Goal: Task Accomplishment & Management: Complete application form

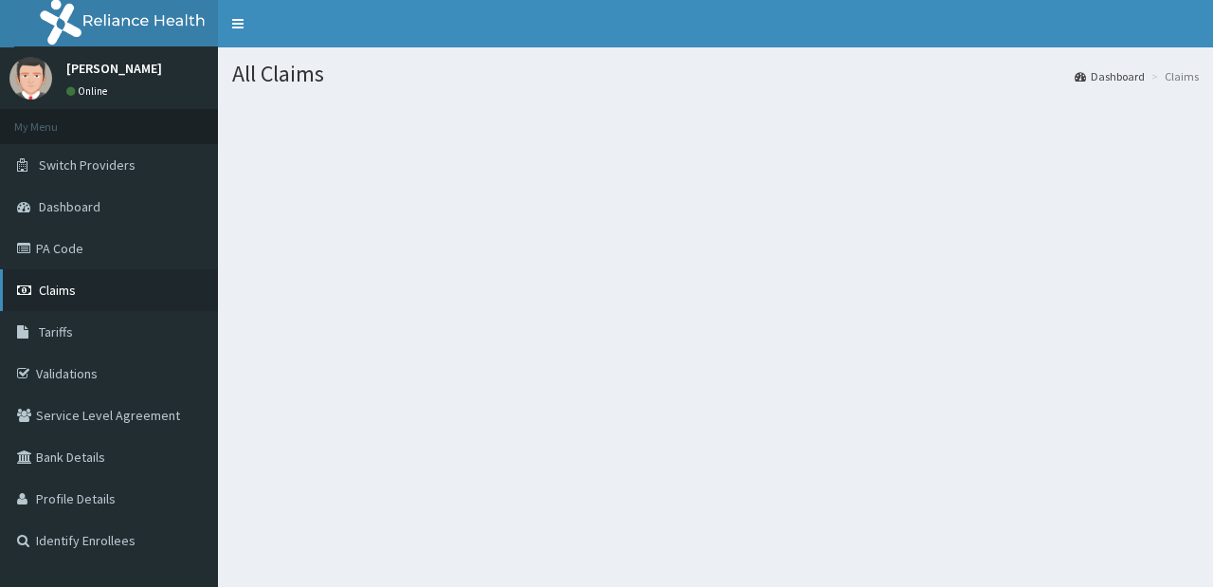
click at [134, 300] on link "Claims" at bounding box center [109, 290] width 218 height 42
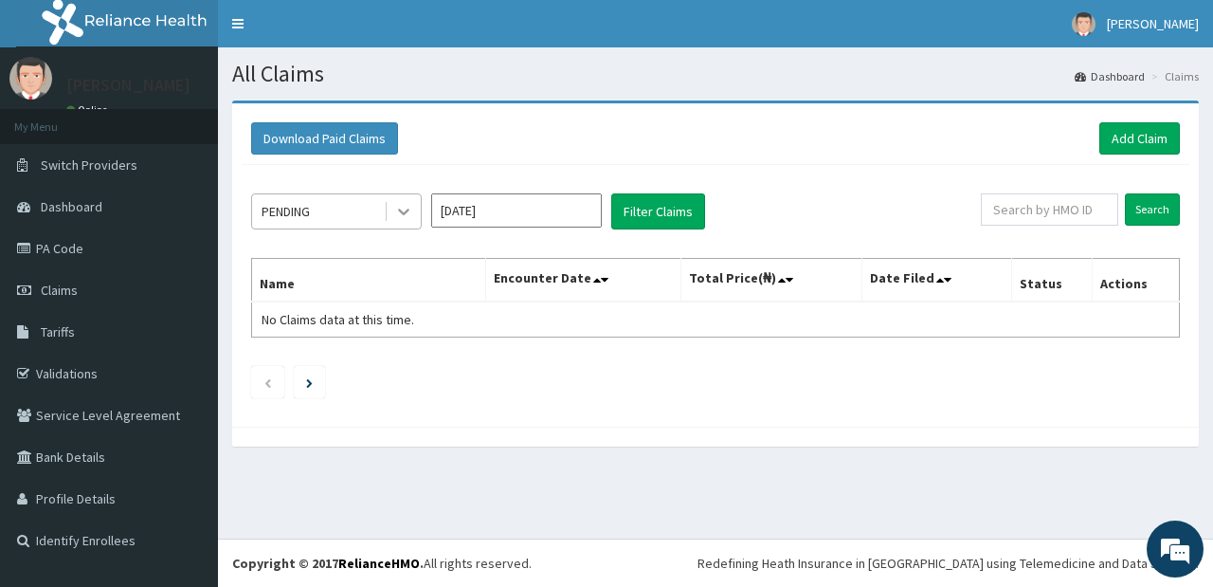
click at [391, 217] on div at bounding box center [404, 211] width 34 height 34
click at [661, 353] on div "PENDING Sep 2025 Filter Claims Search Name Encounter Date Total Price(₦) Date F…" at bounding box center [716, 291] width 948 height 252
click at [1134, 138] on link "Add Claim" at bounding box center [1139, 138] width 81 height 32
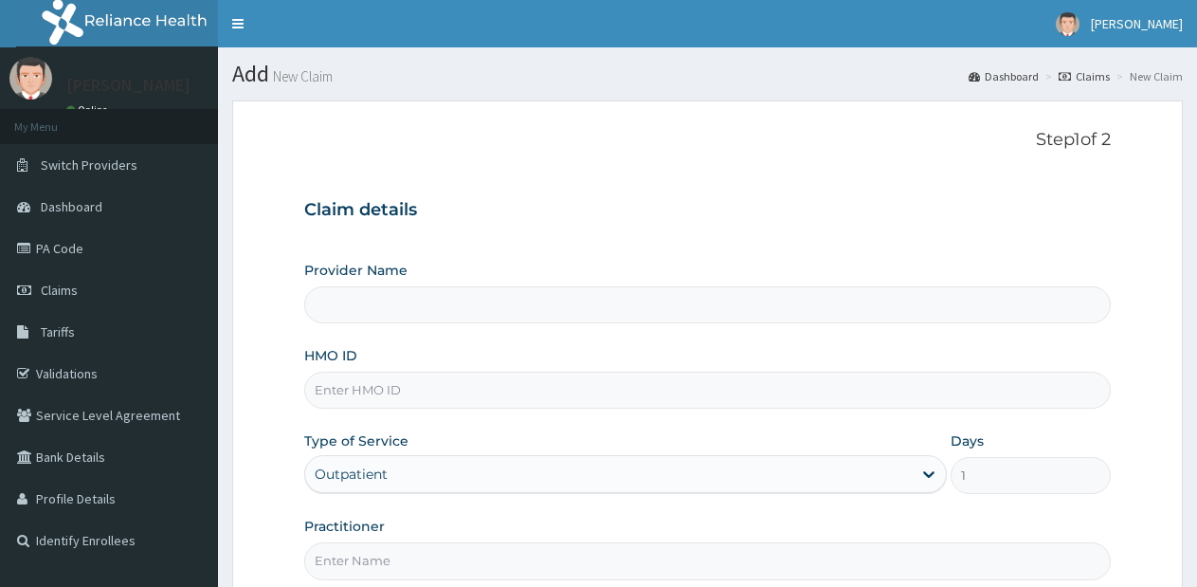
type input "Lifesource Hospital"
click at [703, 401] on input "HMO ID" at bounding box center [707, 390] width 806 height 37
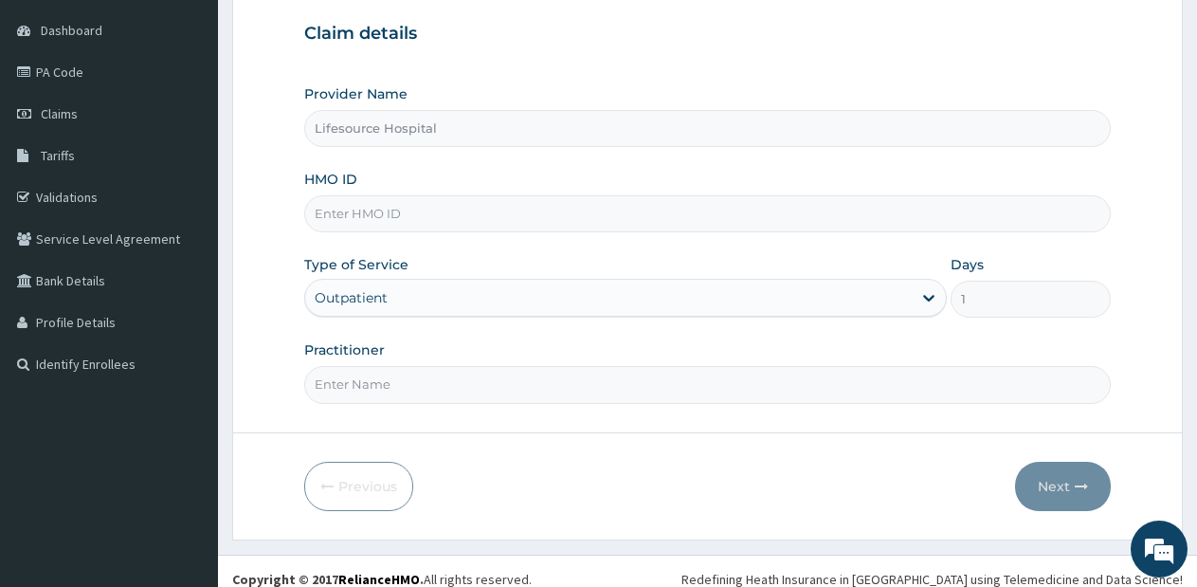
scroll to position [192, 0]
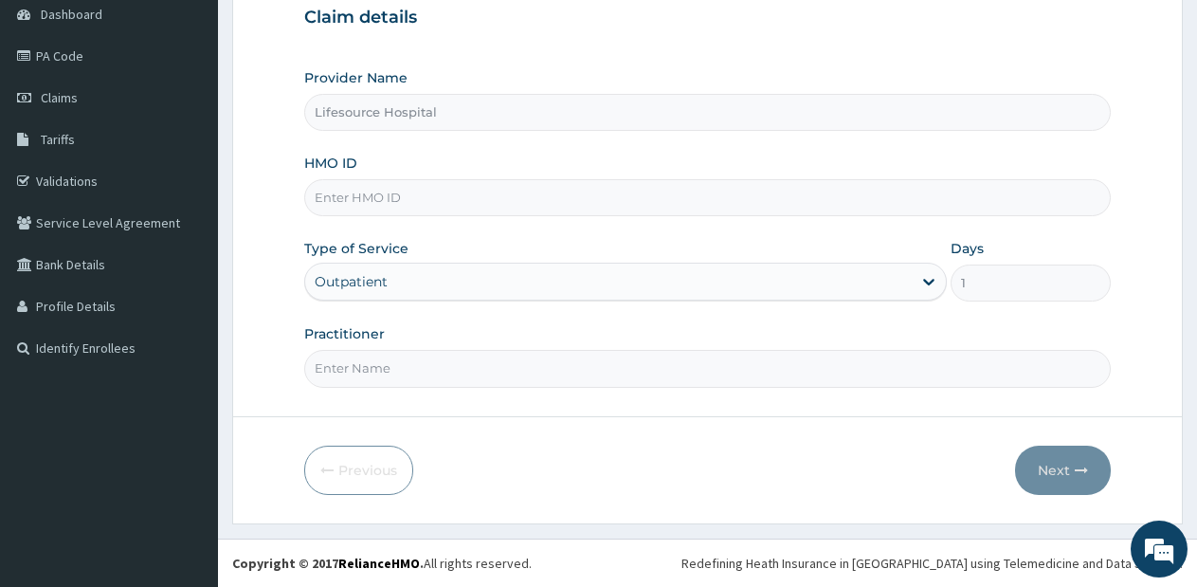
click at [575, 371] on input "Practitioner" at bounding box center [707, 368] width 806 height 37
type input "[PERSON_NAME]"
click at [618, 207] on input "HMO ID" at bounding box center [707, 197] width 806 height 37
type input "FDC/10036/E"
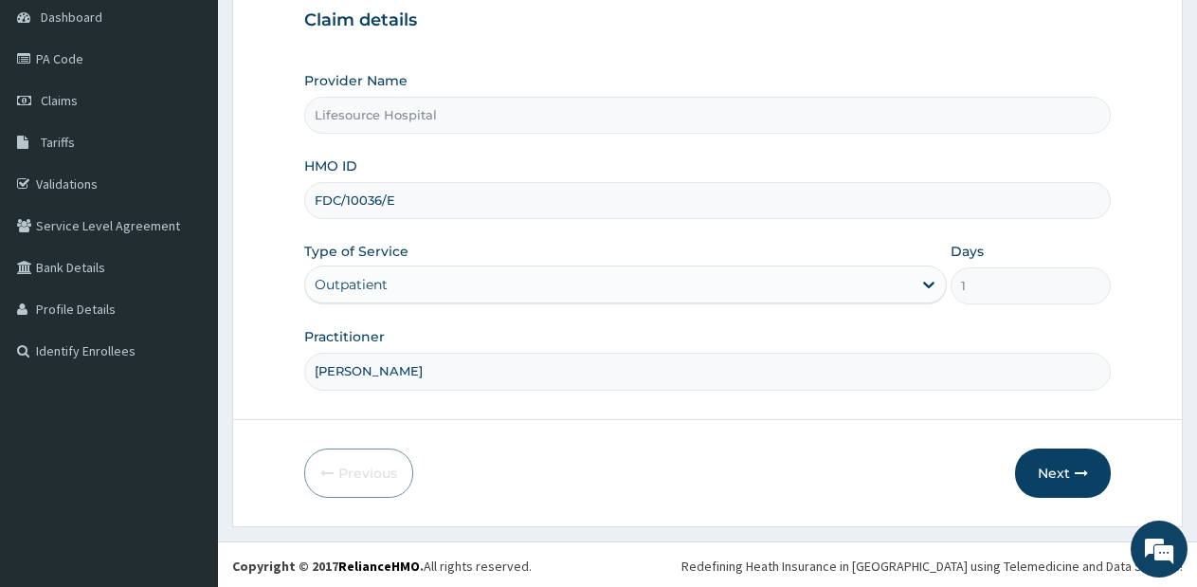
scroll to position [192, 0]
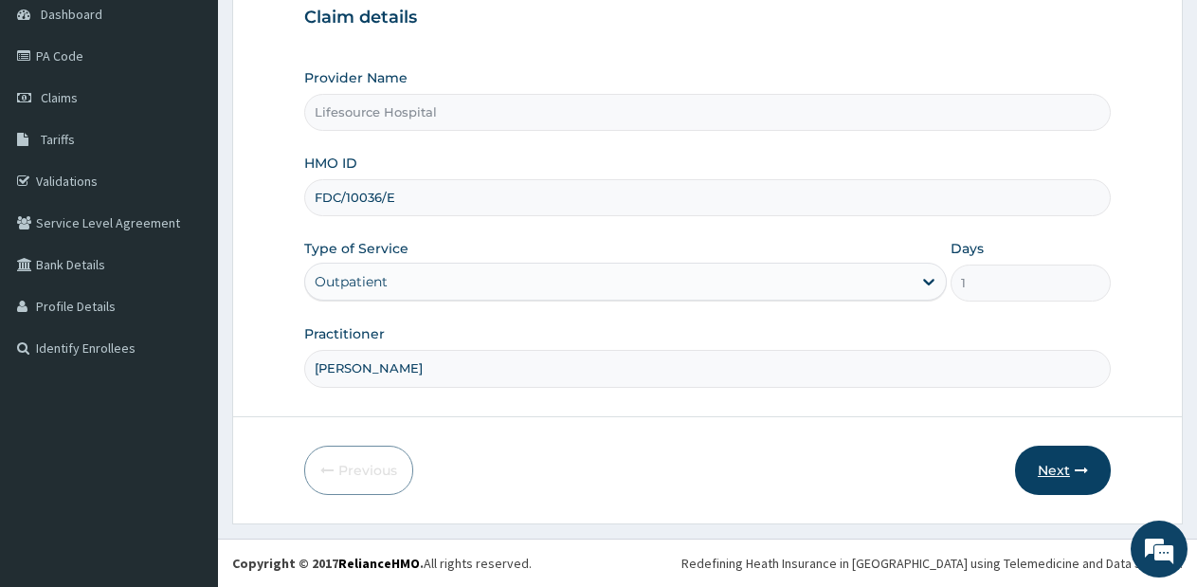
click at [1065, 467] on button "Next" at bounding box center [1063, 469] width 96 height 49
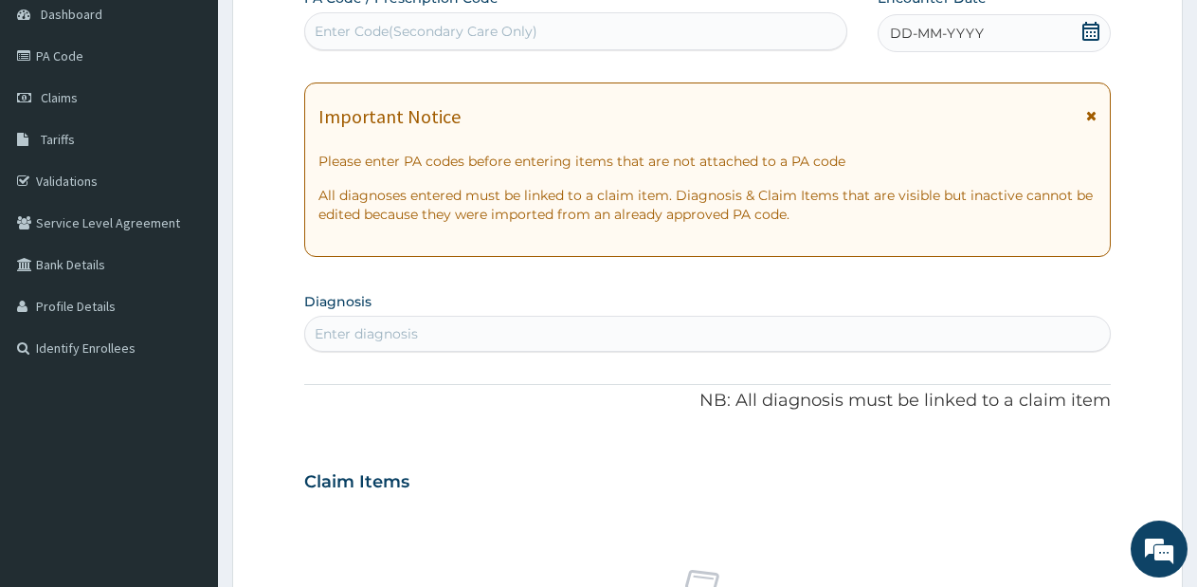
click at [1092, 35] on icon at bounding box center [1090, 31] width 19 height 19
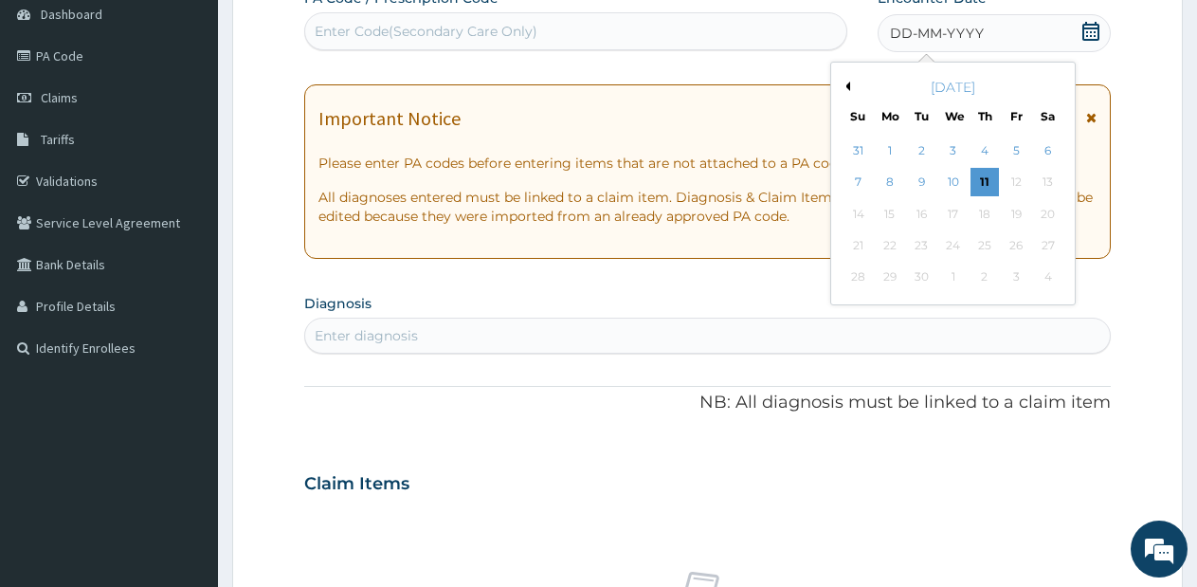
click at [849, 83] on button "Previous Month" at bounding box center [845, 86] width 9 height 9
click at [861, 245] on div "17" at bounding box center [858, 245] width 28 height 28
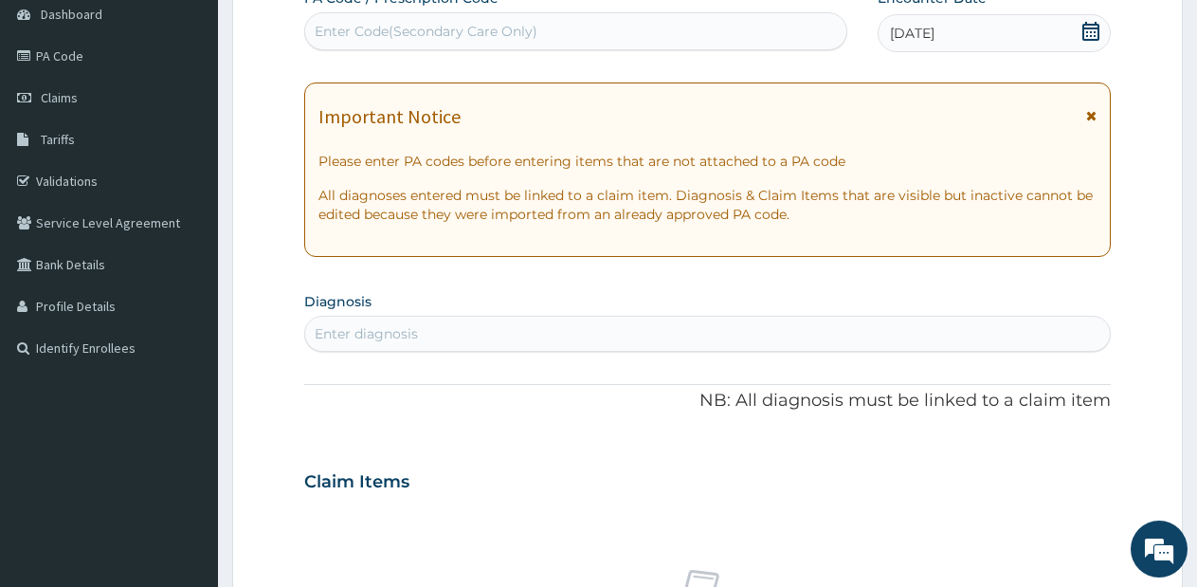
click at [606, 335] on div "Enter diagnosis" at bounding box center [707, 333] width 805 height 30
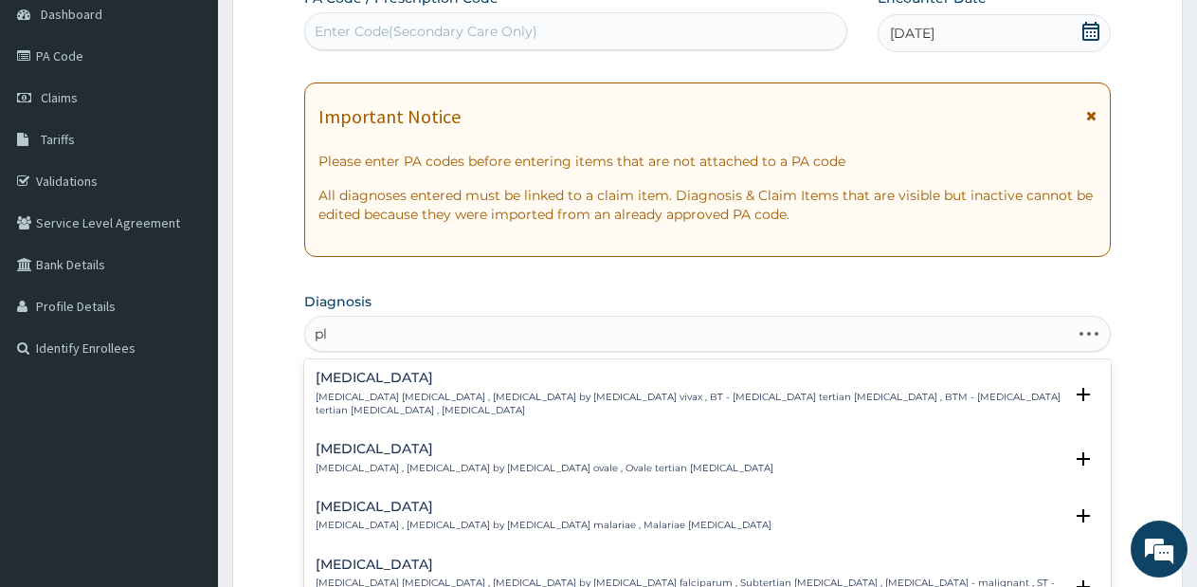
type input "p"
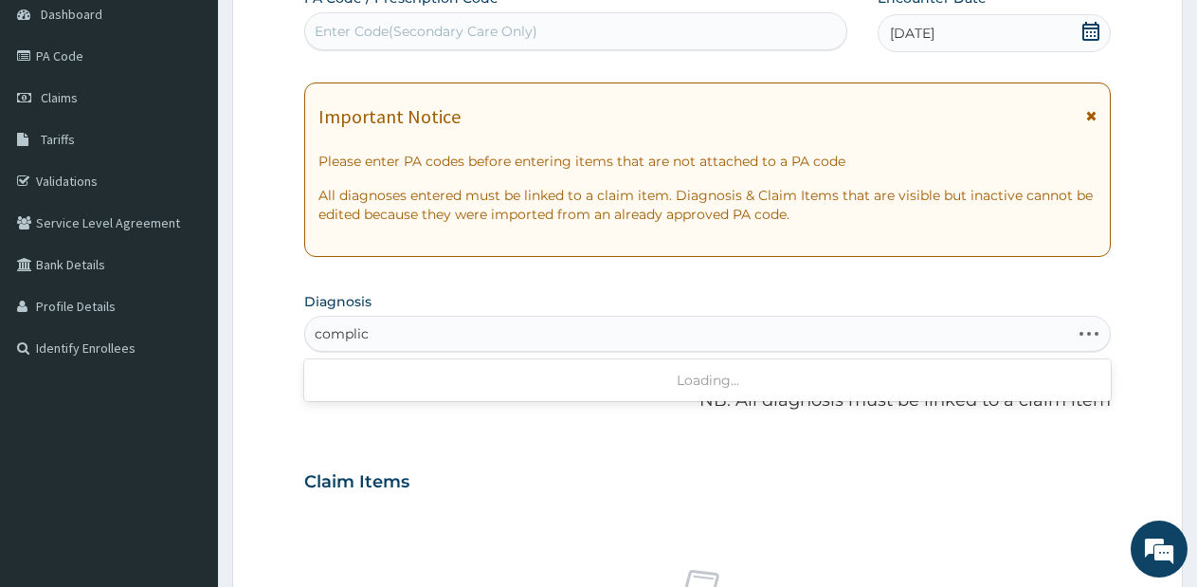
type input "complica"
click at [607, 344] on div "Enter diagnosis" at bounding box center [707, 333] width 805 height 30
type input "compli"
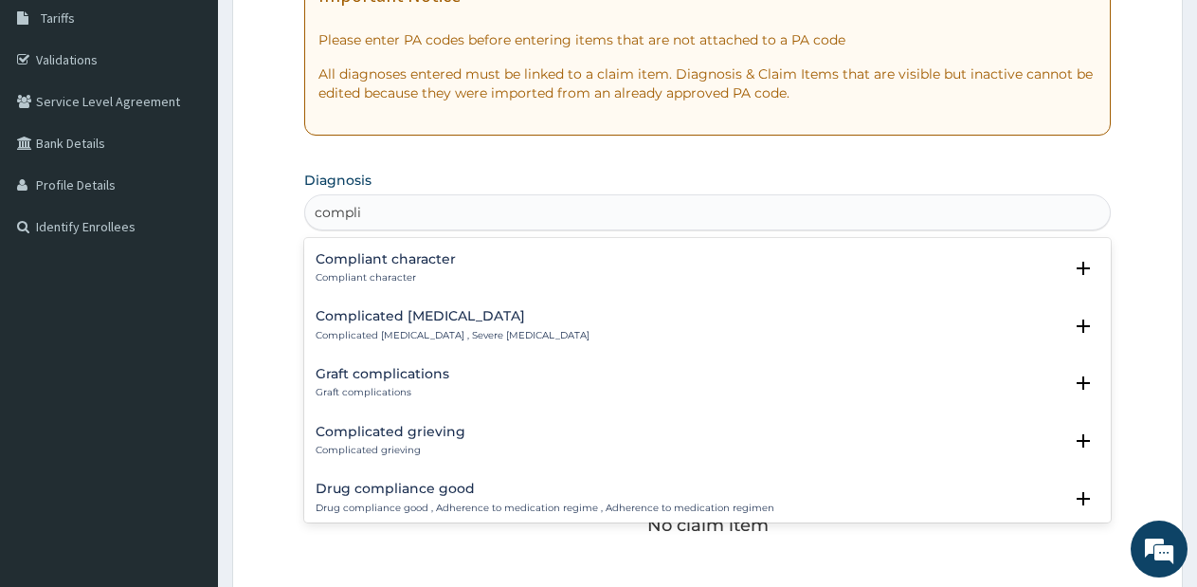
scroll to position [114, 0]
click at [390, 329] on p "Complicated malaria , Severe malaria" at bounding box center [453, 334] width 274 height 13
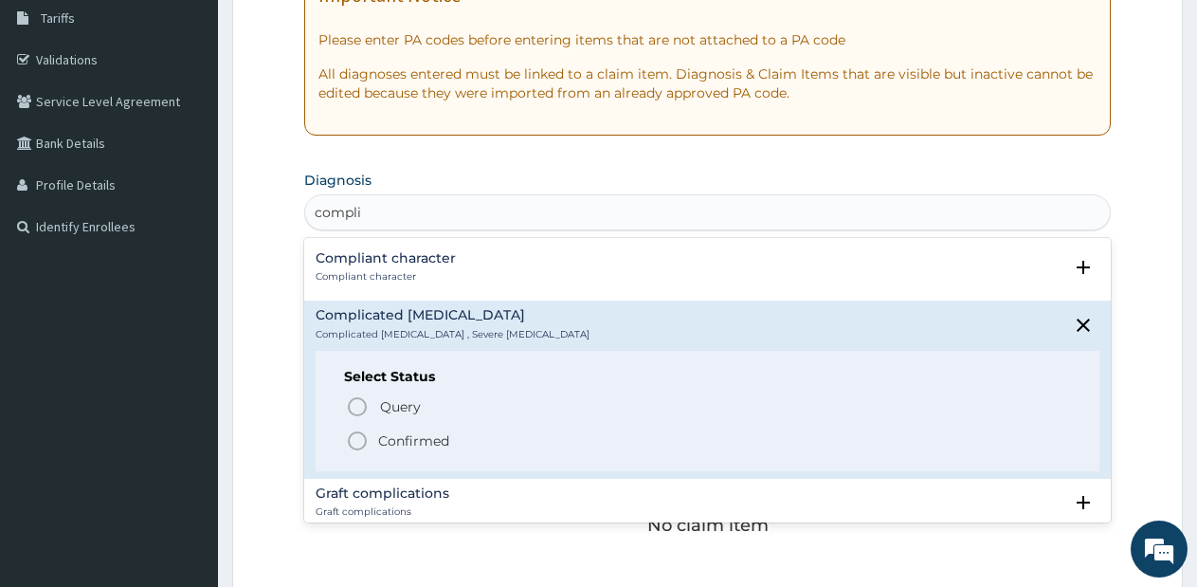
click at [356, 441] on icon "status option filled" at bounding box center [357, 440] width 23 height 23
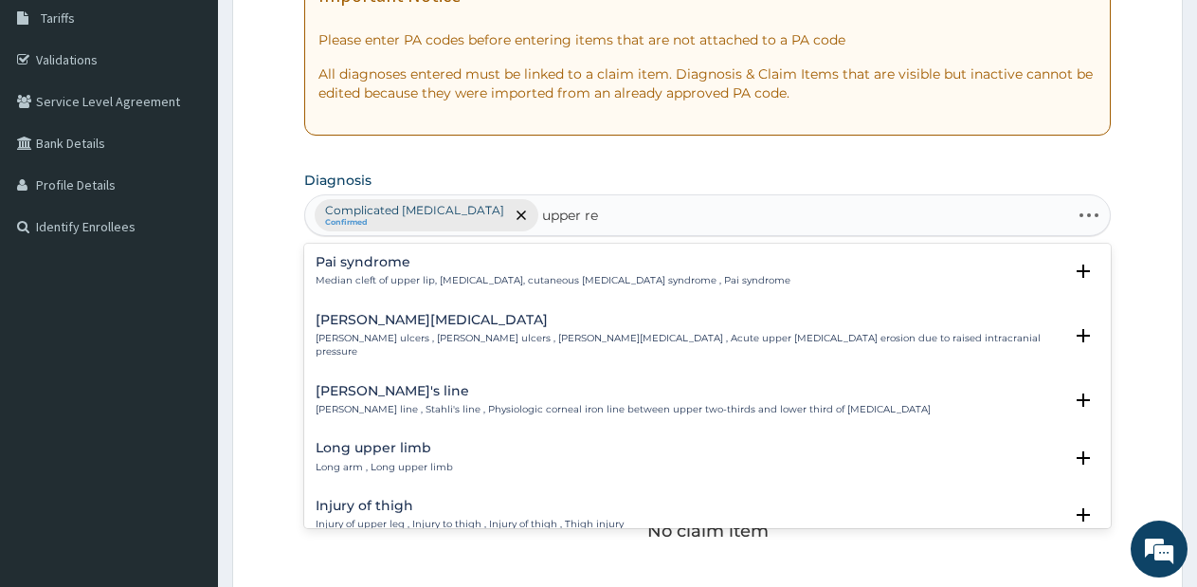
type input "upper res"
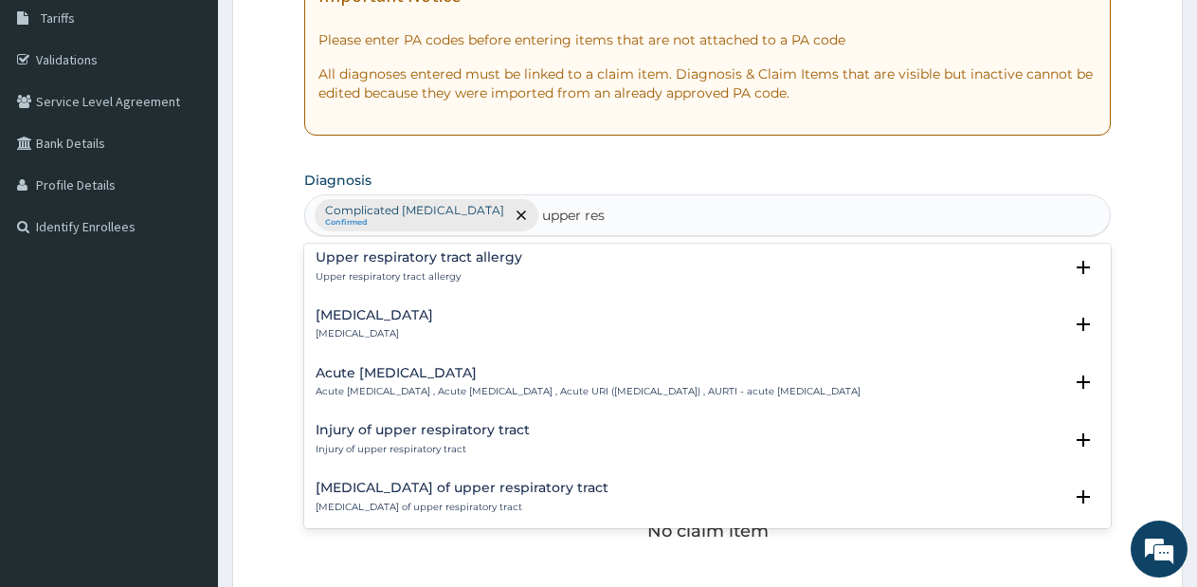
scroll to position [152, 0]
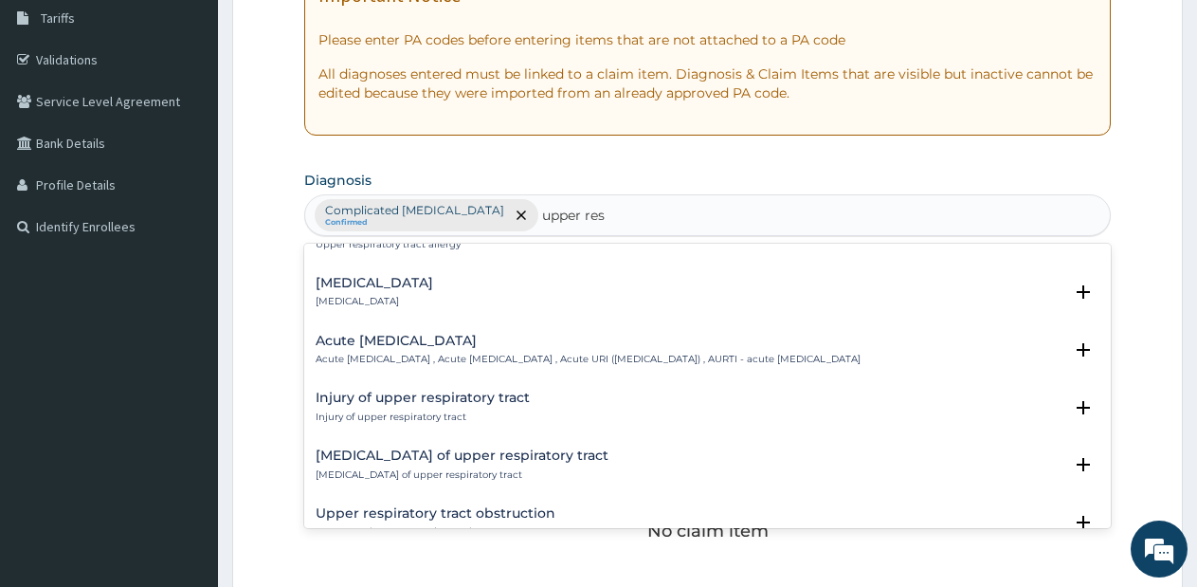
click at [378, 361] on p "Acute upper respiratory infection , Acute upper respiratory tract infection , A…" at bounding box center [588, 359] width 545 height 13
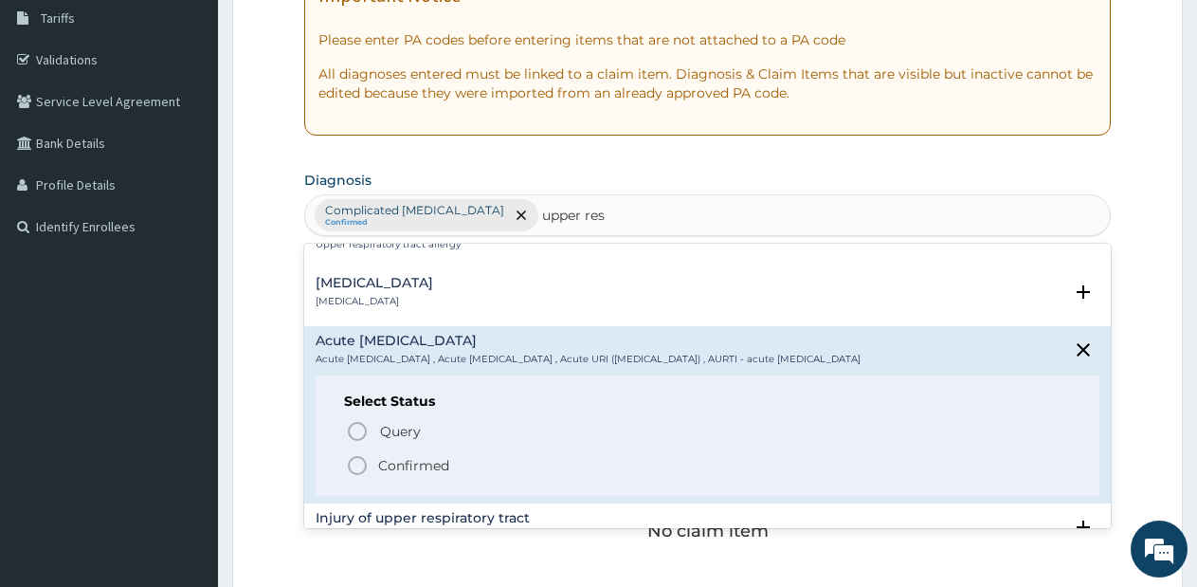
click at [364, 477] on icon "status option filled" at bounding box center [357, 465] width 23 height 23
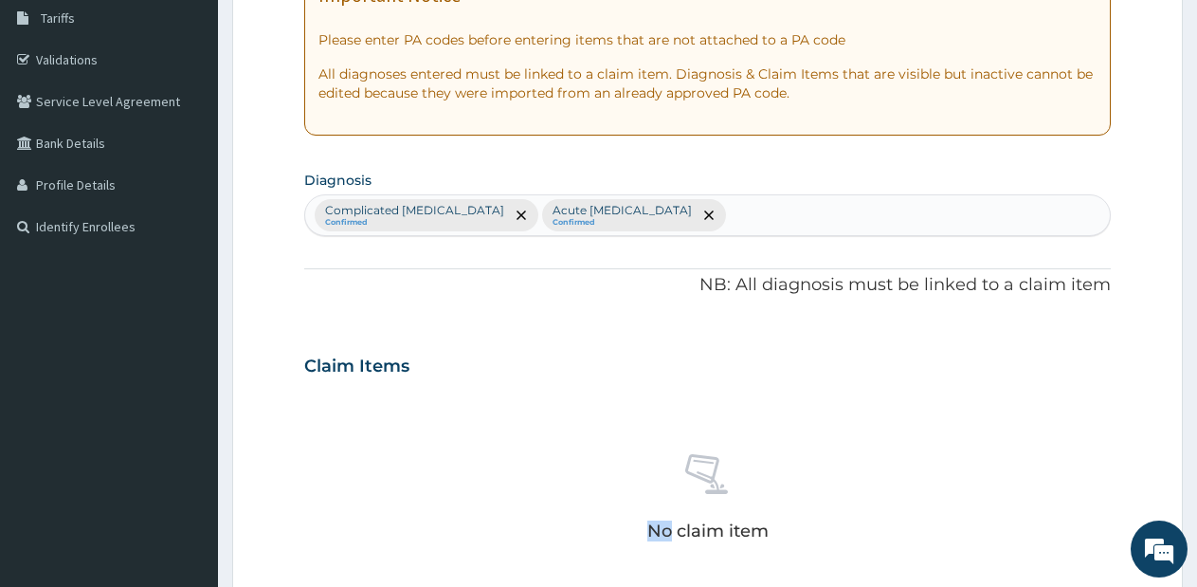
drag, startPoint x: 364, startPoint y: 480, endPoint x: 552, endPoint y: 439, distance: 192.2
click at [552, 439] on div "No claim item" at bounding box center [707, 500] width 806 height 218
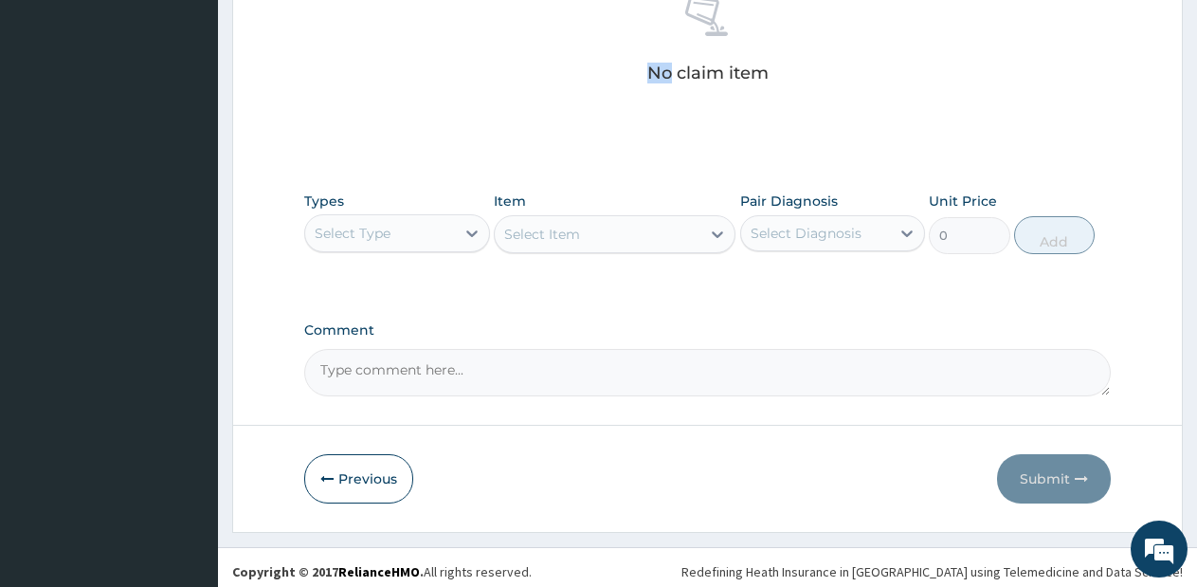
scroll to position [780, 0]
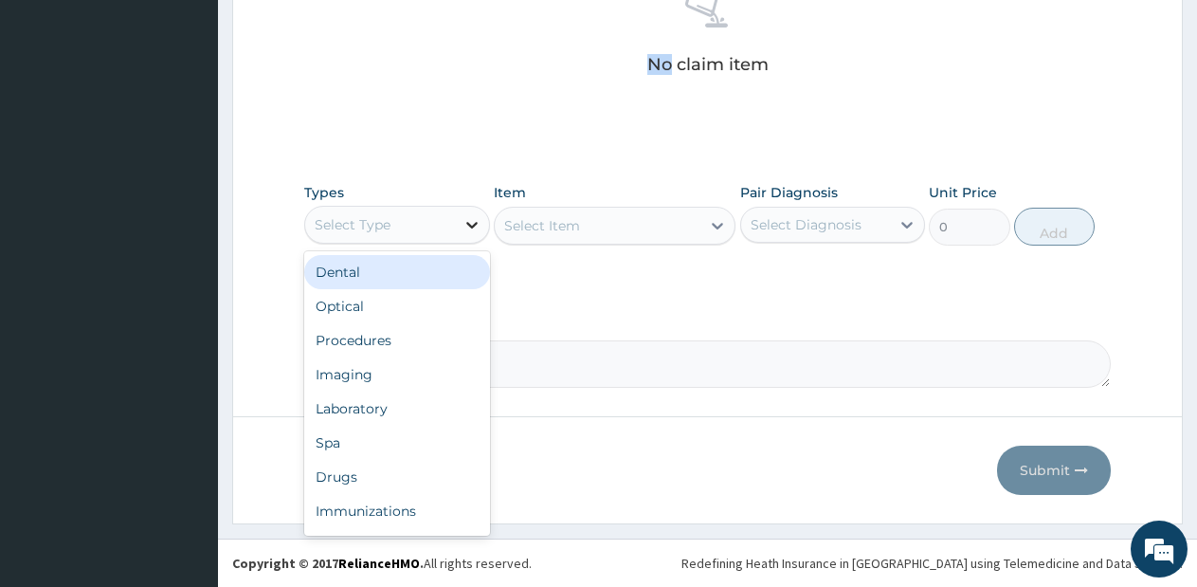
click at [459, 230] on div at bounding box center [472, 225] width 34 height 34
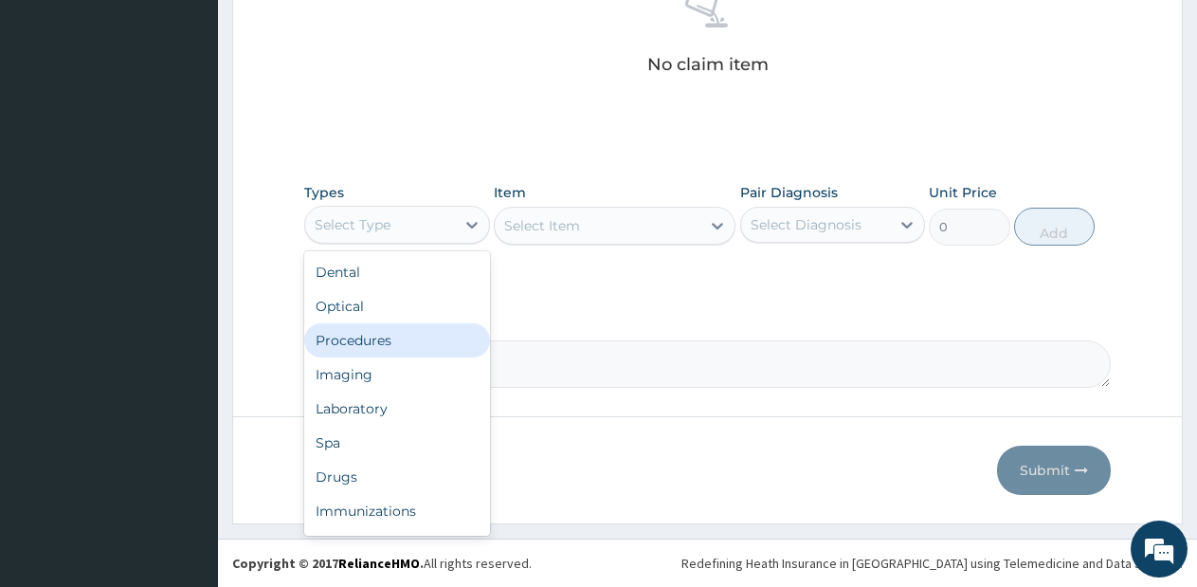
click at [390, 344] on div "Procedures" at bounding box center [397, 340] width 186 height 34
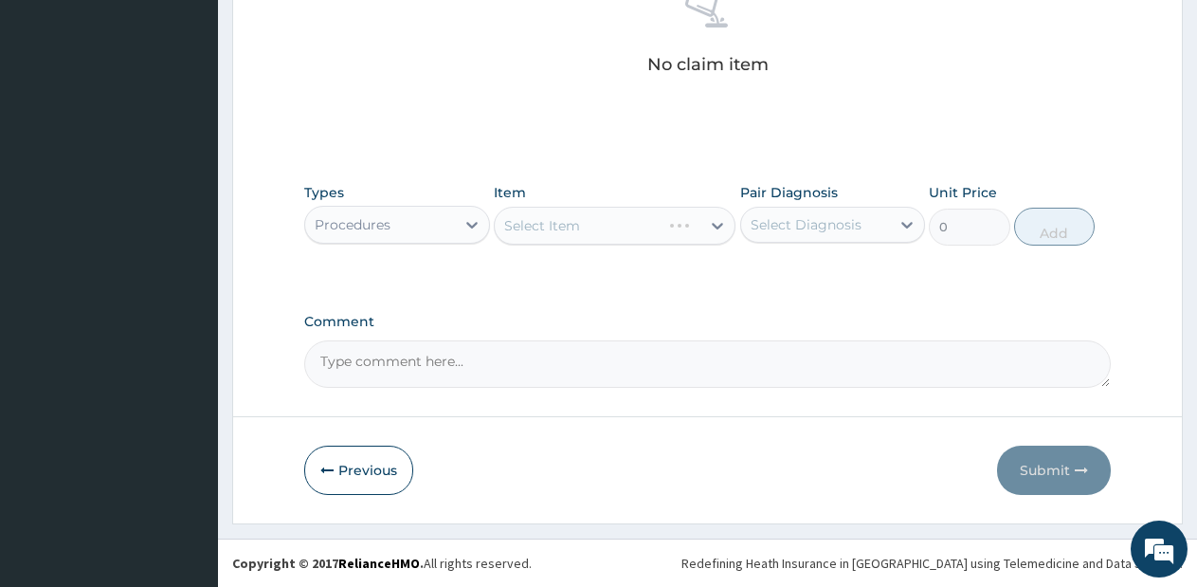
click at [682, 221] on div "Select Item" at bounding box center [615, 226] width 242 height 38
click at [661, 232] on div "Select Item" at bounding box center [578, 225] width 166 height 30
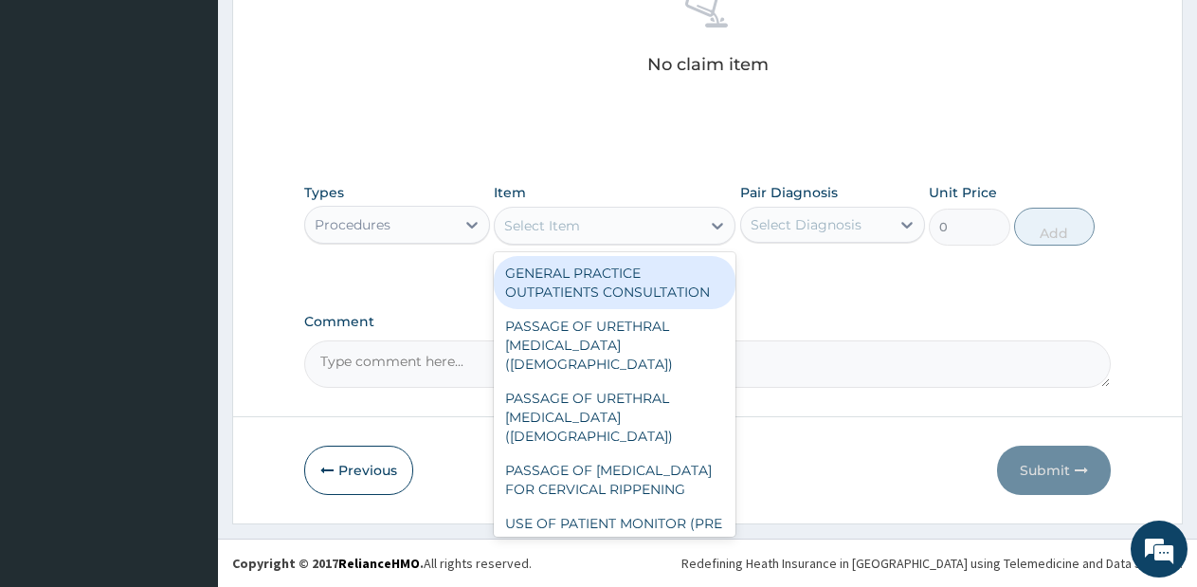
click at [633, 268] on div "GENERAL PRACTICE OUTPATIENTS CONSULTATION" at bounding box center [615, 282] width 242 height 53
type input "2550"
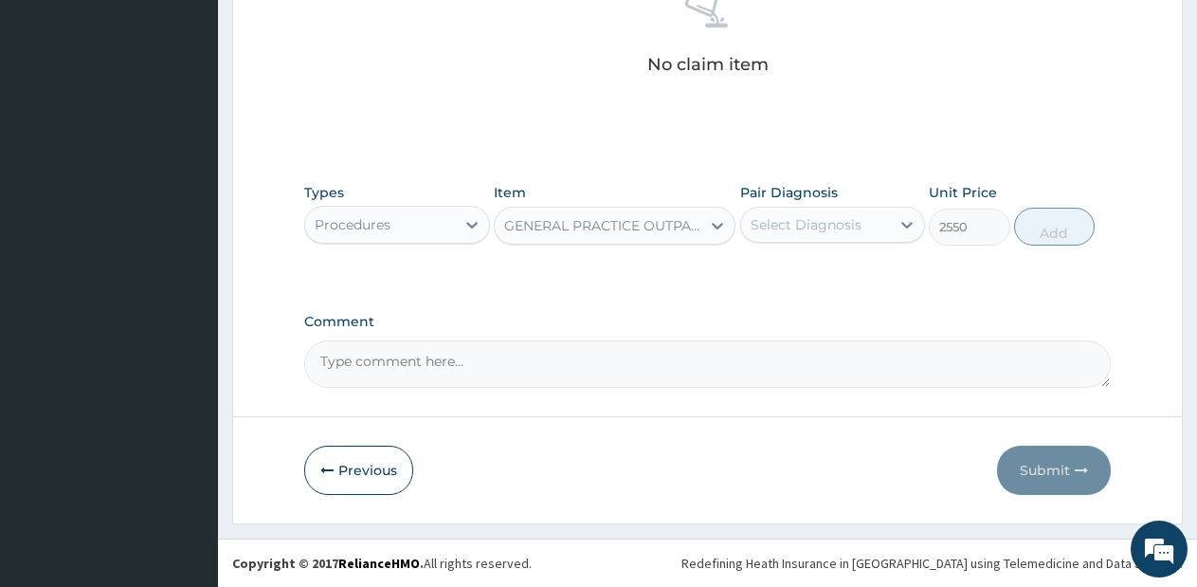
click at [880, 230] on div "Select Diagnosis" at bounding box center [816, 224] width 150 height 30
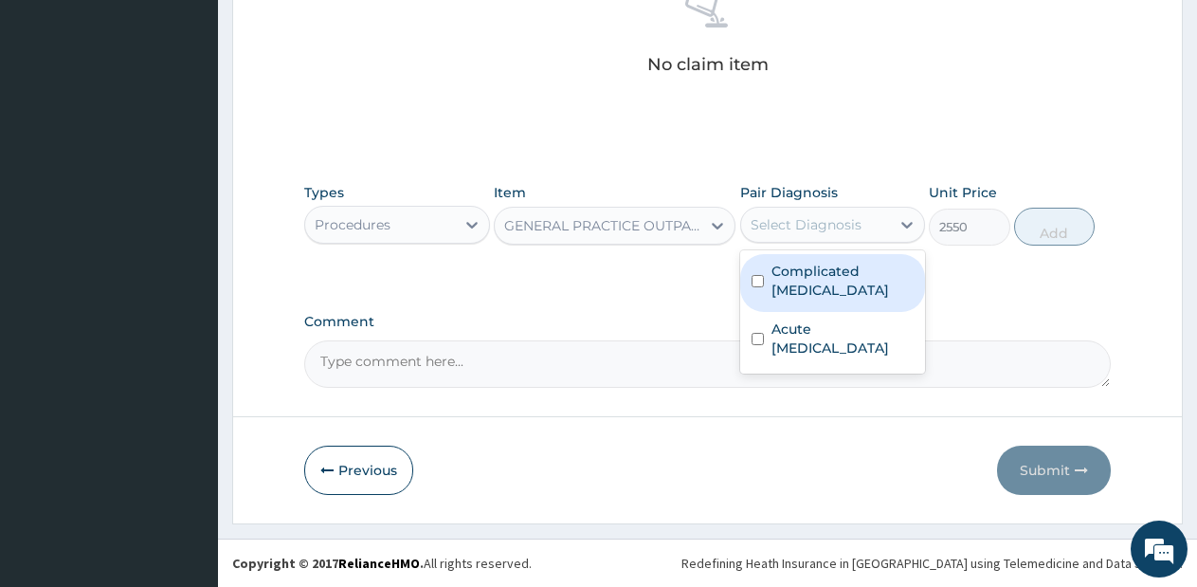
click at [863, 259] on div "Complicated [MEDICAL_DATA]" at bounding box center [833, 283] width 186 height 58
checkbox input "true"
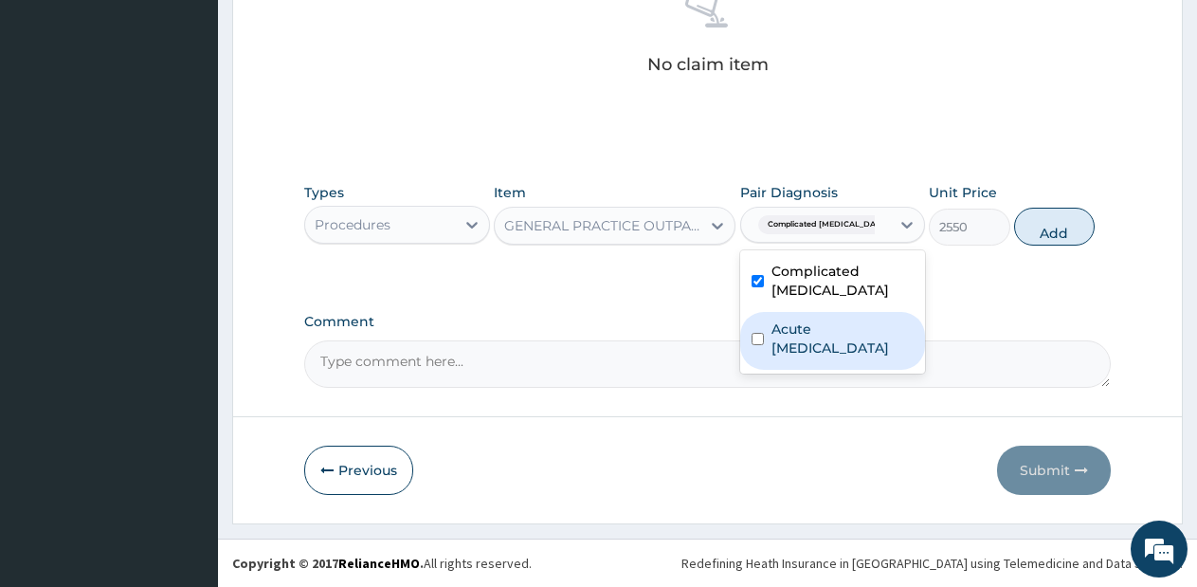
click at [828, 334] on label "Acute upper respiratory infection" at bounding box center [842, 338] width 143 height 38
checkbox input "true"
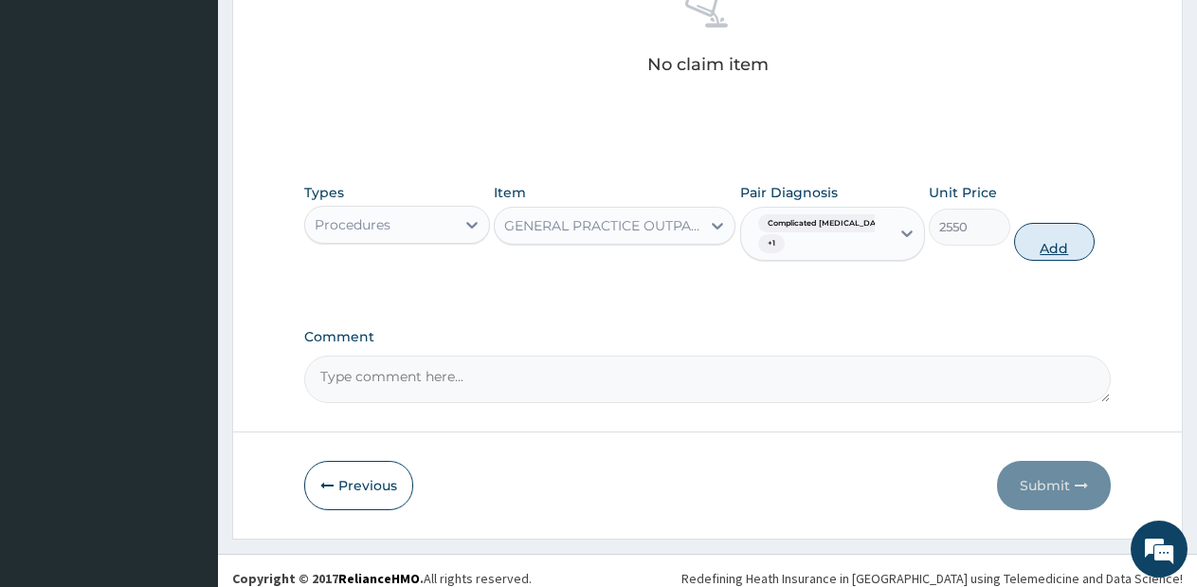
click at [1052, 241] on button "Add" at bounding box center [1054, 242] width 81 height 38
type input "0"
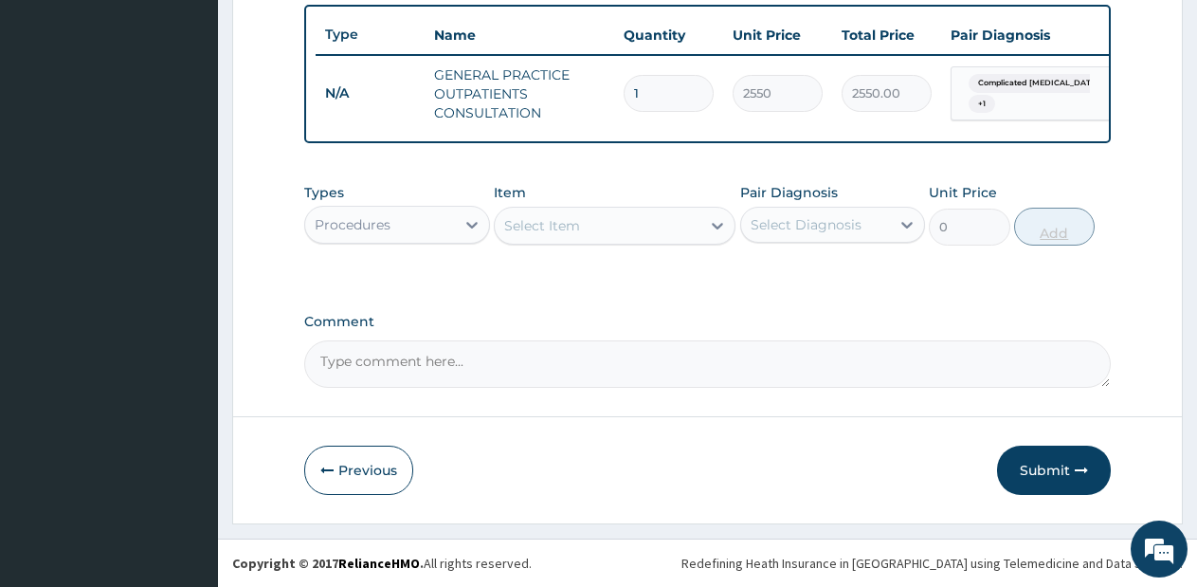
scroll to position [716, 0]
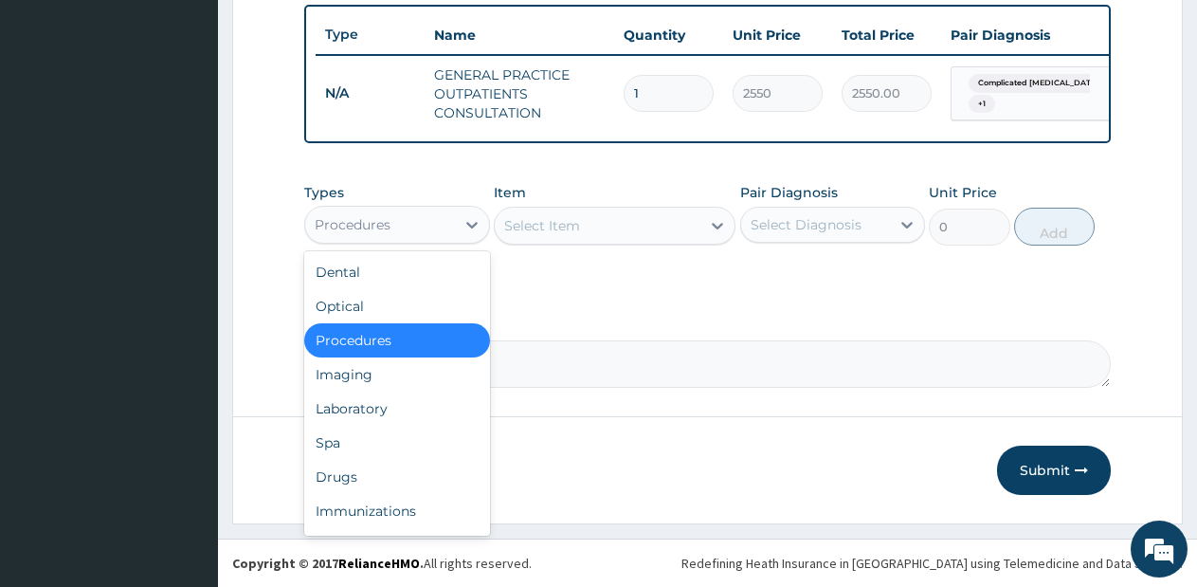
click at [427, 227] on div "Procedures" at bounding box center [380, 224] width 150 height 30
click at [368, 482] on div "Drugs" at bounding box center [397, 477] width 186 height 34
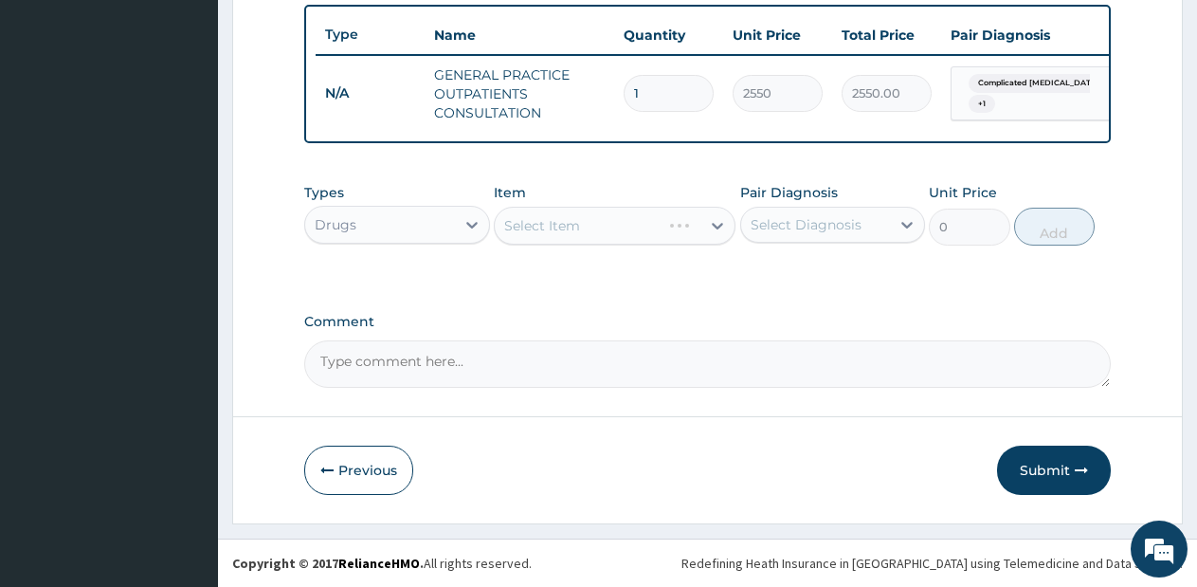
click at [689, 224] on div "Select Item" at bounding box center [615, 226] width 242 height 38
click at [689, 225] on div "Select Item" at bounding box center [615, 226] width 242 height 38
click at [699, 234] on div "Select Item" at bounding box center [615, 226] width 242 height 38
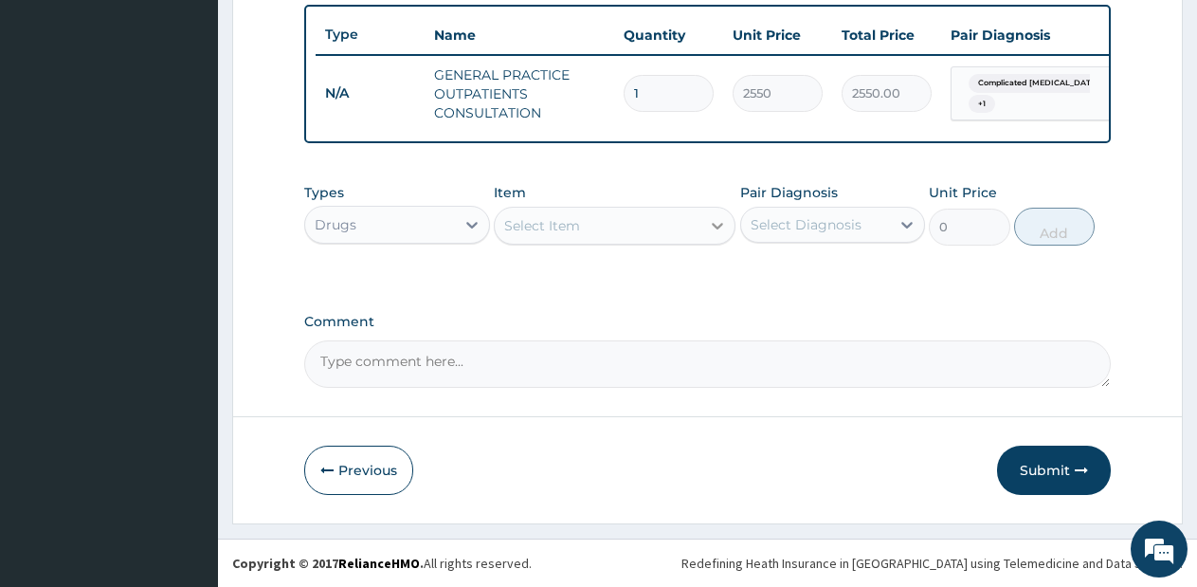
click at [705, 227] on div at bounding box center [717, 225] width 34 height 34
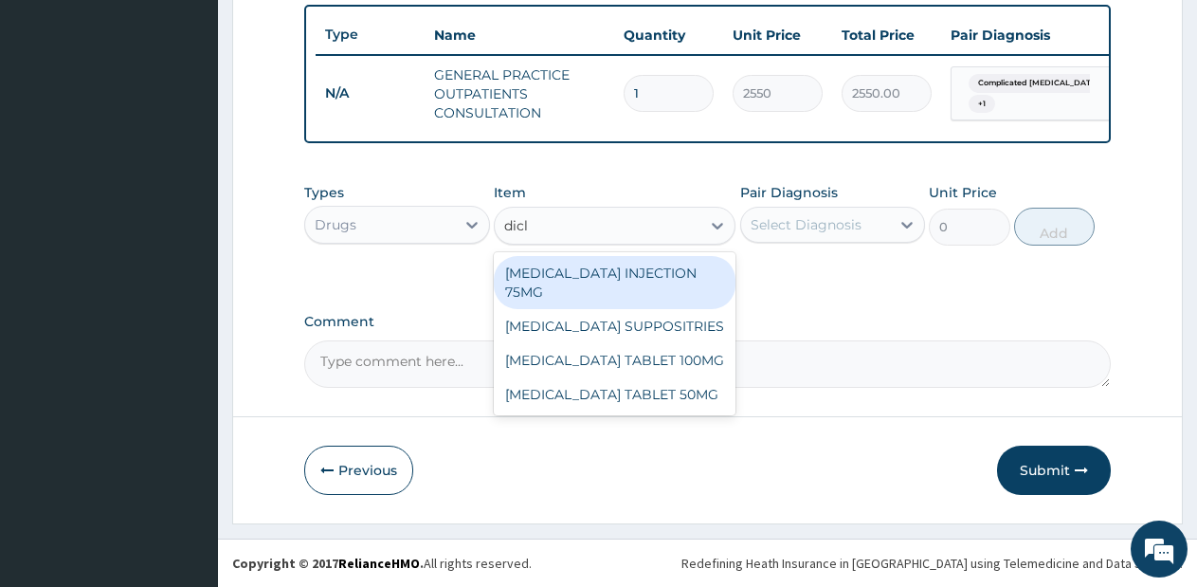
type input "diclo"
click at [667, 263] on div "DICLOFENAC INJECTION 75MG" at bounding box center [615, 282] width 242 height 53
type input "570"
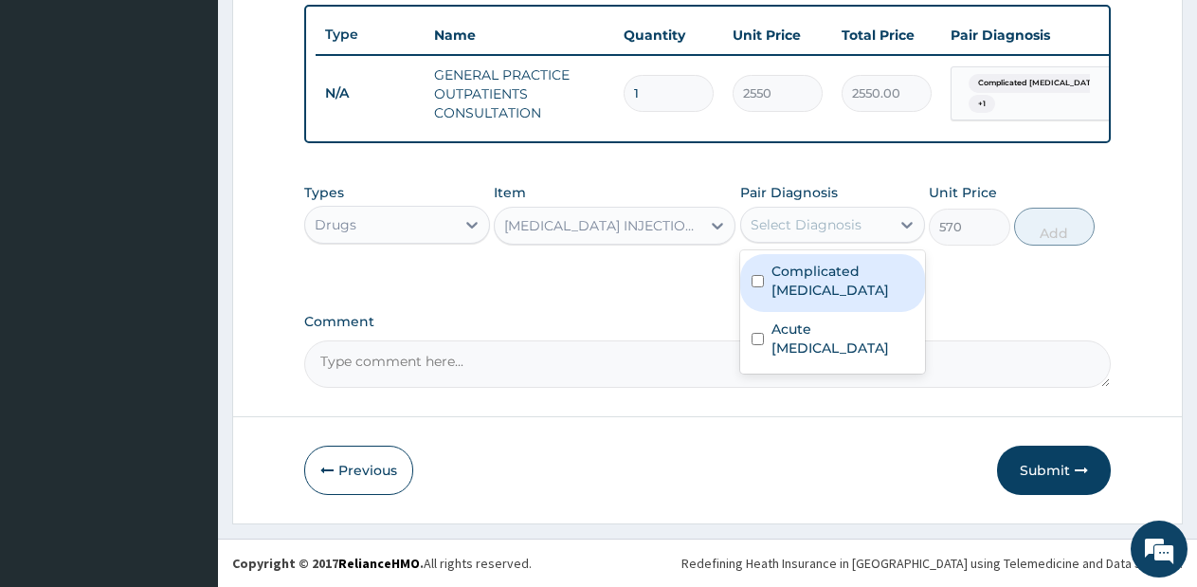
click at [850, 215] on div "Select Diagnosis" at bounding box center [806, 224] width 111 height 19
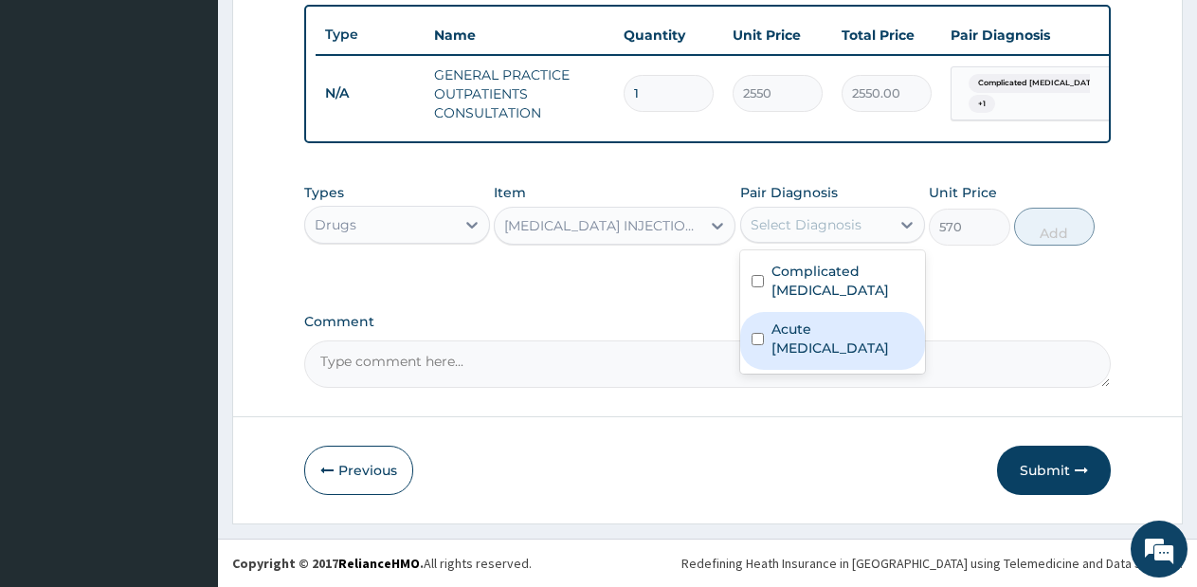
click at [838, 312] on div "Acute upper respiratory infection" at bounding box center [833, 341] width 186 height 58
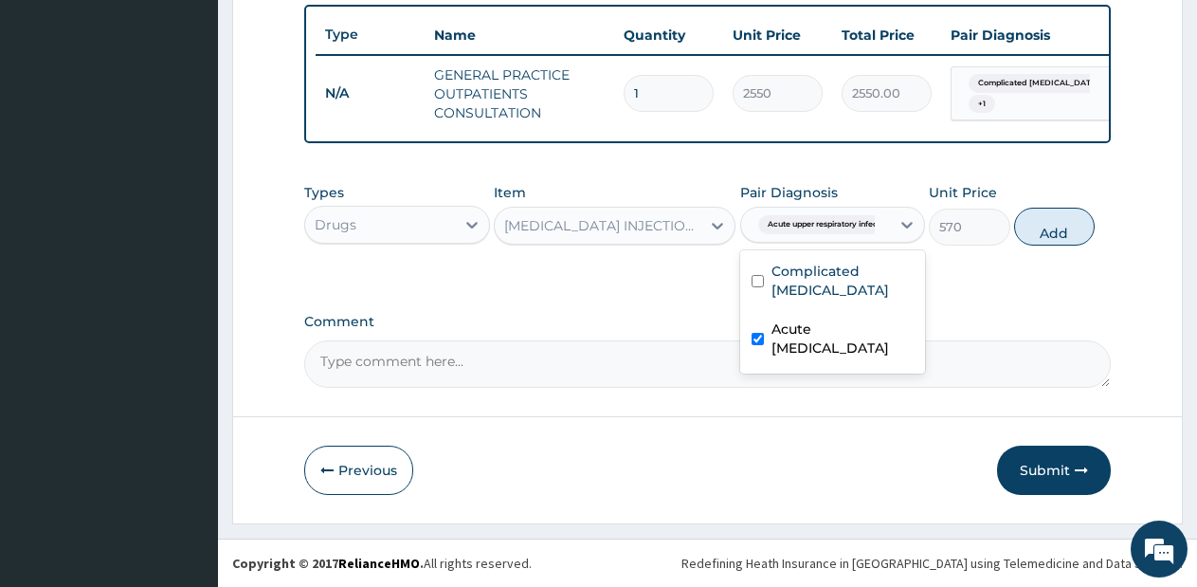
click at [838, 312] on div "Acute upper respiratory infection" at bounding box center [833, 341] width 186 height 58
checkbox input "false"
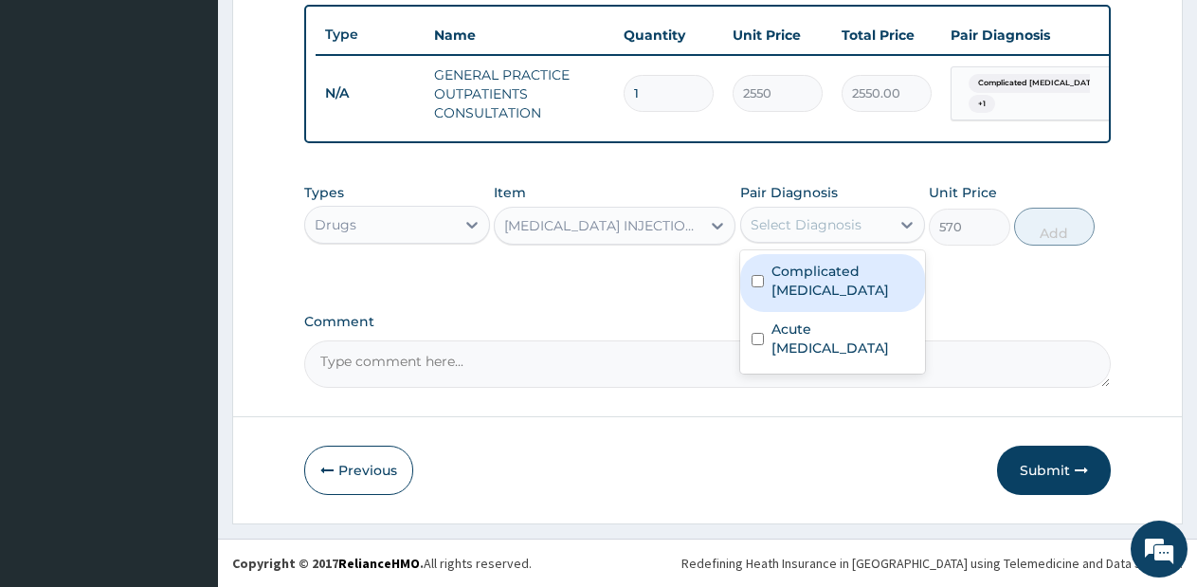
click at [849, 289] on div "Complicated [MEDICAL_DATA]" at bounding box center [833, 283] width 186 height 58
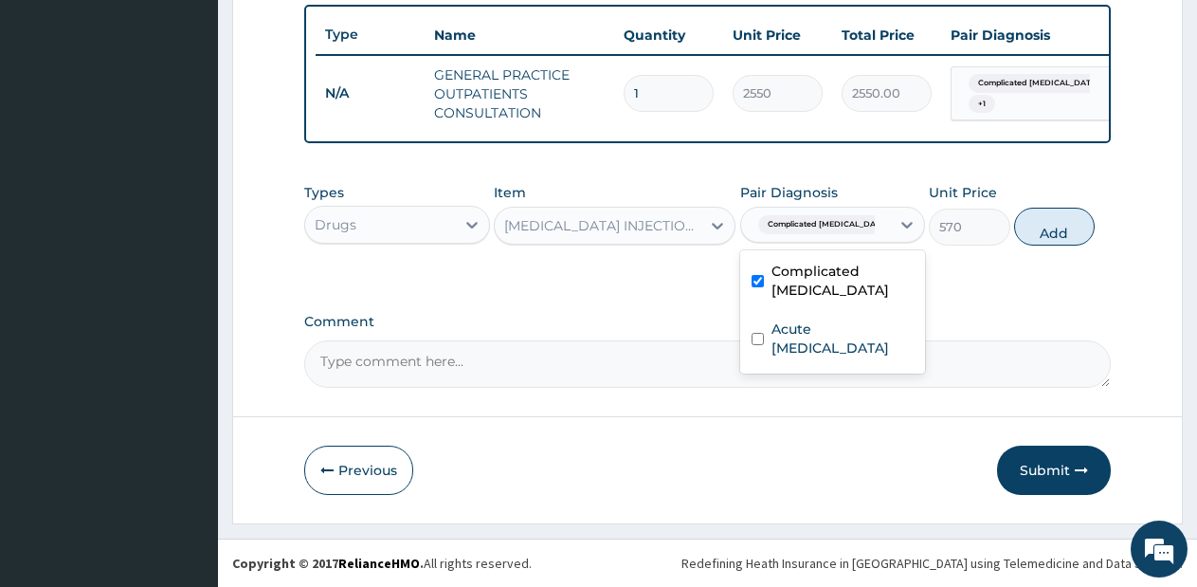
click at [849, 289] on div "Complicated [MEDICAL_DATA]" at bounding box center [833, 283] width 186 height 58
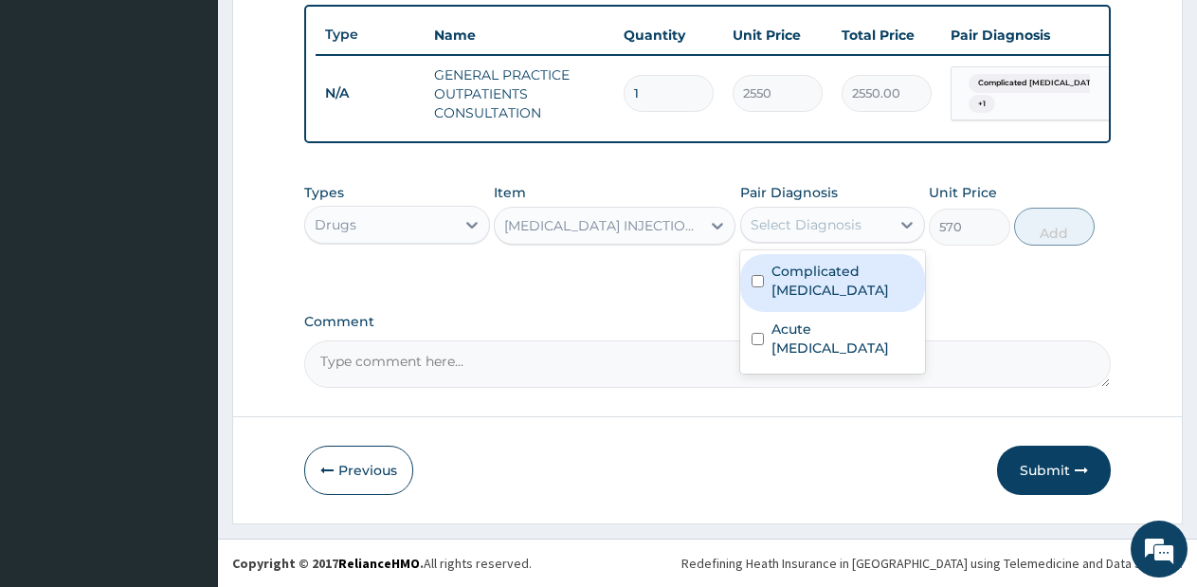
click at [849, 289] on div "Complicated [MEDICAL_DATA]" at bounding box center [833, 283] width 186 height 58
checkbox input "true"
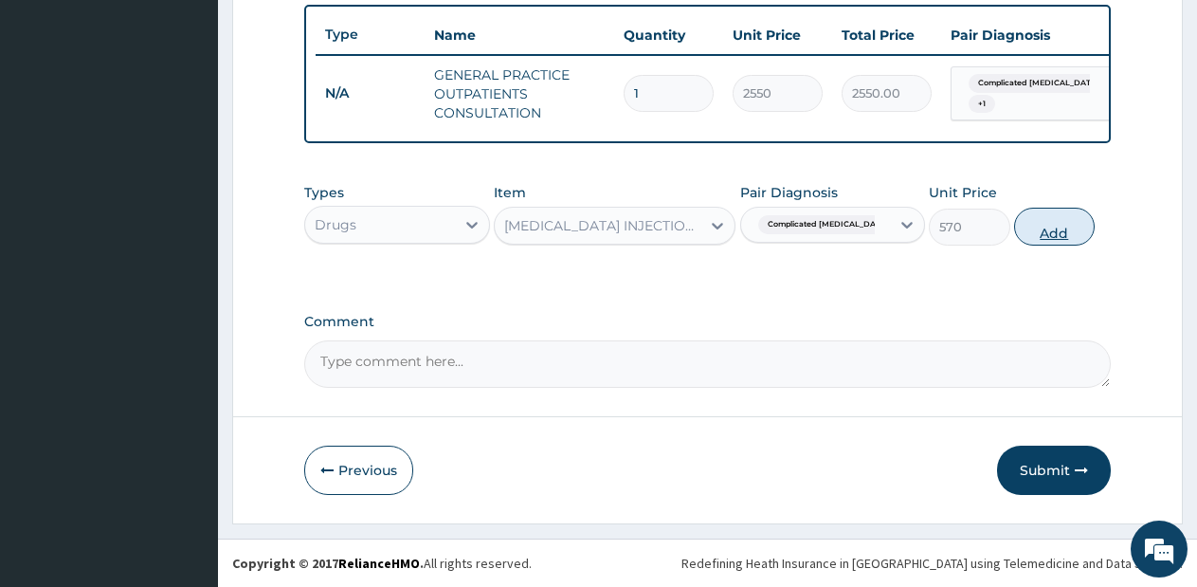
click at [1056, 230] on button "Add" at bounding box center [1054, 227] width 81 height 38
type input "0"
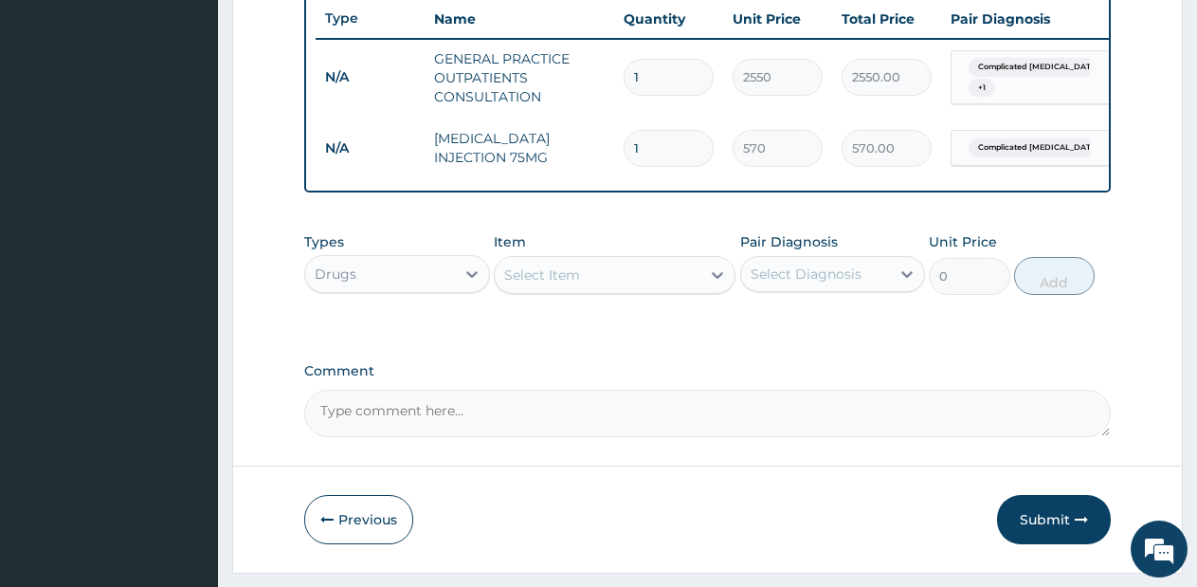
click at [695, 289] on div "Select Item" at bounding box center [598, 275] width 206 height 30
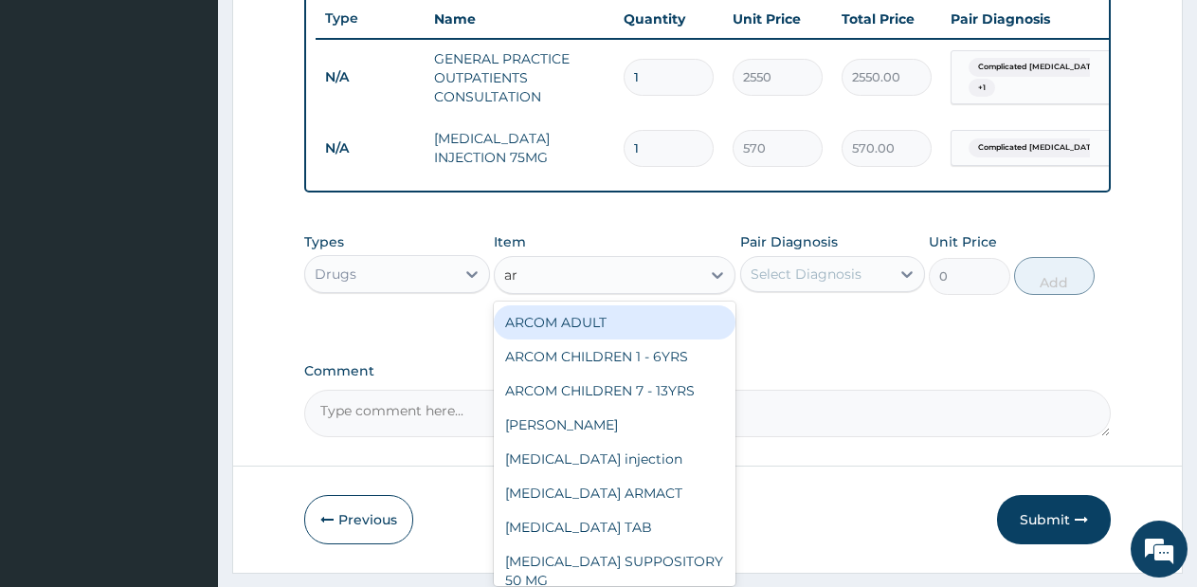
type input "art"
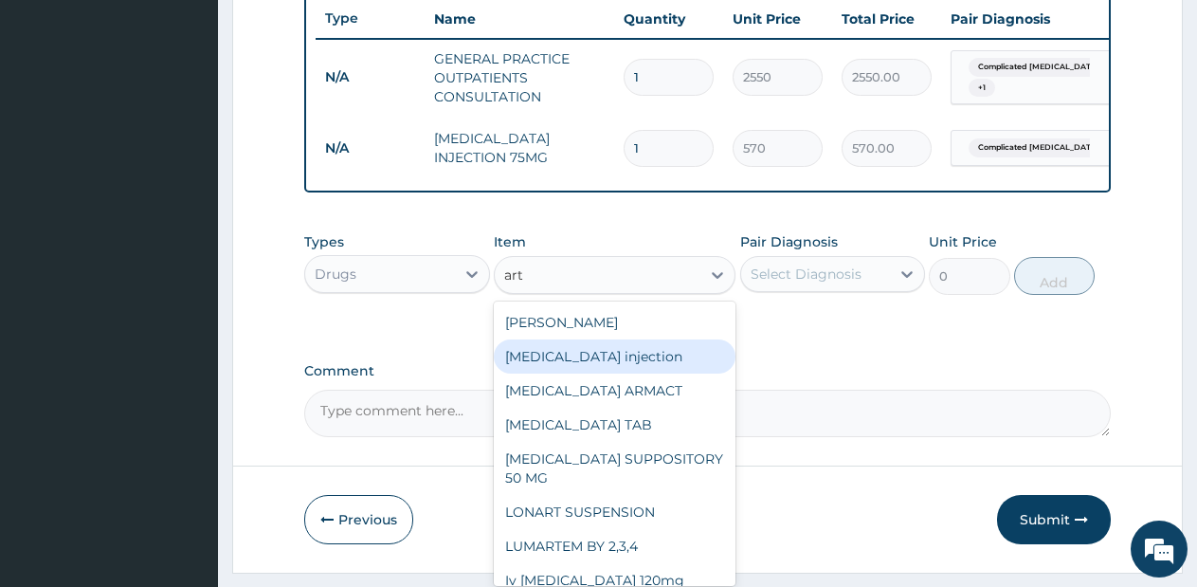
click at [664, 360] on div "[MEDICAL_DATA] injection" at bounding box center [615, 356] width 242 height 34
type input "760"
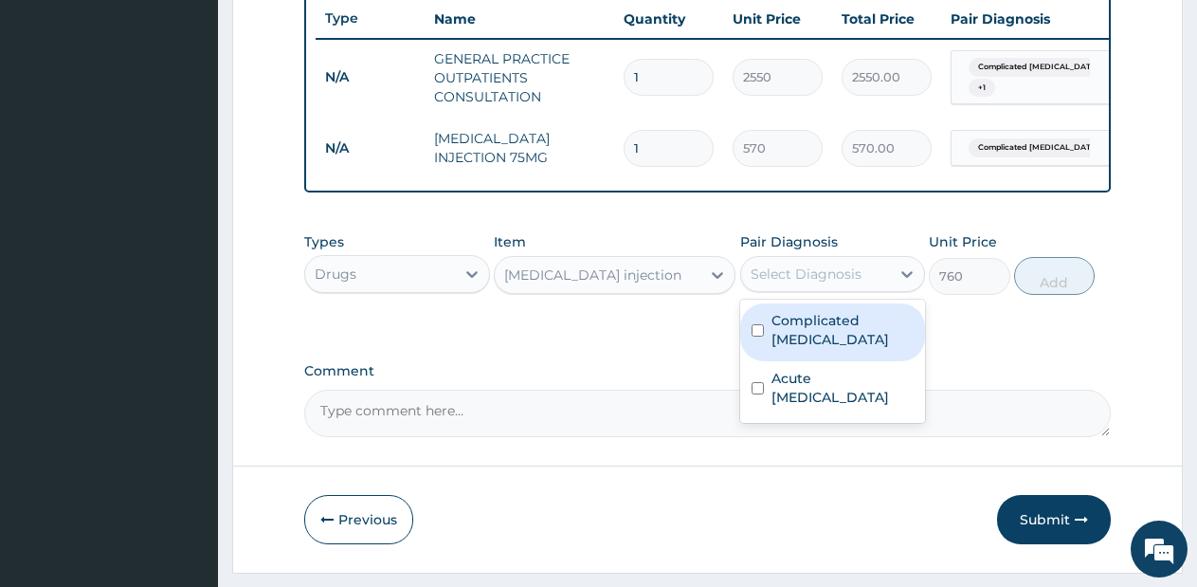
click at [851, 283] on div "Select Diagnosis" at bounding box center [806, 273] width 111 height 19
click at [843, 344] on label "Complicated malaria" at bounding box center [842, 330] width 143 height 38
checkbox input "true"
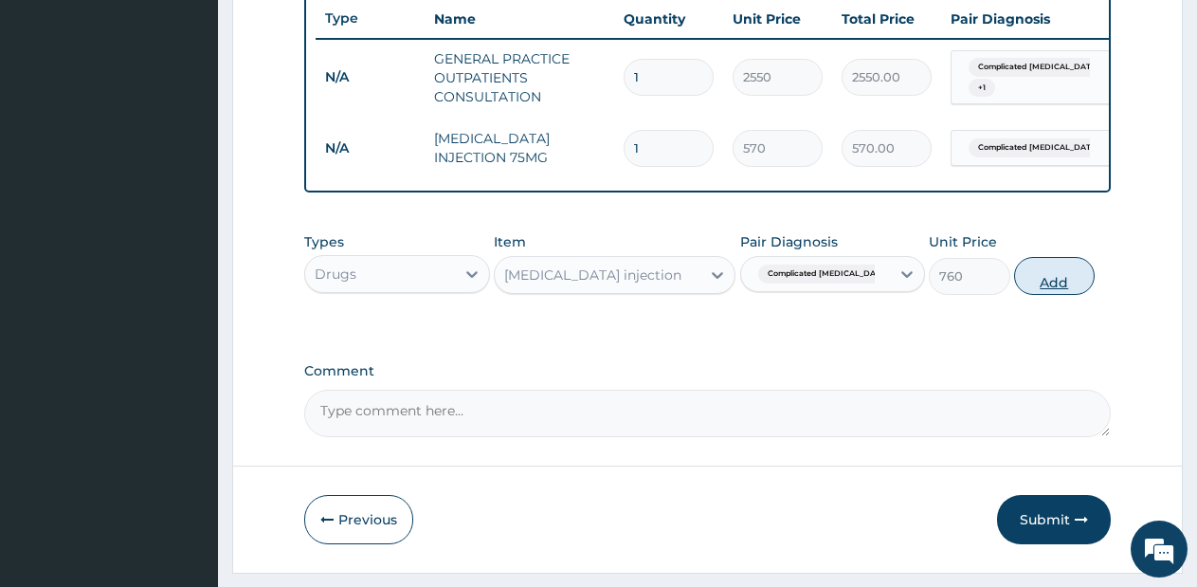
click at [1039, 288] on button "Add" at bounding box center [1054, 276] width 81 height 38
type input "0"
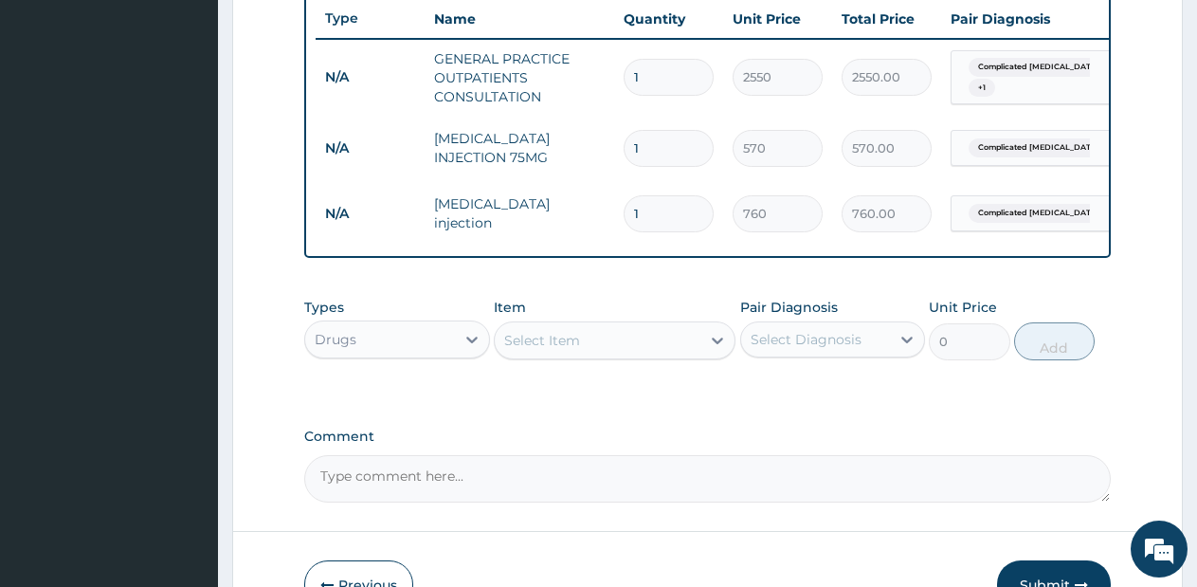
click at [700, 370] on div "Types Drugs Item Select Item Pair Diagnosis Select Diagnosis Unit Price 0 Add" at bounding box center [707, 329] width 806 height 82
click at [697, 355] on div "Select Item" at bounding box center [598, 340] width 206 height 30
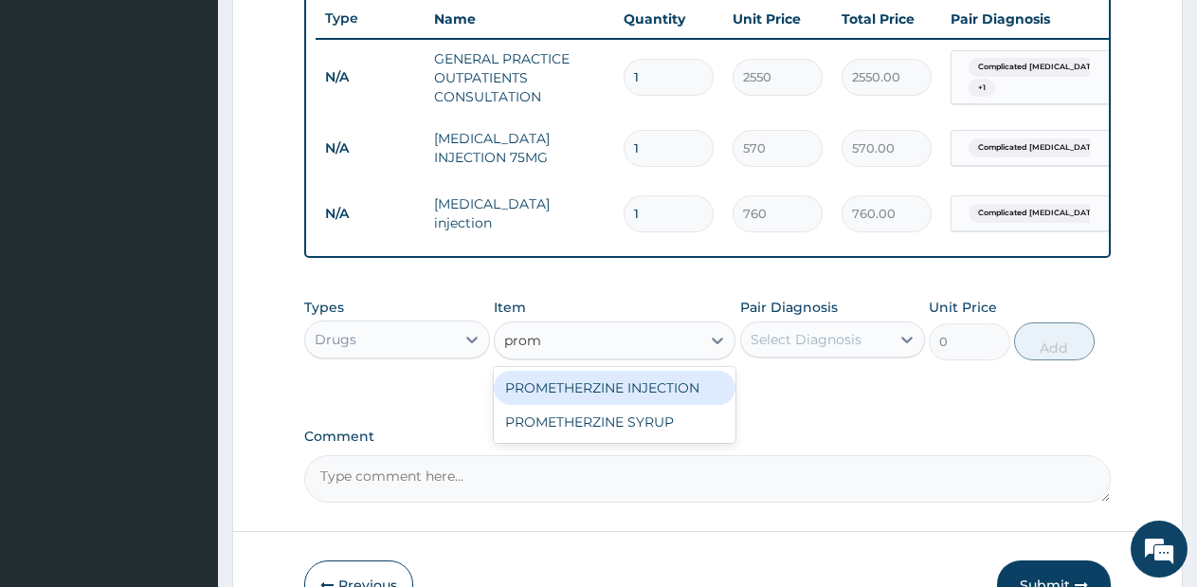
type input "prome"
click at [681, 395] on div "PROMETHERZINE INJECTION" at bounding box center [615, 388] width 242 height 34
type input "570"
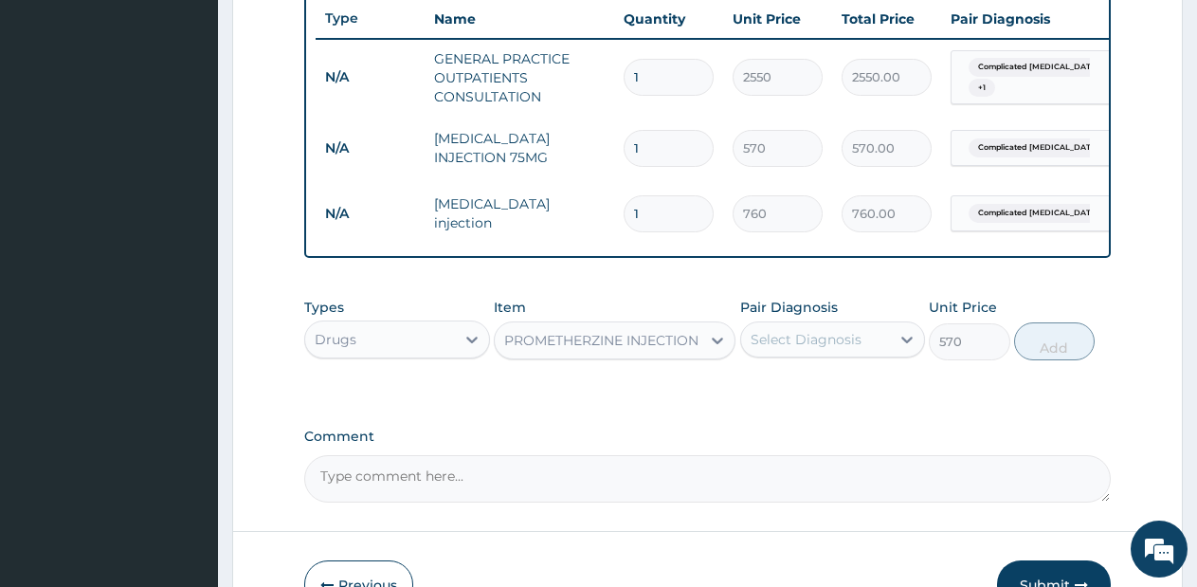
click at [861, 360] on div "Pair Diagnosis Select Diagnosis" at bounding box center [833, 329] width 186 height 63
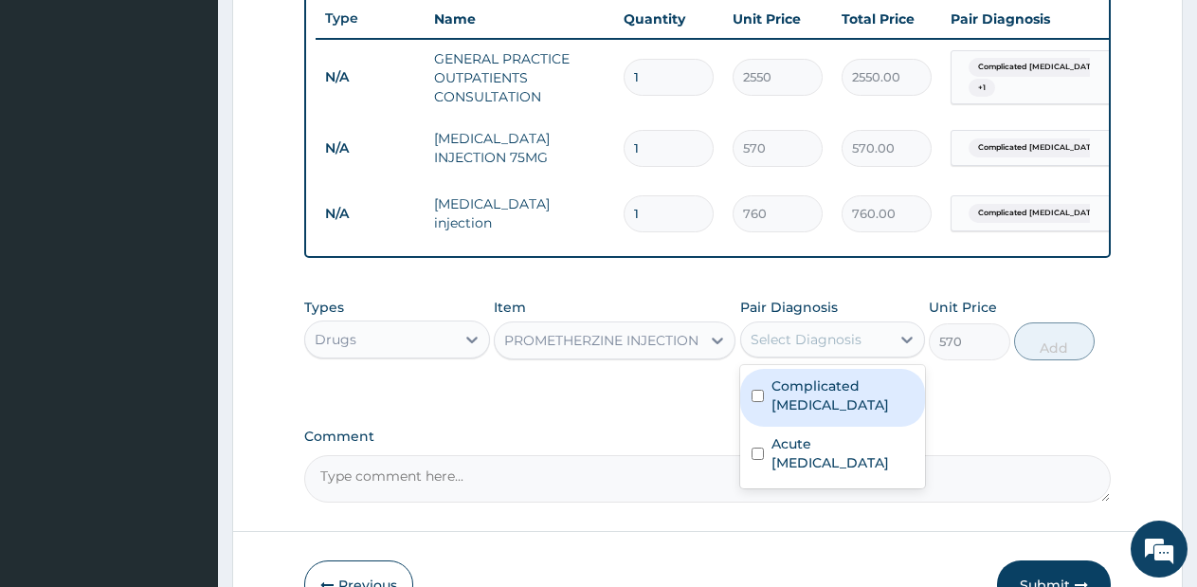
click at [864, 354] on div "Select Diagnosis" at bounding box center [816, 339] width 150 height 30
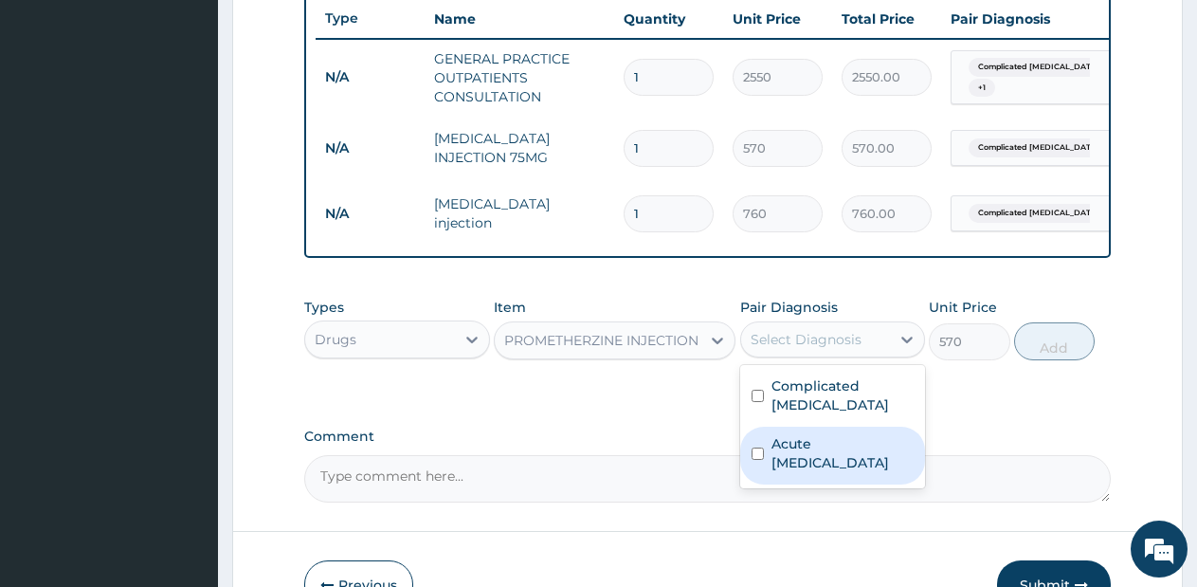
click at [845, 462] on label "Acute upper respiratory infection" at bounding box center [842, 453] width 143 height 38
checkbox input "true"
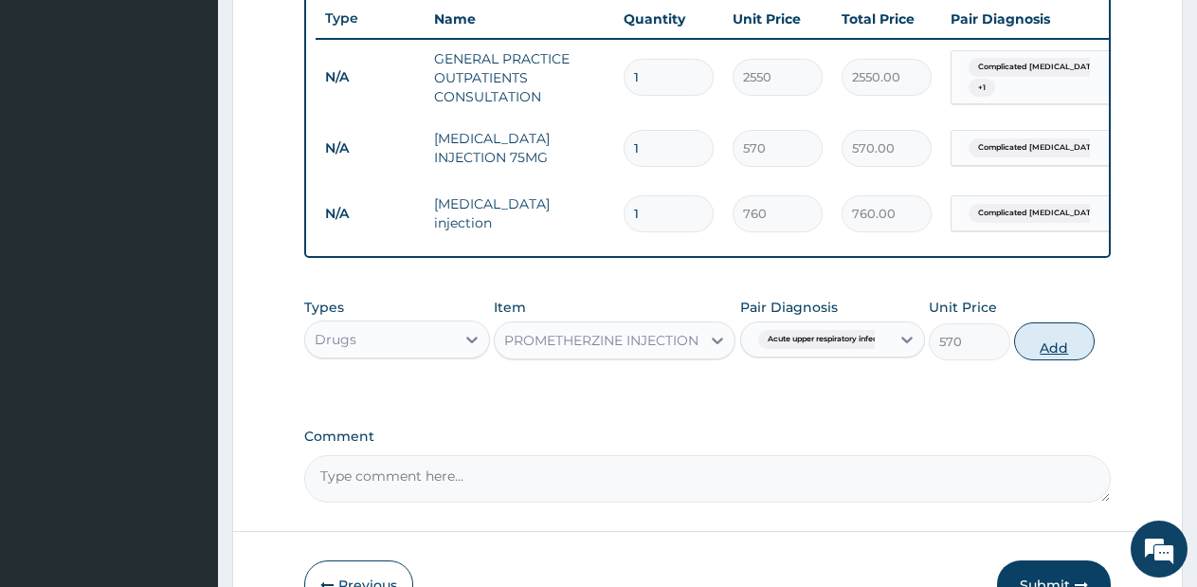
click at [1043, 360] on button "Add" at bounding box center [1054, 341] width 81 height 38
type input "0"
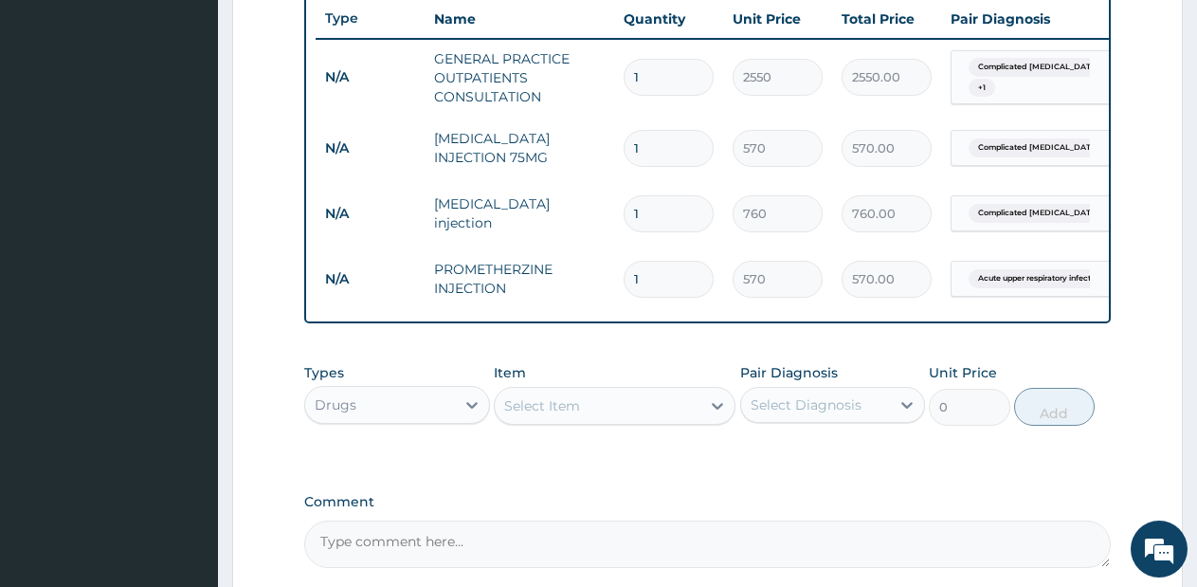
scroll to position [913, 0]
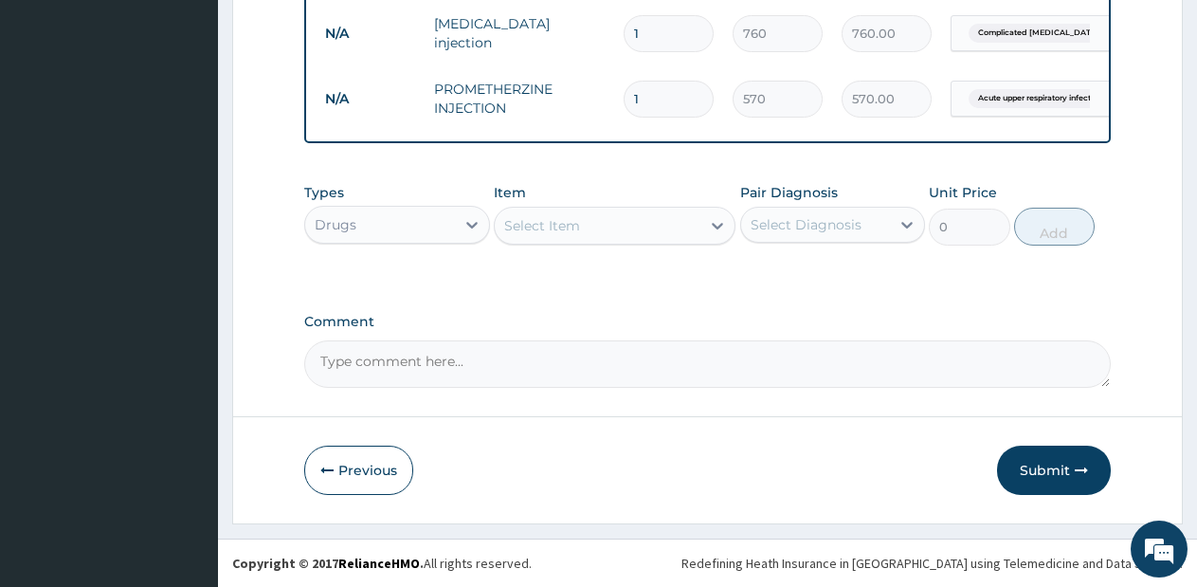
click at [664, 221] on div "Select Item" at bounding box center [598, 225] width 206 height 30
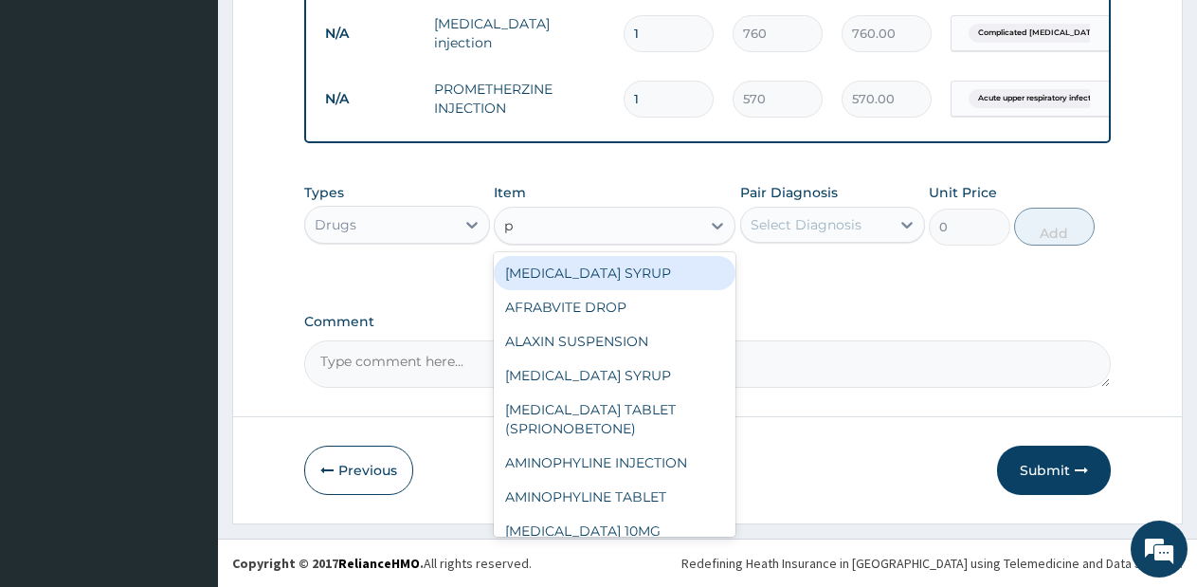
type input "p."
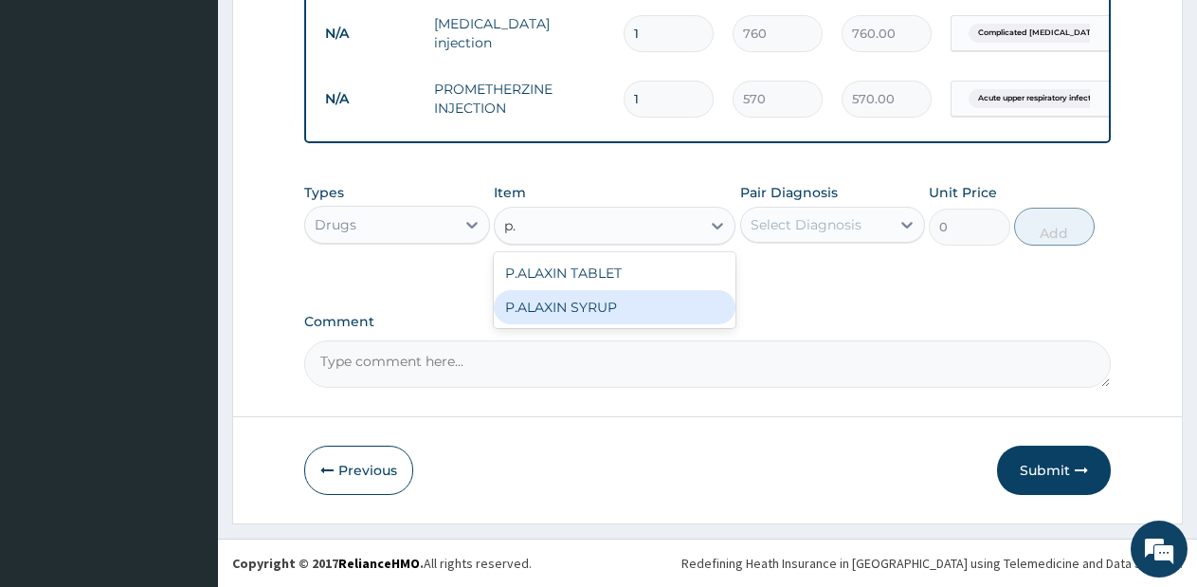
click at [627, 316] on div "P.ALAXIN SYRUP" at bounding box center [615, 307] width 242 height 34
type input "1710"
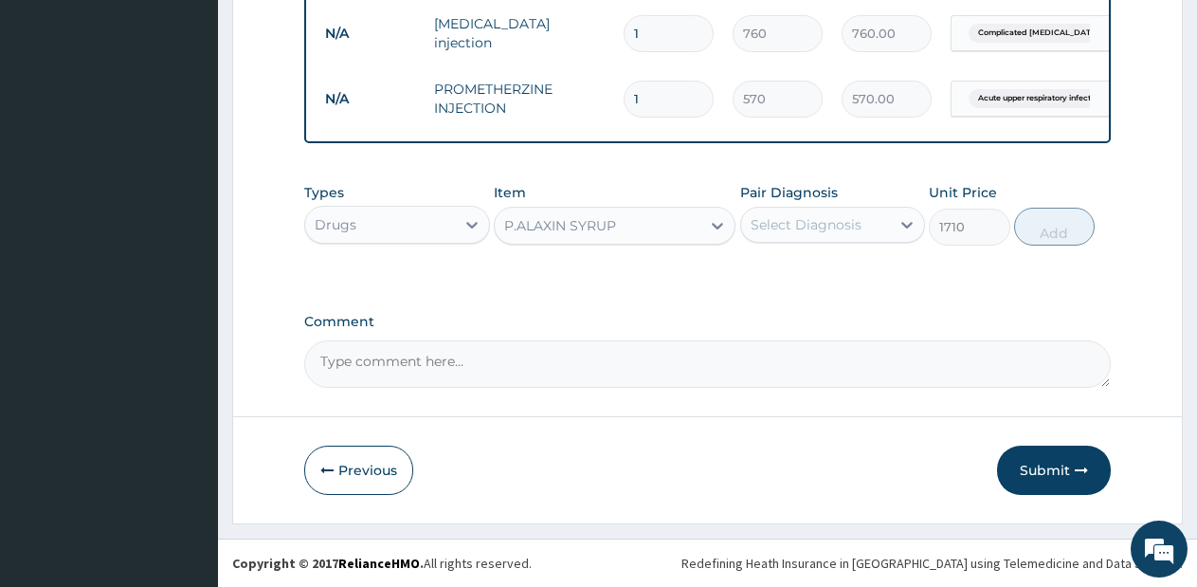
click at [824, 244] on div "Pair Diagnosis Select Diagnosis" at bounding box center [833, 214] width 186 height 63
click at [835, 226] on div "Select Diagnosis" at bounding box center [806, 224] width 111 height 19
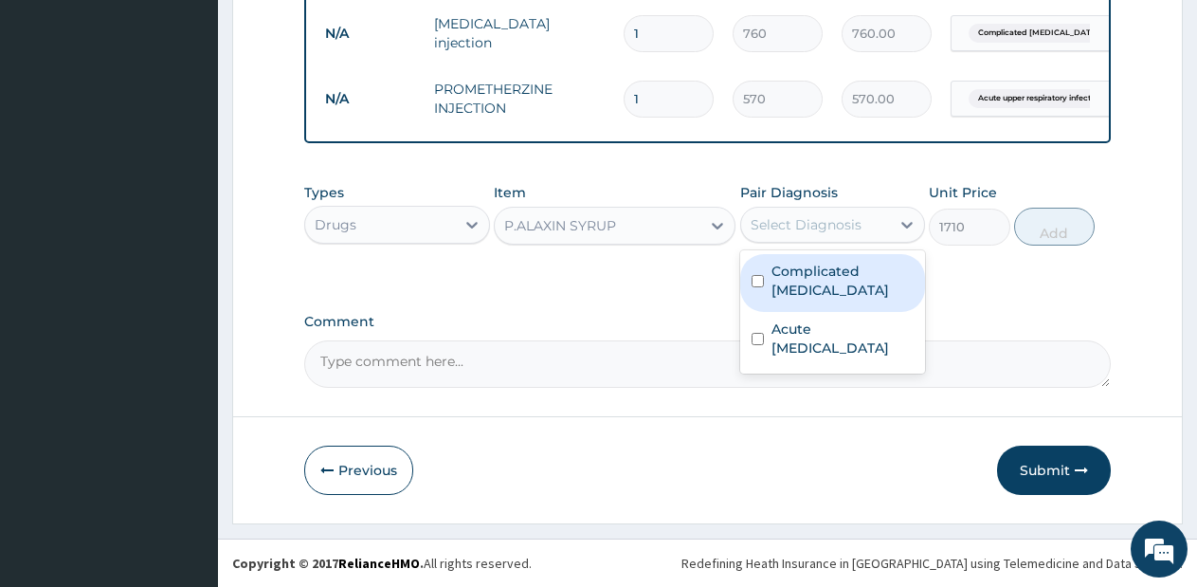
click at [822, 267] on label "Complicated malaria" at bounding box center [842, 281] width 143 height 38
checkbox input "true"
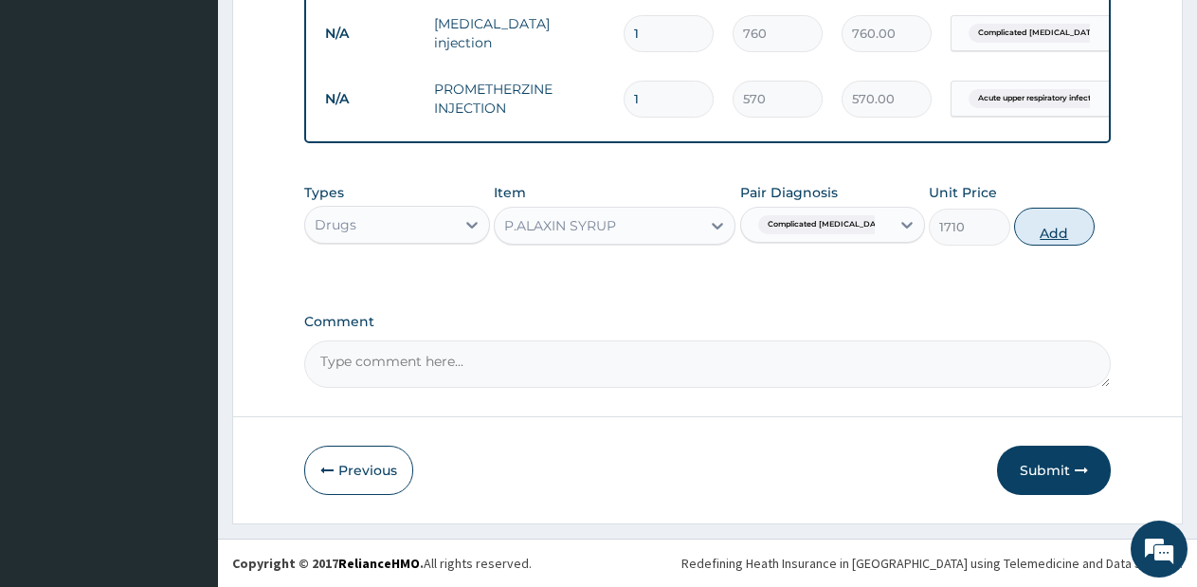
click at [1043, 229] on button "Add" at bounding box center [1054, 227] width 81 height 38
type input "0"
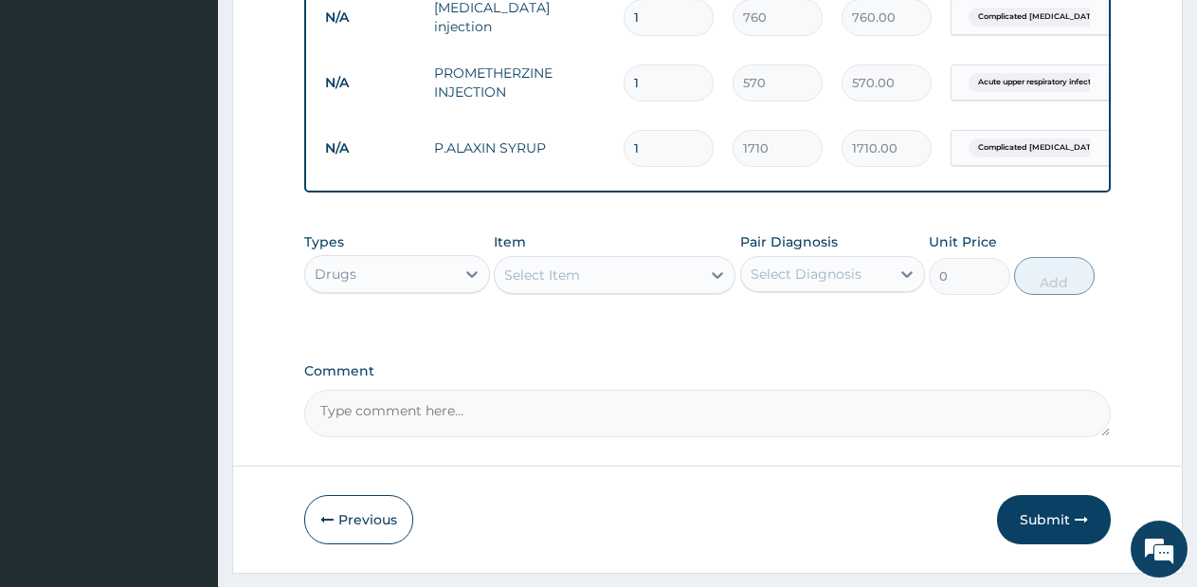
click at [665, 281] on div "Select Item" at bounding box center [598, 275] width 206 height 30
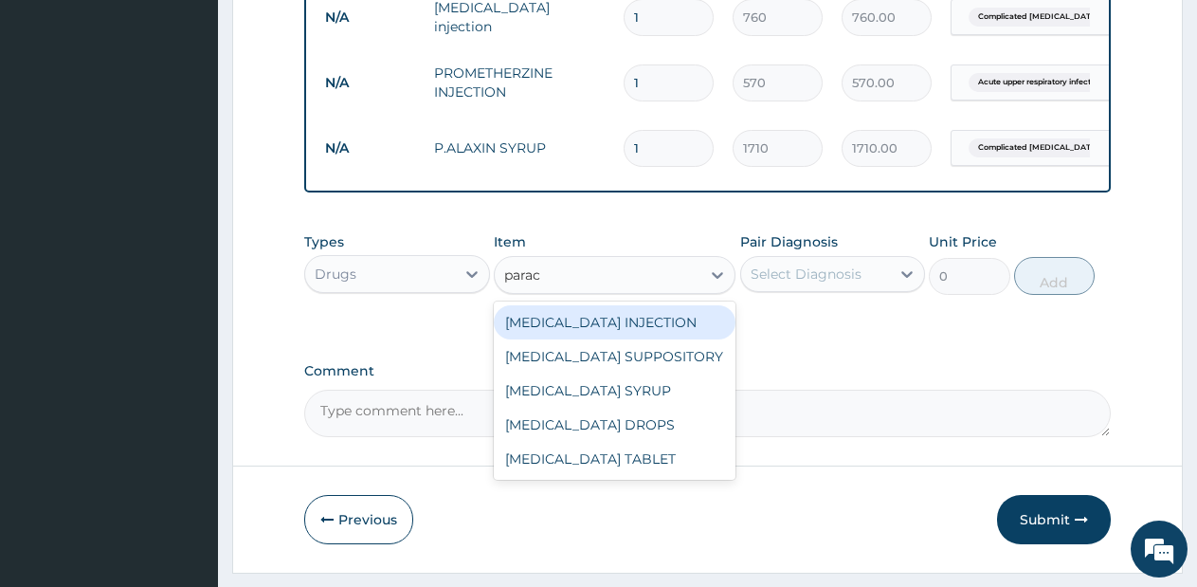
type input "parace"
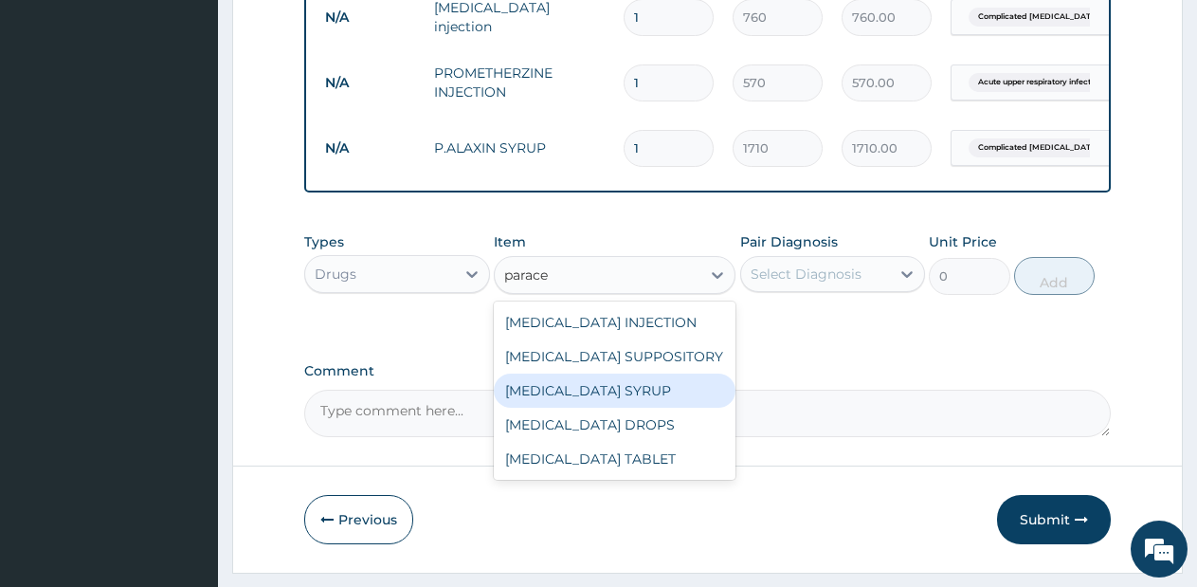
click at [647, 408] on div "[MEDICAL_DATA] SYRUP" at bounding box center [615, 390] width 242 height 34
type input "498.75"
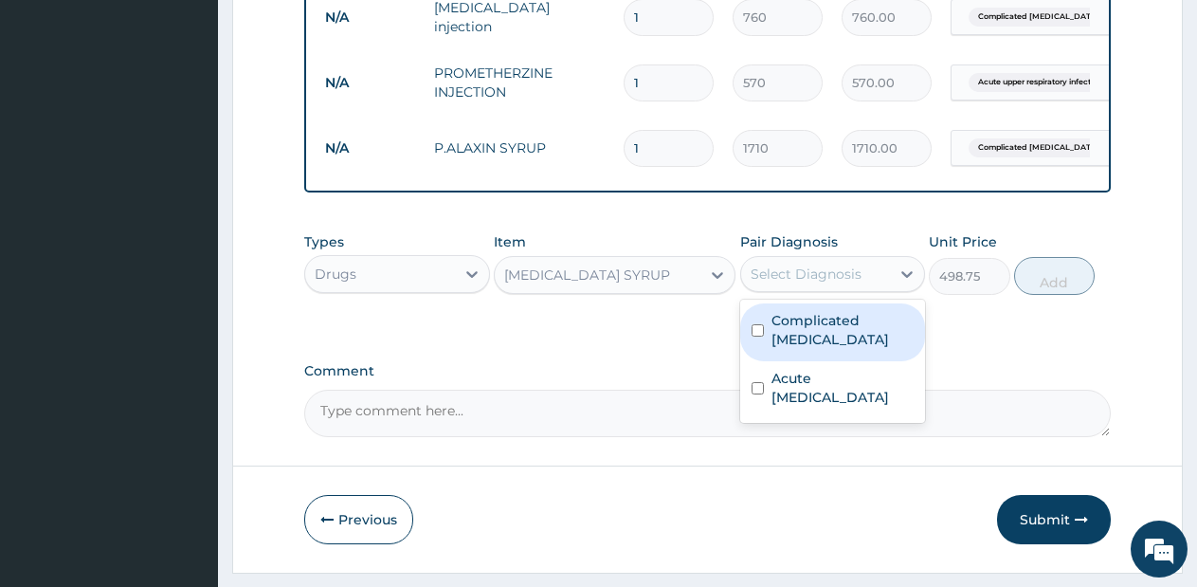
click at [883, 289] on div "Select Diagnosis" at bounding box center [816, 274] width 150 height 30
click at [845, 332] on label "Complicated [MEDICAL_DATA]" at bounding box center [842, 330] width 143 height 38
checkbox input "true"
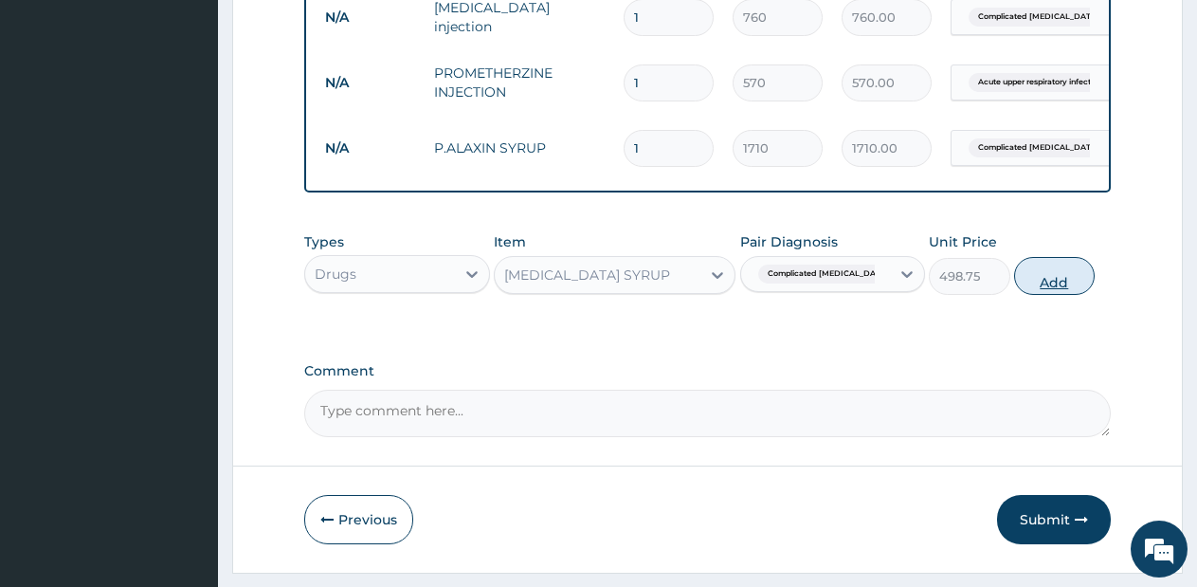
click at [1037, 294] on button "Add" at bounding box center [1054, 276] width 81 height 38
type input "0"
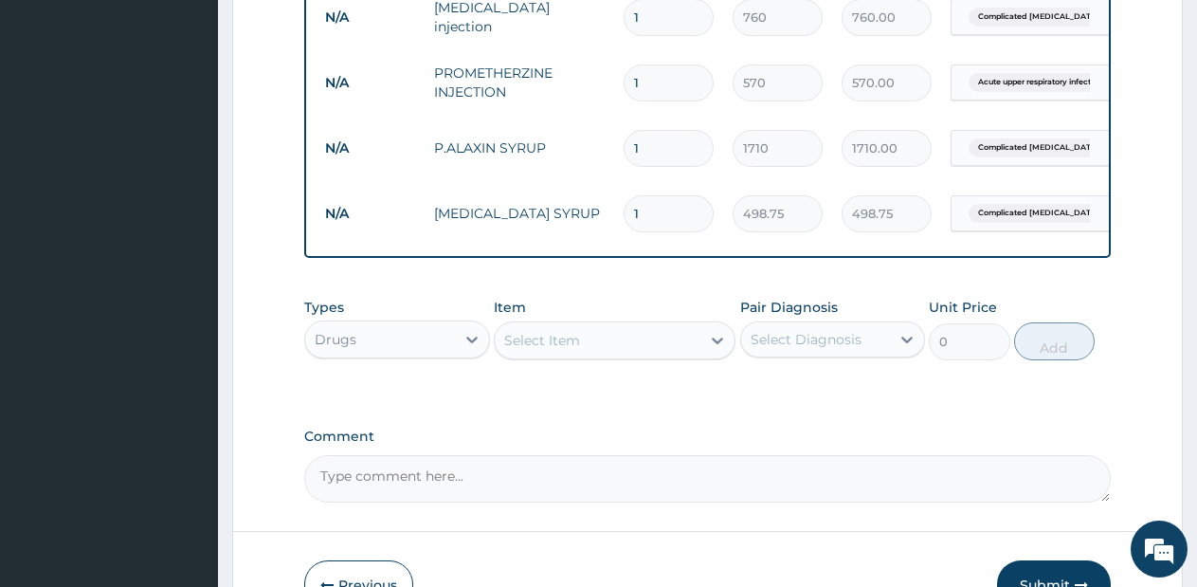
click at [695, 355] on div "Select Item" at bounding box center [598, 340] width 206 height 30
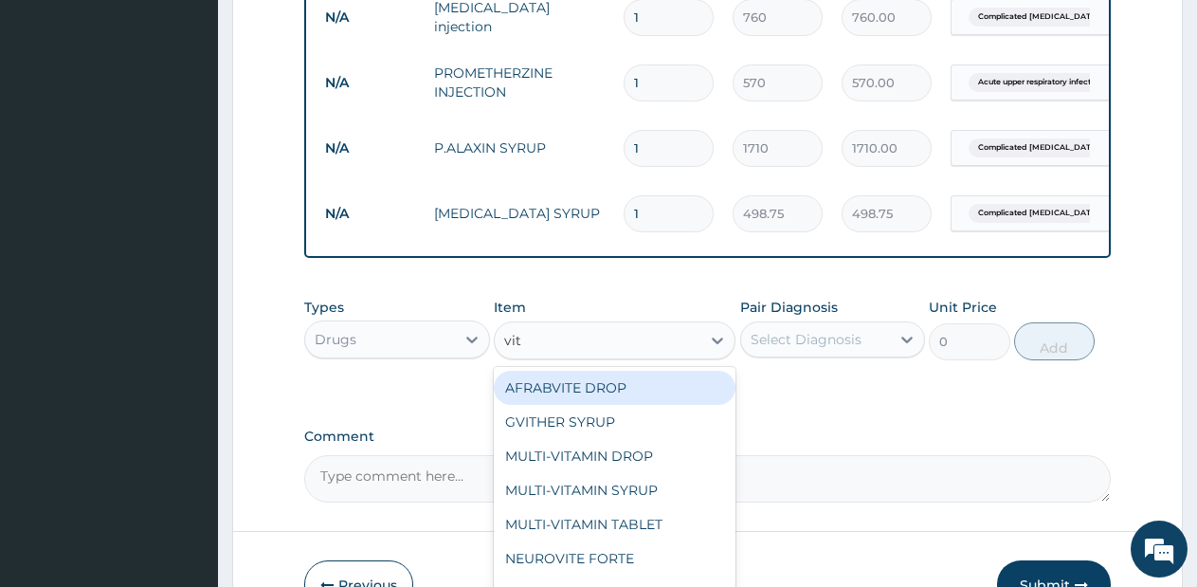
type input "vit c"
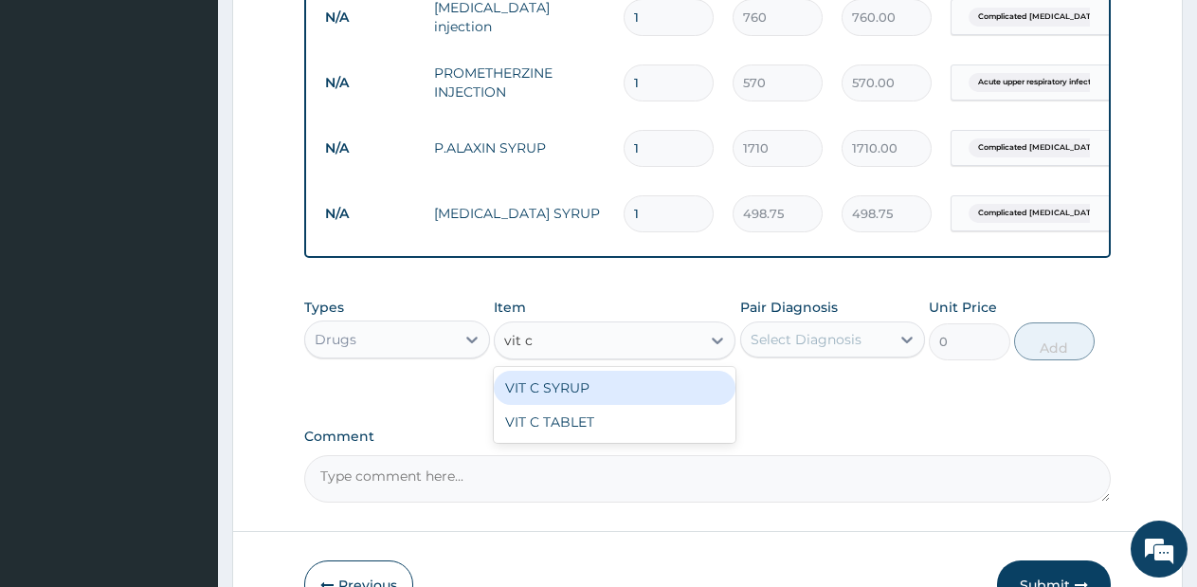
click at [652, 393] on div "VIT C SYRUP" at bounding box center [615, 388] width 242 height 34
type input "570"
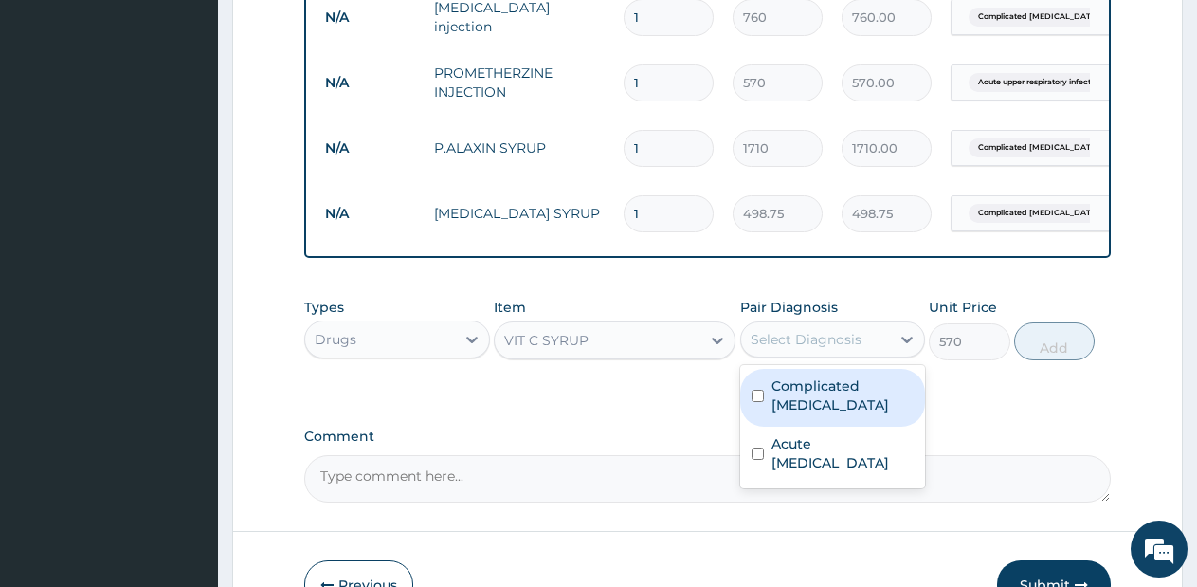
click at [860, 343] on div "Select Diagnosis" at bounding box center [816, 339] width 150 height 30
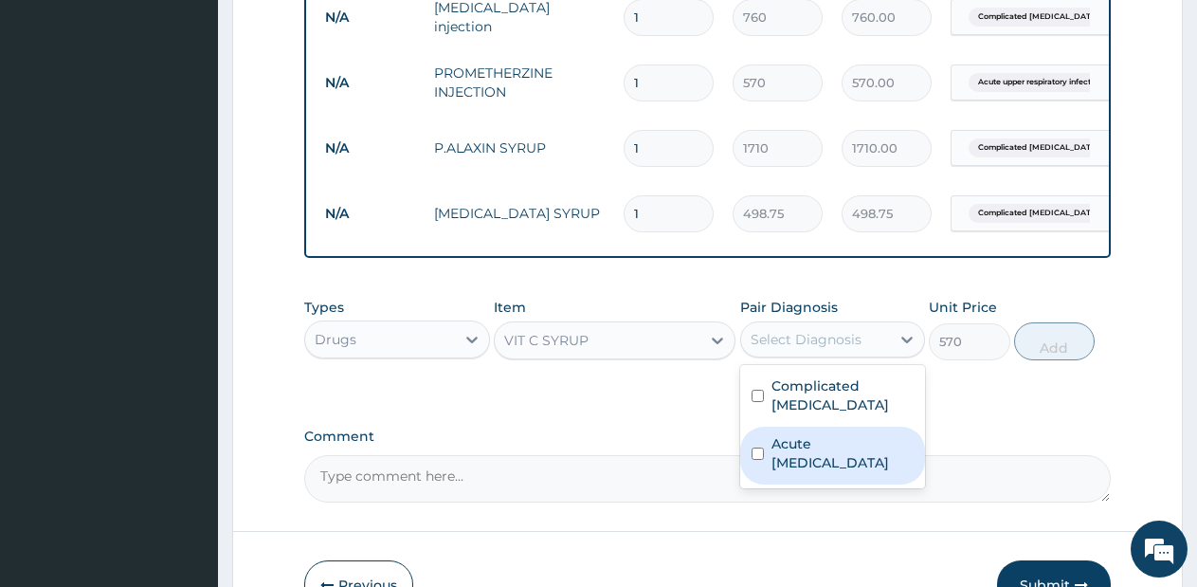
click at [814, 464] on label "Acute [MEDICAL_DATA]" at bounding box center [842, 453] width 143 height 38
checkbox input "true"
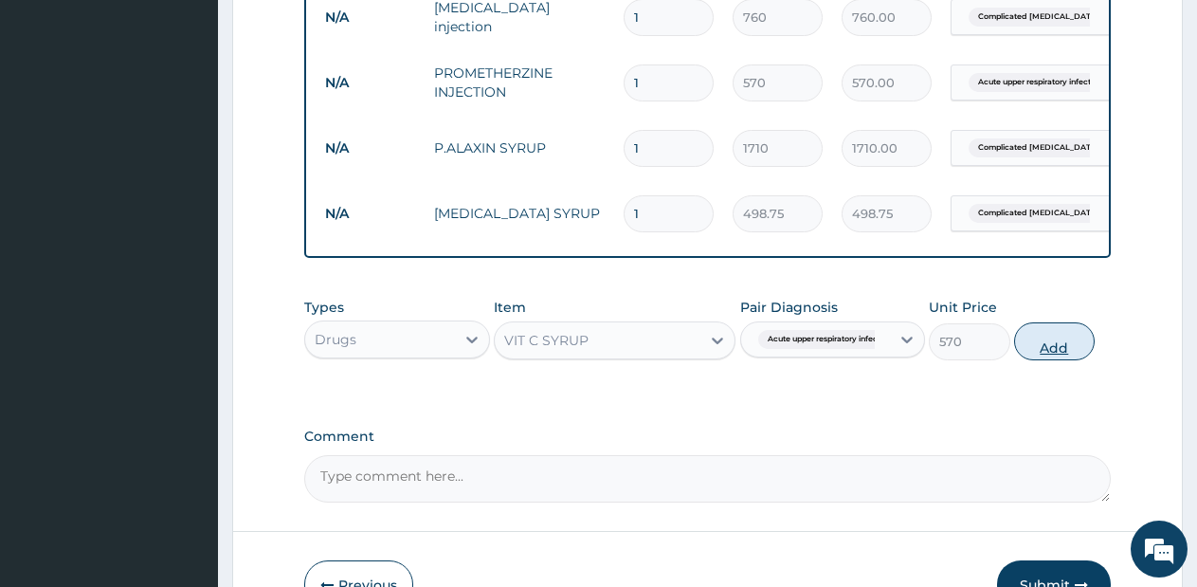
click at [1046, 346] on button "Add" at bounding box center [1054, 341] width 81 height 38
type input "0"
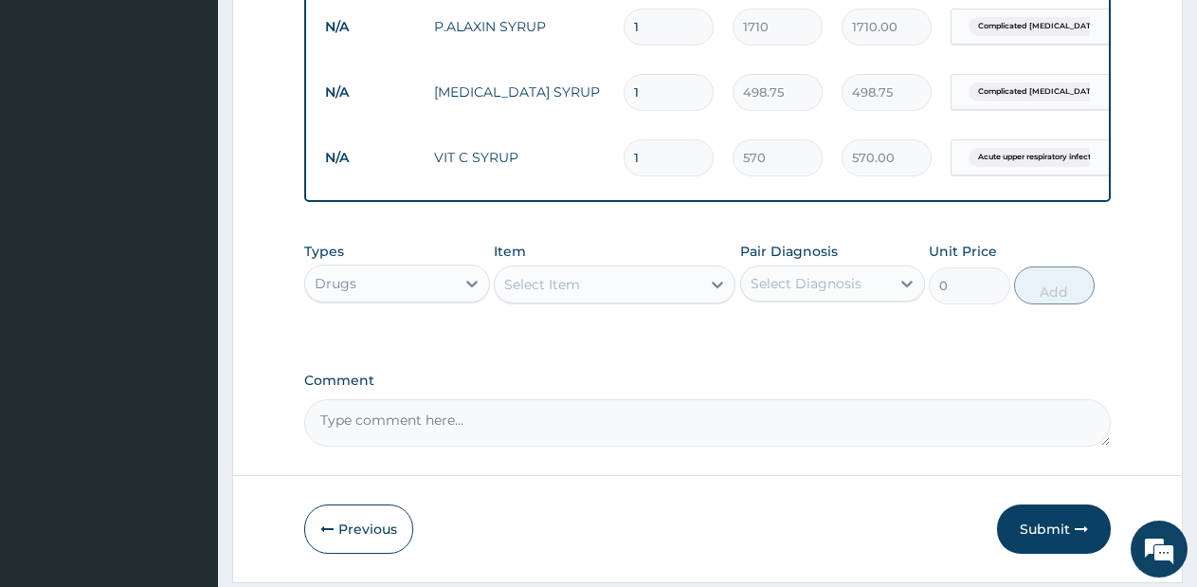
scroll to position [1042, 0]
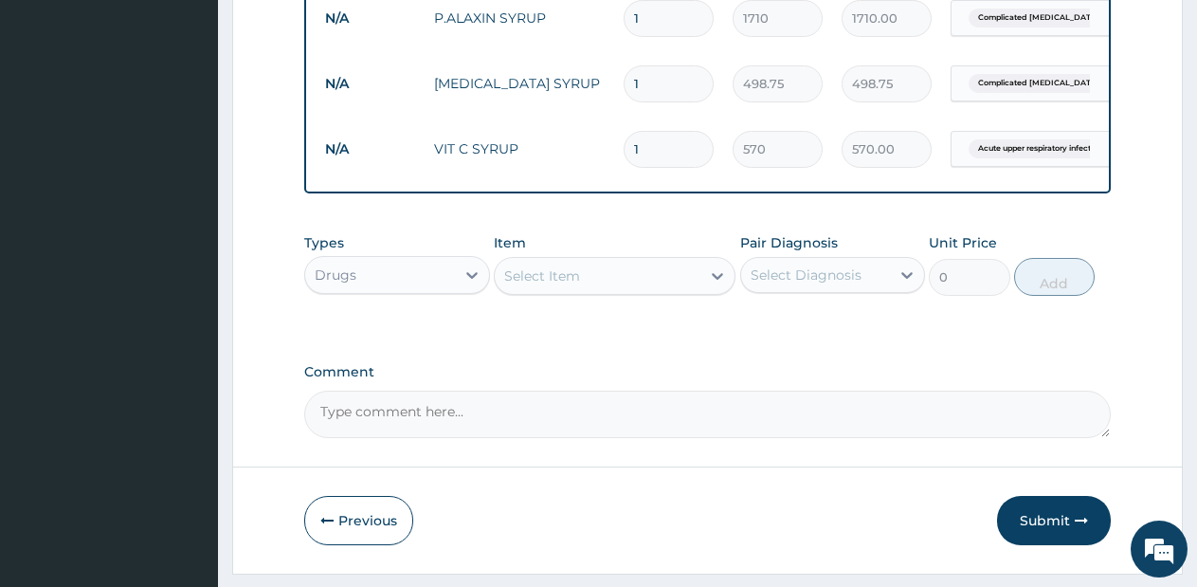
click at [671, 291] on div "Select Item" at bounding box center [598, 276] width 206 height 30
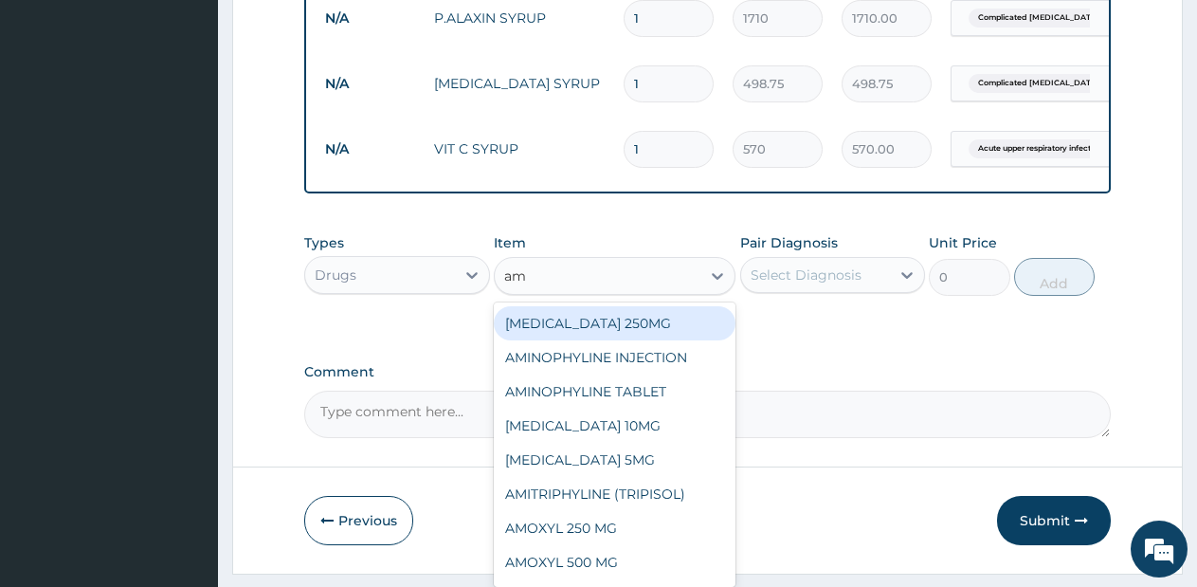
type input "amo"
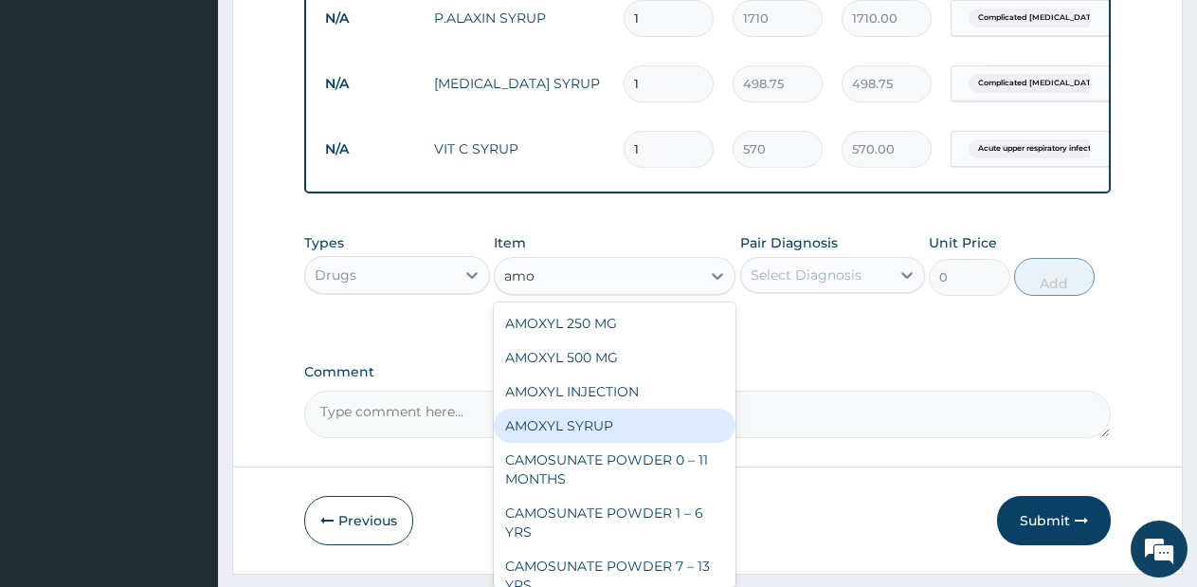
click at [609, 435] on div "AMOXYL SYRUP" at bounding box center [615, 425] width 242 height 34
type input "950"
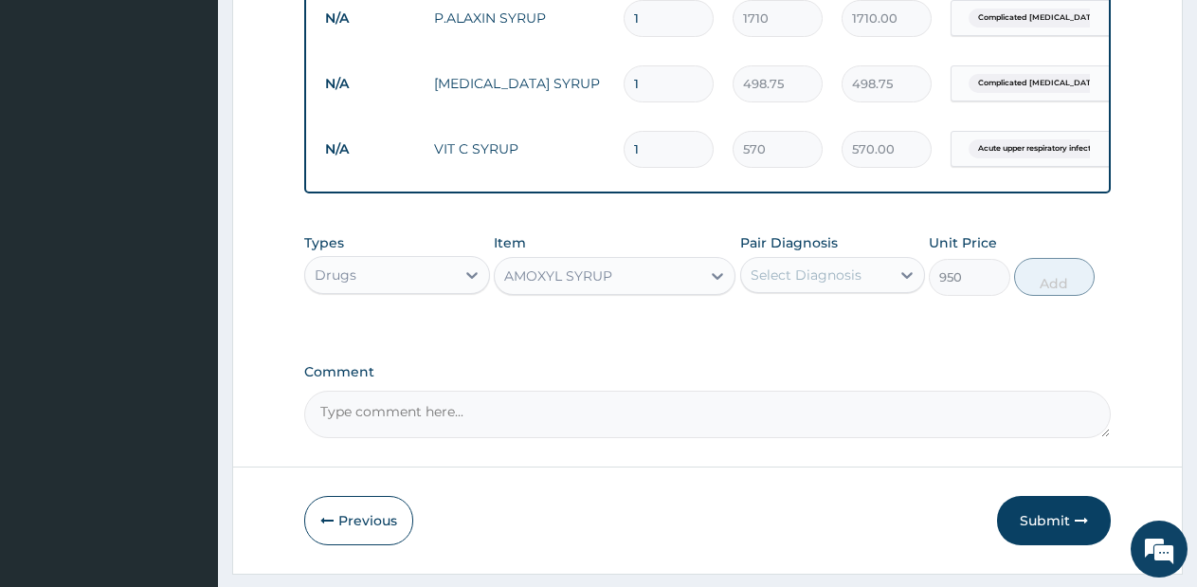
click at [859, 282] on div "Select Diagnosis" at bounding box center [806, 274] width 111 height 19
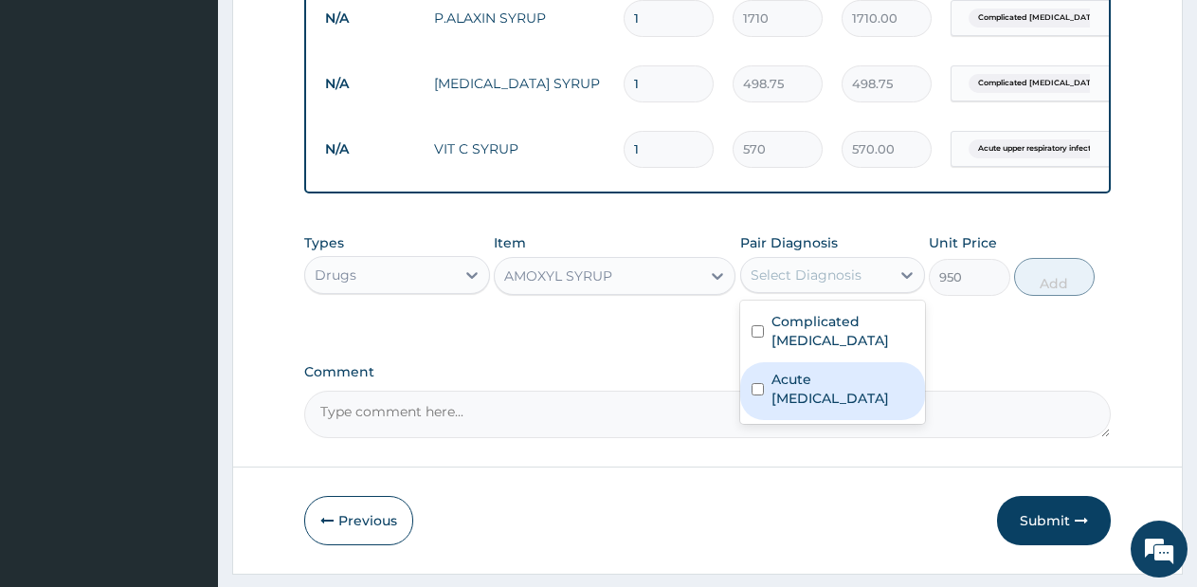
click at [843, 372] on label "Acute [MEDICAL_DATA]" at bounding box center [842, 389] width 143 height 38
checkbox input "true"
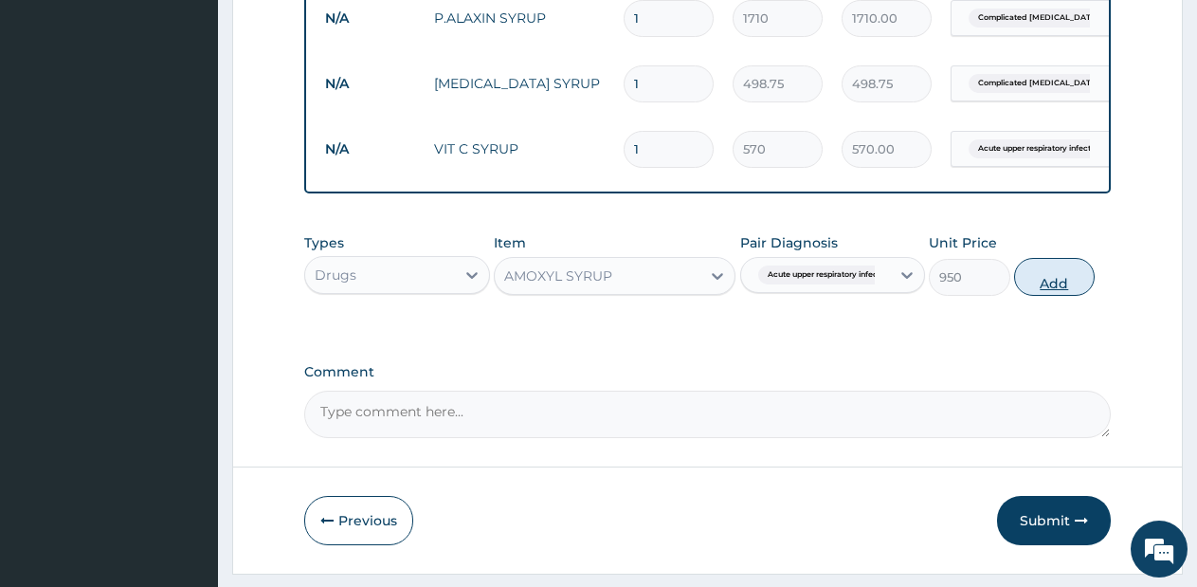
click at [1060, 283] on button "Add" at bounding box center [1054, 277] width 81 height 38
type input "0"
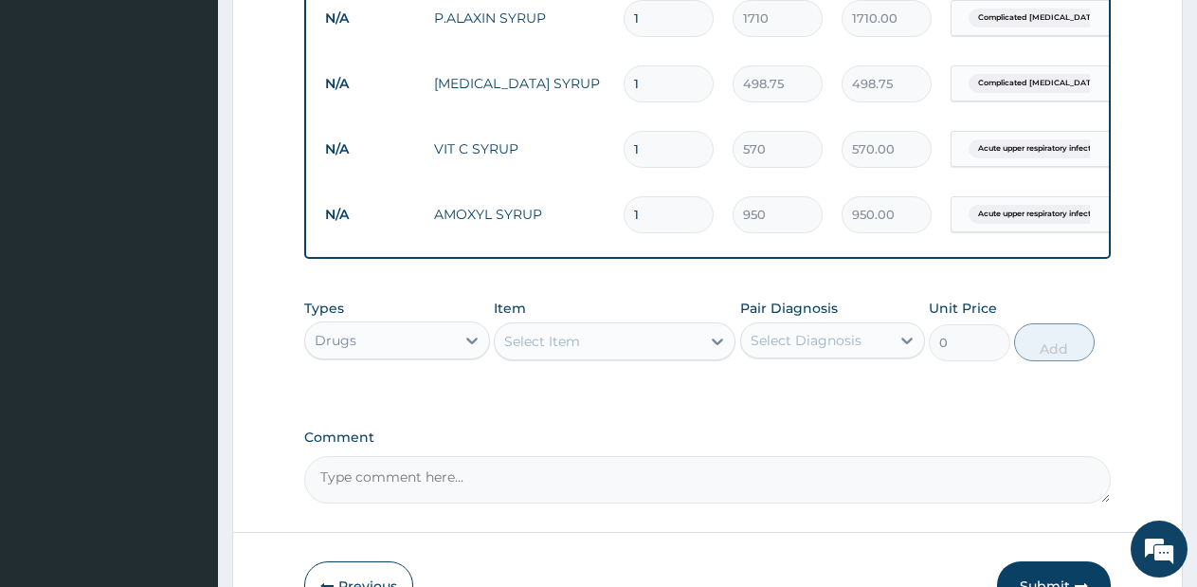
scroll to position [1174, 0]
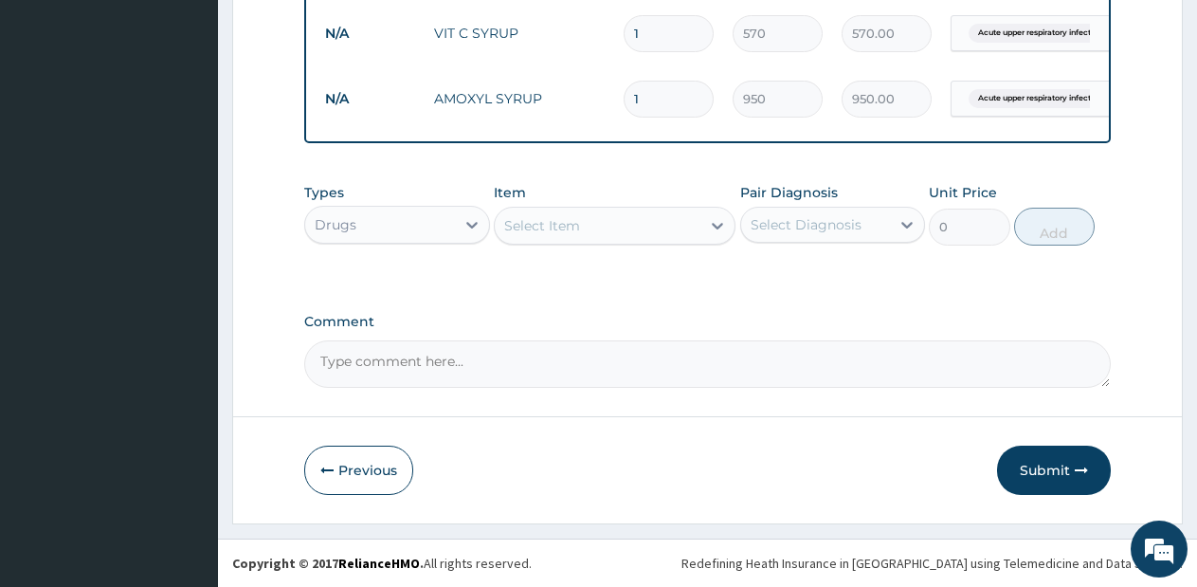
click at [448, 220] on div "Drugs" at bounding box center [380, 224] width 150 height 30
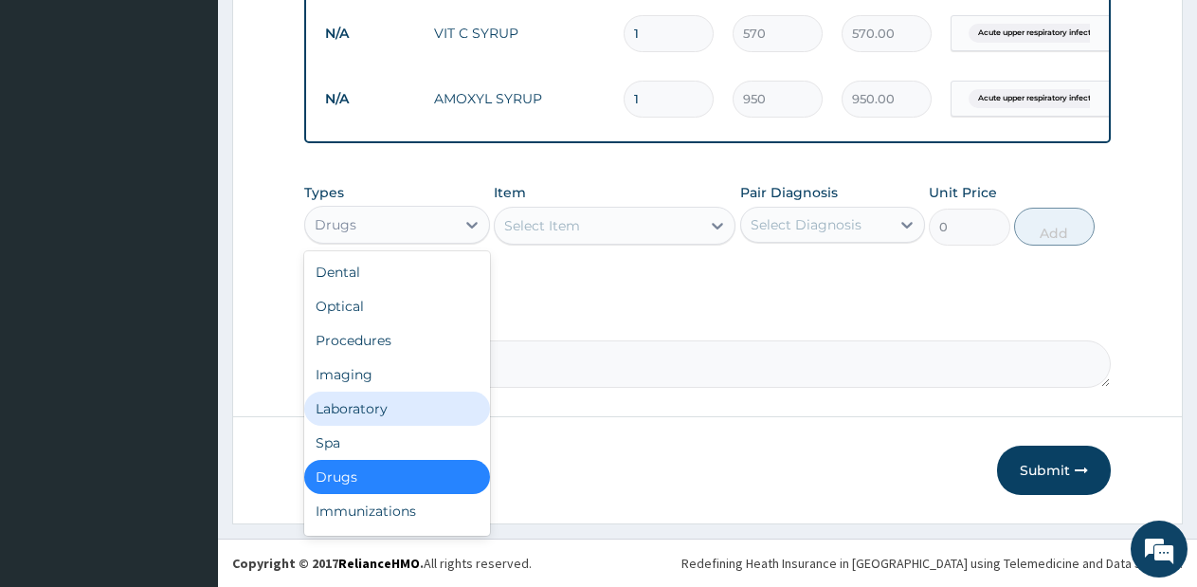
click at [361, 403] on div "Laboratory" at bounding box center [397, 408] width 186 height 34
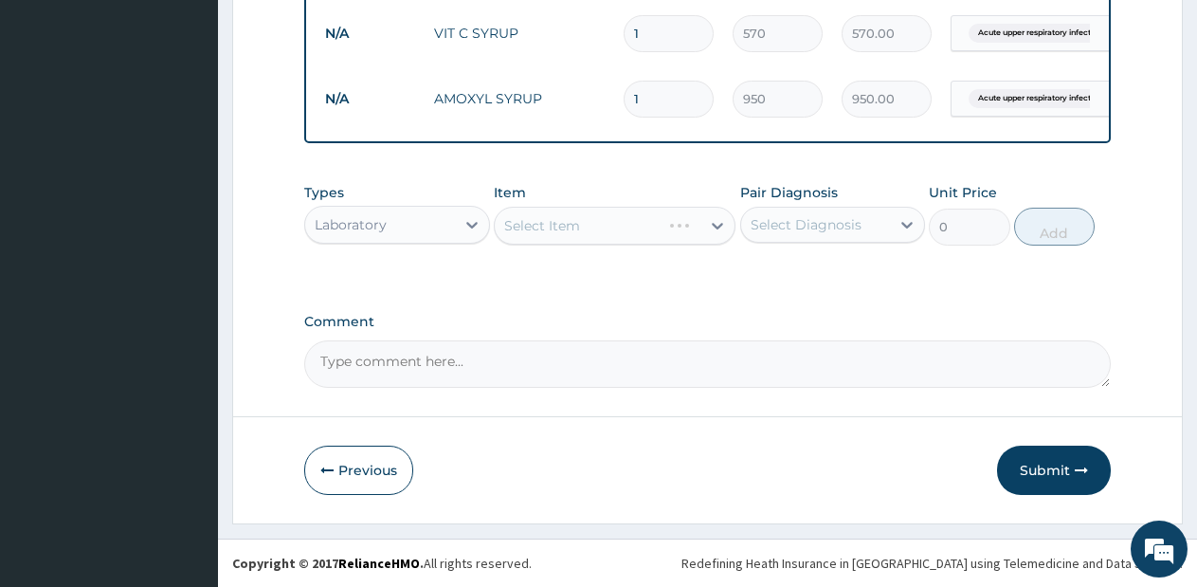
click at [683, 237] on div "Select Item" at bounding box center [615, 226] width 242 height 38
click at [683, 237] on div "Select Item" at bounding box center [598, 225] width 206 height 30
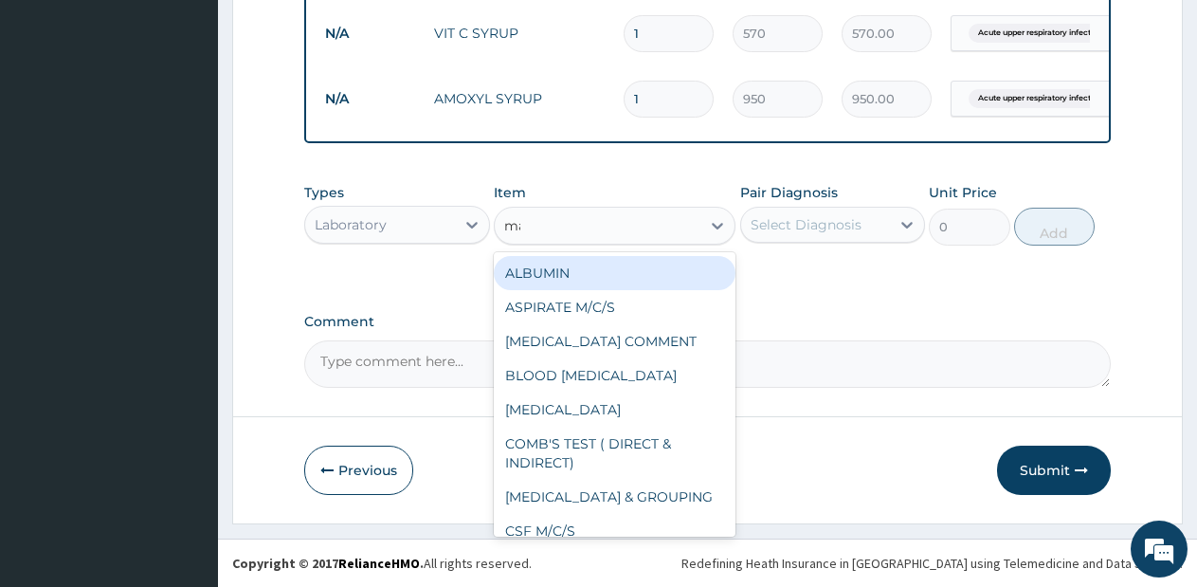
type input "mal"
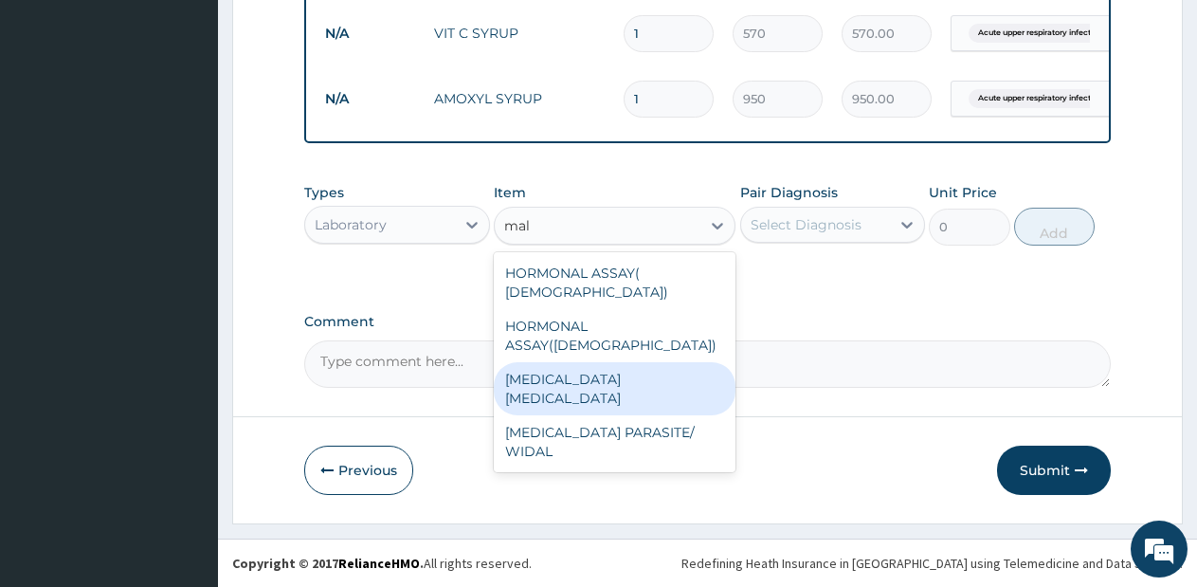
click at [665, 362] on div "[MEDICAL_DATA] [MEDICAL_DATA]" at bounding box center [615, 388] width 242 height 53
type input "570"
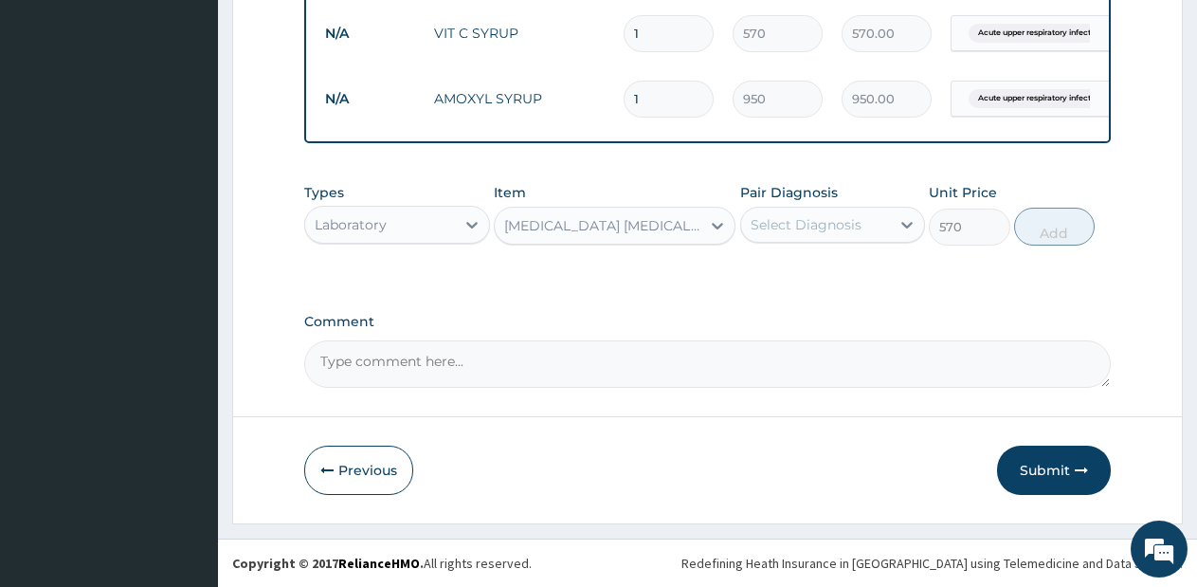
click at [827, 236] on div "Select Diagnosis" at bounding box center [816, 224] width 150 height 30
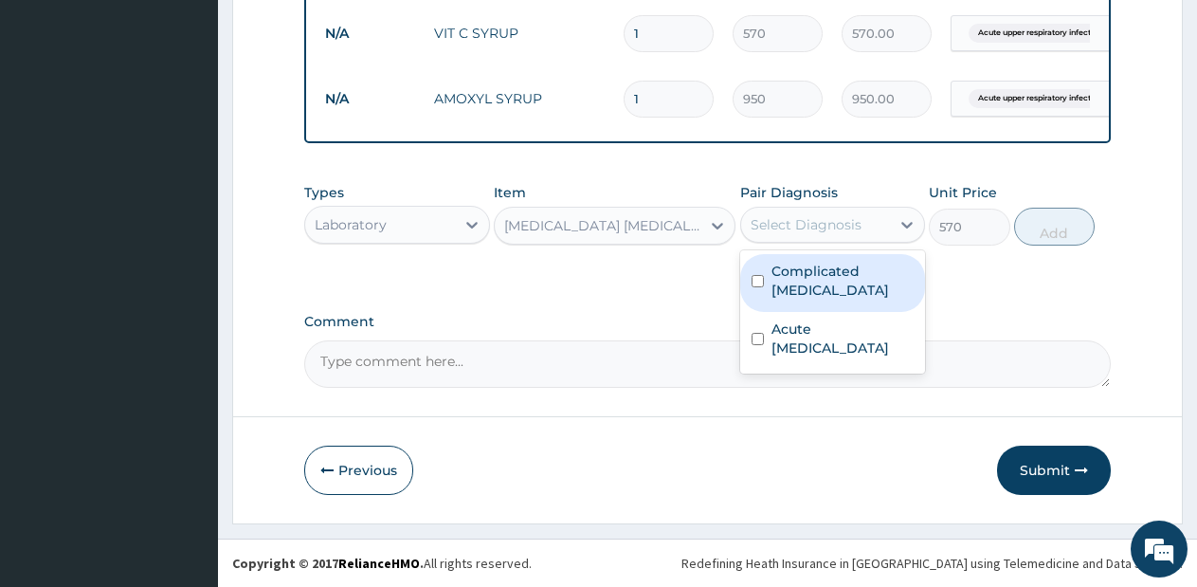
click at [828, 270] on label "Complicated malaria" at bounding box center [842, 281] width 143 height 38
checkbox input "true"
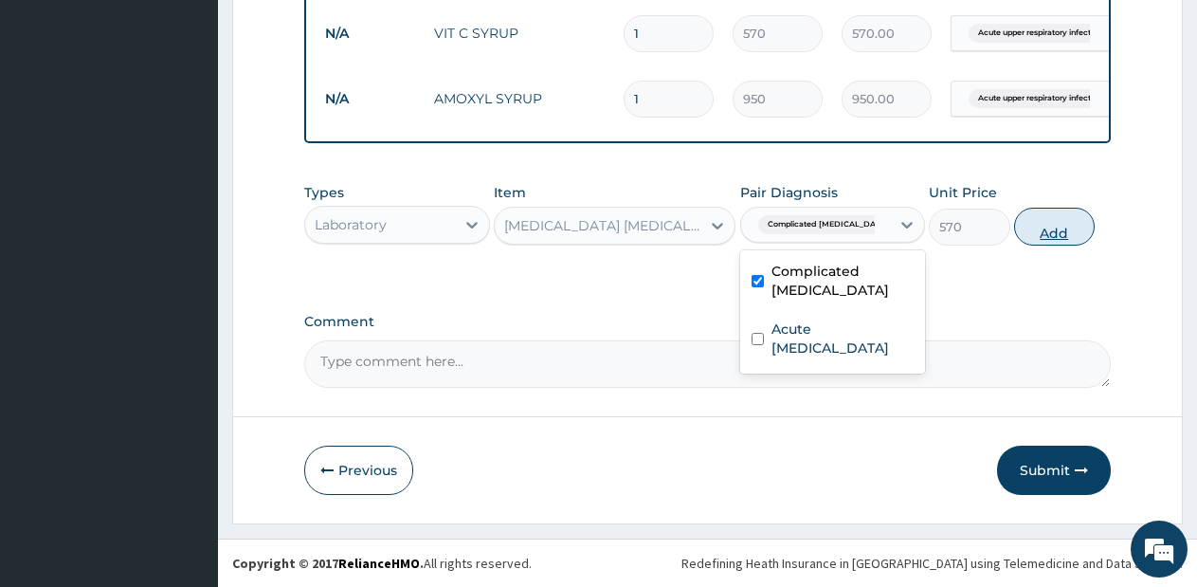
click at [1048, 216] on button "Add" at bounding box center [1054, 227] width 81 height 38
type input "0"
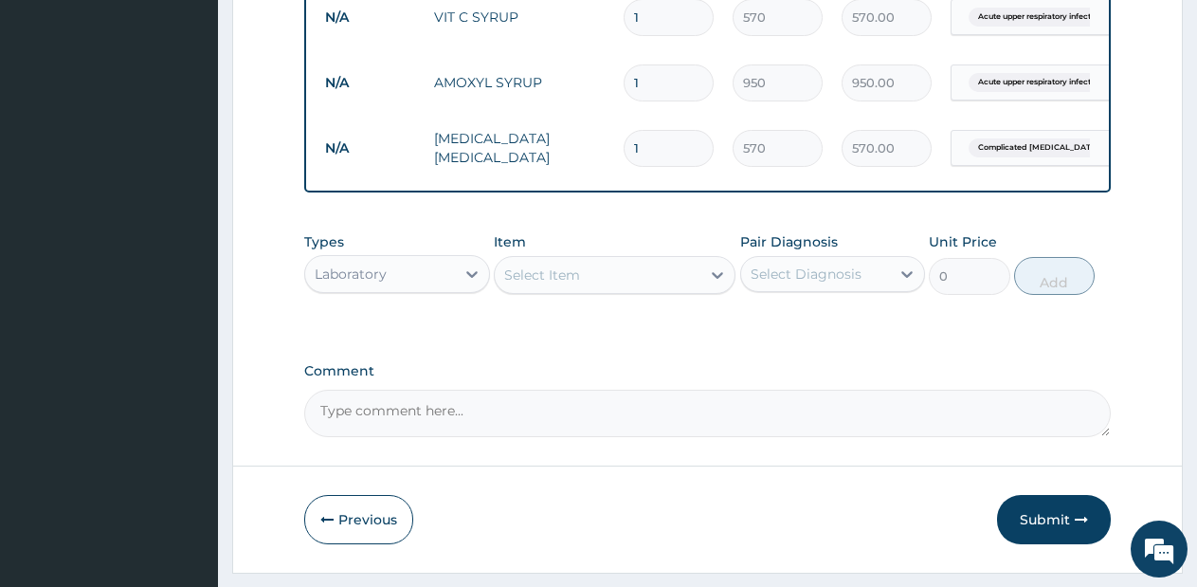
click at [676, 272] on div "Select Item" at bounding box center [615, 275] width 242 height 38
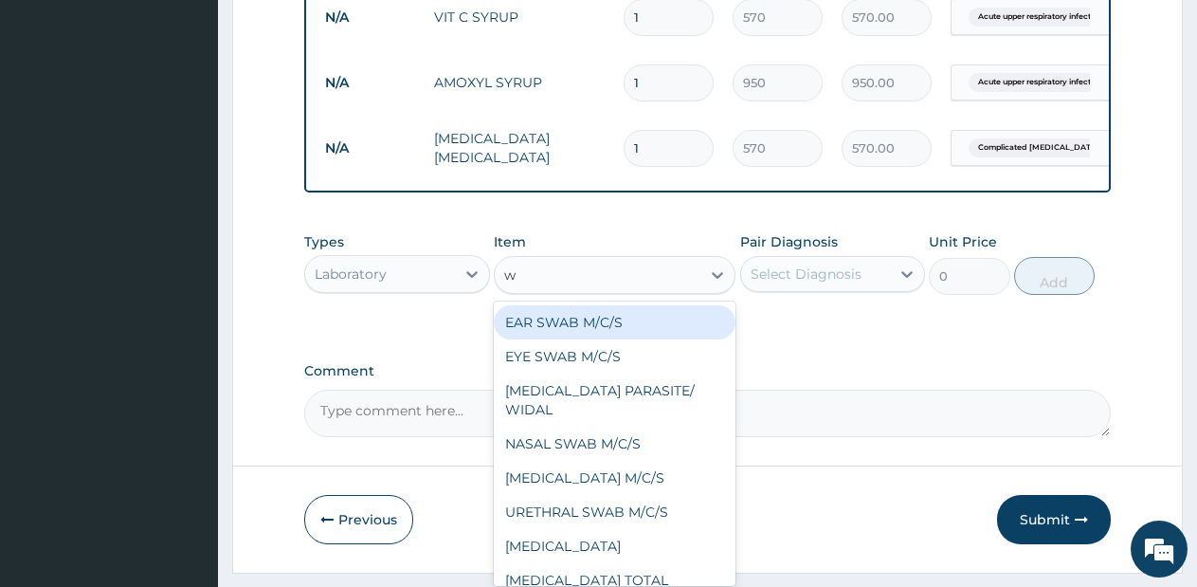
type input "wh"
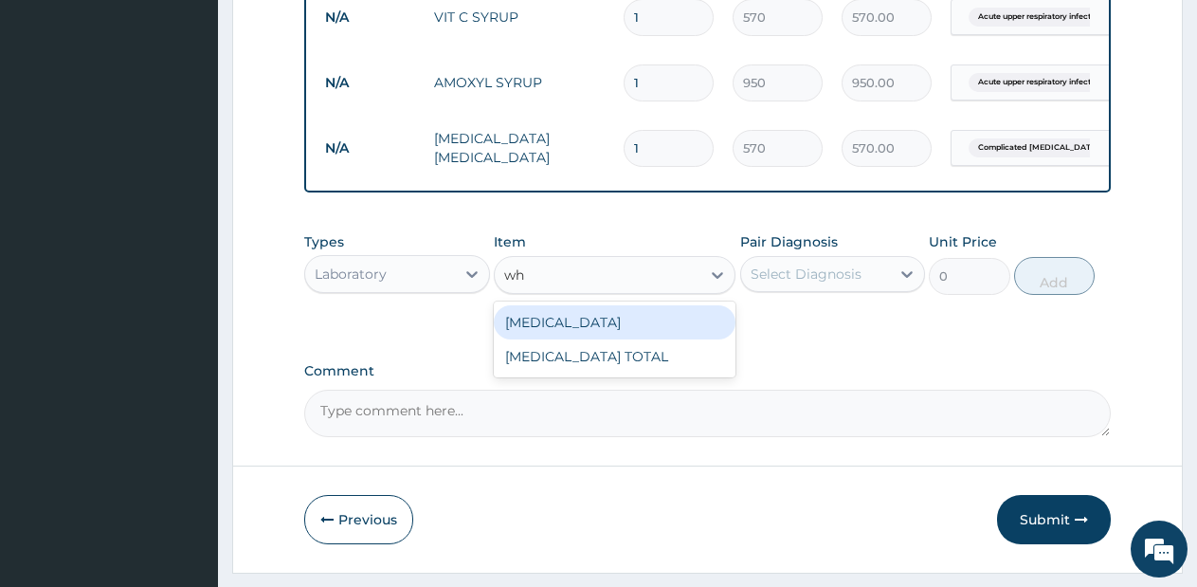
click at [654, 339] on div "WHITE BLOOD CELL COUNT DIFFERENTIAL" at bounding box center [615, 322] width 242 height 34
type input "1425"
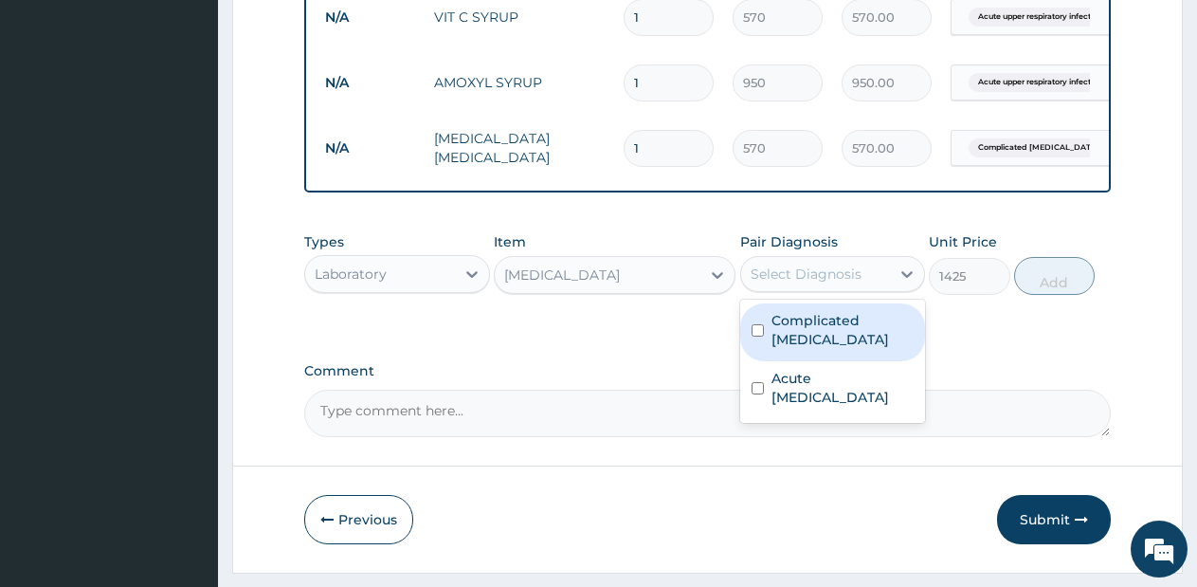
click at [853, 283] on div "Select Diagnosis" at bounding box center [806, 273] width 111 height 19
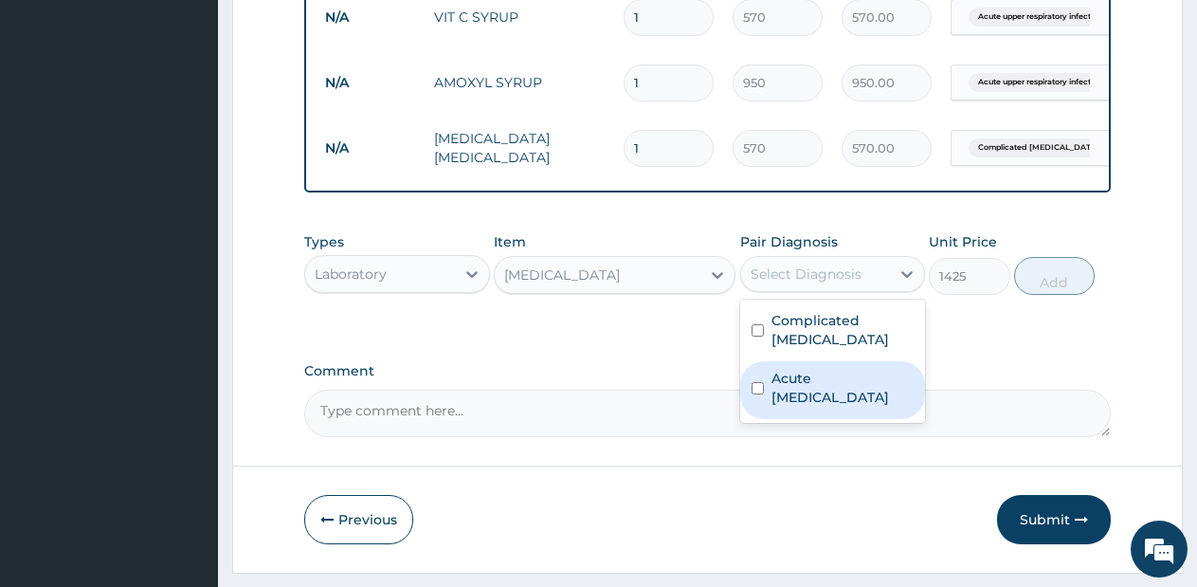
click at [842, 396] on label "Acute upper respiratory infection" at bounding box center [842, 388] width 143 height 38
checkbox input "true"
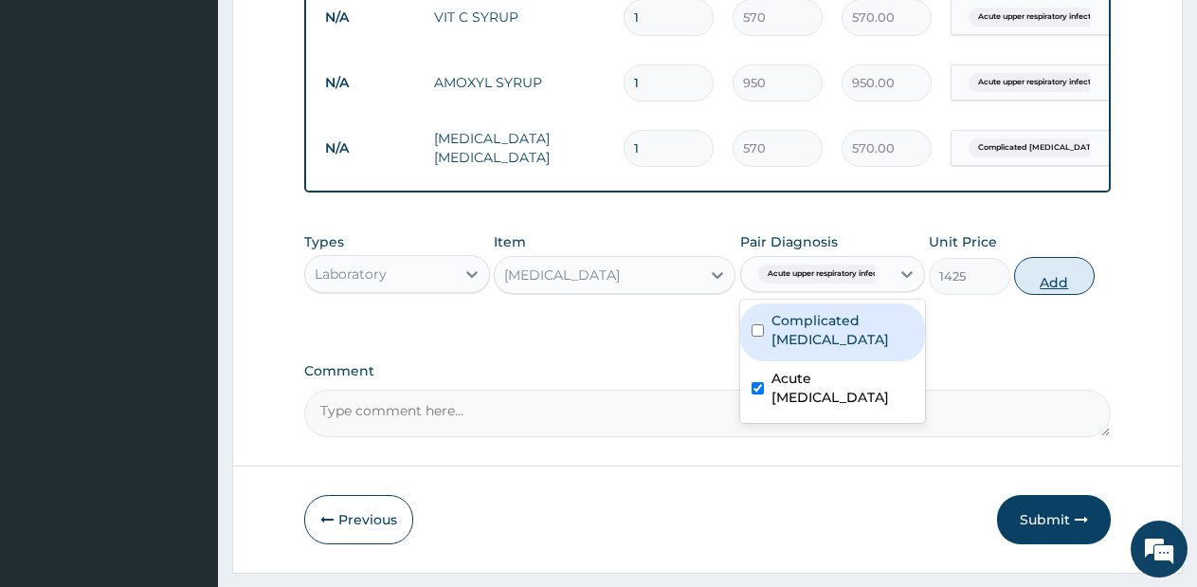
click at [1038, 295] on button "Add" at bounding box center [1054, 276] width 81 height 38
type input "0"
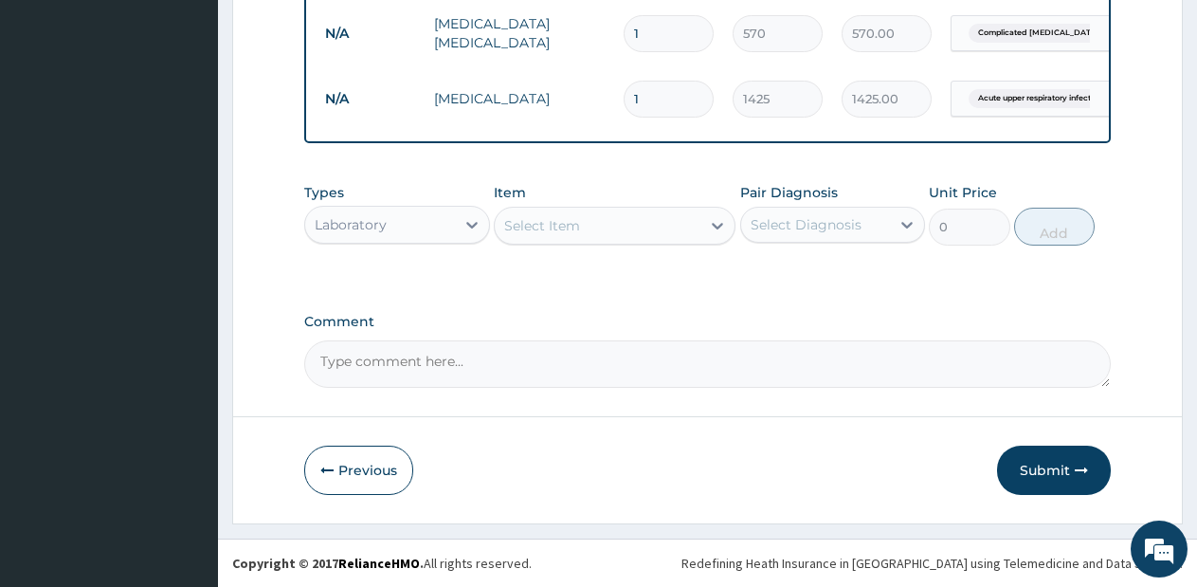
scroll to position [1305, 0]
click at [1049, 466] on button "Submit" at bounding box center [1054, 469] width 114 height 49
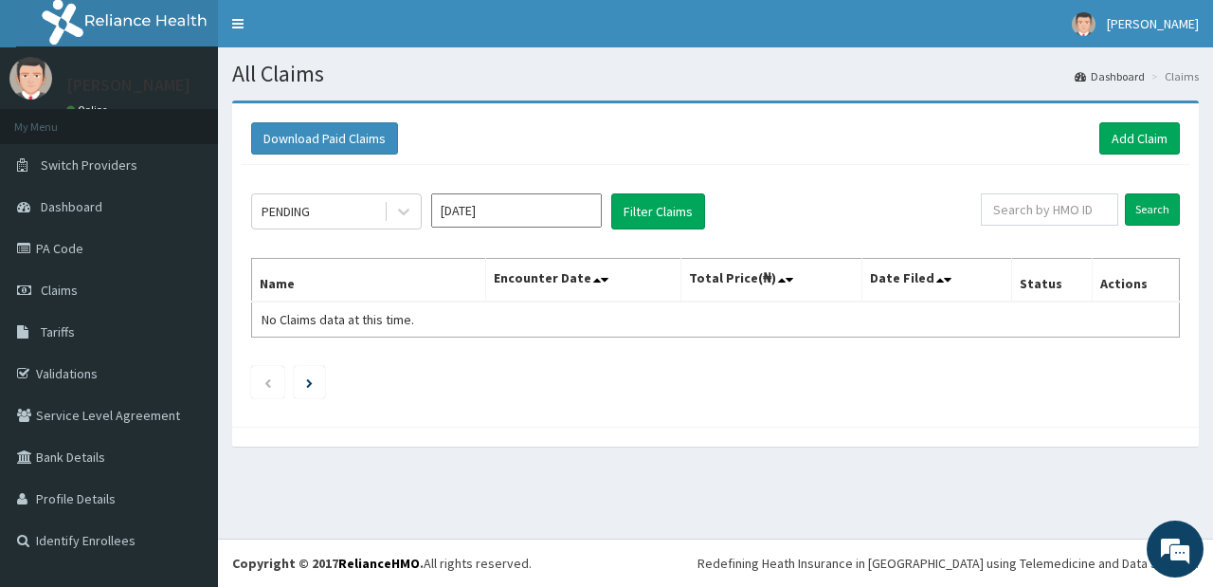
click at [529, 202] on input "Sep 2025" at bounding box center [516, 210] width 171 height 34
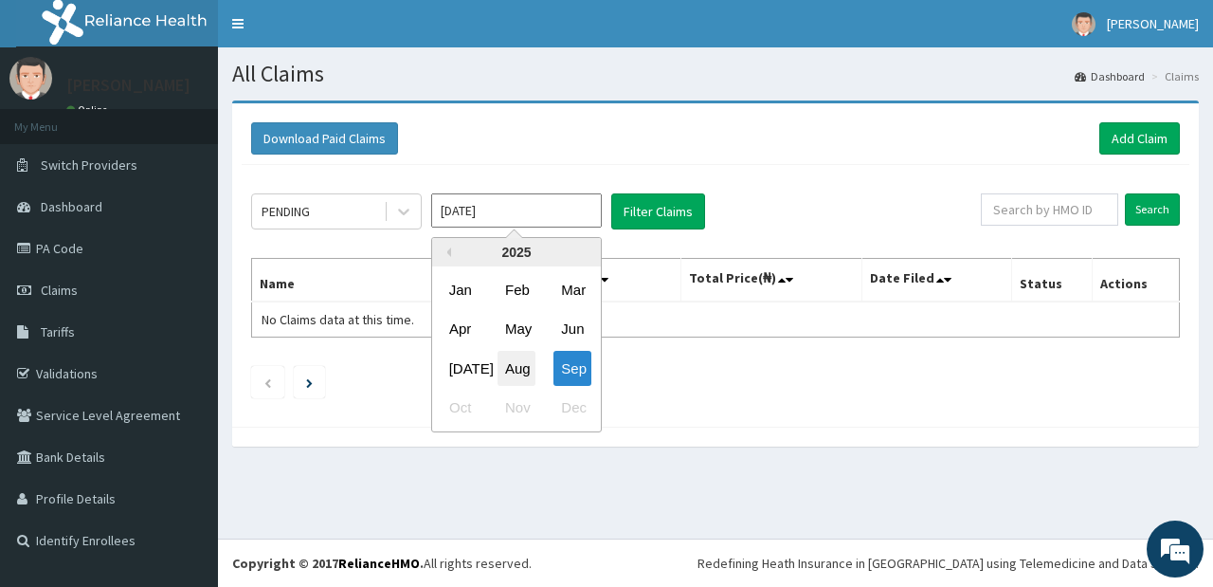
click at [531, 359] on div "Aug" at bounding box center [517, 368] width 38 height 35
type input "Aug 2025"
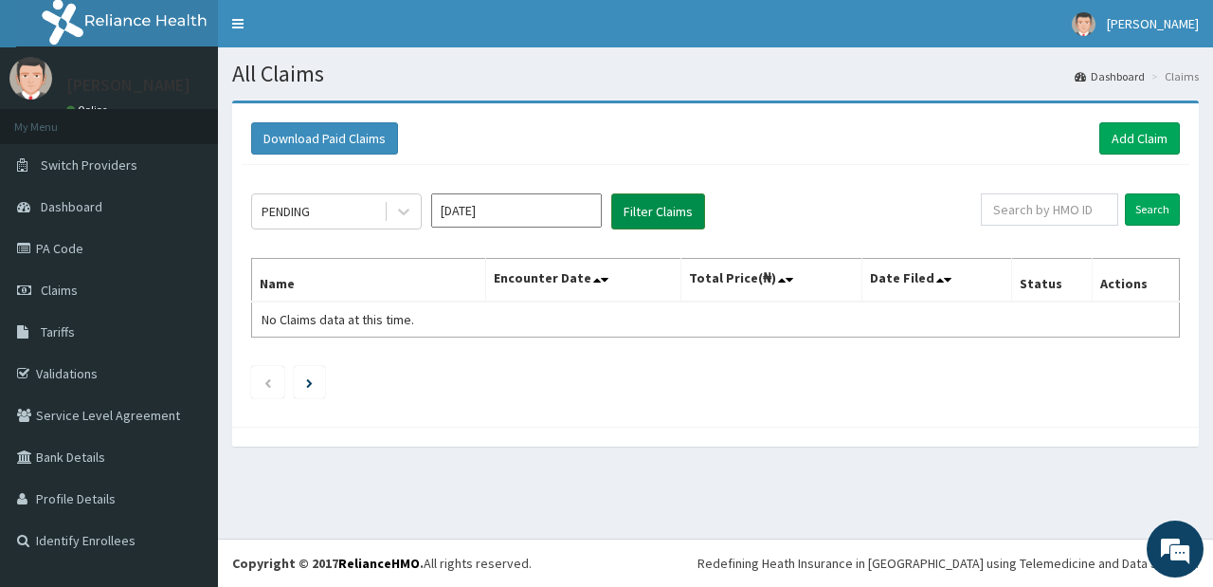
click at [625, 217] on button "Filter Claims" at bounding box center [658, 211] width 94 height 36
click at [642, 225] on button "Filter Claims" at bounding box center [658, 211] width 94 height 36
click at [414, 217] on div at bounding box center [404, 211] width 34 height 34
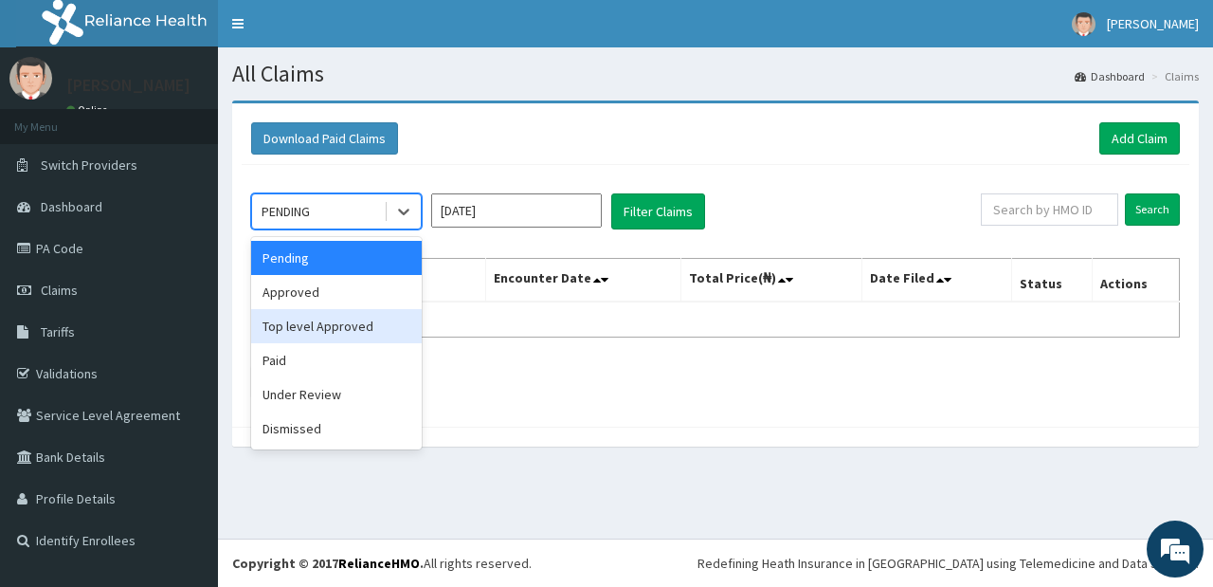
click at [328, 320] on div "Top level Approved" at bounding box center [336, 326] width 171 height 34
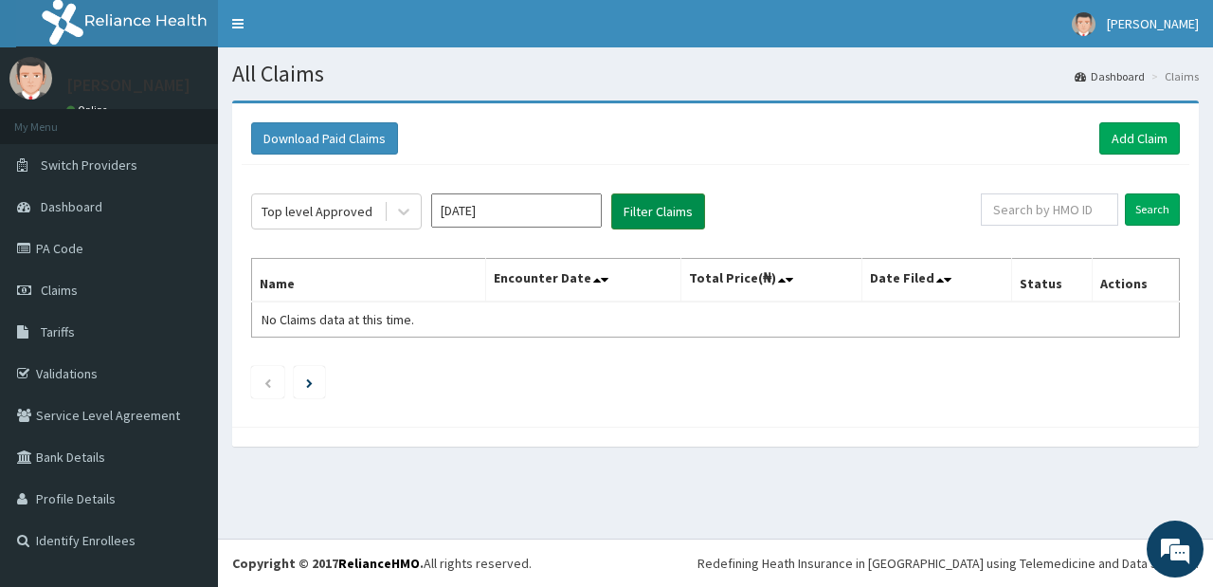
click at [651, 215] on button "Filter Claims" at bounding box center [658, 211] width 94 height 36
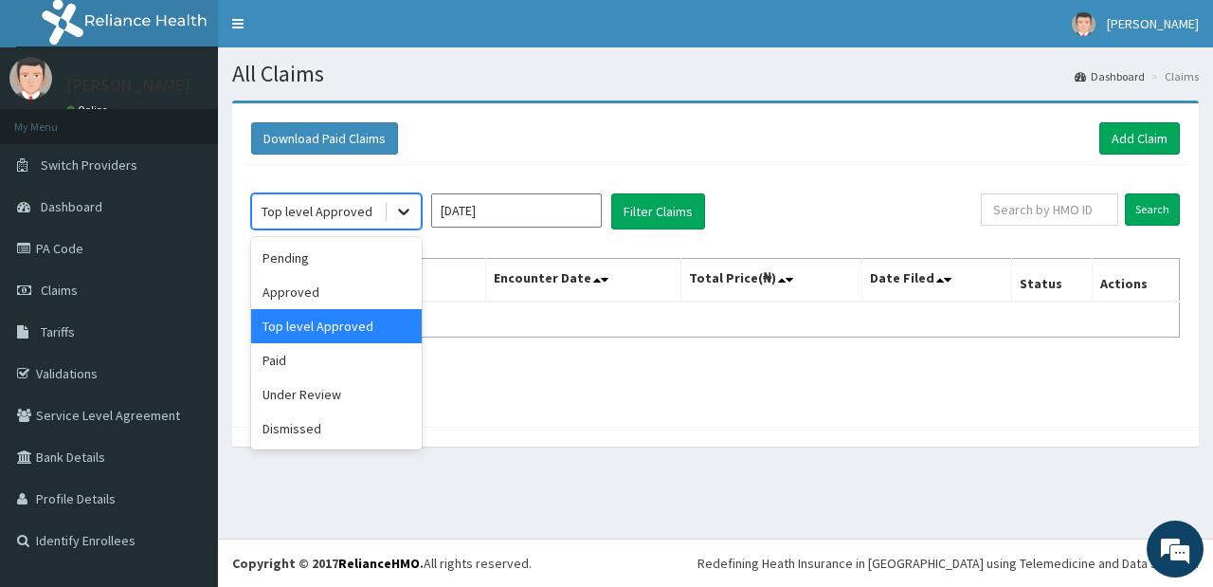
click at [409, 211] on icon at bounding box center [403, 211] width 19 height 19
click at [317, 364] on div "Paid" at bounding box center [336, 360] width 171 height 34
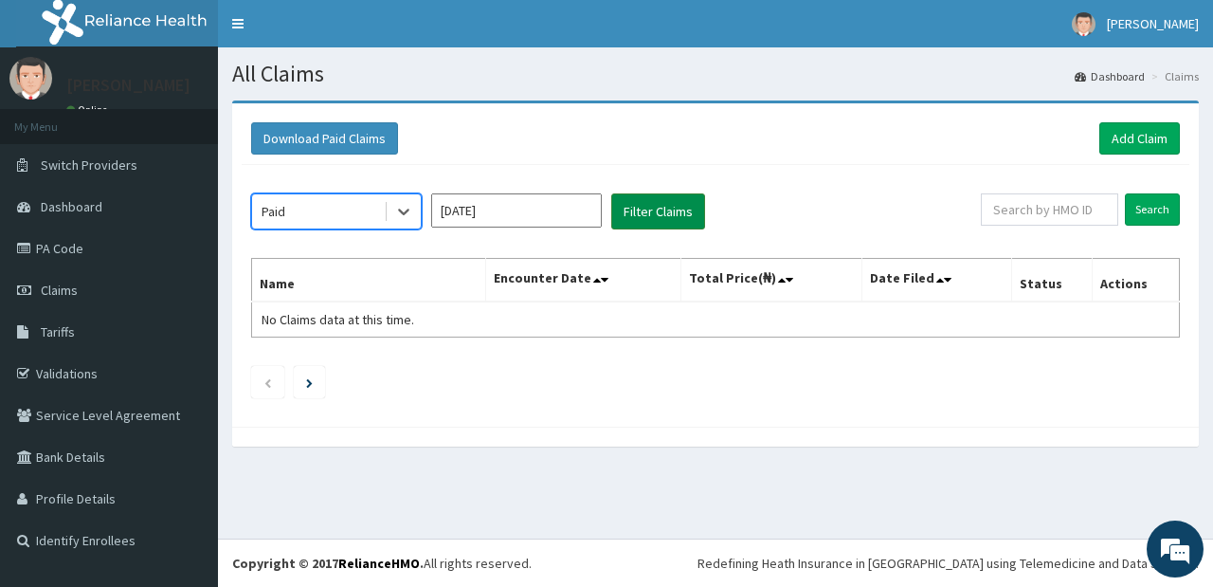
click at [633, 221] on button "Filter Claims" at bounding box center [658, 211] width 94 height 36
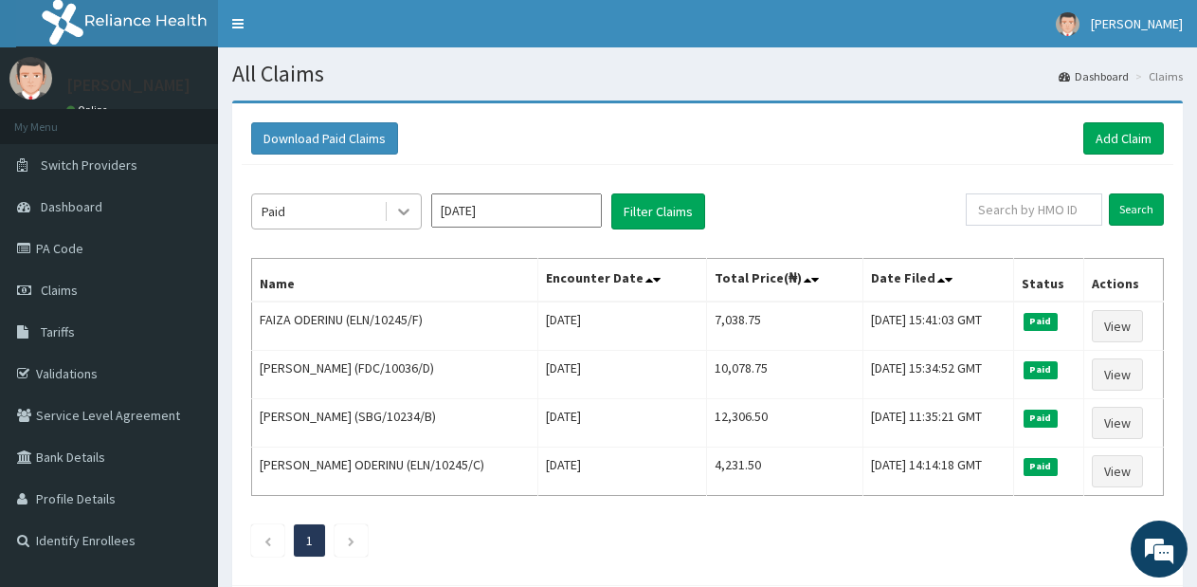
click at [394, 223] on div at bounding box center [404, 211] width 34 height 34
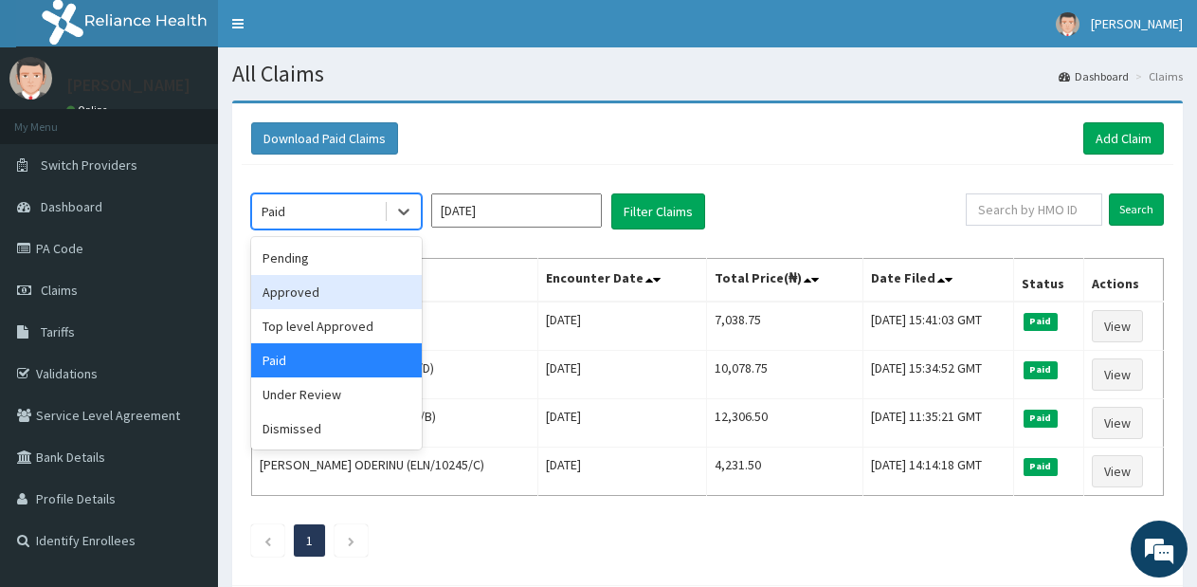
click at [327, 300] on div "Approved" at bounding box center [336, 292] width 171 height 34
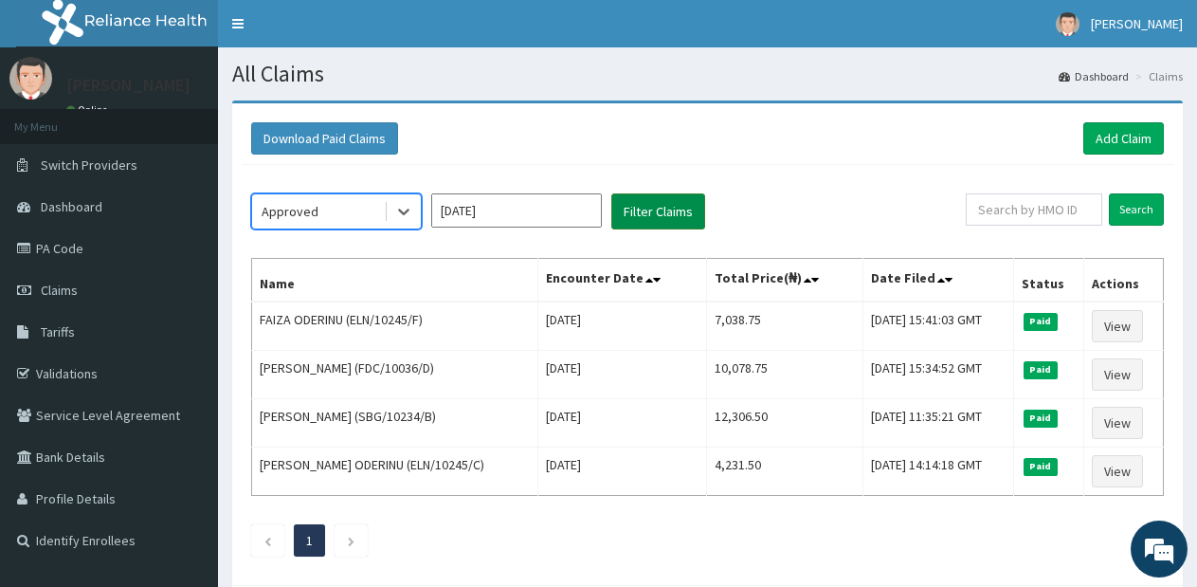
click at [657, 205] on button "Filter Claims" at bounding box center [658, 211] width 94 height 36
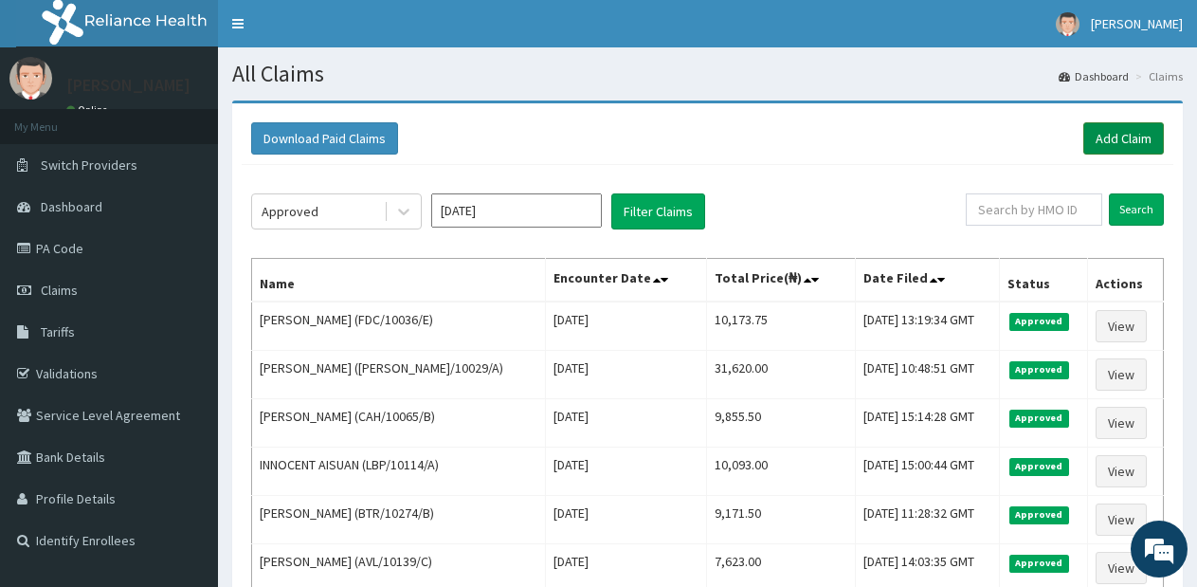
click at [1140, 143] on link "Add Claim" at bounding box center [1123, 138] width 81 height 32
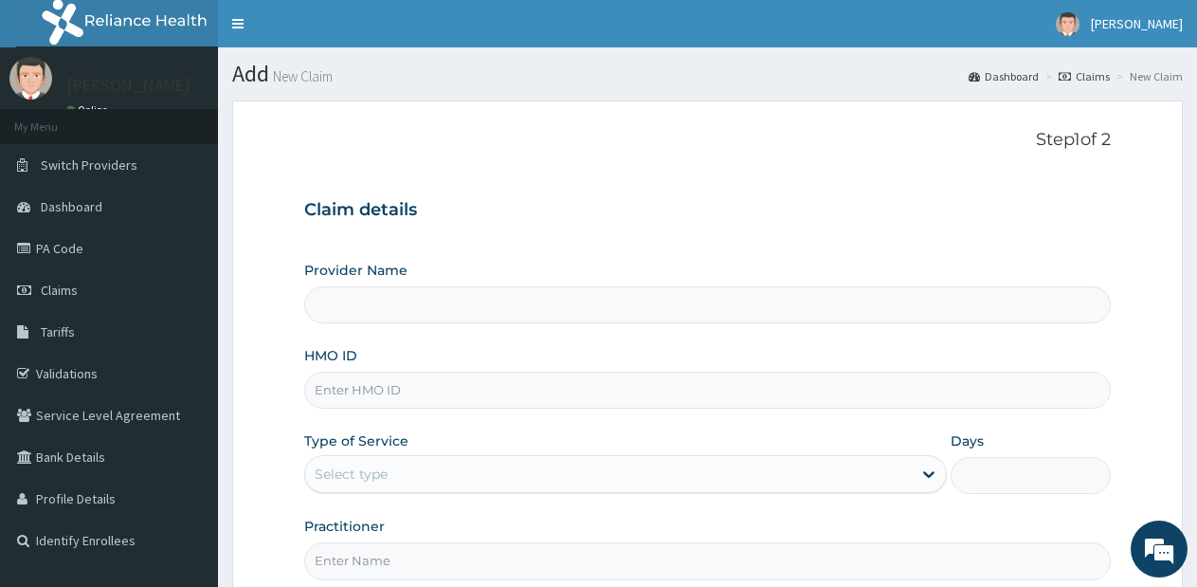
type input "Lifesource Hospital"
click at [433, 403] on input "HMO ID" at bounding box center [707, 390] width 806 height 37
type input "NBL/10246/A"
click at [899, 480] on div "Select type" at bounding box center [608, 474] width 606 height 30
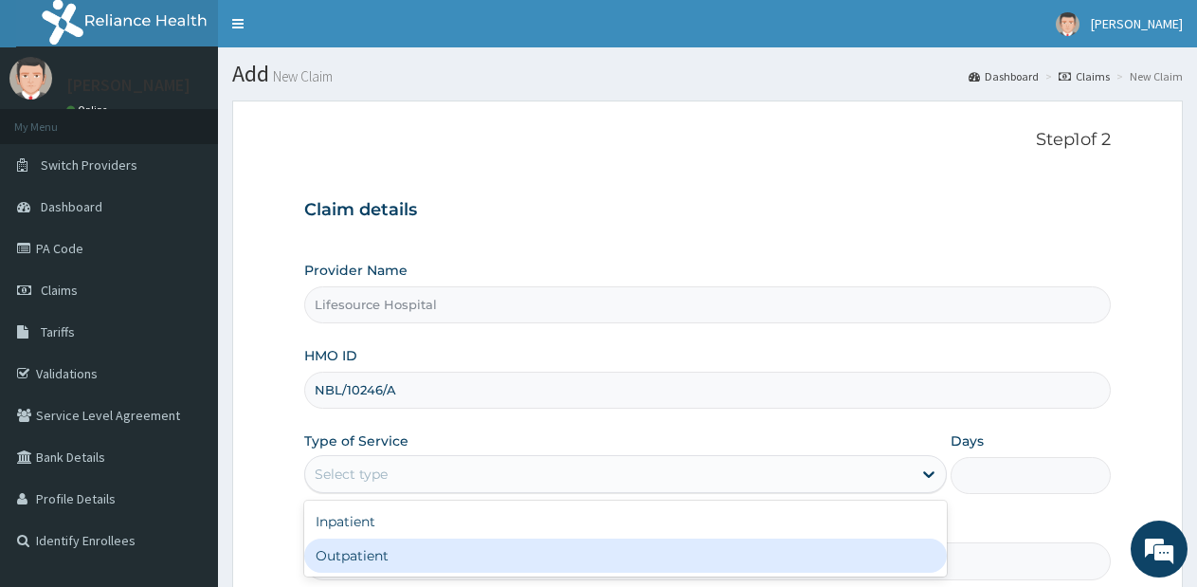
click at [837, 552] on div "Outpatient" at bounding box center [625, 555] width 642 height 34
type input "1"
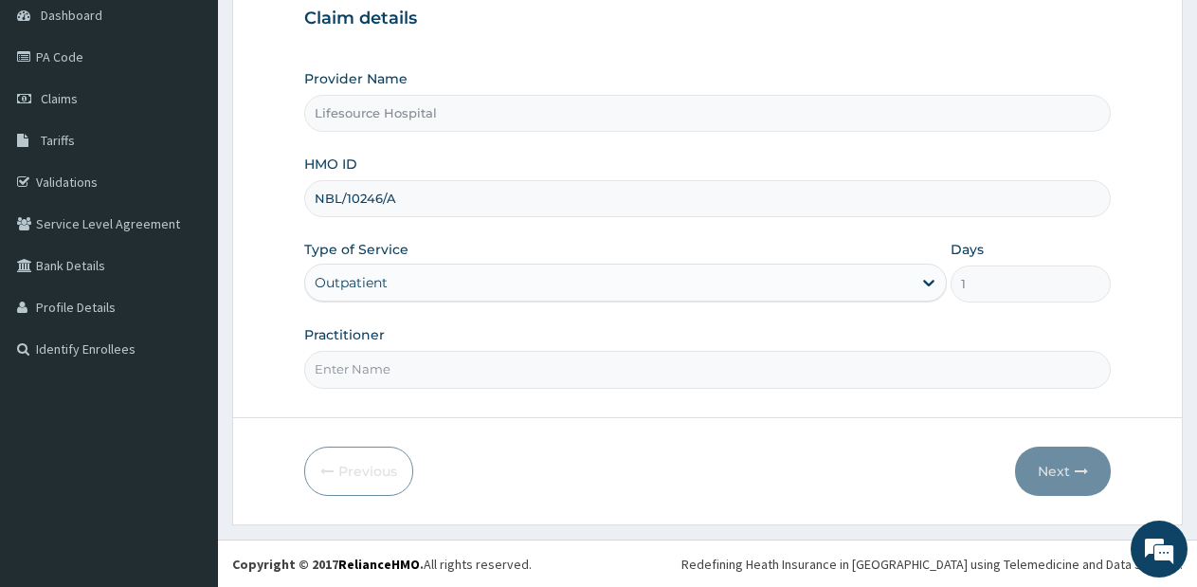
scroll to position [192, 0]
click at [447, 372] on input "Practitioner" at bounding box center [707, 368] width 806 height 37
type input "DR OLUWOLE"
click at [1053, 462] on button "Next" at bounding box center [1063, 469] width 96 height 49
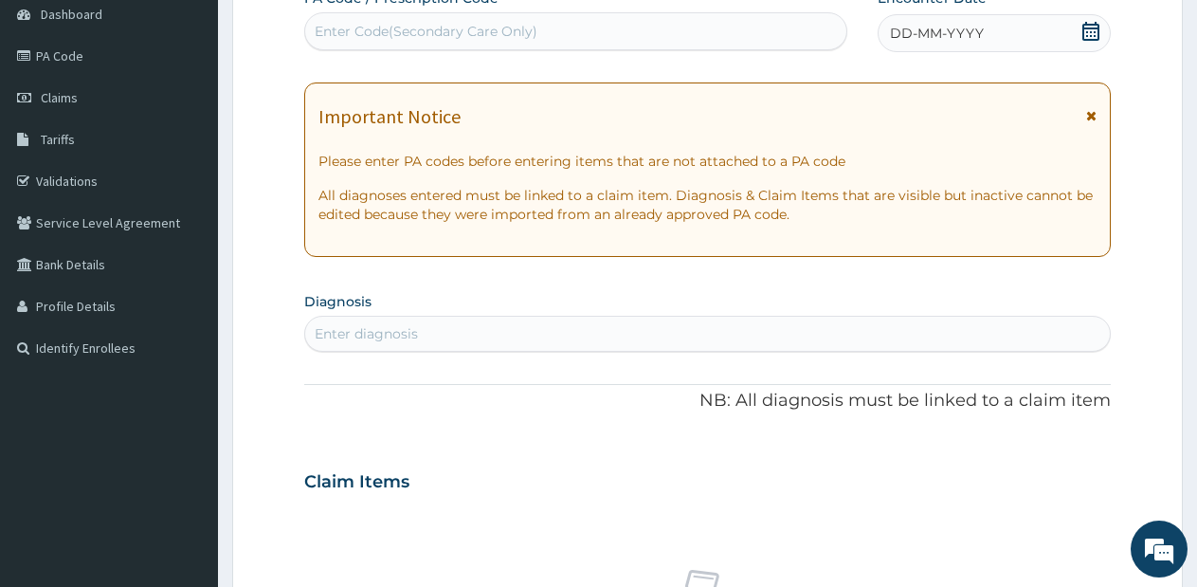
click at [692, 32] on div "Enter Code(Secondary Care Only)" at bounding box center [575, 31] width 541 height 30
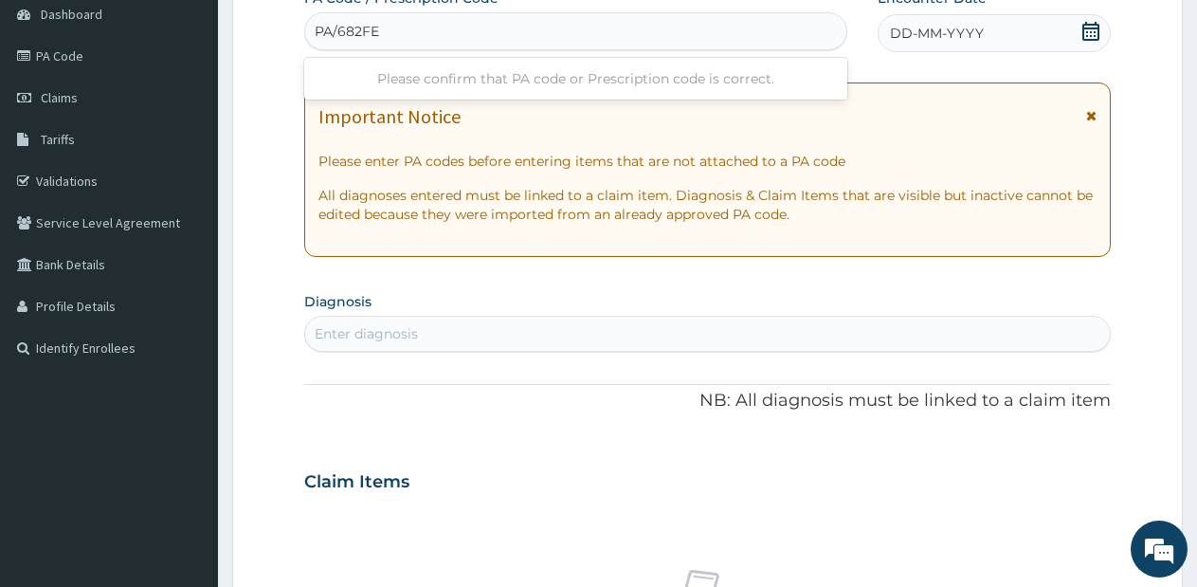
type input "PA/682FEA"
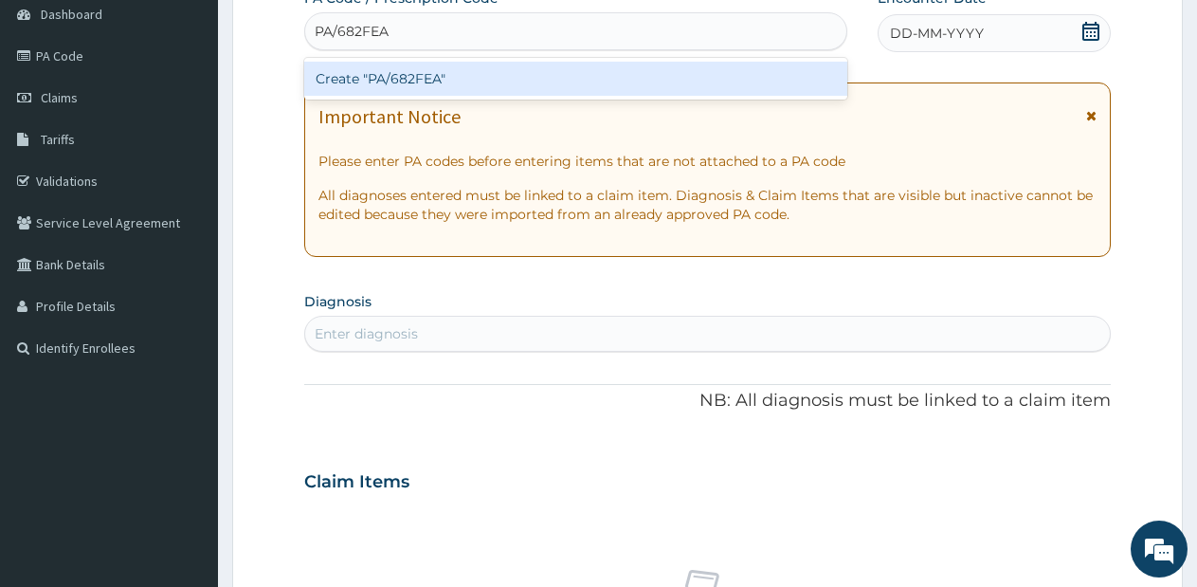
click at [643, 79] on div "Create "PA/682FEA"" at bounding box center [575, 79] width 543 height 34
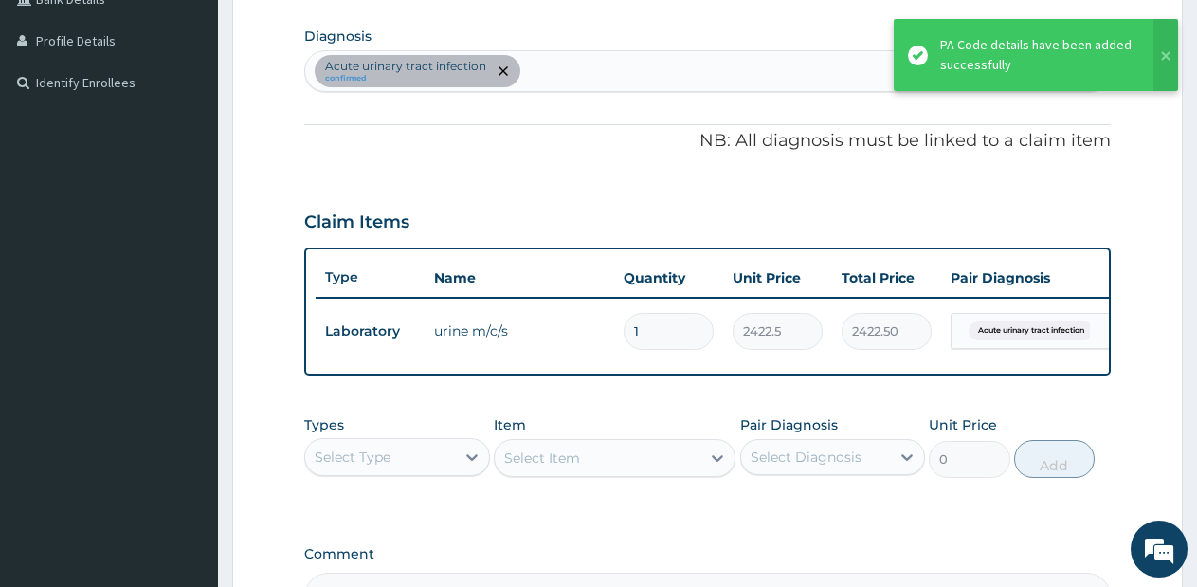
scroll to position [511, 0]
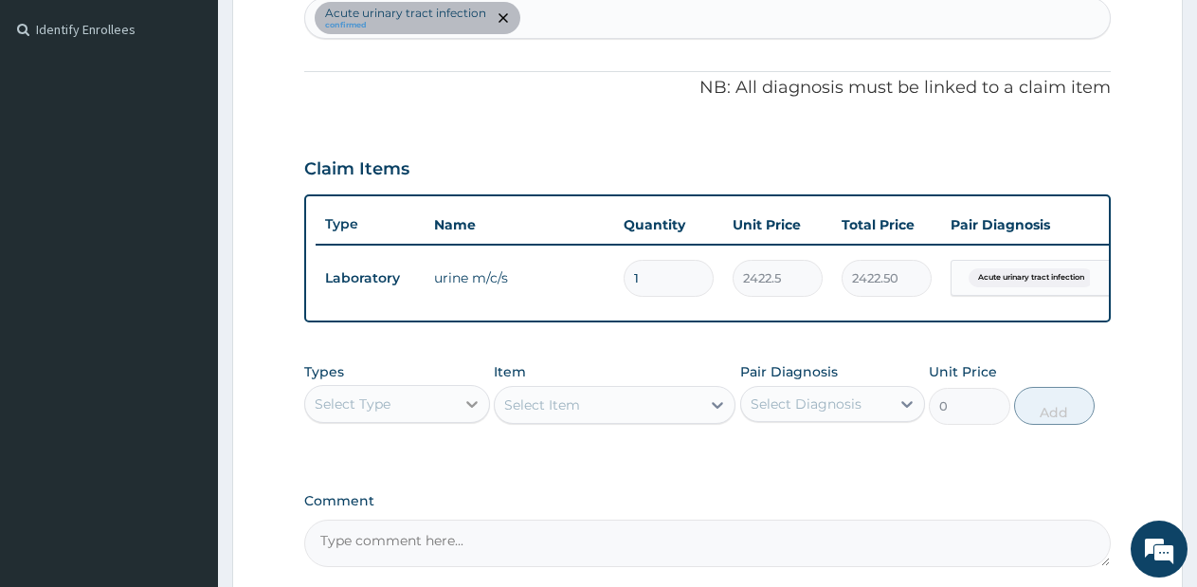
click at [462, 413] on icon at bounding box center [471, 403] width 19 height 19
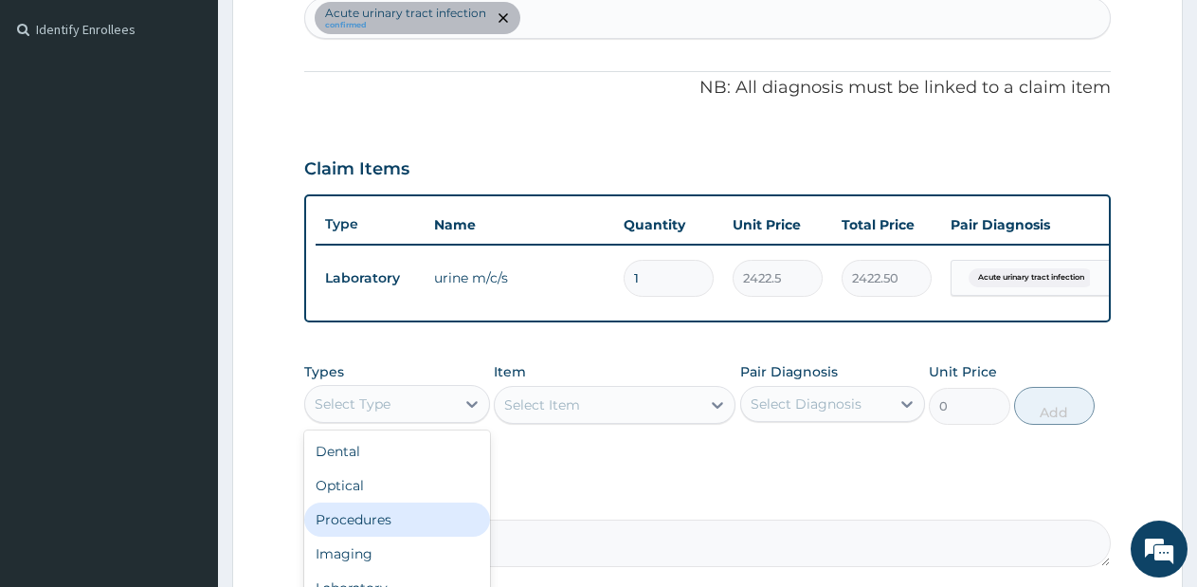
click at [423, 528] on div "Procedures" at bounding box center [397, 519] width 186 height 34
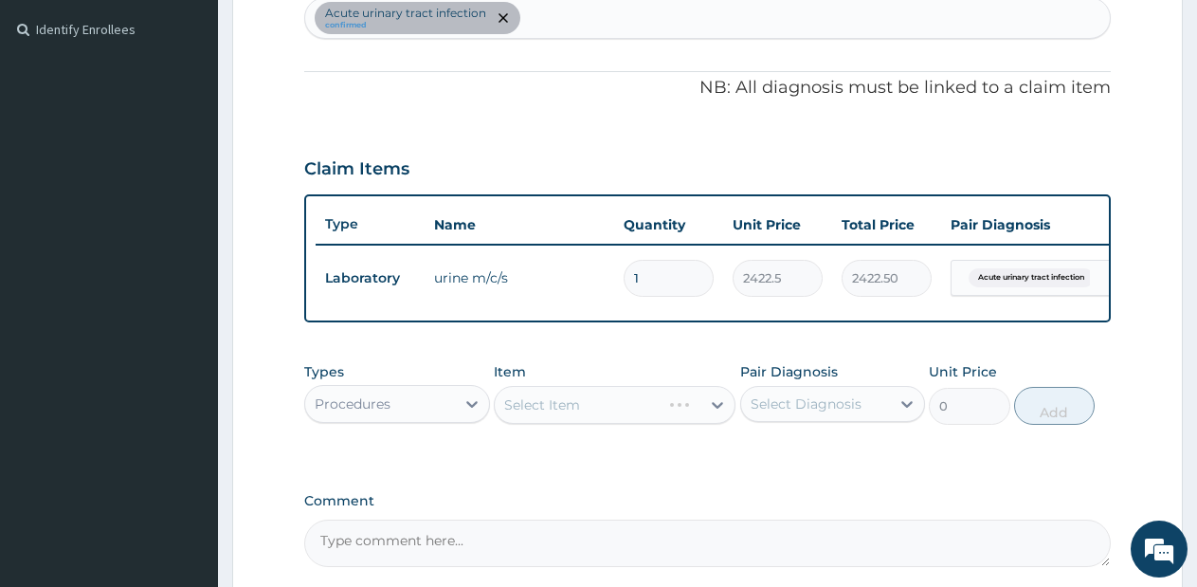
click at [704, 424] on div "Select Item" at bounding box center [615, 405] width 242 height 38
click at [694, 424] on div "Select Item" at bounding box center [615, 405] width 242 height 38
click at [707, 421] on div at bounding box center [717, 405] width 34 height 34
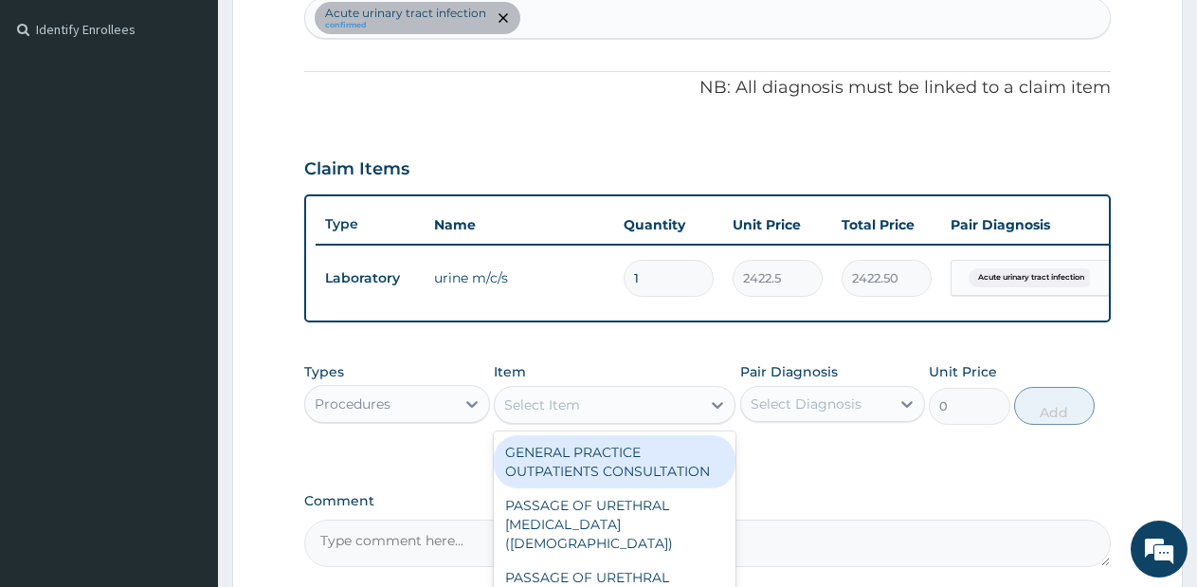
click at [659, 459] on div "GENERAL PRACTICE OUTPATIENTS CONSULTATION" at bounding box center [615, 461] width 242 height 53
type input "2550"
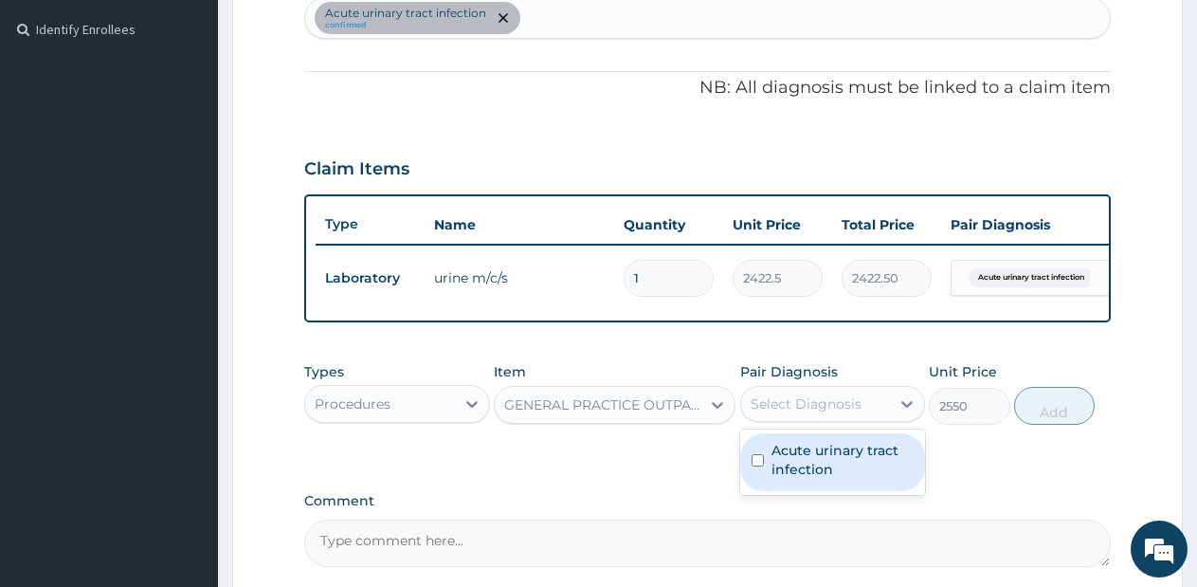
click at [846, 413] on div "Select Diagnosis" at bounding box center [806, 403] width 111 height 19
click at [829, 477] on label "Acute urinary tract infection" at bounding box center [842, 460] width 143 height 38
checkbox input "true"
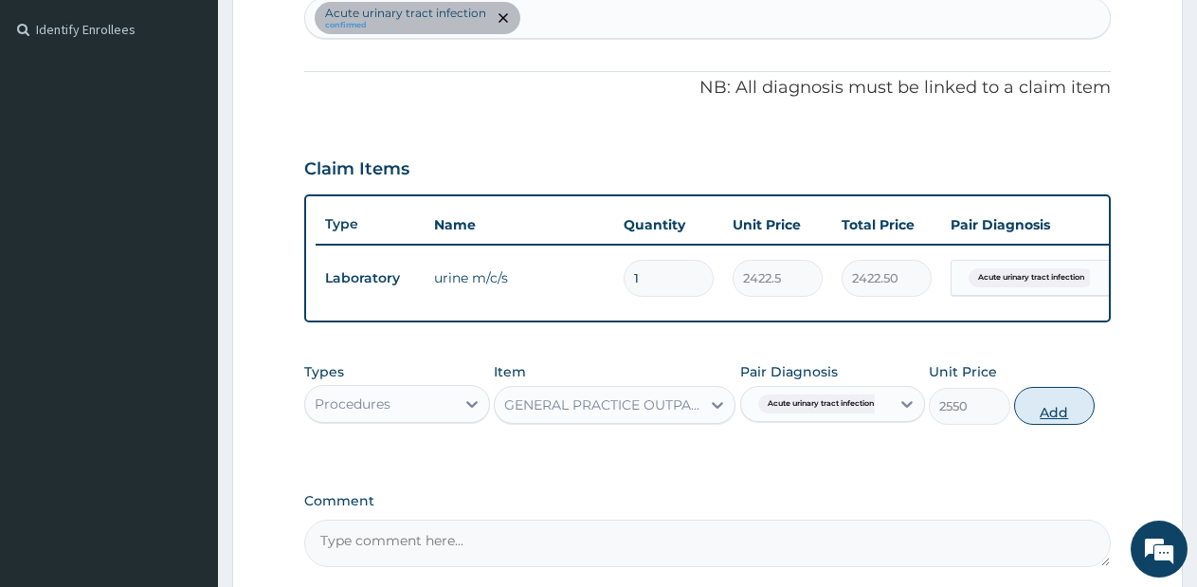
click at [1046, 415] on button "Add" at bounding box center [1054, 406] width 81 height 38
type input "0"
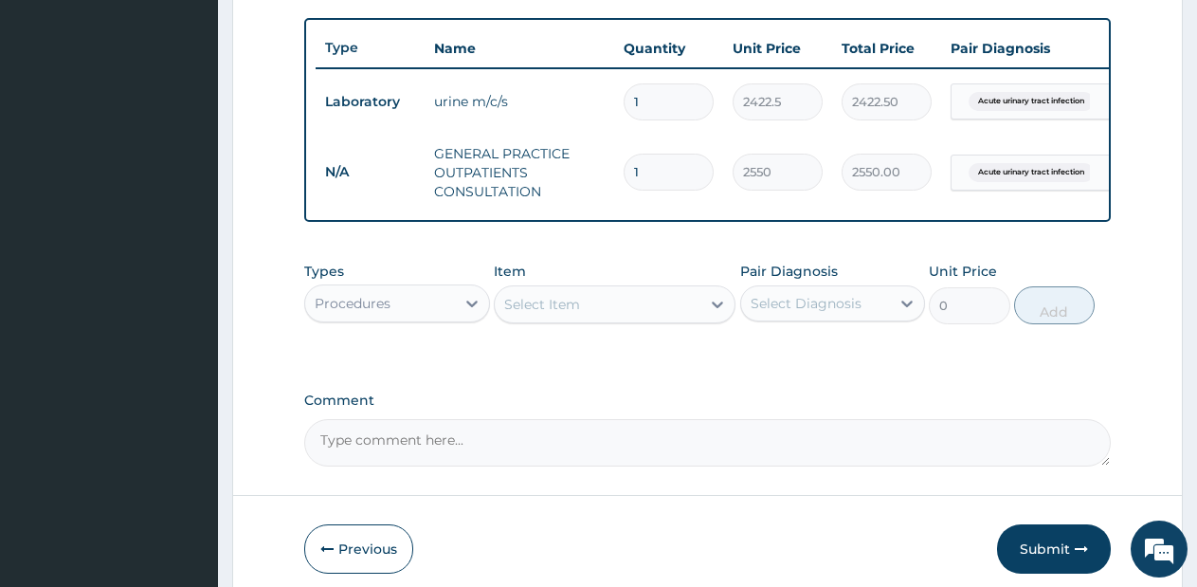
scroll to position [731, 0]
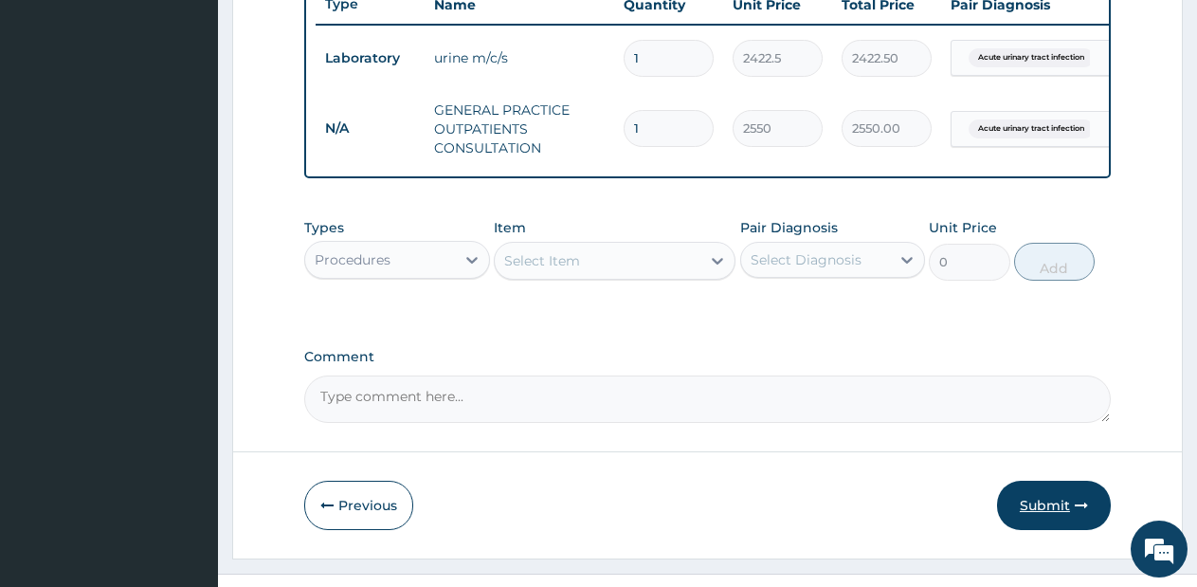
click at [1023, 519] on button "Submit" at bounding box center [1054, 504] width 114 height 49
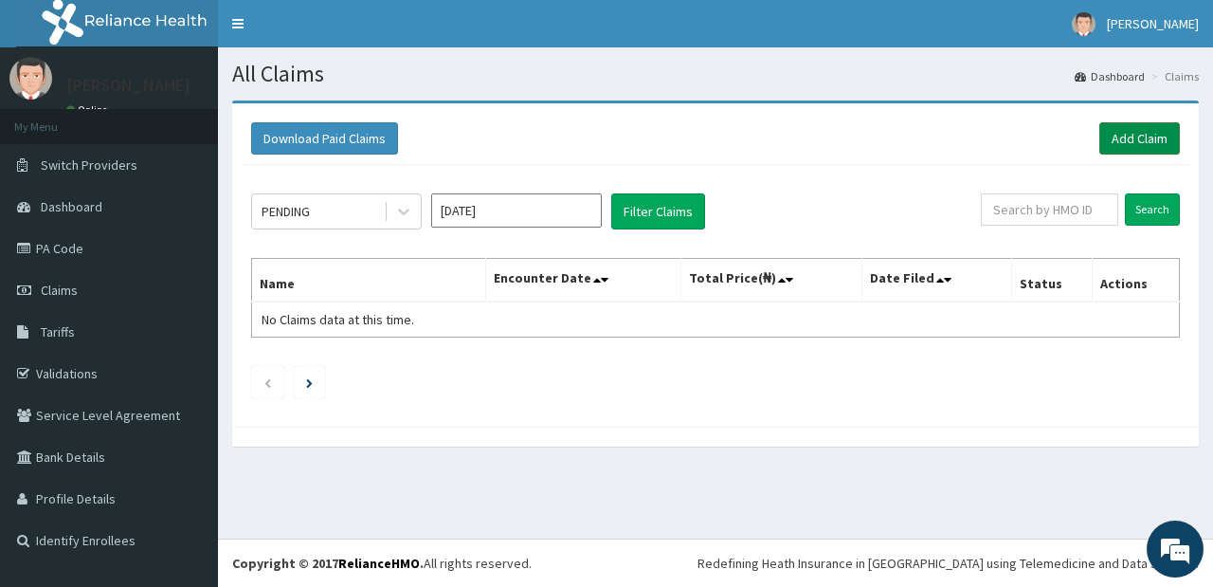
click at [1114, 133] on link "Add Claim" at bounding box center [1139, 138] width 81 height 32
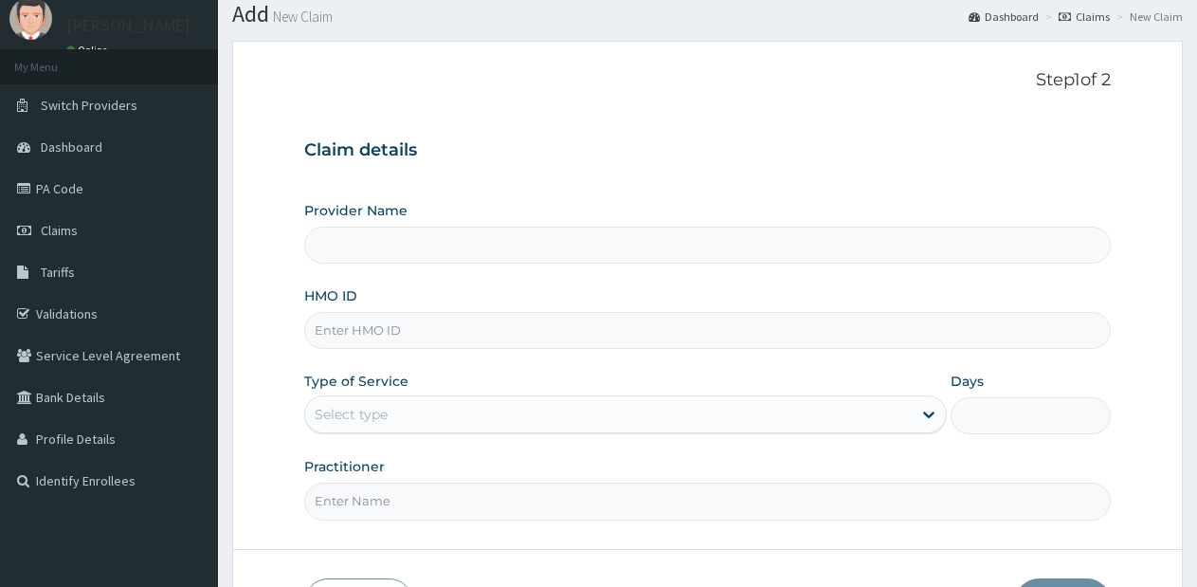
scroll to position [59, 0]
type input "Lifesource Hospital"
click at [687, 423] on div "Select type" at bounding box center [608, 415] width 606 height 30
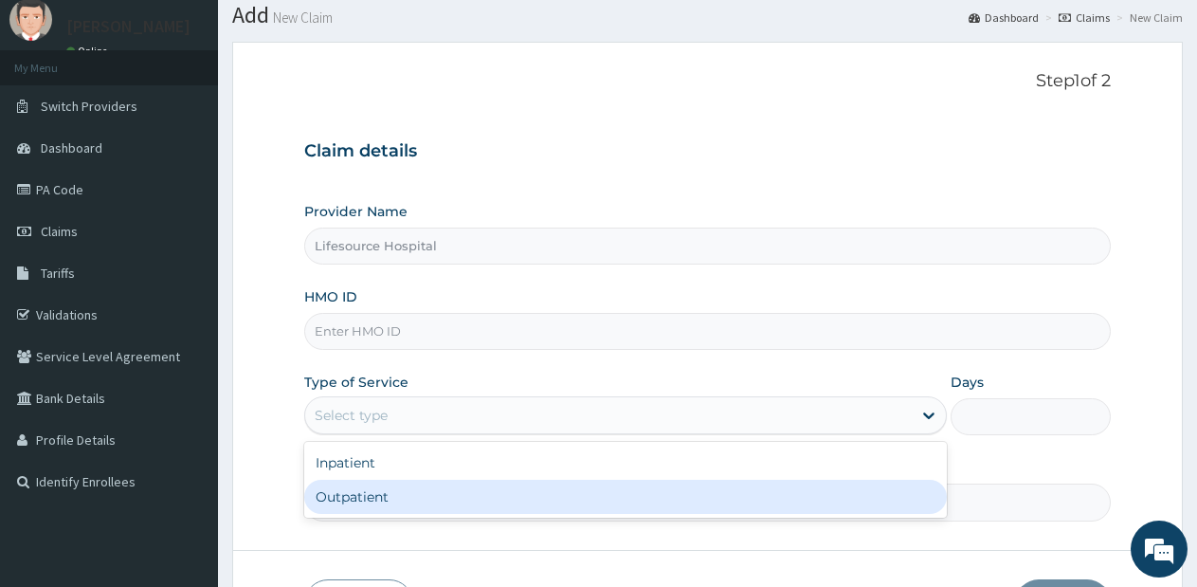
click at [625, 505] on div "Outpatient" at bounding box center [625, 497] width 642 height 34
type input "1"
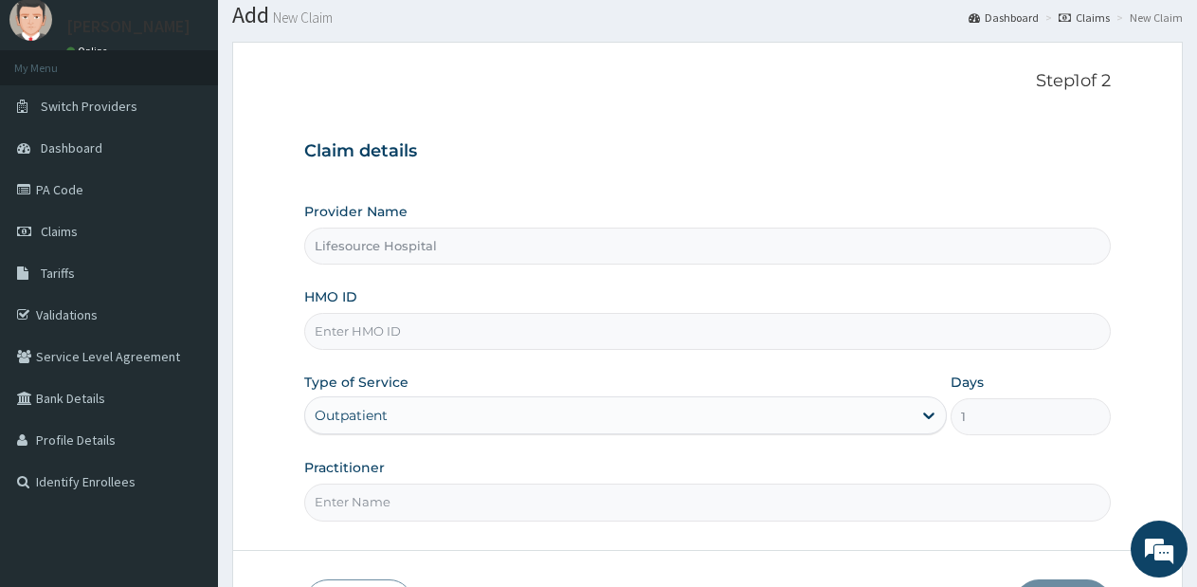
click at [609, 511] on input "Practitioner" at bounding box center [707, 501] width 806 height 37
type input "DR OLUWOLE"
click at [453, 330] on input "HMO ID" at bounding box center [707, 331] width 806 height 37
type input "FDC/10036/A"
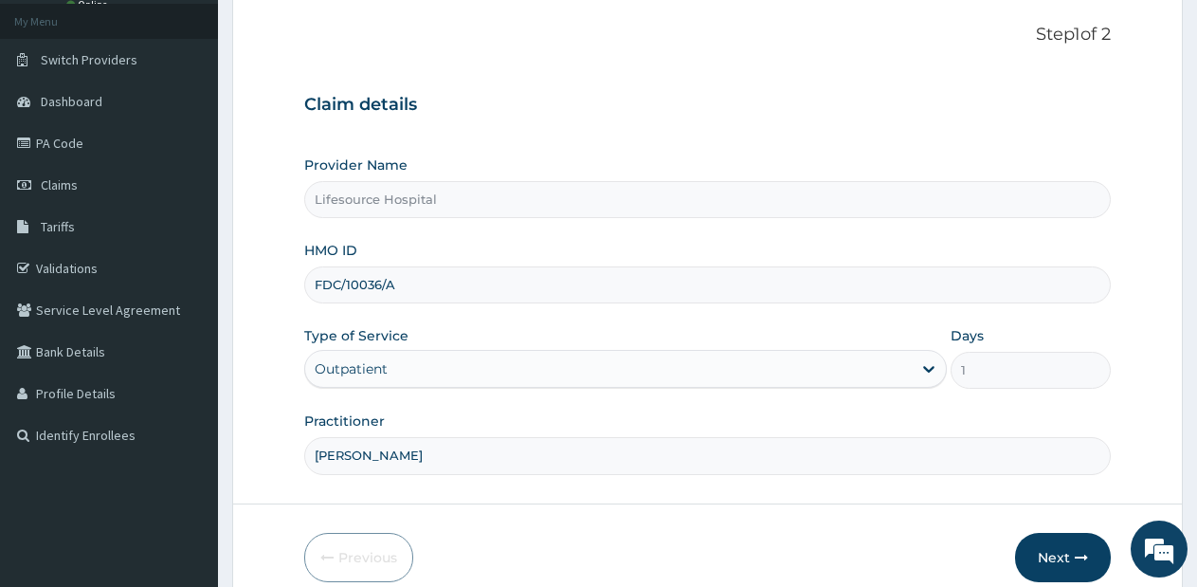
scroll to position [114, 0]
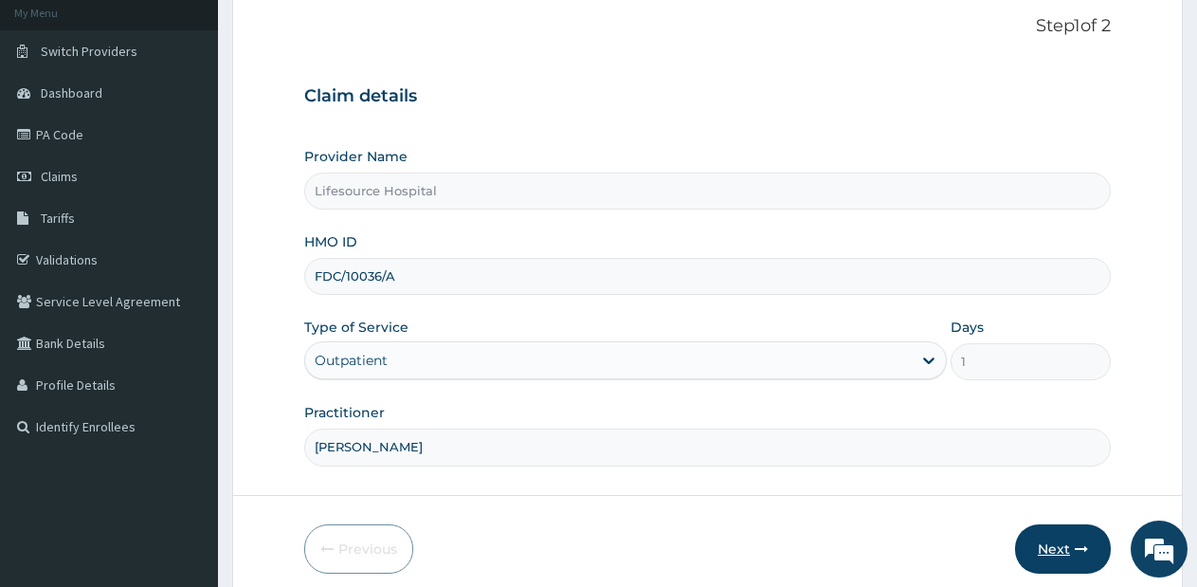
click at [1061, 564] on button "Next" at bounding box center [1063, 548] width 96 height 49
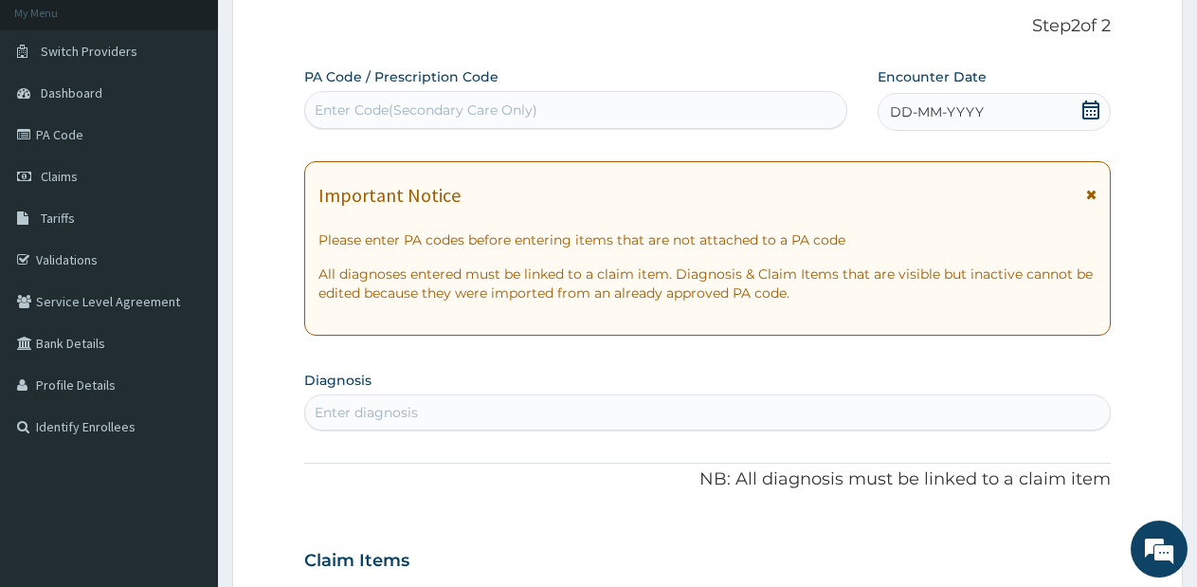
click at [1092, 104] on icon at bounding box center [1090, 109] width 19 height 19
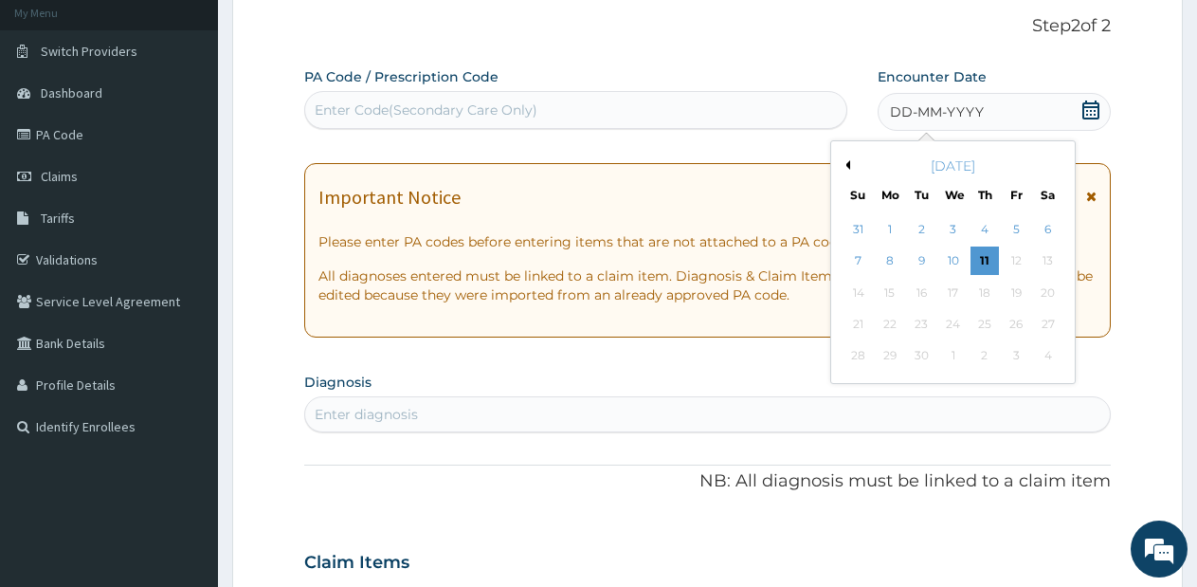
click at [847, 161] on button "Previous Month" at bounding box center [845, 164] width 9 height 9
drag, startPoint x: 847, startPoint y: 161, endPoint x: 990, endPoint y: 239, distance: 162.8
click at [990, 240] on div "Previous Month Next Month August 2025 Su Mo Tu We Th Fr Sa 27 28 29 30 31 1 2 3…" at bounding box center [952, 277] width 245 height 275
click at [848, 166] on button "Previous Month" at bounding box center [845, 164] width 9 height 9
click at [1059, 167] on button "Next Month" at bounding box center [1060, 164] width 9 height 9
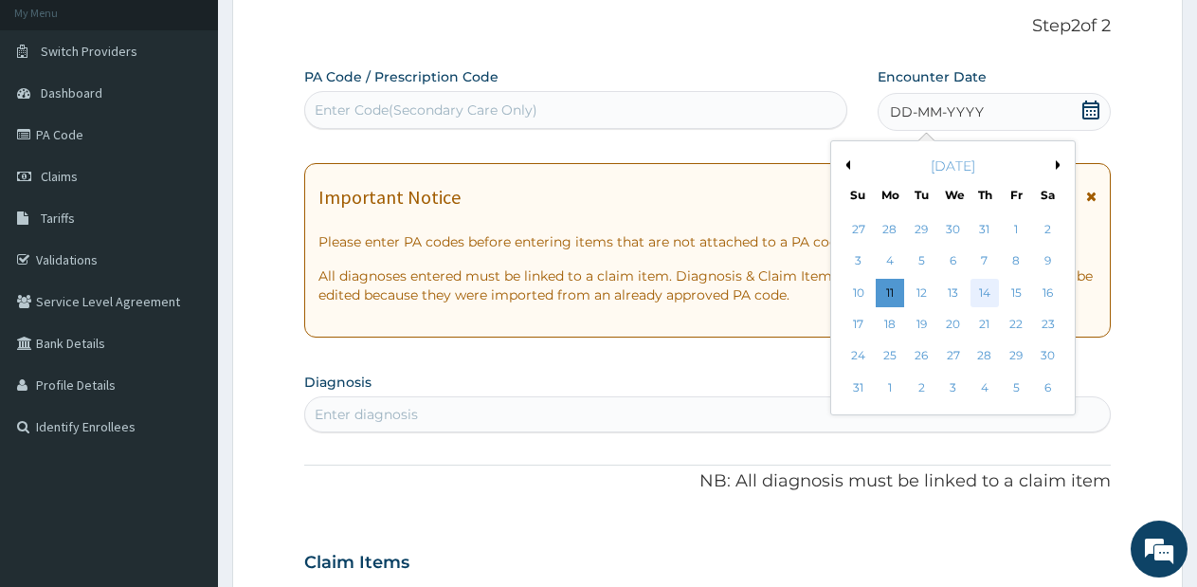
click at [988, 283] on div "14" at bounding box center [984, 293] width 28 height 28
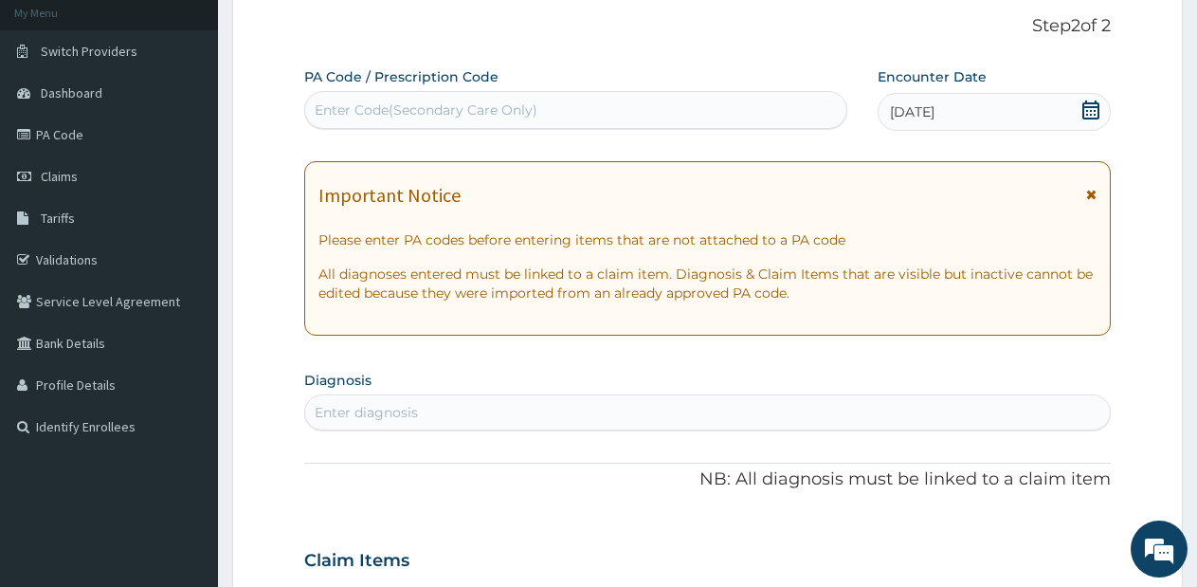
click at [515, 406] on div "Enter diagnosis" at bounding box center [707, 412] width 805 height 30
type input "malar"
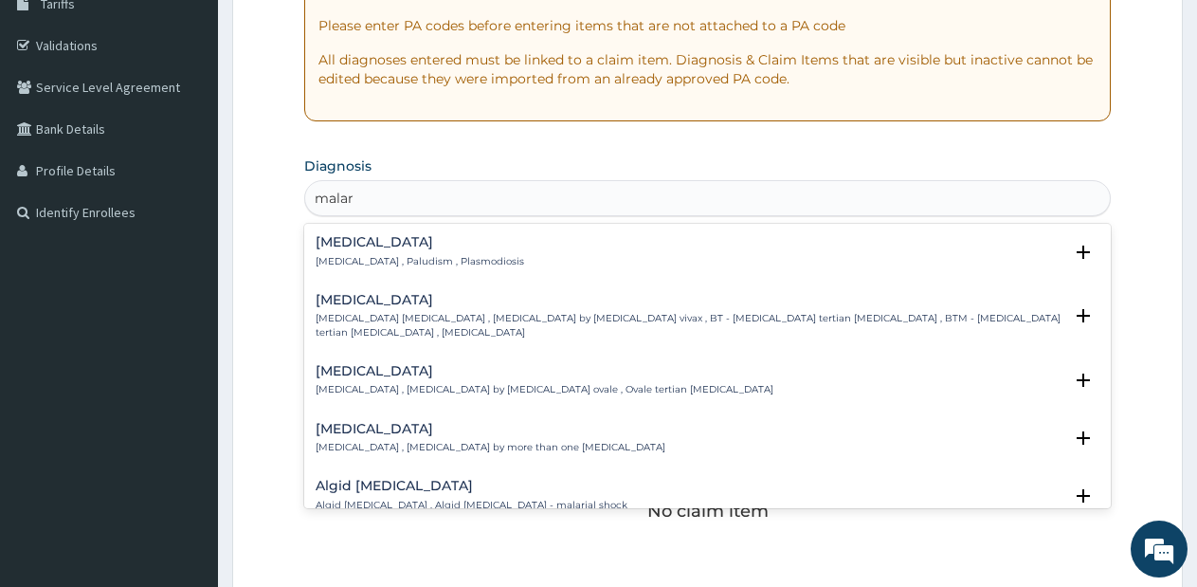
scroll to position [446, 0]
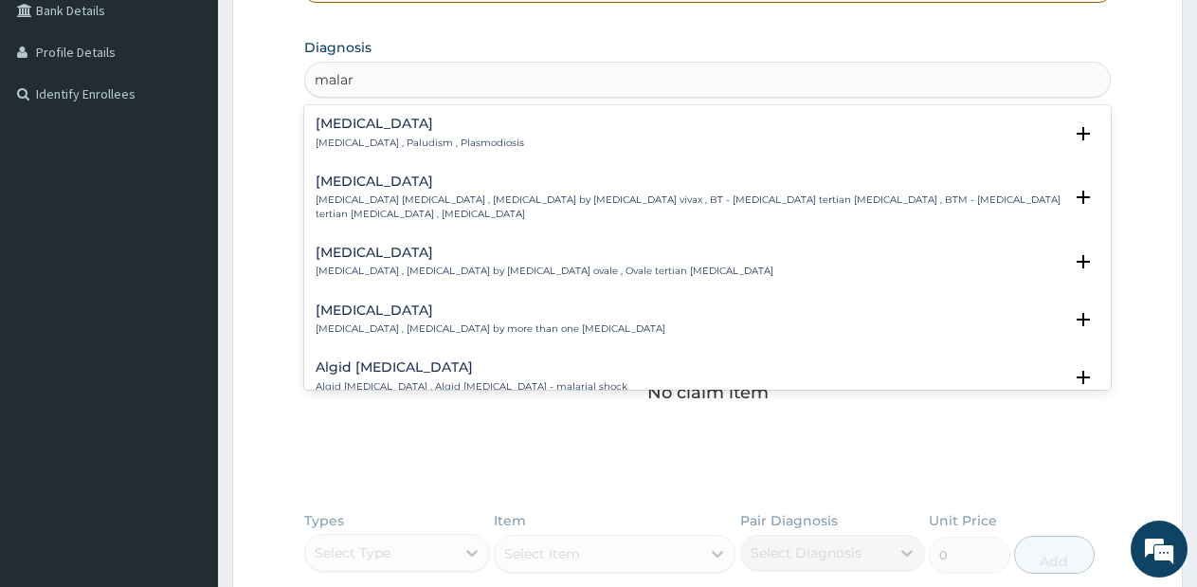
click at [394, 130] on h4 "Malaria" at bounding box center [420, 124] width 208 height 14
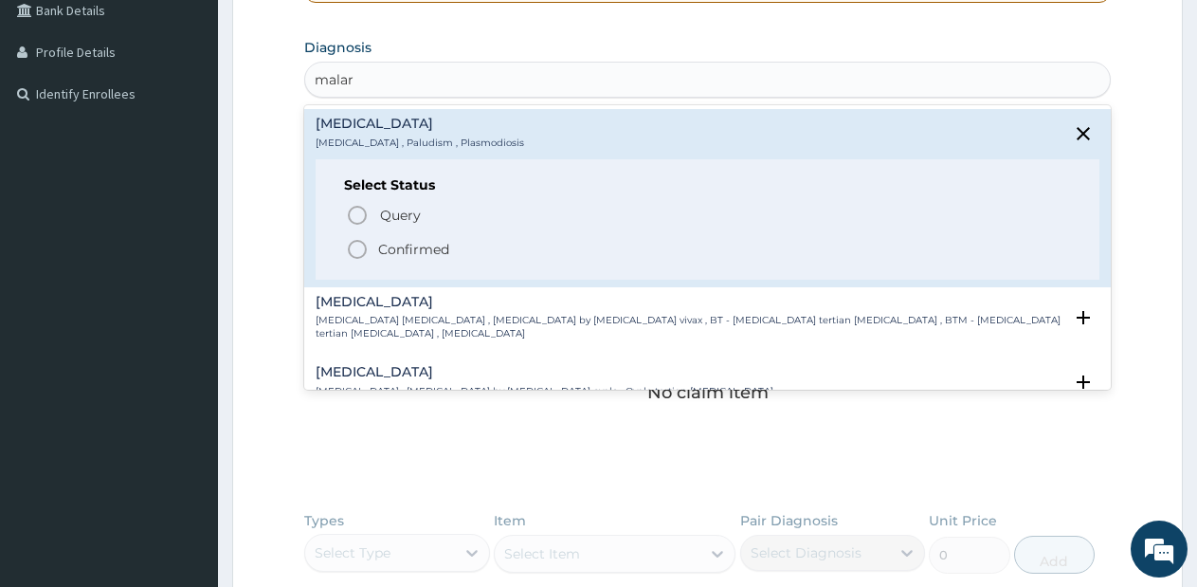
click at [359, 245] on icon "status option filled" at bounding box center [357, 249] width 23 height 23
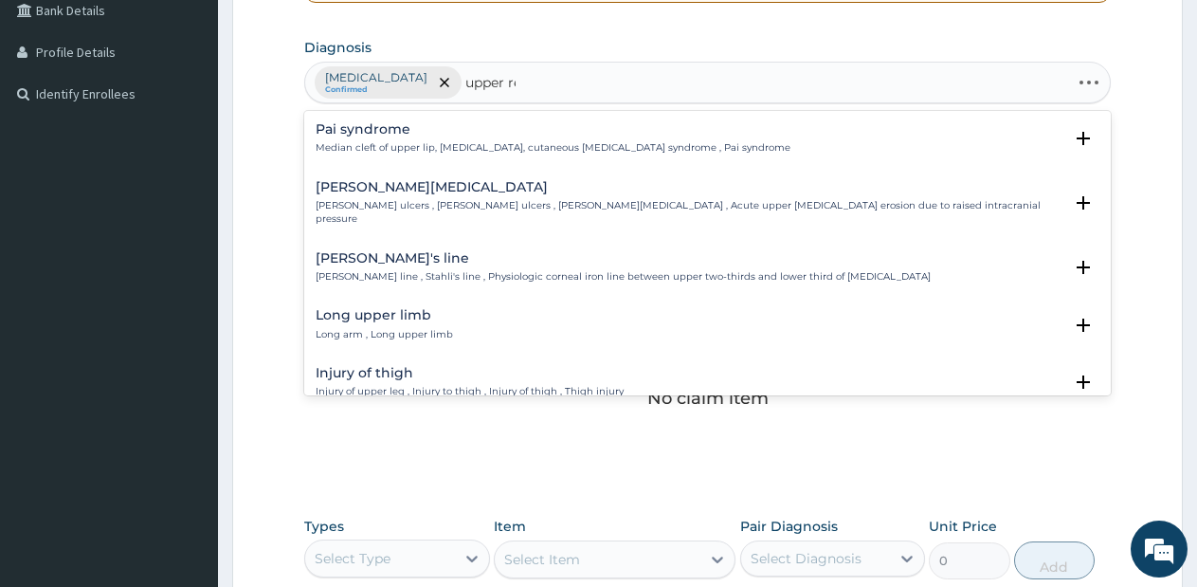
type input "upper res"
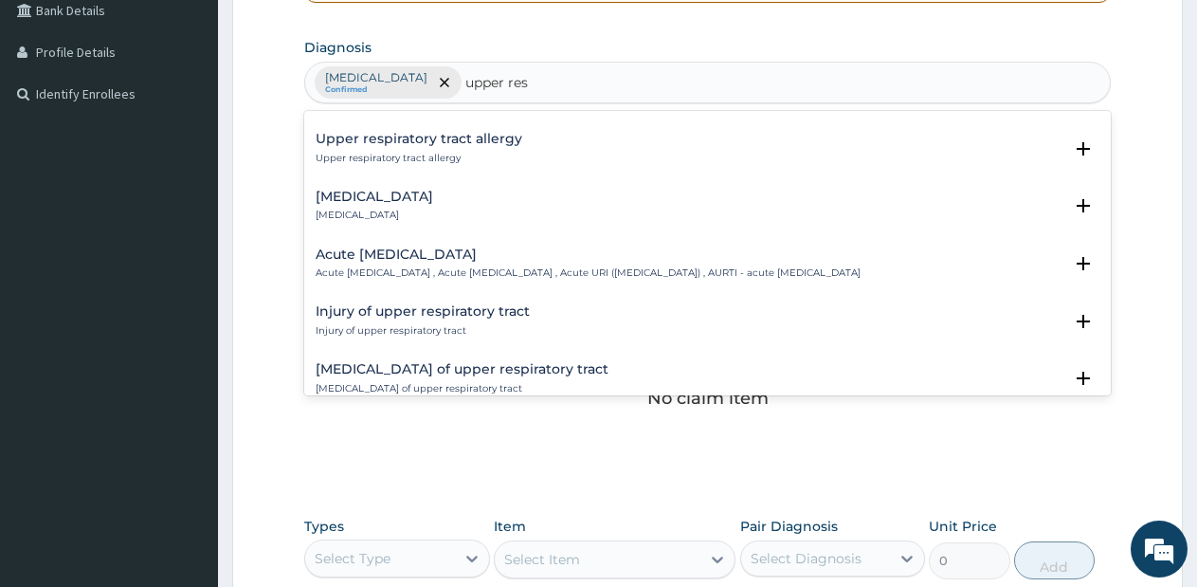
scroll to position [114, 0]
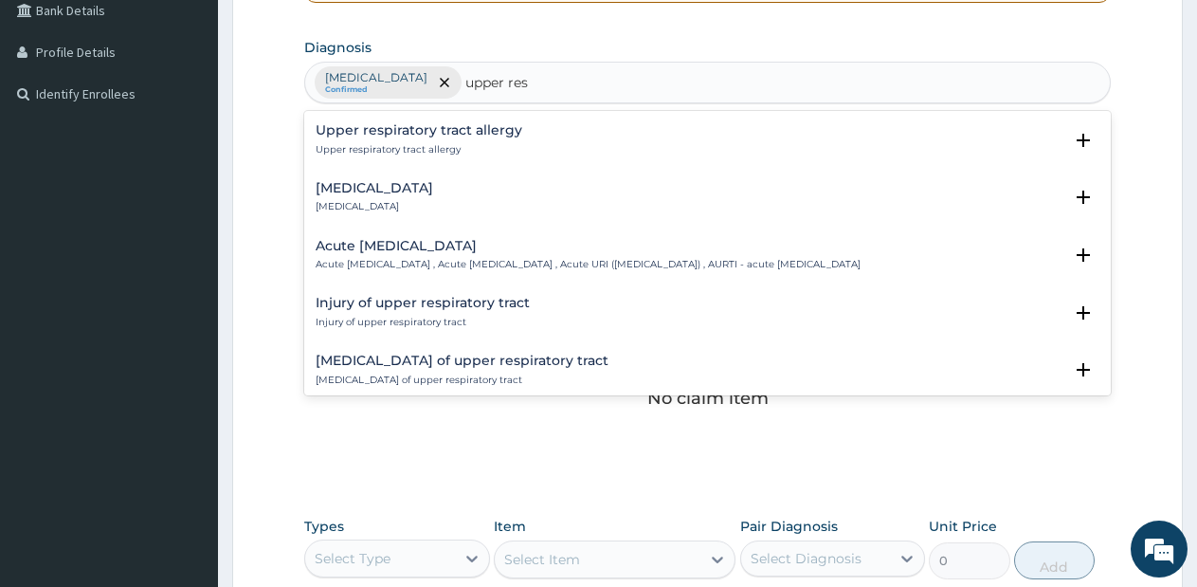
click at [491, 248] on h4 "Acute upper respiratory infection" at bounding box center [588, 246] width 545 height 14
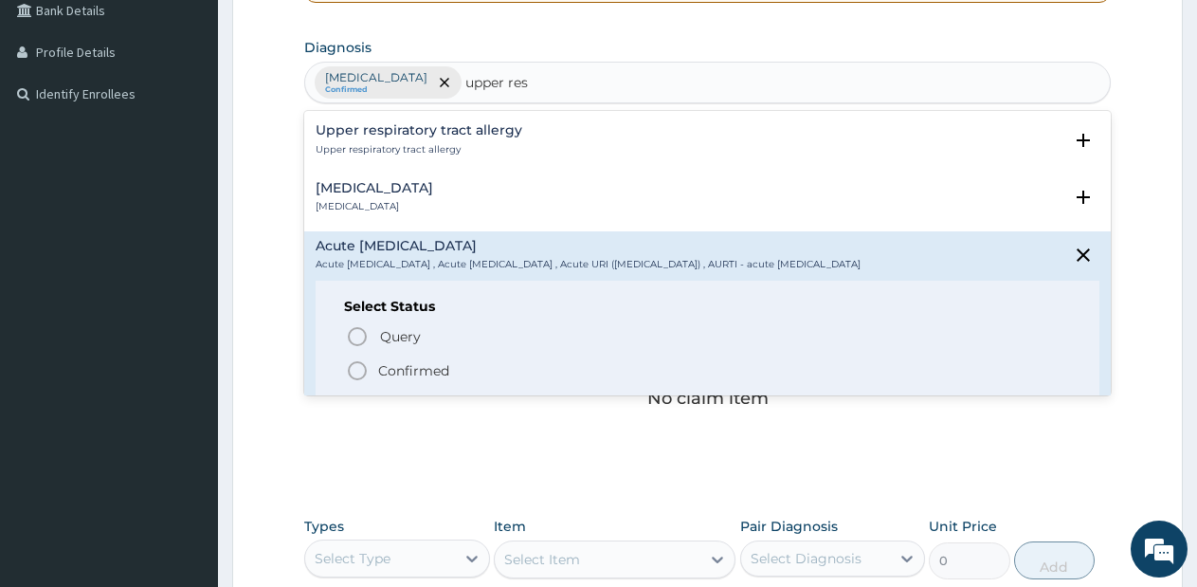
click at [410, 322] on div "Acute upper respiratory infection Acute upper respiratory infection , Acute upp…" at bounding box center [708, 320] width 784 height 162
click at [356, 375] on circle "status option filled" at bounding box center [357, 370] width 17 height 17
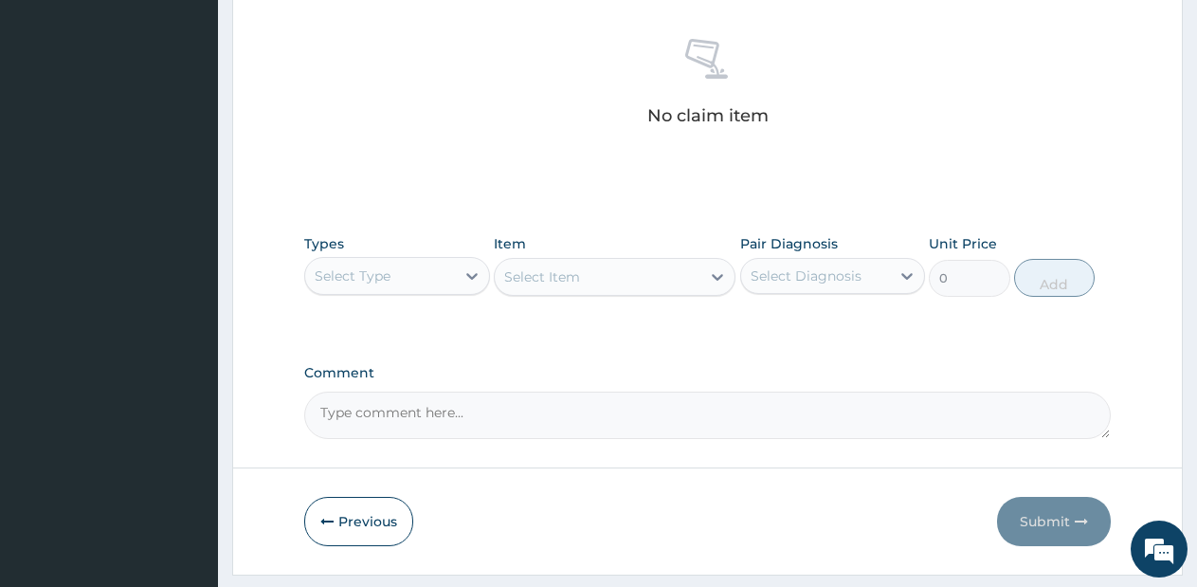
scroll to position [780, 0]
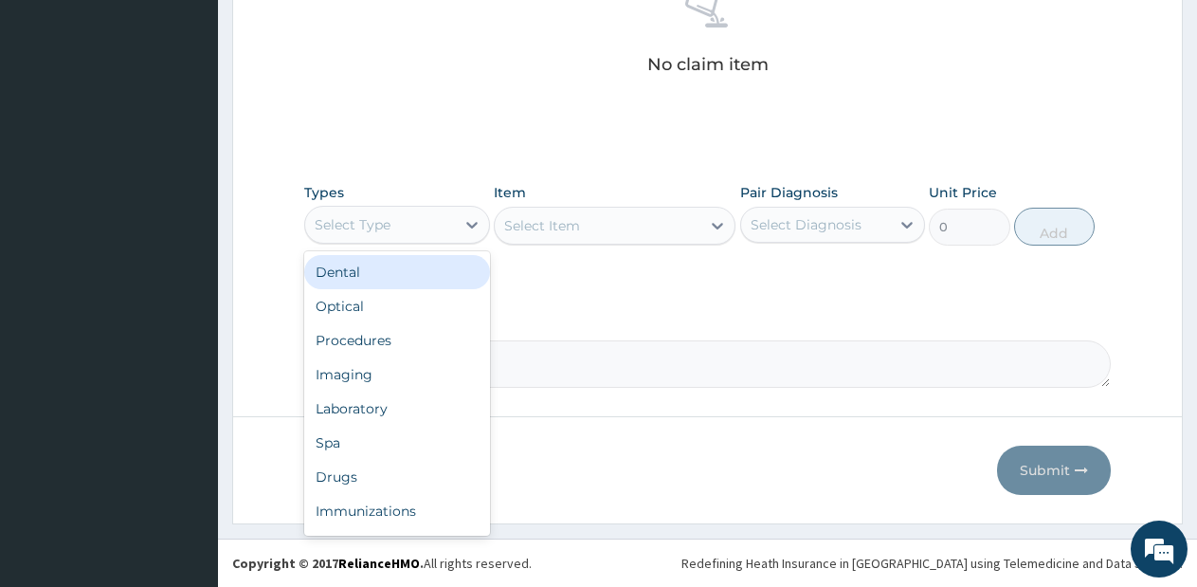
click at [441, 226] on div "Select Type" at bounding box center [380, 224] width 150 height 30
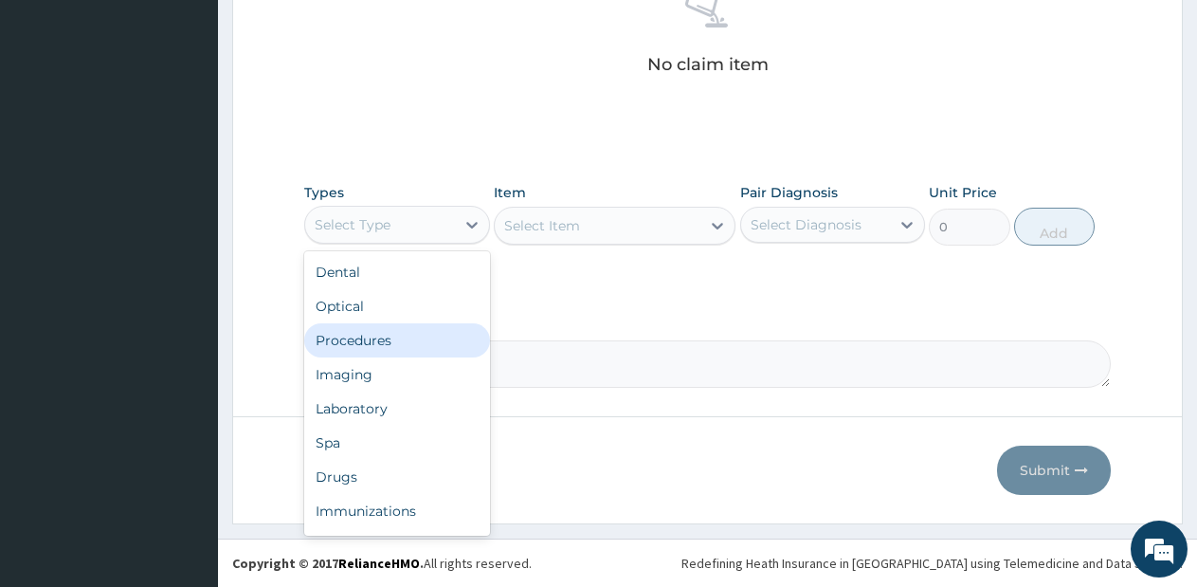
click at [390, 344] on div "Procedures" at bounding box center [397, 340] width 186 height 34
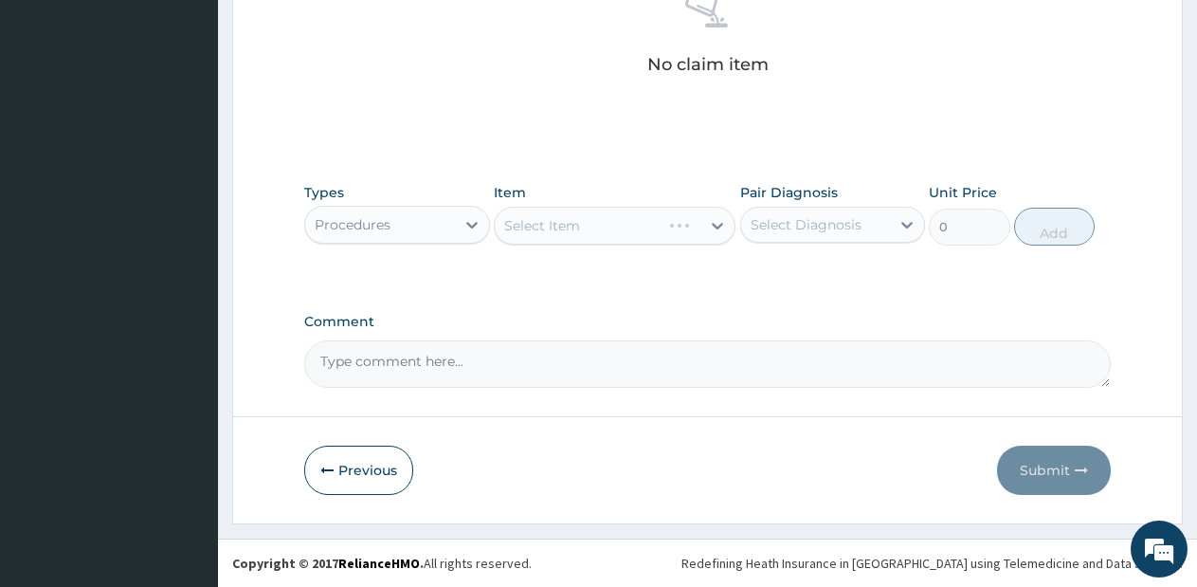
click at [679, 241] on div "Select Item" at bounding box center [615, 226] width 242 height 38
click at [694, 235] on div "Select Item" at bounding box center [615, 226] width 242 height 38
click at [694, 235] on div "Select Item" at bounding box center [598, 225] width 206 height 30
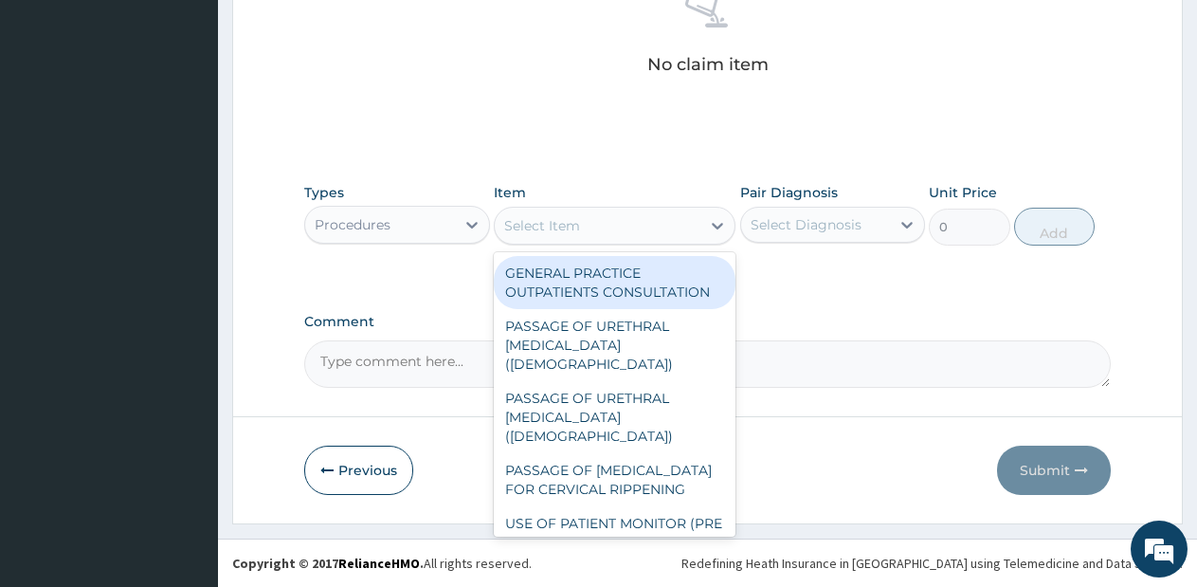
click at [647, 282] on div "GENERAL PRACTICE OUTPATIENTS CONSULTATION" at bounding box center [615, 282] width 242 height 53
type input "2550"
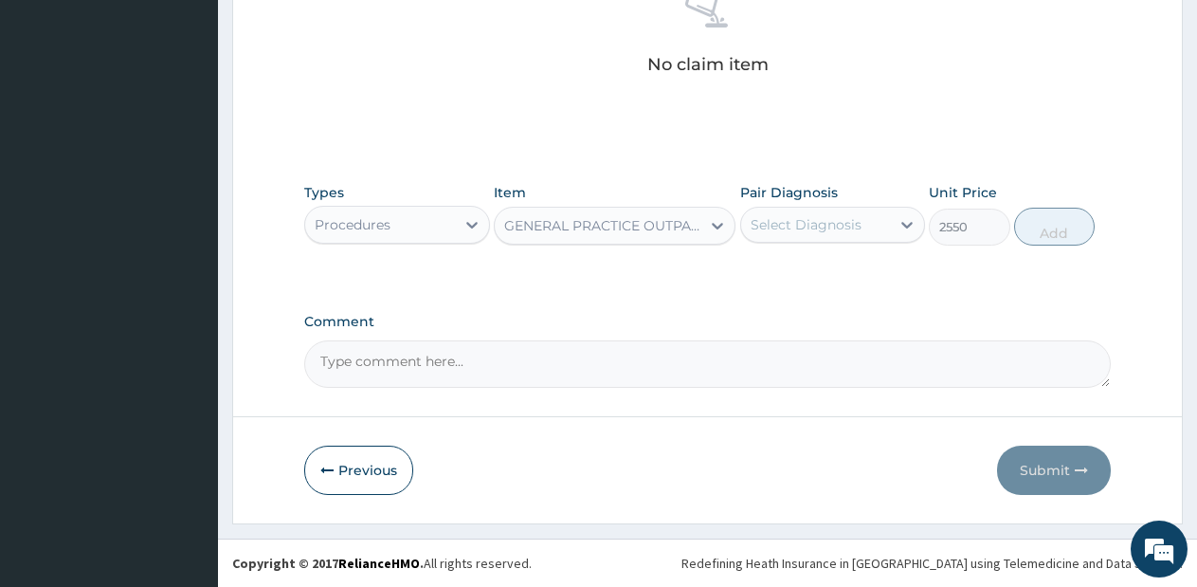
click at [831, 224] on div "Select Diagnosis" at bounding box center [806, 224] width 111 height 19
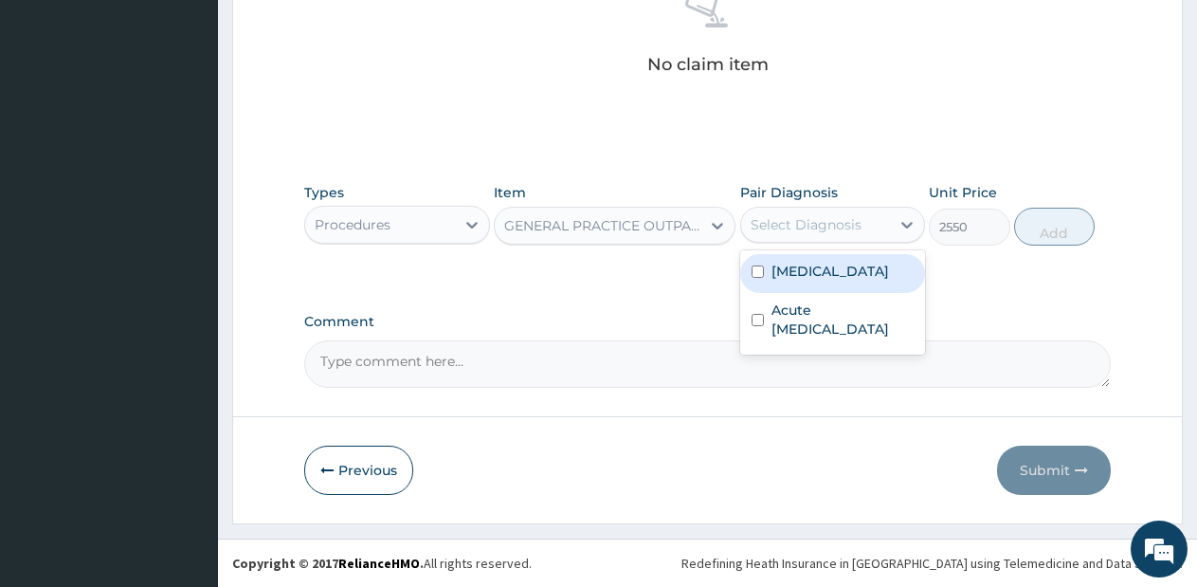
click at [822, 269] on div "Malaria" at bounding box center [833, 273] width 186 height 39
checkbox input "true"
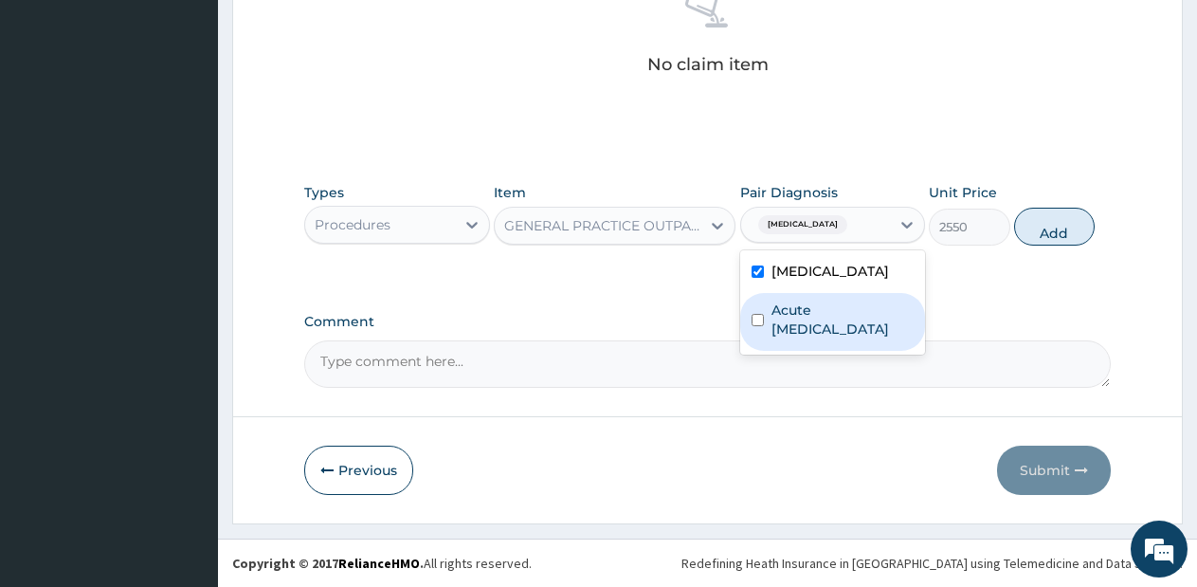
click at [815, 327] on label "Acute upper respiratory infection" at bounding box center [842, 319] width 143 height 38
checkbox input "true"
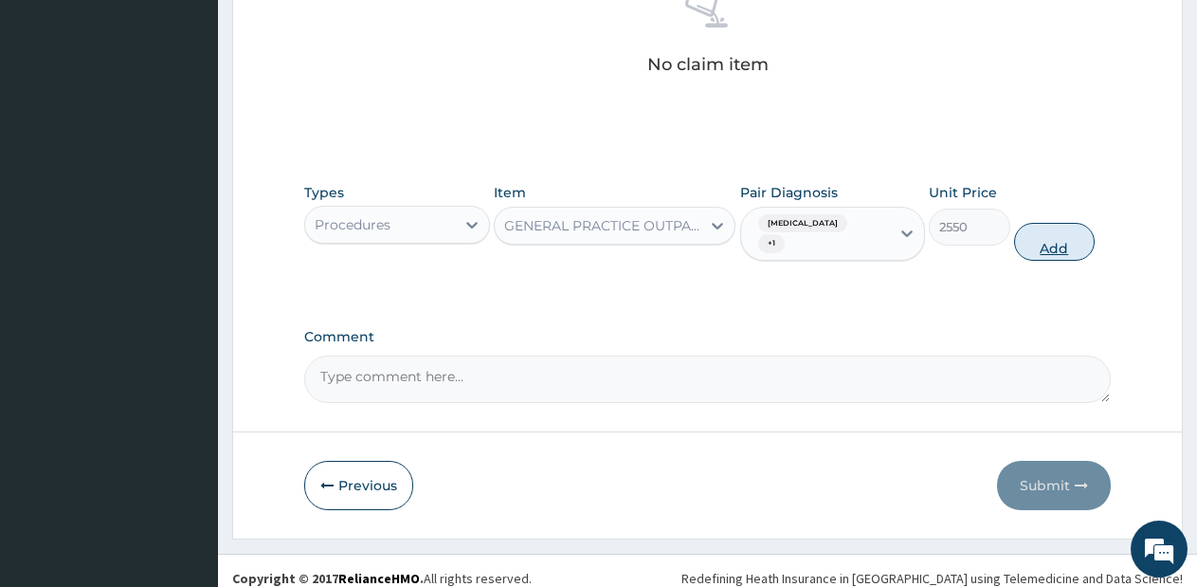
click at [1043, 223] on button "Add" at bounding box center [1054, 242] width 81 height 38
type input "0"
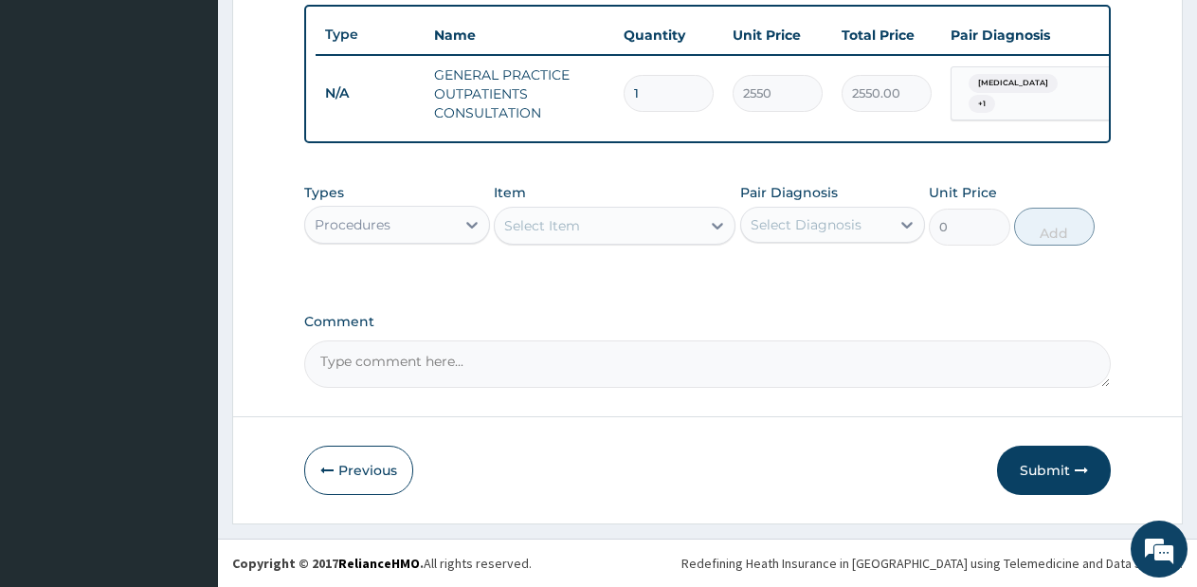
scroll to position [716, 0]
click at [437, 245] on div "Types Procedures" at bounding box center [397, 214] width 186 height 63
drag, startPoint x: 437, startPoint y: 244, endPoint x: 445, endPoint y: 232, distance: 14.2
click at [445, 232] on div "Types Procedures" at bounding box center [397, 214] width 186 height 63
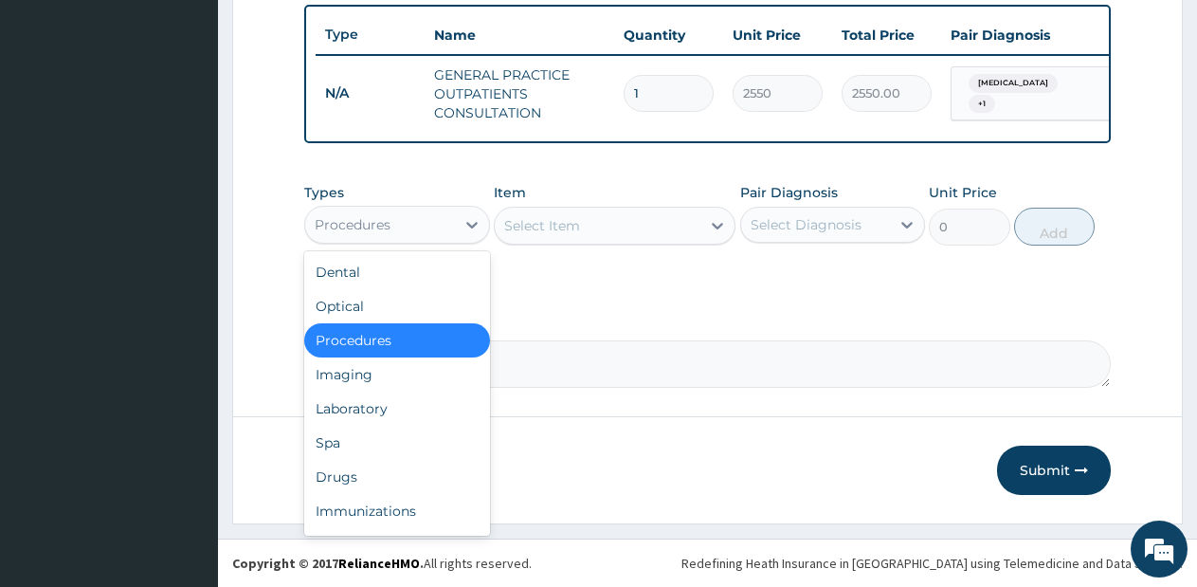
click at [445, 232] on div "Procedures" at bounding box center [380, 224] width 150 height 30
click at [367, 479] on div "Drugs" at bounding box center [397, 477] width 186 height 34
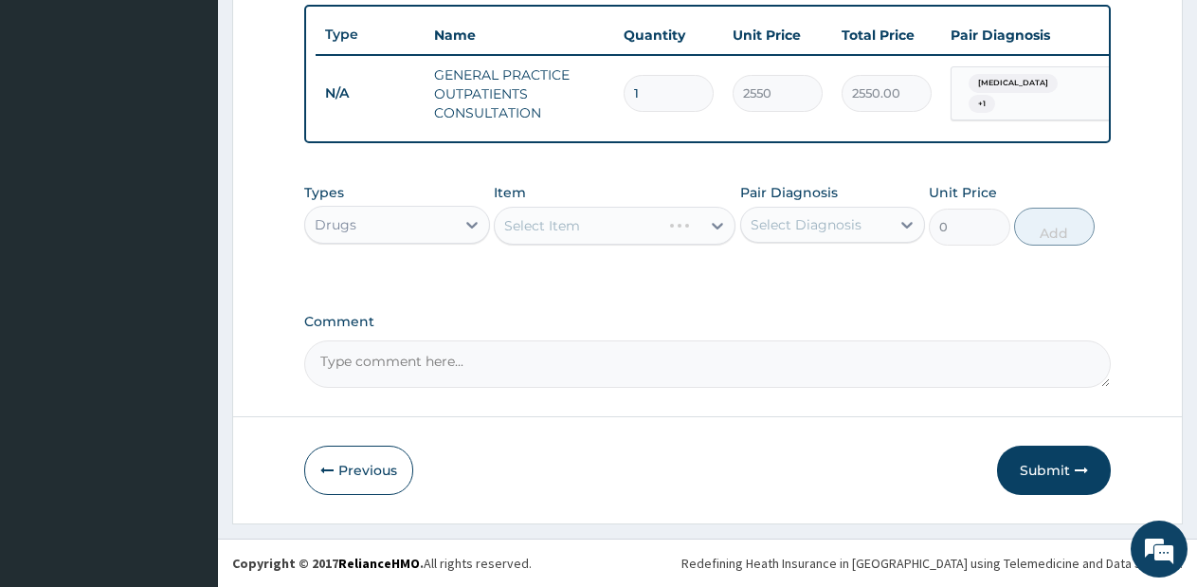
click at [671, 228] on div "Select Item" at bounding box center [615, 226] width 242 height 38
click at [671, 229] on div "Select Item" at bounding box center [598, 225] width 206 height 30
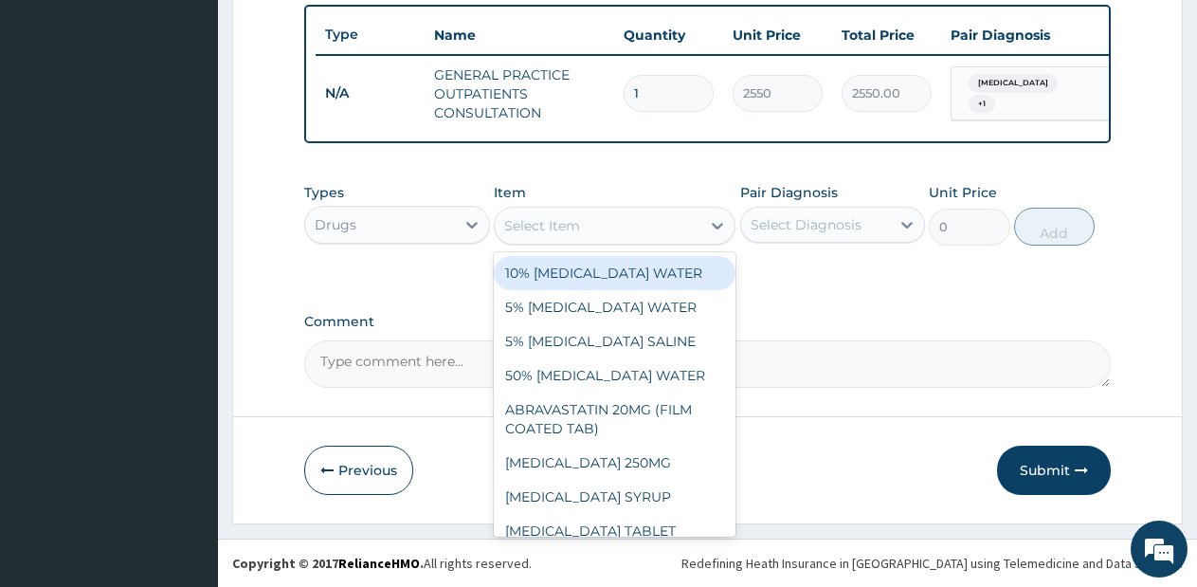
click at [671, 229] on div "Select Item" at bounding box center [598, 225] width 206 height 30
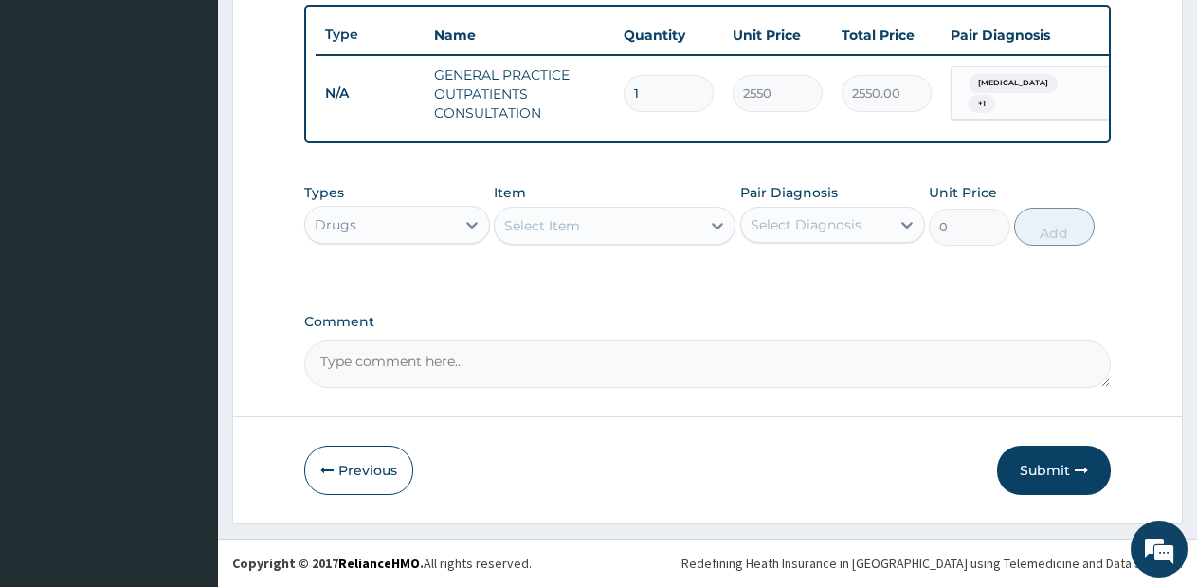
click at [671, 229] on div "Select Item" at bounding box center [598, 225] width 206 height 30
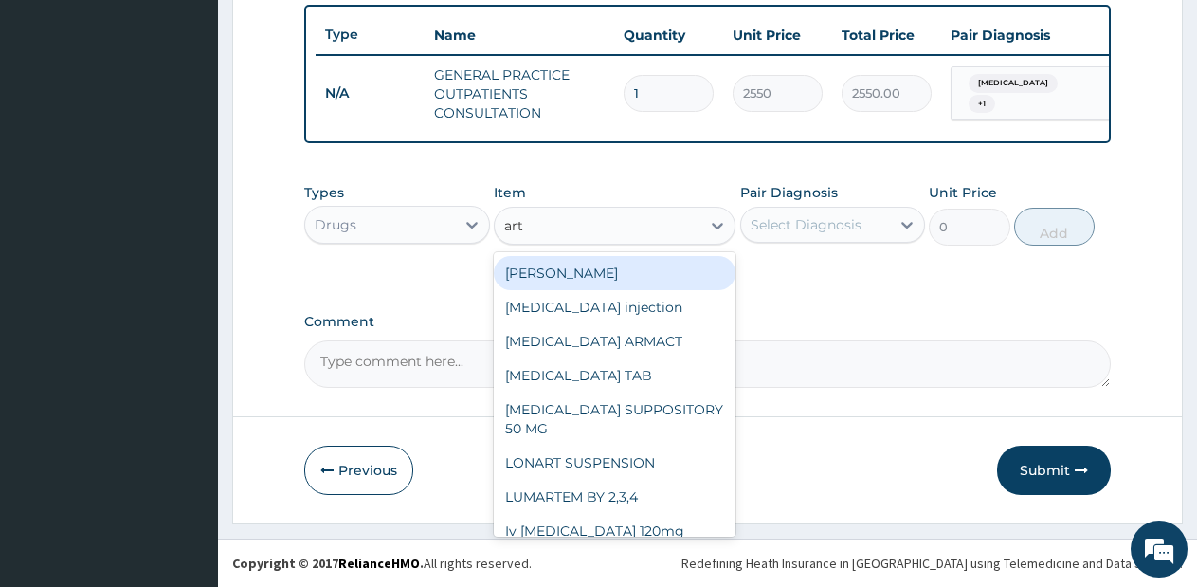
type input "arte"
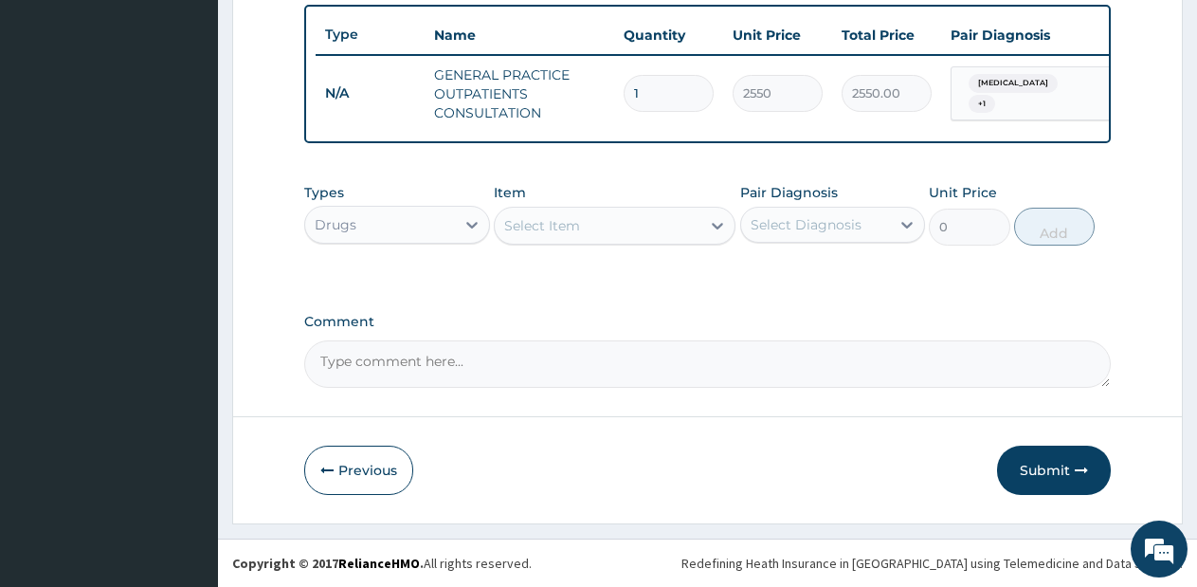
click at [667, 233] on div "Select Item" at bounding box center [598, 225] width 206 height 30
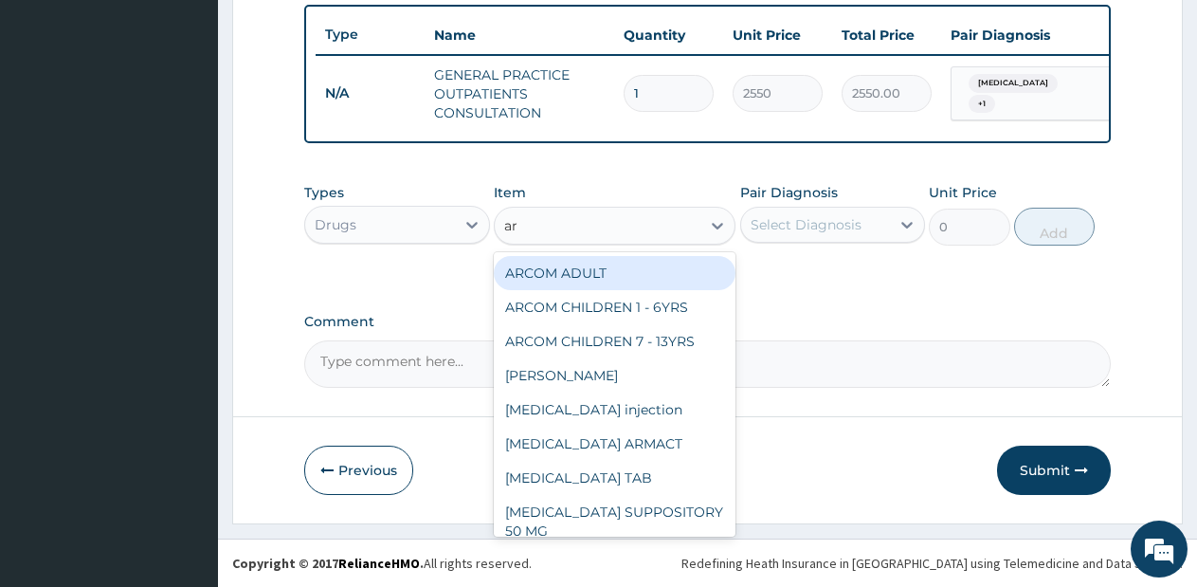
type input "art"
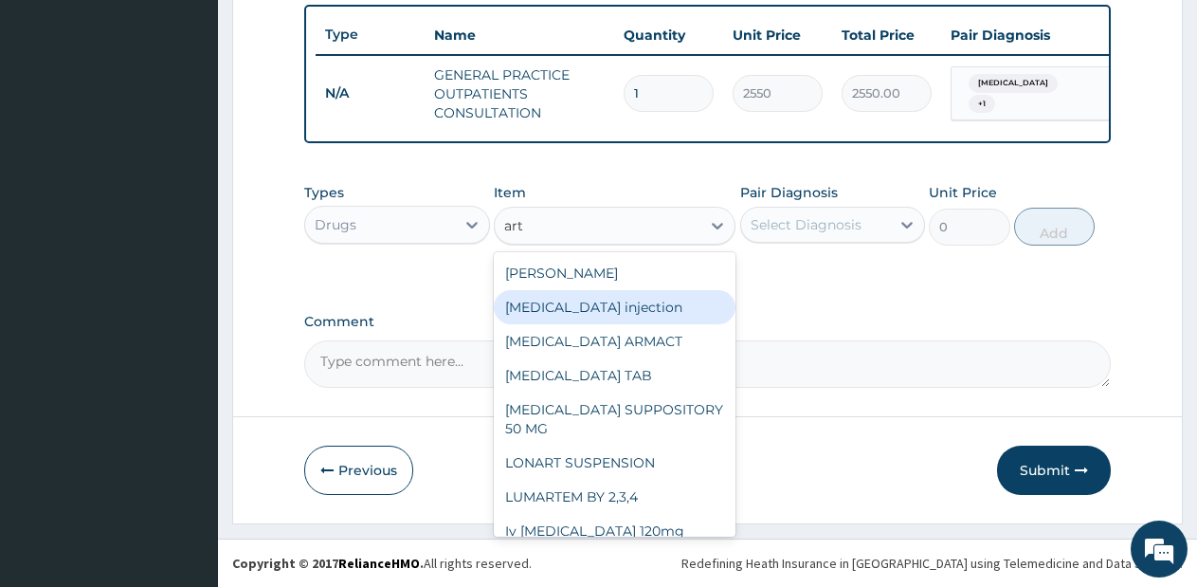
click at [636, 317] on div "[MEDICAL_DATA] injection" at bounding box center [615, 307] width 242 height 34
type input "760"
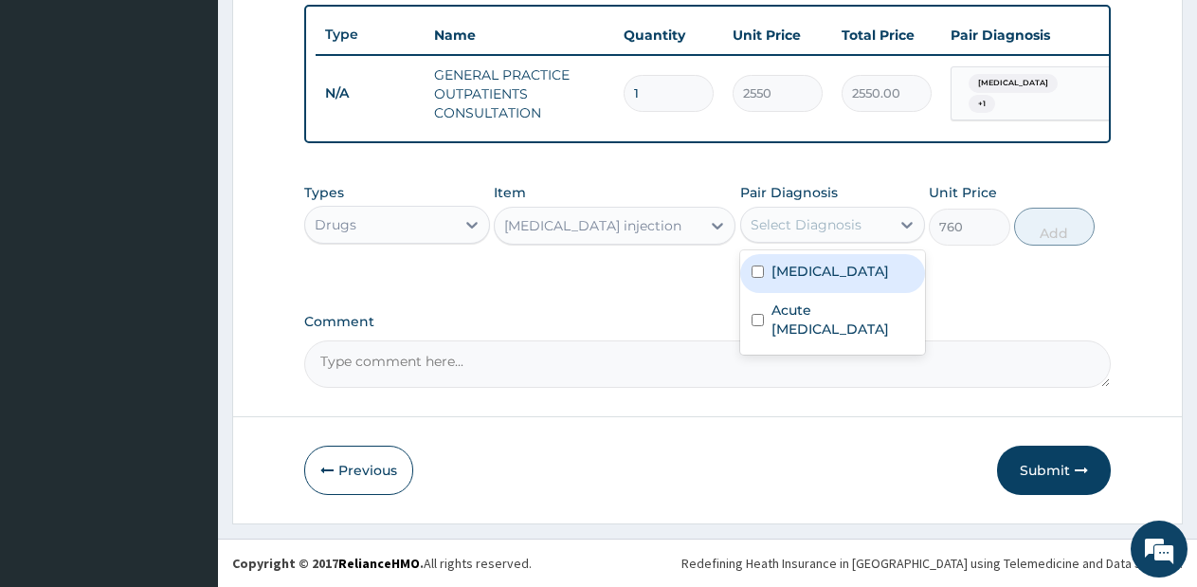
click at [824, 215] on div "Select Diagnosis" at bounding box center [806, 224] width 111 height 19
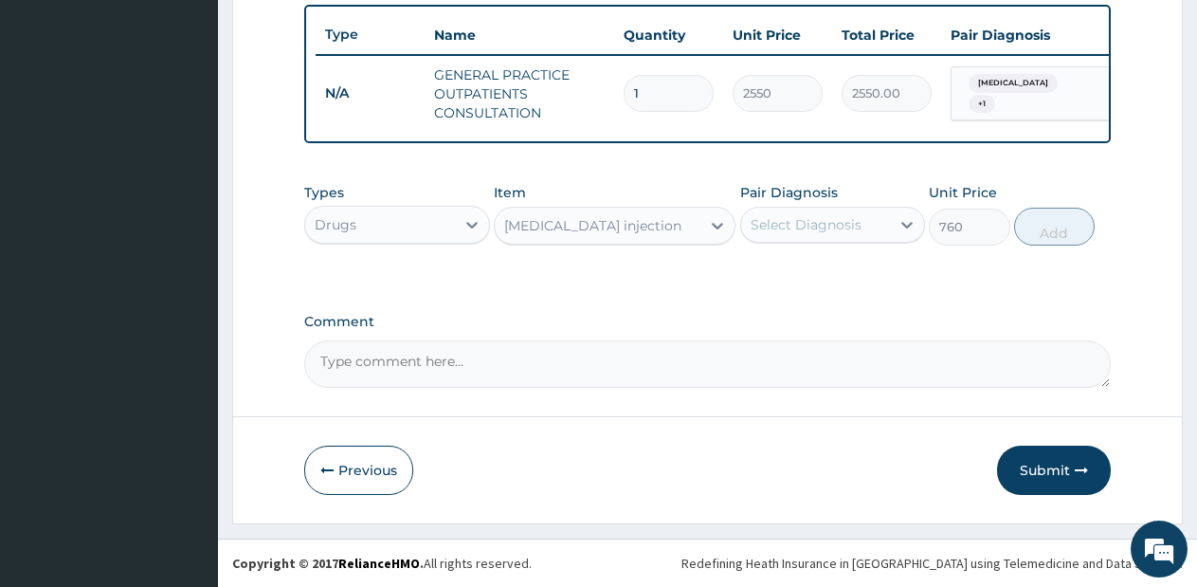
click at [824, 215] on div "Select Diagnosis" at bounding box center [806, 224] width 111 height 19
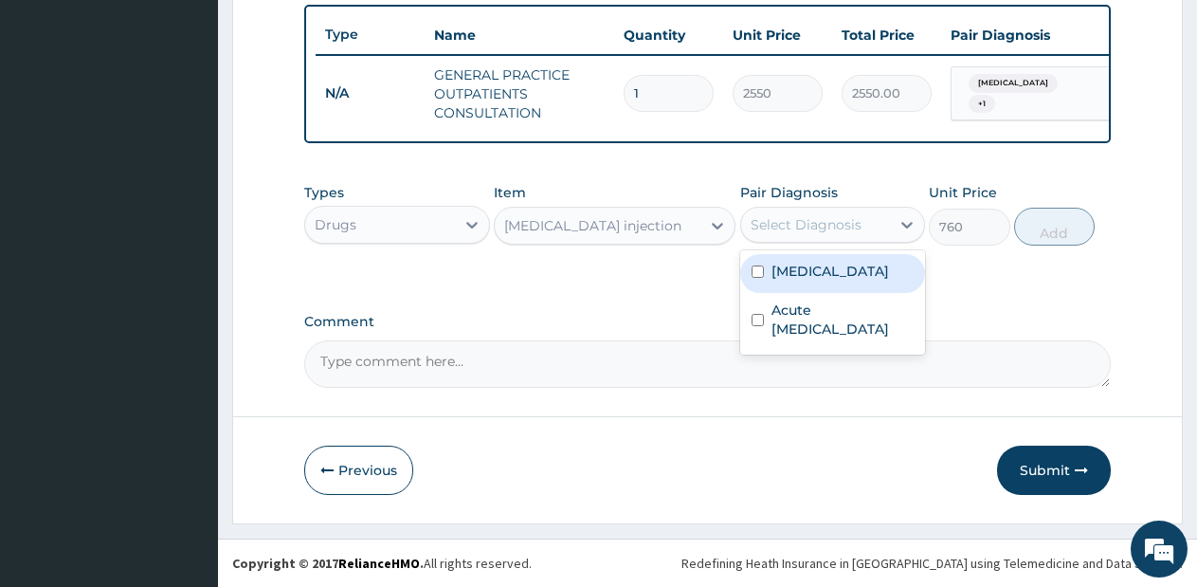
click at [824, 215] on div "Select Diagnosis" at bounding box center [806, 224] width 111 height 19
click at [810, 273] on label "Malaria" at bounding box center [830, 271] width 118 height 19
checkbox input "true"
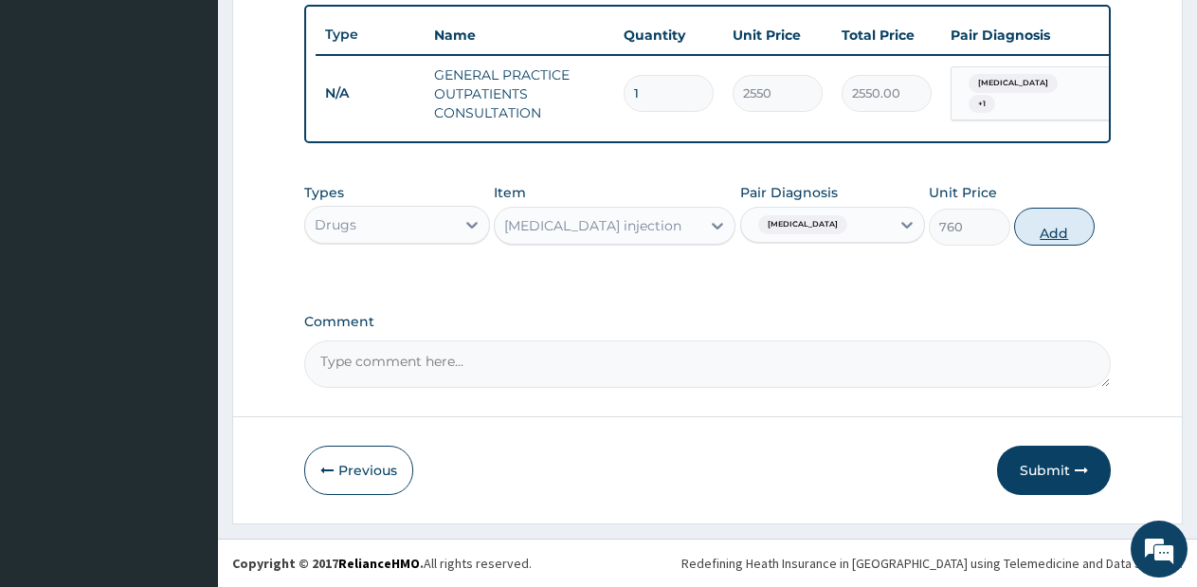
click at [1032, 227] on button "Add" at bounding box center [1054, 227] width 81 height 38
type input "0"
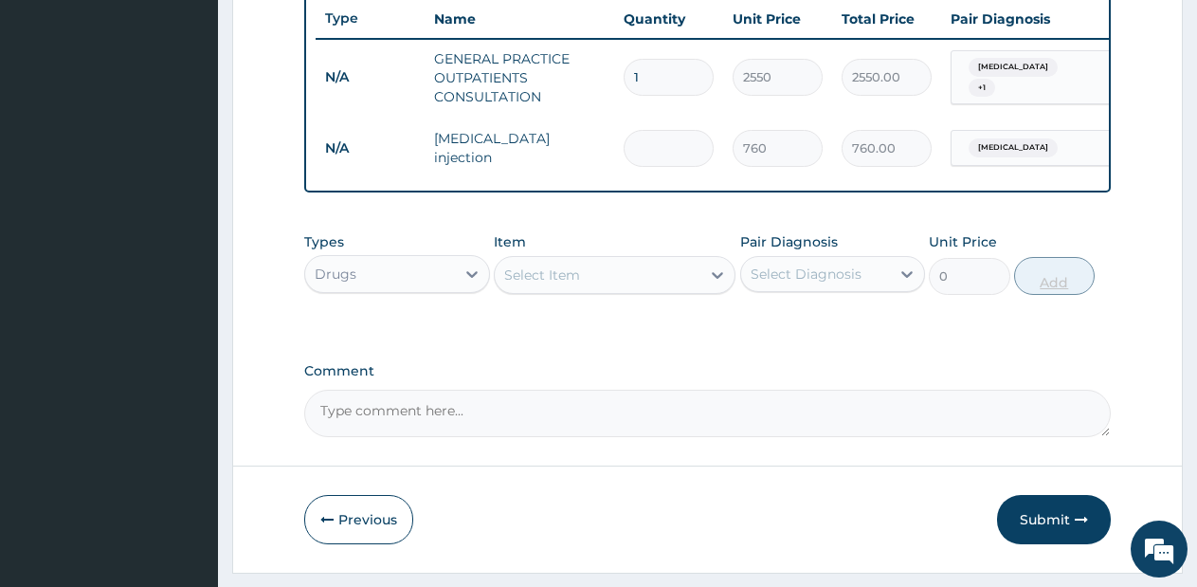
type input "0.00"
type input "2"
type input "1520.00"
type input "2"
click at [622, 290] on div "Select Item" at bounding box center [598, 275] width 206 height 30
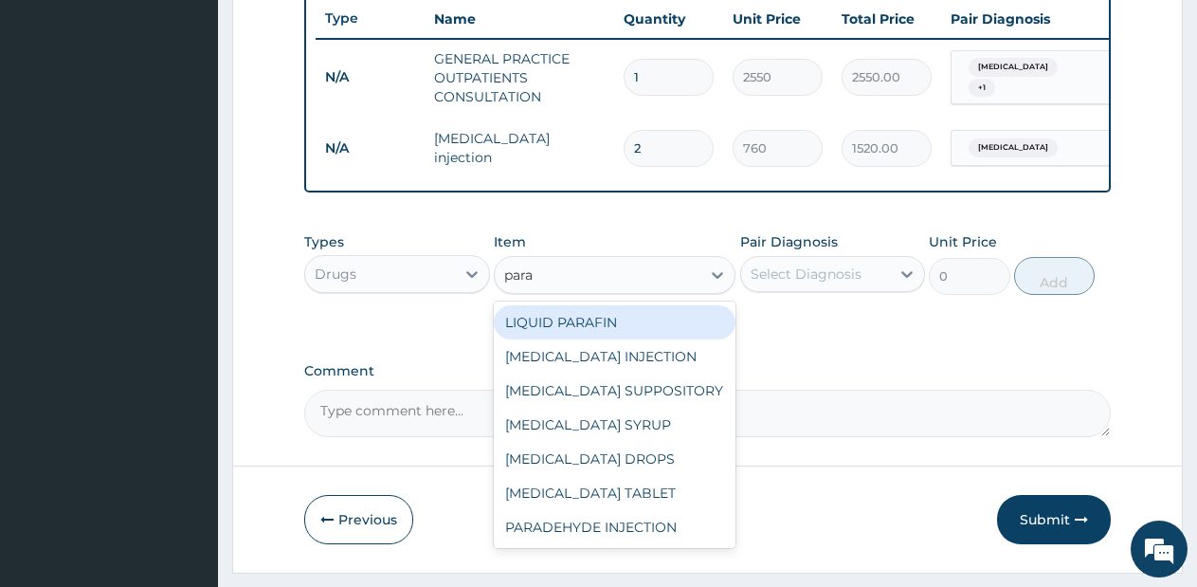
type input "para"
click at [676, 150] on input "2" at bounding box center [669, 148] width 90 height 37
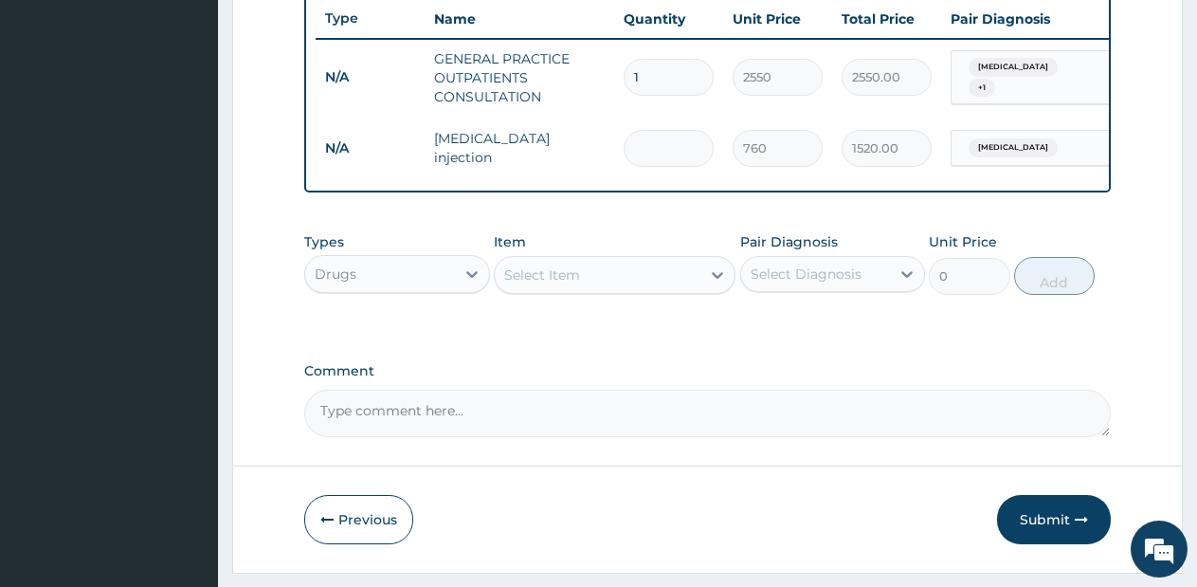
type input "0.00"
type input "3"
type input "2280.00"
type input "3"
click at [652, 294] on div "Select Item" at bounding box center [615, 275] width 242 height 38
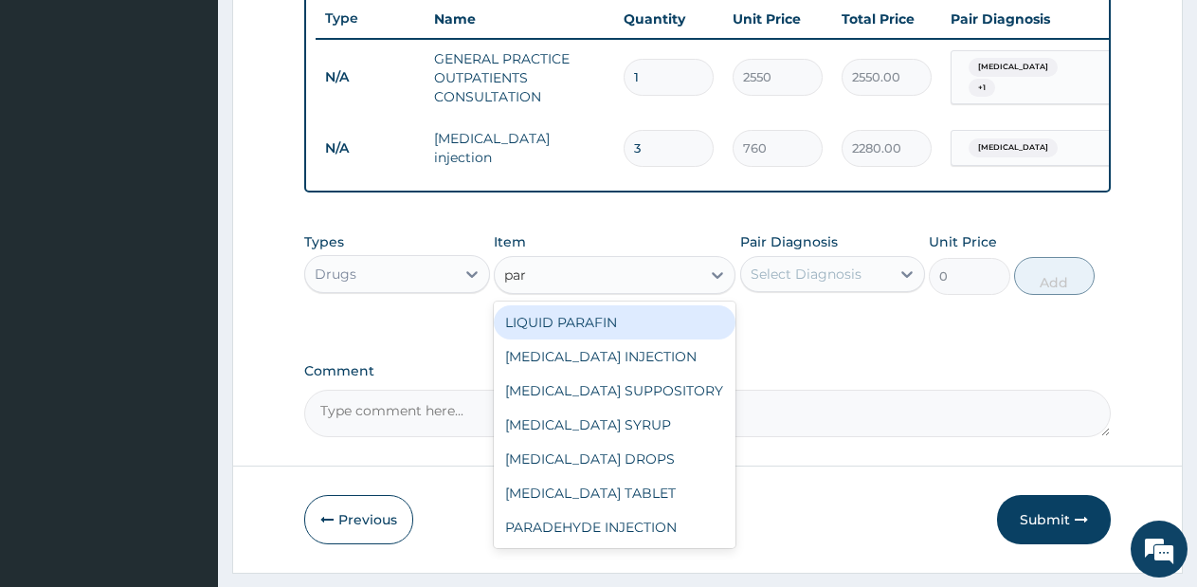
type input "para"
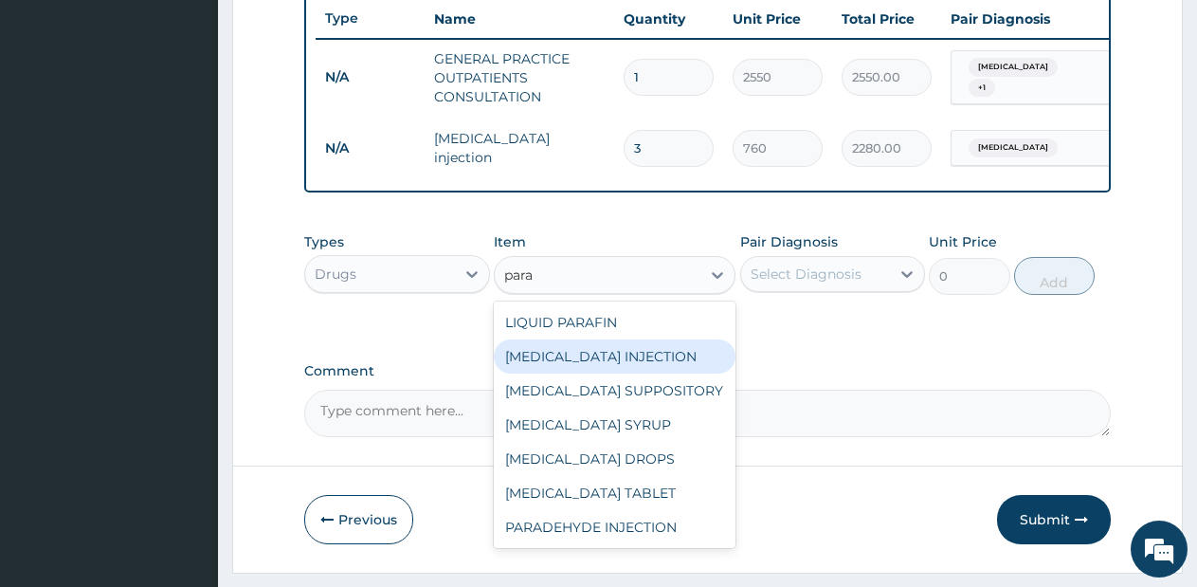
click at [650, 373] on div "PARACETAMOL INJECTION" at bounding box center [615, 356] width 242 height 34
type input "712.5"
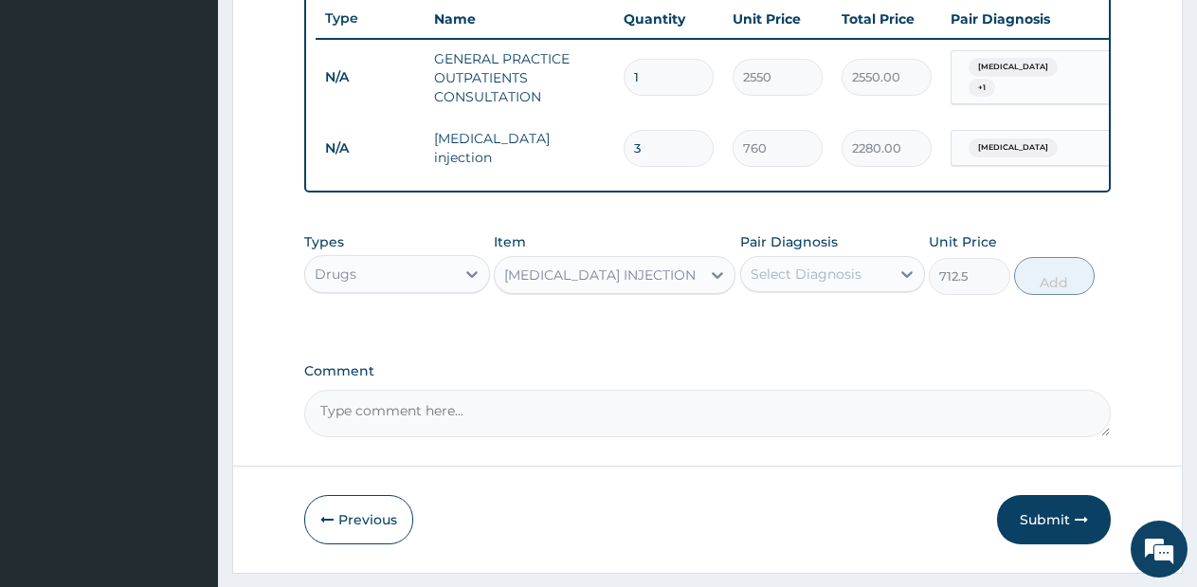
click at [852, 289] on div "Select Diagnosis" at bounding box center [816, 274] width 150 height 30
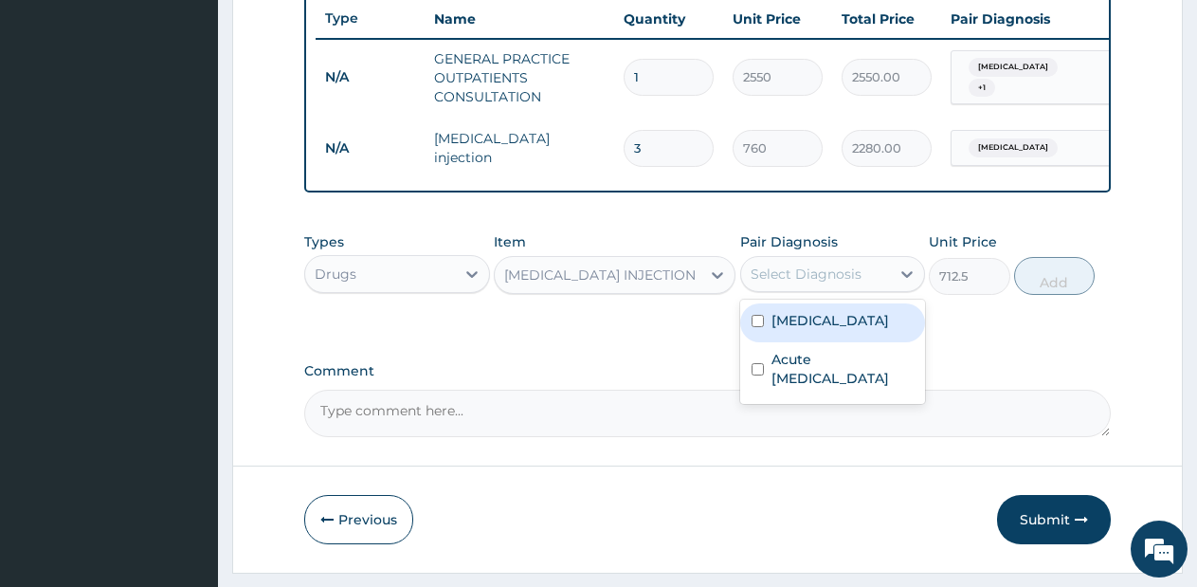
click at [834, 334] on div "Malaria" at bounding box center [833, 322] width 186 height 39
checkbox input "true"
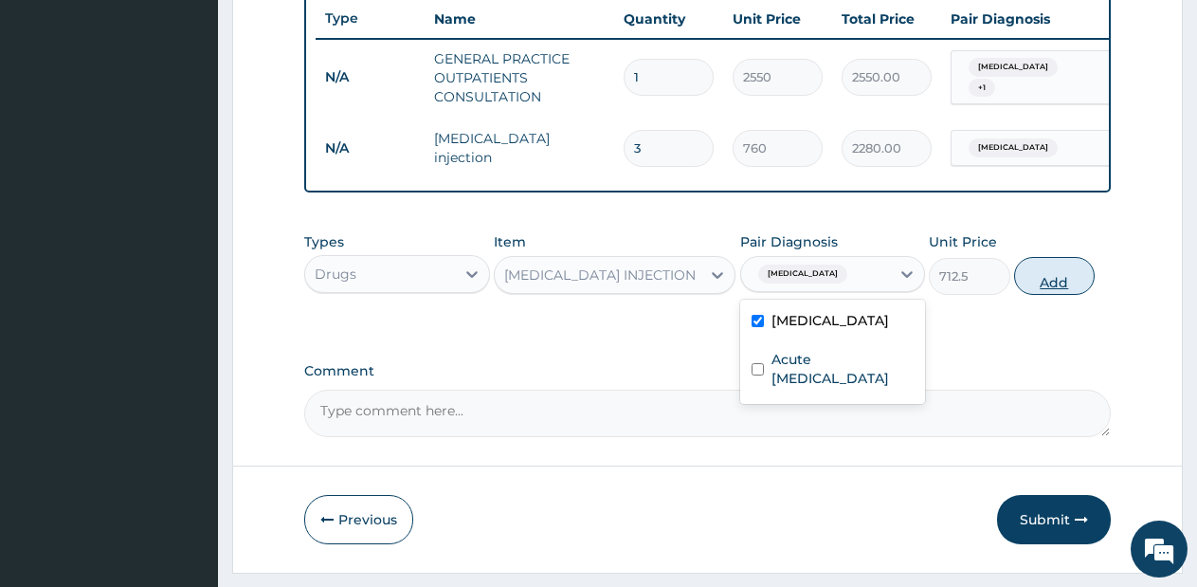
click at [1015, 295] on button "Add" at bounding box center [1054, 276] width 81 height 38
type input "0"
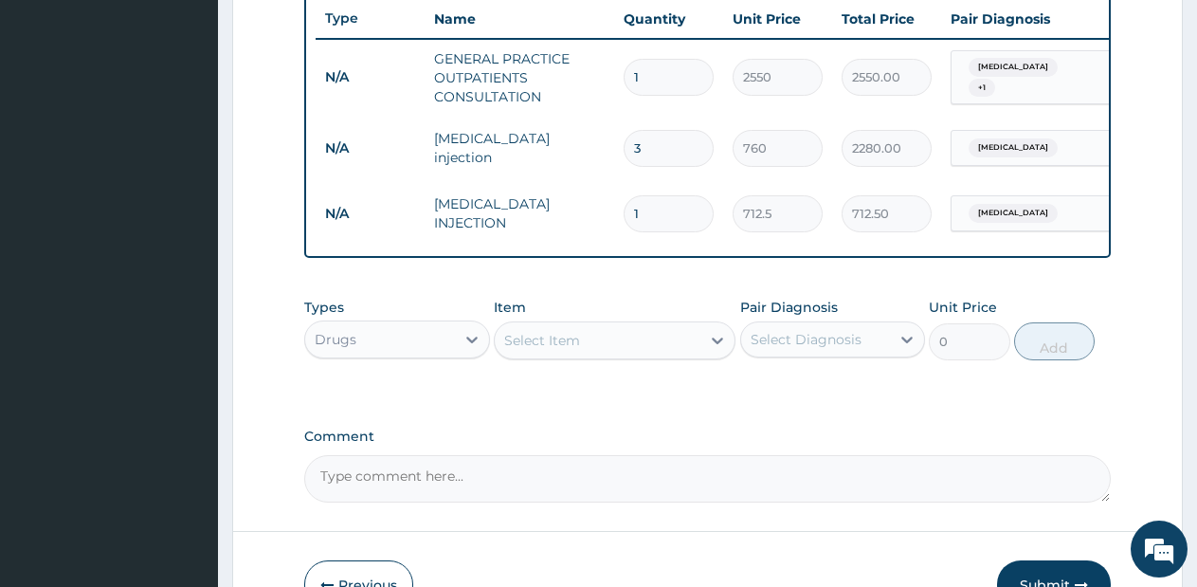
click at [657, 225] on input "1" at bounding box center [669, 213] width 90 height 37
type input "0.00"
type input "2"
type input "1425.00"
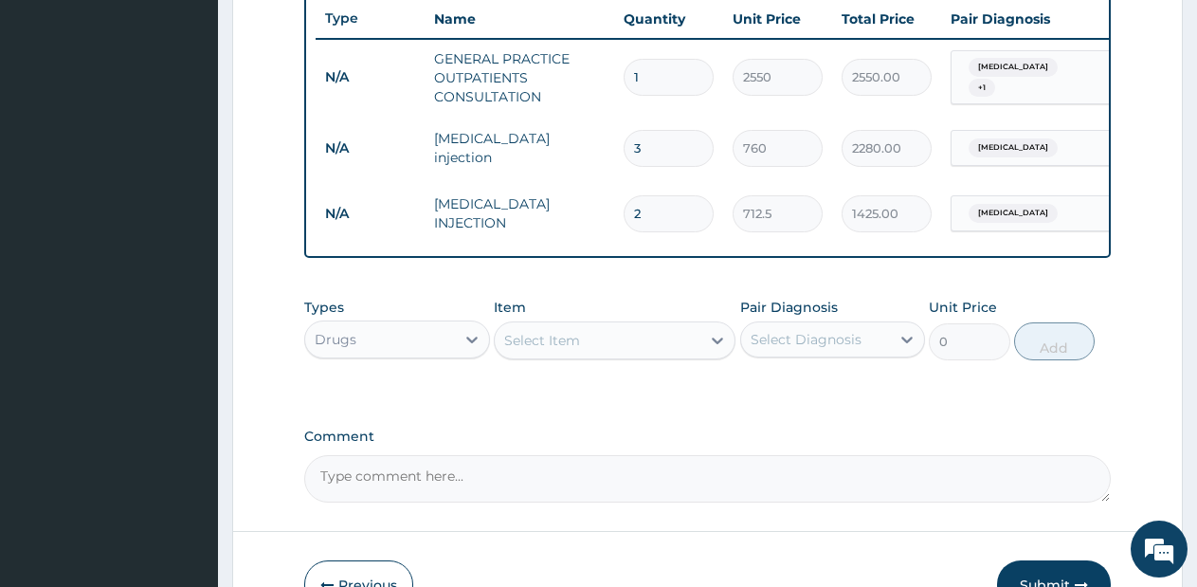
type input "2"
click at [686, 355] on div "Select Item" at bounding box center [598, 340] width 206 height 30
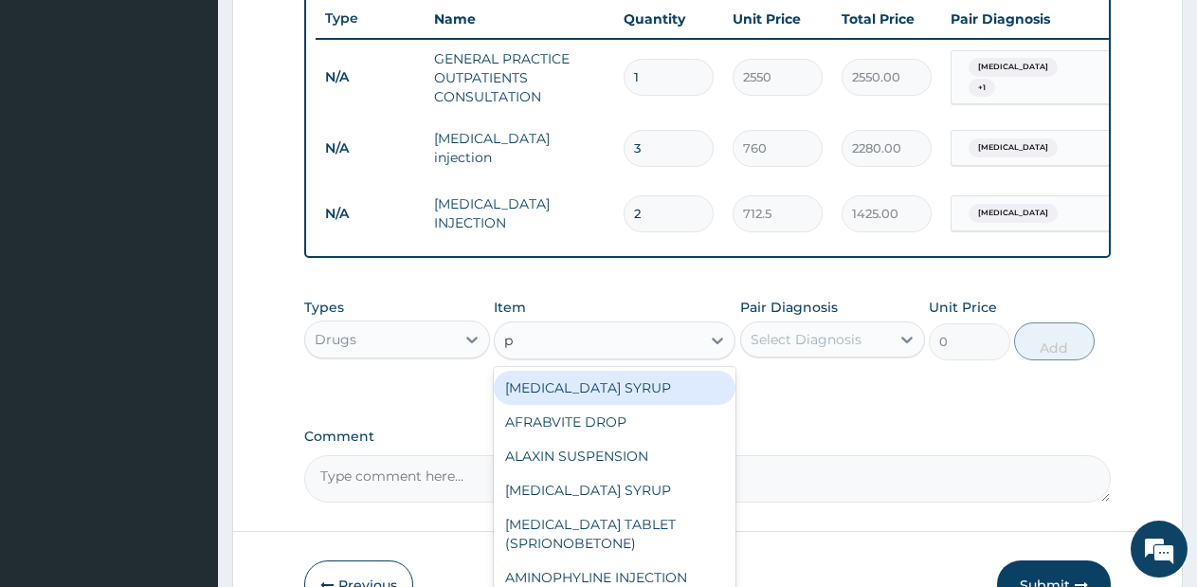
type input "p."
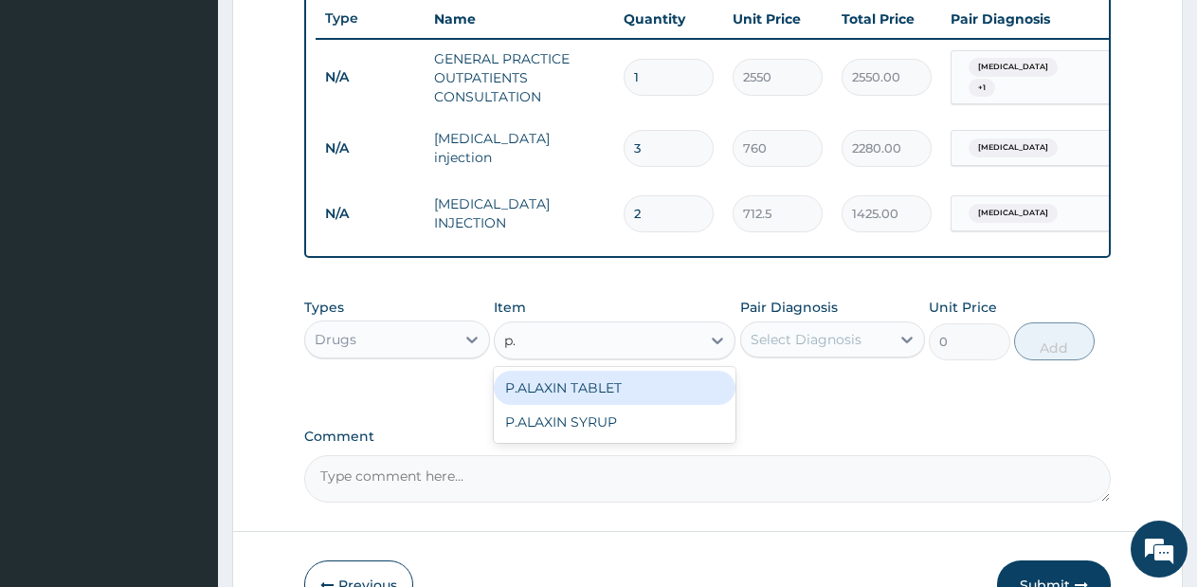
click at [660, 398] on div "P.ALAXIN TABLET" at bounding box center [615, 388] width 242 height 34
type input "1710"
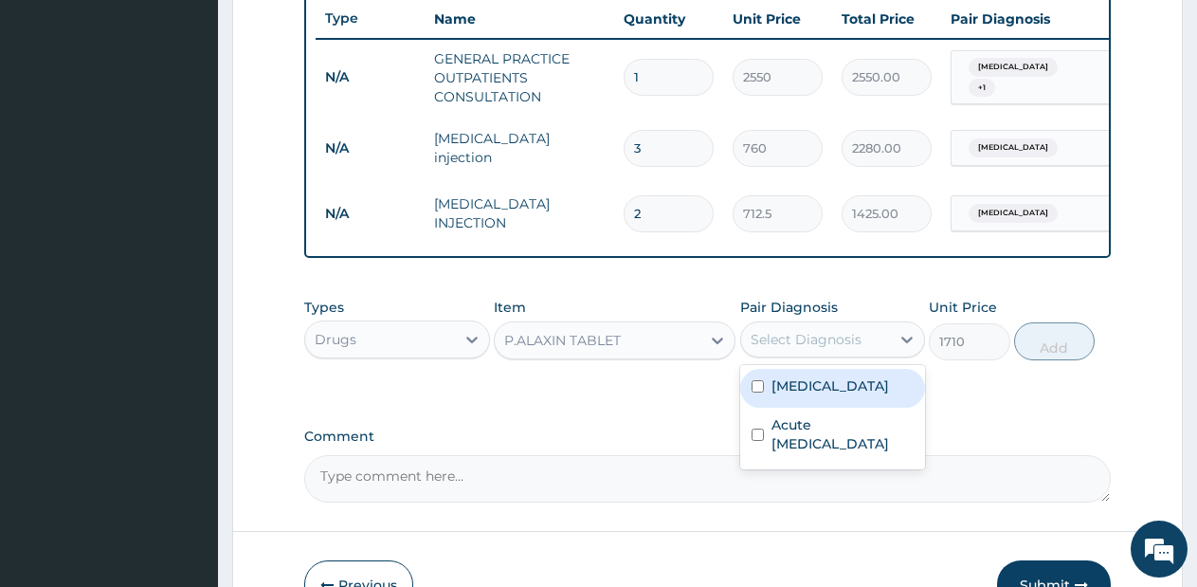
click at [836, 342] on div "Select Diagnosis" at bounding box center [816, 339] width 150 height 30
click at [831, 408] on div "Malaria" at bounding box center [833, 388] width 186 height 39
checkbox input "true"
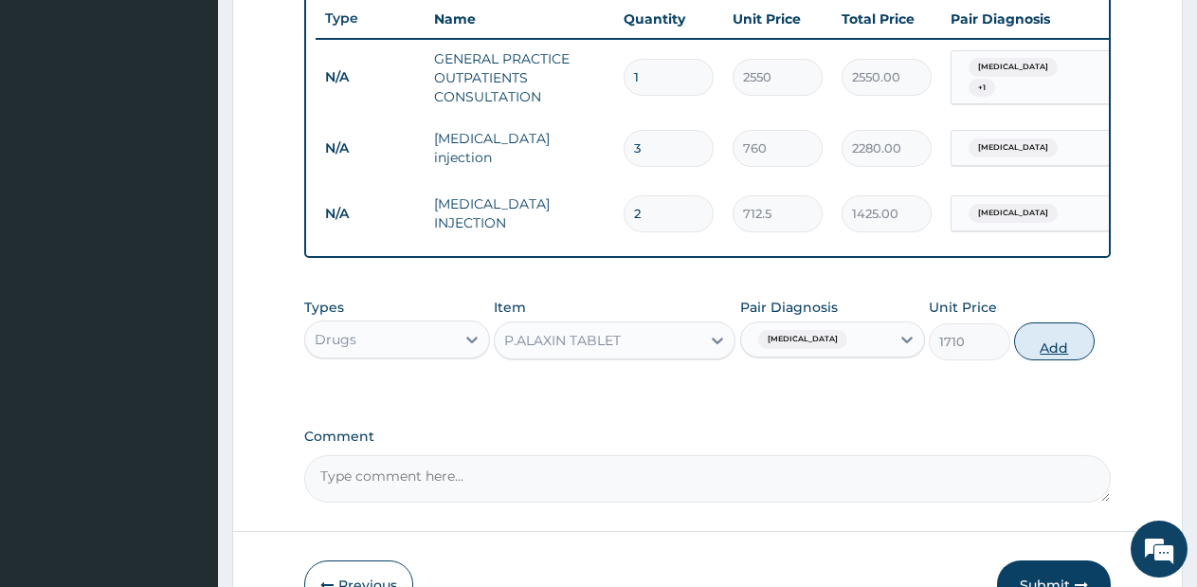
click at [1062, 345] on button "Add" at bounding box center [1054, 341] width 81 height 38
type input "0"
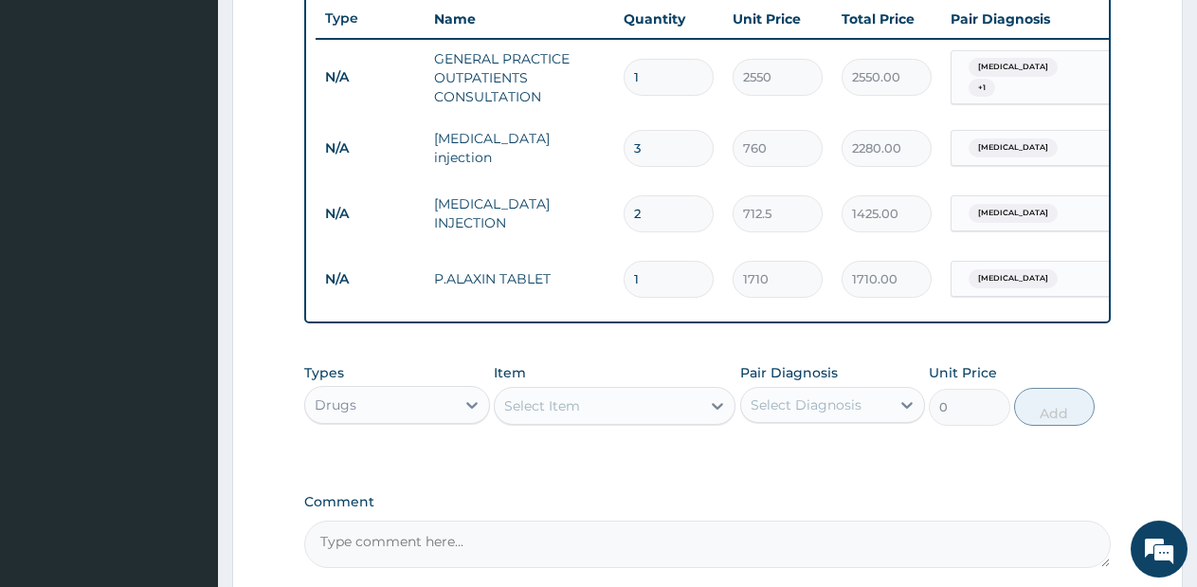
click at [666, 421] on div "Select Item" at bounding box center [598, 405] width 206 height 30
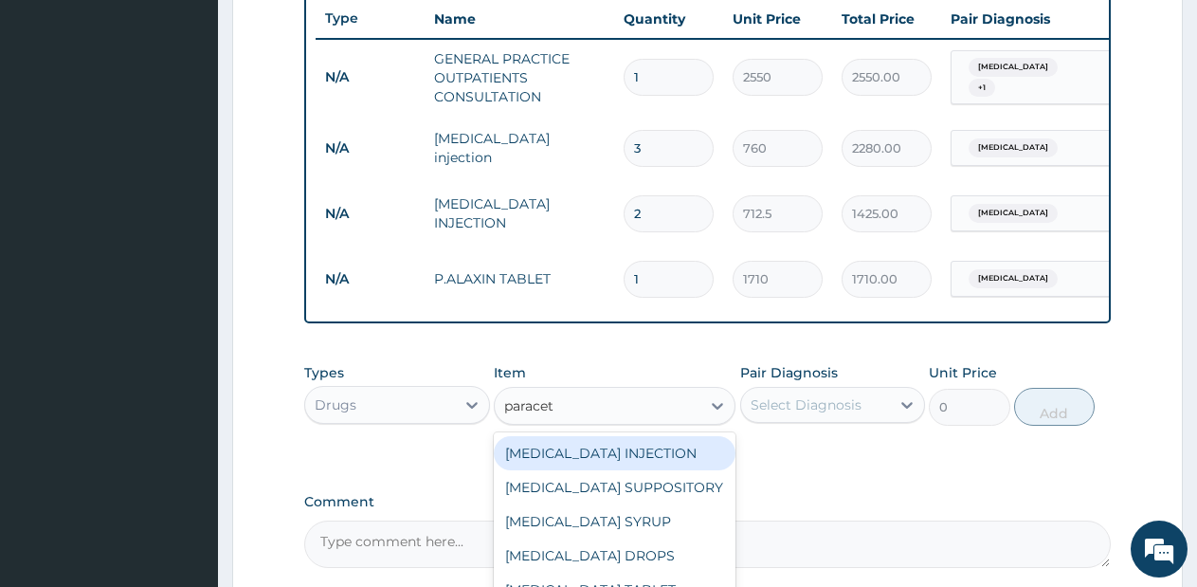
type input "paraceta"
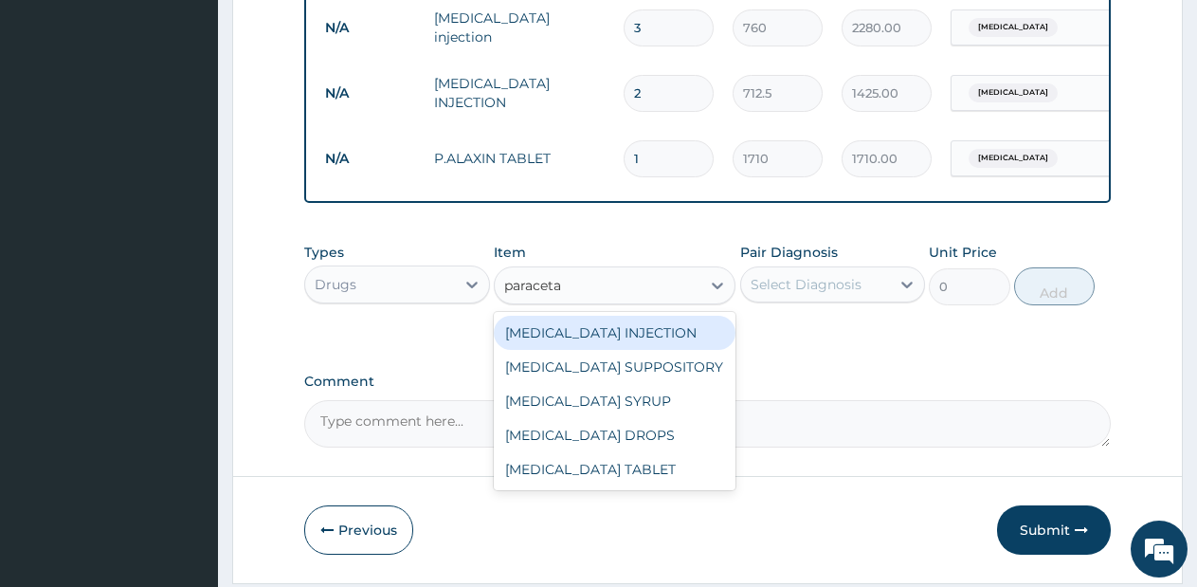
scroll to position [847, 0]
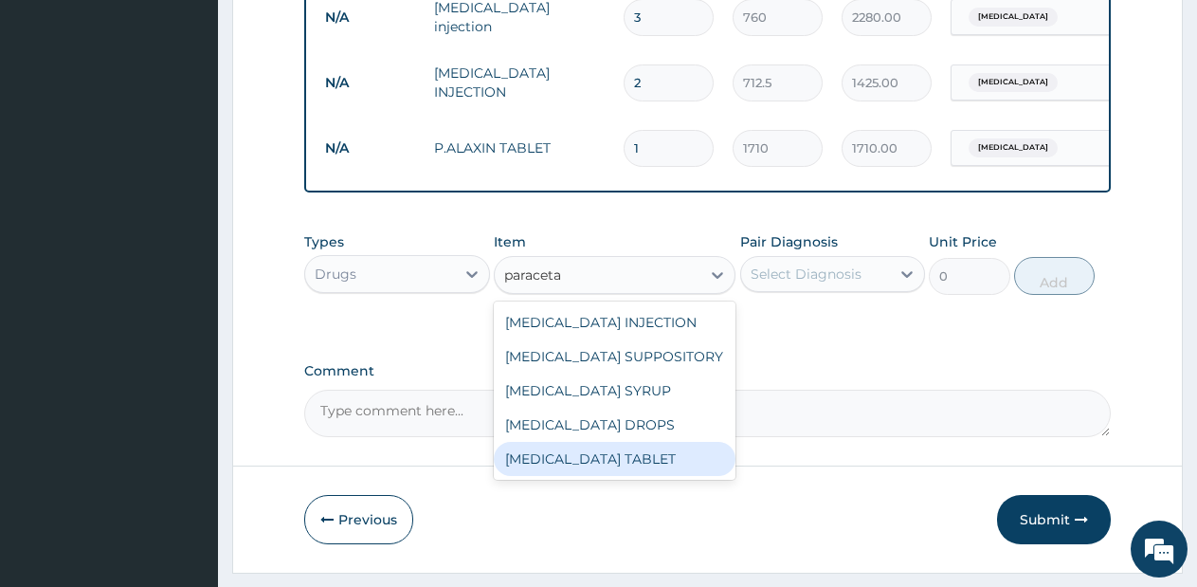
click at [589, 472] on div "PARACETAMOL TABLET" at bounding box center [615, 459] width 242 height 34
type input "28.5"
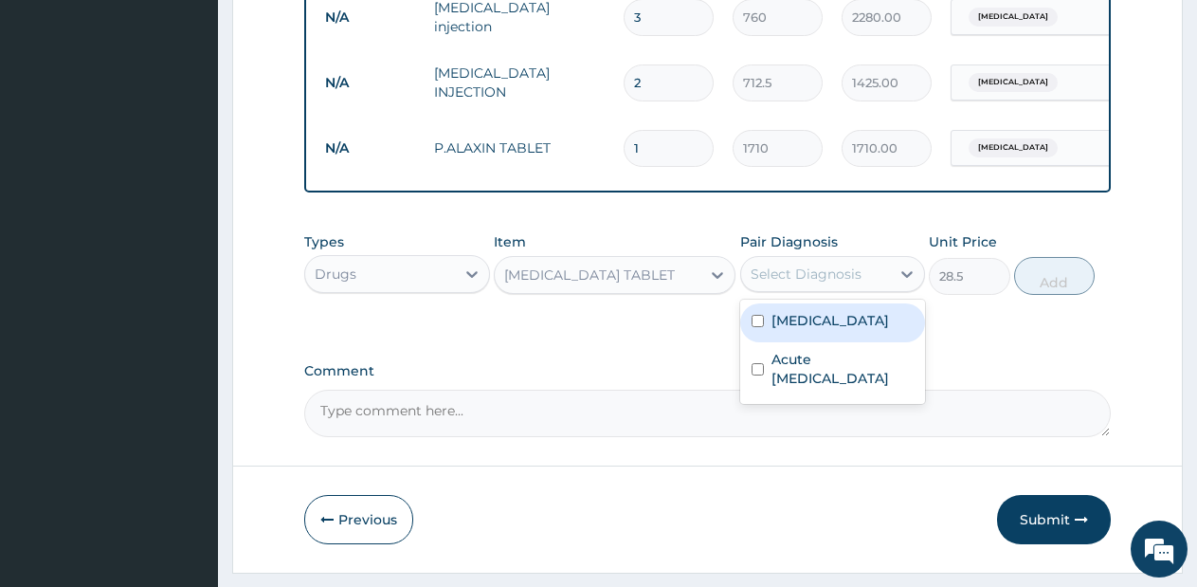
click at [848, 283] on div "Select Diagnosis" at bounding box center [806, 273] width 111 height 19
click at [822, 342] on div "Malaria" at bounding box center [833, 322] width 186 height 39
checkbox input "true"
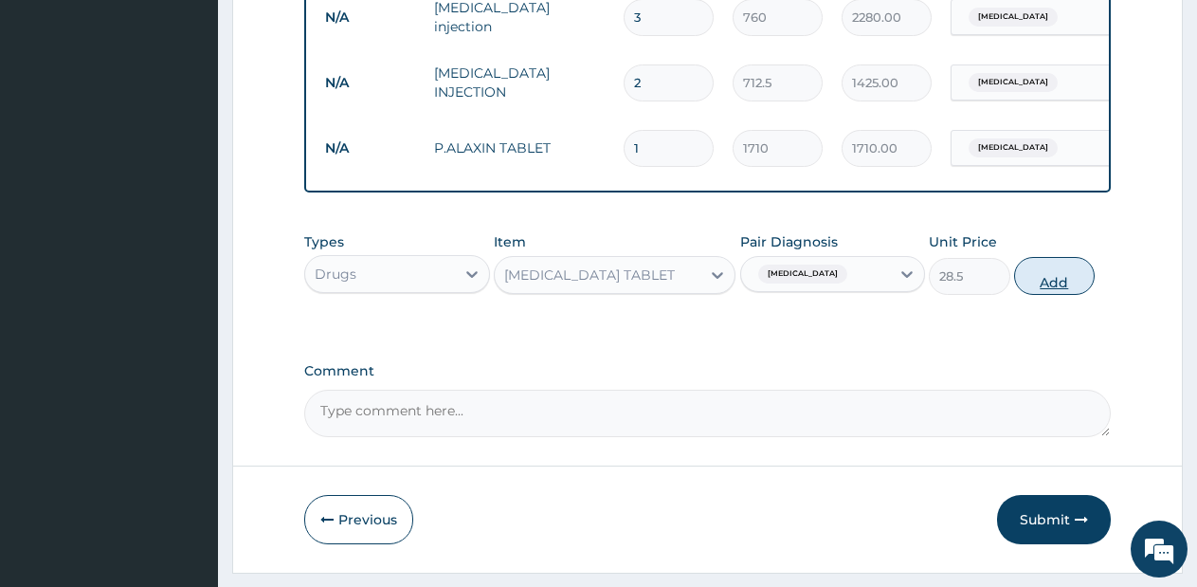
click at [1057, 295] on button "Add" at bounding box center [1054, 276] width 81 height 38
type input "0"
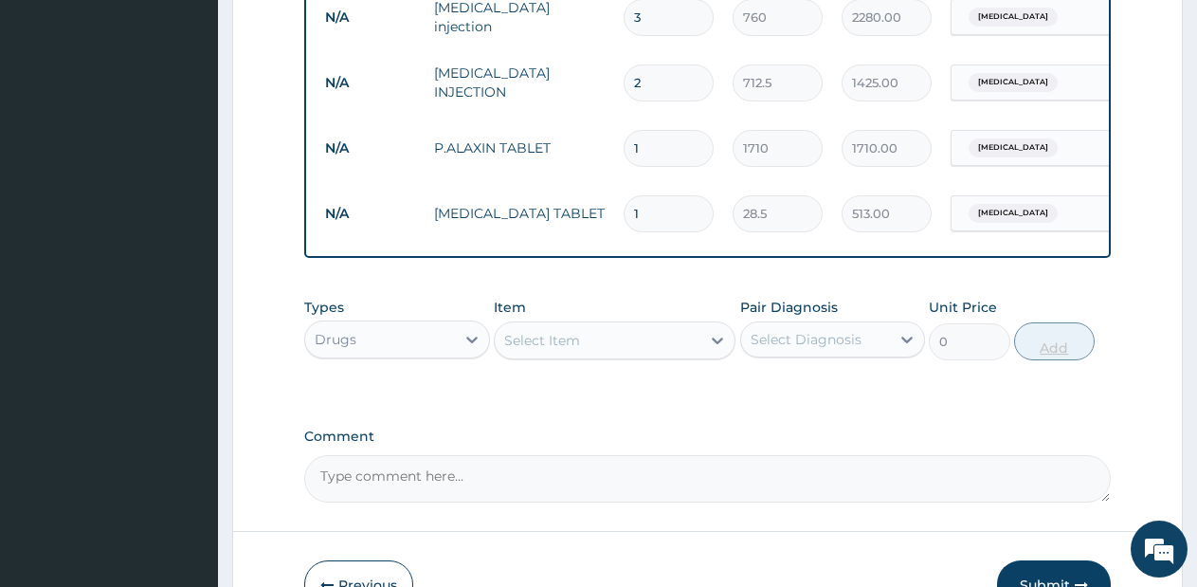
type input "18"
type input "513.00"
type input "18"
click at [675, 355] on div "Select Item" at bounding box center [598, 340] width 206 height 30
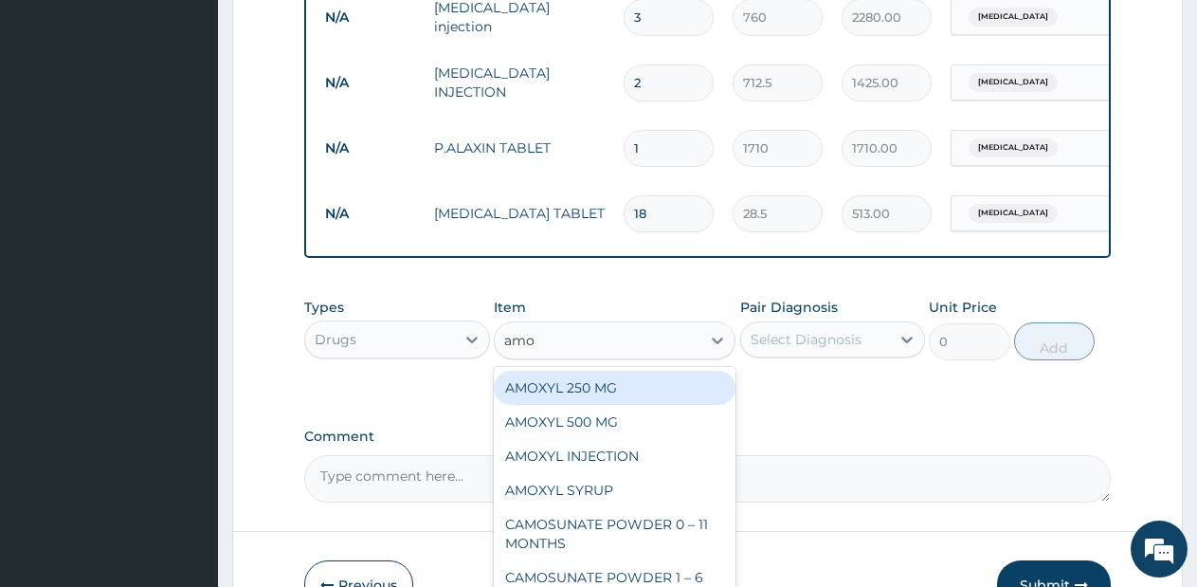
type input "amox"
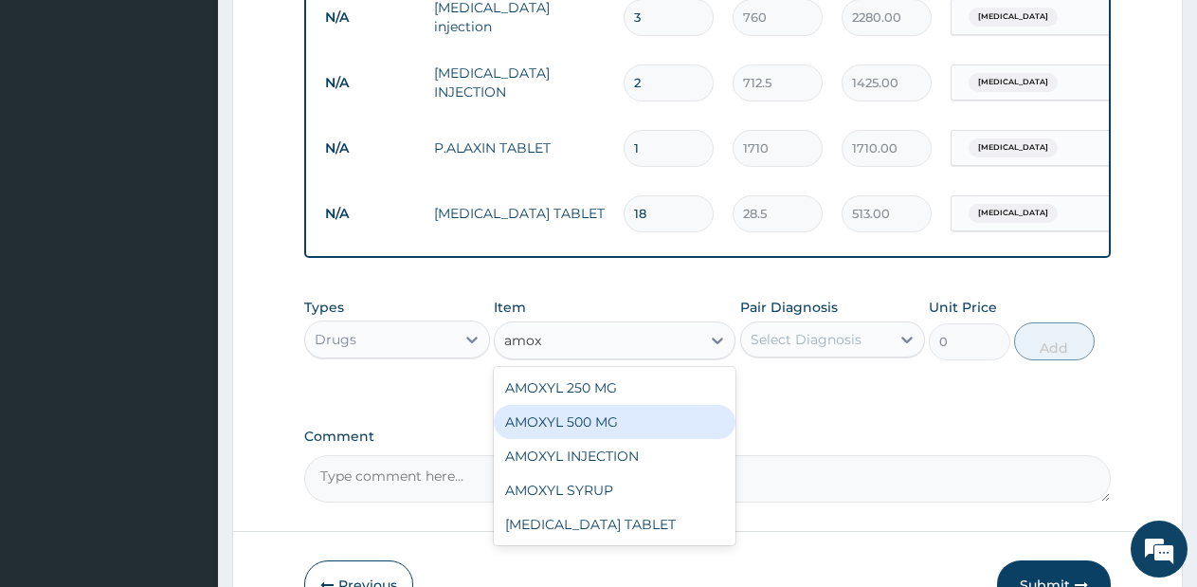
click at [631, 438] on div "AMOXYL 500 MG" at bounding box center [615, 422] width 242 height 34
type input "95"
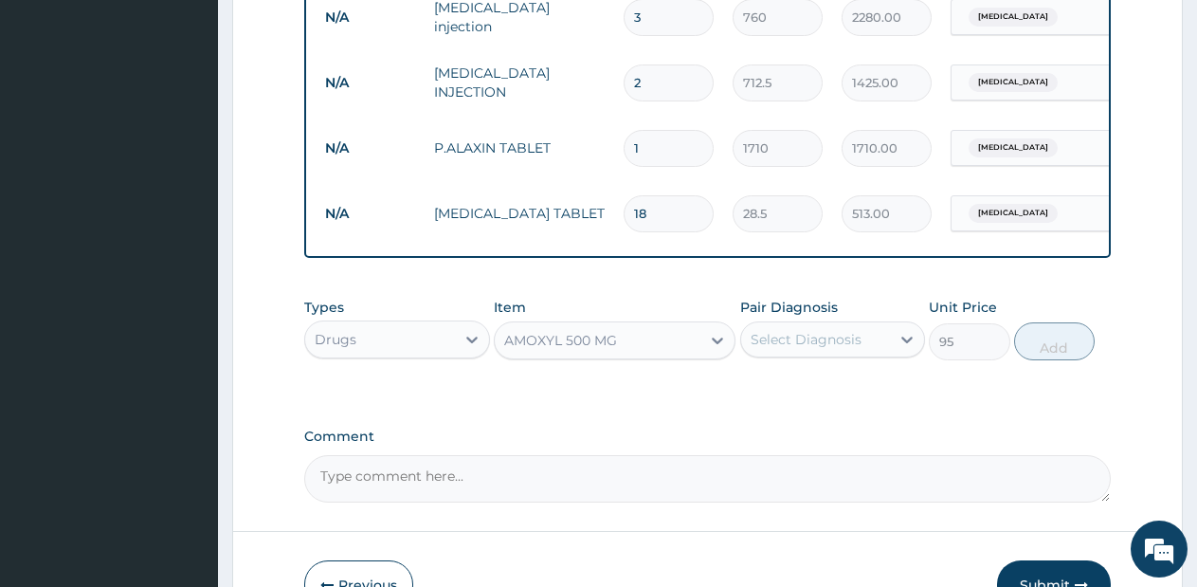
click at [813, 349] on div "Select Diagnosis" at bounding box center [806, 339] width 111 height 19
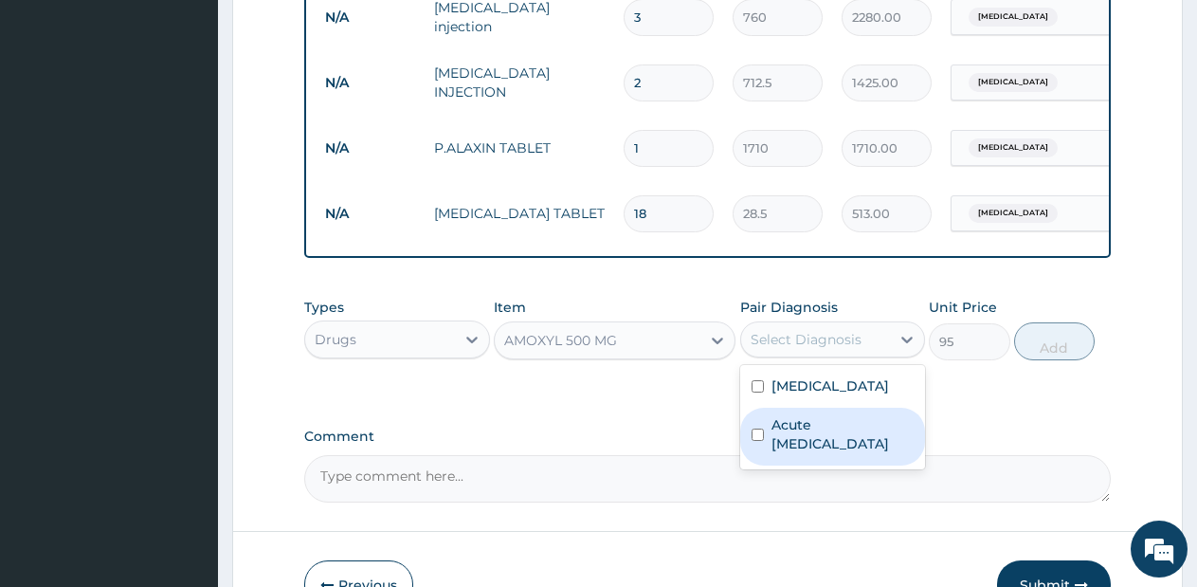
click at [803, 465] on div "Acute [MEDICAL_DATA]" at bounding box center [833, 437] width 186 height 58
checkbox input "true"
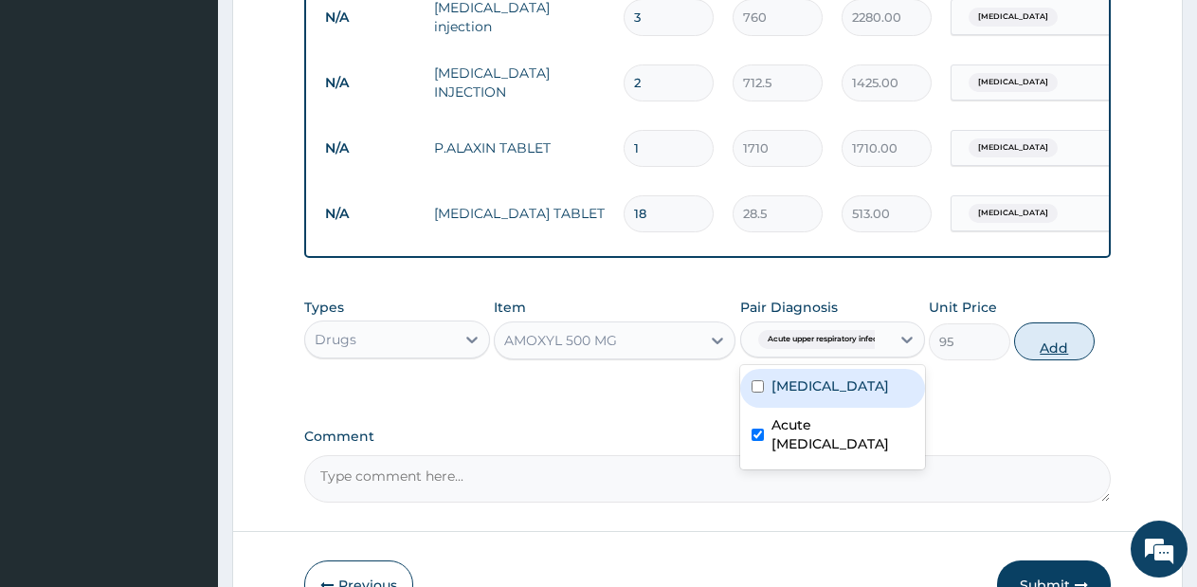
click at [1035, 358] on button "Add" at bounding box center [1054, 341] width 81 height 38
type input "0"
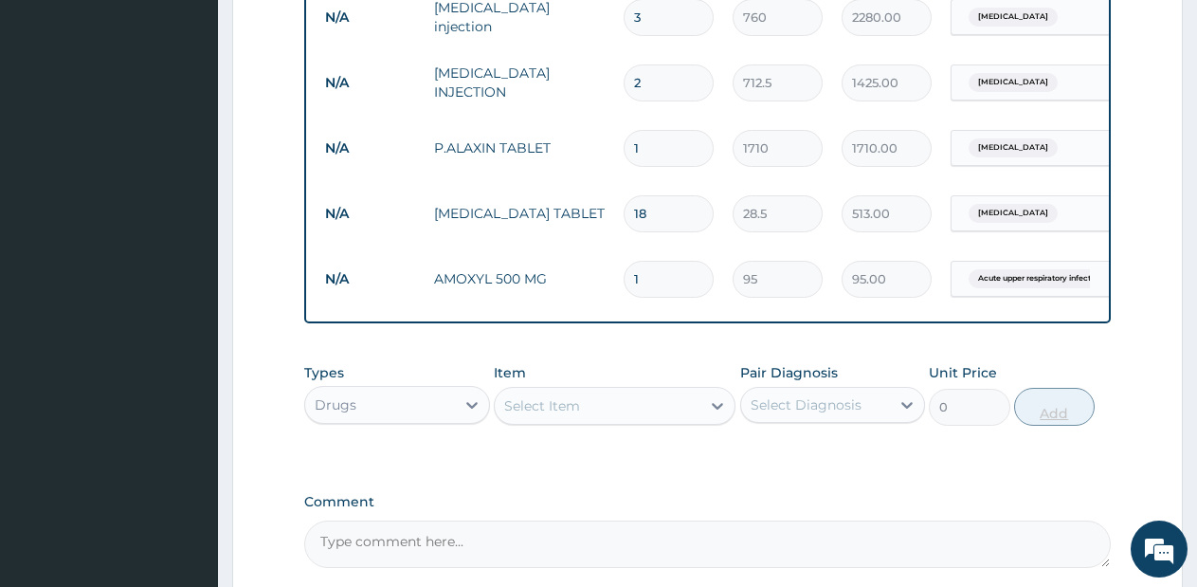
type input "15"
type input "1425.00"
type input "15"
click at [702, 420] on div at bounding box center [717, 406] width 34 height 34
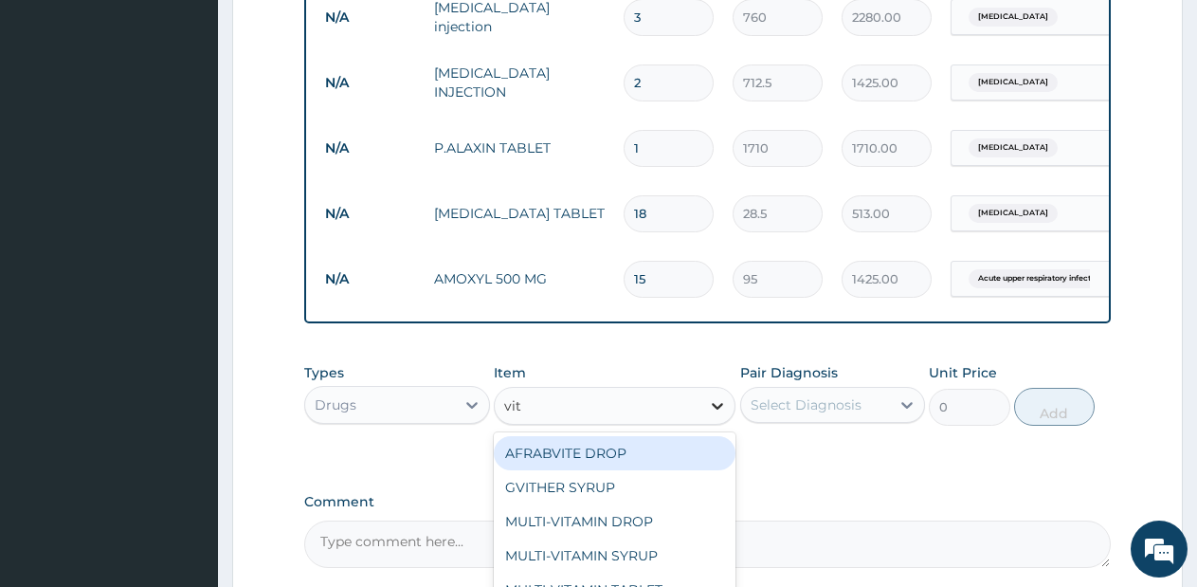
type input "vit c"
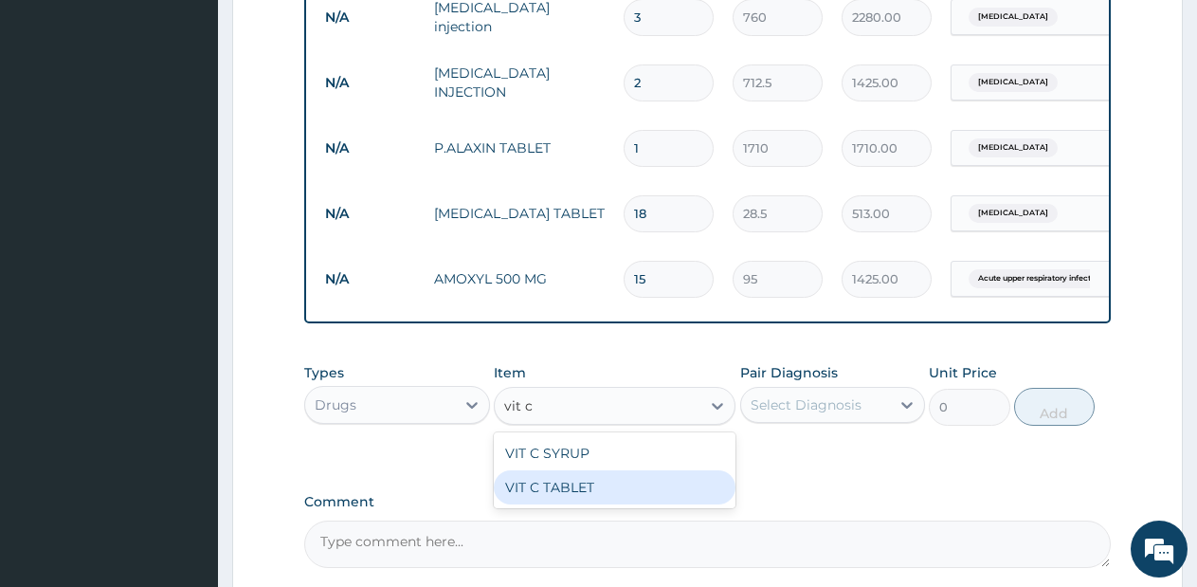
click at [659, 504] on div "VIT C TABLET" at bounding box center [615, 487] width 242 height 34
type input "28.5"
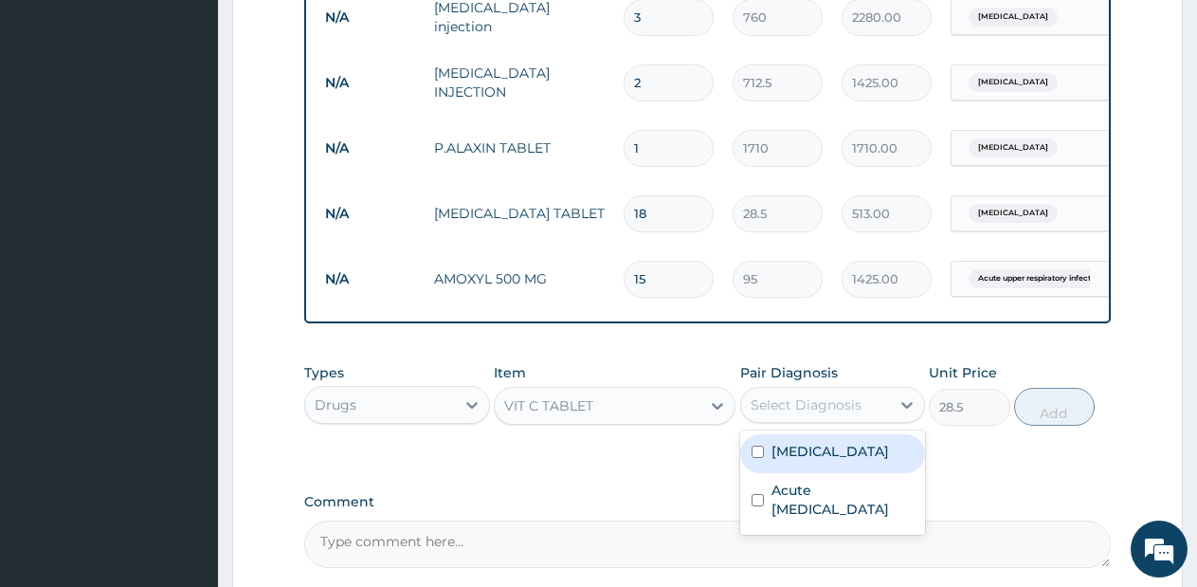
click at [866, 420] on div "Select Diagnosis" at bounding box center [816, 405] width 150 height 30
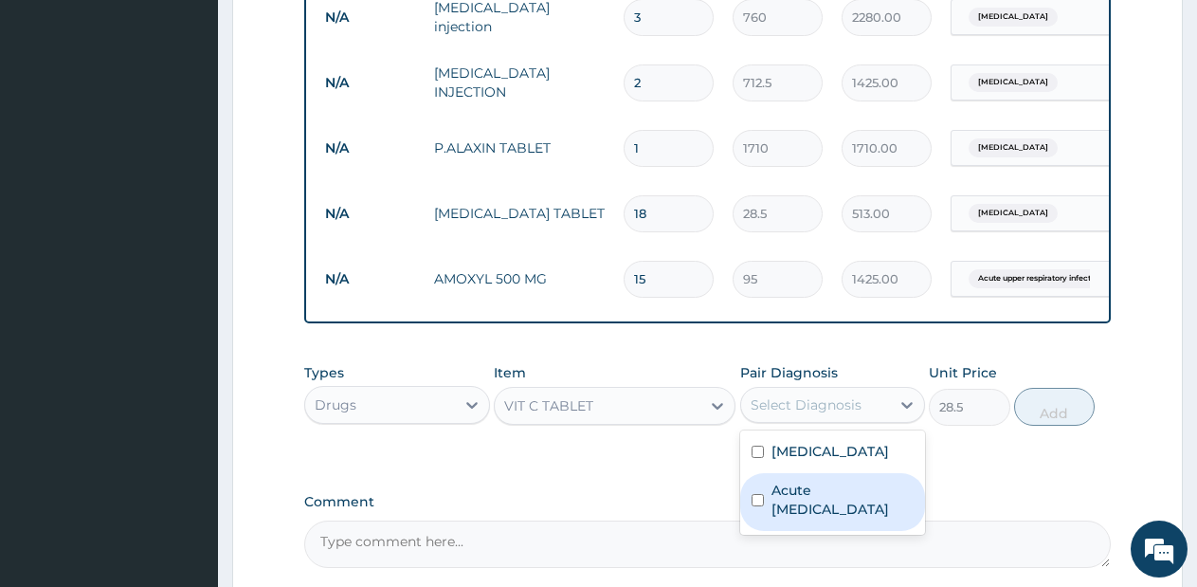
click at [831, 518] on label "Acute [MEDICAL_DATA]" at bounding box center [842, 499] width 143 height 38
checkbox input "true"
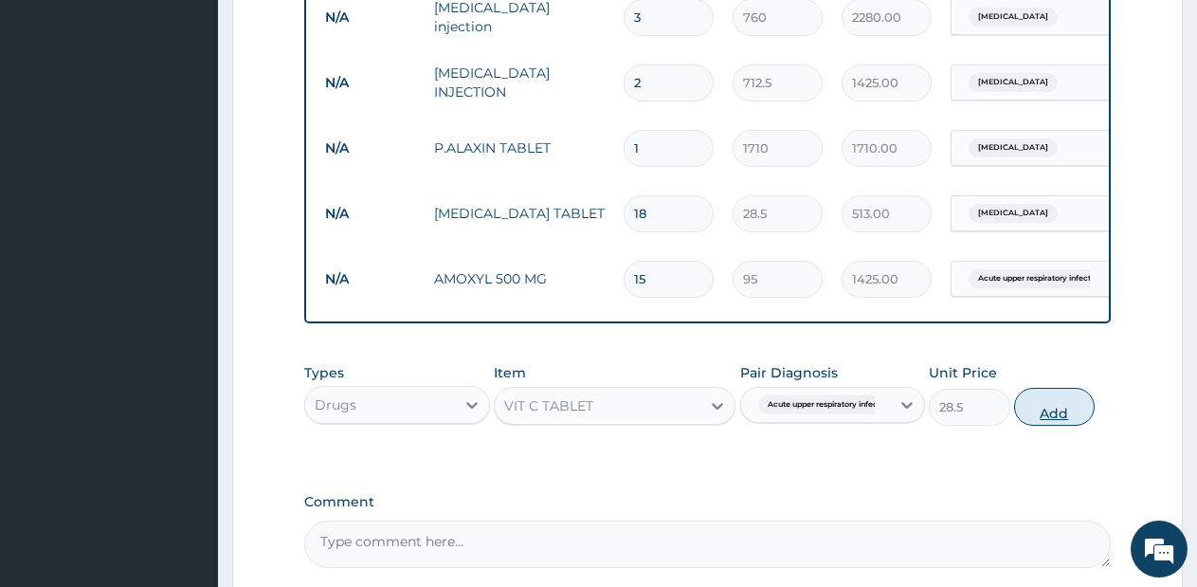
click at [1042, 421] on button "Add" at bounding box center [1054, 407] width 81 height 38
type input "0"
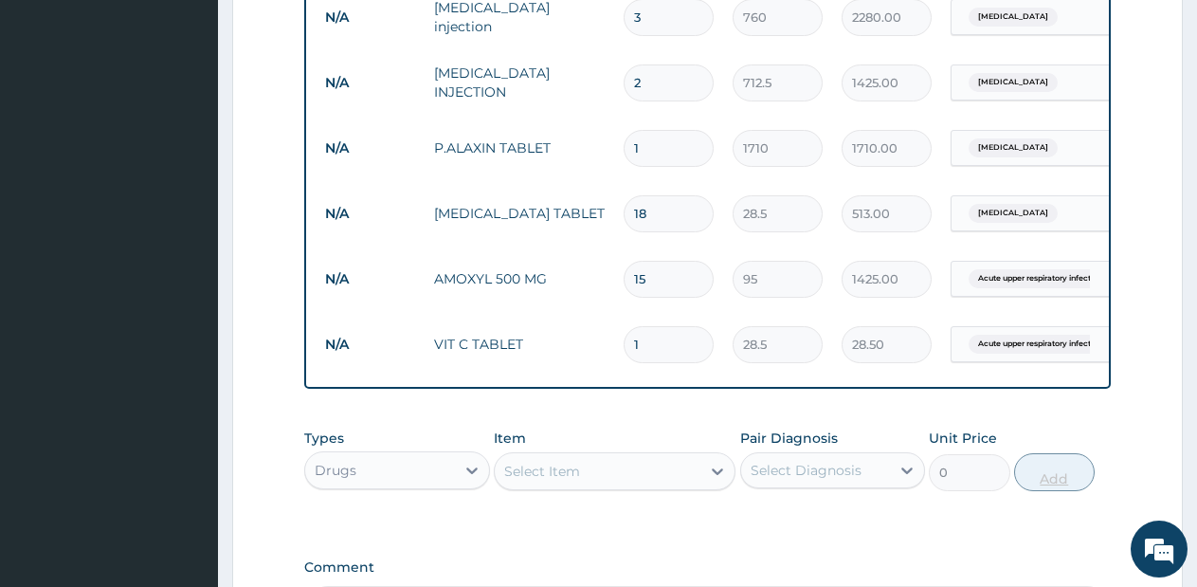
type input "10"
type input "285.00"
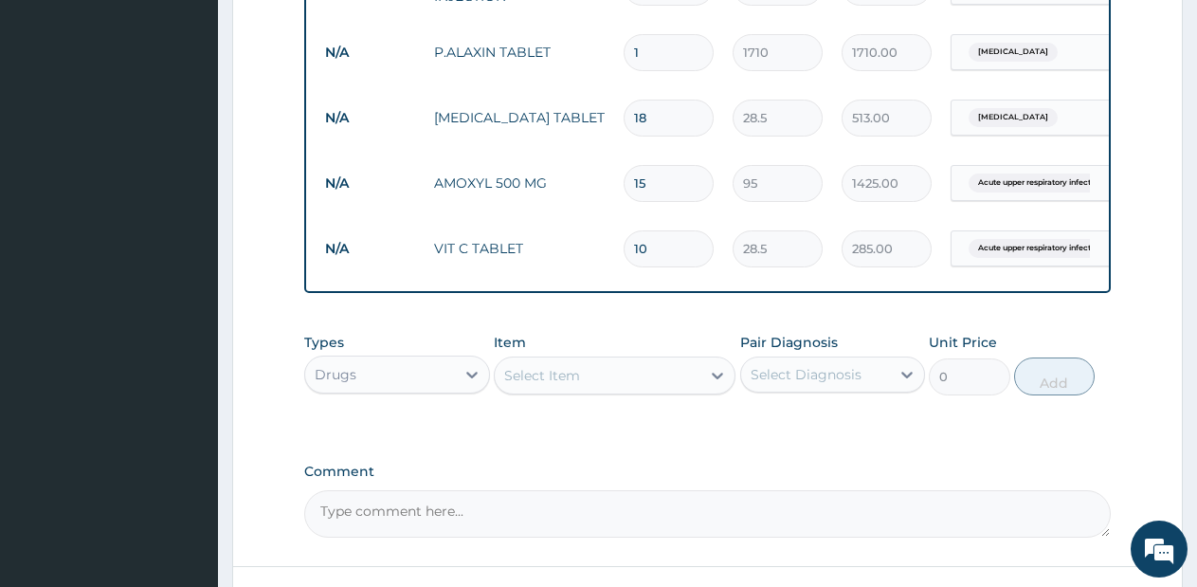
scroll to position [1109, 0]
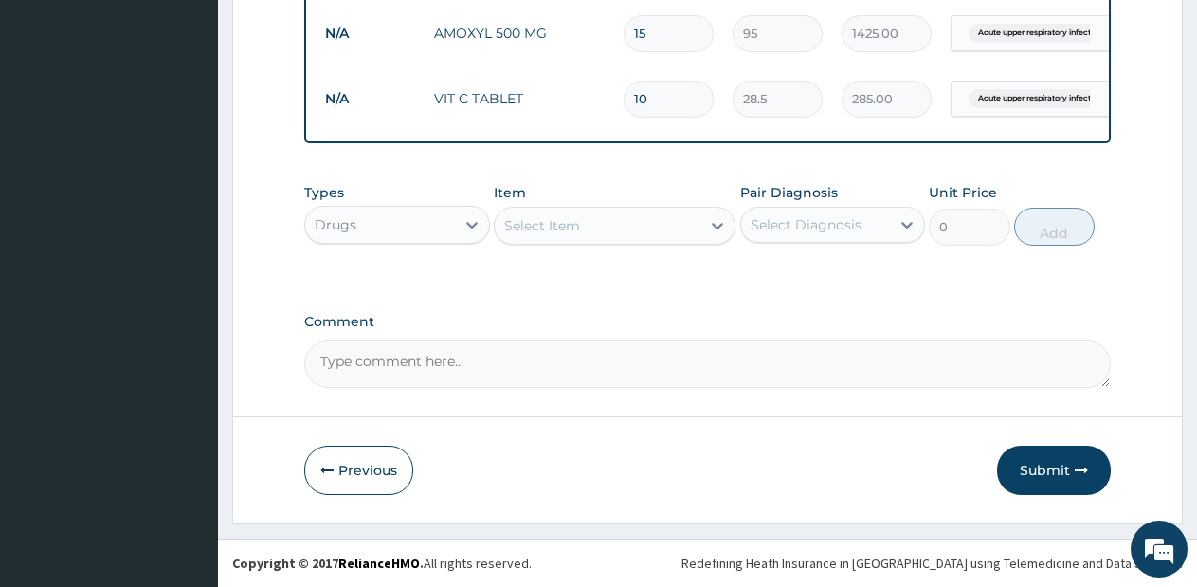
type input "10"
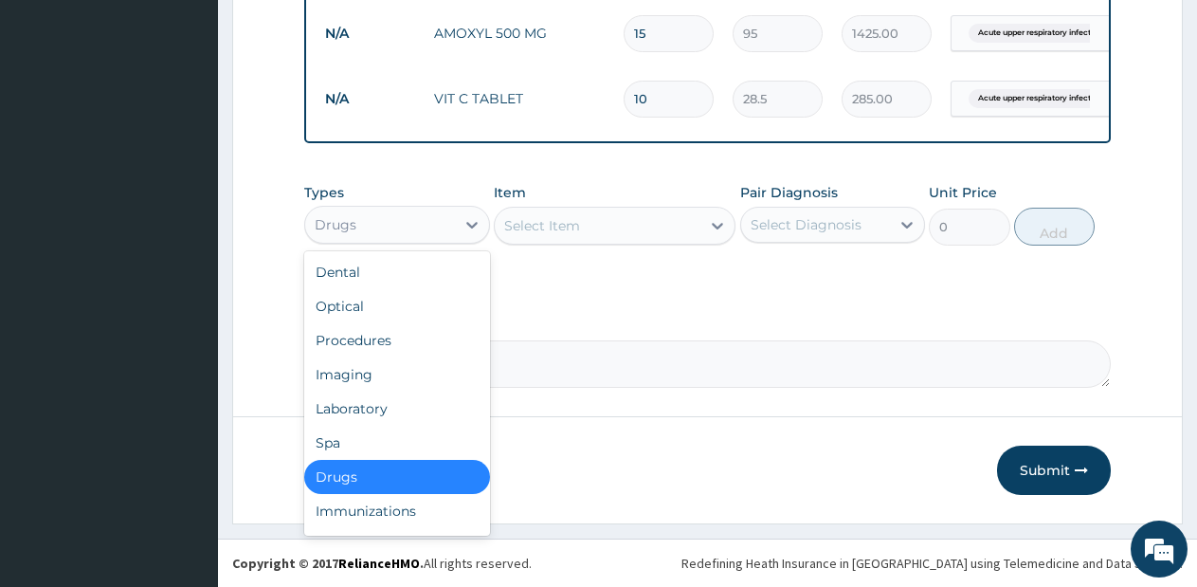
drag, startPoint x: 425, startPoint y: 206, endPoint x: 432, endPoint y: 235, distance: 30.3
click at [432, 235] on div "Drugs" at bounding box center [397, 225] width 186 height 38
click at [377, 406] on div "Laboratory" at bounding box center [397, 408] width 186 height 34
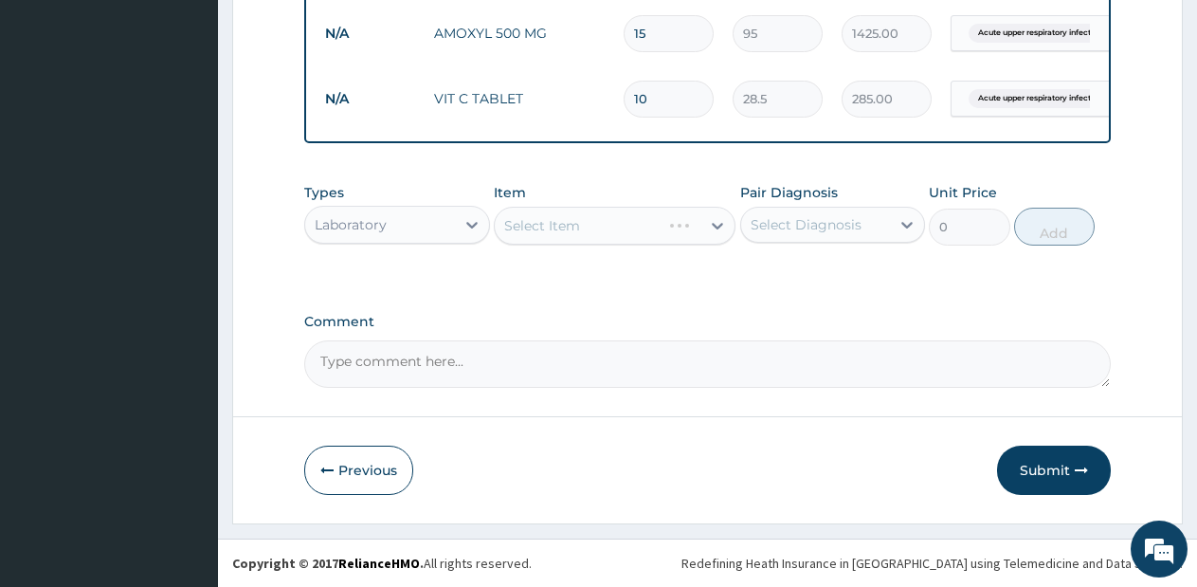
click at [692, 238] on div "Select Item" at bounding box center [615, 226] width 242 height 38
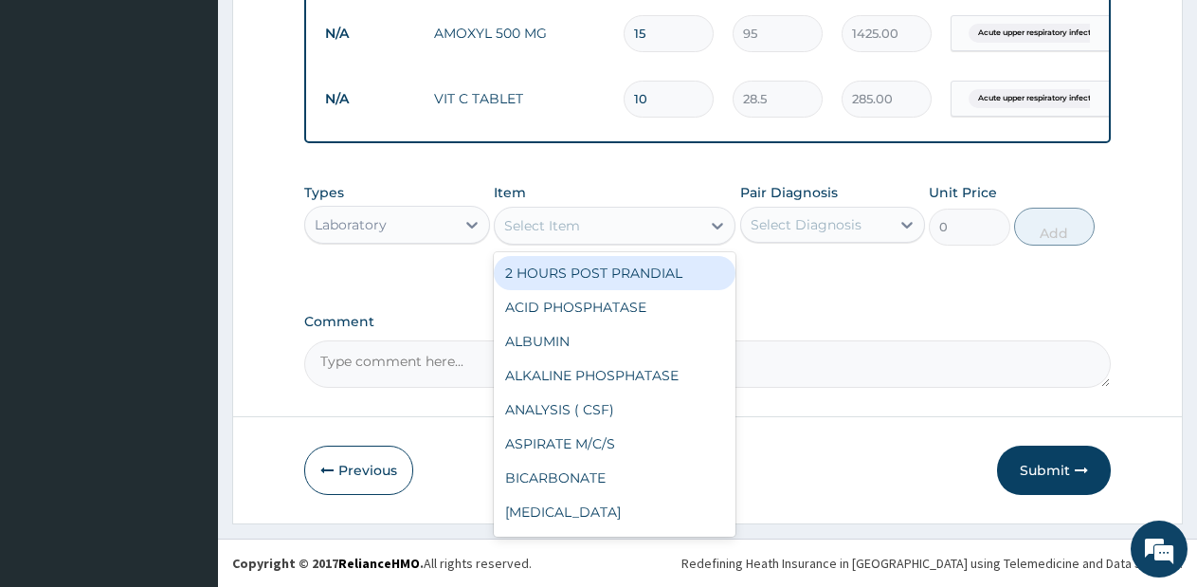
click at [692, 238] on div "Select Item" at bounding box center [598, 225] width 206 height 30
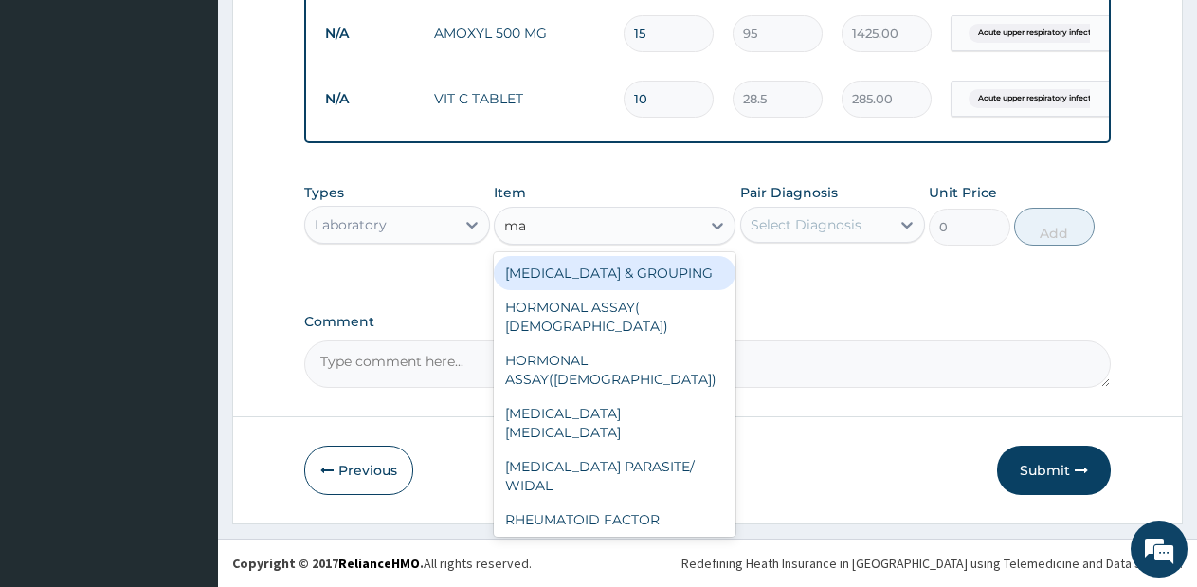
type input "mal"
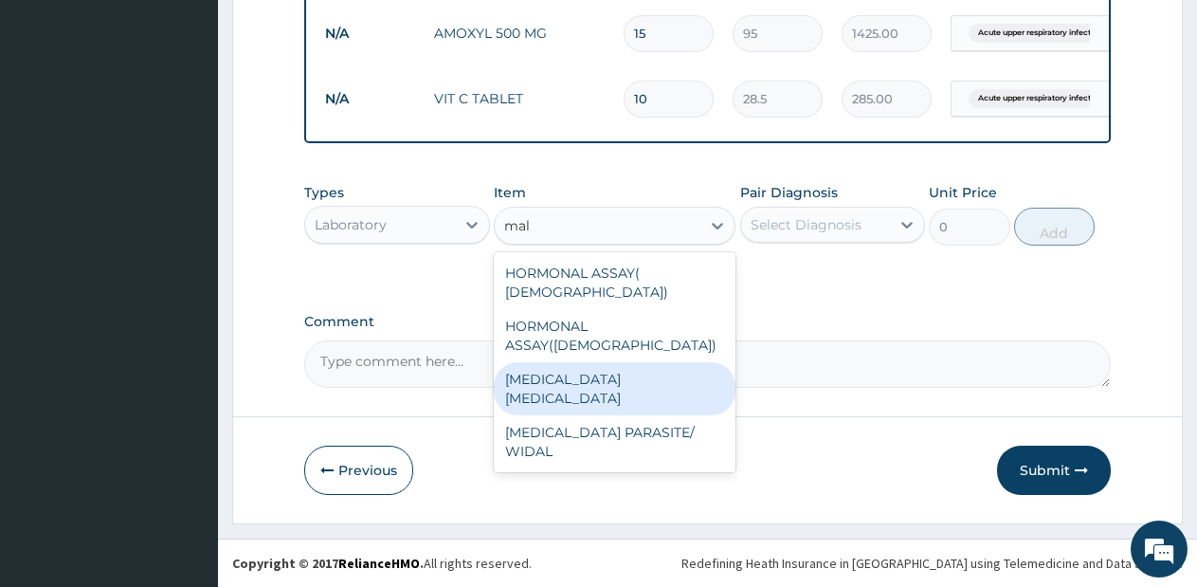
click at [680, 362] on div "[MEDICAL_DATA] [MEDICAL_DATA]" at bounding box center [615, 388] width 242 height 53
type input "570"
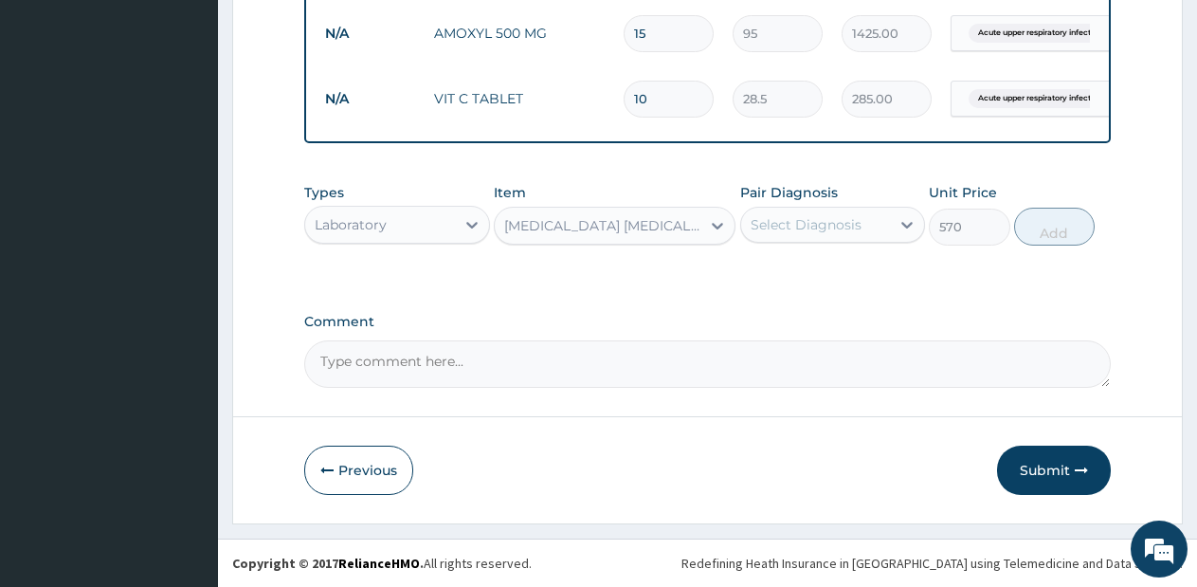
click at [837, 211] on div "Select Diagnosis" at bounding box center [816, 224] width 150 height 30
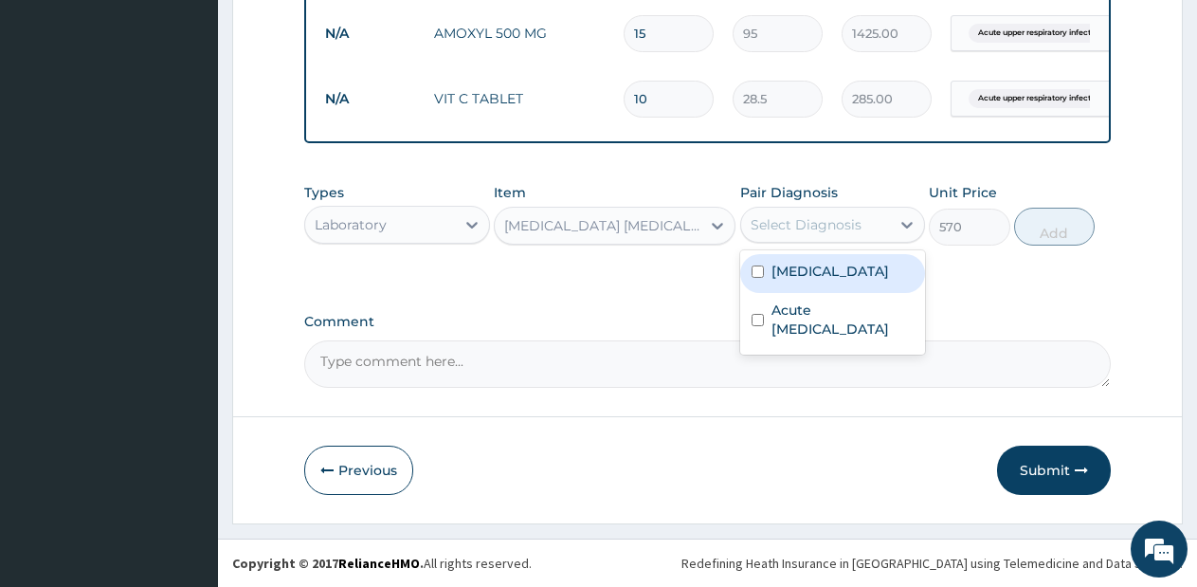
click at [837, 264] on div "[MEDICAL_DATA]" at bounding box center [833, 273] width 186 height 39
checkbox input "true"
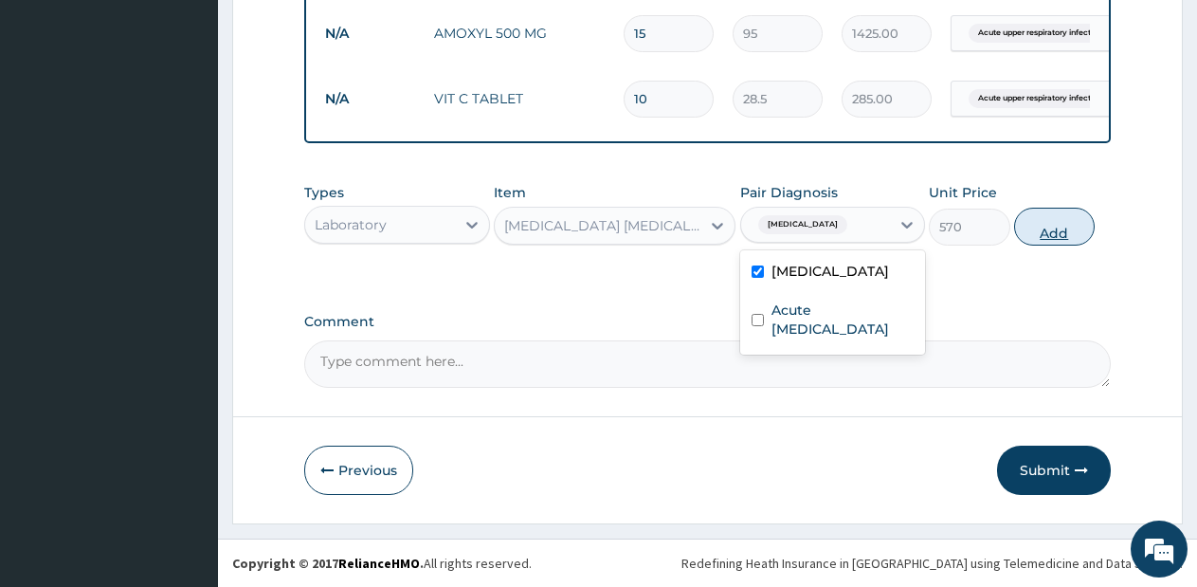
click at [1040, 228] on button "Add" at bounding box center [1054, 227] width 81 height 38
type input "0"
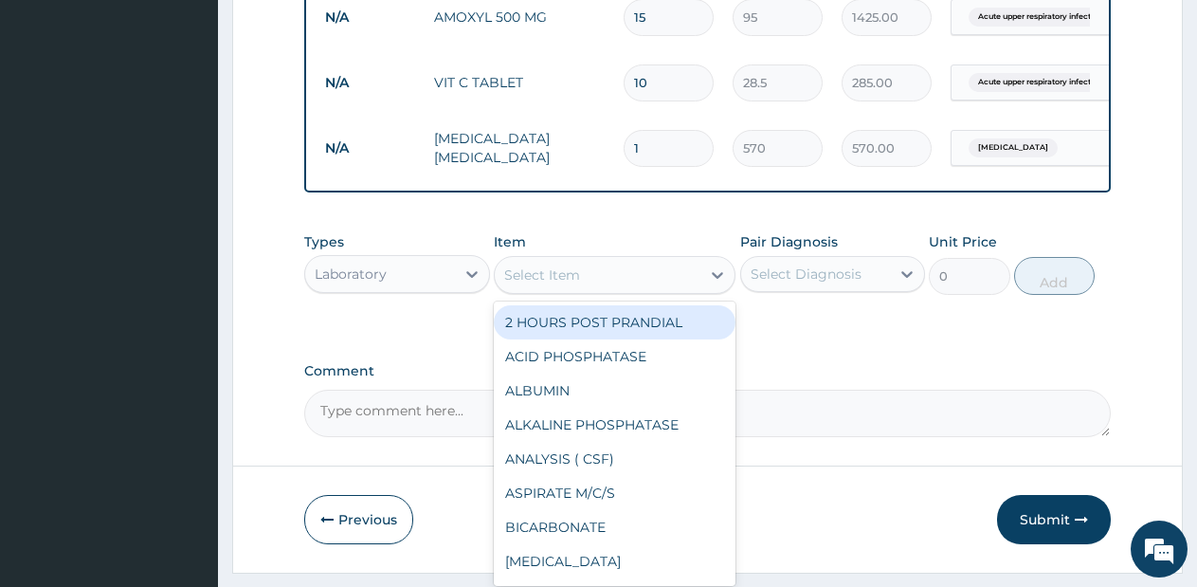
click at [683, 290] on div "Select Item" at bounding box center [598, 275] width 206 height 30
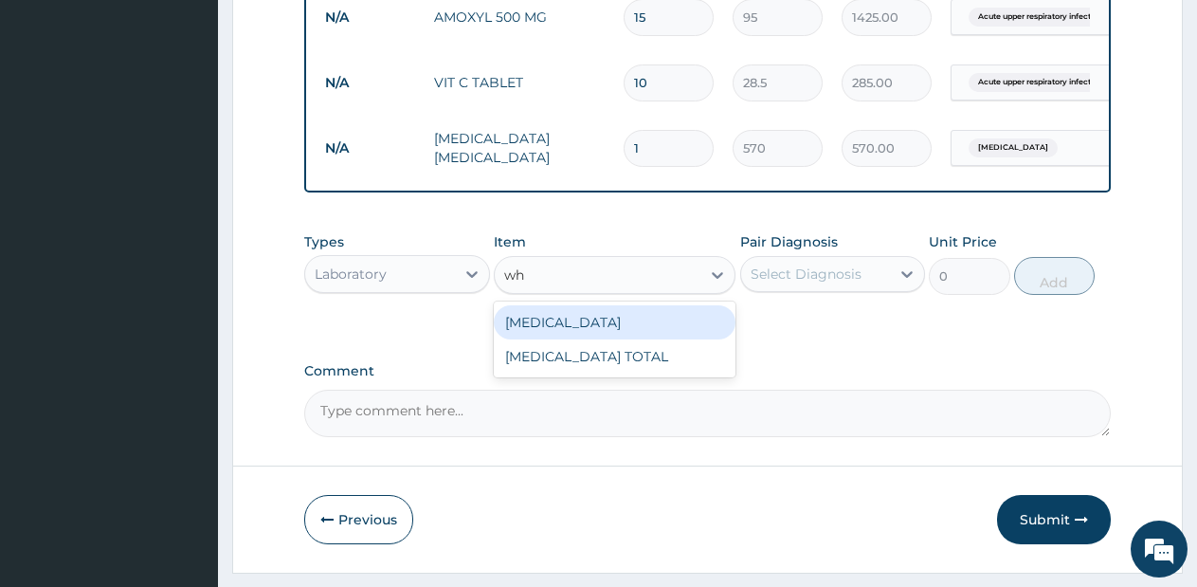
type input "whi"
click at [681, 339] on div "[MEDICAL_DATA]" at bounding box center [615, 322] width 242 height 34
type input "1425"
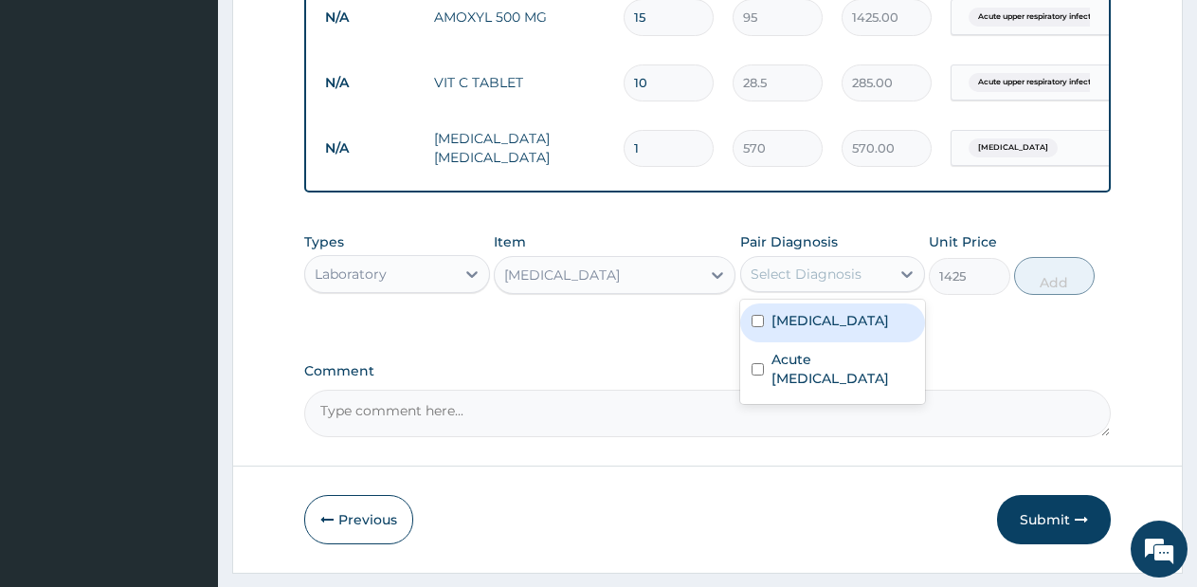
click at [864, 279] on div "Select Diagnosis" at bounding box center [816, 274] width 150 height 30
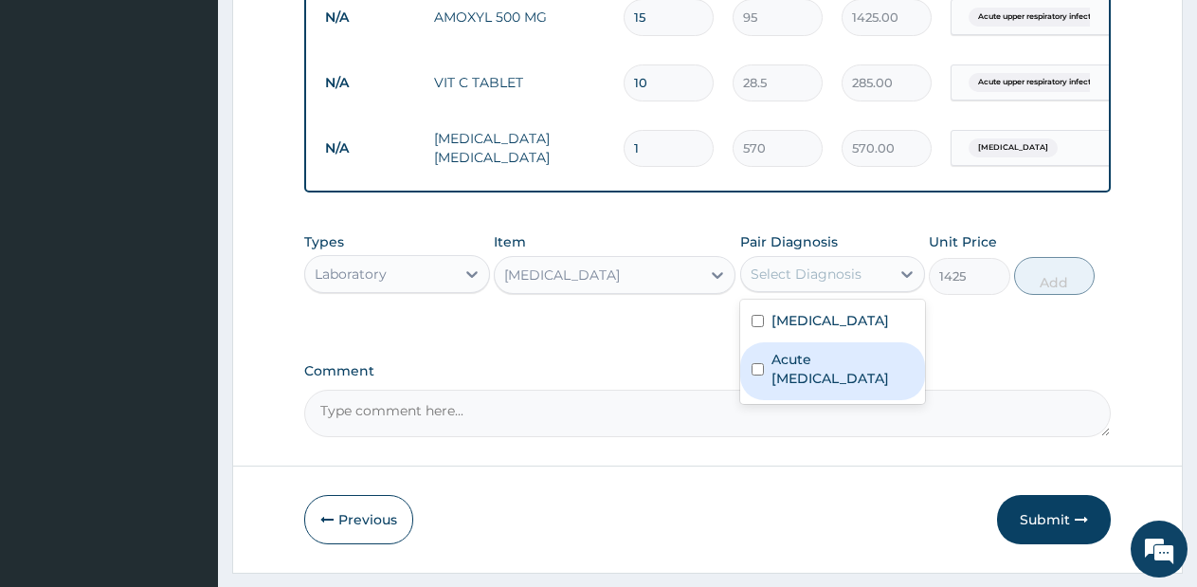
click at [843, 366] on label "Acute [MEDICAL_DATA]" at bounding box center [842, 369] width 143 height 38
checkbox input "true"
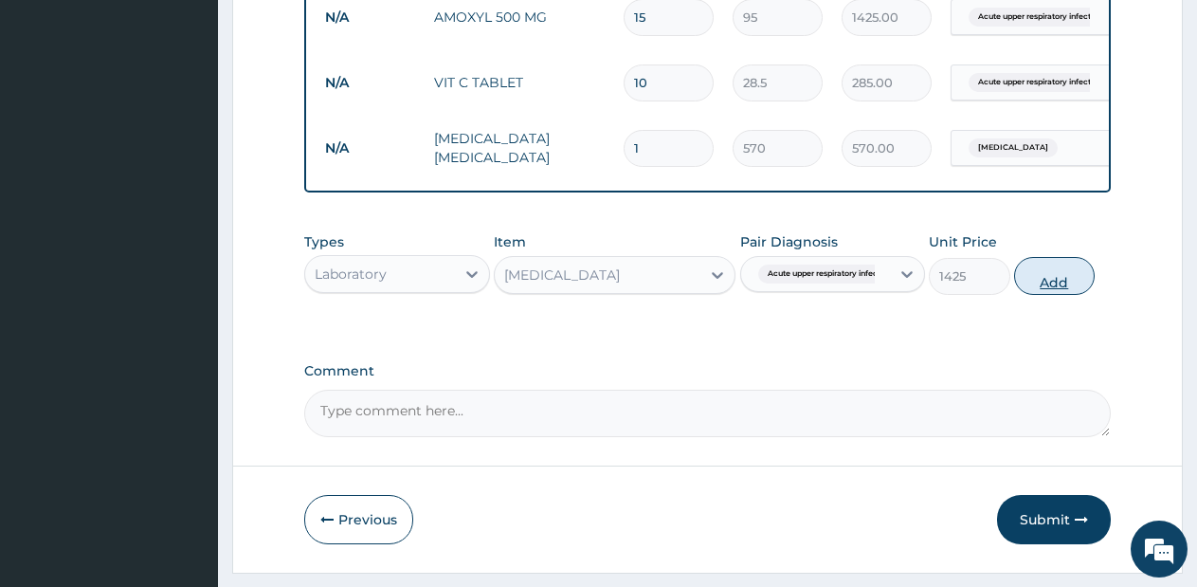
click at [1041, 282] on button "Add" at bounding box center [1054, 276] width 81 height 38
type input "0"
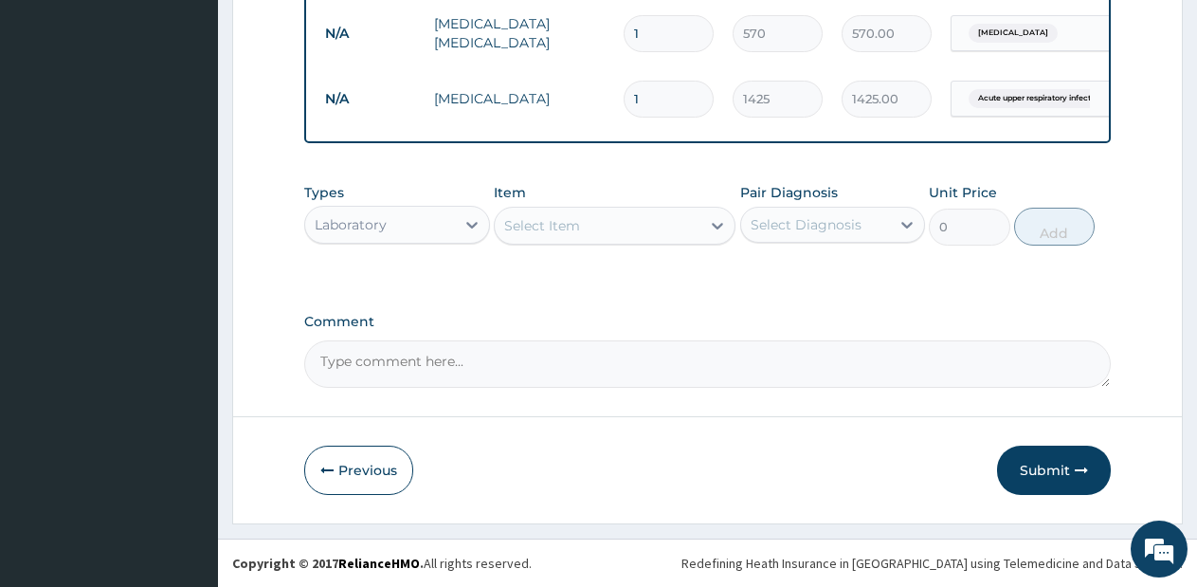
scroll to position [1240, 0]
click at [1047, 458] on button "Submit" at bounding box center [1054, 469] width 114 height 49
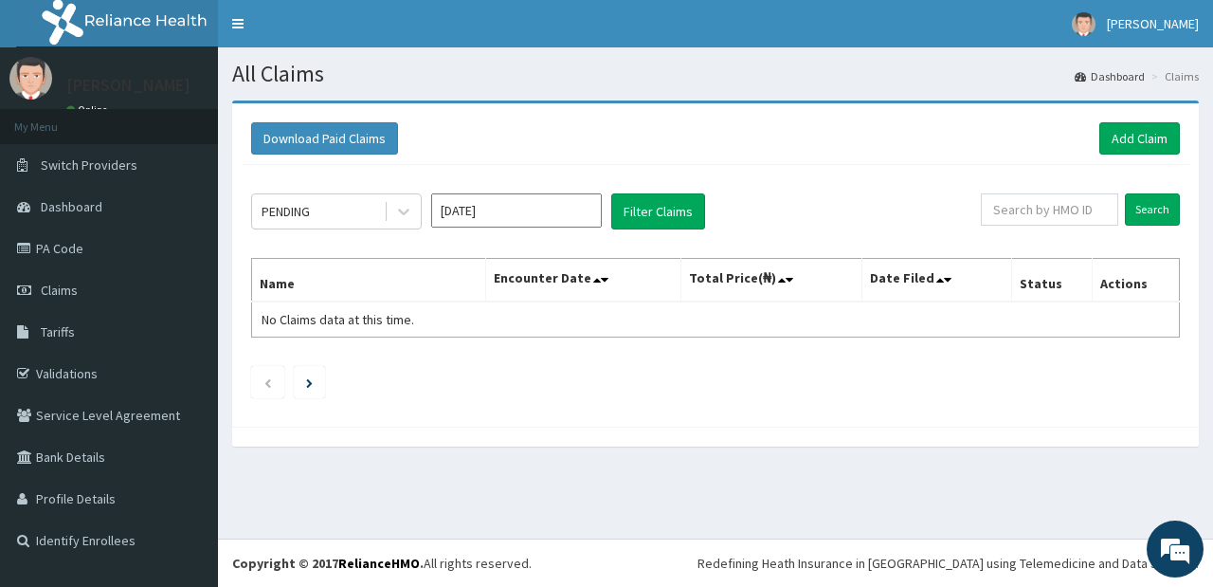
click at [545, 208] on input "[DATE]" at bounding box center [516, 210] width 171 height 34
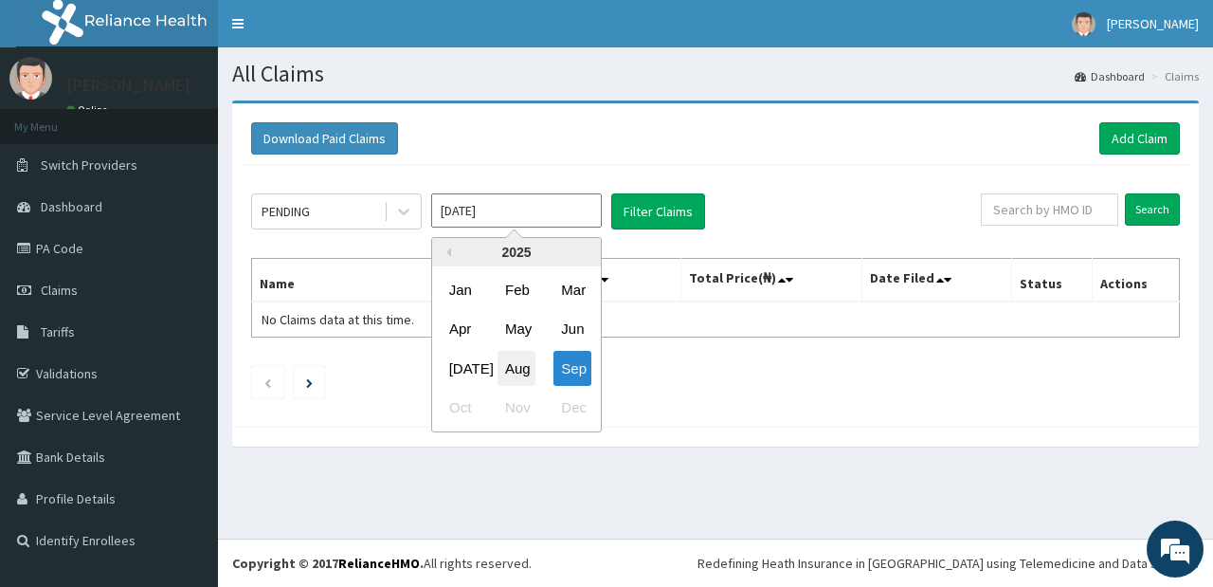
click at [515, 378] on div "Aug" at bounding box center [517, 368] width 38 height 35
type input "[DATE]"
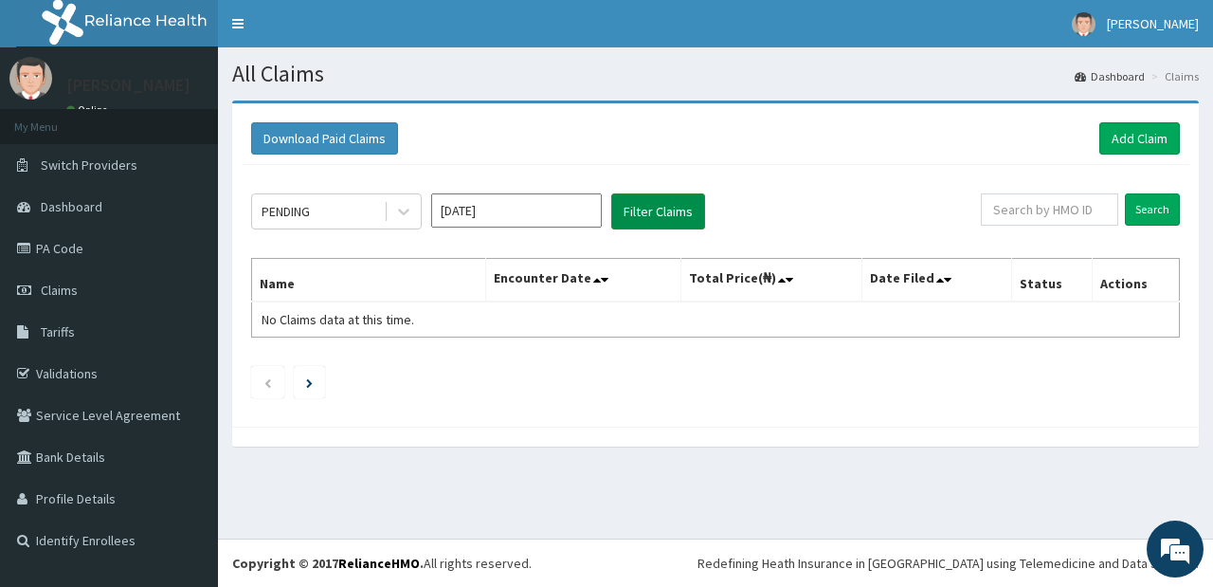
click at [655, 210] on button "Filter Claims" at bounding box center [658, 211] width 94 height 36
click at [655, 209] on button "Filter Claims" at bounding box center [658, 211] width 94 height 36
click at [402, 206] on icon at bounding box center [403, 211] width 19 height 19
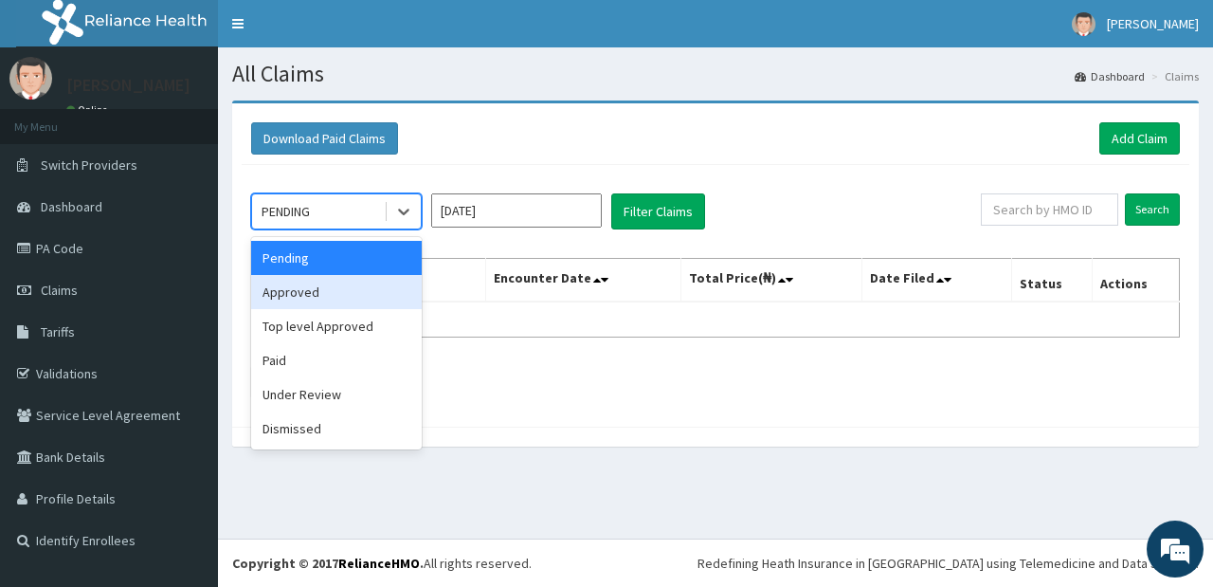
click at [350, 303] on div "Approved" at bounding box center [336, 292] width 171 height 34
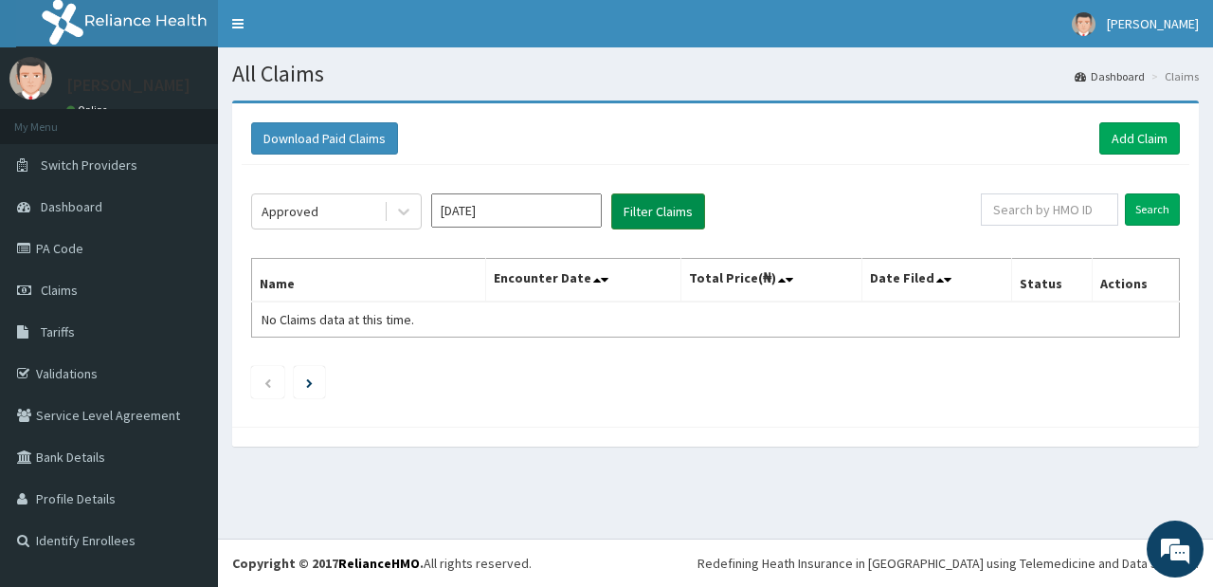
click at [645, 208] on button "Filter Claims" at bounding box center [658, 211] width 94 height 36
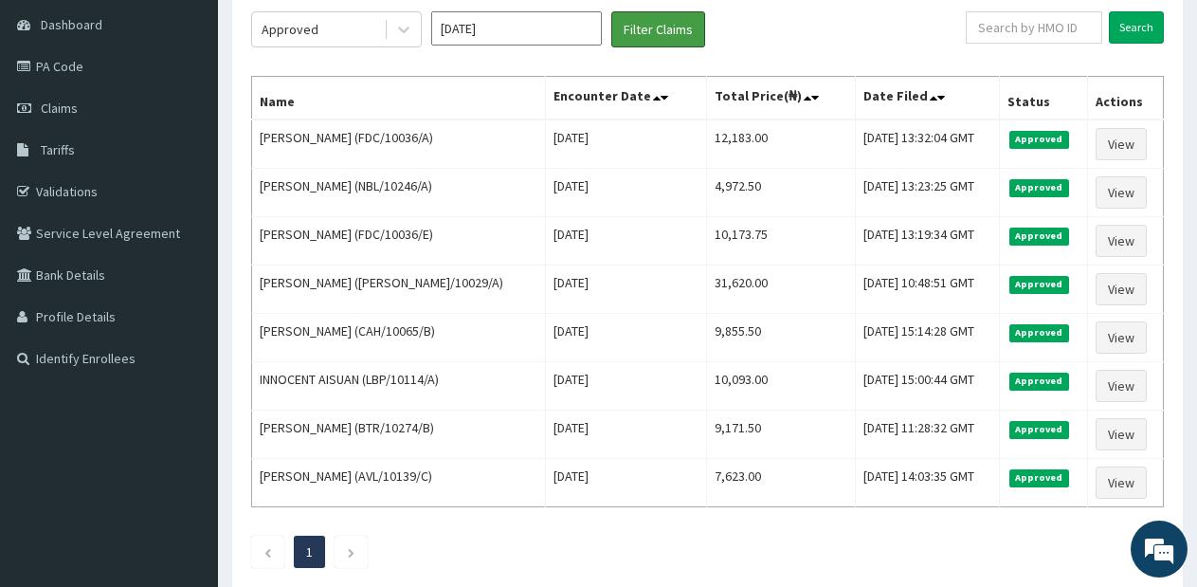
scroll to position [183, 0]
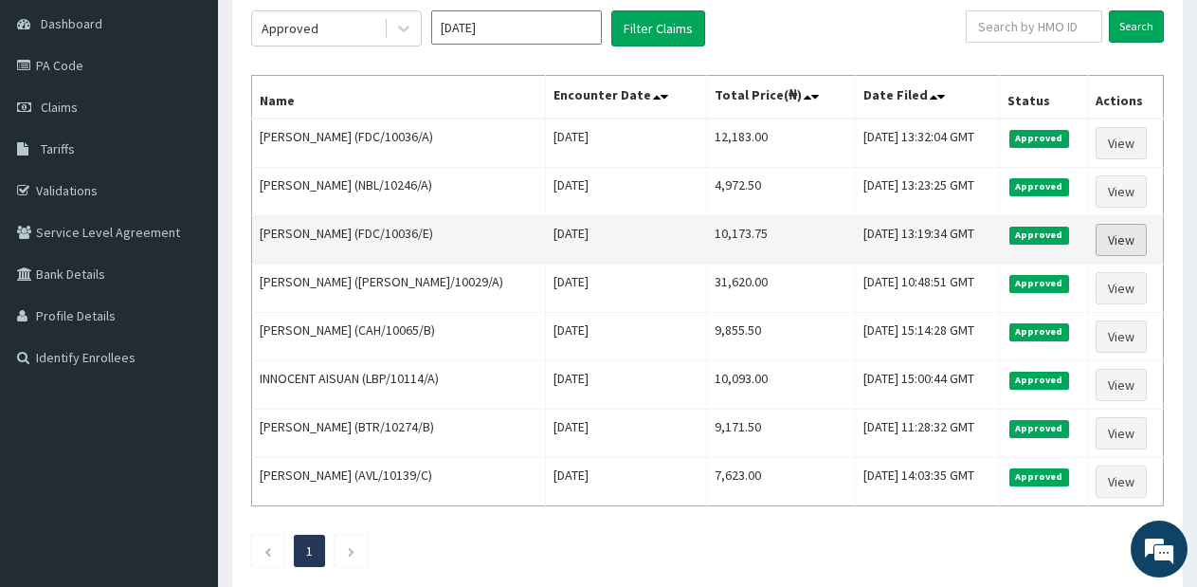
click at [1111, 236] on link "View" at bounding box center [1121, 240] width 51 height 32
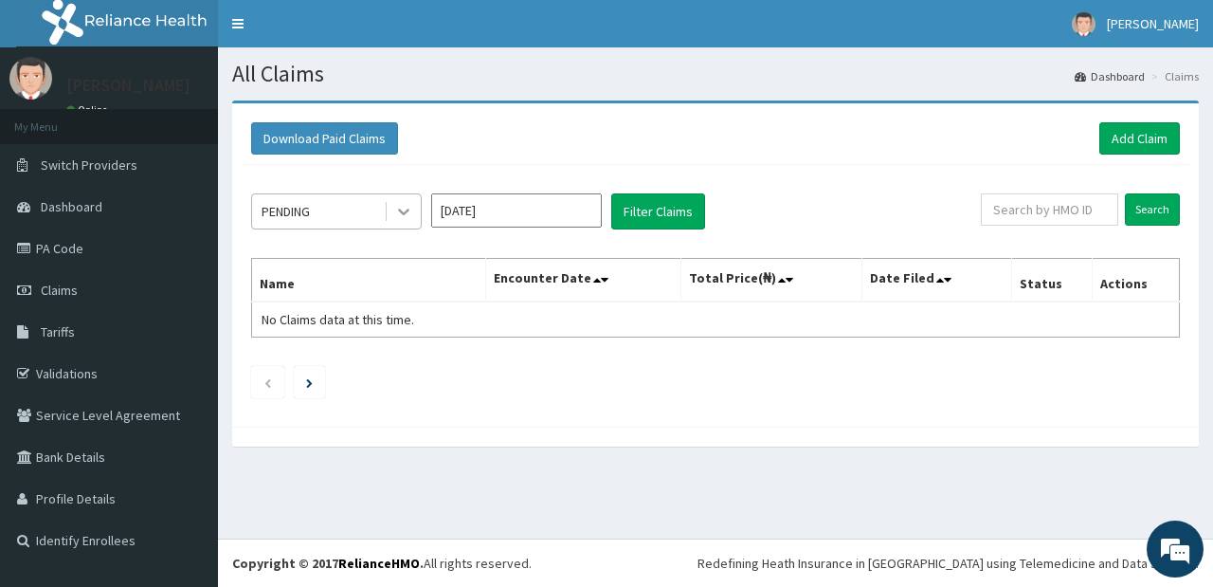
click at [397, 211] on icon at bounding box center [403, 211] width 19 height 19
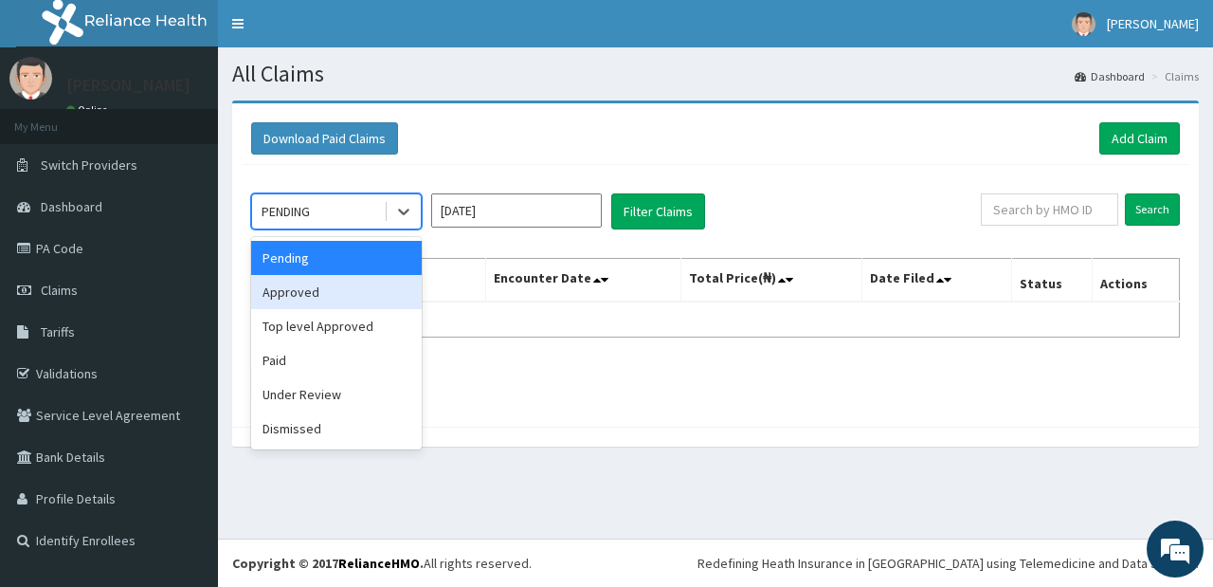
click at [345, 299] on div "Approved" at bounding box center [336, 292] width 171 height 34
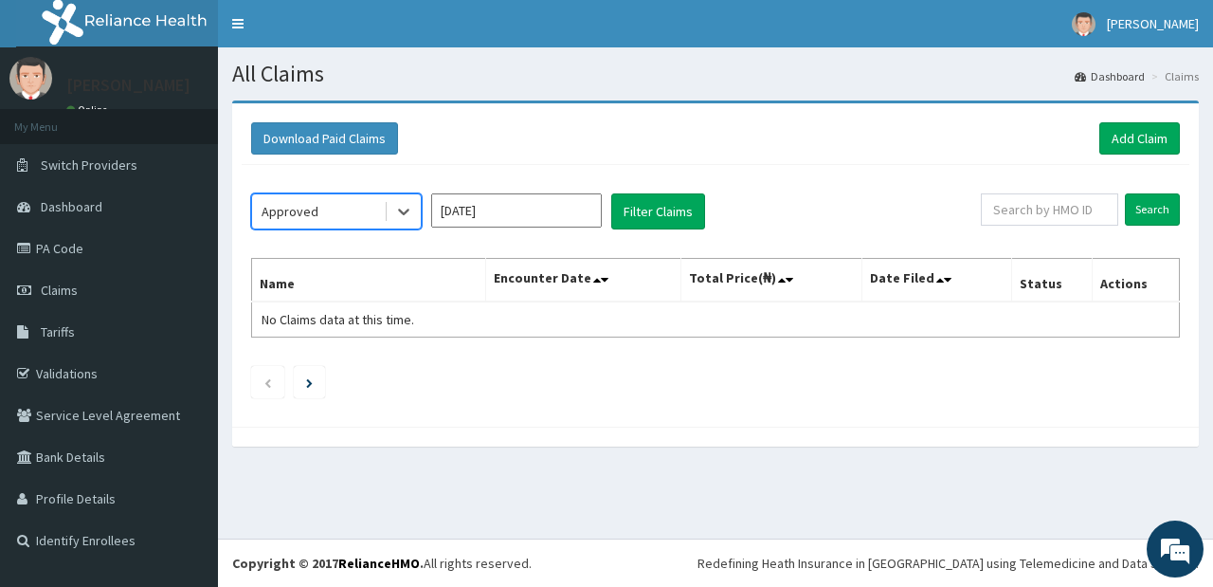
click at [572, 201] on input "[DATE]" at bounding box center [516, 210] width 171 height 34
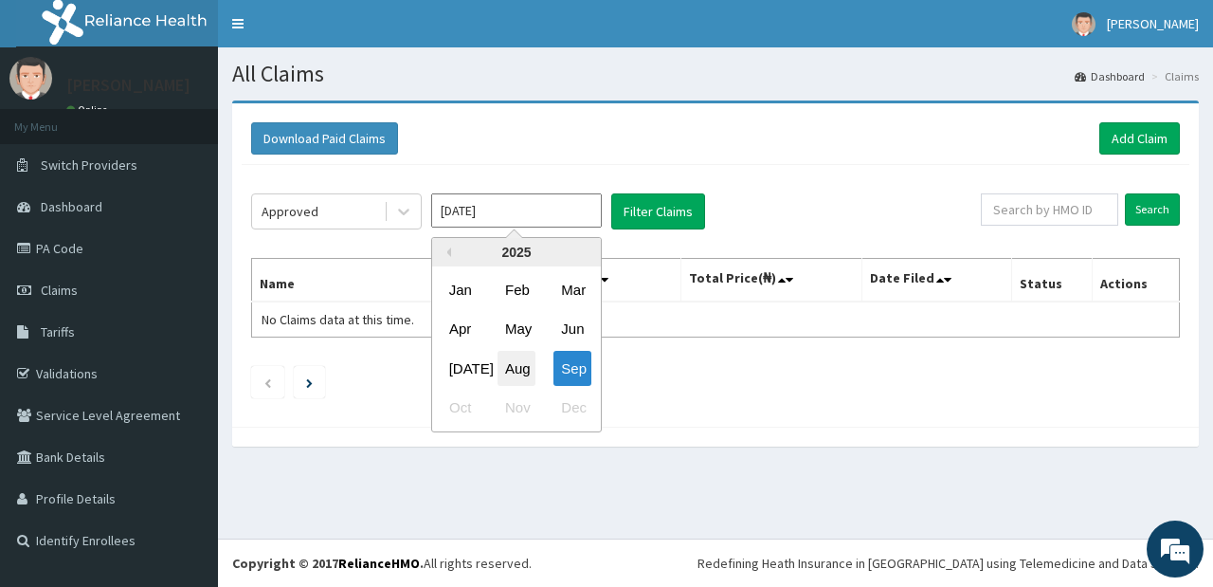
click at [509, 374] on div "Aug" at bounding box center [517, 368] width 38 height 35
type input "[DATE]"
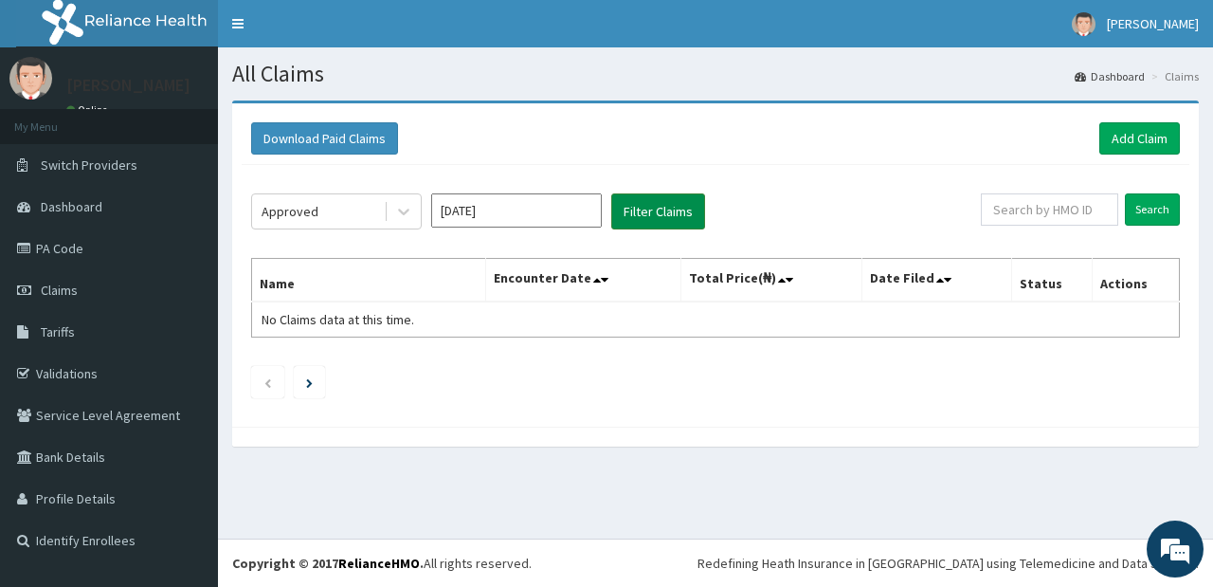
click at [661, 208] on button "Filter Claims" at bounding box center [658, 211] width 94 height 36
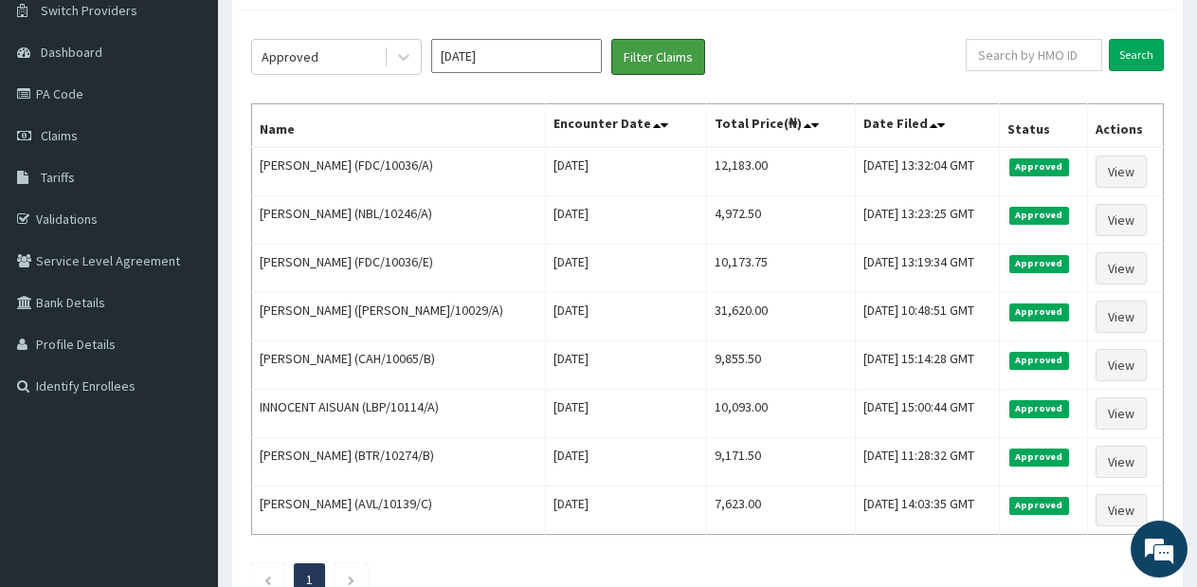
scroll to position [157, 0]
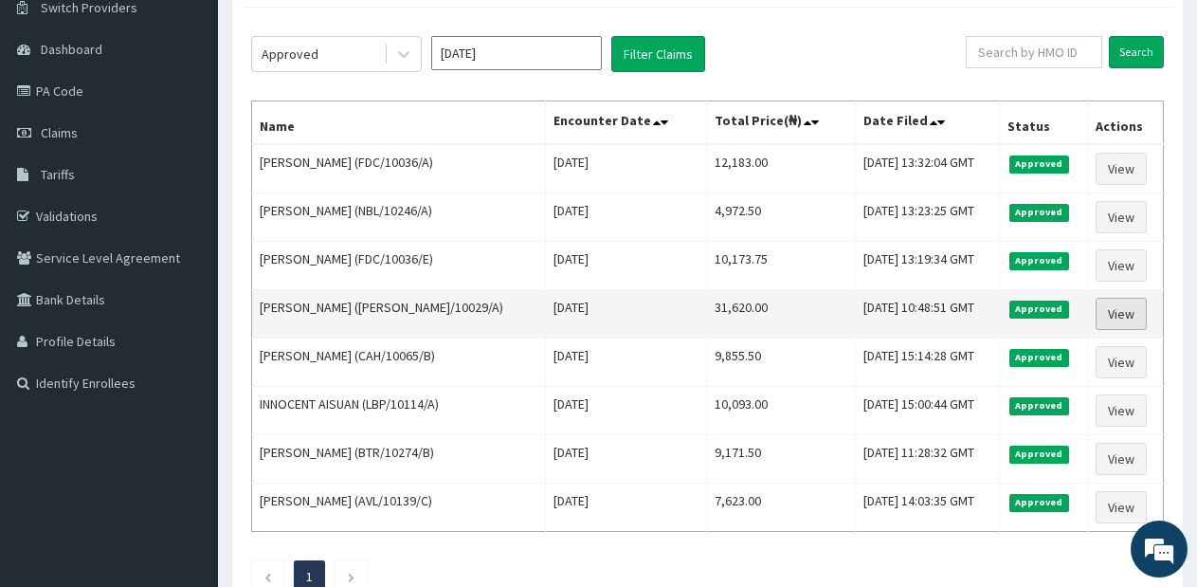
click at [1129, 317] on link "View" at bounding box center [1121, 314] width 51 height 32
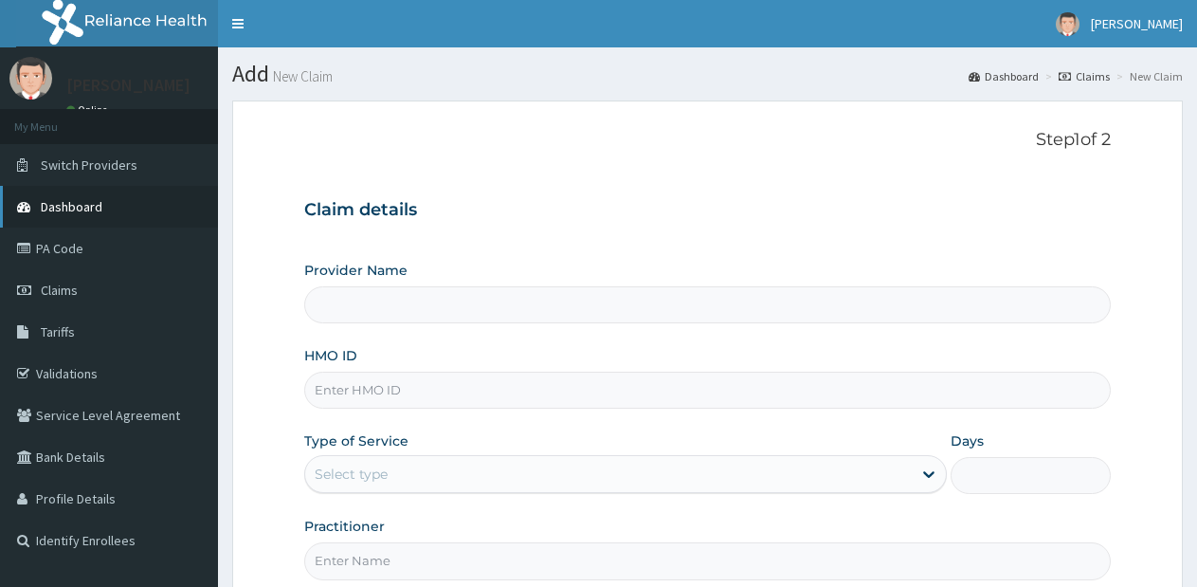
type input "Lifesource Hospital"
click at [50, 291] on span "Claims" at bounding box center [59, 289] width 37 height 17
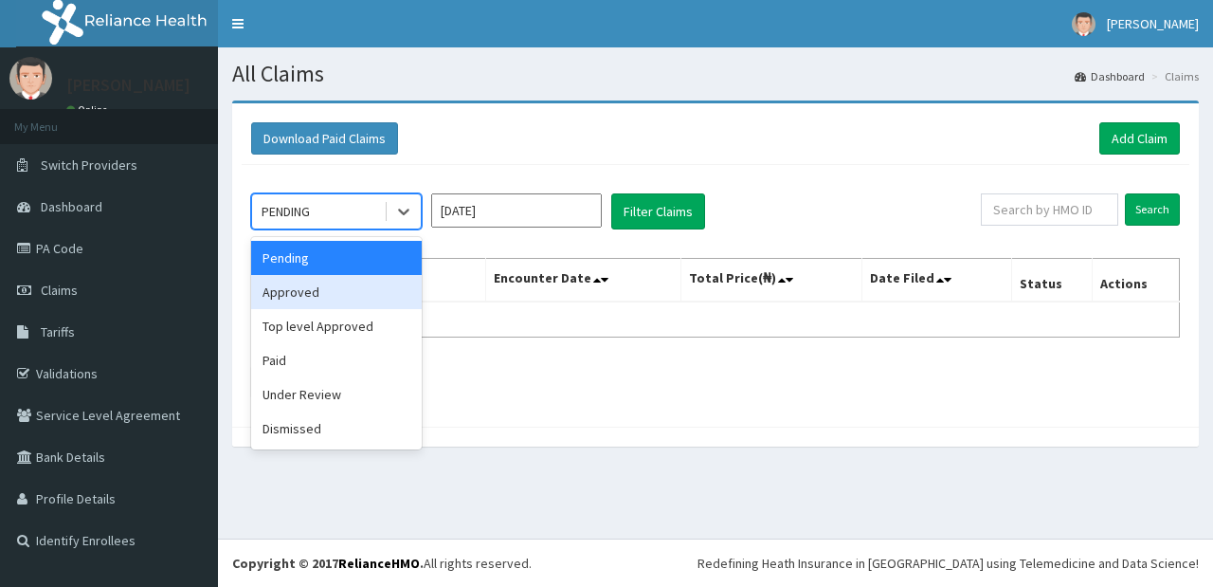
click at [374, 280] on div "Approved" at bounding box center [336, 292] width 171 height 34
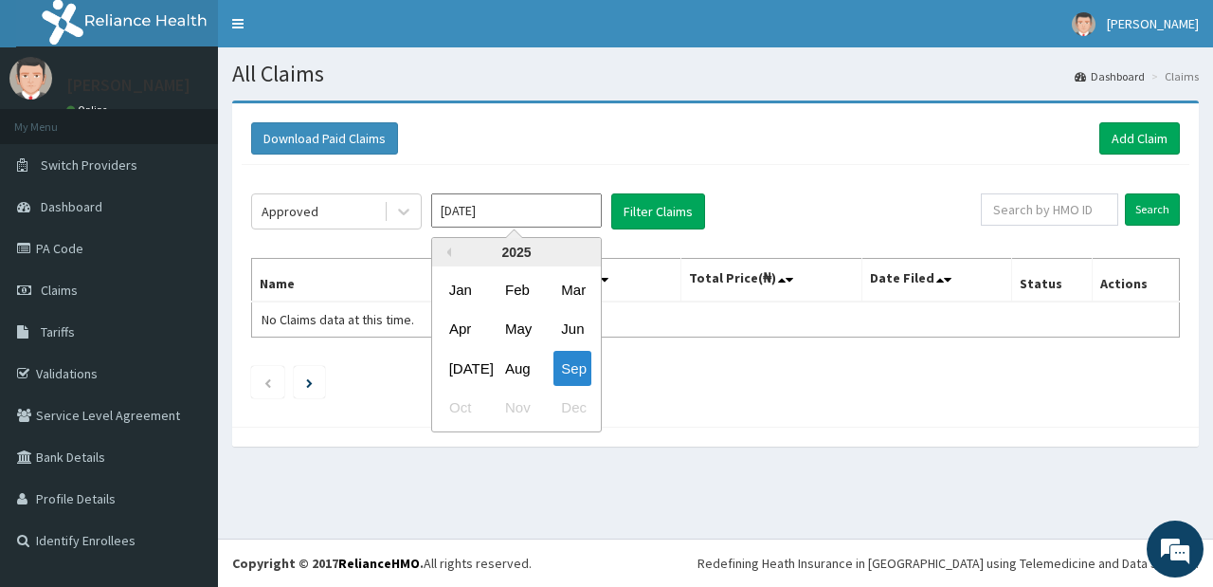
click at [550, 218] on input "[DATE]" at bounding box center [516, 210] width 171 height 34
click at [527, 373] on div "Aug" at bounding box center [517, 368] width 38 height 35
type input "[DATE]"
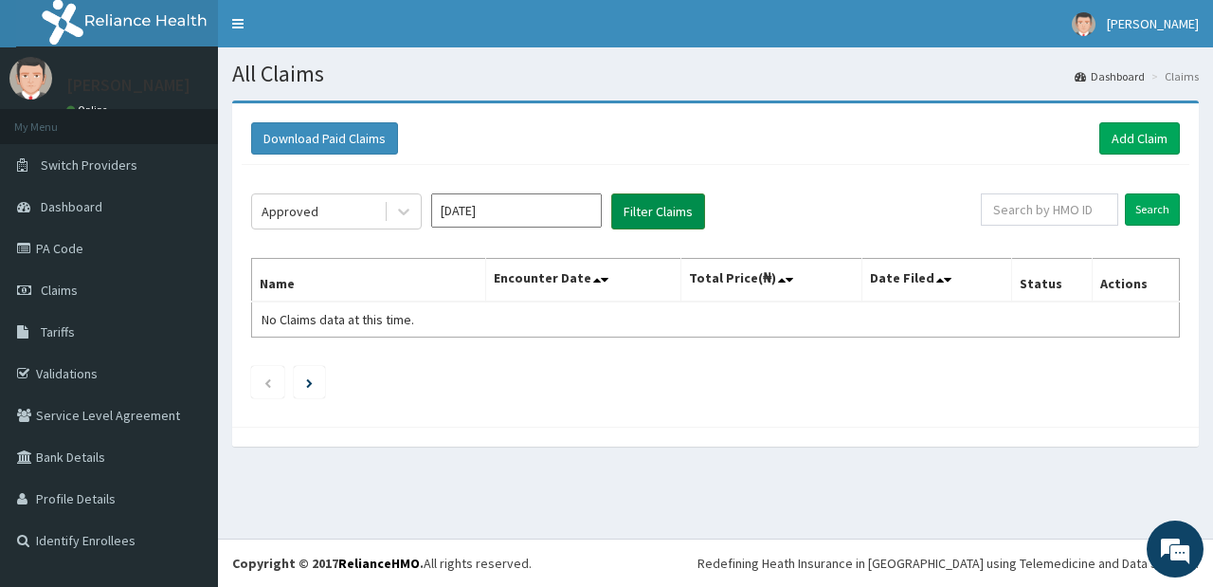
click at [650, 206] on button "Filter Claims" at bounding box center [658, 211] width 94 height 36
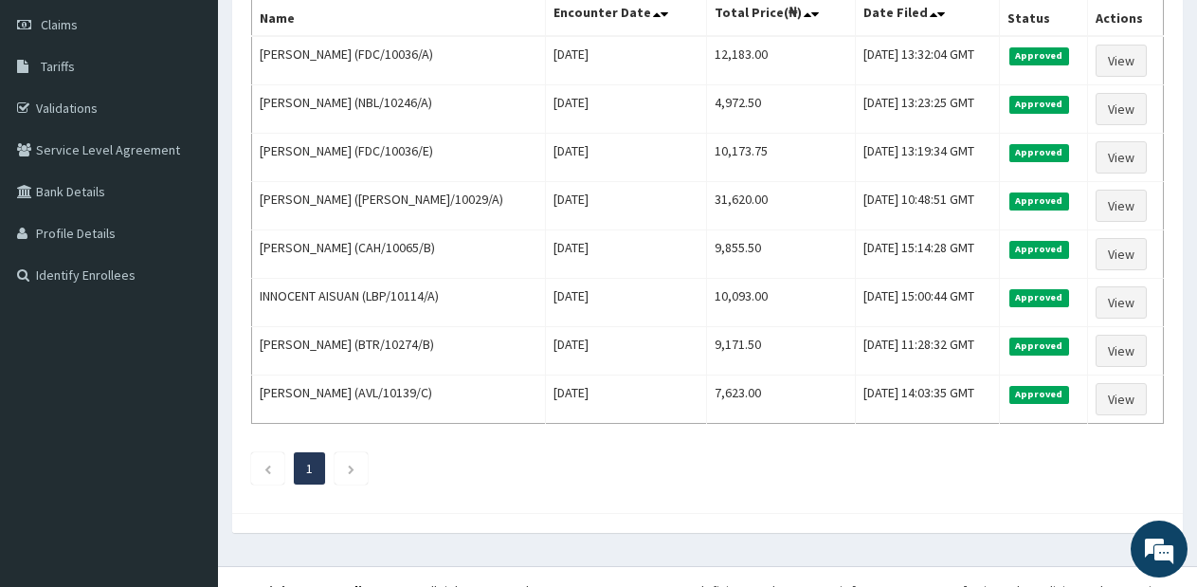
scroll to position [272, 0]
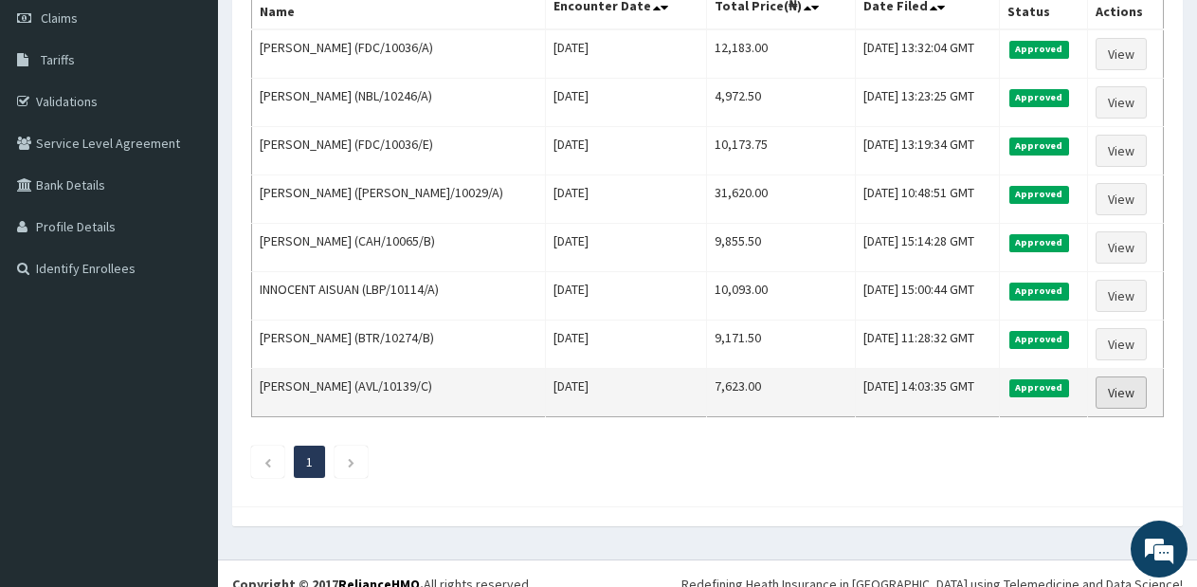
click at [1121, 399] on link "View" at bounding box center [1121, 392] width 51 height 32
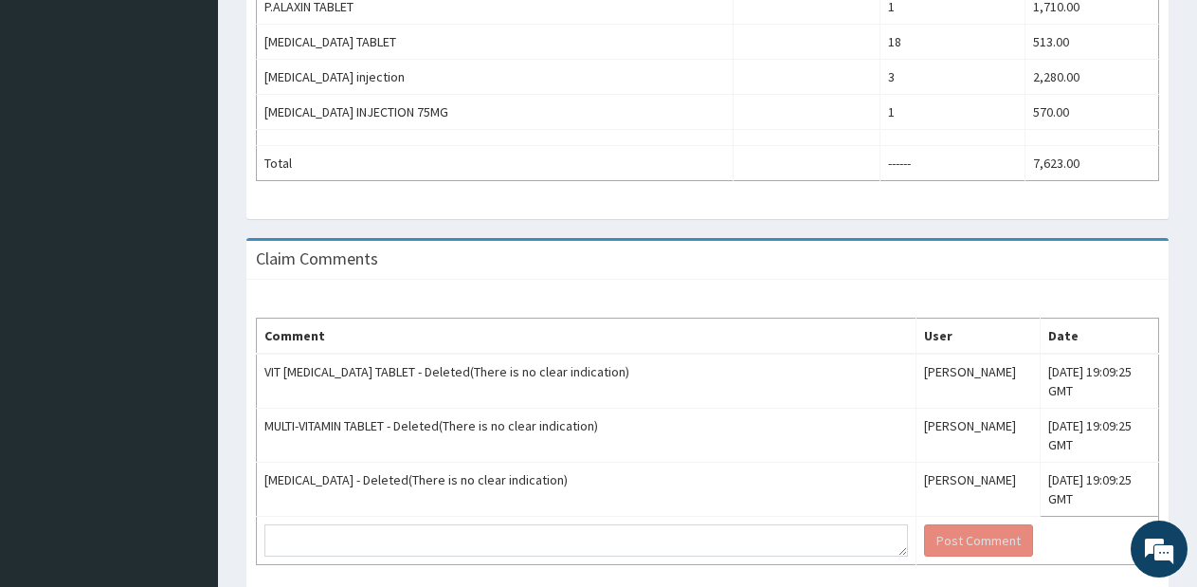
scroll to position [726, 0]
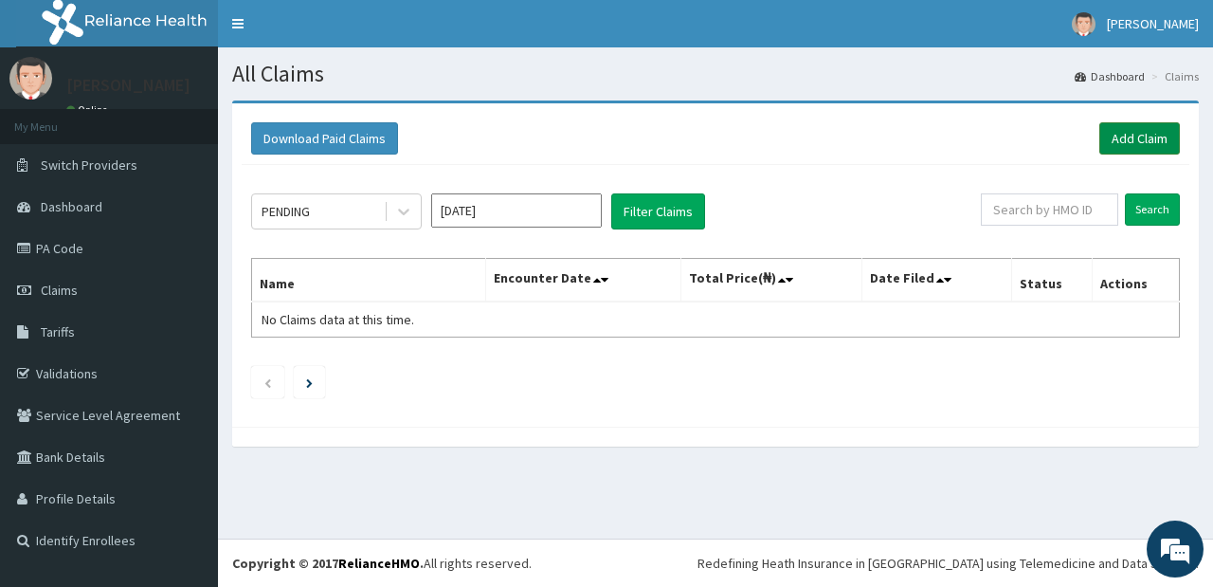
click at [1113, 145] on link "Add Claim" at bounding box center [1139, 138] width 81 height 32
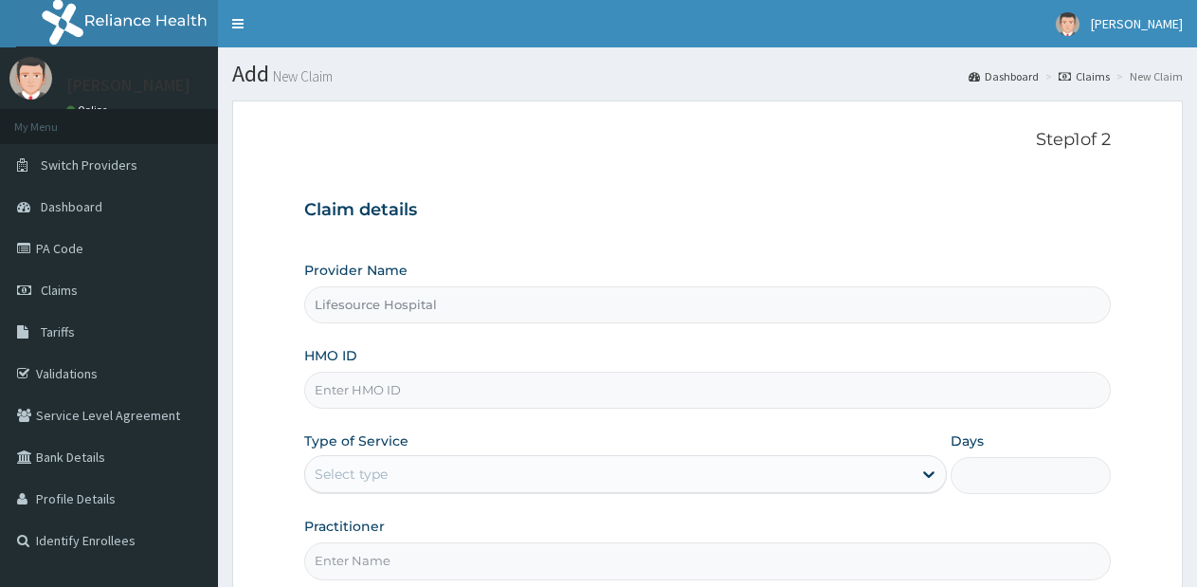
type input "Lifesource Hospital"
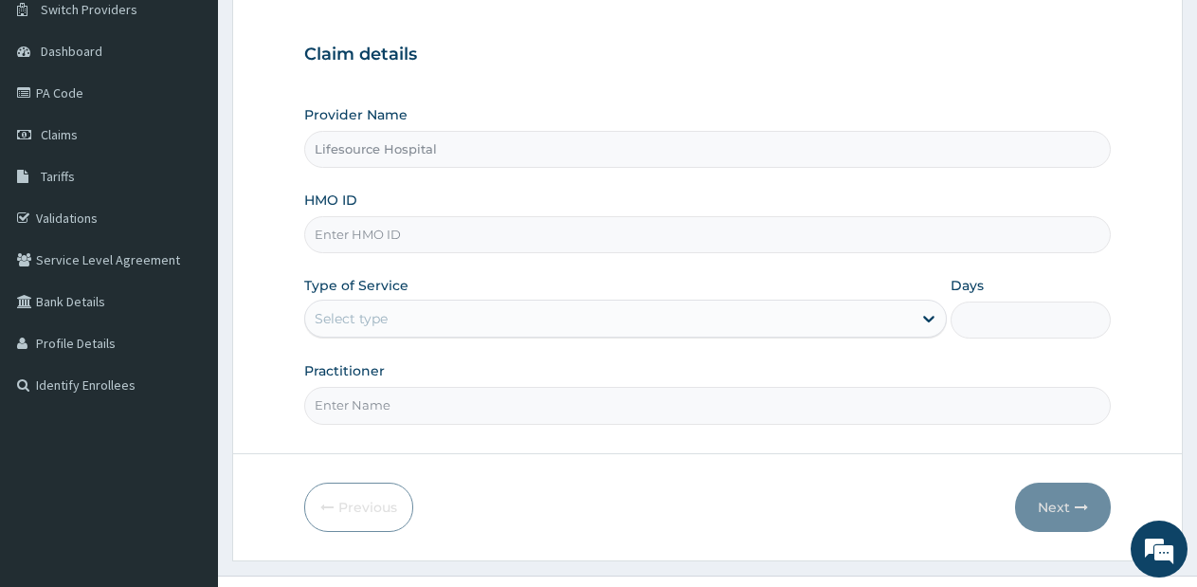
scroll to position [190, 0]
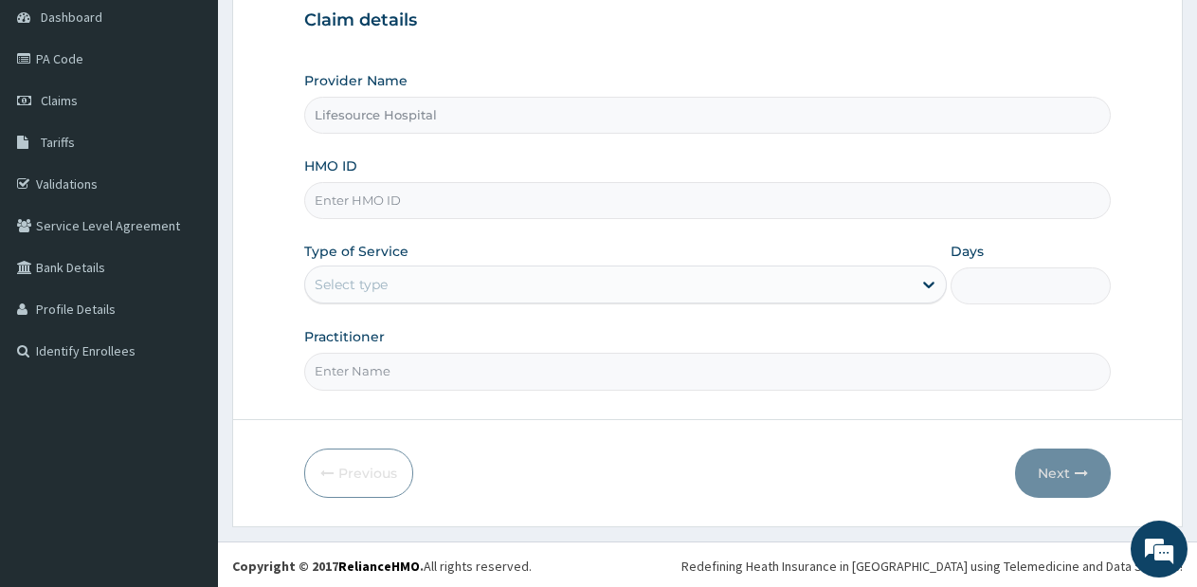
click at [849, 204] on input "HMO ID" at bounding box center [707, 200] width 806 height 37
click at [479, 313] on div "Provider Name Lifesource Hospital HMO ID FDC/10036/A Type of Service Select typ…" at bounding box center [707, 230] width 806 height 318
click at [454, 217] on input "FDC/10036/A" at bounding box center [707, 200] width 806 height 37
type input "FDC/10036/c"
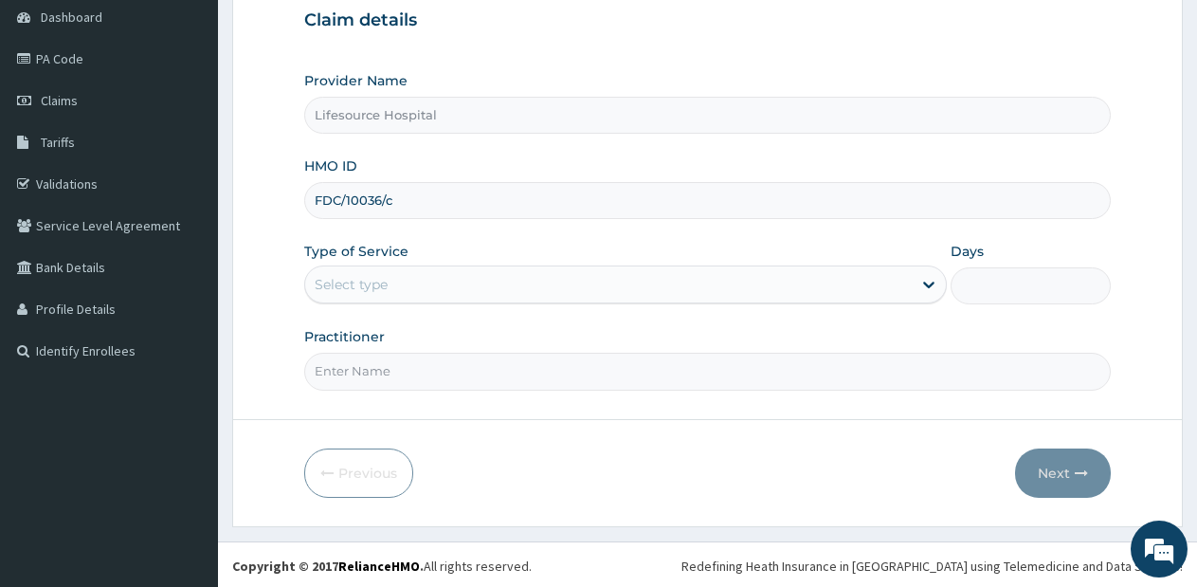
click at [834, 276] on div "Select type" at bounding box center [608, 284] width 606 height 30
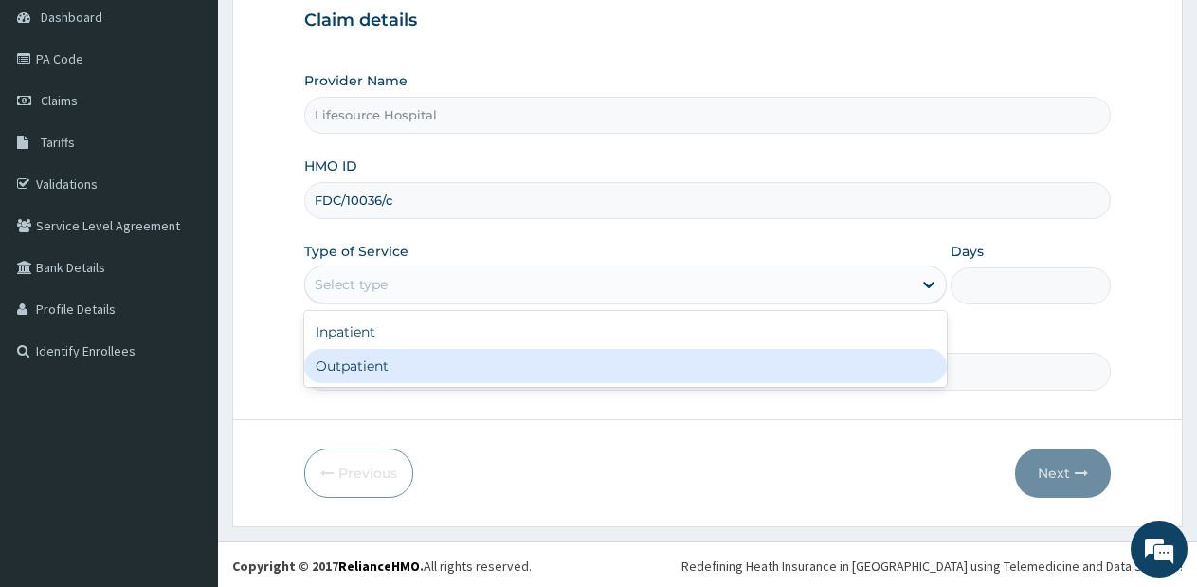
click at [741, 386] on div "Inpatient Outpatient" at bounding box center [625, 349] width 642 height 76
click at [762, 381] on div "Outpatient" at bounding box center [625, 366] width 642 height 34
type input "1"
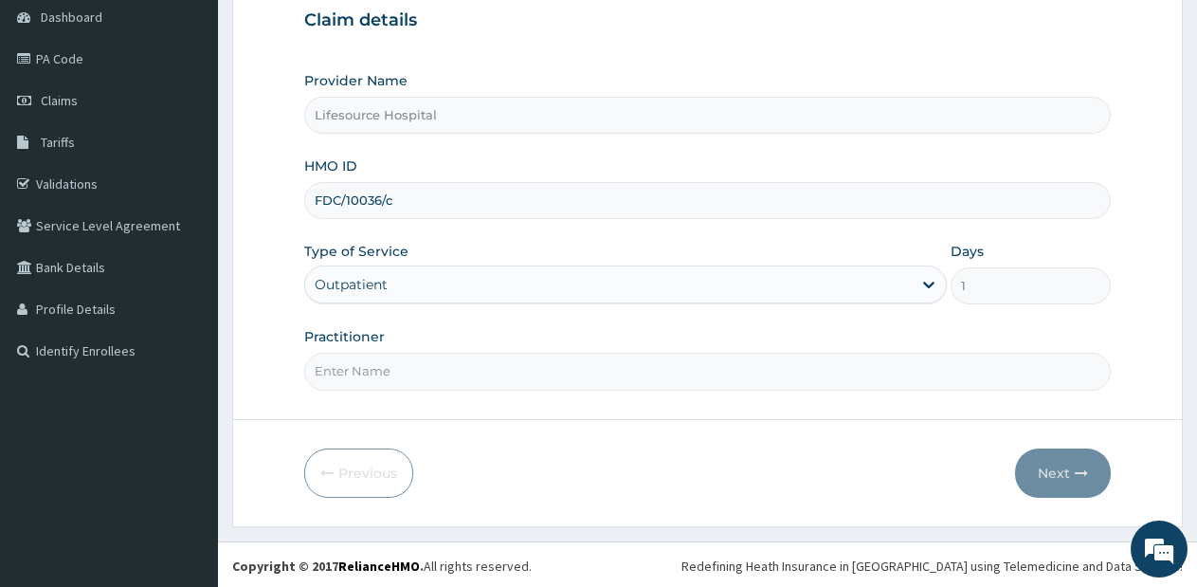
drag, startPoint x: 762, startPoint y: 381, endPoint x: 821, endPoint y: 388, distance: 59.1
click at [821, 388] on input "Practitioner" at bounding box center [707, 371] width 806 height 37
click at [866, 397] on form "Step 1 of 2 Claim details Provider Name Lifesource Hospital HMO ID FDC/10036/c …" at bounding box center [707, 218] width 951 height 615
click at [802, 379] on input "Practitioner" at bounding box center [707, 371] width 806 height 37
type input "DR OLUWOLE"
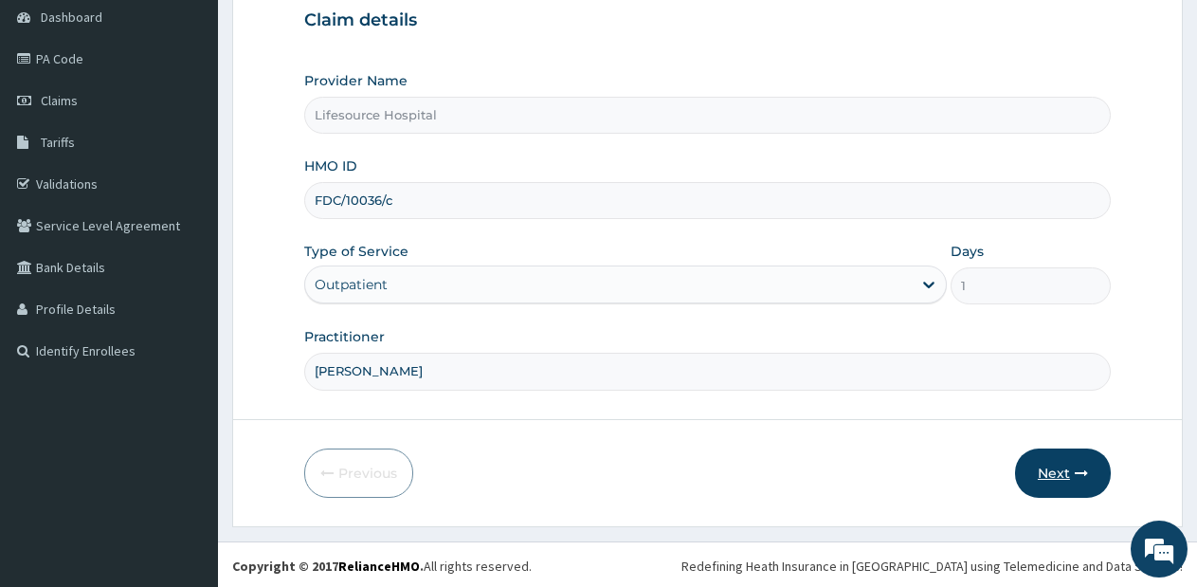
click at [1051, 491] on button "Next" at bounding box center [1063, 472] width 96 height 49
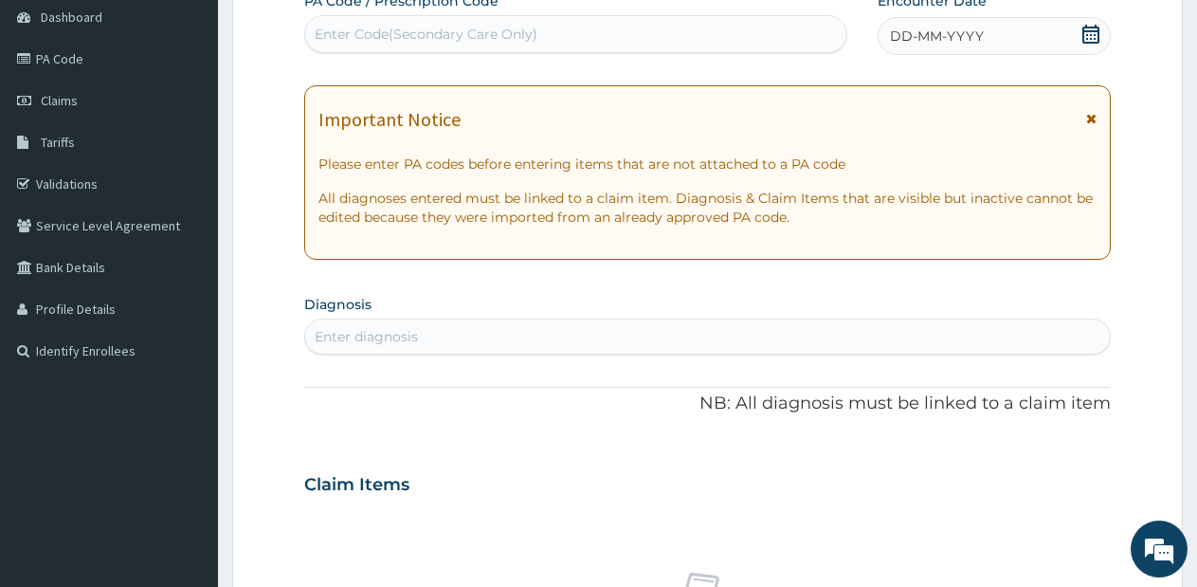
click at [1087, 37] on icon at bounding box center [1090, 34] width 19 height 19
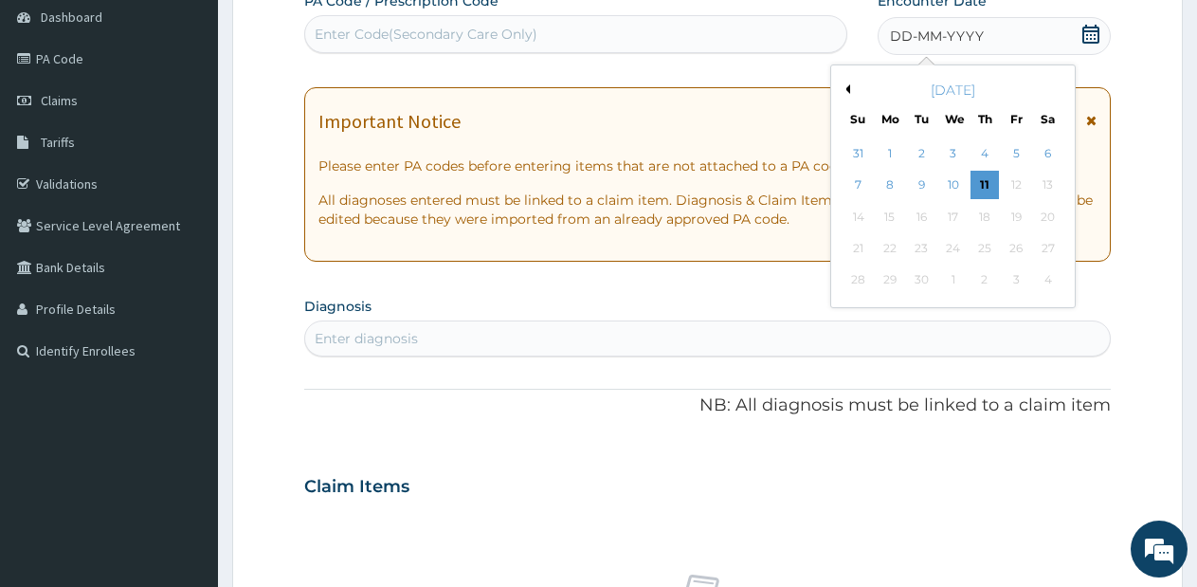
click at [848, 91] on button "Previous Month" at bounding box center [845, 88] width 9 height 9
click at [857, 238] on div "17" at bounding box center [858, 248] width 28 height 28
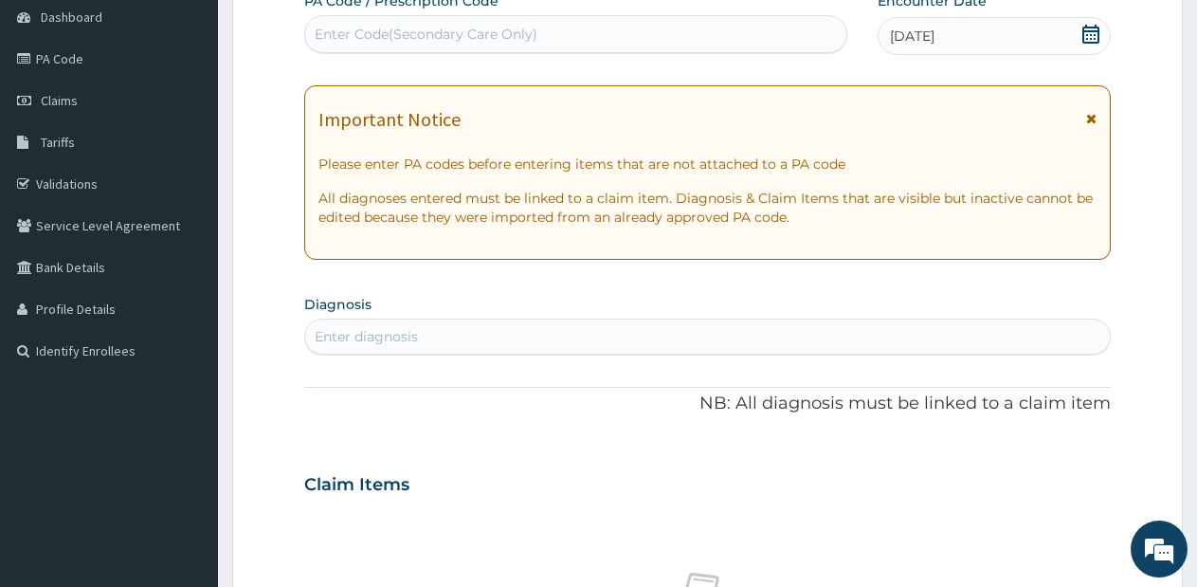
click at [659, 348] on div "Enter diagnosis" at bounding box center [707, 336] width 805 height 30
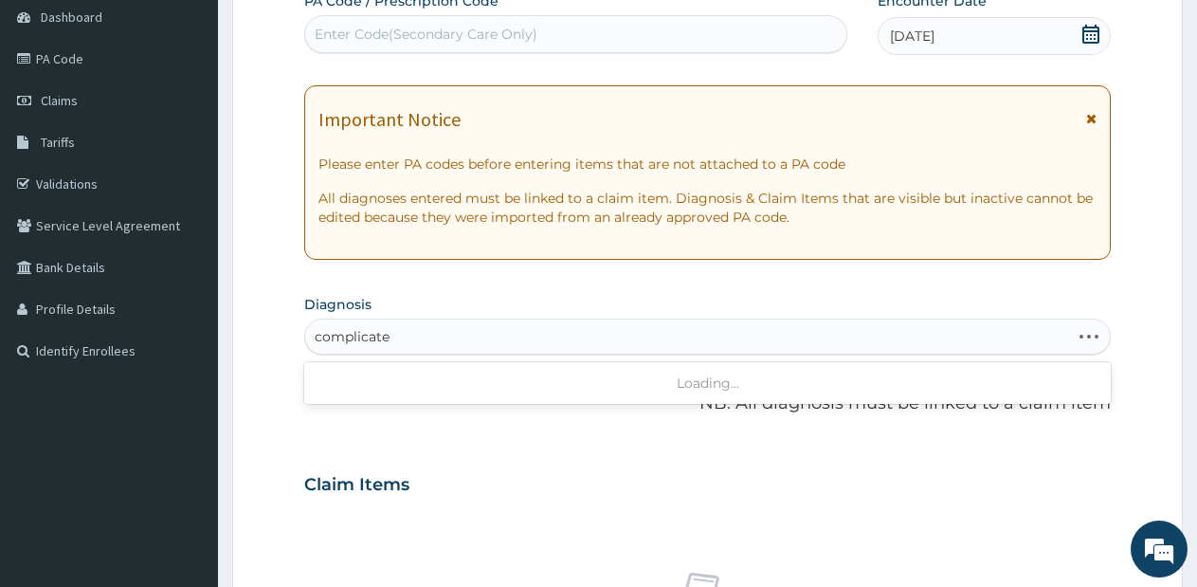
type input "complicated"
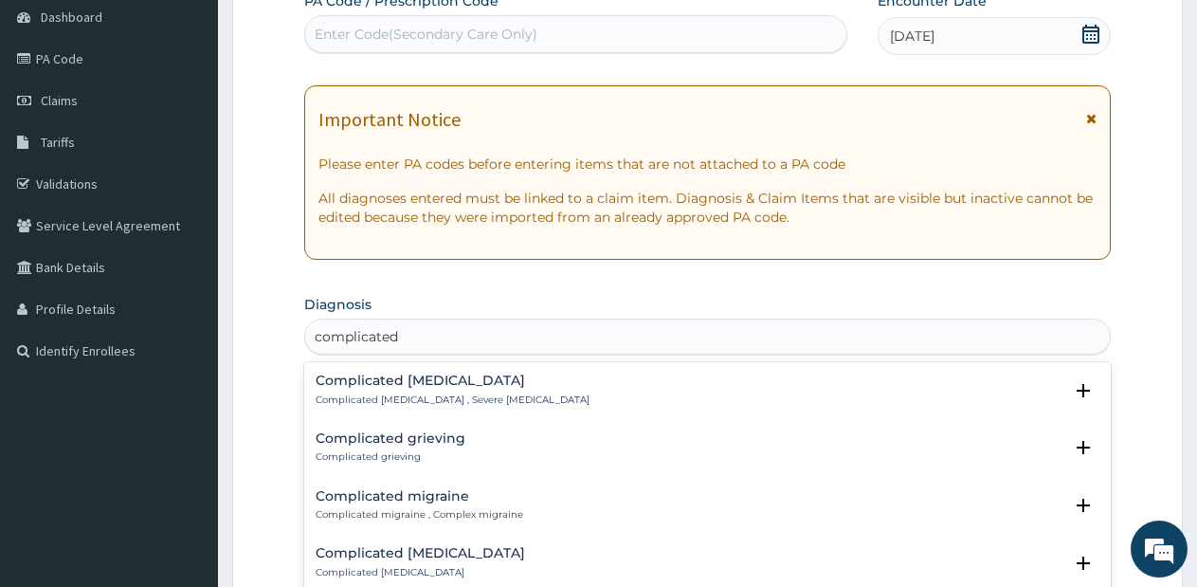
click at [472, 373] on h4 "Complicated [MEDICAL_DATA]" at bounding box center [453, 380] width 274 height 14
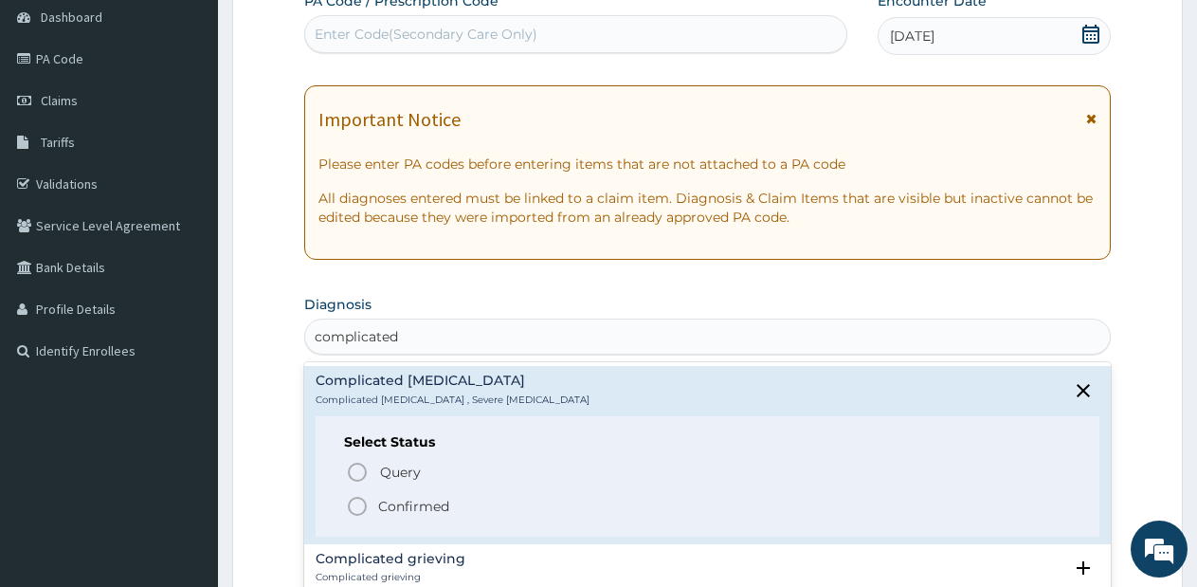
click at [358, 502] on icon "status option filled" at bounding box center [357, 506] width 23 height 23
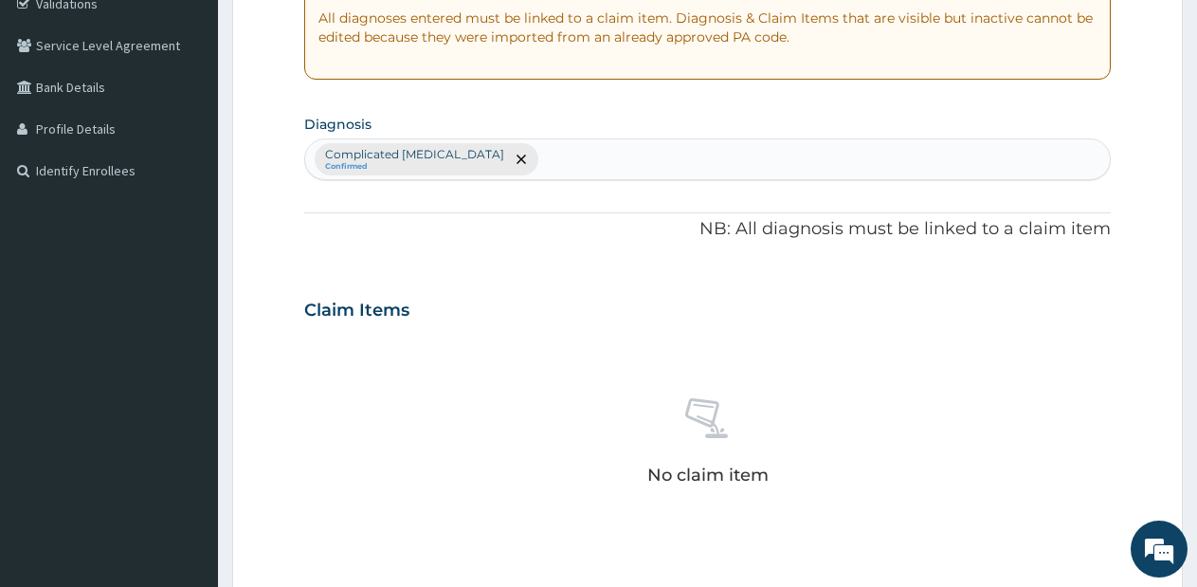
scroll to position [400, 0]
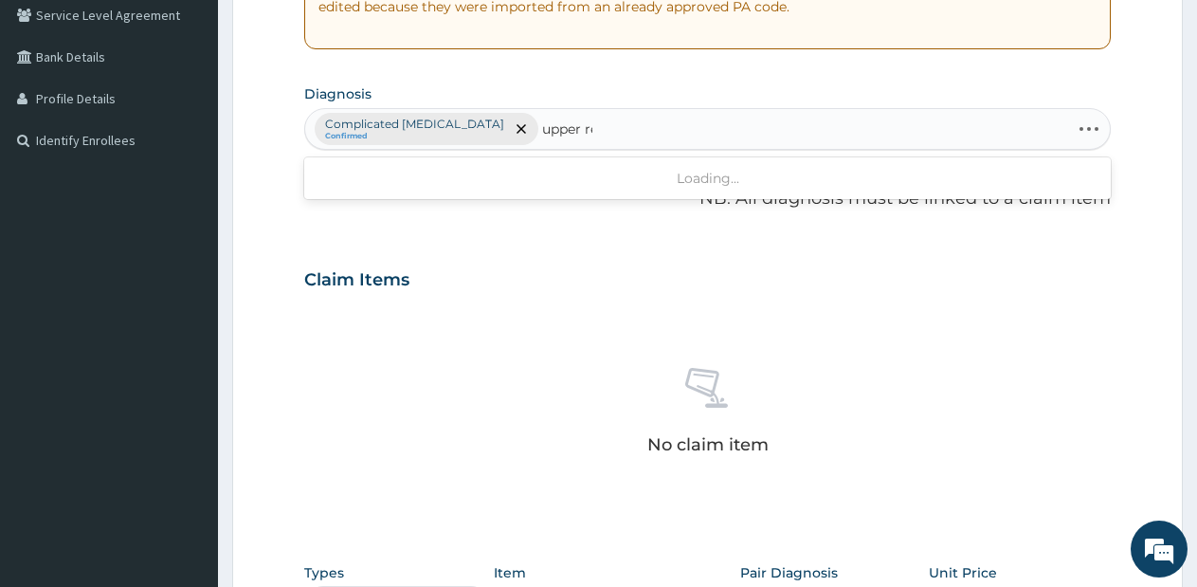
type input "upper res"
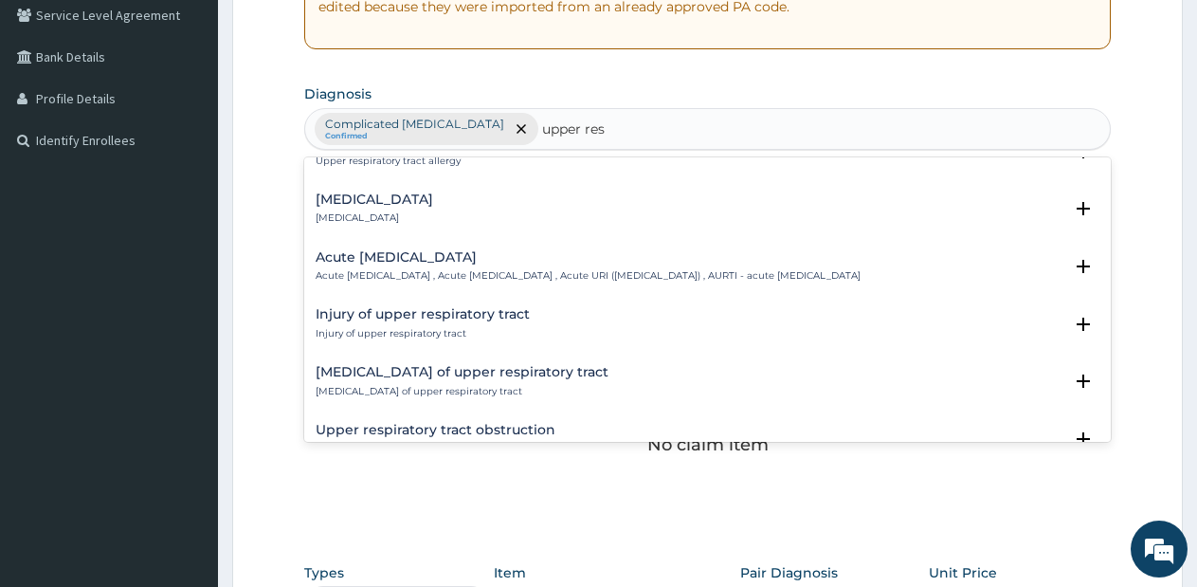
scroll to position [152, 0]
click at [362, 263] on div "Acute upper respiratory infection Acute upper respiratory infection , Acute upp…" at bounding box center [588, 263] width 545 height 33
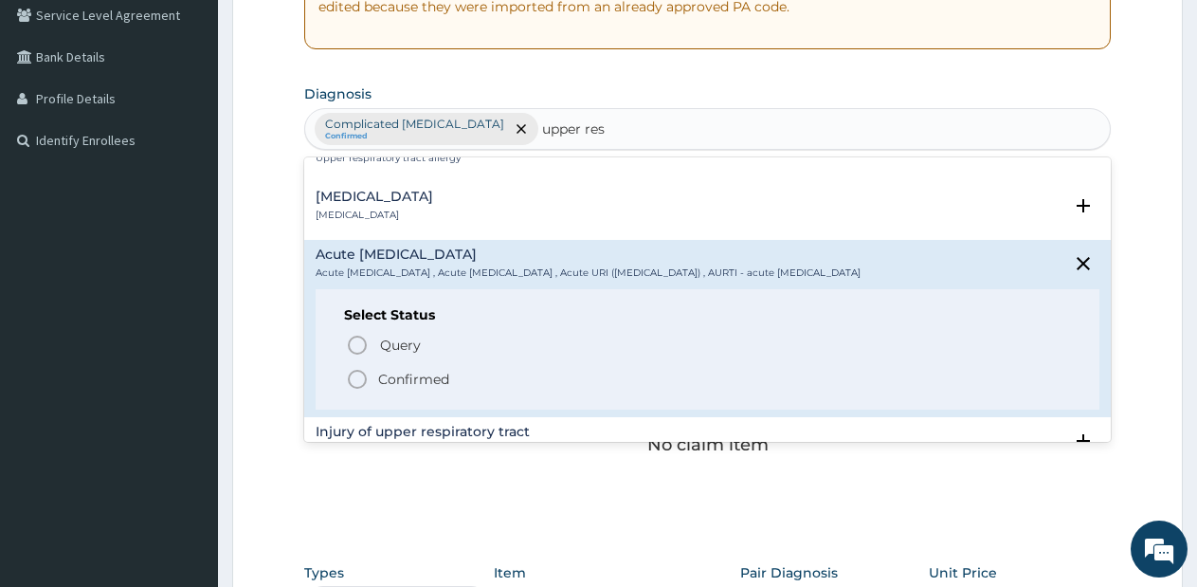
click at [356, 390] on icon "status option filled" at bounding box center [357, 379] width 23 height 23
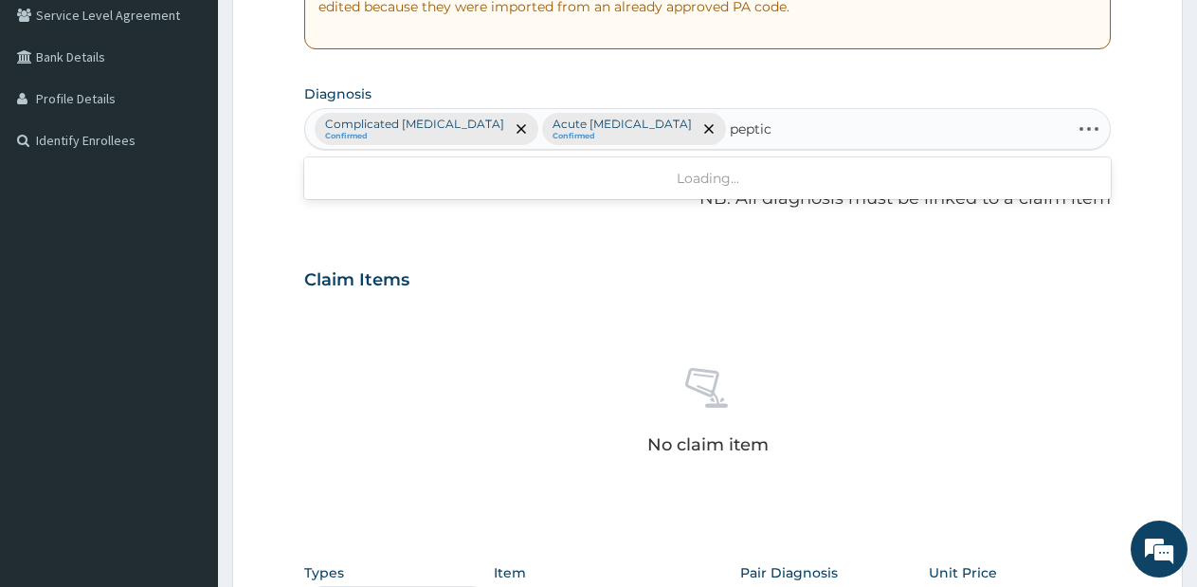
type input "peptic"
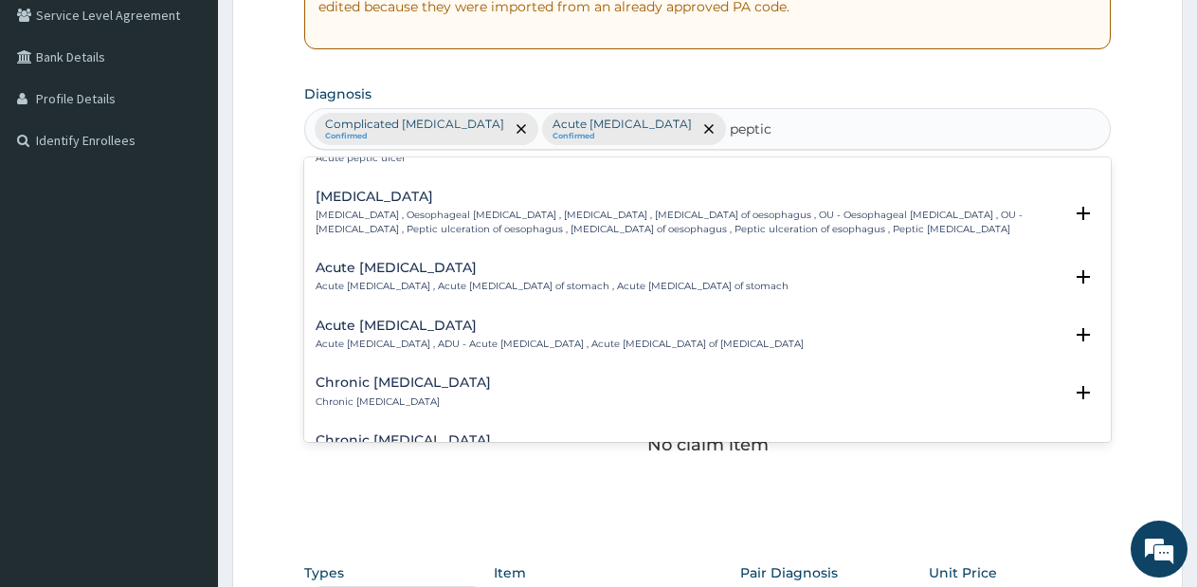
click at [388, 270] on h4 "Acute gastric ulcer" at bounding box center [552, 268] width 473 height 14
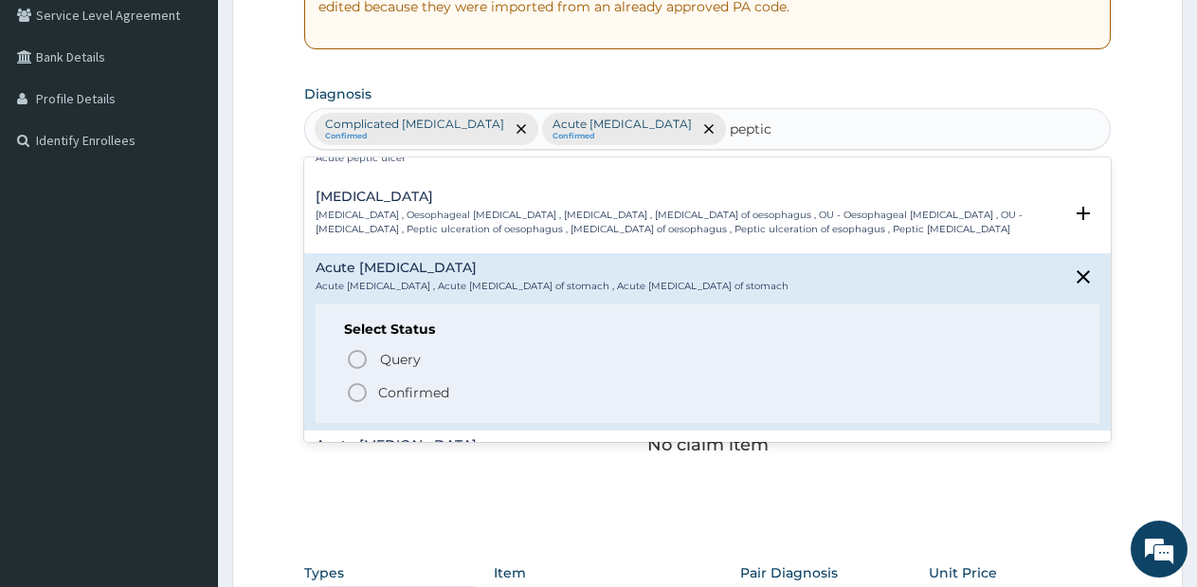
click at [353, 395] on icon "status option filled" at bounding box center [357, 392] width 23 height 23
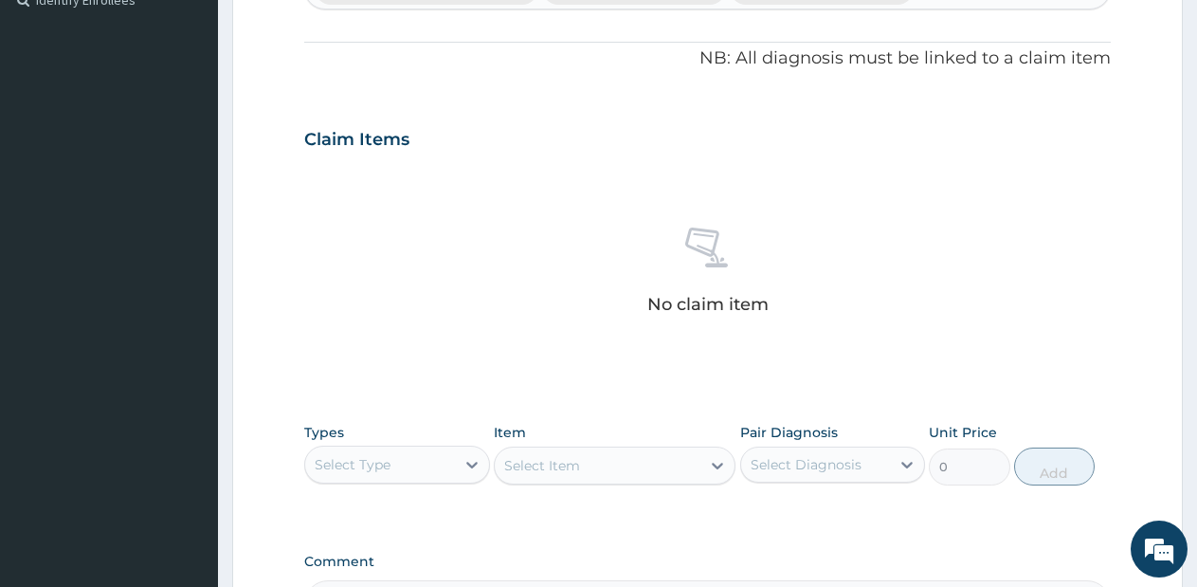
scroll to position [689, 0]
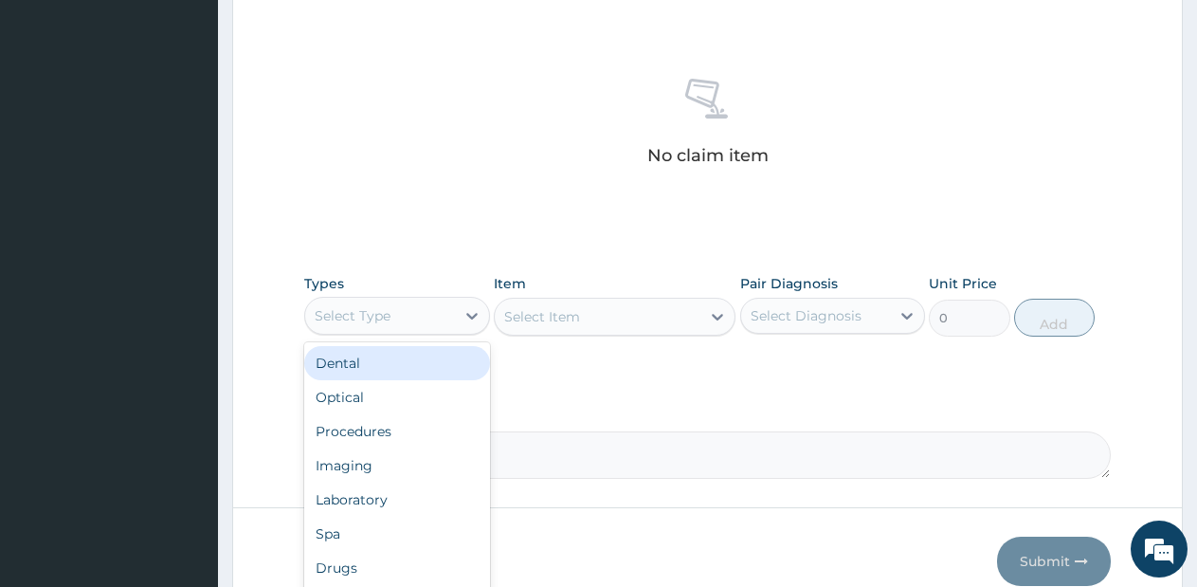
click at [451, 317] on div "Select Type" at bounding box center [380, 315] width 150 height 30
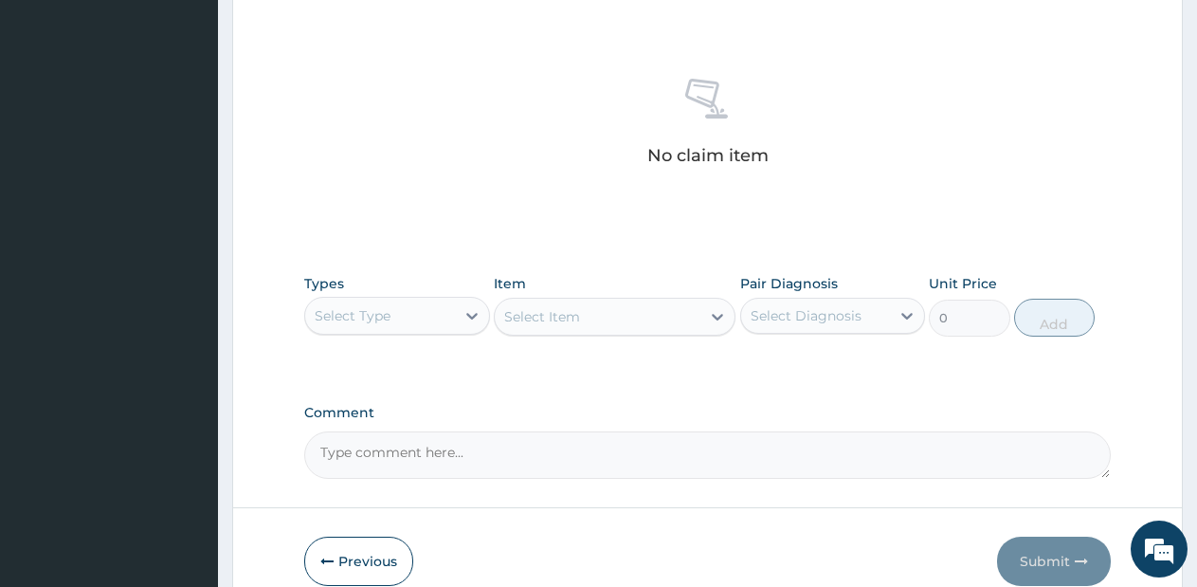
drag, startPoint x: 450, startPoint y: 317, endPoint x: 415, endPoint y: 364, distance: 58.2
click at [415, 364] on div "Types Select is focused ,type to refine list, press Down to open the menu, Sele…" at bounding box center [707, 319] width 806 height 110
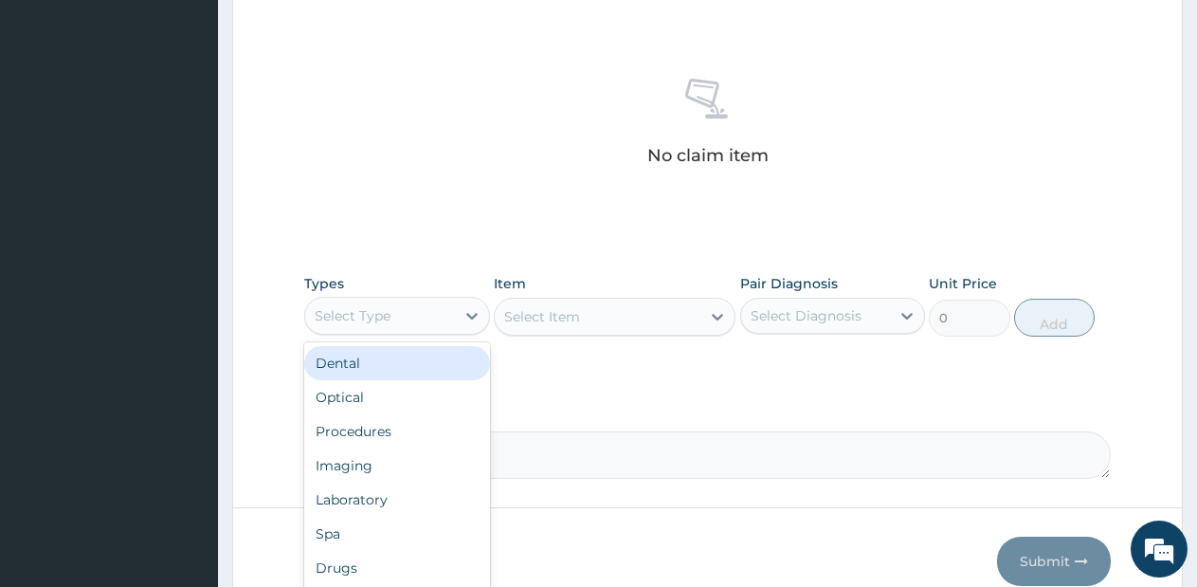
click at [426, 322] on div "Select Type" at bounding box center [380, 315] width 150 height 30
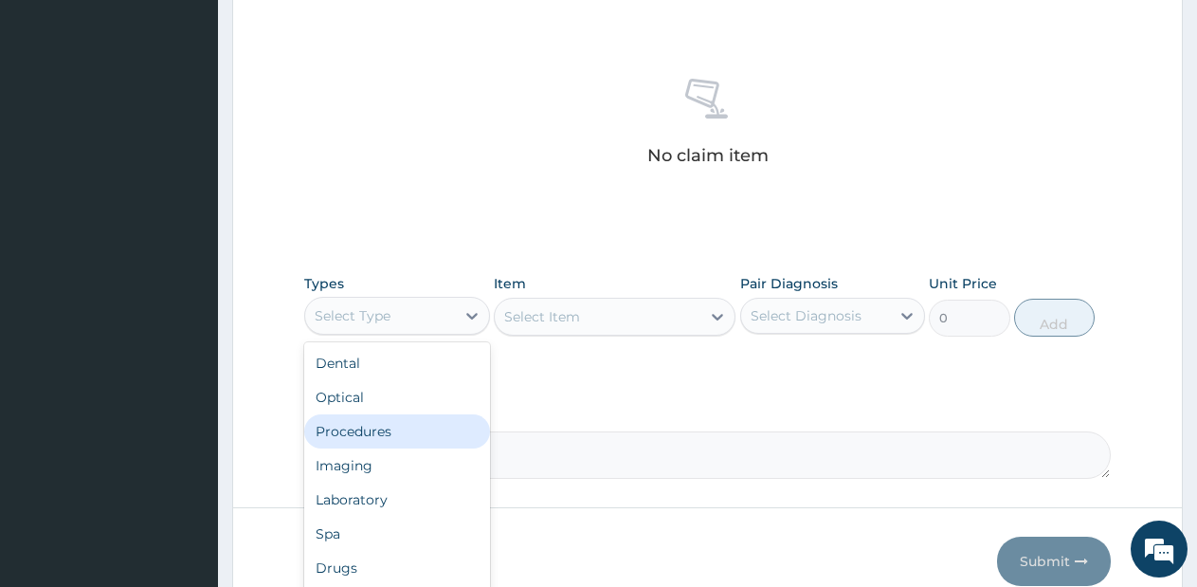
click at [396, 418] on div "Procedures" at bounding box center [397, 431] width 186 height 34
click at [396, 418] on label "Comment" at bounding box center [707, 413] width 806 height 16
click at [396, 431] on textarea "Comment" at bounding box center [707, 454] width 806 height 47
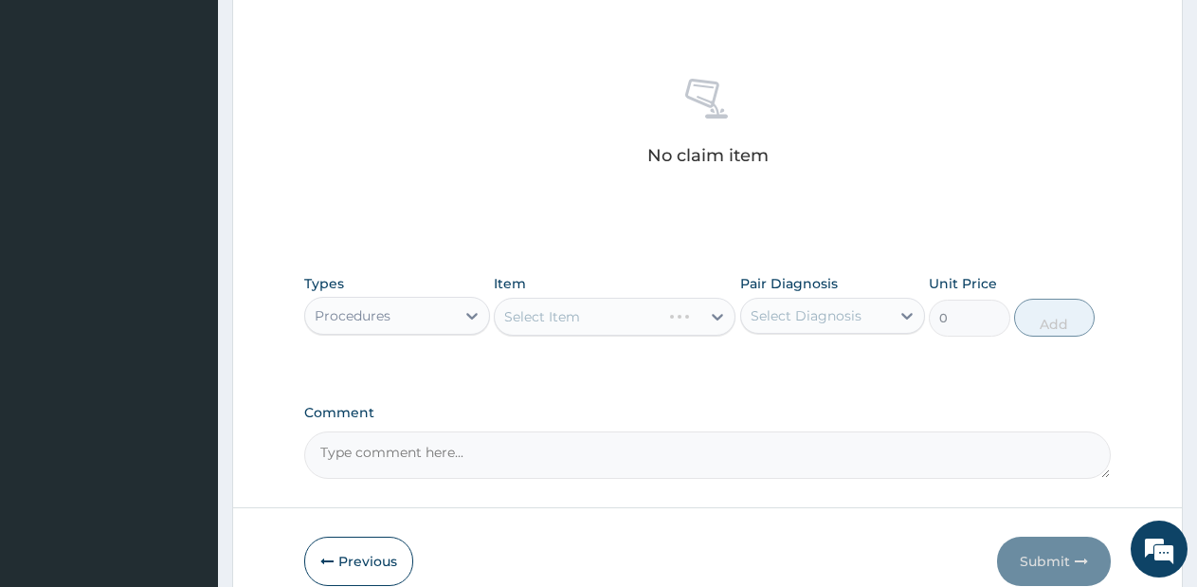
click at [679, 324] on div "Select Item" at bounding box center [615, 317] width 242 height 38
click at [679, 324] on div "Select Item" at bounding box center [598, 316] width 206 height 30
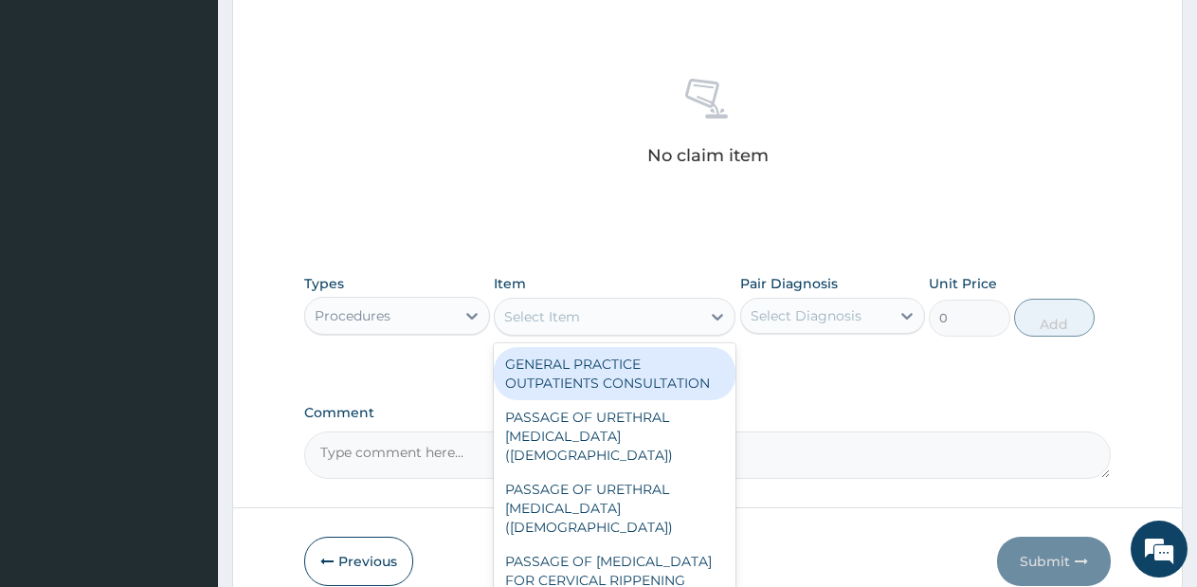
click at [651, 364] on div "GENERAL PRACTICE OUTPATIENTS CONSULTATION" at bounding box center [615, 373] width 242 height 53
type input "2550"
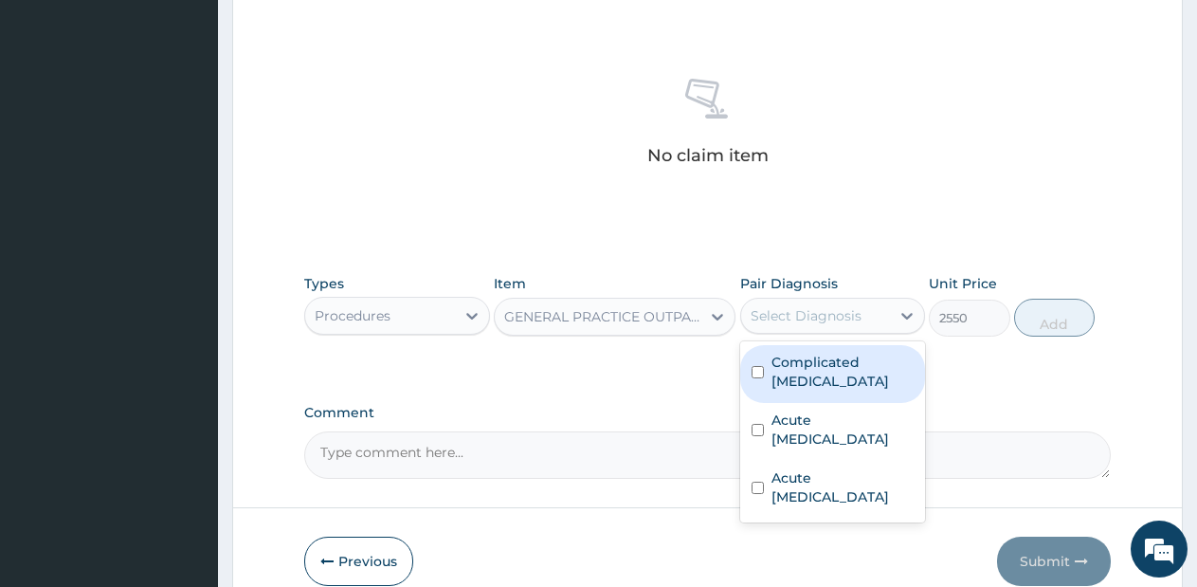
click at [874, 309] on div "Select Diagnosis" at bounding box center [816, 315] width 150 height 30
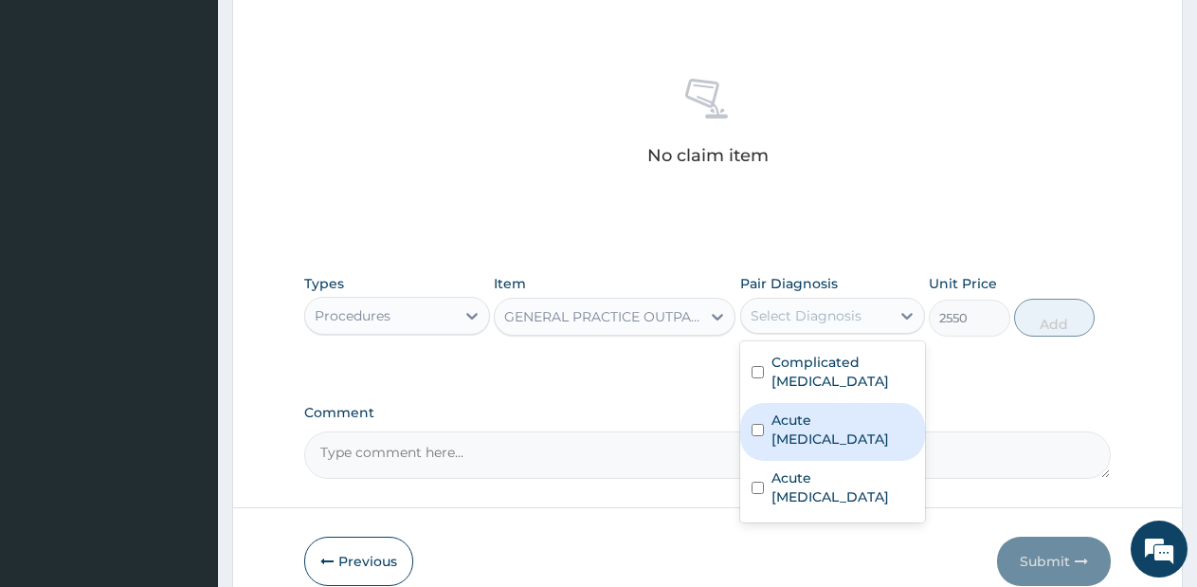
click at [834, 403] on div "Acute upper respiratory infection" at bounding box center [833, 432] width 186 height 58
checkbox input "true"
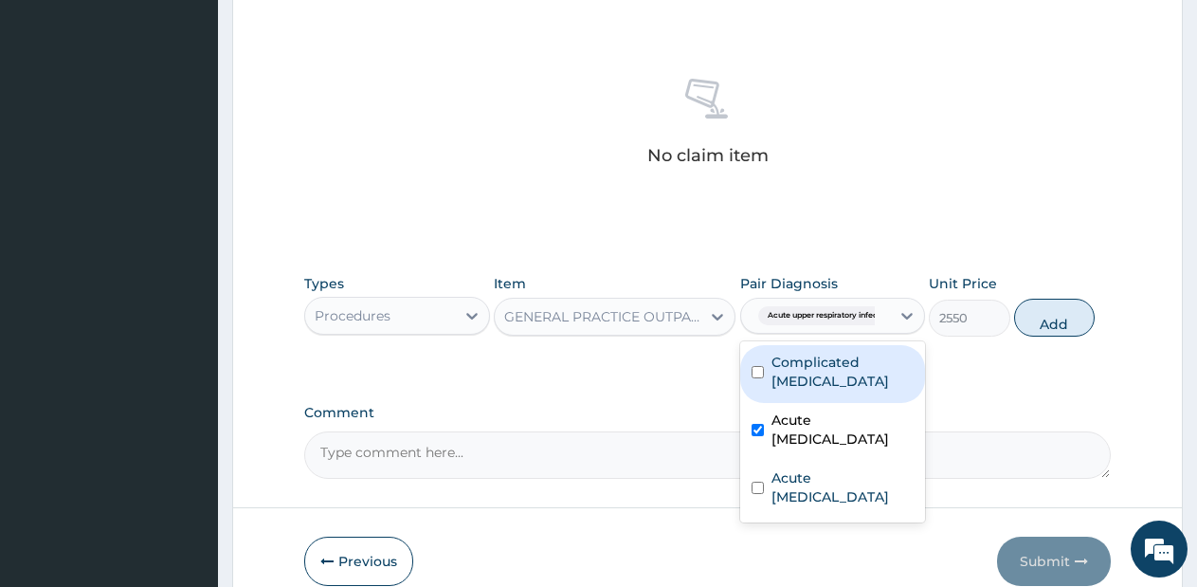
click at [846, 349] on div "Complicated [MEDICAL_DATA]" at bounding box center [833, 374] width 186 height 58
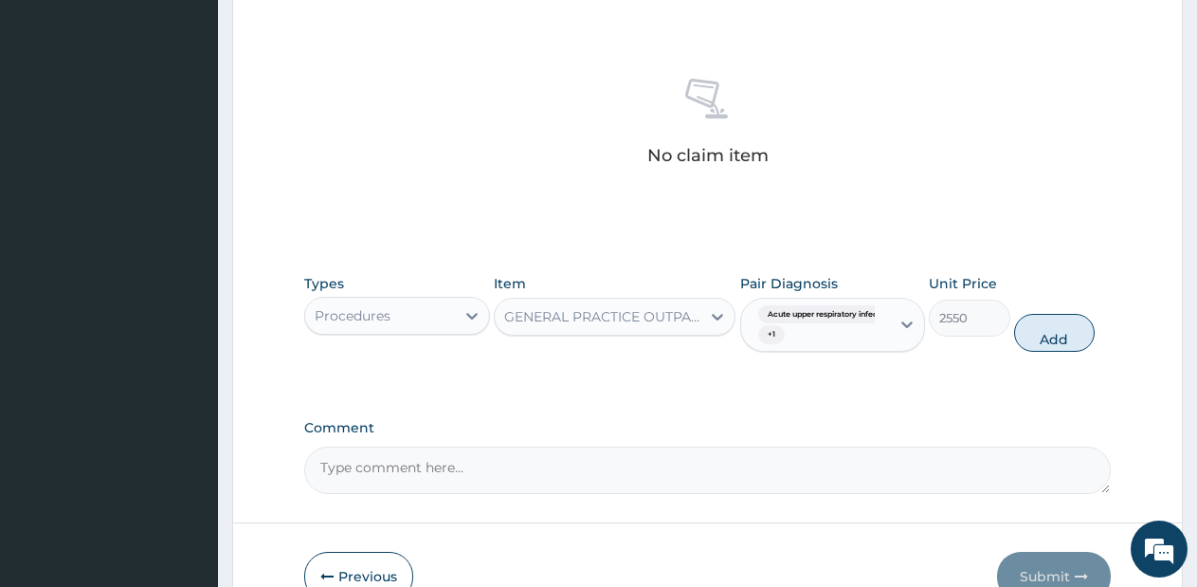
click at [846, 349] on div "Acute upper respiratory infect... + 1" at bounding box center [816, 325] width 150 height 53
click at [835, 342] on div "Acute upper respiratory infect... + 1" at bounding box center [813, 324] width 125 height 45
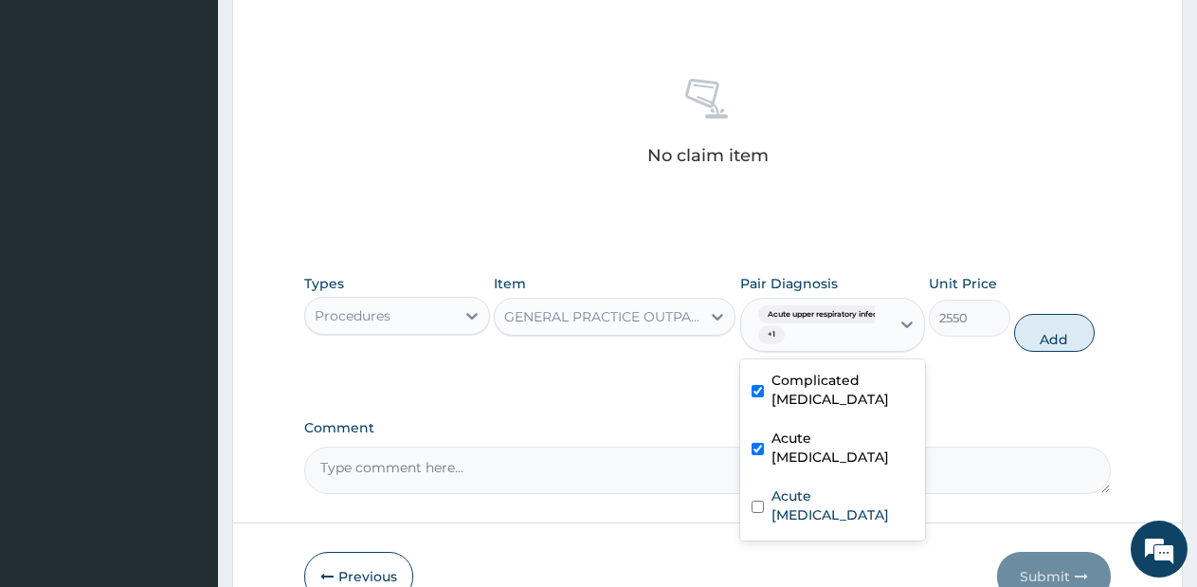
click at [835, 342] on div "Acute upper respiratory infect... + 1" at bounding box center [813, 324] width 125 height 45
click at [834, 352] on div "Acute upper respiratory infect... + 1" at bounding box center [833, 325] width 186 height 55
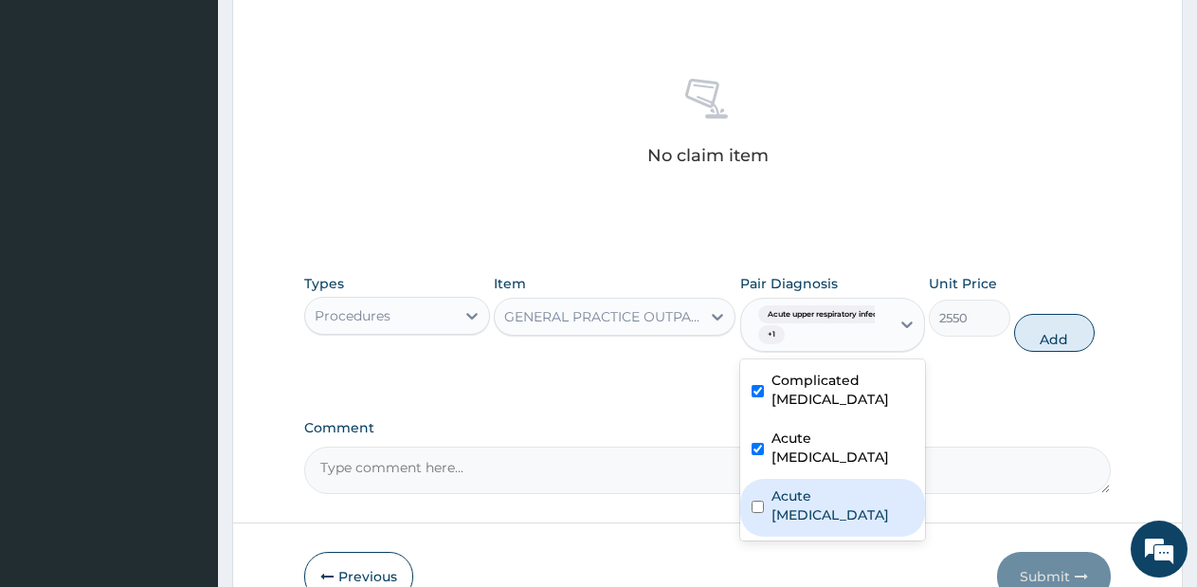
click at [777, 486] on label "Acute [MEDICAL_DATA]" at bounding box center [842, 505] width 143 height 38
checkbox input "true"
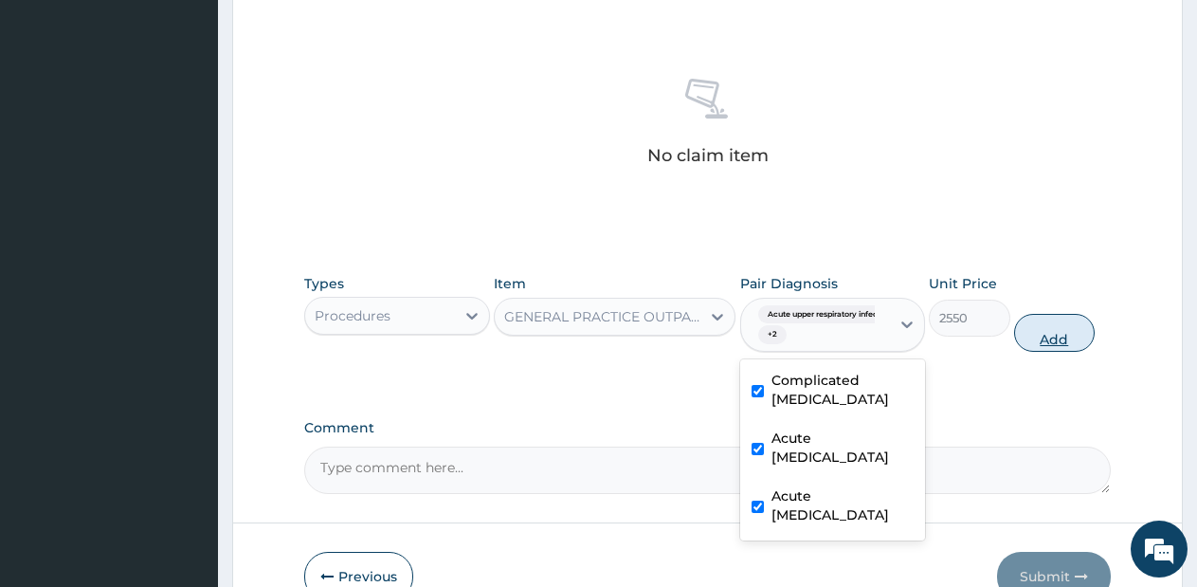
click at [1058, 334] on button "Add" at bounding box center [1054, 333] width 81 height 38
type input "0"
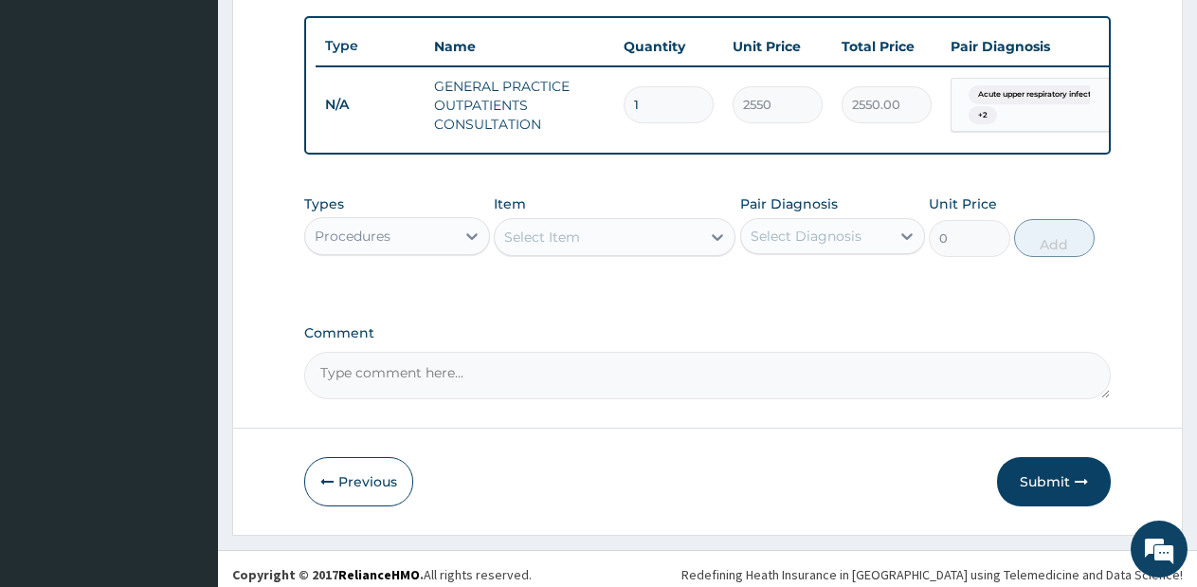
click at [442, 251] on div "Procedures" at bounding box center [380, 236] width 150 height 30
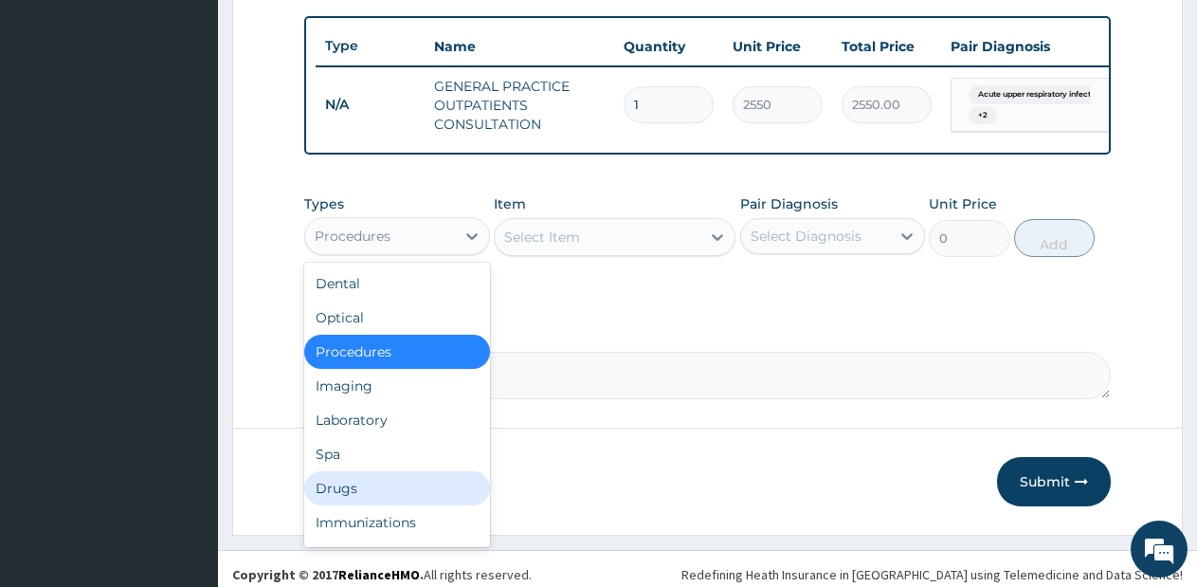
click at [378, 494] on div "Drugs" at bounding box center [397, 488] width 186 height 34
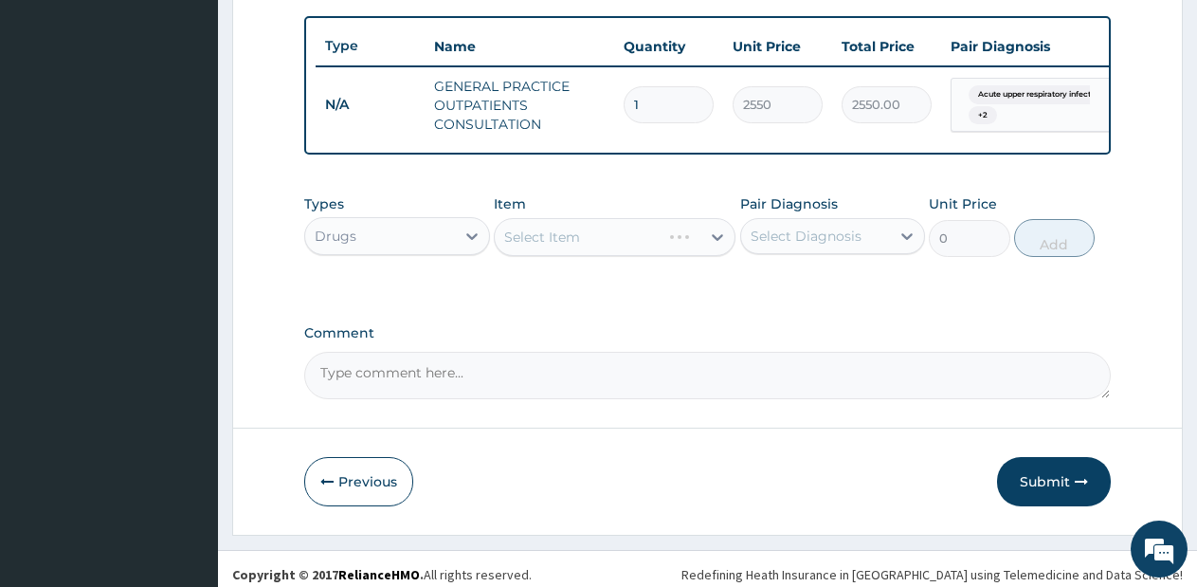
click at [617, 257] on div "Item Select Item" at bounding box center [615, 225] width 242 height 63
click at [651, 248] on div "Select Item" at bounding box center [615, 237] width 242 height 38
click at [651, 248] on div "Select Item" at bounding box center [578, 237] width 166 height 30
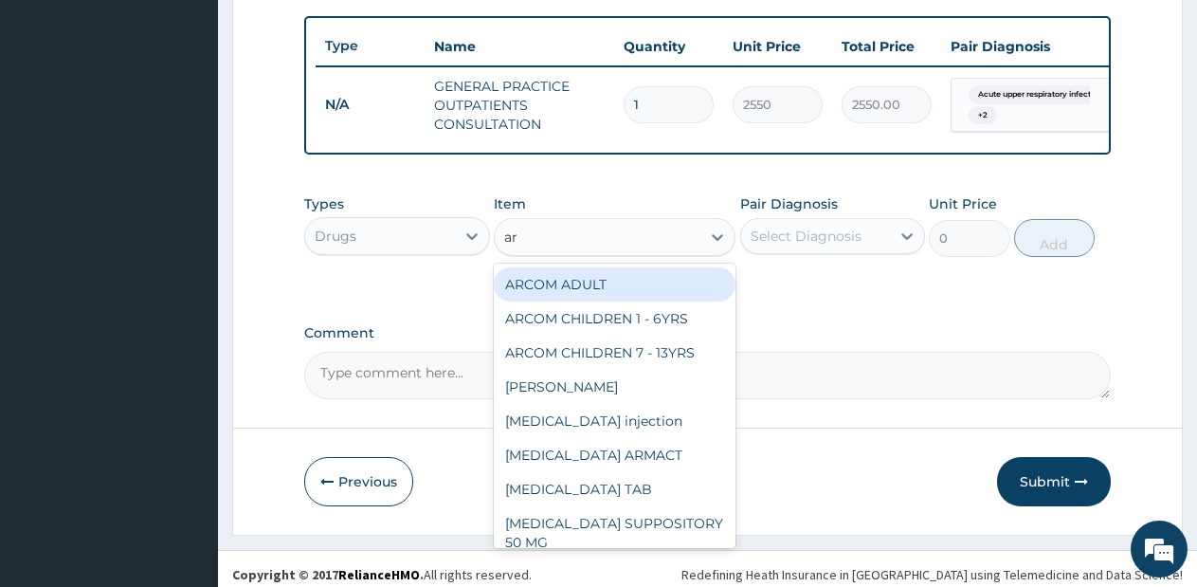
type input "art"
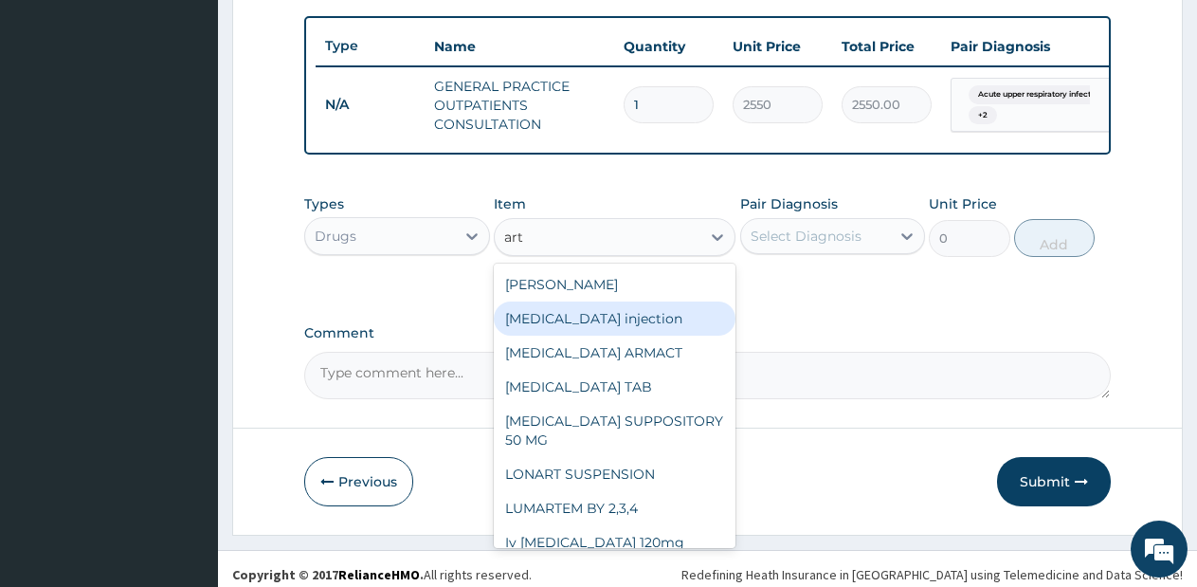
click at [638, 322] on div "[MEDICAL_DATA] injection" at bounding box center [615, 318] width 242 height 34
type input "760"
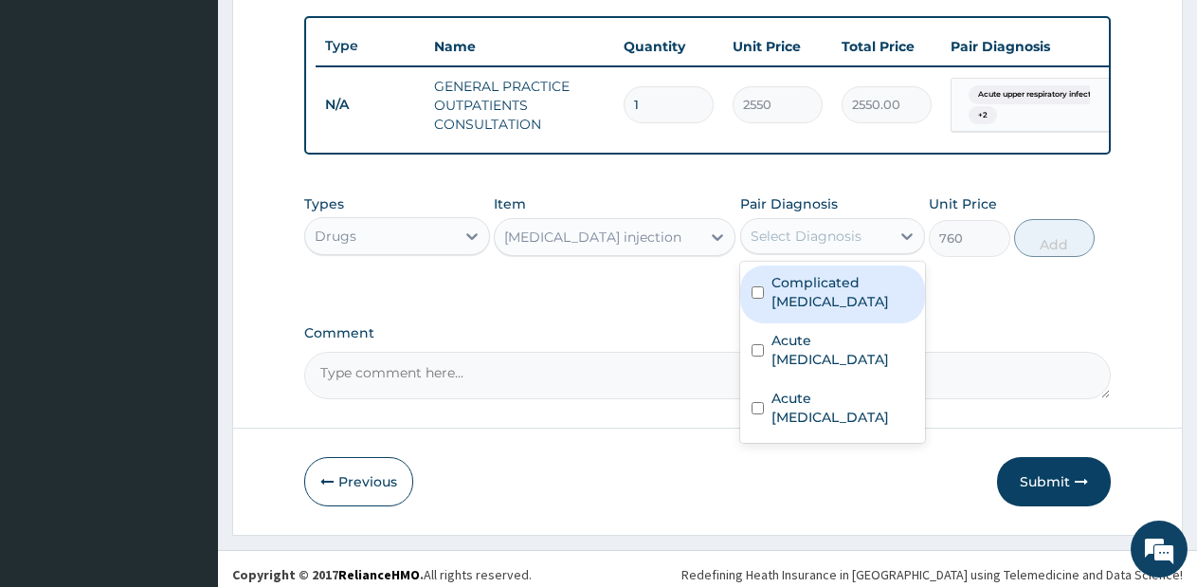
click at [804, 243] on div "Select Diagnosis" at bounding box center [806, 236] width 111 height 19
click at [808, 307] on label "Complicated [MEDICAL_DATA]" at bounding box center [842, 292] width 143 height 38
checkbox input "true"
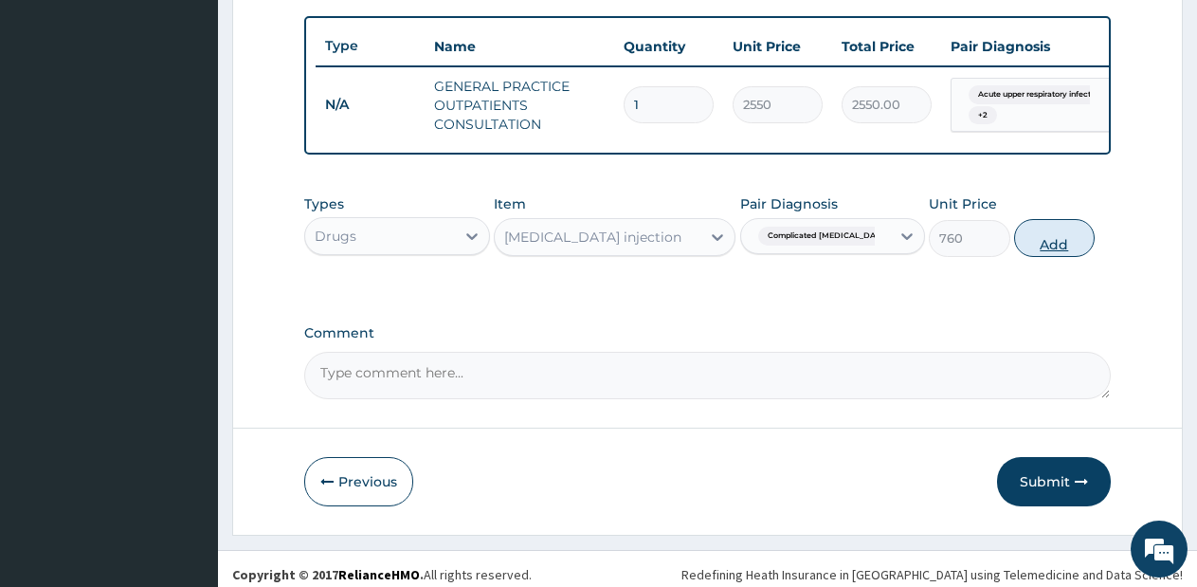
click at [1048, 257] on button "Add" at bounding box center [1054, 238] width 81 height 38
type input "0"
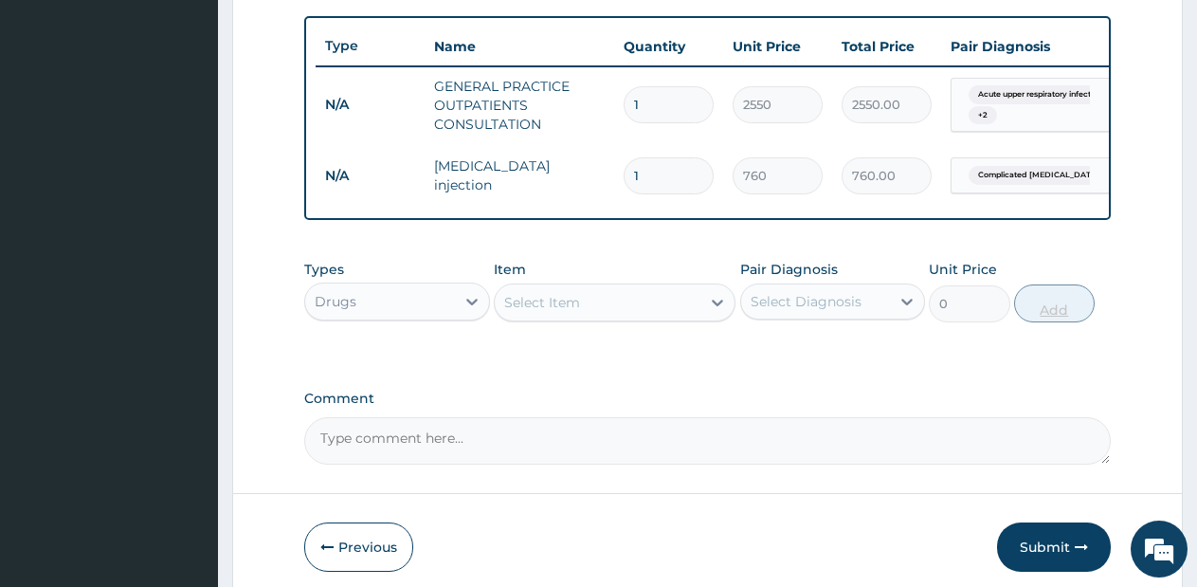
type input "0.00"
type input "2"
type input "1520.00"
type input "2"
click at [665, 317] on div "Select Item" at bounding box center [598, 302] width 206 height 30
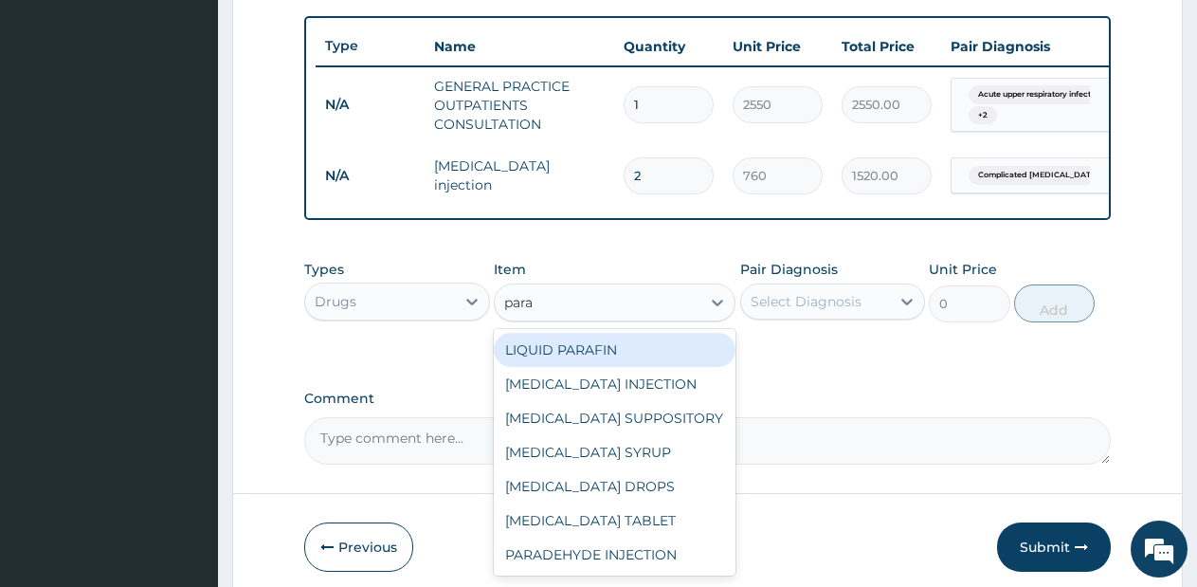
type input "parac"
click at [689, 366] on div "[MEDICAL_DATA] INJECTION" at bounding box center [615, 350] width 242 height 34
type input "712.5"
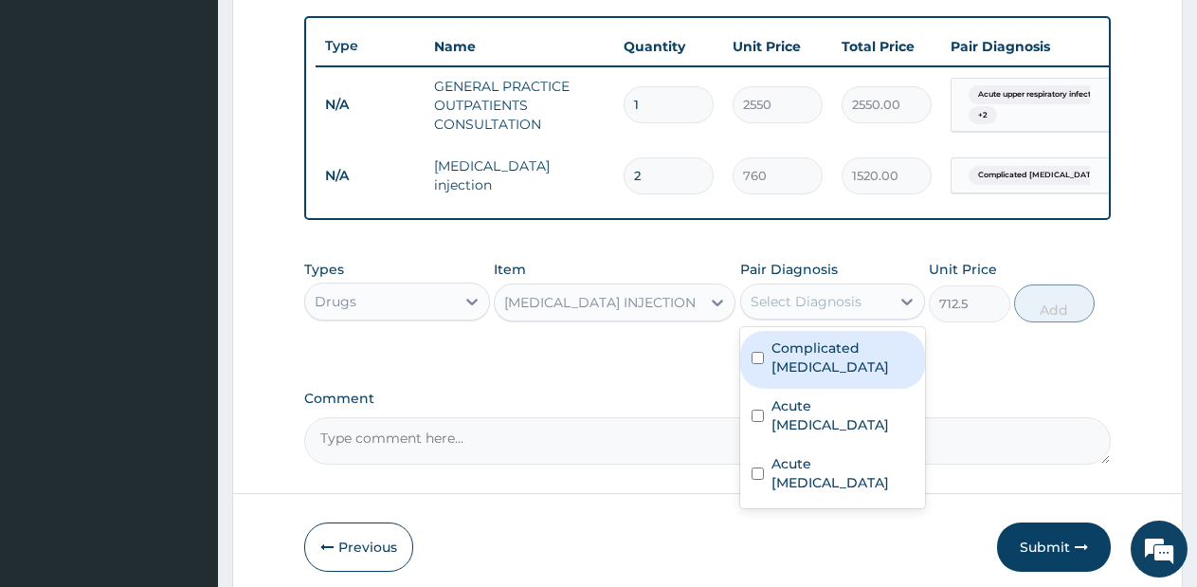
click at [821, 311] on div "Select Diagnosis" at bounding box center [806, 301] width 111 height 19
click at [805, 360] on label "Complicated [MEDICAL_DATA]" at bounding box center [842, 357] width 143 height 38
checkbox input "true"
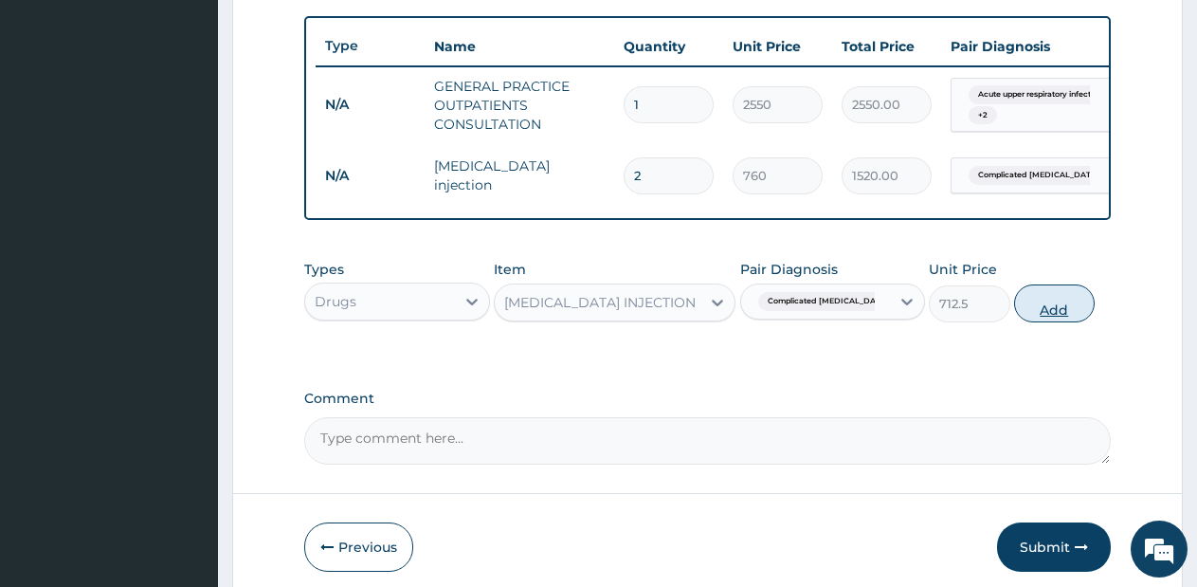
click at [1041, 319] on button "Add" at bounding box center [1054, 303] width 81 height 38
type input "0"
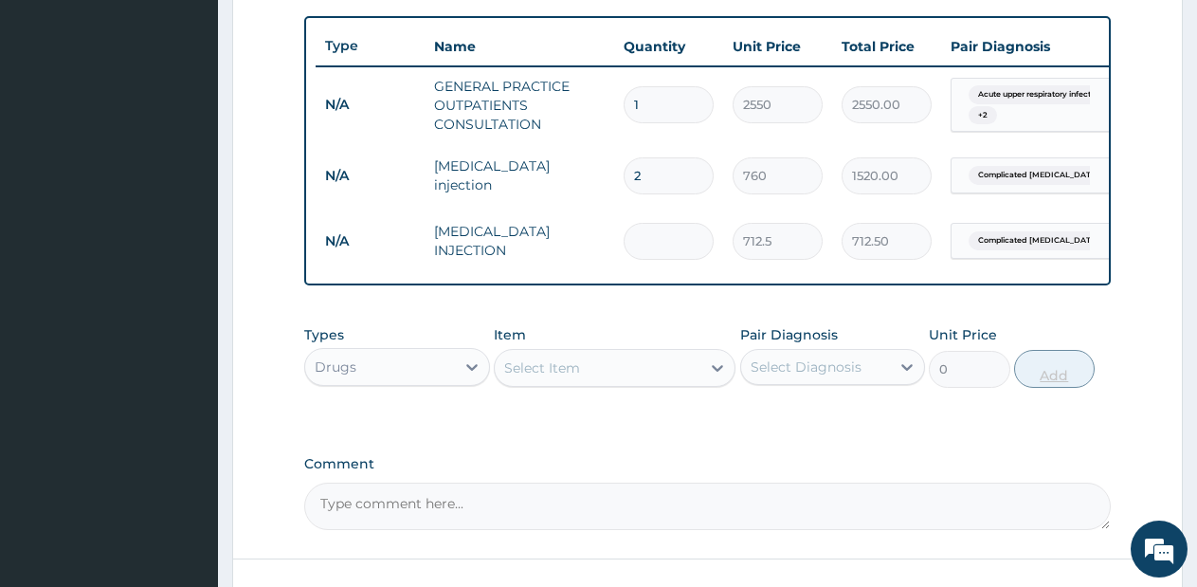
type input "0.00"
type input "4"
type input "2850.00"
type input "4"
click at [649, 378] on div "Select Item" at bounding box center [598, 368] width 206 height 30
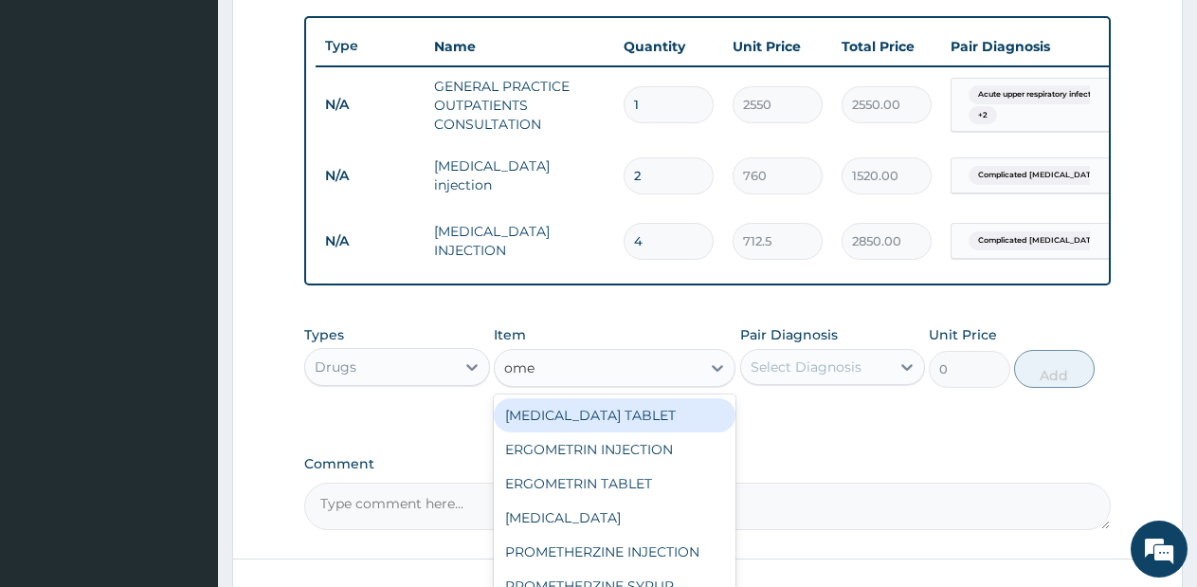
type input "omep"
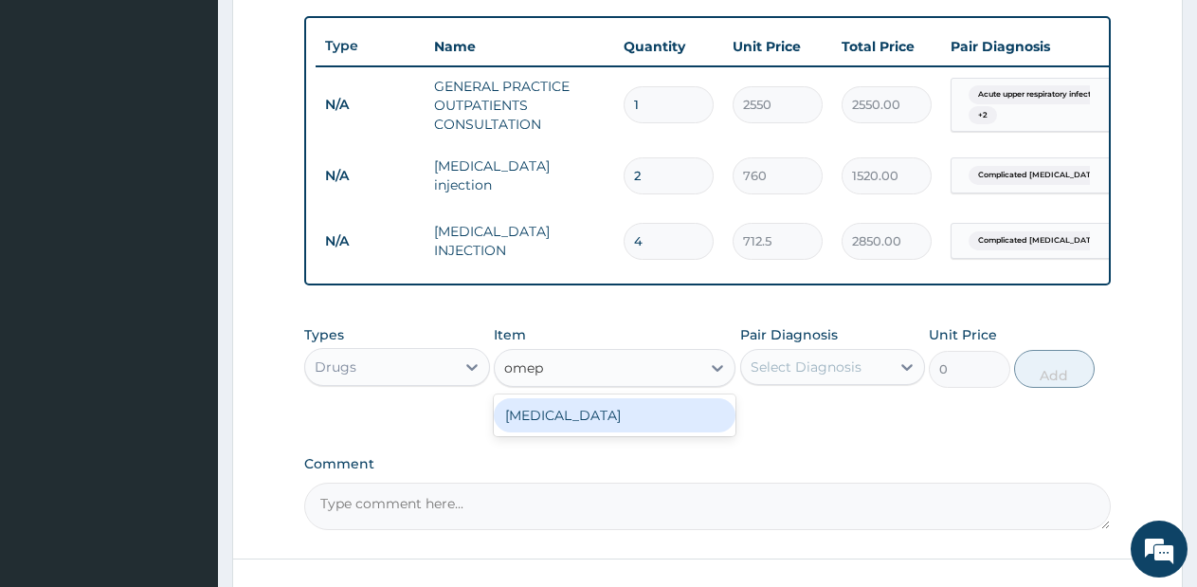
click at [630, 412] on div "[MEDICAL_DATA]" at bounding box center [615, 415] width 242 height 42
drag, startPoint x: 630, startPoint y: 412, endPoint x: 630, endPoint y: 428, distance: 16.1
click at [630, 428] on div "[MEDICAL_DATA]" at bounding box center [615, 415] width 242 height 42
click at [630, 428] on div "[MEDICAL_DATA]" at bounding box center [615, 415] width 242 height 34
type input "85.5"
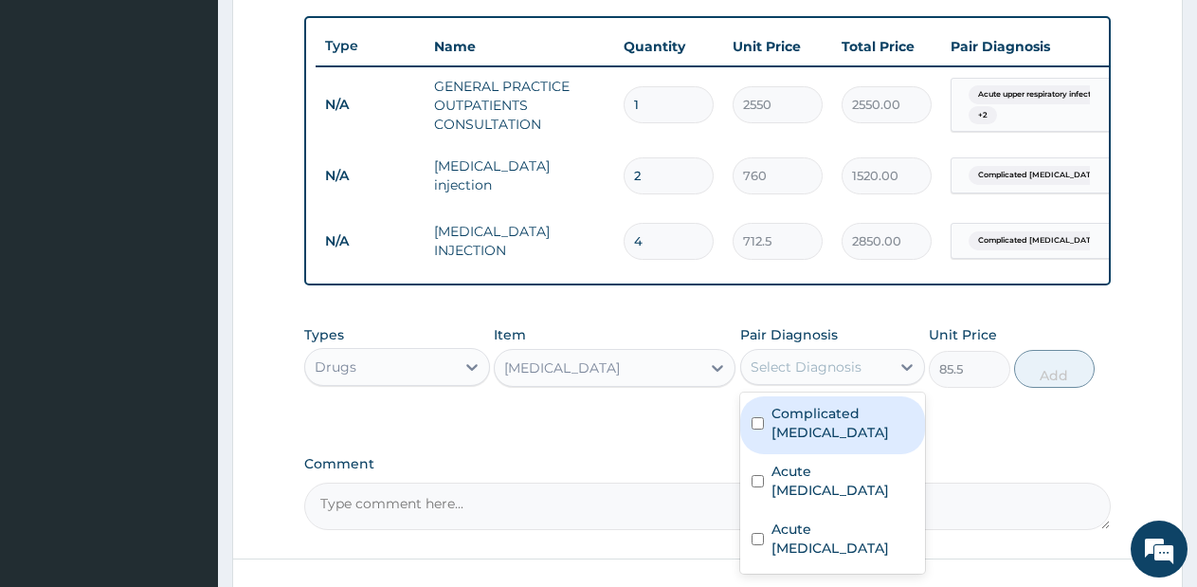
drag, startPoint x: 791, startPoint y: 370, endPoint x: 794, endPoint y: 380, distance: 10.8
click at [794, 380] on div "Select Diagnosis" at bounding box center [816, 367] width 150 height 30
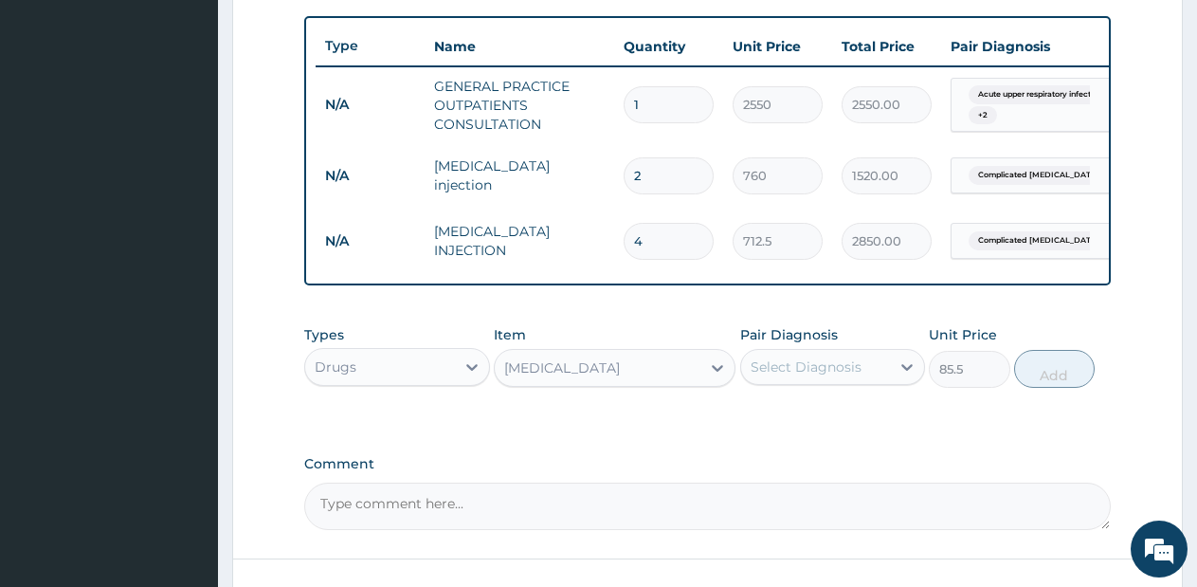
click at [794, 376] on div "Select Diagnosis" at bounding box center [806, 366] width 111 height 19
drag, startPoint x: 794, startPoint y: 380, endPoint x: 788, endPoint y: 446, distance: 66.6
click at [788, 446] on div "PA Code / Prescription Code Enter Code(Secondary Care Only) Encounter Date 17-0…" at bounding box center [707, 11] width 806 height 1038
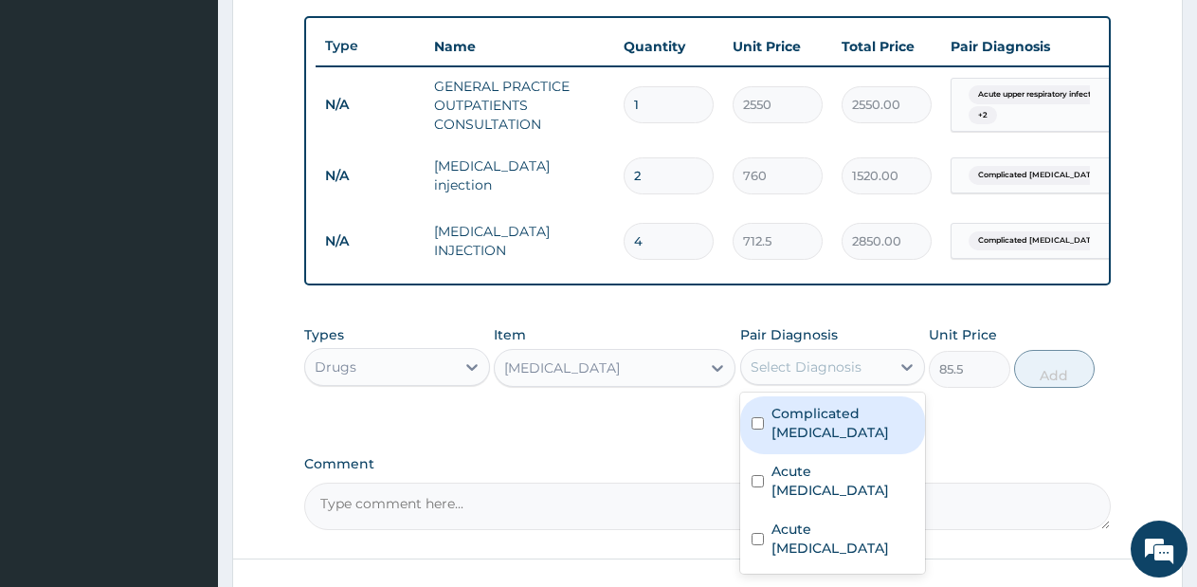
click at [810, 385] on div "Select Diagnosis" at bounding box center [833, 367] width 186 height 36
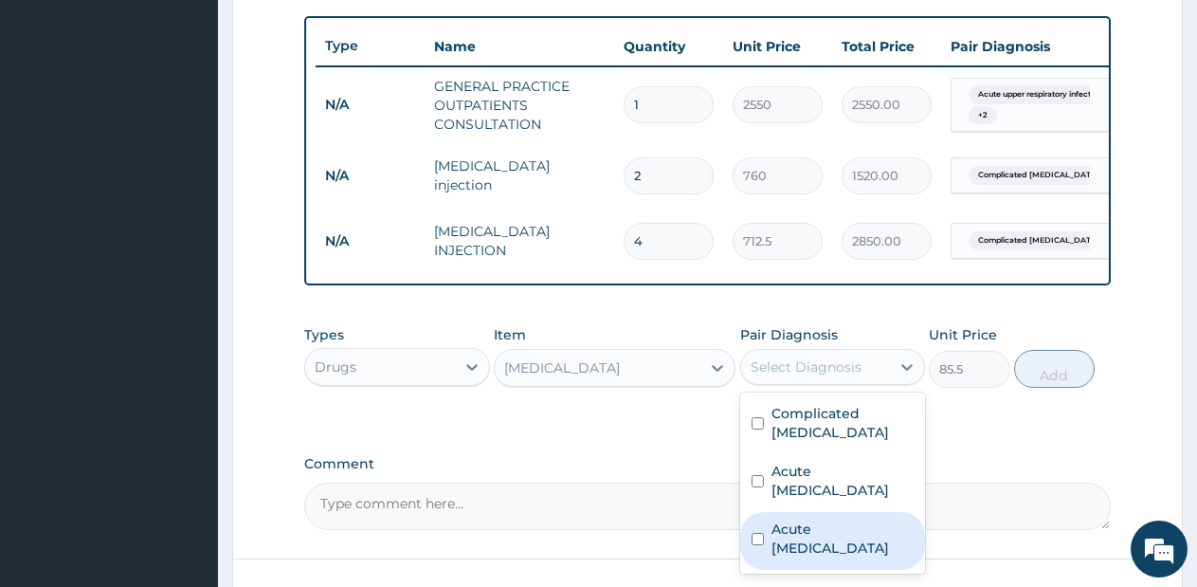
click at [799, 525] on label "Acute [MEDICAL_DATA]" at bounding box center [842, 538] width 143 height 38
checkbox input "true"
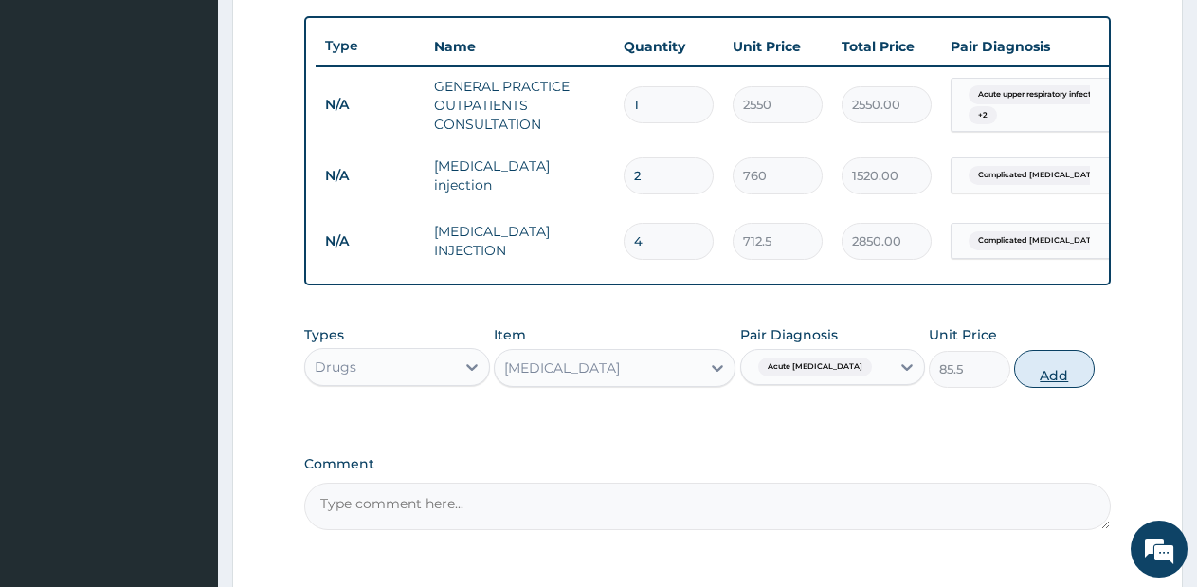
click at [1039, 372] on button "Add" at bounding box center [1054, 369] width 81 height 38
type input "0"
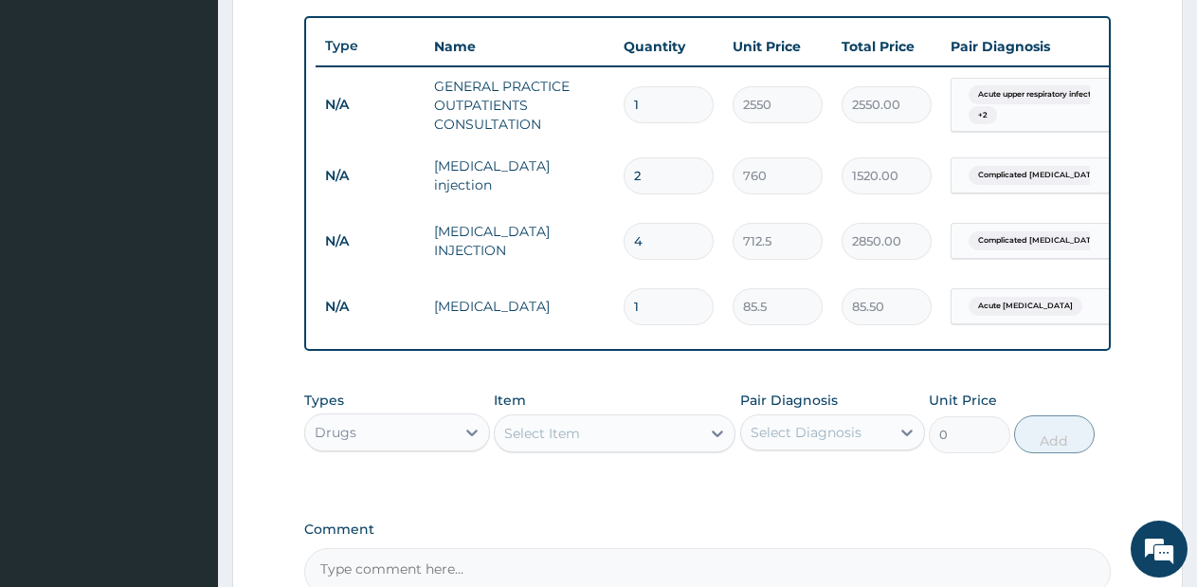
click at [1039, 372] on div "PA Code / Prescription Code Enter Code(Secondary Care Only) Encounter Date 17-0…" at bounding box center [707, 43] width 806 height 1103
click at [672, 319] on input "1" at bounding box center [669, 306] width 90 height 37
type input "0.00"
type input "5"
type input "427.50"
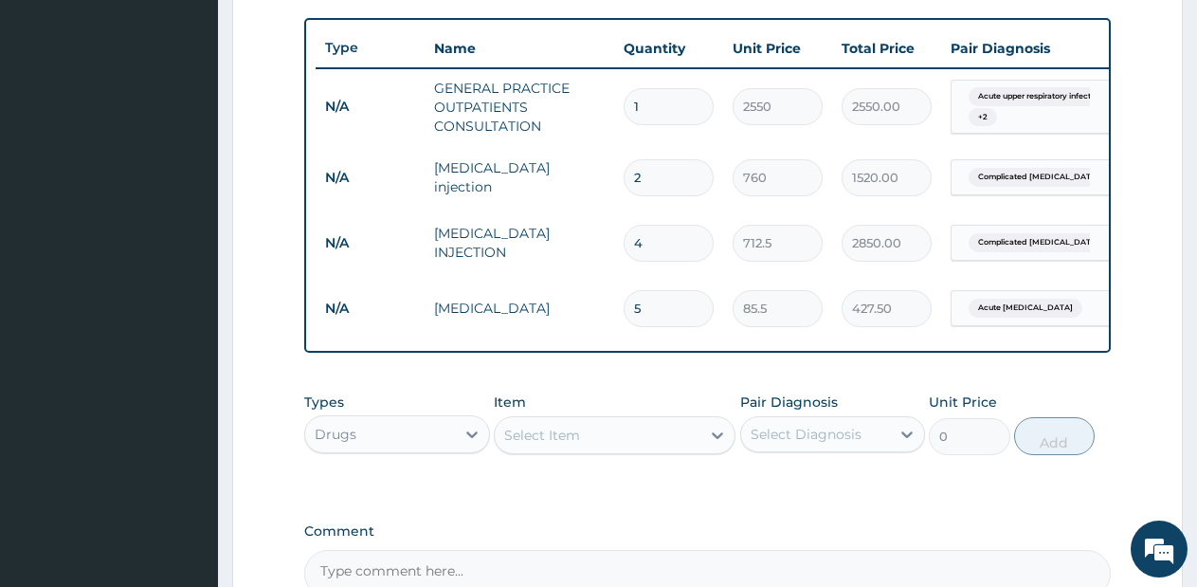
scroll to position [913, 0]
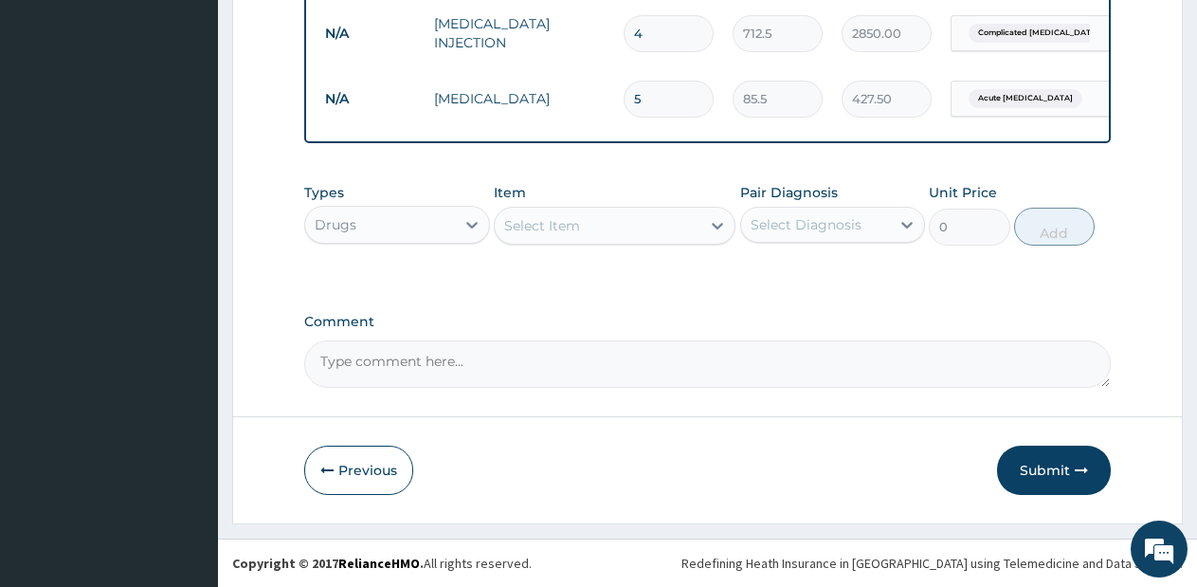
type input "5"
click at [444, 224] on div "Drugs" at bounding box center [380, 224] width 150 height 30
click at [444, 234] on div "Drugs" at bounding box center [380, 224] width 150 height 30
click at [658, 245] on div "Item Select Item" at bounding box center [615, 214] width 242 height 63
click at [680, 211] on div "Select Item" at bounding box center [598, 225] width 206 height 30
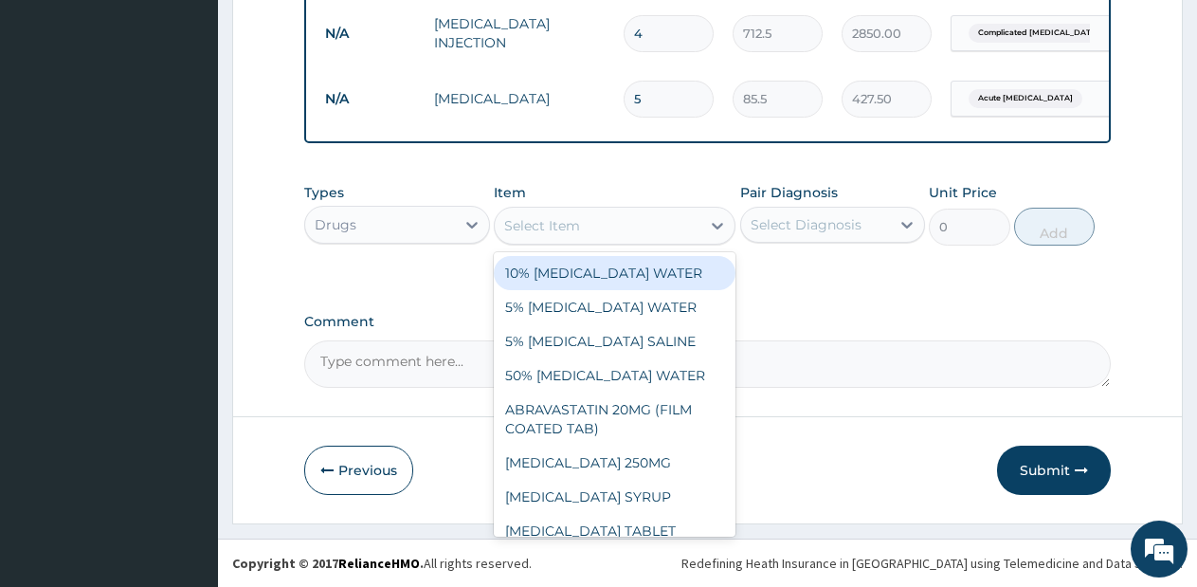
click at [680, 211] on div "Select Item" at bounding box center [598, 225] width 206 height 30
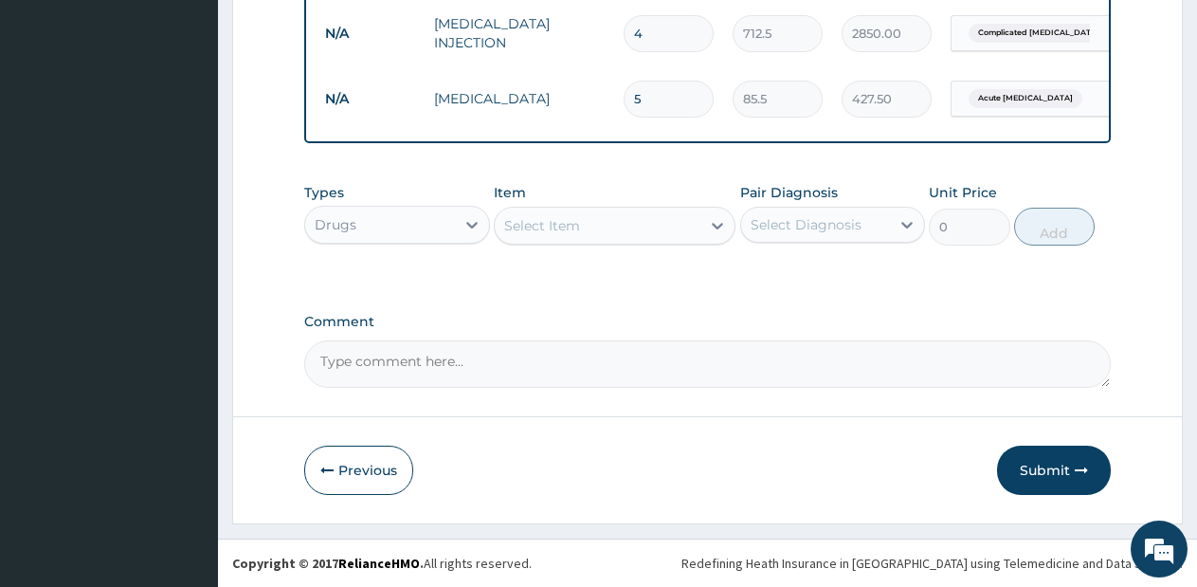
click at [680, 211] on div "Select Item" at bounding box center [598, 225] width 206 height 30
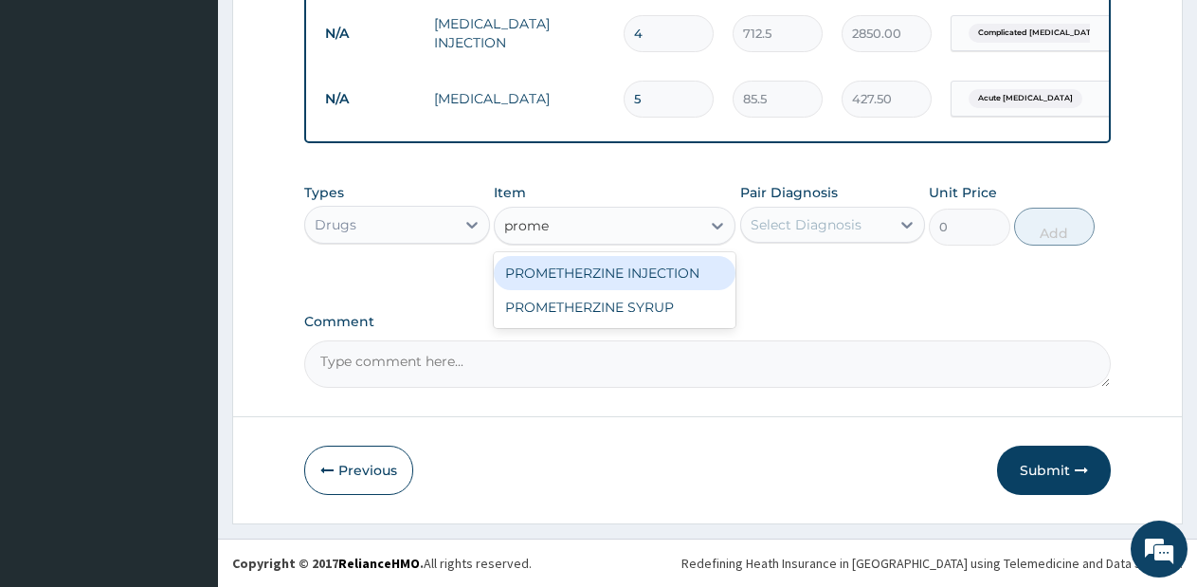
type input "promet"
click at [661, 267] on div "PROMETHERZINE INJECTION" at bounding box center [615, 273] width 242 height 34
type input "570"
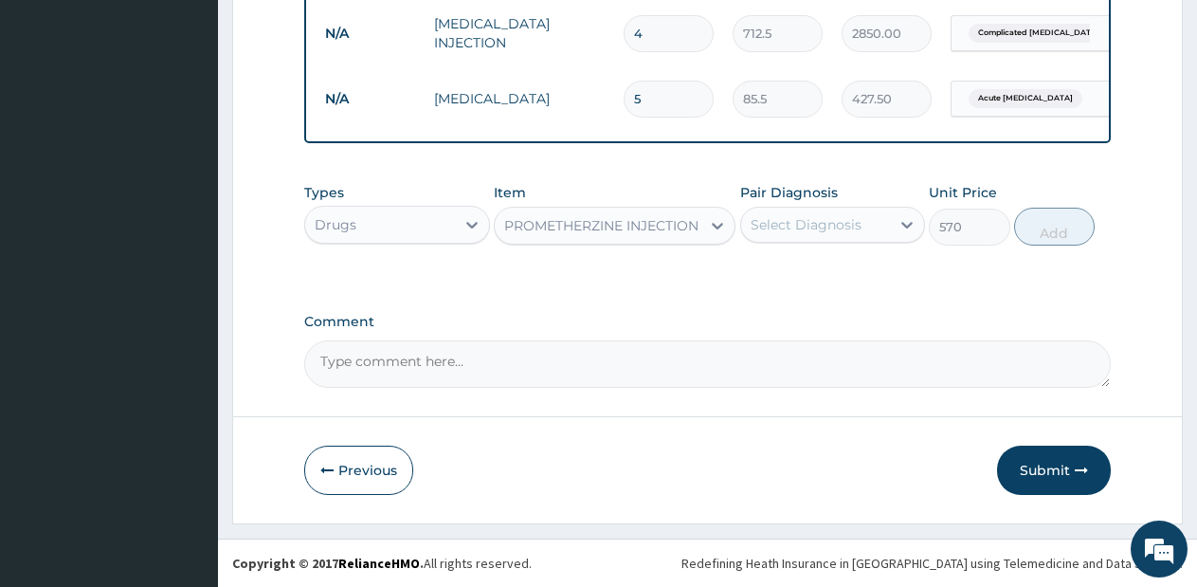
click at [852, 225] on div "Select Diagnosis" at bounding box center [806, 224] width 111 height 19
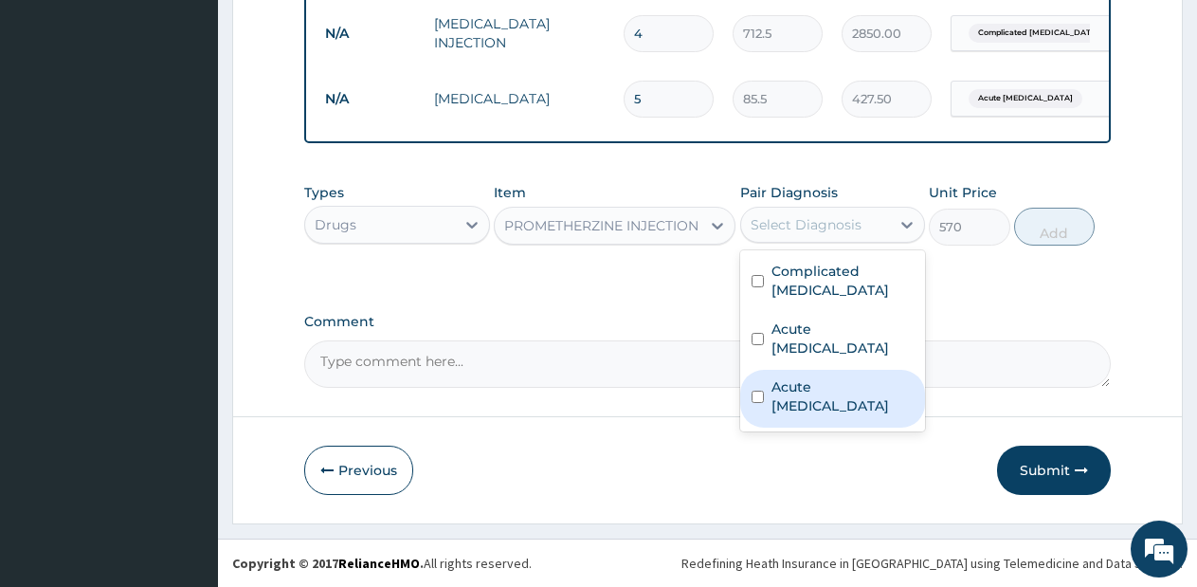
click at [819, 377] on label "Acute [MEDICAL_DATA]" at bounding box center [842, 396] width 143 height 38
checkbox input "true"
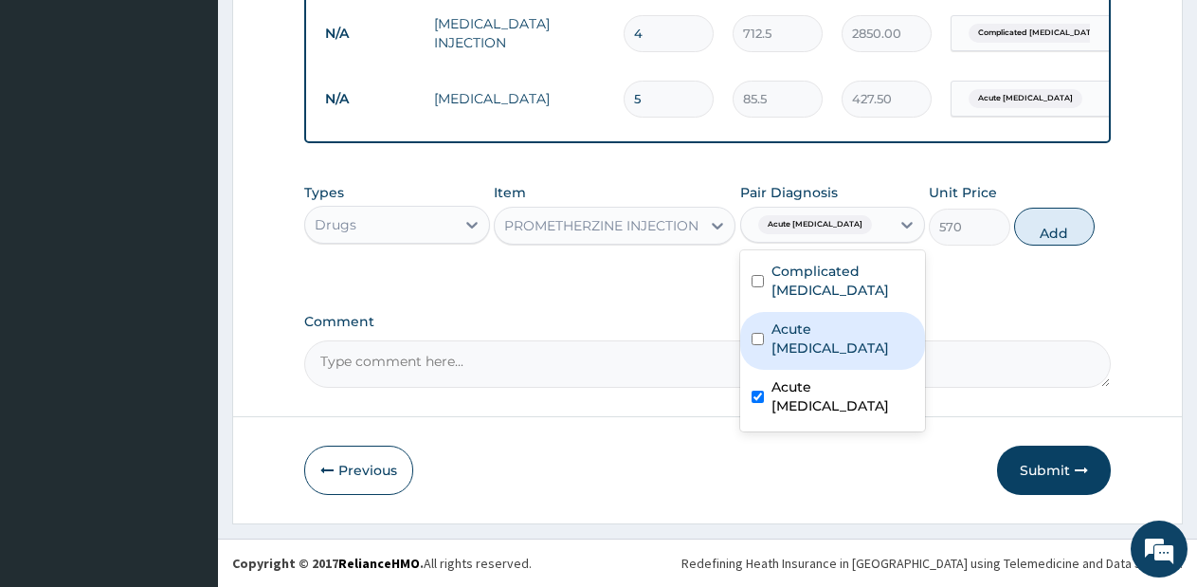
click at [837, 319] on label "Acute upper respiratory infection" at bounding box center [842, 338] width 143 height 38
checkbox input "true"
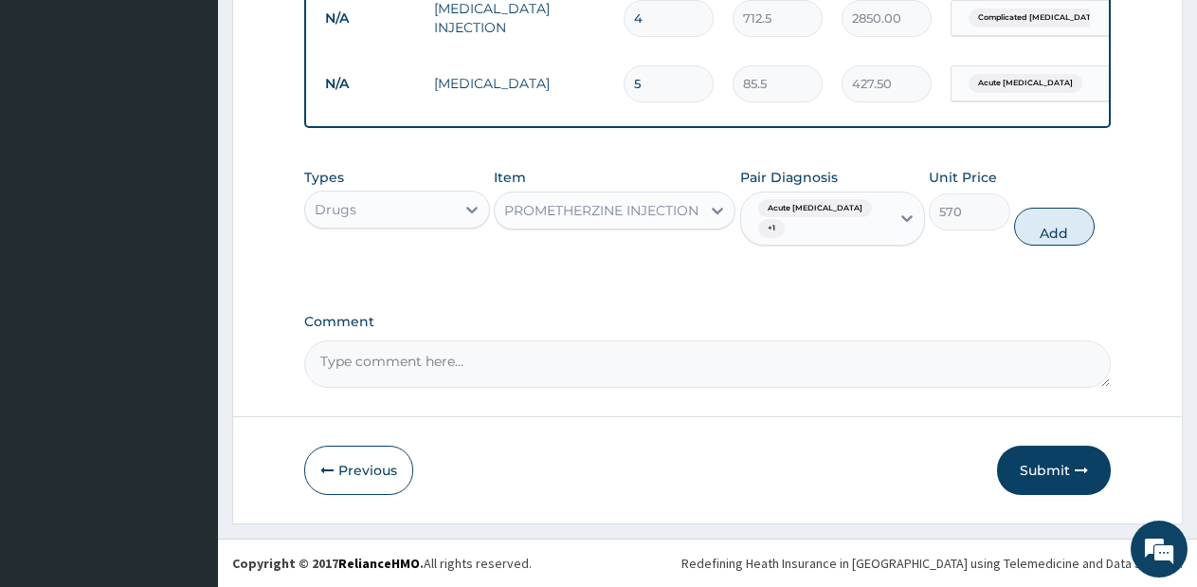
click at [1006, 246] on div "Unit Price 570" at bounding box center [969, 207] width 81 height 79
click at [1034, 237] on button "Add" at bounding box center [1054, 227] width 81 height 38
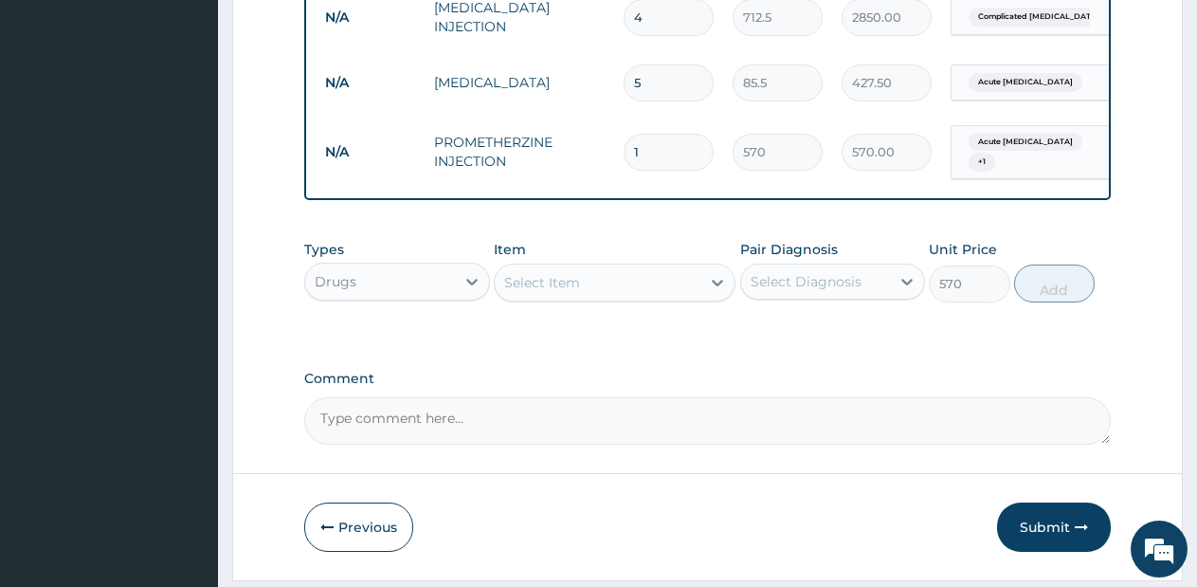
type input "0"
click at [618, 298] on div "Select Item" at bounding box center [598, 282] width 206 height 30
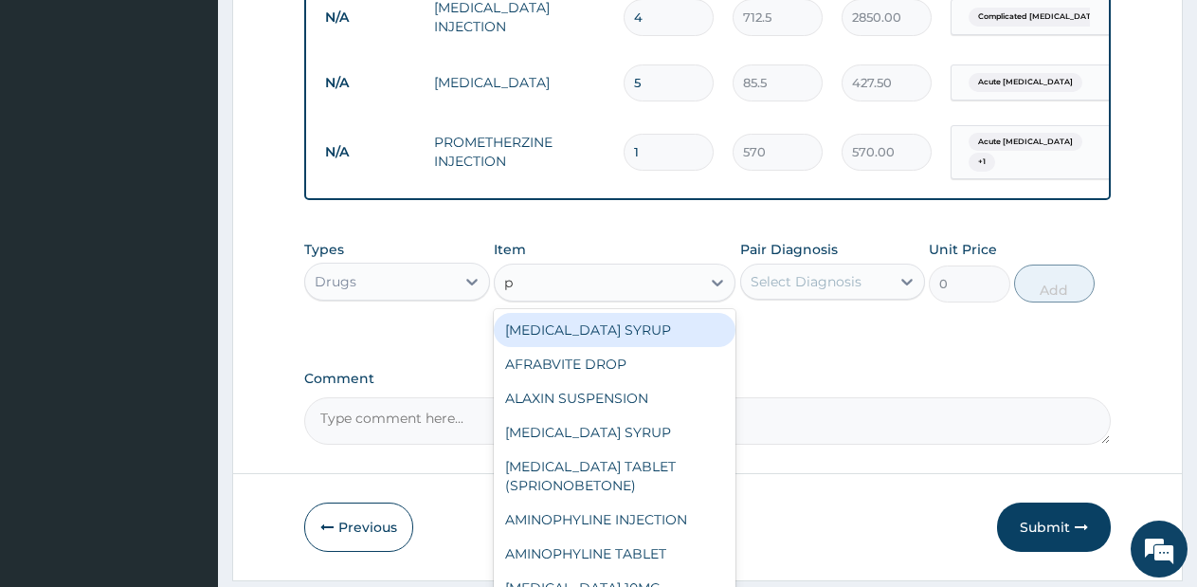
type input "p."
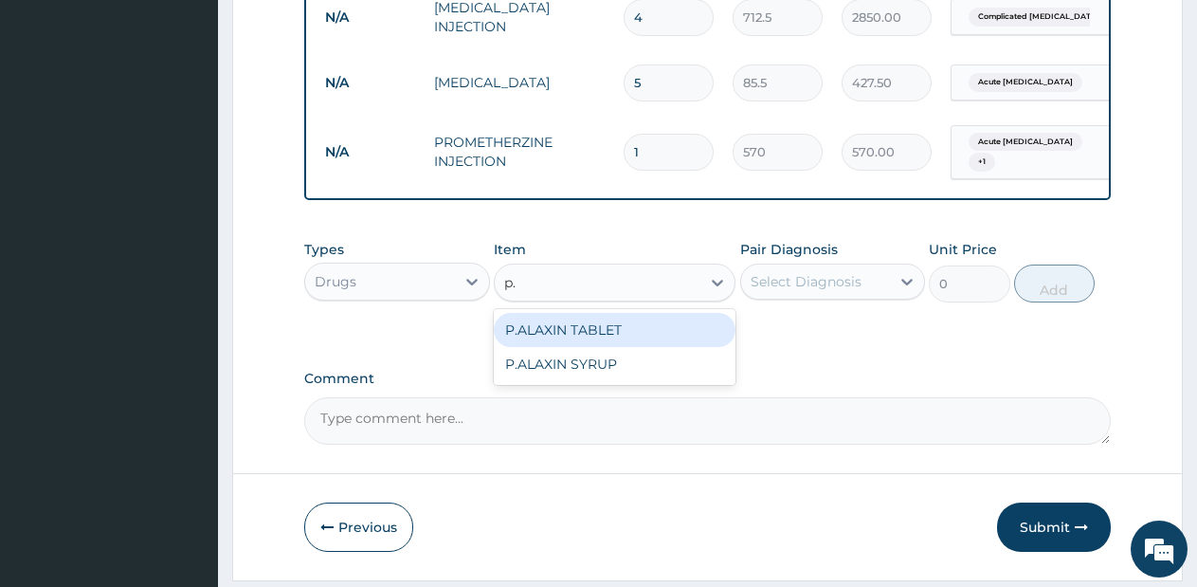
click at [614, 345] on div "P.ALAXIN TABLET" at bounding box center [615, 330] width 242 height 34
type input "1710"
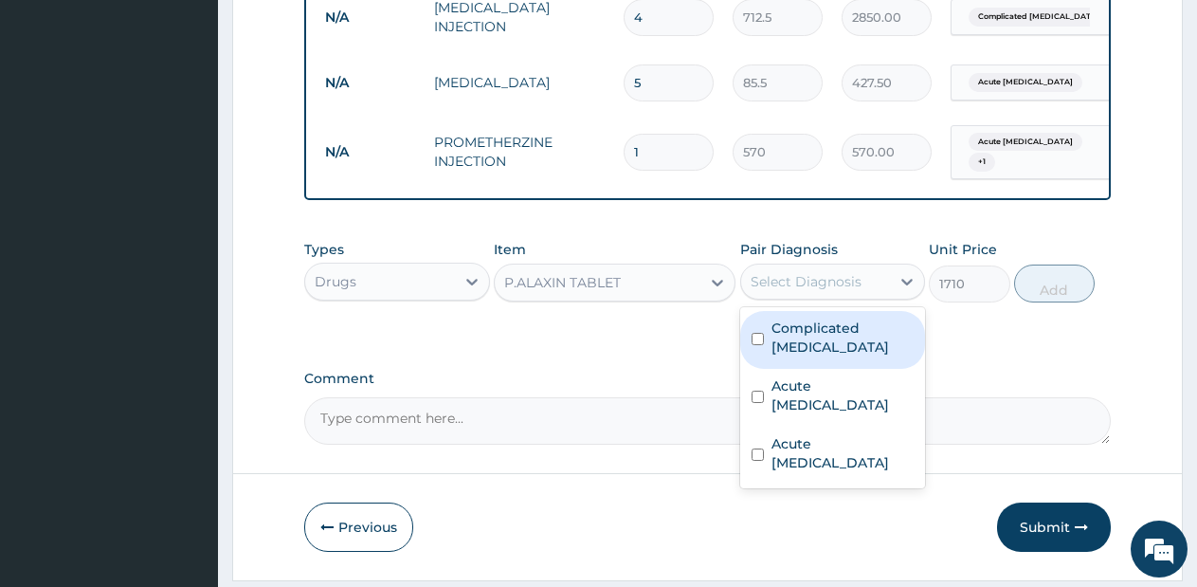
click at [842, 297] on div "Select Diagnosis" at bounding box center [816, 281] width 150 height 30
click at [834, 356] on div "Complicated [MEDICAL_DATA]" at bounding box center [833, 340] width 186 height 58
checkbox input "true"
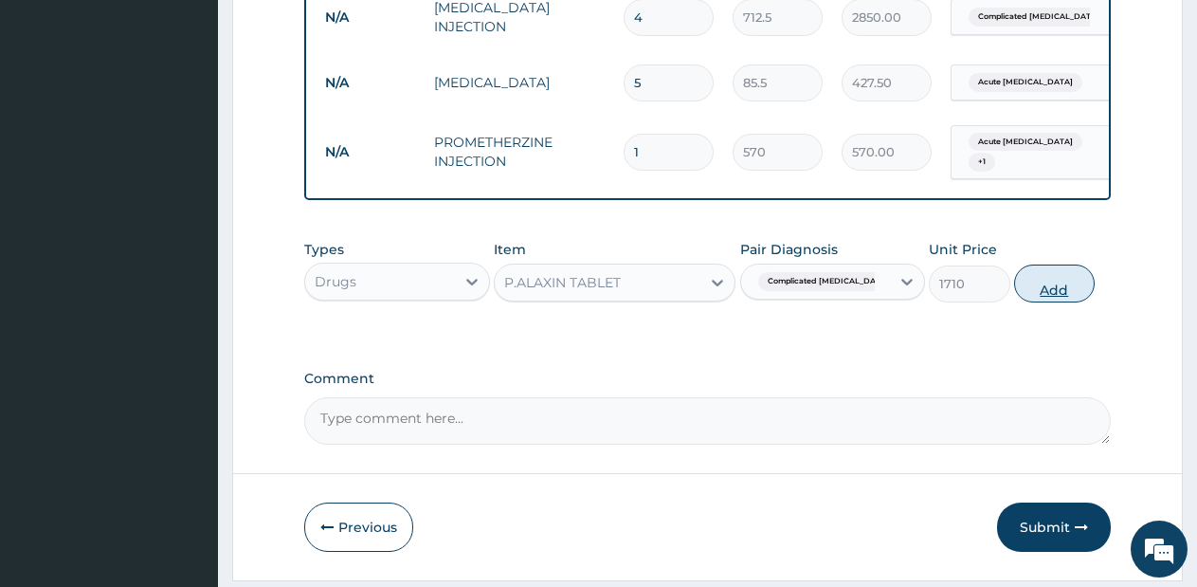
click at [1064, 302] on button "Add" at bounding box center [1054, 283] width 81 height 38
type input "0"
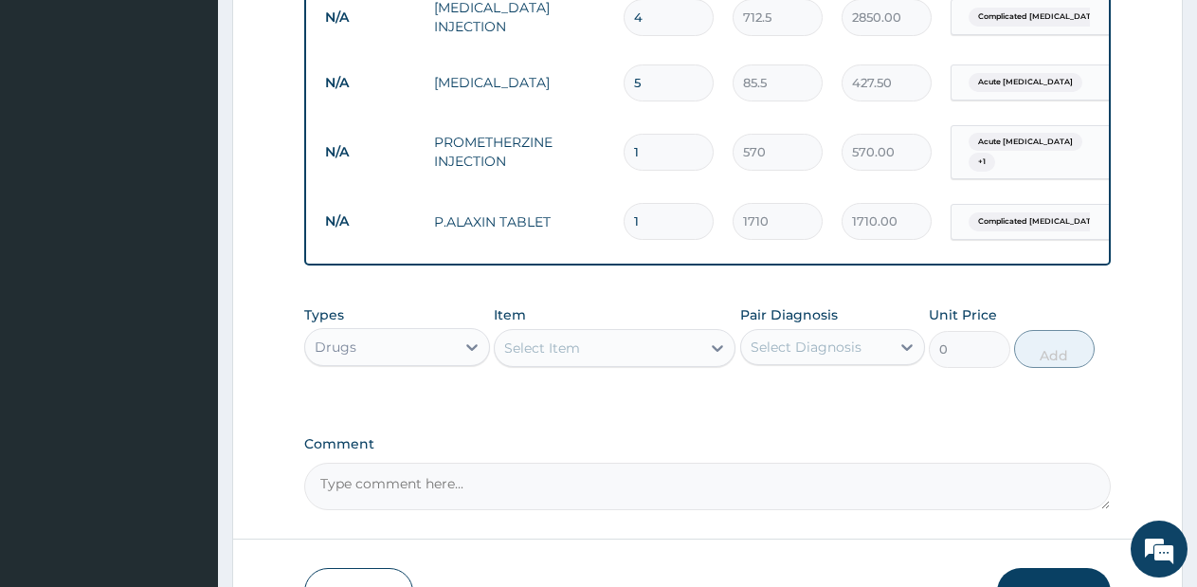
click at [658, 350] on div "Select Item" at bounding box center [598, 348] width 206 height 30
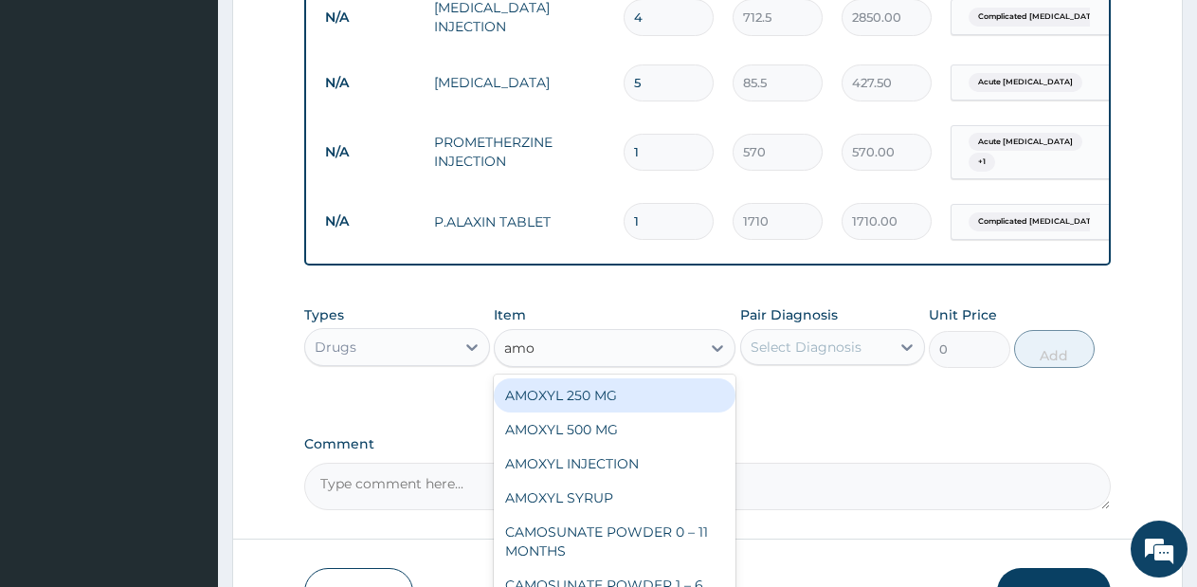
type input "amox"
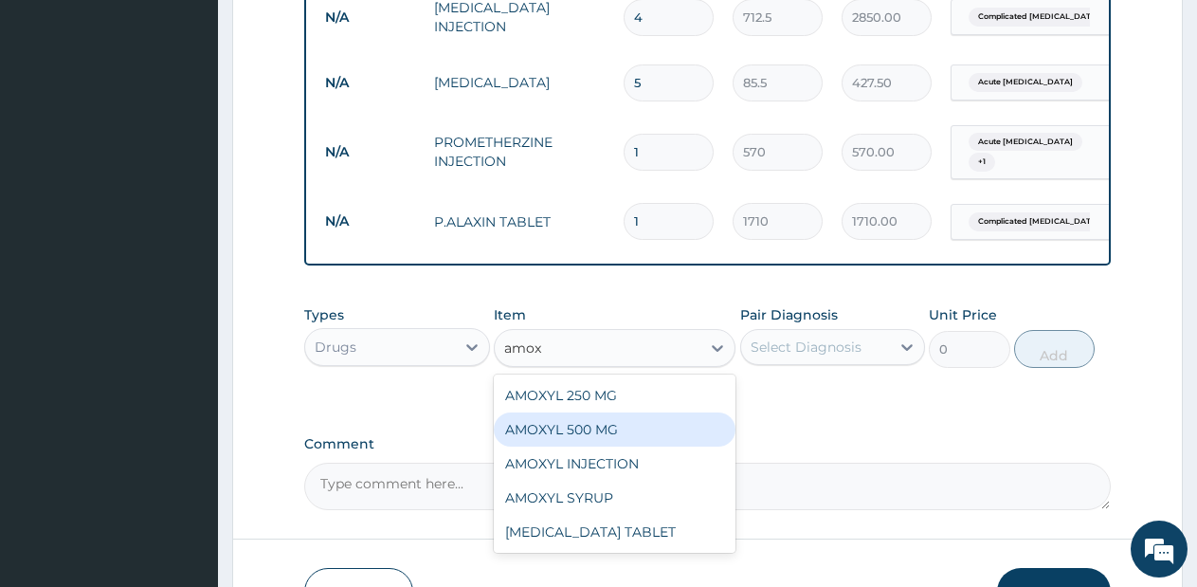
click at [625, 446] on div "AMOXYL 500 MG" at bounding box center [615, 429] width 242 height 34
type input "95"
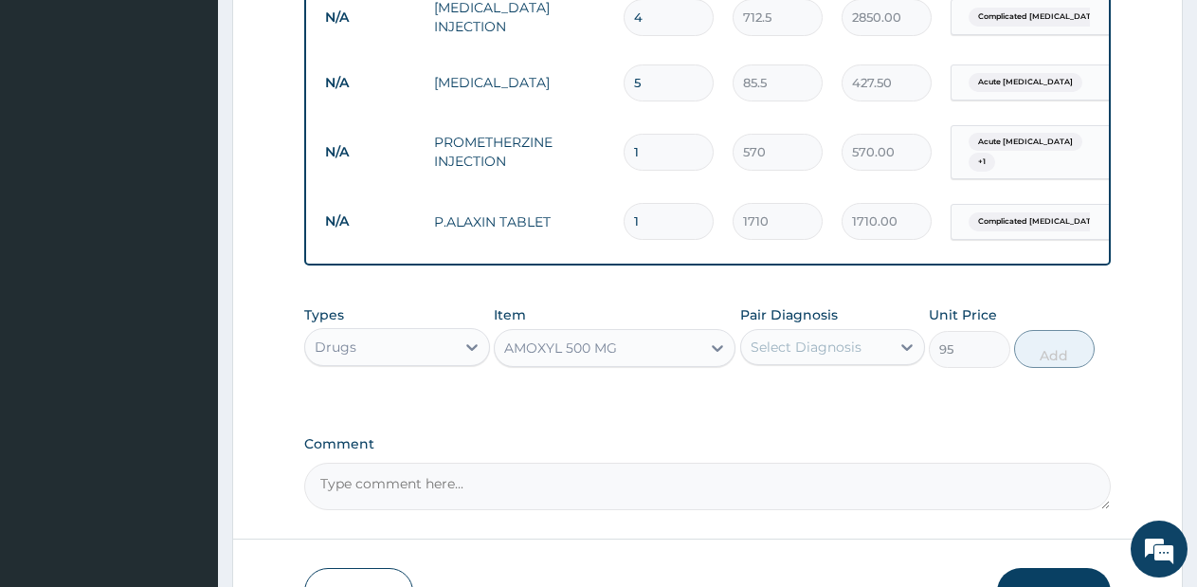
click at [828, 356] on div "Select Diagnosis" at bounding box center [806, 346] width 111 height 19
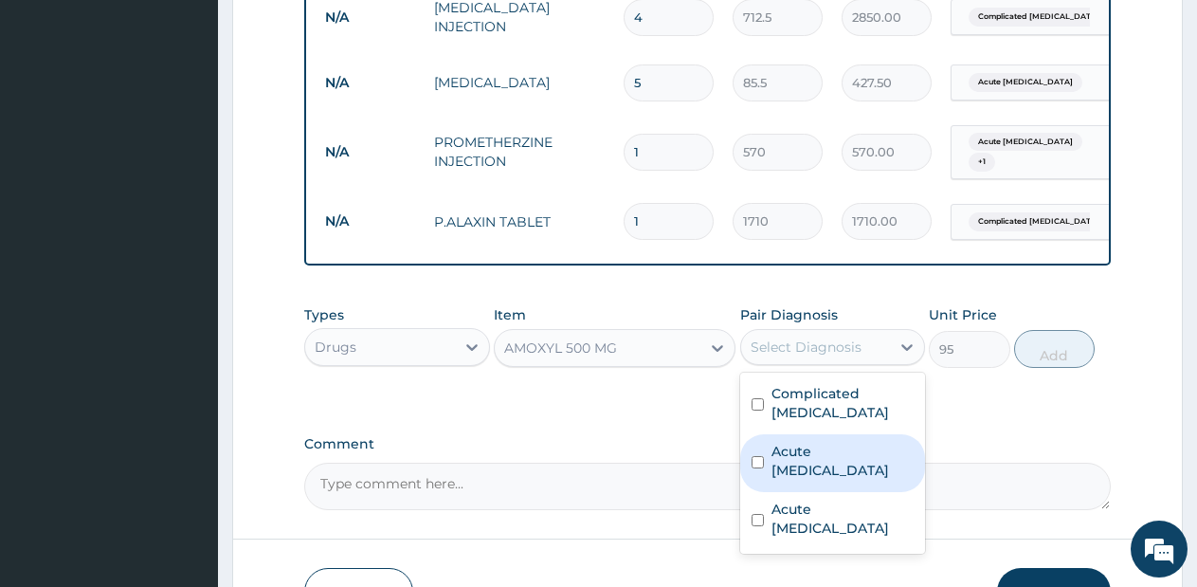
click at [799, 453] on label "Acute upper respiratory infection" at bounding box center [842, 461] width 143 height 38
checkbox input "true"
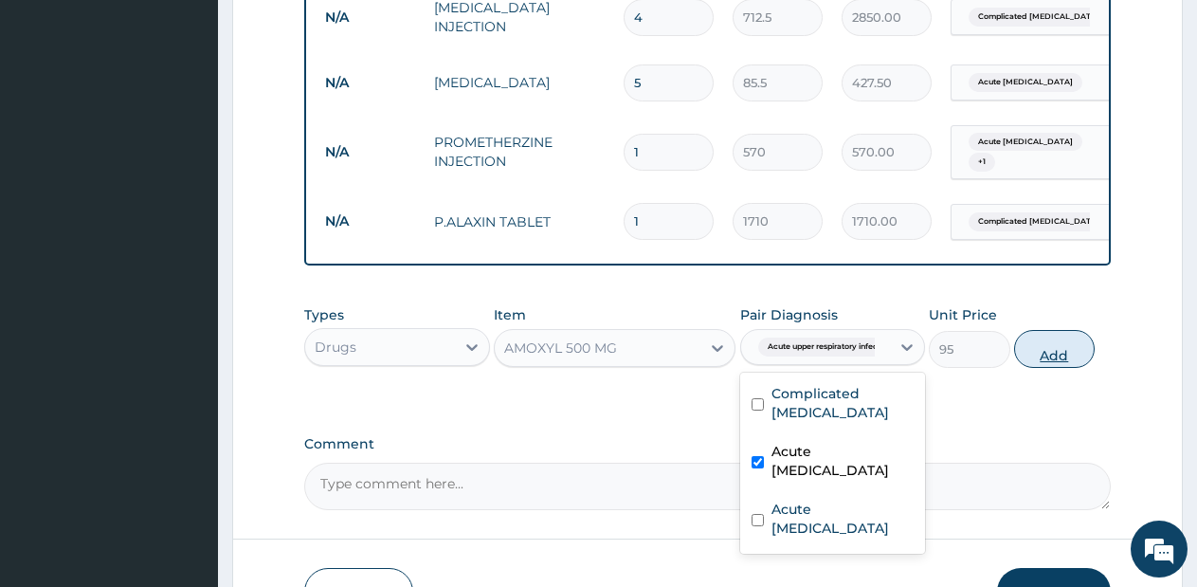
click at [1058, 357] on button "Add" at bounding box center [1054, 349] width 81 height 38
type input "0"
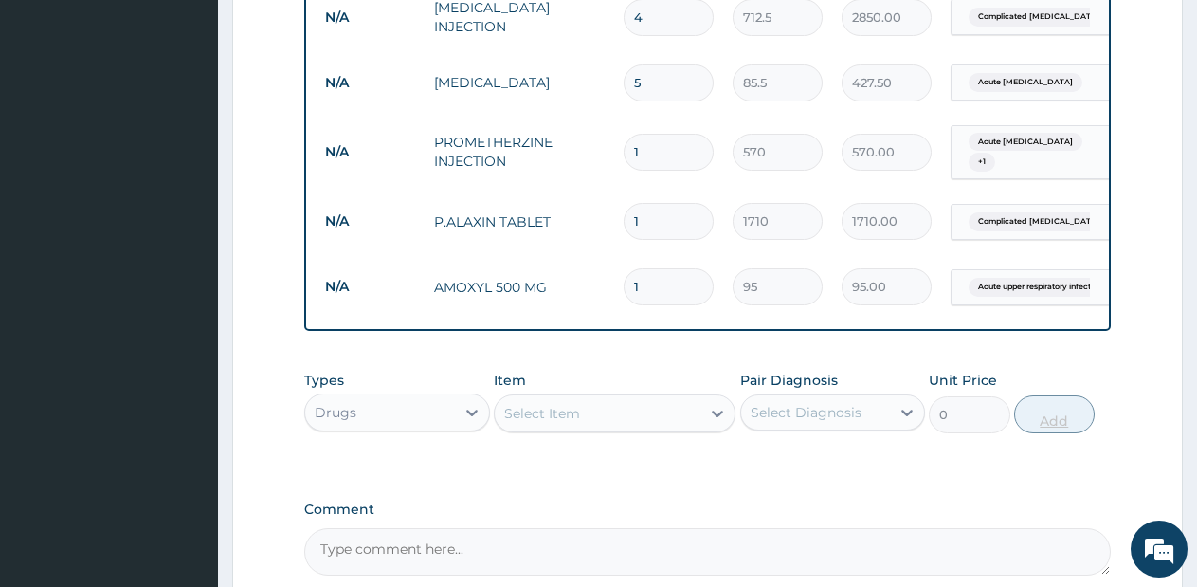
type input "15"
type input "1425.00"
type input "15"
click at [669, 428] on div "Select Item" at bounding box center [598, 413] width 206 height 30
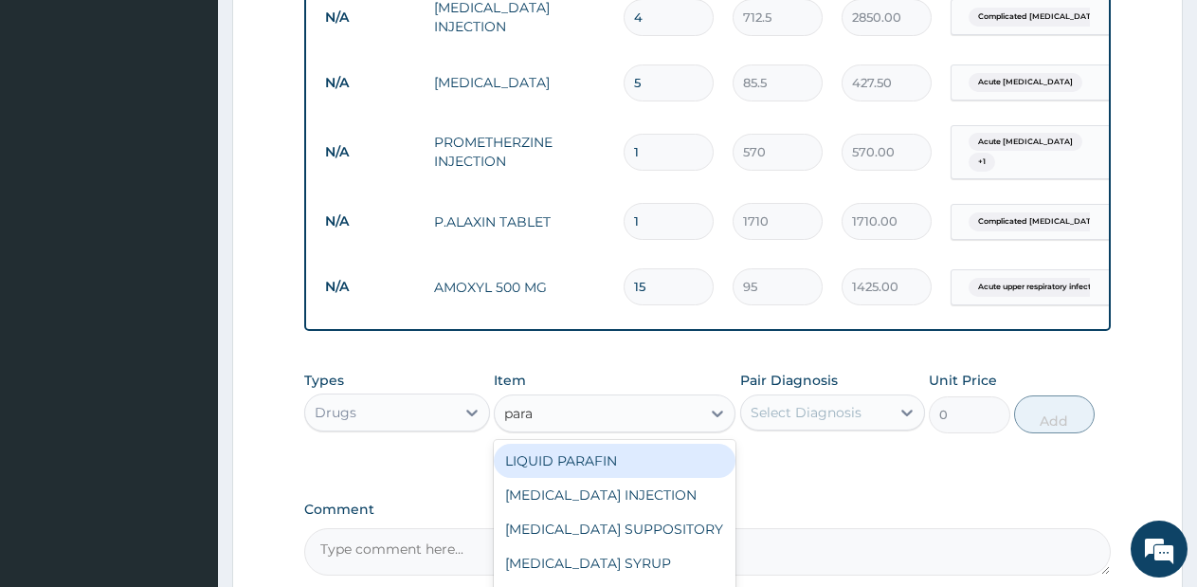
type input "parac"
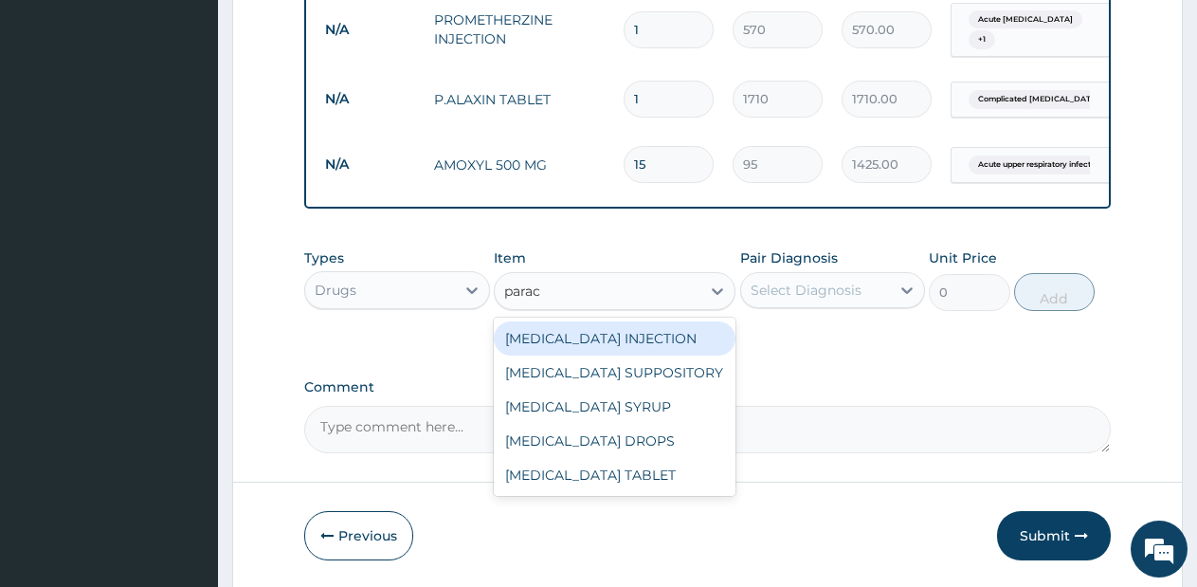
scroll to position [1038, 0]
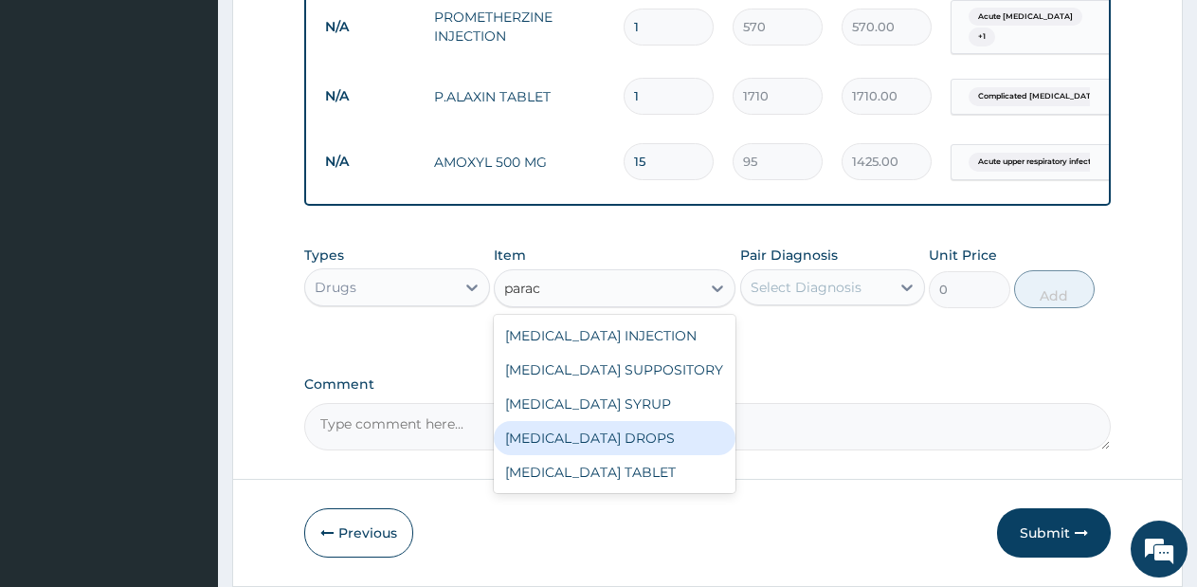
click at [690, 438] on div "[MEDICAL_DATA] DROPS" at bounding box center [615, 438] width 242 height 34
type input "570"
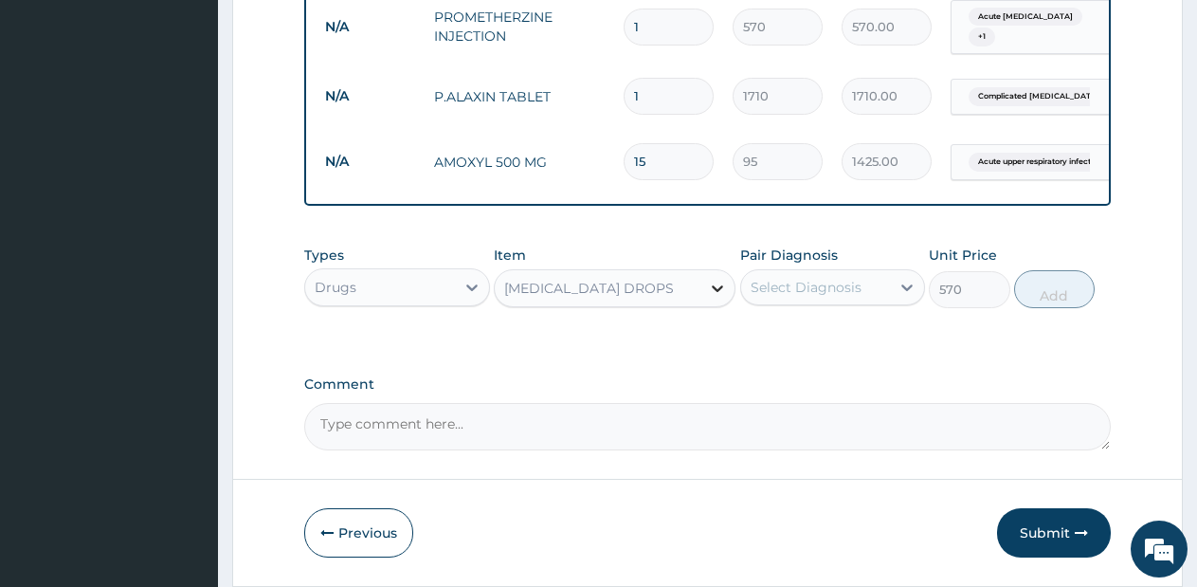
click at [719, 298] on icon at bounding box center [717, 288] width 19 height 19
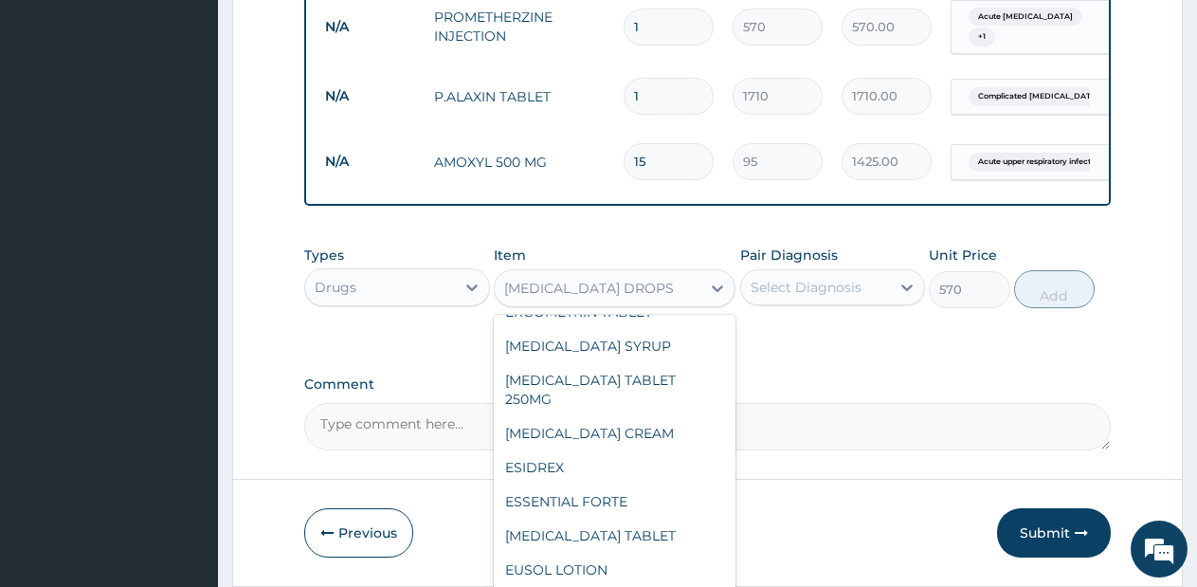
scroll to position [8573, 0]
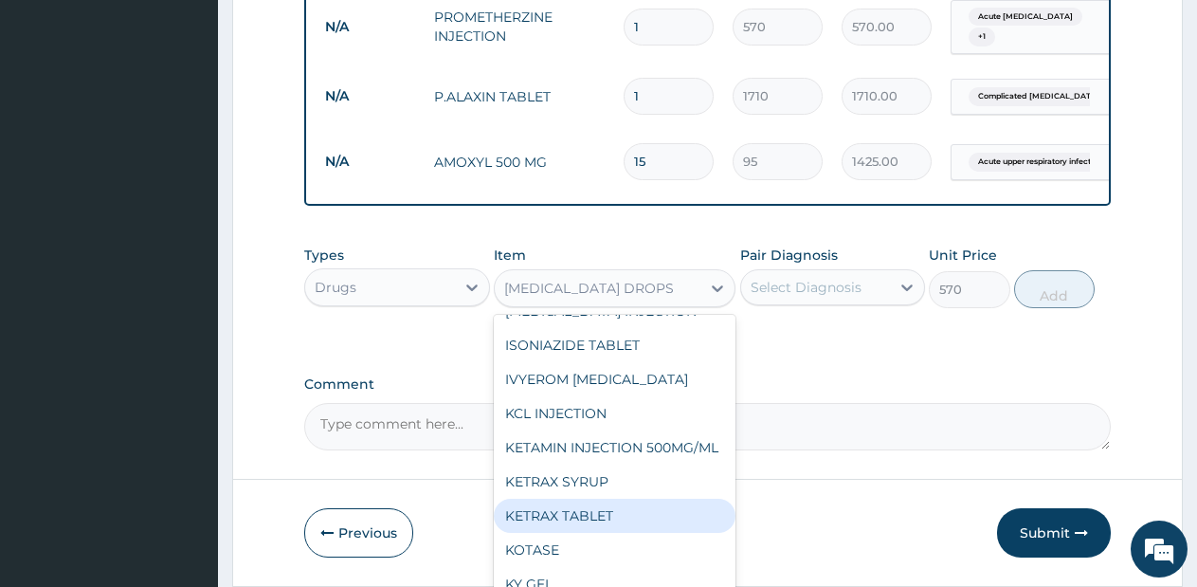
drag, startPoint x: 698, startPoint y: 324, endPoint x: 698, endPoint y: 307, distance: 17.1
click at [698, 307] on div "option PARACETAMOL DROPS, selected. option KETRAX TABLET focused, 242 of 430. 4…" at bounding box center [615, 288] width 242 height 38
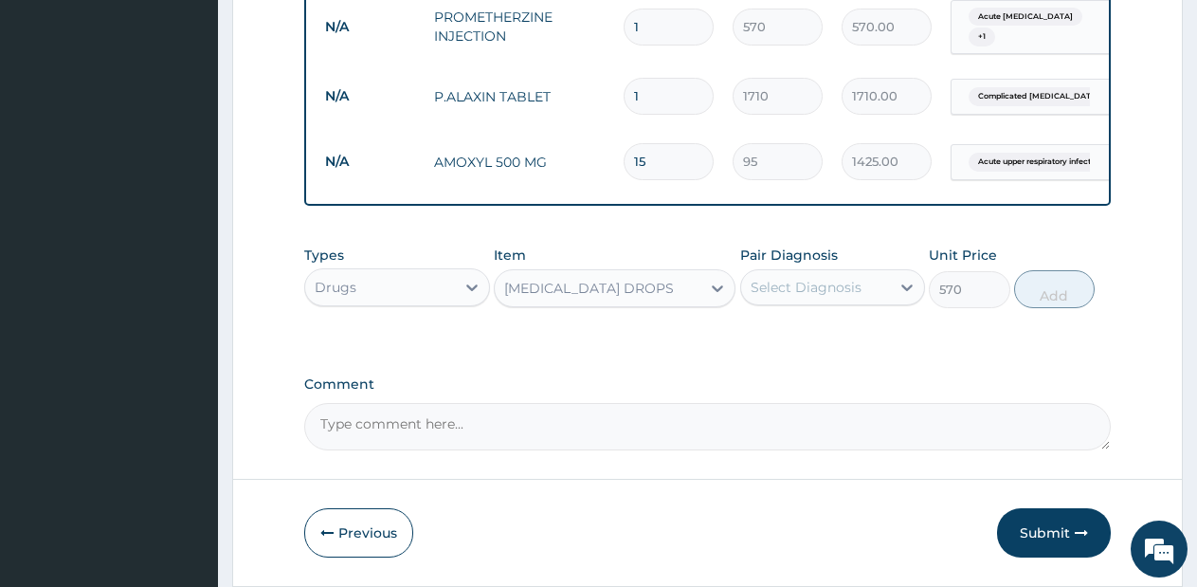
drag, startPoint x: 698, startPoint y: 307, endPoint x: 661, endPoint y: 303, distance: 36.2
click at [685, 301] on div "PARACETAMOL DROPS" at bounding box center [598, 288] width 206 height 30
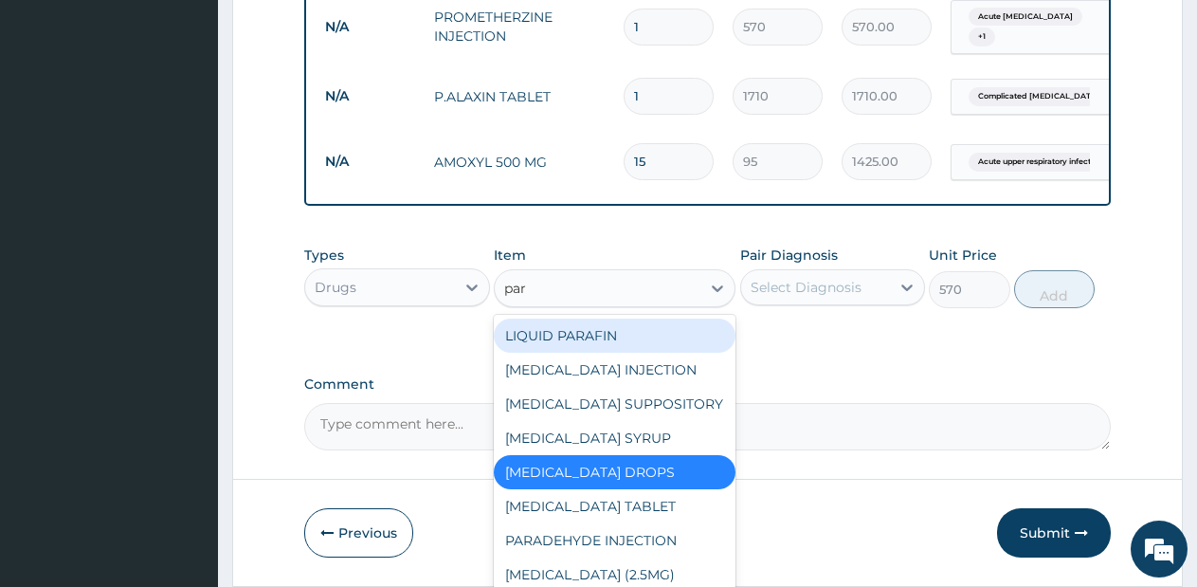
type input "para"
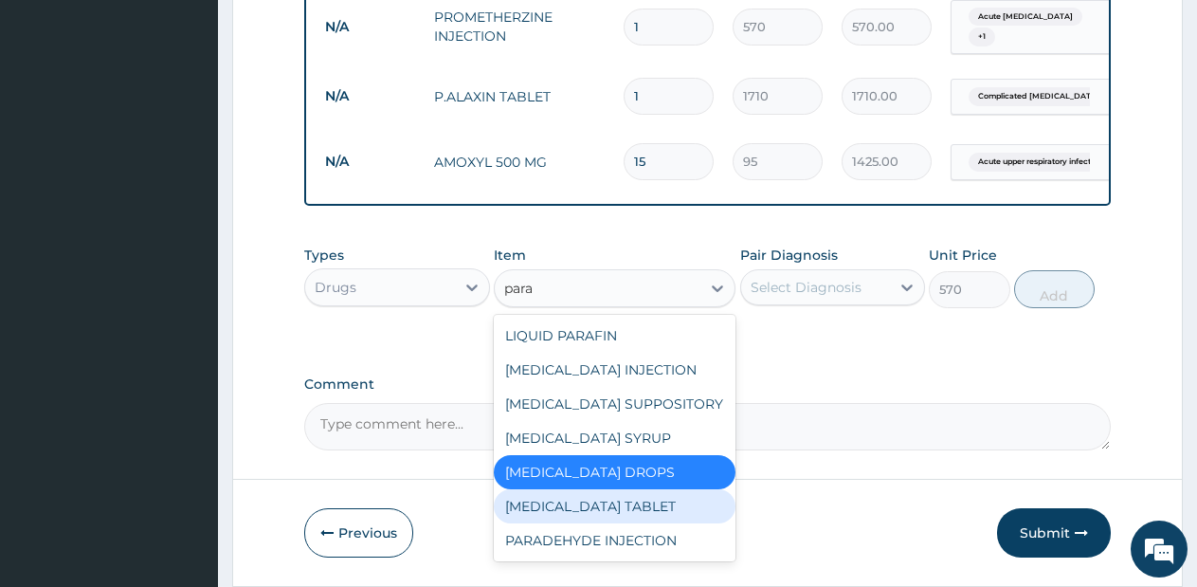
click at [643, 522] on div "PARACETAMOL TABLET" at bounding box center [615, 506] width 242 height 34
type input "28.5"
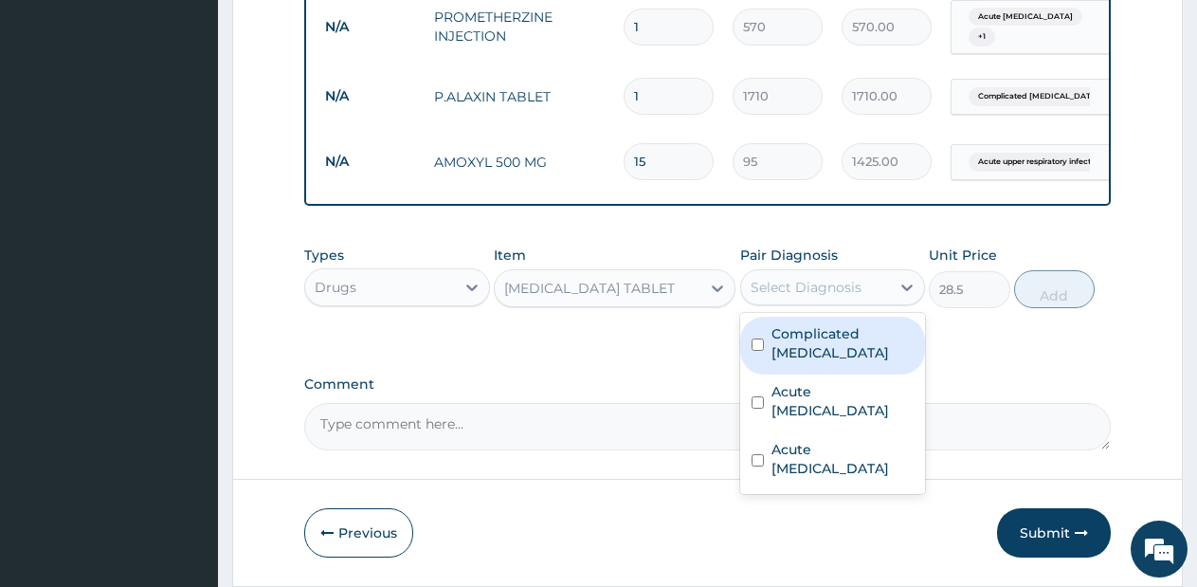
click at [856, 297] on div "Select Diagnosis" at bounding box center [806, 287] width 111 height 19
click at [840, 368] on div "Complicated malaria" at bounding box center [833, 346] width 186 height 58
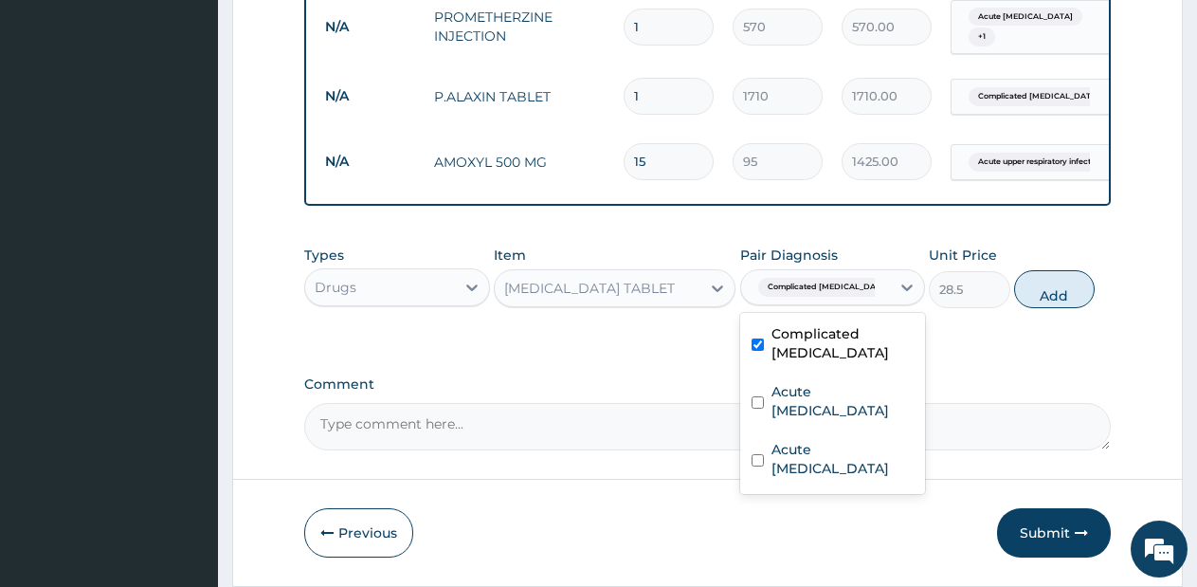
click at [840, 371] on div "Complicated malaria" at bounding box center [833, 346] width 186 height 58
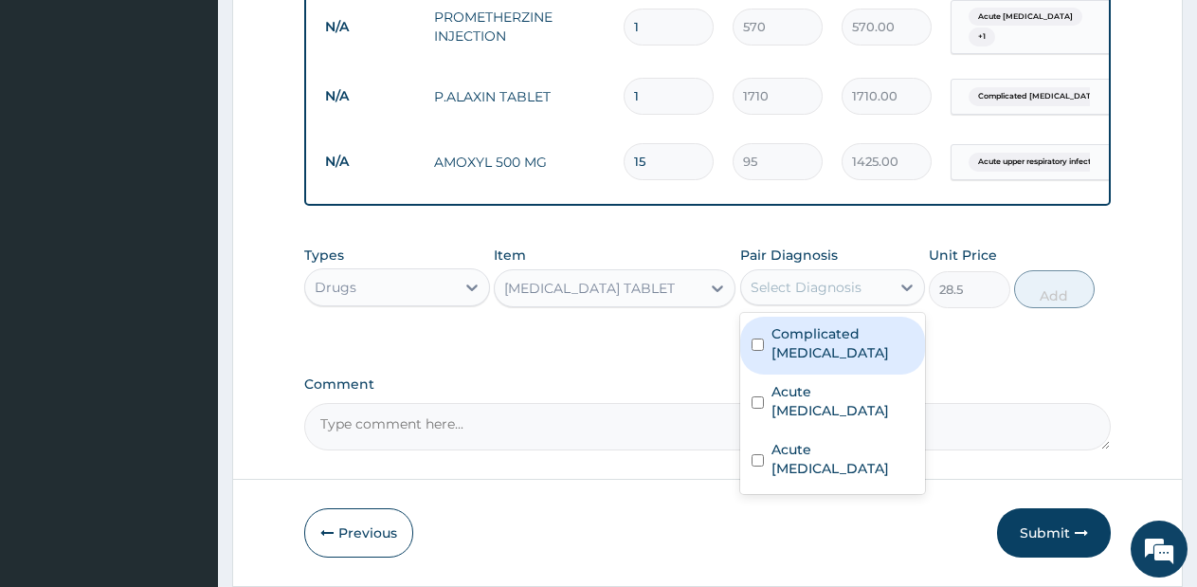
click at [840, 371] on div "Complicated malaria" at bounding box center [833, 346] width 186 height 58
checkbox input "true"
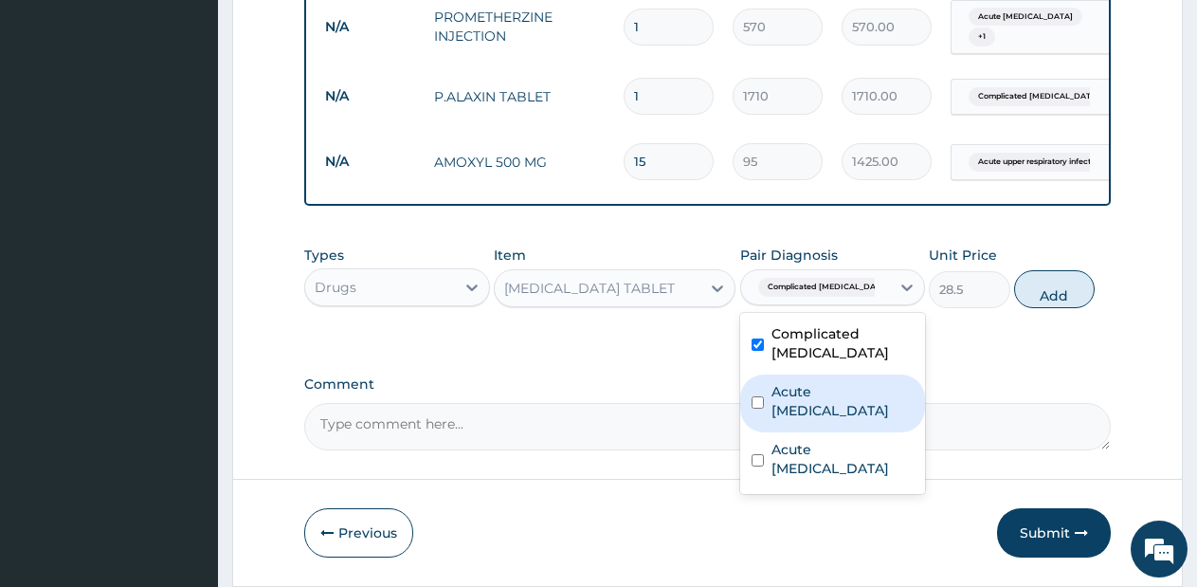
click at [859, 391] on label "Acute upper respiratory infection" at bounding box center [842, 401] width 143 height 38
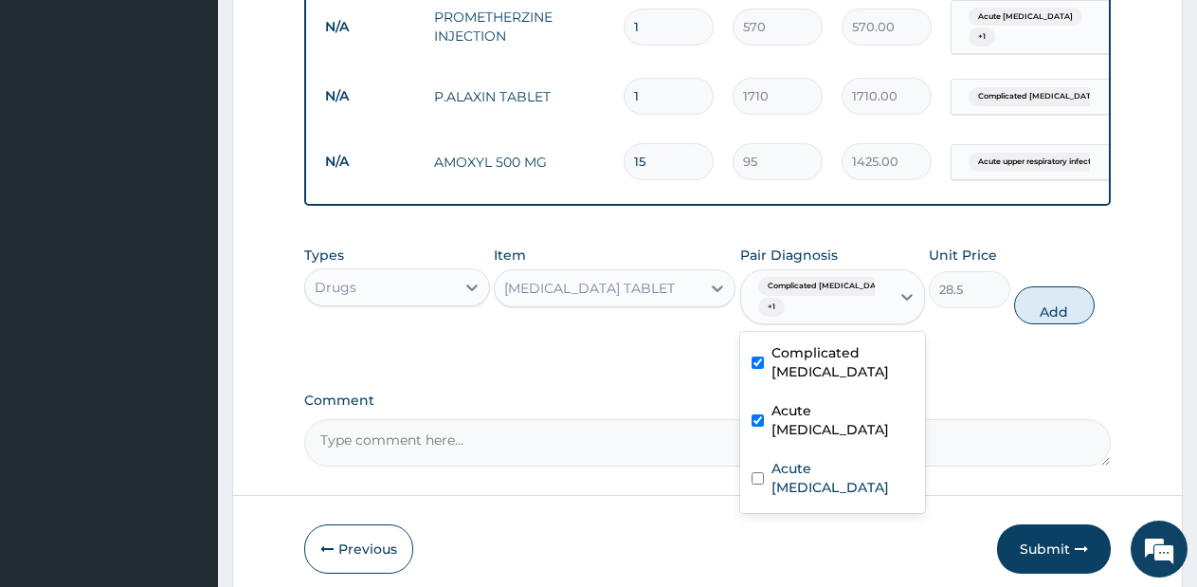
click at [843, 426] on label "Acute upper respiratory infection" at bounding box center [842, 420] width 143 height 38
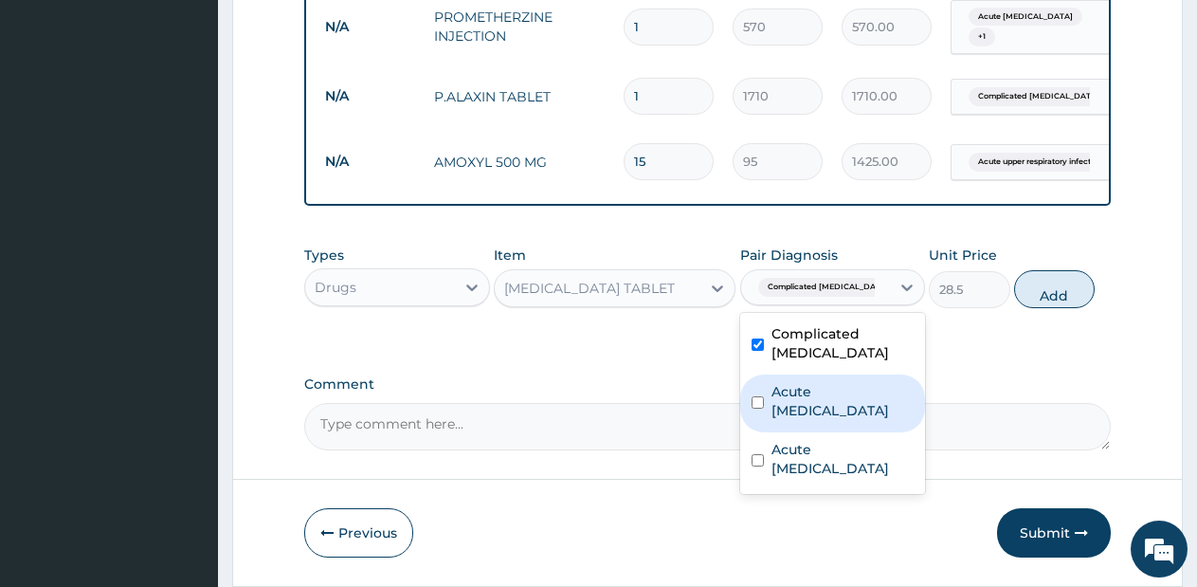
click at [843, 425] on div "Acute upper respiratory infection" at bounding box center [833, 403] width 186 height 58
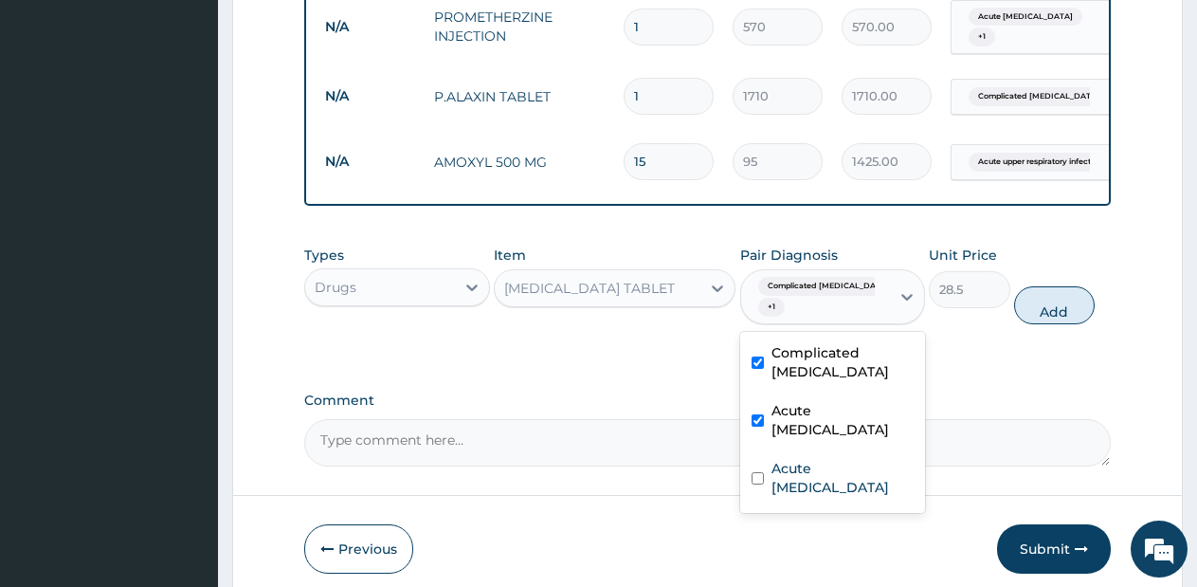
click at [843, 425] on label "Acute upper respiratory infection" at bounding box center [842, 420] width 143 height 38
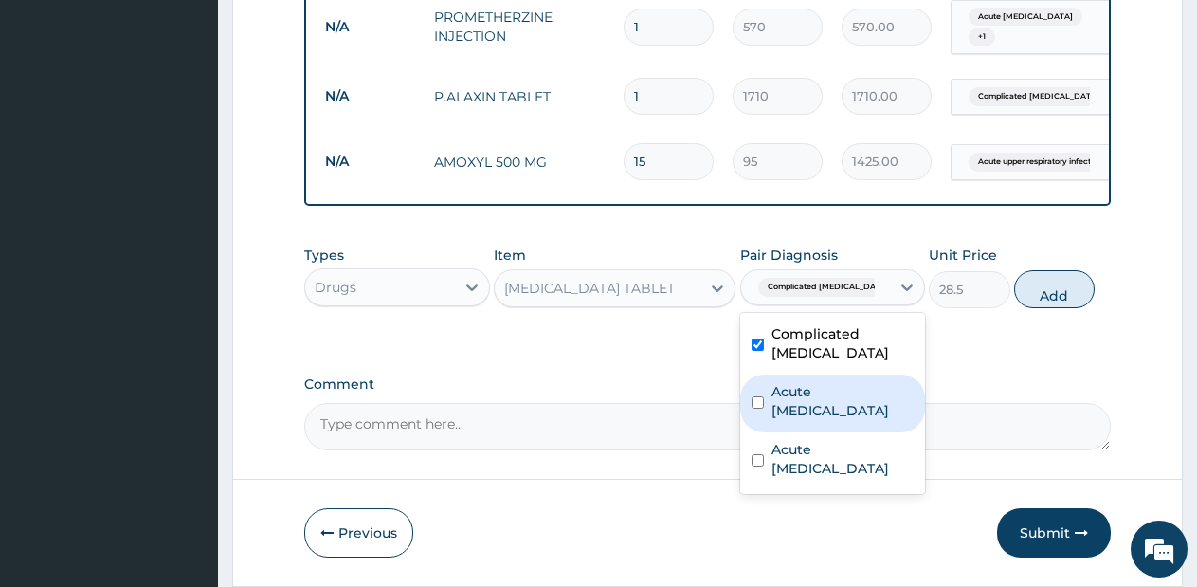
checkbox input "false"
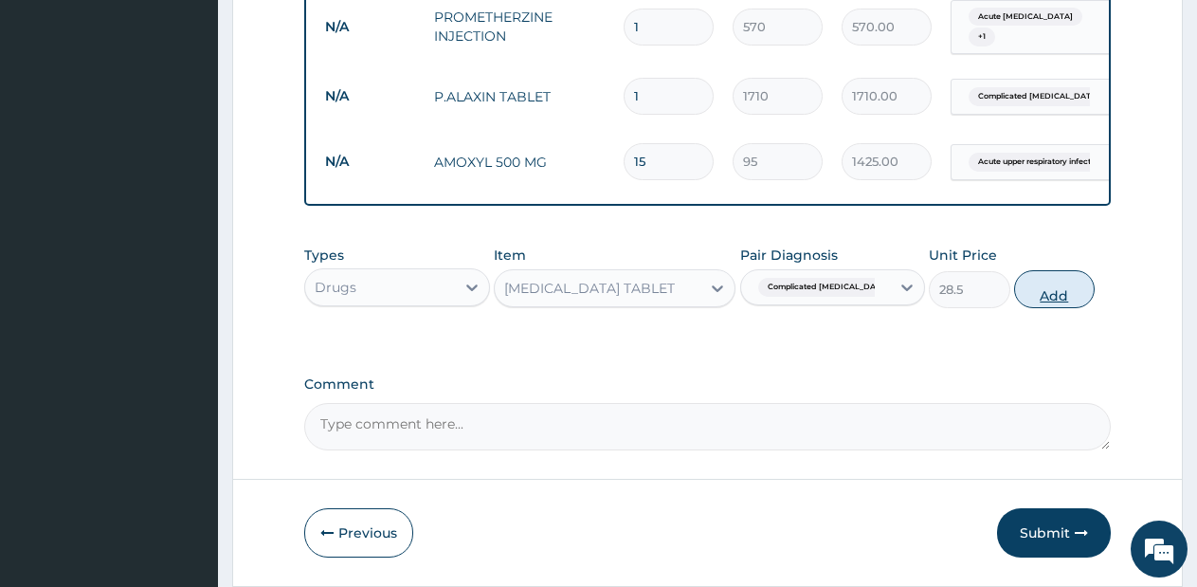
click at [1050, 302] on button "Add" at bounding box center [1054, 289] width 81 height 38
type input "0"
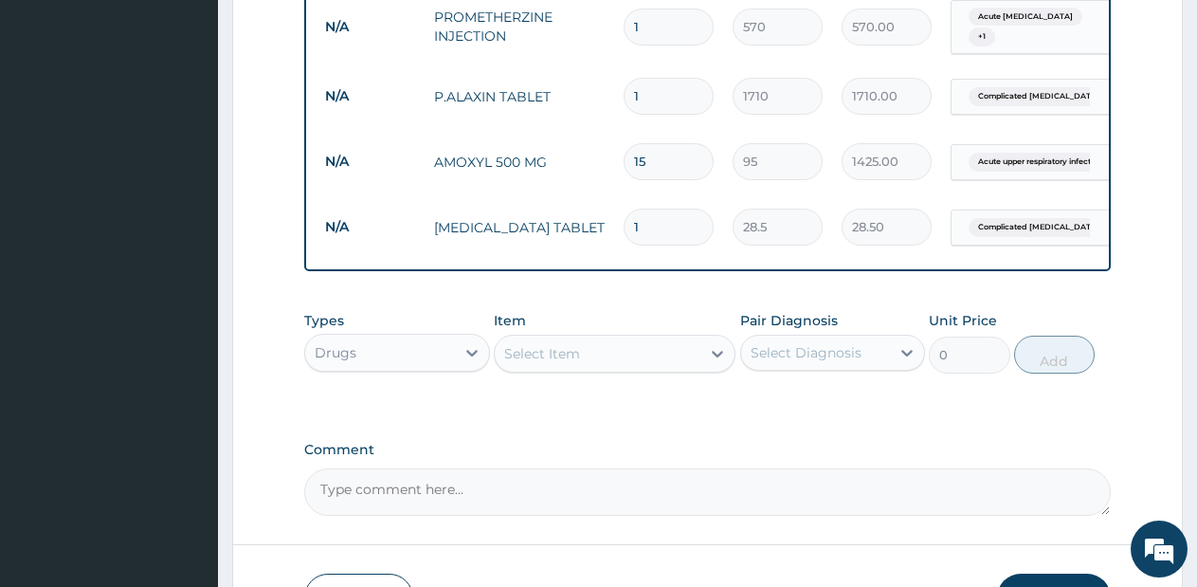
click at [698, 369] on div "Select Item" at bounding box center [598, 353] width 206 height 30
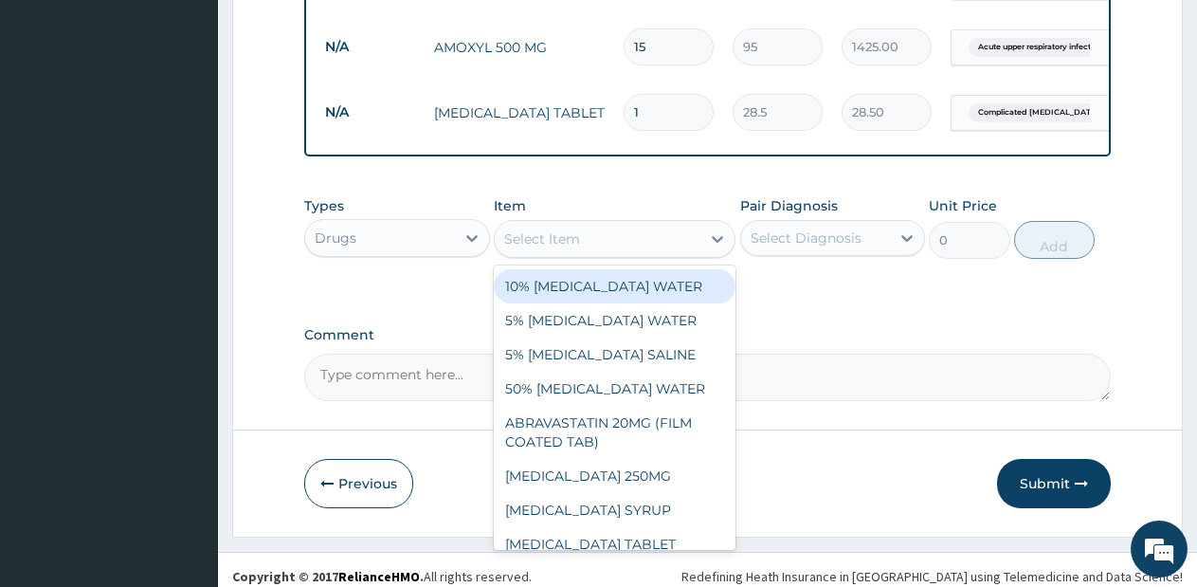
scroll to position [1182, 0]
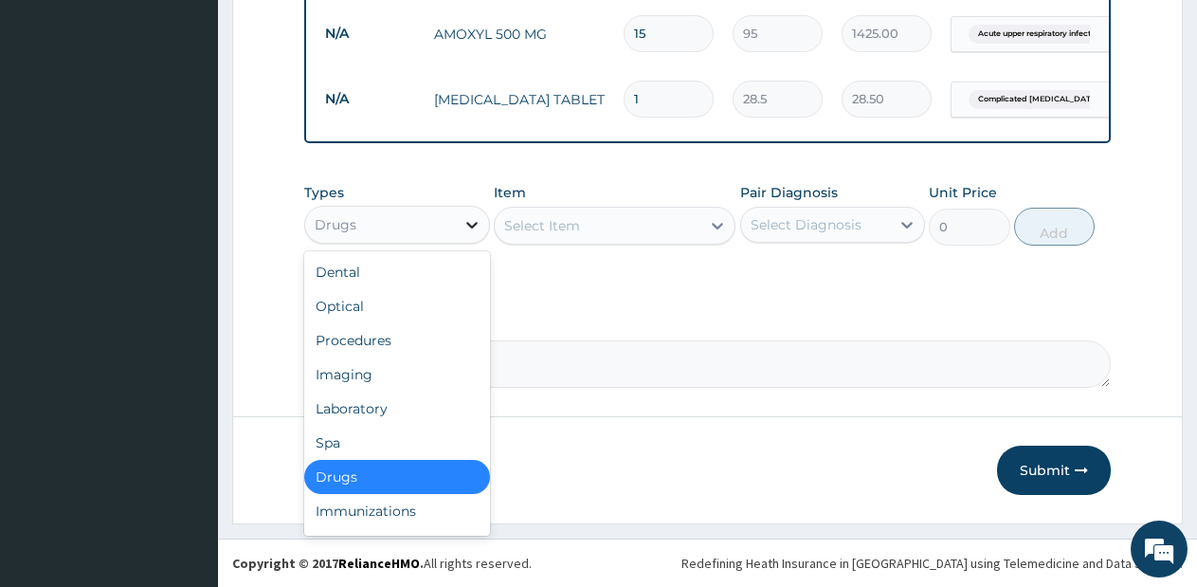
click at [463, 224] on icon at bounding box center [471, 224] width 19 height 19
click at [389, 408] on div "Laboratory" at bounding box center [397, 408] width 186 height 34
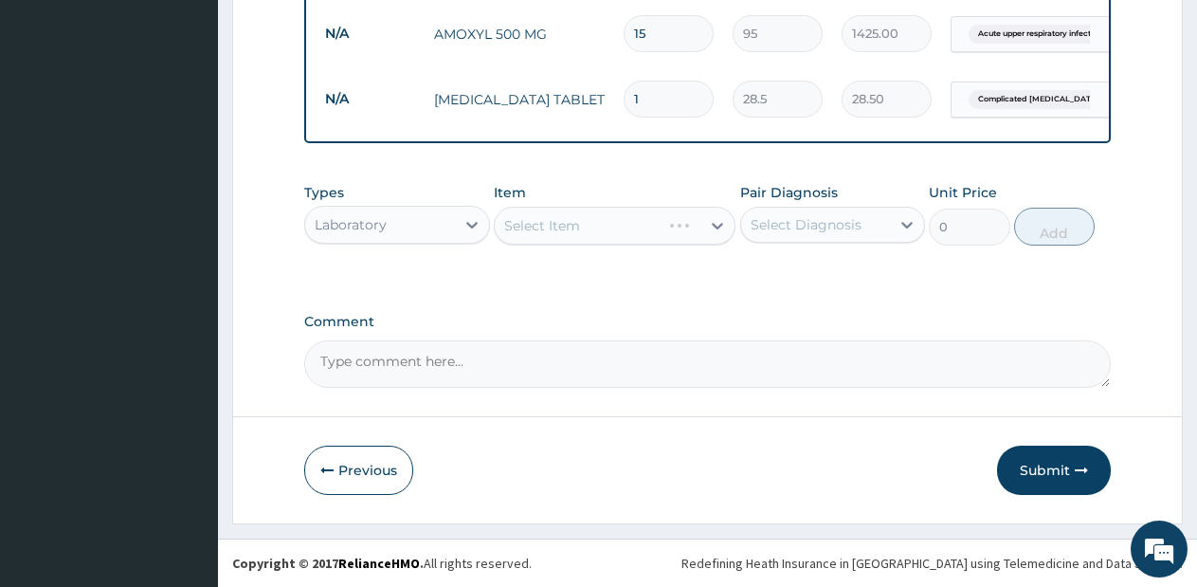
click at [711, 216] on div "Select Item" at bounding box center [615, 226] width 242 height 38
click at [704, 233] on div "Select Item" at bounding box center [615, 226] width 242 height 38
click at [704, 232] on div "Select Item" at bounding box center [615, 226] width 242 height 38
click at [670, 245] on div "Item Select Item" at bounding box center [615, 214] width 242 height 63
click at [682, 228] on div "Select Item" at bounding box center [615, 226] width 242 height 38
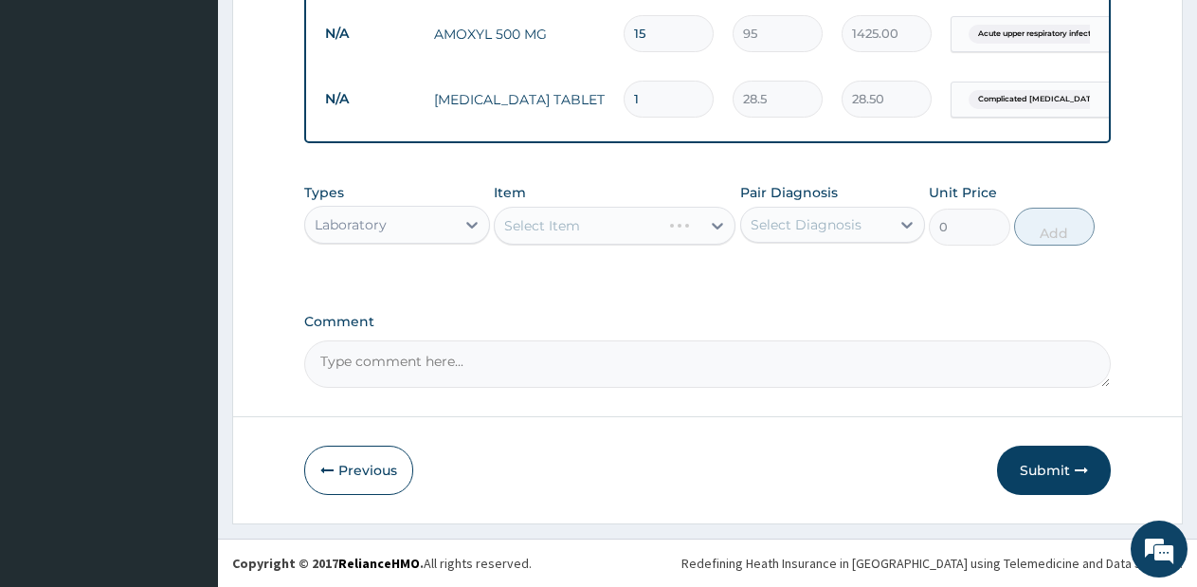
click at [682, 228] on div "Select Item" at bounding box center [615, 226] width 242 height 38
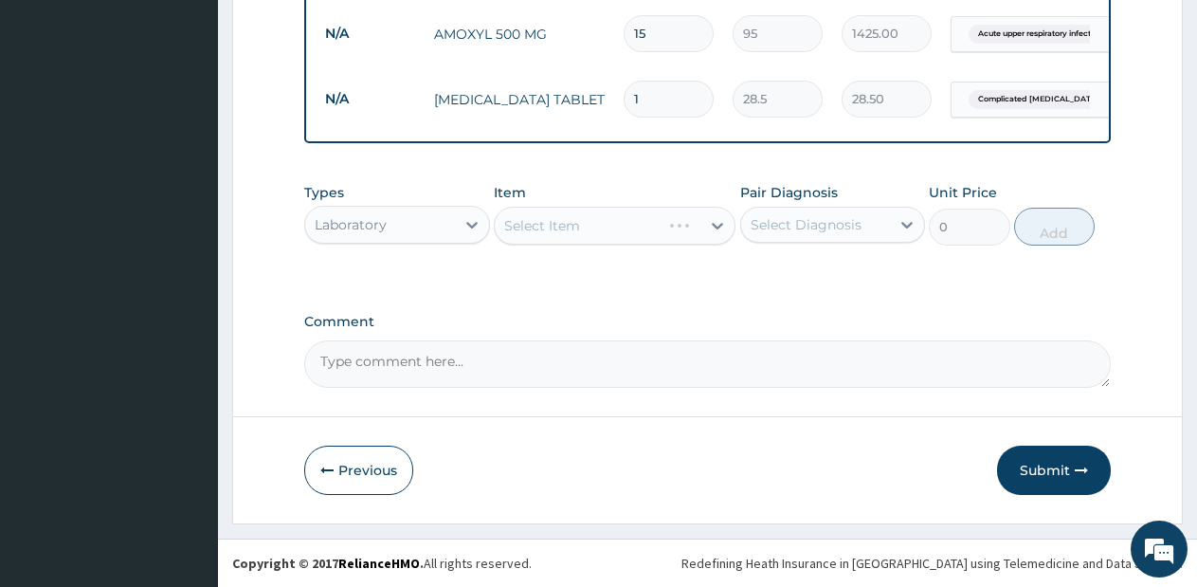
click at [682, 228] on div "Select Item" at bounding box center [615, 226] width 242 height 38
click at [682, 227] on div "Select Item" at bounding box center [615, 226] width 242 height 38
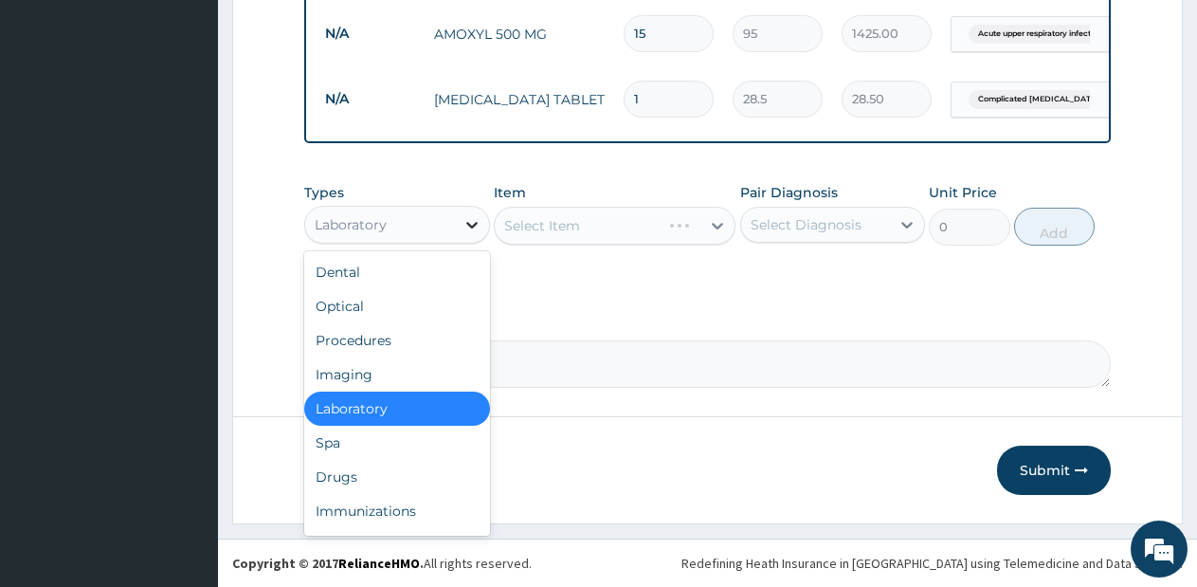
click at [471, 229] on icon at bounding box center [471, 224] width 19 height 19
click at [431, 321] on div "Optical" at bounding box center [397, 306] width 186 height 34
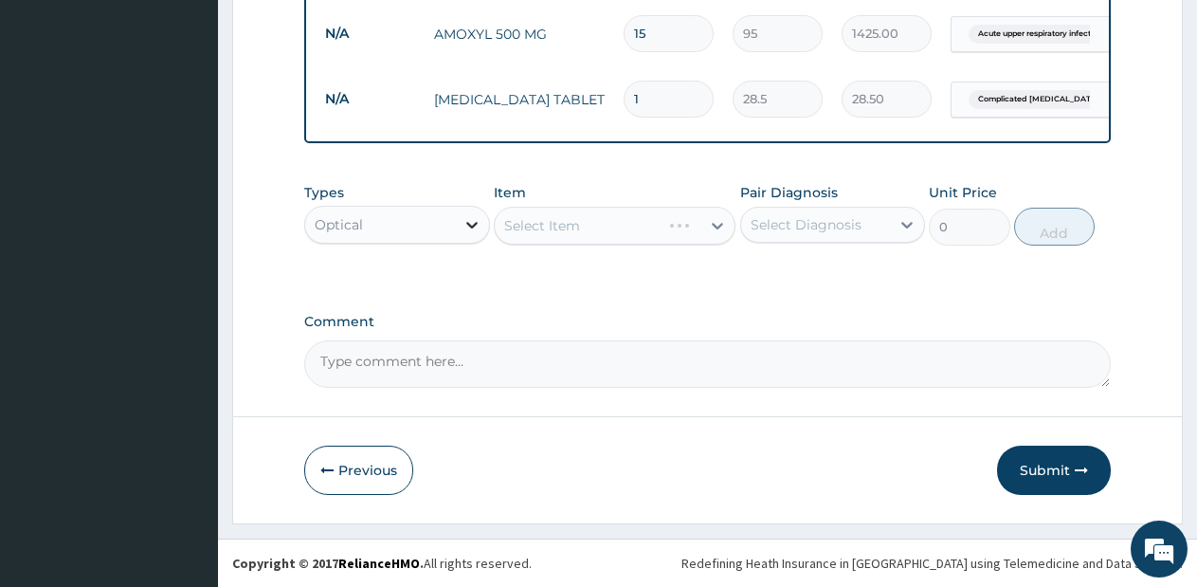
click at [460, 225] on div at bounding box center [472, 225] width 34 height 34
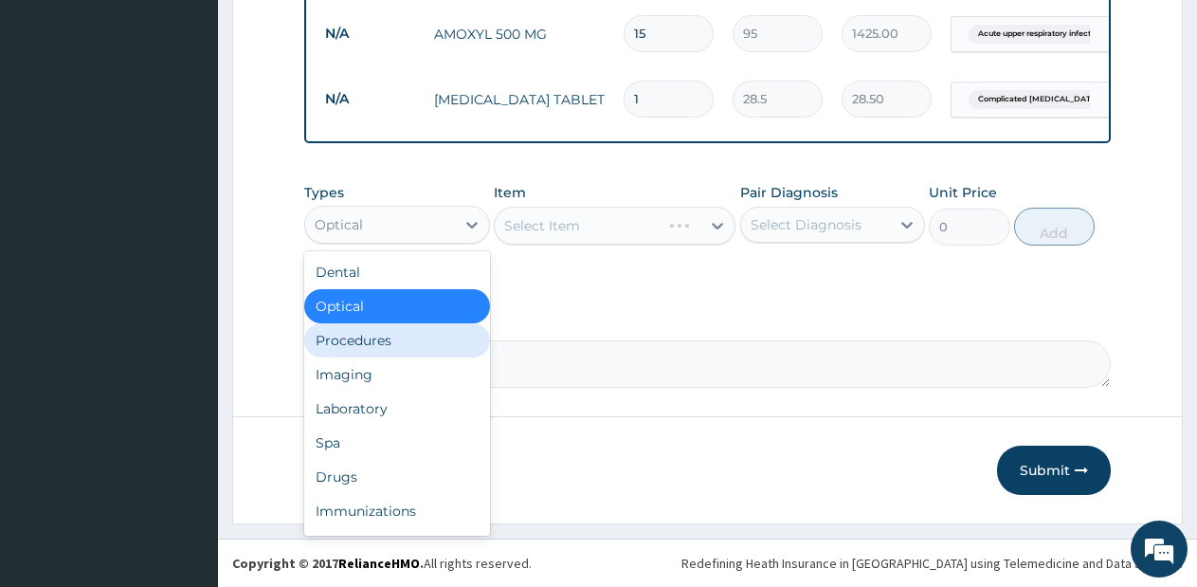
click at [409, 336] on div "Procedures" at bounding box center [397, 340] width 186 height 34
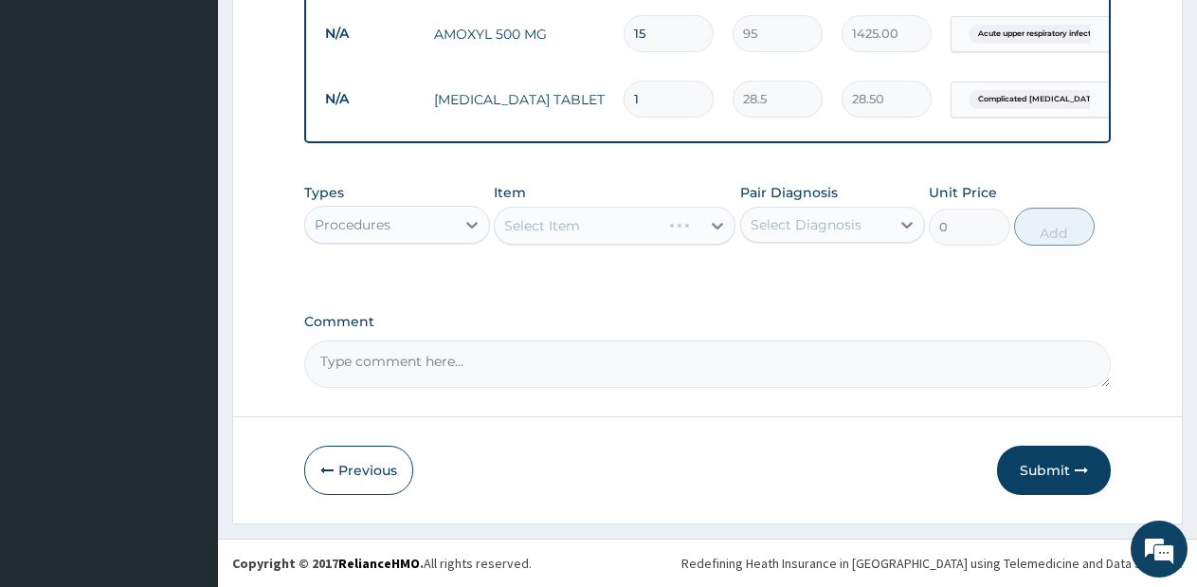
click at [663, 237] on div "Select Item" at bounding box center [615, 226] width 242 height 38
click at [663, 236] on div "Select Item" at bounding box center [615, 226] width 242 height 38
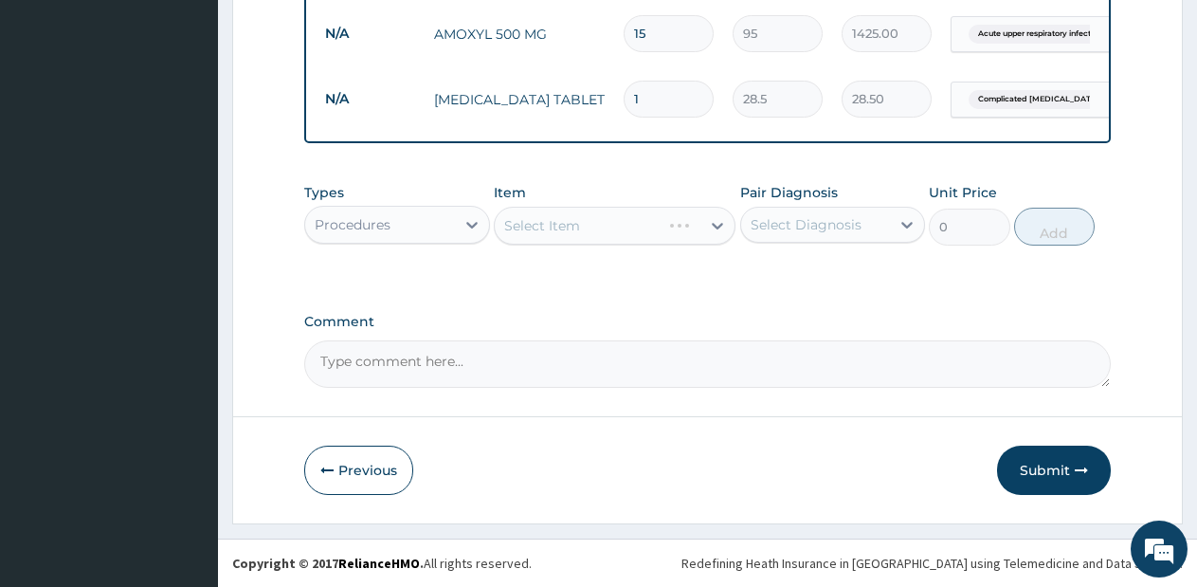
click at [426, 227] on div "Procedures" at bounding box center [380, 224] width 150 height 30
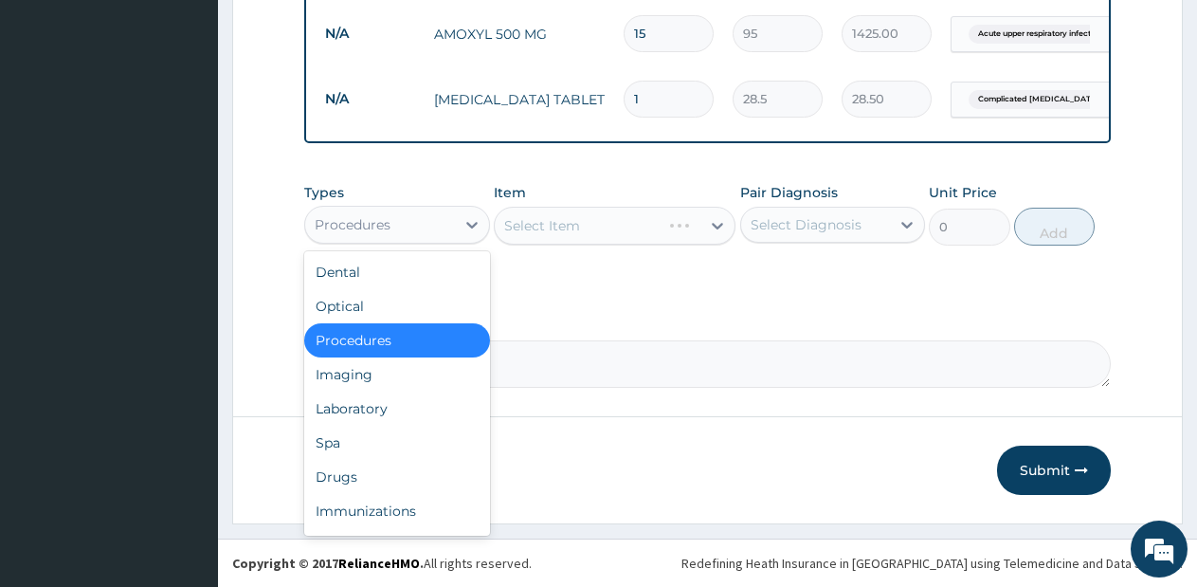
click at [406, 326] on div "Procedures" at bounding box center [397, 340] width 186 height 34
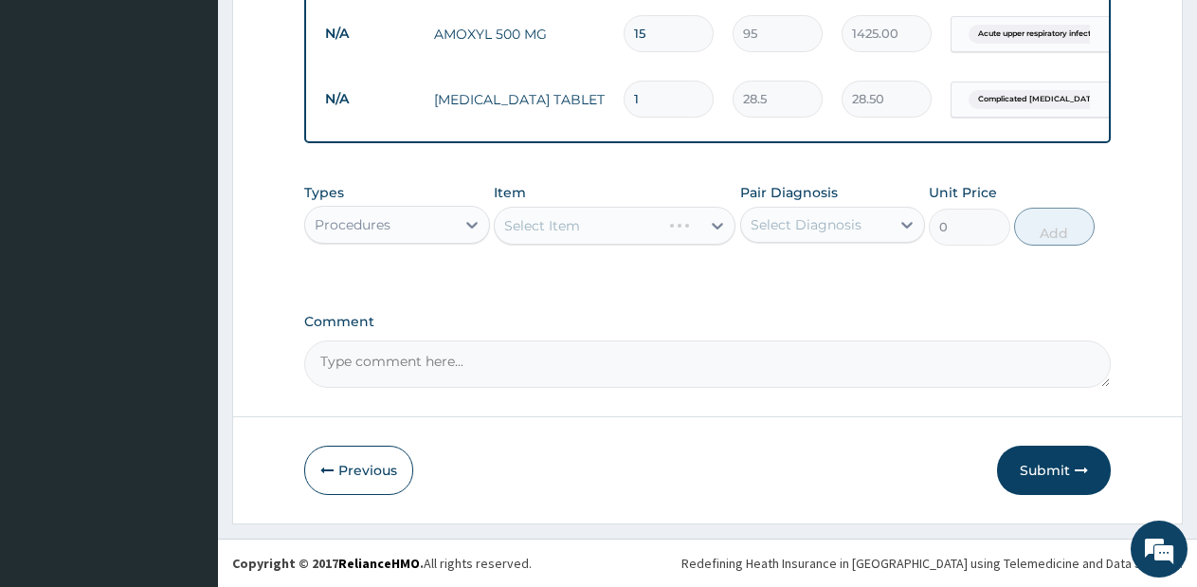
click at [580, 253] on div "Types option Procedures, selected. Select is focused ,type to refine list, pres…" at bounding box center [707, 214] width 806 height 82
click at [580, 253] on div "Types Procedures Item Select Item Pair Diagnosis Select Diagnosis Unit Price 0 …" at bounding box center [707, 214] width 806 height 82
click at [646, 233] on div "Select Item" at bounding box center [615, 226] width 242 height 38
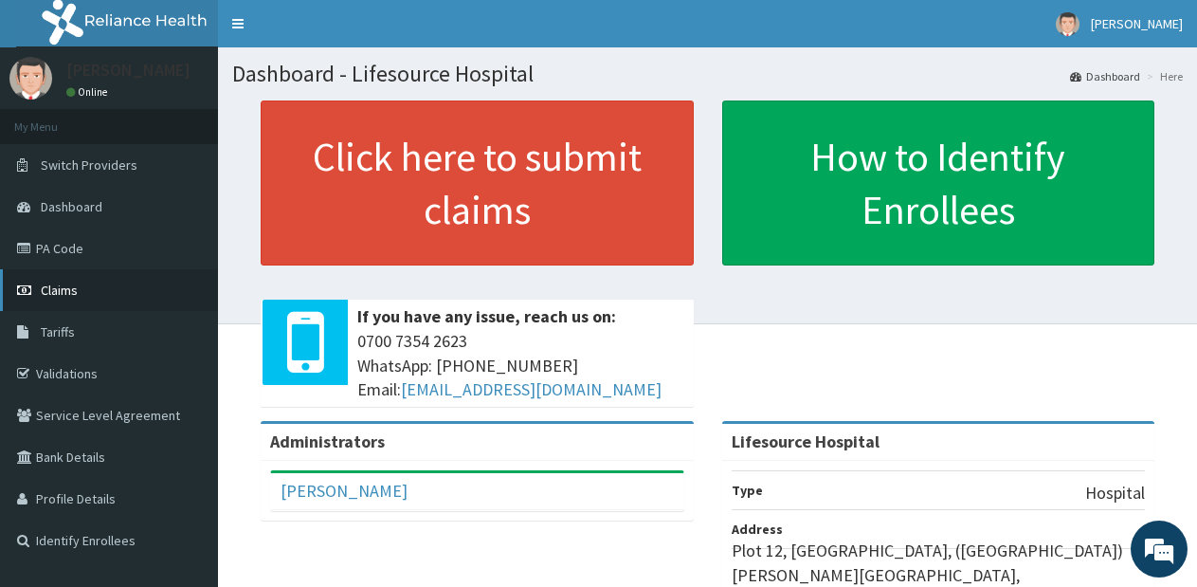
click at [74, 287] on span "Claims" at bounding box center [59, 289] width 37 height 17
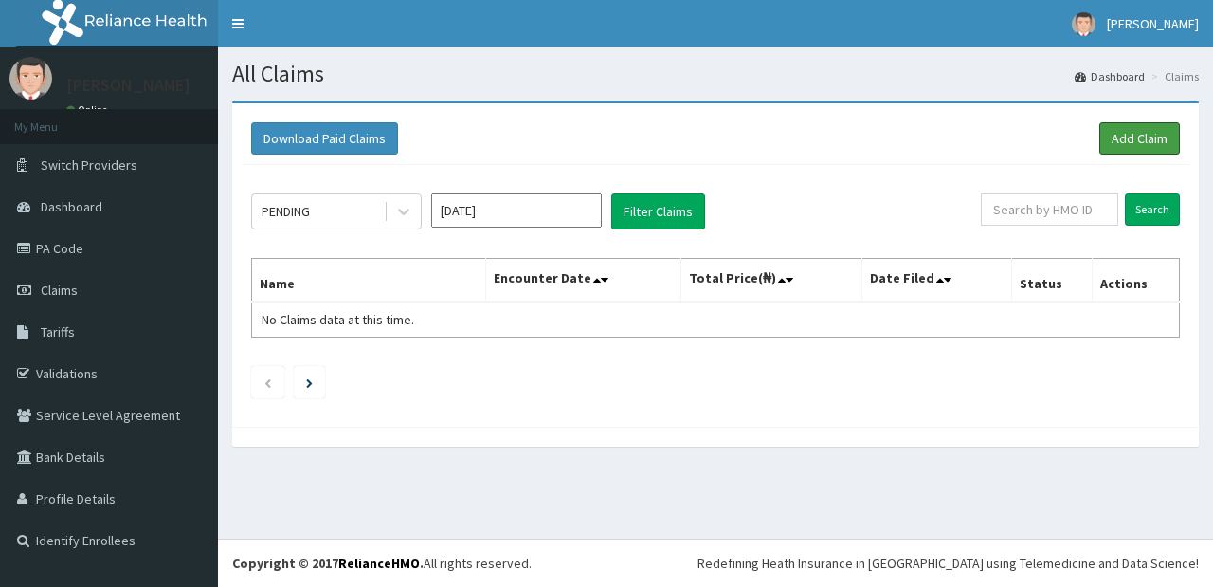
click at [1109, 137] on link "Add Claim" at bounding box center [1139, 138] width 81 height 32
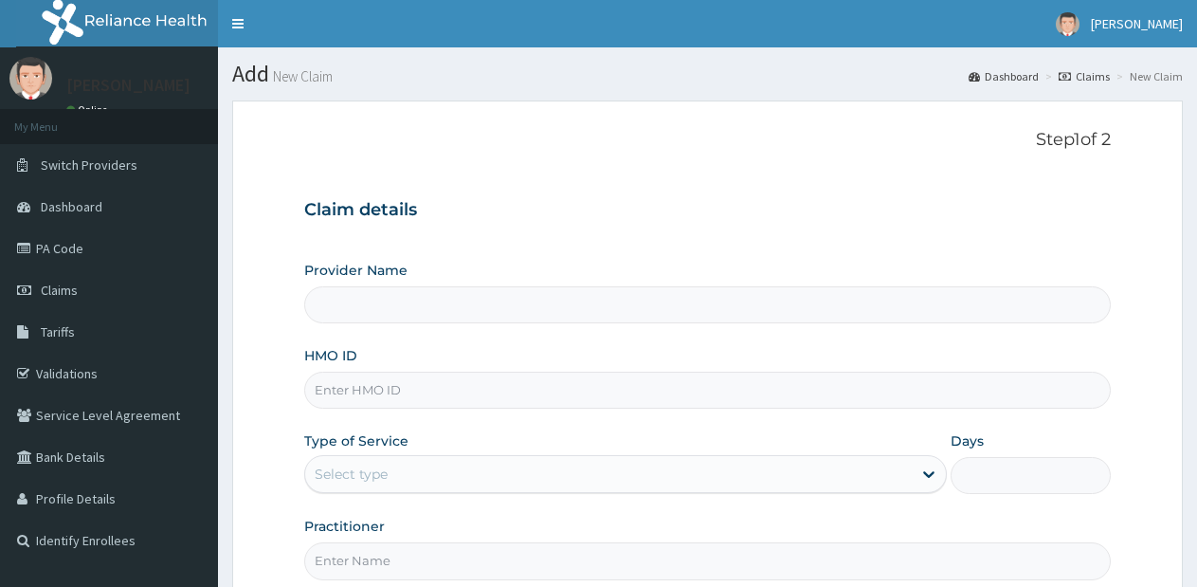
type input "Lifesource Hospital"
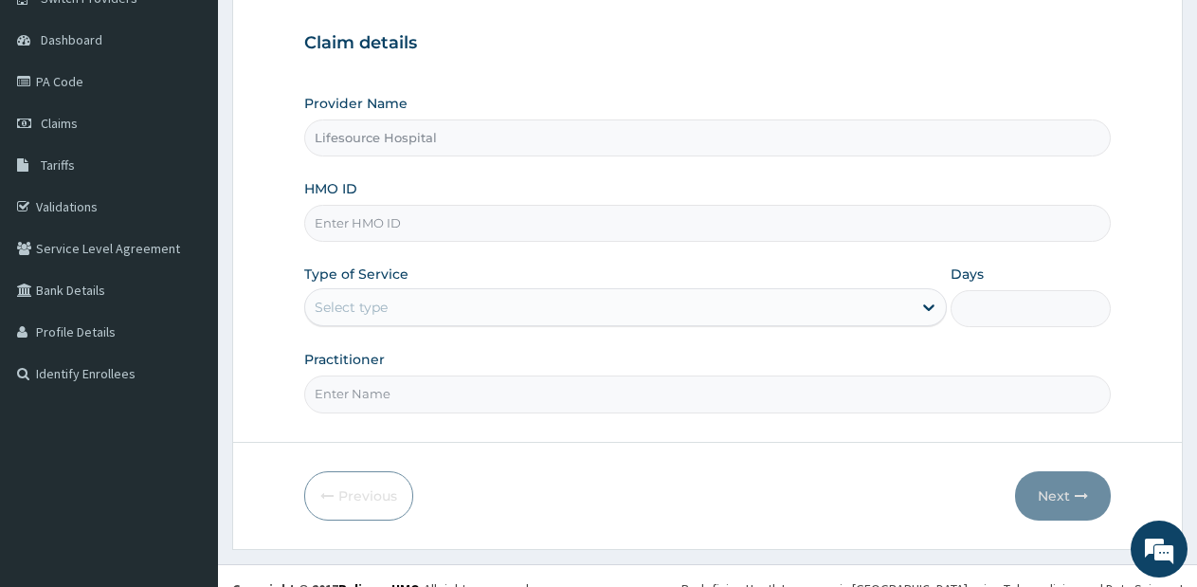
scroll to position [192, 0]
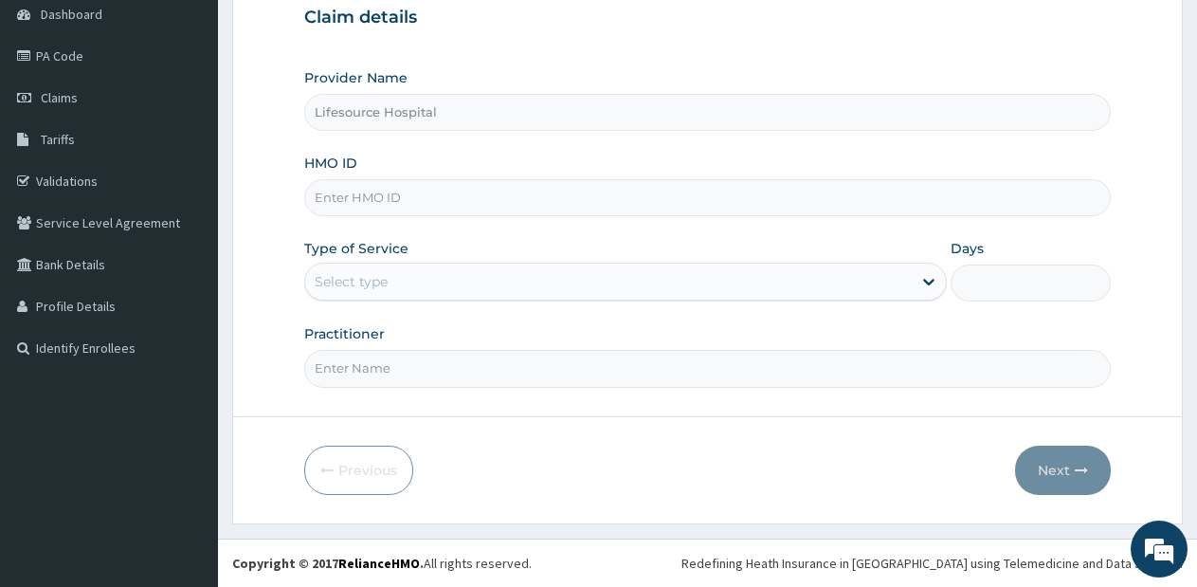
click at [660, 202] on input "HMO ID" at bounding box center [707, 197] width 806 height 37
type input "FDC/10036/c"
click at [475, 275] on div "Select type" at bounding box center [608, 281] width 606 height 30
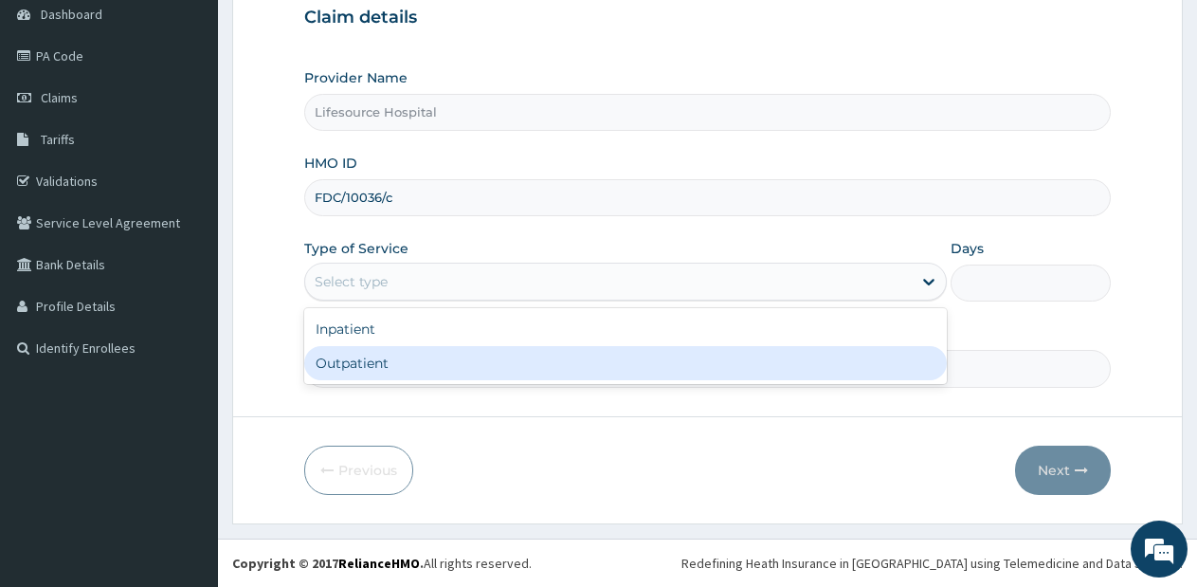
click at [471, 354] on div "Outpatient" at bounding box center [625, 363] width 642 height 34
type input "1"
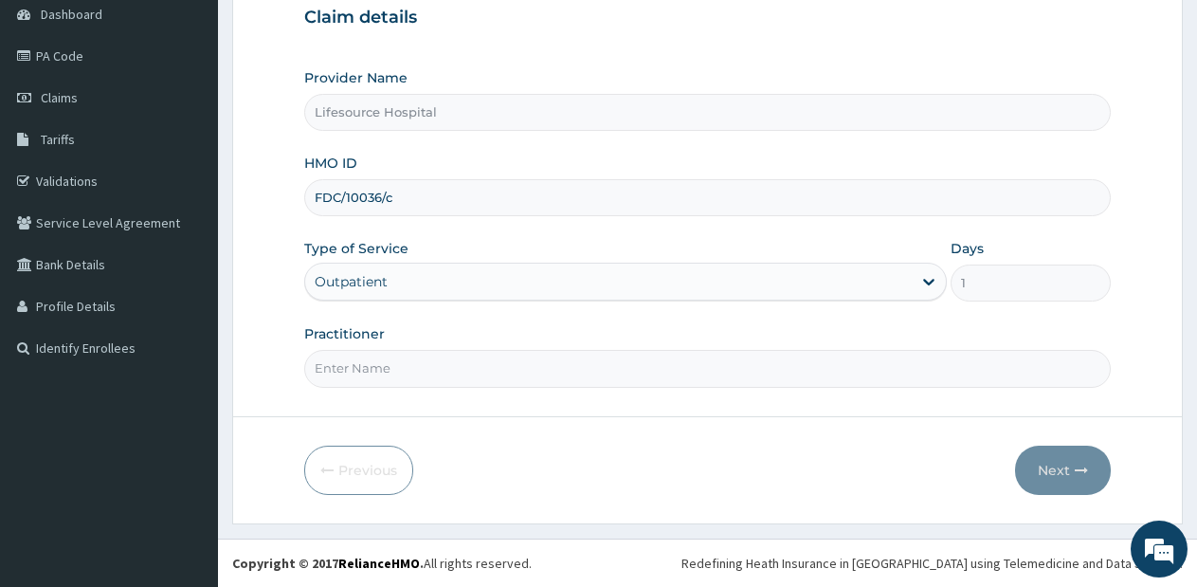
click at [471, 355] on input "Practitioner" at bounding box center [707, 368] width 806 height 37
type input "[PERSON_NAME]"
click at [1048, 458] on button "Next" at bounding box center [1063, 469] width 96 height 49
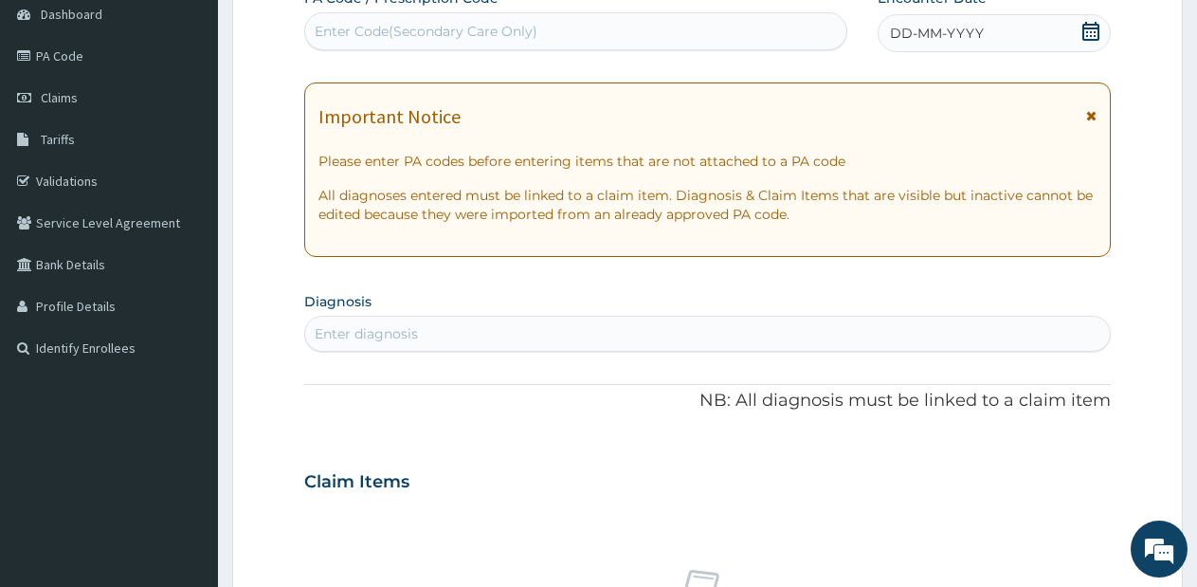
click at [1088, 37] on icon at bounding box center [1090, 31] width 19 height 19
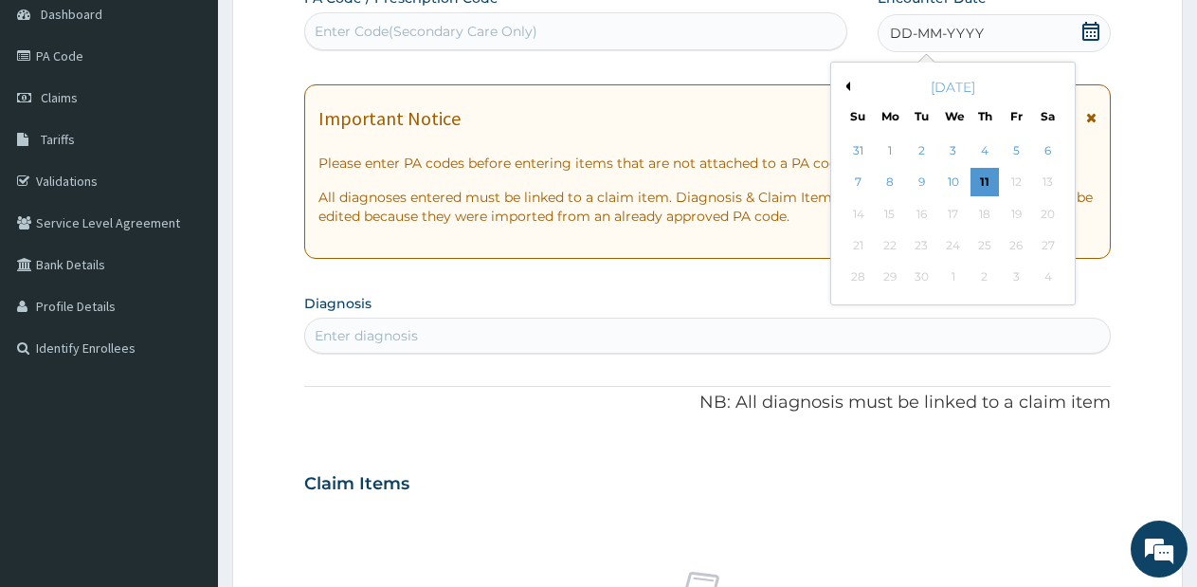
click at [849, 84] on button "Previous Month" at bounding box center [845, 86] width 9 height 9
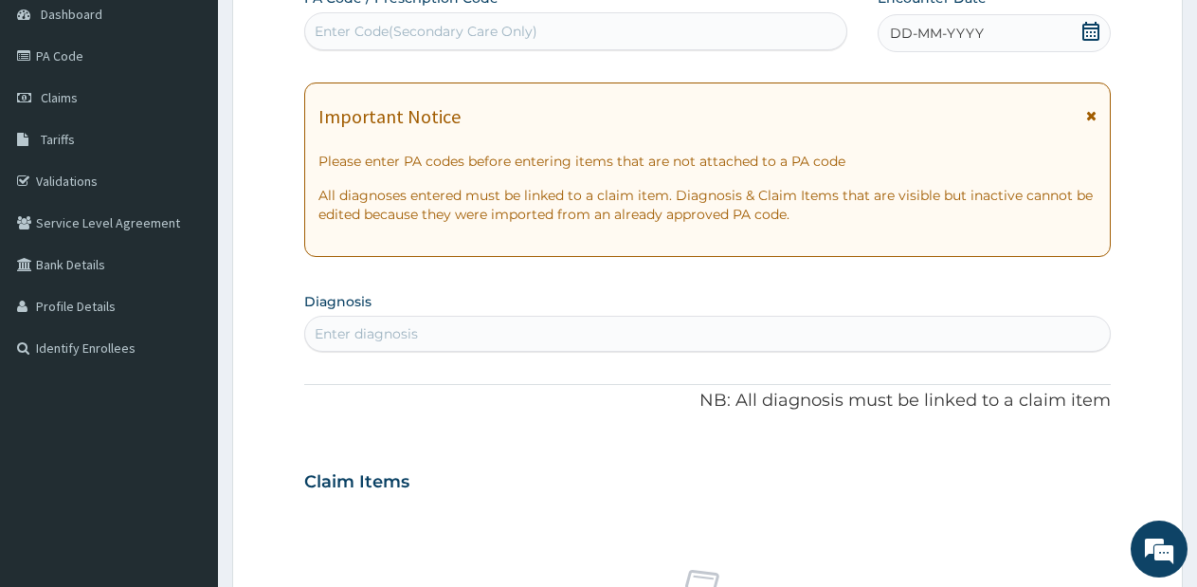
click at [467, 342] on div "Enter diagnosis" at bounding box center [707, 333] width 805 height 30
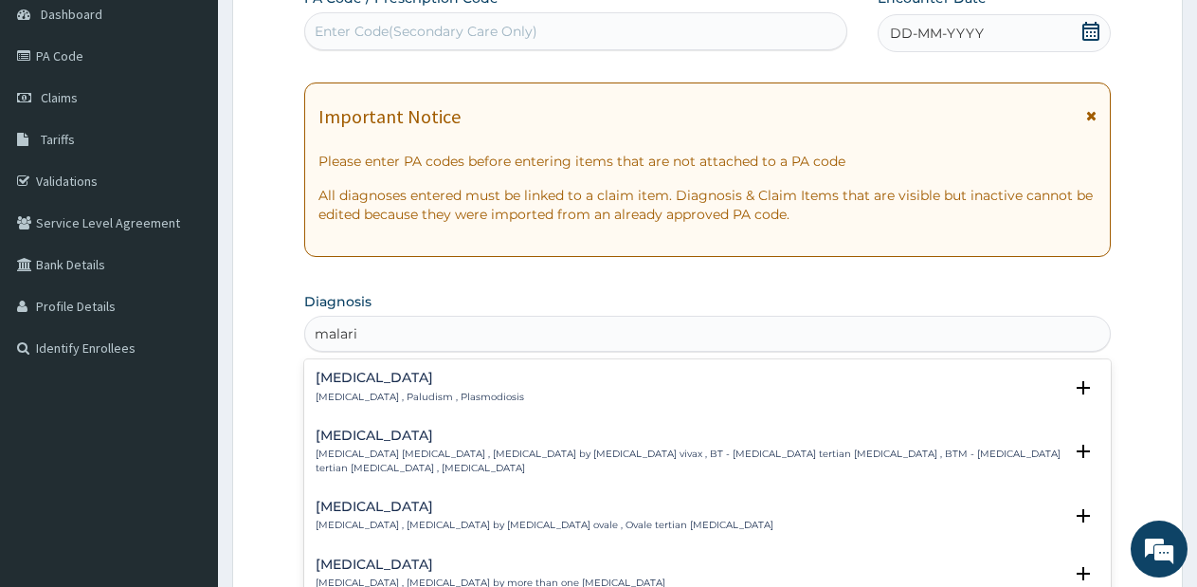
type input "[MEDICAL_DATA]"
click at [424, 374] on h4 "[MEDICAL_DATA]" at bounding box center [420, 378] width 208 height 14
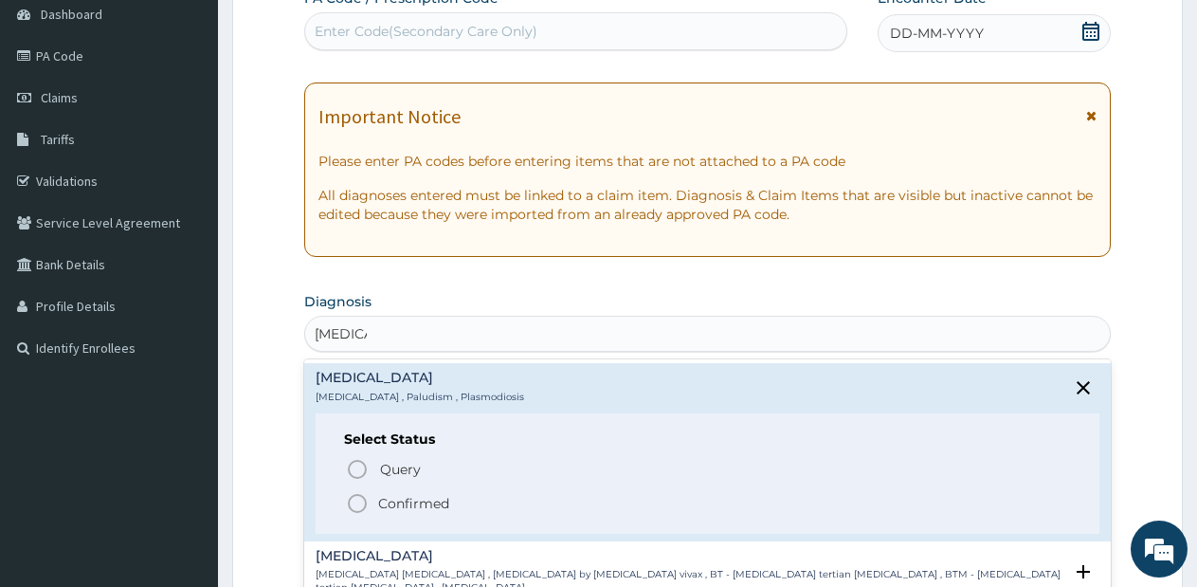
click at [358, 504] on icon "status option filled" at bounding box center [357, 503] width 23 height 23
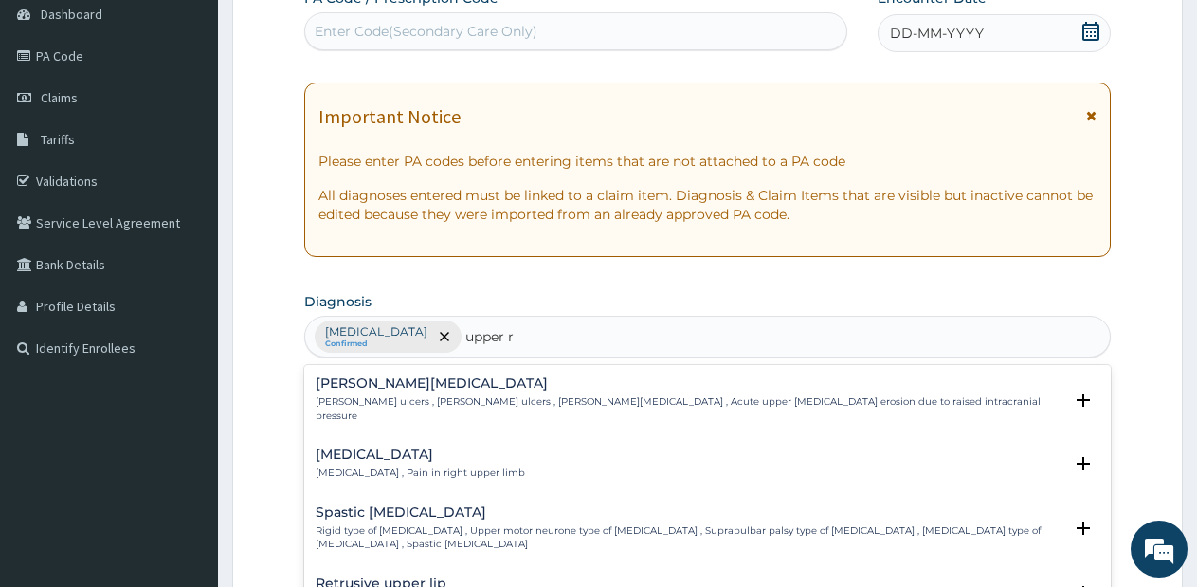
type input "upper re"
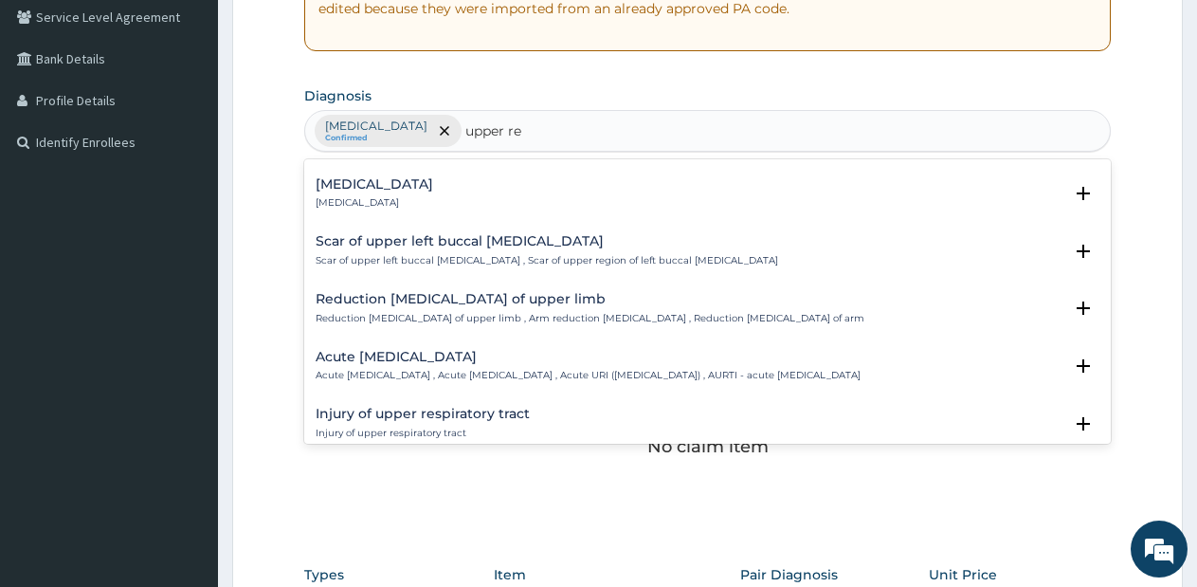
scroll to position [472, 0]
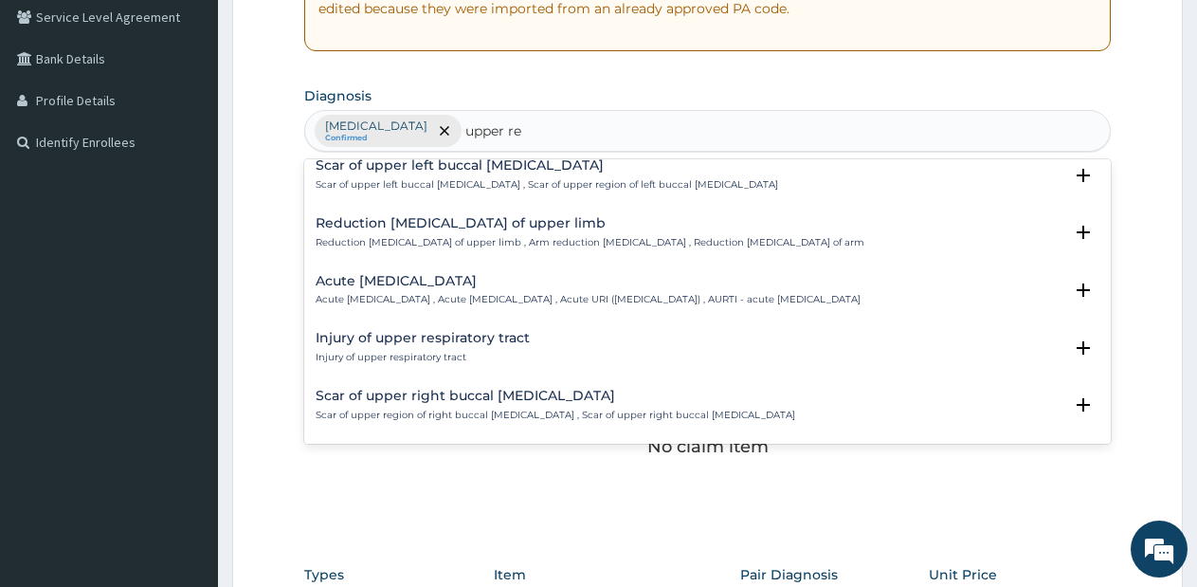
click at [544, 294] on p "Acute upper respiratory infection , Acute upper respiratory tract infection , A…" at bounding box center [588, 299] width 545 height 13
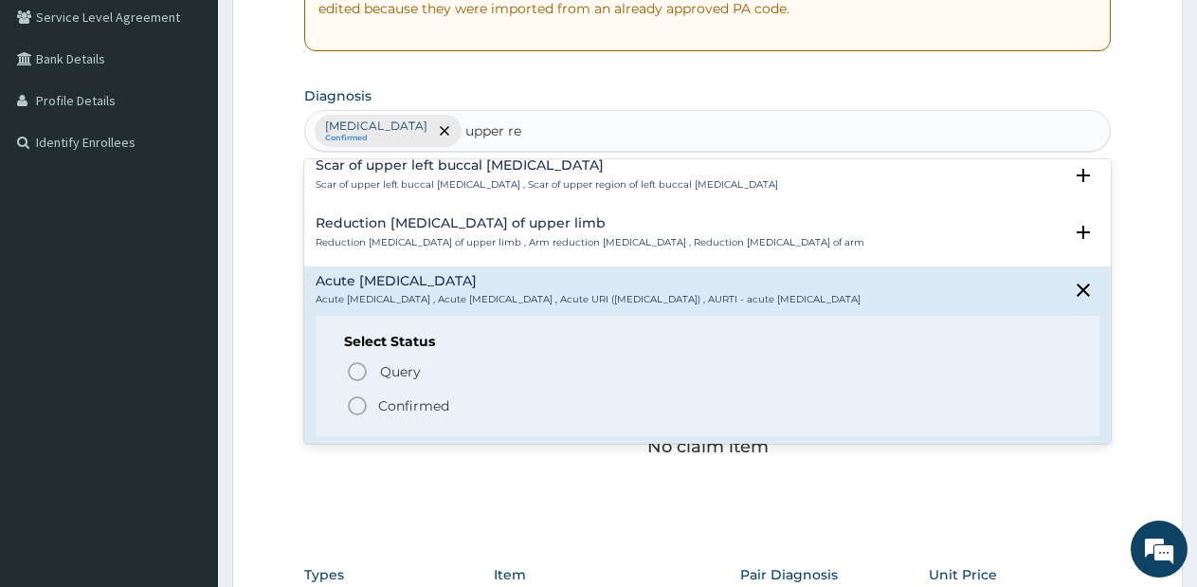
click at [354, 416] on icon "status option filled" at bounding box center [357, 405] width 23 height 23
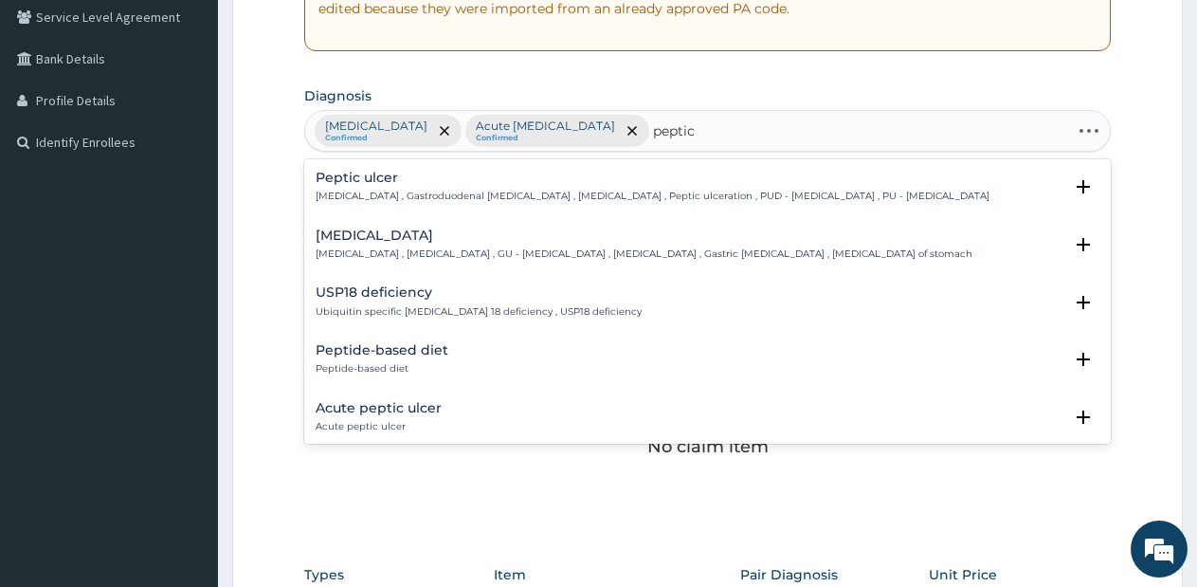
type input "peptic"
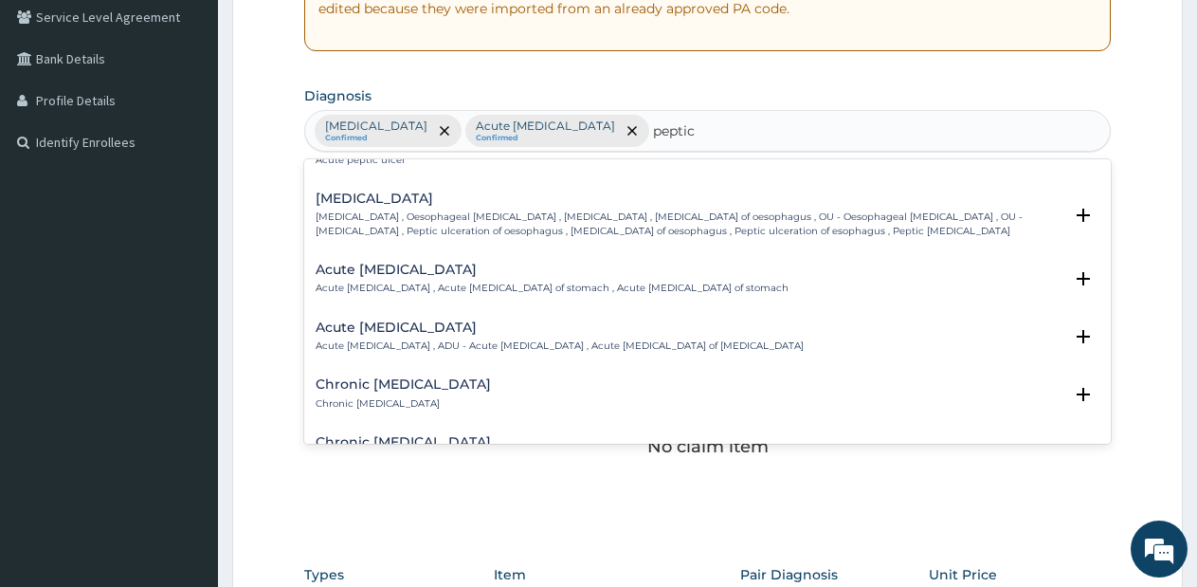
scroll to position [190, 0]
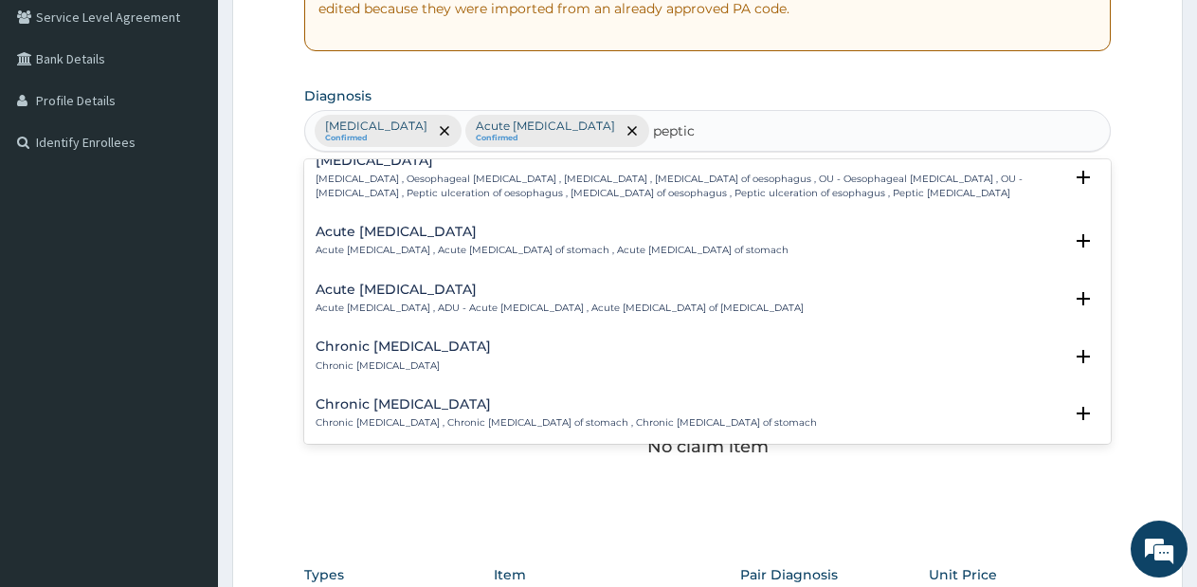
click at [443, 239] on h4 "Acute gastric ulcer" at bounding box center [552, 232] width 473 height 14
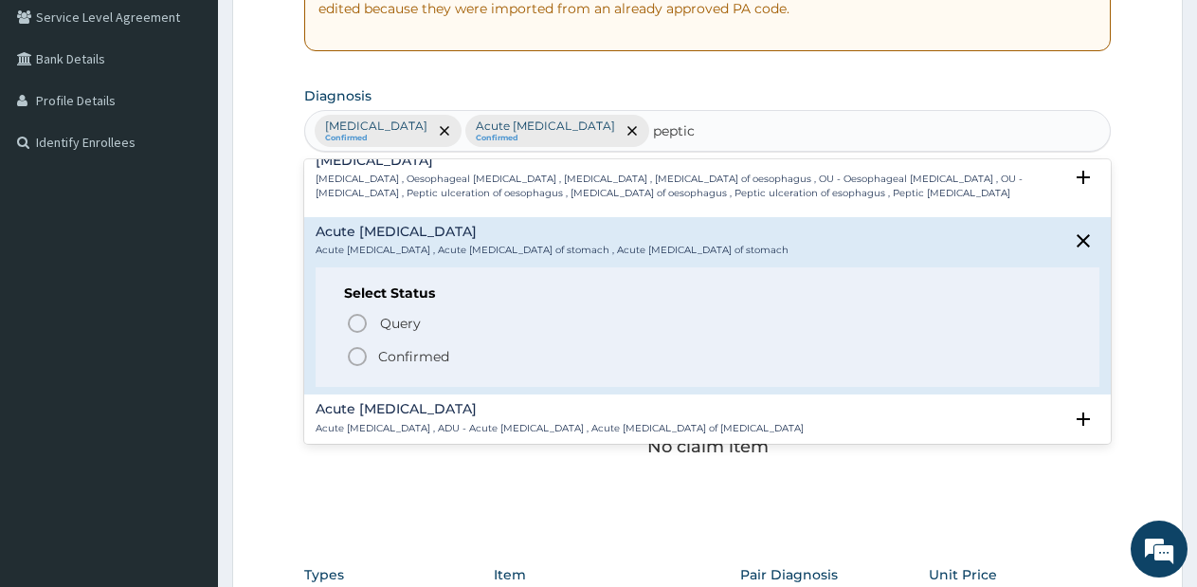
click at [361, 353] on icon "status option filled" at bounding box center [357, 356] width 23 height 23
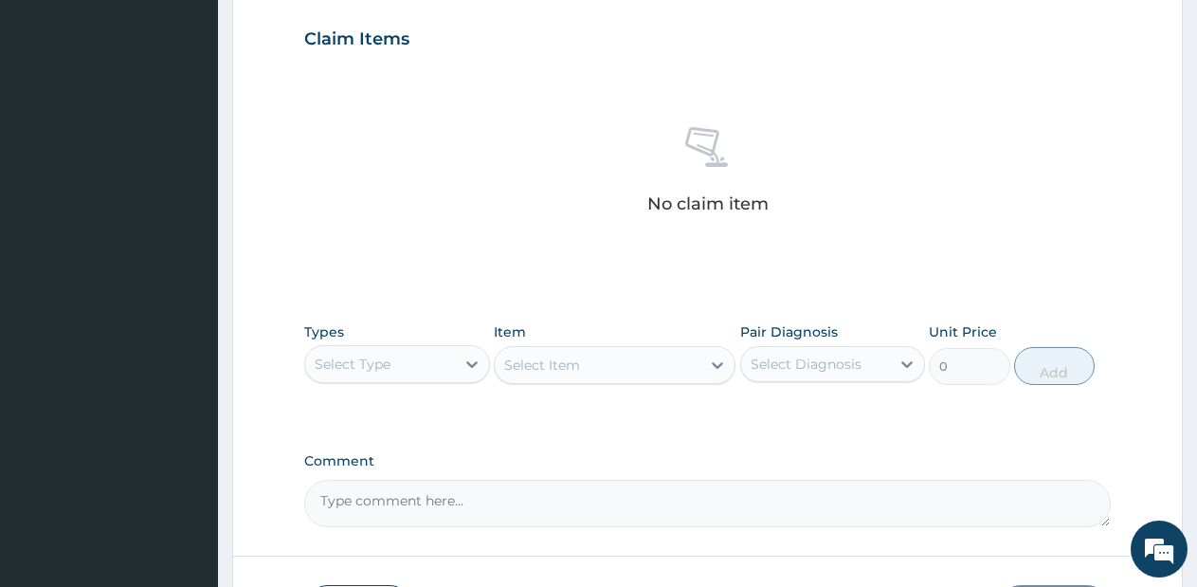
scroll to position [780, 0]
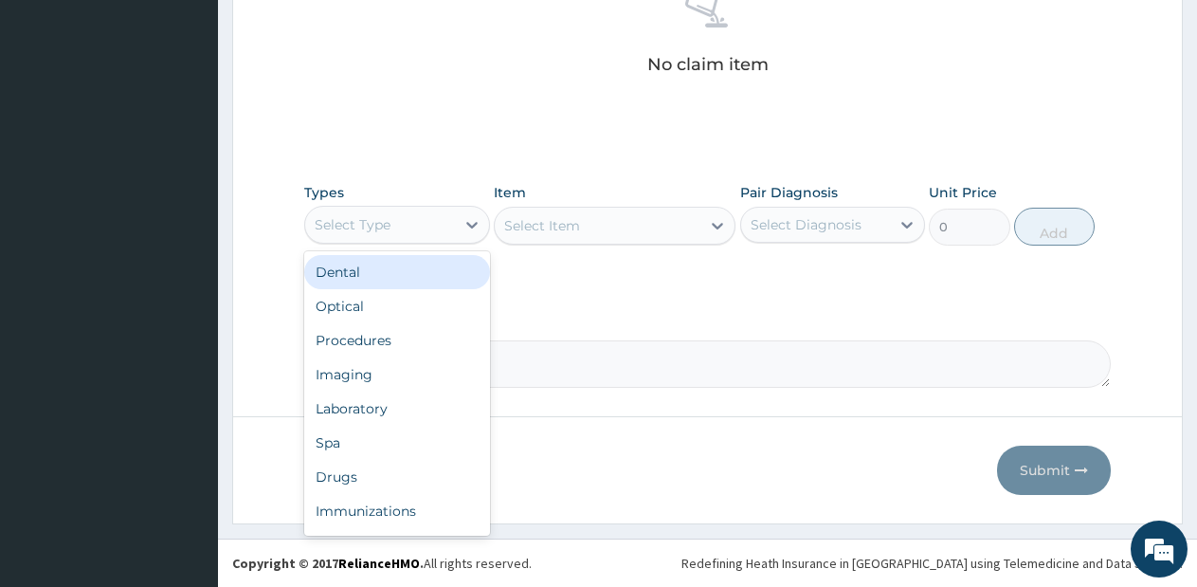
click at [444, 214] on div "Select Type" at bounding box center [380, 224] width 150 height 30
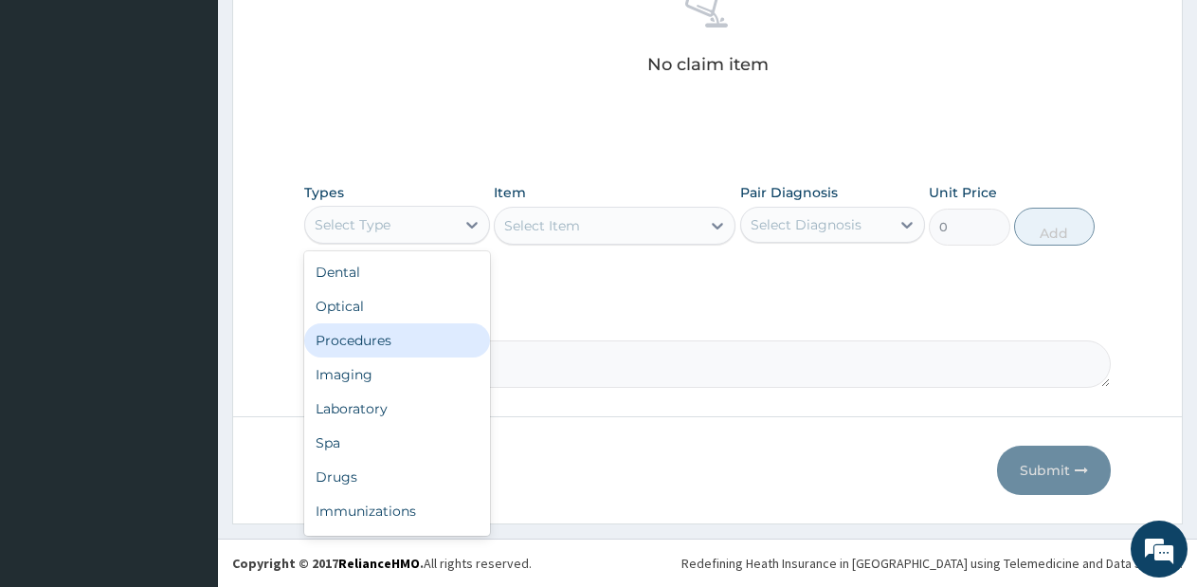
click at [378, 350] on div "Procedures" at bounding box center [397, 340] width 186 height 34
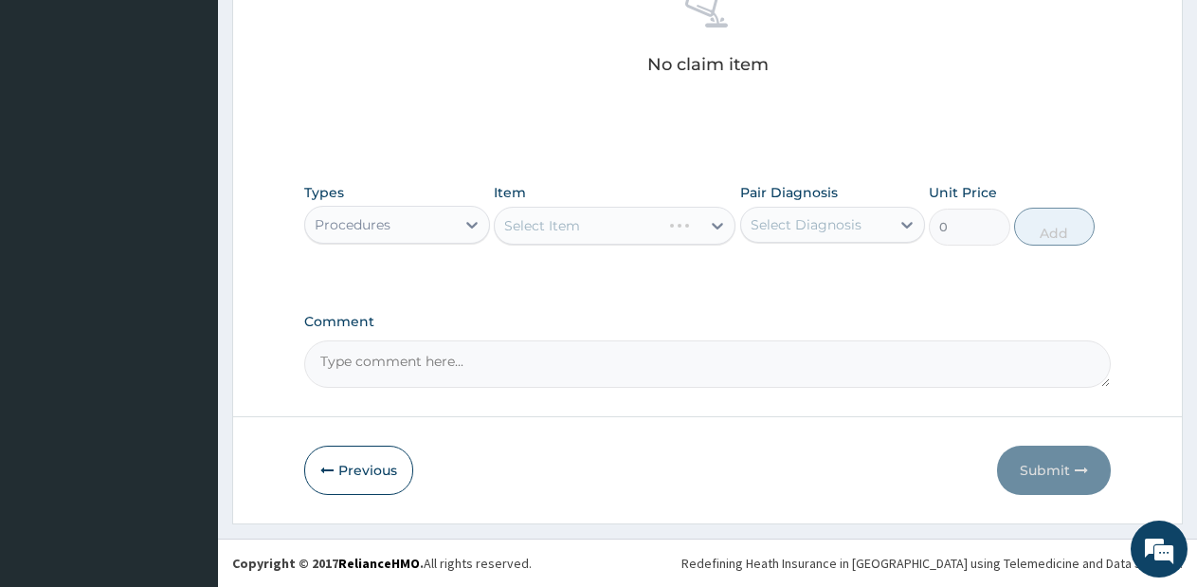
click at [612, 236] on div "Select Item" at bounding box center [615, 226] width 242 height 38
click at [662, 216] on div "Select Item" at bounding box center [598, 225] width 206 height 30
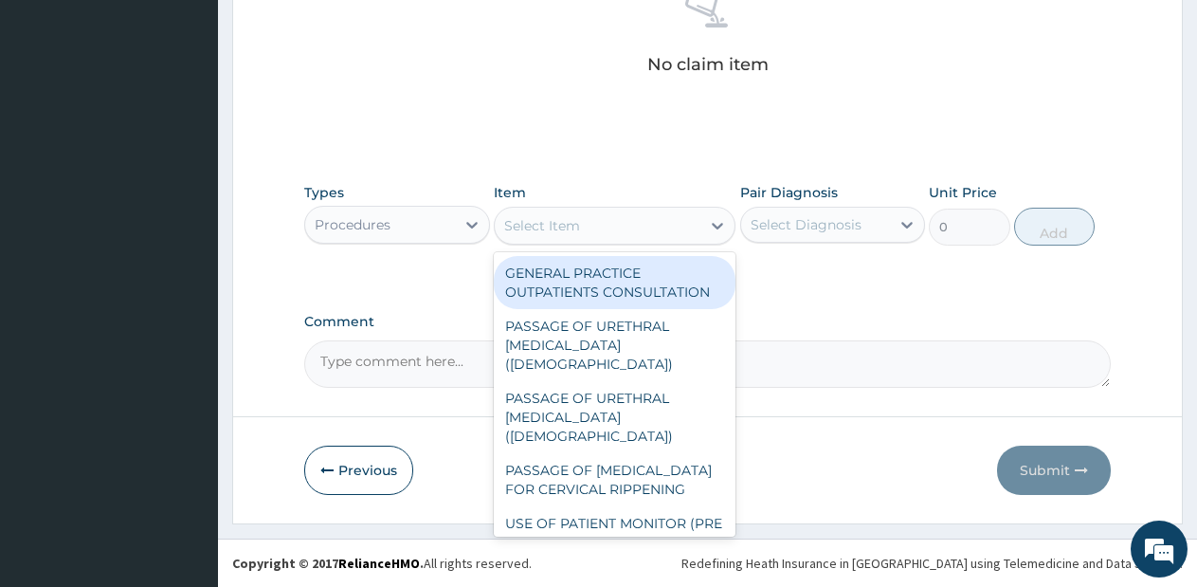
click at [641, 272] on div "GENERAL PRACTICE OUTPATIENTS CONSULTATION" at bounding box center [615, 282] width 242 height 53
type input "2550"
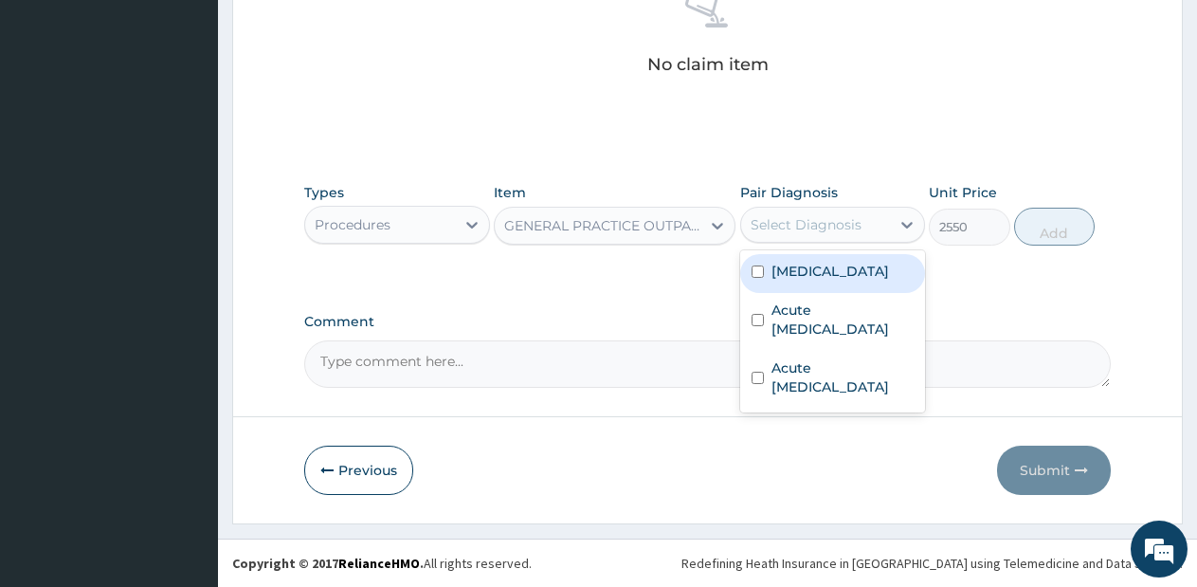
click at [836, 238] on div "Select Diagnosis" at bounding box center [816, 224] width 150 height 30
click at [829, 276] on div "[MEDICAL_DATA]" at bounding box center [833, 273] width 186 height 39
checkbox input "true"
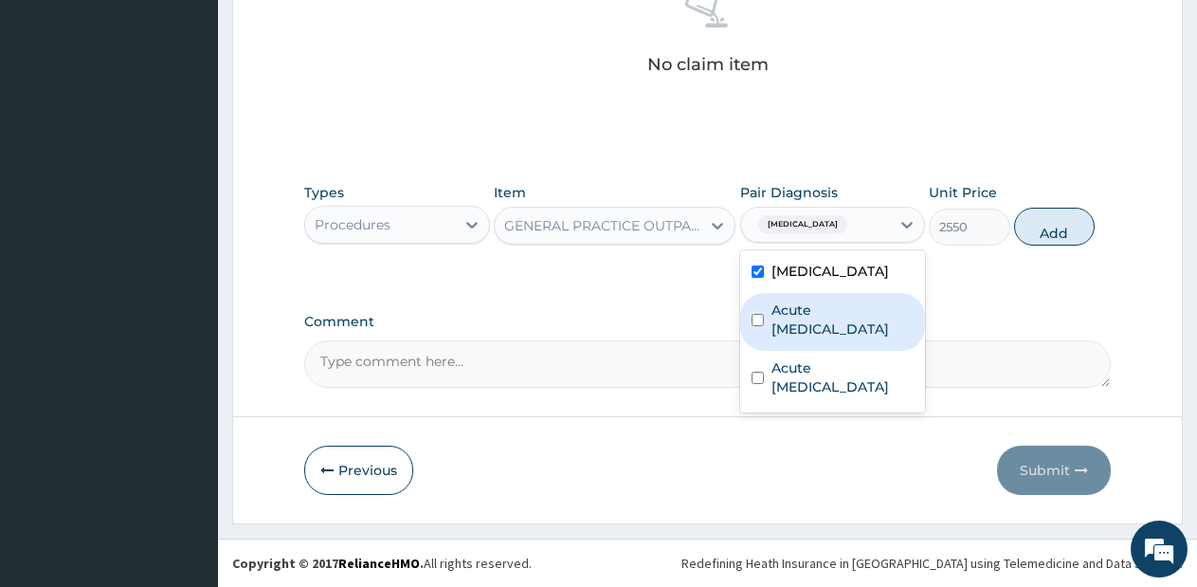
click at [830, 323] on label "Acute upper respiratory infection" at bounding box center [842, 319] width 143 height 38
checkbox input "true"
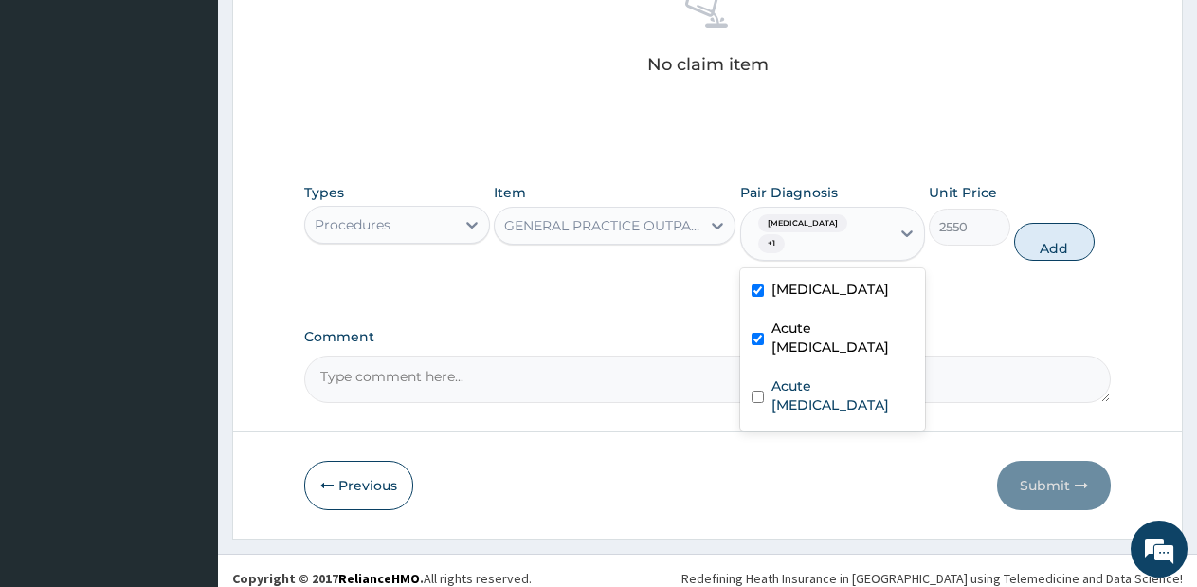
click at [886, 226] on div "Malaria + 1" at bounding box center [816, 234] width 150 height 53
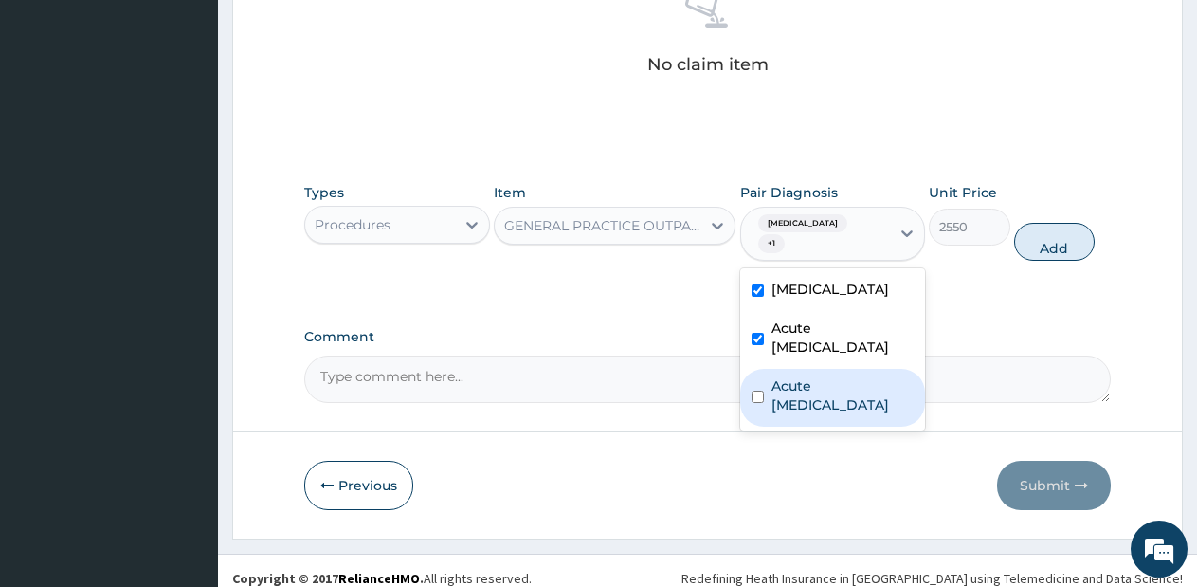
click at [846, 369] on div "Acute gastric ulcer" at bounding box center [833, 398] width 186 height 58
checkbox input "true"
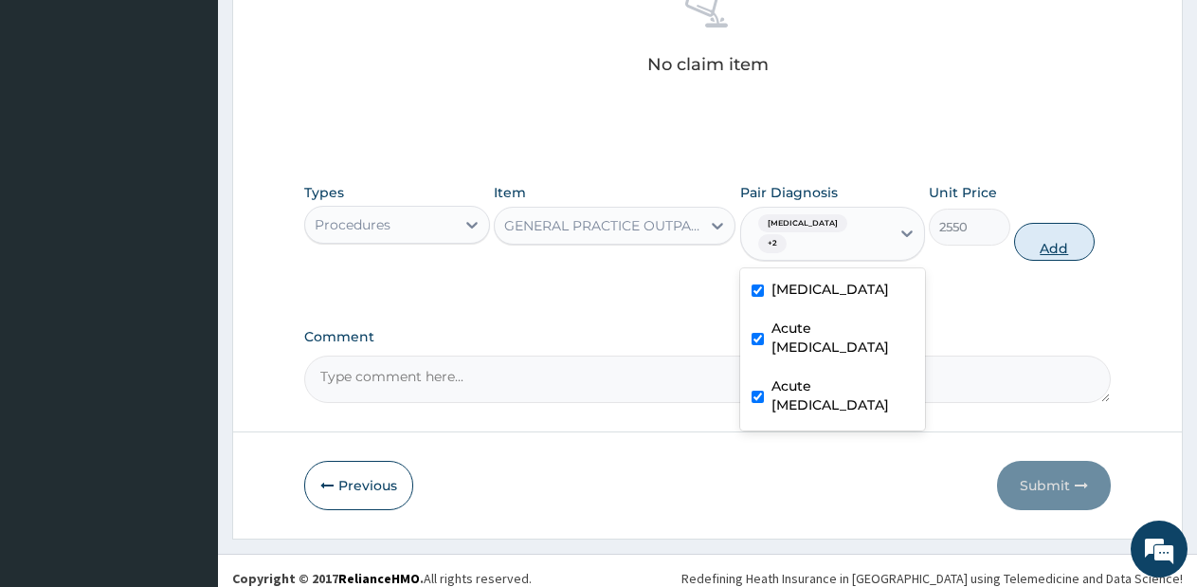
click at [1028, 225] on button "Add" at bounding box center [1054, 242] width 81 height 38
type input "0"
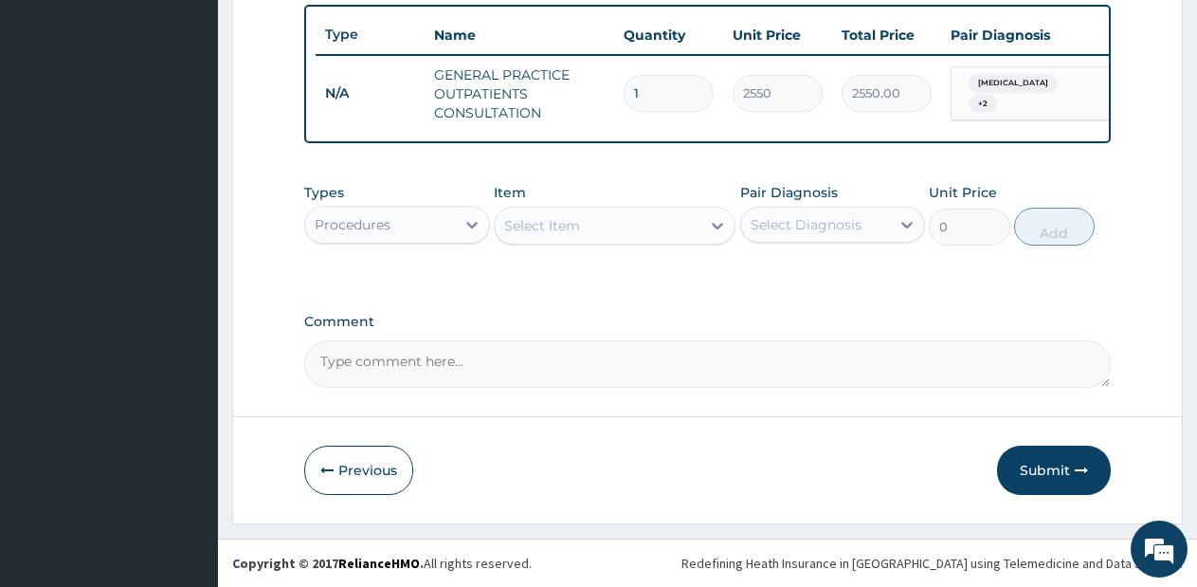
scroll to position [716, 0]
click at [591, 227] on div "Select Item" at bounding box center [598, 225] width 206 height 30
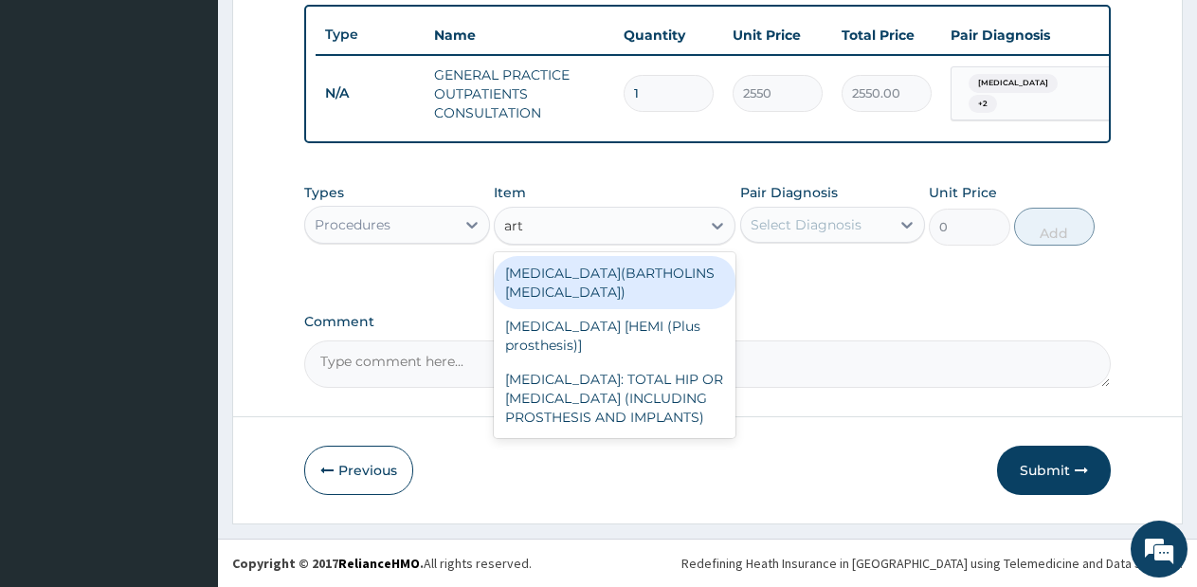
type input "art"
click at [412, 209] on div "Procedures" at bounding box center [380, 224] width 150 height 30
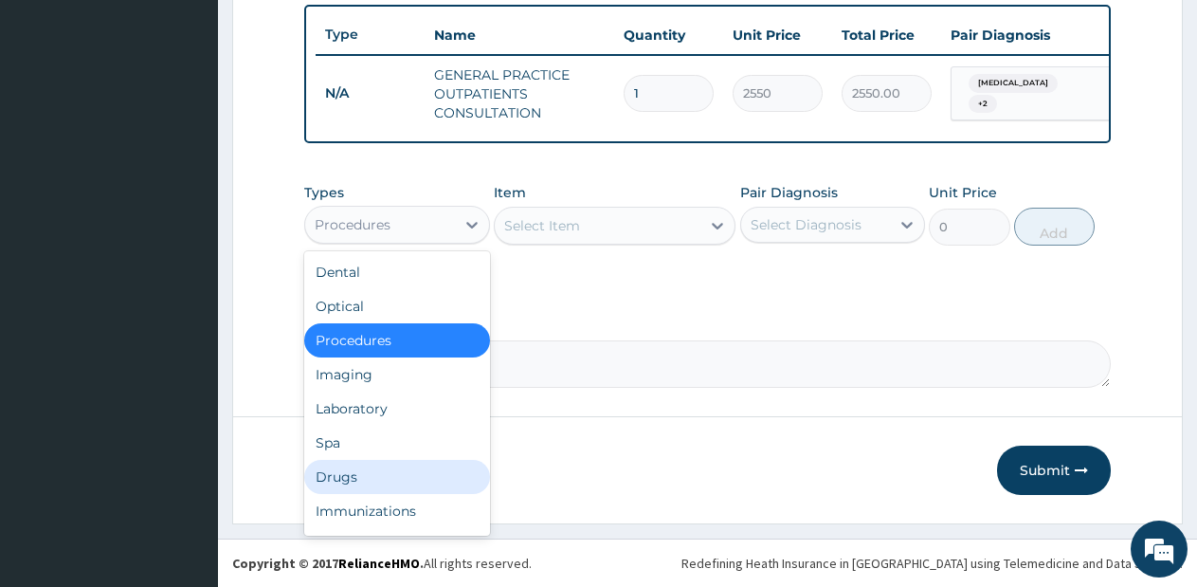
click at [383, 470] on div "Drugs" at bounding box center [397, 477] width 186 height 34
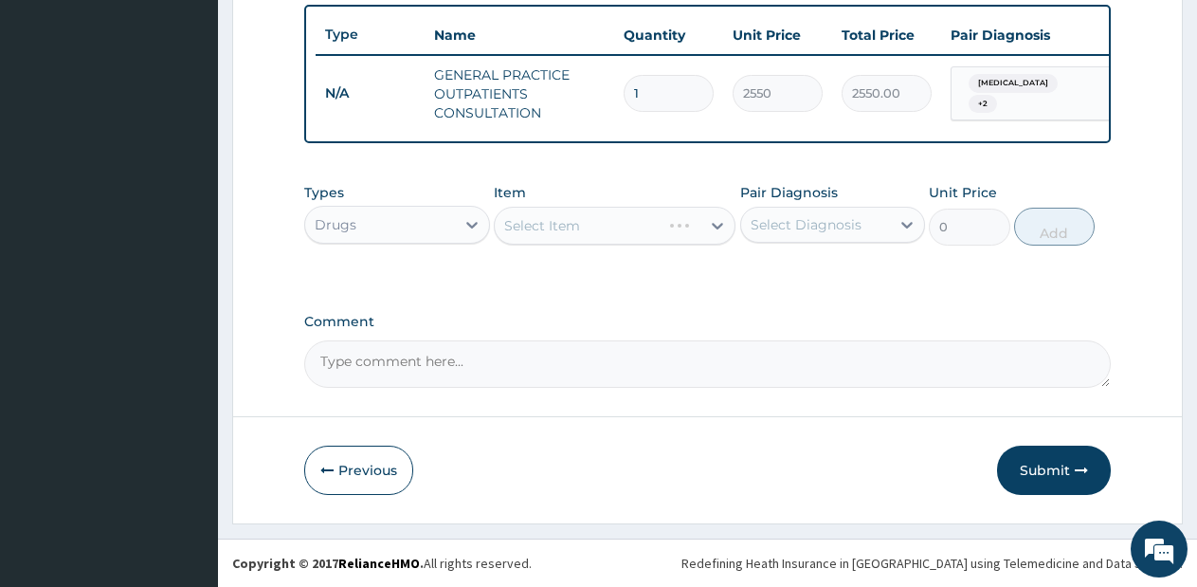
click at [645, 240] on div "Select Item" at bounding box center [615, 226] width 242 height 38
click at [673, 222] on div "Select Item" at bounding box center [615, 226] width 242 height 38
click at [673, 222] on div "Select Item" at bounding box center [598, 225] width 206 height 30
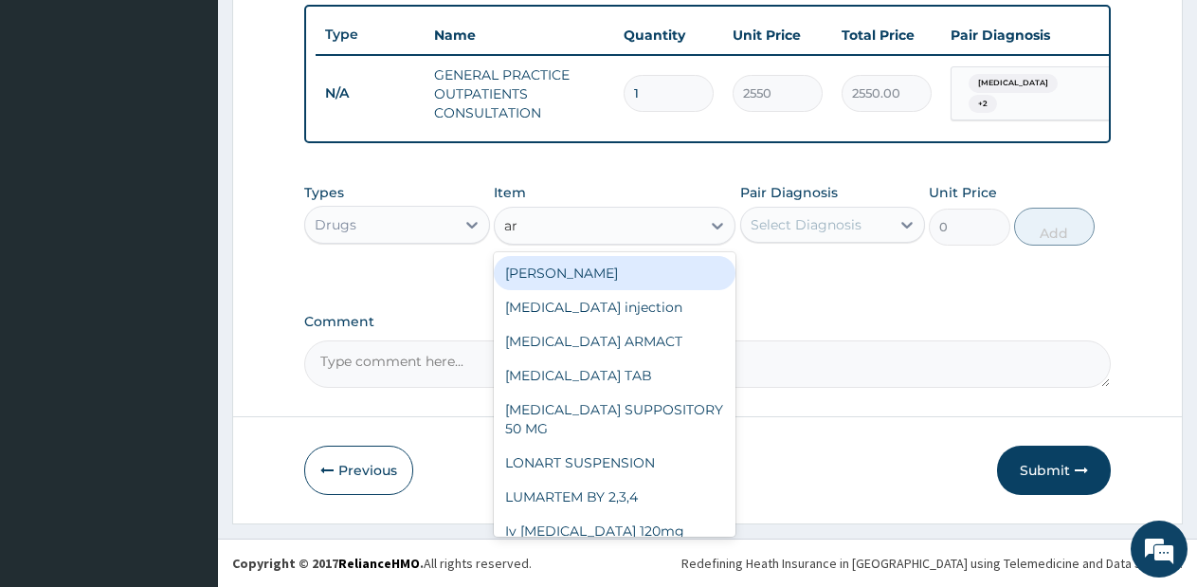
type input "art"
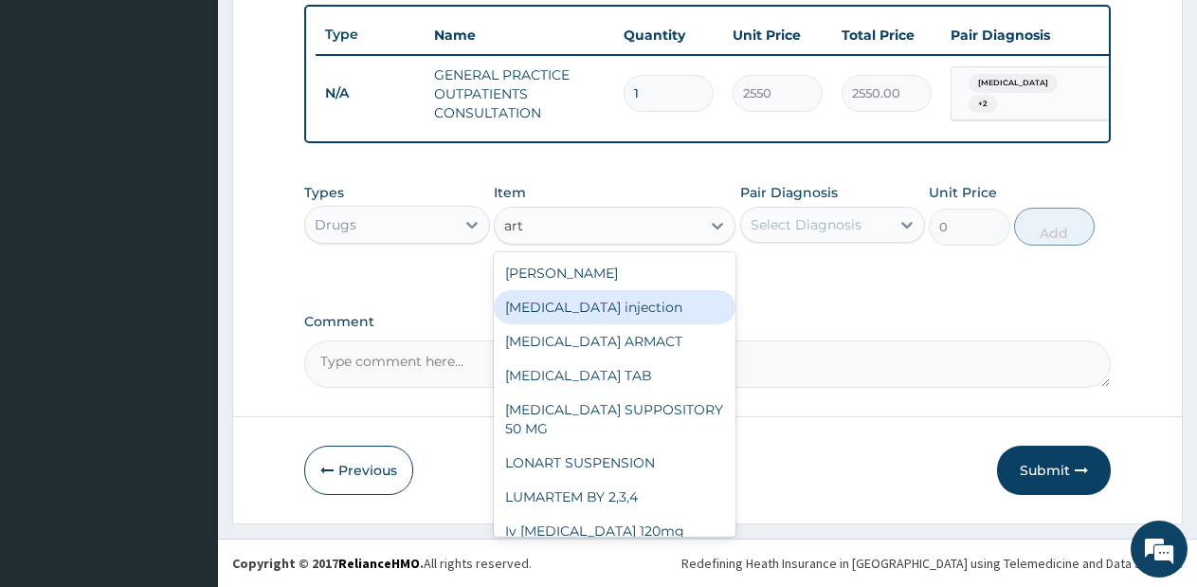
click at [643, 290] on div "Artemether injection" at bounding box center [615, 307] width 242 height 34
type input "760"
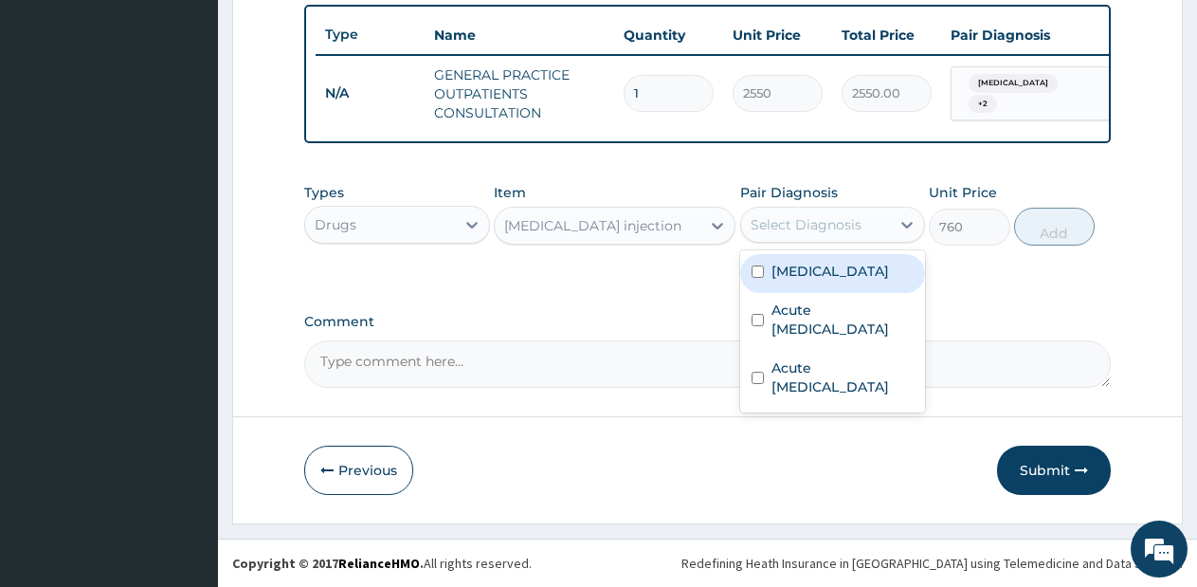
click at [843, 213] on div "Select Diagnosis" at bounding box center [816, 224] width 150 height 30
click at [779, 291] on div "Malaria" at bounding box center [833, 273] width 186 height 39
checkbox input "true"
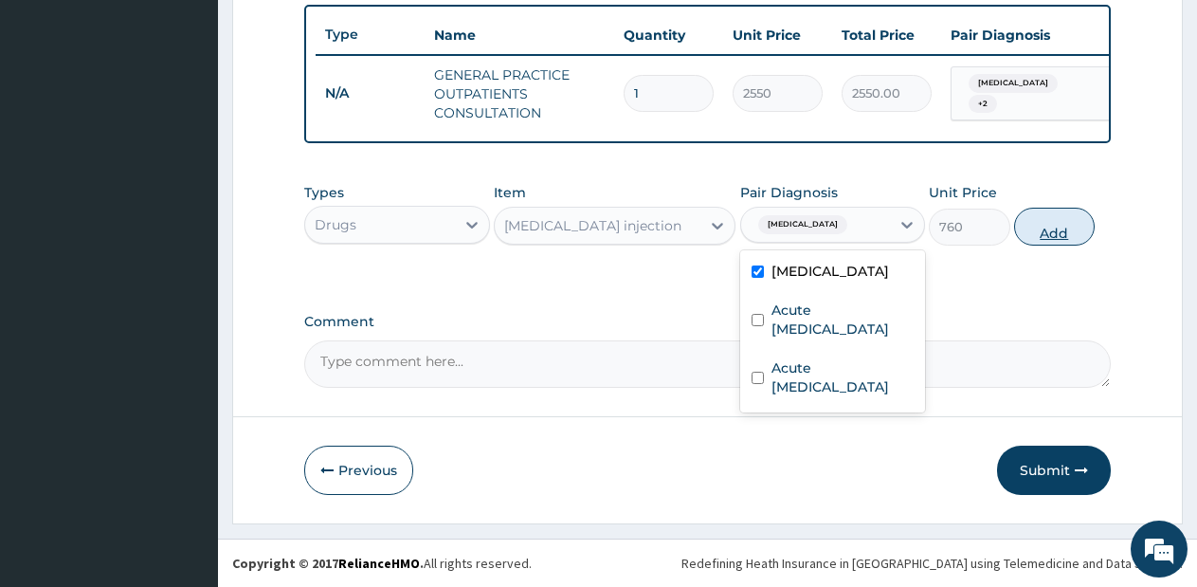
click at [1053, 215] on button "Add" at bounding box center [1054, 227] width 81 height 38
type input "0"
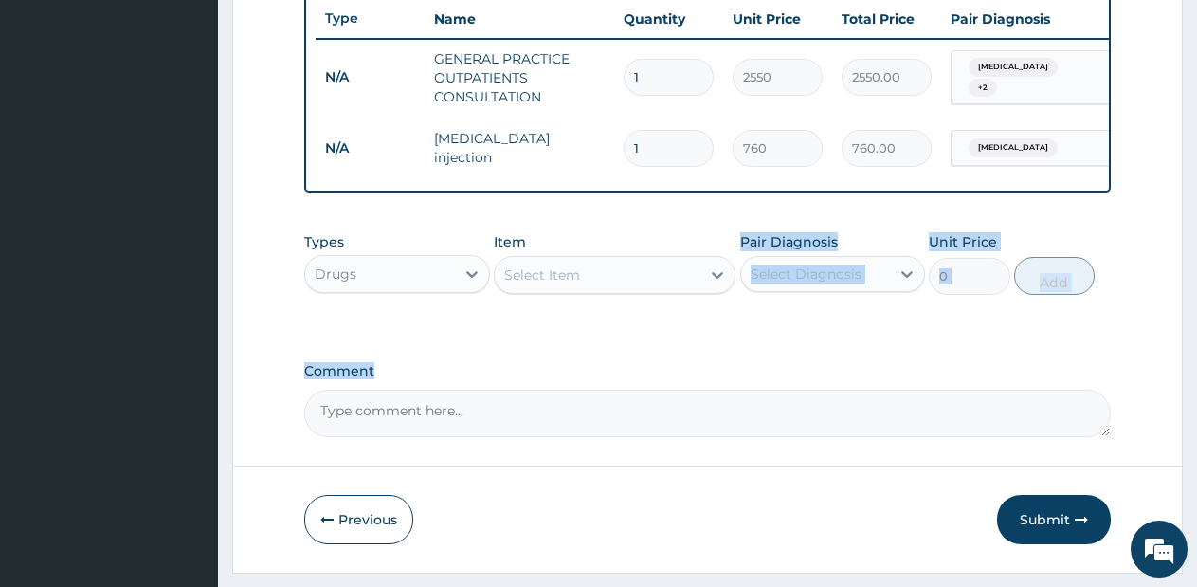
drag, startPoint x: 609, startPoint y: 387, endPoint x: 666, endPoint y: 321, distance: 86.7
click at [678, 290] on div "Select Item" at bounding box center [598, 275] width 206 height 30
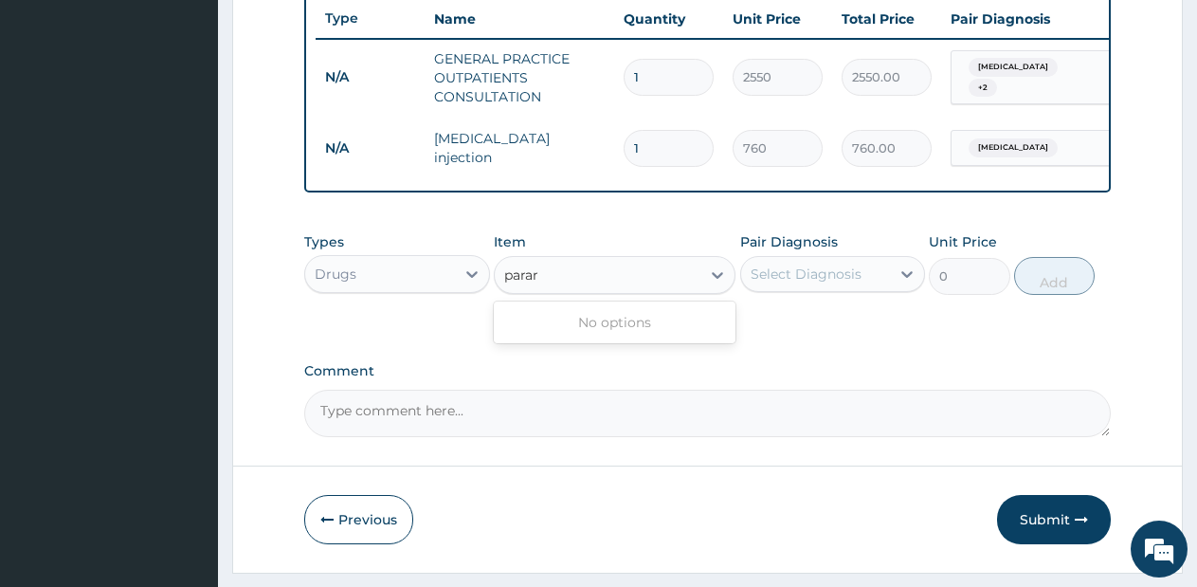
type input "para"
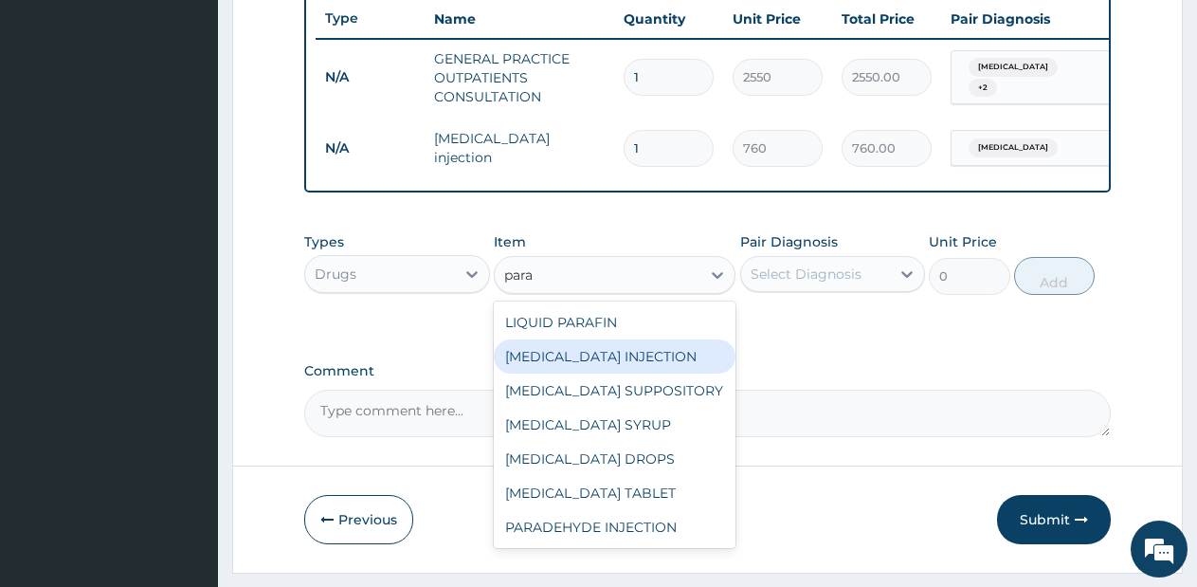
click at [658, 357] on div "[MEDICAL_DATA] INJECTION" at bounding box center [615, 356] width 242 height 34
type input "712.5"
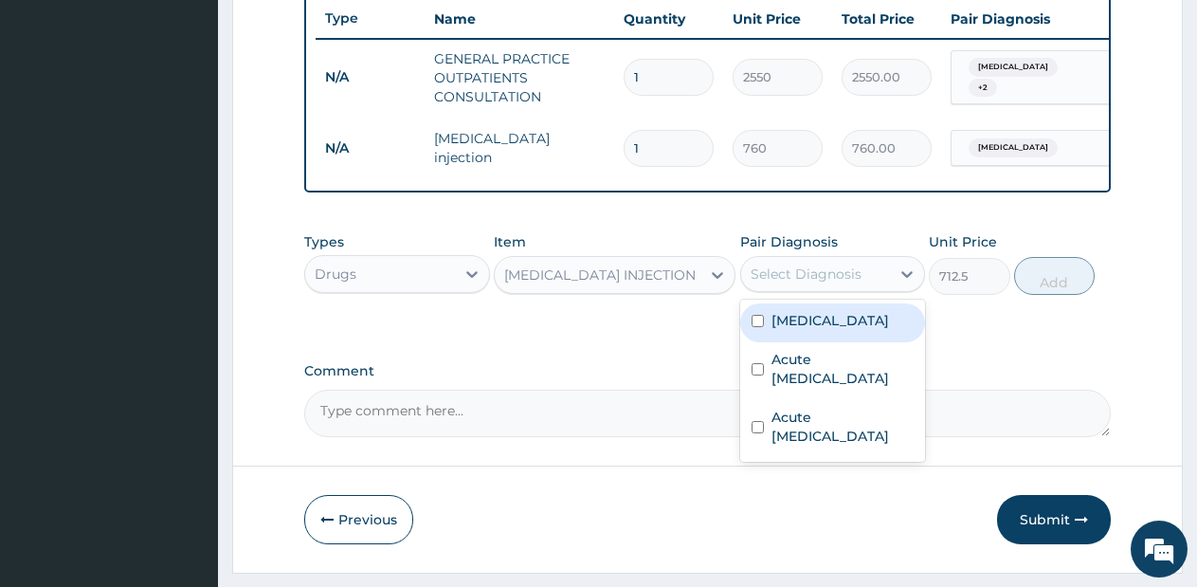
click at [814, 283] on div "Select Diagnosis" at bounding box center [806, 273] width 111 height 19
click at [818, 330] on label "[MEDICAL_DATA]" at bounding box center [830, 320] width 118 height 19
checkbox input "true"
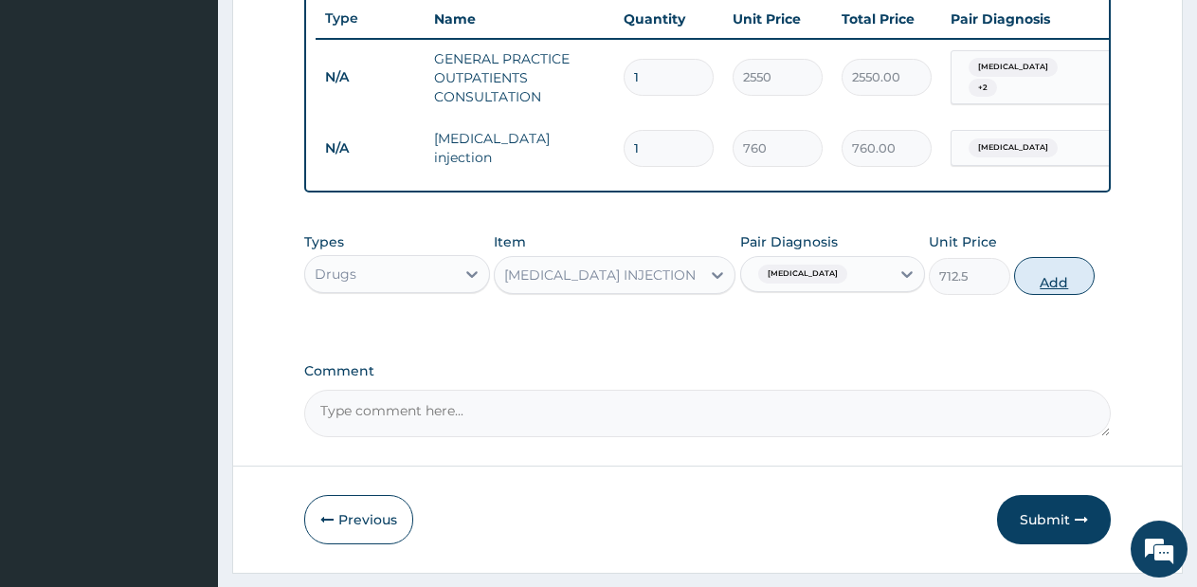
click at [1046, 280] on button "Add" at bounding box center [1054, 276] width 81 height 38
type input "0"
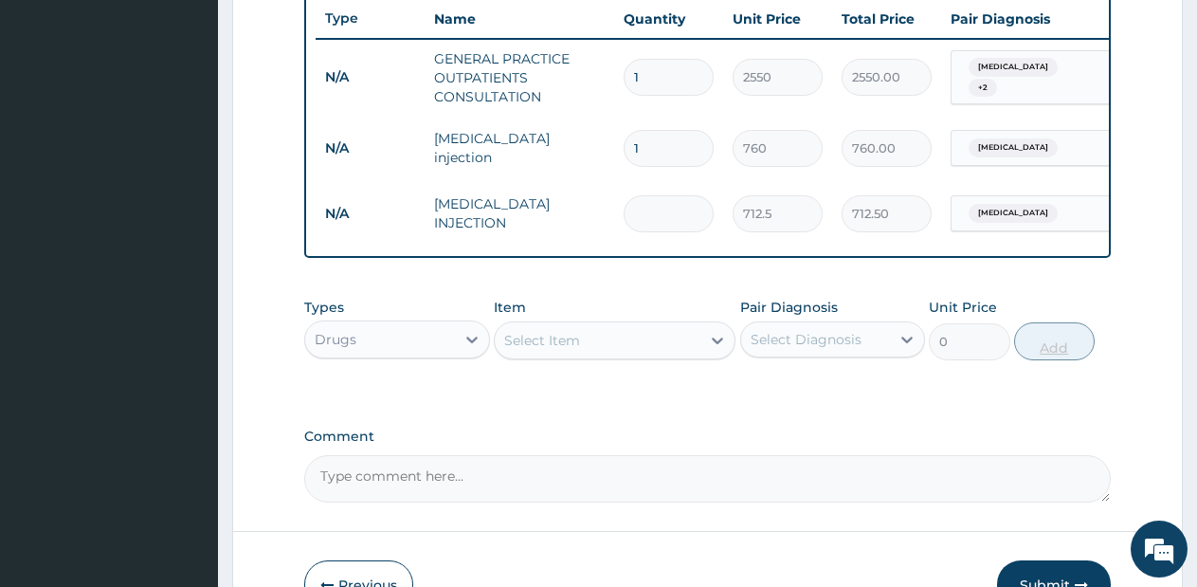
type input "0.00"
type input "4"
type input "2850.00"
type input "4"
click at [654, 148] on input "1" at bounding box center [669, 148] width 90 height 37
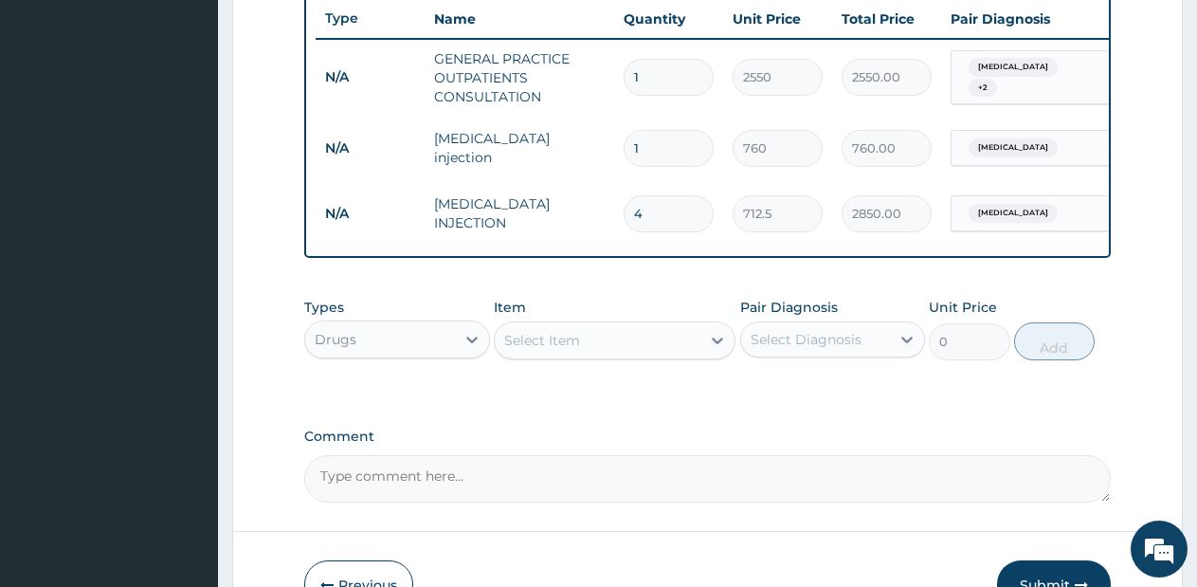
type input "0.00"
type input "3"
type input "2280.00"
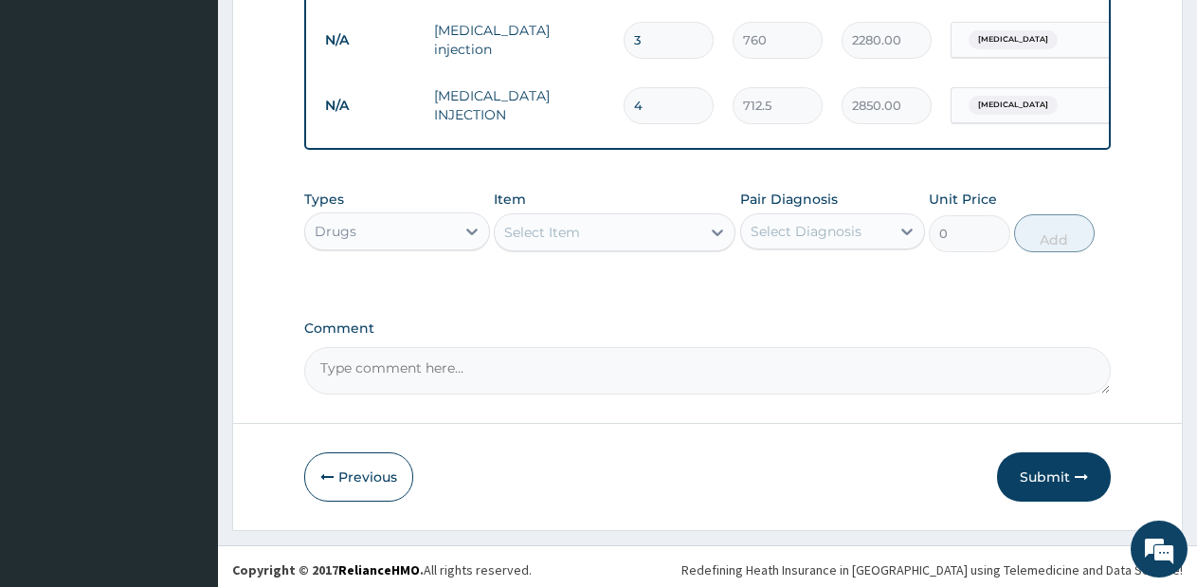
scroll to position [847, 0]
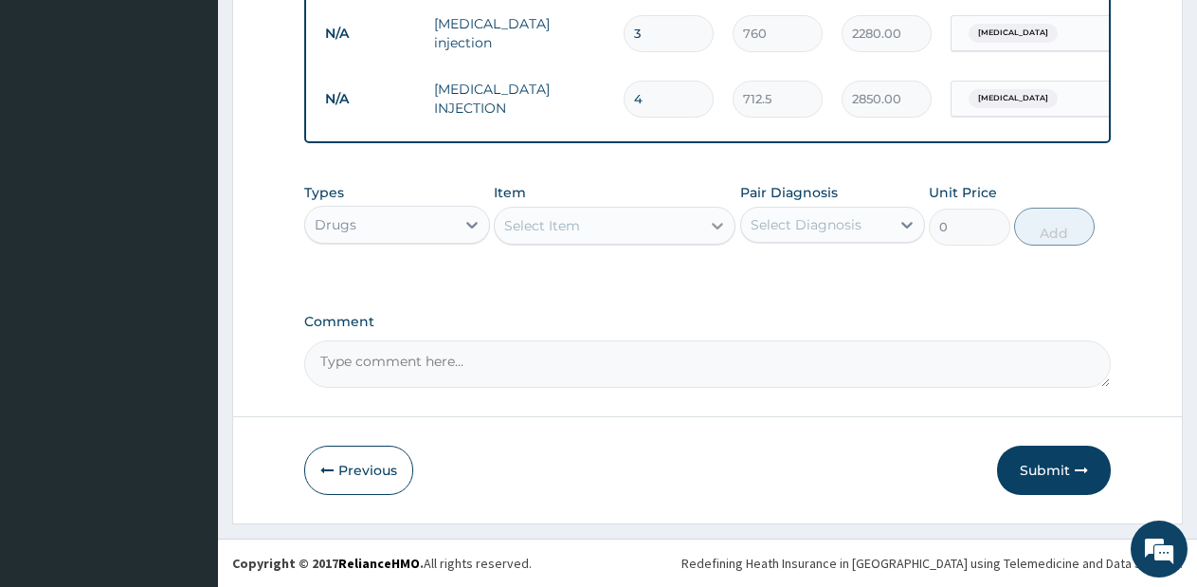
type input "3"
click at [707, 227] on div at bounding box center [717, 225] width 34 height 34
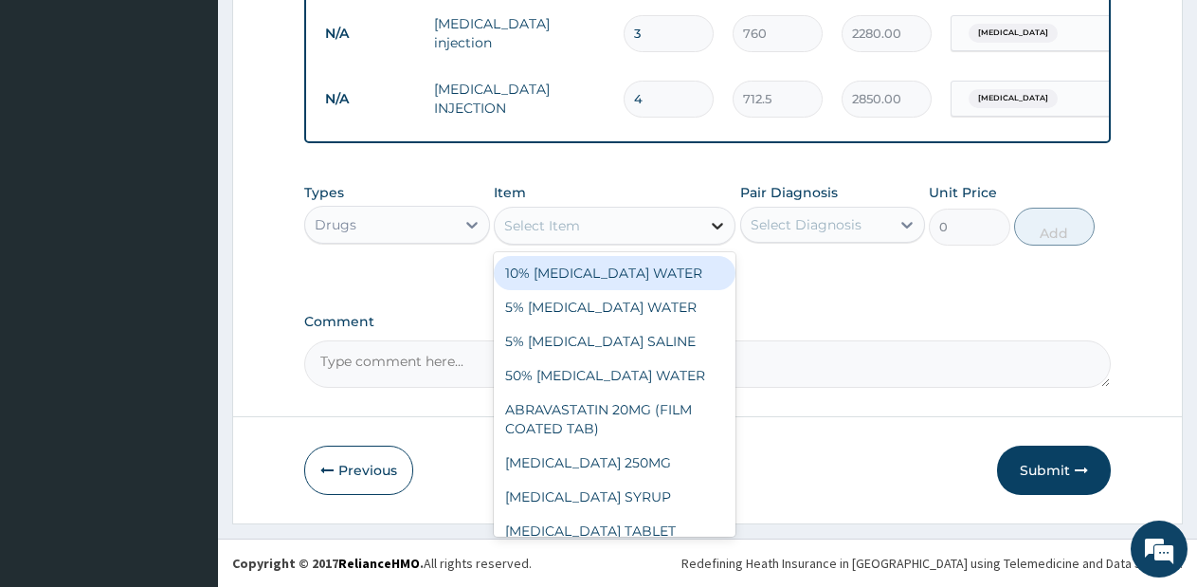
click at [707, 227] on div at bounding box center [717, 225] width 34 height 34
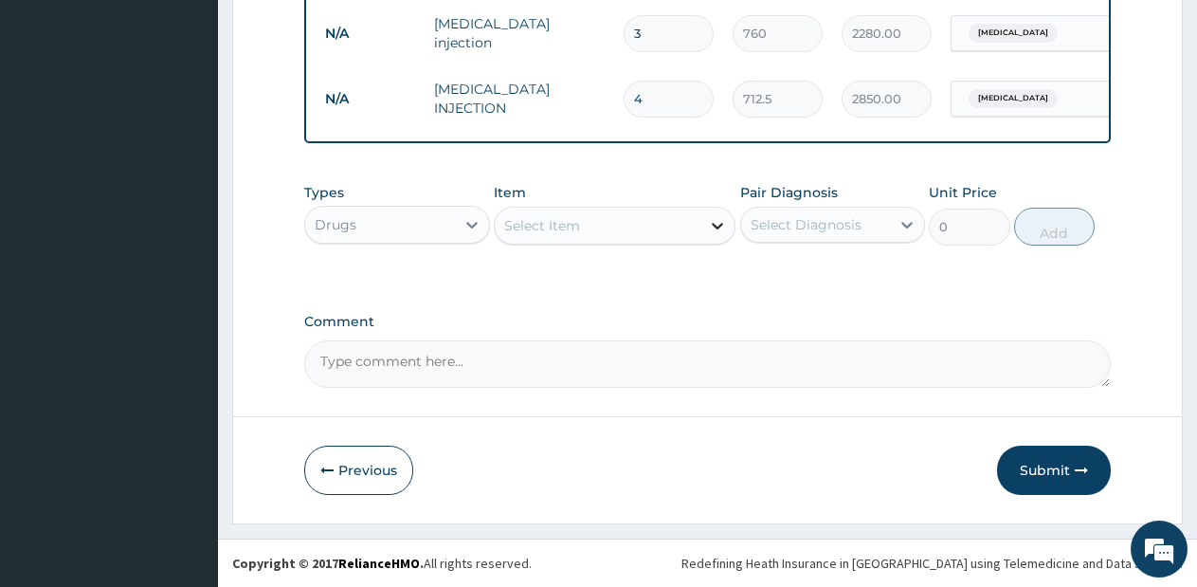
click at [707, 227] on div at bounding box center [717, 225] width 34 height 34
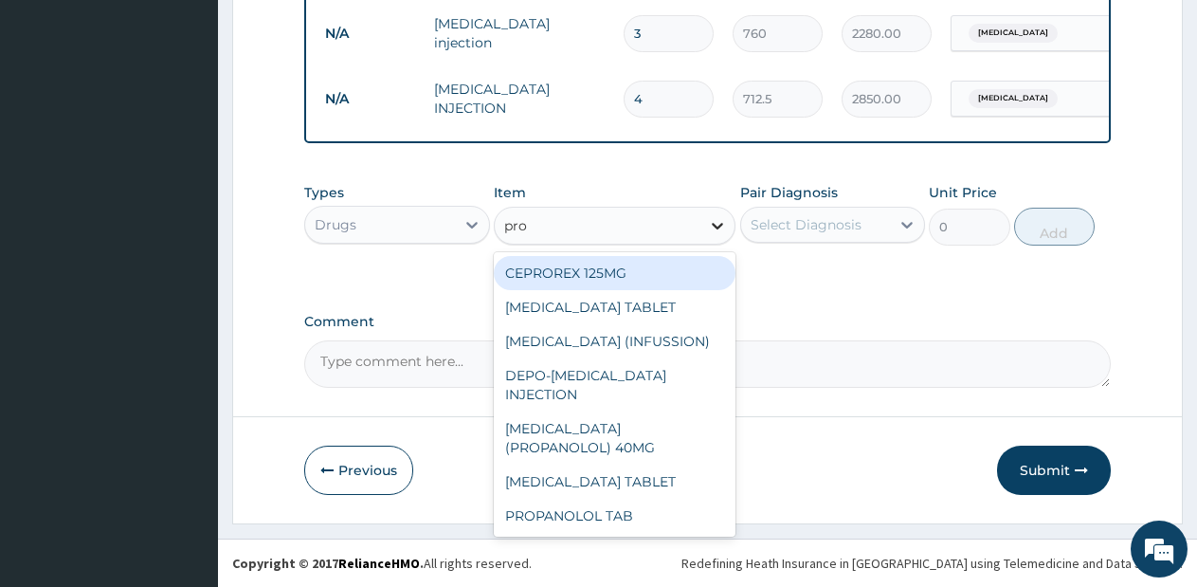
type input "prom"
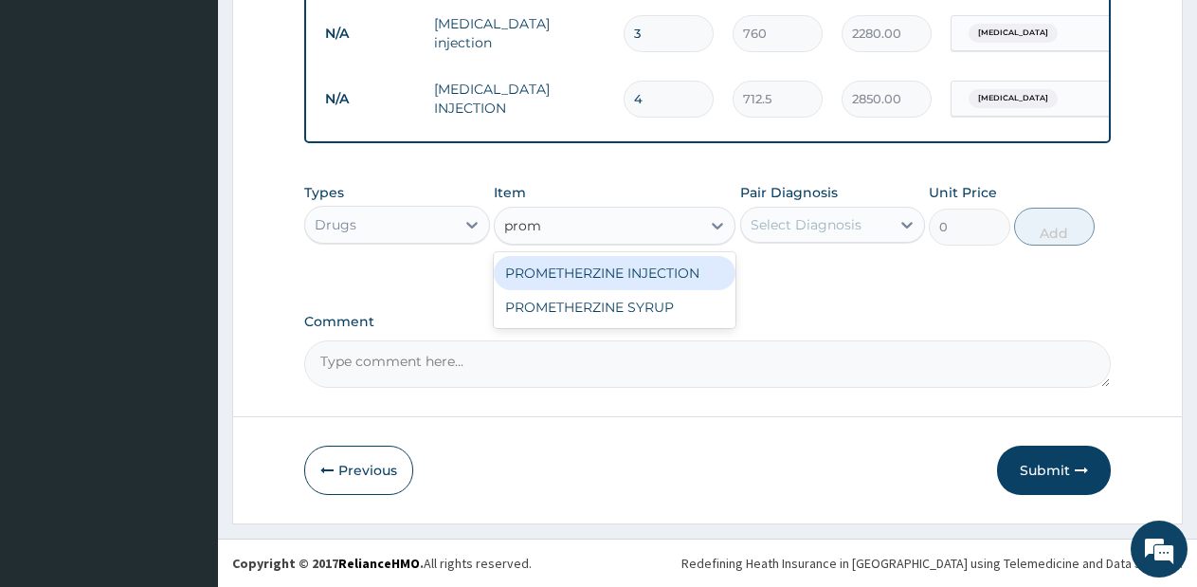
click at [680, 275] on div "PROMETHERZINE INJECTION" at bounding box center [615, 273] width 242 height 34
type input "570"
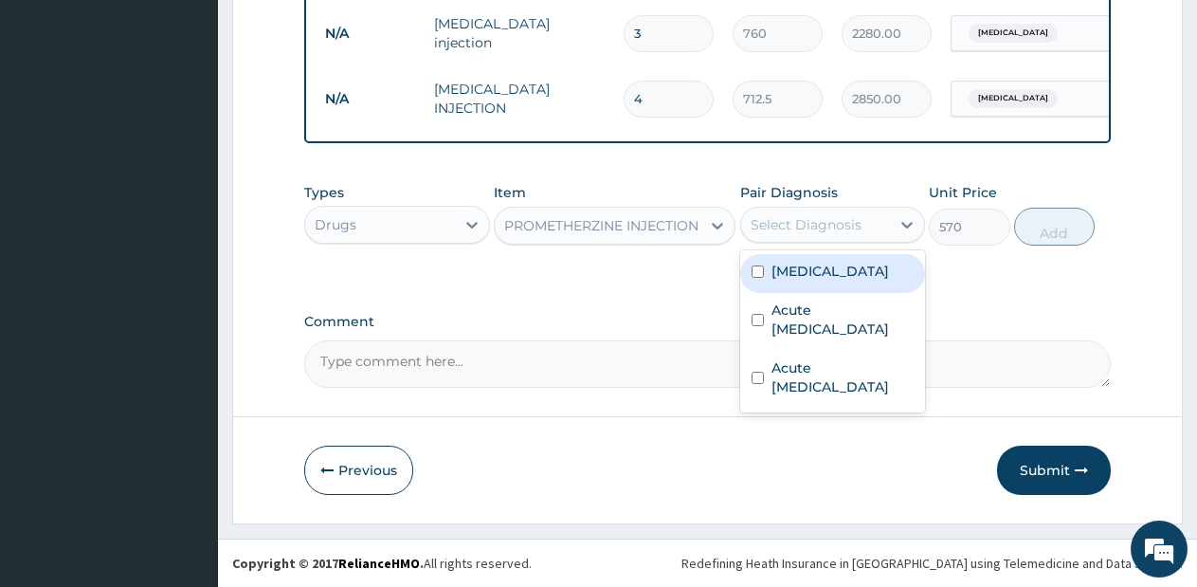
click at [855, 227] on div "Select Diagnosis" at bounding box center [806, 224] width 111 height 19
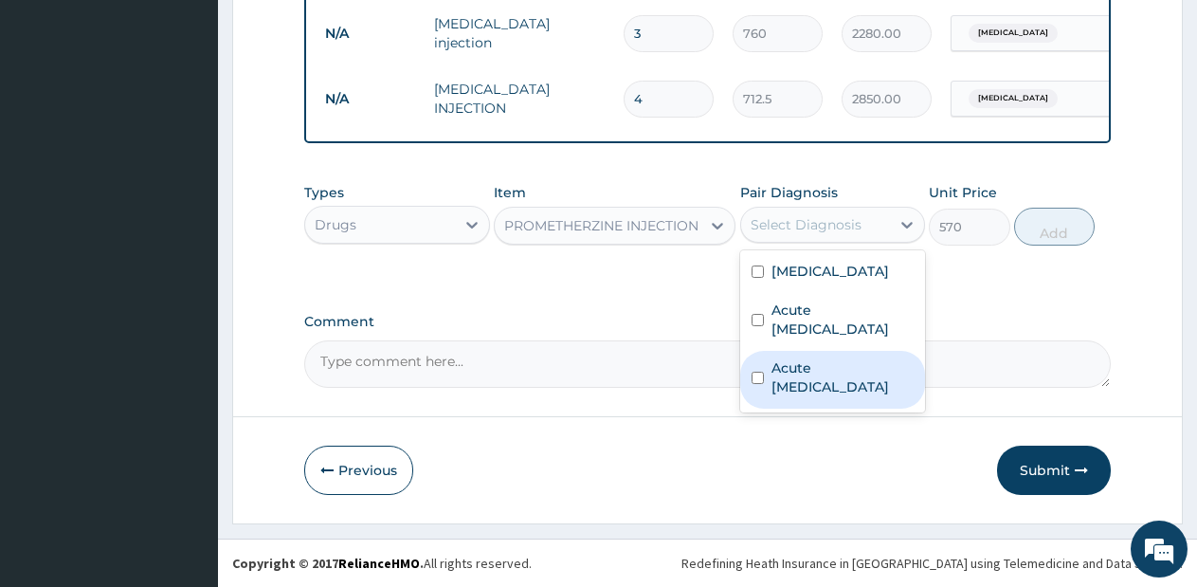
click at [820, 370] on label "Acute [MEDICAL_DATA]" at bounding box center [842, 377] width 143 height 38
checkbox input "true"
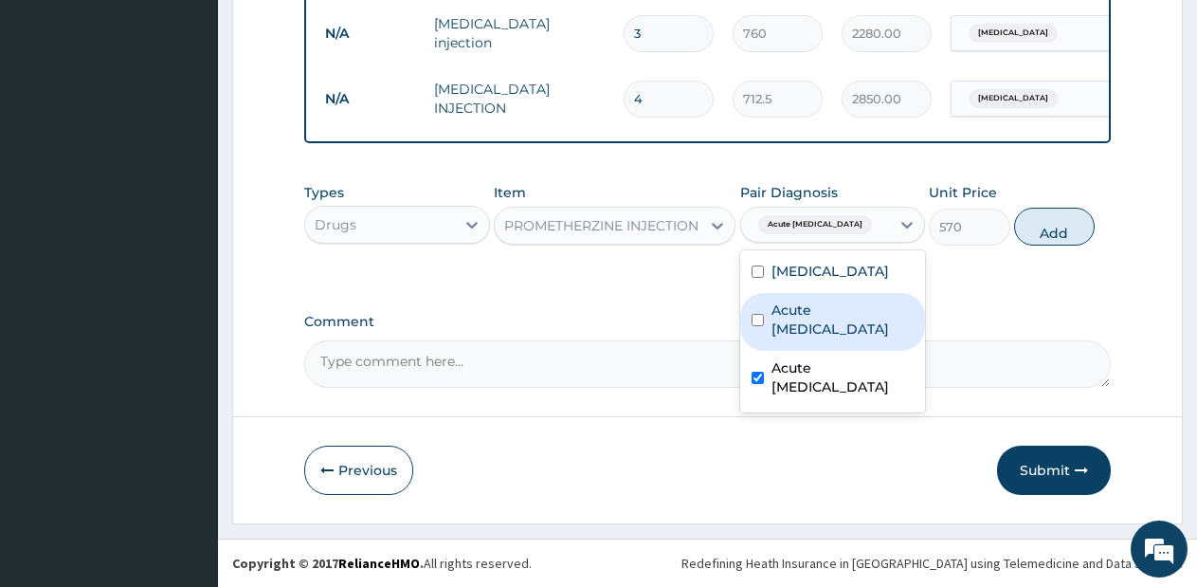
click at [843, 340] on div "Acute upper respiratory infection" at bounding box center [833, 322] width 186 height 58
checkbox input "true"
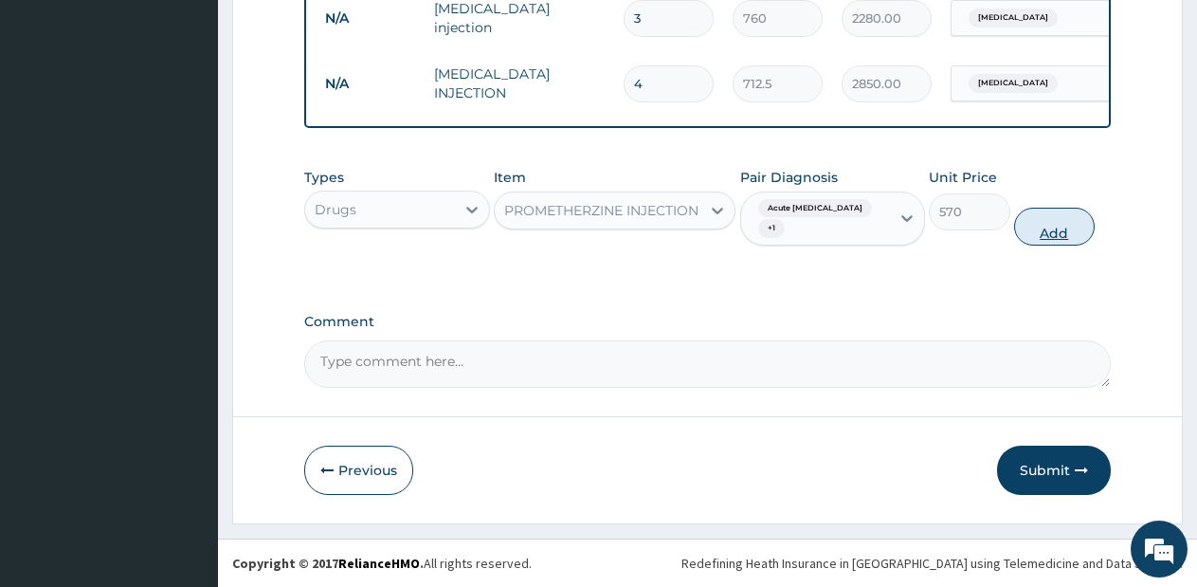
click at [1026, 245] on button "Add" at bounding box center [1054, 227] width 81 height 38
type input "0"
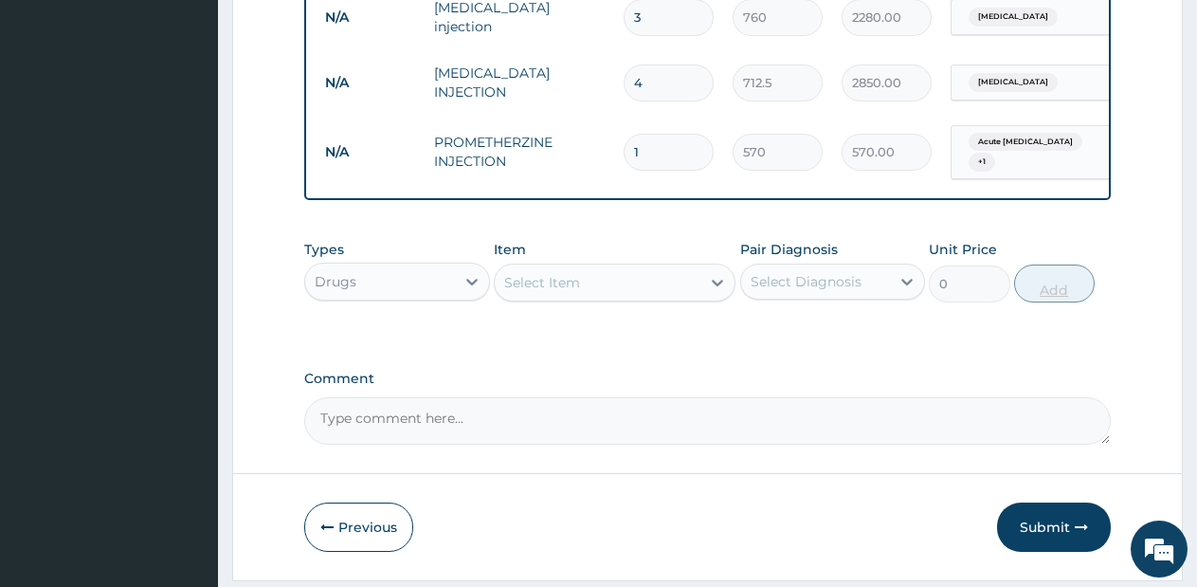
type input "0.00"
type input "1"
type input "570.00"
click at [678, 293] on div "Select Item" at bounding box center [598, 282] width 206 height 30
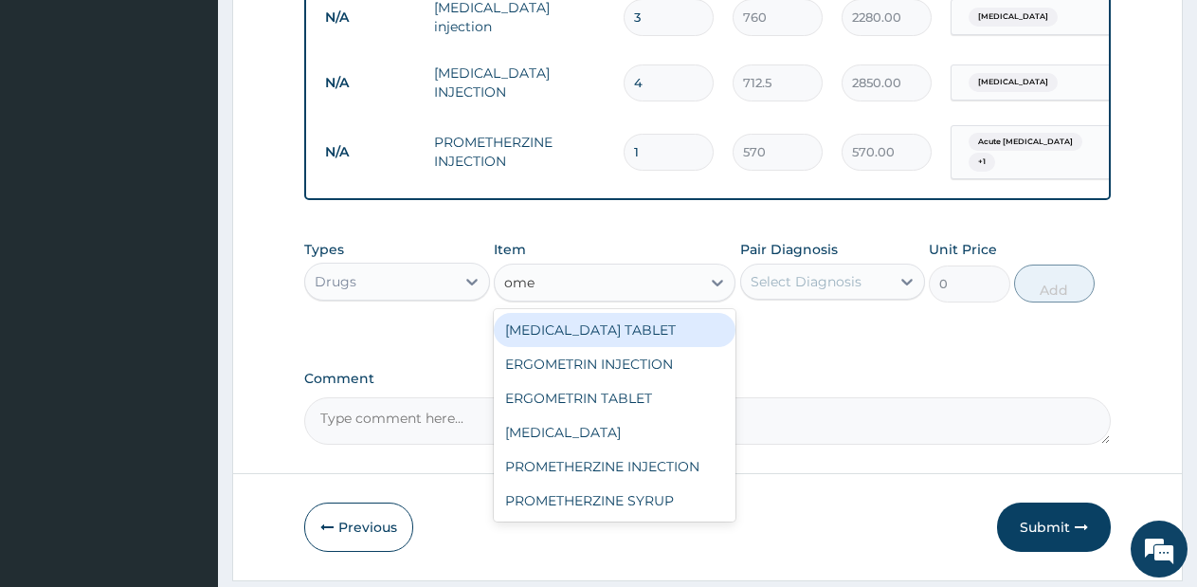
type input "omep"
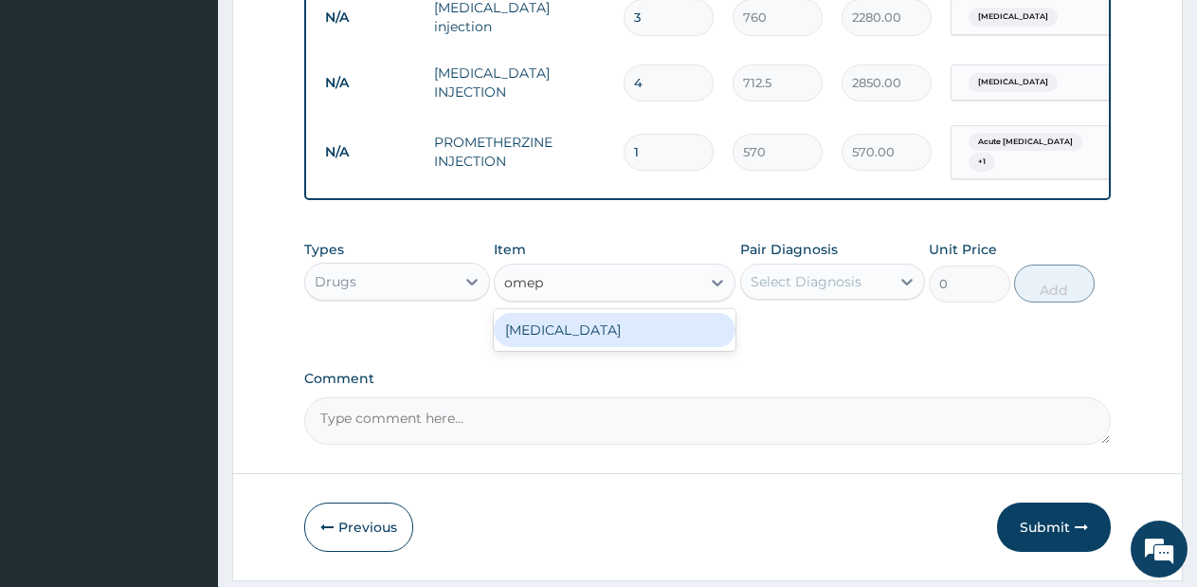
click at [643, 347] on div "[MEDICAL_DATA]" at bounding box center [615, 330] width 242 height 34
type input "85.5"
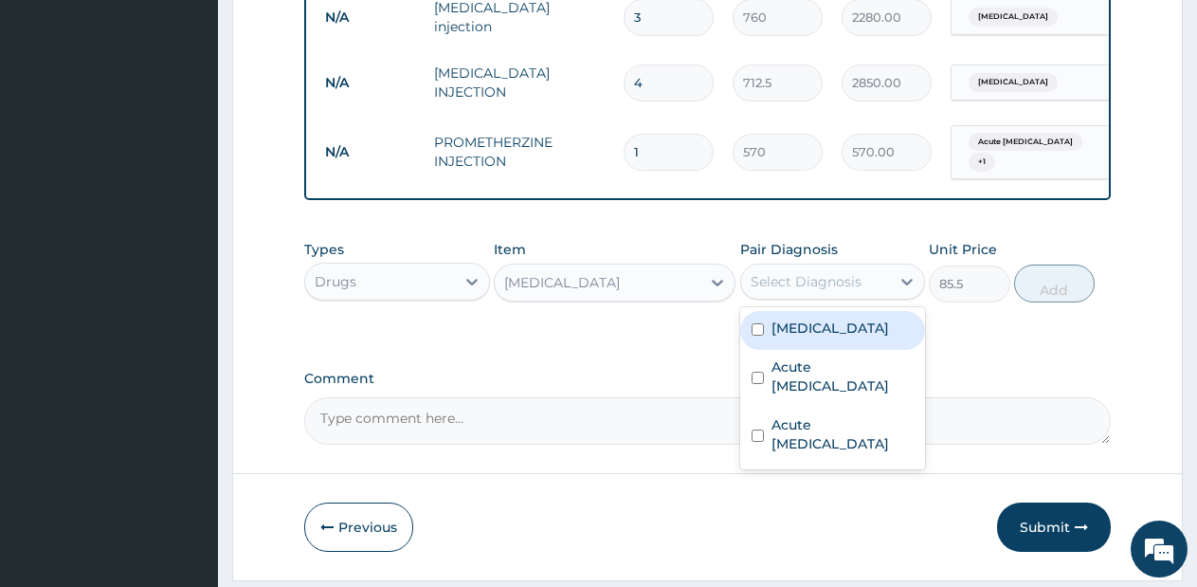
click at [809, 288] on div "Select Diagnosis" at bounding box center [806, 281] width 111 height 19
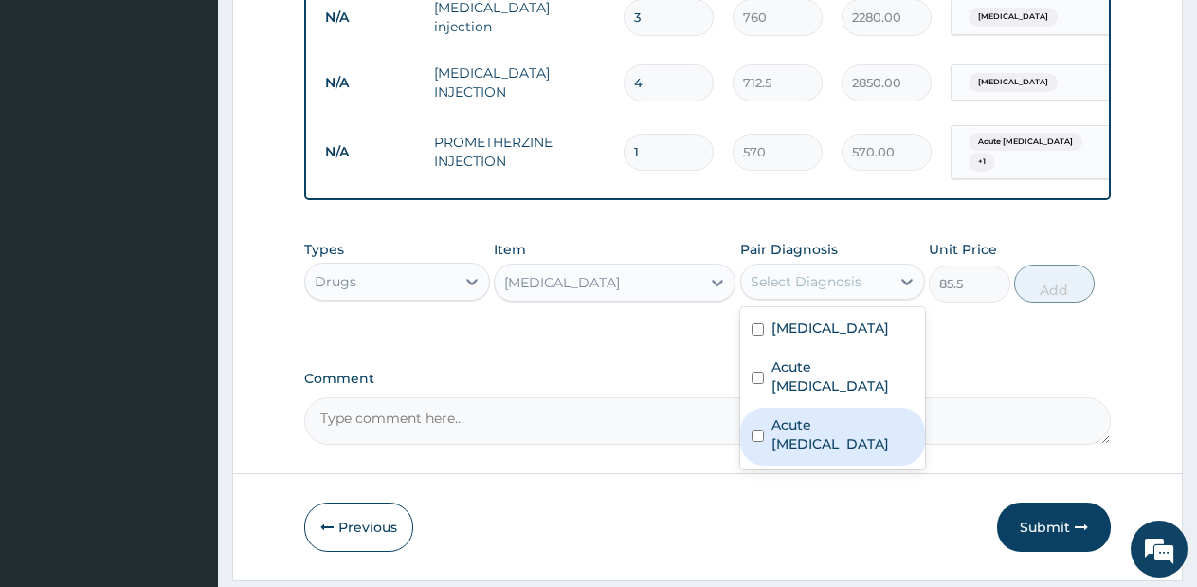
click at [788, 434] on label "Acute [MEDICAL_DATA]" at bounding box center [842, 434] width 143 height 38
checkbox input "true"
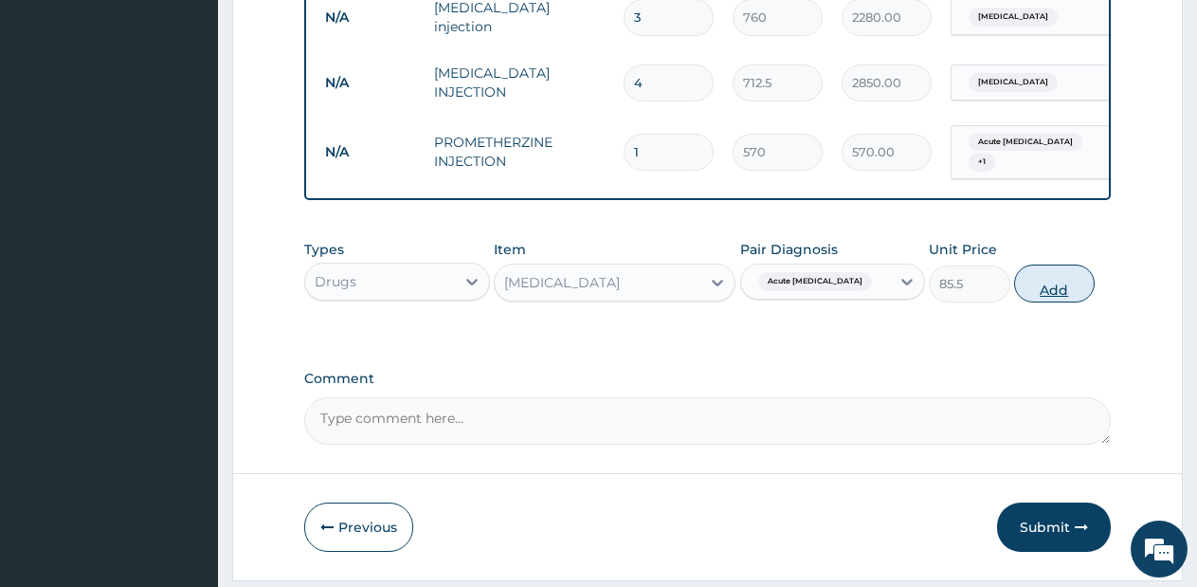
click at [1055, 293] on button "Add" at bounding box center [1054, 283] width 81 height 38
type input "0"
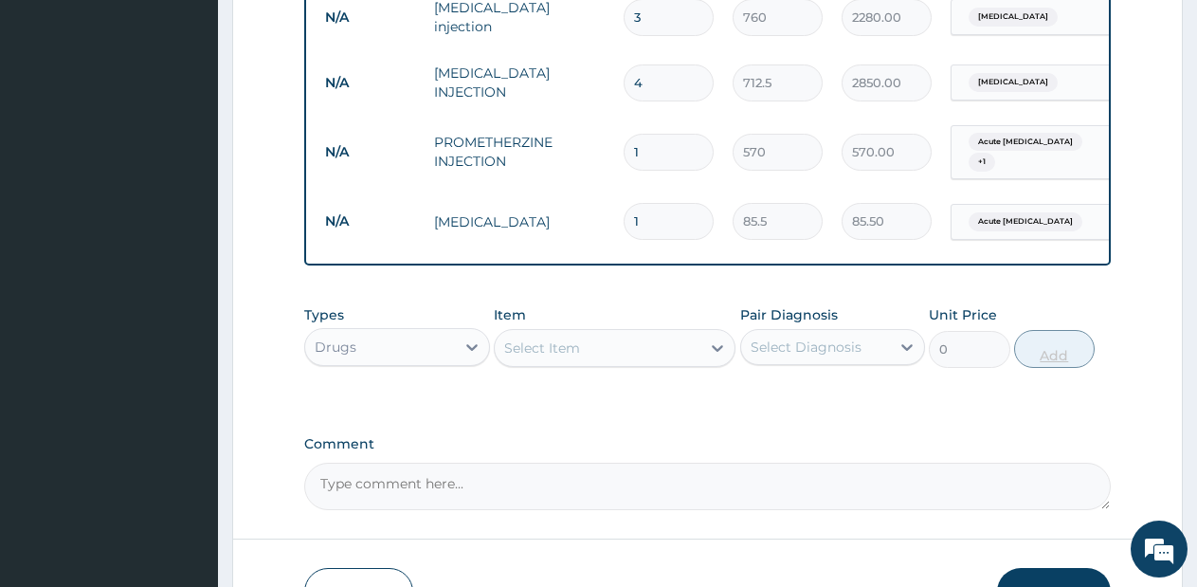
type input "15"
type input "1282.50"
type input "1"
type input "85.50"
type input "0.00"
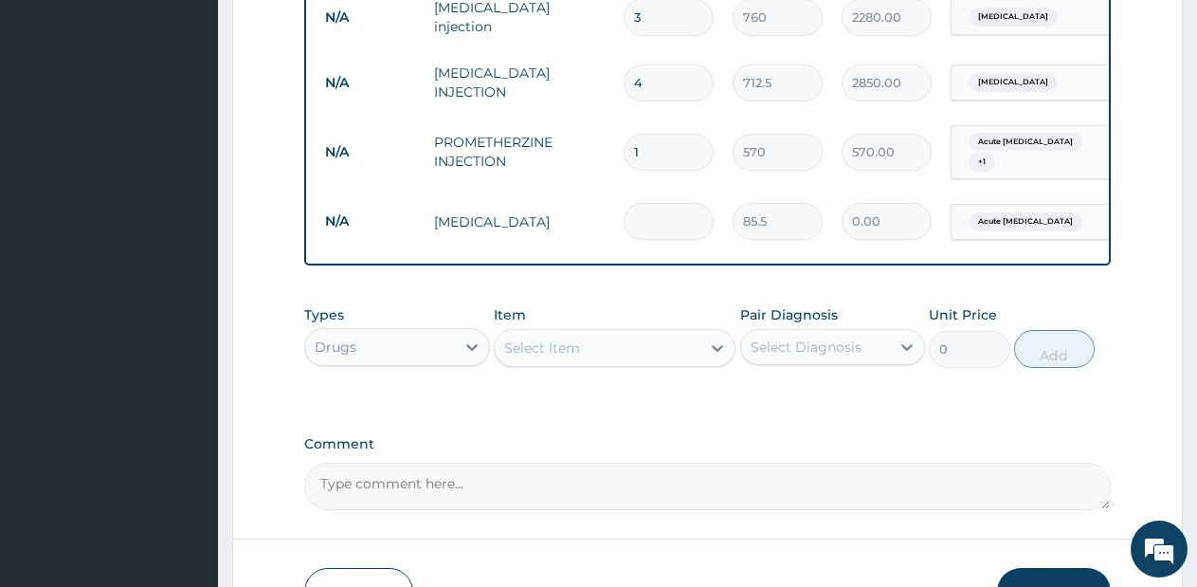
type input "5"
type input "427.50"
type input "5"
click at [655, 363] on div "Select Item" at bounding box center [598, 348] width 206 height 30
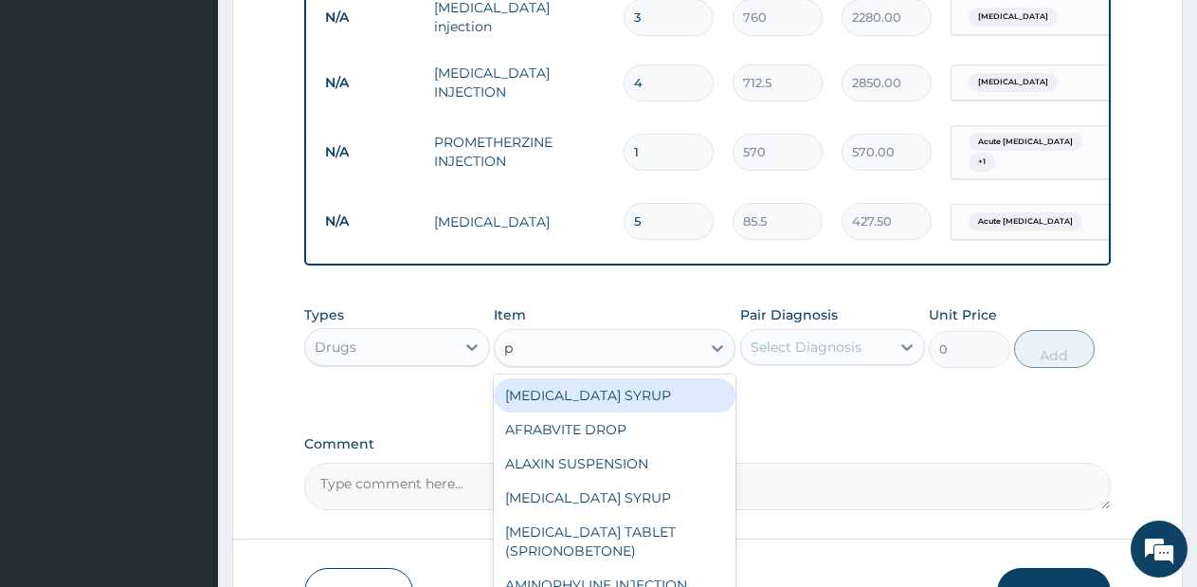
type input "p."
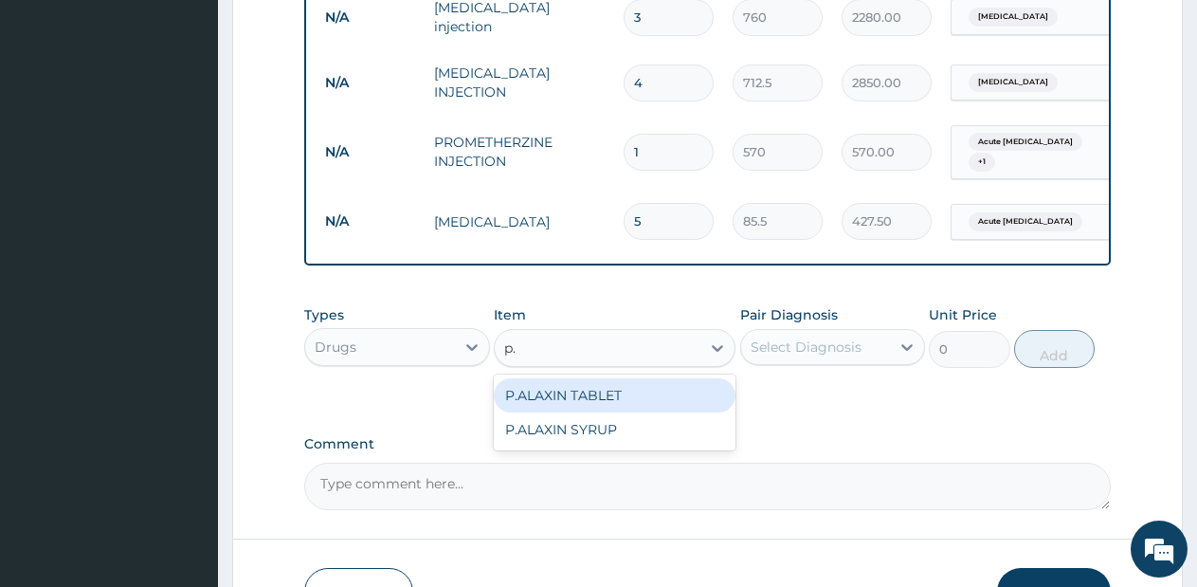
click at [652, 409] on div "P.ALAXIN TABLET" at bounding box center [615, 395] width 242 height 34
type input "1710"
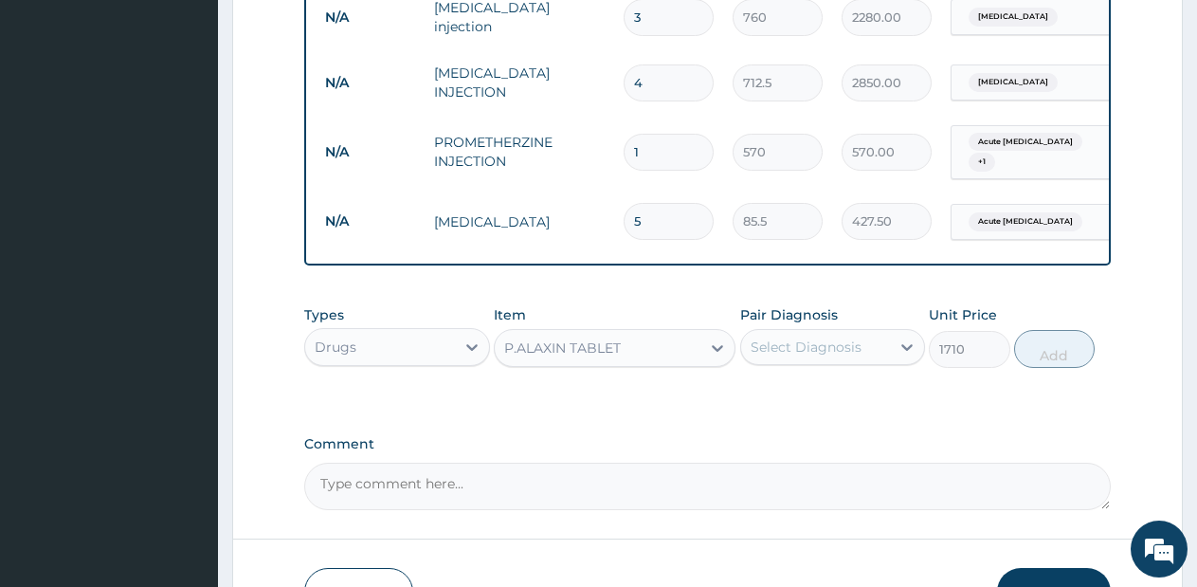
click at [868, 352] on div "Select Diagnosis" at bounding box center [816, 347] width 150 height 30
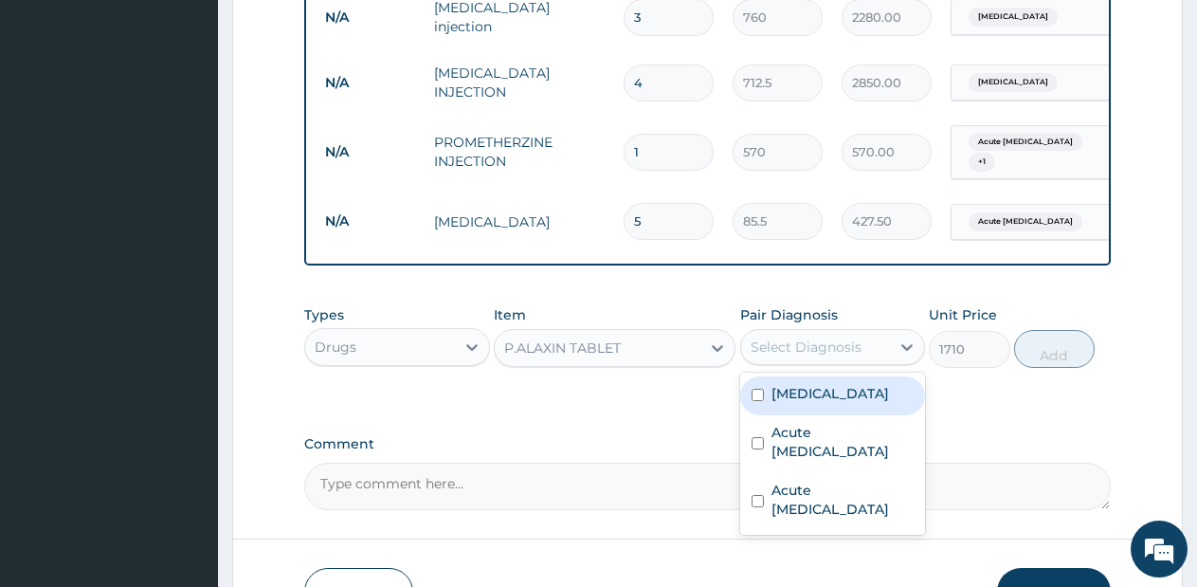
click at [841, 415] on div "[MEDICAL_DATA]" at bounding box center [833, 395] width 186 height 39
checkbox input "true"
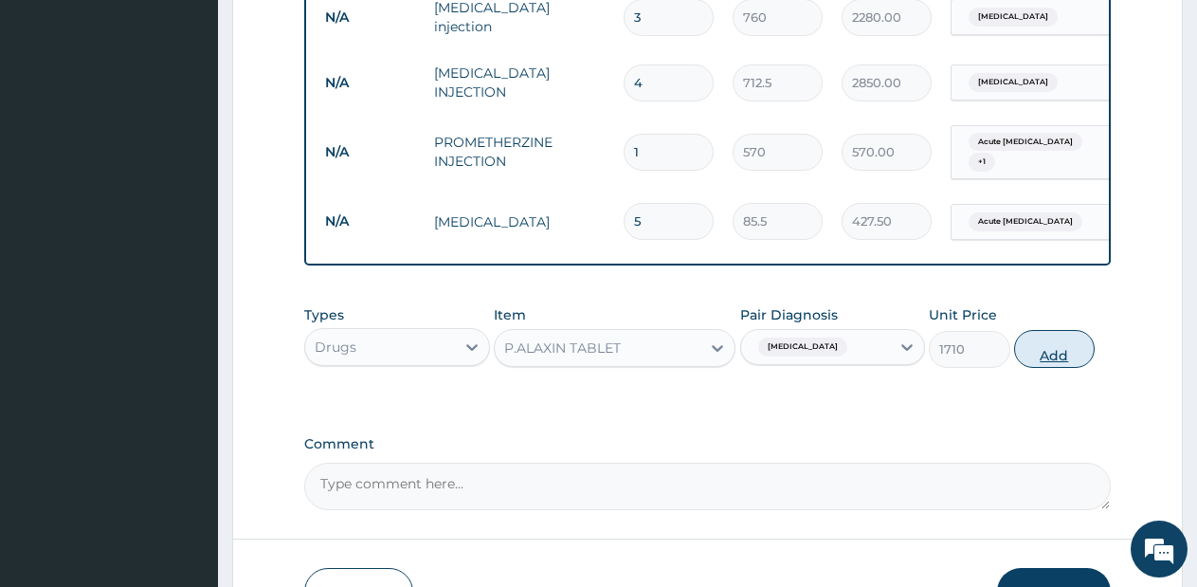
click at [1049, 353] on button "Add" at bounding box center [1054, 349] width 81 height 38
type input "0"
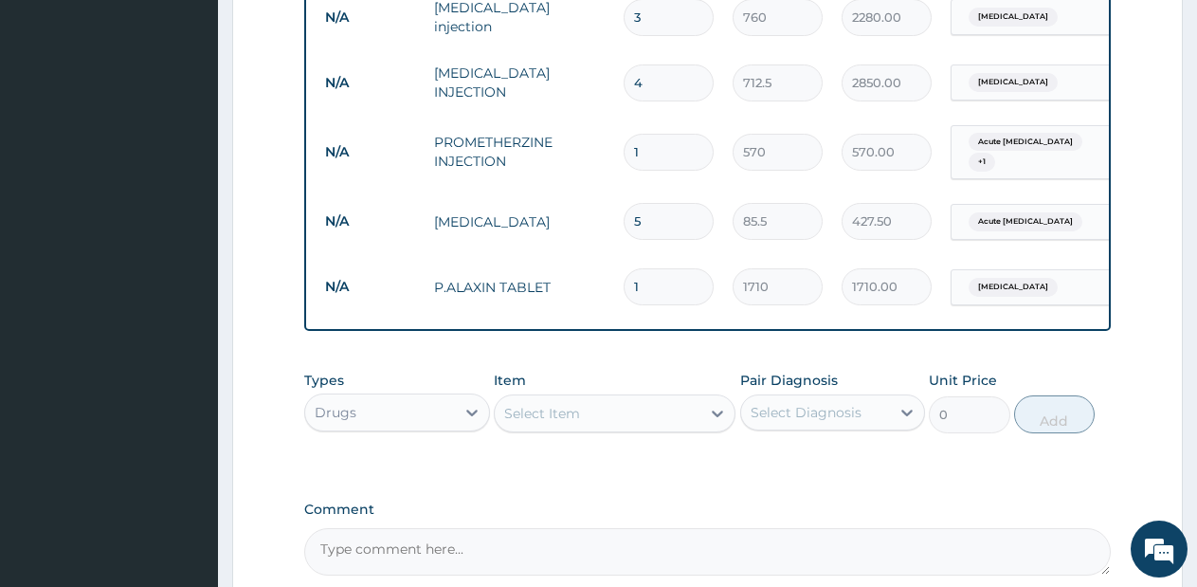
click at [698, 420] on div "Select Item" at bounding box center [598, 413] width 206 height 30
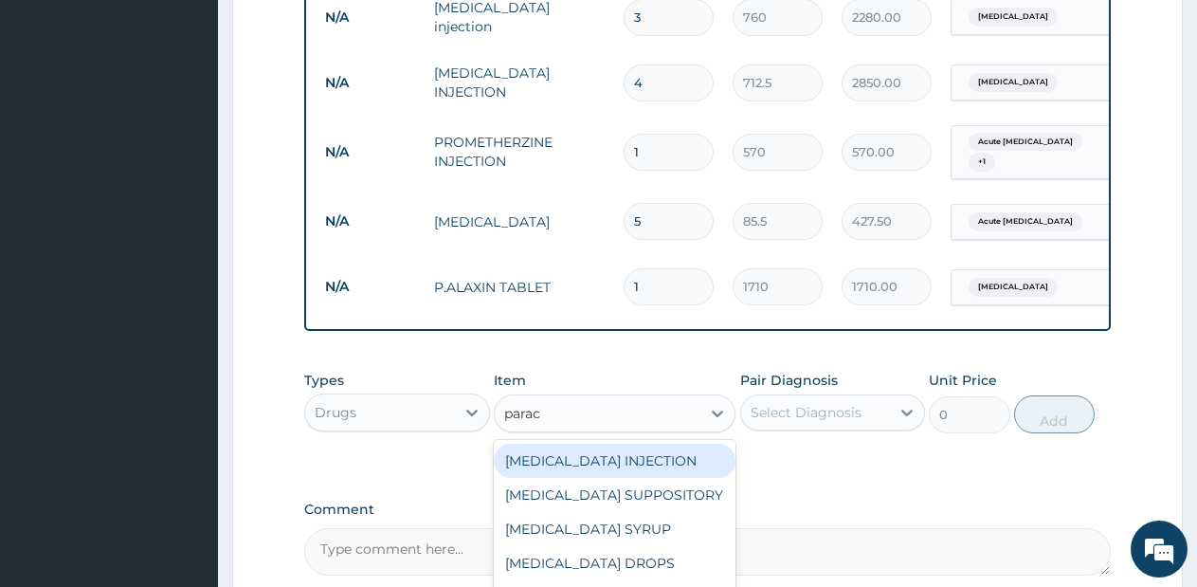
type input "parace"
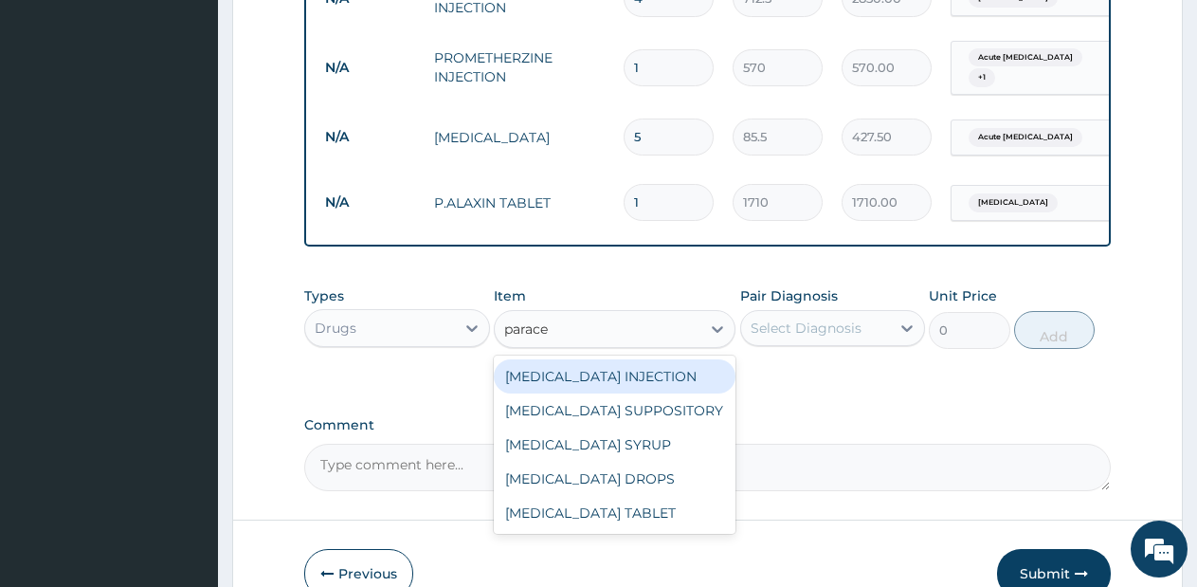
scroll to position [946, 0]
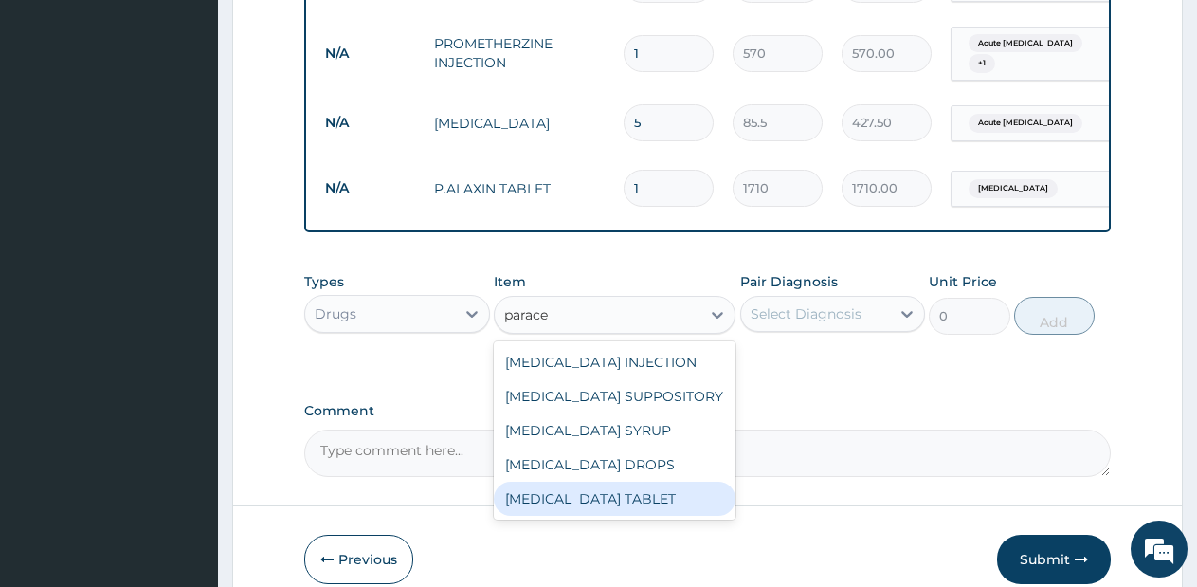
click at [623, 514] on div "[MEDICAL_DATA] TABLET" at bounding box center [615, 498] width 242 height 34
type input "28.5"
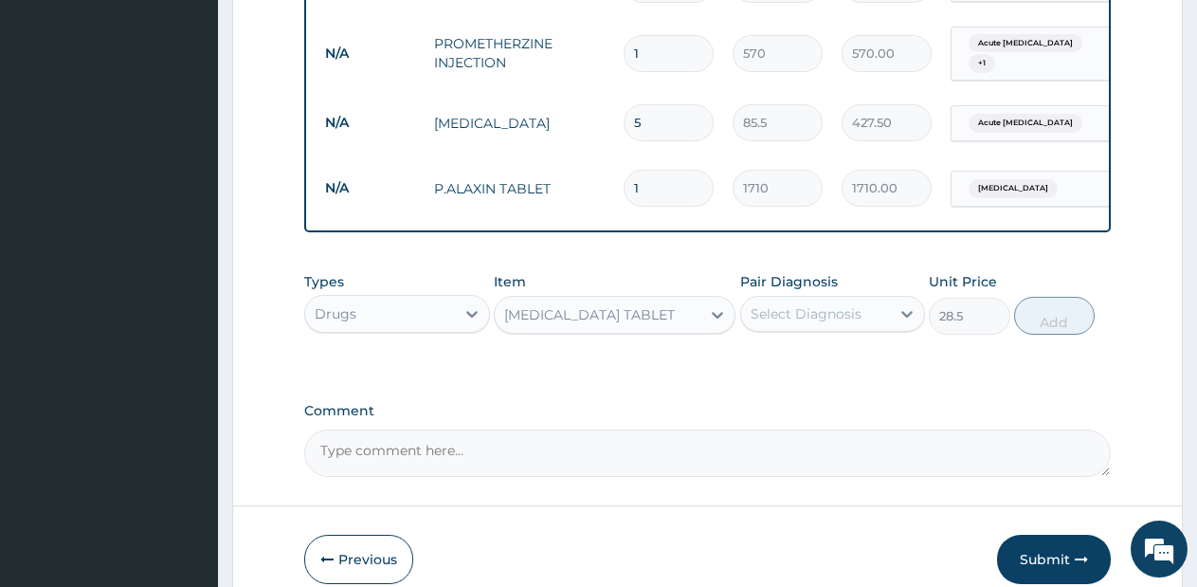
click at [860, 323] on div "Select Diagnosis" at bounding box center [806, 313] width 111 height 19
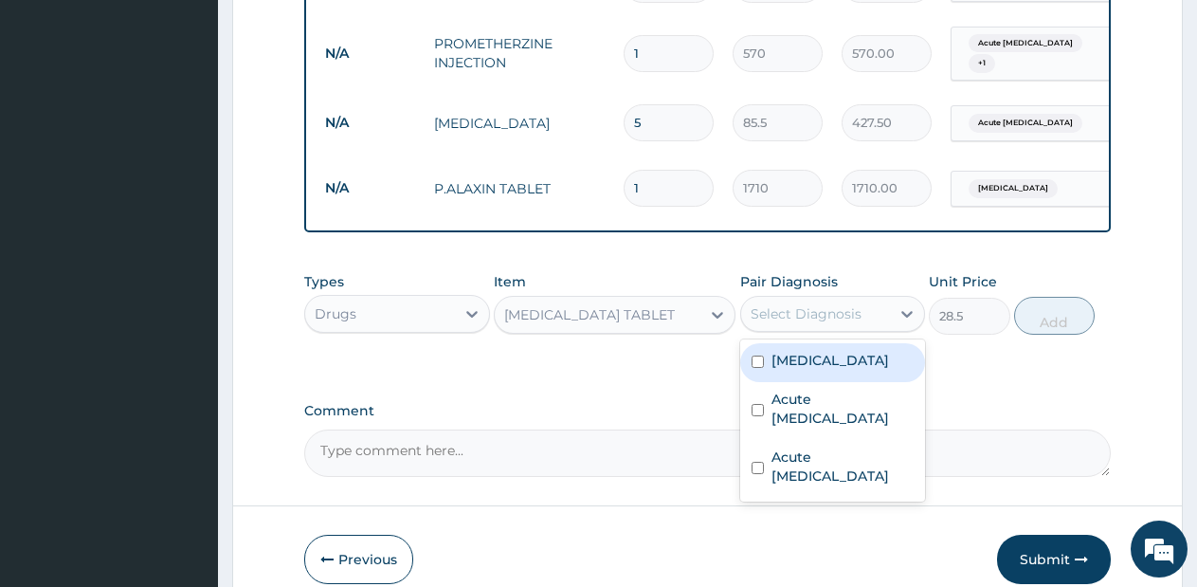
click at [846, 372] on div "[MEDICAL_DATA]" at bounding box center [833, 362] width 186 height 39
checkbox input "true"
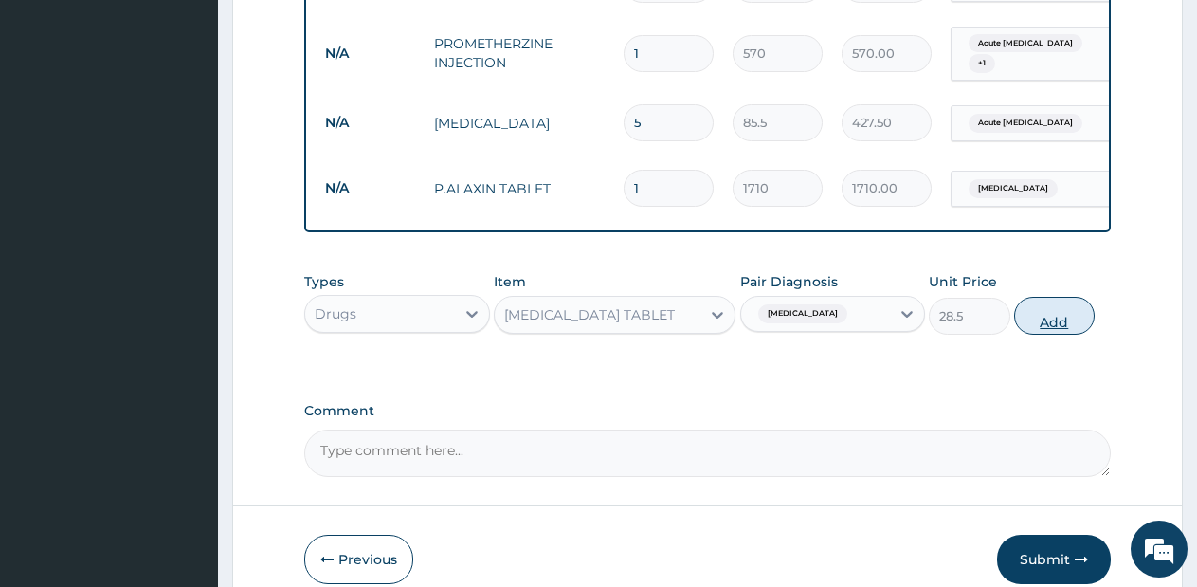
click at [1040, 333] on button "Add" at bounding box center [1054, 316] width 81 height 38
type input "0"
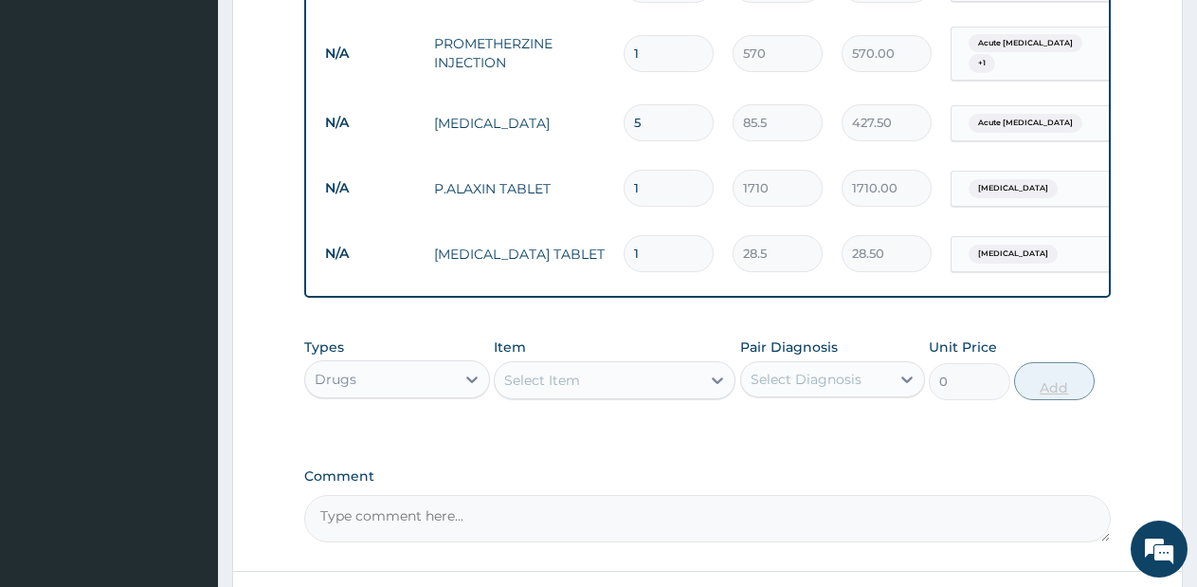
type input "18"
type input "513.00"
type input "18"
click at [643, 394] on div "Select Item" at bounding box center [598, 380] width 206 height 30
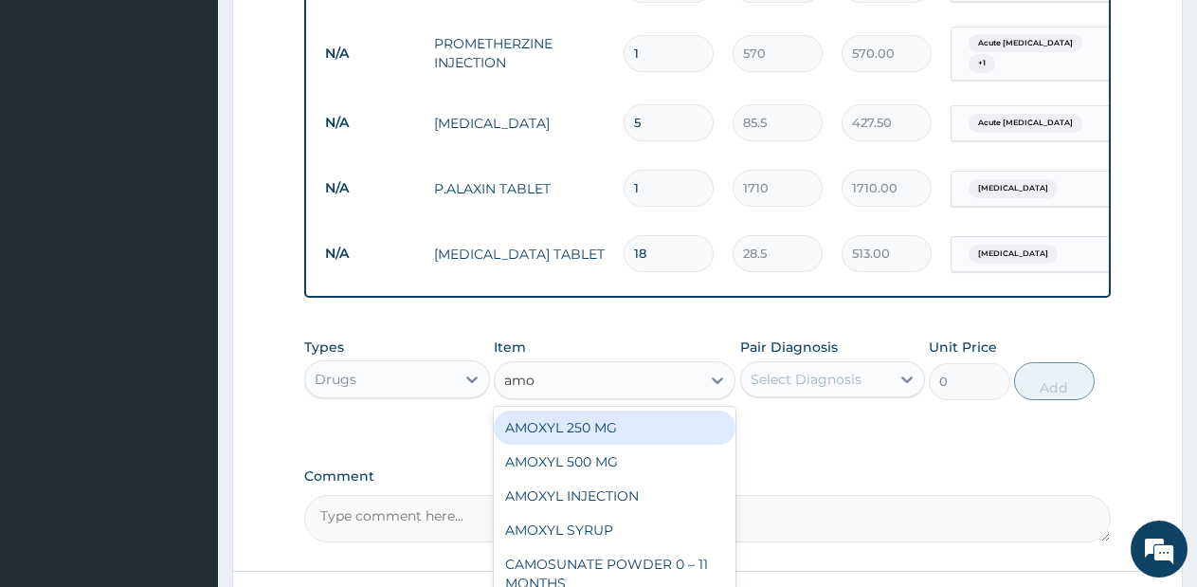
type input "amox"
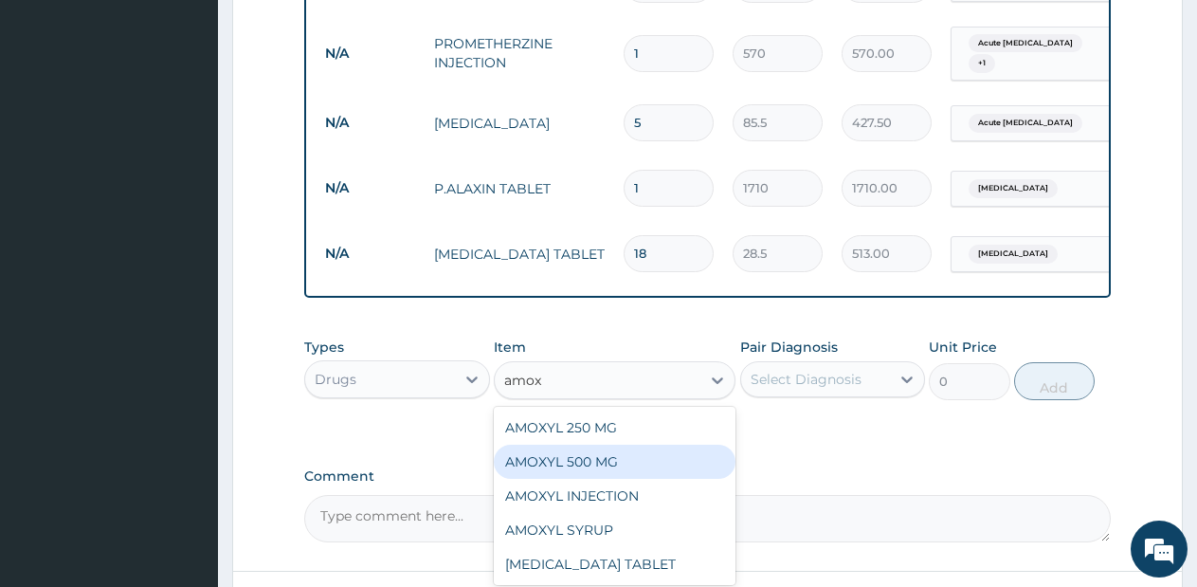
click at [617, 472] on div "AMOXYL 500 MG" at bounding box center [615, 461] width 242 height 34
type input "95"
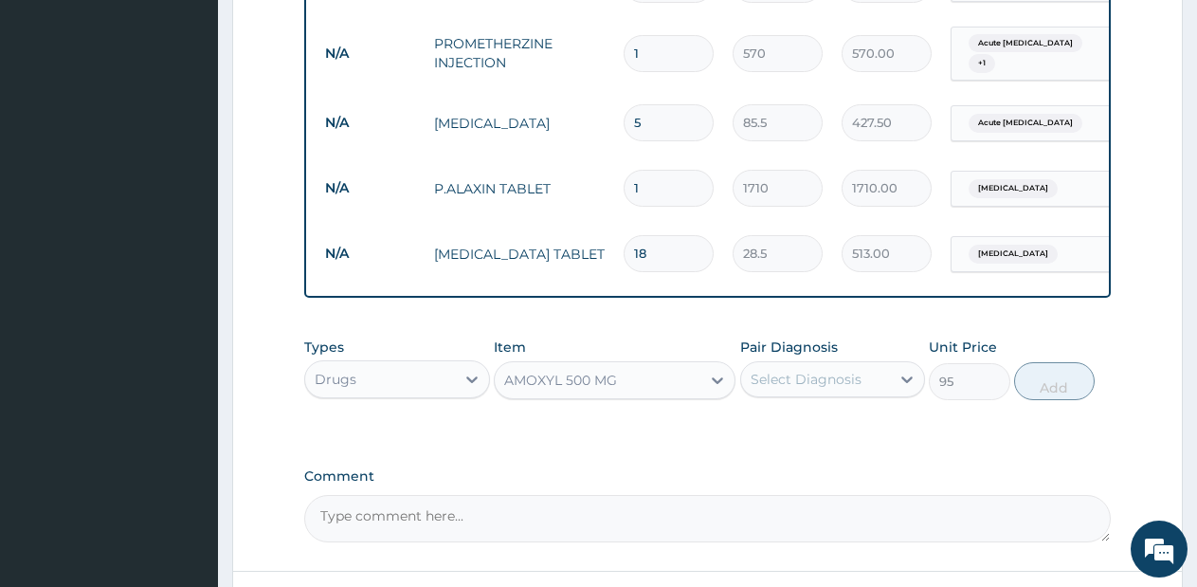
click at [854, 389] on div "Select Diagnosis" at bounding box center [806, 379] width 111 height 19
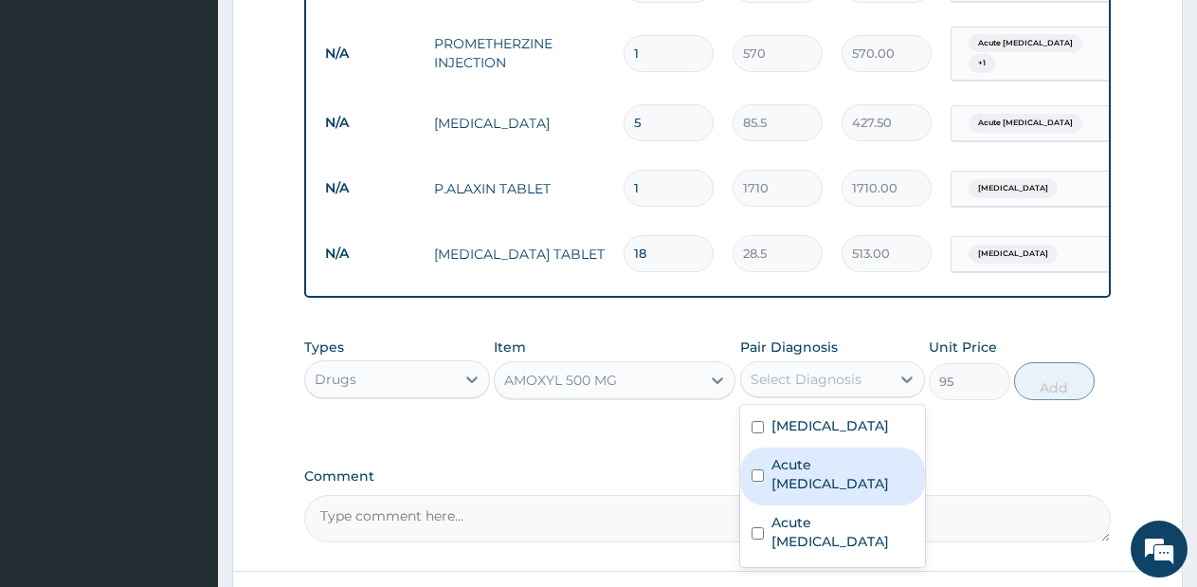
click at [830, 493] on label "Acute upper respiratory infection" at bounding box center [842, 474] width 143 height 38
checkbox input "true"
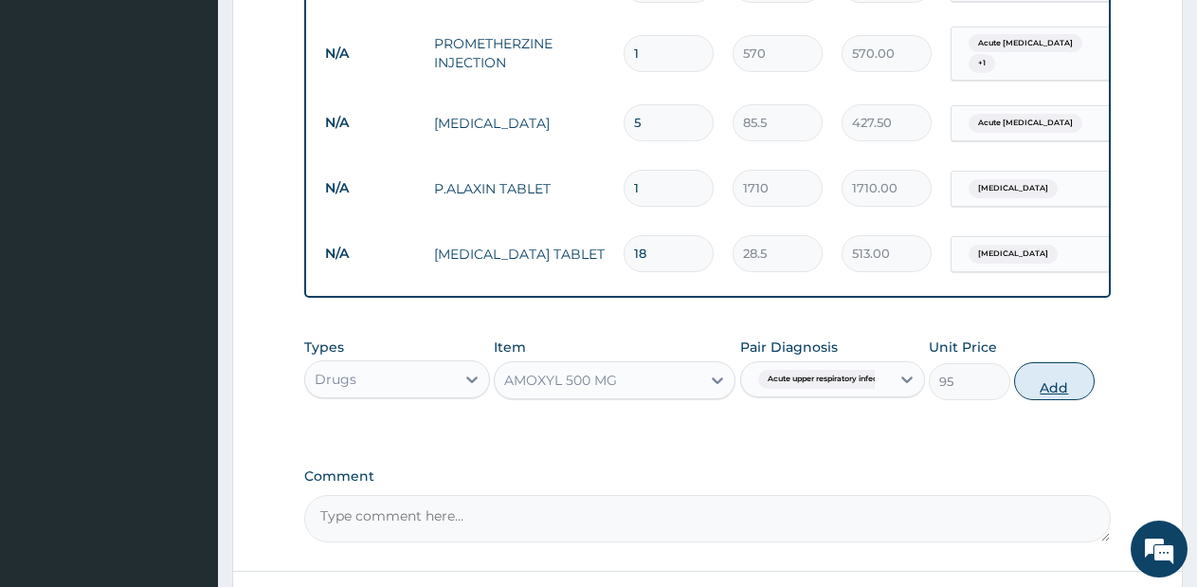
click at [1049, 400] on button "Add" at bounding box center [1054, 381] width 81 height 38
type input "0"
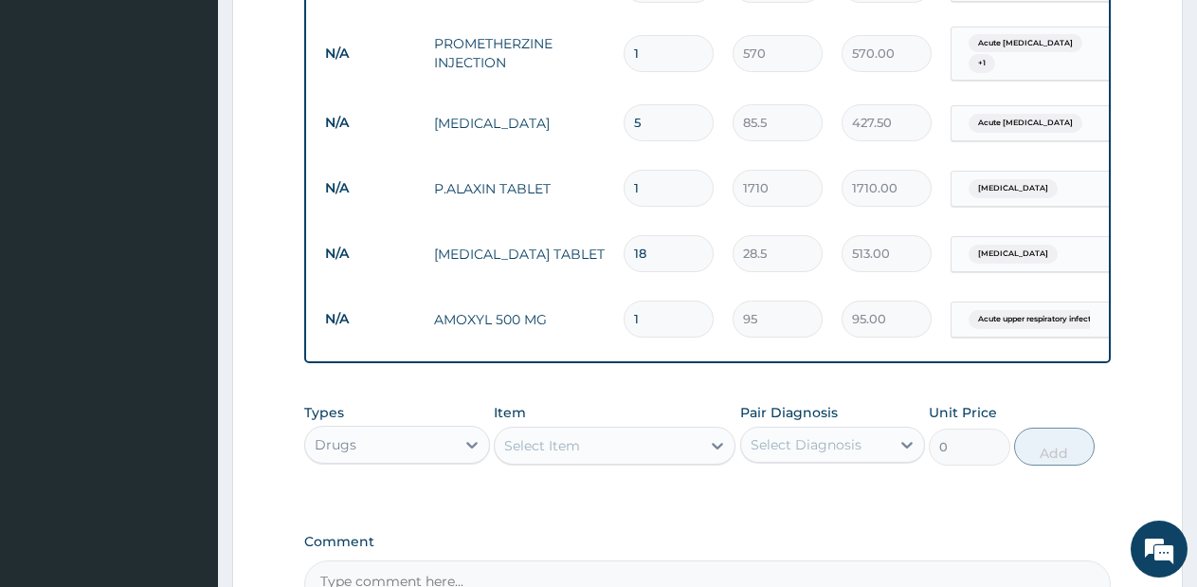
type input "0.00"
type input "5"
type input "475.00"
type input "5"
click at [641, 475] on div "Types Drugs Item Select Item Pair Diagnosis Select Diagnosis Unit Price 0 Add" at bounding box center [707, 434] width 806 height 82
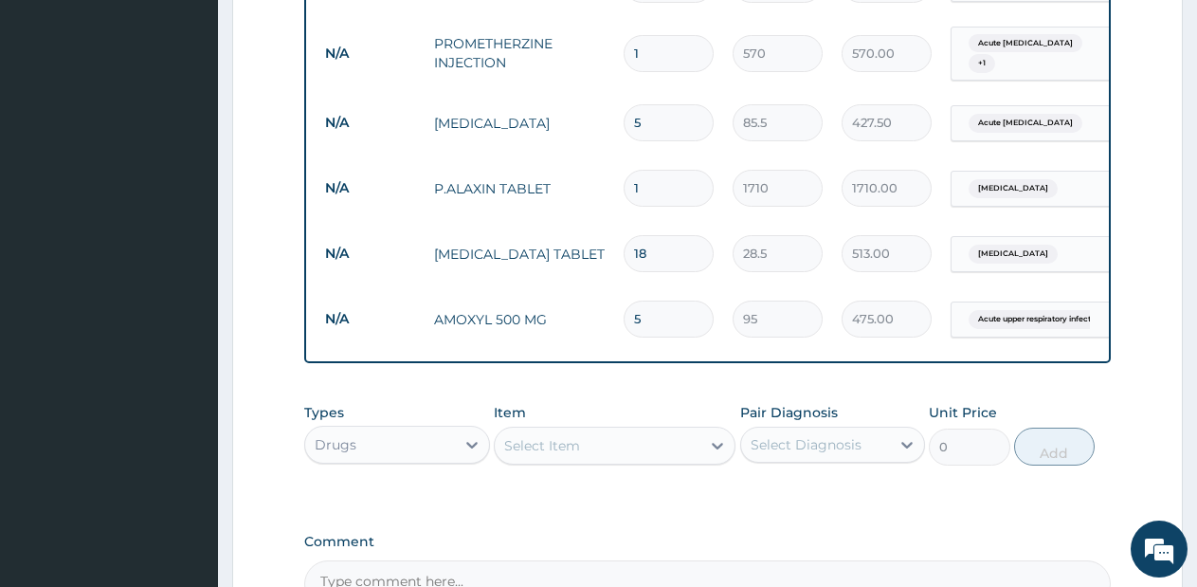
click at [655, 461] on div "Select Item" at bounding box center [598, 445] width 206 height 30
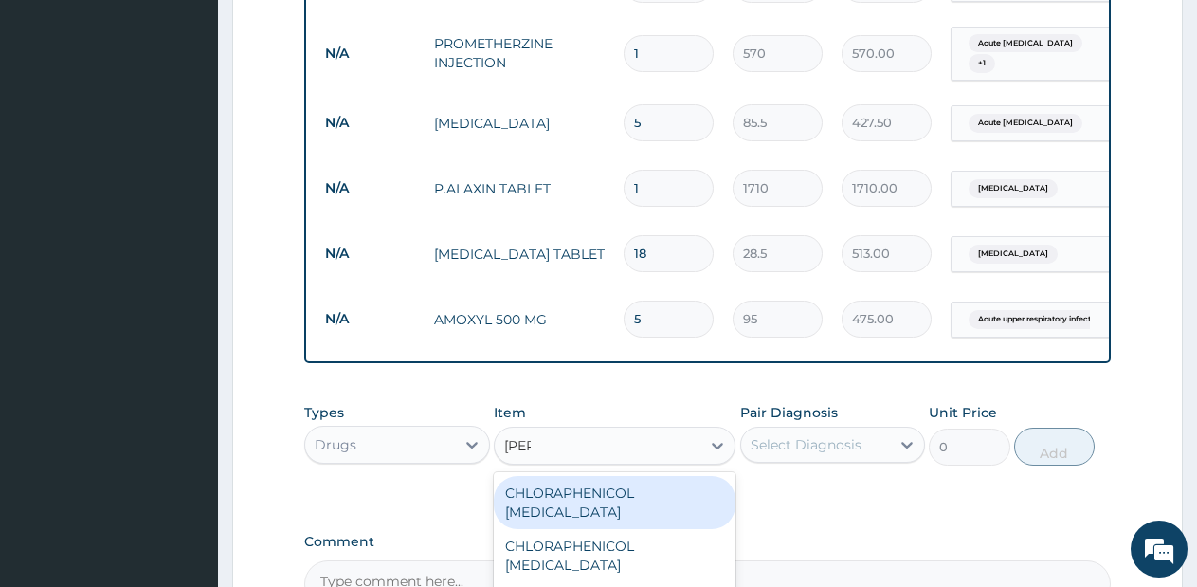
type input "lorat"
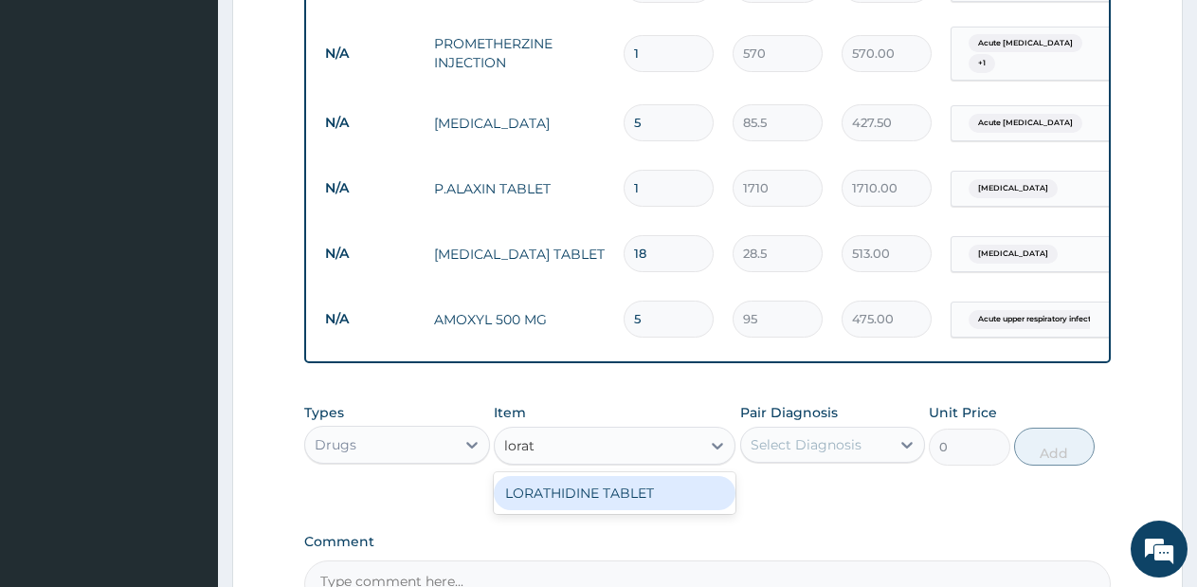
click at [638, 508] on div "LORATHIDINE TABLET" at bounding box center [615, 493] width 242 height 34
type input "114"
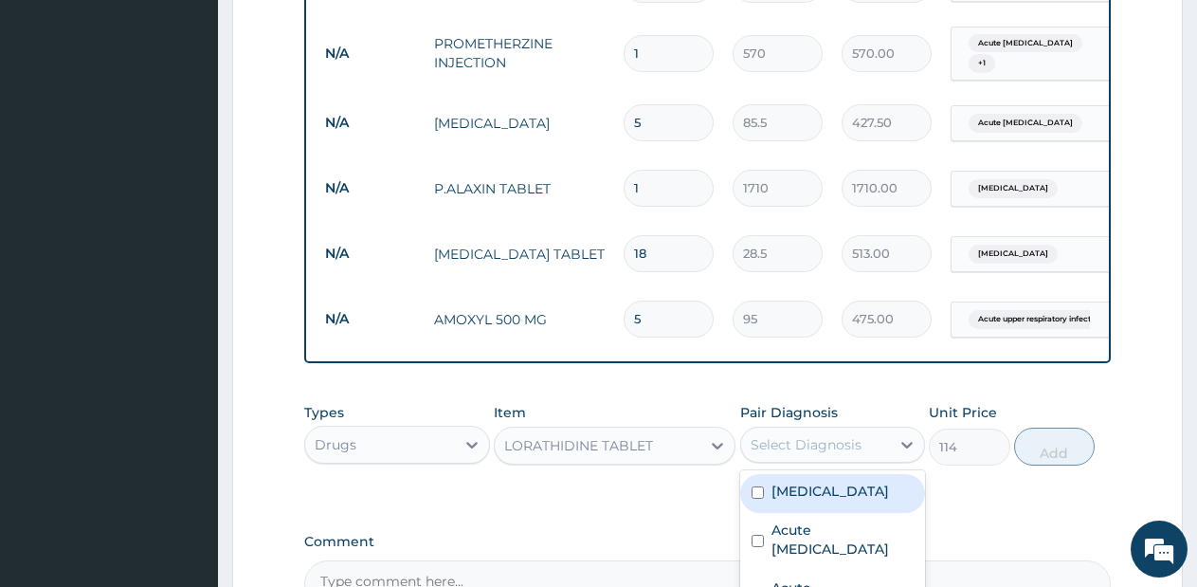
click at [873, 450] on div "Select Diagnosis" at bounding box center [816, 444] width 150 height 30
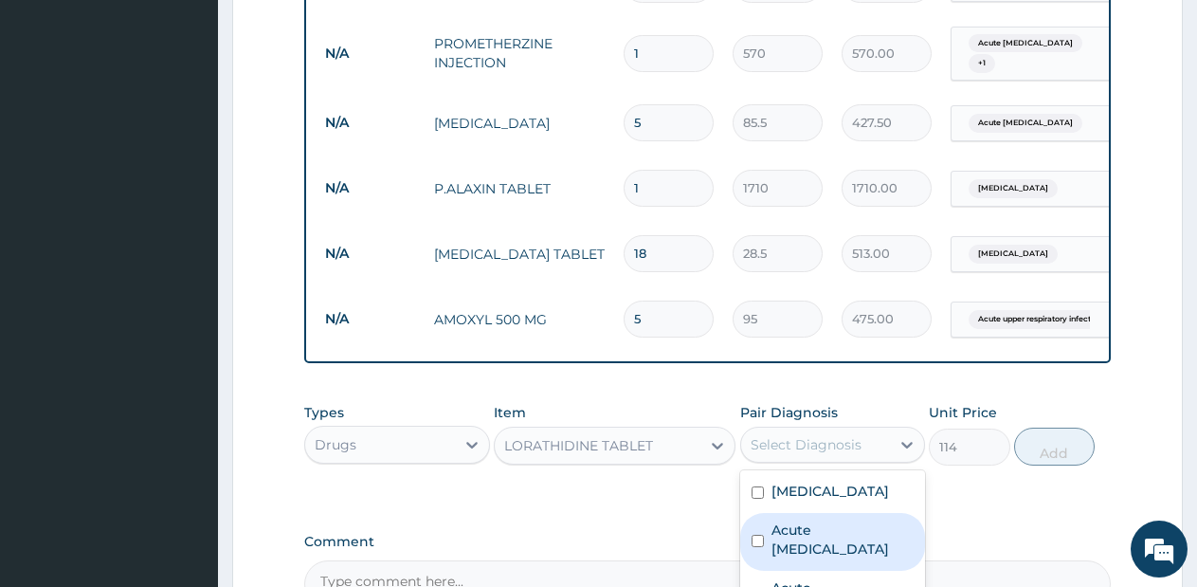
click at [830, 558] on label "Acute upper respiratory infection" at bounding box center [842, 539] width 143 height 38
checkbox input "true"
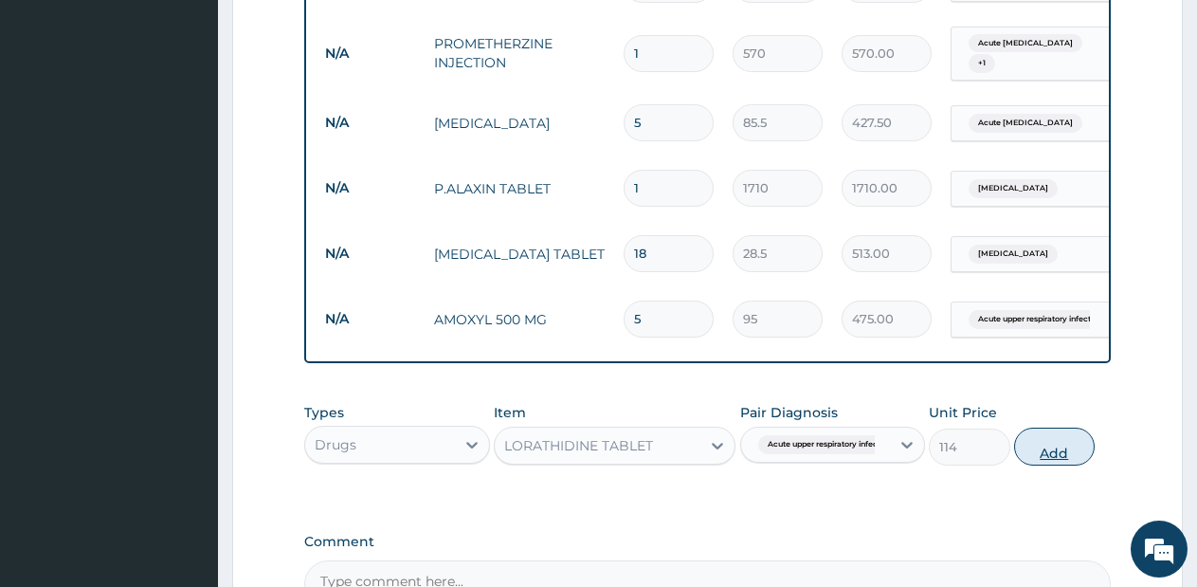
click at [1031, 465] on button "Add" at bounding box center [1054, 446] width 81 height 38
type input "0"
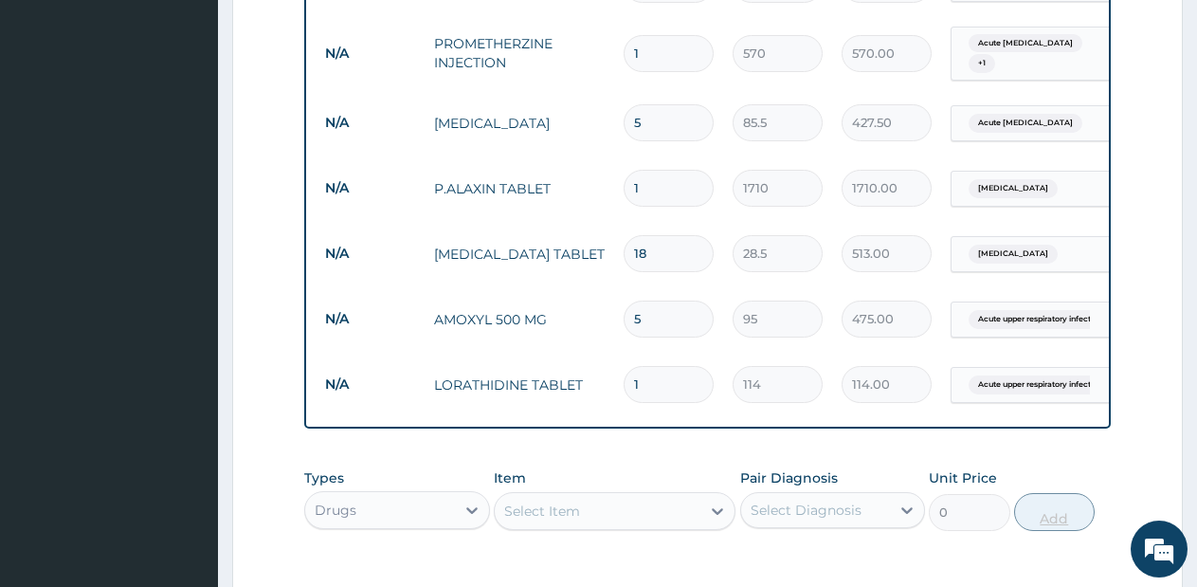
type input "0.00"
type input "5"
type input "570.00"
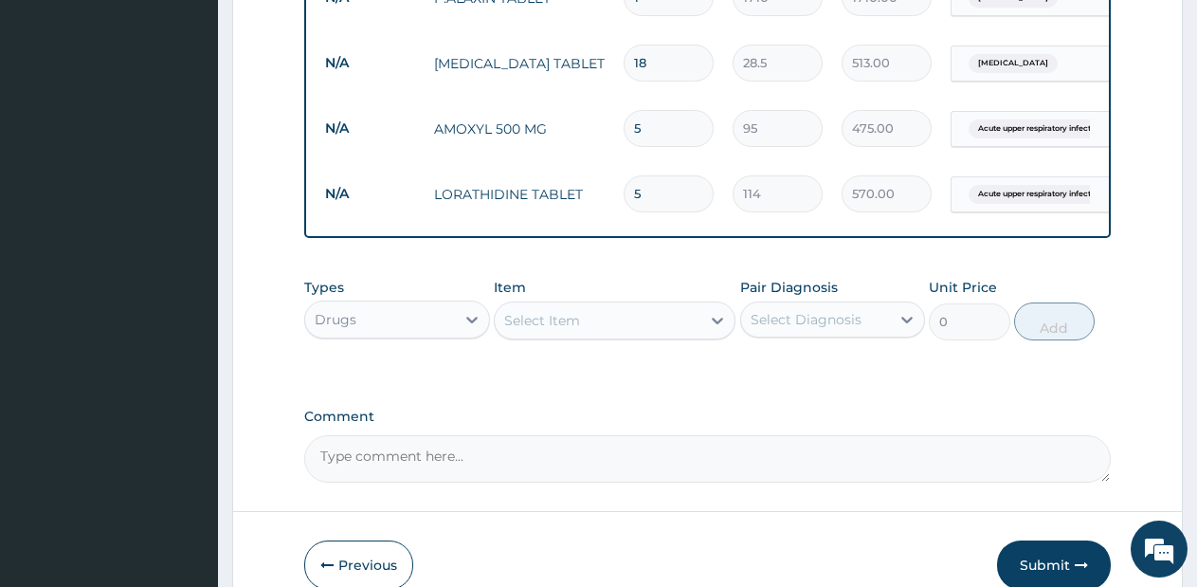
scroll to position [1140, 0]
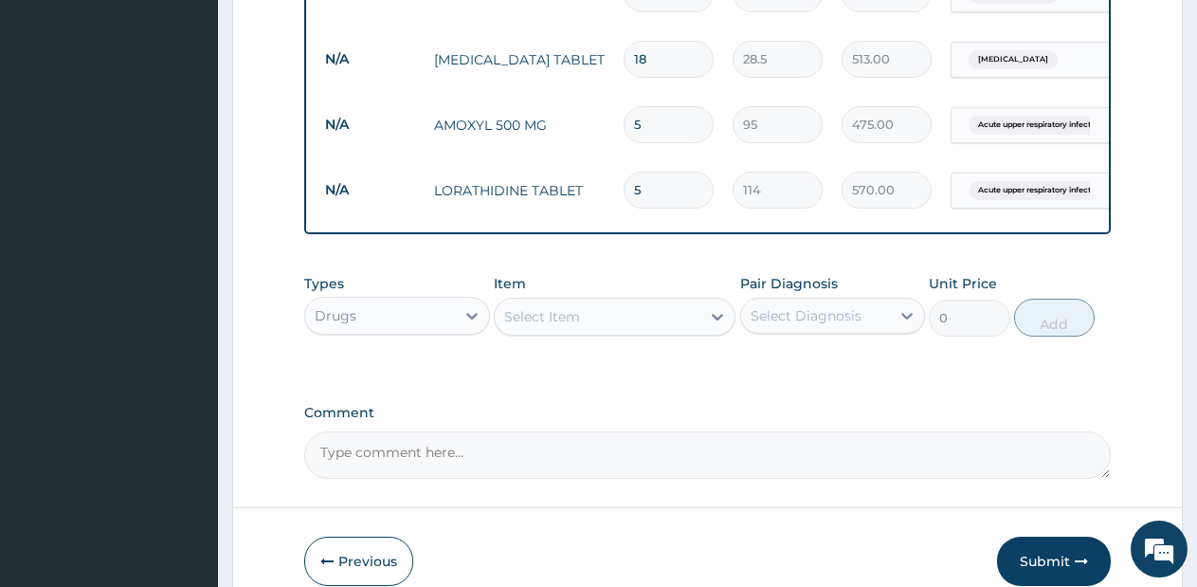
type input "5"
click at [669, 332] on div "Select Item" at bounding box center [598, 316] width 206 height 30
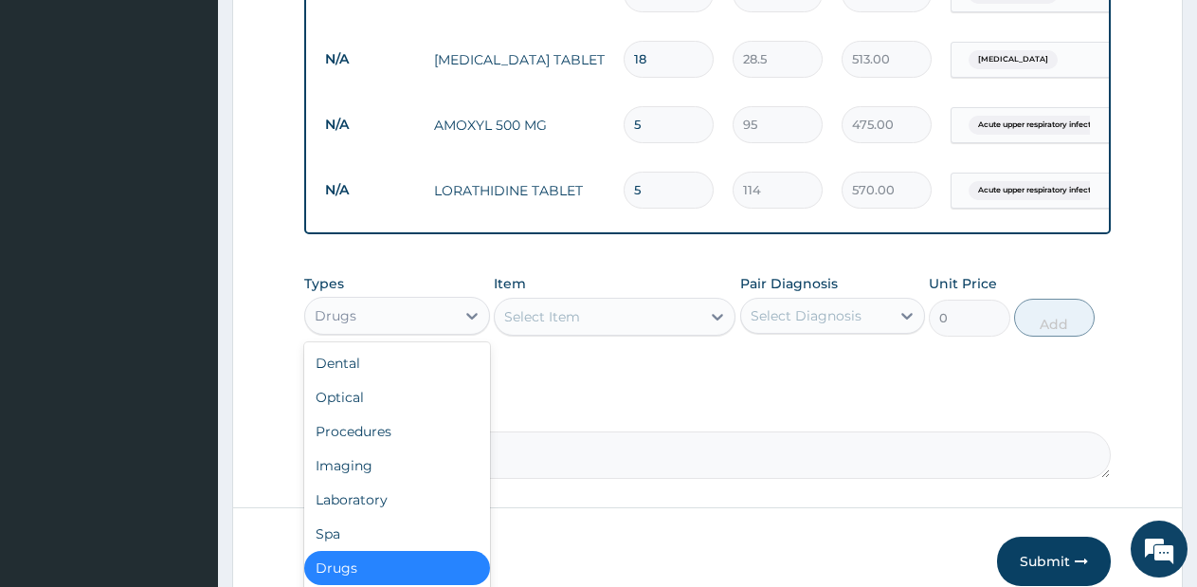
click at [426, 327] on div "Drugs" at bounding box center [380, 315] width 150 height 30
click at [378, 516] on div "Laboratory" at bounding box center [397, 499] width 186 height 34
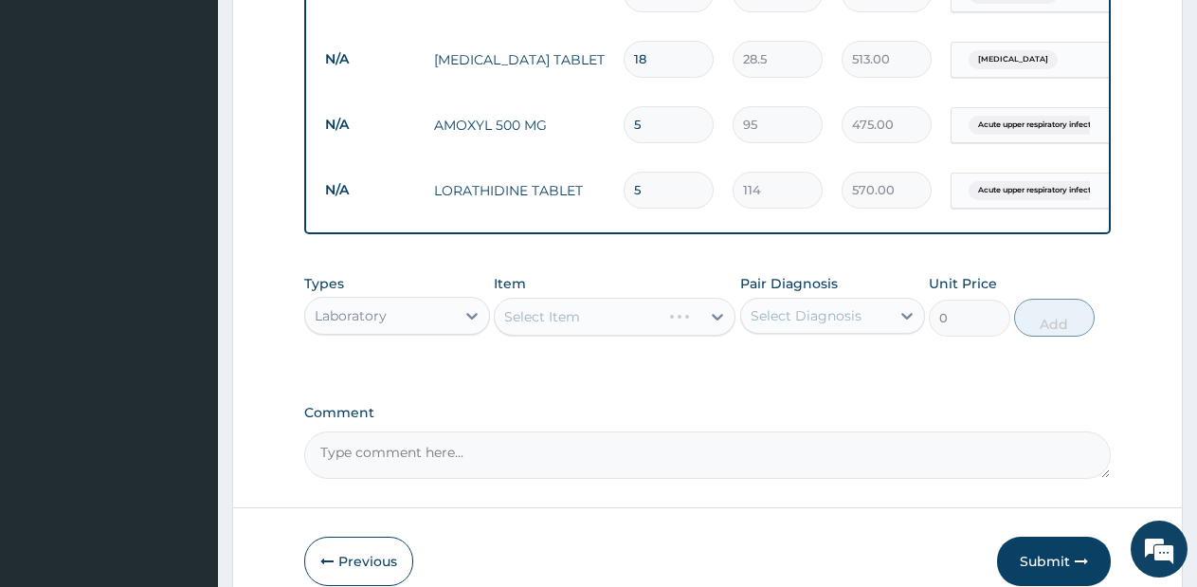
click at [653, 335] on div "Select Item" at bounding box center [615, 317] width 242 height 38
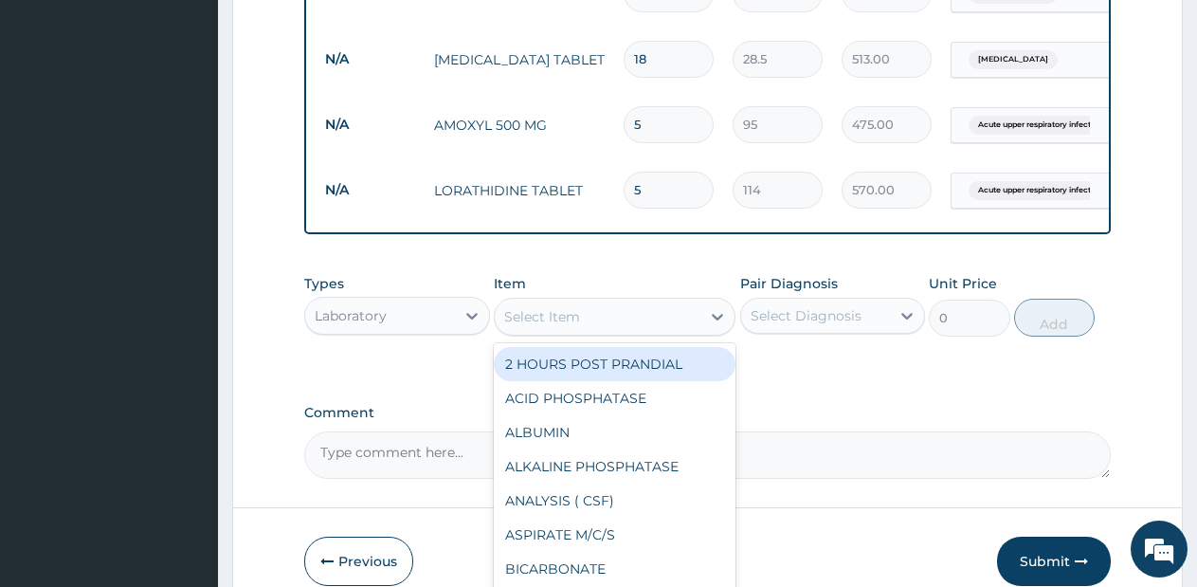
click at [653, 332] on div "Select Item" at bounding box center [598, 316] width 206 height 30
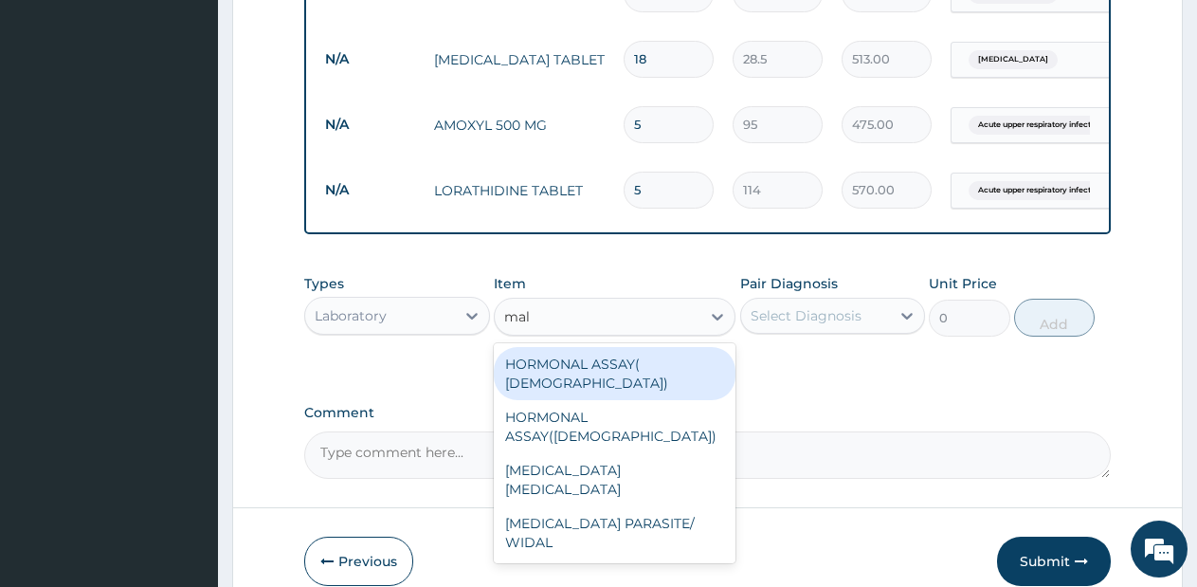
type input "mala"
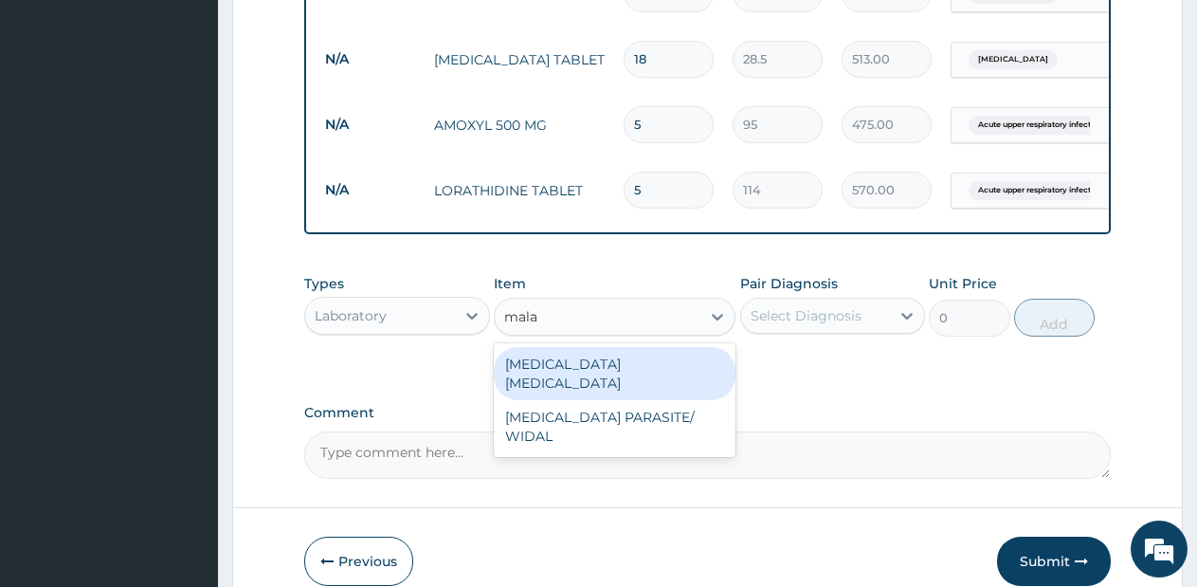
click at [659, 391] on div "MALARIA PARASITE" at bounding box center [615, 373] width 242 height 53
type input "570"
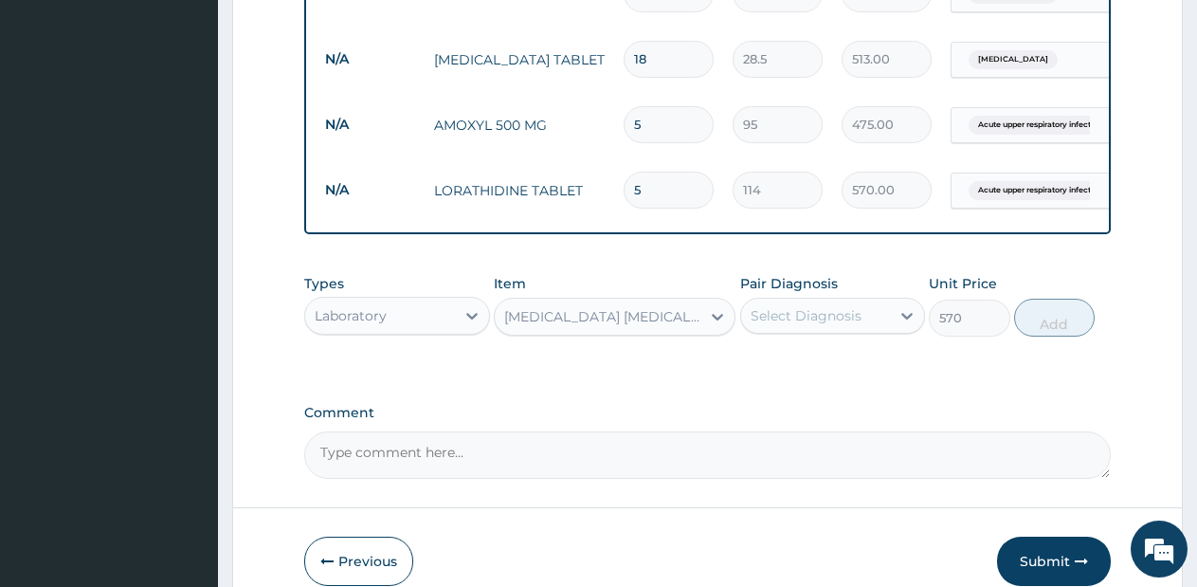
click at [811, 325] on div "Select Diagnosis" at bounding box center [806, 315] width 111 height 19
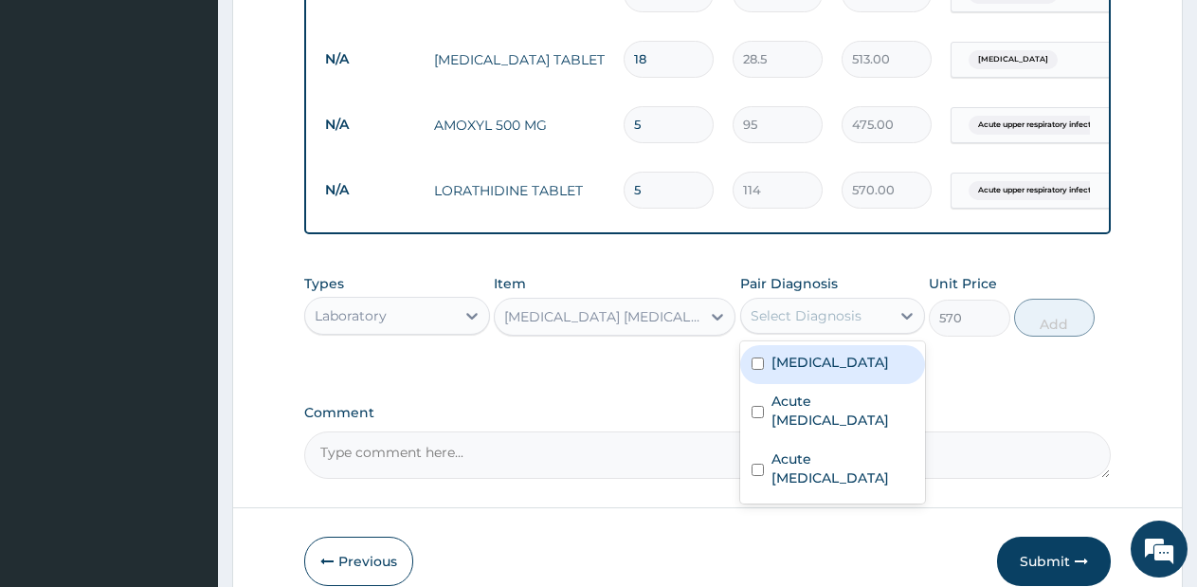
click at [806, 384] on div "[MEDICAL_DATA]" at bounding box center [833, 364] width 186 height 39
checkbox input "true"
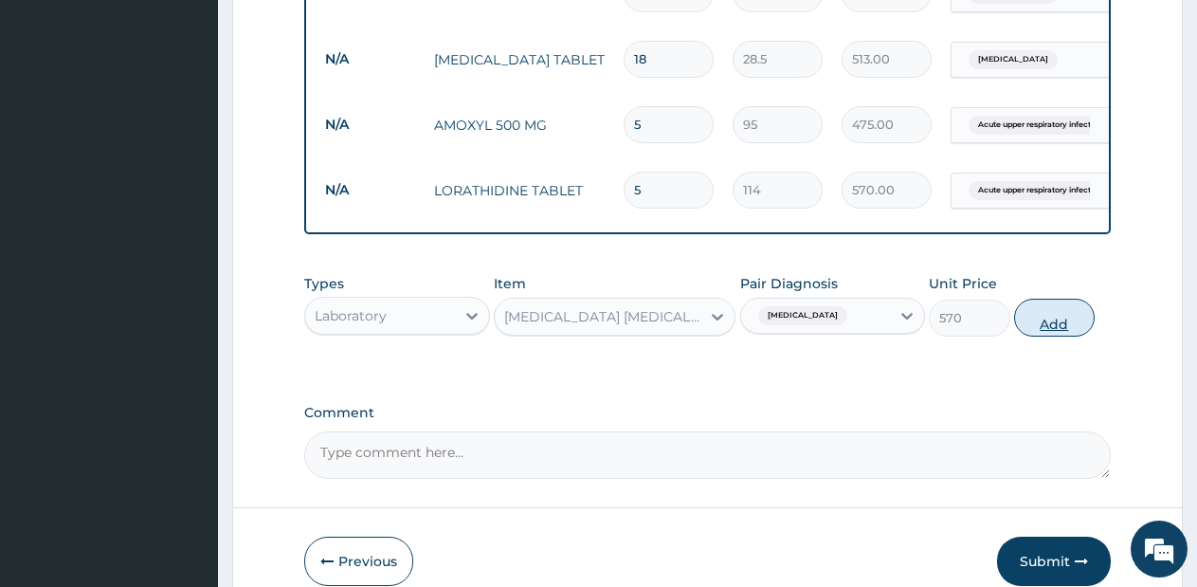
click at [1022, 336] on button "Add" at bounding box center [1054, 318] width 81 height 38
type input "0"
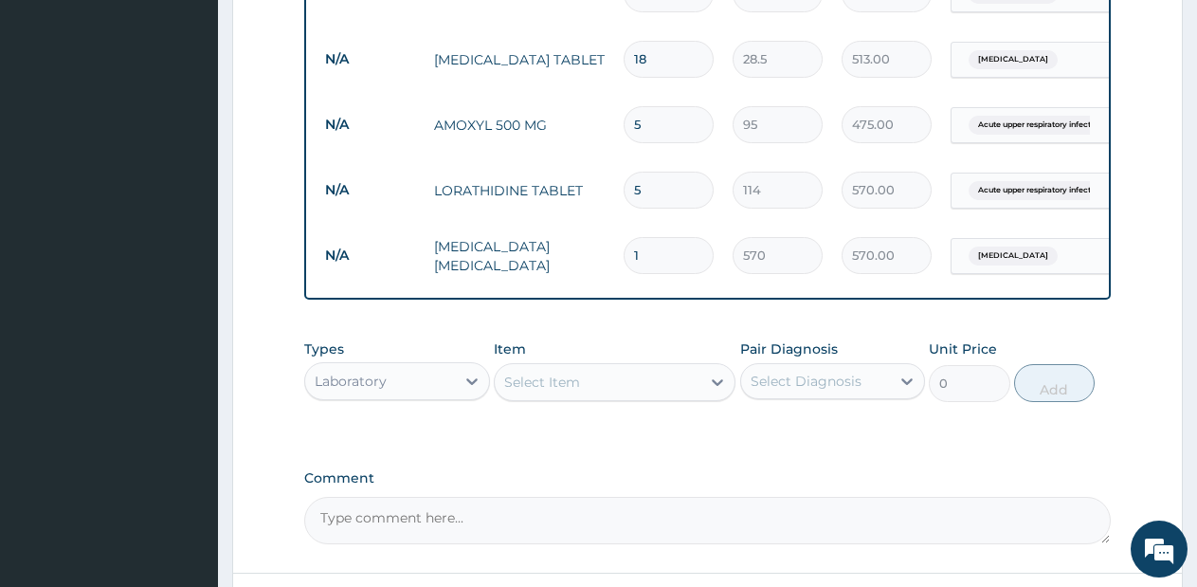
click at [602, 391] on div "Select Item" at bounding box center [598, 382] width 206 height 30
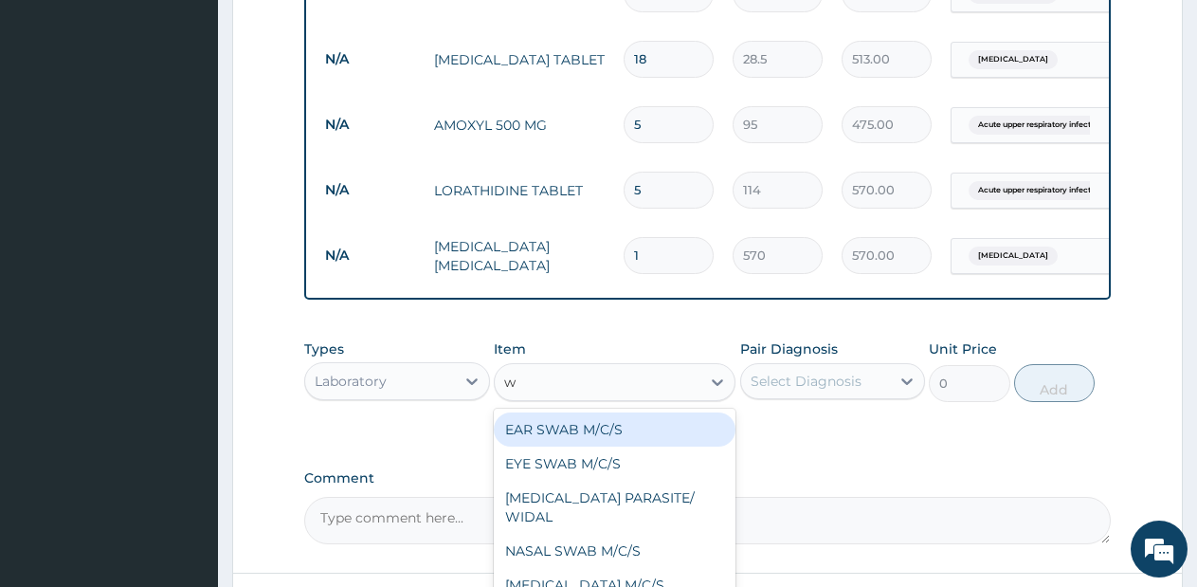
type input "wh"
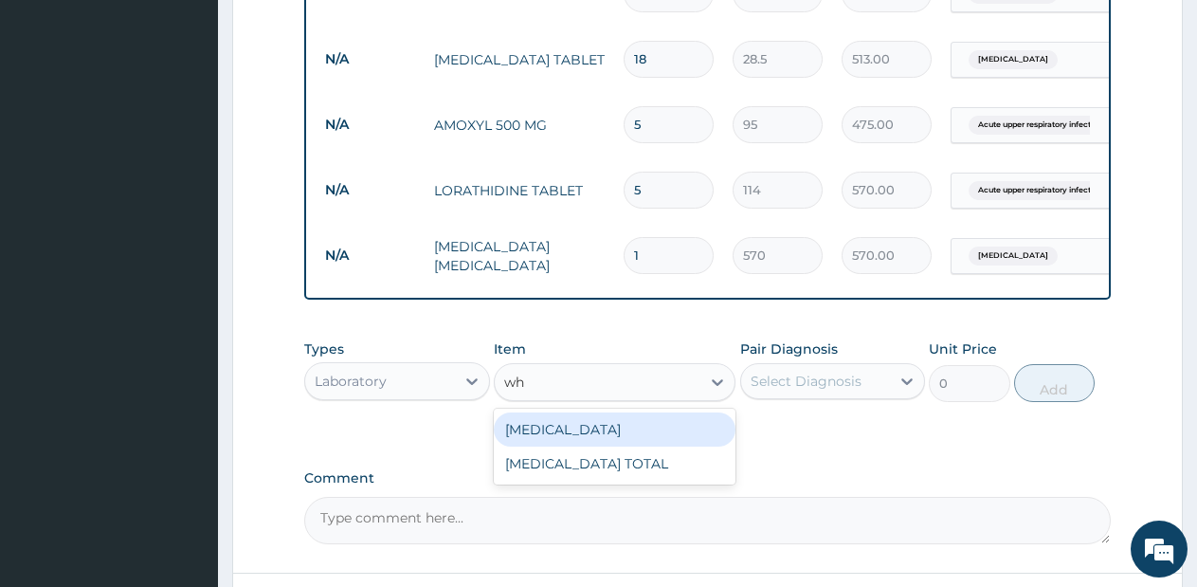
click at [598, 446] on div "WHITE BLOOD CELL COUNT DIFFERENTIAL" at bounding box center [615, 429] width 242 height 34
type input "1425"
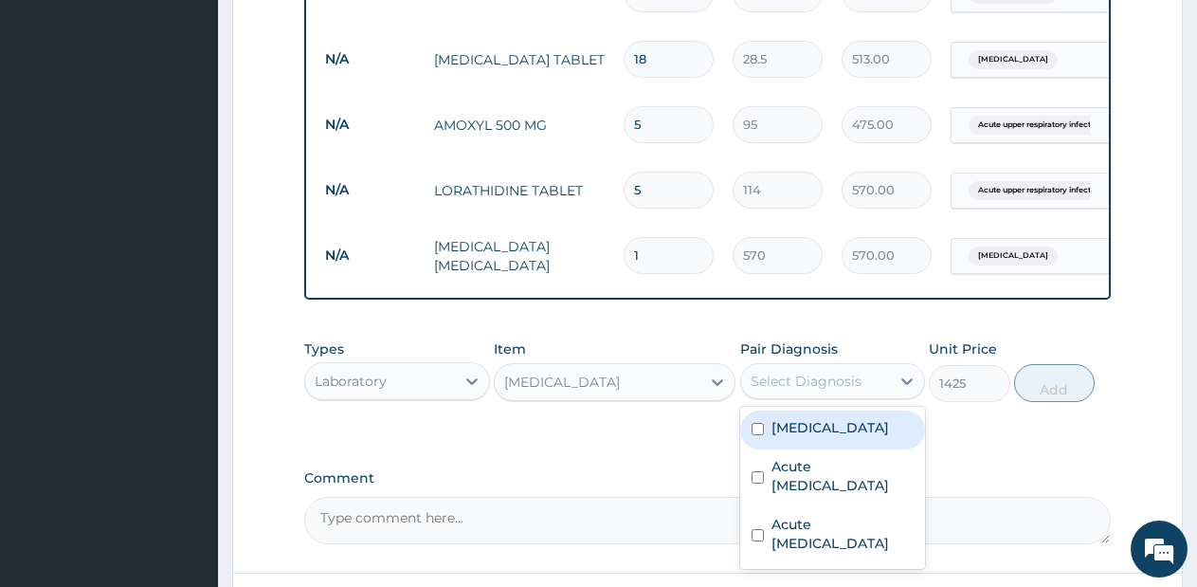
click at [841, 387] on div "Select Diagnosis" at bounding box center [816, 381] width 150 height 30
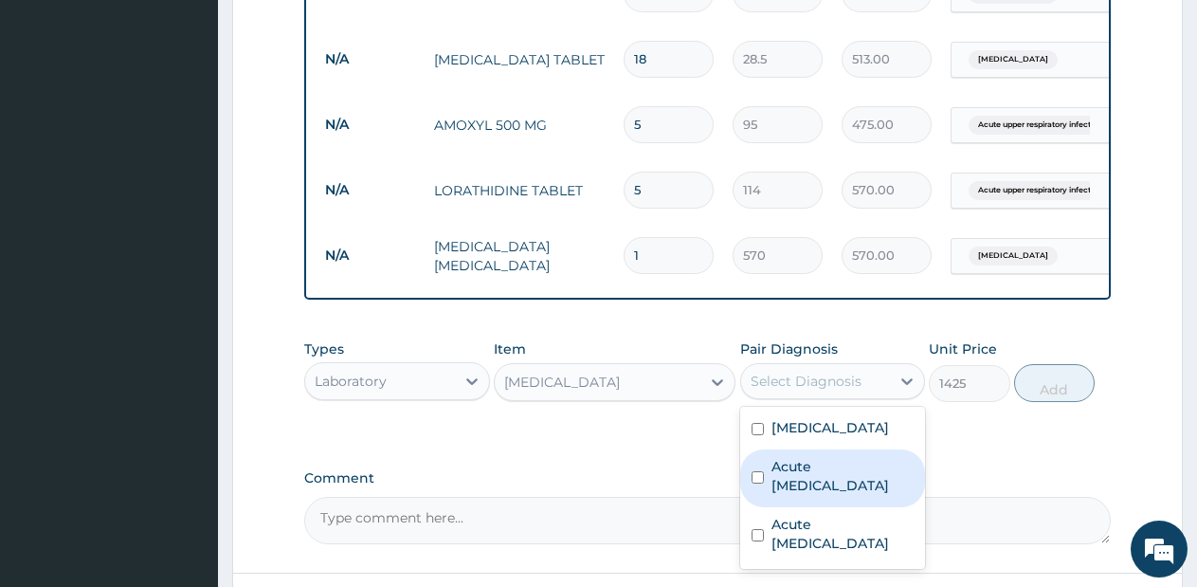
click at [828, 494] on label "Acute upper respiratory infection" at bounding box center [842, 476] width 143 height 38
checkbox input "true"
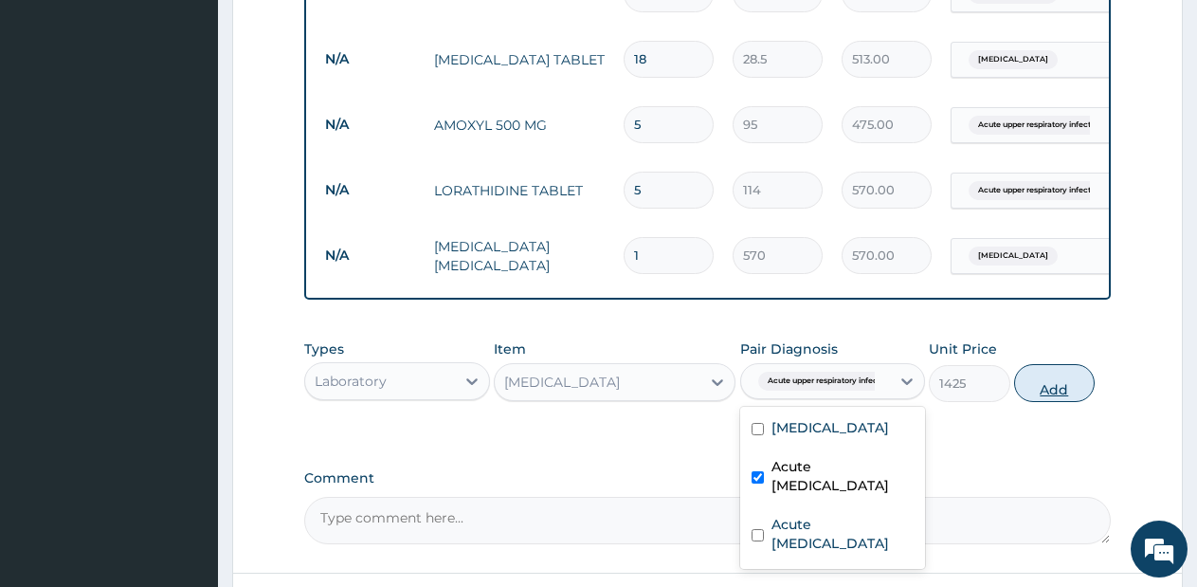
click at [1042, 396] on button "Add" at bounding box center [1054, 383] width 81 height 38
type input "0"
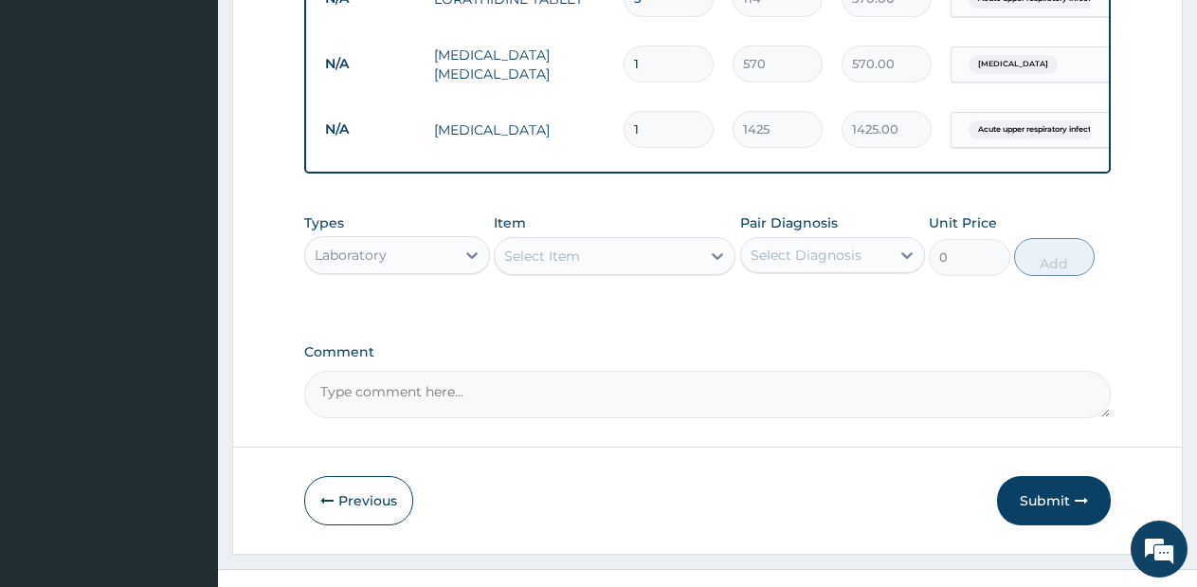
scroll to position [1378, 0]
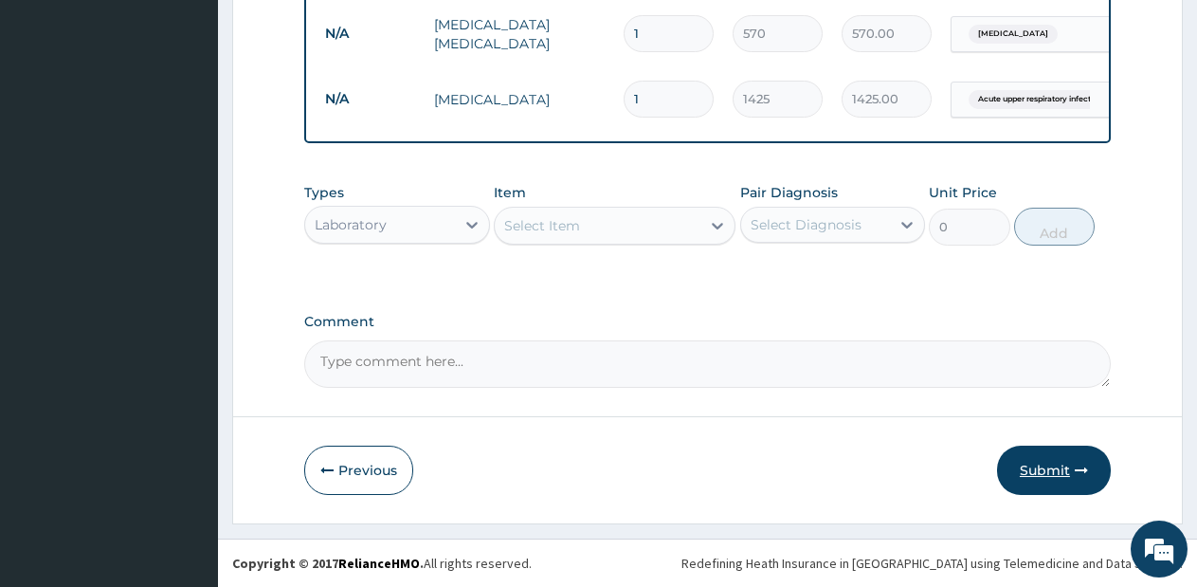
click at [1079, 480] on button "Submit" at bounding box center [1054, 469] width 114 height 49
click at [1062, 473] on button "Submit" at bounding box center [1054, 469] width 114 height 49
click at [1046, 474] on button "Submit" at bounding box center [1054, 469] width 114 height 49
click at [1057, 465] on button "Submit" at bounding box center [1054, 469] width 114 height 49
click at [1057, 464] on button "Submit" at bounding box center [1054, 469] width 114 height 49
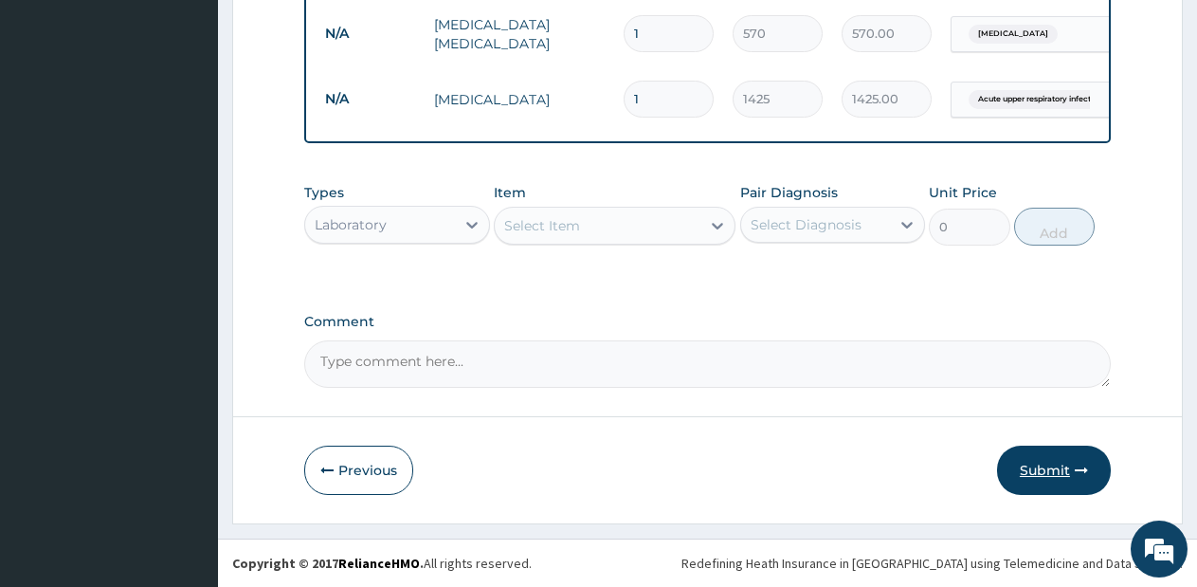
click at [1056, 464] on button "Submit" at bounding box center [1054, 469] width 114 height 49
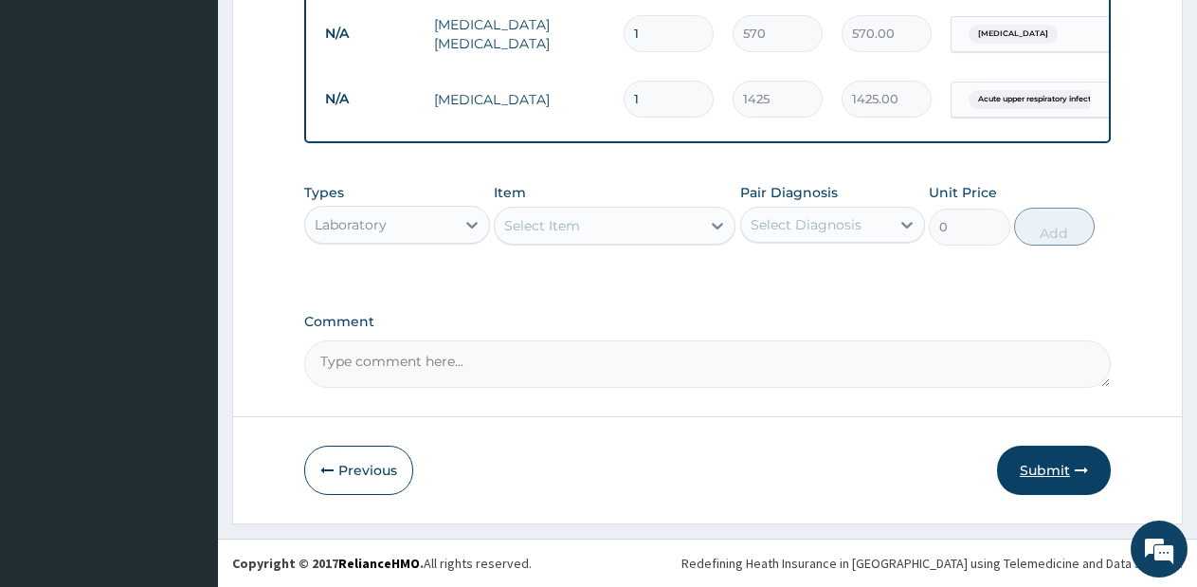
click at [1056, 464] on button "Submit" at bounding box center [1054, 469] width 114 height 49
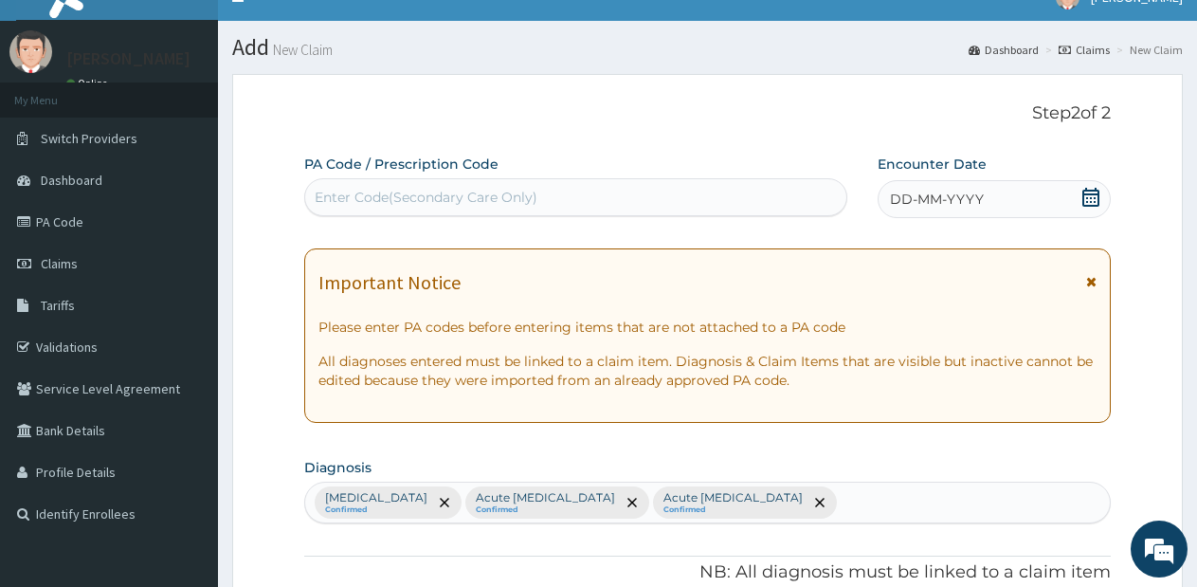
scroll to position [0, 0]
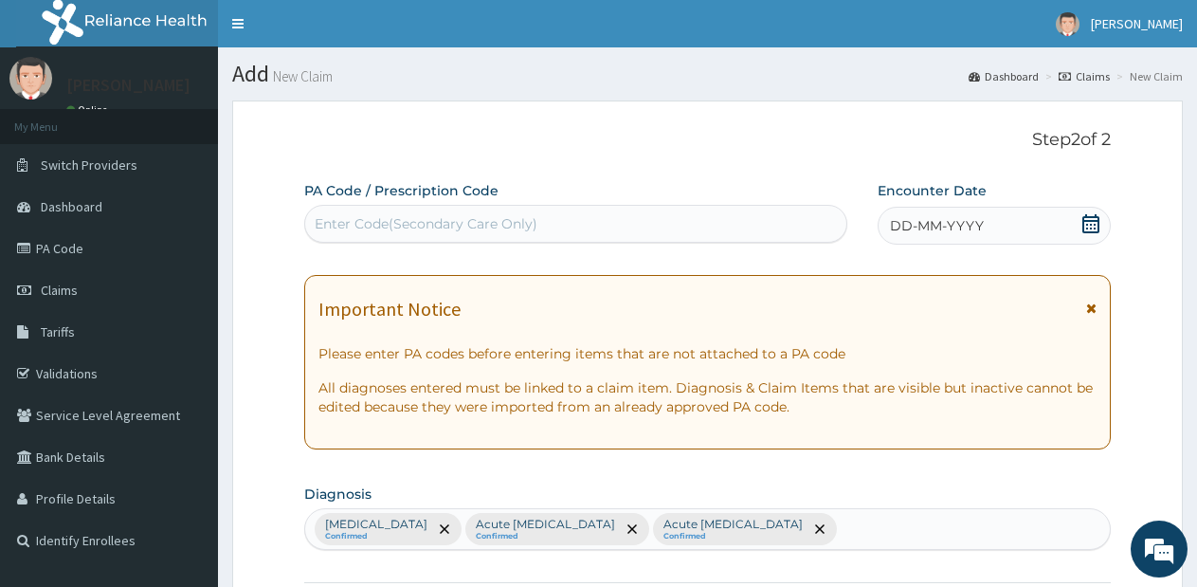
click at [1084, 218] on icon at bounding box center [1090, 223] width 19 height 19
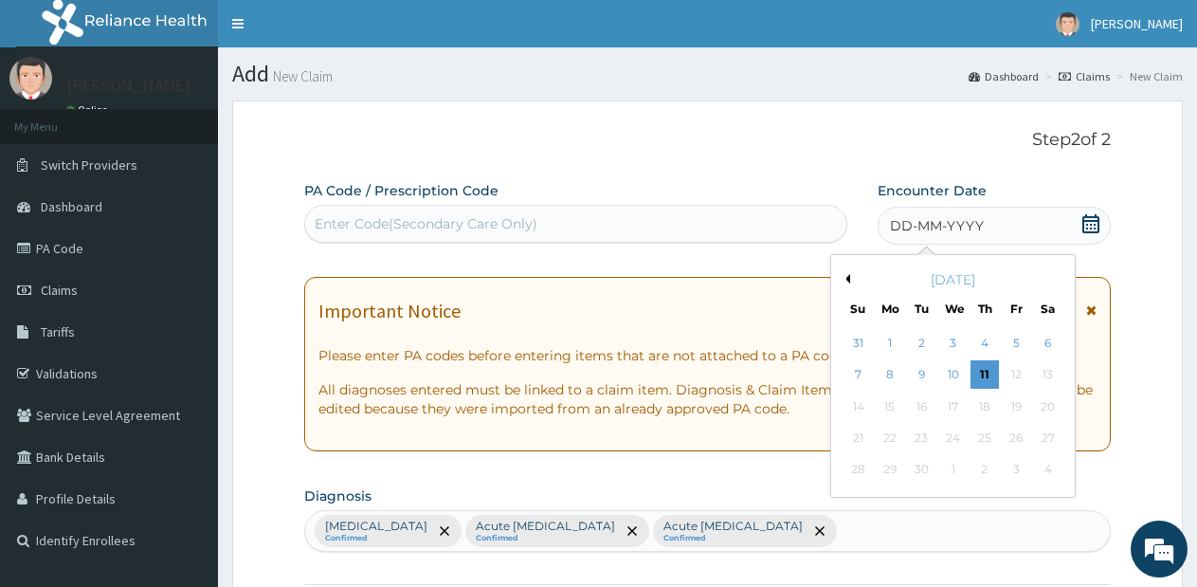
click at [847, 278] on button "Previous Month" at bounding box center [845, 278] width 9 height 9
click at [856, 435] on div "17" at bounding box center [858, 438] width 28 height 28
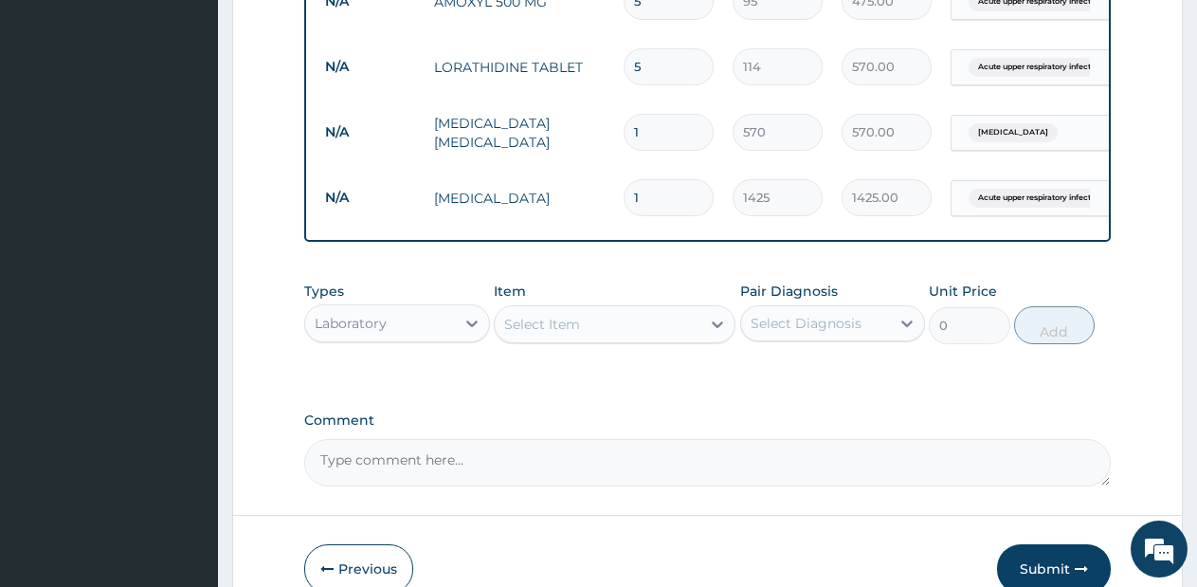
scroll to position [1304, 0]
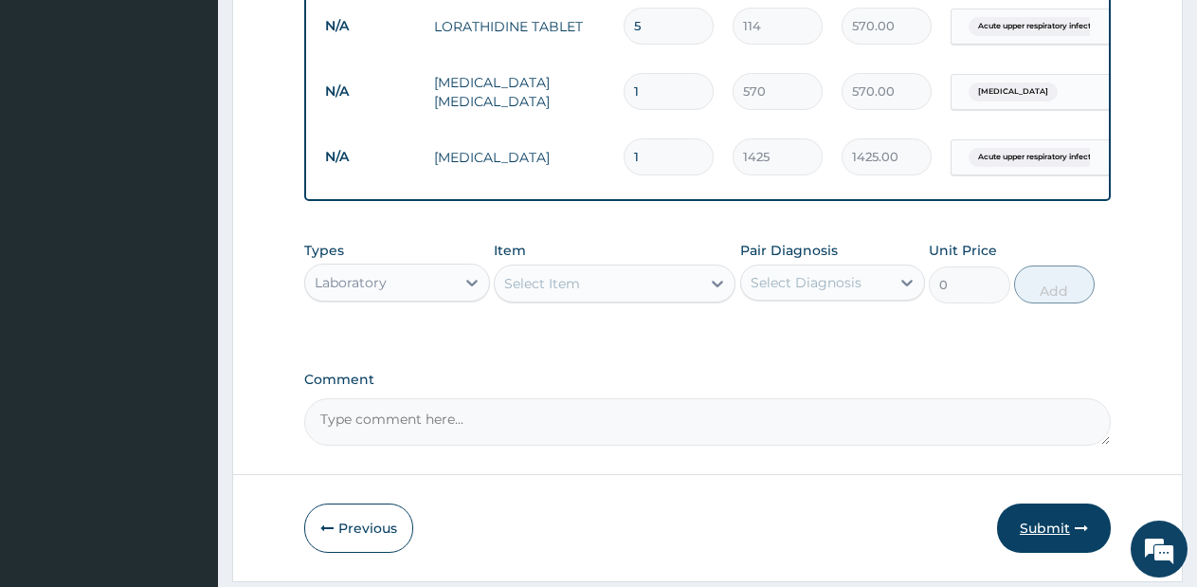
click at [1070, 541] on button "Submit" at bounding box center [1054, 527] width 114 height 49
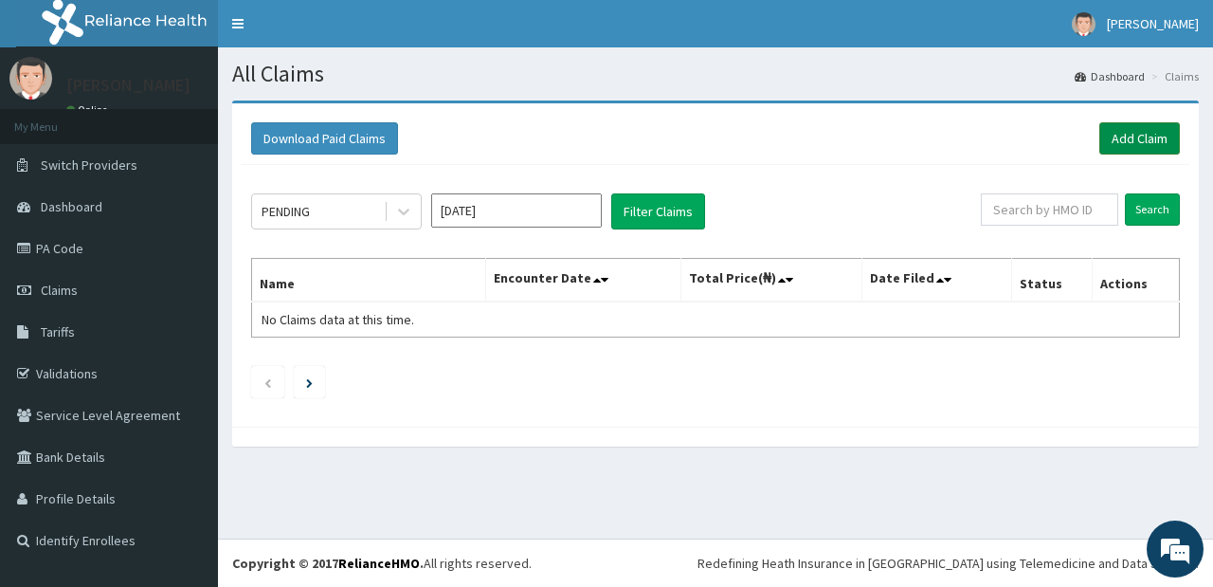
click at [1147, 137] on link "Add Claim" at bounding box center [1139, 138] width 81 height 32
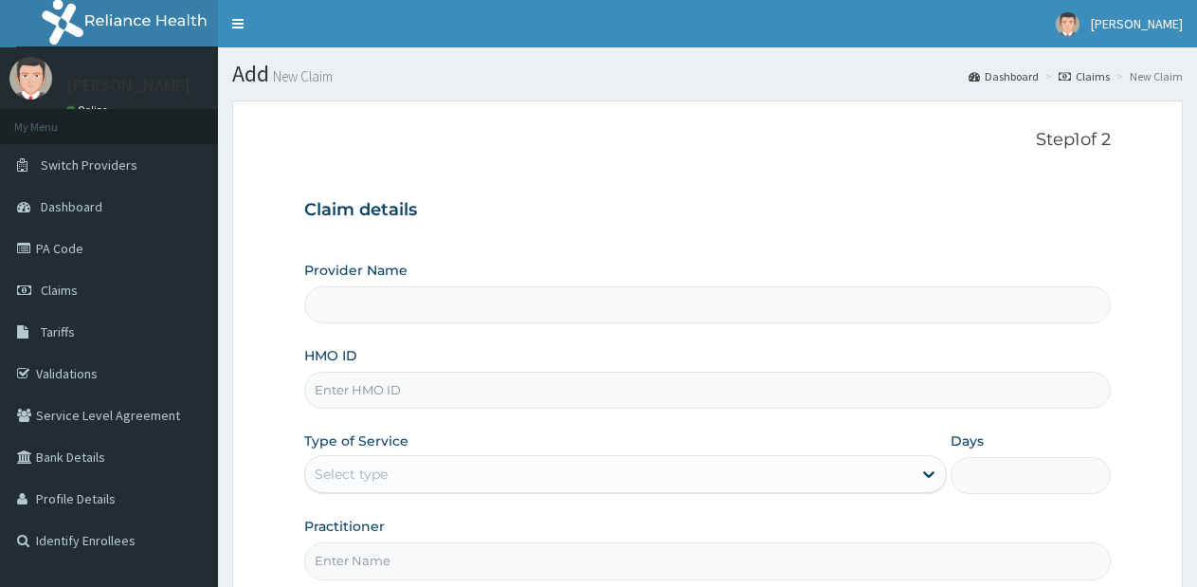
click at [780, 474] on div "Select type" at bounding box center [608, 474] width 606 height 30
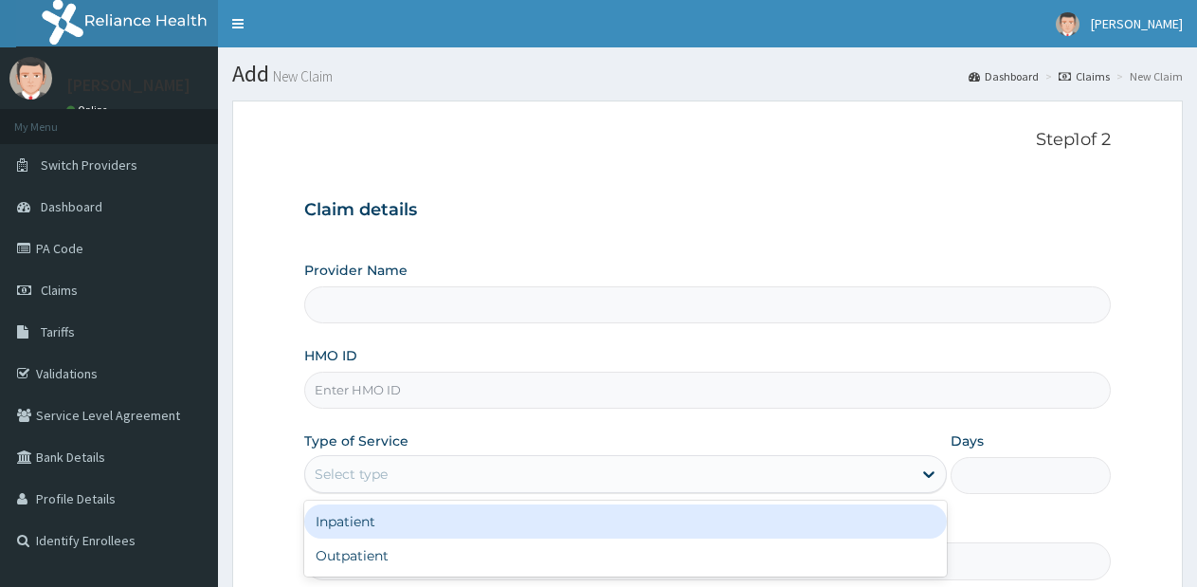
type input "Lifesource Hospital"
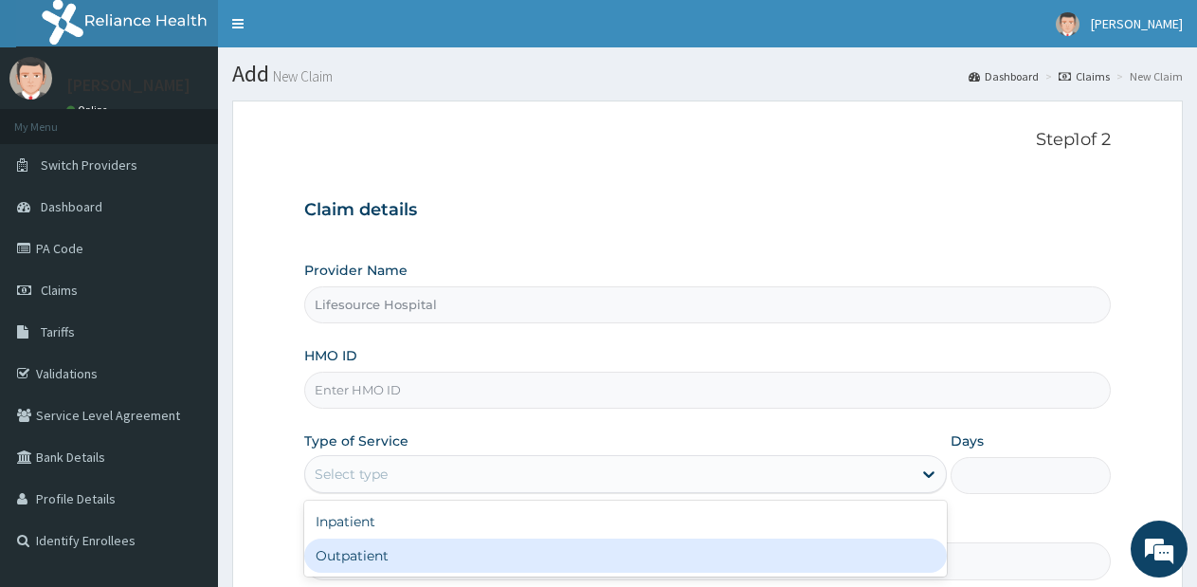
click at [734, 554] on div "Outpatient" at bounding box center [625, 555] width 642 height 34
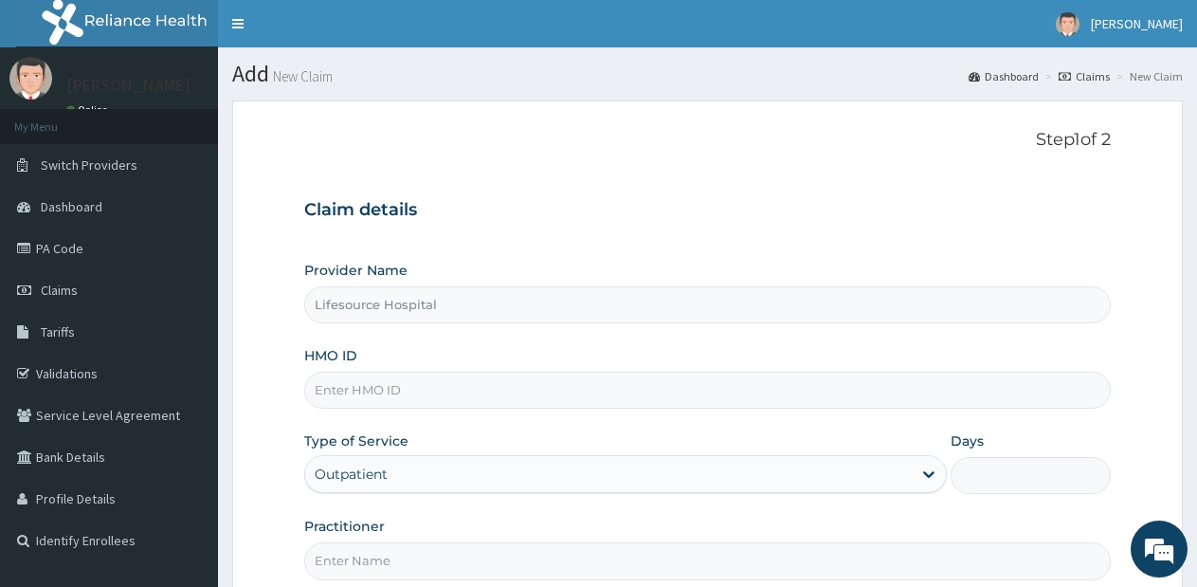
type input "1"
click at [681, 386] on input "HMO ID" at bounding box center [707, 390] width 806 height 37
click at [658, 405] on input "bt" at bounding box center [707, 390] width 806 height 37
type input "BTR/10274/B"
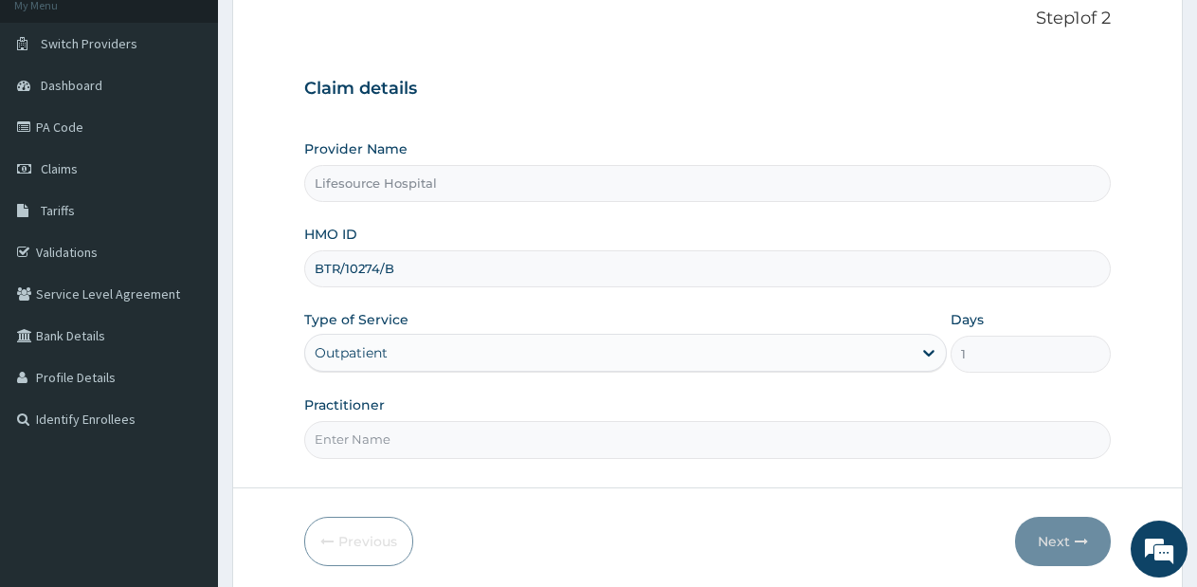
scroll to position [124, 0]
click at [783, 438] on input "Practitioner" at bounding box center [707, 436] width 806 height 37
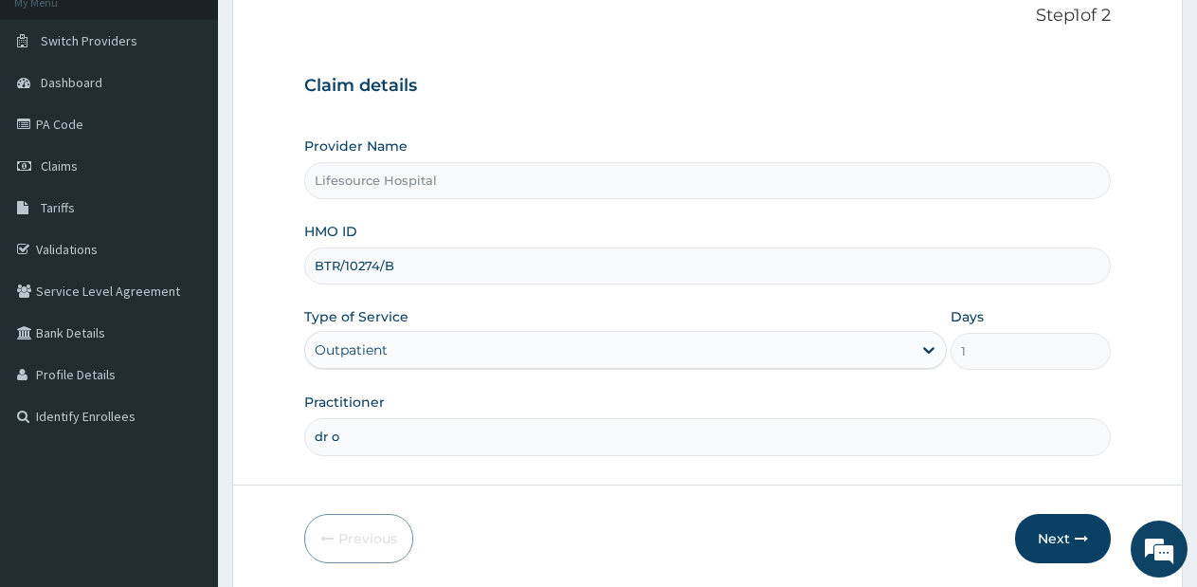
type input "DR OLUWOLE"
click at [1050, 547] on button "Next" at bounding box center [1063, 538] width 96 height 49
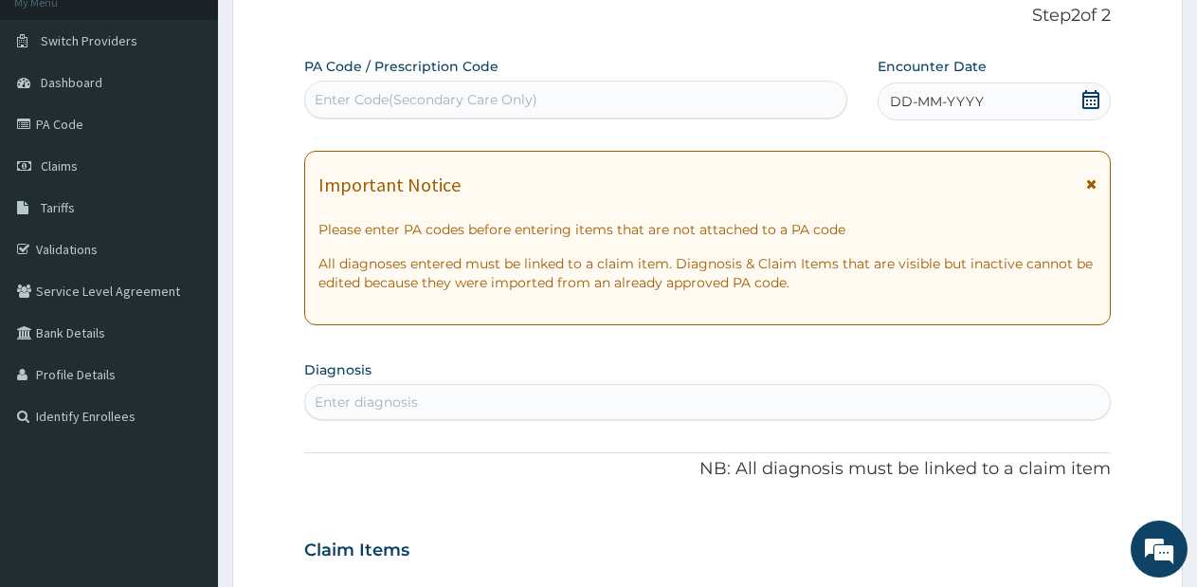
click at [1092, 92] on icon at bounding box center [1090, 99] width 17 height 19
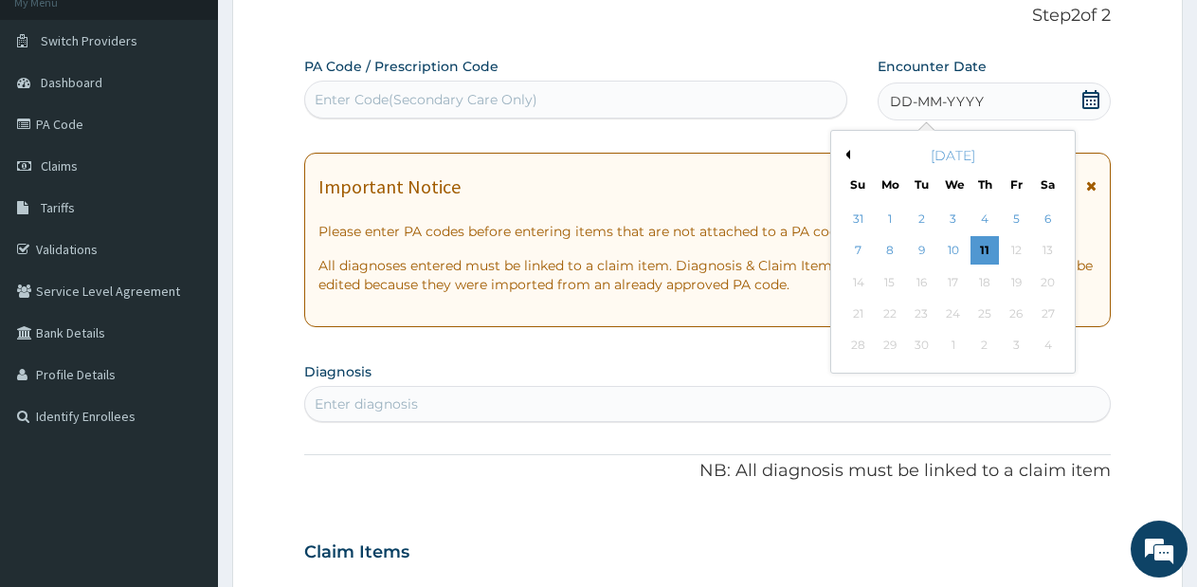
click at [848, 154] on button "Previous Month" at bounding box center [845, 154] width 9 height 9
click at [953, 304] on div "20" at bounding box center [953, 313] width 28 height 28
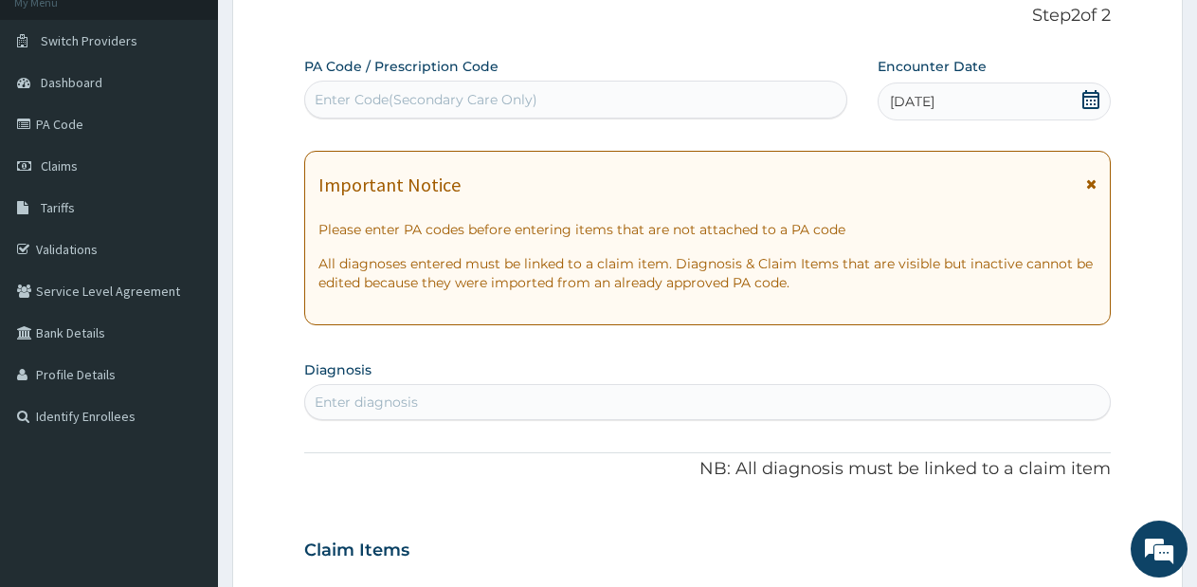
click at [741, 416] on div "Enter diagnosis" at bounding box center [707, 402] width 805 height 30
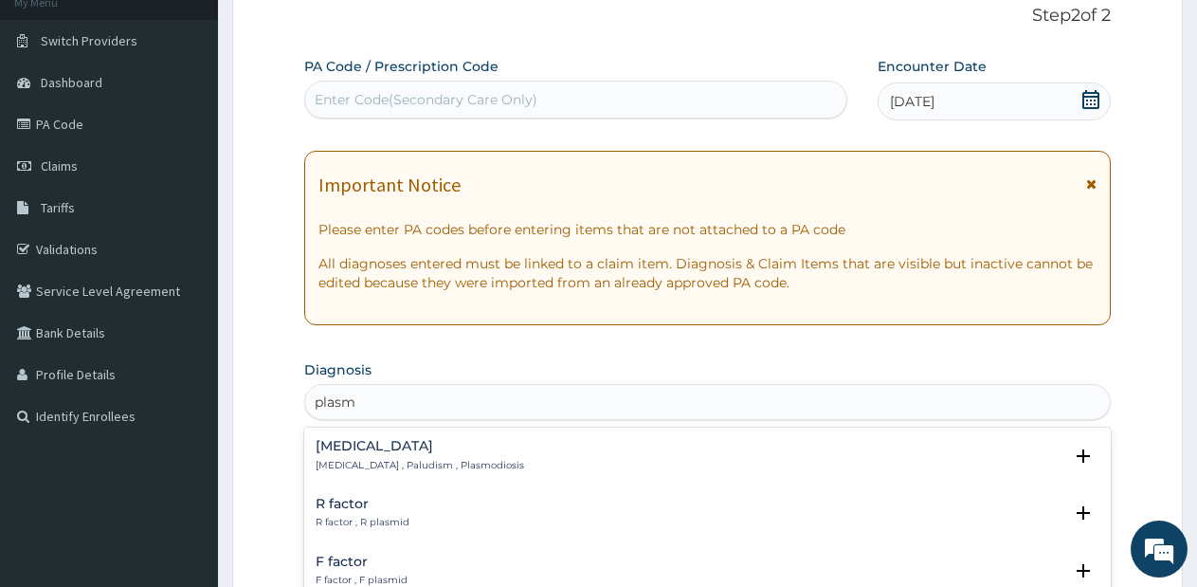
type input "plasmo"
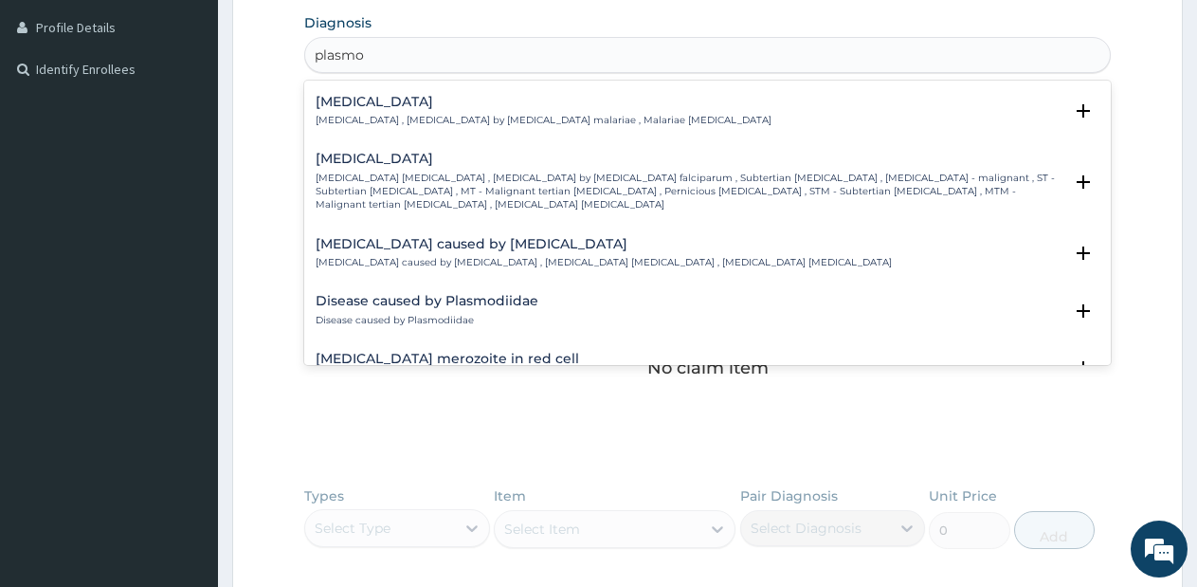
scroll to position [190, 0]
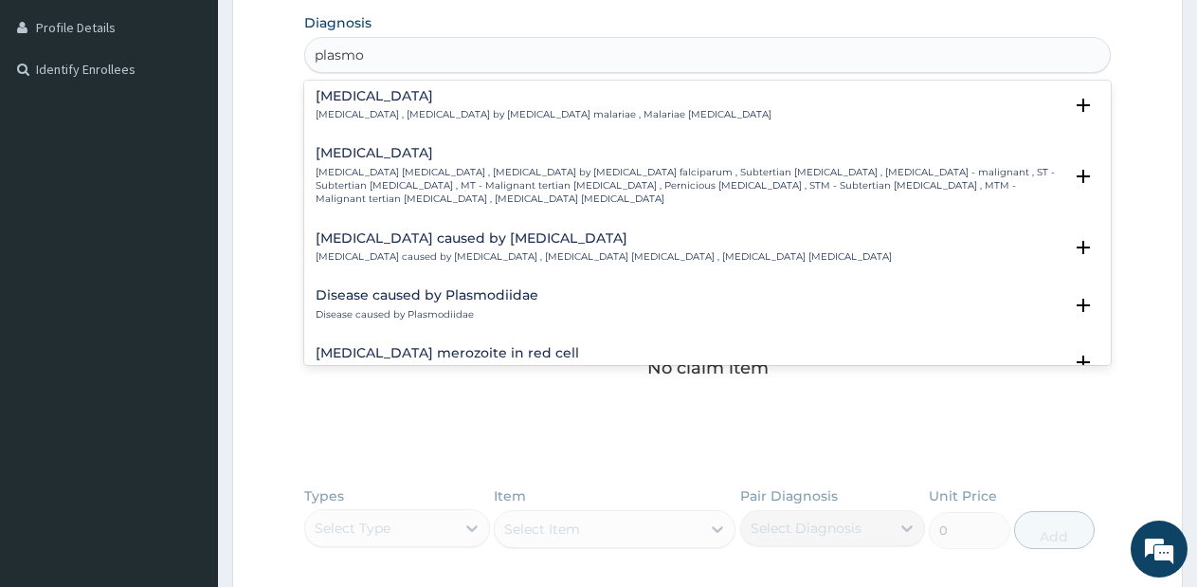
click at [425, 167] on p "[MEDICAL_DATA] [MEDICAL_DATA] , [MEDICAL_DATA] by [MEDICAL_DATA] falciparum , S…" at bounding box center [689, 186] width 747 height 41
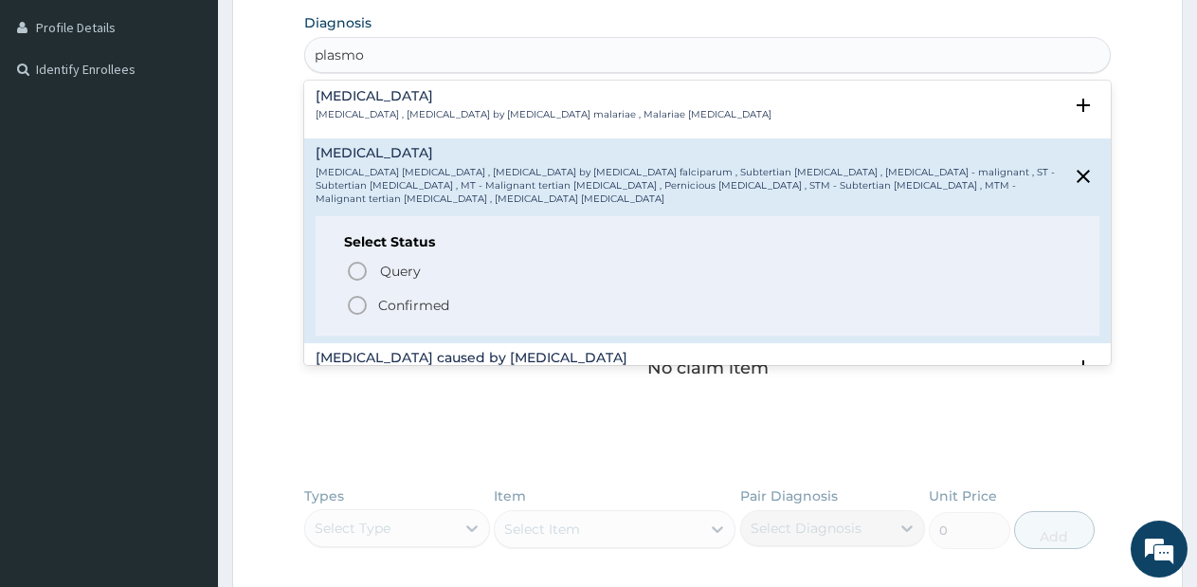
click at [354, 307] on icon "status option filled" at bounding box center [357, 305] width 23 height 23
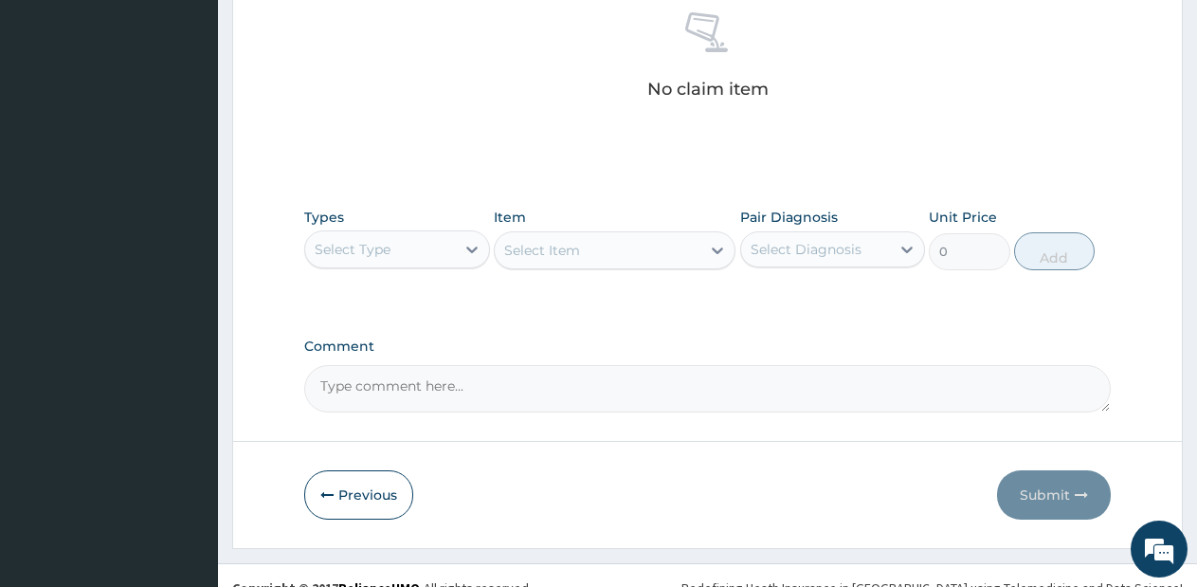
scroll to position [780, 0]
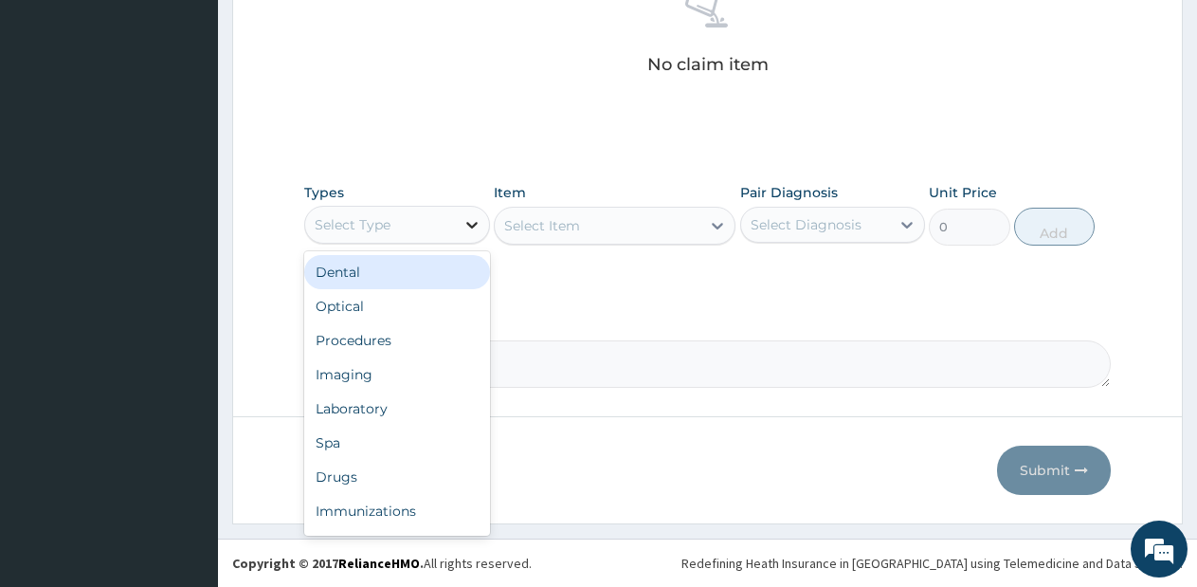
click at [472, 237] on div at bounding box center [472, 225] width 34 height 34
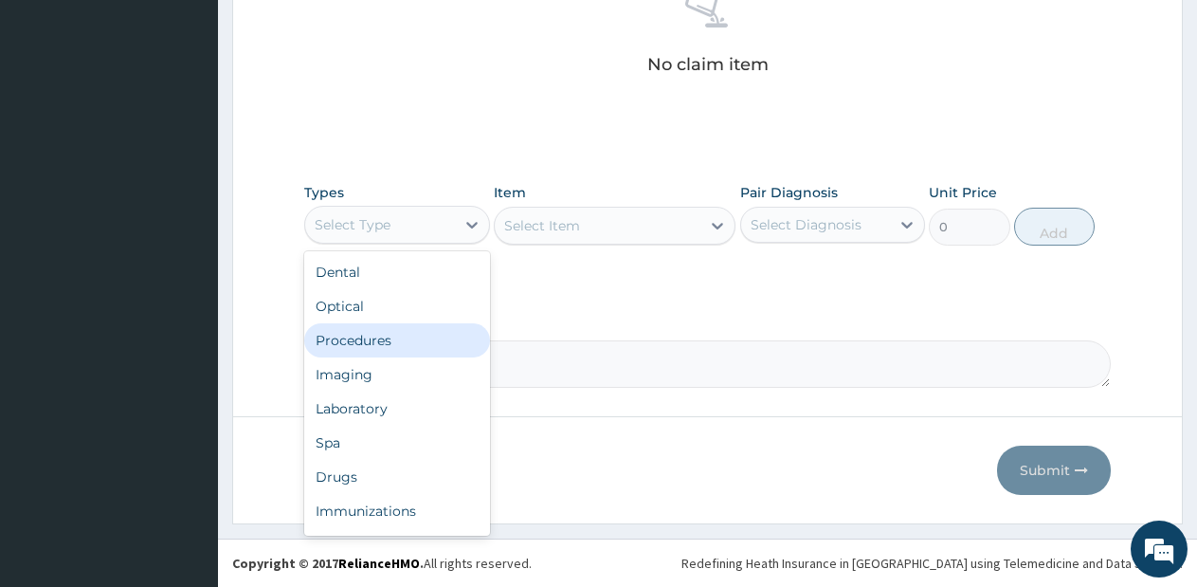
click at [427, 340] on div "Procedures" at bounding box center [397, 340] width 186 height 34
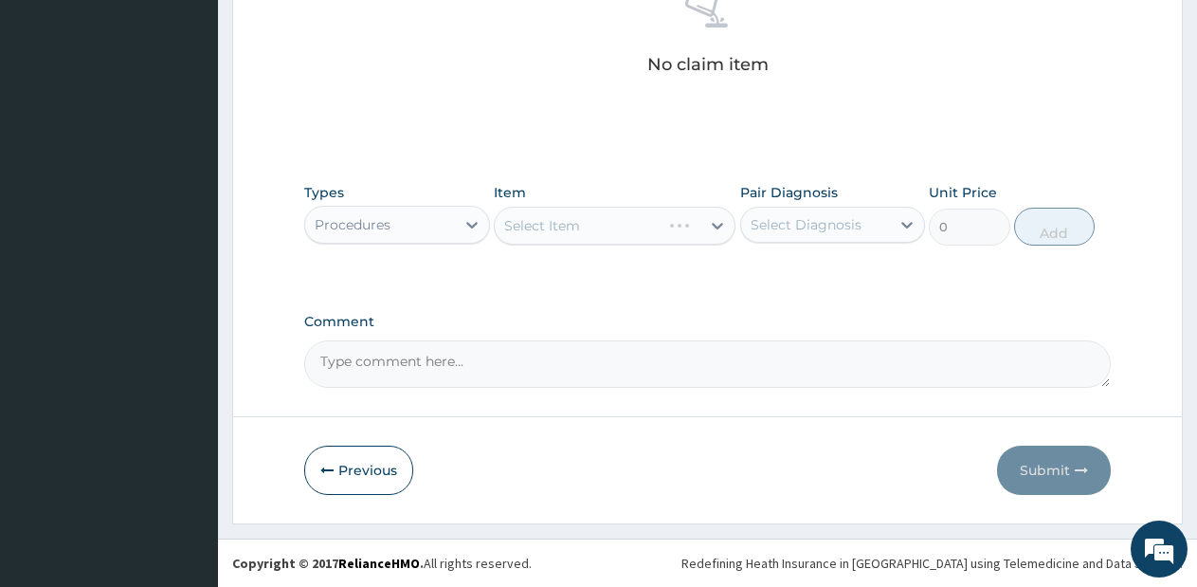
click at [651, 208] on div "Select Item" at bounding box center [615, 226] width 242 height 38
click at [700, 230] on div "Select Item" at bounding box center [598, 225] width 206 height 30
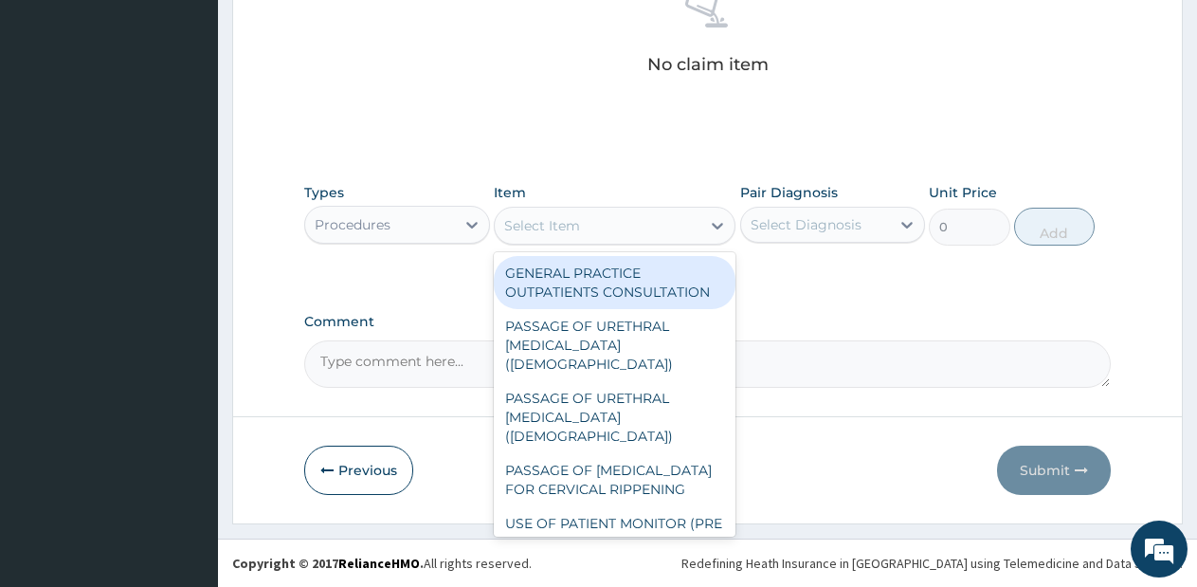
click at [682, 285] on div "GENERAL PRACTICE OUTPATIENTS CONSULTATION" at bounding box center [615, 282] width 242 height 53
type input "2550"
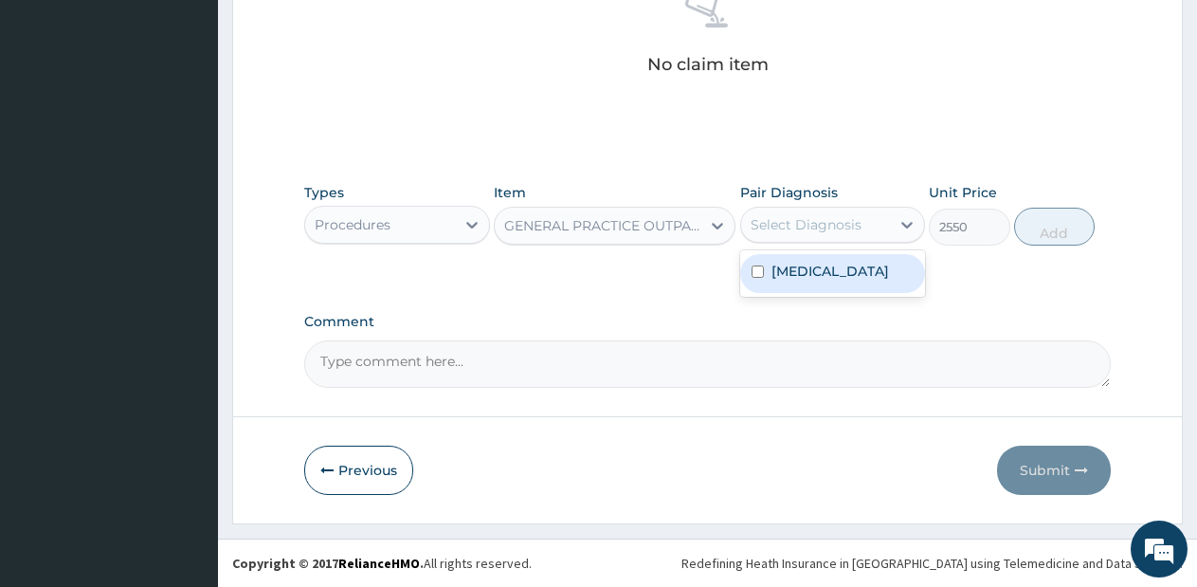
click at [800, 233] on div "Select Diagnosis" at bounding box center [806, 224] width 111 height 19
click at [795, 262] on label "[MEDICAL_DATA]" at bounding box center [830, 271] width 118 height 19
checkbox input "true"
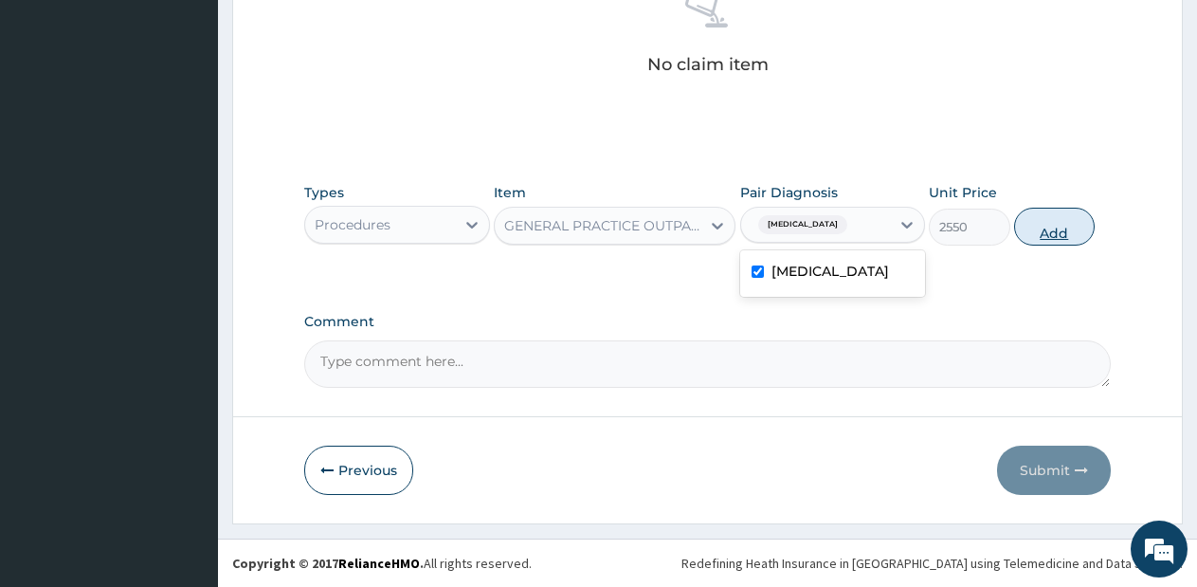
click at [1036, 229] on button "Add" at bounding box center [1054, 227] width 81 height 38
type input "0"
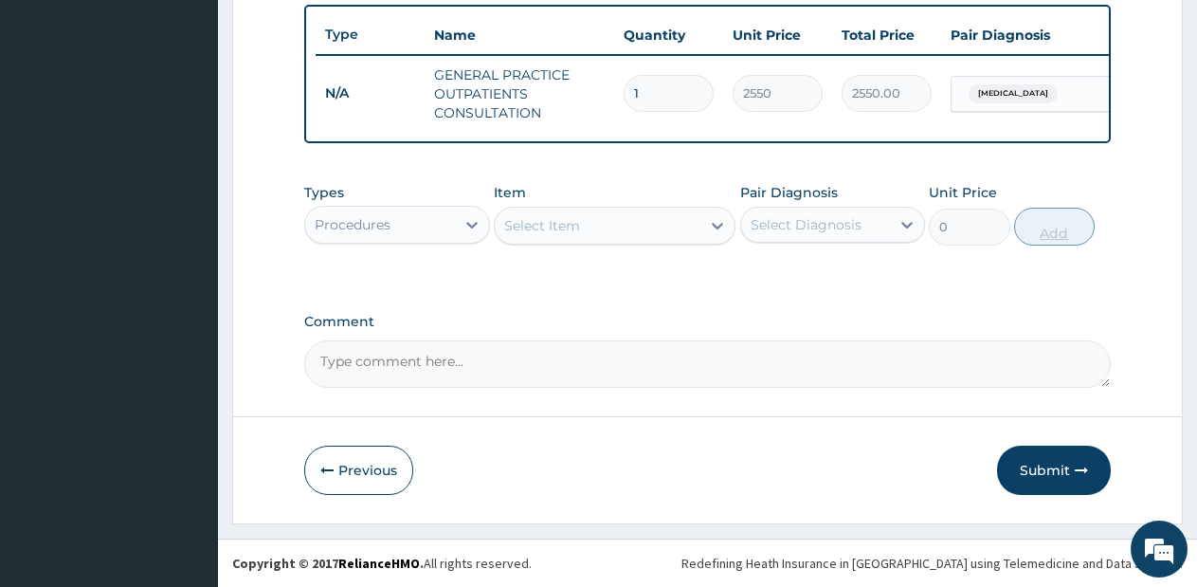
scroll to position [716, 0]
click at [595, 229] on div "Select Item" at bounding box center [598, 225] width 206 height 30
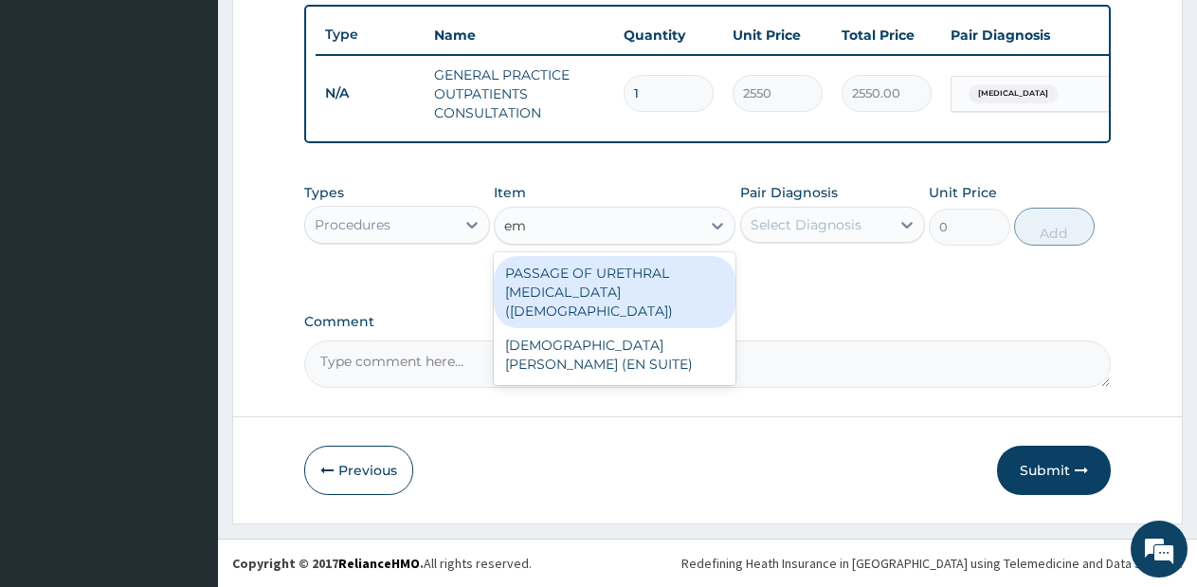
type input "e"
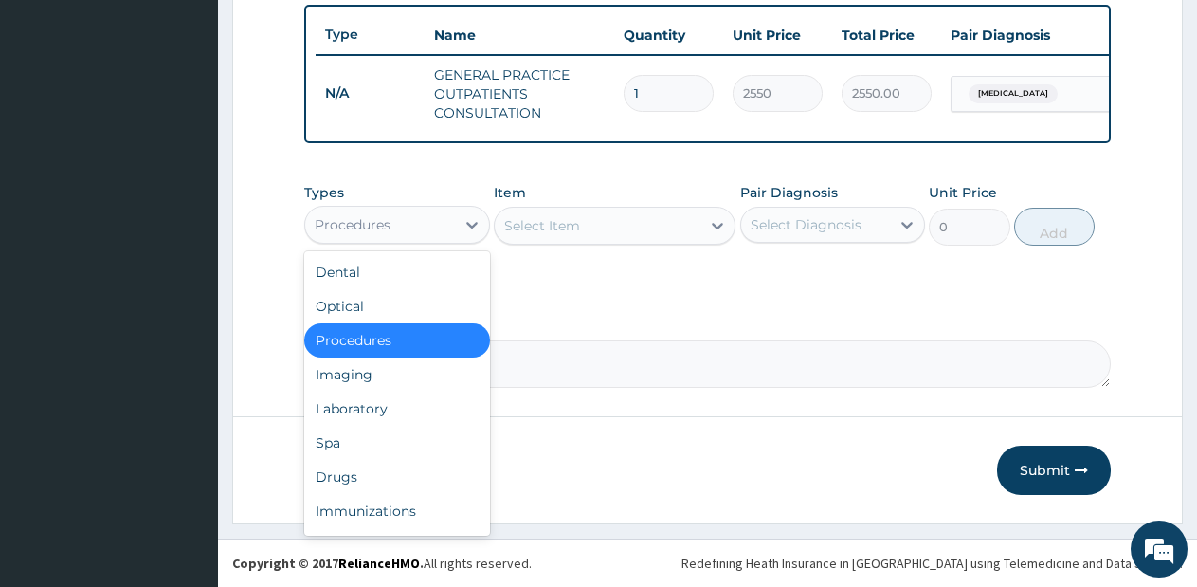
click at [410, 230] on div "Procedures" at bounding box center [380, 224] width 150 height 30
click at [370, 477] on div "Drugs" at bounding box center [397, 477] width 186 height 34
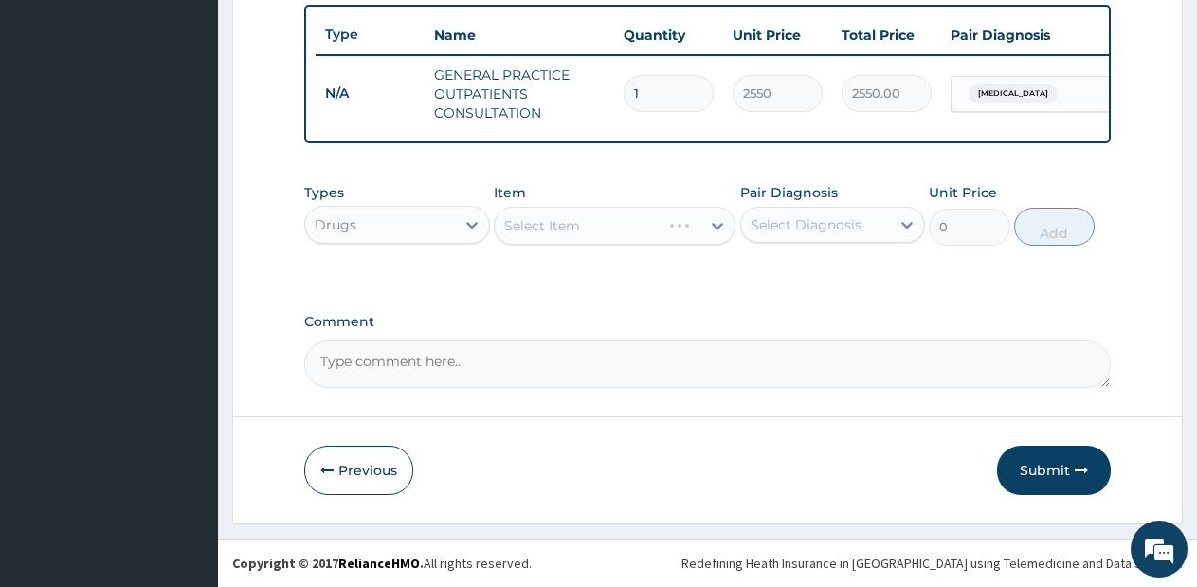
click at [678, 251] on div "Types option Drugs, selected. Select is focused ,type to refine list, press Dow…" at bounding box center [707, 214] width 806 height 82
click at [681, 242] on div "Select Item" at bounding box center [615, 226] width 242 height 38
click at [683, 235] on div "Select Item" at bounding box center [615, 226] width 242 height 38
click at [683, 235] on div "Select Item" at bounding box center [598, 225] width 206 height 30
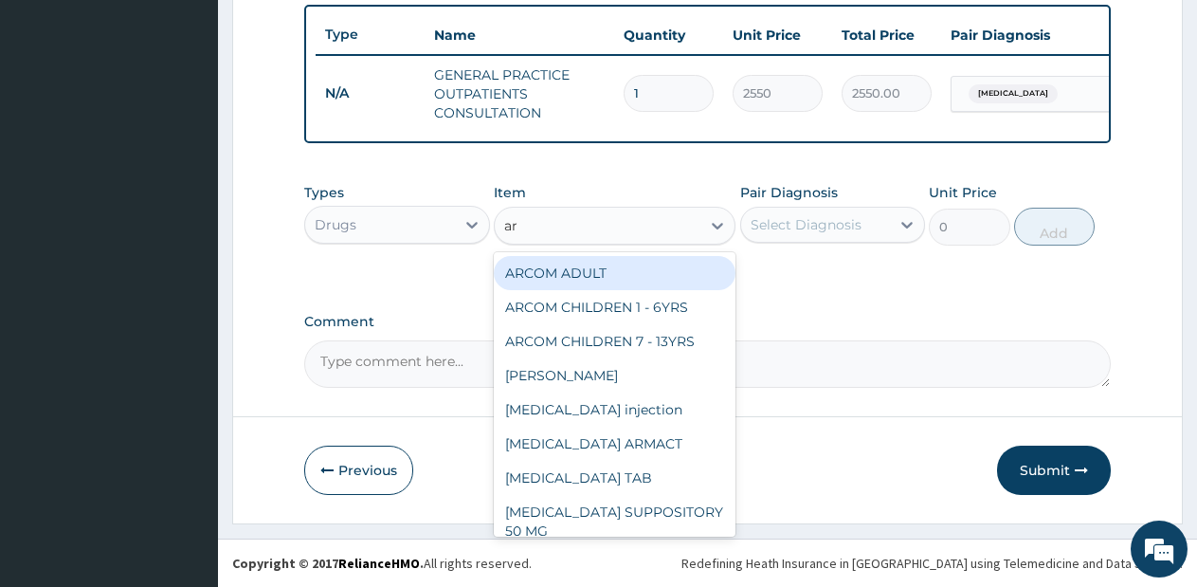
type input "art"
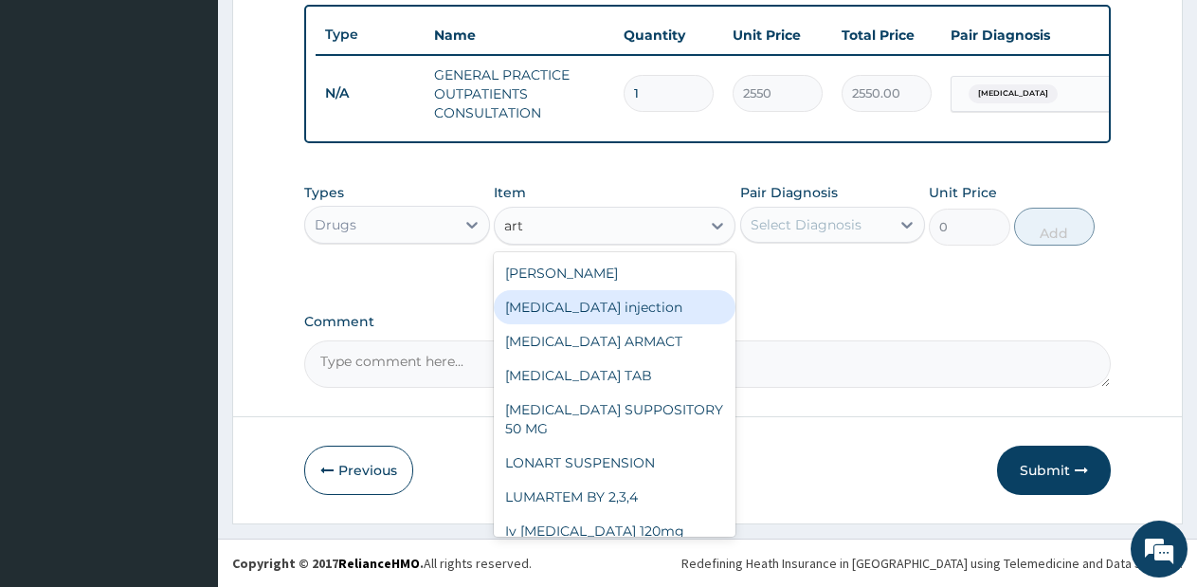
click at [656, 304] on div "[MEDICAL_DATA] injection" at bounding box center [615, 307] width 242 height 34
type input "760"
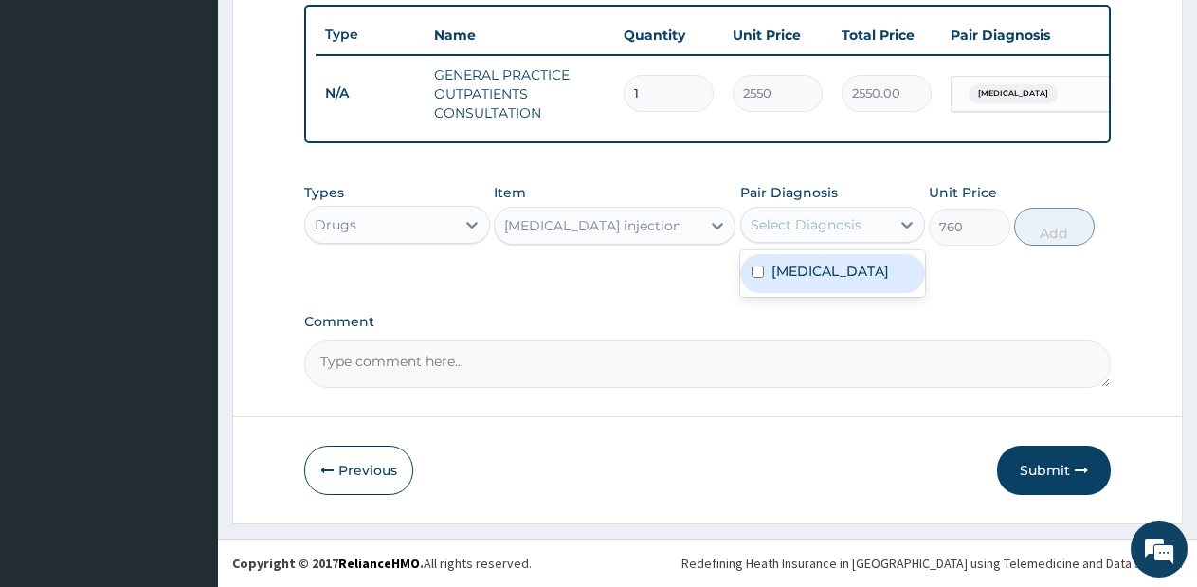
click at [799, 234] on div "Select Diagnosis" at bounding box center [816, 224] width 150 height 30
click at [794, 272] on label "[MEDICAL_DATA]" at bounding box center [830, 271] width 118 height 19
checkbox input "true"
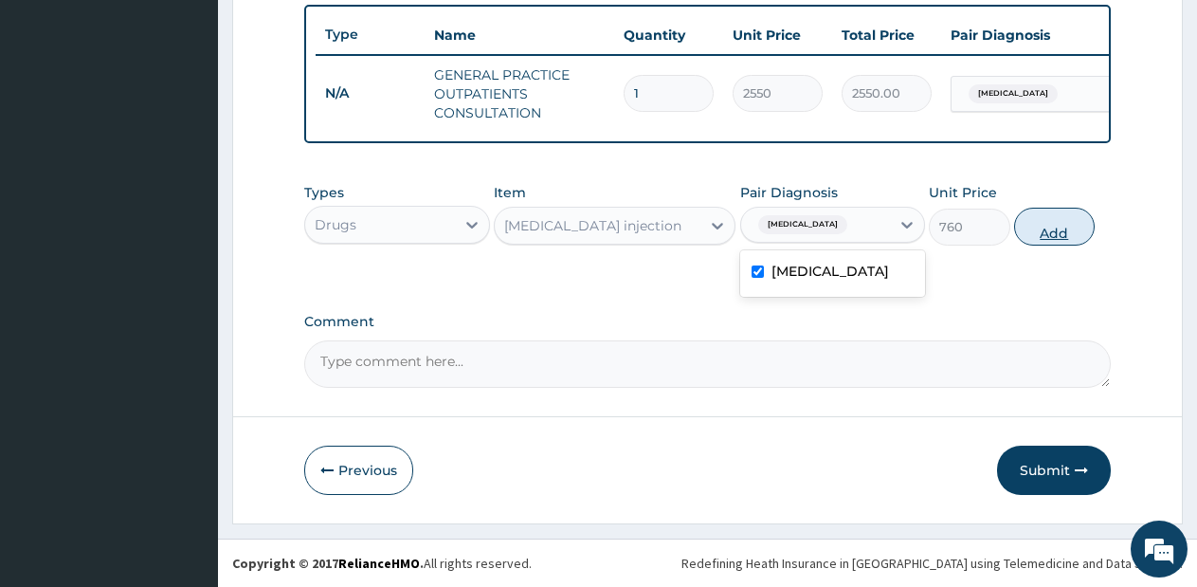
click at [1026, 219] on button "Add" at bounding box center [1054, 227] width 81 height 38
type input "0"
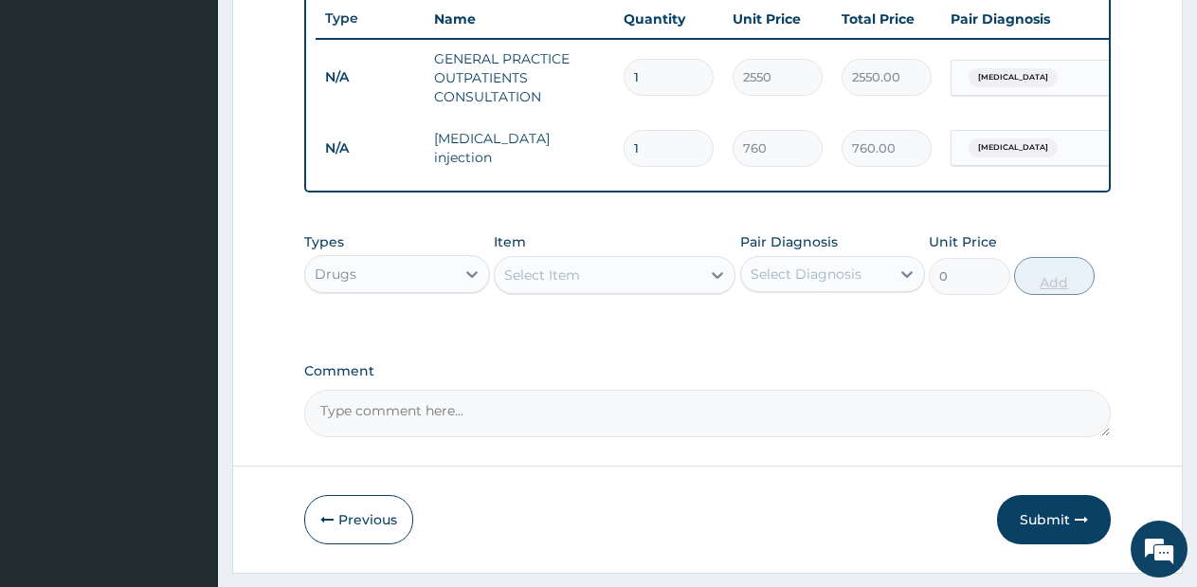
type input "0.00"
type input "2"
type input "1520.00"
type input "2"
click at [644, 289] on div "Select Item" at bounding box center [598, 275] width 206 height 30
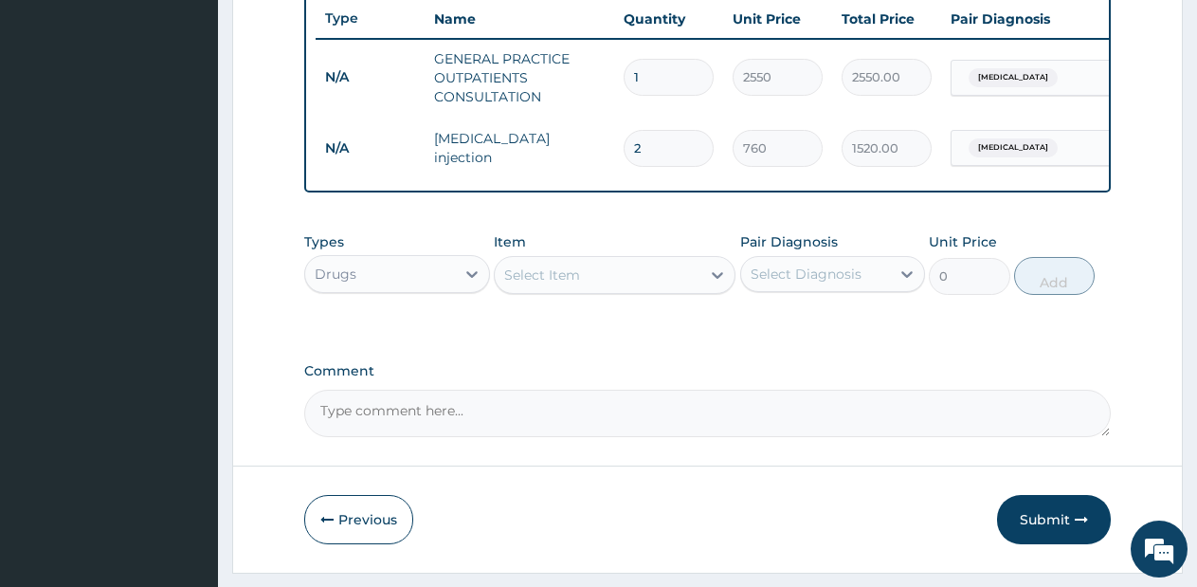
click at [657, 154] on input "2" at bounding box center [669, 148] width 90 height 37
type input "0.00"
type input "4"
type input "3040.00"
type input "4"
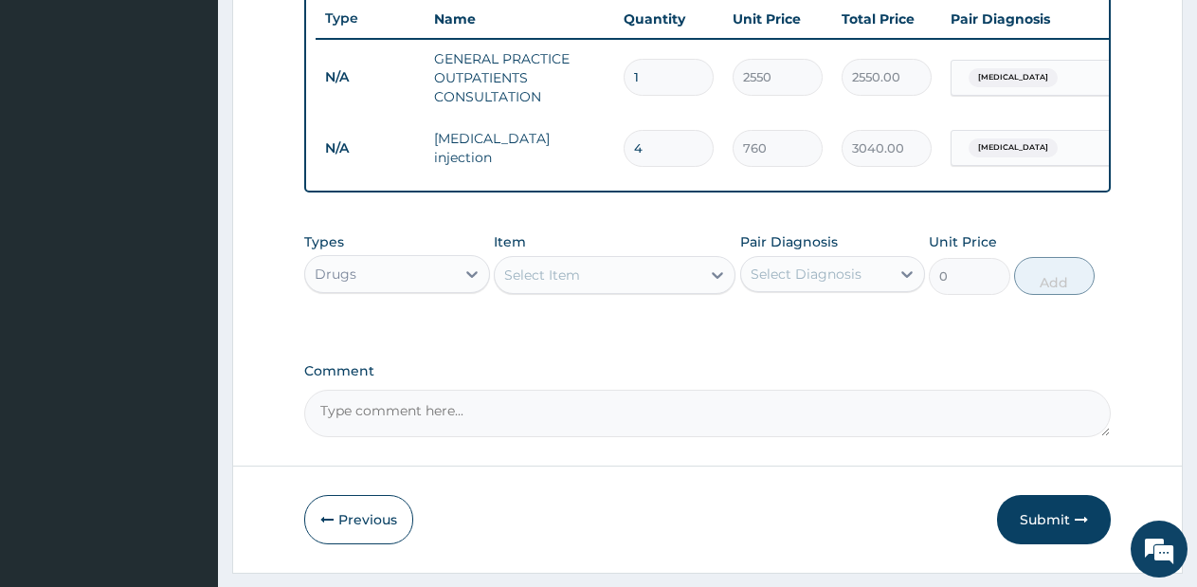
click at [648, 290] on div "Select Item" at bounding box center [598, 275] width 206 height 30
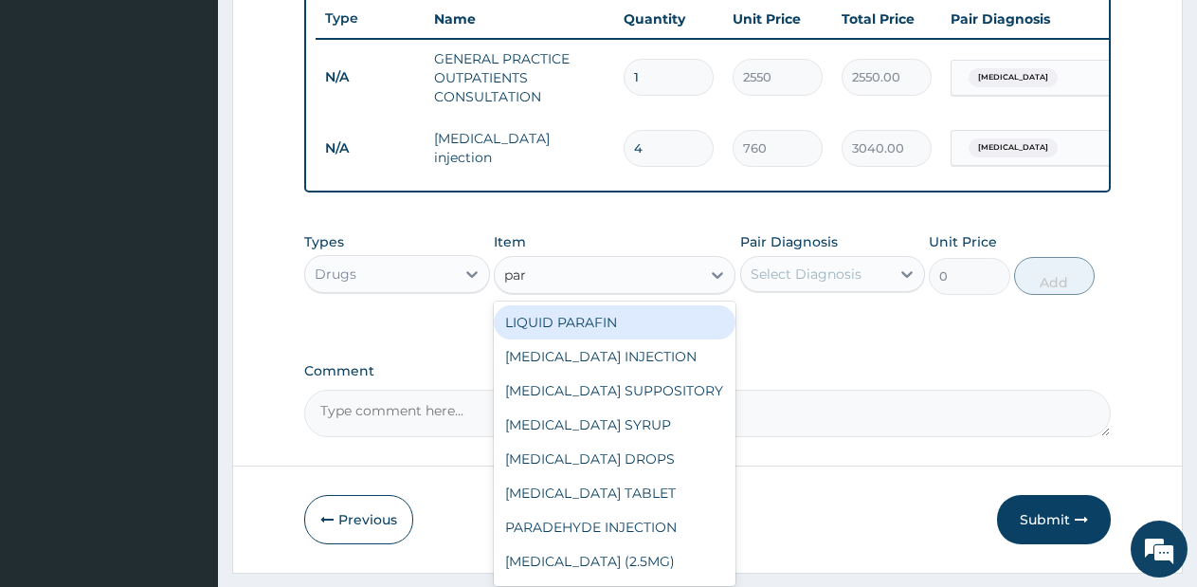
type input "para"
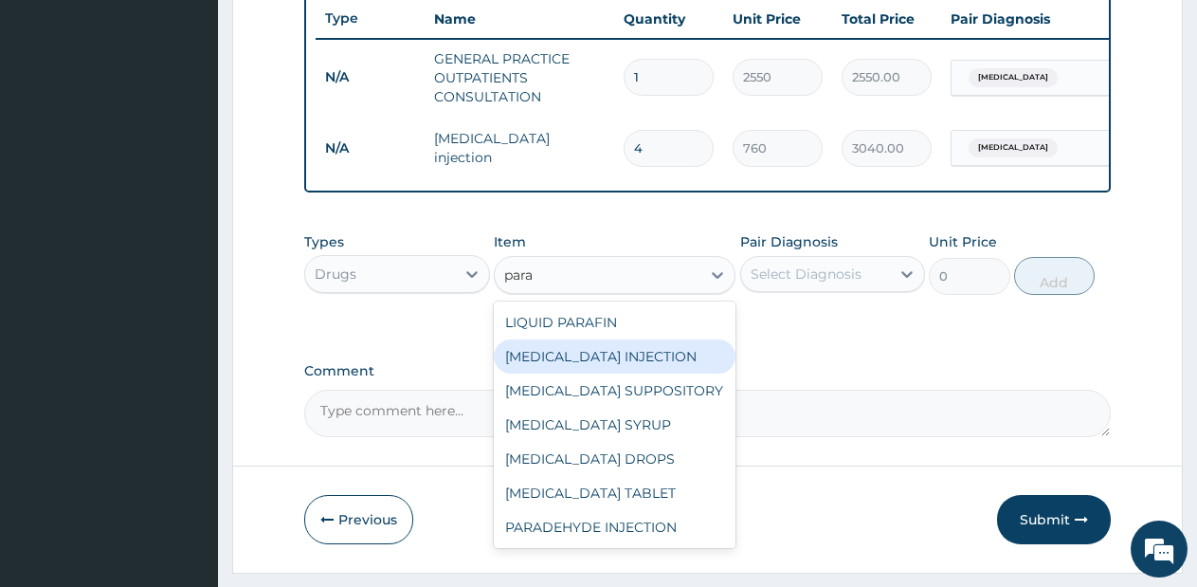
click at [653, 373] on div "[MEDICAL_DATA] INJECTION" at bounding box center [615, 356] width 242 height 34
type input "712.5"
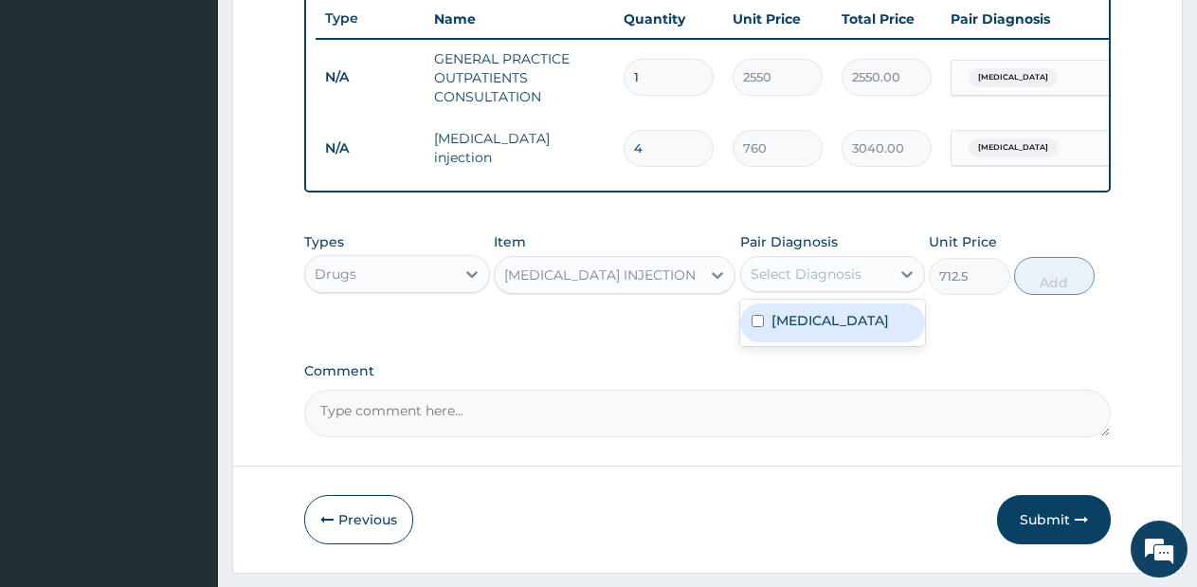
click at [798, 283] on div "Select Diagnosis" at bounding box center [806, 273] width 111 height 19
click at [801, 330] on label "[MEDICAL_DATA]" at bounding box center [830, 320] width 118 height 19
checkbox input "true"
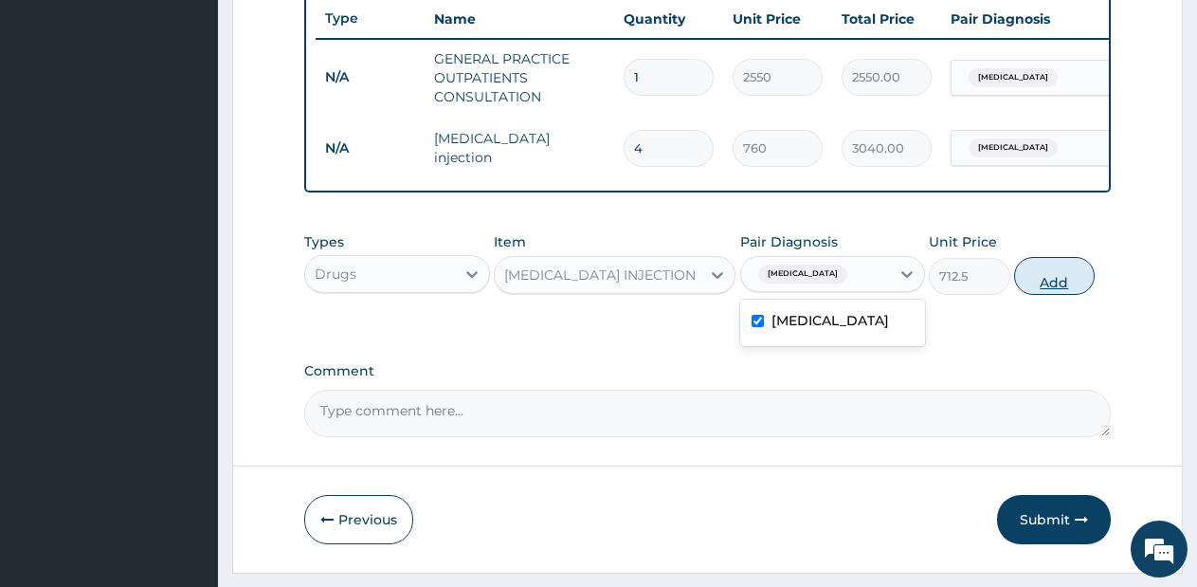
click at [1041, 295] on button "Add" at bounding box center [1054, 276] width 81 height 38
type input "0"
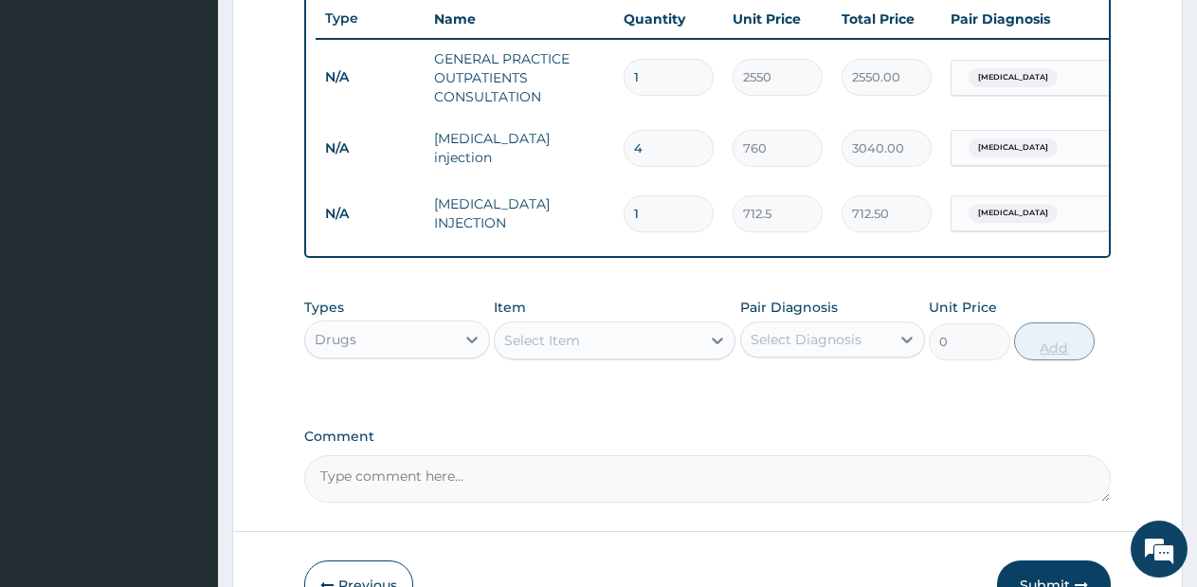
type input "0.00"
type input "2"
type input "1425.00"
type input "2"
click at [670, 355] on div "Select Item" at bounding box center [598, 340] width 206 height 30
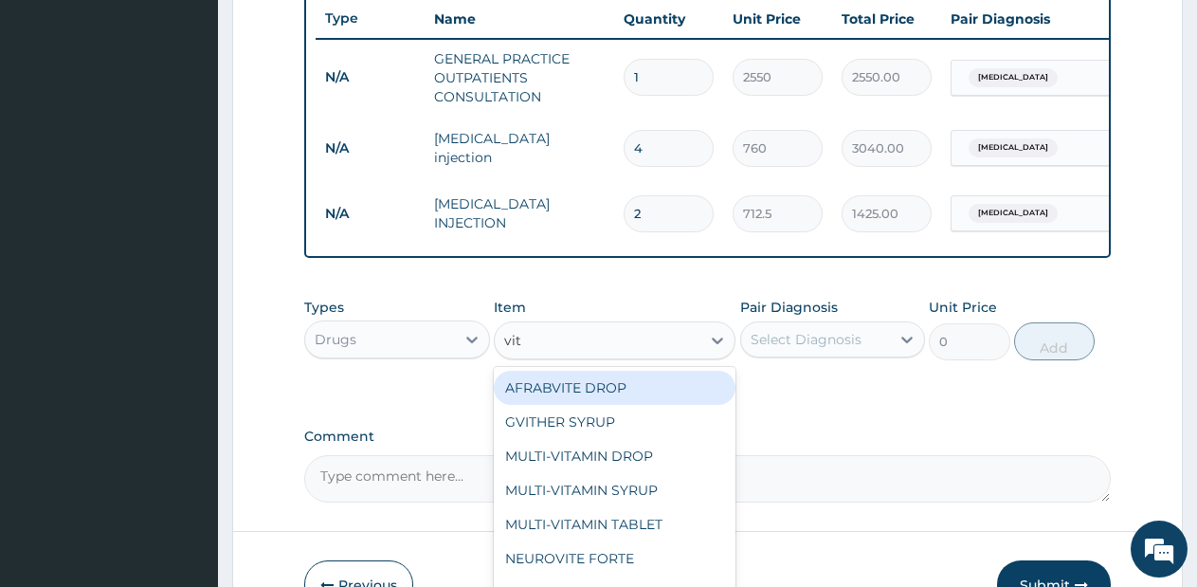
type input "vit b"
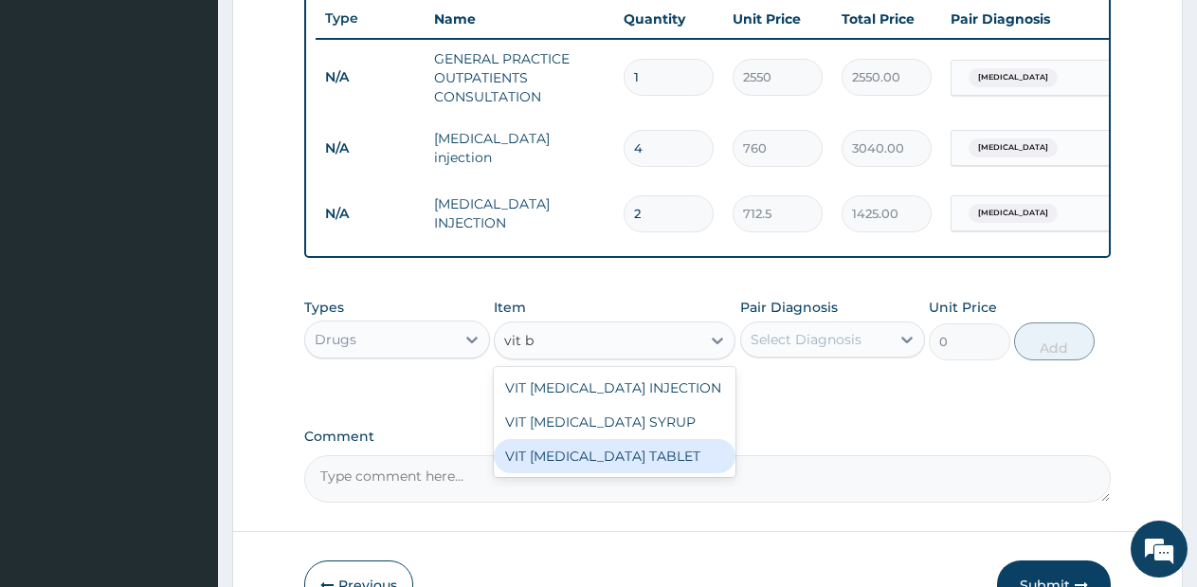
click at [637, 473] on div "VIT [MEDICAL_DATA] TABLET" at bounding box center [615, 456] width 242 height 34
type input "28.5"
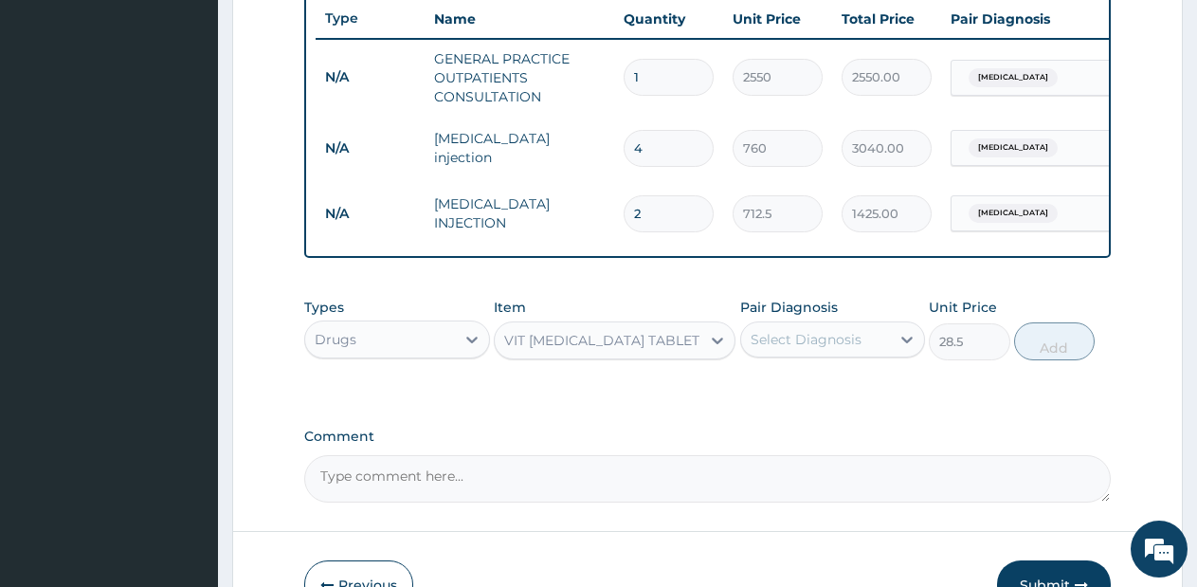
click at [827, 349] on div "Select Diagnosis" at bounding box center [806, 339] width 111 height 19
click at [816, 395] on label "[MEDICAL_DATA]" at bounding box center [830, 385] width 118 height 19
checkbox input "true"
click at [1041, 342] on button "Add" at bounding box center [1054, 341] width 81 height 38
type input "0"
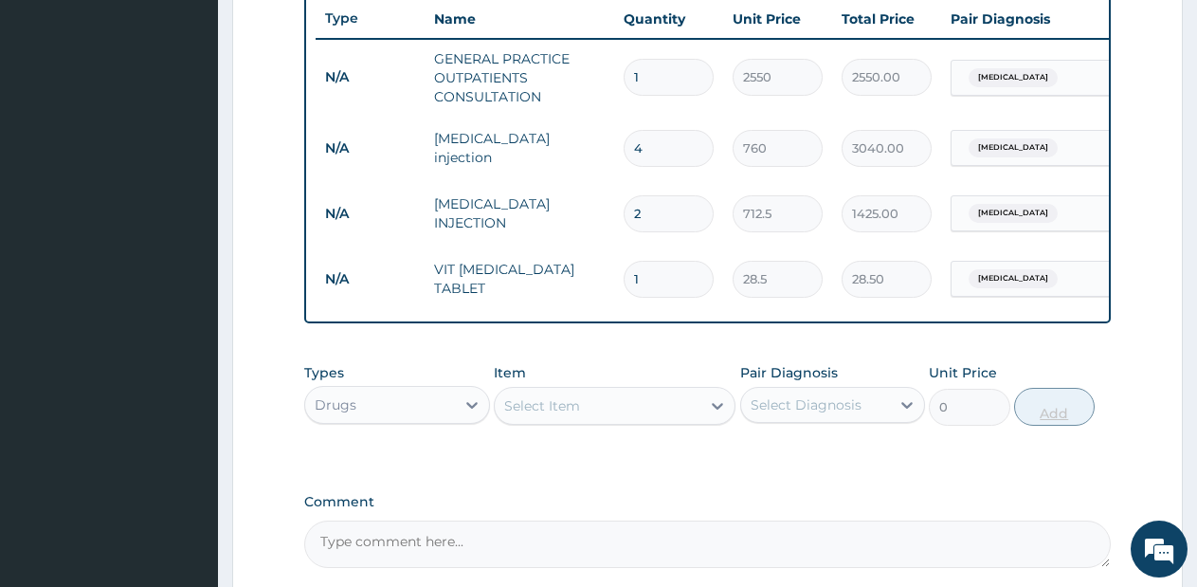
type input "14"
type input "399.00"
type input "14"
click at [631, 421] on div "Select Item" at bounding box center [598, 405] width 206 height 30
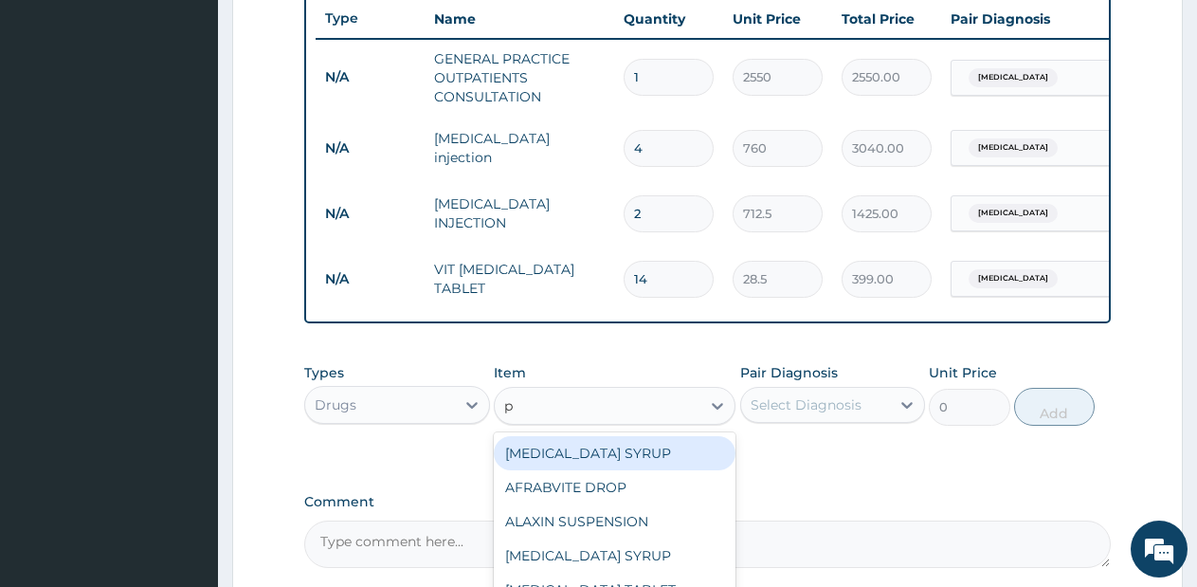
type input "p."
click at [615, 470] on div "P.ALAXIN TABLET" at bounding box center [615, 453] width 242 height 34
type input "1710"
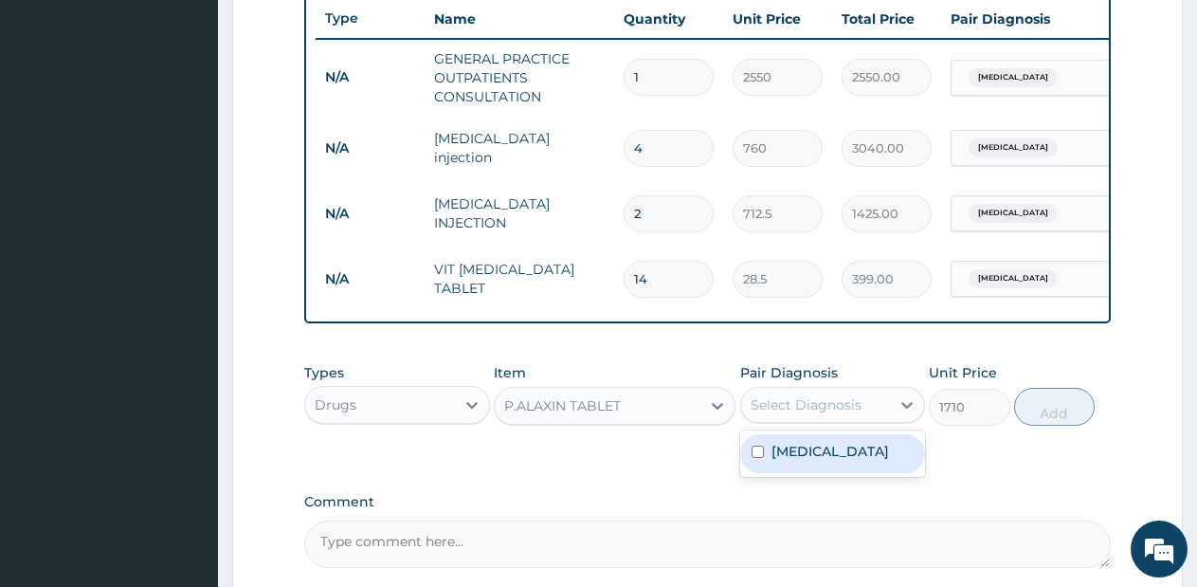
click at [806, 414] on div "Select Diagnosis" at bounding box center [806, 404] width 111 height 19
click at [791, 461] on label "[MEDICAL_DATA]" at bounding box center [830, 451] width 118 height 19
checkbox input "true"
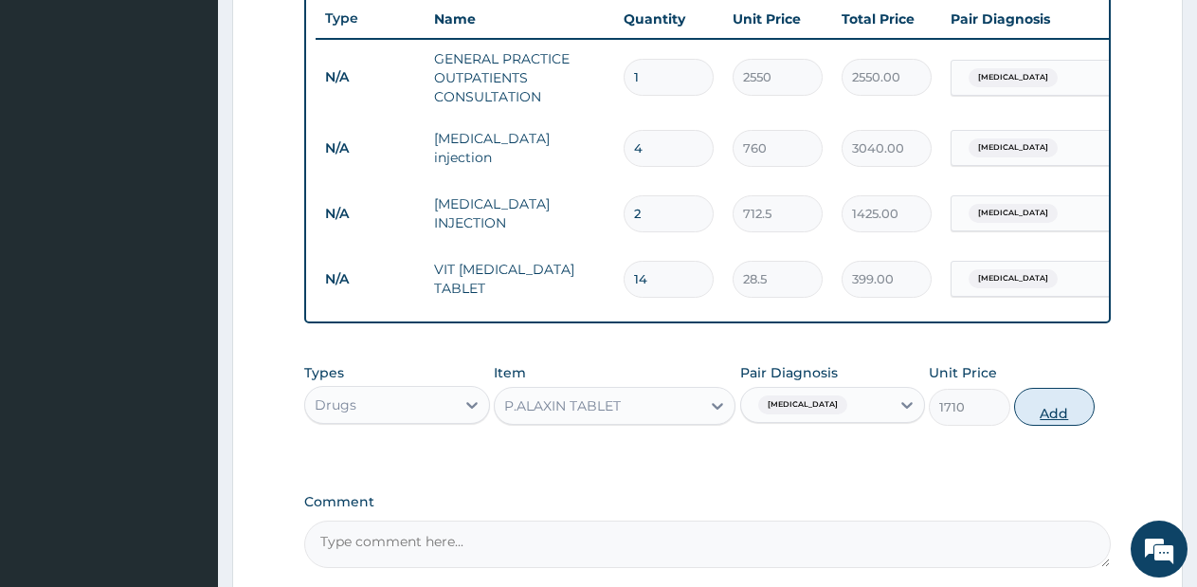
click at [1024, 426] on button "Add" at bounding box center [1054, 407] width 81 height 38
type input "0"
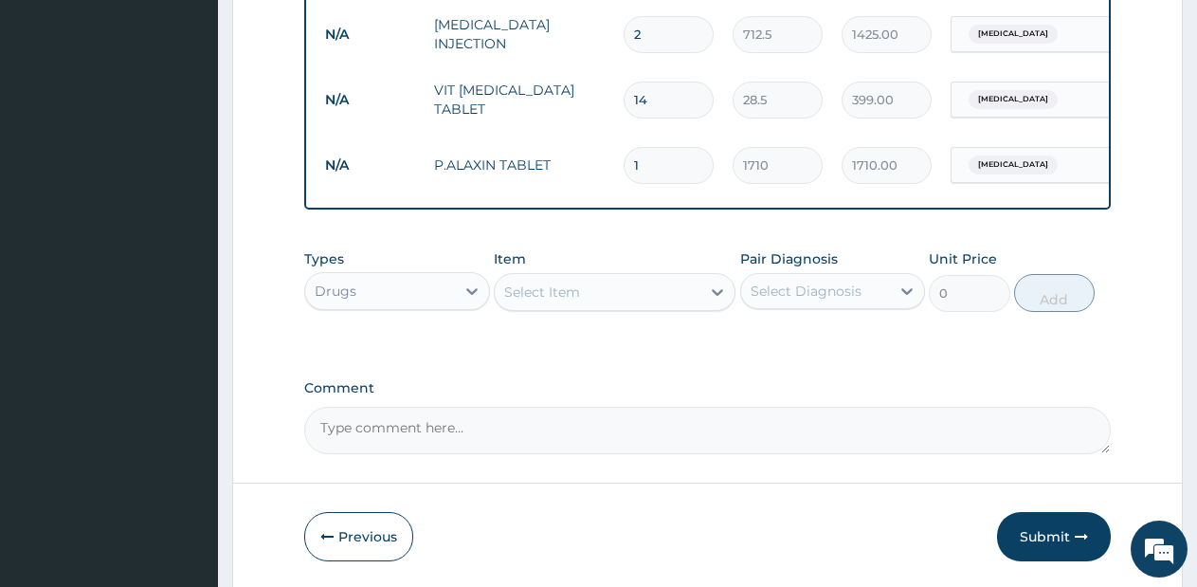
scroll to position [941, 0]
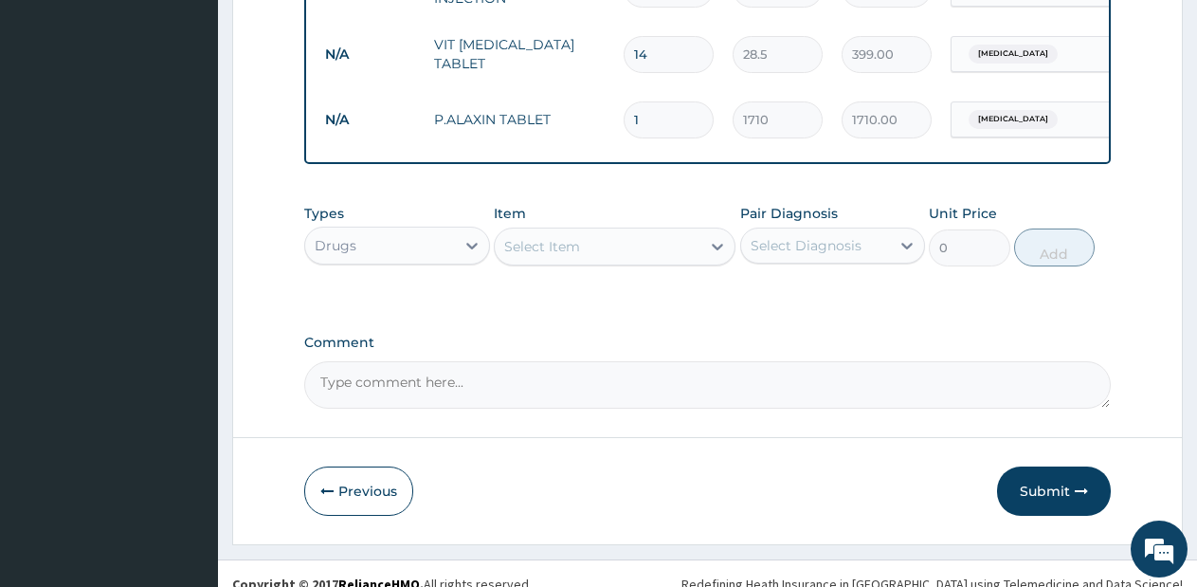
click at [674, 262] on div "Select Item" at bounding box center [598, 246] width 206 height 30
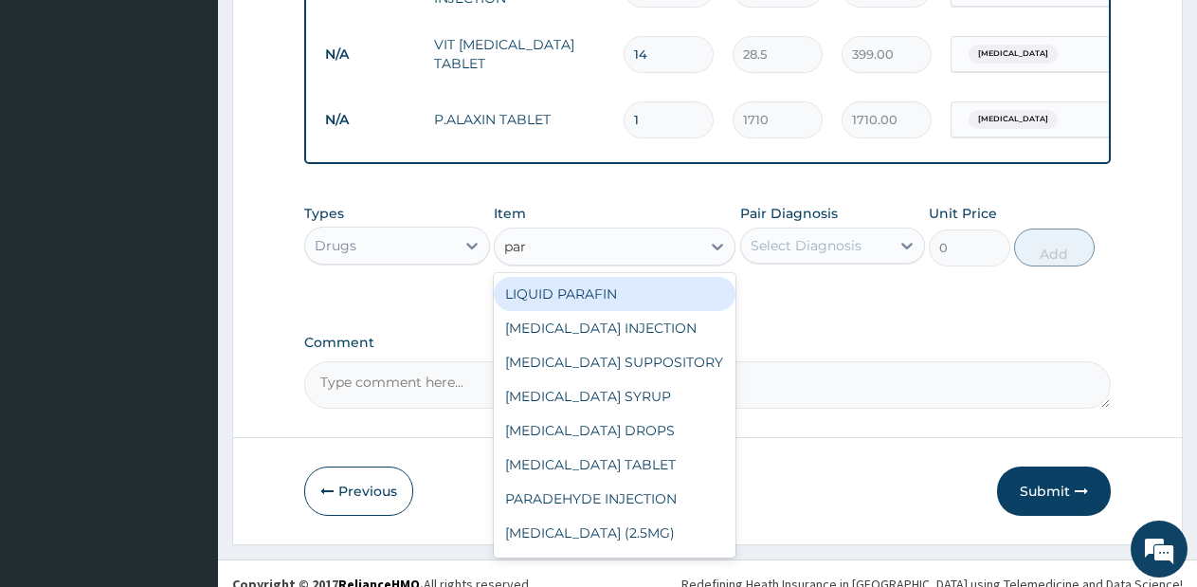
type input "para"
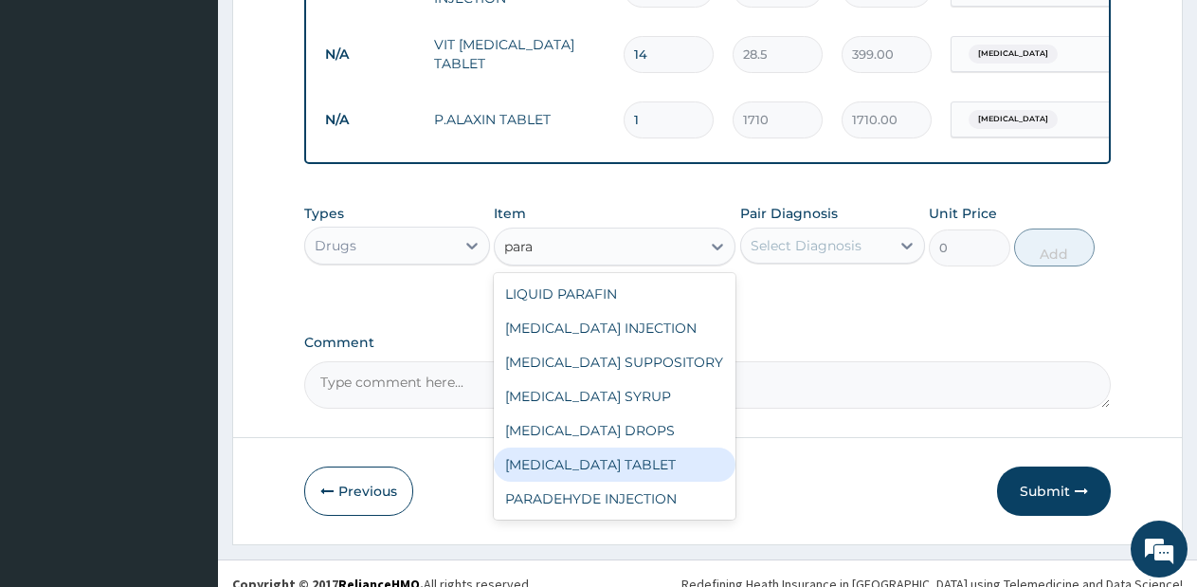
click at [630, 480] on div "[MEDICAL_DATA] TABLET" at bounding box center [615, 464] width 242 height 34
type input "28.5"
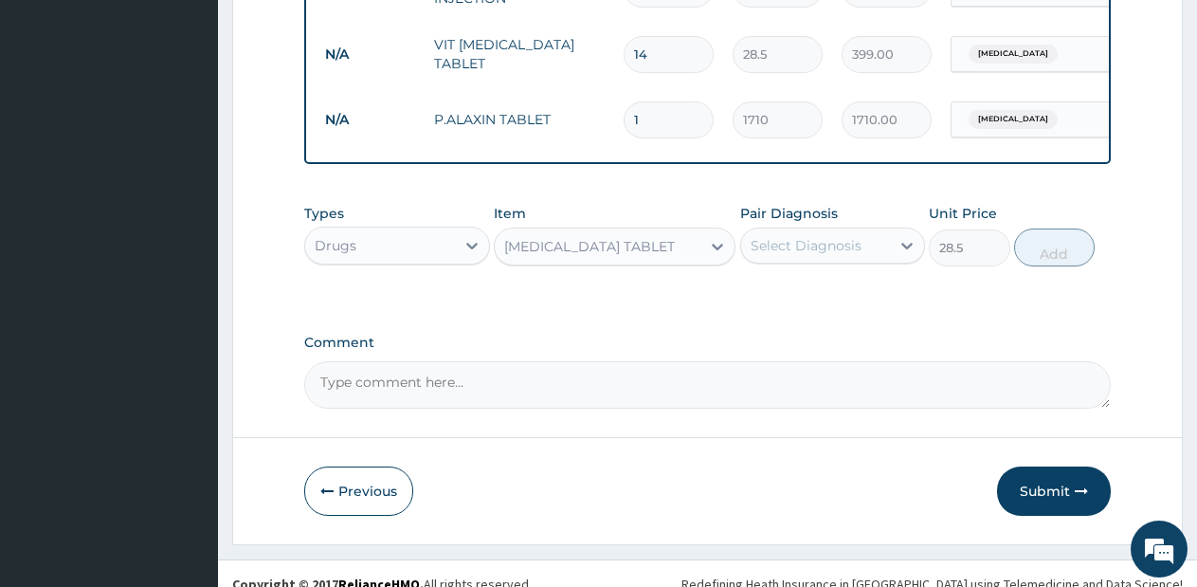
click at [796, 255] on div "Select Diagnosis" at bounding box center [806, 245] width 111 height 19
click at [812, 317] on div "[MEDICAL_DATA]" at bounding box center [833, 294] width 186 height 46
click at [817, 301] on label "[MEDICAL_DATA]" at bounding box center [830, 291] width 118 height 19
checkbox input "true"
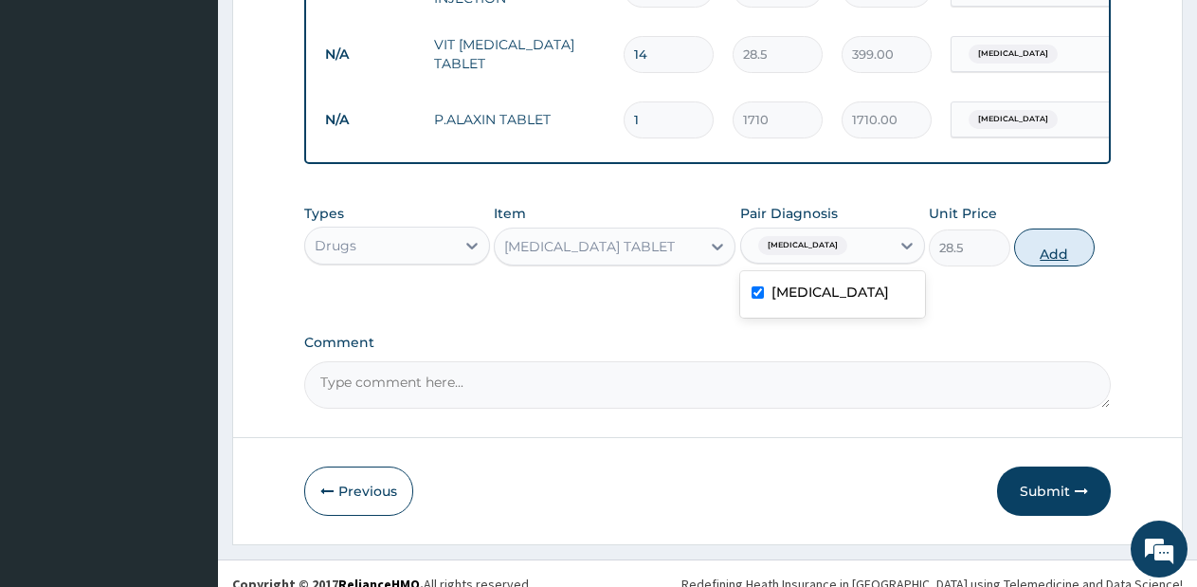
click at [1033, 264] on button "Add" at bounding box center [1054, 247] width 81 height 38
type input "0"
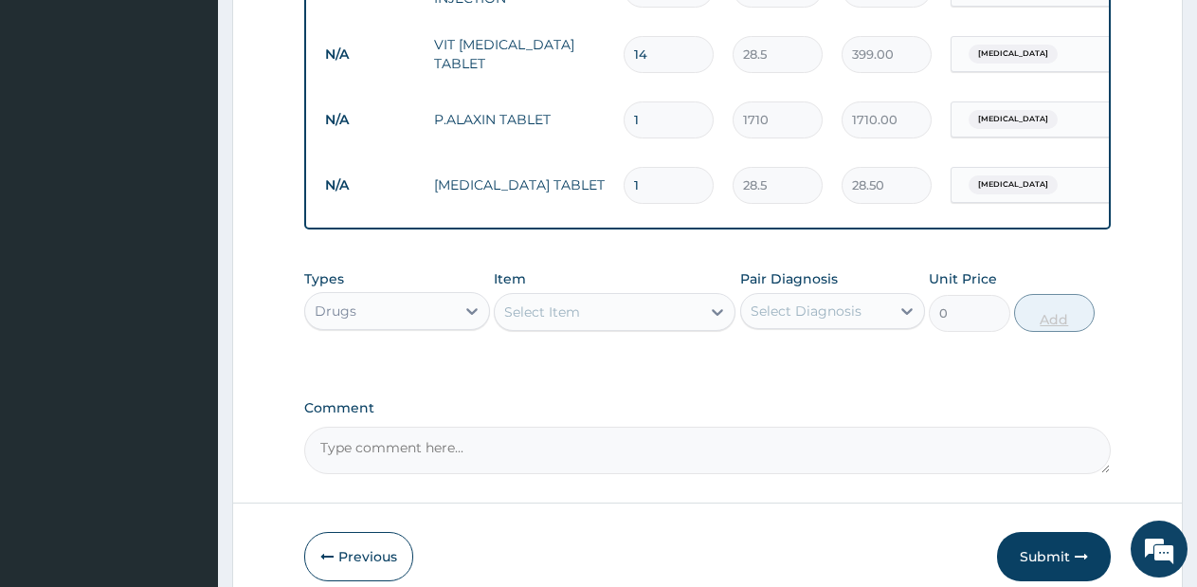
type input "14"
type input "399.00"
type input "14"
click at [420, 330] on div "Drugs" at bounding box center [397, 311] width 186 height 38
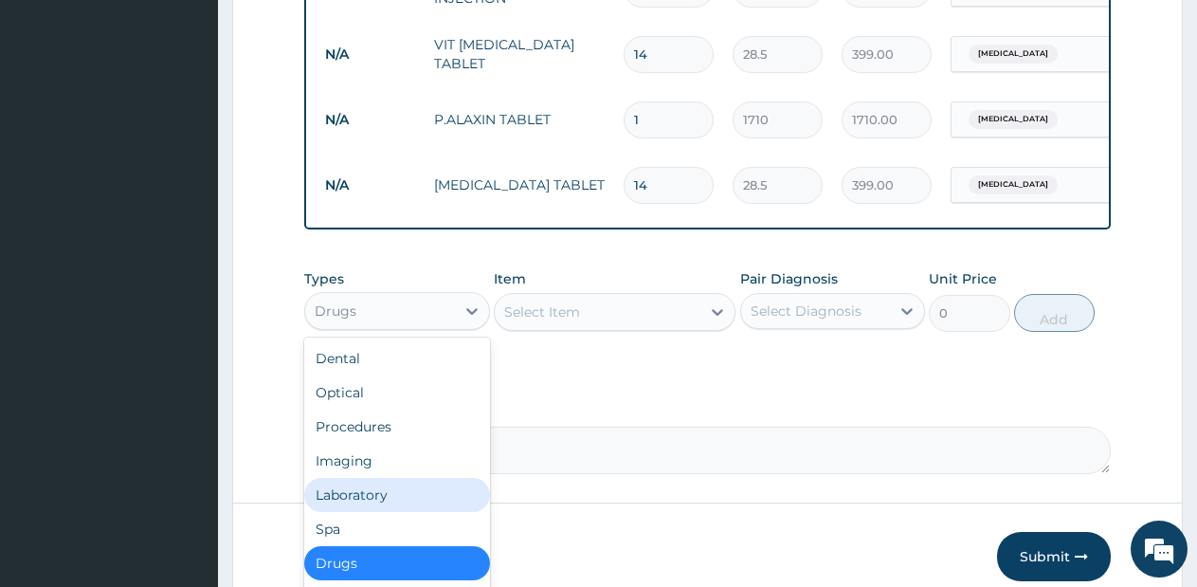
click at [354, 512] on div "Laboratory" at bounding box center [397, 495] width 186 height 34
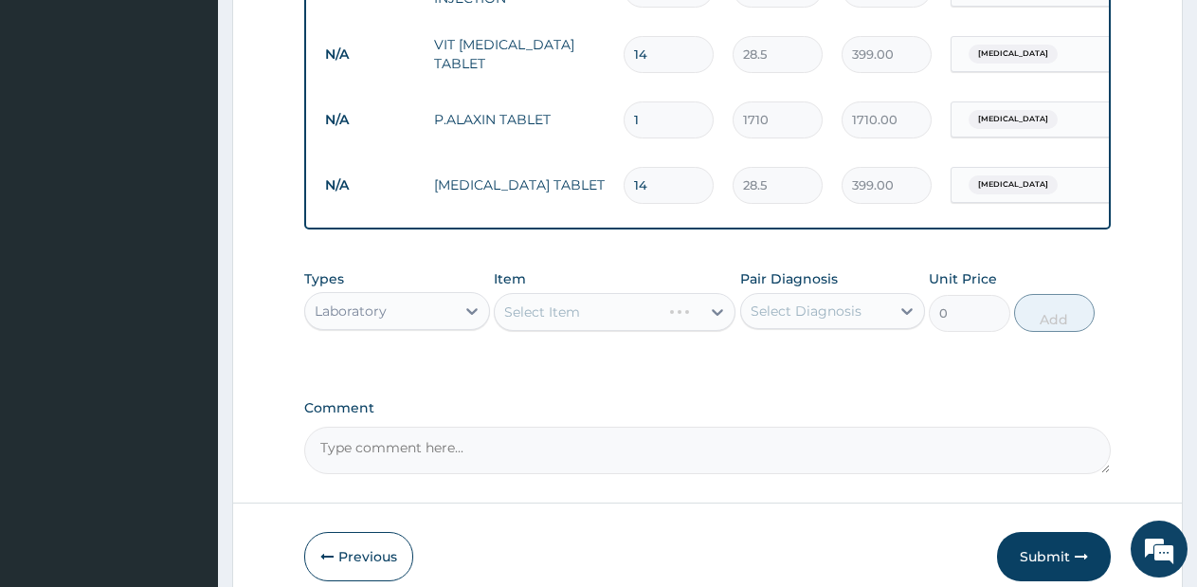
click at [657, 331] on div "Select Item" at bounding box center [615, 312] width 242 height 38
click at [661, 327] on div "Select Item" at bounding box center [578, 312] width 166 height 30
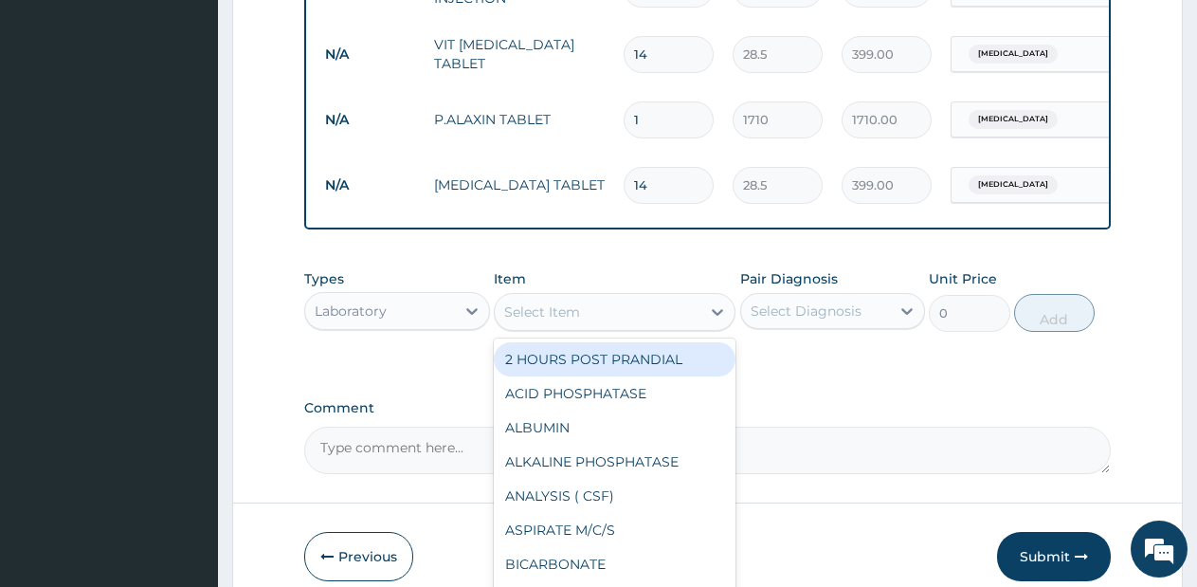
click at [670, 327] on div "Select Item" at bounding box center [598, 312] width 206 height 30
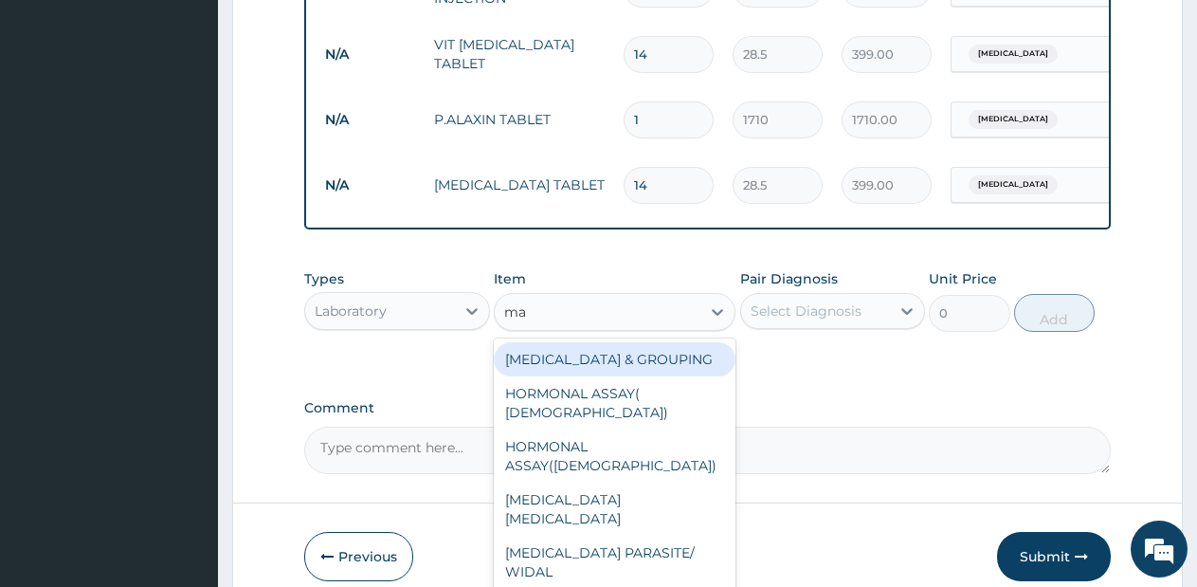
type input "mal"
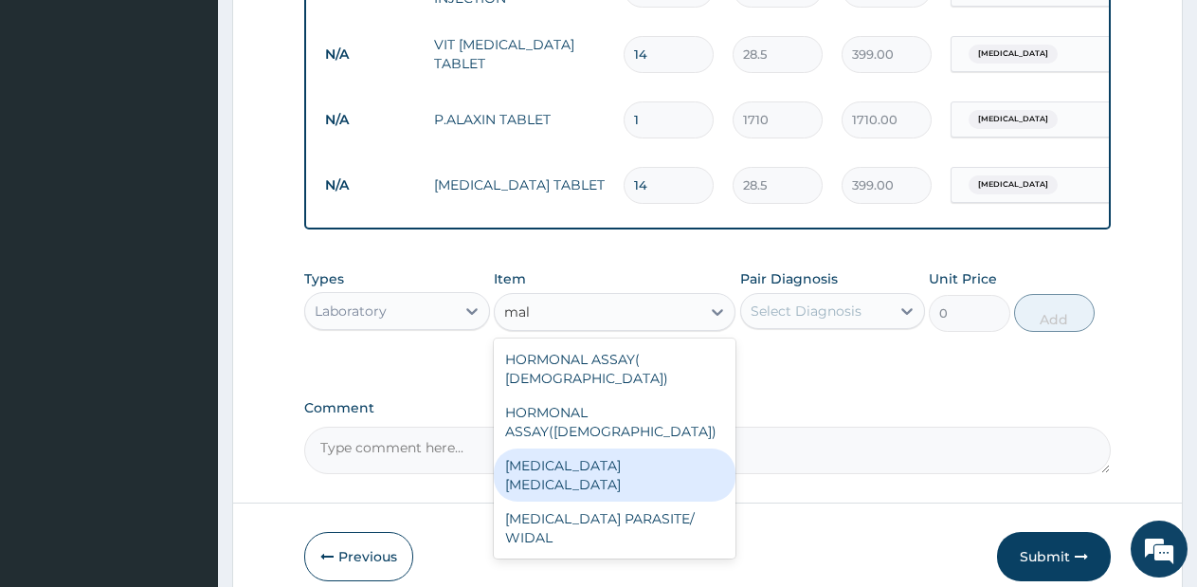
click at [623, 448] on div "MALARIA PARASITE" at bounding box center [615, 474] width 242 height 53
type input "570"
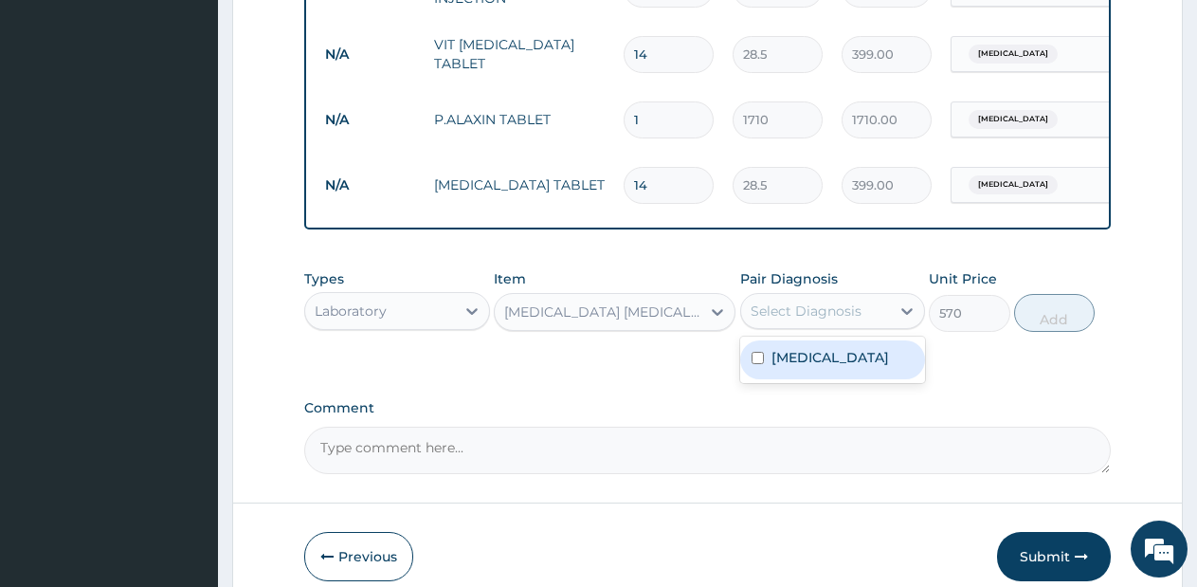
click at [874, 326] on div "Select Diagnosis" at bounding box center [816, 311] width 150 height 30
click at [864, 365] on label "Falciparum malaria" at bounding box center [830, 357] width 118 height 19
checkbox input "true"
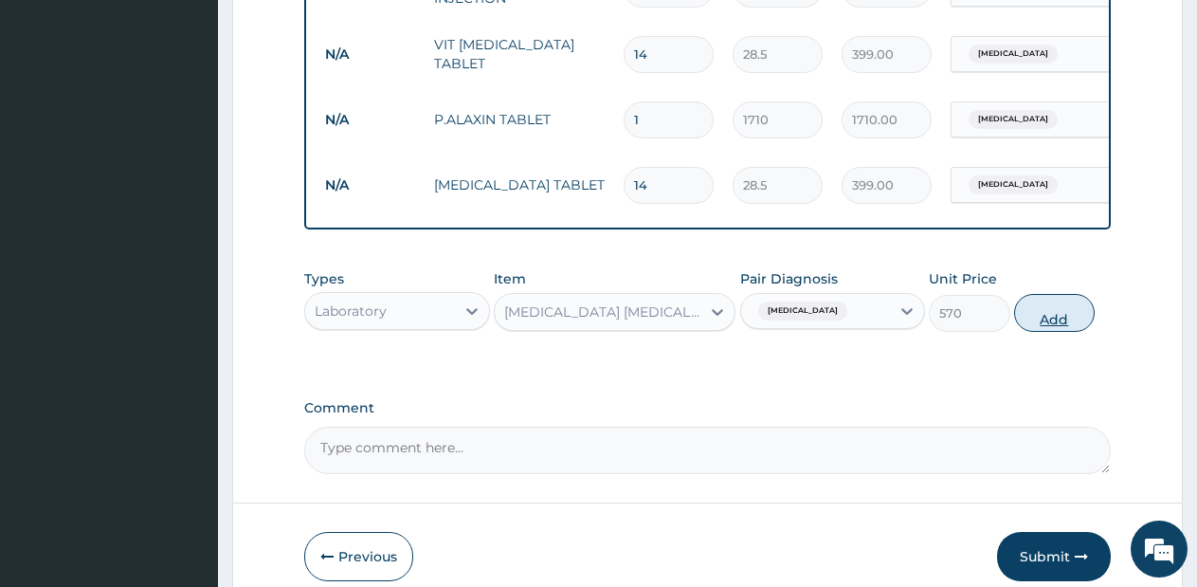
click at [1042, 321] on button "Add" at bounding box center [1054, 313] width 81 height 38
type input "0"
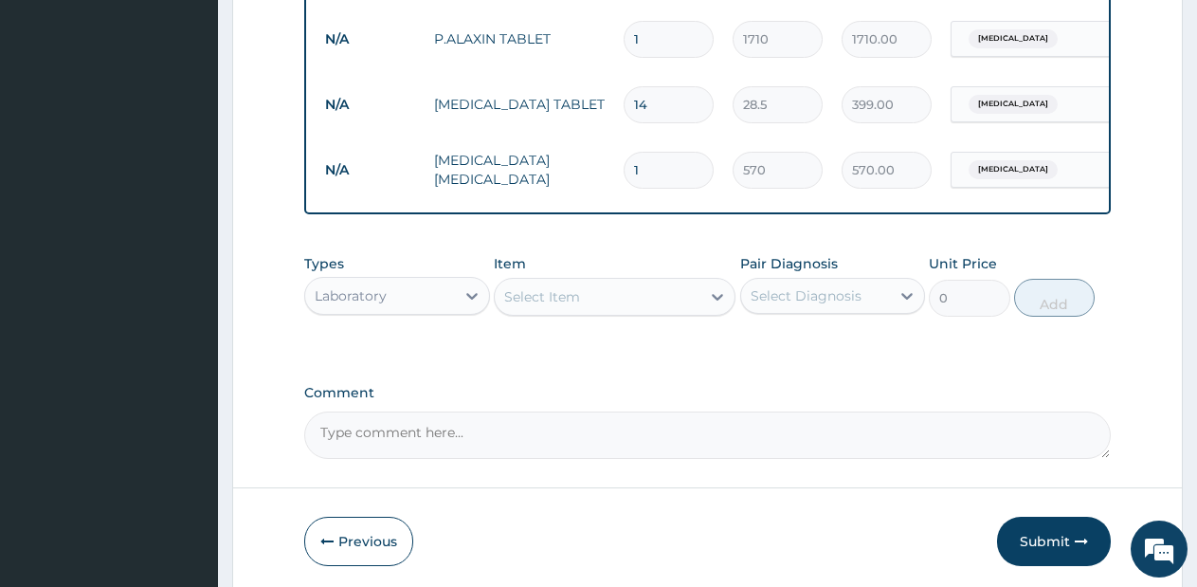
scroll to position [1109, 0]
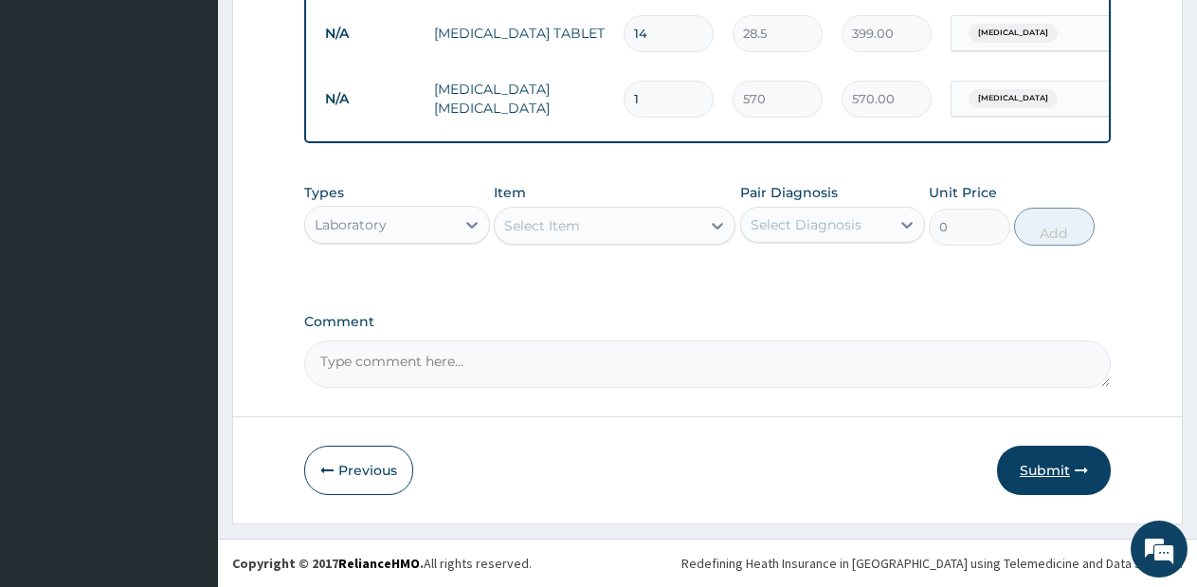
click at [1043, 485] on button "Submit" at bounding box center [1054, 469] width 114 height 49
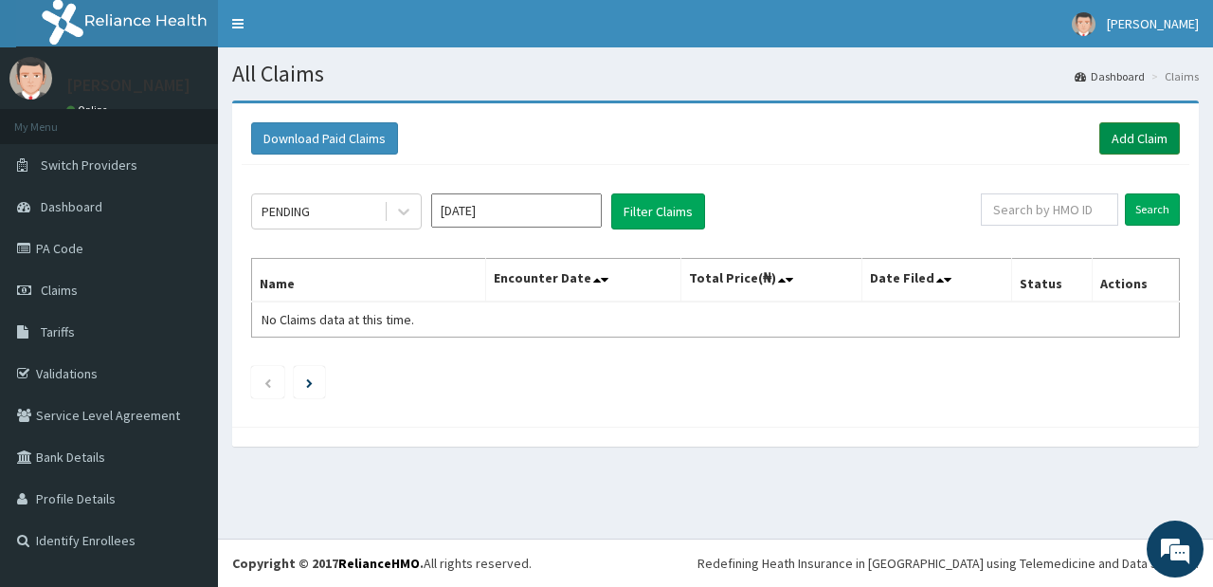
click at [1147, 133] on link "Add Claim" at bounding box center [1139, 138] width 81 height 32
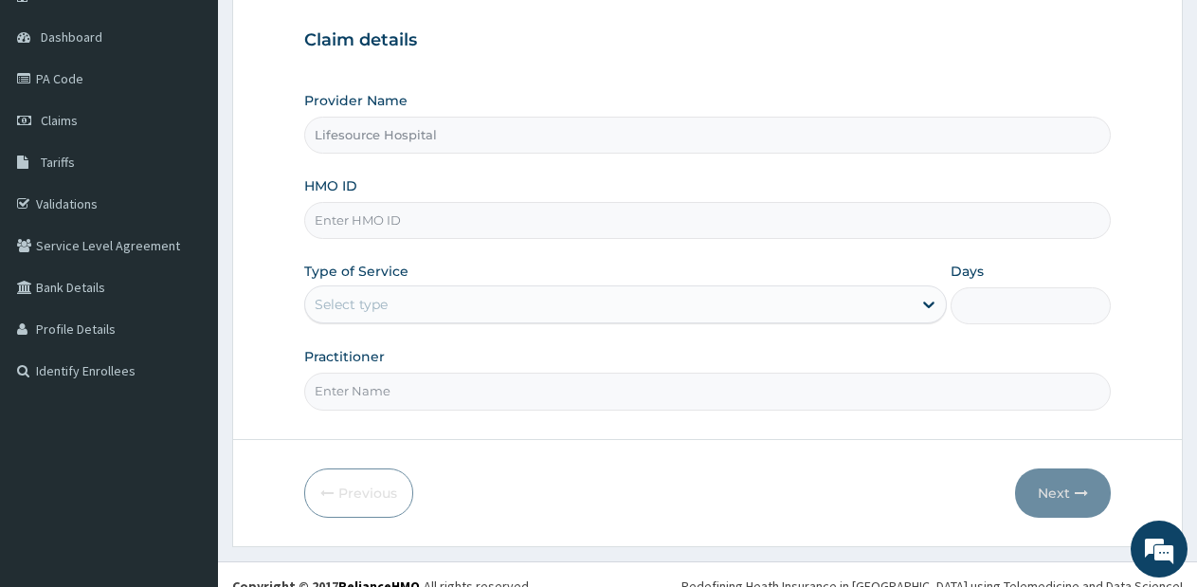
scroll to position [192, 0]
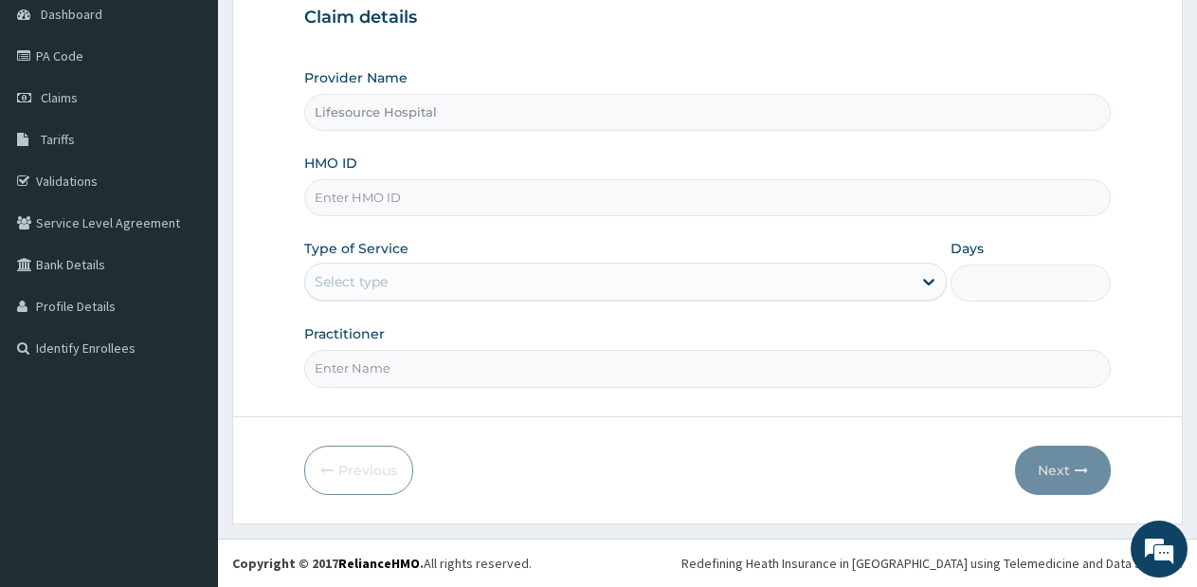
click at [681, 187] on input "HMO ID" at bounding box center [707, 197] width 806 height 37
click at [493, 227] on div "Provider Name Lifesource Hospital HMO ID oh Type of Service Select type Days Pr…" at bounding box center [707, 227] width 806 height 318
click at [421, 210] on input "oh" at bounding box center [707, 197] width 806 height 37
type input "OHT/10741/a"
click at [466, 288] on div "Select type" at bounding box center [608, 281] width 606 height 30
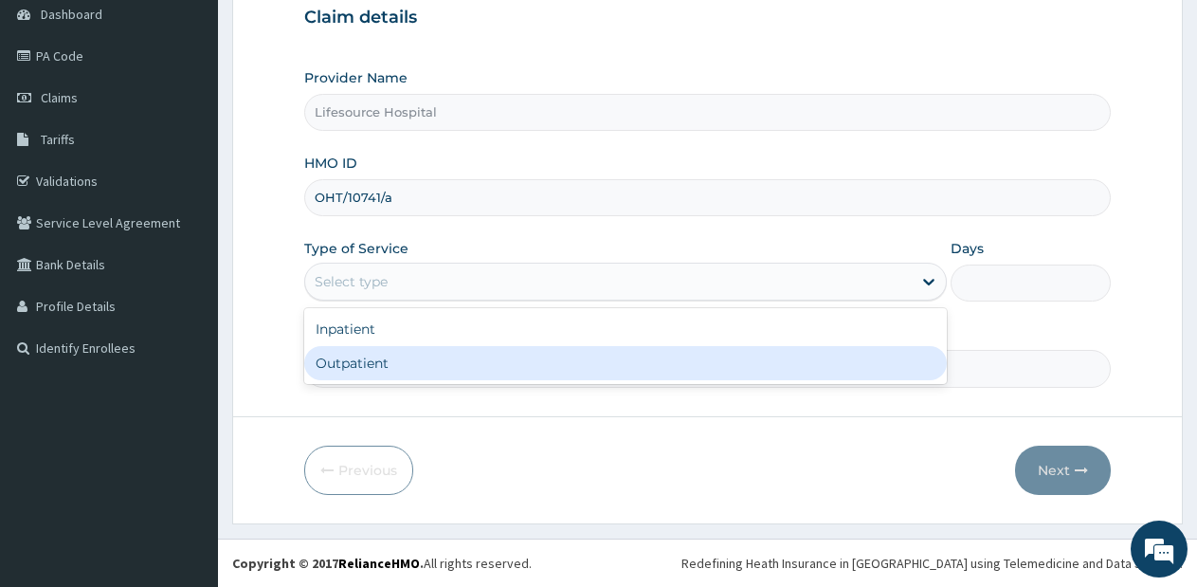
click at [461, 366] on div "Outpatient" at bounding box center [625, 363] width 642 height 34
type input "1"
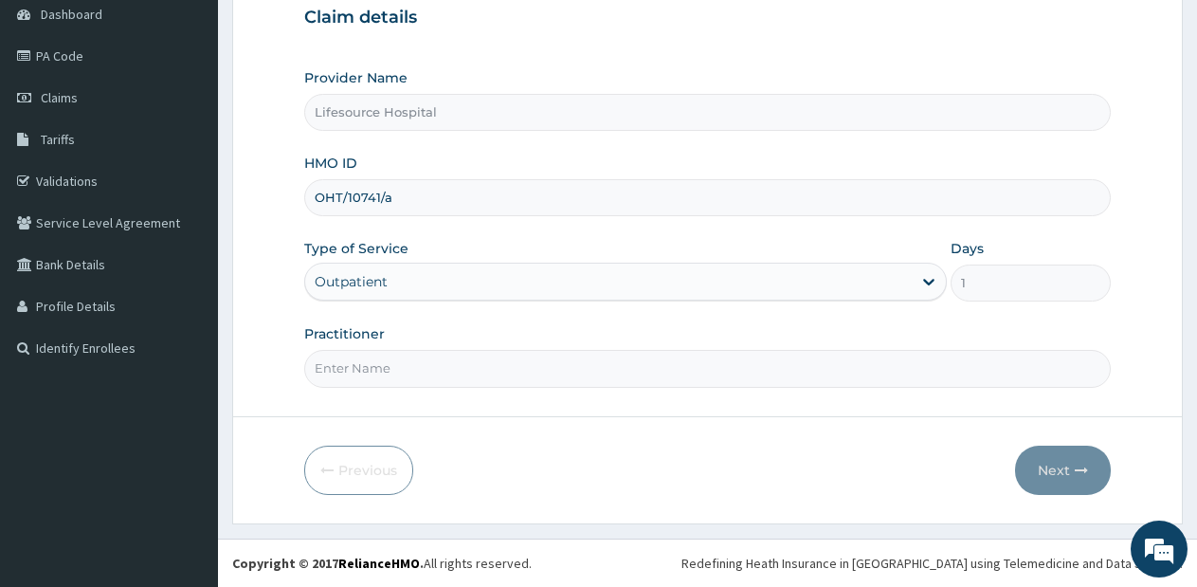
click at [461, 366] on input "Practitioner" at bounding box center [707, 368] width 806 height 37
type input "[PERSON_NAME]"
click at [1067, 458] on button "Next" at bounding box center [1063, 469] width 96 height 49
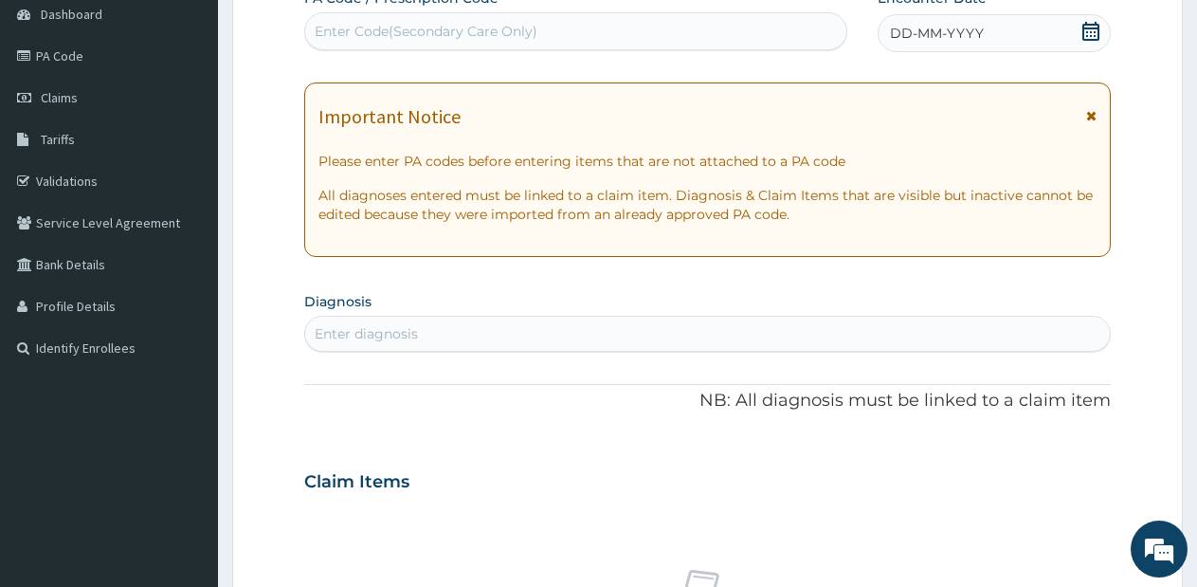
click at [1087, 35] on icon at bounding box center [1090, 31] width 17 height 19
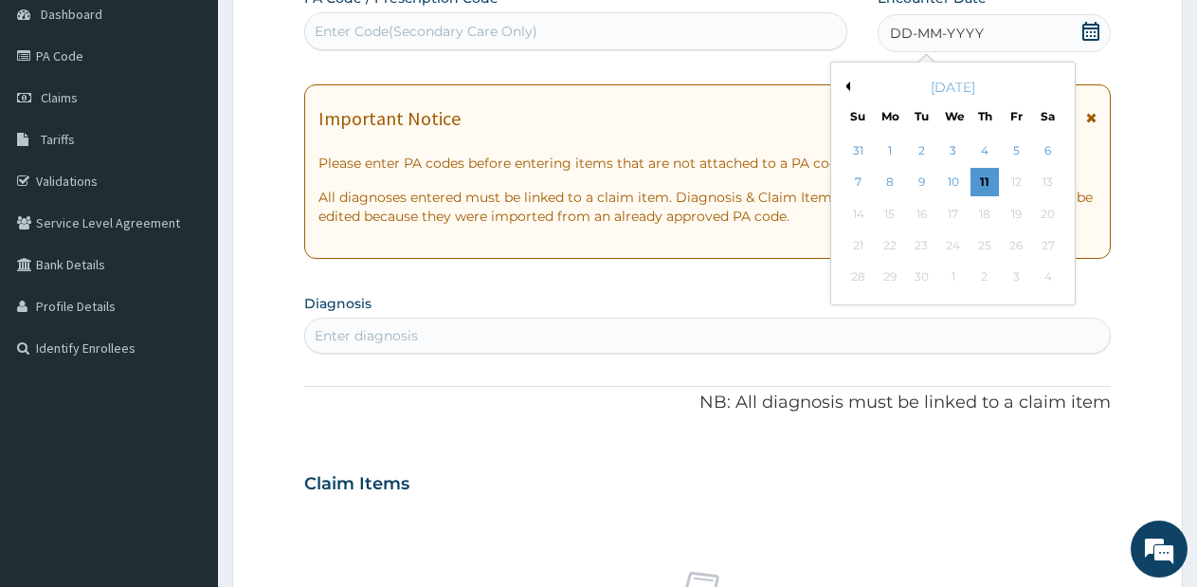
click at [847, 86] on button "Previous Month" at bounding box center [845, 86] width 9 height 9
click at [883, 220] on div "11" at bounding box center [890, 214] width 28 height 28
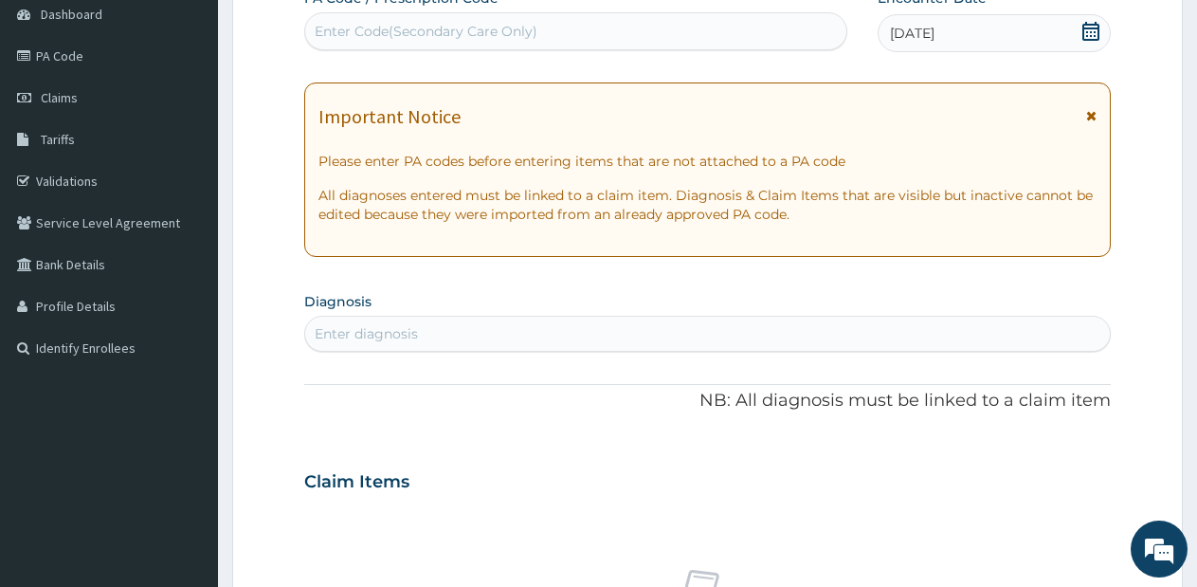
click at [883, 220] on p "All diagnoses entered must be linked to a claim item. Diagnosis & Claim Items t…" at bounding box center [707, 205] width 778 height 38
click at [674, 333] on div "Enter diagnosis" at bounding box center [707, 333] width 805 height 30
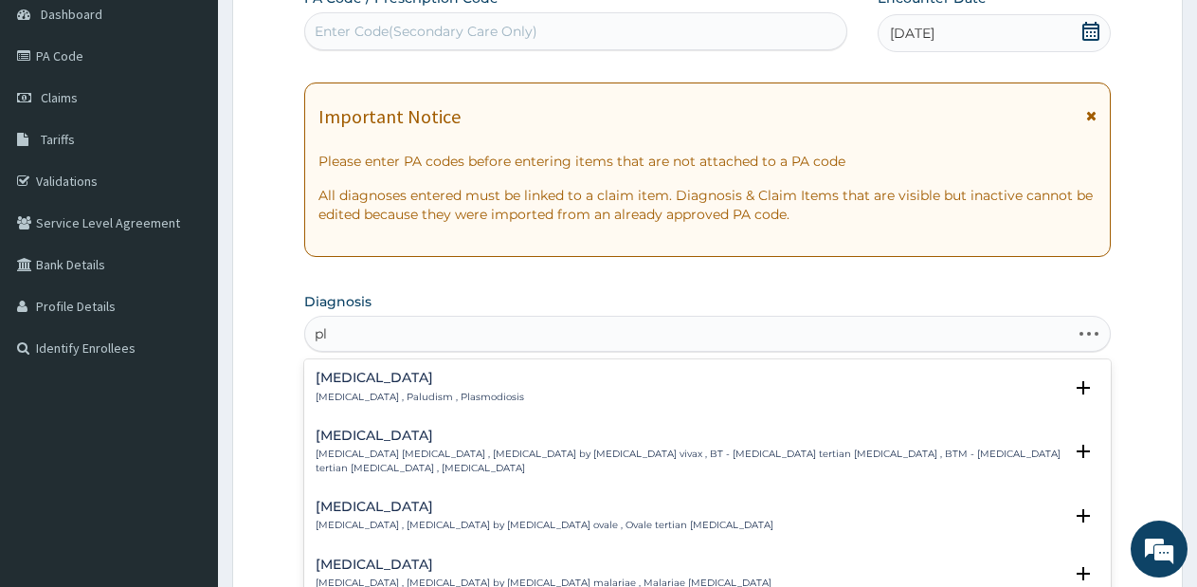
type input "p"
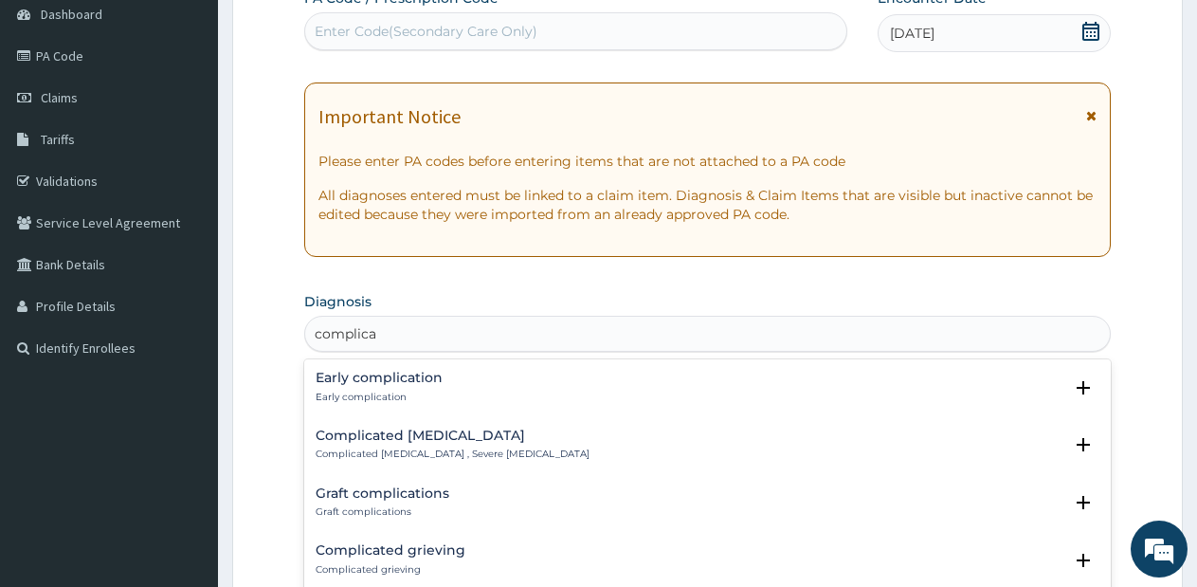
type input "complicat"
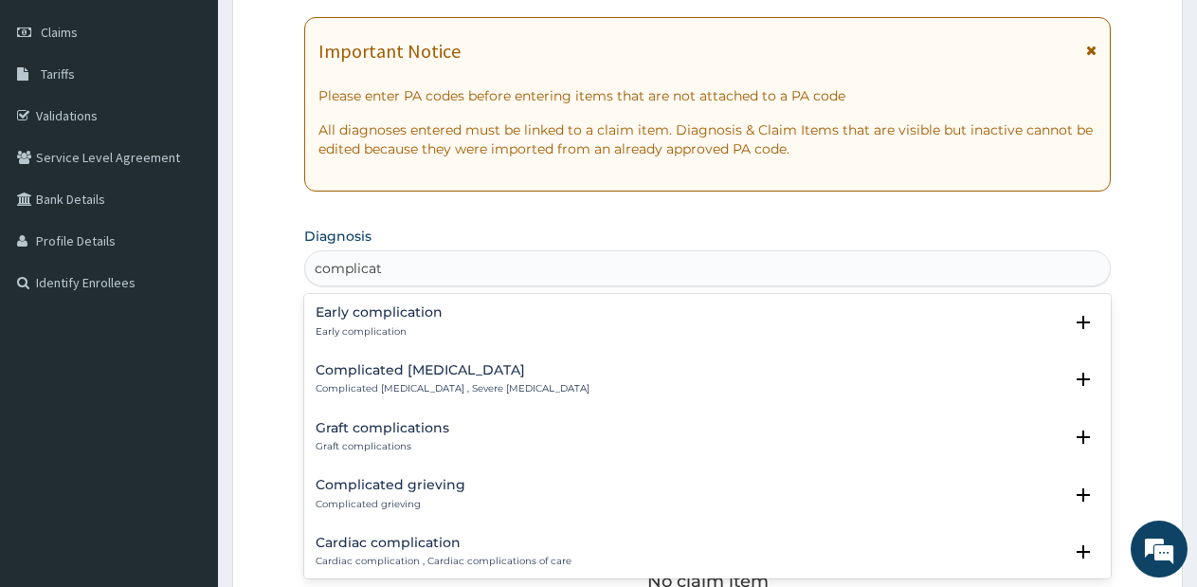
scroll to position [271, 0]
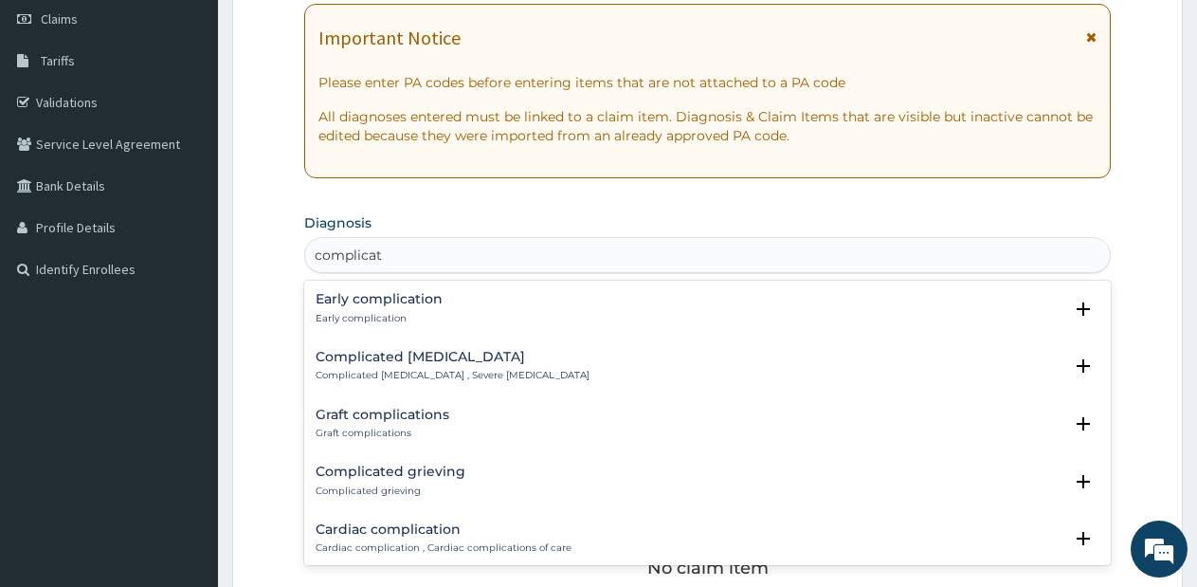
click at [421, 359] on h4 "Complicated [MEDICAL_DATA]" at bounding box center [453, 357] width 274 height 14
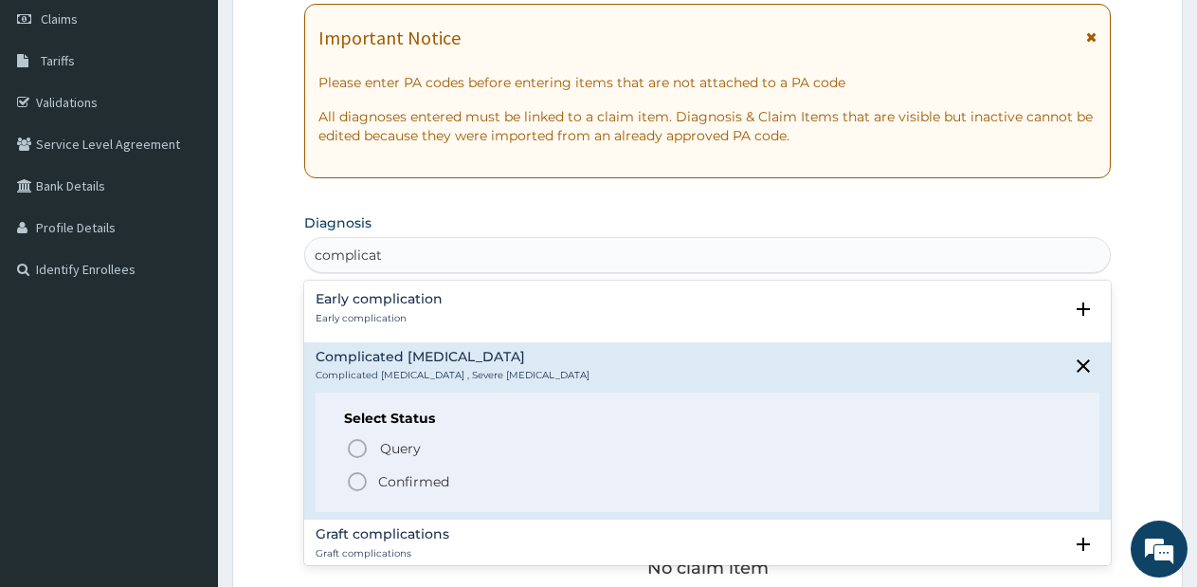
click at [354, 478] on icon "status option filled" at bounding box center [357, 481] width 23 height 23
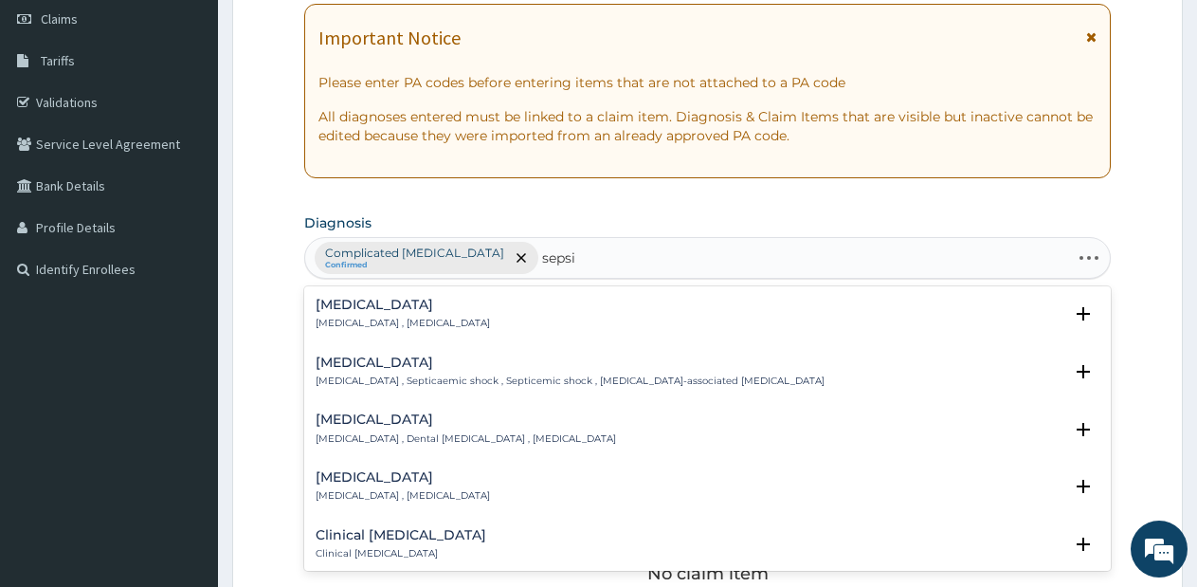
type input "[MEDICAL_DATA]"
click at [484, 316] on div "[MEDICAL_DATA] [MEDICAL_DATA] , [MEDICAL_DATA]" at bounding box center [708, 314] width 784 height 33
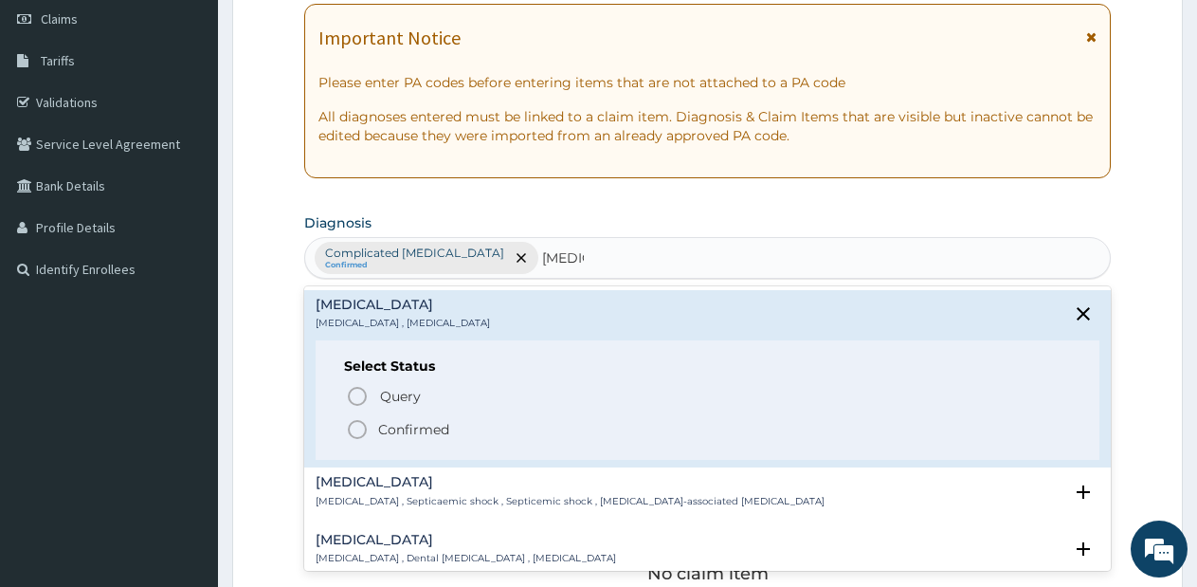
click at [354, 427] on icon "status option filled" at bounding box center [357, 429] width 23 height 23
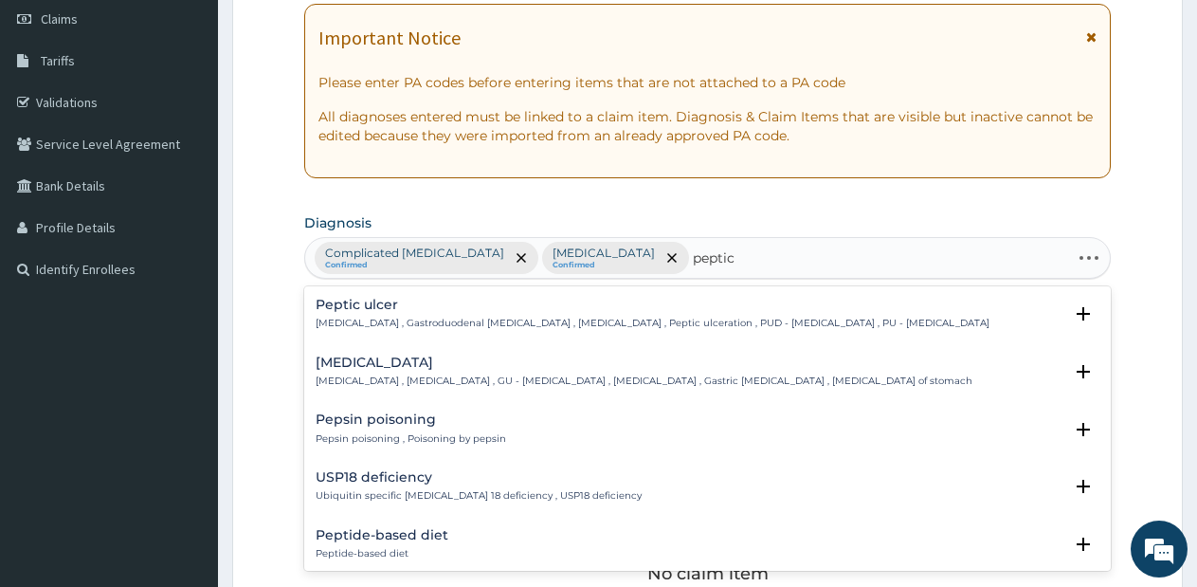
type input "peptic"
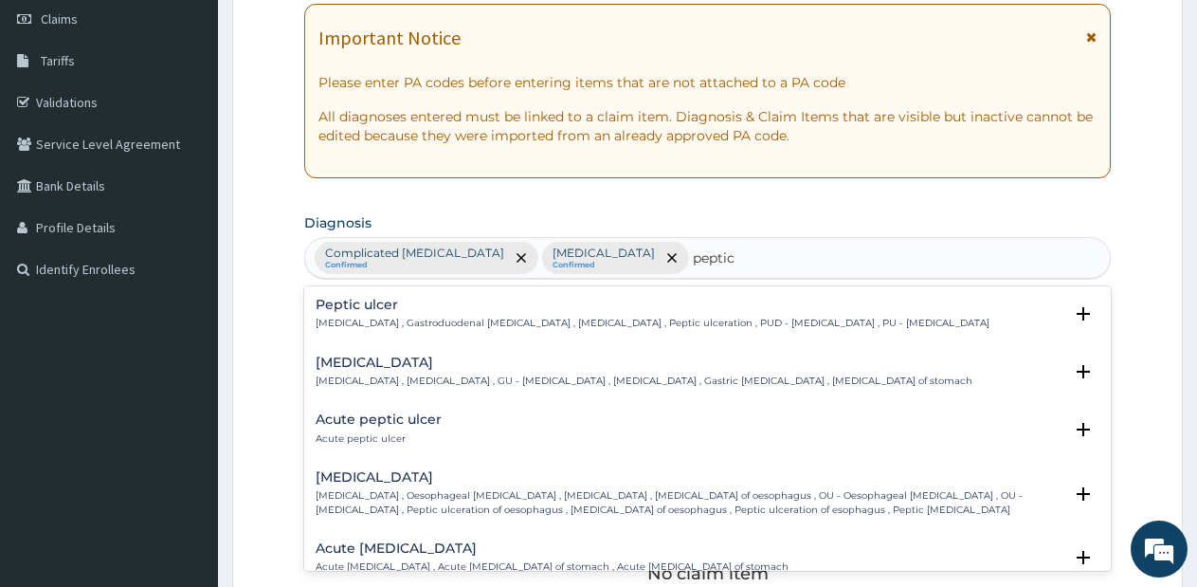
click at [391, 312] on h4 "Peptic ulcer" at bounding box center [653, 305] width 674 height 14
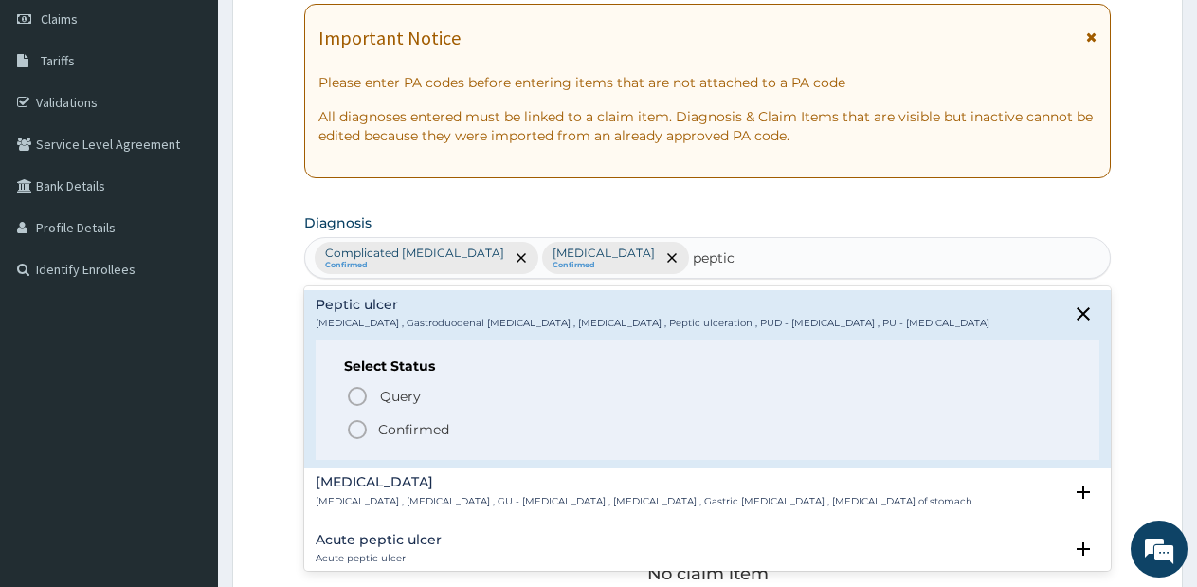
click at [356, 431] on icon "status option filled" at bounding box center [357, 429] width 23 height 23
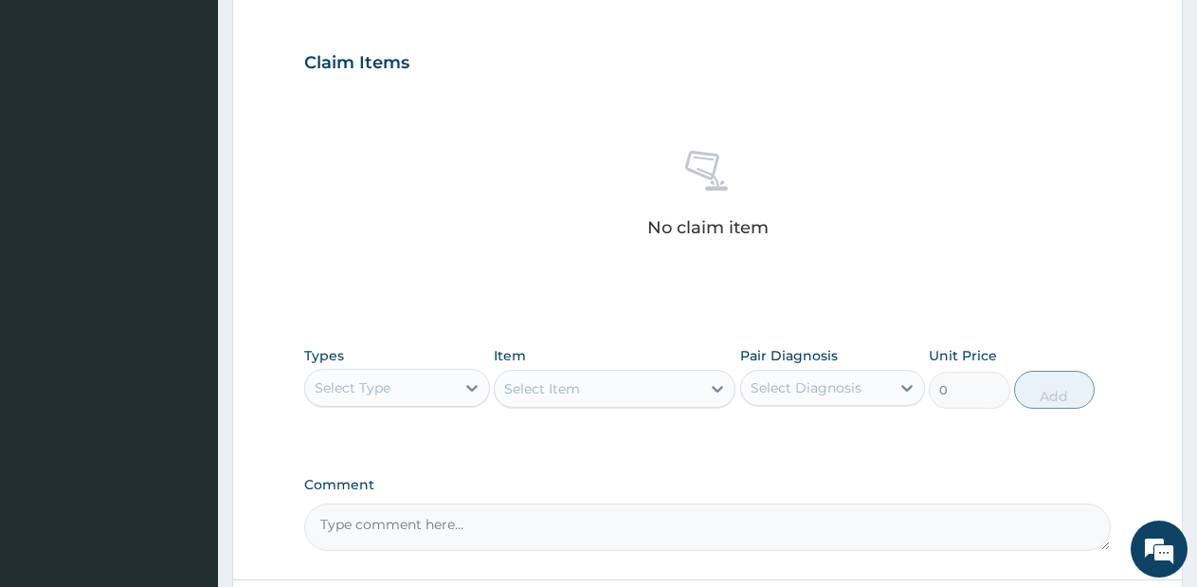
scroll to position [773, 0]
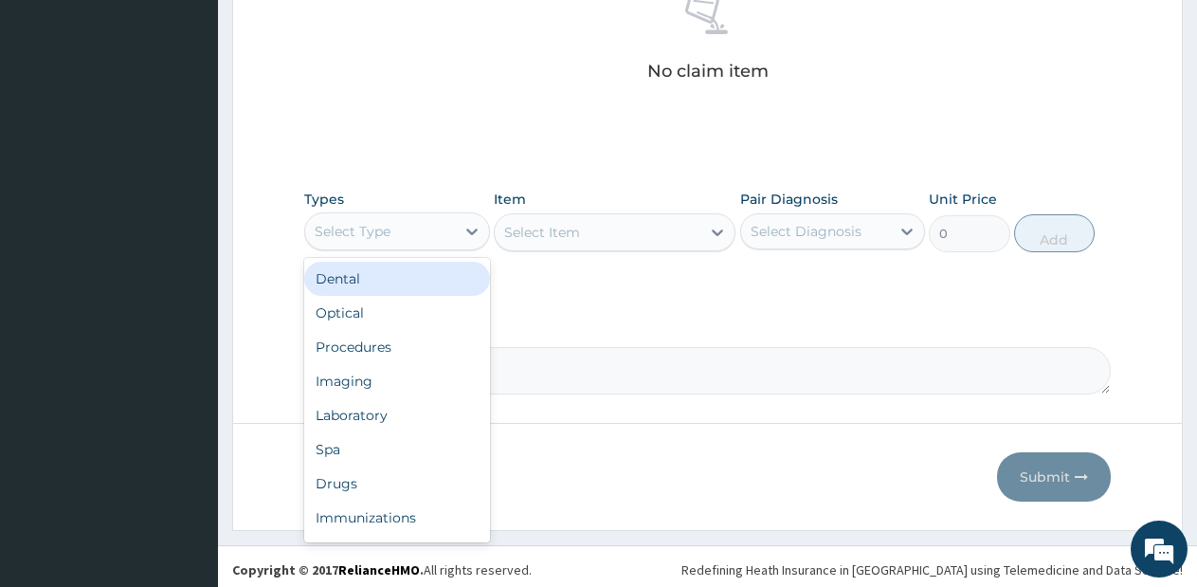
click at [451, 247] on div "Select Type" at bounding box center [397, 231] width 186 height 38
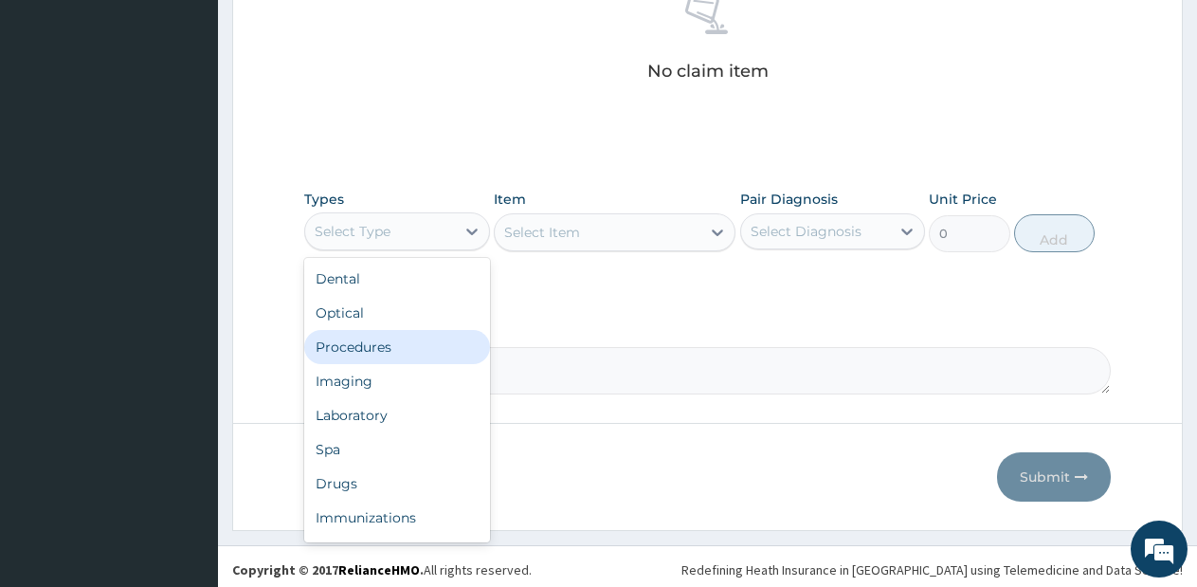
click at [416, 352] on div "Procedures" at bounding box center [397, 347] width 186 height 34
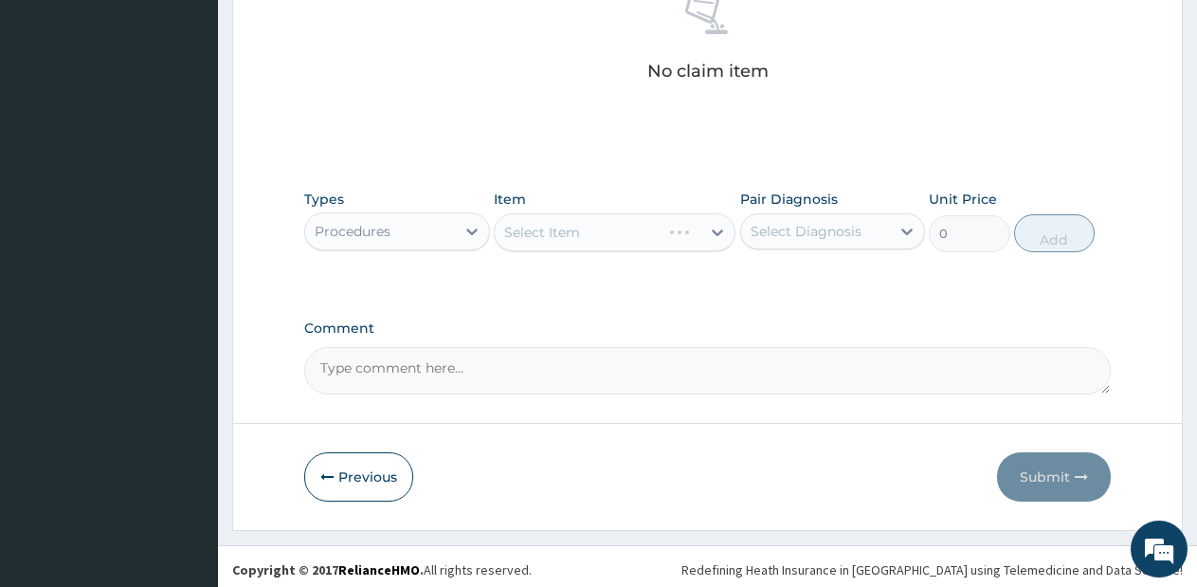
click at [661, 234] on div "Select Item" at bounding box center [615, 232] width 242 height 38
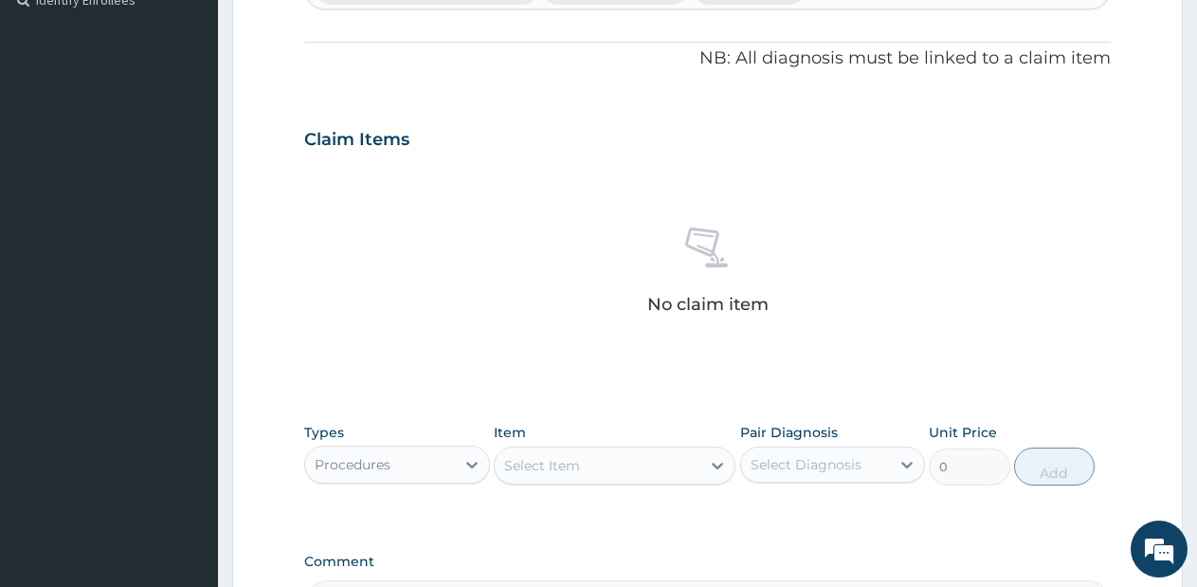
scroll to position [780, 0]
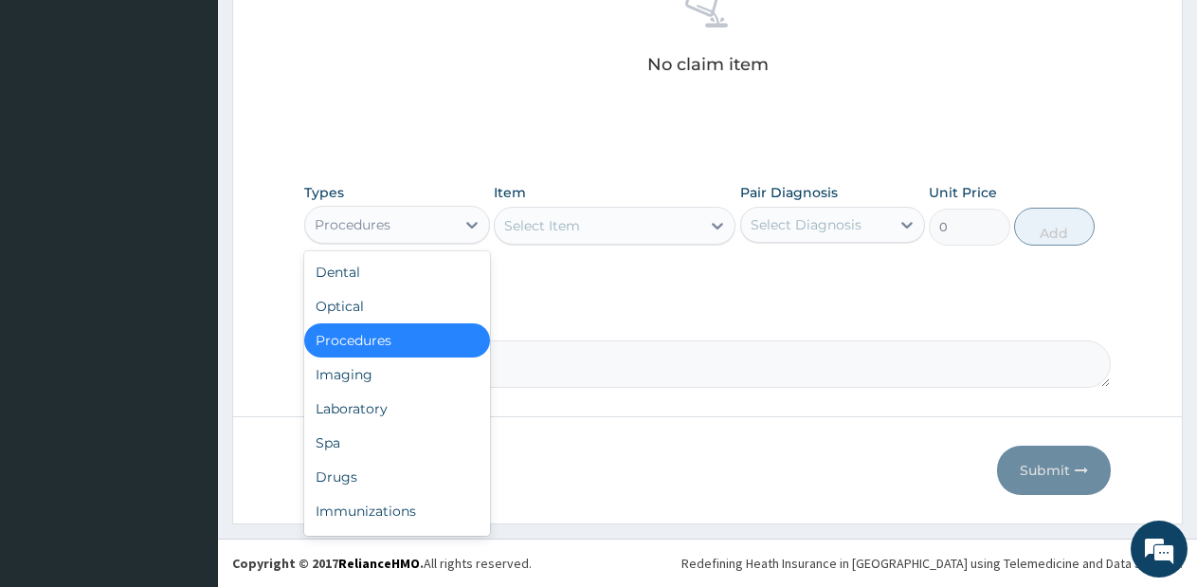
click at [433, 216] on div "Procedures" at bounding box center [380, 224] width 150 height 30
click at [337, 466] on div "Drugs" at bounding box center [397, 477] width 186 height 34
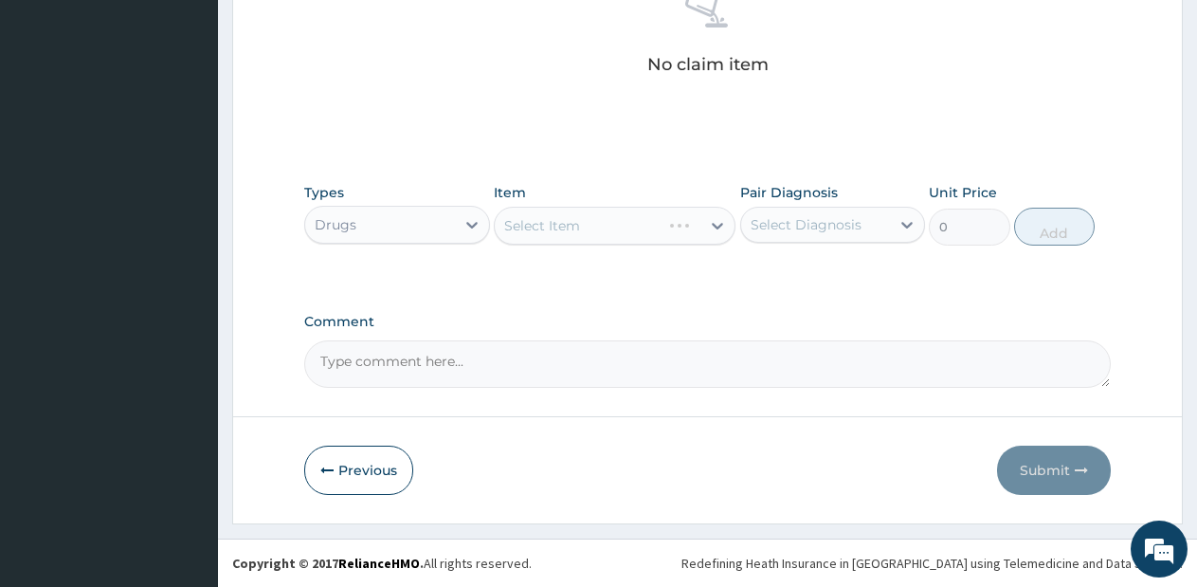
click at [642, 211] on div "Select Item" at bounding box center [615, 226] width 242 height 38
click at [642, 212] on div "Select Item" at bounding box center [598, 225] width 206 height 30
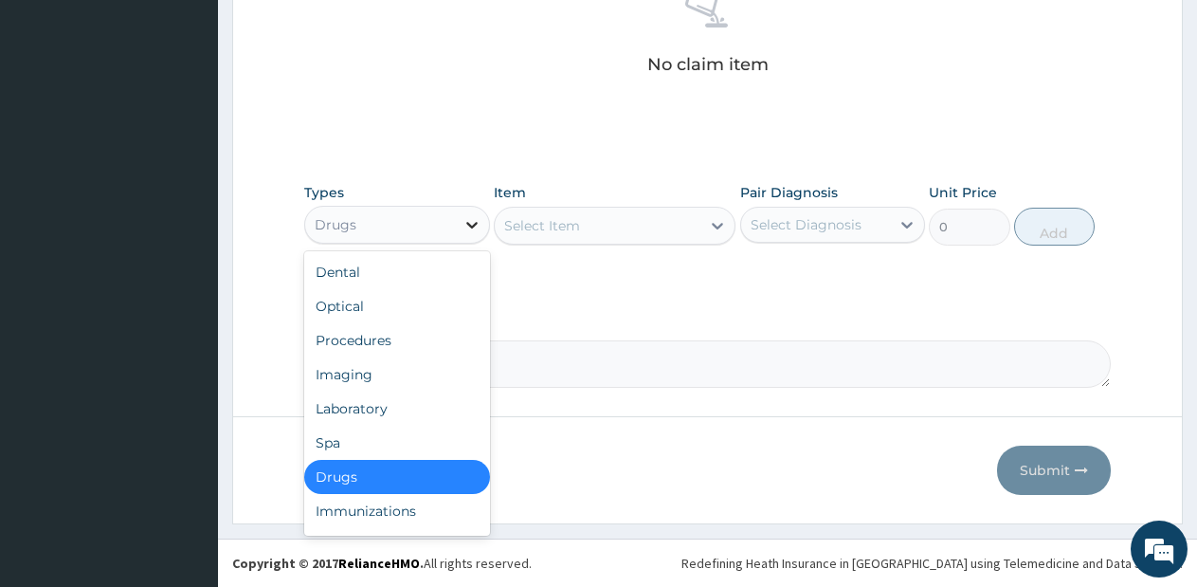
click at [457, 226] on div at bounding box center [472, 225] width 34 height 34
click at [380, 354] on div "Procedures" at bounding box center [397, 340] width 186 height 34
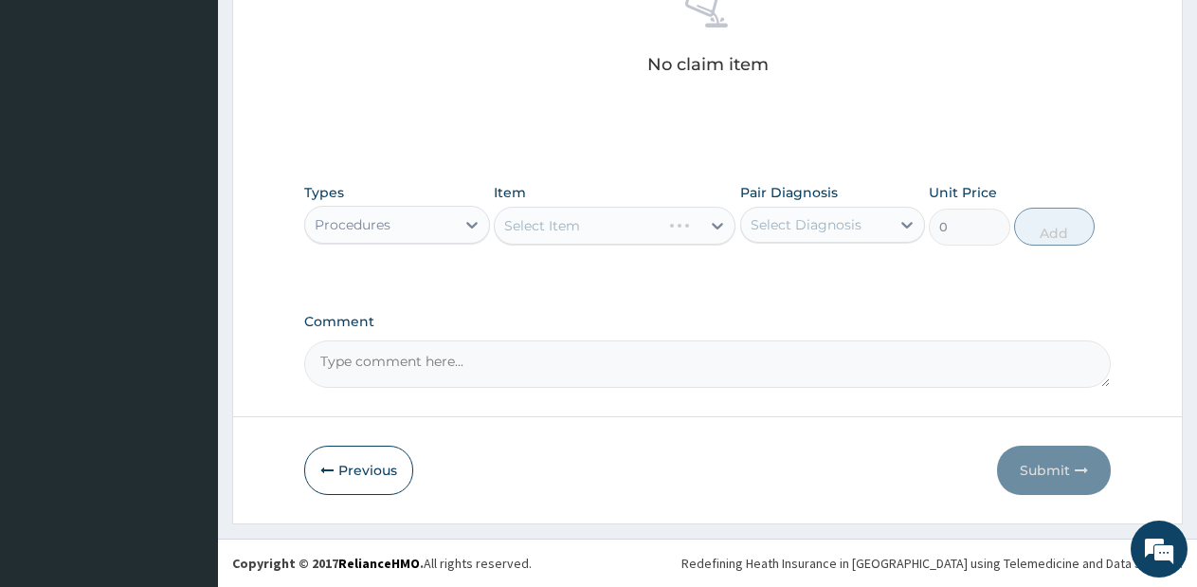
click at [631, 223] on div "Select Item" at bounding box center [615, 226] width 242 height 38
click at [645, 220] on div "Select Item" at bounding box center [615, 226] width 242 height 38
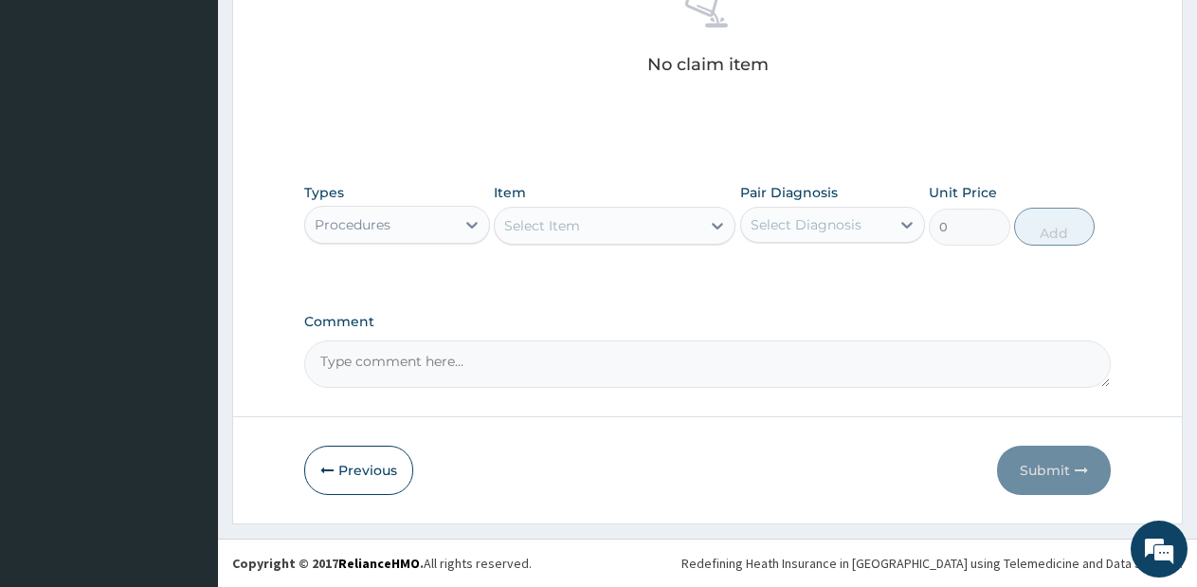
click at [646, 220] on div "Select Item" at bounding box center [598, 225] width 206 height 30
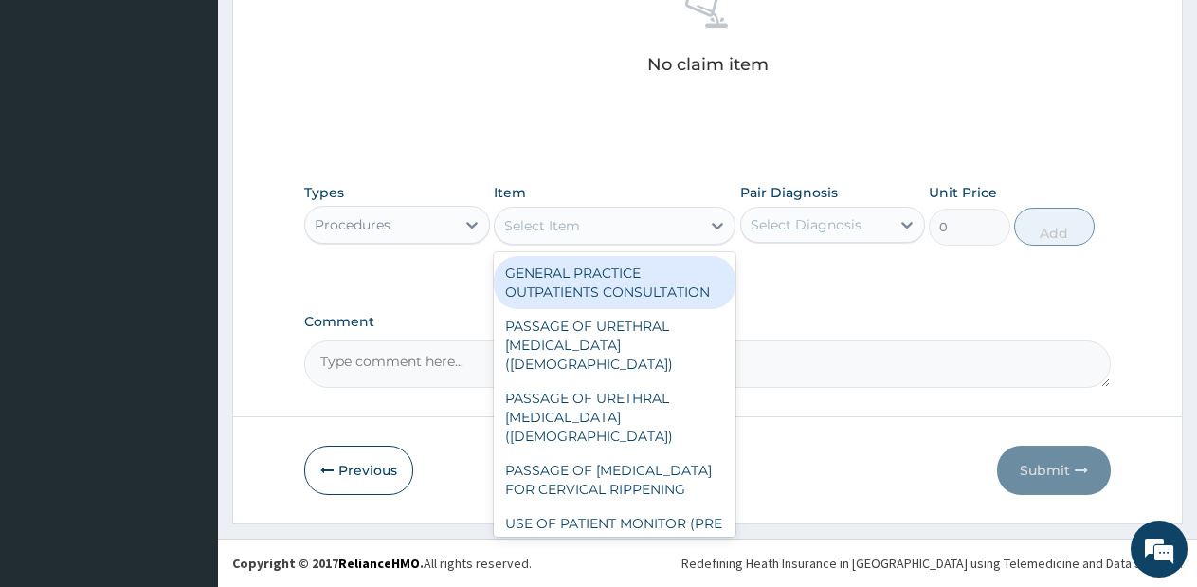
click at [625, 277] on div "GENERAL PRACTICE OUTPATIENTS CONSULTATION" at bounding box center [615, 282] width 242 height 53
type input "2550"
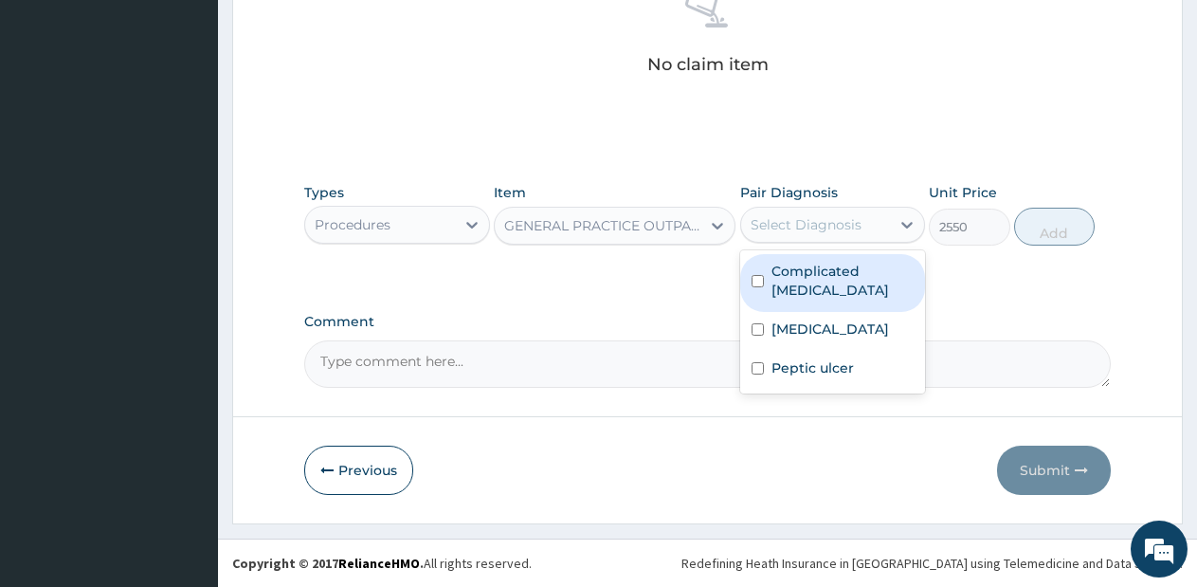
click at [861, 212] on div "Select Diagnosis" at bounding box center [816, 224] width 150 height 30
click at [838, 281] on div "Complicated [MEDICAL_DATA]" at bounding box center [833, 283] width 186 height 58
checkbox input "true"
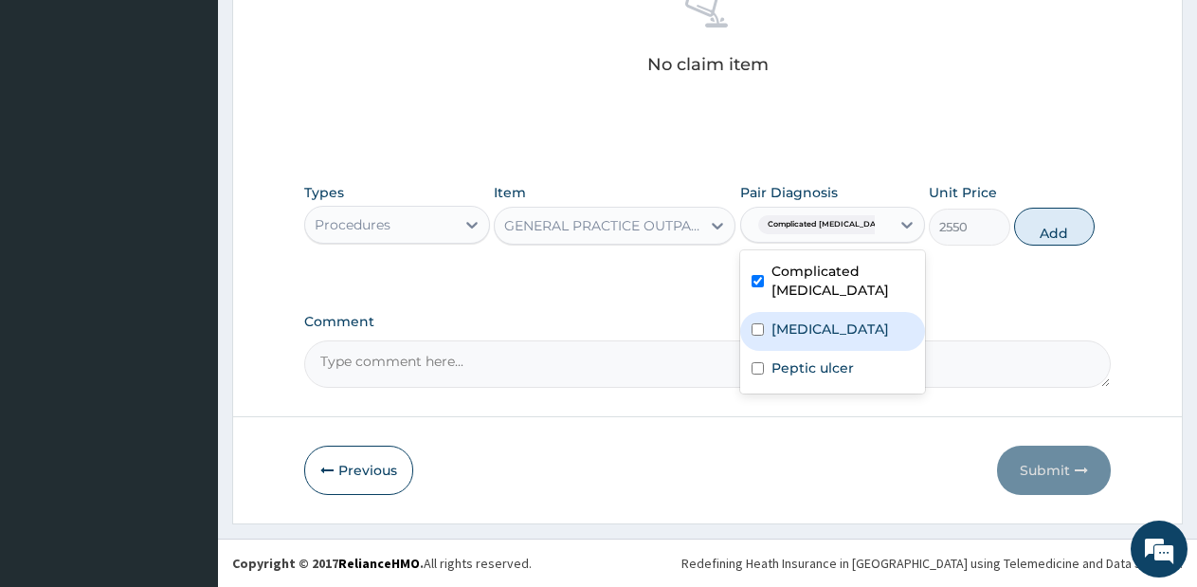
click at [829, 313] on div "Sepsis" at bounding box center [833, 331] width 186 height 39
checkbox input "true"
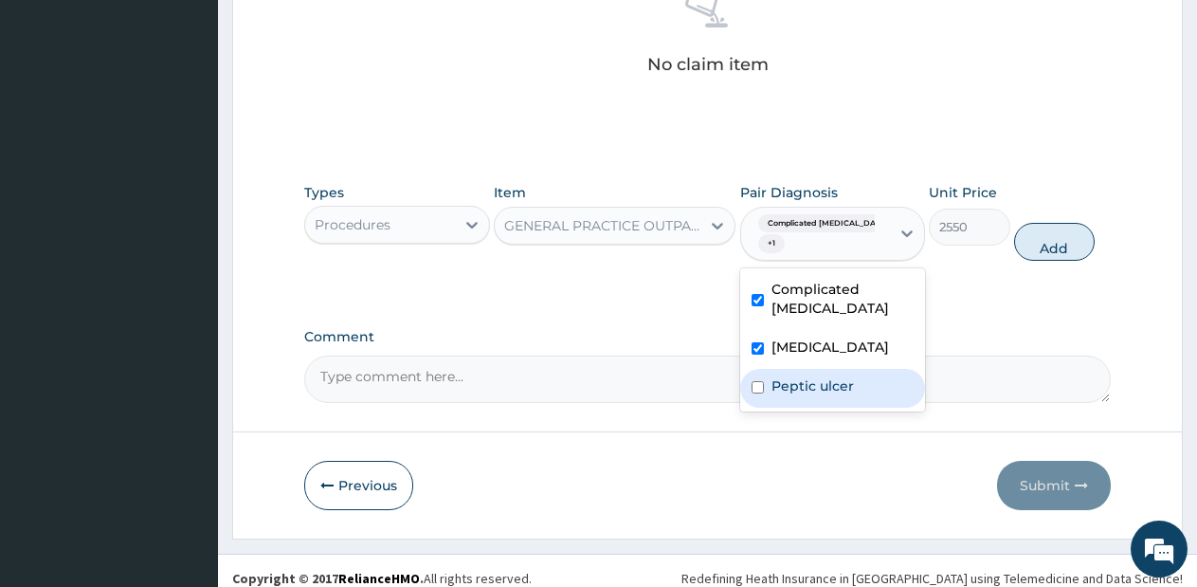
click at [825, 369] on div "Peptic ulcer" at bounding box center [833, 388] width 186 height 39
checkbox input "true"
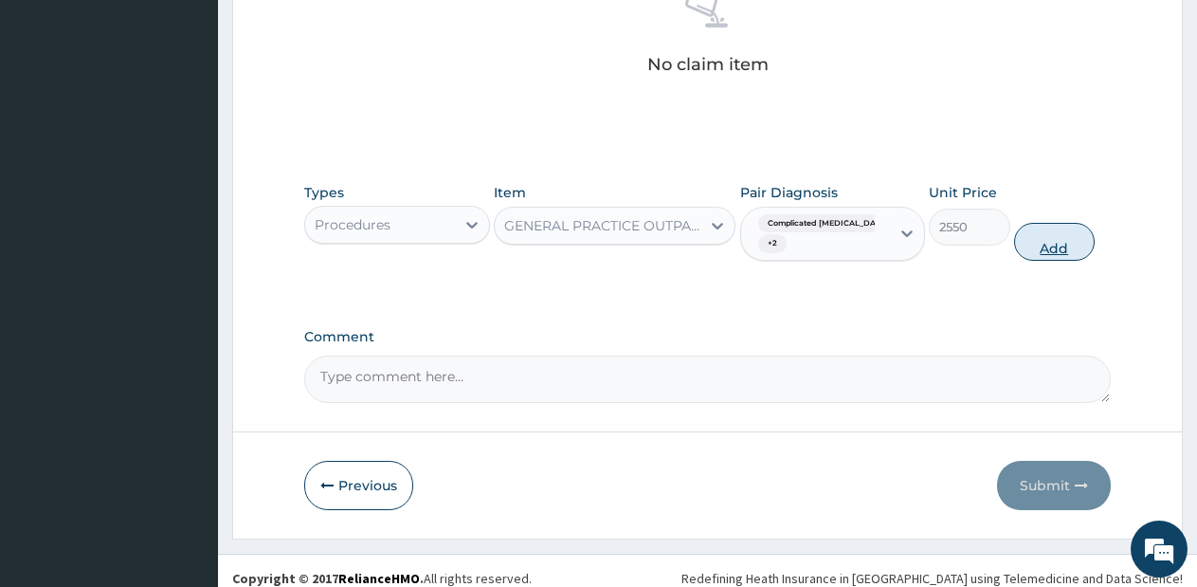
click at [1046, 226] on button "Add" at bounding box center [1054, 242] width 81 height 38
type input "0"
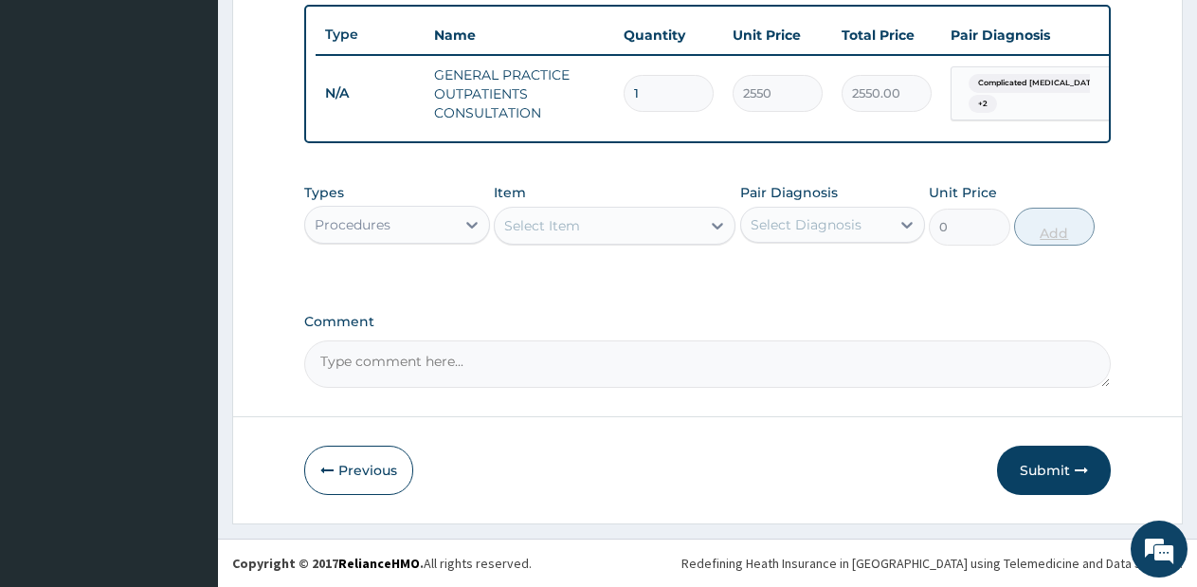
scroll to position [716, 0]
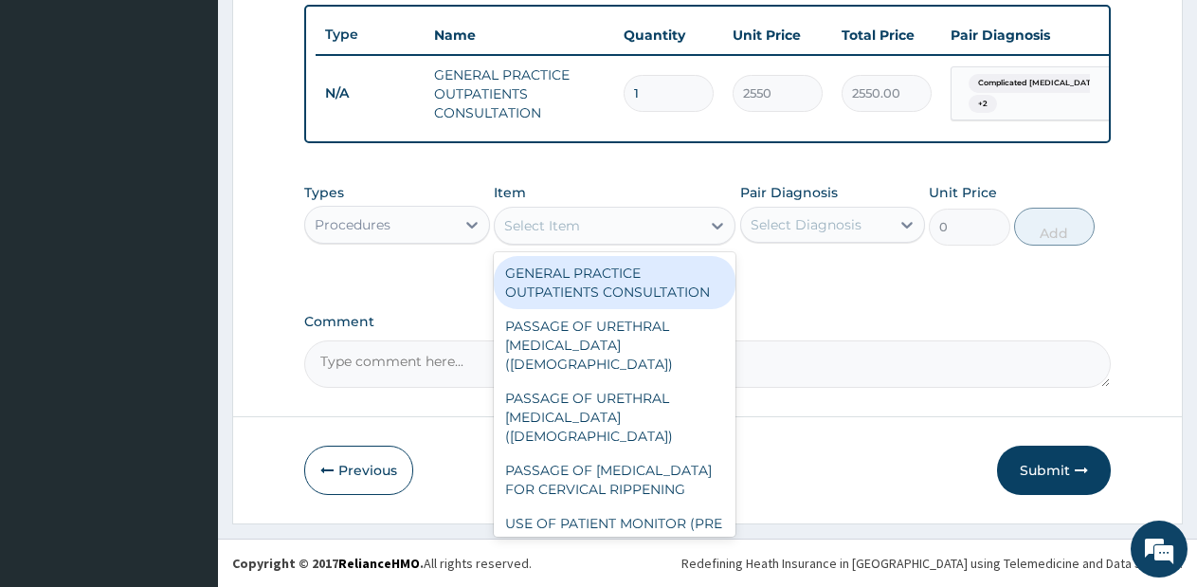
click at [606, 224] on div "Select Item" at bounding box center [598, 225] width 206 height 30
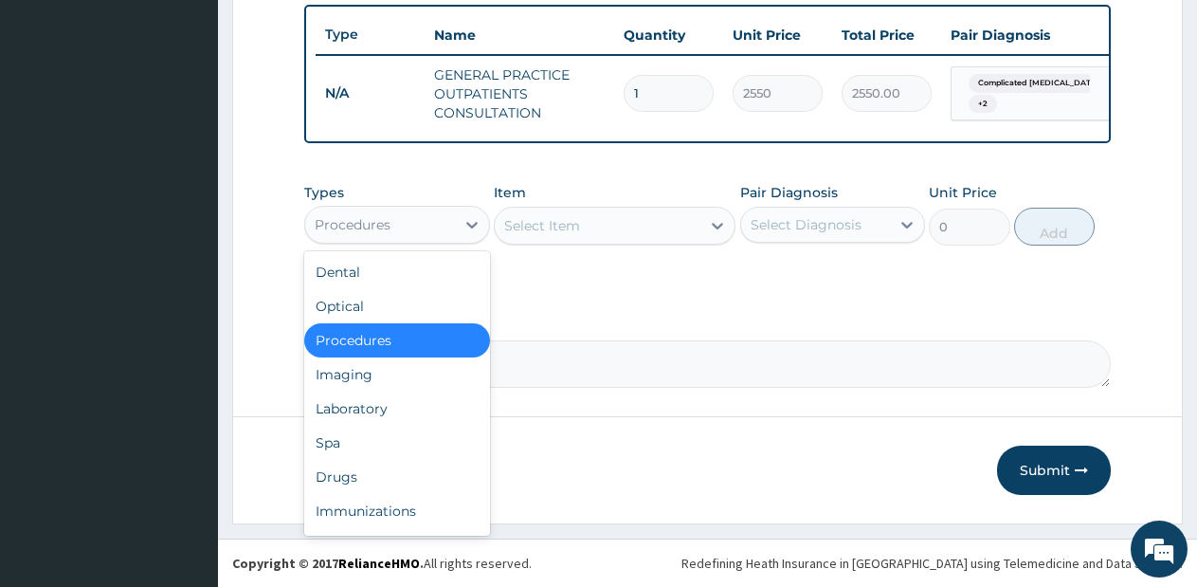
click at [436, 224] on div "Procedures" at bounding box center [380, 224] width 150 height 30
click at [354, 473] on div "Drugs" at bounding box center [397, 477] width 186 height 34
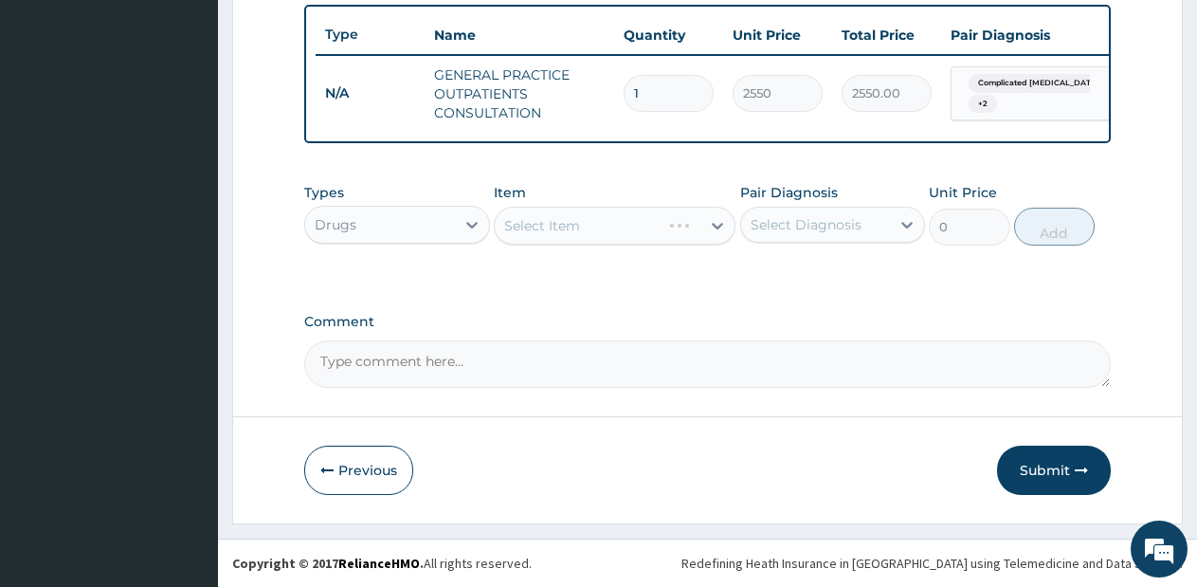
click at [666, 219] on div "Select Item" at bounding box center [615, 226] width 242 height 38
click at [666, 219] on div "Select Item" at bounding box center [598, 225] width 206 height 30
click at [666, 224] on div "Select Item" at bounding box center [598, 225] width 206 height 30
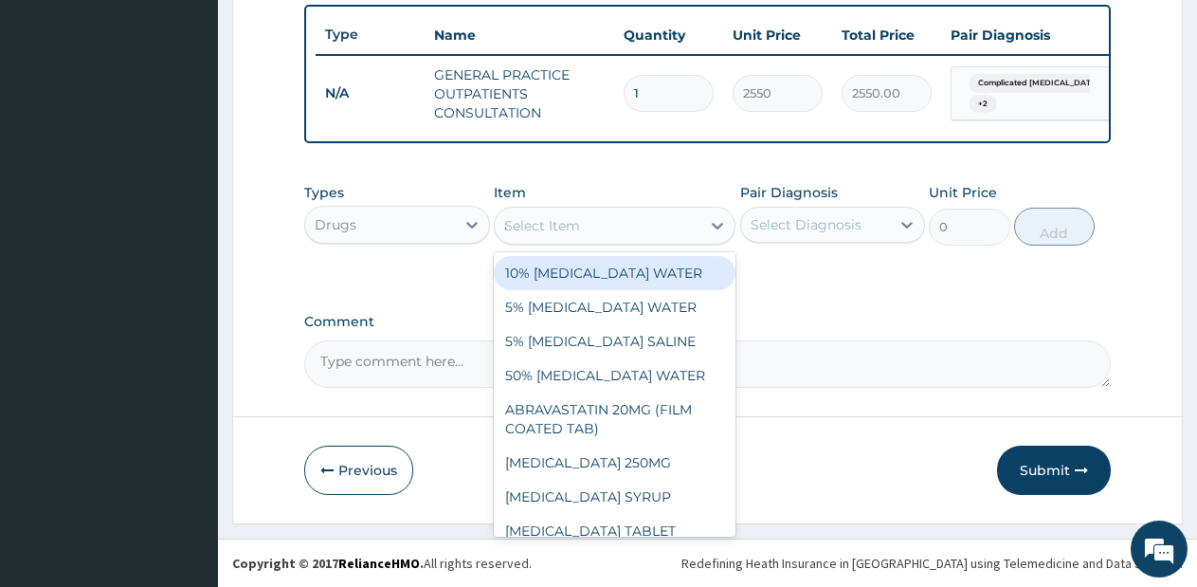
type input "ar"
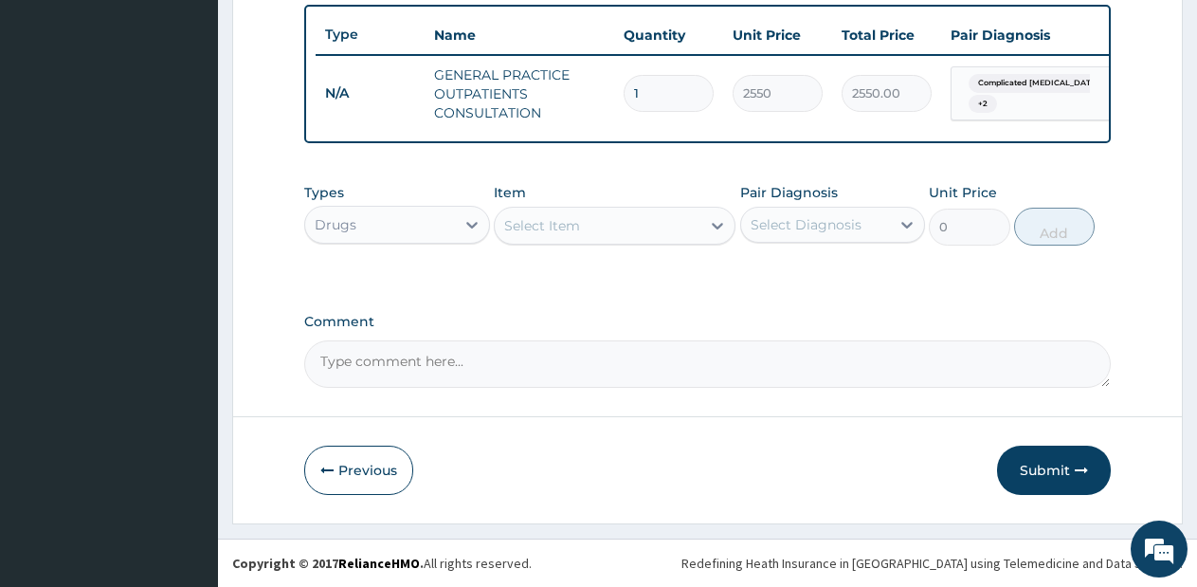
click at [666, 224] on div "Select Item" at bounding box center [598, 225] width 206 height 30
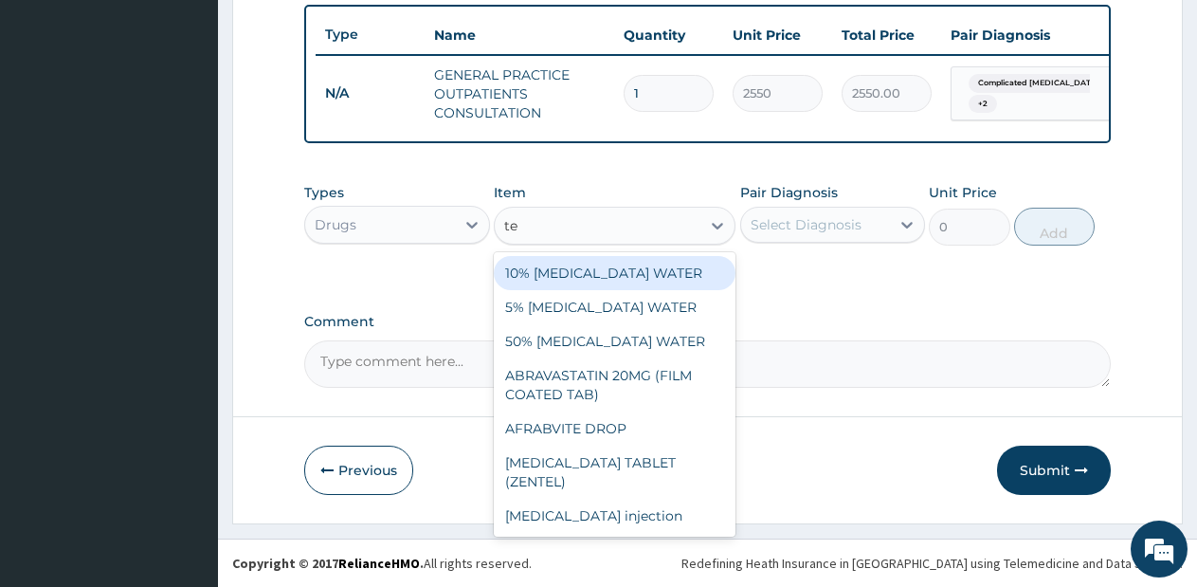
type input "t"
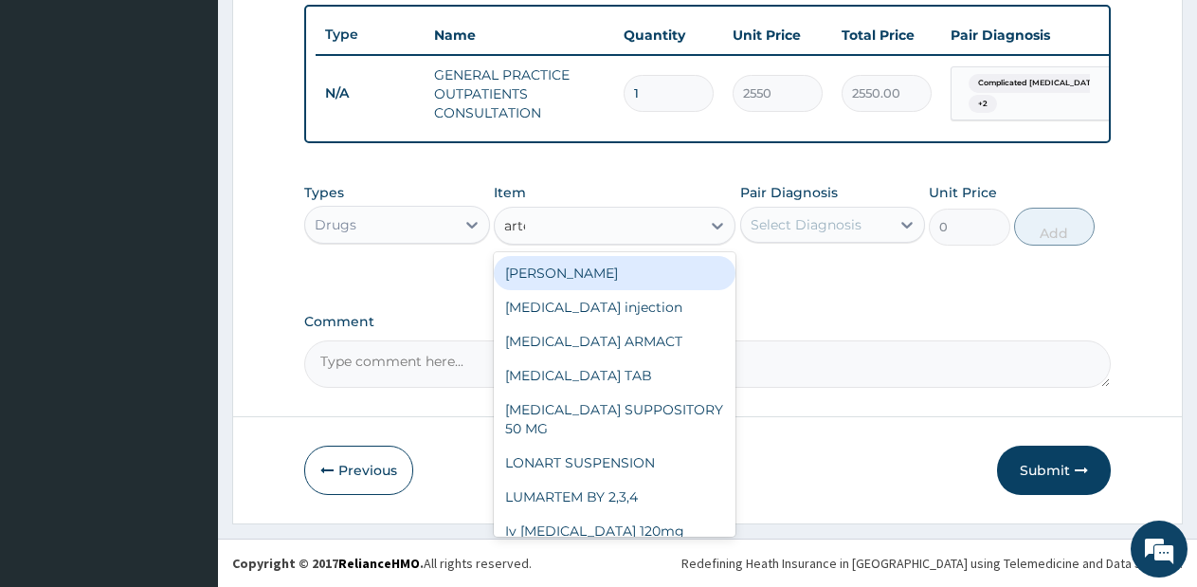
type input "artem"
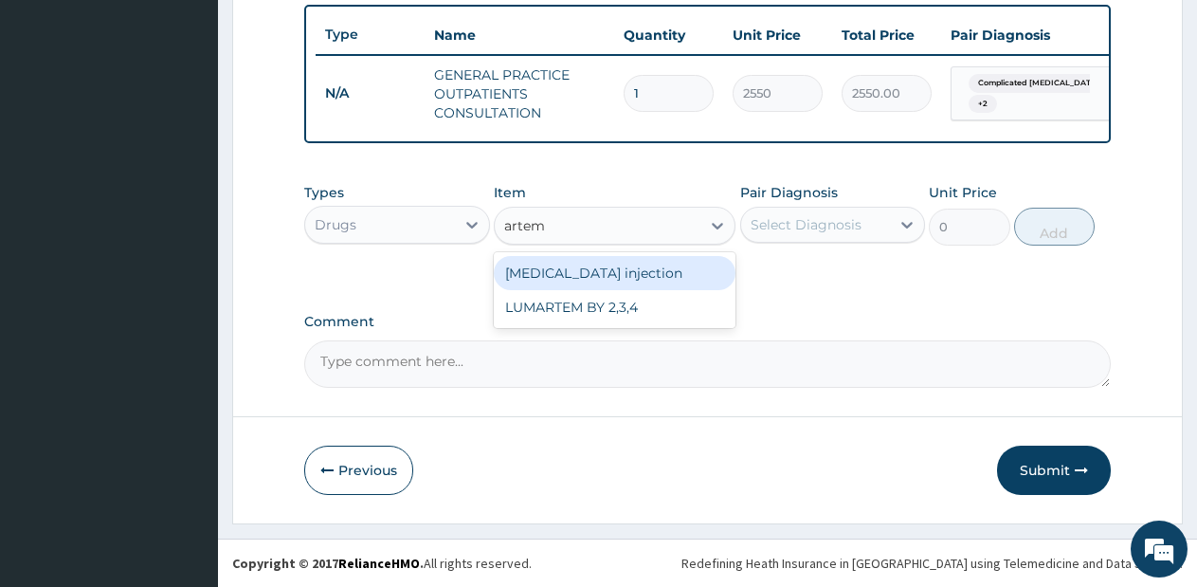
click at [649, 281] on div "[MEDICAL_DATA] injection" at bounding box center [615, 273] width 242 height 34
type input "760"
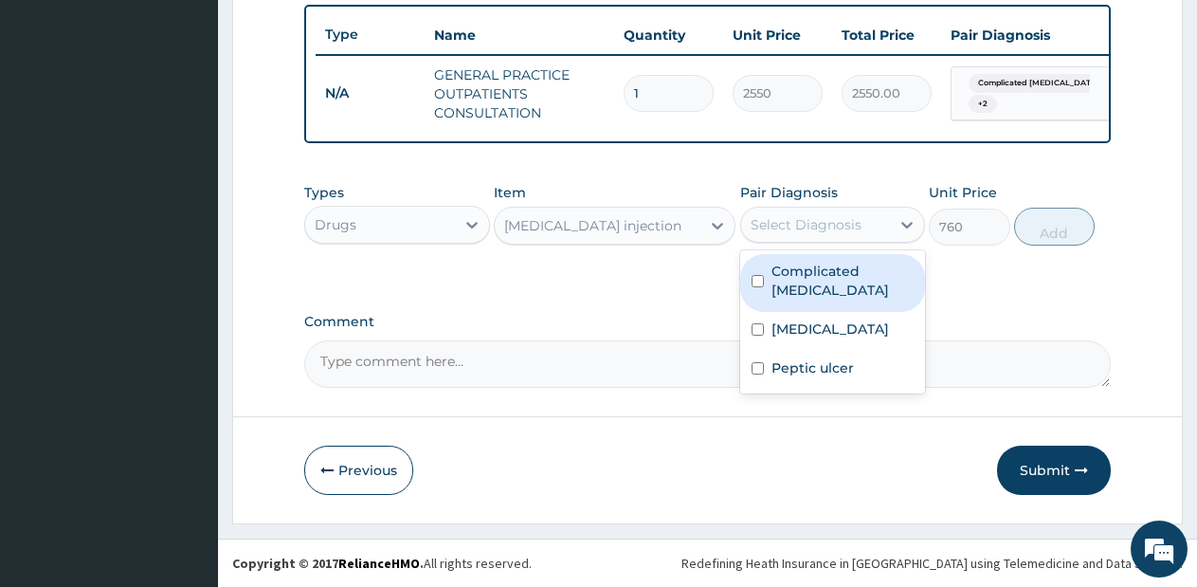
click at [864, 230] on div "Select Diagnosis" at bounding box center [816, 224] width 150 height 30
click at [851, 263] on label "Complicated malaria" at bounding box center [842, 281] width 143 height 38
checkbox input "true"
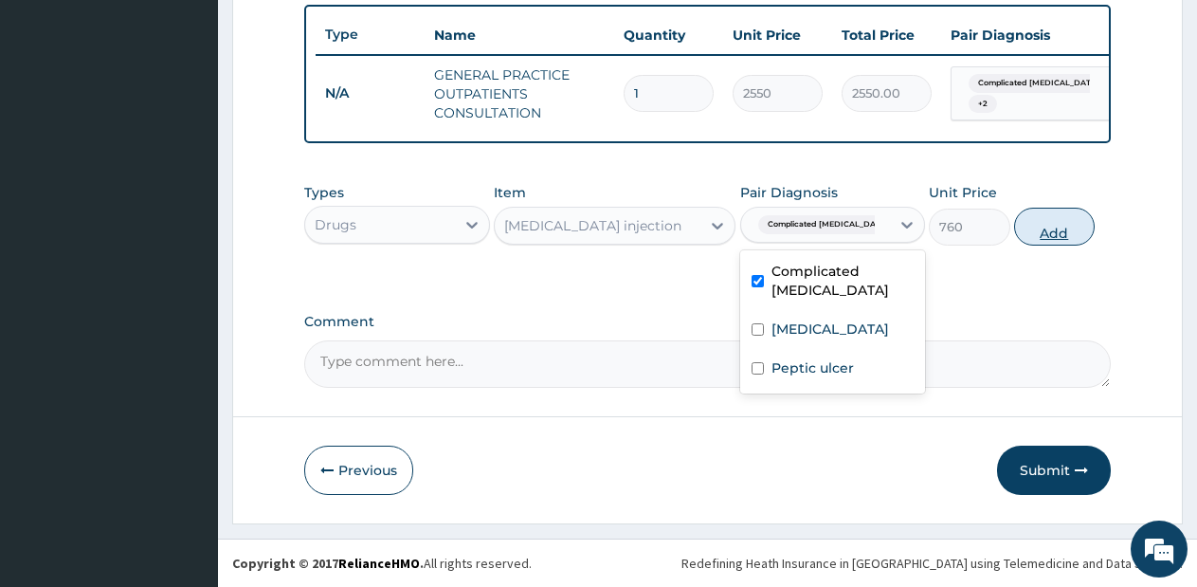
click at [1024, 228] on button "Add" at bounding box center [1054, 227] width 81 height 38
type input "0"
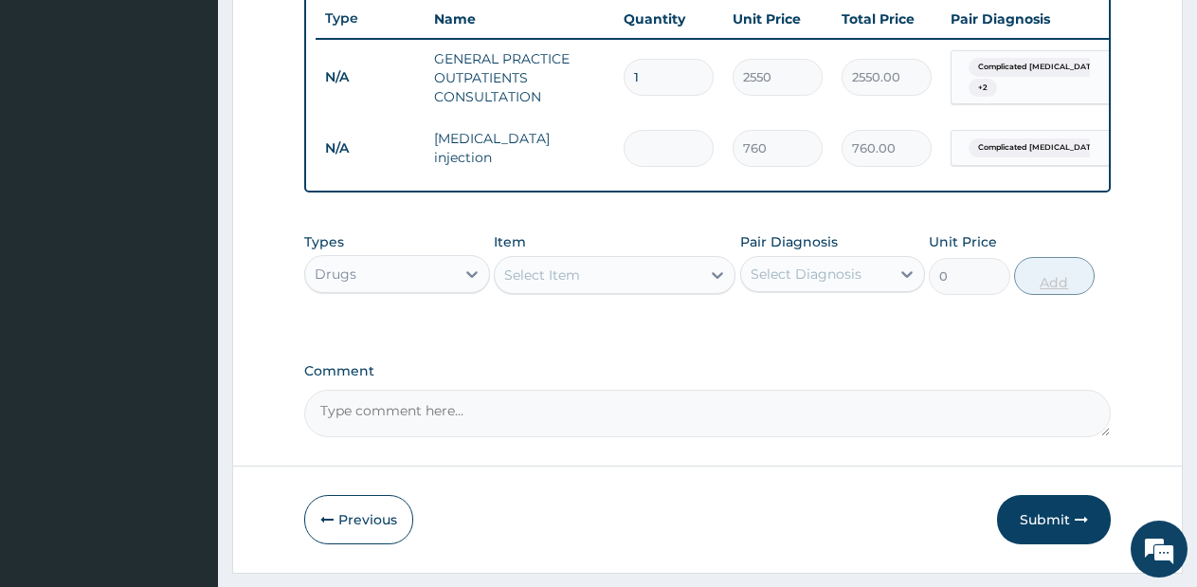
type input "0.00"
type input "2"
type input "1520.00"
type input "2"
click at [621, 278] on div "Select Item" at bounding box center [598, 275] width 206 height 30
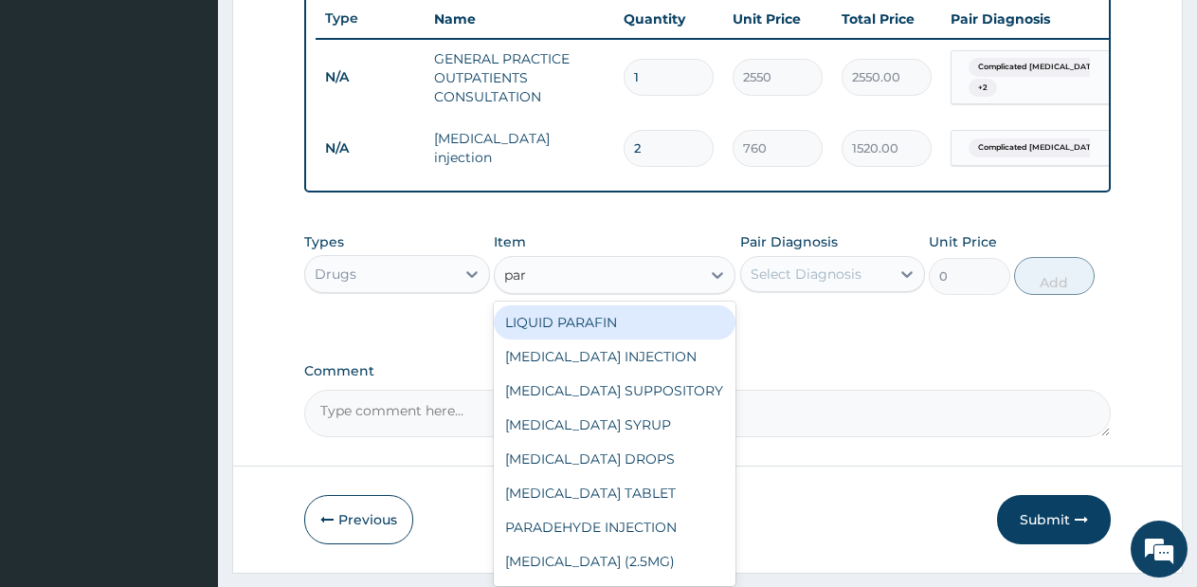
type input "para"
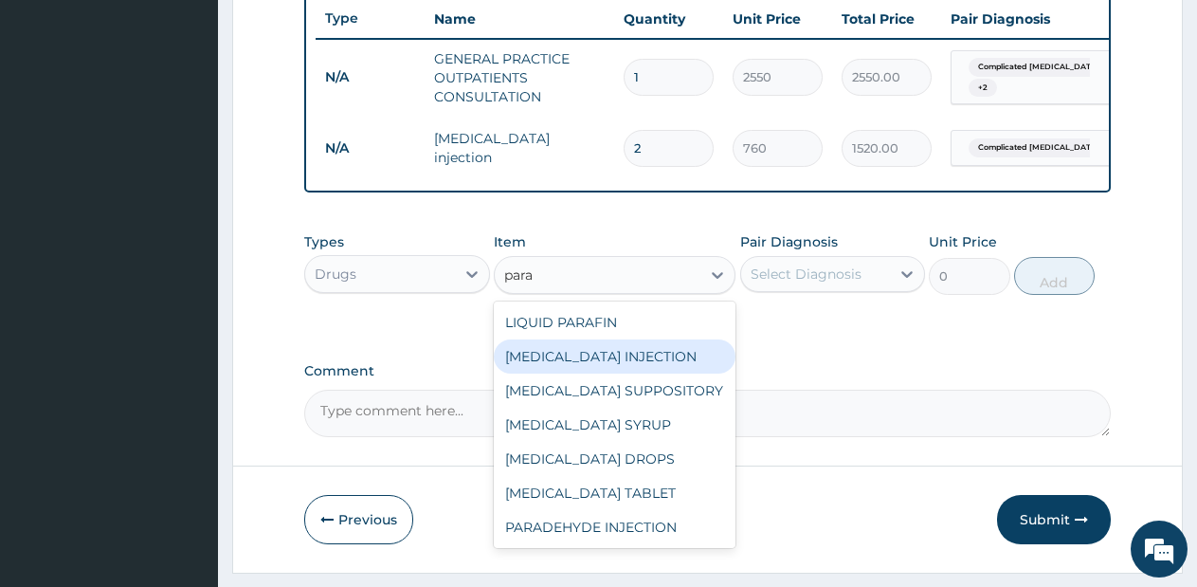
click at [633, 364] on div "[MEDICAL_DATA] INJECTION" at bounding box center [615, 356] width 242 height 34
type input "712.5"
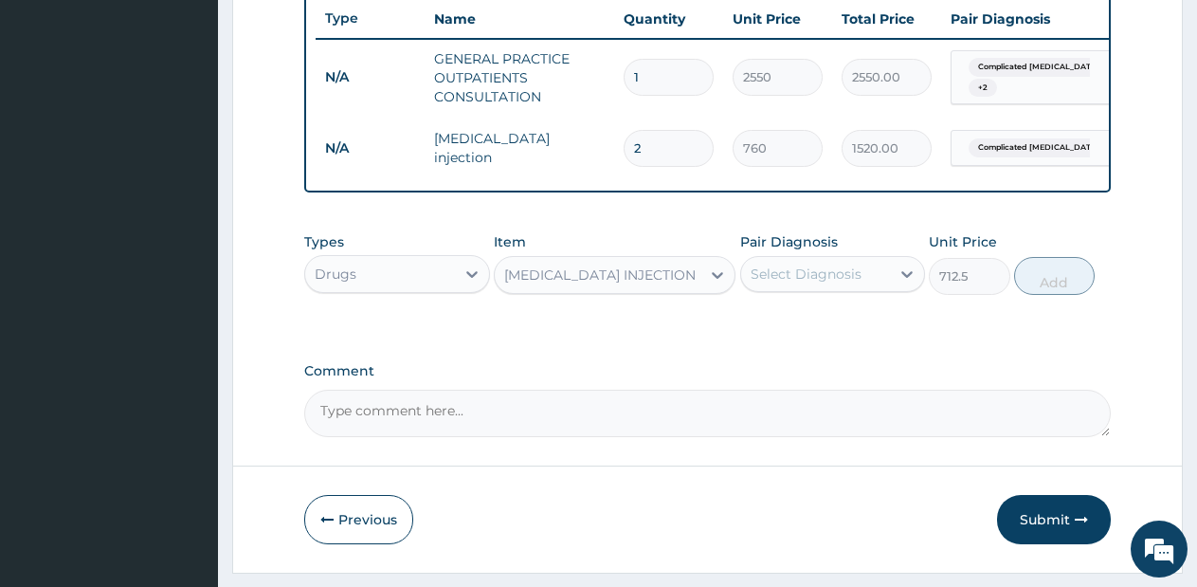
click at [835, 283] on div "Select Diagnosis" at bounding box center [806, 273] width 111 height 19
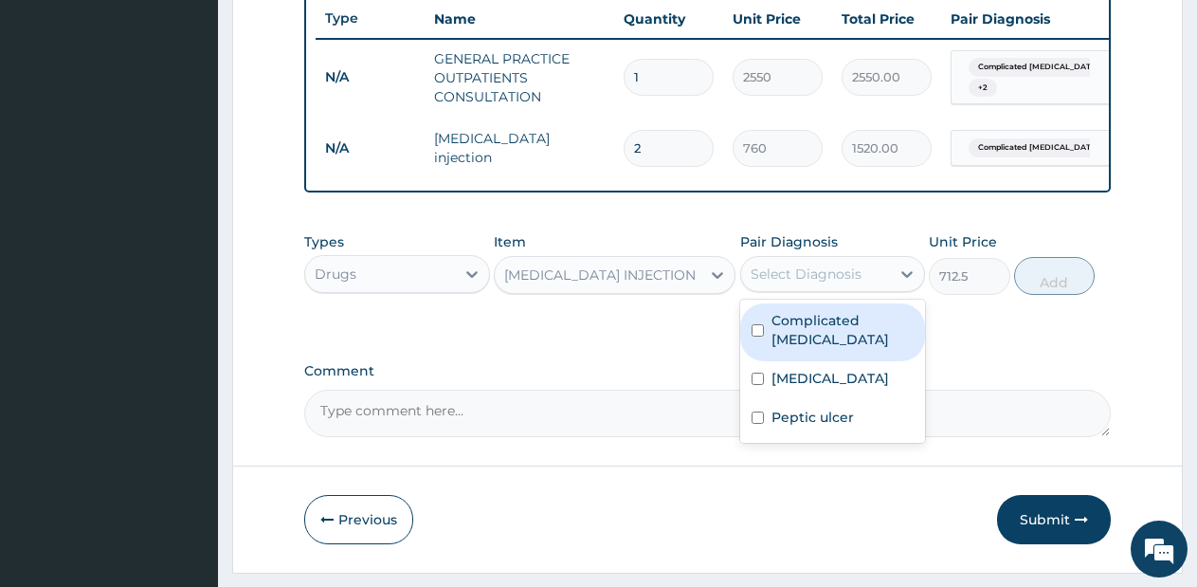
click at [828, 340] on label "Complicated malaria" at bounding box center [842, 330] width 143 height 38
checkbox input "true"
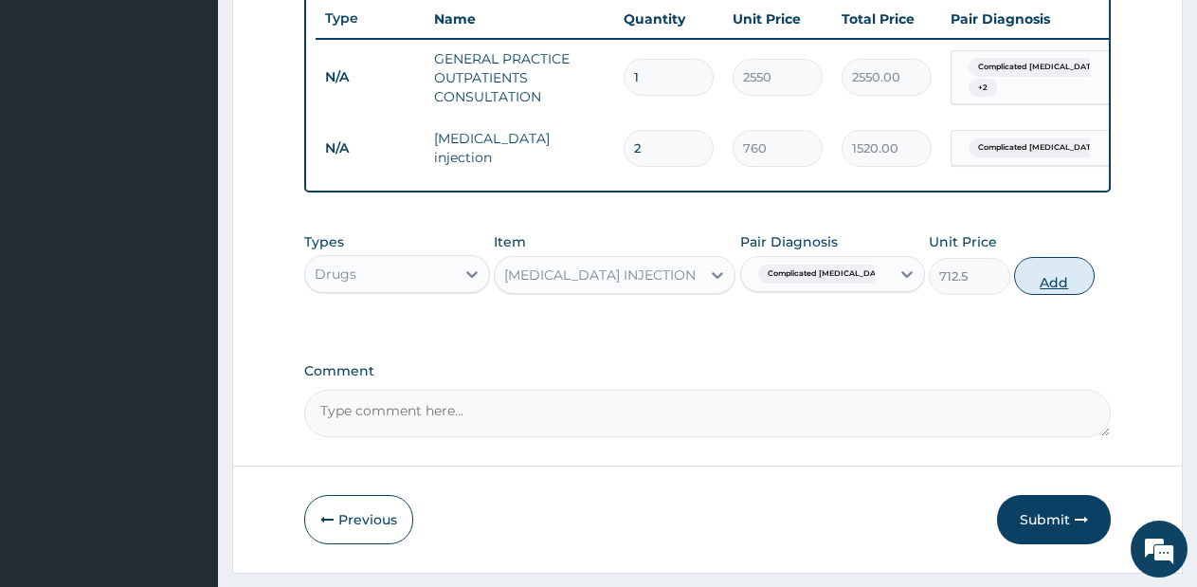
click at [1032, 294] on button "Add" at bounding box center [1054, 276] width 81 height 38
type input "0"
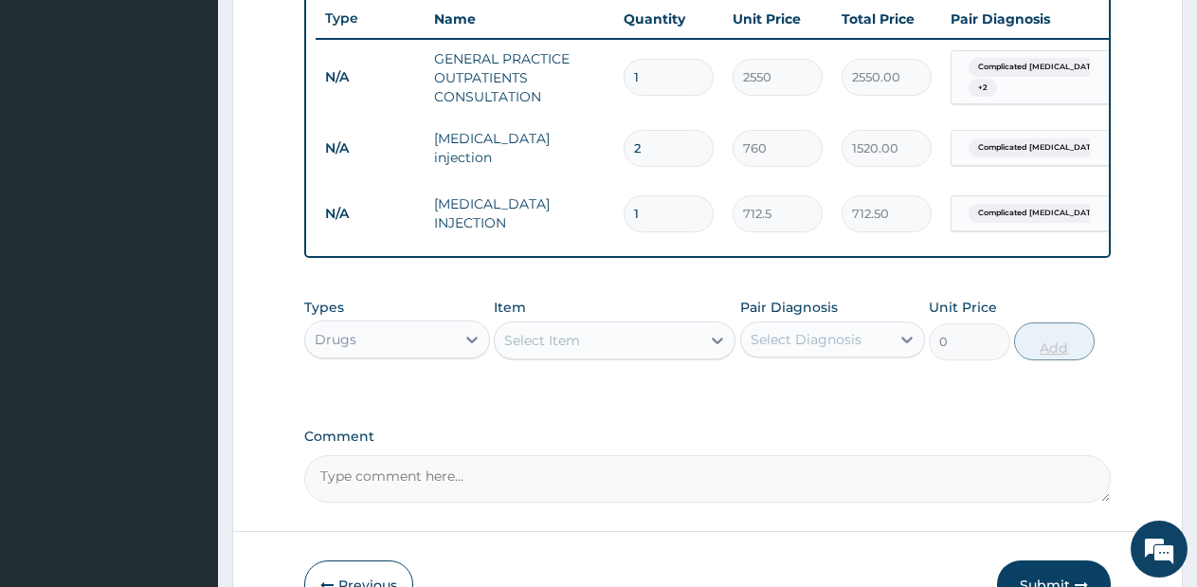
type input "0.00"
type input "4"
type input "2850.00"
type input "4"
click at [626, 355] on div "Select Item" at bounding box center [598, 340] width 206 height 30
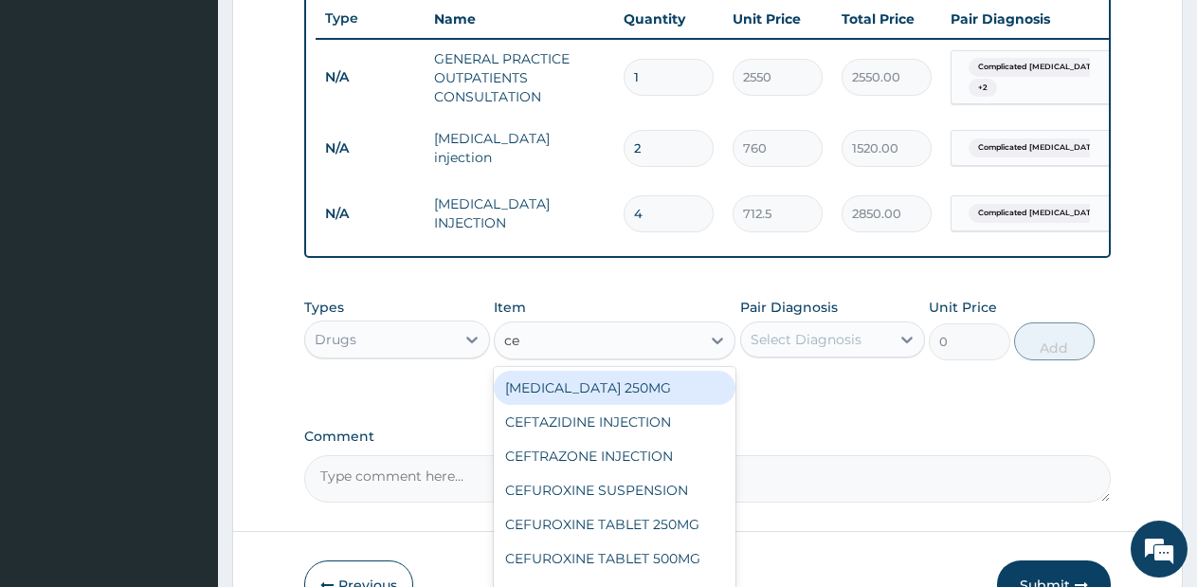
type input "cef"
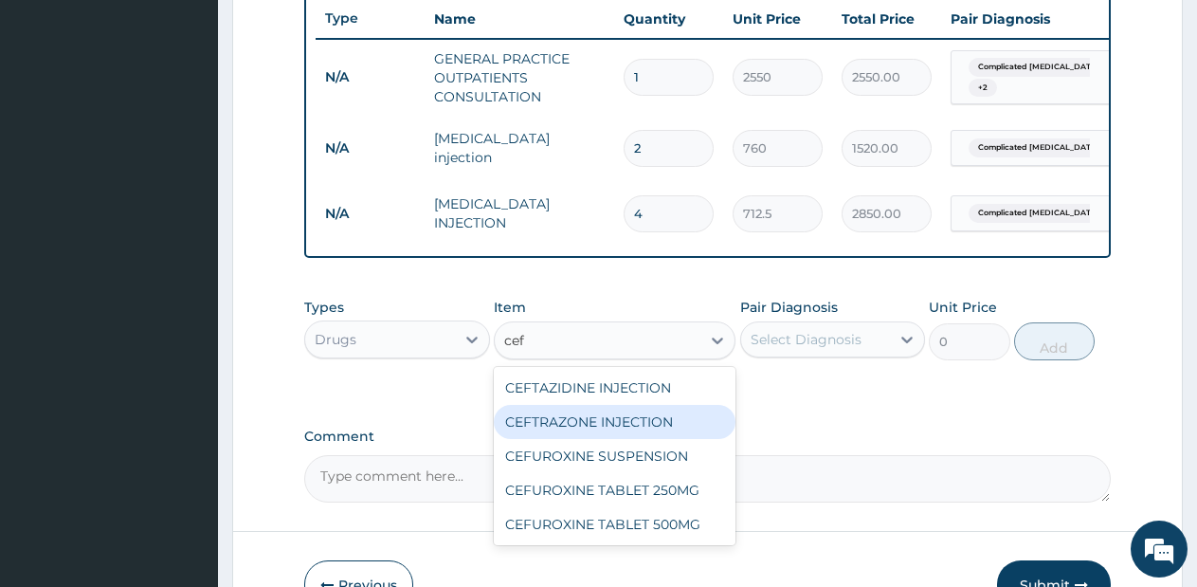
click at [577, 436] on div "CEFTRAZONE INJECTION" at bounding box center [615, 422] width 242 height 34
type input "2137.5"
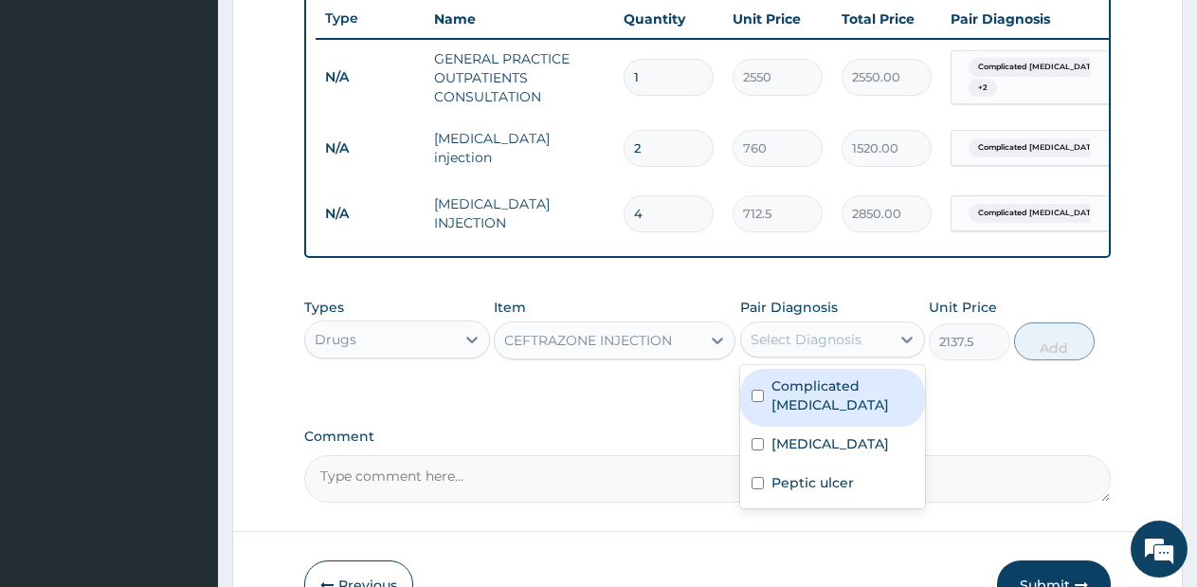
click at [882, 349] on div "Select Diagnosis" at bounding box center [816, 339] width 150 height 30
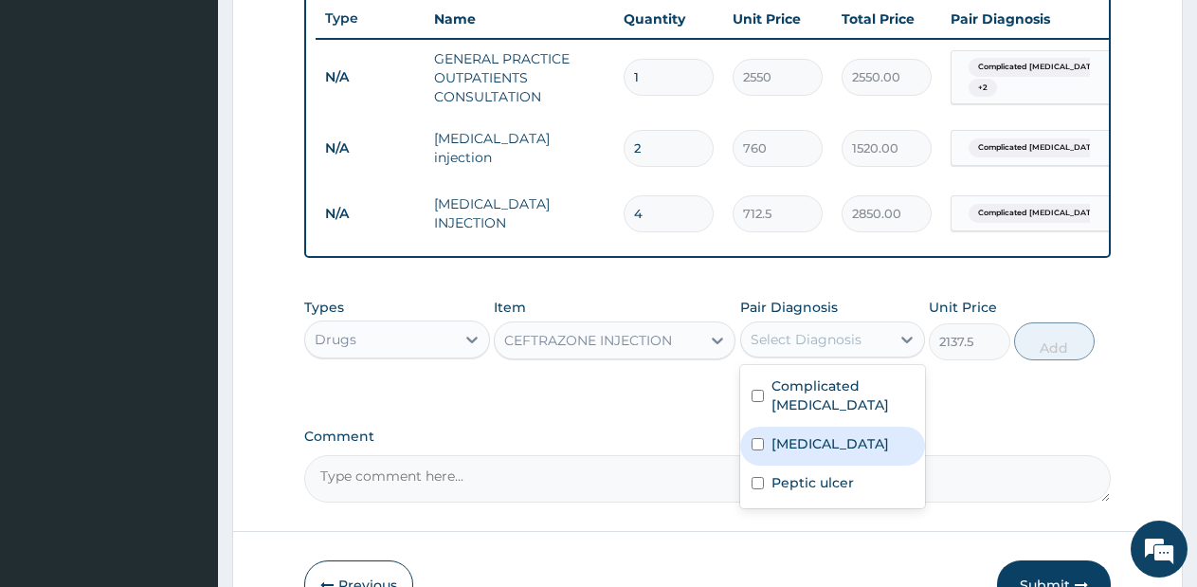
click at [825, 433] on div "Sepsis" at bounding box center [833, 445] width 186 height 39
checkbox input "true"
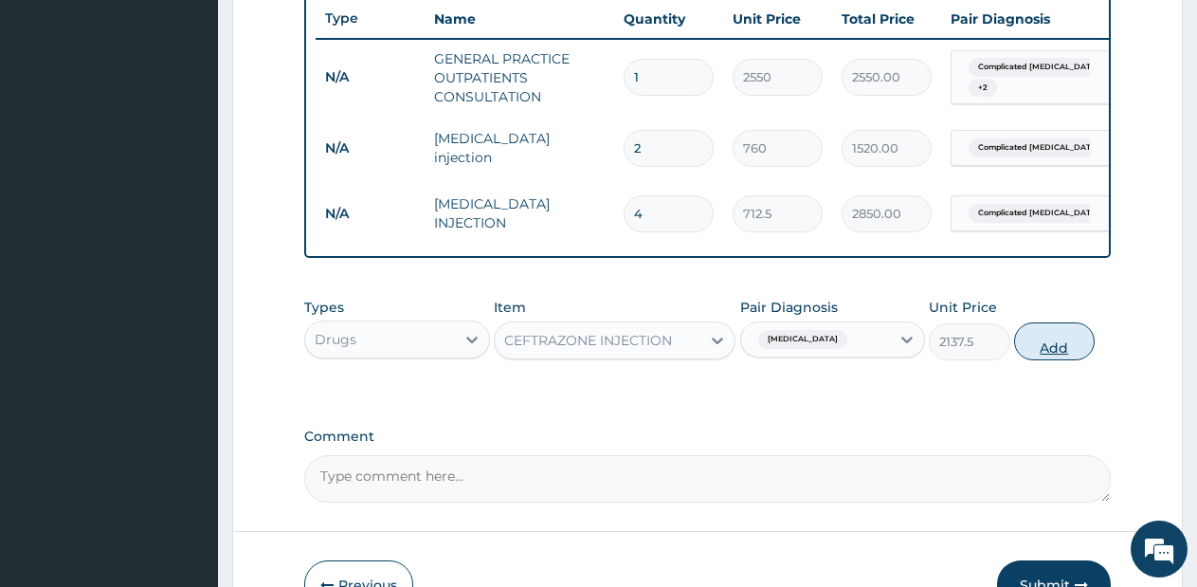
click at [1036, 360] on button "Add" at bounding box center [1054, 341] width 81 height 38
type input "0"
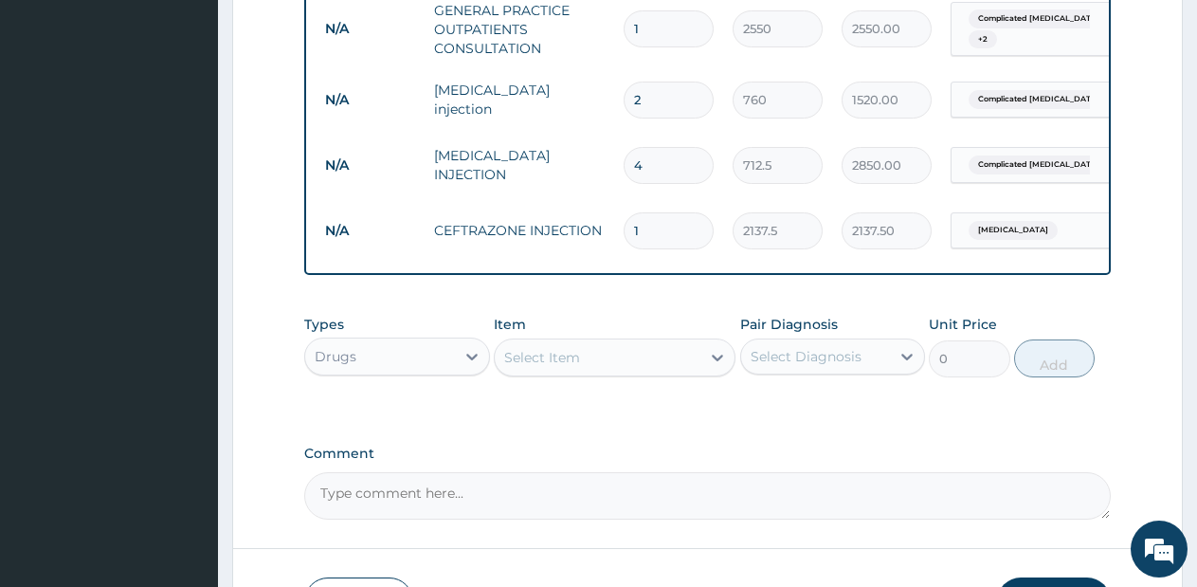
scroll to position [913, 0]
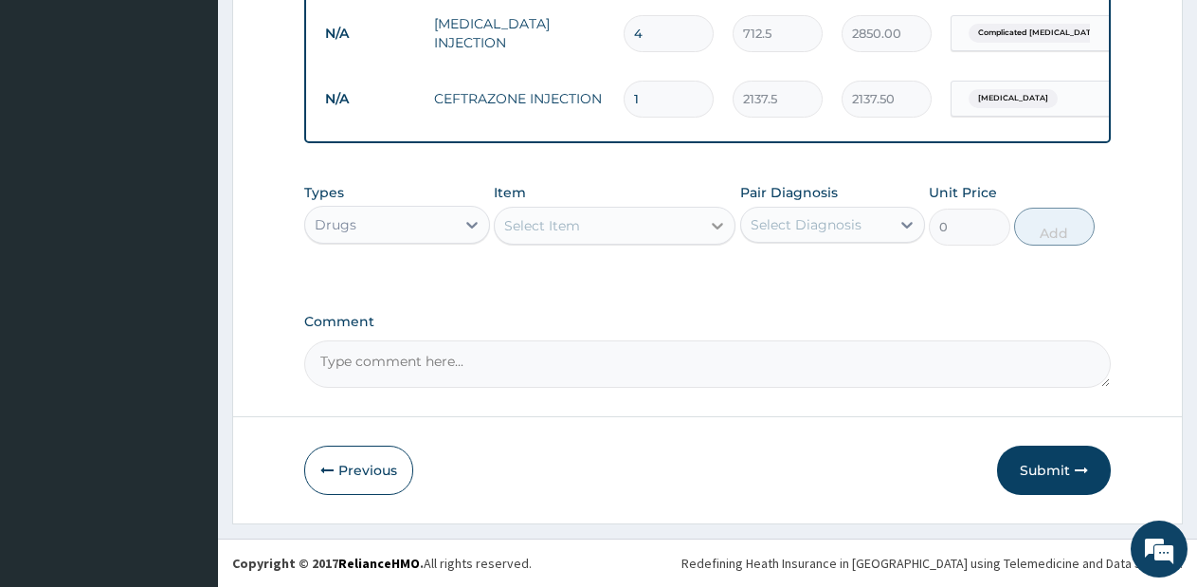
click at [715, 214] on div at bounding box center [717, 225] width 34 height 34
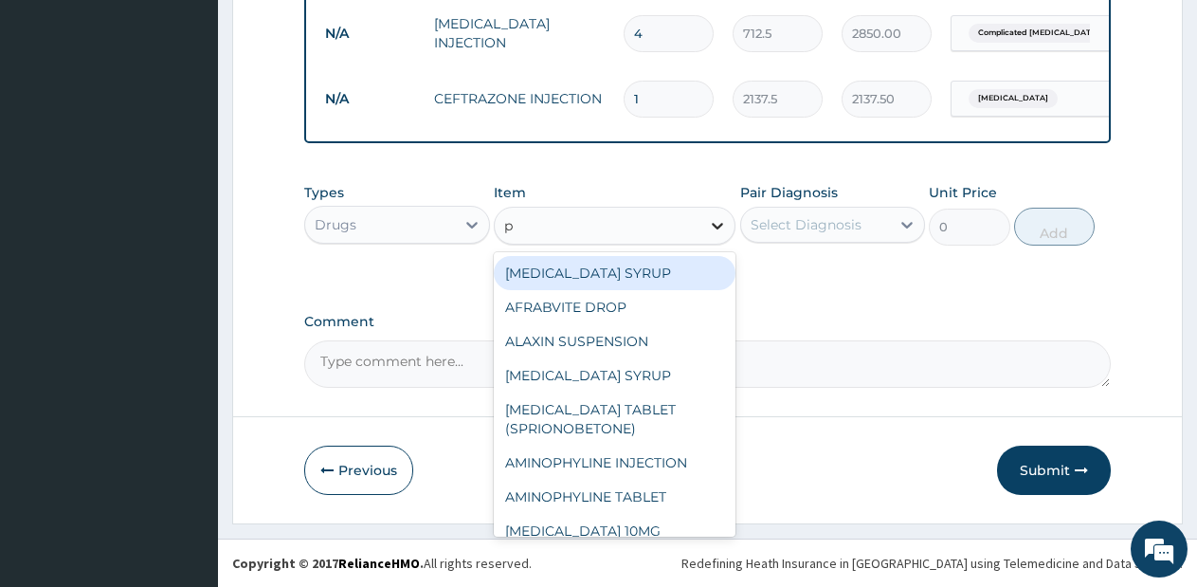
type input "p."
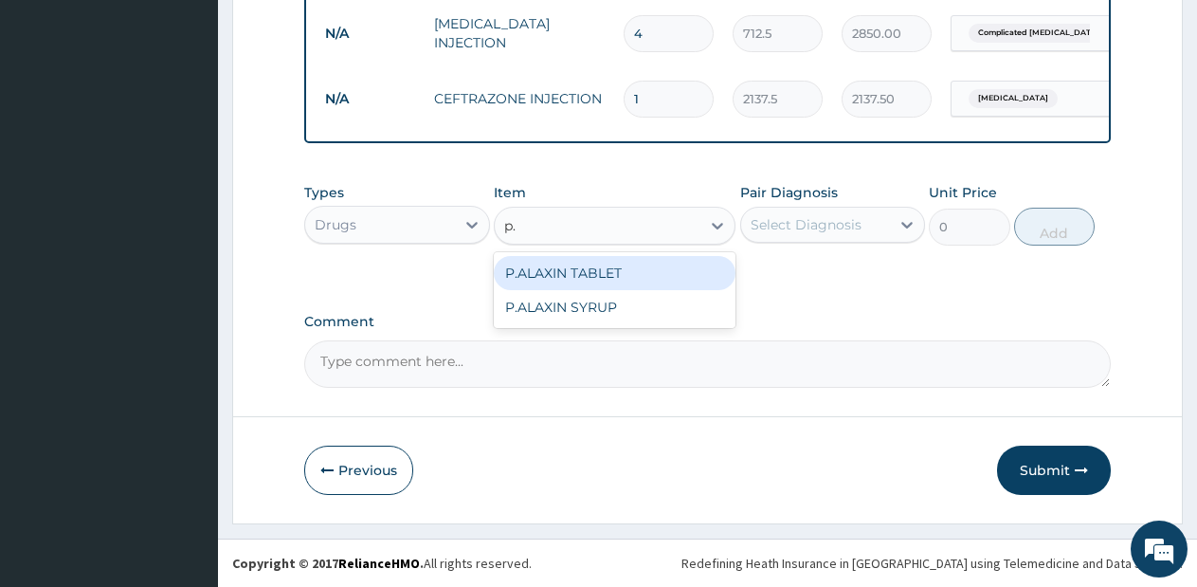
click at [651, 271] on div "P.ALAXIN TABLET" at bounding box center [615, 273] width 242 height 34
type input "1710"
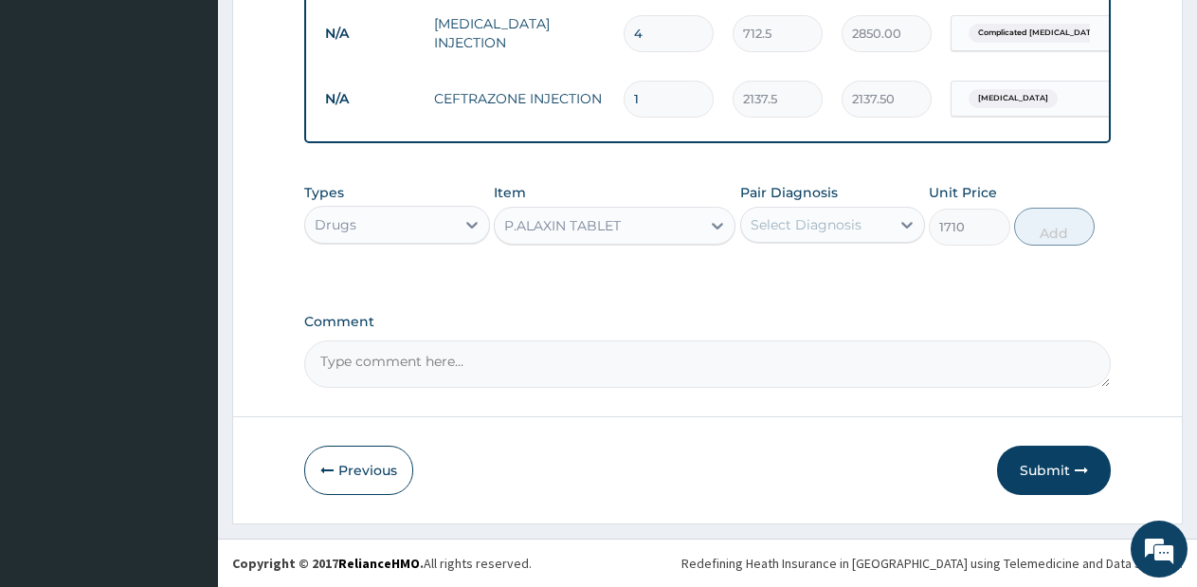
click at [815, 229] on div "Select Diagnosis" at bounding box center [806, 224] width 111 height 19
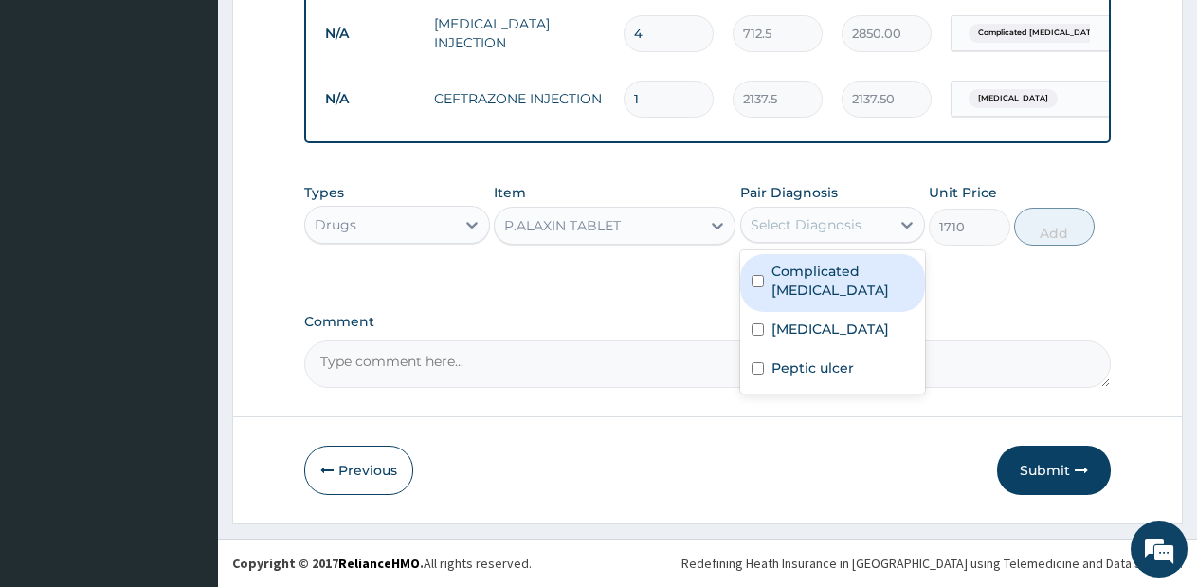
click at [808, 266] on label "Complicated malaria" at bounding box center [842, 281] width 143 height 38
checkbox input "true"
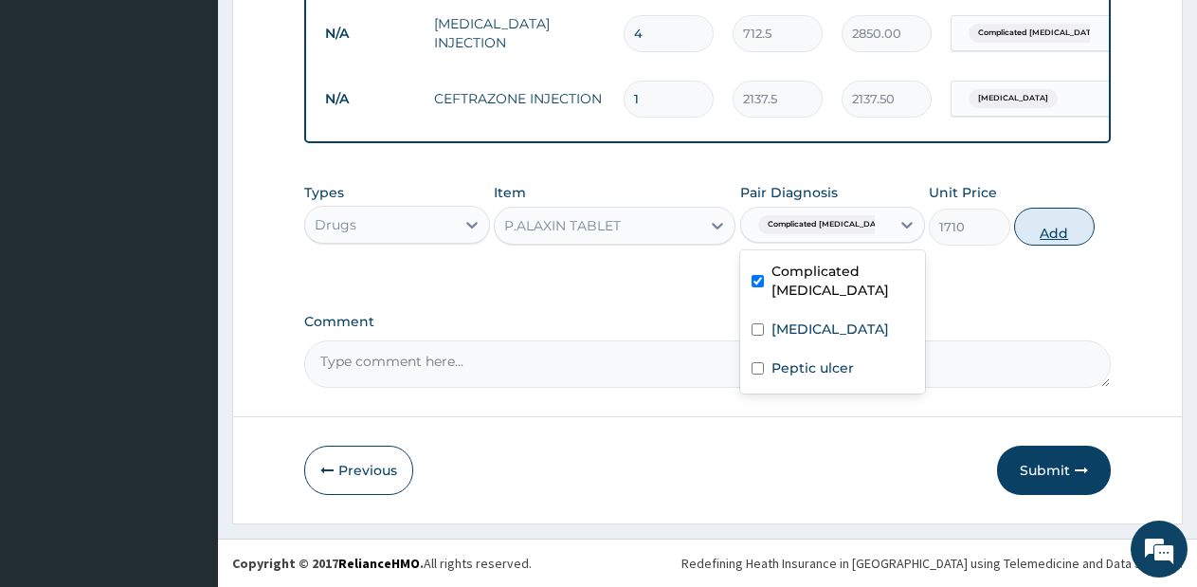
click at [1083, 228] on button "Add" at bounding box center [1054, 227] width 81 height 38
type input "0"
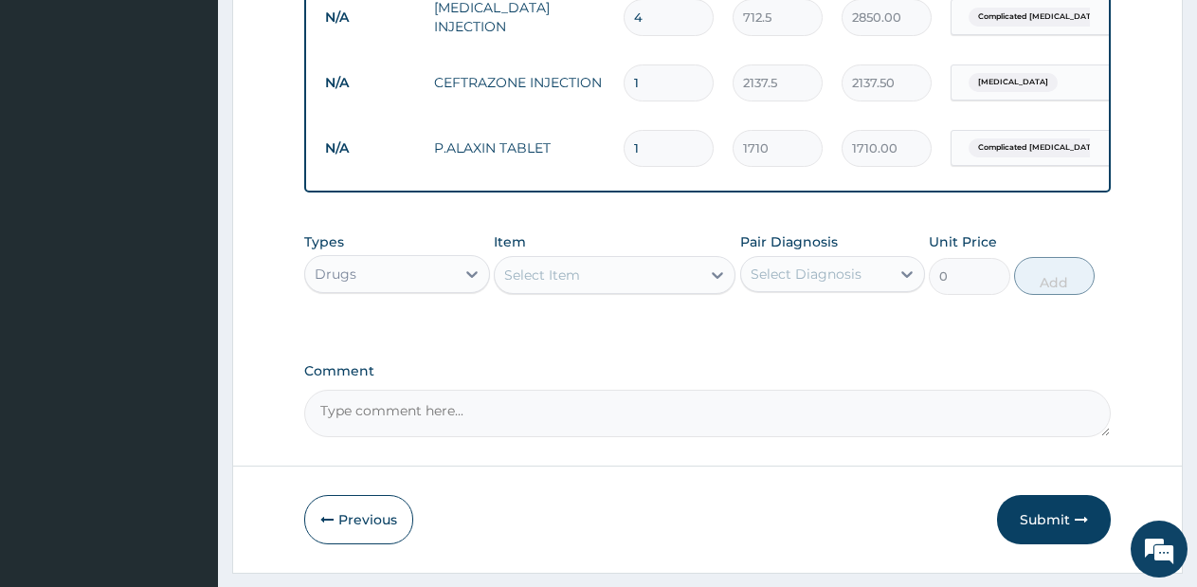
click at [610, 290] on div "Select Item" at bounding box center [598, 275] width 206 height 30
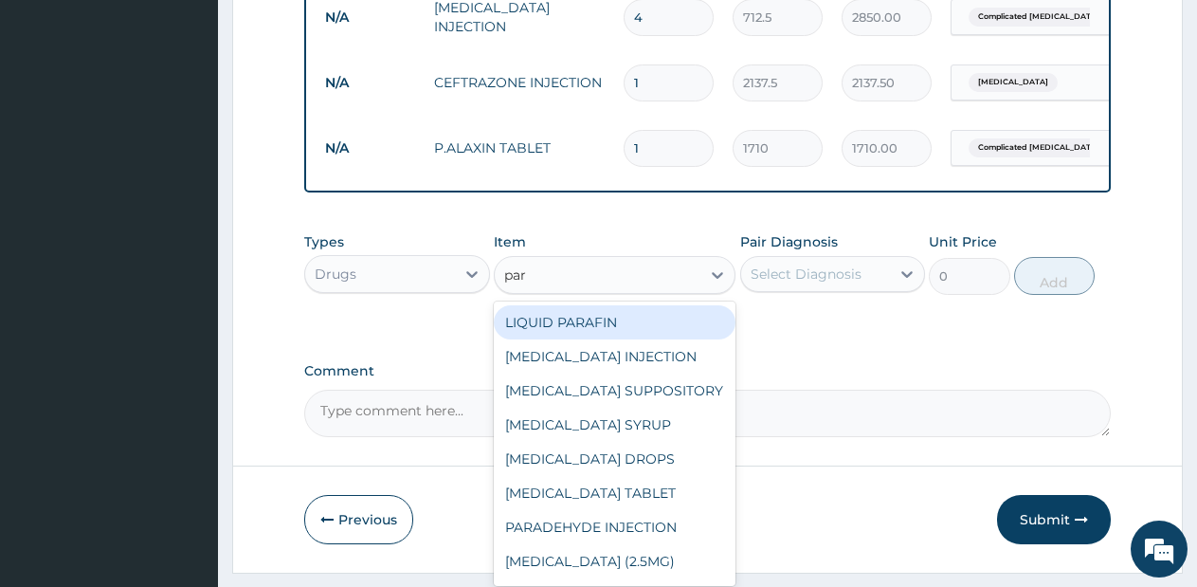
type input "para"
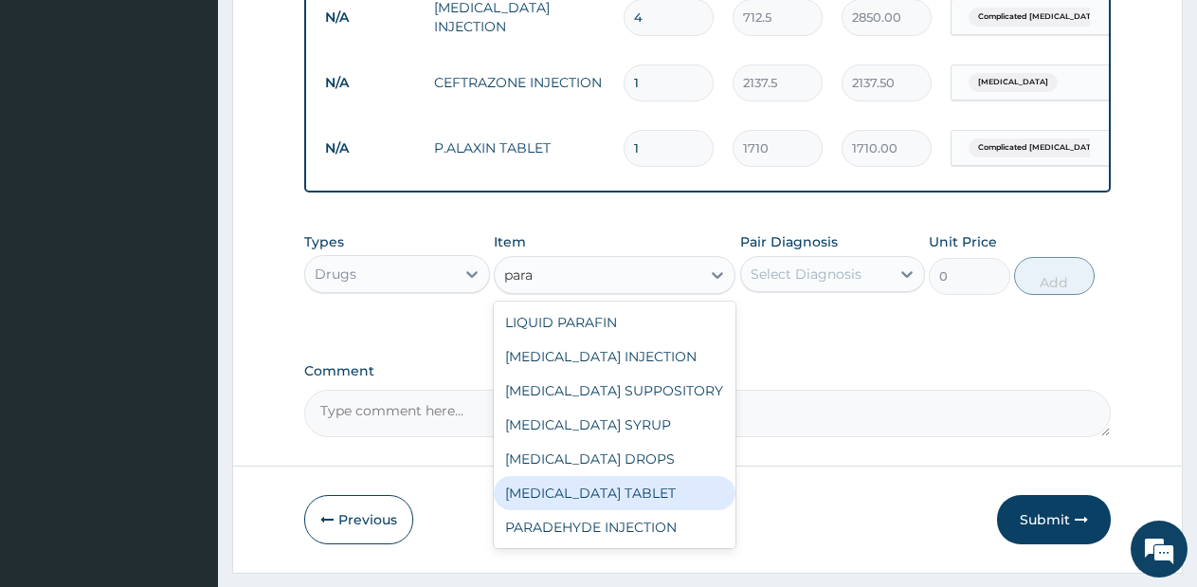
click at [535, 507] on div "PARACETAMOL TABLET" at bounding box center [615, 493] width 242 height 34
type input "28.5"
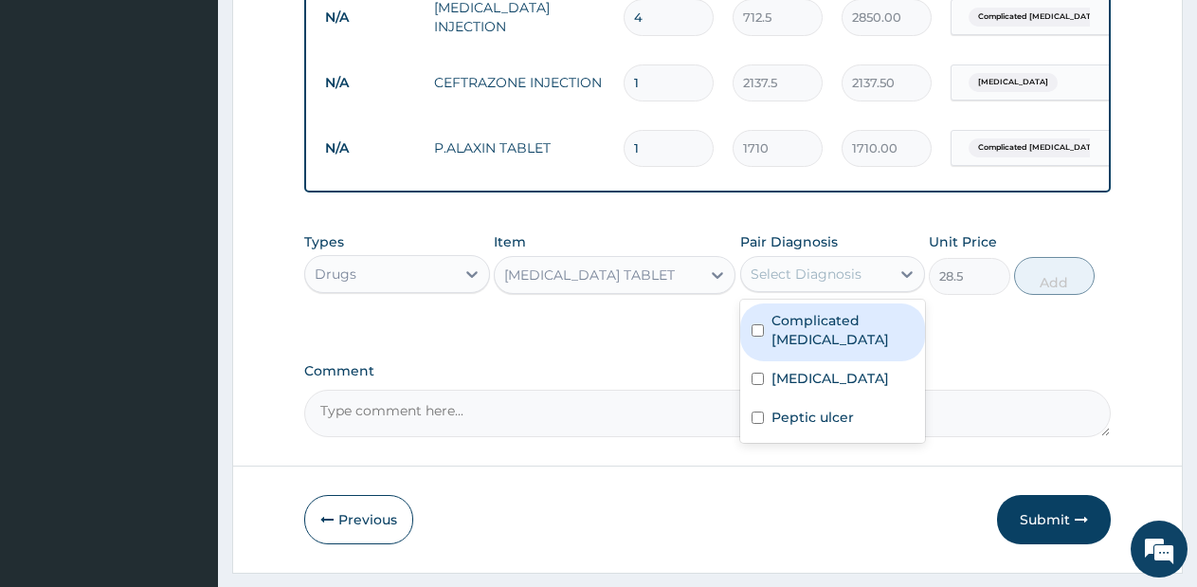
click at [864, 289] on div "Select Diagnosis" at bounding box center [816, 274] width 150 height 30
click at [842, 350] on div "Complicated malaria" at bounding box center [833, 332] width 186 height 58
checkbox input "true"
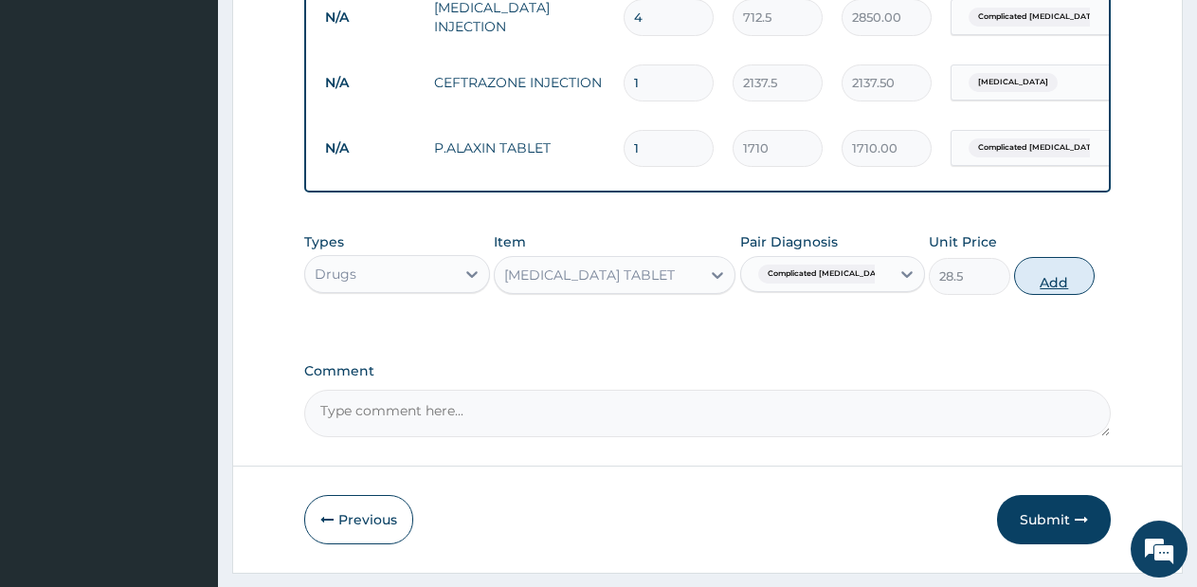
click at [1033, 287] on button "Add" at bounding box center [1054, 276] width 81 height 38
type input "0"
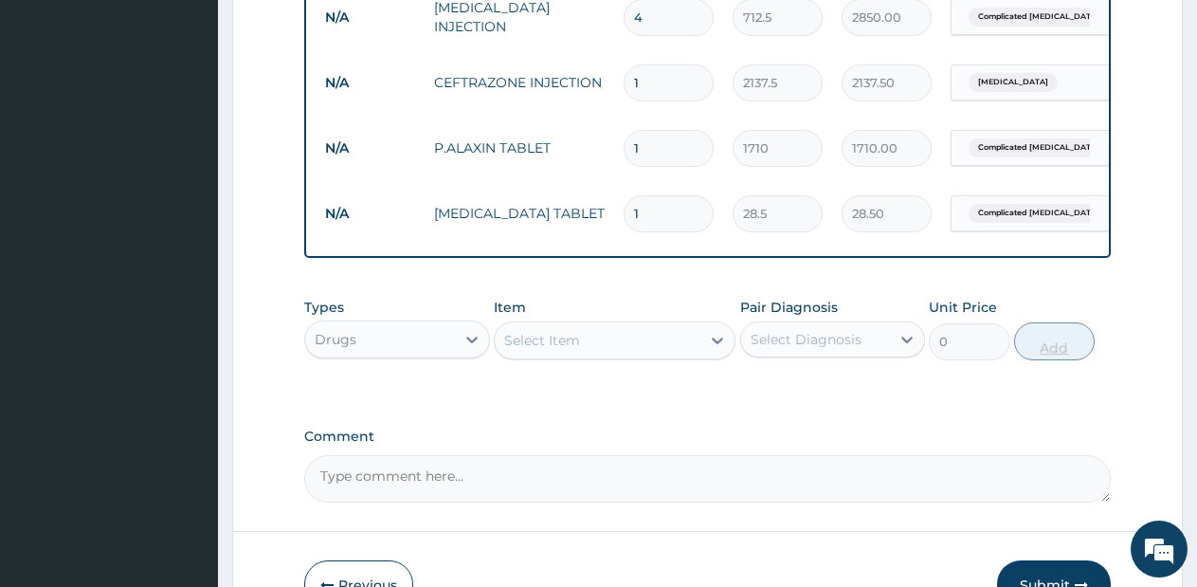
type input "18"
type input "513.00"
type input "18"
click at [697, 355] on div "Select Item" at bounding box center [598, 340] width 206 height 30
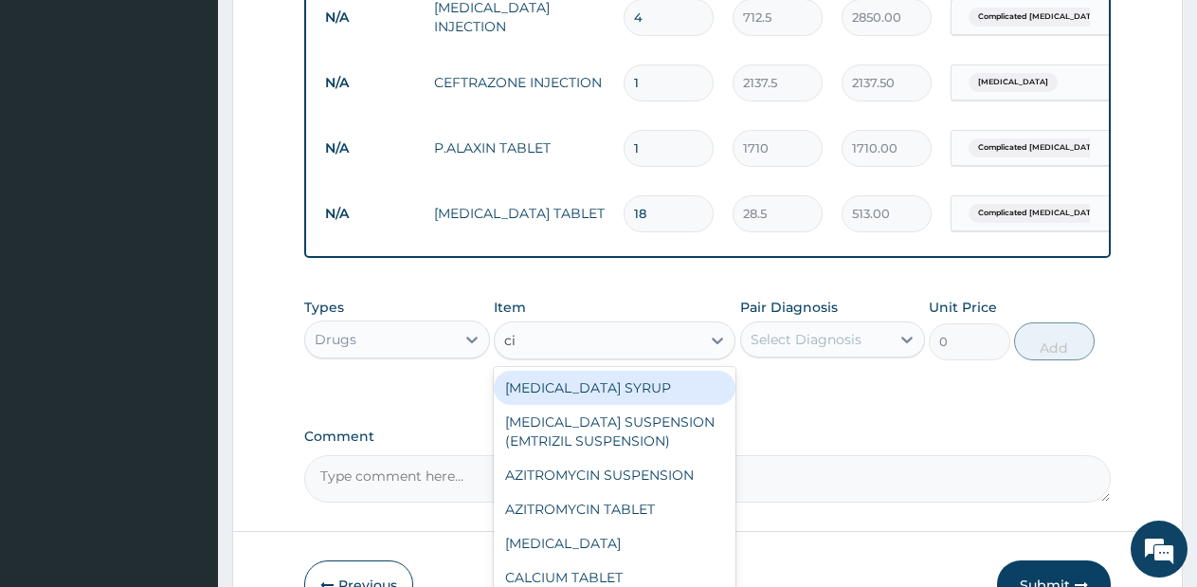
type input "cip"
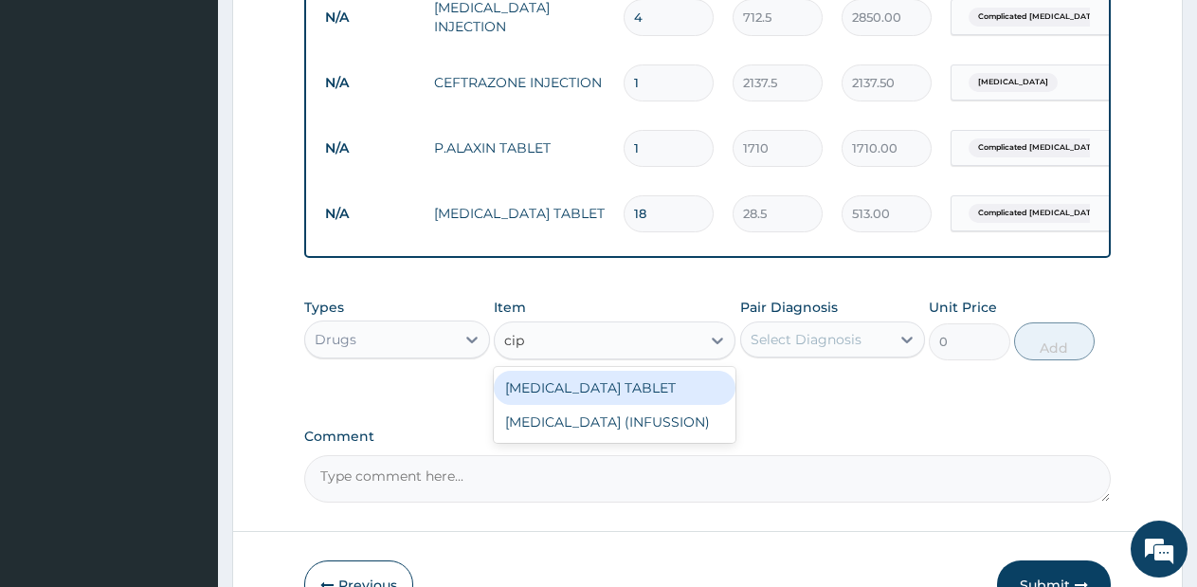
click at [696, 399] on div "CIPROFLOXACIN TABLET" at bounding box center [615, 388] width 242 height 34
type input "2137.5"
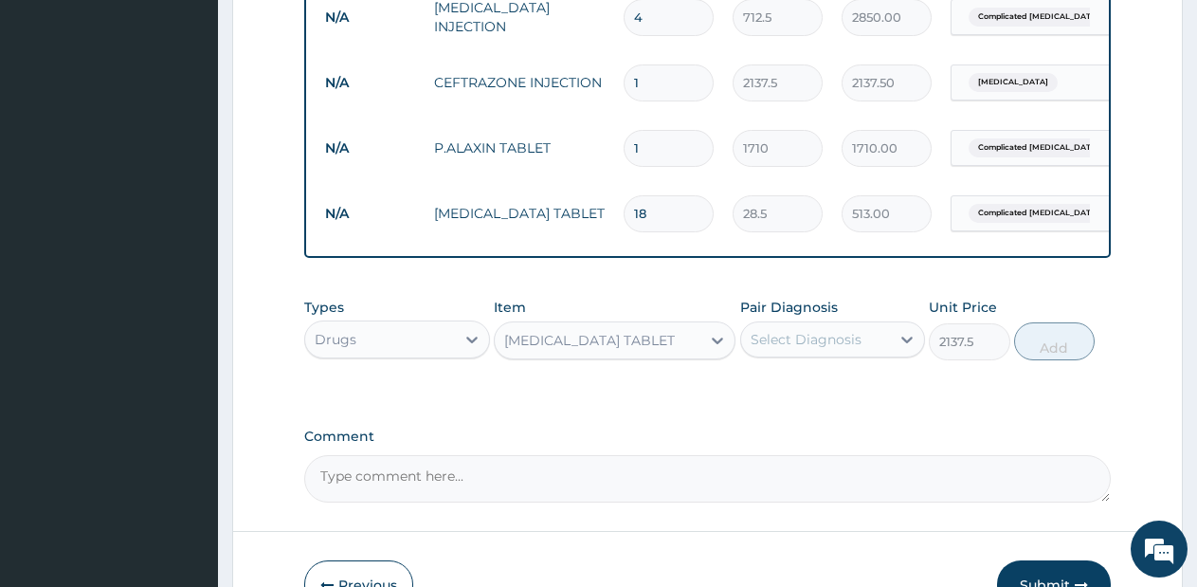
click at [833, 349] on div "Select Diagnosis" at bounding box center [806, 339] width 111 height 19
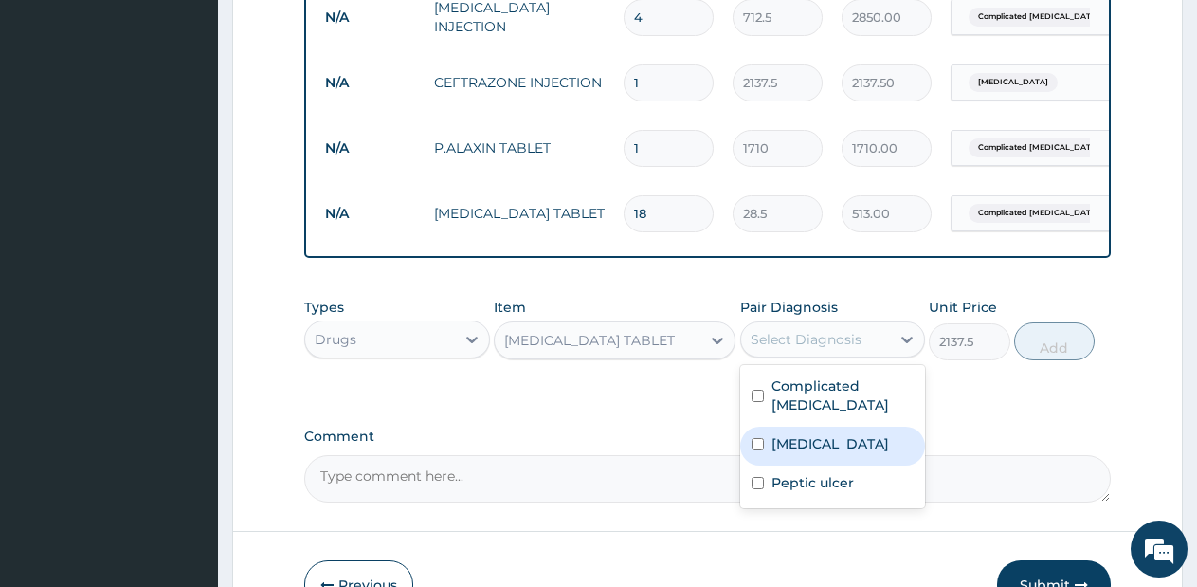
click at [812, 444] on label "Sepsis" at bounding box center [830, 443] width 118 height 19
checkbox input "true"
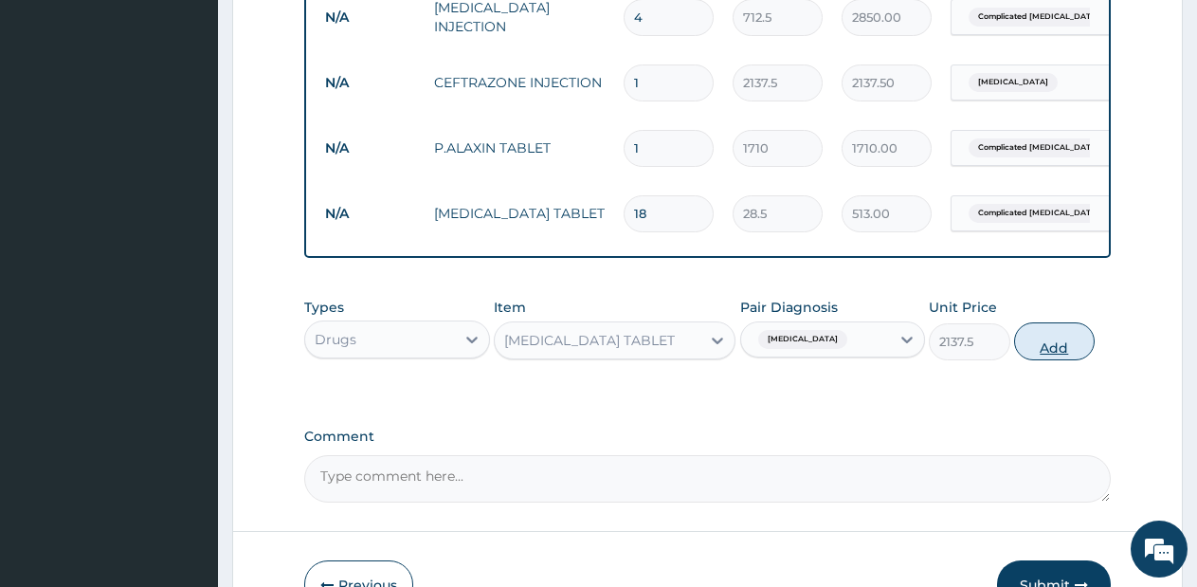
click at [1037, 353] on button "Add" at bounding box center [1054, 341] width 81 height 38
type input "0"
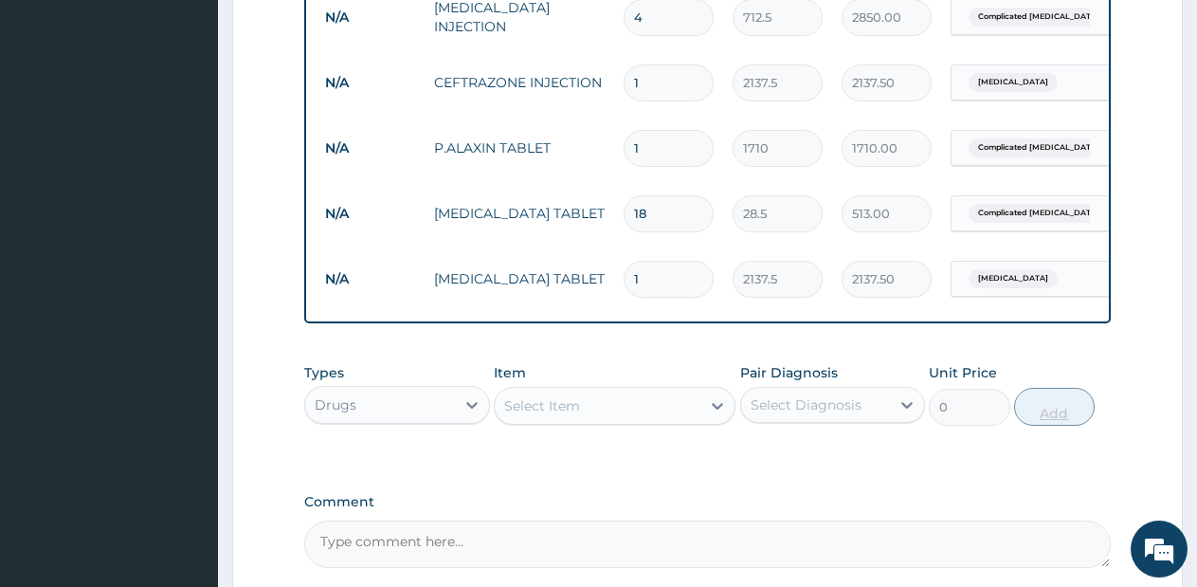
type input "10"
type input "21375.00"
type input "10"
click at [683, 421] on div "Select Item" at bounding box center [598, 405] width 206 height 30
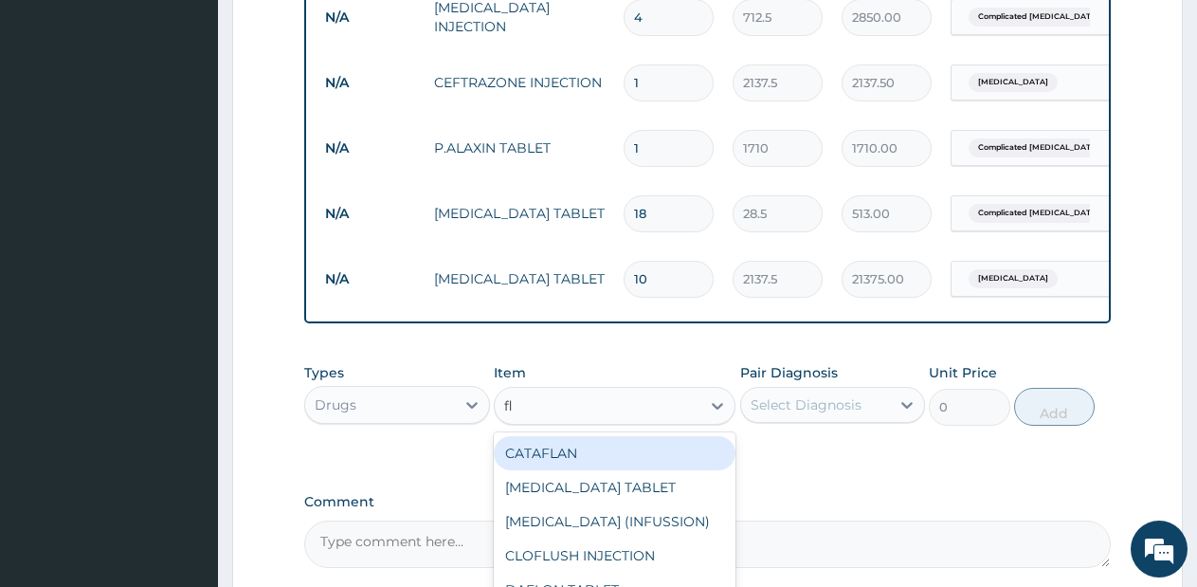
type input "fla"
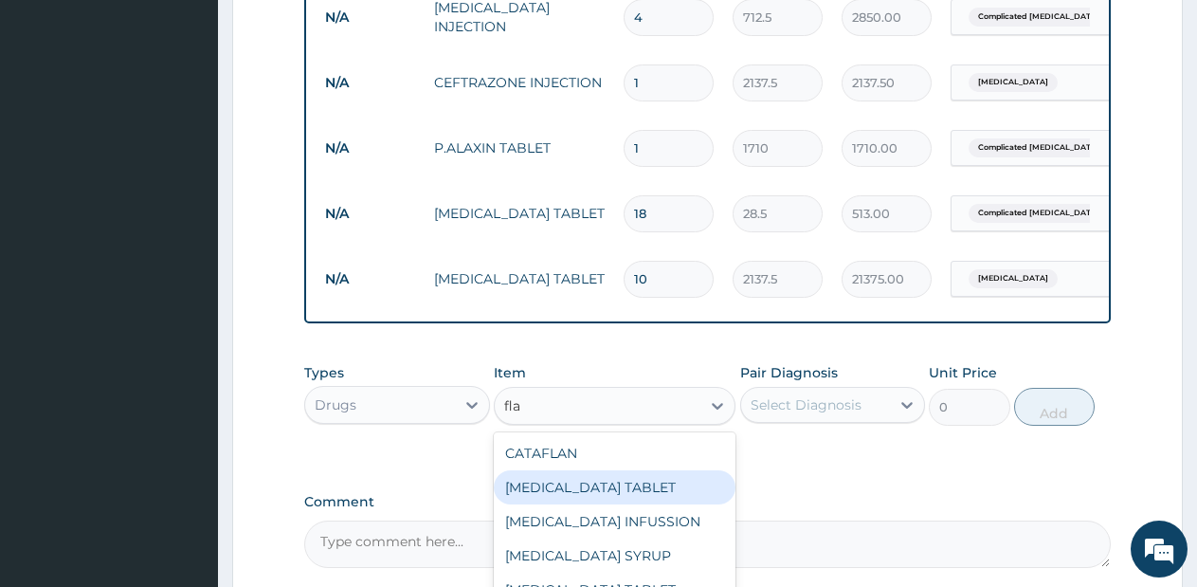
click at [651, 504] on div "FLAGENTYL TABLET" at bounding box center [615, 487] width 242 height 34
type input "498.75"
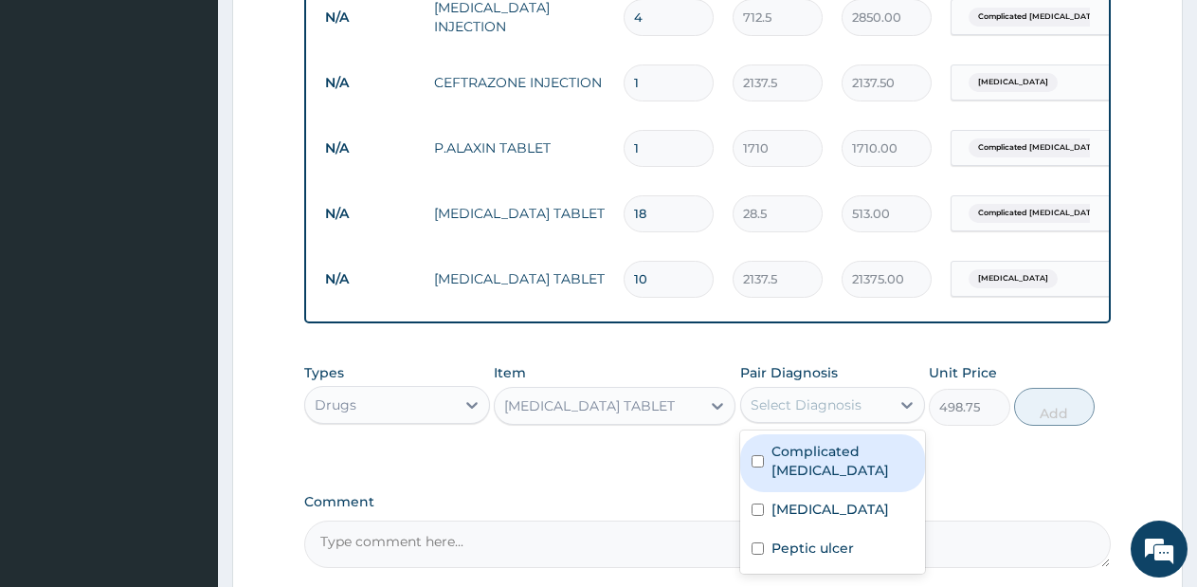
click at [823, 414] on div "Select Diagnosis" at bounding box center [806, 404] width 111 height 19
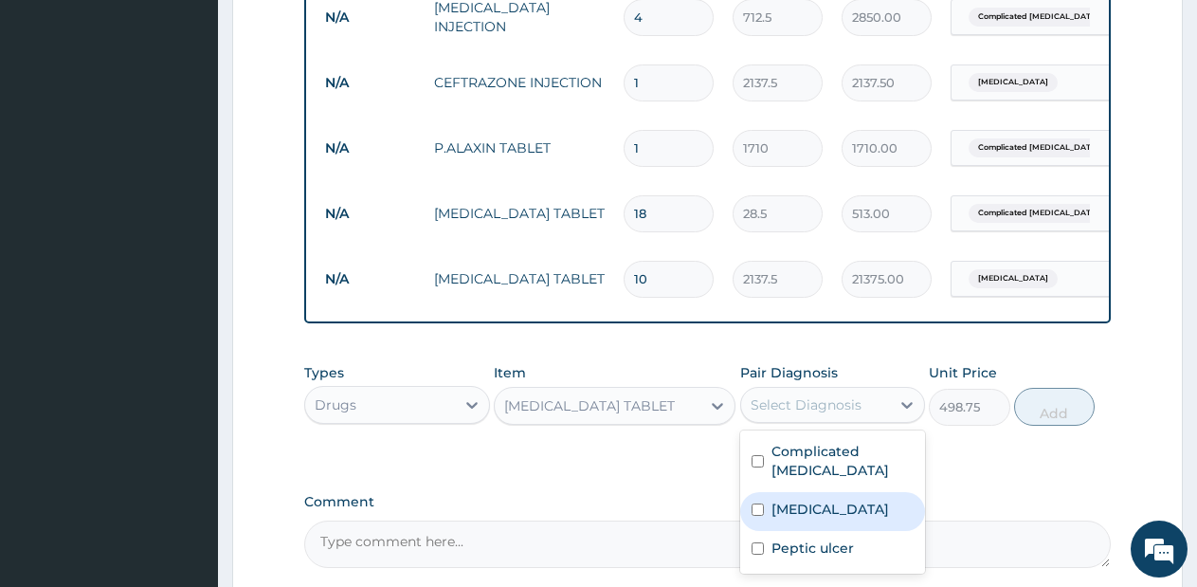
click at [815, 516] on div "Sepsis" at bounding box center [833, 511] width 186 height 39
checkbox input "true"
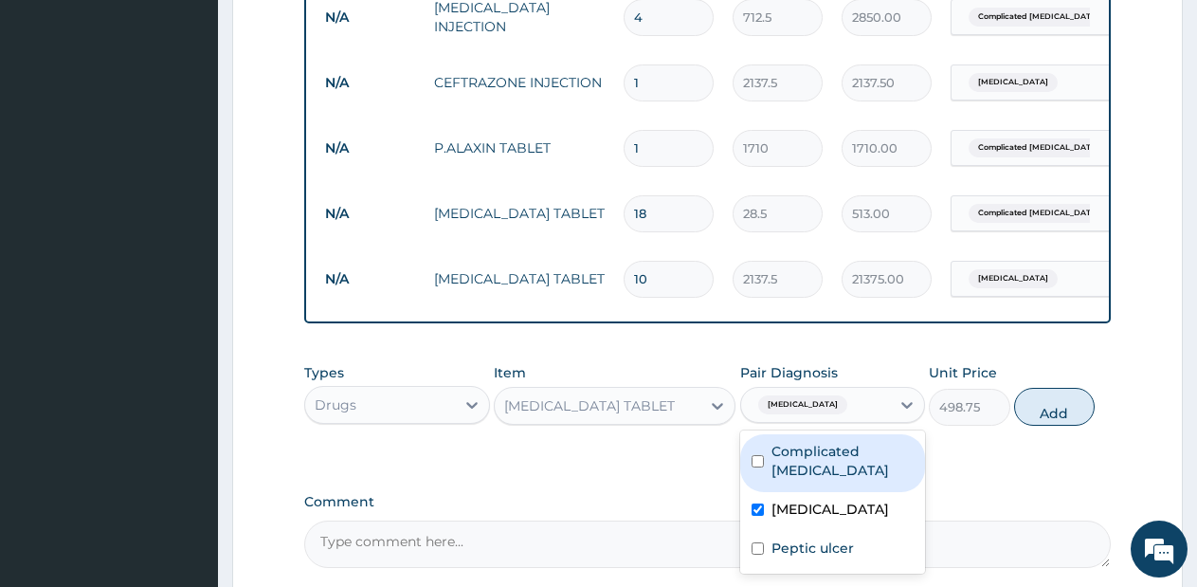
click at [845, 421] on div "Sepsis" at bounding box center [816, 405] width 150 height 32
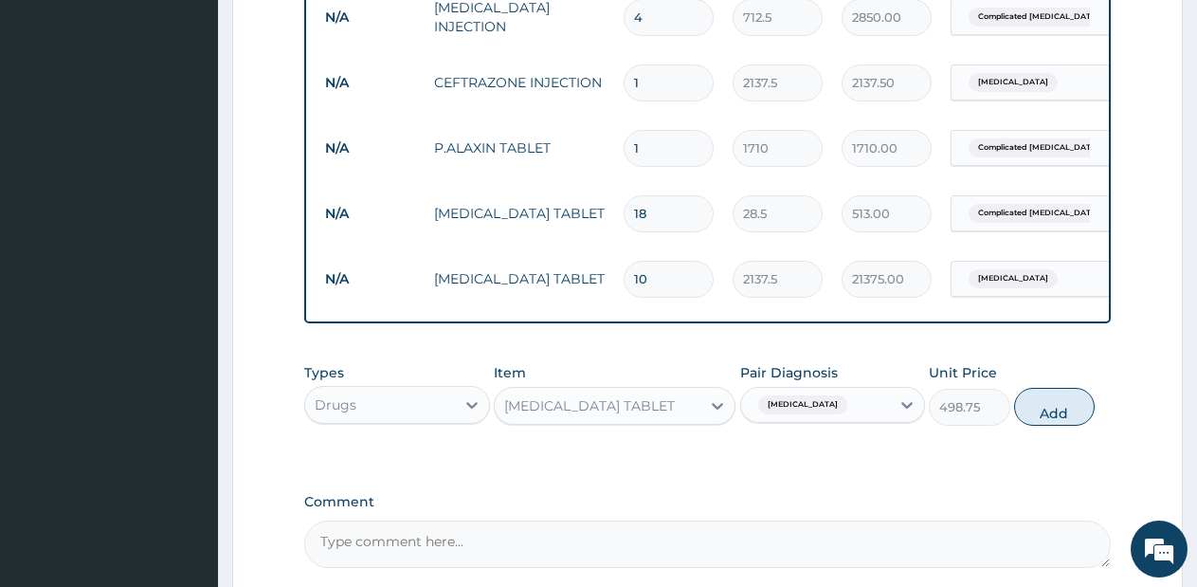
click at [845, 421] on div "Sepsis" at bounding box center [816, 405] width 150 height 32
click at [1030, 426] on button "Add" at bounding box center [1054, 407] width 81 height 38
type input "0"
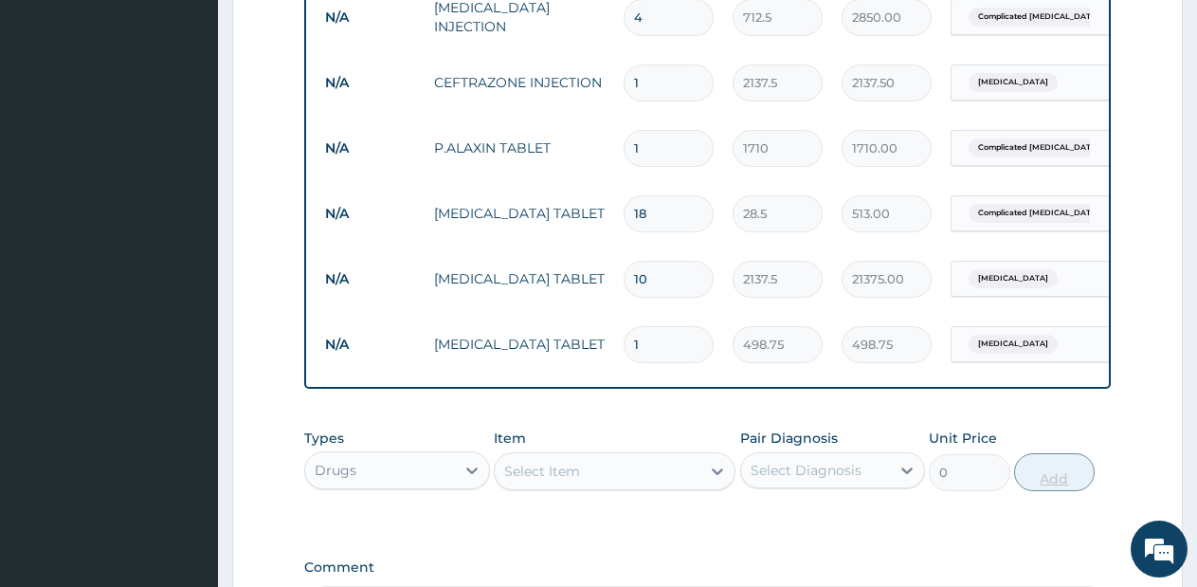
type input "15"
type input "7481.25"
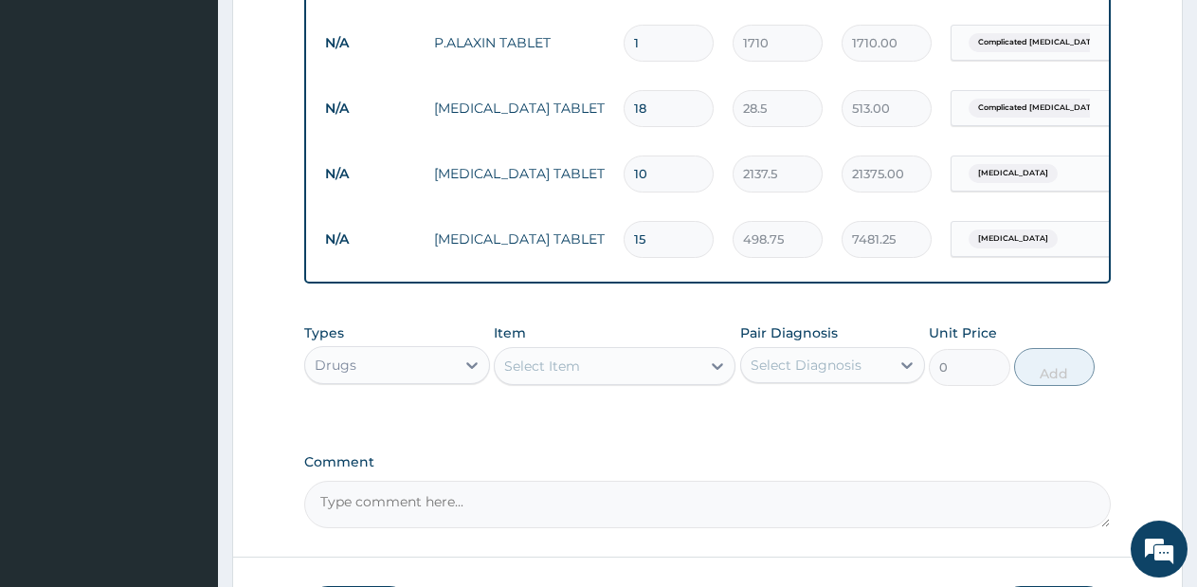
scroll to position [1063, 0]
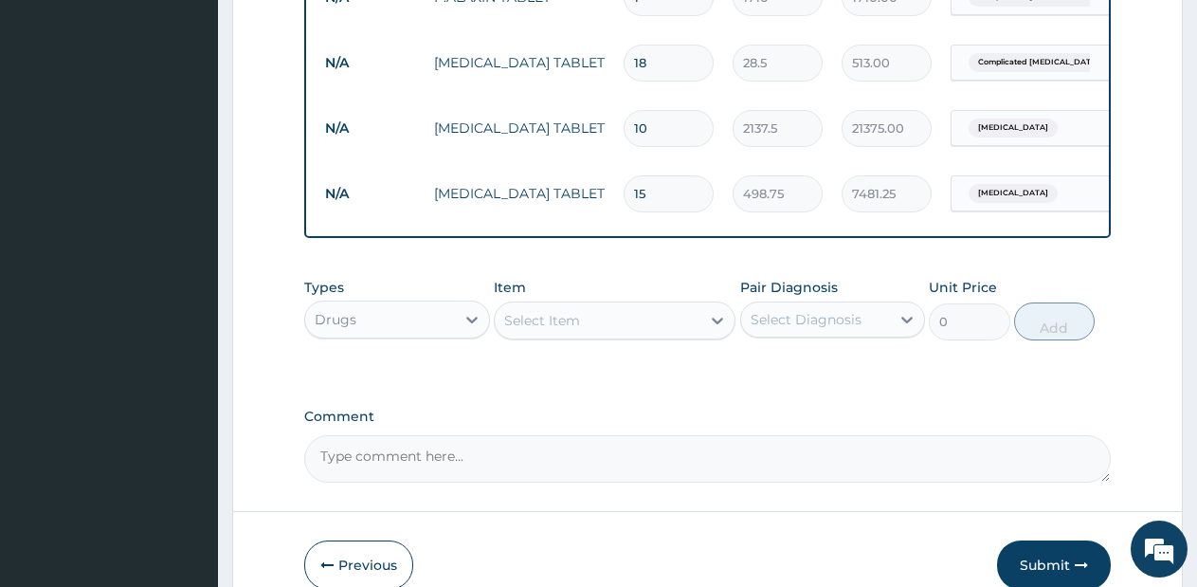
type input "15"
click at [665, 330] on div "Select Item" at bounding box center [598, 320] width 206 height 30
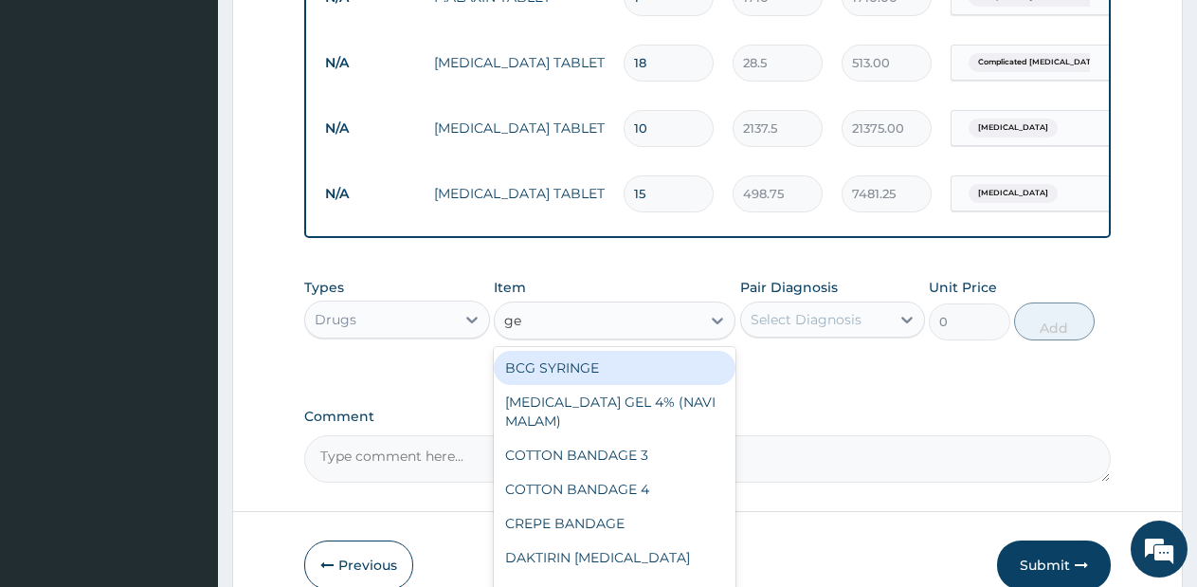
type input "g"
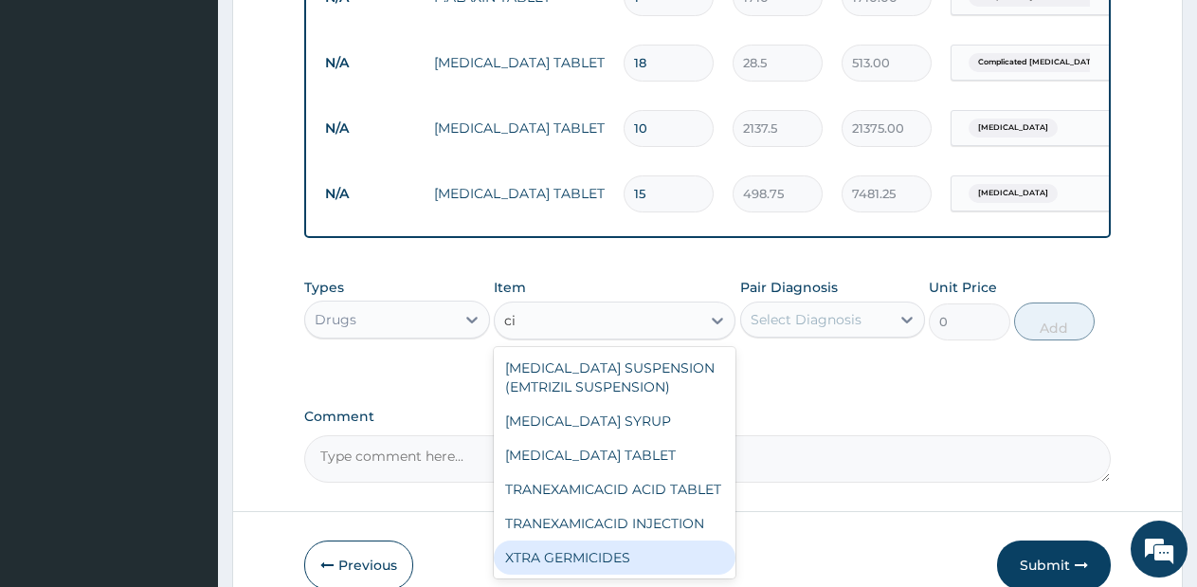
type input "c"
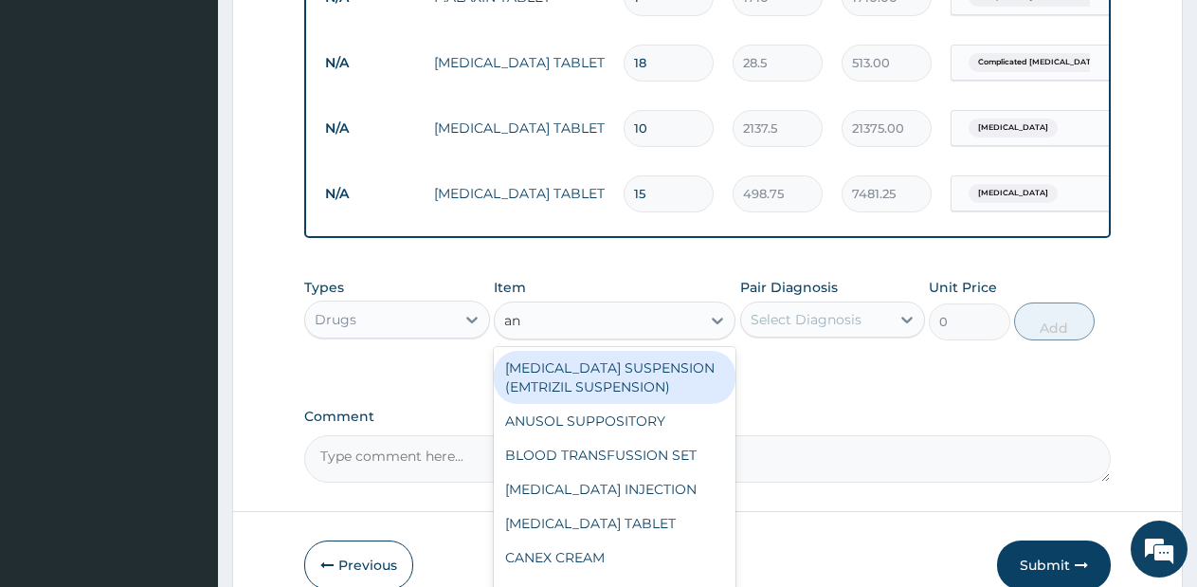
type input "ant"
click at [639, 378] on div "ANTACID SUSPENSION (EMTRIZIL SUSPENSION)" at bounding box center [615, 377] width 242 height 53
type input "760"
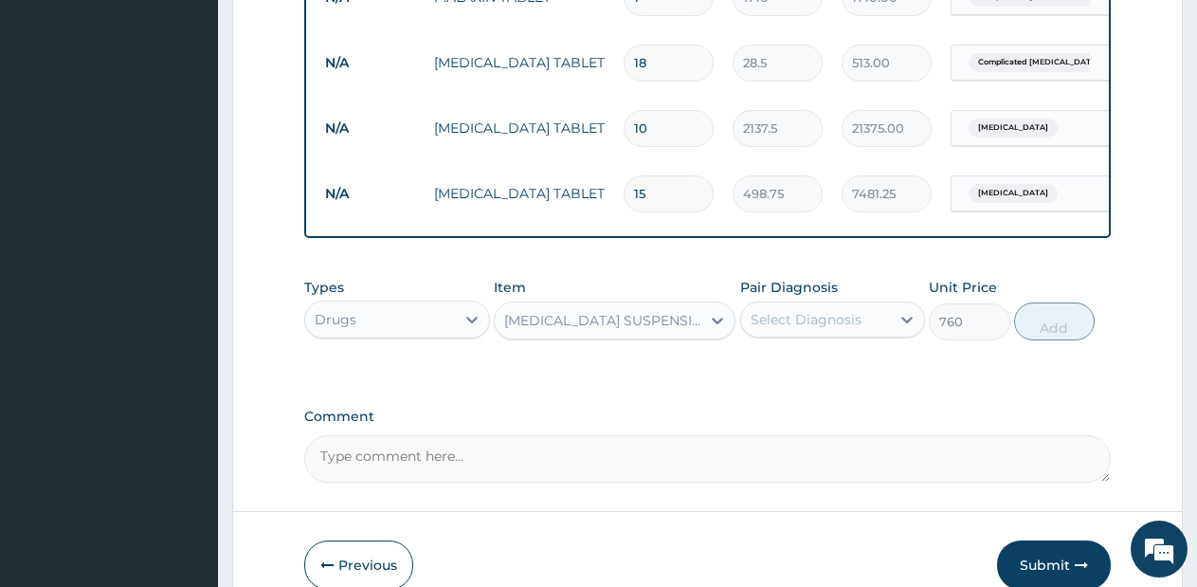
click at [822, 329] on div "Select Diagnosis" at bounding box center [806, 319] width 111 height 19
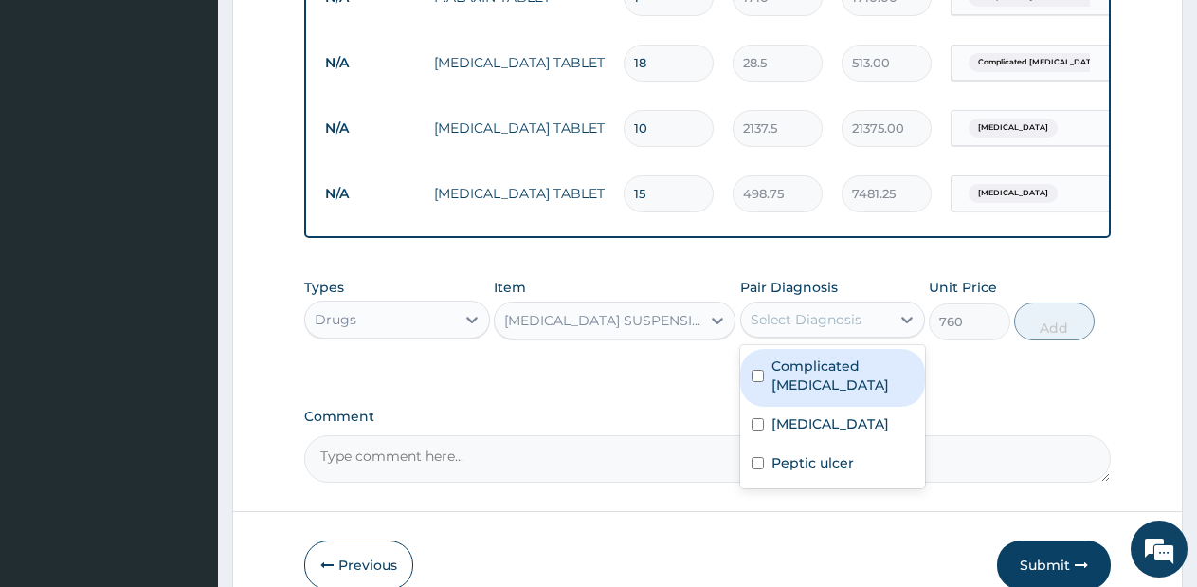
click at [700, 330] on div "ANTACID SUSPENSION (EMTRIZIL SUSPENSION)" at bounding box center [603, 320] width 198 height 19
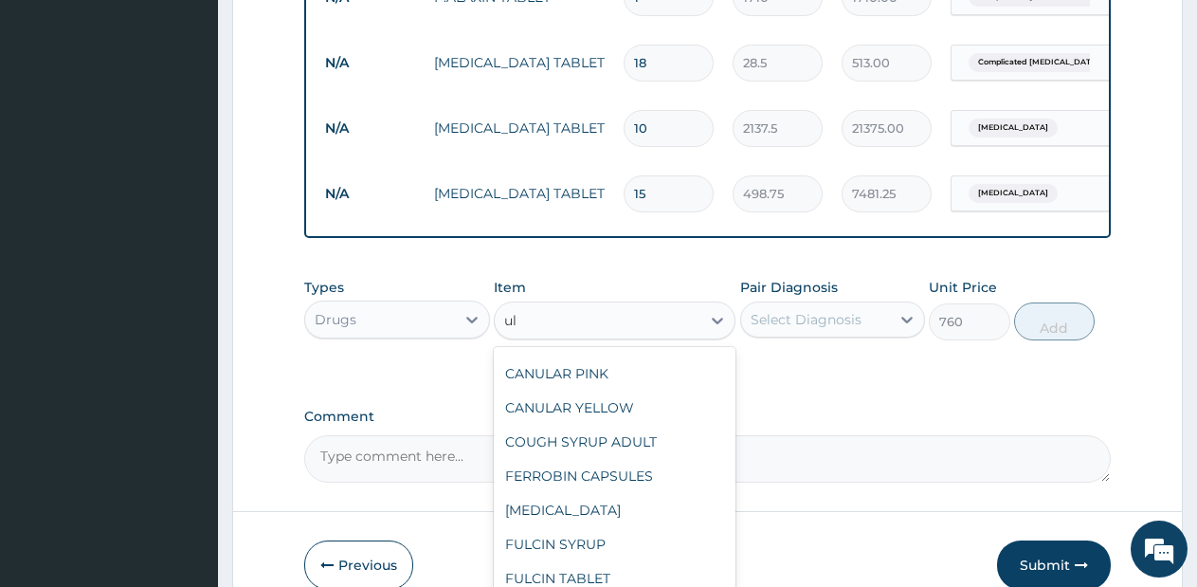
scroll to position [0, 0]
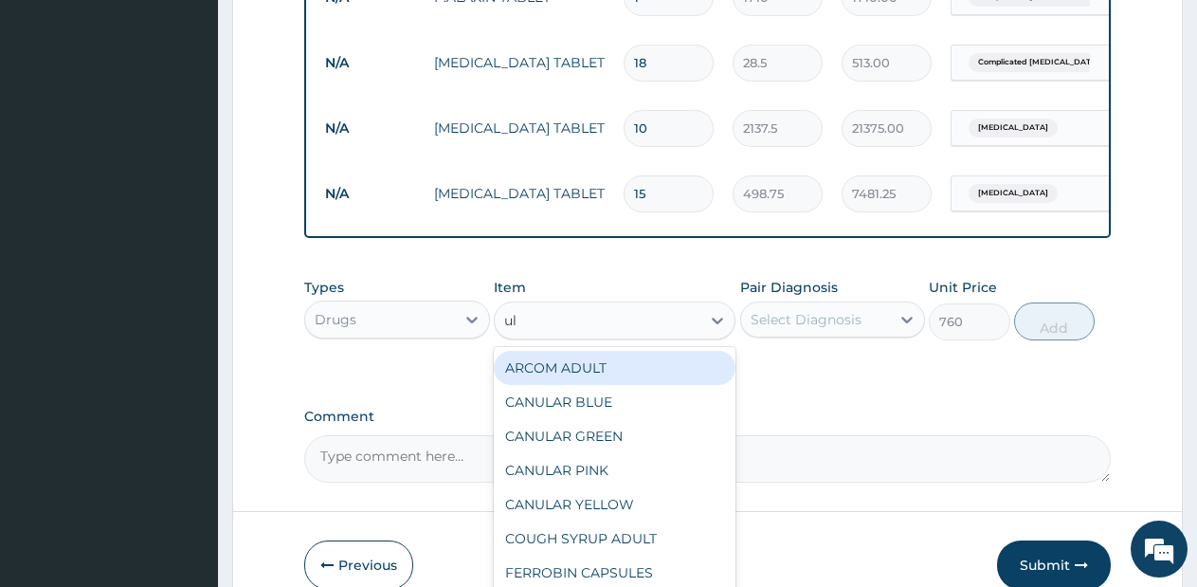
type input "u"
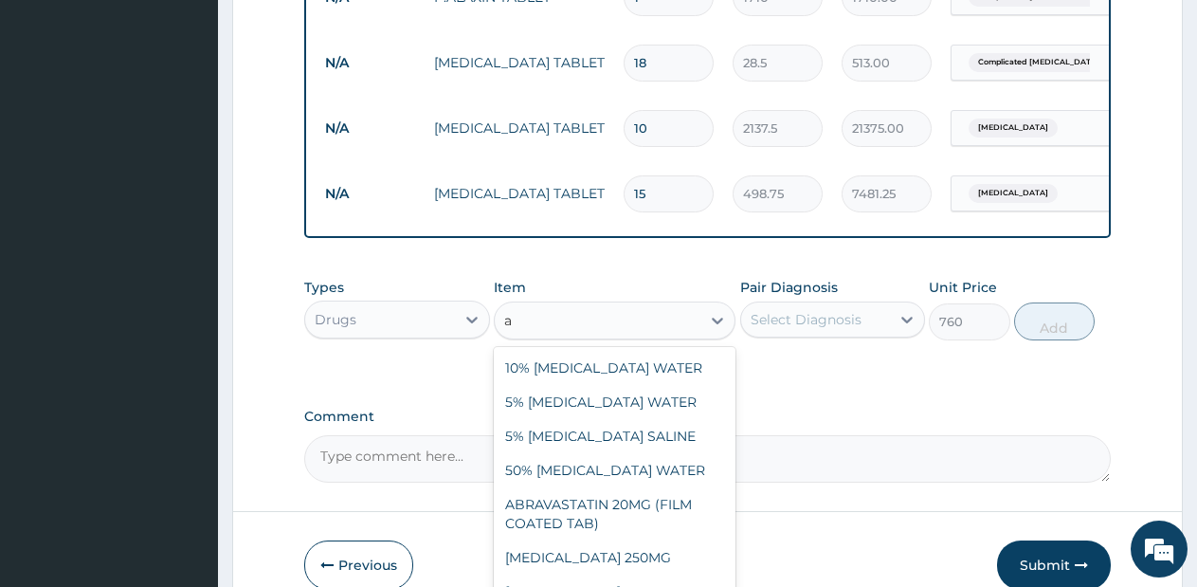
type input "a"
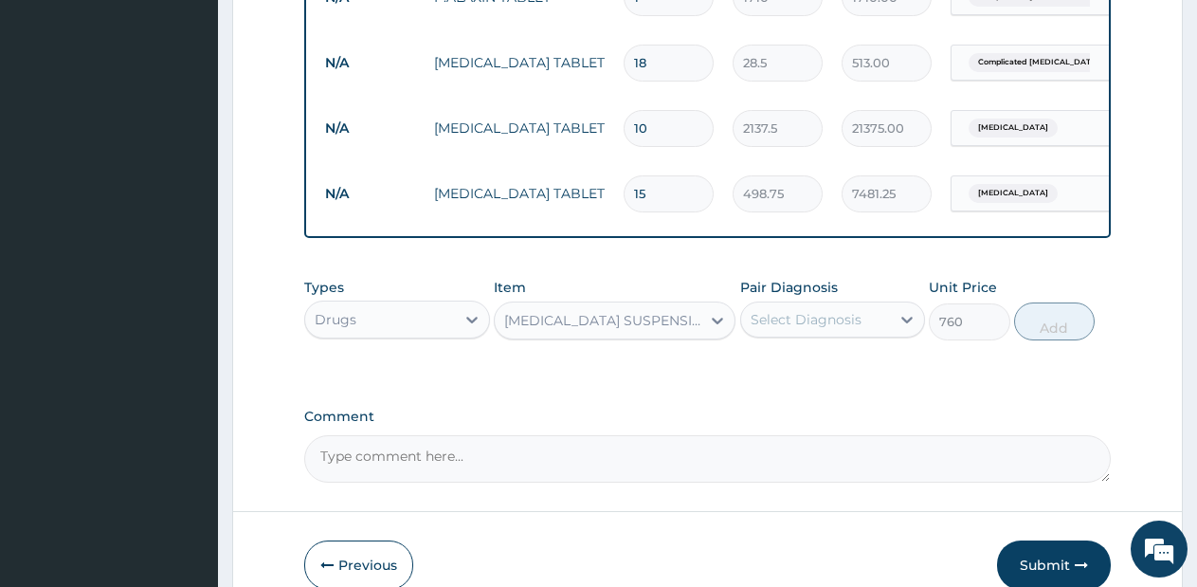
click at [909, 350] on div "Types Drugs Item ANTACID SUSPENSION (EMTRIZIL SUSPENSION) Pair Diagnosis Select…" at bounding box center [707, 309] width 806 height 82
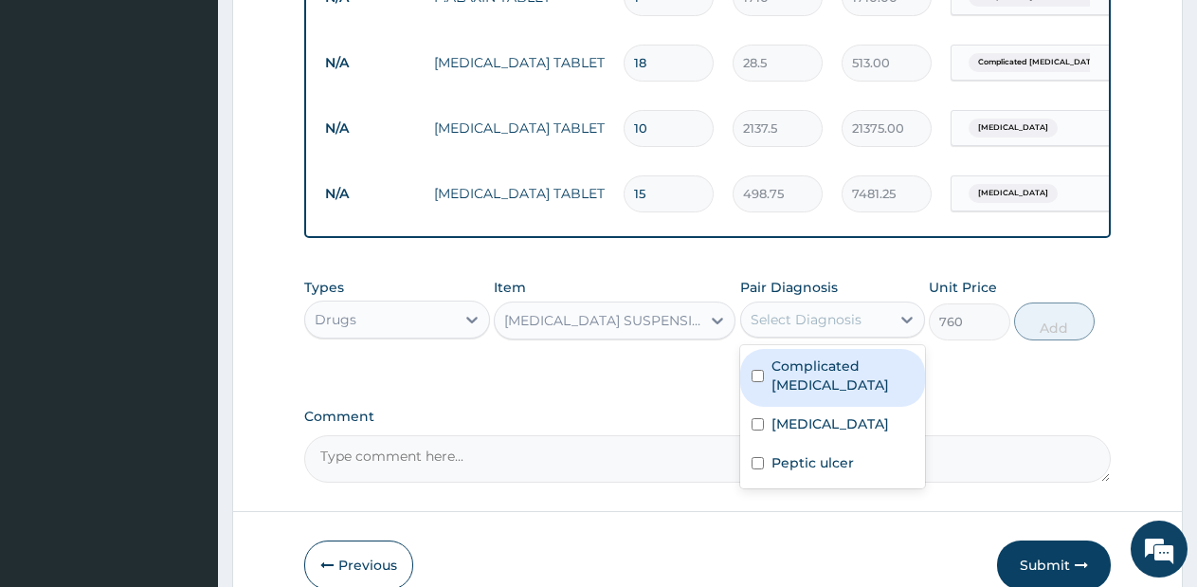
click at [833, 329] on div "Select Diagnosis" at bounding box center [806, 319] width 111 height 19
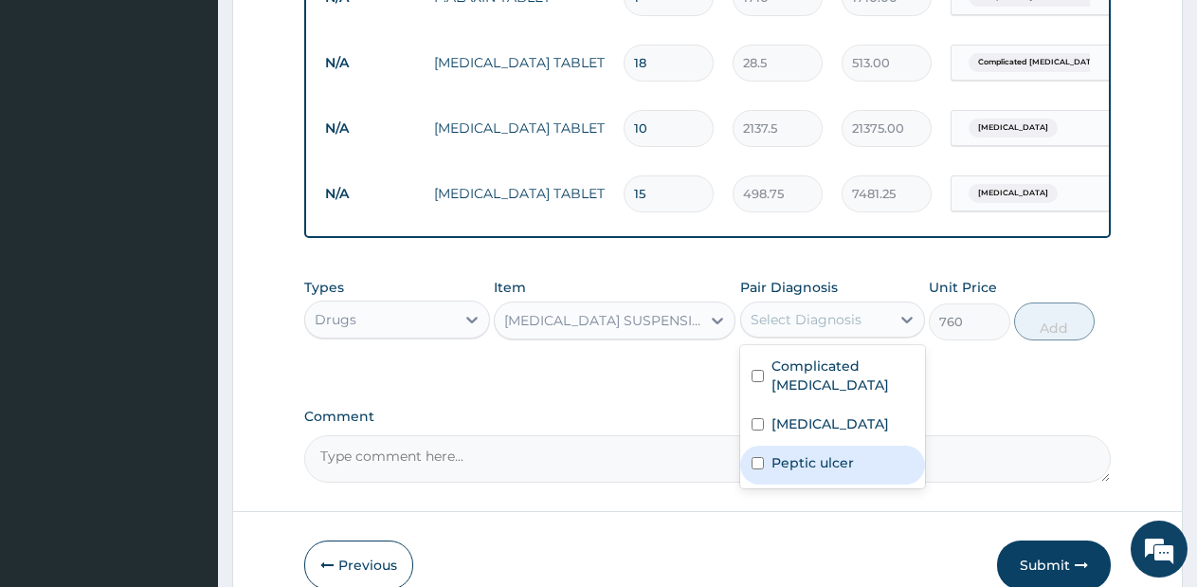
click at [806, 453] on label "Peptic ulcer" at bounding box center [812, 462] width 82 height 19
checkbox input "true"
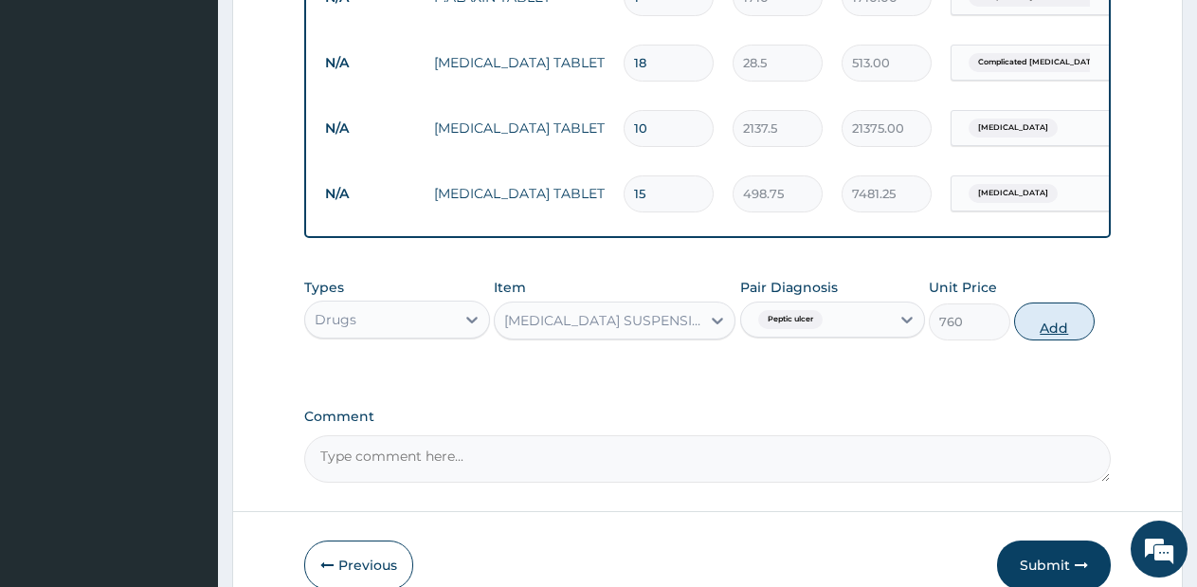
click at [1044, 339] on button "Add" at bounding box center [1054, 321] width 81 height 38
type input "0"
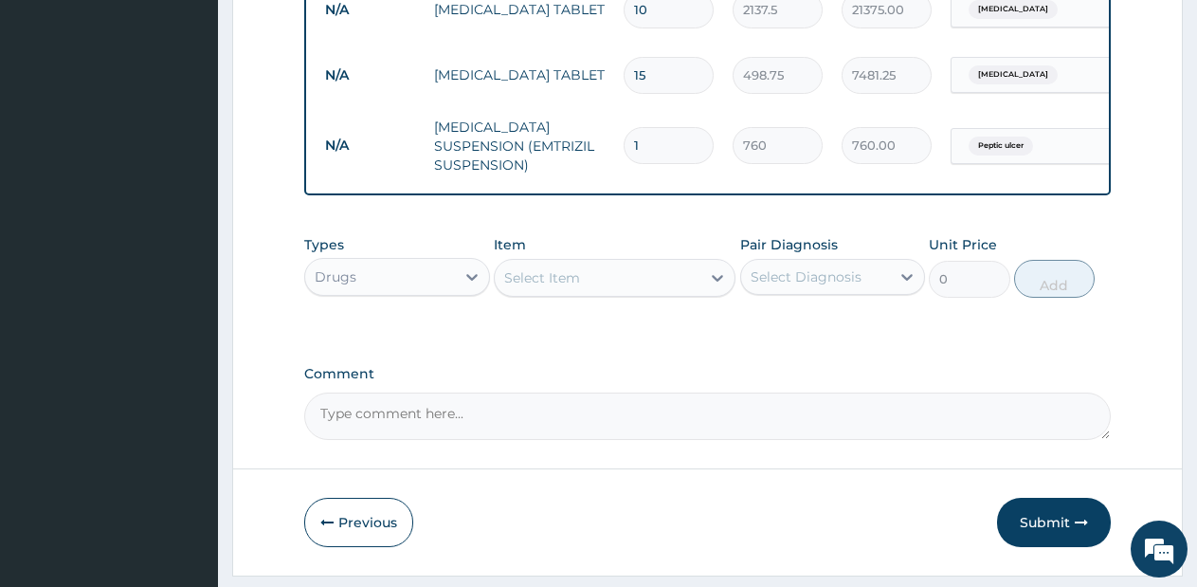
scroll to position [1238, 0]
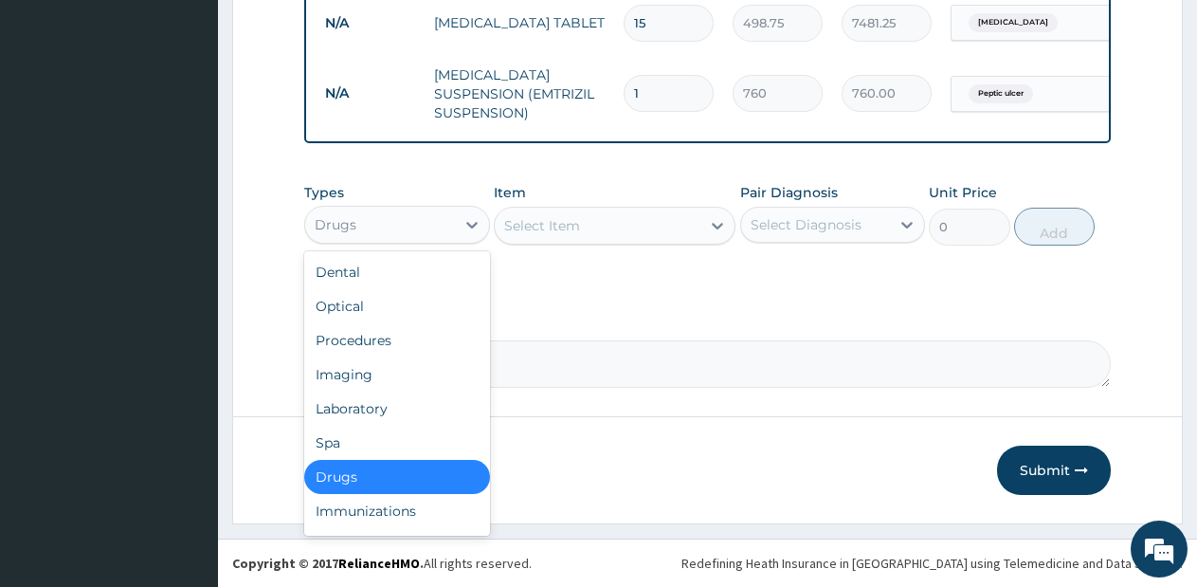
click at [433, 223] on div "Drugs" at bounding box center [380, 224] width 150 height 30
click at [368, 416] on div "Laboratory" at bounding box center [397, 408] width 186 height 34
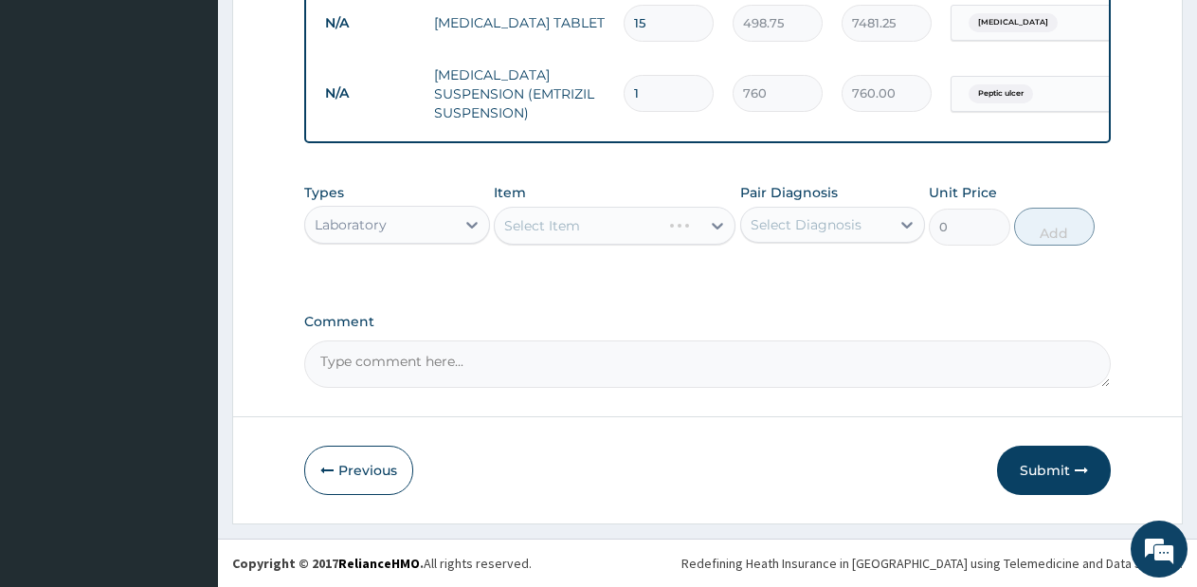
click at [674, 245] on div "Item Select Item" at bounding box center [615, 214] width 242 height 63
click at [680, 233] on div "Select Item" at bounding box center [615, 226] width 242 height 38
click at [668, 234] on div "Select Item" at bounding box center [615, 226] width 242 height 38
click at [668, 237] on div "Select Item" at bounding box center [615, 226] width 242 height 38
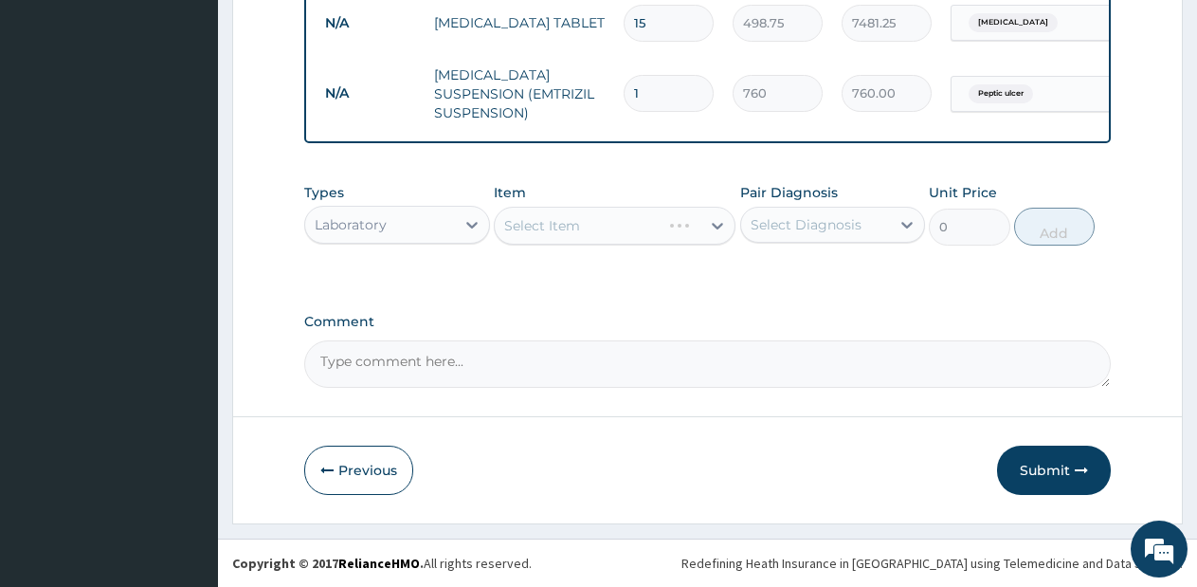
click at [668, 237] on div "Select Item" at bounding box center [615, 226] width 242 height 38
click at [693, 239] on div "Select Item" at bounding box center [615, 226] width 242 height 38
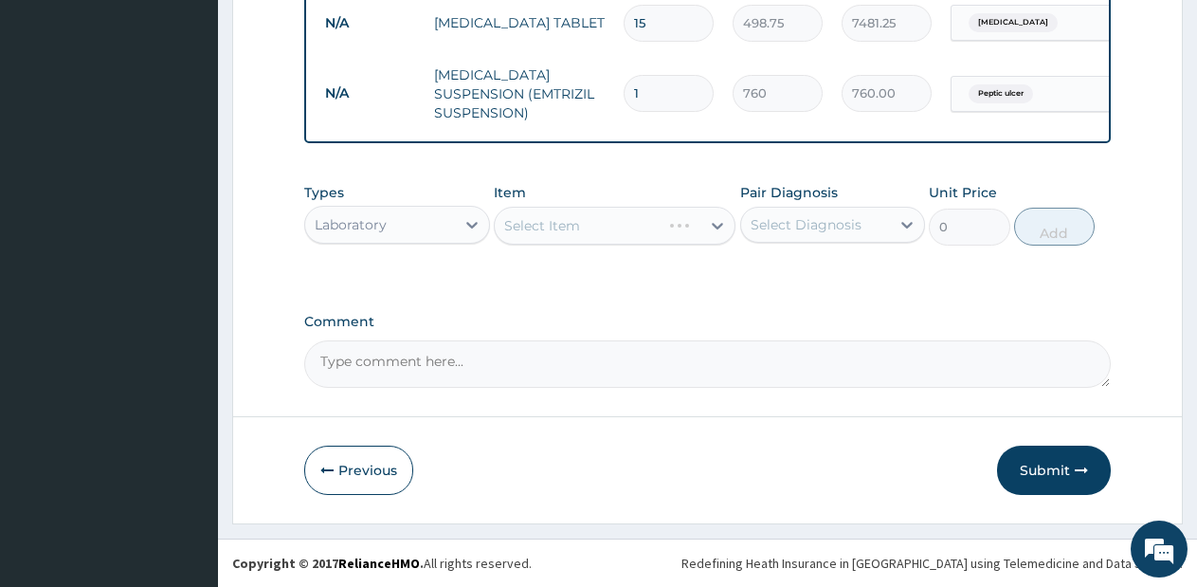
click at [707, 231] on div "Select Item" at bounding box center [615, 226] width 242 height 38
click at [707, 230] on div "Select Item" at bounding box center [615, 226] width 242 height 38
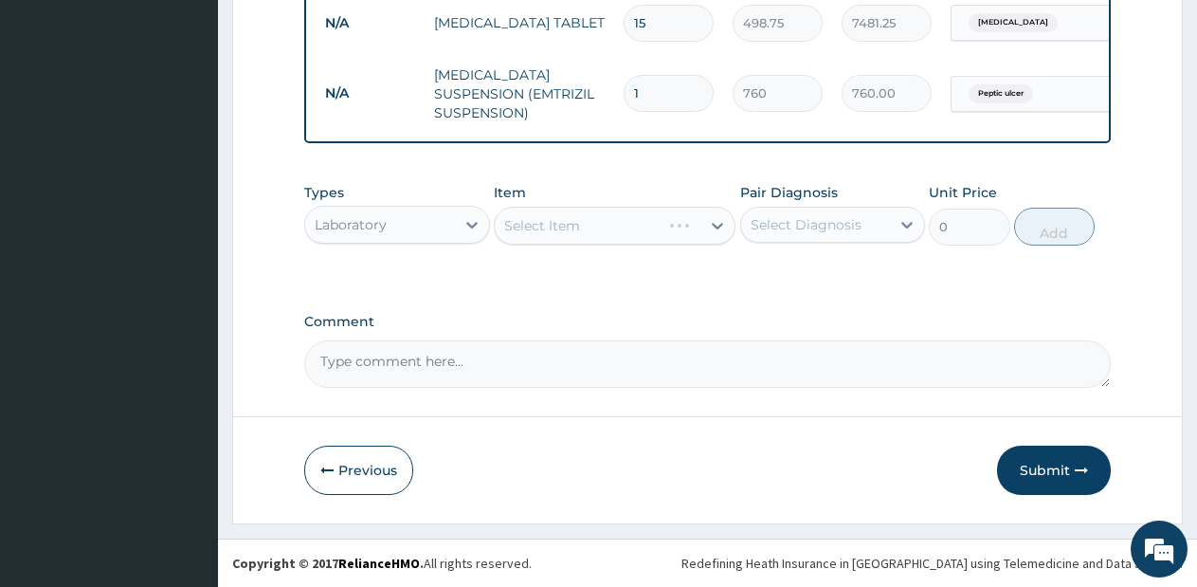
click at [707, 230] on div "Select Item" at bounding box center [615, 226] width 242 height 38
click at [671, 234] on div "Select Item" at bounding box center [615, 226] width 242 height 38
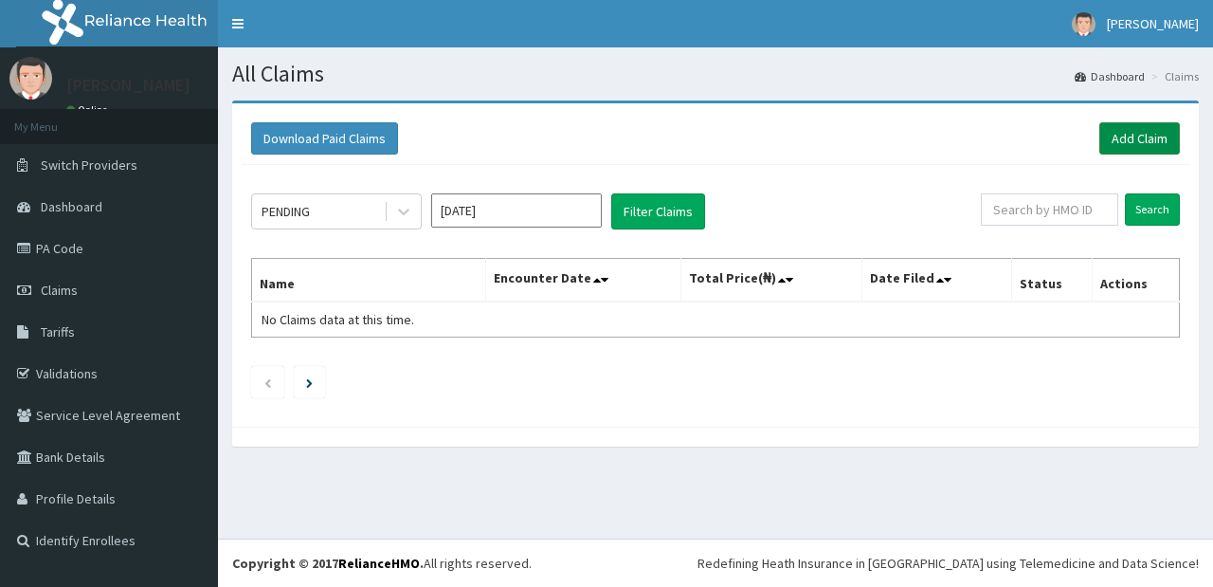
click at [1130, 142] on link "Add Claim" at bounding box center [1139, 138] width 81 height 32
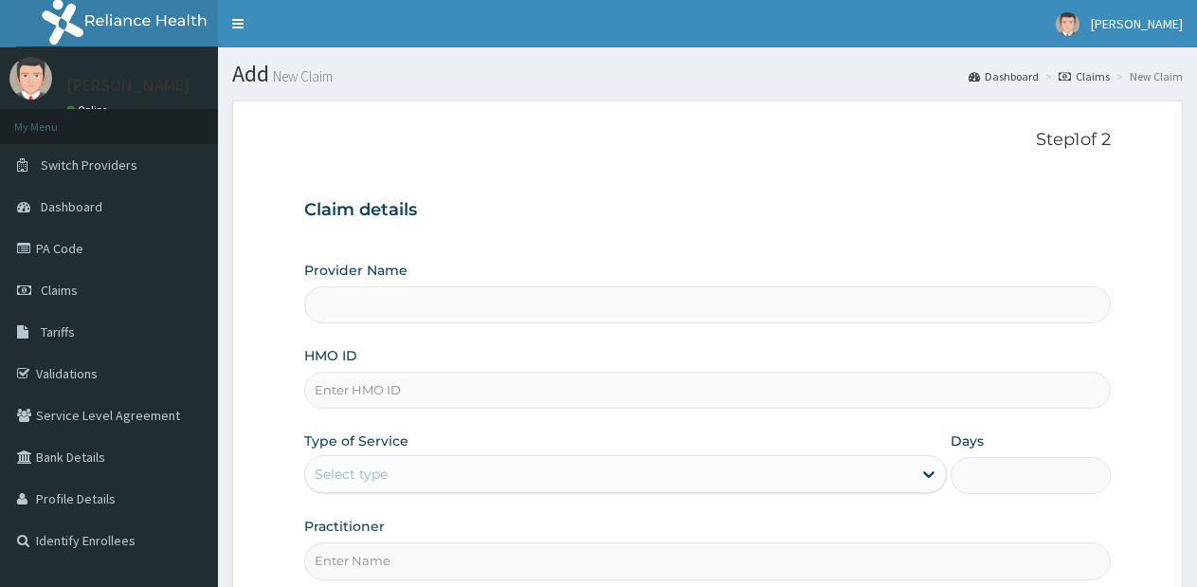
type input "Lifesource Hospital"
click at [727, 476] on div "Select type" at bounding box center [608, 474] width 606 height 30
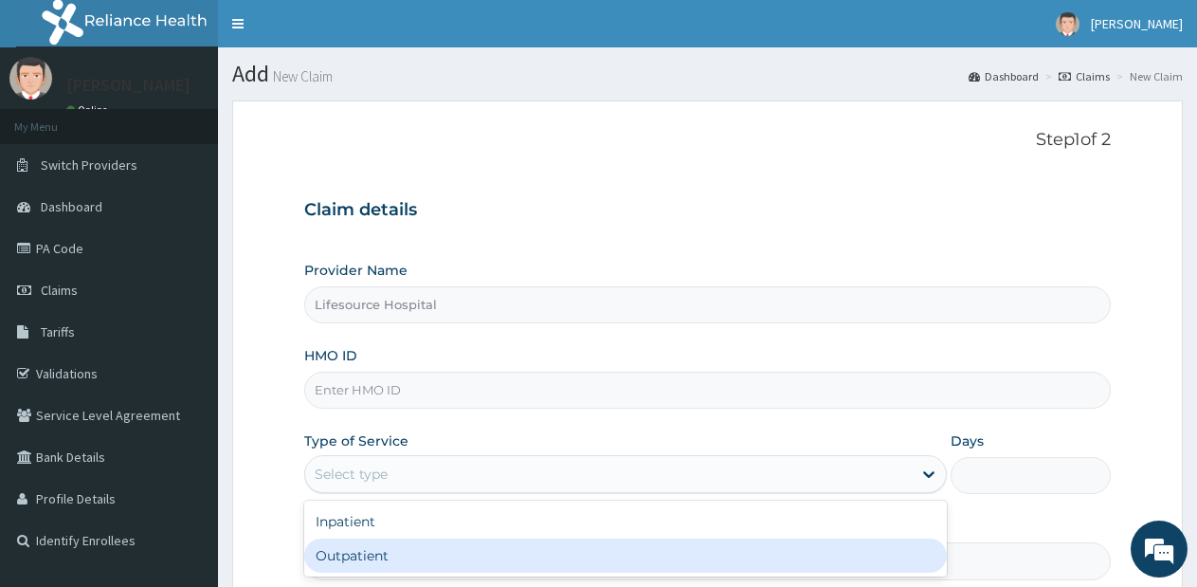
click at [699, 555] on div "Outpatient" at bounding box center [625, 555] width 642 height 34
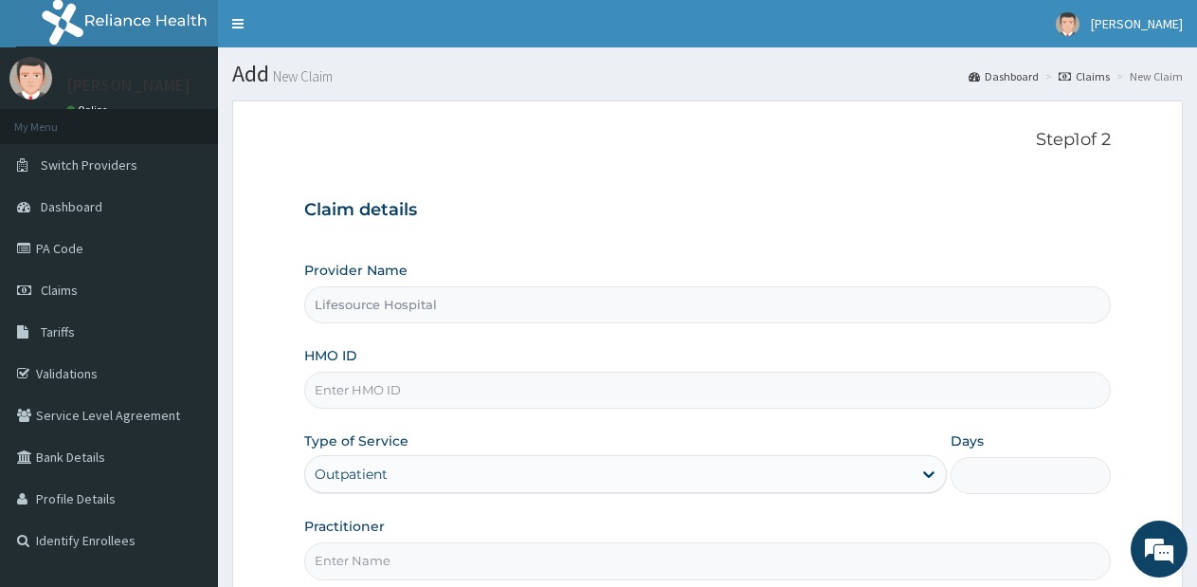
type input "1"
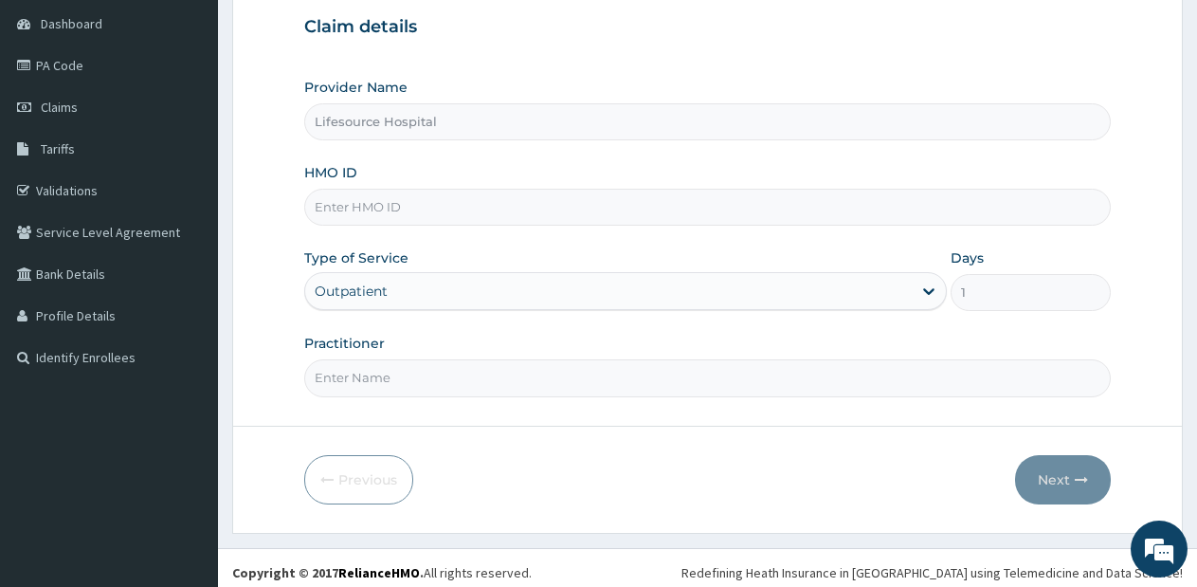
scroll to position [192, 0]
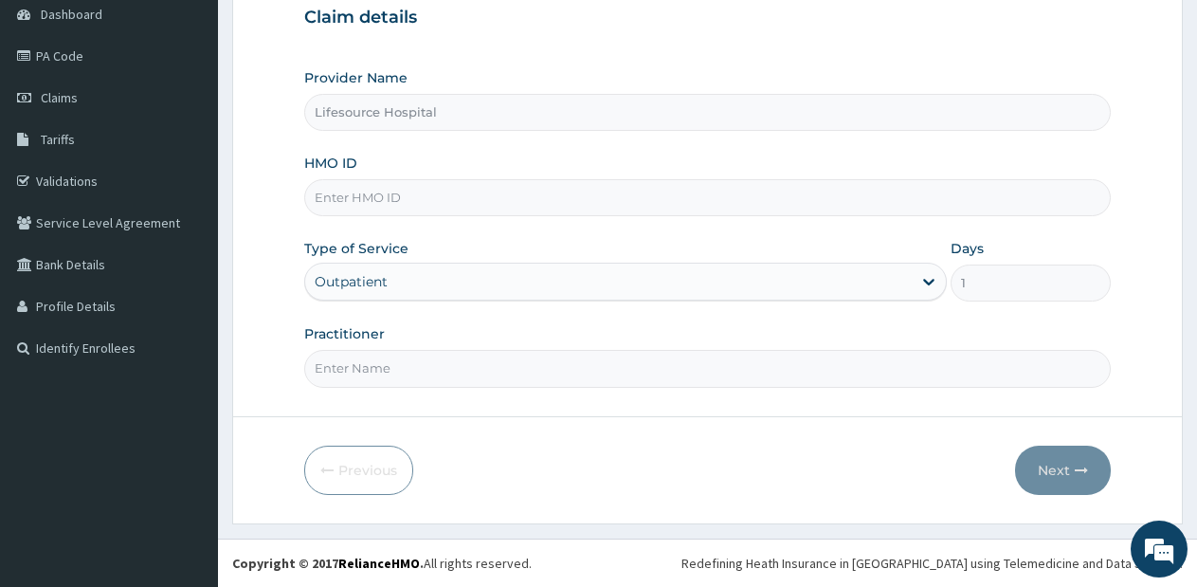
click at [622, 358] on input "Practitioner" at bounding box center [707, 368] width 806 height 37
click at [798, 383] on input "Practitioner" at bounding box center [707, 368] width 806 height 37
type input "EZE MATINA"
click at [474, 184] on input "HMO ID" at bounding box center [707, 197] width 806 height 37
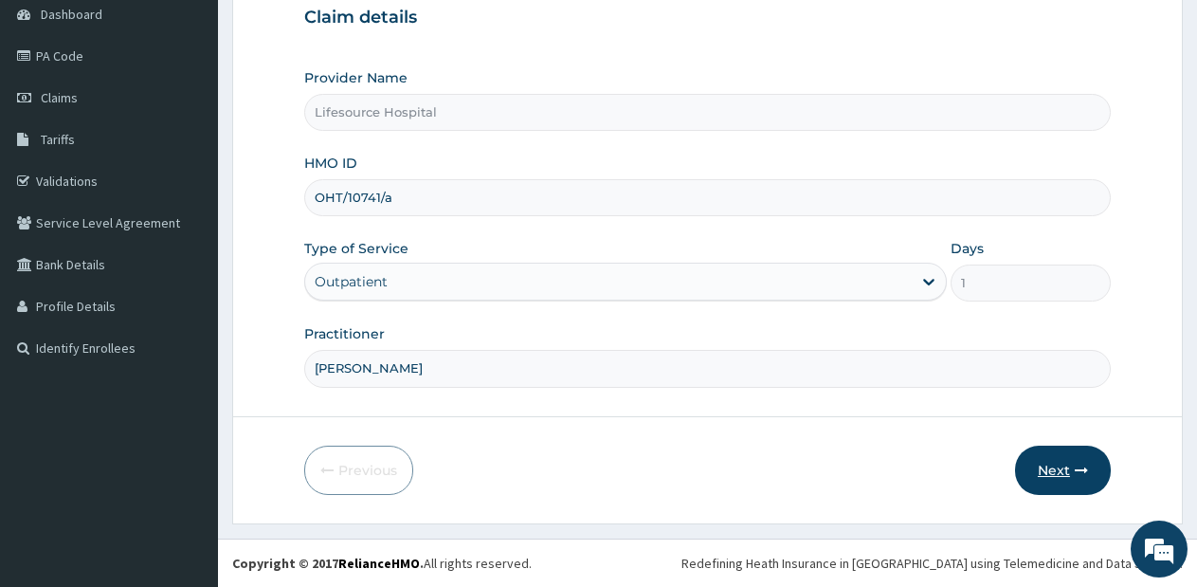
type input "OHT/10741/a"
click at [1034, 471] on button "Next" at bounding box center [1063, 469] width 96 height 49
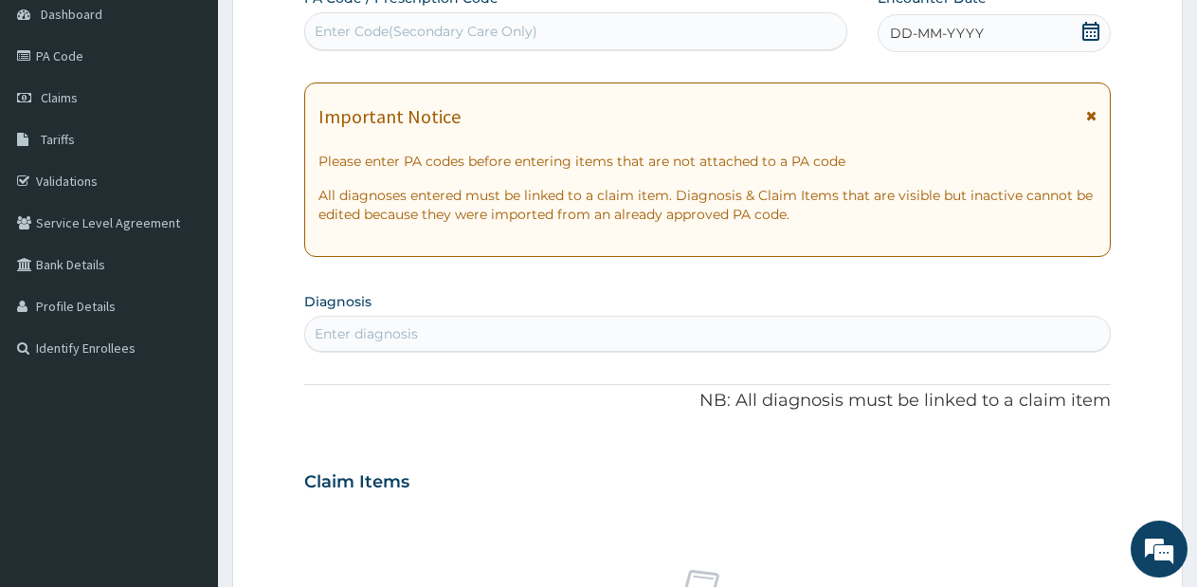
click at [1081, 28] on icon at bounding box center [1090, 31] width 19 height 19
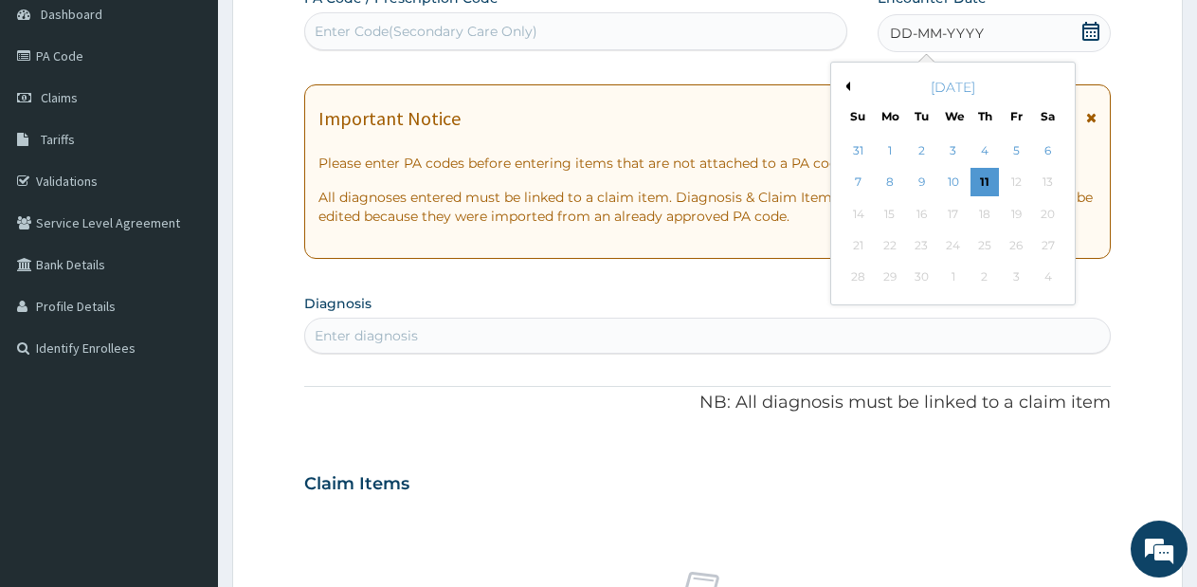
click at [845, 83] on button "Previous Month" at bounding box center [845, 86] width 9 height 9
click at [890, 216] on div "11" at bounding box center [890, 214] width 28 height 28
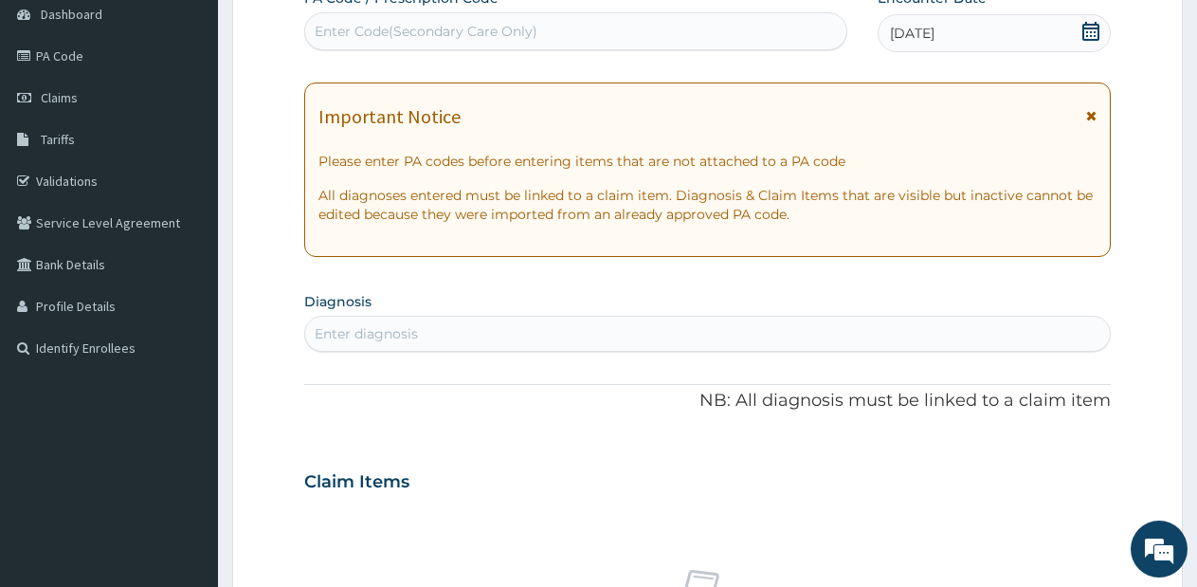
click at [801, 329] on div "Enter diagnosis" at bounding box center [707, 333] width 805 height 30
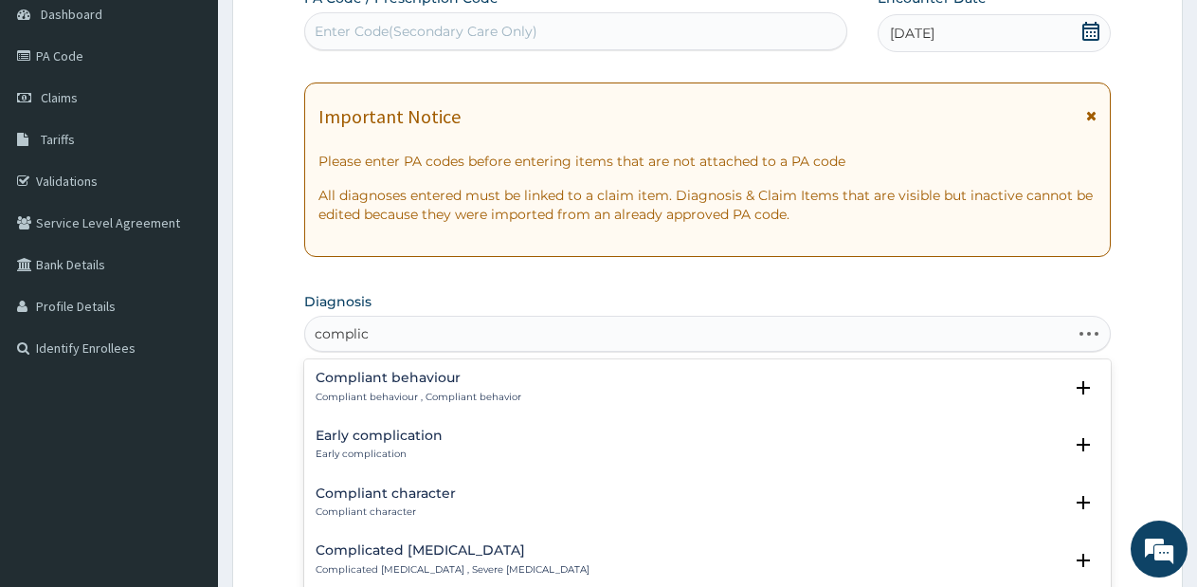
type input "complica"
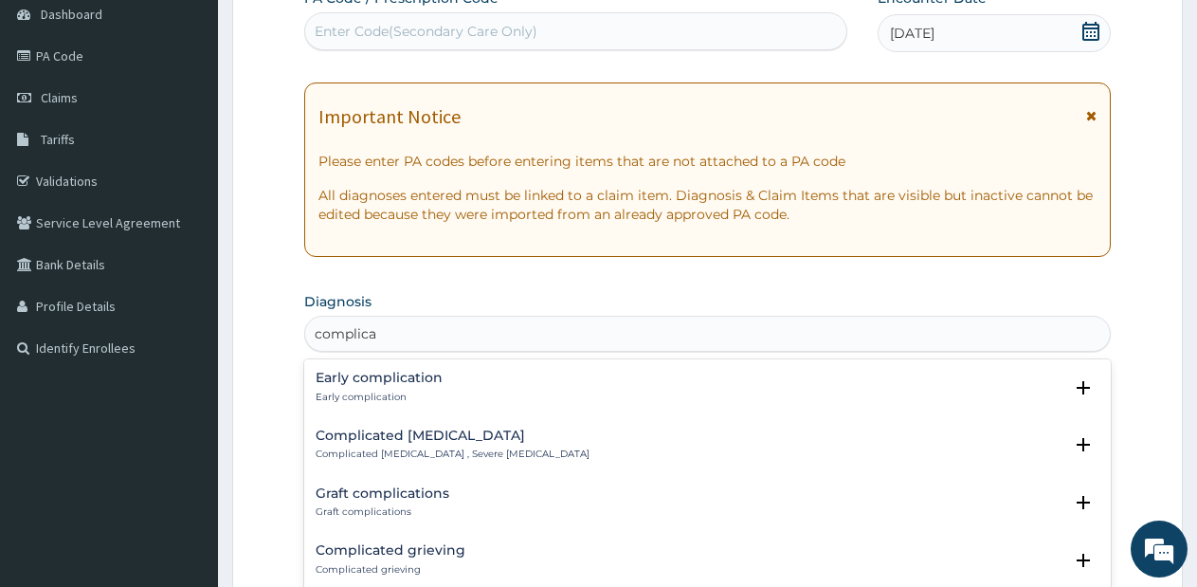
click at [425, 435] on h4 "Complicated malaria" at bounding box center [453, 435] width 274 height 14
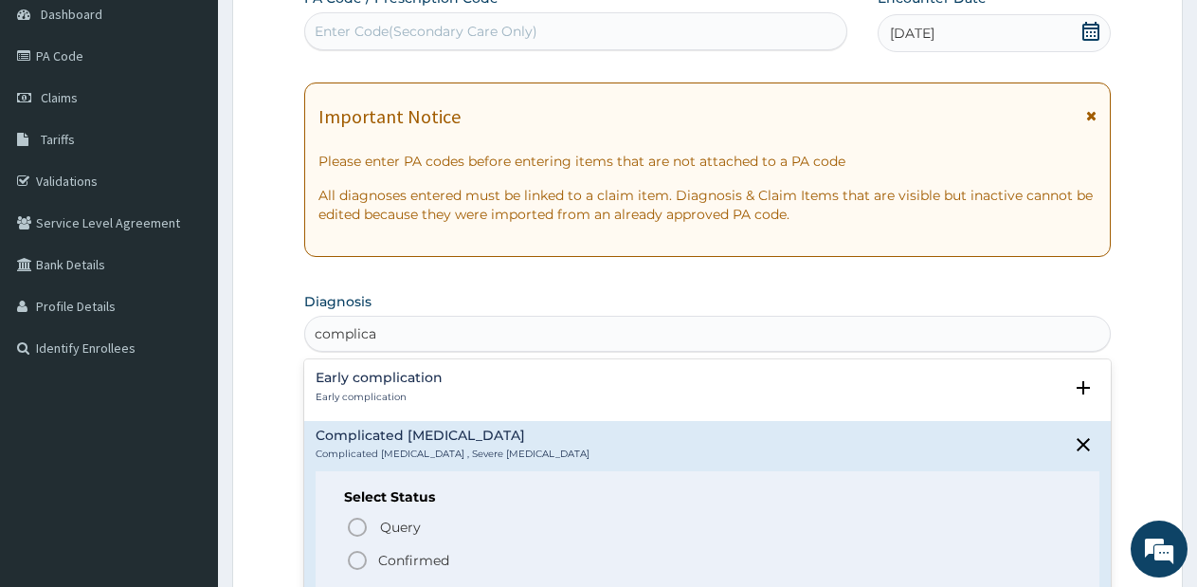
click at [355, 564] on icon "status option filled" at bounding box center [357, 560] width 23 height 23
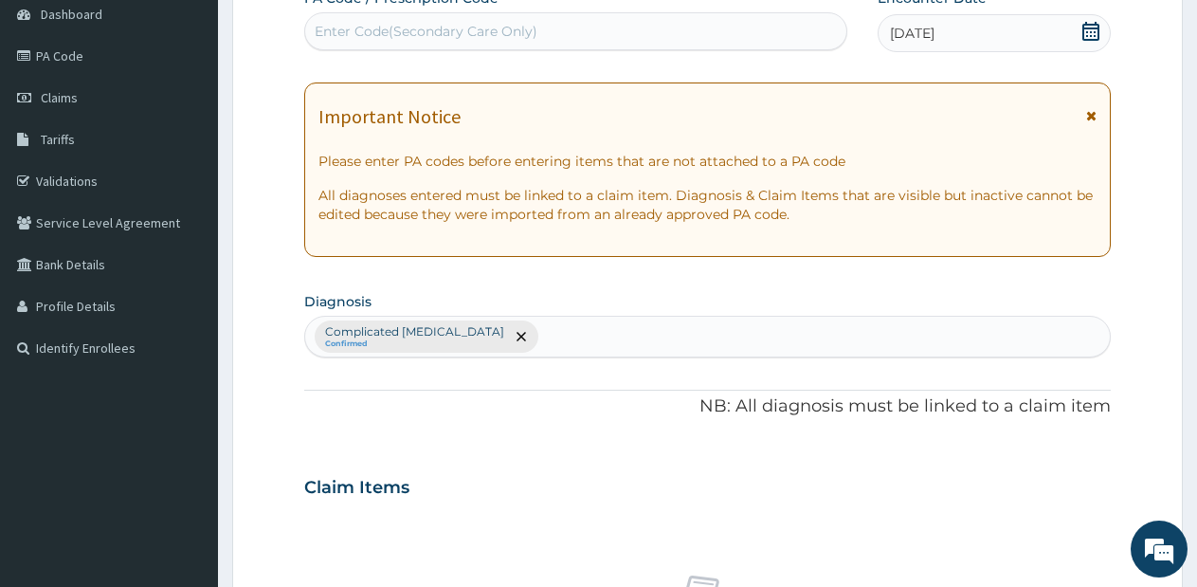
scroll to position [244, 0]
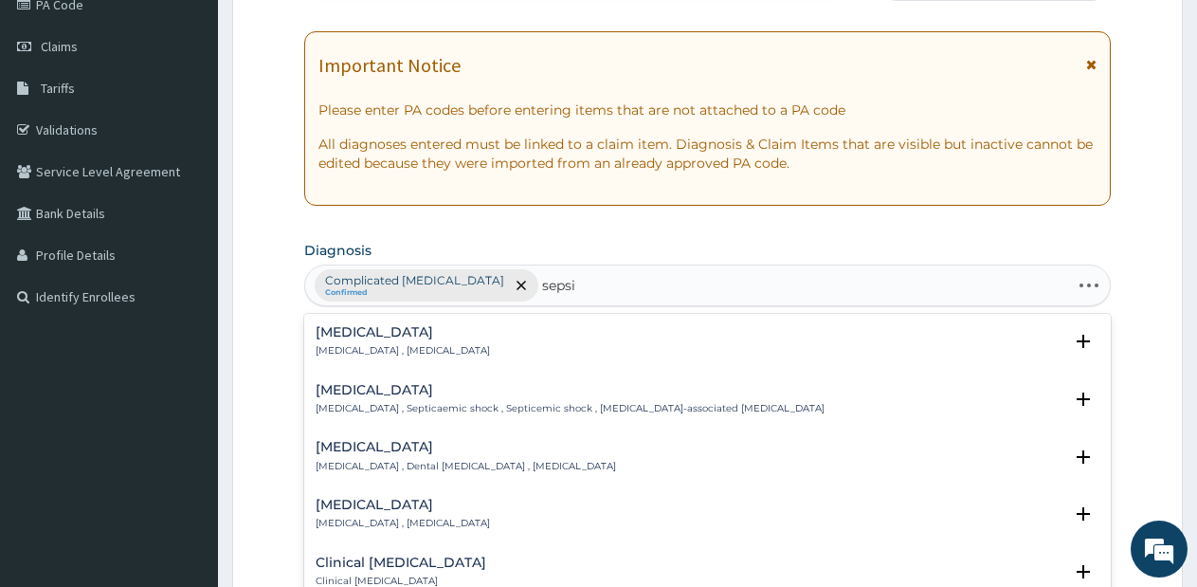
type input "sepsis"
click at [428, 317] on div "Sepsis Systemic infection , Sepsis Select Status Query Query covers suspected (…" at bounding box center [707, 456] width 806 height 284
click at [372, 353] on p "Systemic infection , Sepsis" at bounding box center [403, 350] width 174 height 13
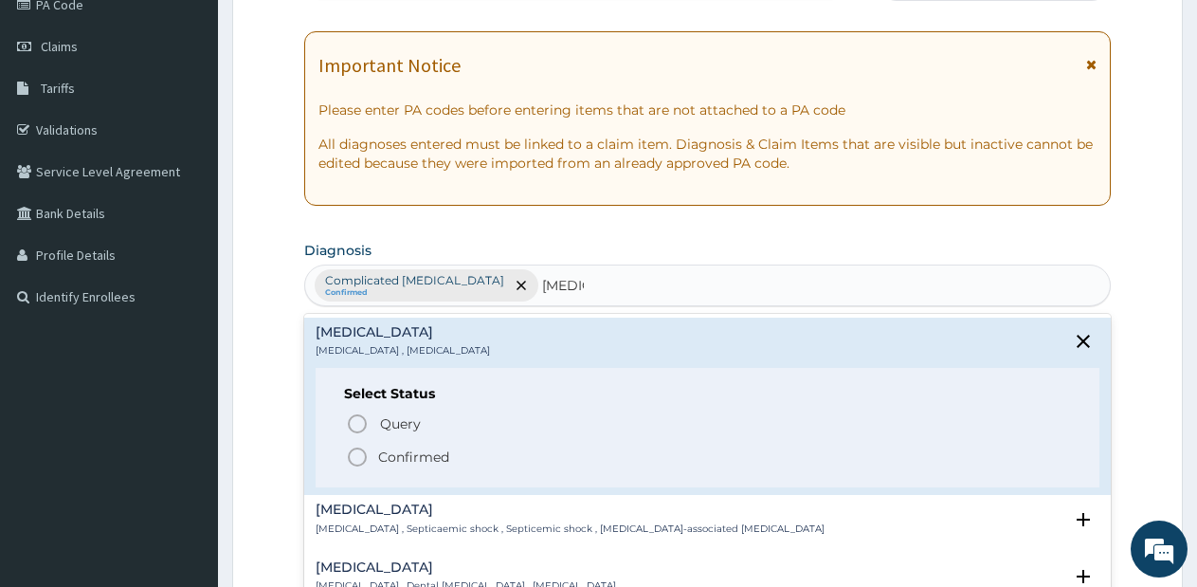
click at [353, 448] on icon "status option filled" at bounding box center [357, 456] width 23 height 23
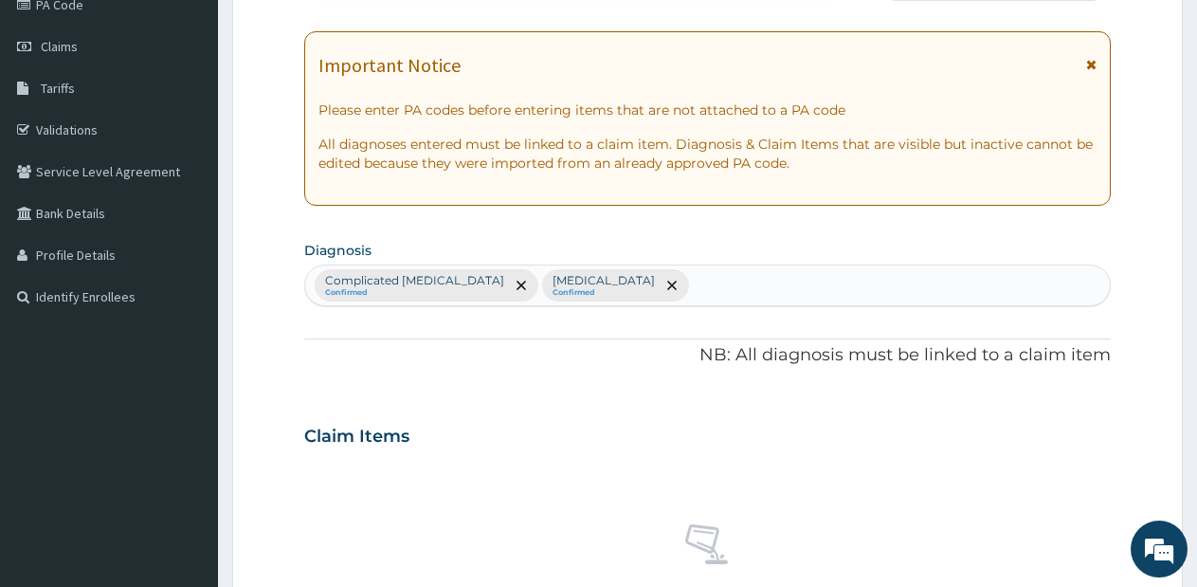
click at [786, 295] on div "Complicated malaria Confirmed Sepsis Confirmed" at bounding box center [707, 285] width 805 height 40
type input "pep"
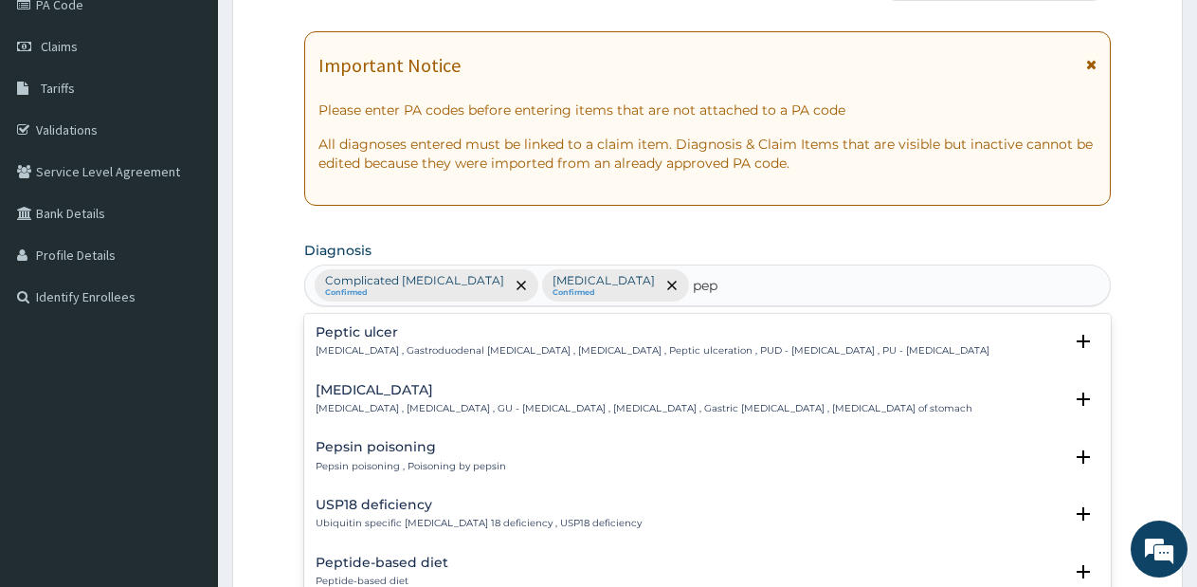
click at [897, 359] on div "Peptic ulcer Peptic ulcer , Gastroduodenal ulcer , Peptic ulcer disease , Pepti…" at bounding box center [708, 346] width 784 height 43
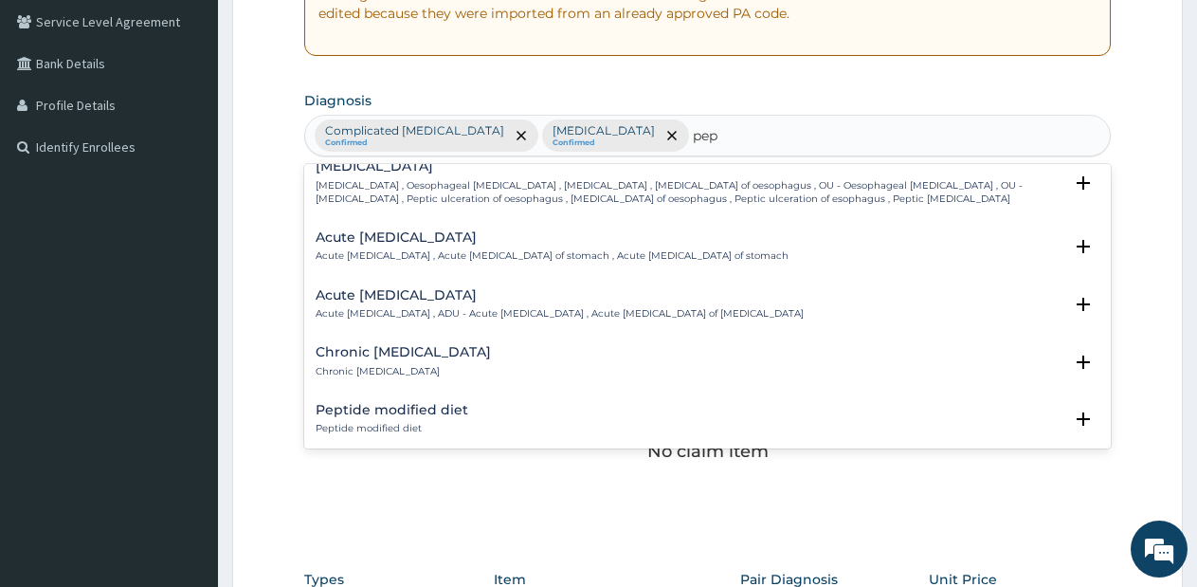
scroll to position [363, 0]
click at [419, 247] on p "Acute gastric ulcer , Acute ulcer of stomach , Acute peptic ulcer of stomach" at bounding box center [552, 253] width 473 height 13
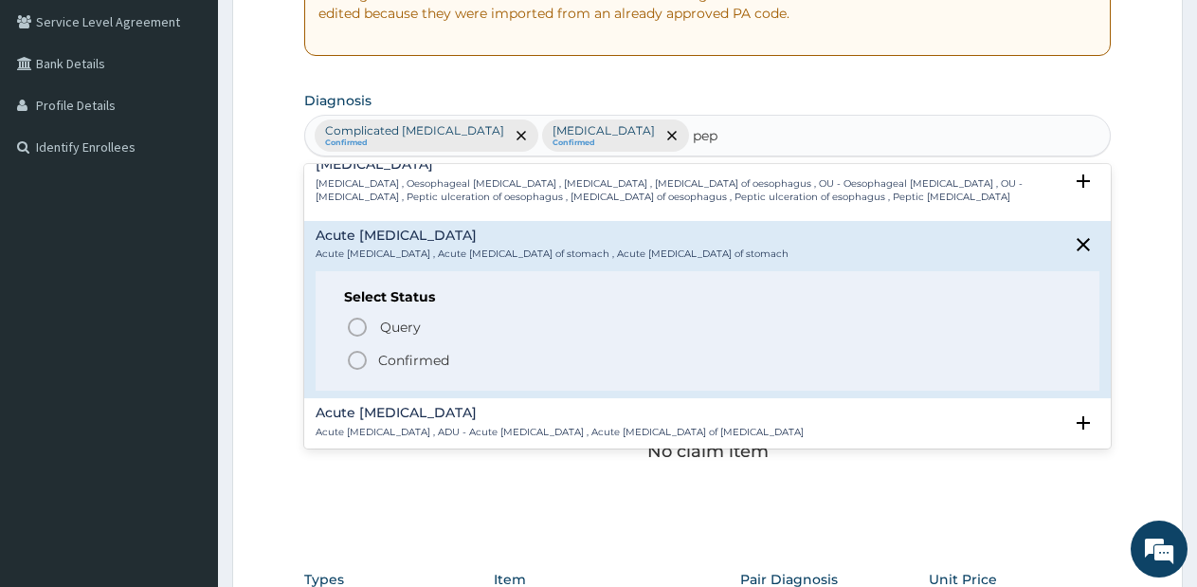
click at [352, 354] on circle "status option filled" at bounding box center [357, 360] width 17 height 17
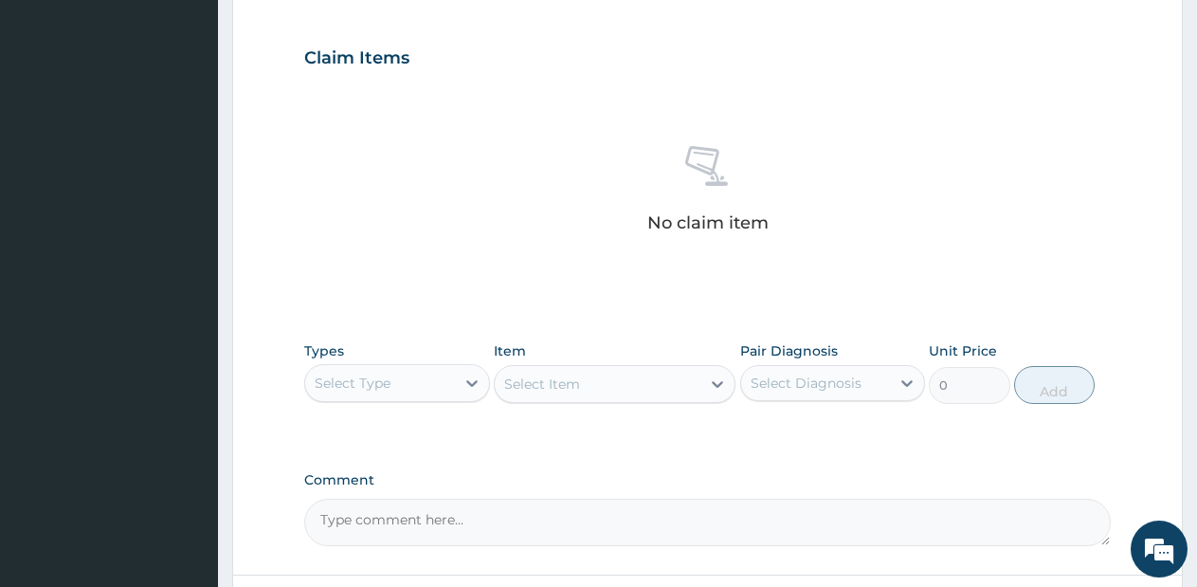
scroll to position [780, 0]
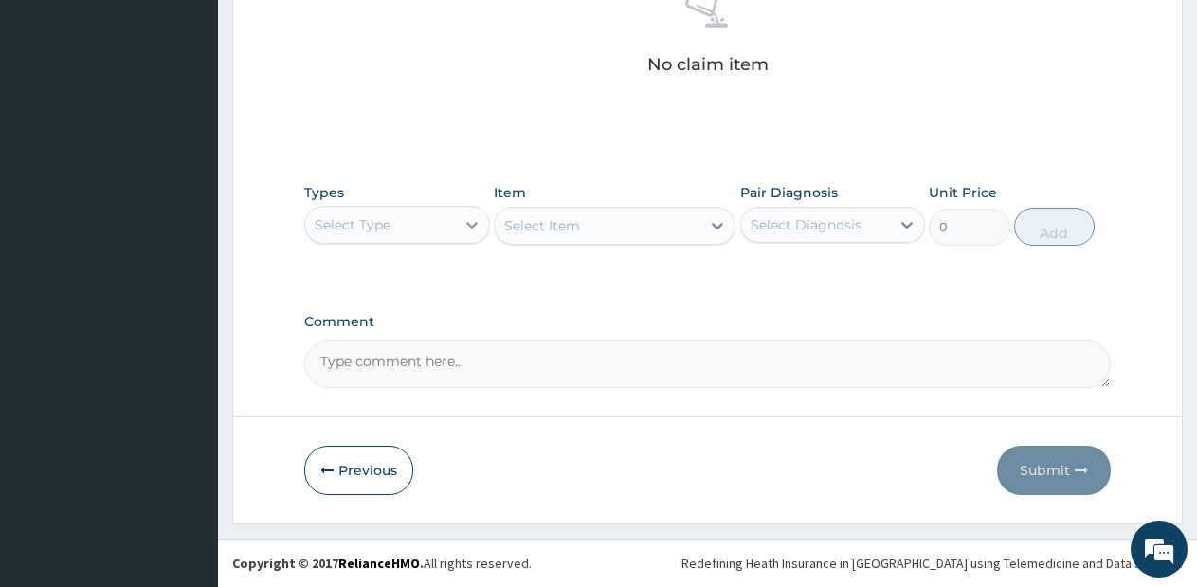
click at [457, 232] on div at bounding box center [472, 225] width 34 height 34
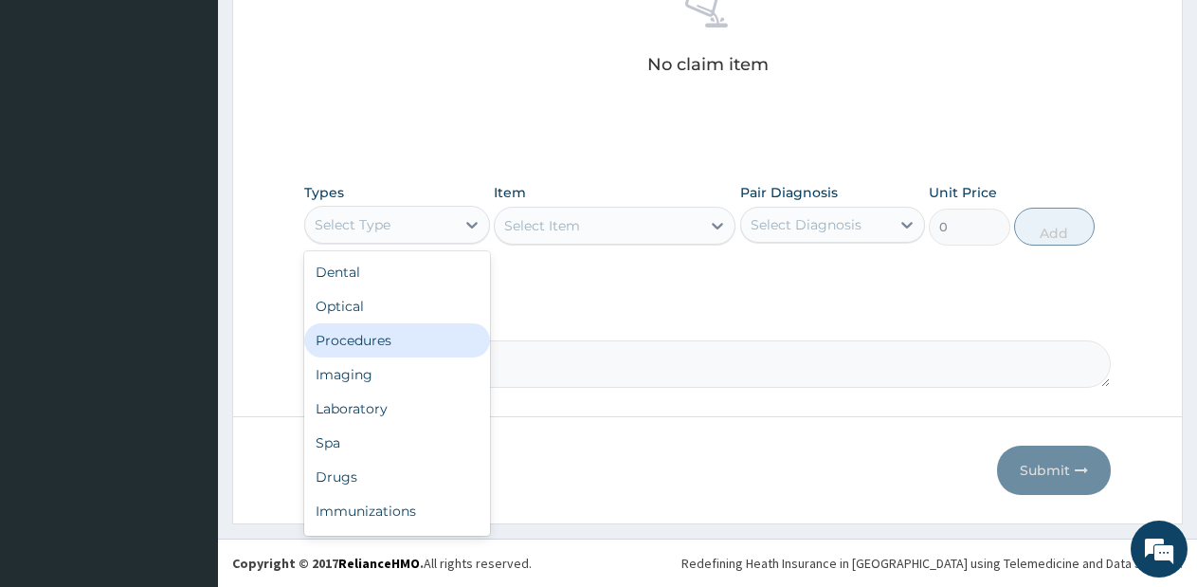
click at [374, 336] on div "Procedures" at bounding box center [397, 340] width 186 height 34
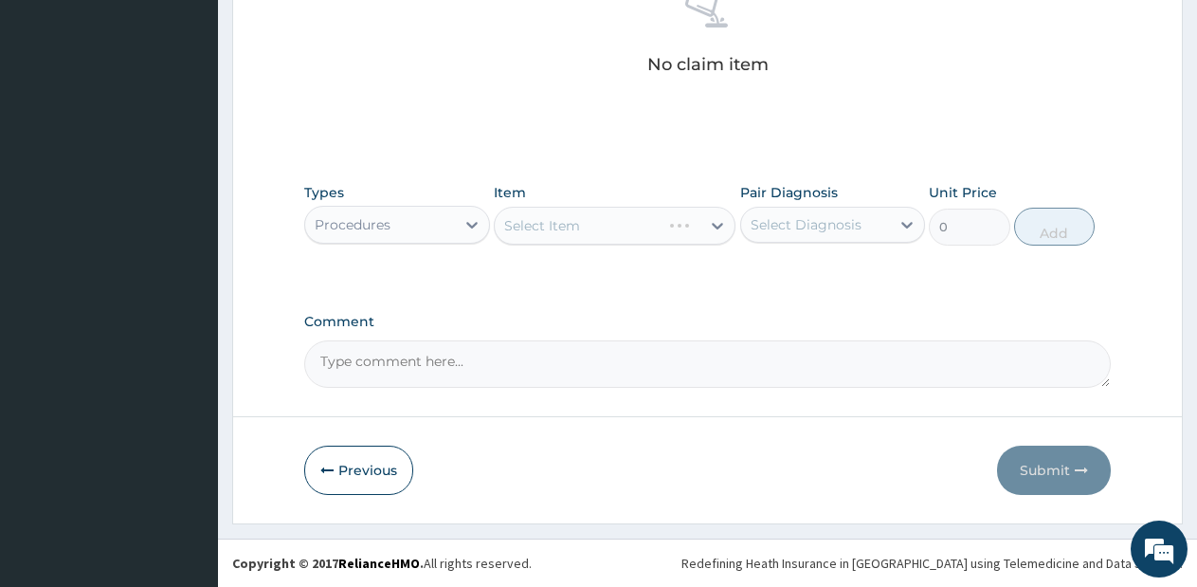
click at [672, 239] on div "Select Item" at bounding box center [615, 226] width 242 height 38
click at [668, 232] on div "Select Item" at bounding box center [598, 225] width 206 height 30
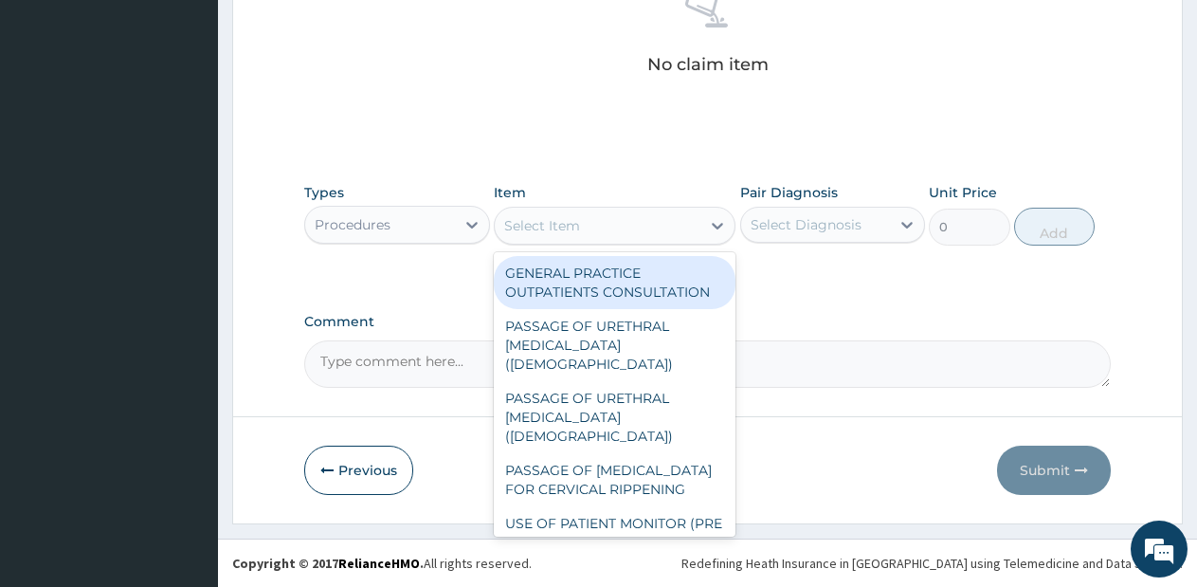
click at [637, 271] on div "GENERAL PRACTICE OUTPATIENTS CONSULTATION" at bounding box center [615, 282] width 242 height 53
type input "2550"
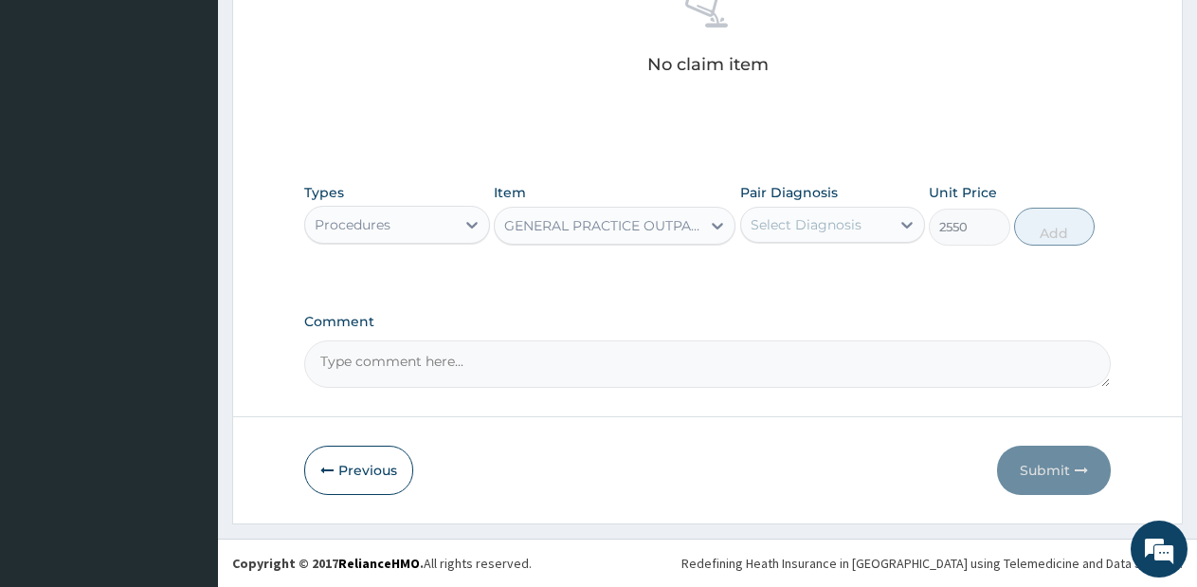
click at [889, 224] on div "Select Diagnosis" at bounding box center [816, 224] width 150 height 30
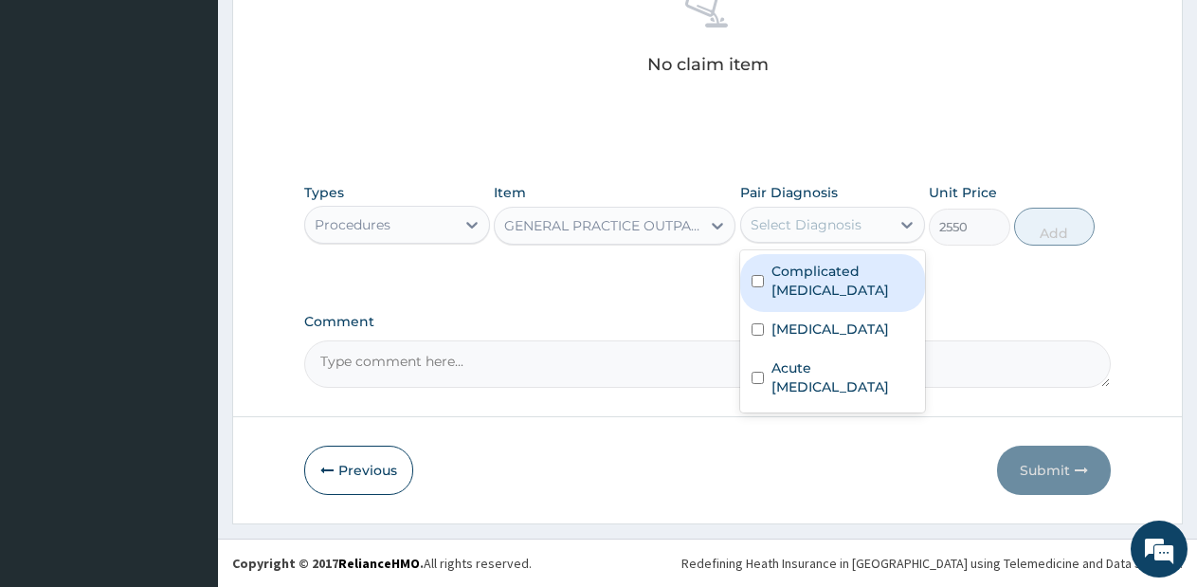
click at [839, 280] on label "Complicated malaria" at bounding box center [842, 281] width 143 height 38
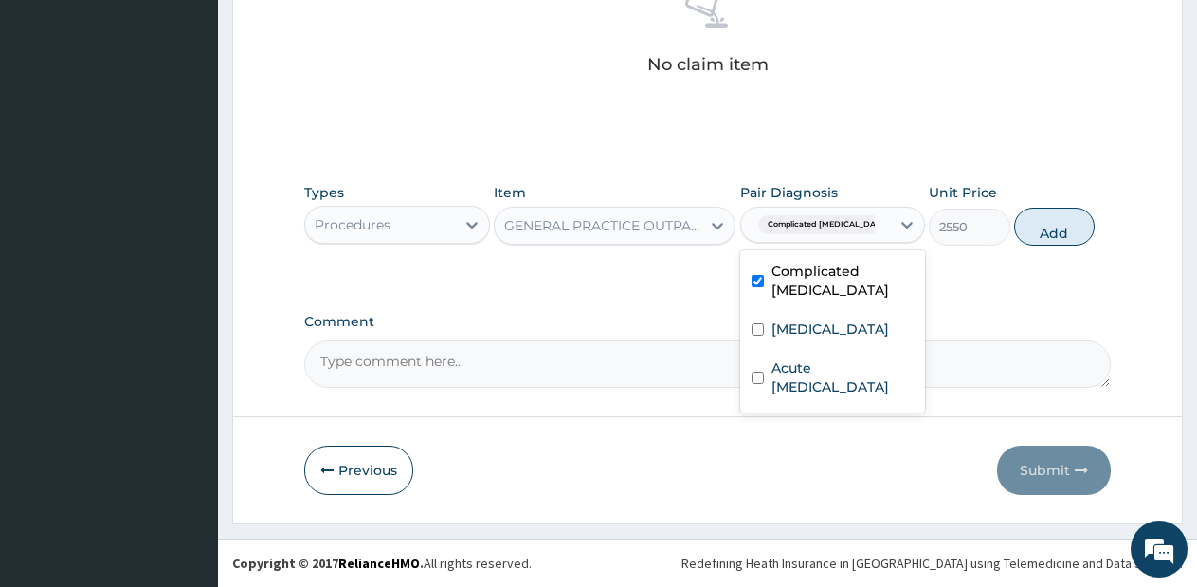
click at [839, 280] on label "Complicated malaria" at bounding box center [842, 281] width 143 height 38
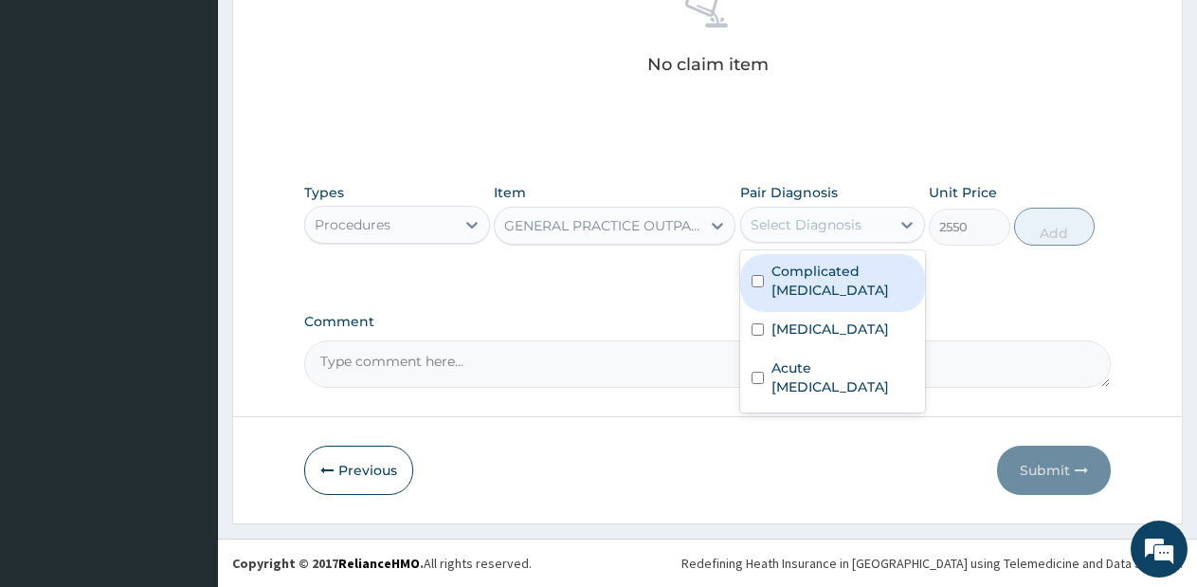
click at [839, 280] on label "Complicated malaria" at bounding box center [842, 281] width 143 height 38
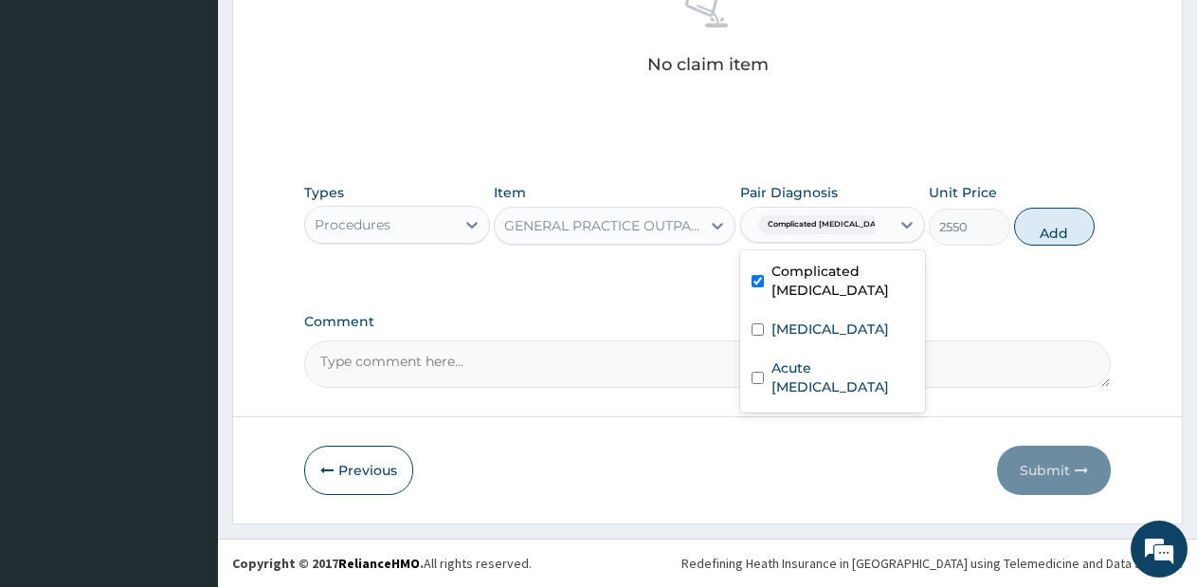
click at [839, 280] on label "Complicated malaria" at bounding box center [842, 281] width 143 height 38
checkbox input "false"
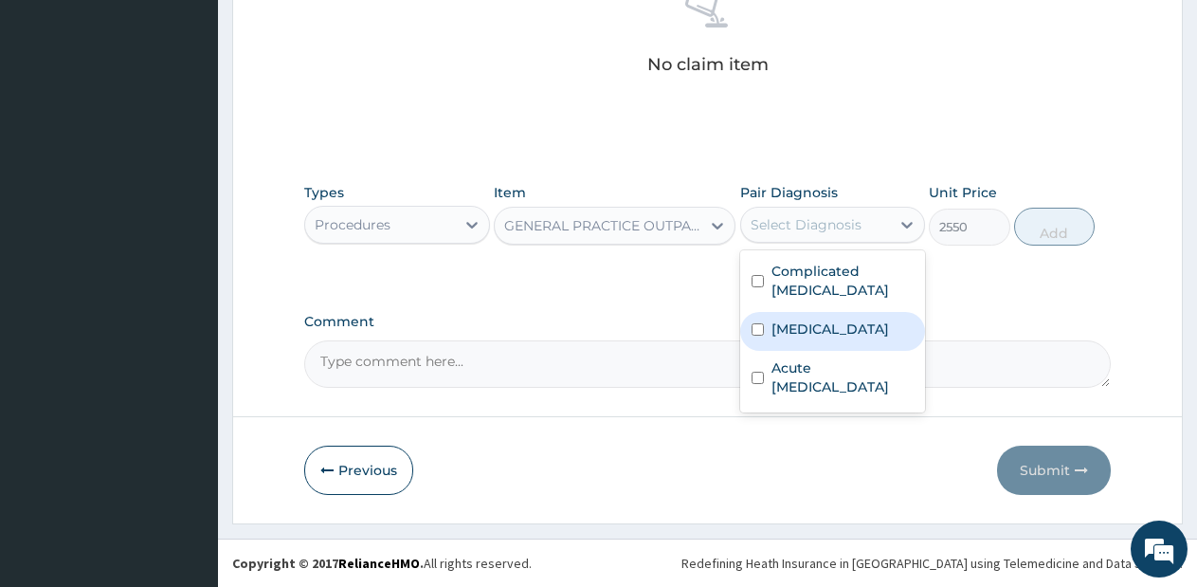
click at [831, 312] on div "Sepsis" at bounding box center [833, 331] width 186 height 39
checkbox input "true"
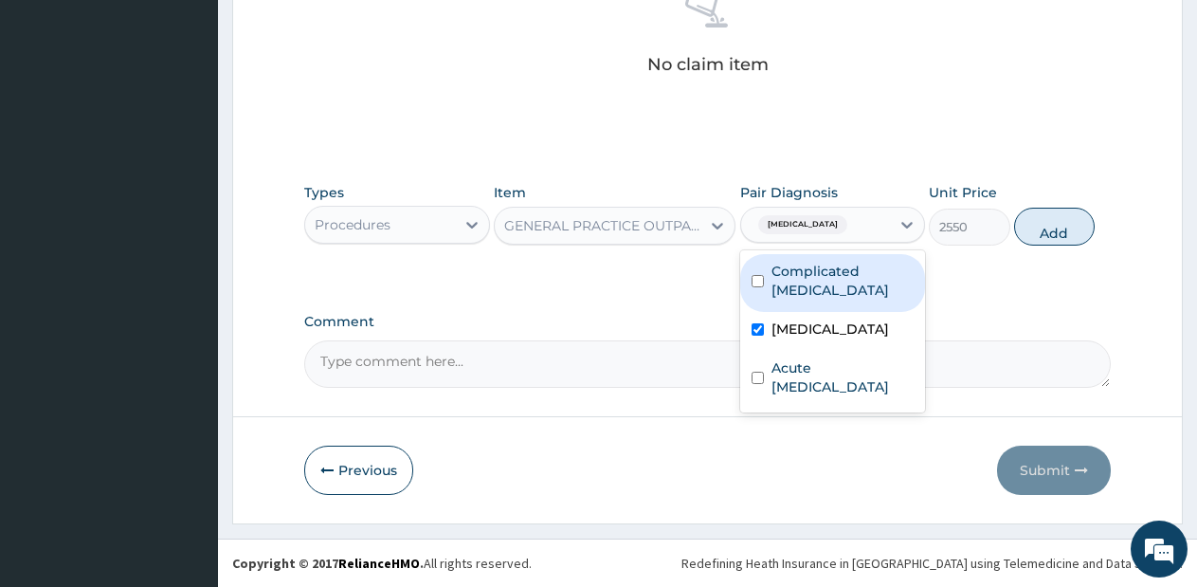
click at [838, 274] on label "Complicated malaria" at bounding box center [842, 281] width 143 height 38
checkbox input "true"
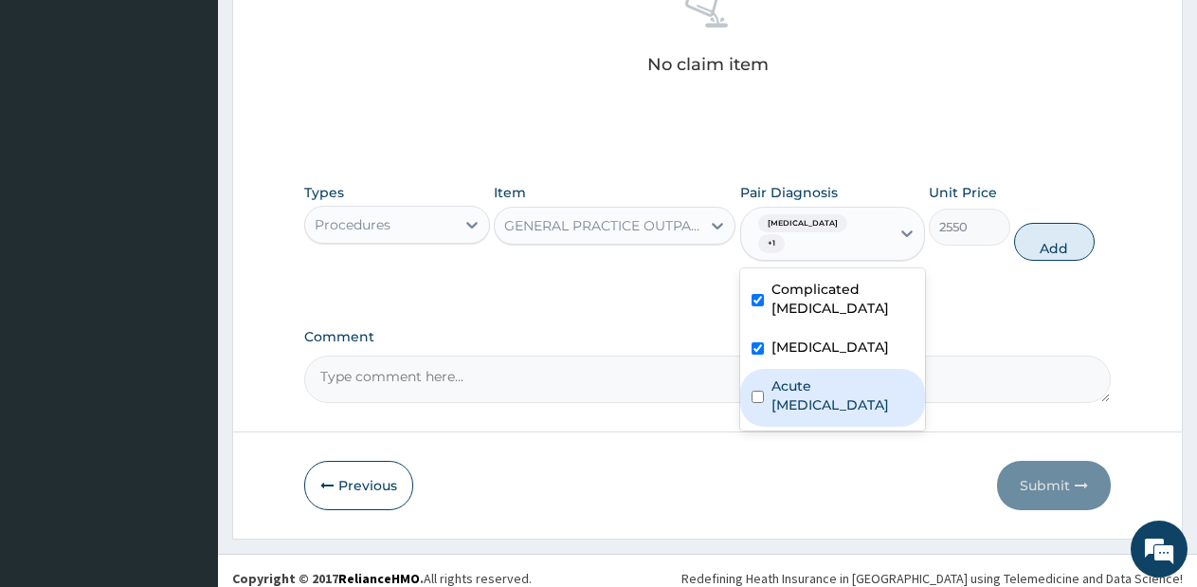
click at [849, 376] on label "Acute gastric ulcer" at bounding box center [842, 395] width 143 height 38
checkbox input "true"
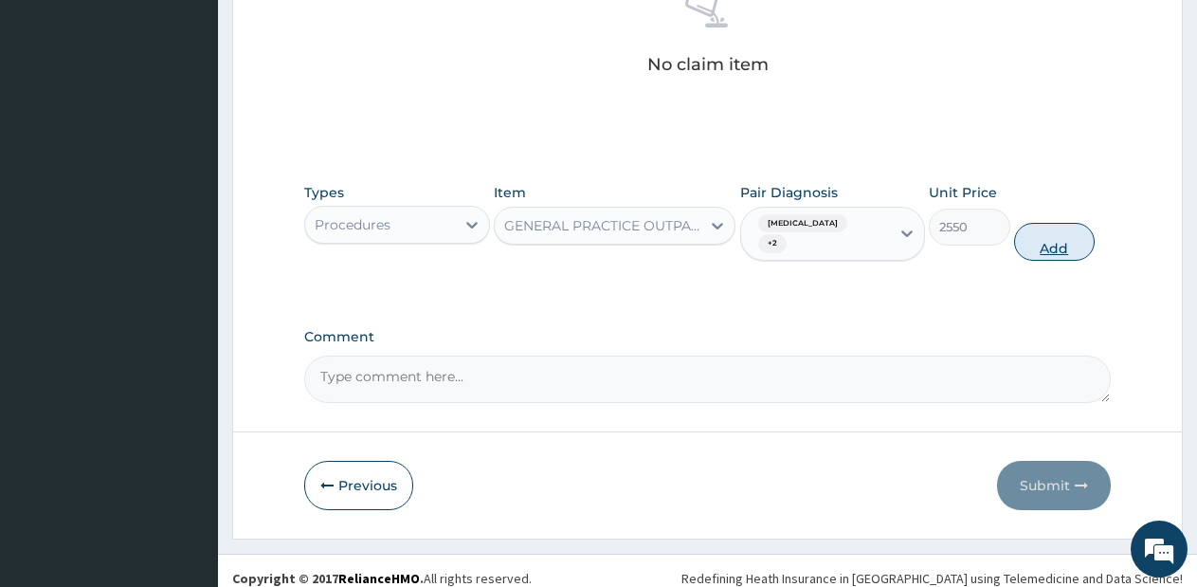
click at [1028, 223] on button "Add" at bounding box center [1054, 242] width 81 height 38
type input "0"
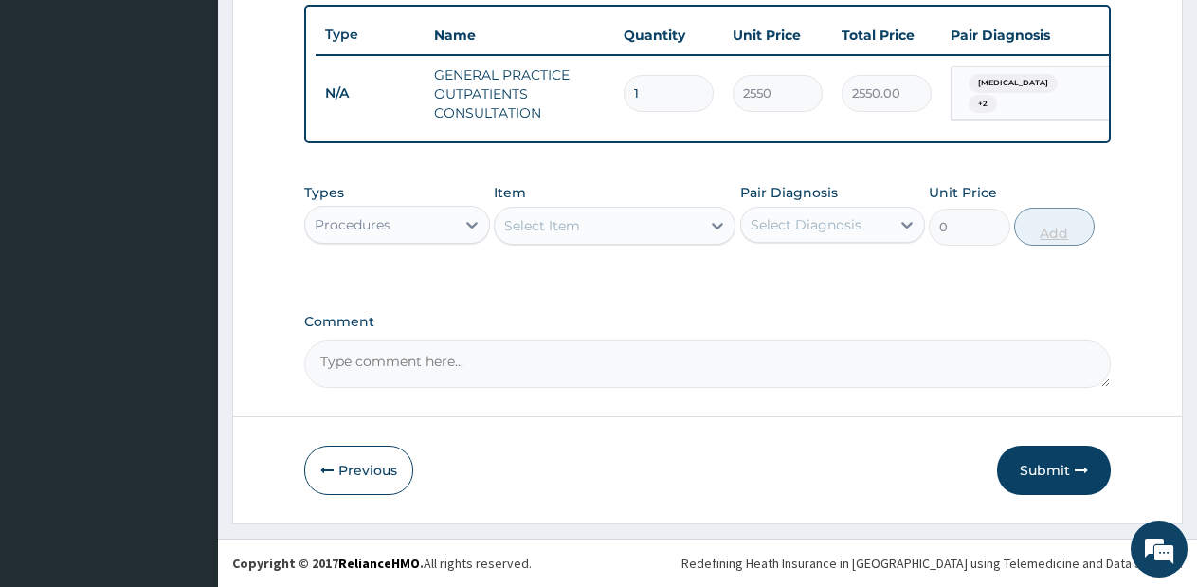
scroll to position [716, 0]
click at [444, 222] on div "Procedures" at bounding box center [380, 224] width 150 height 30
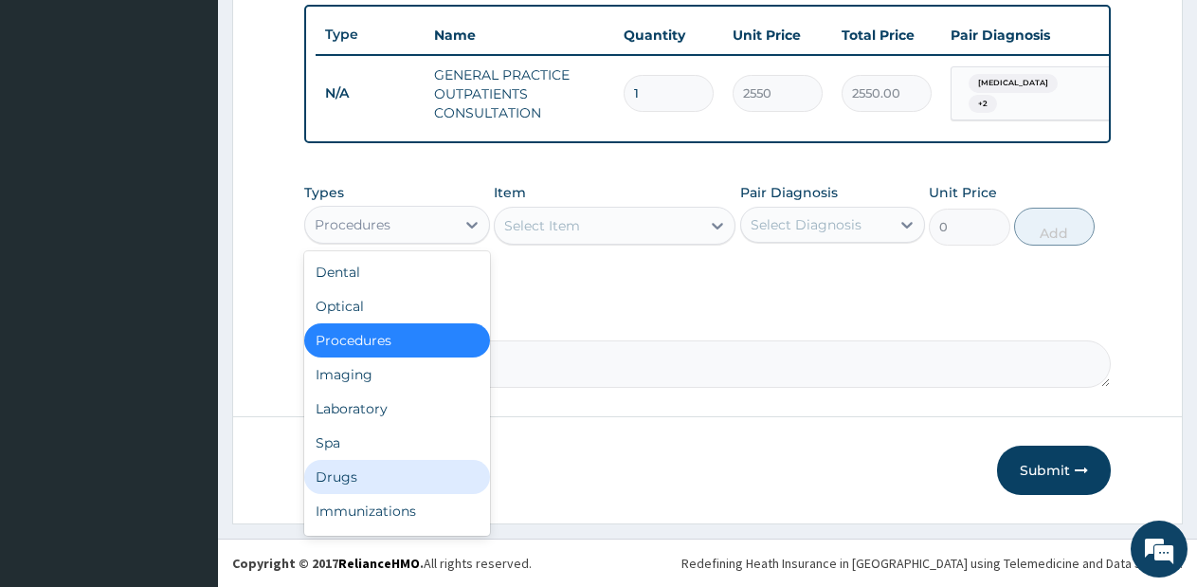
click at [386, 473] on div "Drugs" at bounding box center [397, 477] width 186 height 34
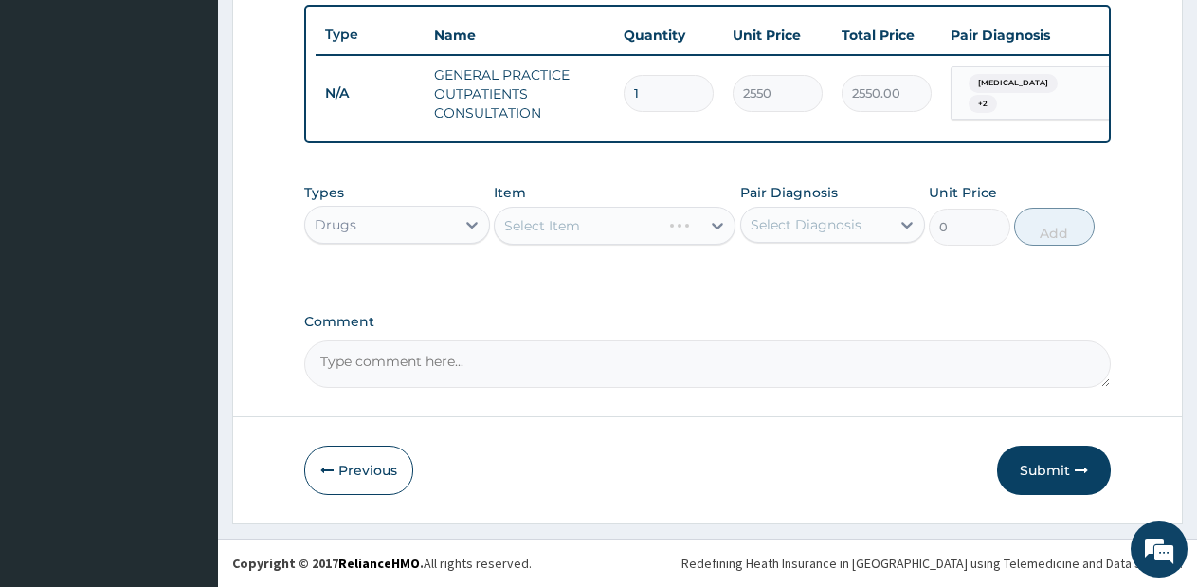
click at [685, 226] on div "Select Item" at bounding box center [615, 226] width 242 height 38
click at [685, 227] on div "Select Item" at bounding box center [615, 226] width 242 height 38
click at [685, 226] on div "Select Item" at bounding box center [615, 226] width 242 height 38
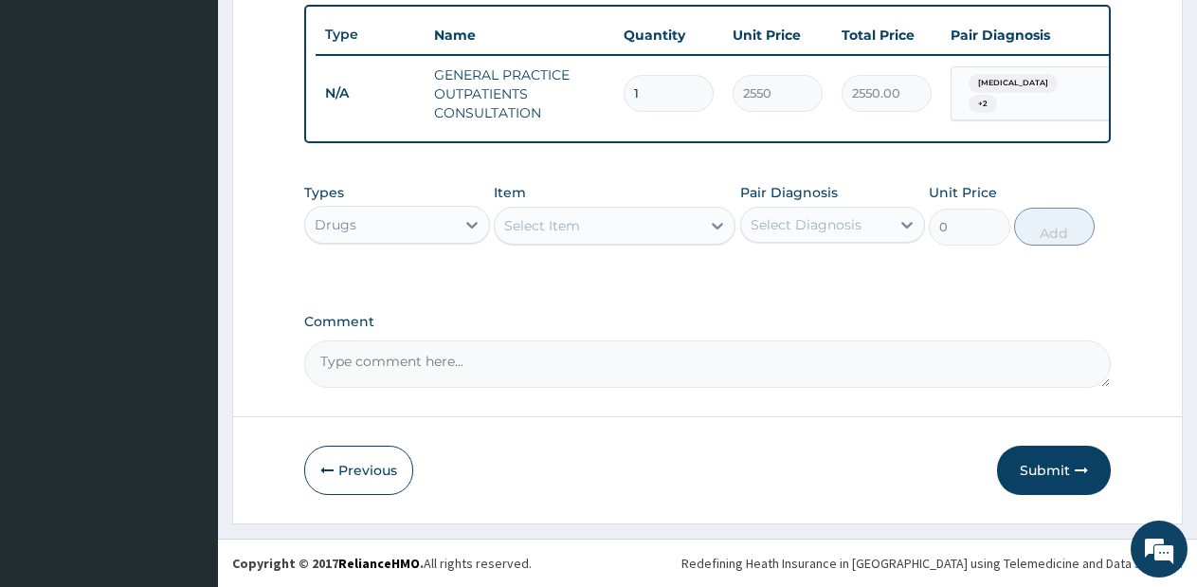
click at [685, 226] on div "Select Item" at bounding box center [598, 225] width 206 height 30
click at [713, 230] on icon at bounding box center [717, 225] width 19 height 19
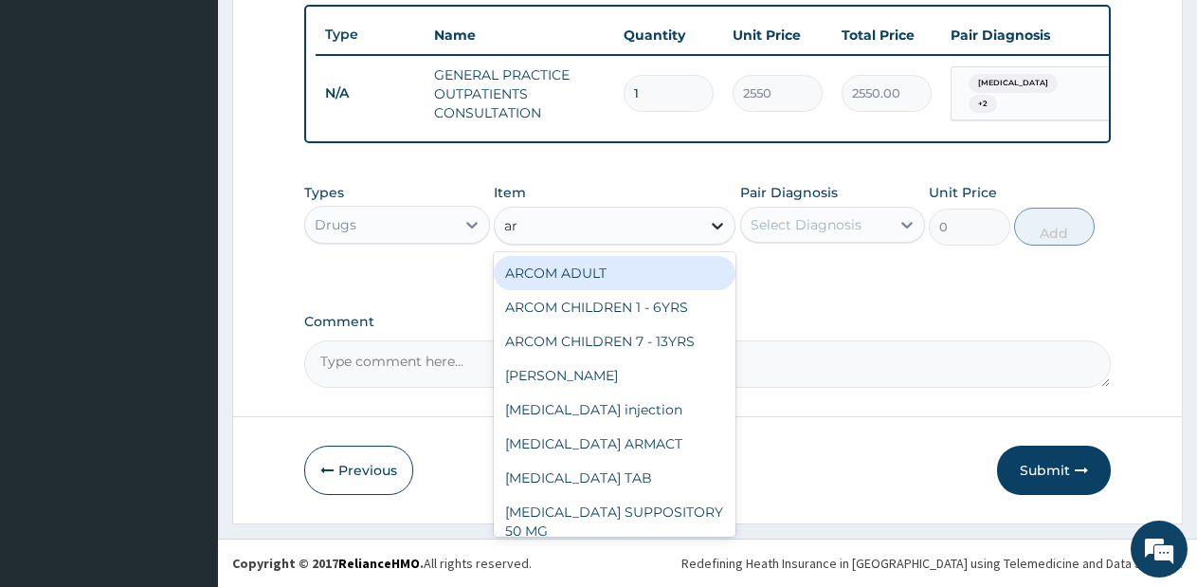
type input "art"
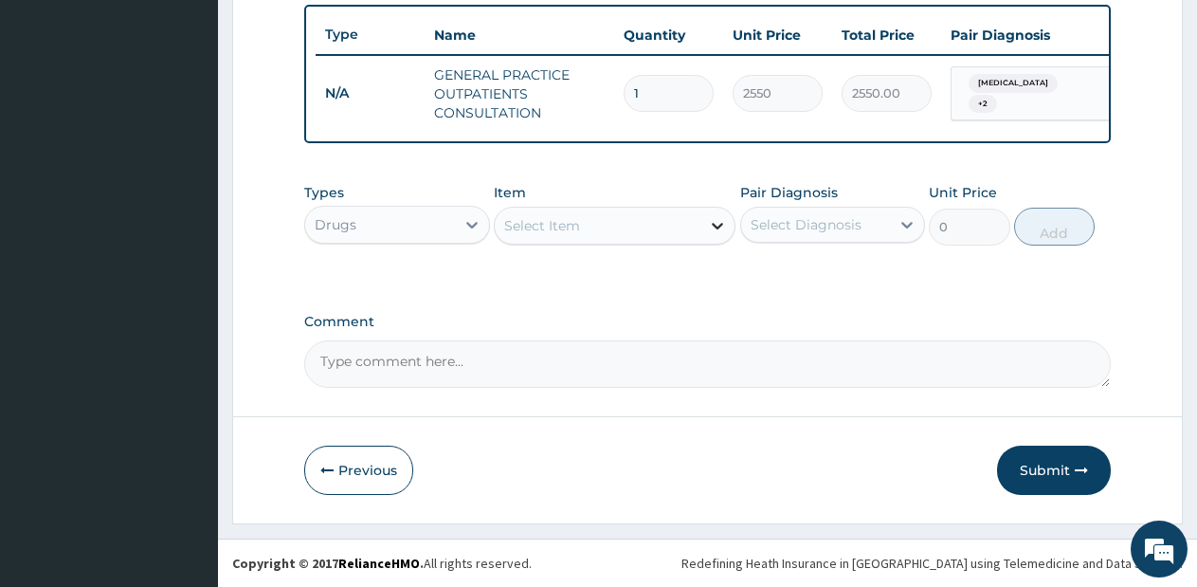
click at [712, 230] on icon at bounding box center [717, 225] width 19 height 19
type input "e"
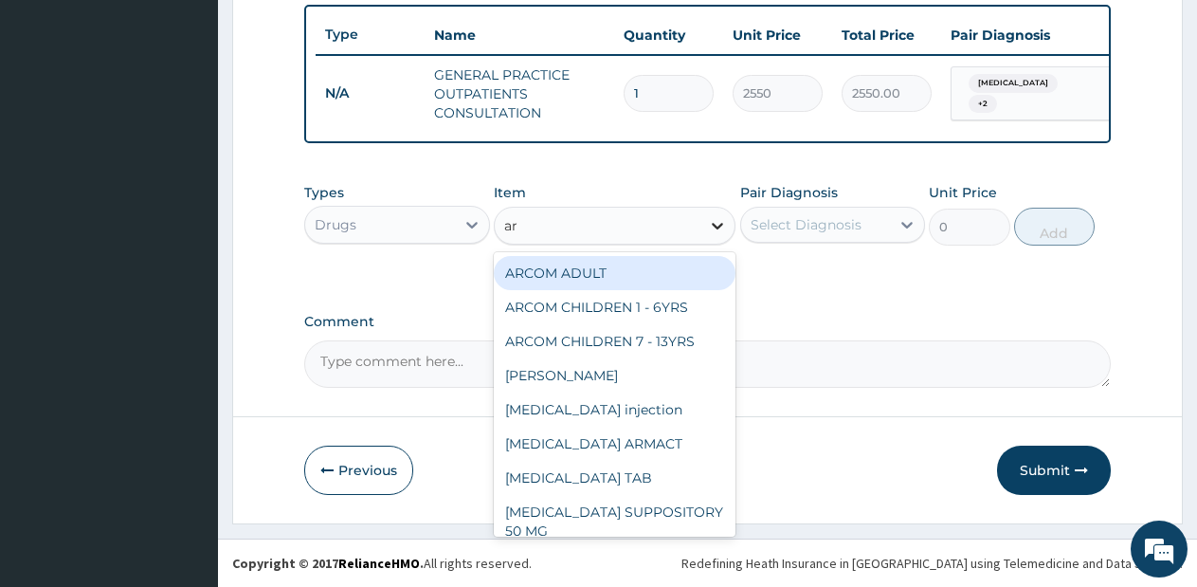
type input "art"
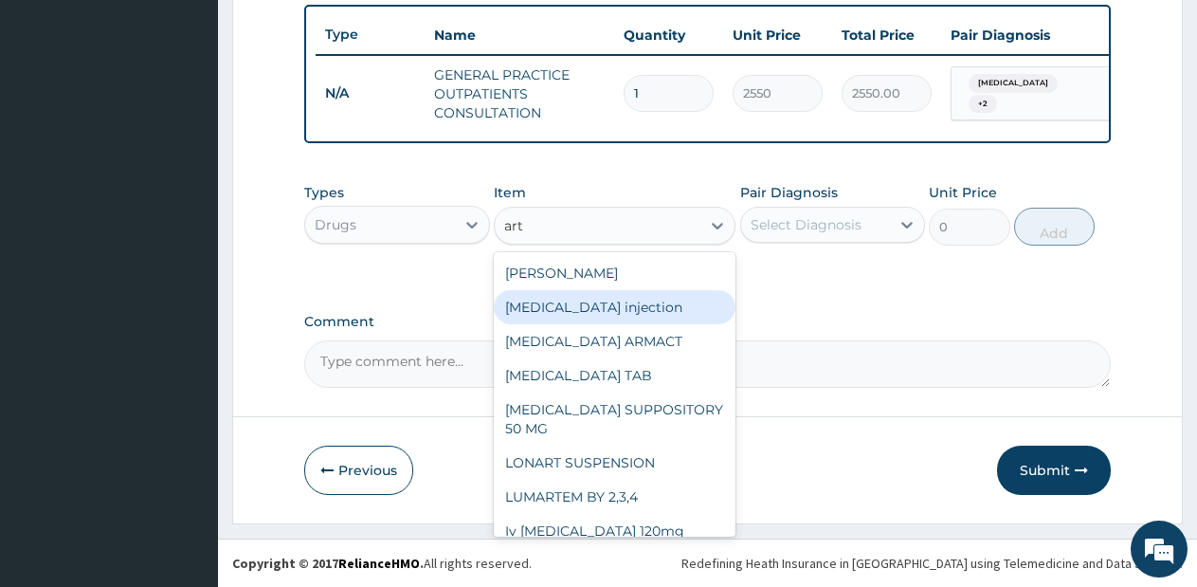
click at [575, 322] on div "Artemether injection" at bounding box center [615, 307] width 242 height 34
type input "760"
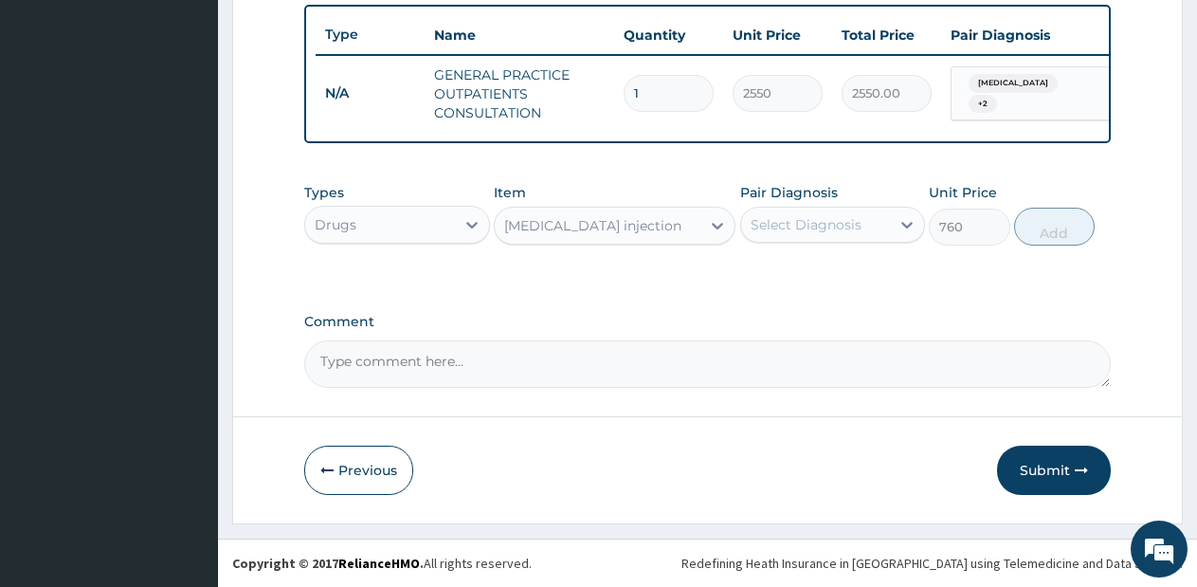
click at [827, 240] on div "Select Diagnosis" at bounding box center [833, 225] width 186 height 36
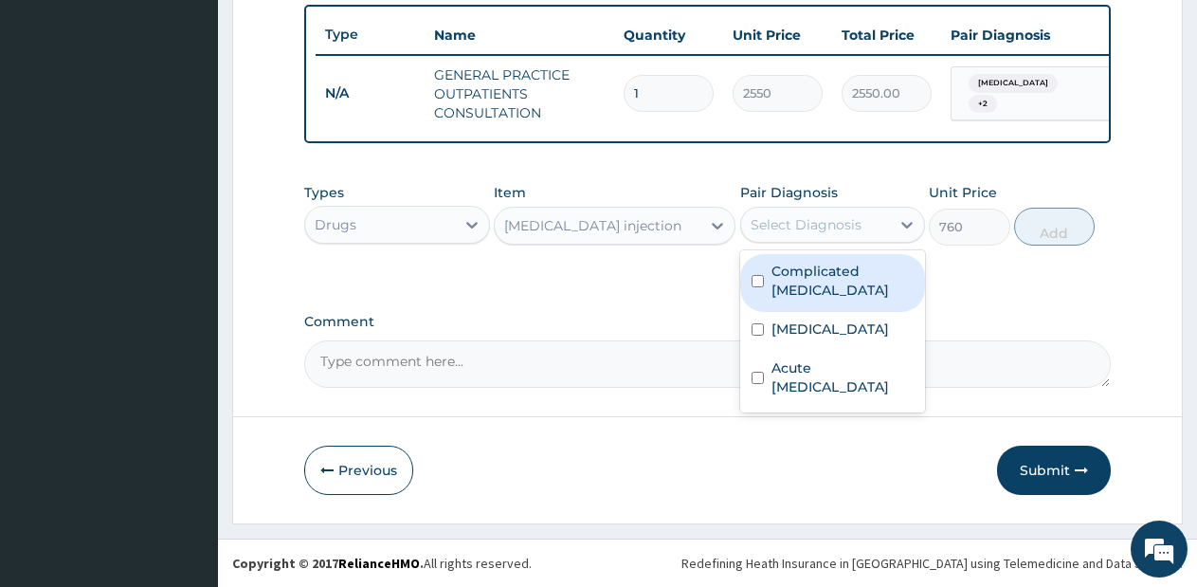
click at [814, 271] on label "Complicated malaria" at bounding box center [842, 281] width 143 height 38
checkbox input "true"
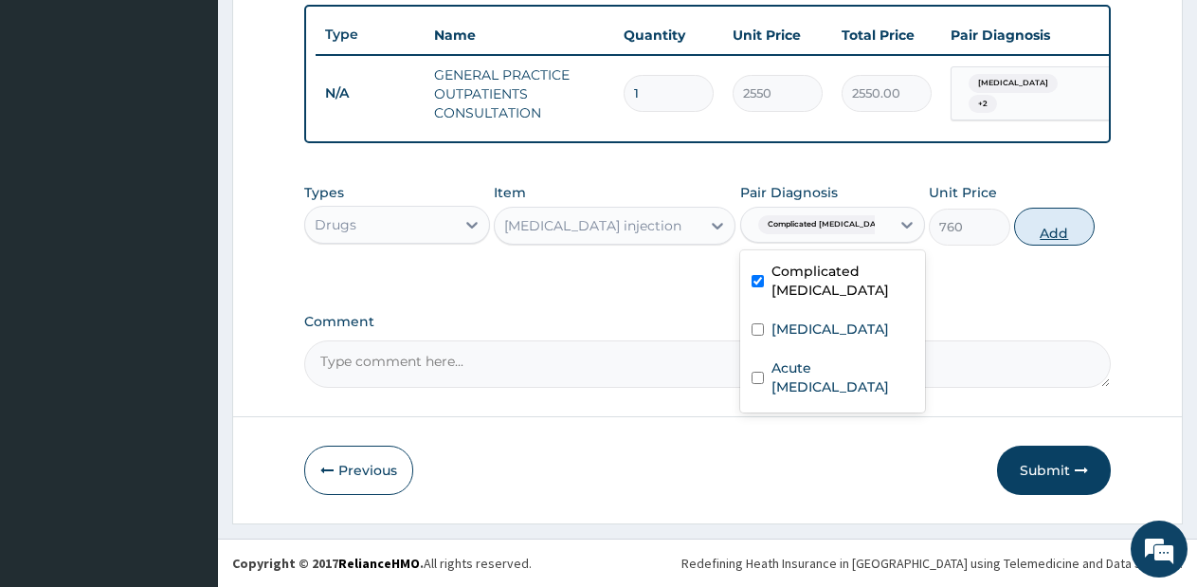
click at [1045, 213] on button "Add" at bounding box center [1054, 227] width 81 height 38
type input "0"
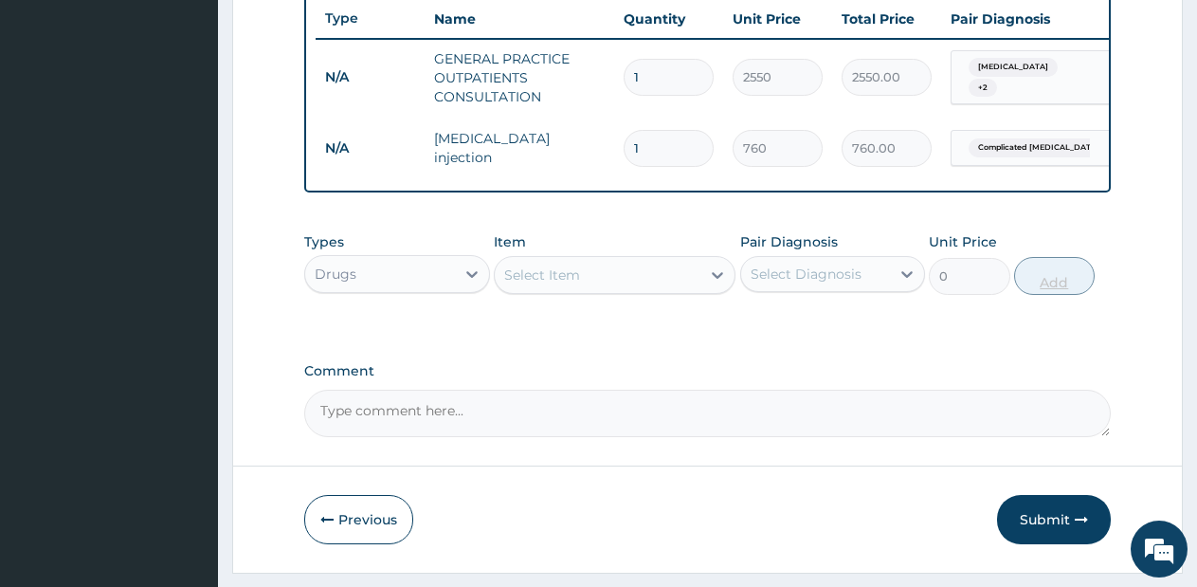
type input "0.00"
type input "2"
type input "1520.00"
type input "2"
click at [637, 290] on div "Select Item" at bounding box center [598, 275] width 206 height 30
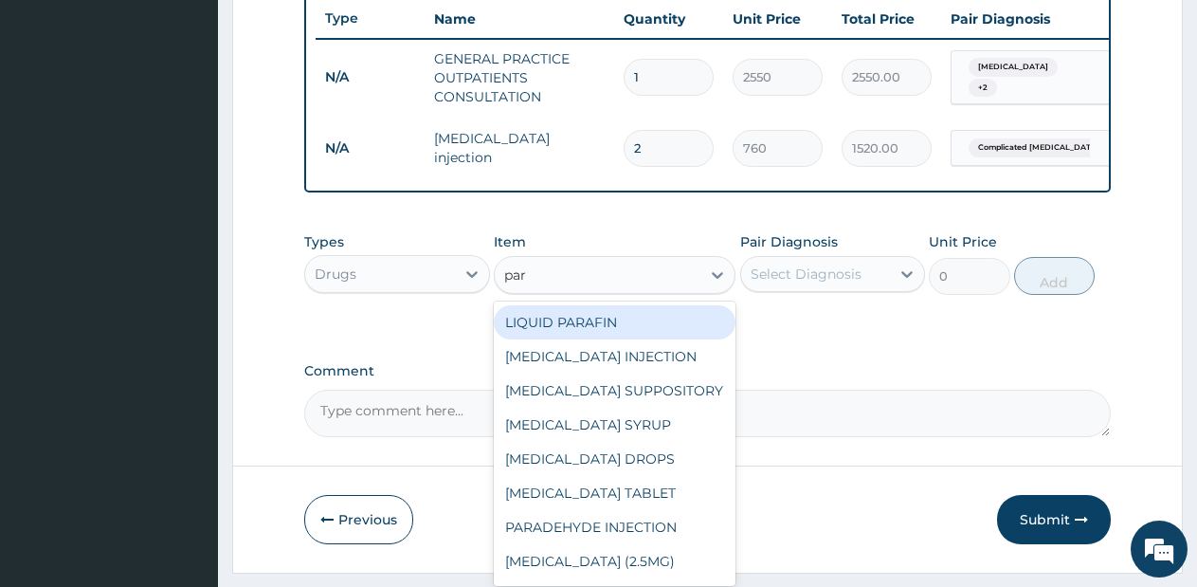
type input "para"
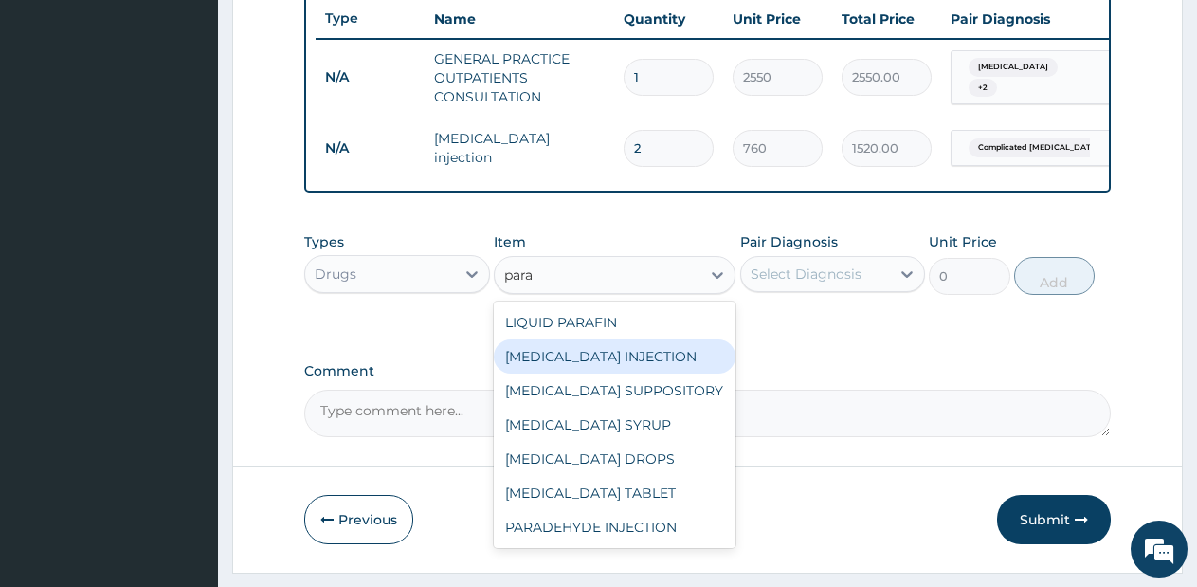
click at [611, 371] on div "PARACETAMOL INJECTION" at bounding box center [615, 356] width 242 height 34
type input "712.5"
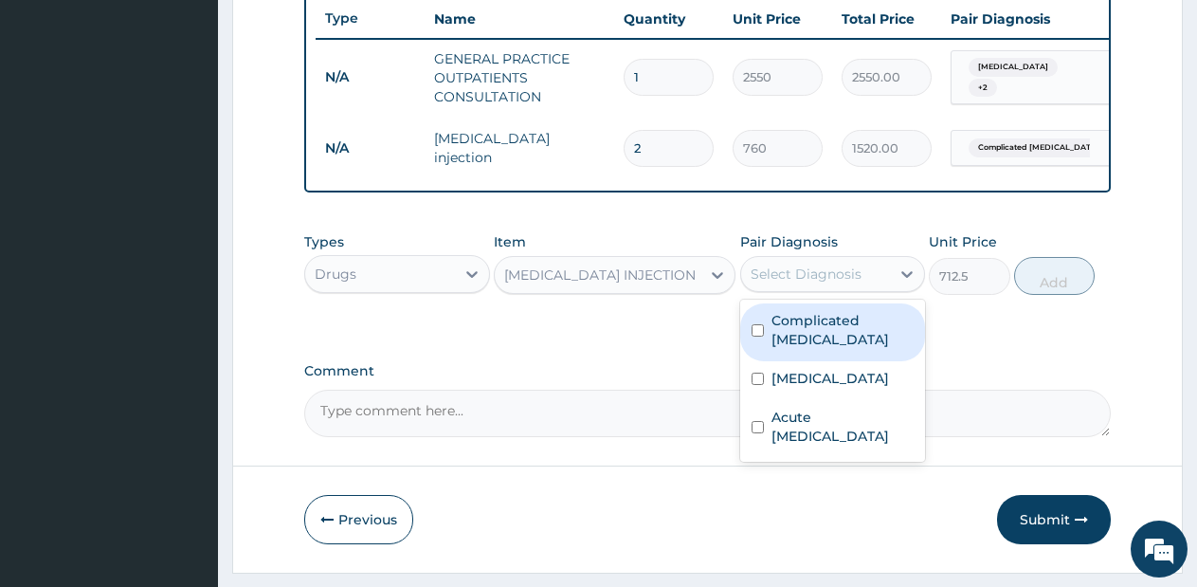
click at [853, 283] on div "Select Diagnosis" at bounding box center [806, 273] width 111 height 19
click at [833, 353] on div "Complicated malaria" at bounding box center [833, 332] width 186 height 58
checkbox input "true"
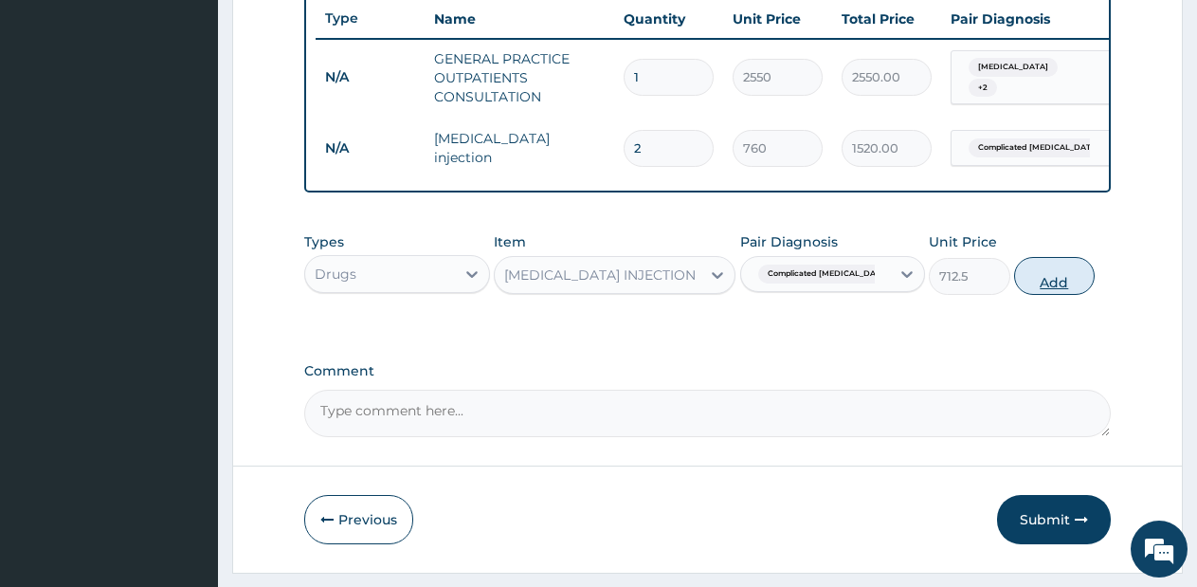
click at [1042, 291] on button "Add" at bounding box center [1054, 276] width 81 height 38
type input "0"
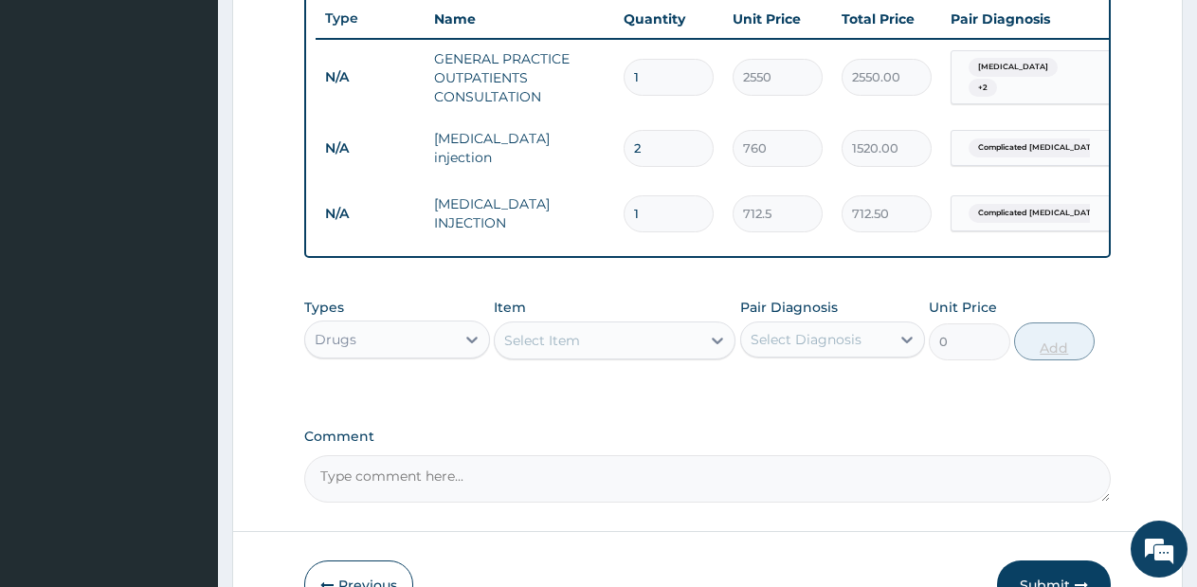
type input "0.00"
type input "4"
type input "2850.00"
type input "4"
click at [690, 349] on div "Select Item" at bounding box center [598, 340] width 206 height 30
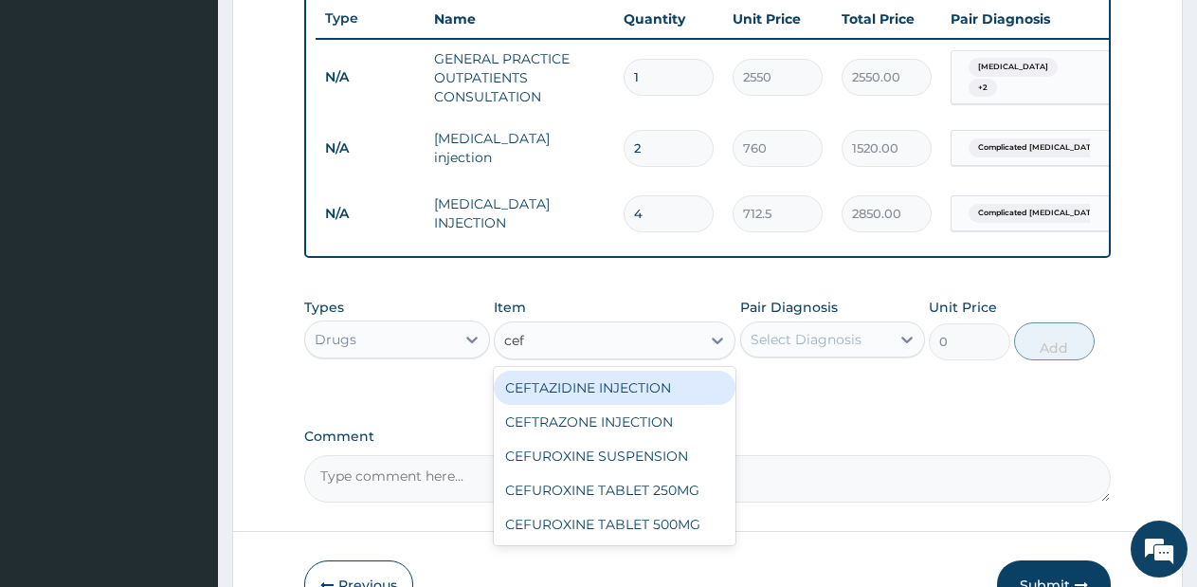
type input "ceft"
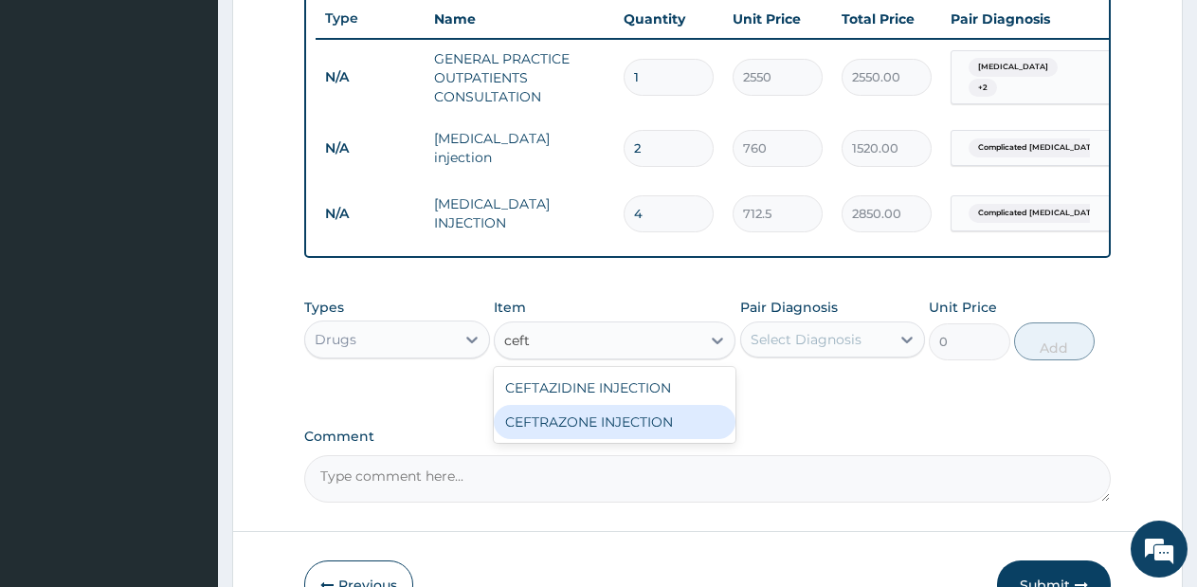
click at [594, 439] on div "CEFTRAZONE INJECTION" at bounding box center [615, 422] width 242 height 34
type input "2137.5"
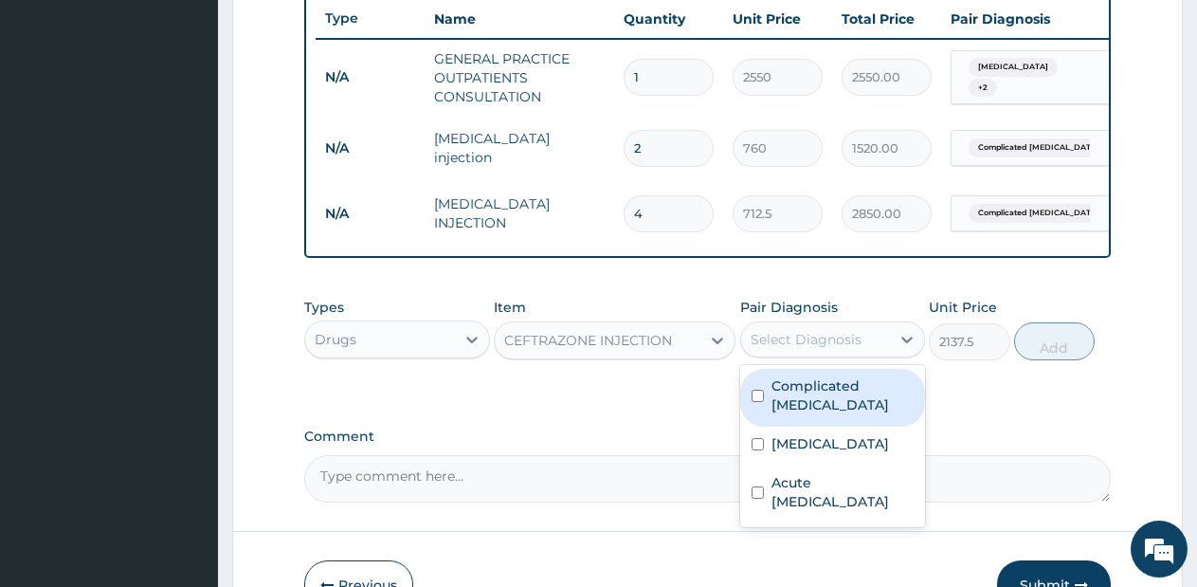
click at [797, 349] on div "Select Diagnosis" at bounding box center [806, 339] width 111 height 19
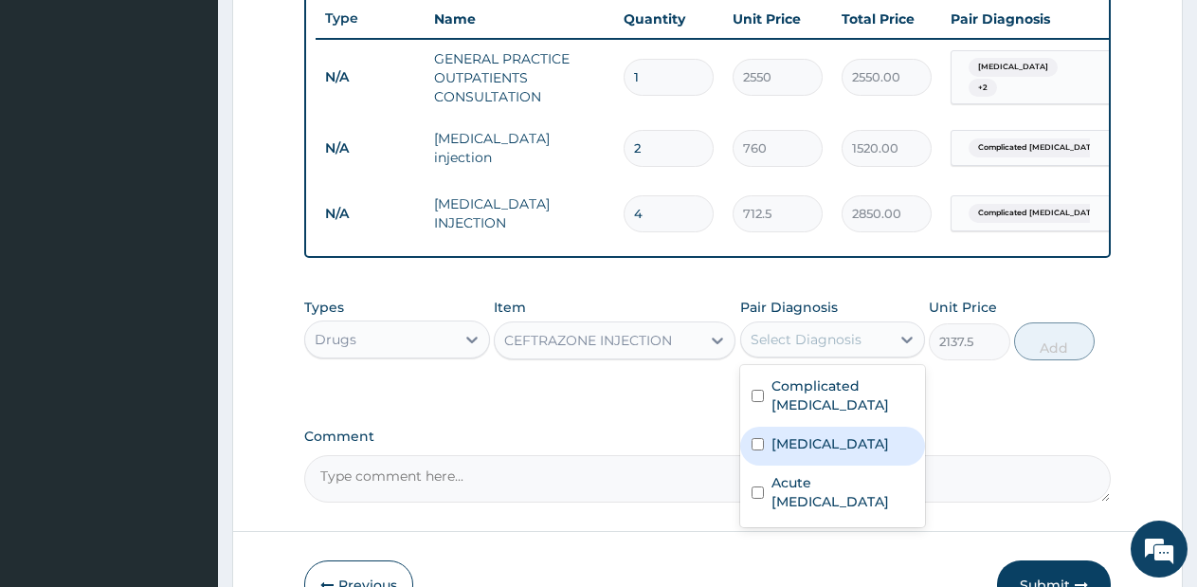
click at [787, 434] on label "Sepsis" at bounding box center [830, 443] width 118 height 19
checkbox input "true"
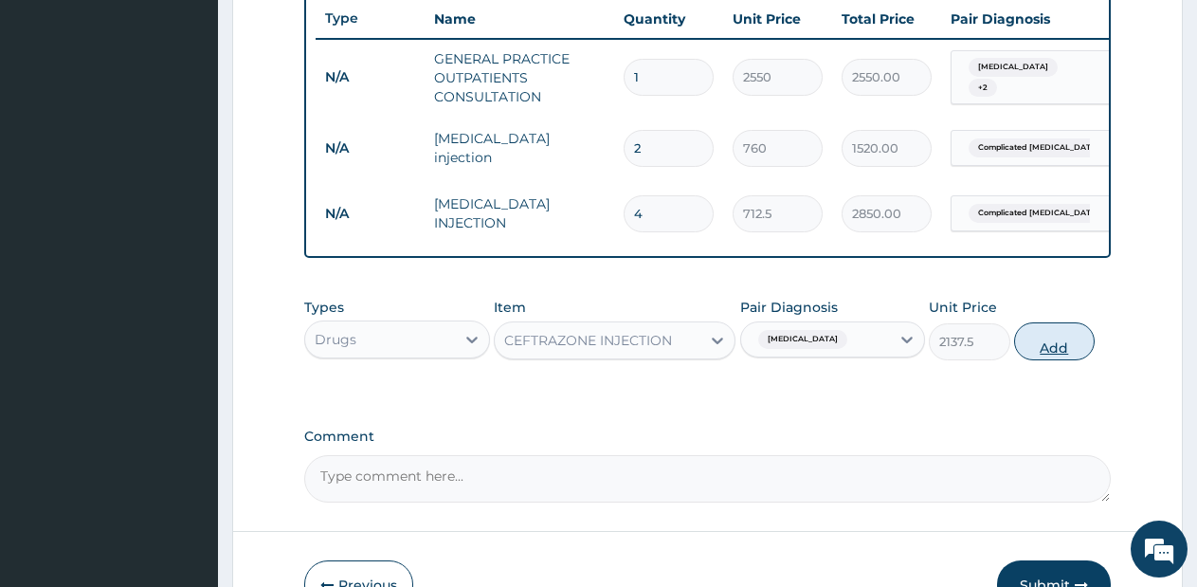
click at [1055, 352] on button "Add" at bounding box center [1054, 341] width 81 height 38
type input "0"
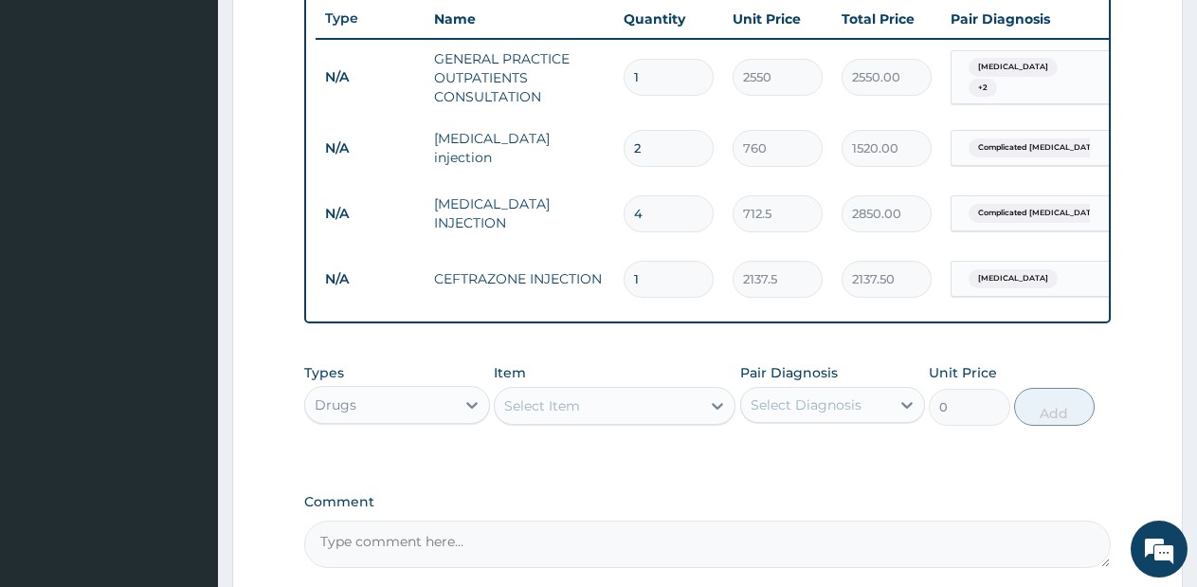
click at [673, 418] on div "Select Item" at bounding box center [598, 405] width 206 height 30
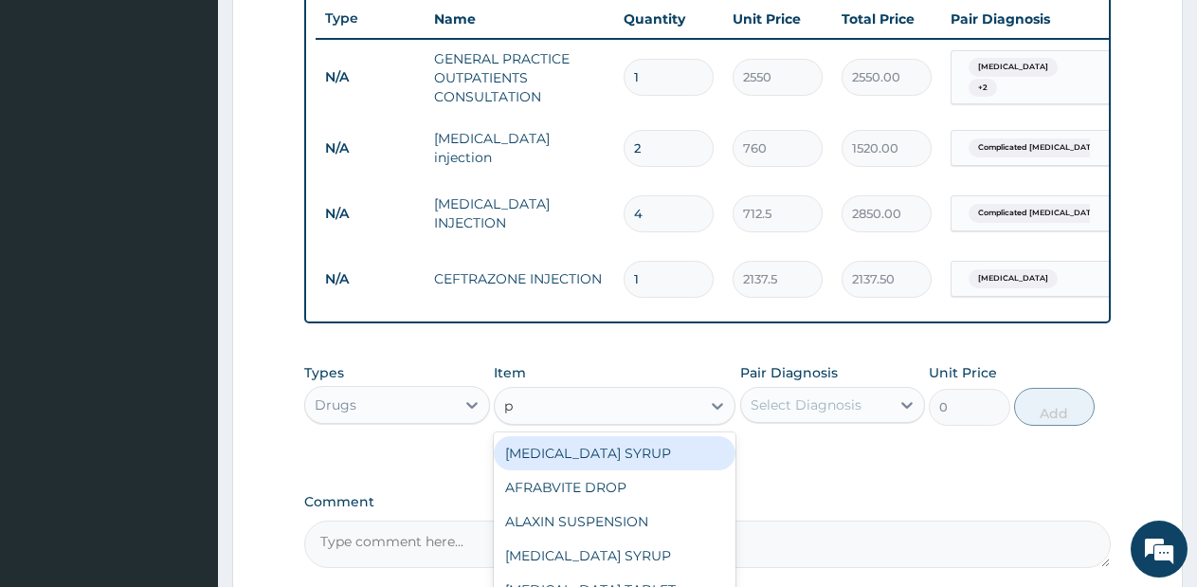
type input "p."
click at [650, 462] on div "P.ALAXIN TABLET" at bounding box center [615, 453] width 242 height 34
type input "1710"
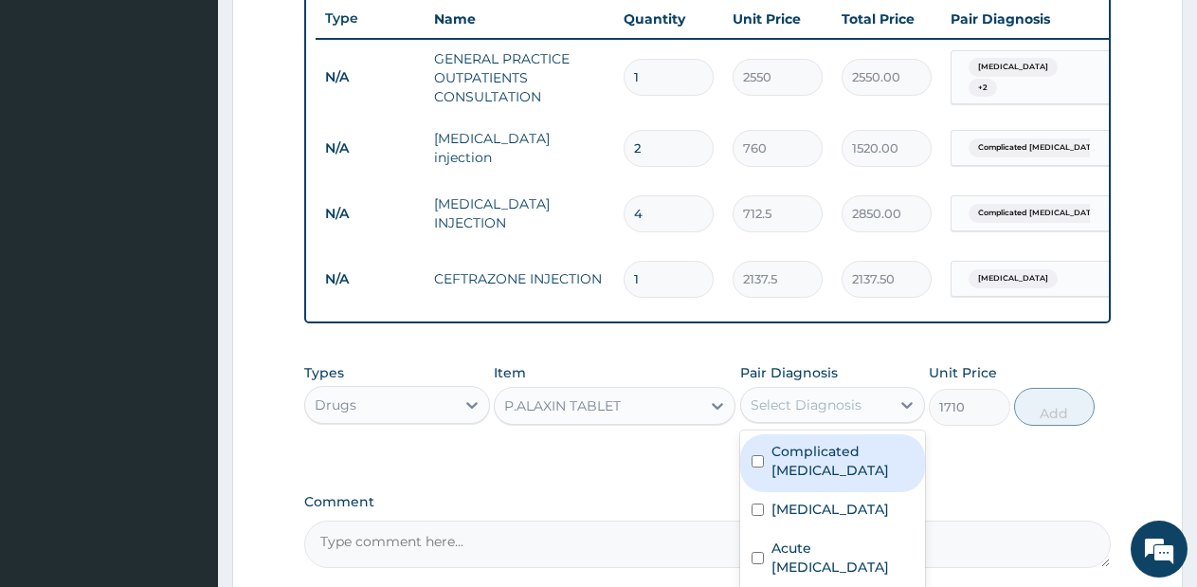
click at [833, 412] on div "Select Diagnosis" at bounding box center [806, 404] width 111 height 19
click at [813, 469] on label "Complicated malaria" at bounding box center [842, 461] width 143 height 38
checkbox input "true"
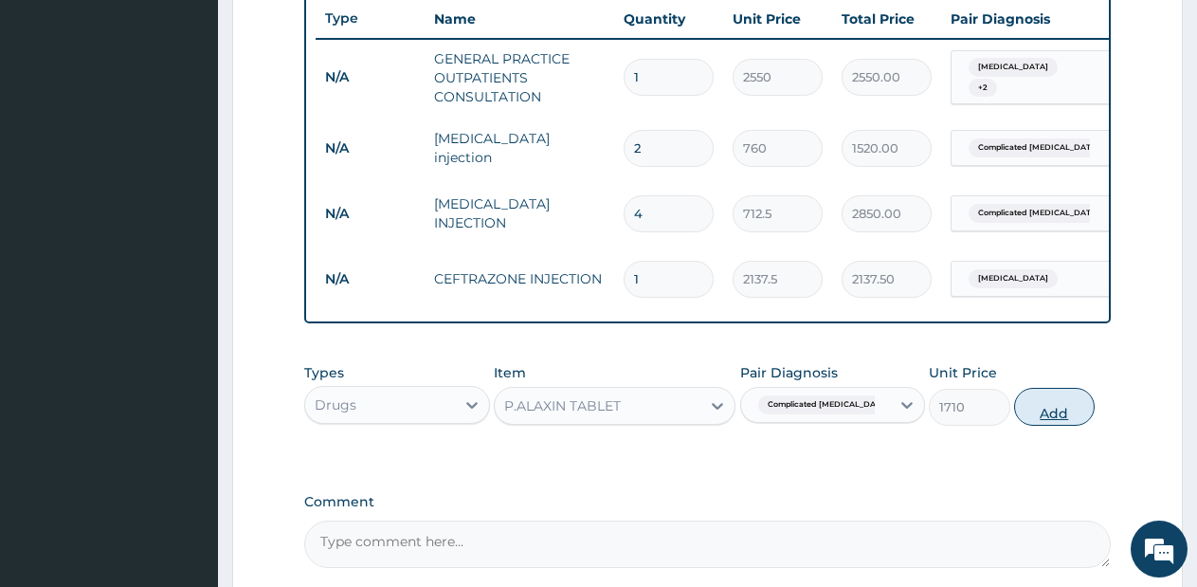
click at [1039, 426] on button "Add" at bounding box center [1054, 407] width 81 height 38
type input "0"
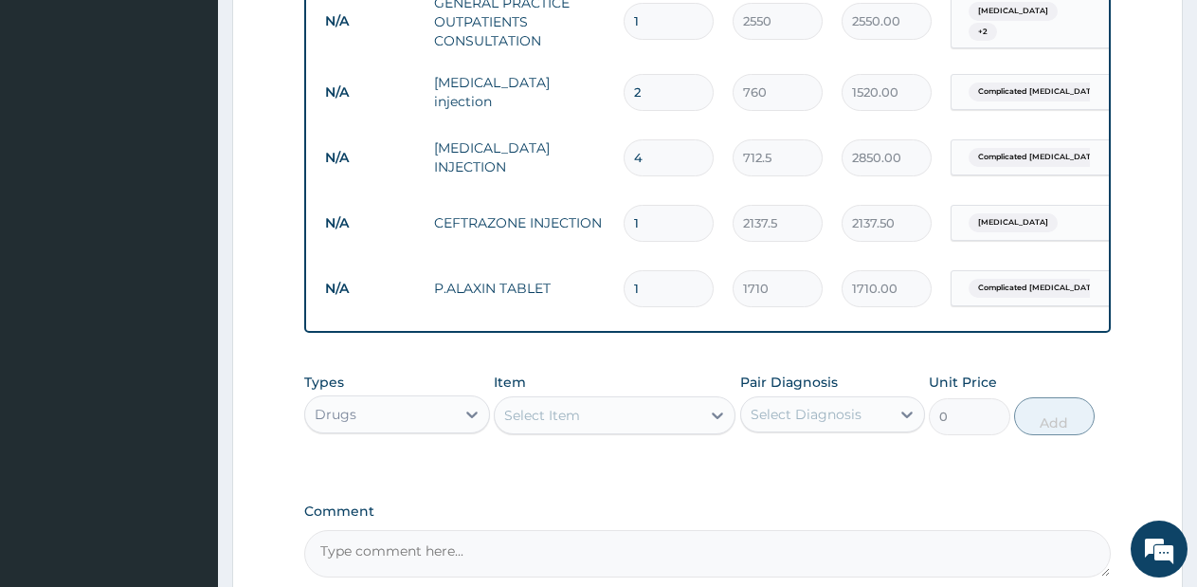
scroll to position [978, 0]
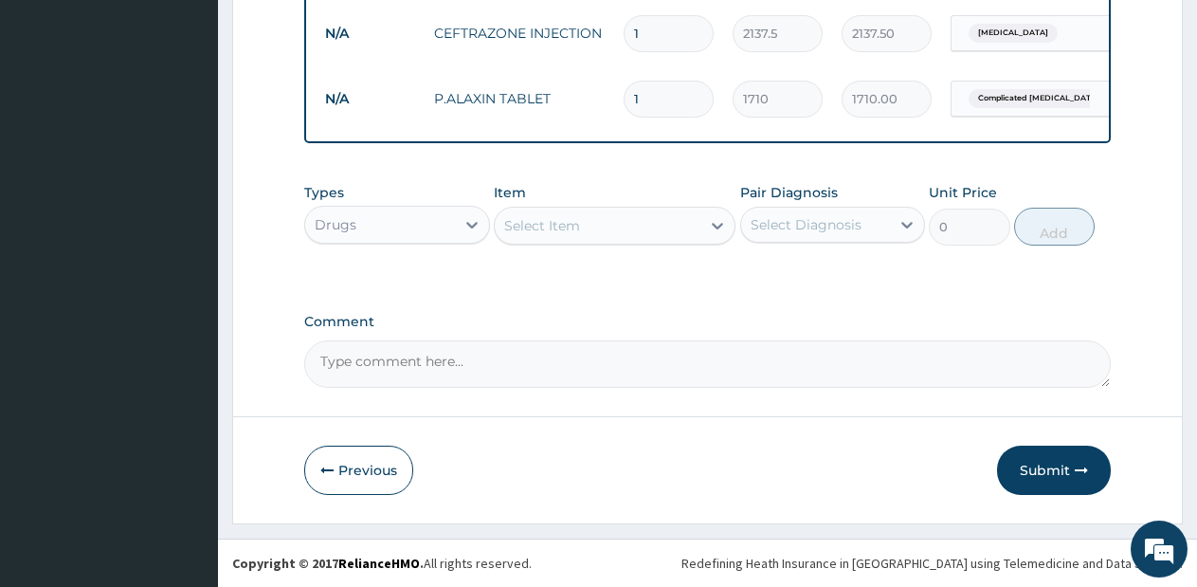
click at [663, 226] on div "Select Item" at bounding box center [598, 225] width 206 height 30
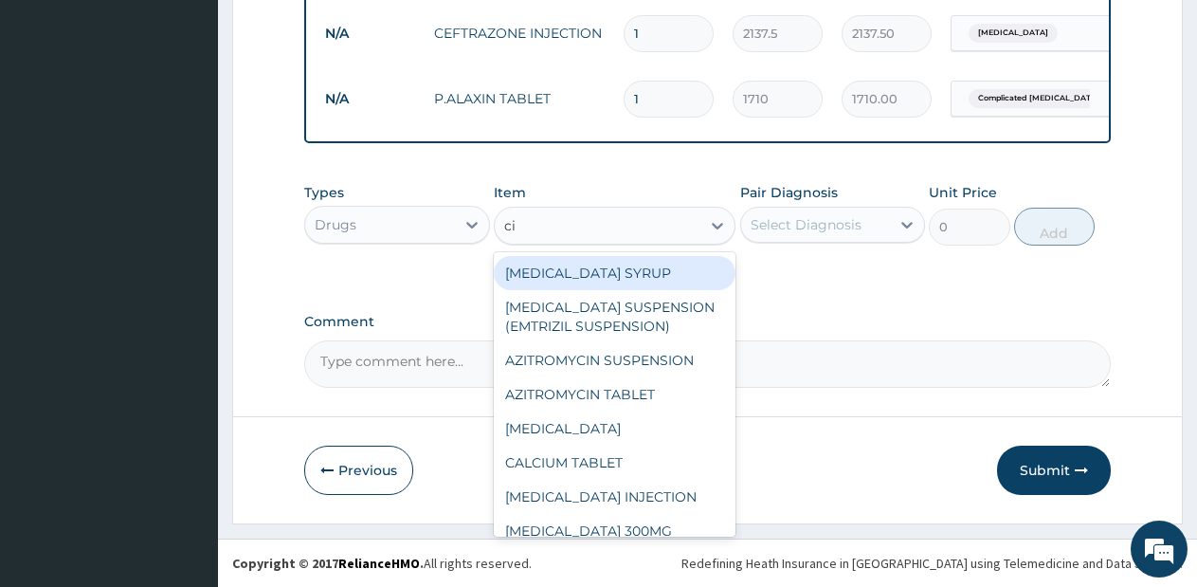
type input "cip"
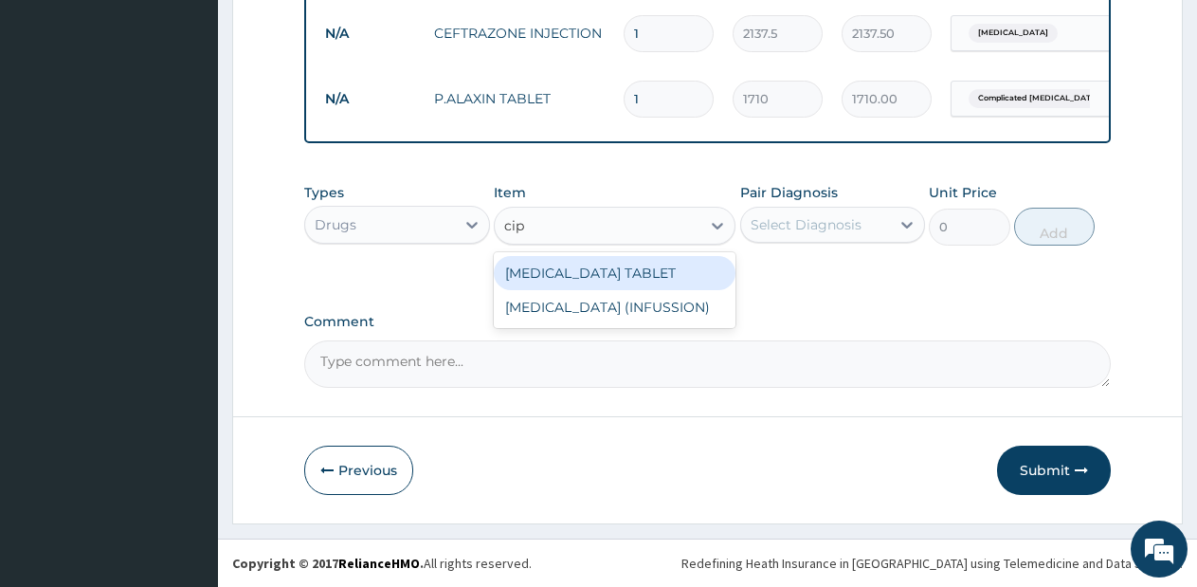
click at [650, 267] on div "CIPROFLOXACIN TABLET" at bounding box center [615, 273] width 242 height 34
type input "2137.5"
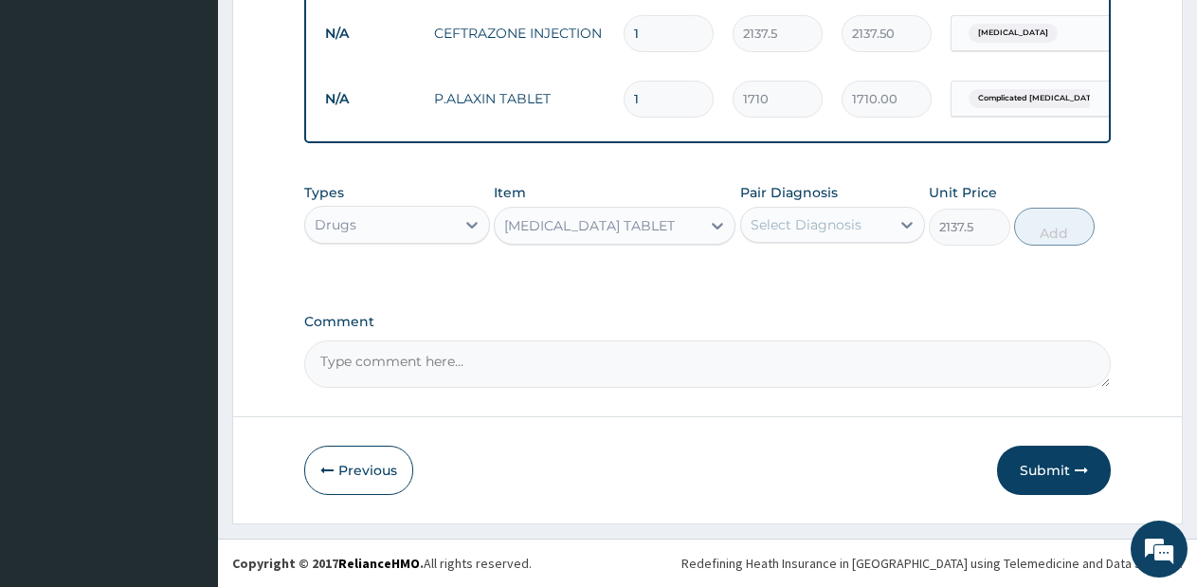
click at [861, 223] on div "Select Diagnosis" at bounding box center [806, 224] width 111 height 19
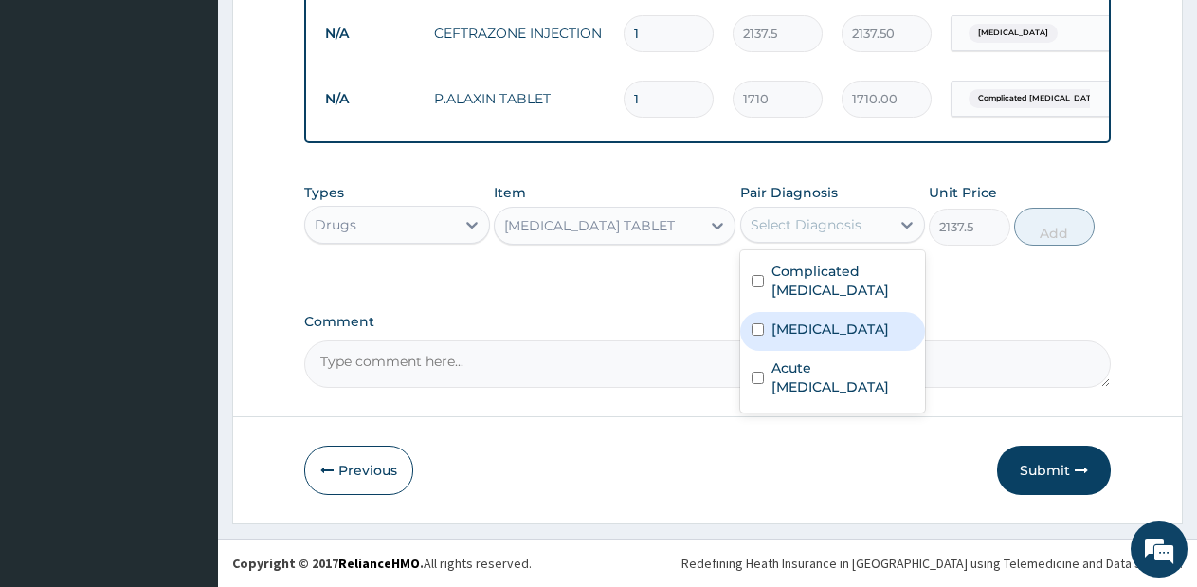
click at [807, 319] on div "Sepsis" at bounding box center [833, 331] width 186 height 39
checkbox input "true"
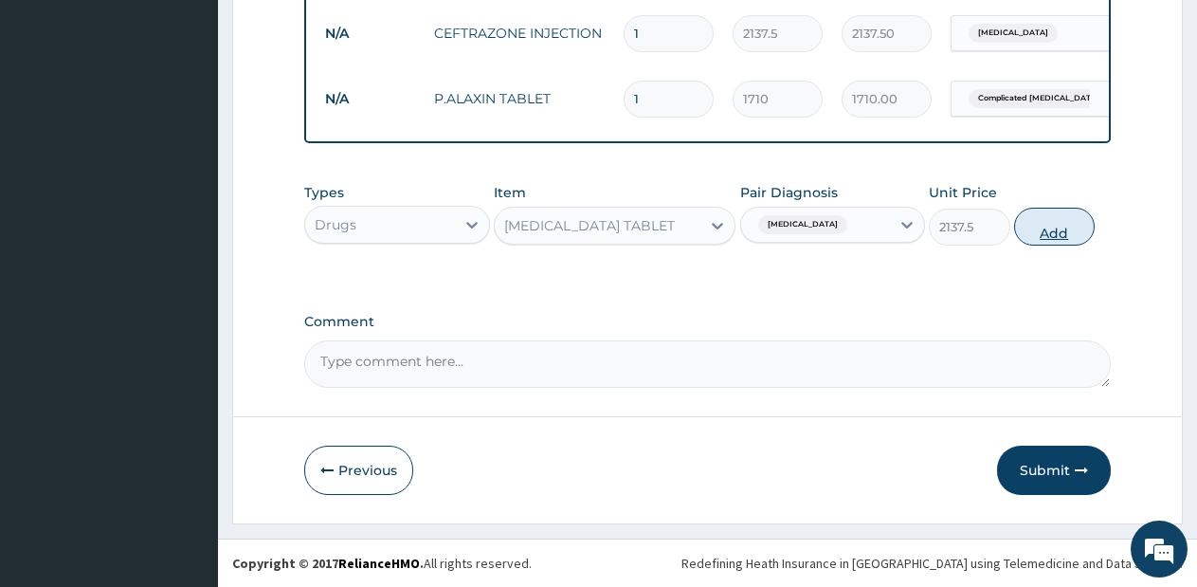
click at [1029, 236] on button "Add" at bounding box center [1054, 227] width 81 height 38
type input "0"
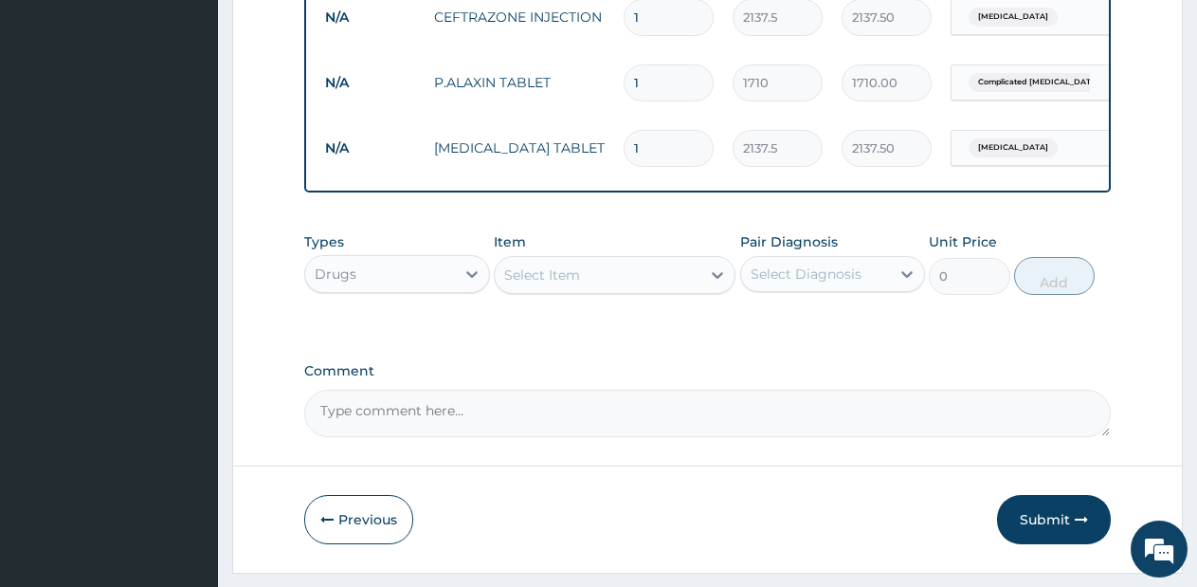
click at [676, 290] on div "Select Item" at bounding box center [598, 275] width 206 height 30
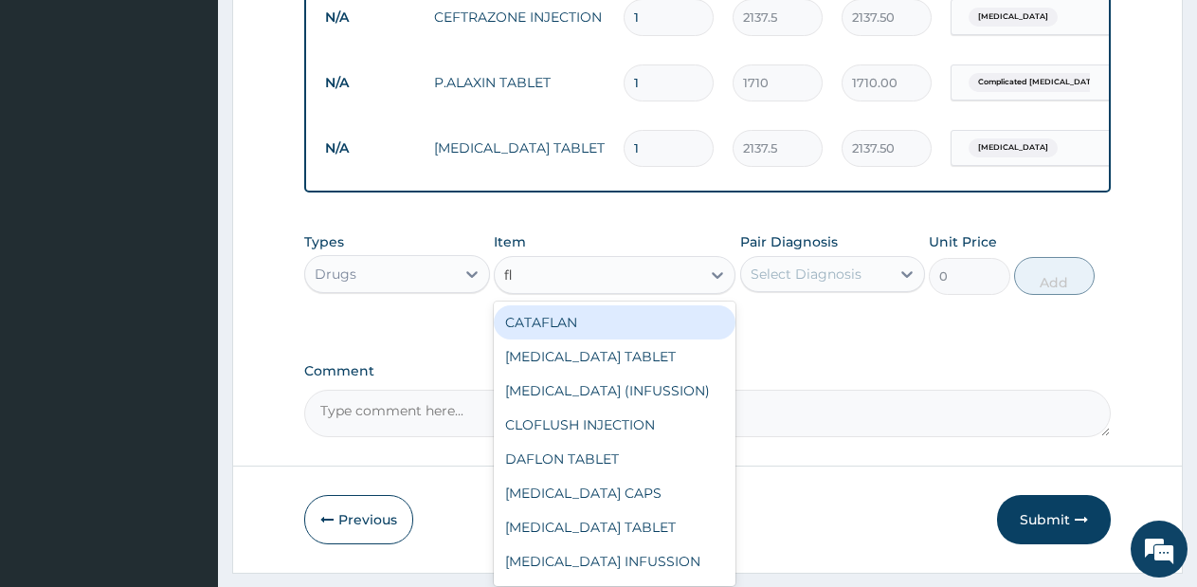
type input "fla"
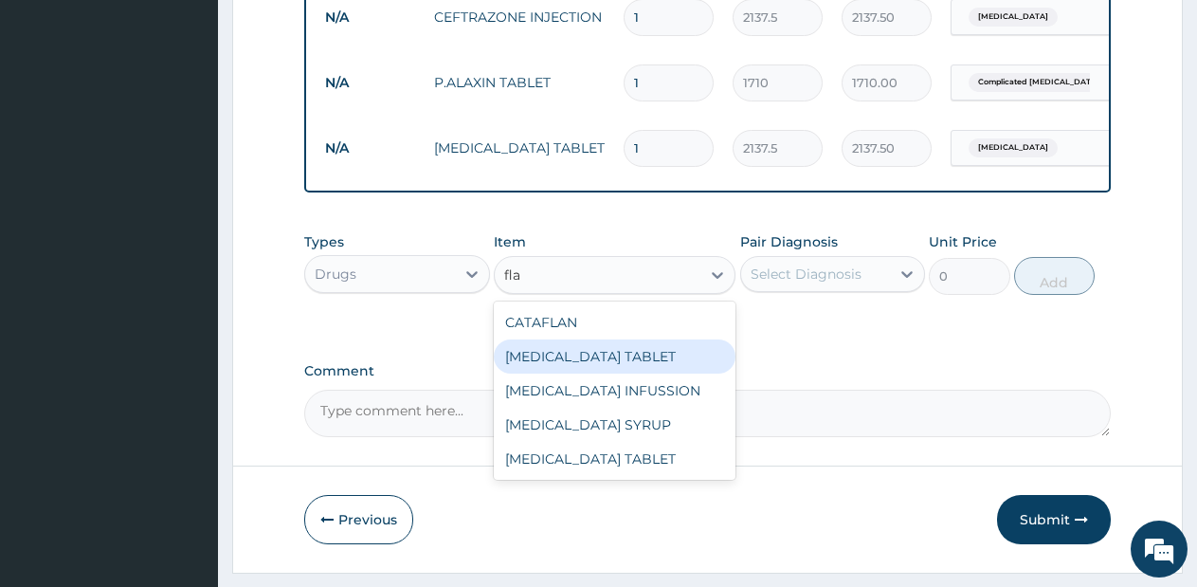
click at [595, 373] on div "FLAGENTYL TABLET" at bounding box center [615, 356] width 242 height 34
type input "498.75"
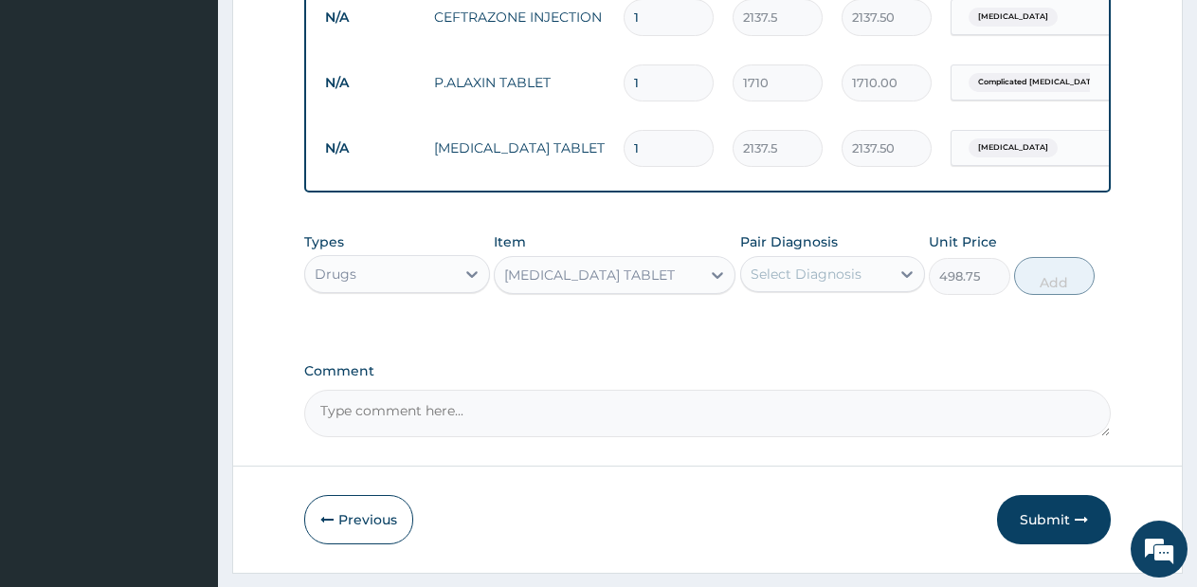
click at [669, 304] on div "Types Drugs Item FLAGENTYL TABLET Pair Diagnosis Select Diagnosis Unit Price 49…" at bounding box center [707, 264] width 806 height 82
drag, startPoint x: 669, startPoint y: 313, endPoint x: 672, endPoint y: 297, distance: 16.4
click at [672, 297] on div "Types Drugs Item FLAGENTYL TABLET Pair Diagnosis Select Diagnosis Unit Price 49…" at bounding box center [707, 264] width 806 height 82
click at [672, 290] on div "FLAGENTYL TABLET" at bounding box center [598, 275] width 206 height 30
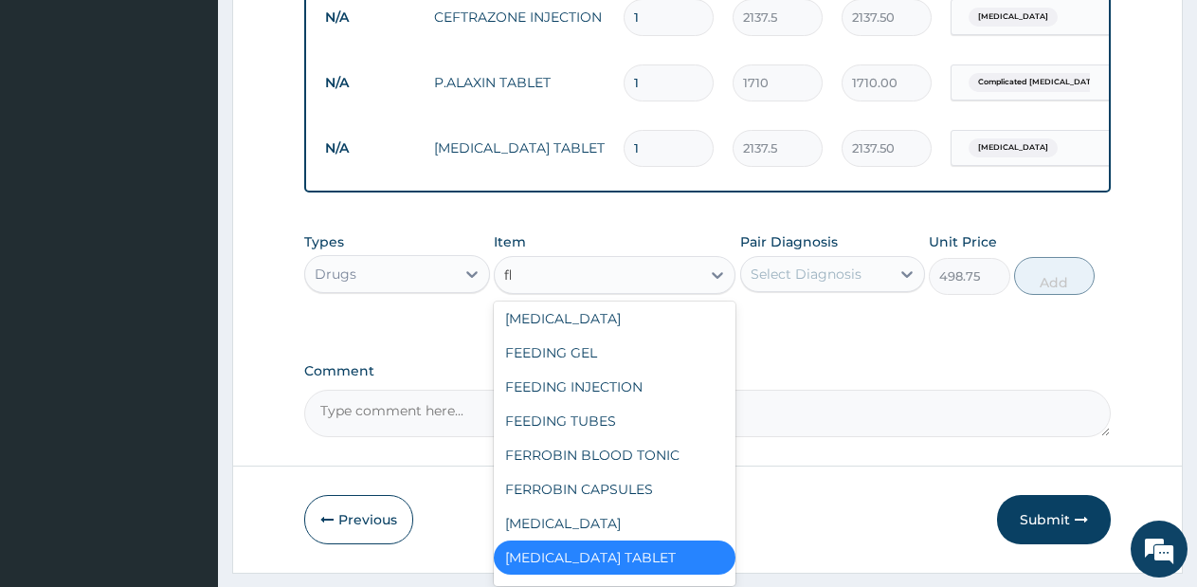
scroll to position [0, 0]
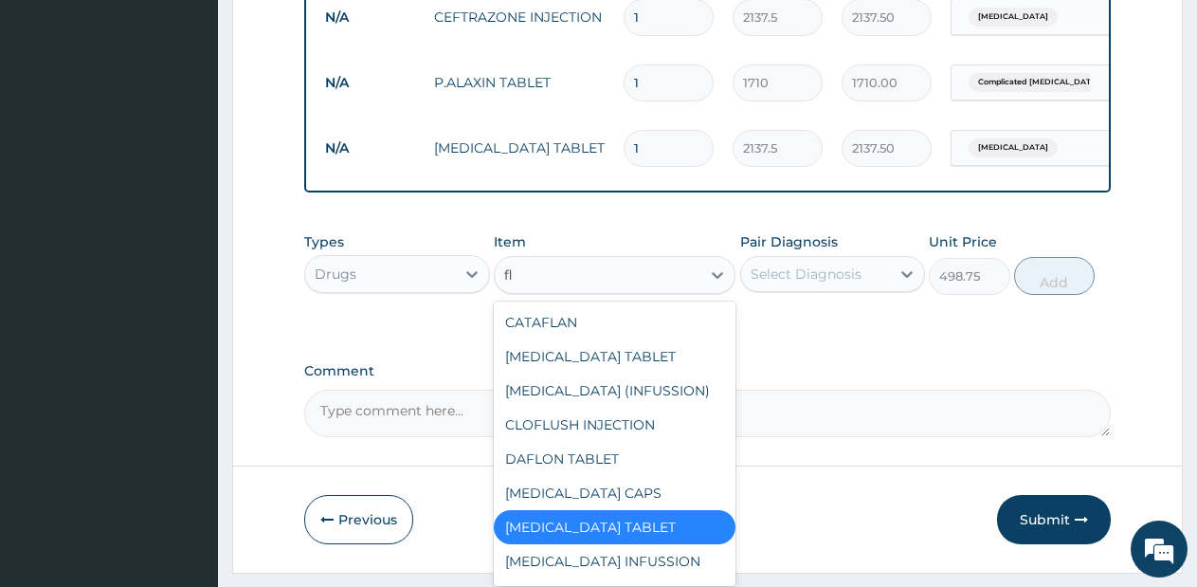
type input "fla"
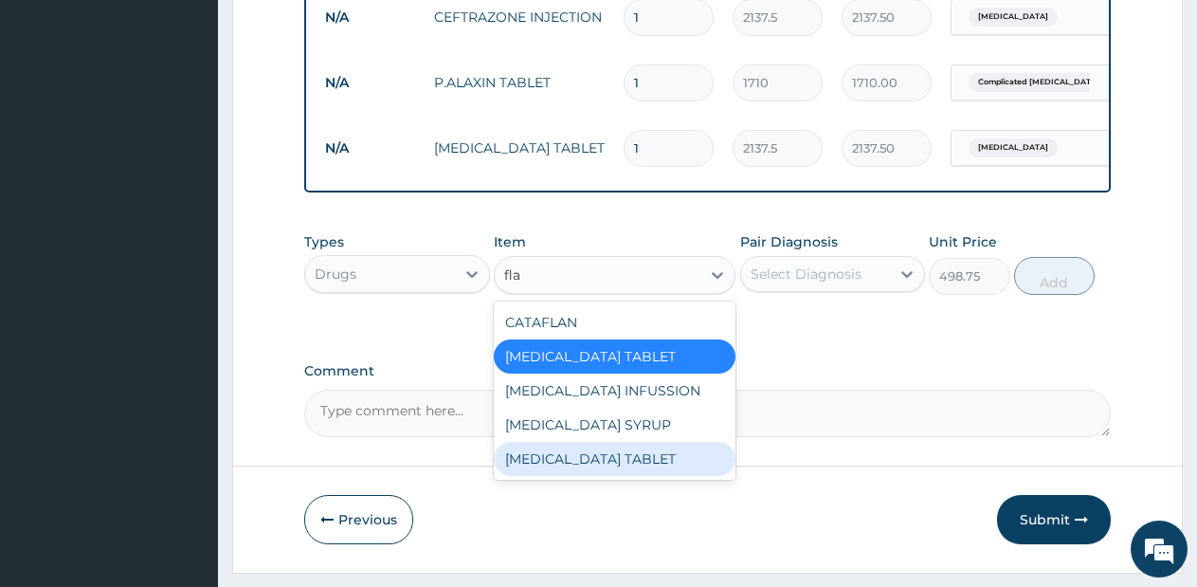
click at [574, 462] on div "FLAGYL TABLET" at bounding box center [615, 459] width 242 height 34
type input "57"
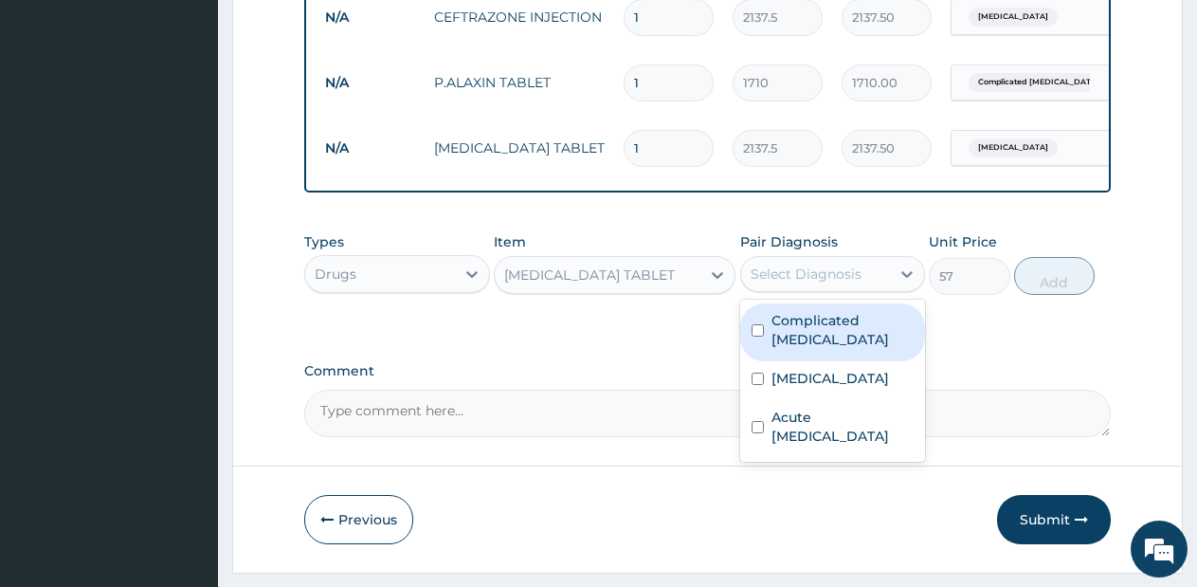
click at [828, 278] on div "Select Diagnosis" at bounding box center [816, 274] width 150 height 30
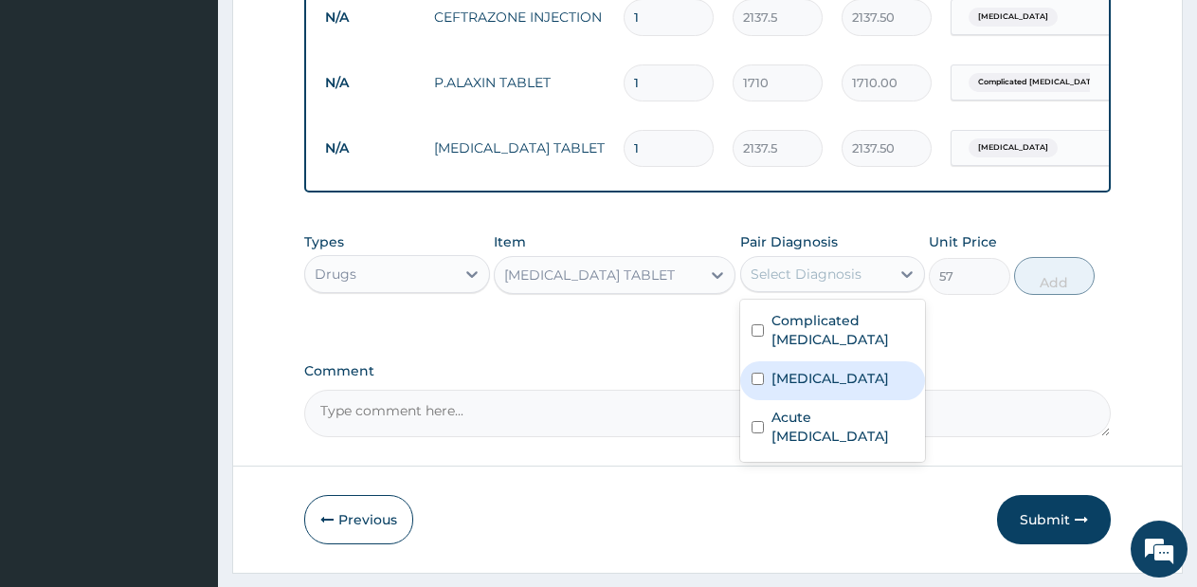
click at [794, 390] on div "Sepsis" at bounding box center [833, 380] width 186 height 39
checkbox input "true"
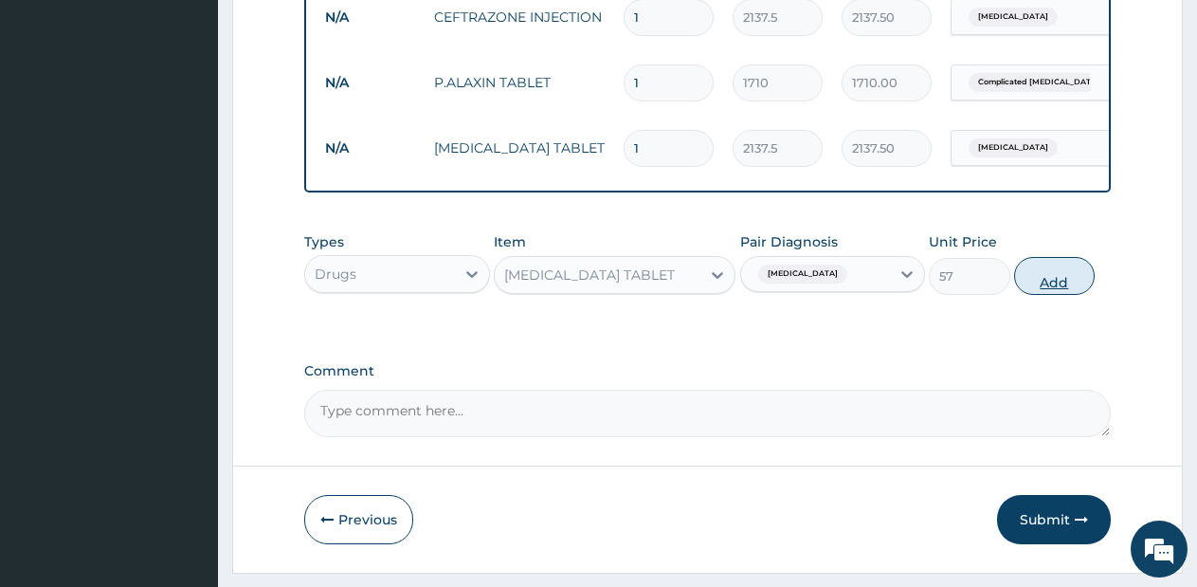
click at [1031, 295] on button "Add" at bounding box center [1054, 276] width 81 height 38
type input "0"
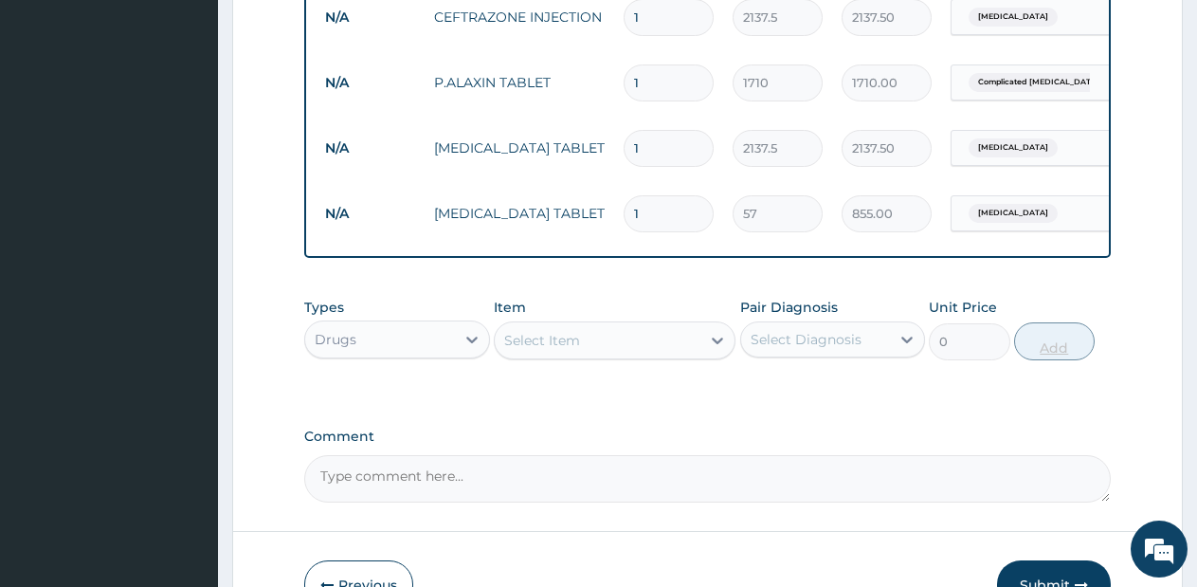
type input "15"
type input "855.00"
type input "15"
click at [669, 370] on div "Types Drugs Item Select Item Pair Diagnosis Select Diagnosis Unit Price 0 Add" at bounding box center [707, 329] width 806 height 82
click at [678, 355] on div "Select Item" at bounding box center [598, 340] width 206 height 30
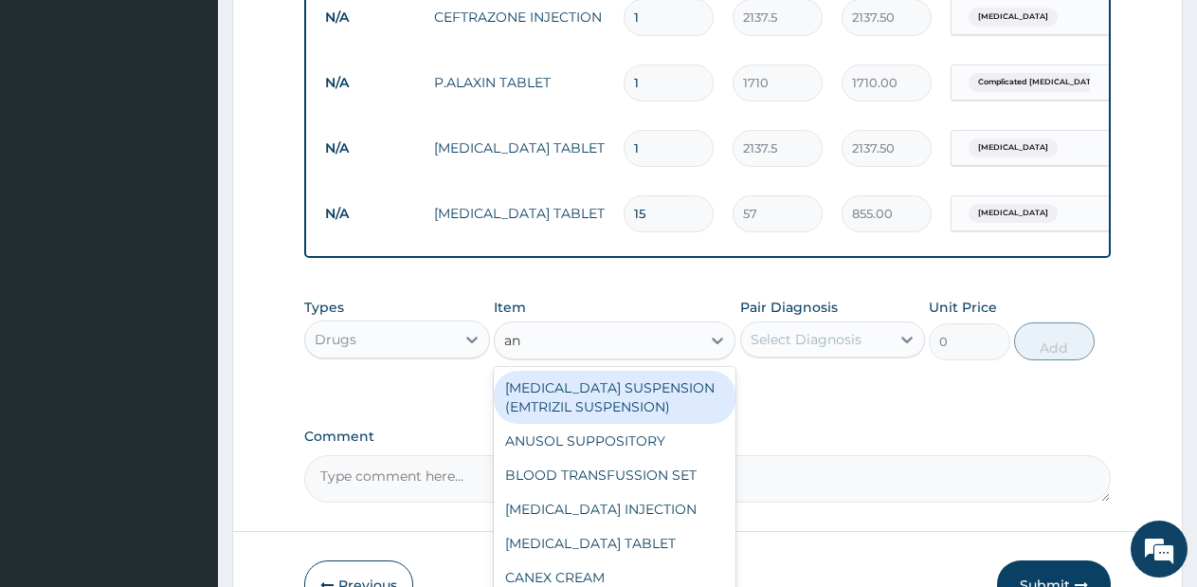
type input "ant"
click at [637, 421] on div "ANTACID SUSPENSION (EMTRIZIL SUSPENSION)" at bounding box center [615, 397] width 242 height 53
type input "760"
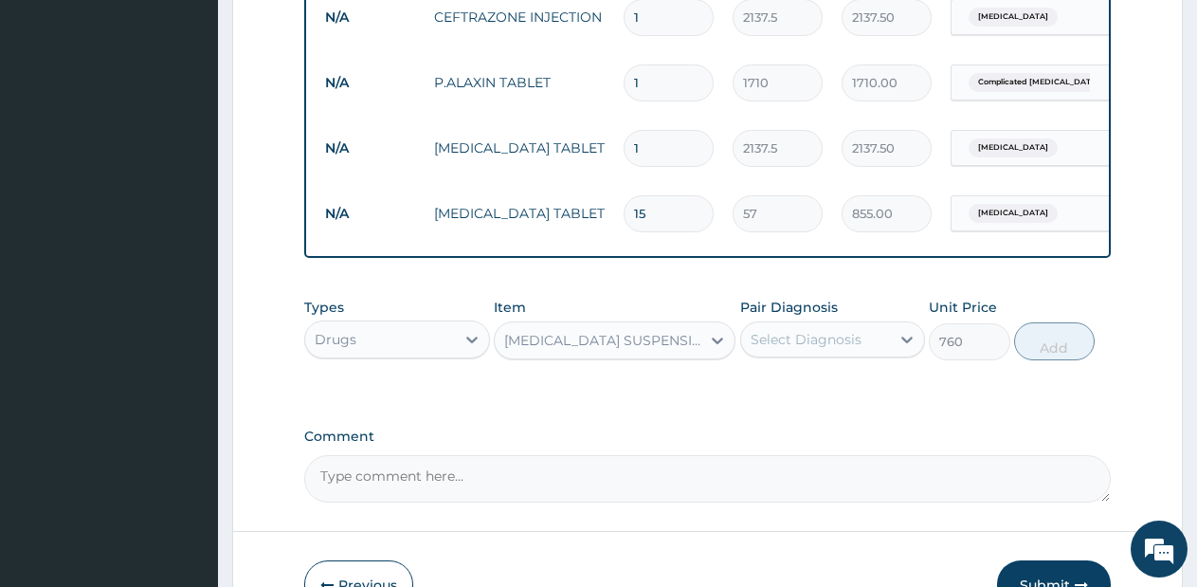
click at [828, 349] on div "Select Diagnosis" at bounding box center [806, 339] width 111 height 19
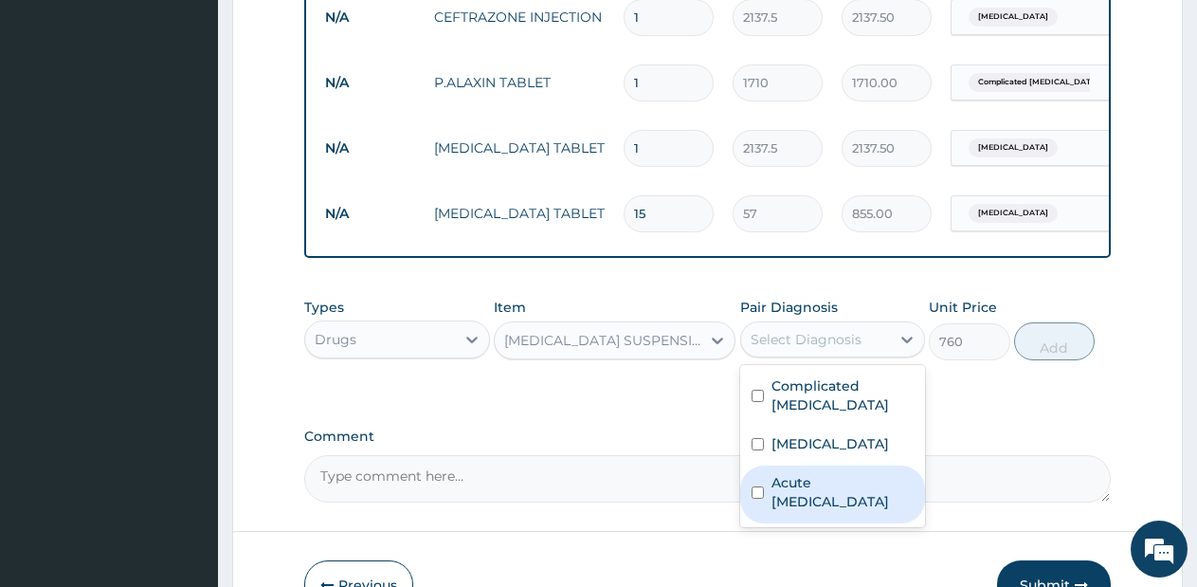
click at [795, 485] on label "Acute gastric ulcer" at bounding box center [842, 492] width 143 height 38
checkbox input "true"
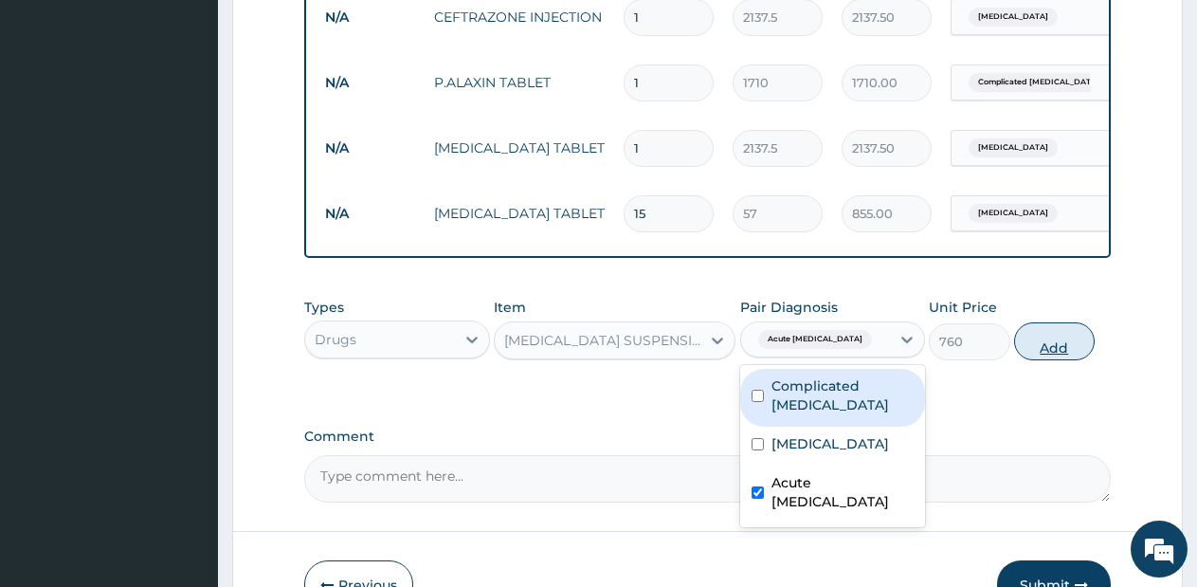
click at [1054, 355] on button "Add" at bounding box center [1054, 341] width 81 height 38
type input "0"
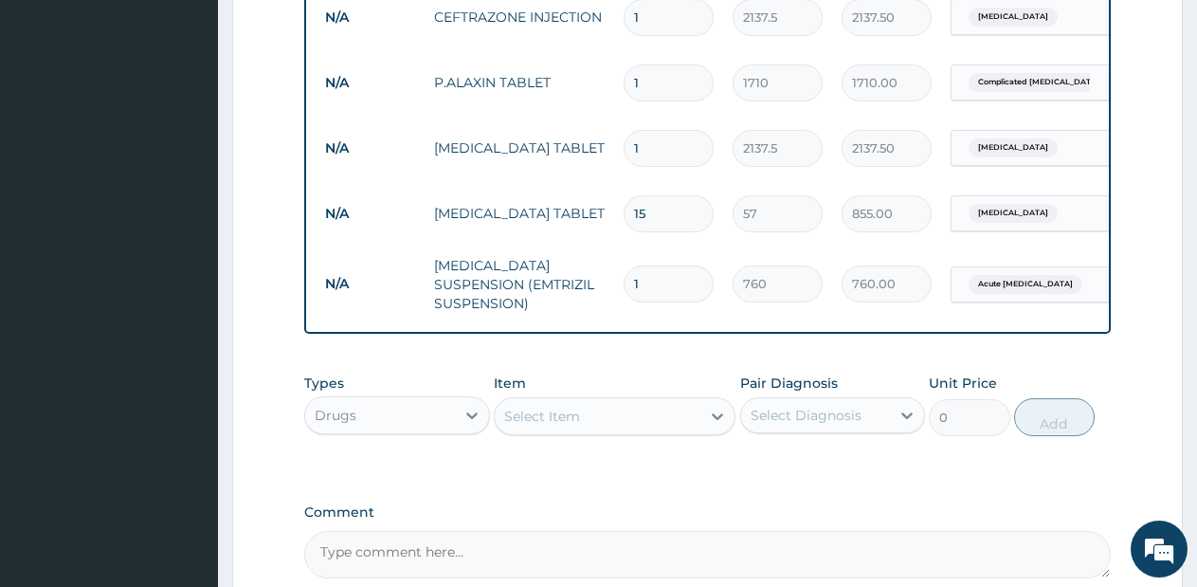
click at [436, 430] on div "Drugs" at bounding box center [380, 415] width 150 height 30
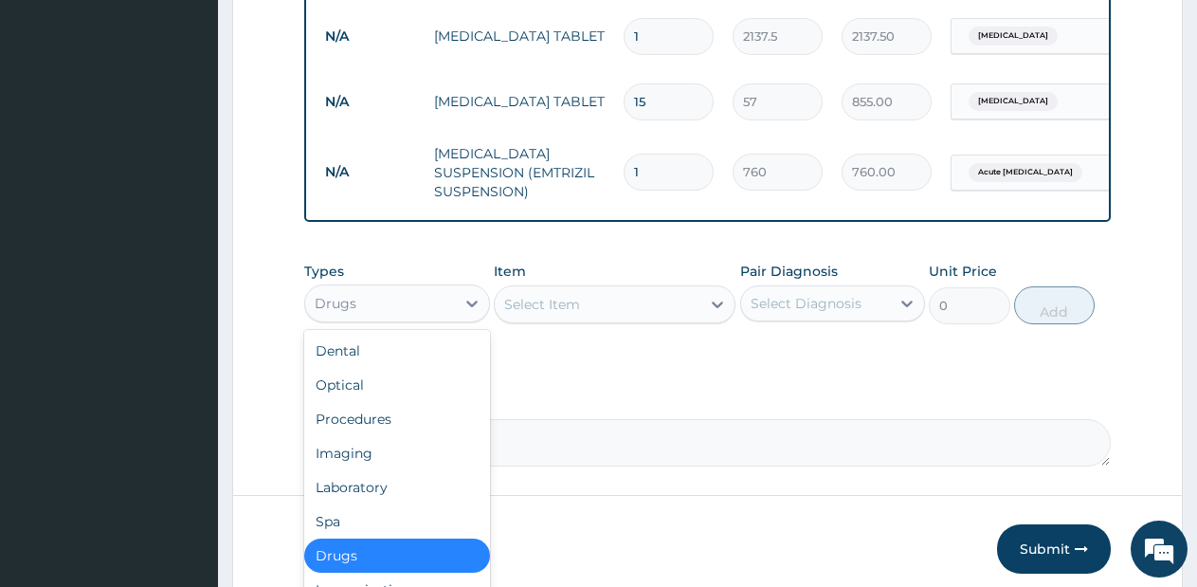
scroll to position [1174, 0]
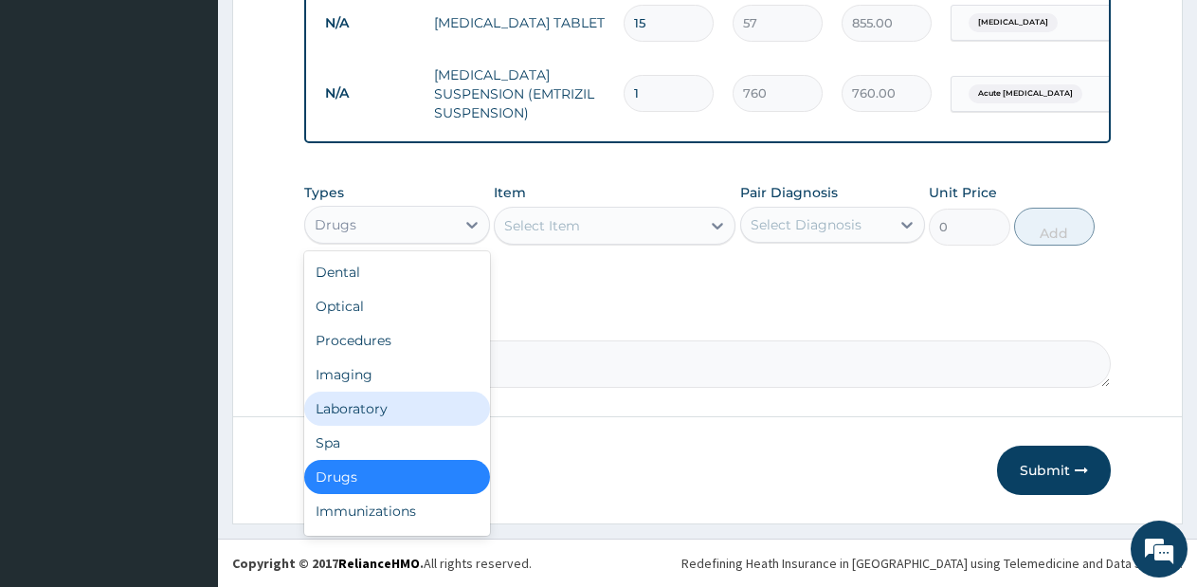
click at [451, 409] on div "Laboratory" at bounding box center [397, 408] width 186 height 34
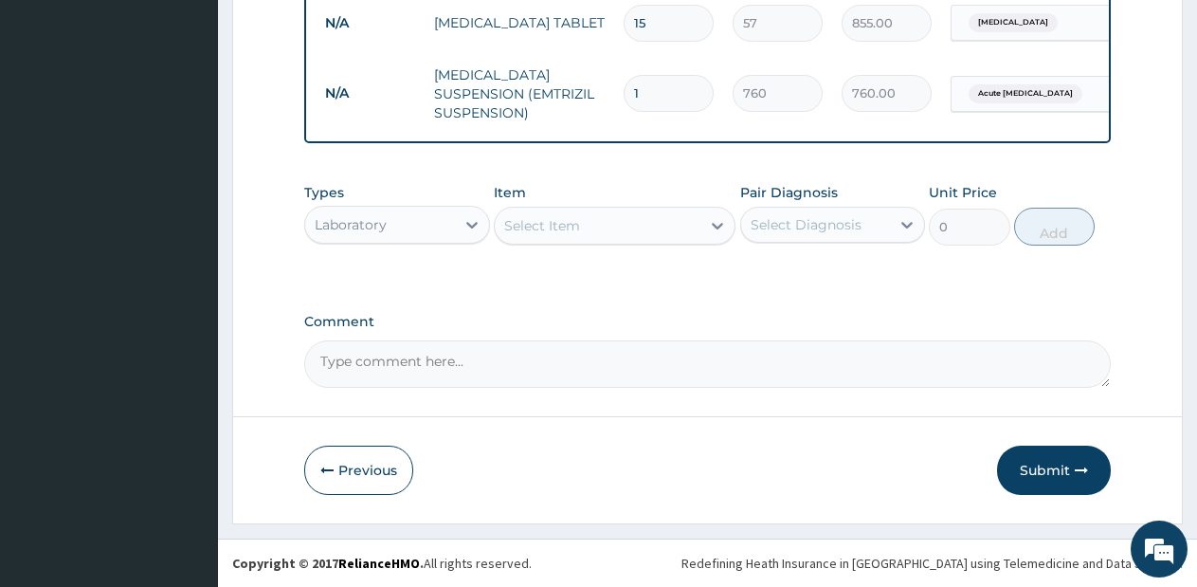
click at [685, 208] on div "Select Item" at bounding box center [615, 226] width 242 height 38
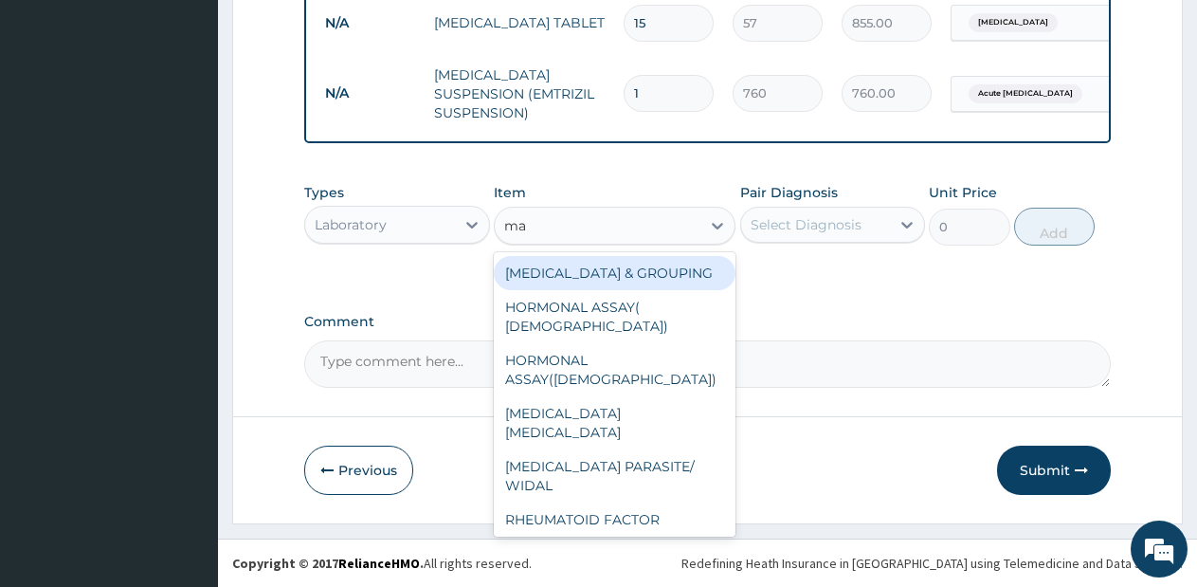
type input "mal"
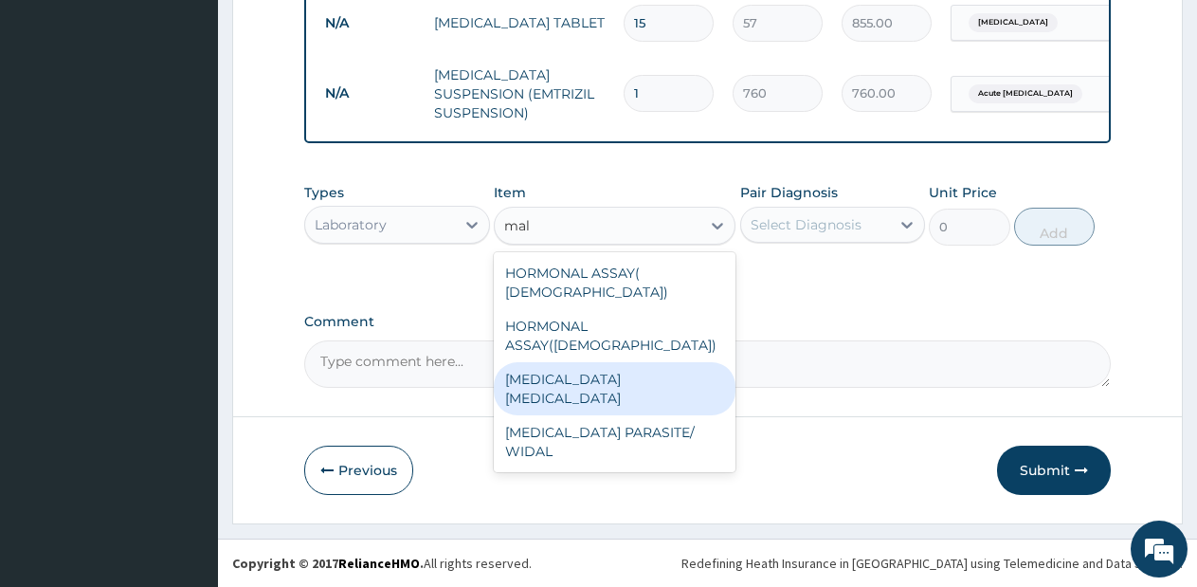
click at [668, 362] on div "MALARIA PARASITE" at bounding box center [615, 388] width 242 height 53
type input "570"
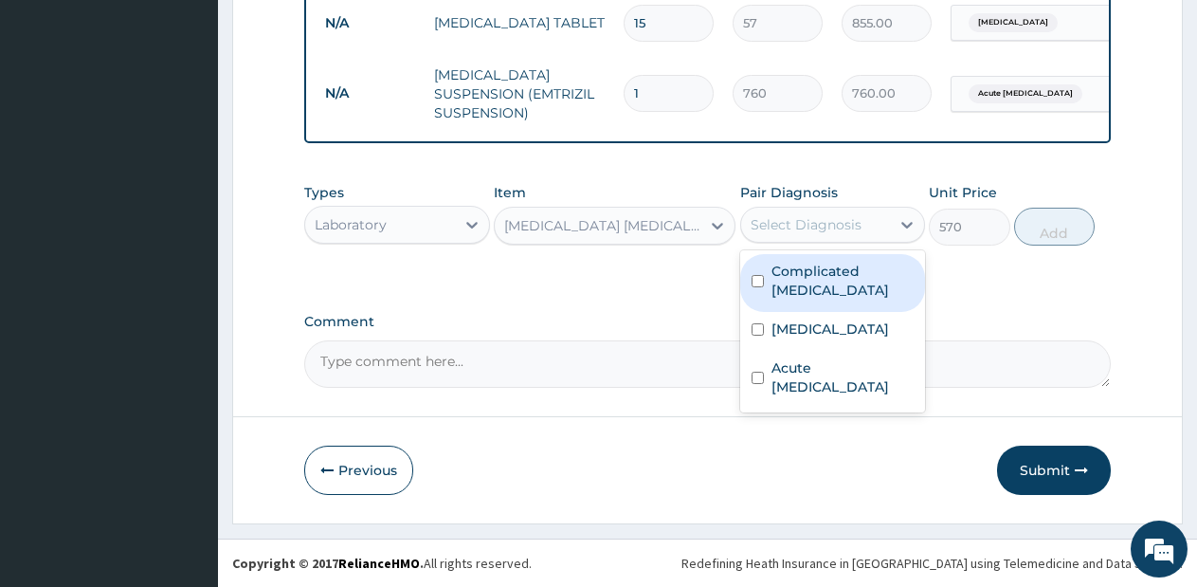
click at [851, 224] on div "Select Diagnosis" at bounding box center [806, 224] width 111 height 19
click at [841, 278] on label "Complicated malaria" at bounding box center [842, 281] width 143 height 38
checkbox input "true"
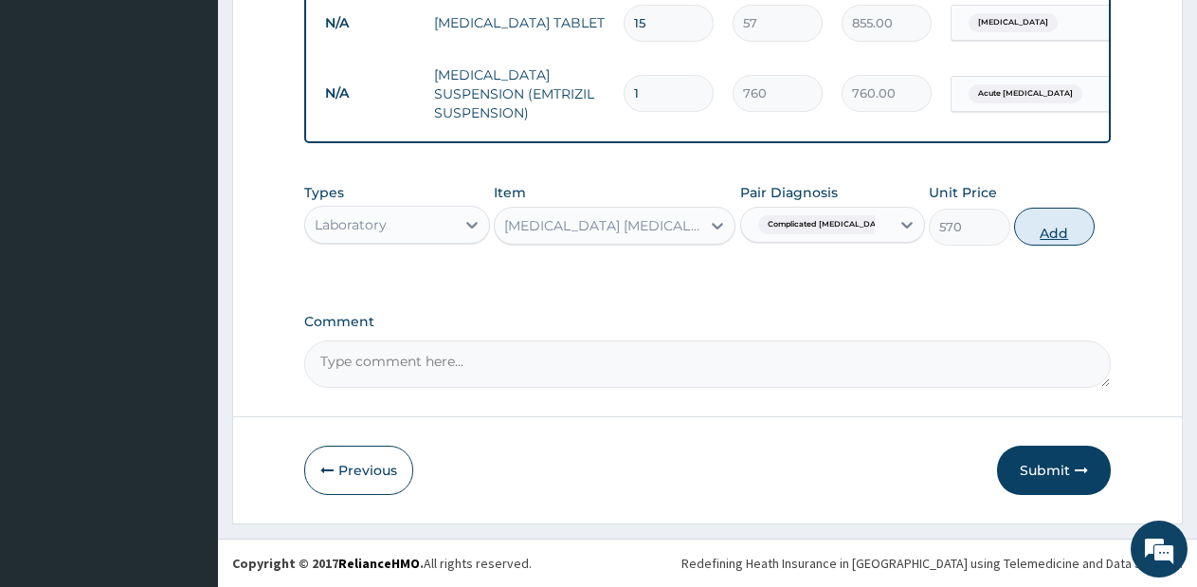
click at [1056, 216] on button "Add" at bounding box center [1054, 227] width 81 height 38
type input "0"
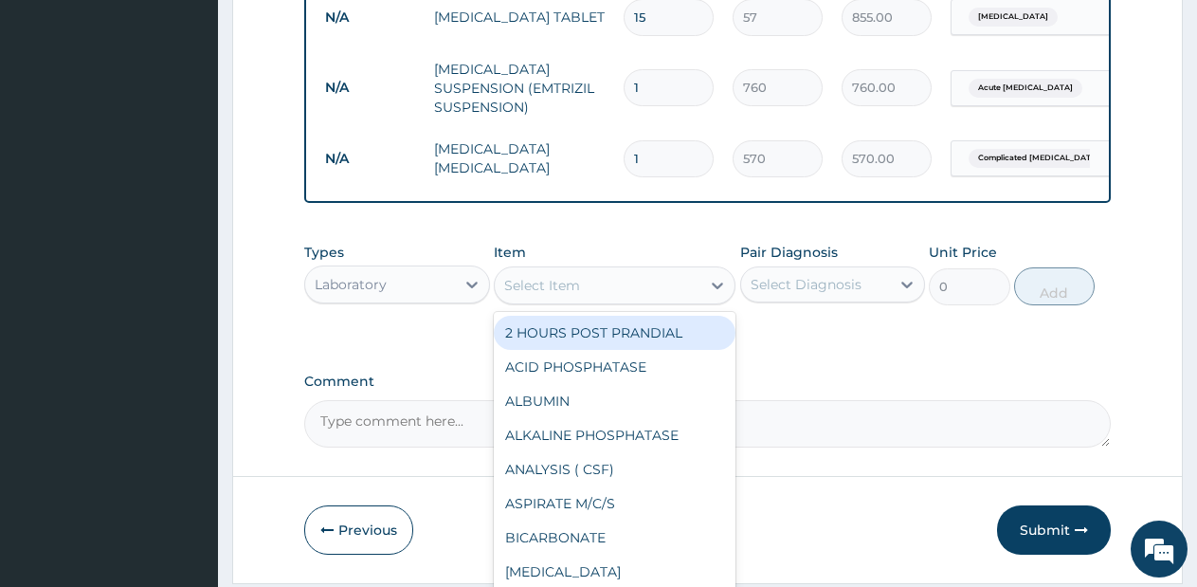
click at [645, 304] on div "Select Item" at bounding box center [615, 285] width 242 height 38
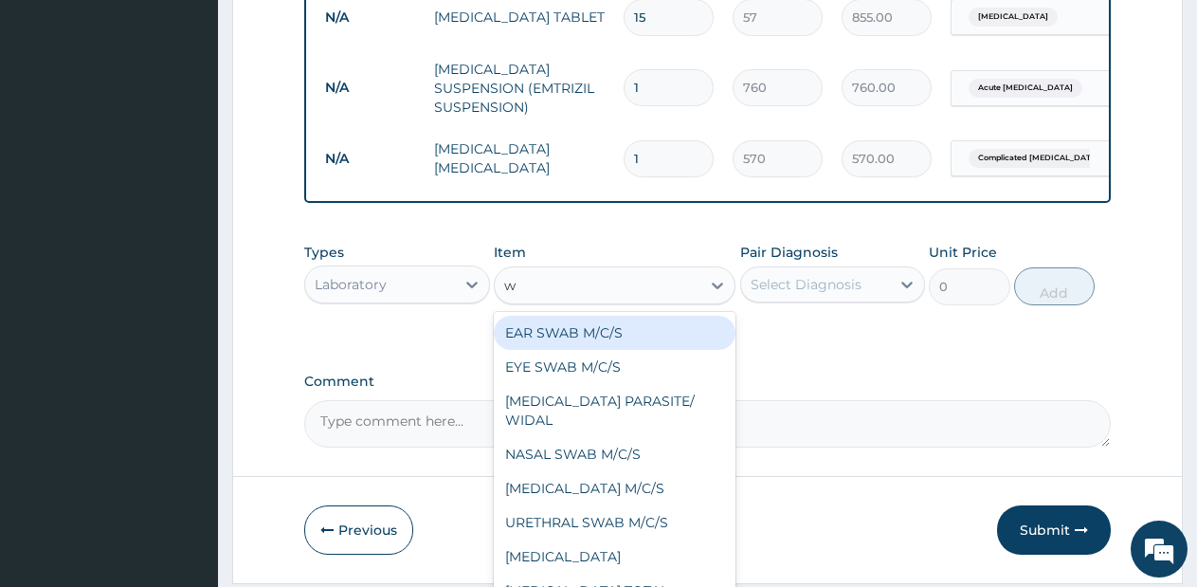
type input "wh"
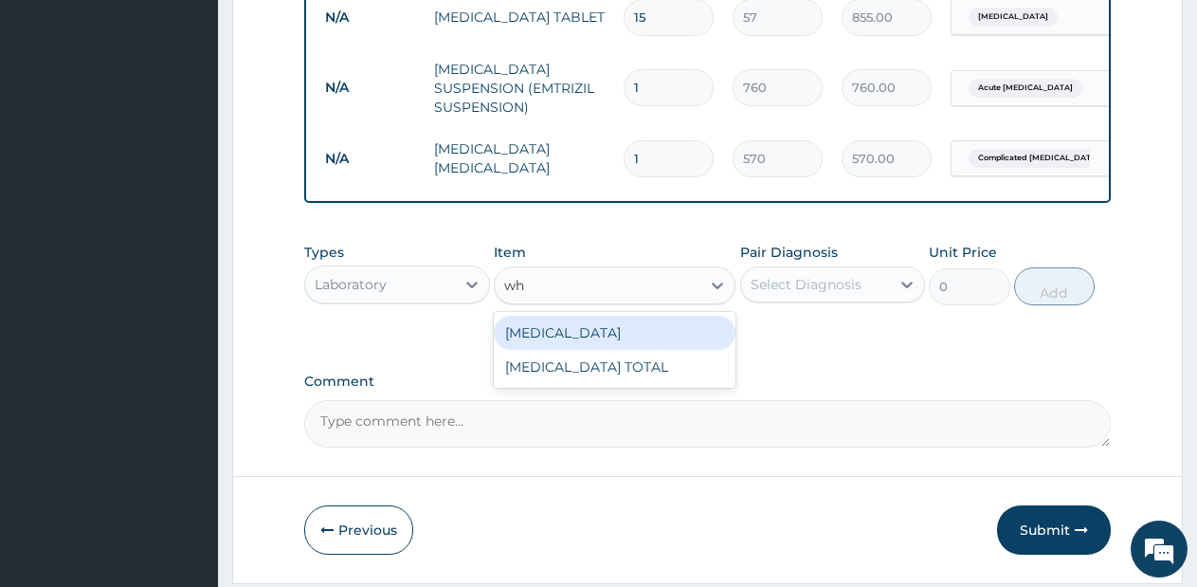
click at [639, 329] on div "WHITE BLOOD CELL COUNT DIFFERENTIAL" at bounding box center [615, 333] width 242 height 34
type input "1425"
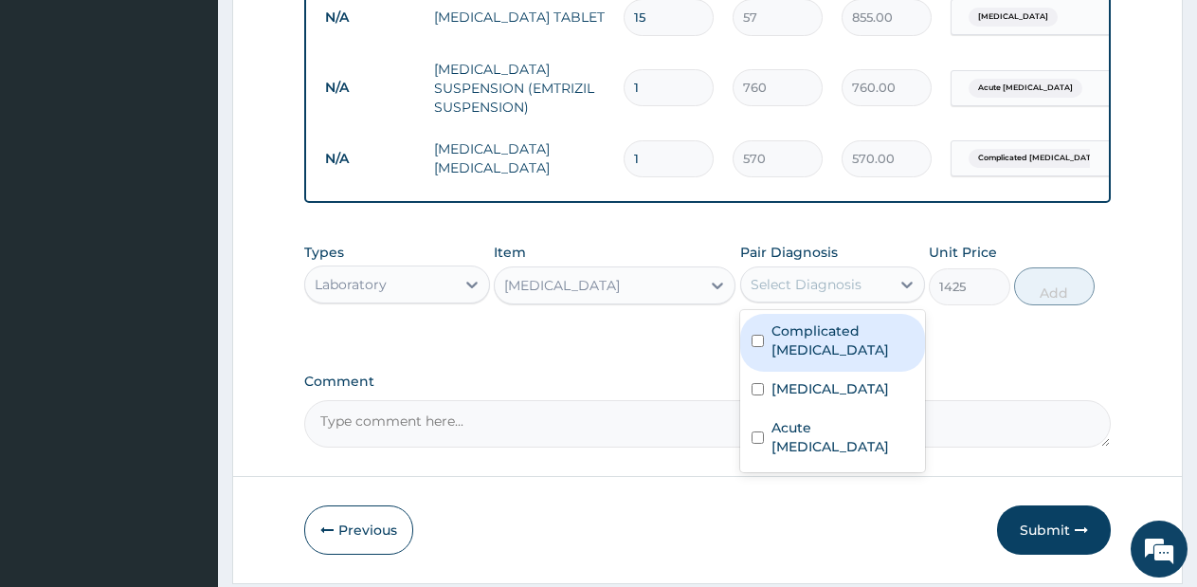
click at [843, 294] on div "Select Diagnosis" at bounding box center [806, 284] width 111 height 19
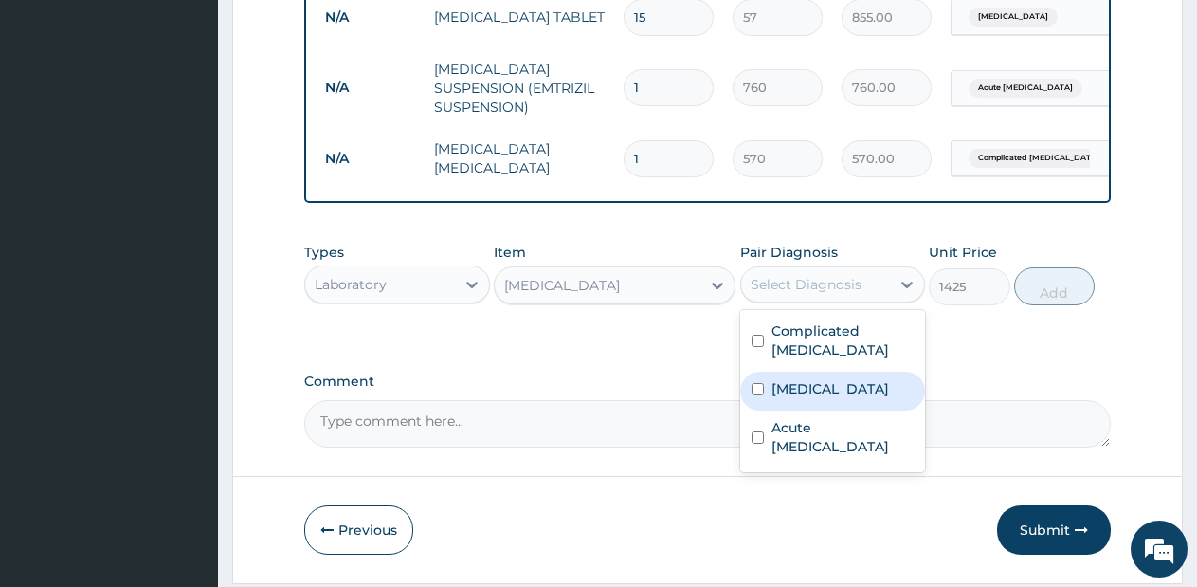
click at [836, 379] on div "Sepsis" at bounding box center [833, 391] width 186 height 39
checkbox input "true"
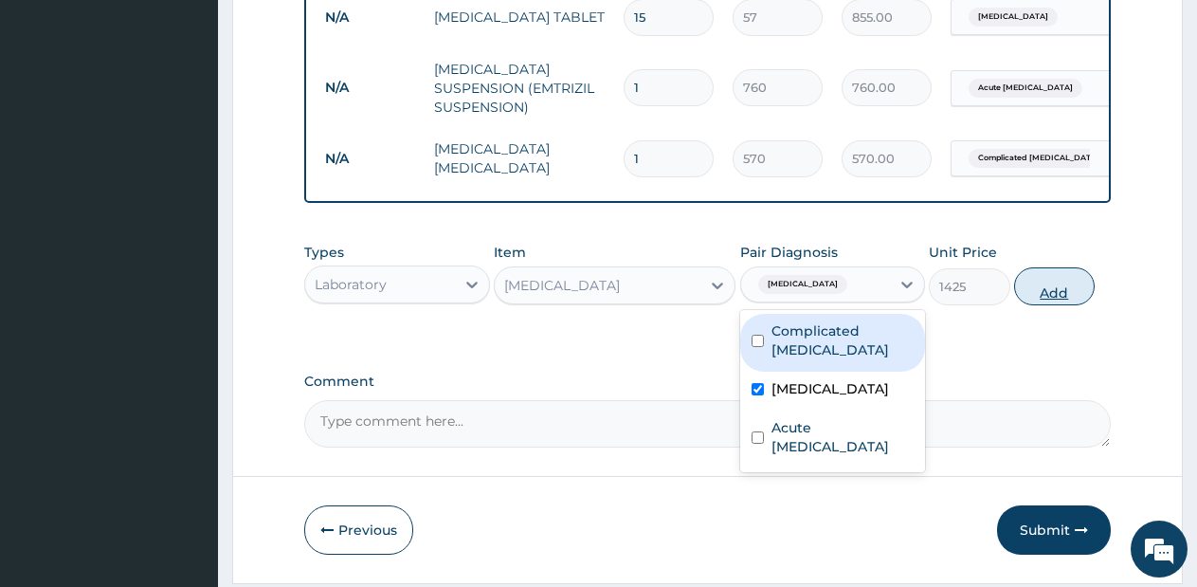
click at [1061, 304] on button "Add" at bounding box center [1054, 286] width 81 height 38
type input "0"
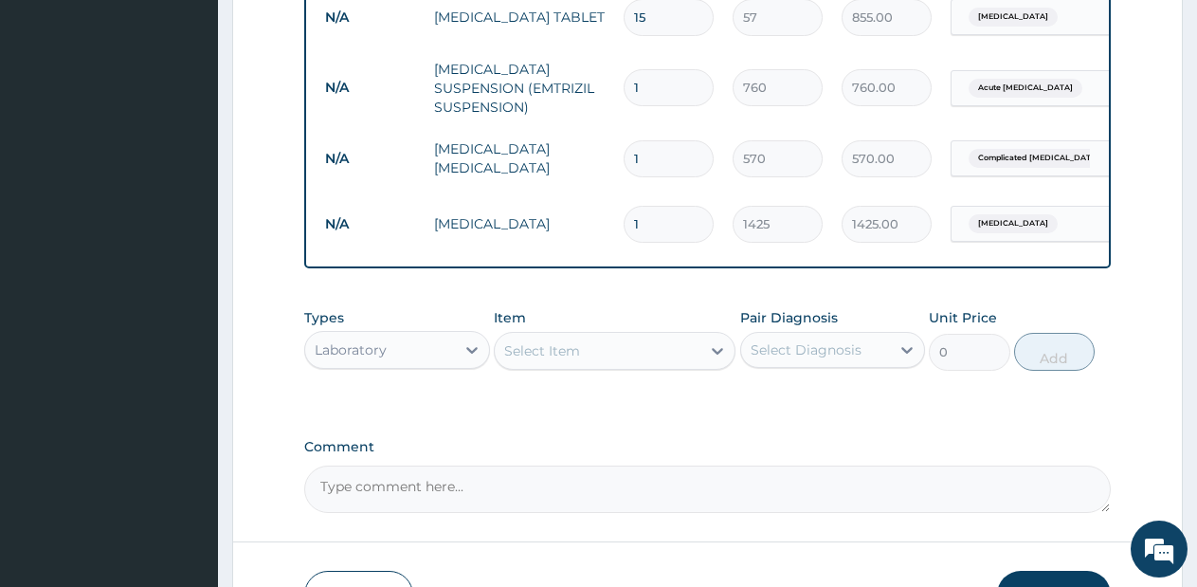
scroll to position [1305, 0]
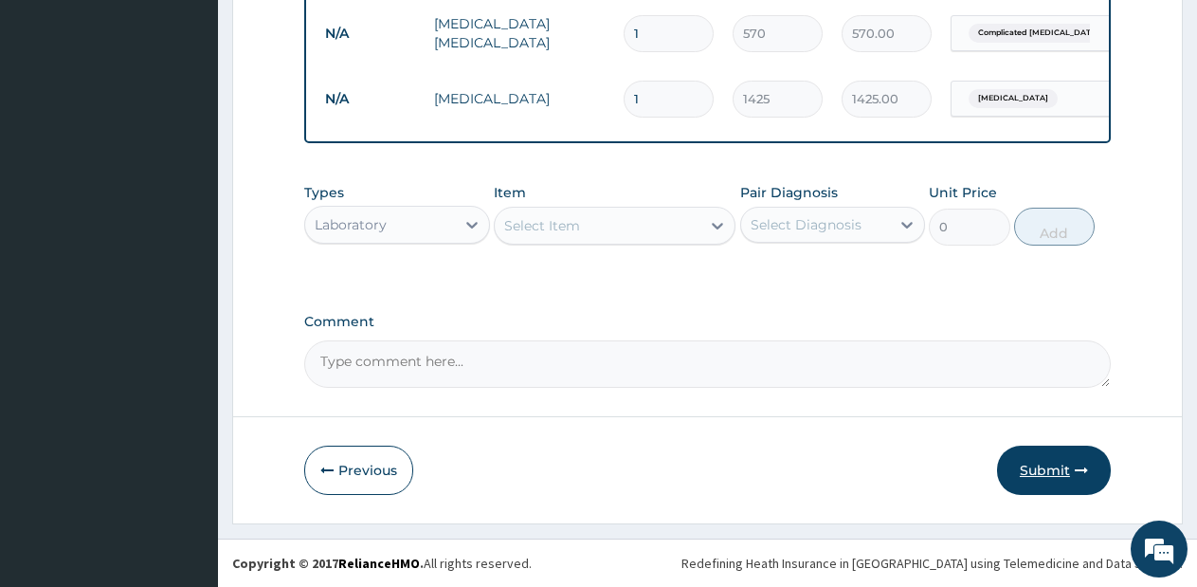
click at [1022, 471] on button "Submit" at bounding box center [1054, 469] width 114 height 49
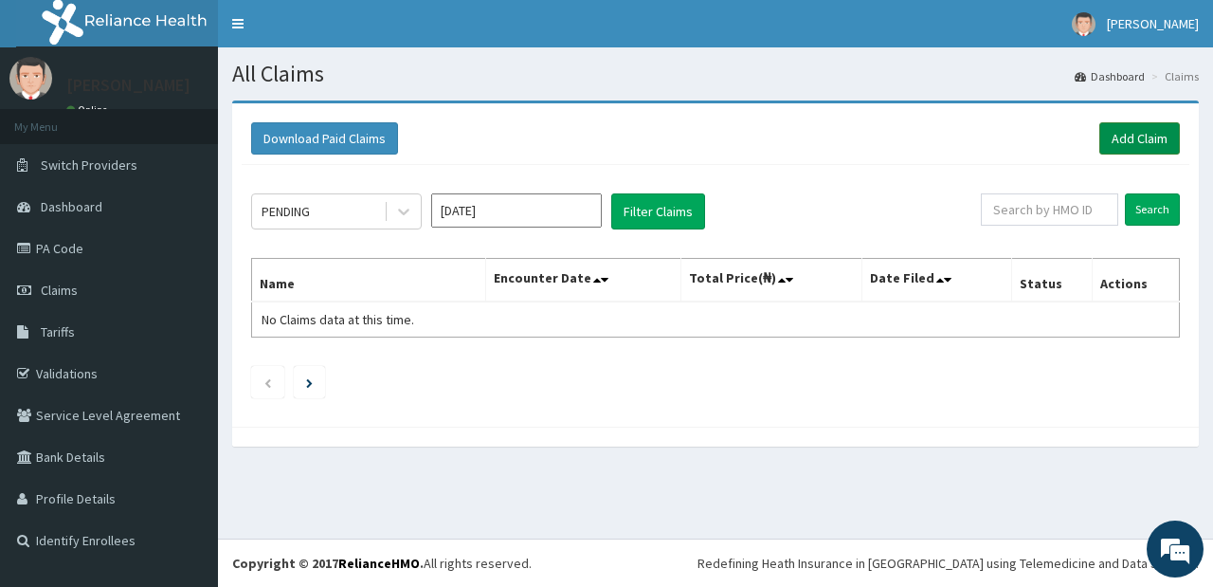
click at [1138, 129] on link "Add Claim" at bounding box center [1139, 138] width 81 height 32
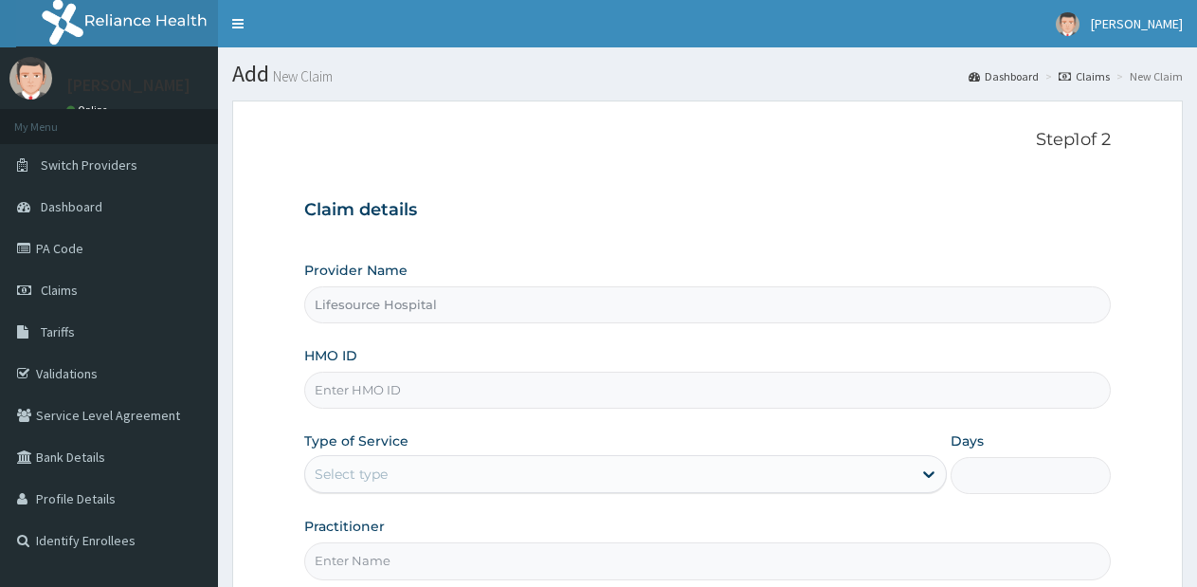
type input "Lifesource Hospital"
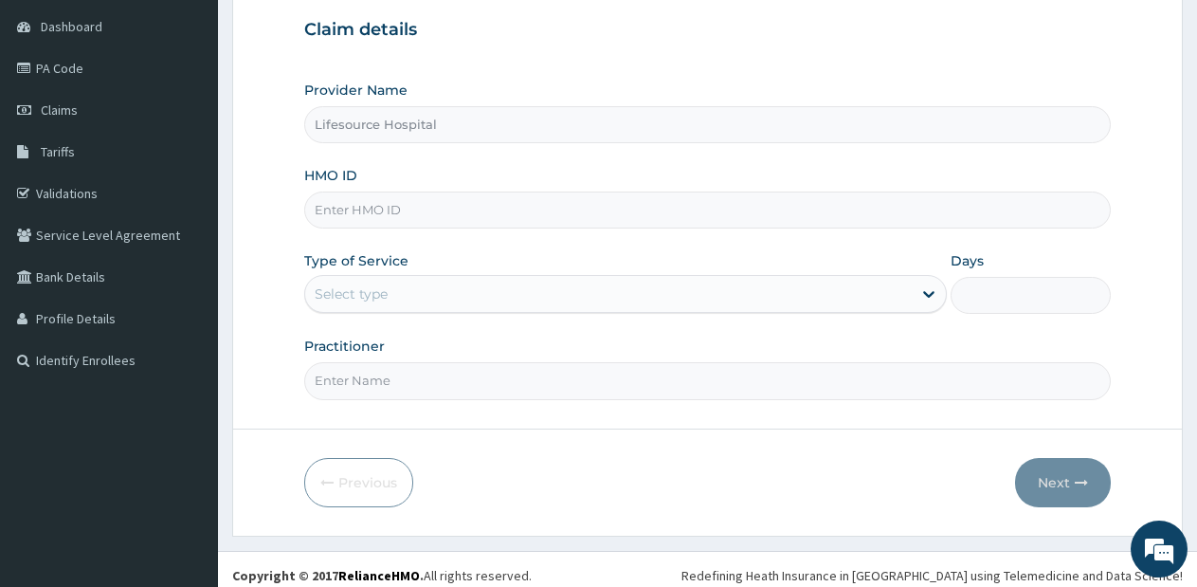
scroll to position [192, 0]
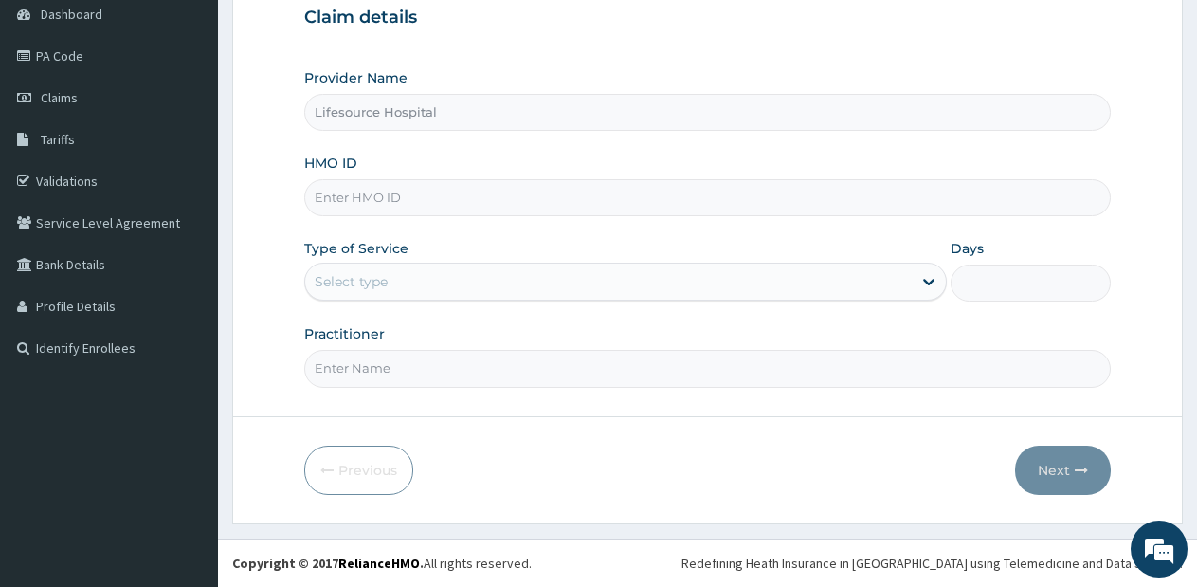
click at [608, 202] on input "HMO ID" at bounding box center [707, 197] width 806 height 37
type input "BRT/10274/a"
click at [532, 281] on div "Select type" at bounding box center [608, 281] width 606 height 30
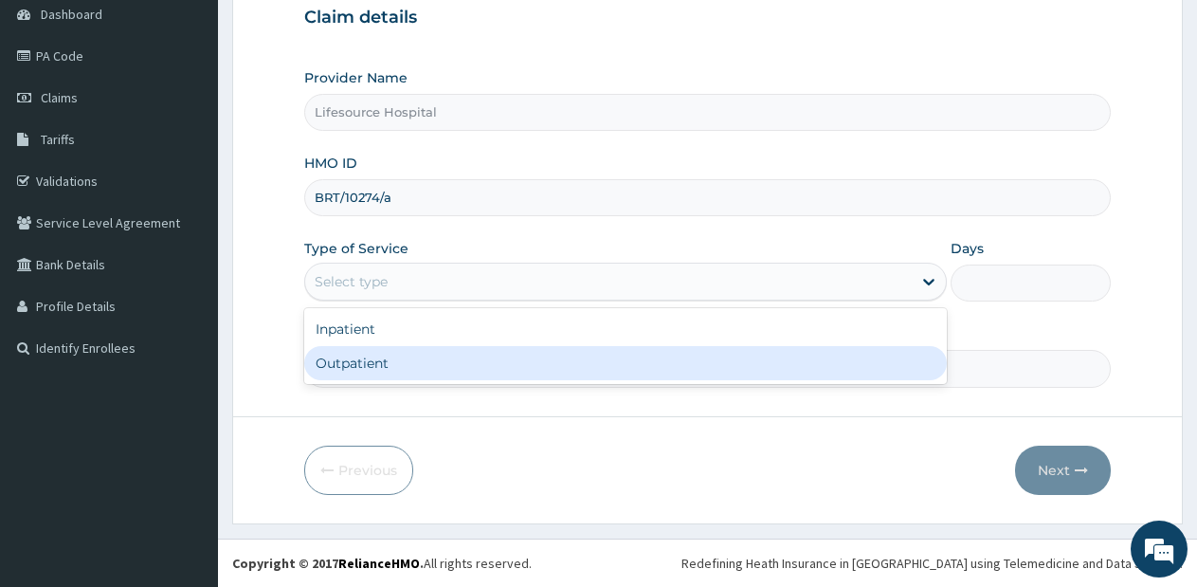
click at [520, 361] on div "Outpatient" at bounding box center [625, 363] width 642 height 34
type input "1"
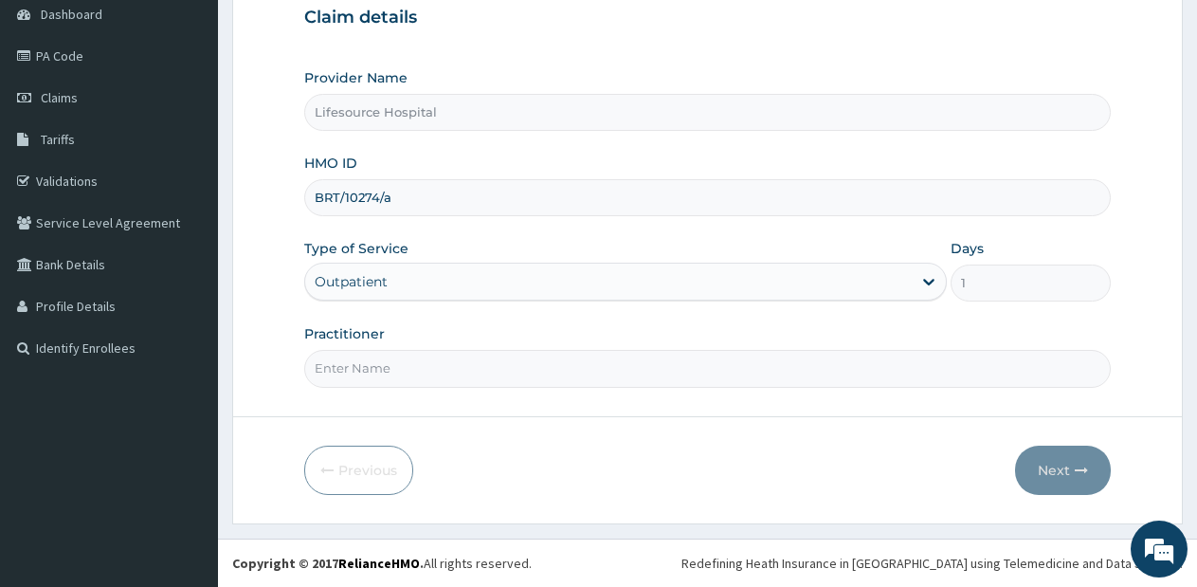
click at [821, 364] on input "Practitioner" at bounding box center [707, 368] width 806 height 37
type input "[PERSON_NAME]"
click at [1060, 463] on button "Next" at bounding box center [1063, 469] width 96 height 49
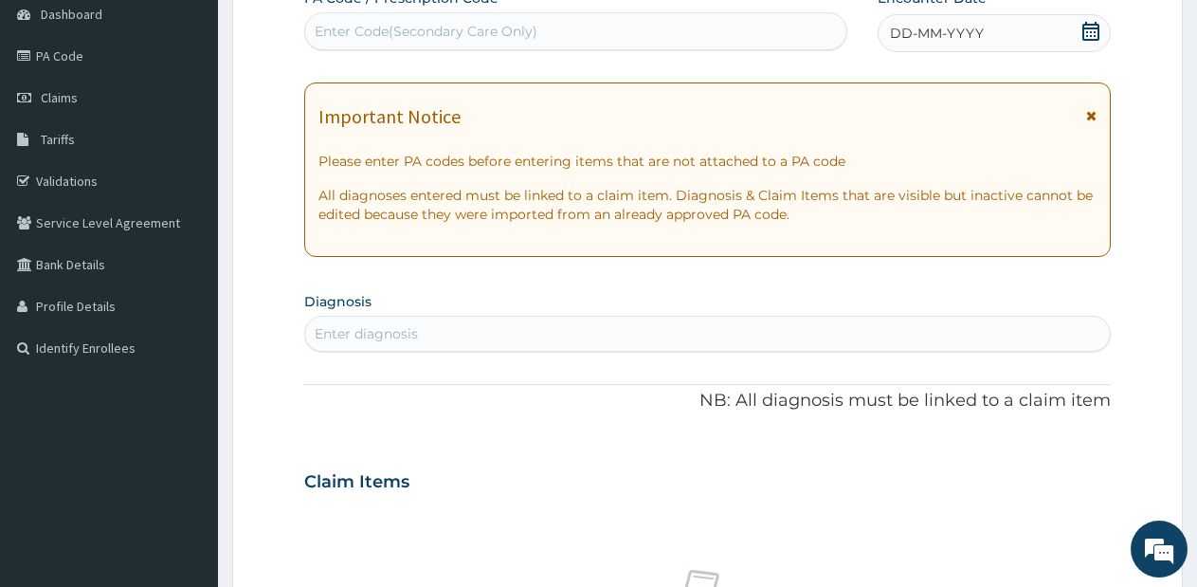
click at [1084, 32] on icon at bounding box center [1090, 31] width 19 height 19
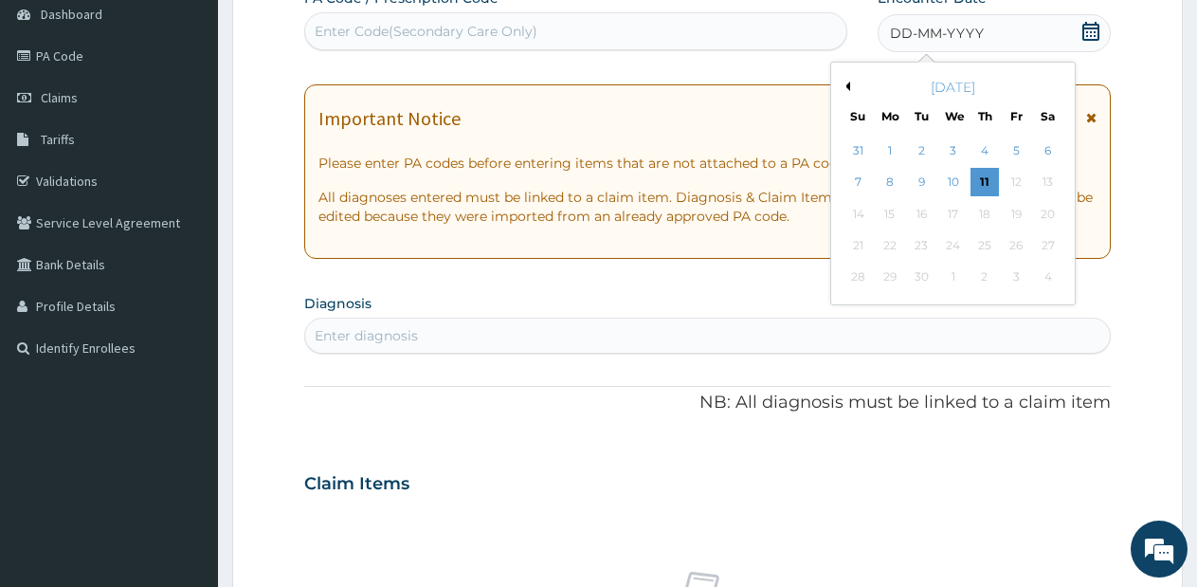
click at [845, 86] on button "Previous Month" at bounding box center [845, 86] width 9 height 9
click at [981, 181] on div "7" at bounding box center [984, 183] width 28 height 28
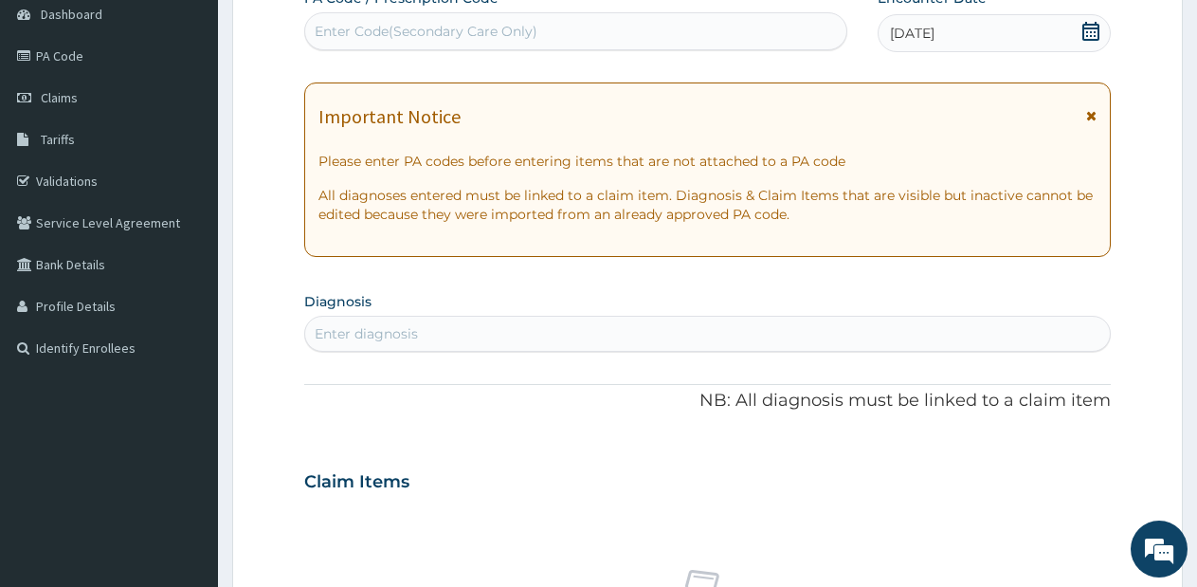
click at [767, 324] on div "Enter diagnosis" at bounding box center [707, 333] width 805 height 30
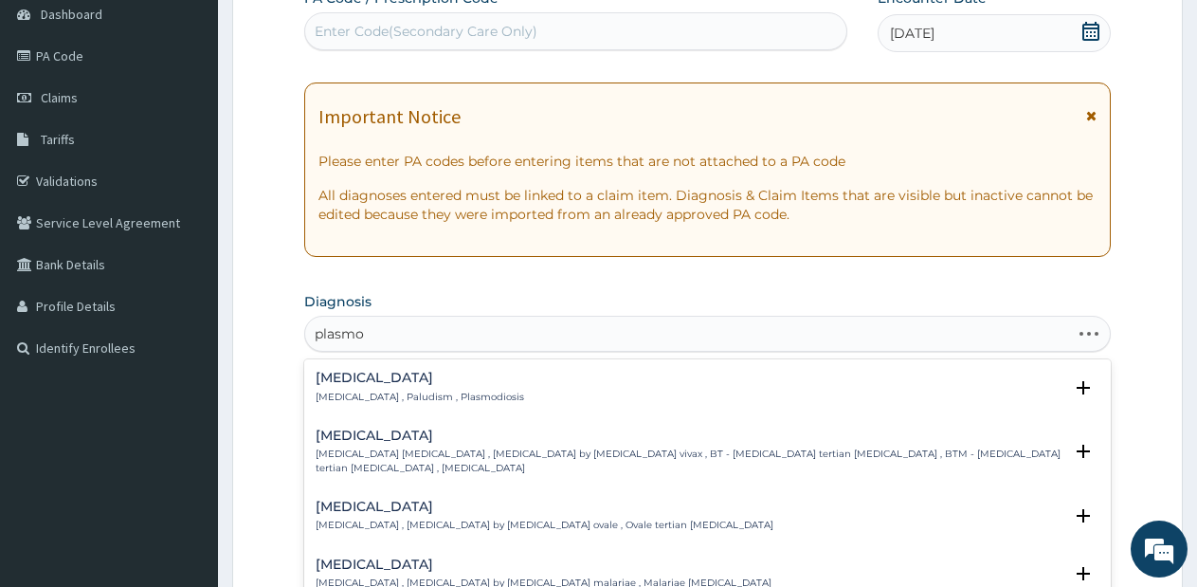
type input "plasmod"
click at [413, 372] on h4 "[MEDICAL_DATA]" at bounding box center [420, 378] width 208 height 14
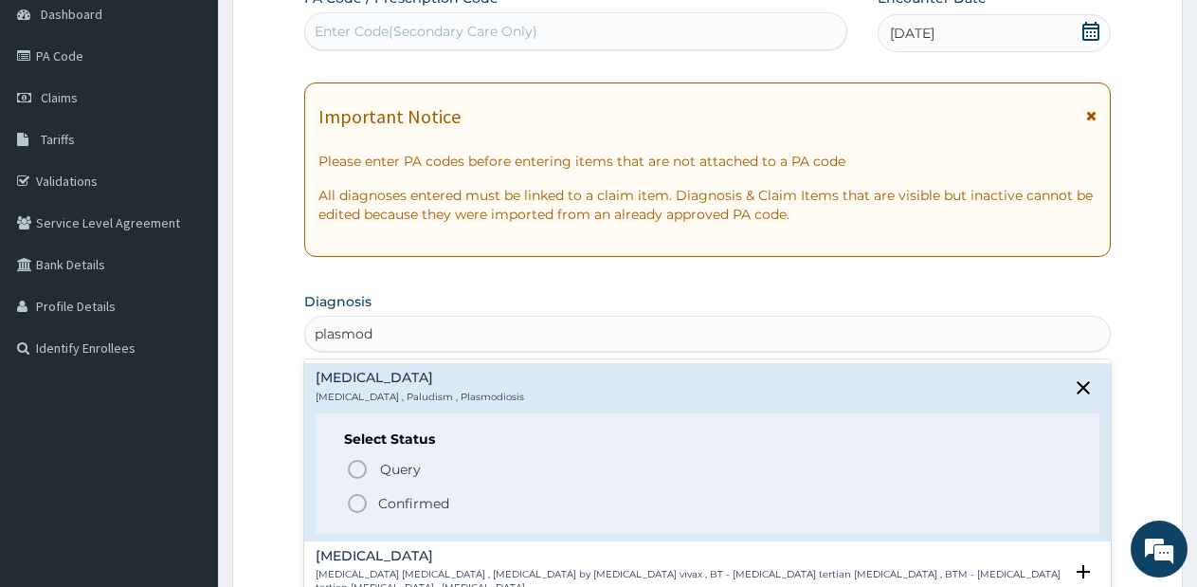
click at [354, 497] on icon "status option filled" at bounding box center [357, 503] width 23 height 23
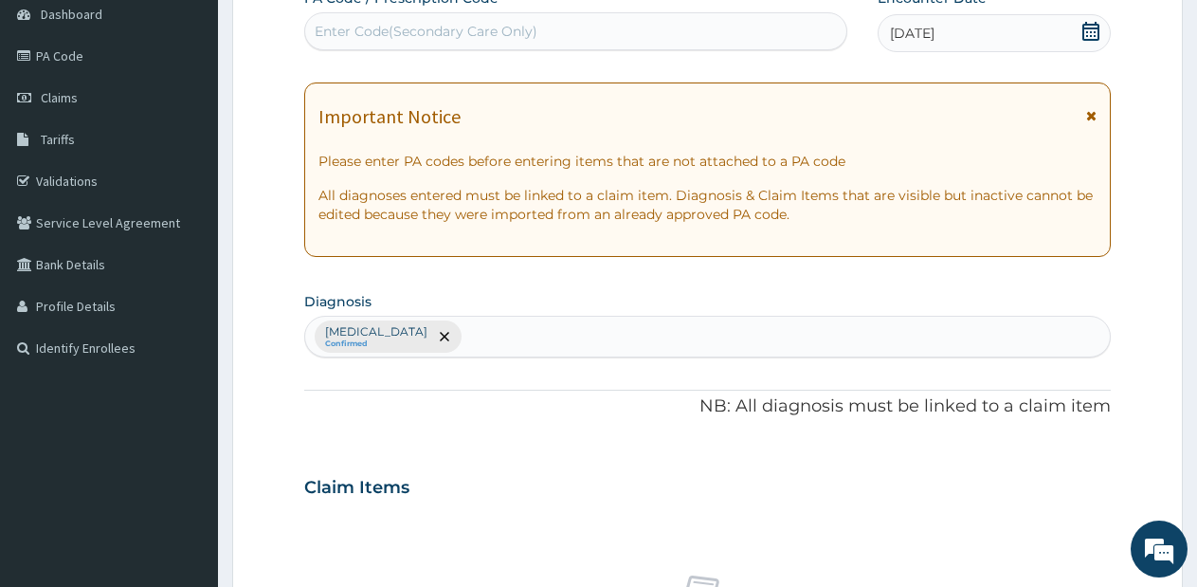
click at [462, 329] on div "[MEDICAL_DATA] Confirmed" at bounding box center [707, 337] width 805 height 40
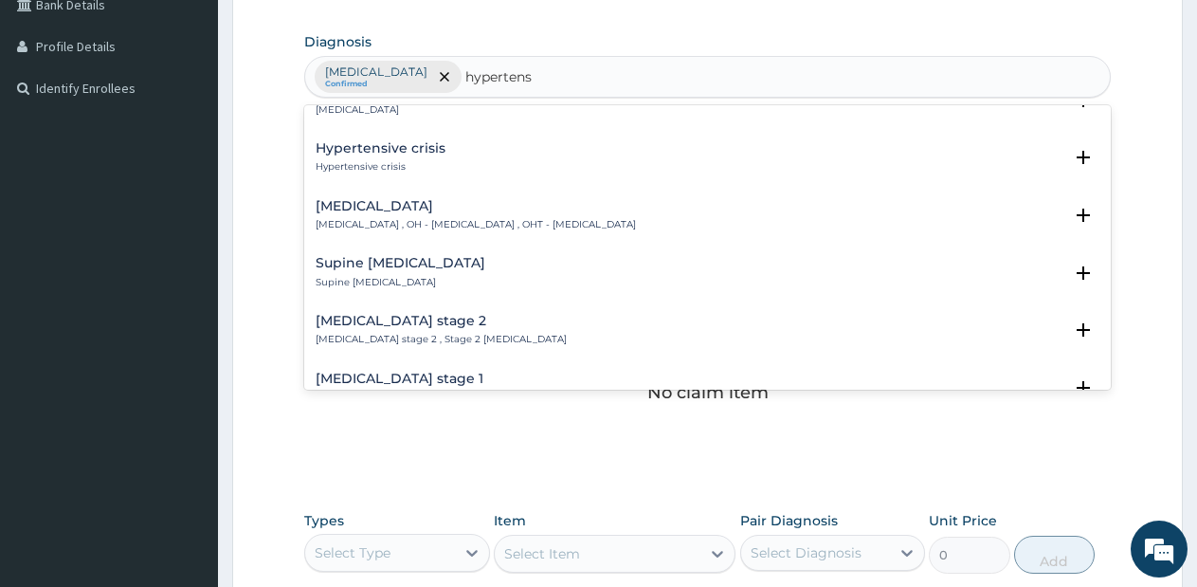
scroll to position [607, 0]
type input "[MEDICAL_DATA]"
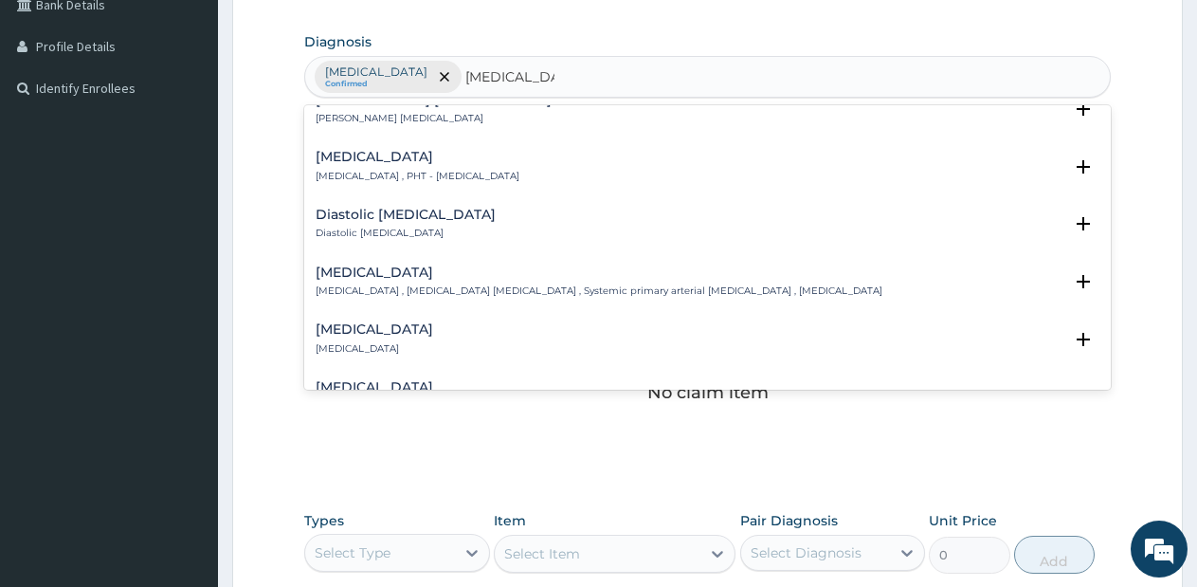
scroll to position [1464, 0]
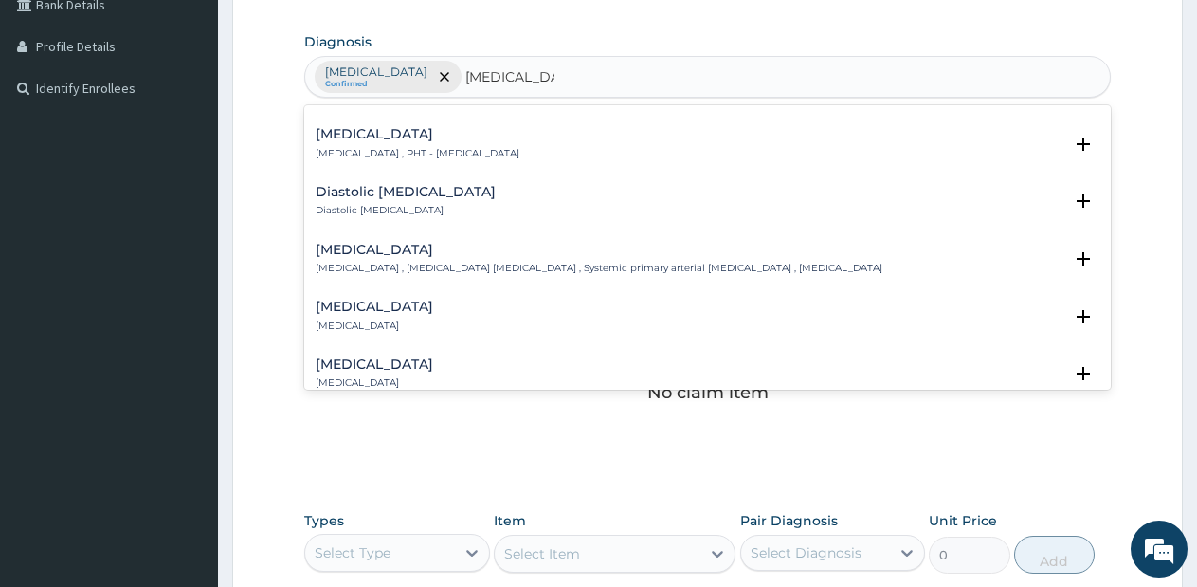
click at [390, 263] on p "[MEDICAL_DATA] , [MEDICAL_DATA] [MEDICAL_DATA] , Systemic primary arterial [MED…" at bounding box center [599, 268] width 567 height 13
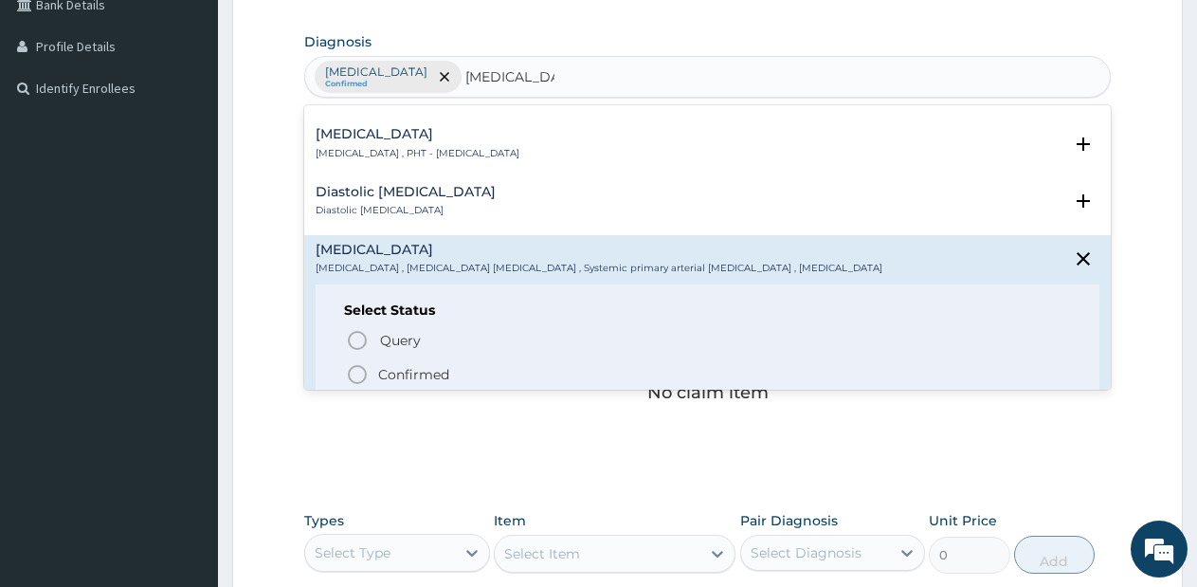
click at [358, 363] on icon "status option filled" at bounding box center [357, 374] width 23 height 23
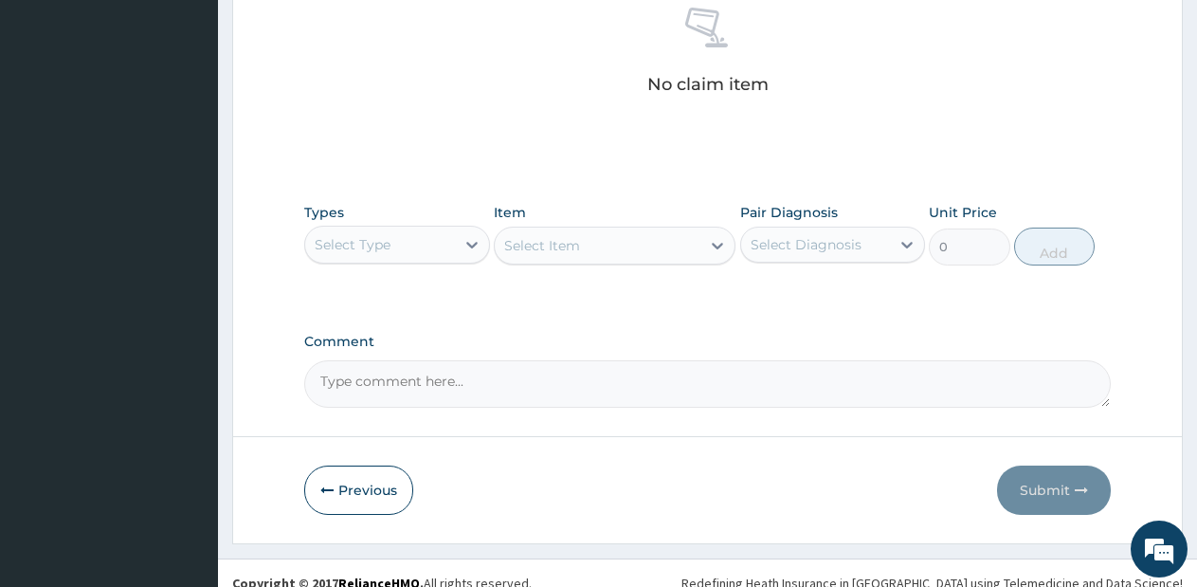
scroll to position [762, 0]
click at [414, 245] on div "Select Type" at bounding box center [380, 242] width 150 height 30
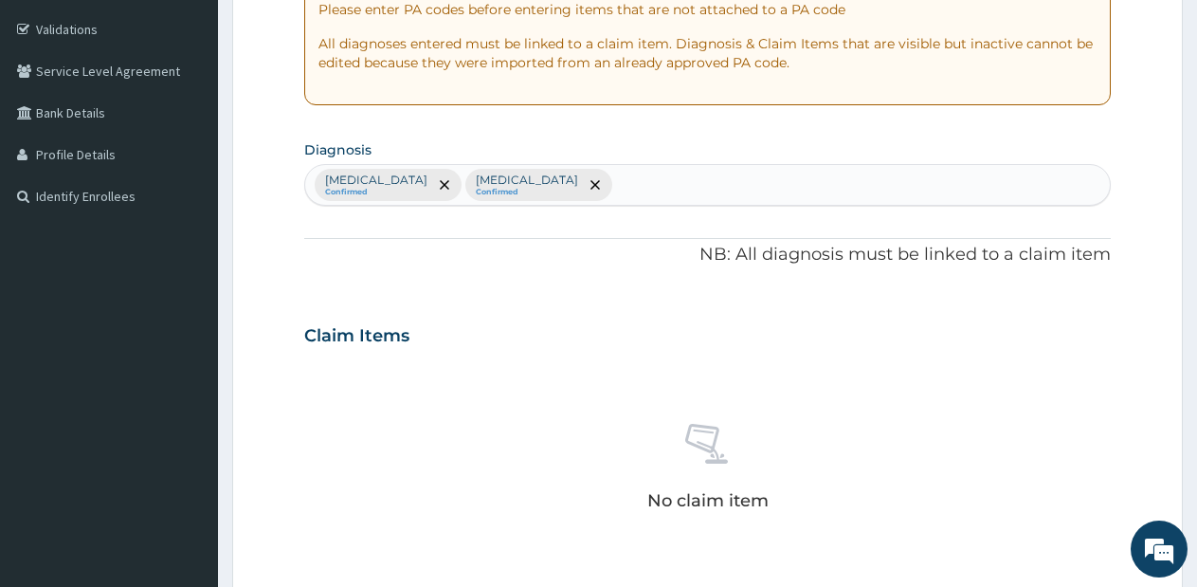
scroll to position [342, 0]
click at [701, 192] on div "[MEDICAL_DATA] Confirmed [MEDICAL_DATA] Confirmed" at bounding box center [707, 187] width 805 height 40
type input "[MEDICAL_DATA]"
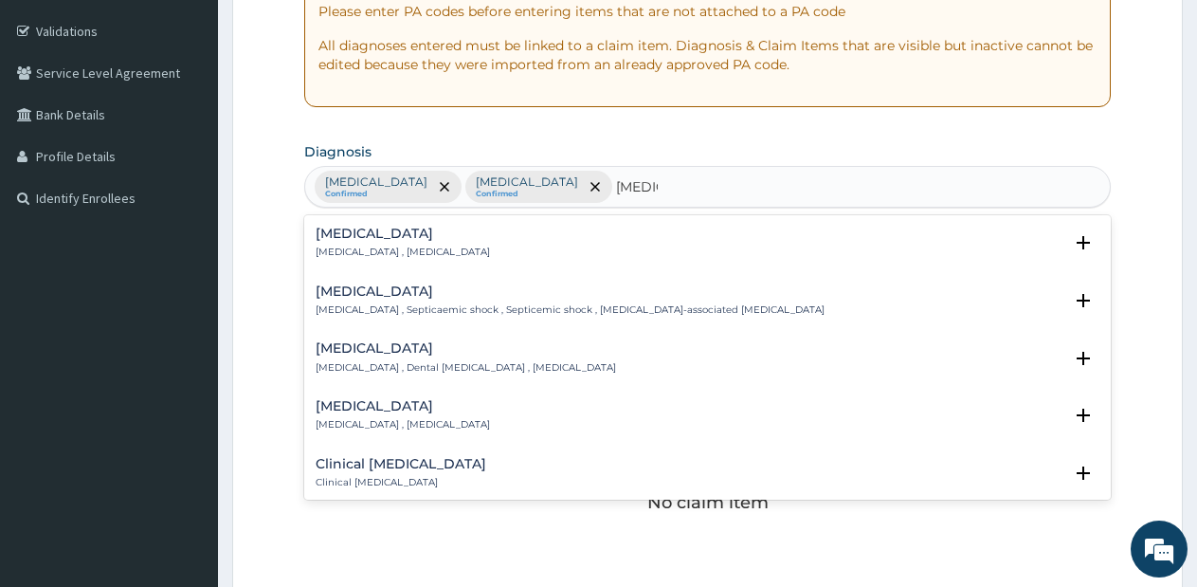
click at [574, 238] on div "[MEDICAL_DATA] [MEDICAL_DATA] , [MEDICAL_DATA]" at bounding box center [708, 243] width 784 height 33
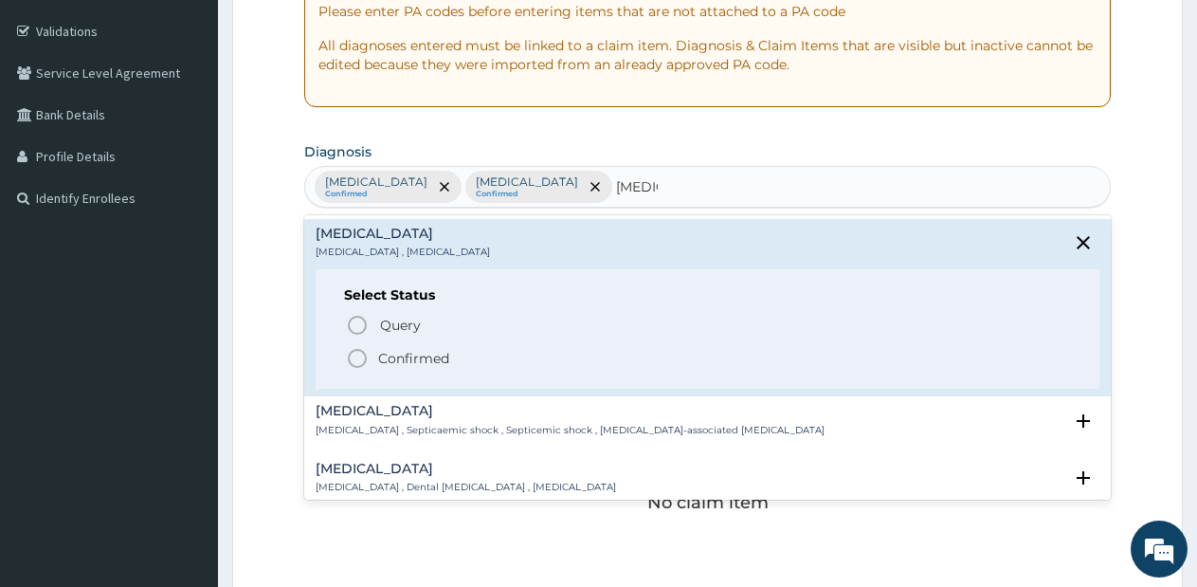
click at [358, 355] on icon "status option filled" at bounding box center [357, 358] width 23 height 23
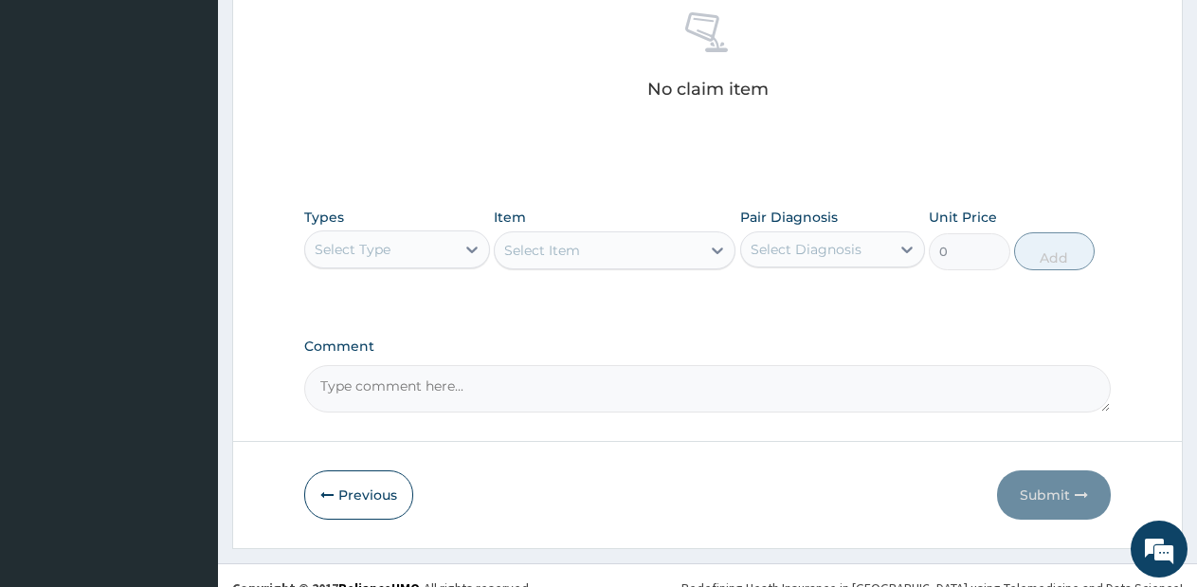
scroll to position [780, 0]
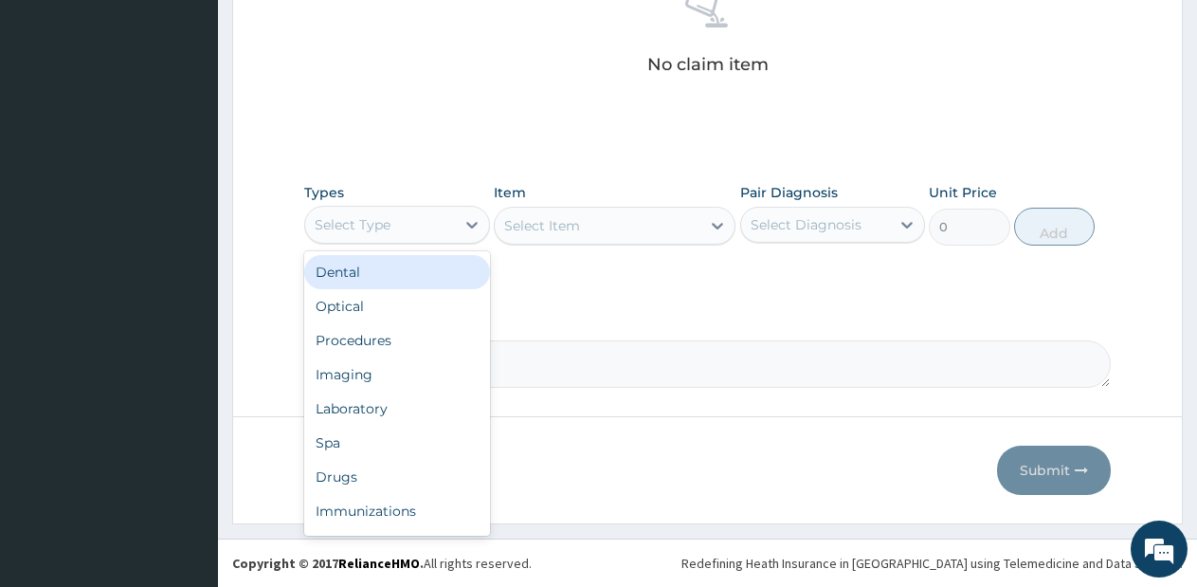
click at [416, 218] on div "Select Type" at bounding box center [380, 224] width 150 height 30
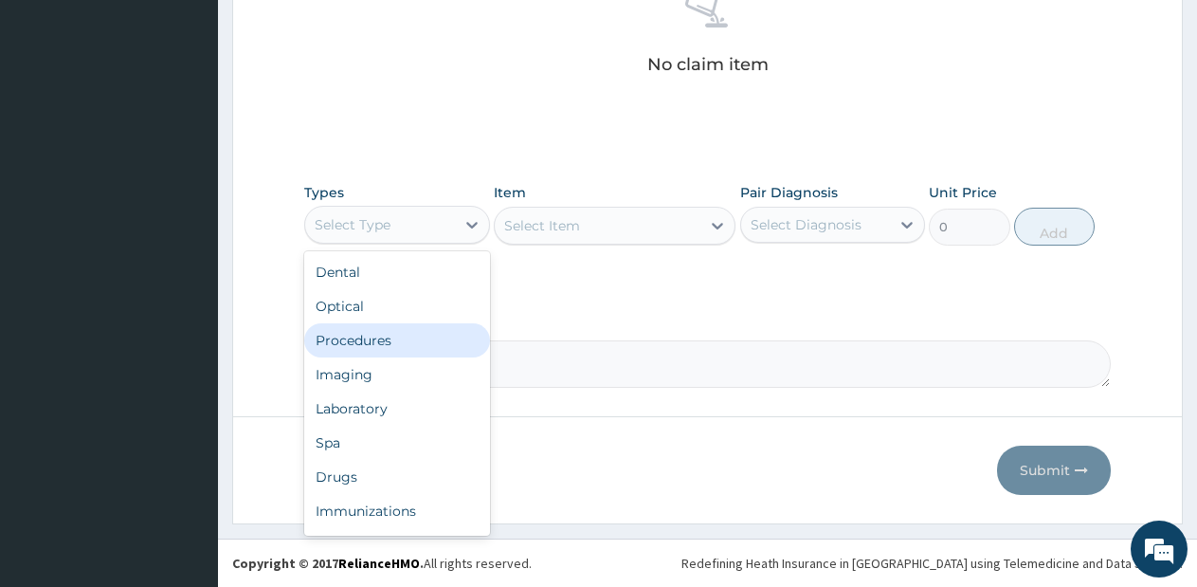
click at [392, 348] on div "Procedures" at bounding box center [397, 340] width 186 height 34
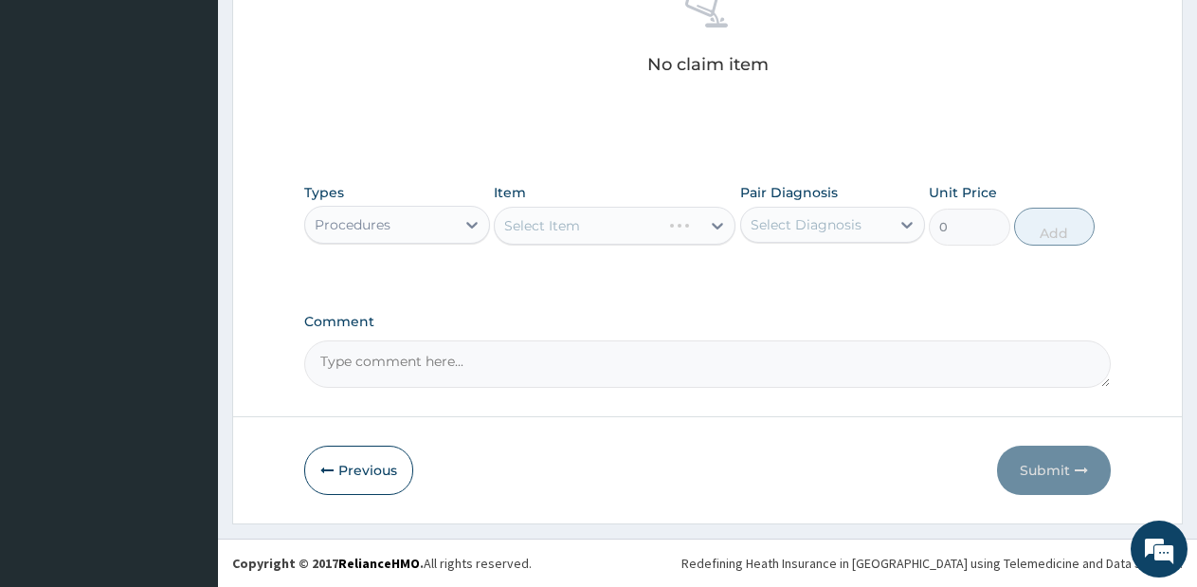
click at [635, 211] on div "Select Item" at bounding box center [615, 226] width 242 height 38
click at [637, 225] on div "Select Item" at bounding box center [615, 226] width 242 height 38
click at [641, 225] on div "Select Item" at bounding box center [598, 225] width 206 height 30
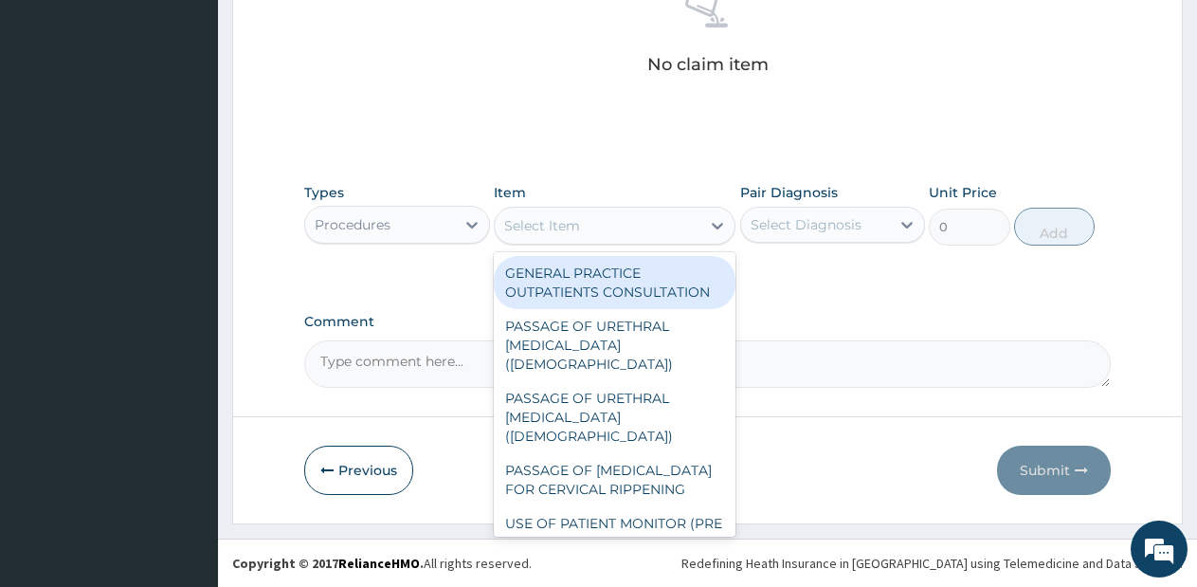
click at [636, 279] on div "GENERAL PRACTICE OUTPATIENTS CONSULTATION" at bounding box center [615, 282] width 242 height 53
type input "2550"
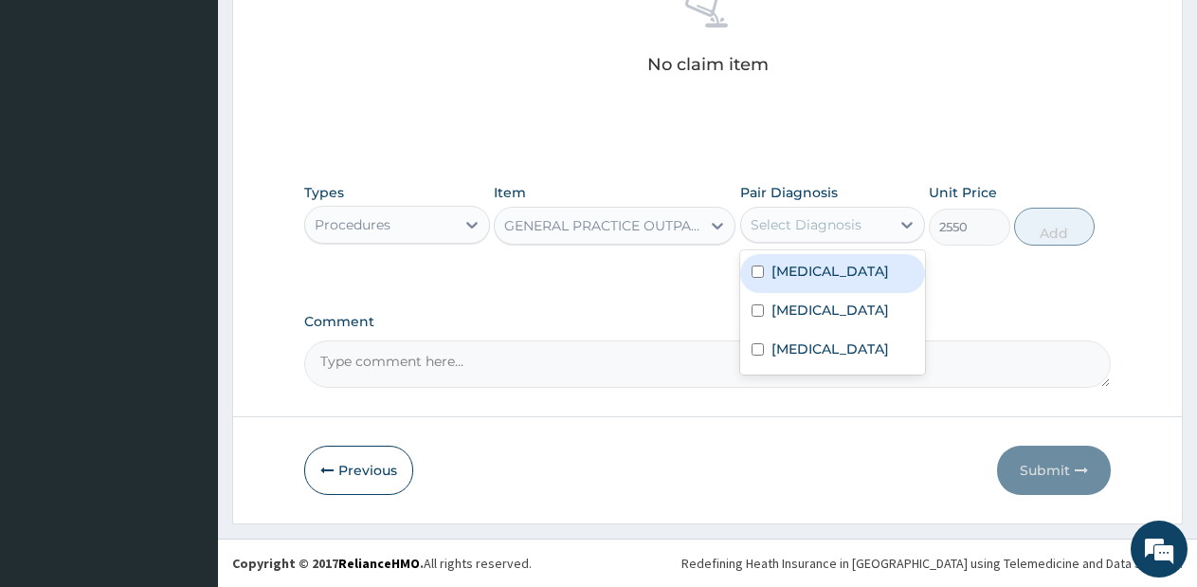
click at [826, 217] on div "Select Diagnosis" at bounding box center [806, 224] width 111 height 19
click at [821, 259] on div "[MEDICAL_DATA]" at bounding box center [833, 273] width 186 height 39
checkbox input "true"
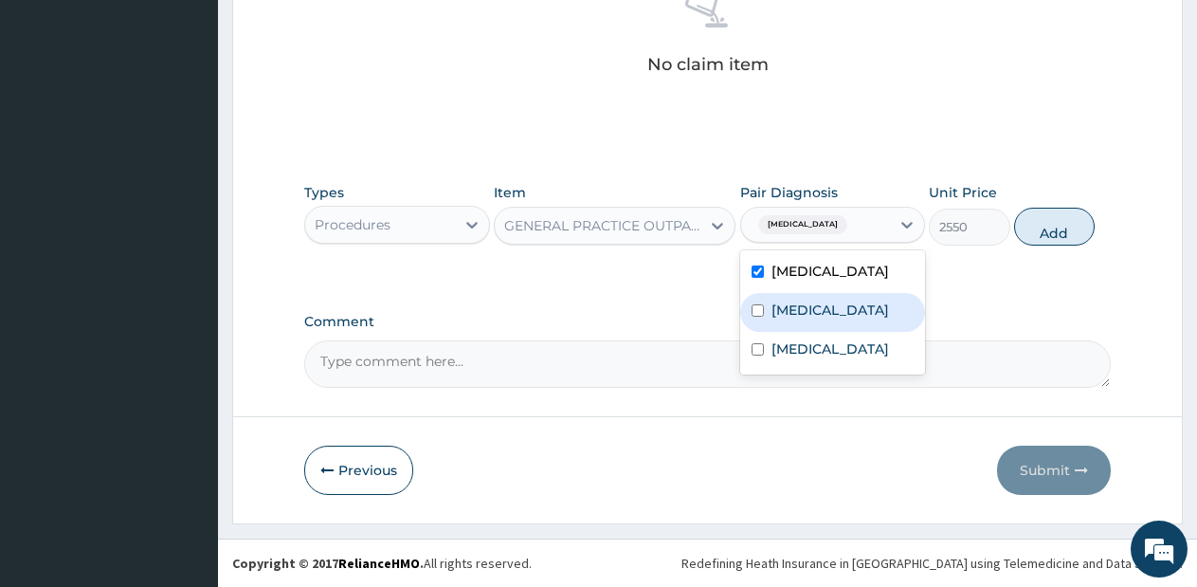
click at [820, 319] on label "[MEDICAL_DATA]" at bounding box center [830, 309] width 118 height 19
checkbox input "true"
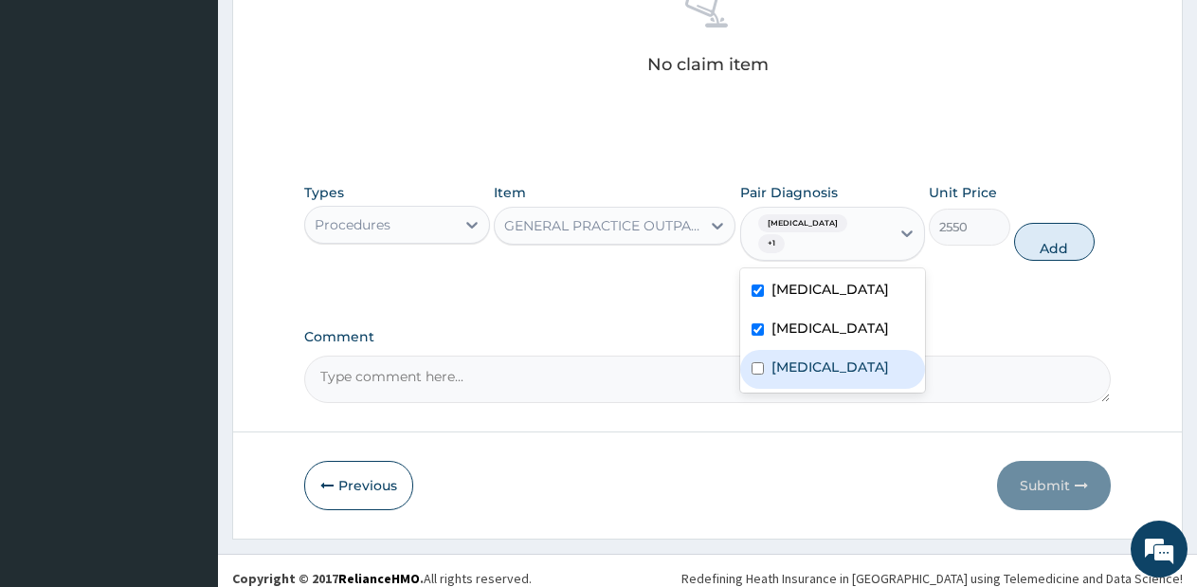
click at [817, 369] on div "[MEDICAL_DATA]" at bounding box center [833, 369] width 186 height 39
checkbox input "true"
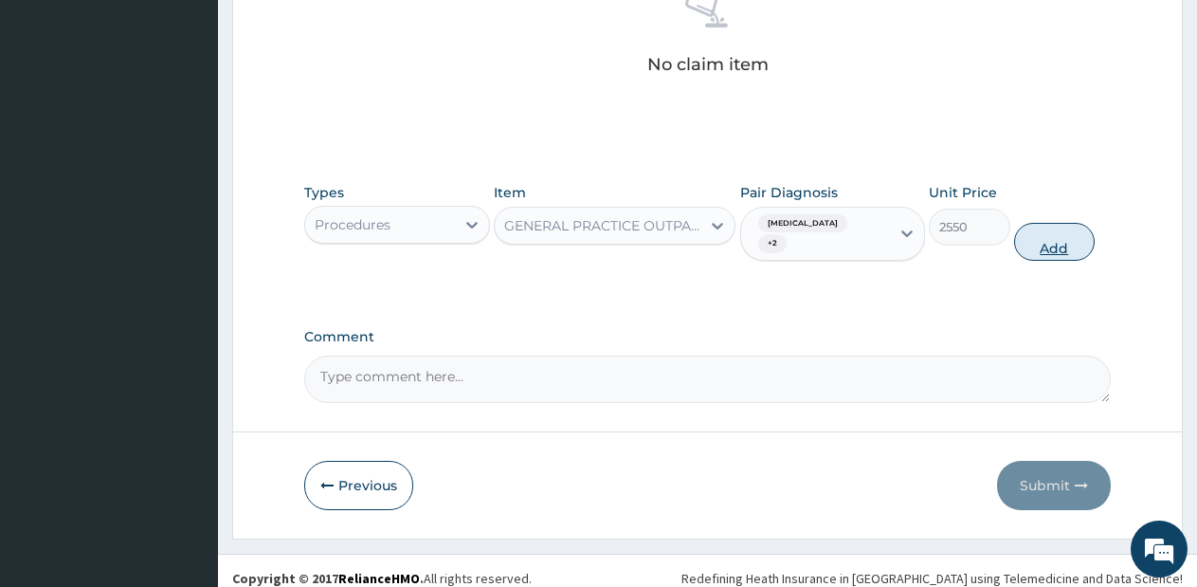
click at [1038, 231] on button "Add" at bounding box center [1054, 242] width 81 height 38
type input "0"
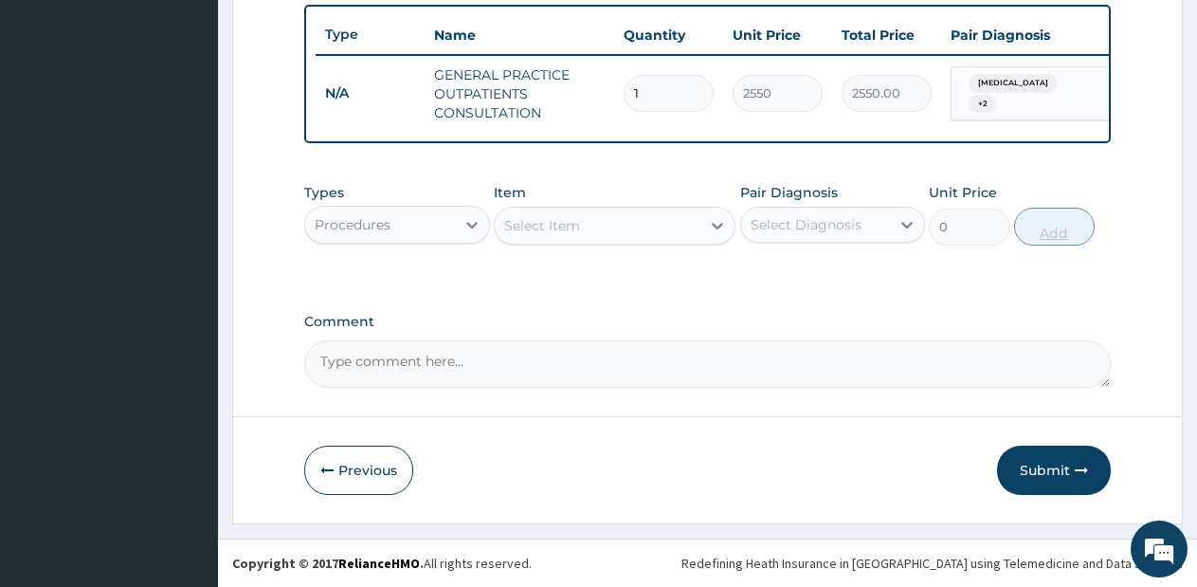
scroll to position [716, 0]
click at [449, 230] on div "Procedures" at bounding box center [380, 224] width 150 height 30
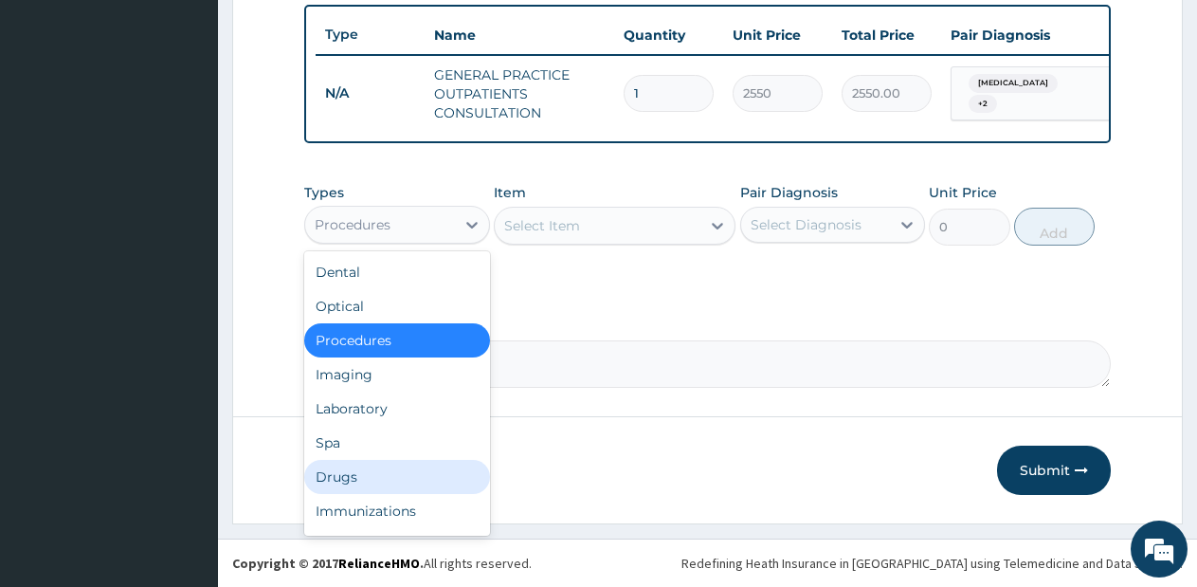
click at [391, 488] on div "Drugs" at bounding box center [397, 477] width 186 height 34
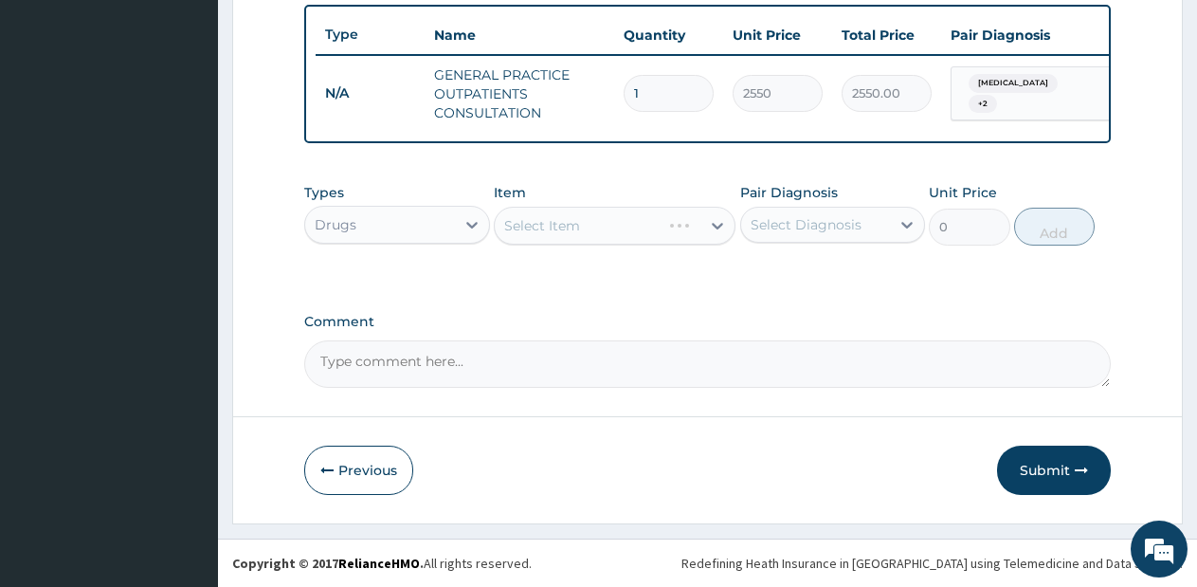
click at [694, 228] on div "Select Item" at bounding box center [615, 226] width 242 height 38
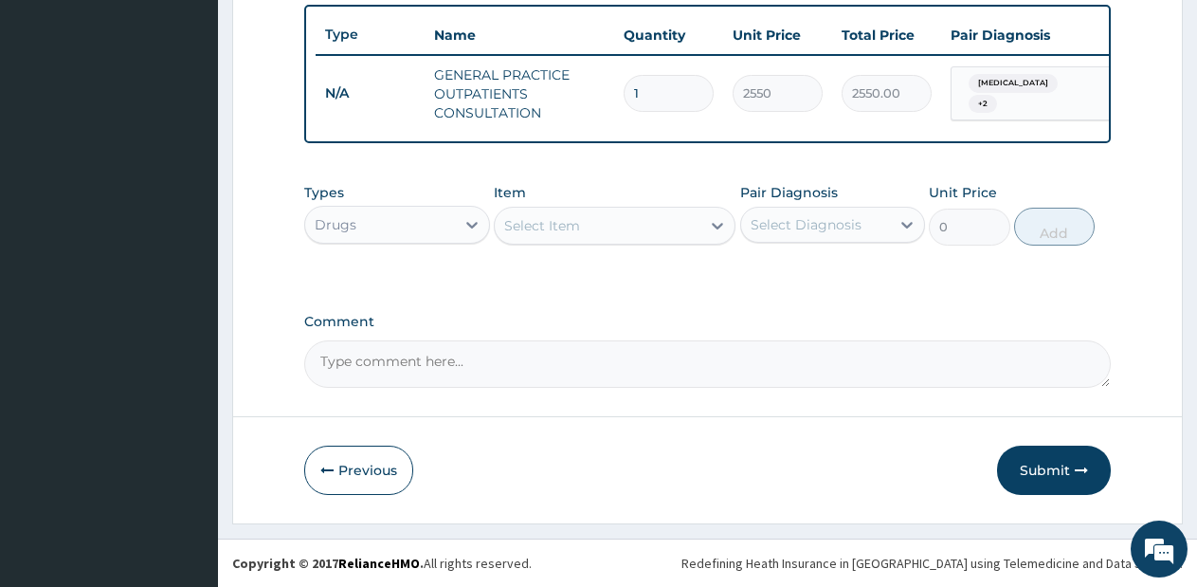
click at [694, 228] on div "Select Item" at bounding box center [598, 225] width 206 height 30
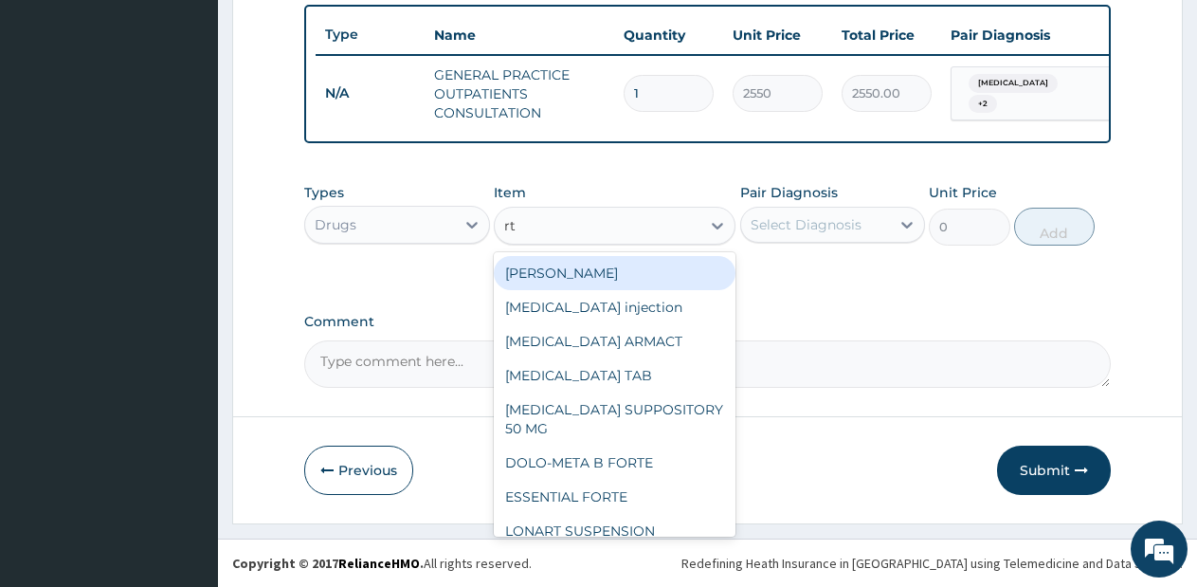
type input "rte"
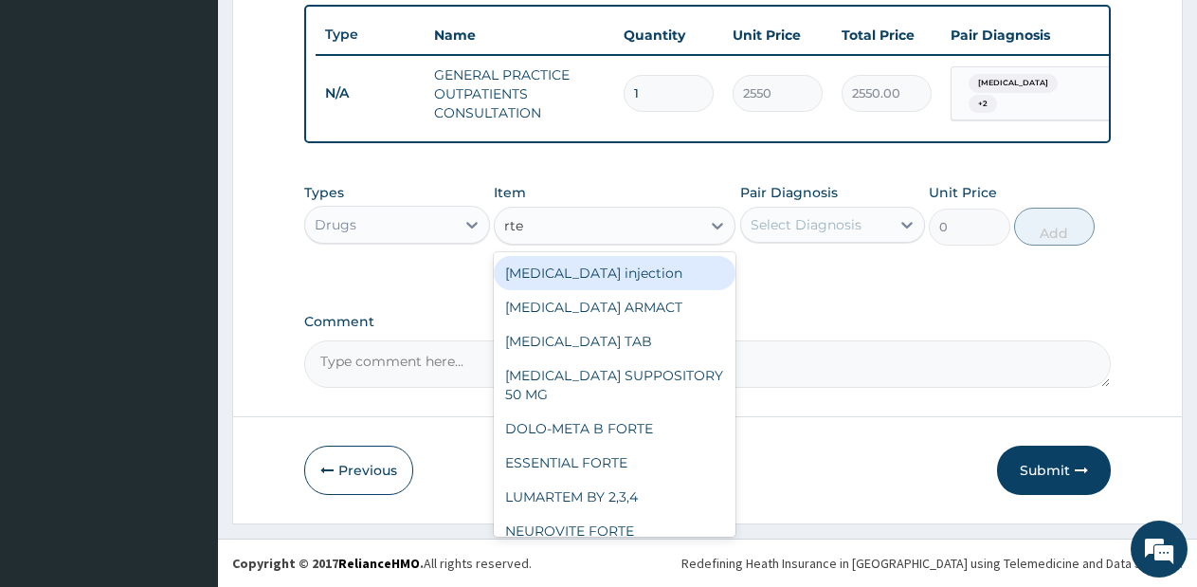
click at [643, 280] on div "[MEDICAL_DATA] injection" at bounding box center [615, 273] width 242 height 34
type input "760"
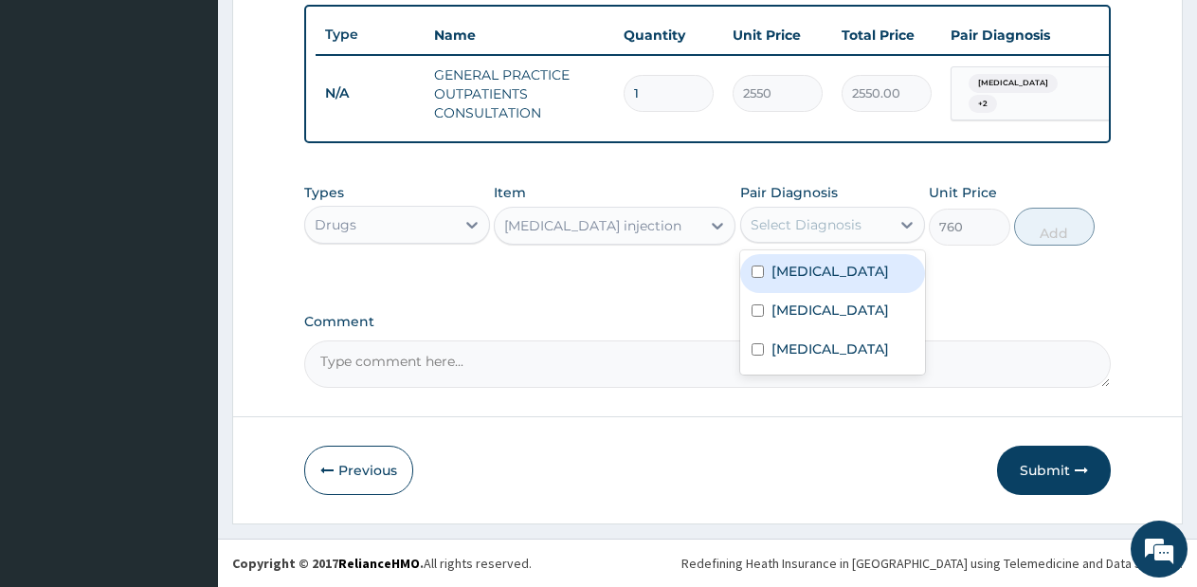
click at [785, 229] on div "Select Diagnosis" at bounding box center [806, 224] width 111 height 19
click at [775, 286] on div "[MEDICAL_DATA]" at bounding box center [833, 273] width 186 height 39
checkbox input "true"
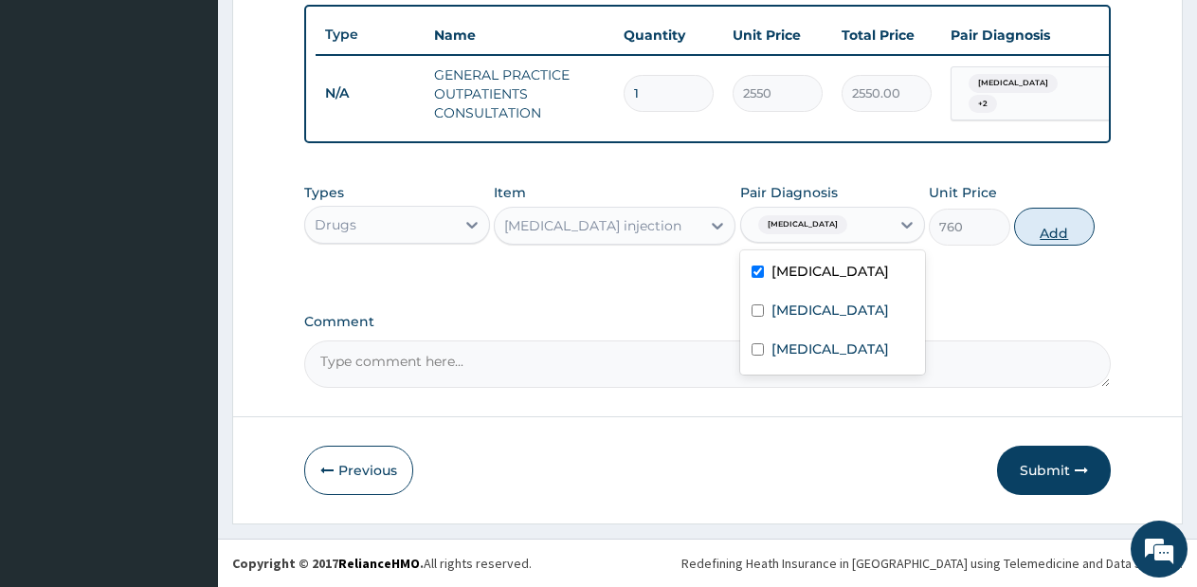
click at [1031, 237] on button "Add" at bounding box center [1054, 227] width 81 height 38
type input "0"
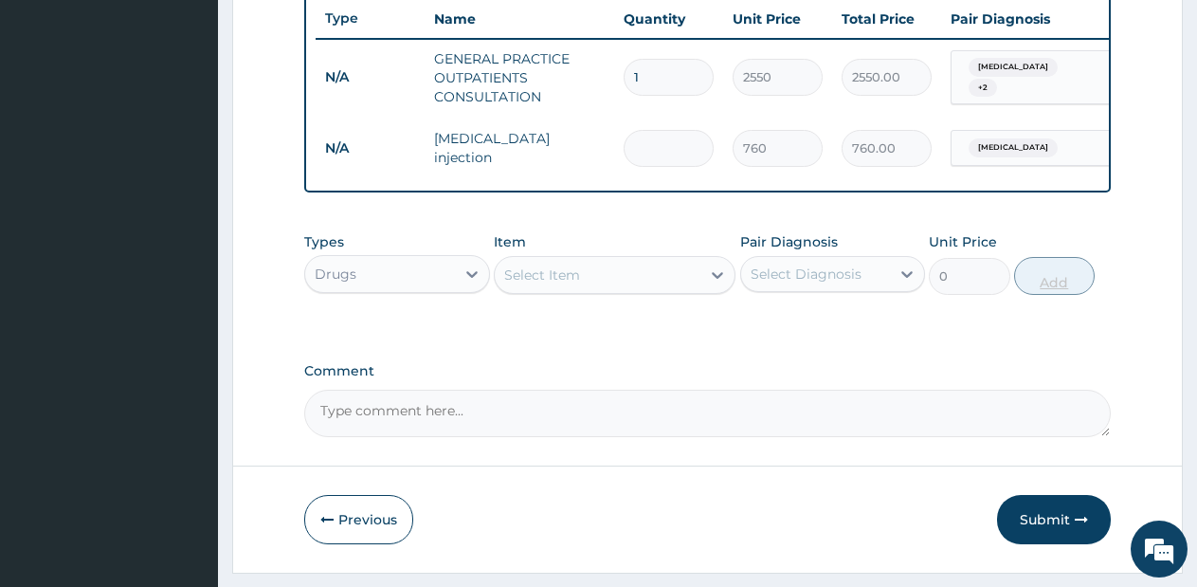
type input "0.00"
type input "2"
type input "1520.00"
type input "2"
click at [662, 290] on div "Select Item" at bounding box center [598, 275] width 206 height 30
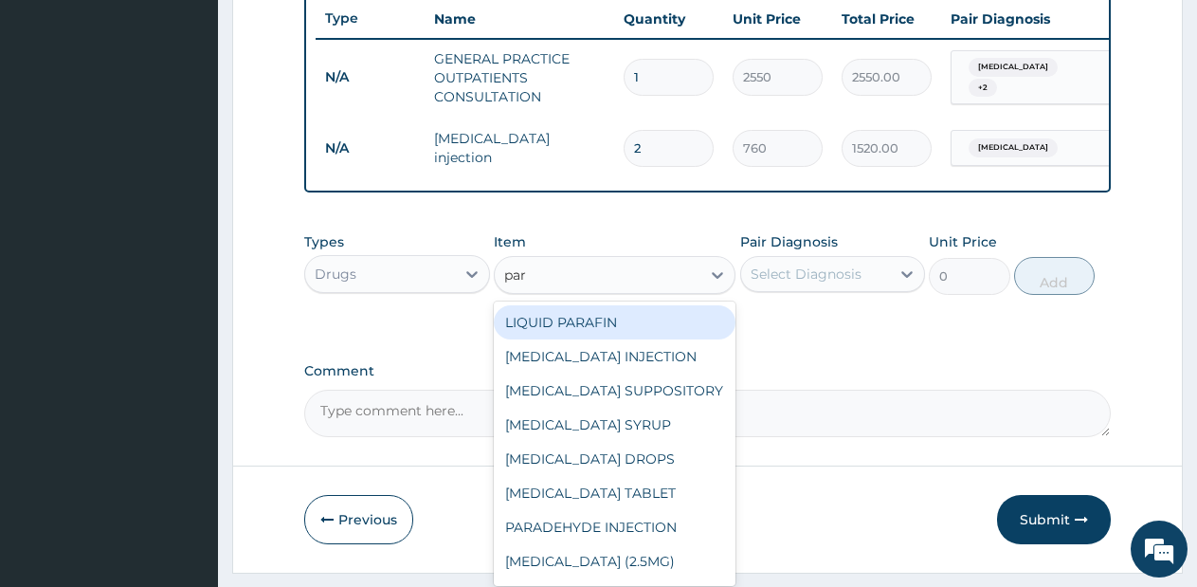
type input "para"
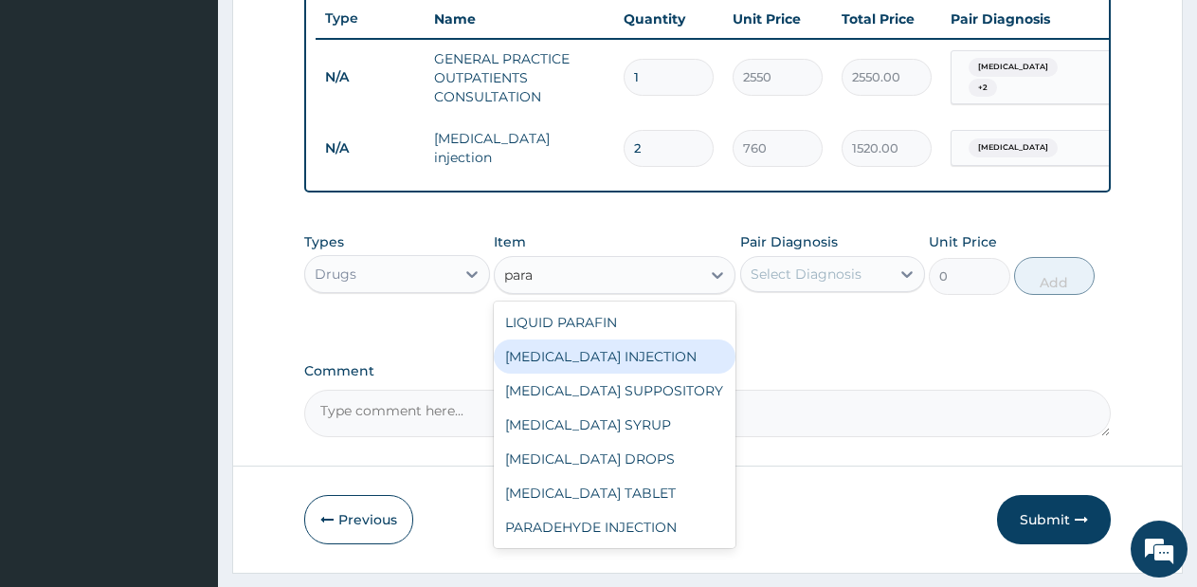
click at [628, 371] on div "[MEDICAL_DATA] INJECTION" at bounding box center [615, 356] width 242 height 34
type input "712.5"
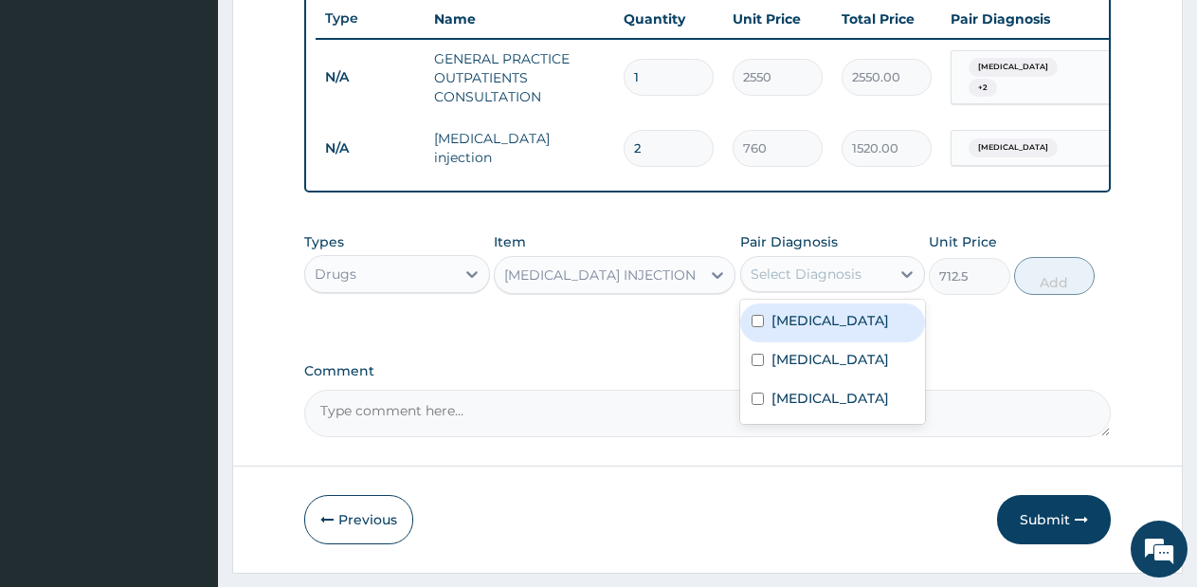
click at [803, 282] on div "Select Diagnosis" at bounding box center [806, 273] width 111 height 19
click at [805, 330] on label "[MEDICAL_DATA]" at bounding box center [830, 320] width 118 height 19
checkbox input "true"
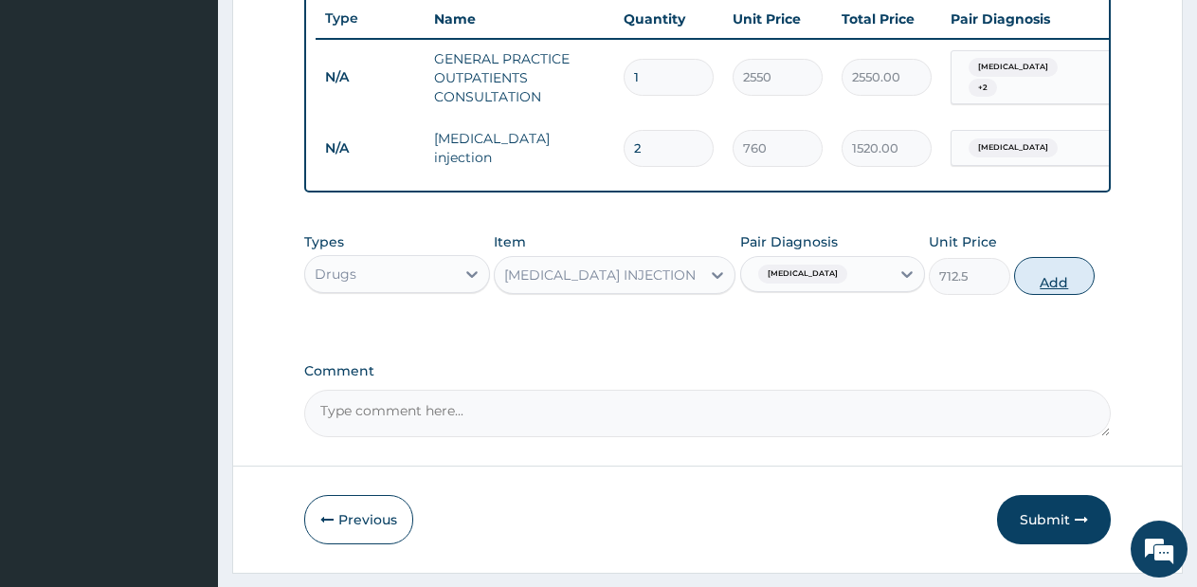
click at [1057, 295] on button "Add" at bounding box center [1054, 276] width 81 height 38
type input "0"
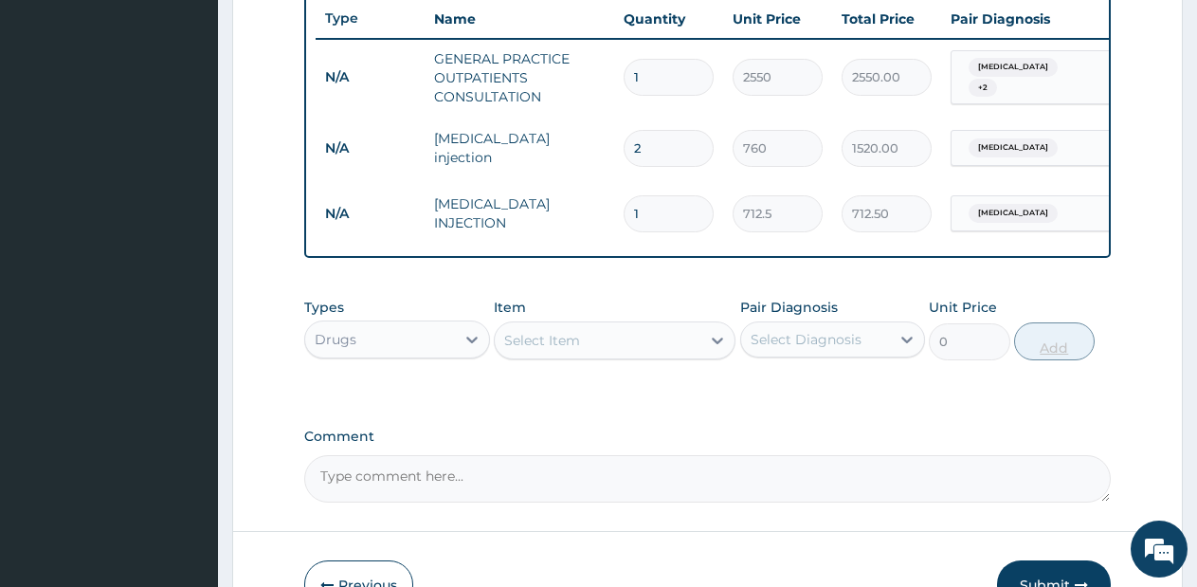
type input "0.00"
type input "4"
type input "2850.00"
type input "4"
click at [697, 355] on div "Select Item" at bounding box center [598, 340] width 206 height 30
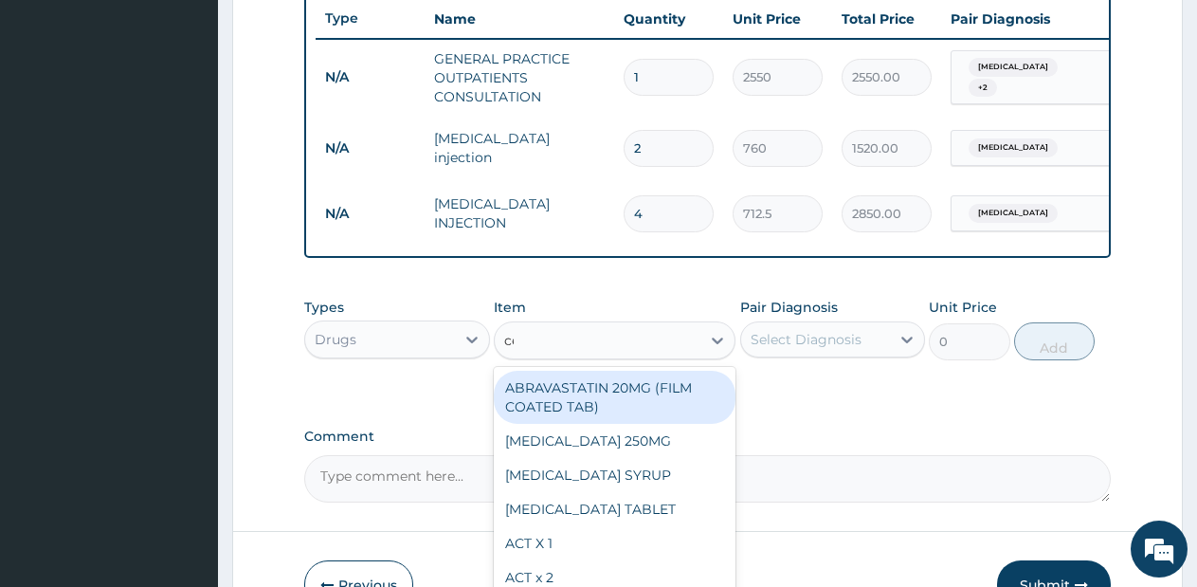
type input "cef"
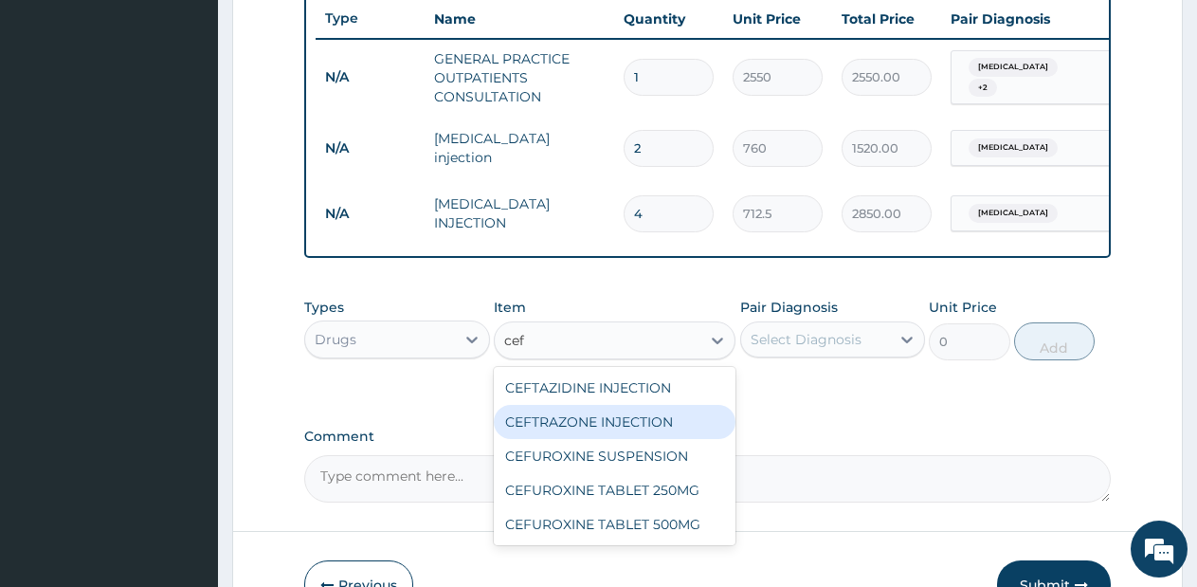
click at [628, 426] on div "CEFTRAZONE INJECTION" at bounding box center [615, 422] width 242 height 34
type input "2137.5"
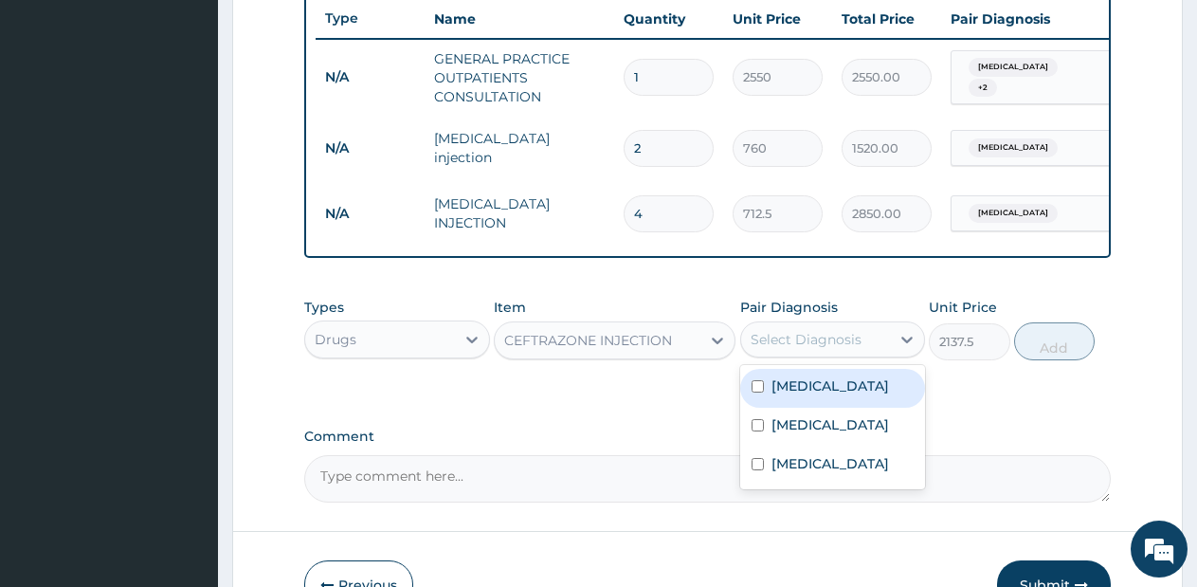
click at [829, 349] on div "Select Diagnosis" at bounding box center [806, 339] width 111 height 19
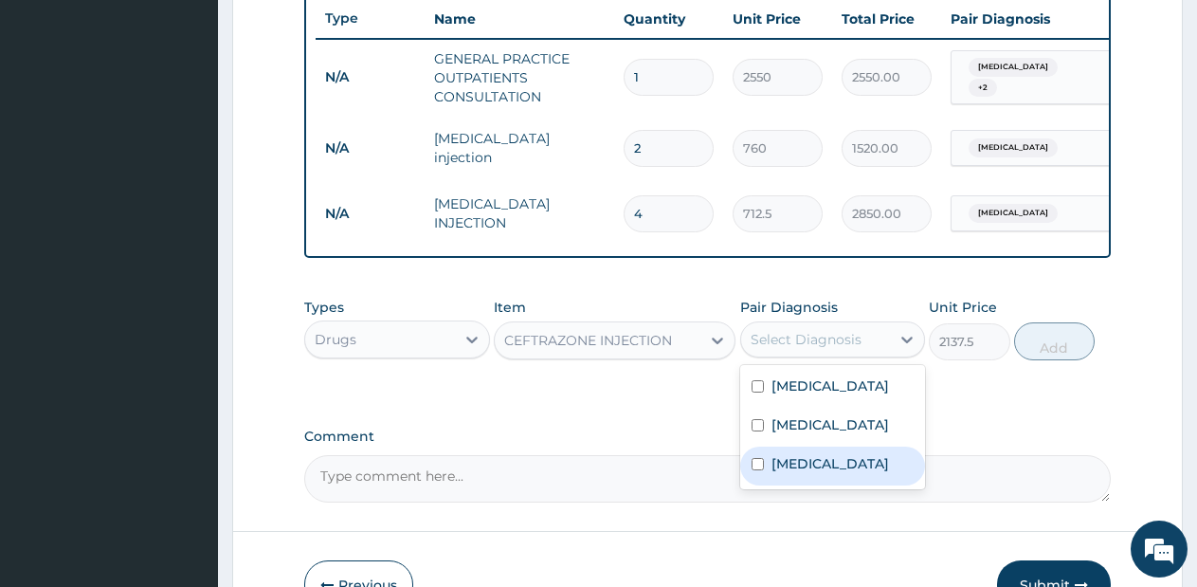
click at [799, 473] on label "[MEDICAL_DATA]" at bounding box center [830, 463] width 118 height 19
checkbox input "true"
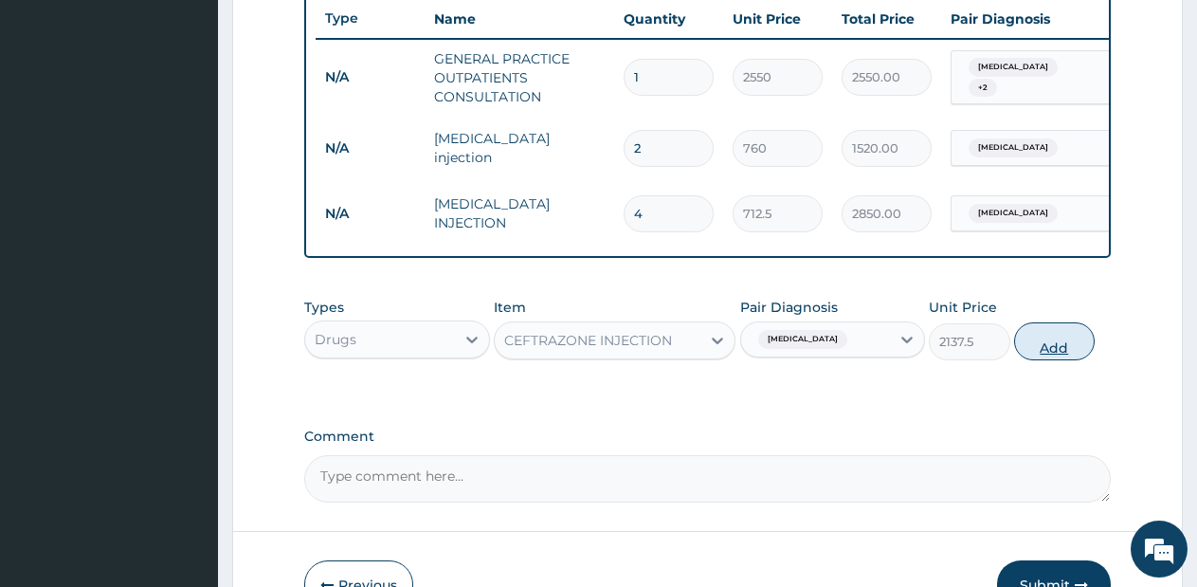
click at [1046, 360] on button "Add" at bounding box center [1054, 341] width 81 height 38
type input "0"
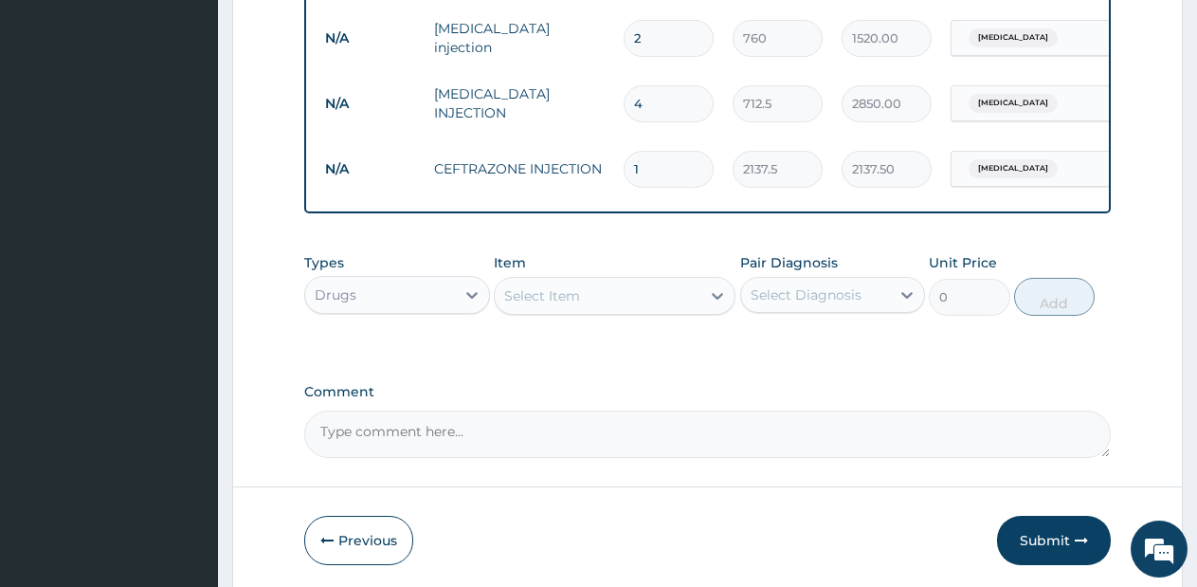
scroll to position [913, 0]
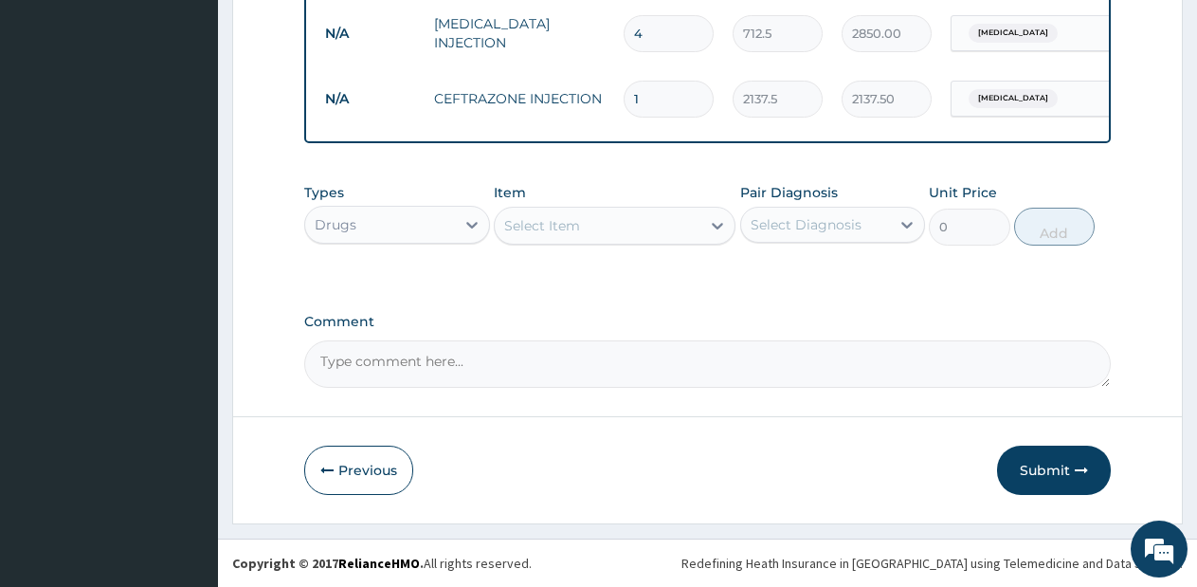
click at [615, 219] on div "Select Item" at bounding box center [598, 225] width 206 height 30
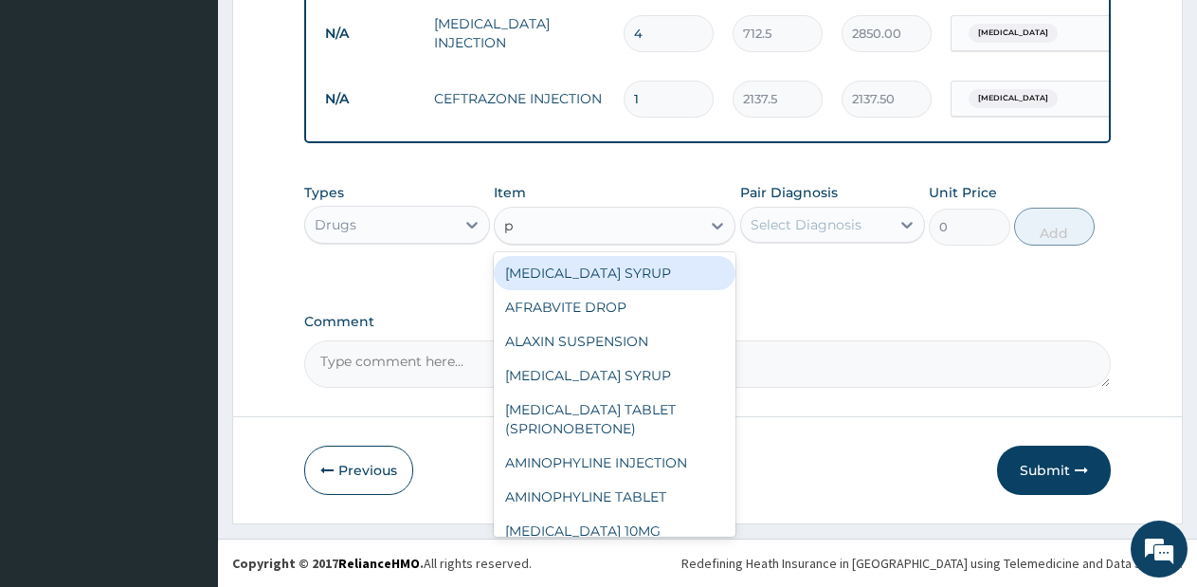
type input "p."
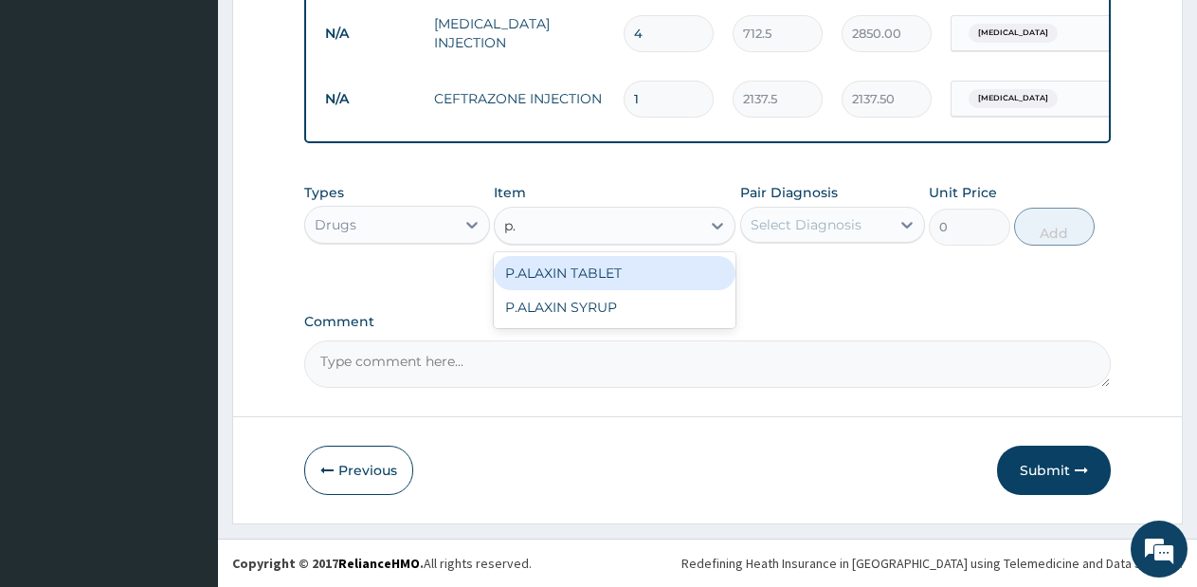
click at [650, 264] on div "P.ALAXIN TABLET" at bounding box center [615, 273] width 242 height 34
type input "1710"
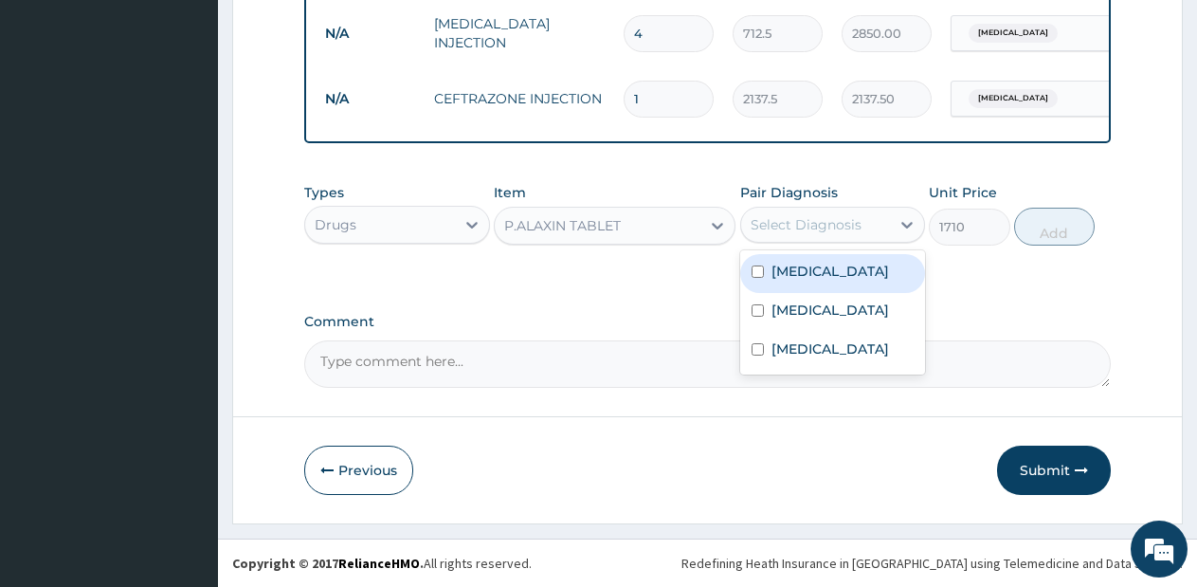
click at [827, 215] on div "Select Diagnosis" at bounding box center [806, 224] width 111 height 19
click at [861, 284] on div "Malaria" at bounding box center [833, 273] width 186 height 39
checkbox input "true"
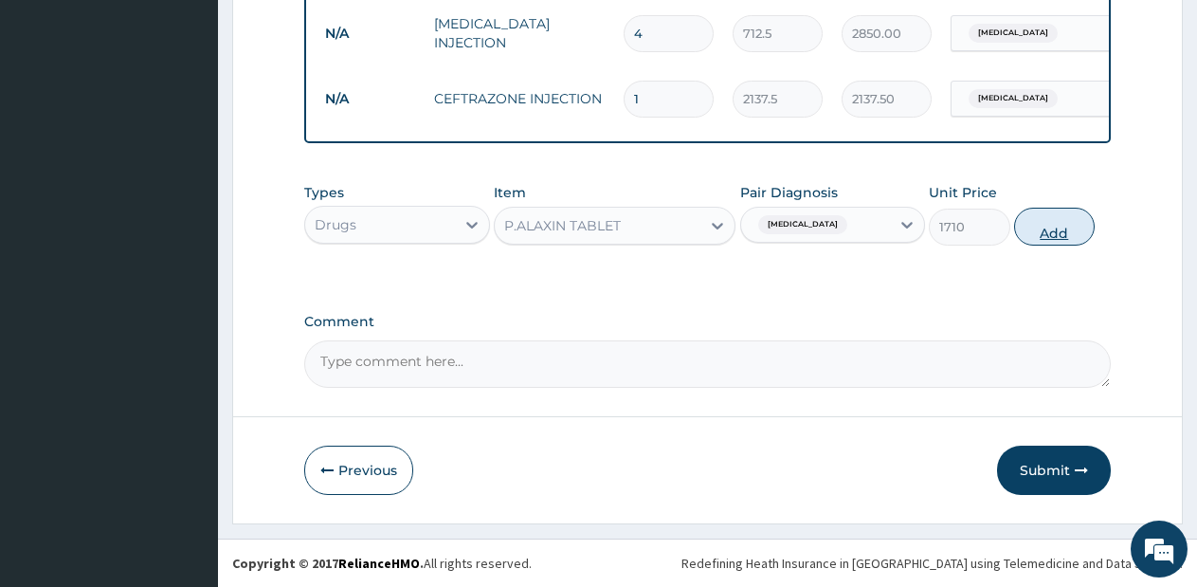
click at [1061, 219] on button "Add" at bounding box center [1054, 227] width 81 height 38
type input "0"
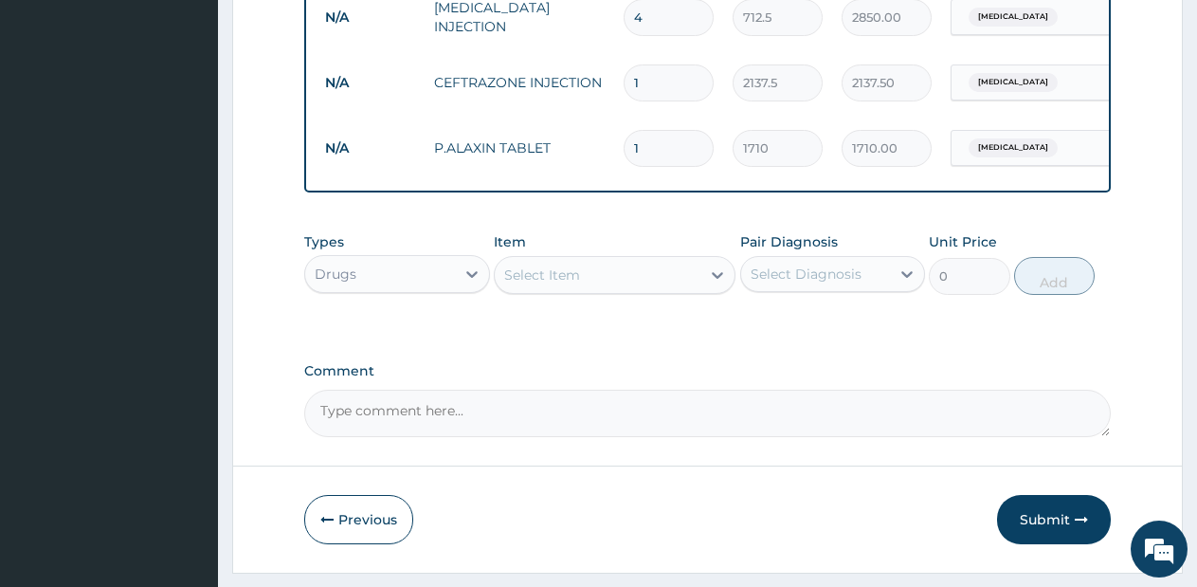
click at [690, 278] on div "Select Item" at bounding box center [598, 275] width 206 height 30
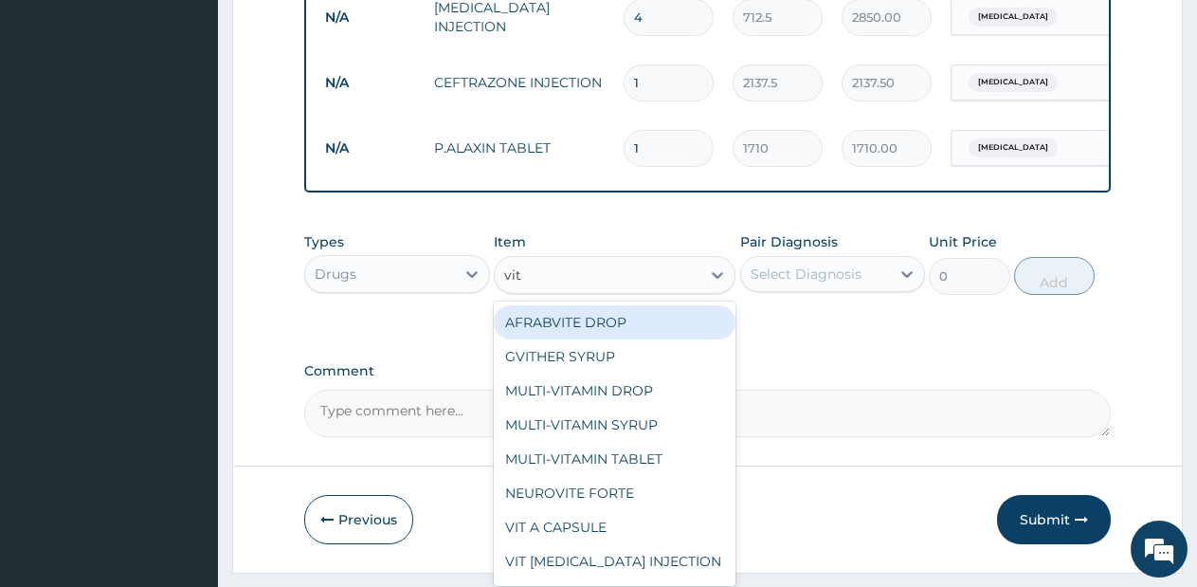
type input "vit b"
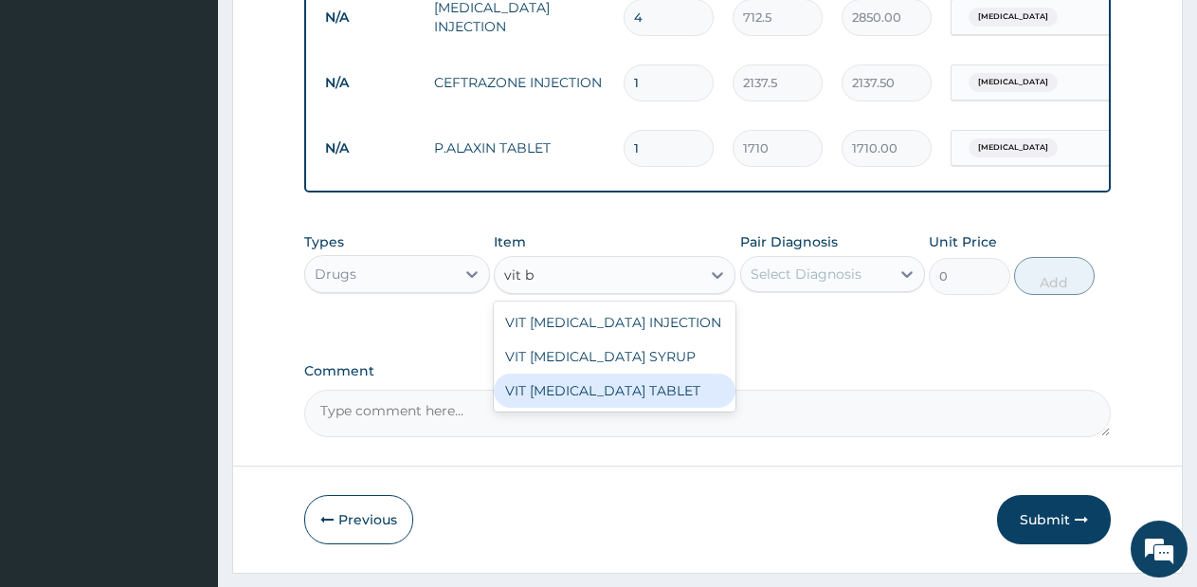
click at [617, 397] on div "VIT B COMPLEX TABLET" at bounding box center [615, 390] width 242 height 34
type input "28.5"
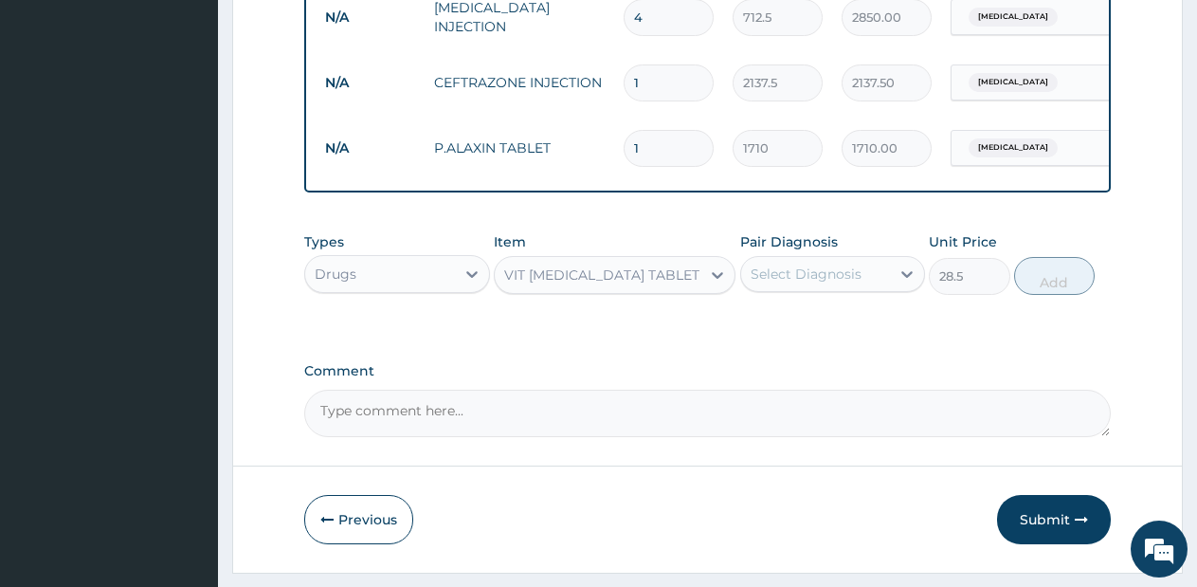
click at [796, 283] on div "Select Diagnosis" at bounding box center [806, 273] width 111 height 19
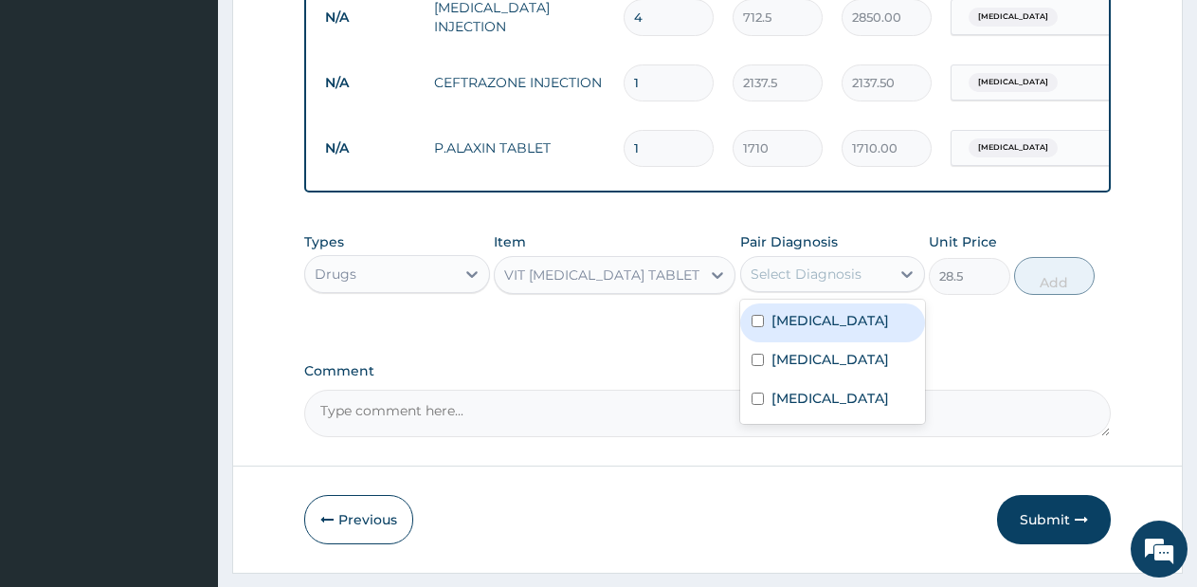
click at [780, 330] on label "Malaria" at bounding box center [830, 320] width 118 height 19
checkbox input "true"
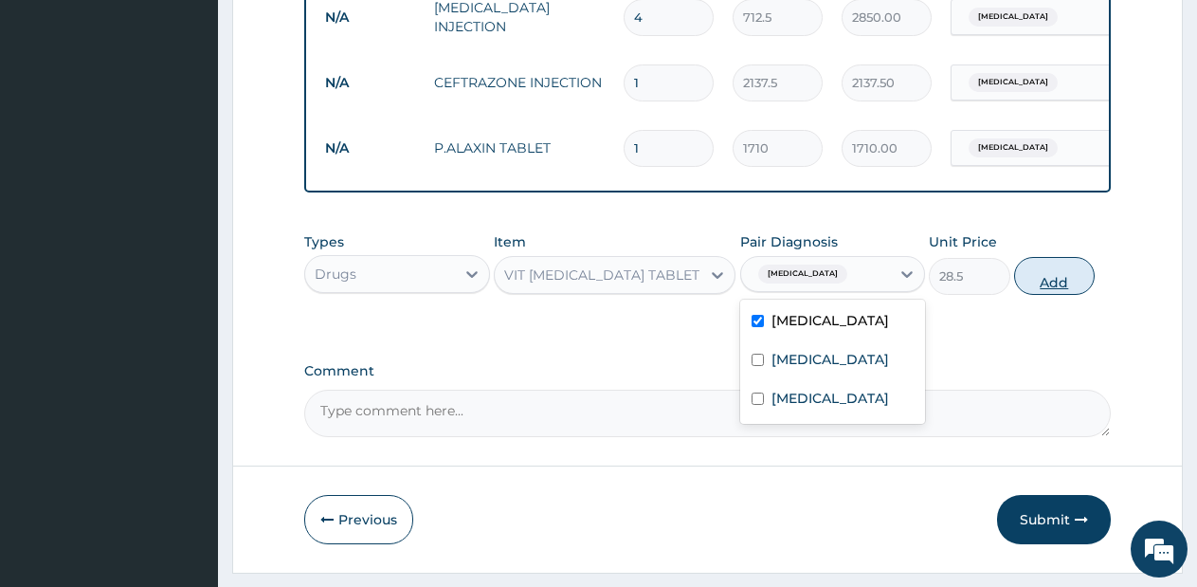
click at [1021, 286] on button "Add" at bounding box center [1054, 276] width 81 height 38
type input "0"
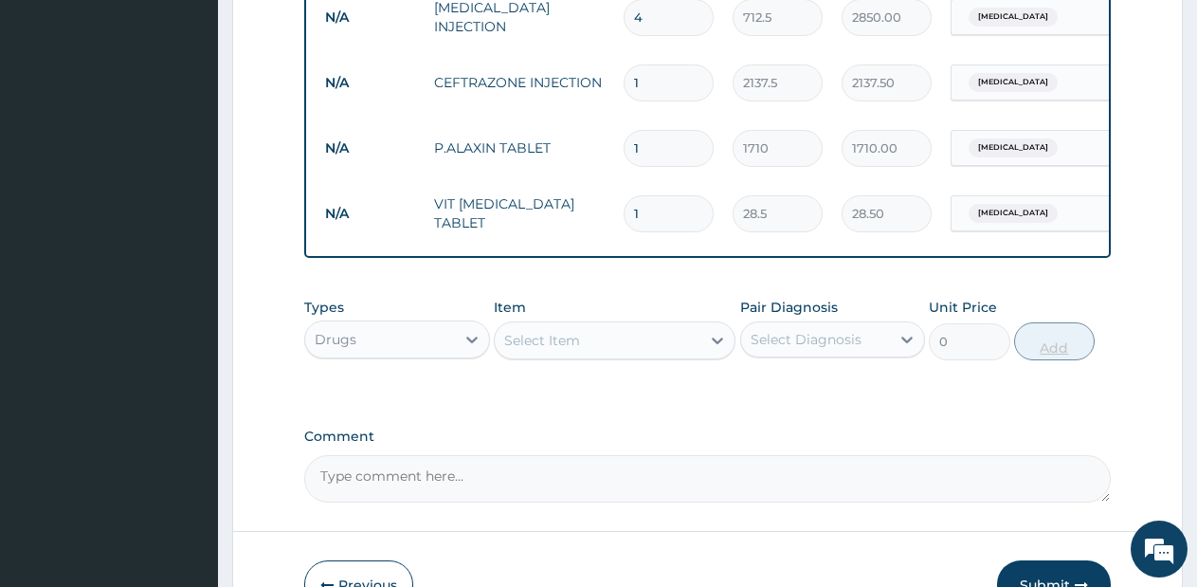
type input "10"
type input "285.00"
type input "10"
click at [607, 354] on div "Select Item" at bounding box center [598, 340] width 206 height 30
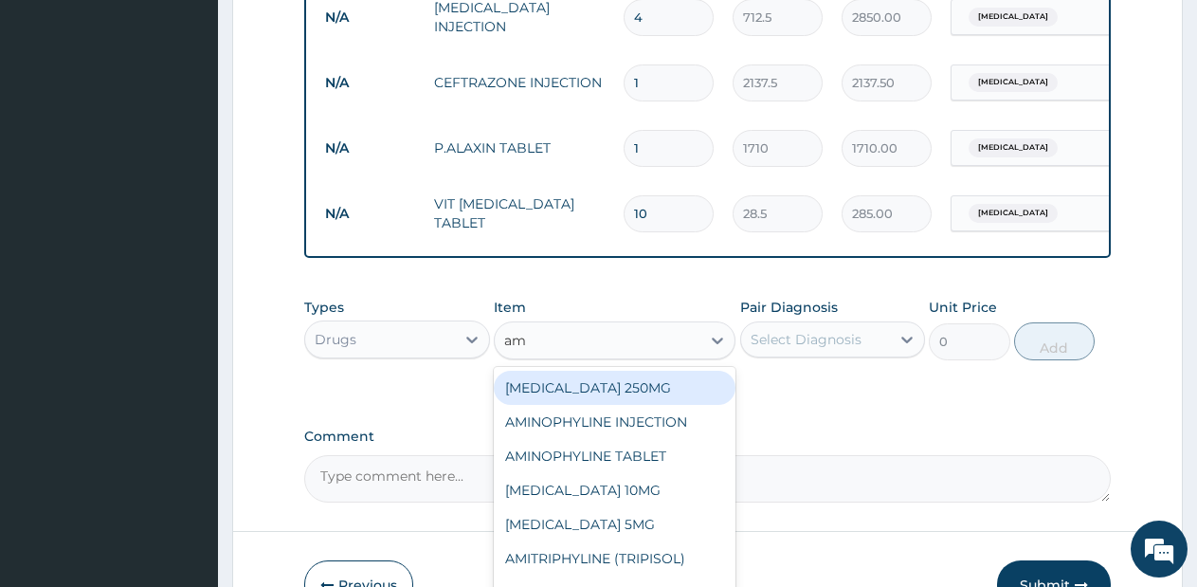
type input "aml"
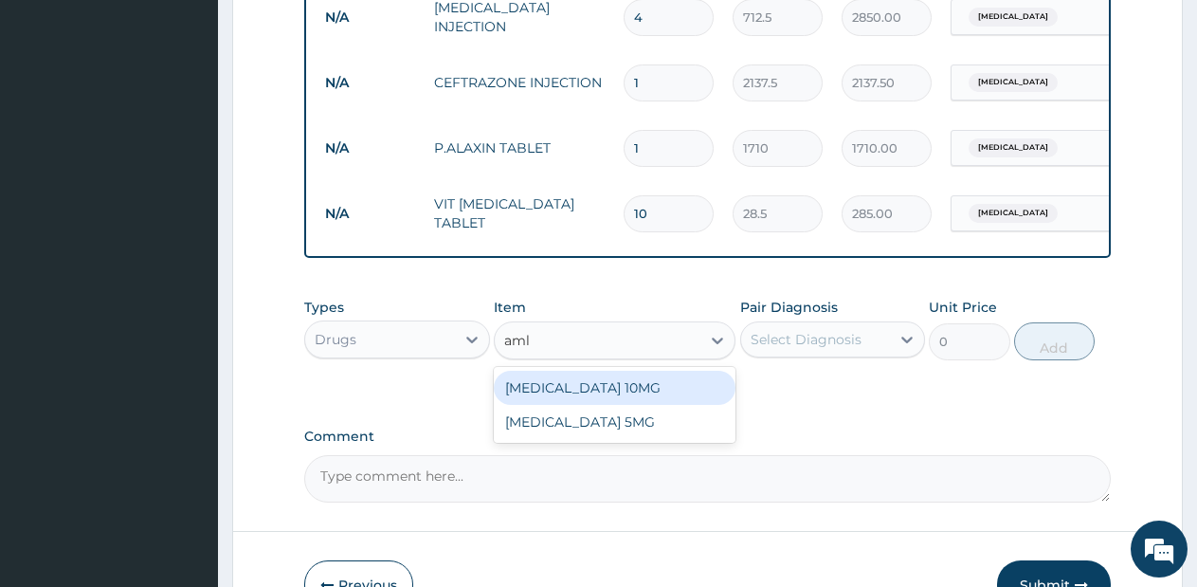
click at [618, 405] on div "AMLODIPINE 10MG" at bounding box center [615, 388] width 242 height 34
type input "95"
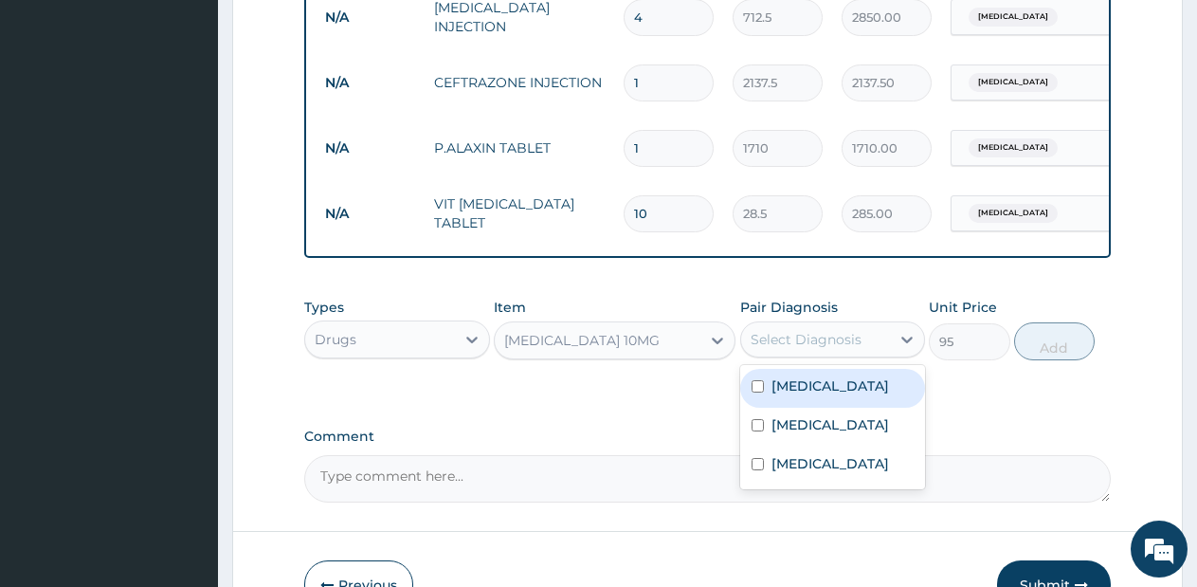
click at [800, 349] on div "Select Diagnosis" at bounding box center [806, 339] width 111 height 19
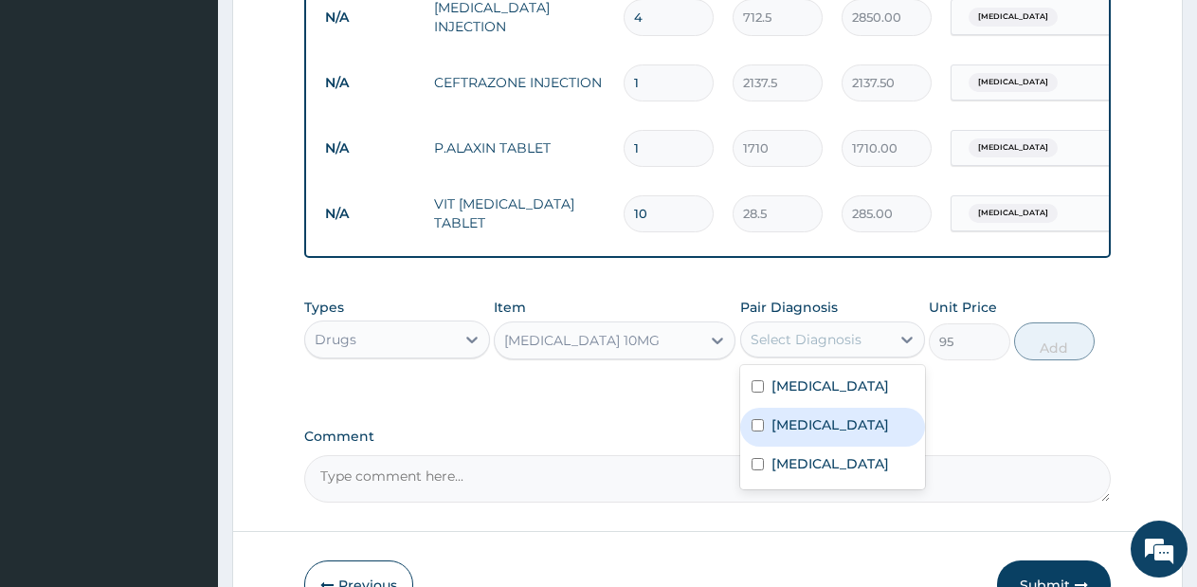
click at [785, 434] on label "Essential hypertension" at bounding box center [830, 424] width 118 height 19
checkbox input "true"
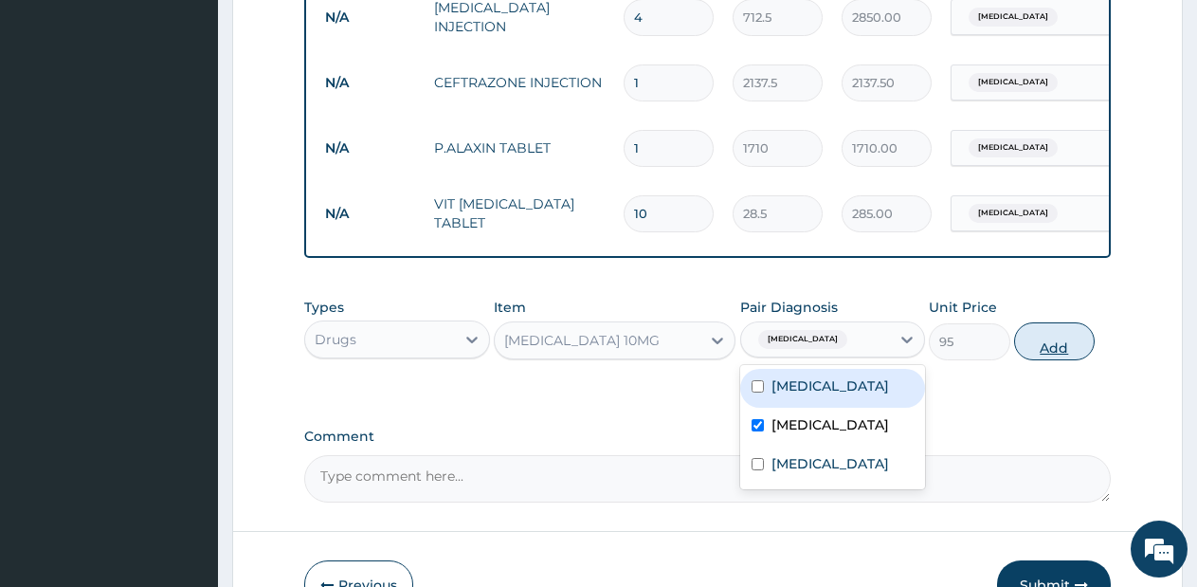
click at [1033, 359] on button "Add" at bounding box center [1054, 341] width 81 height 38
type input "0"
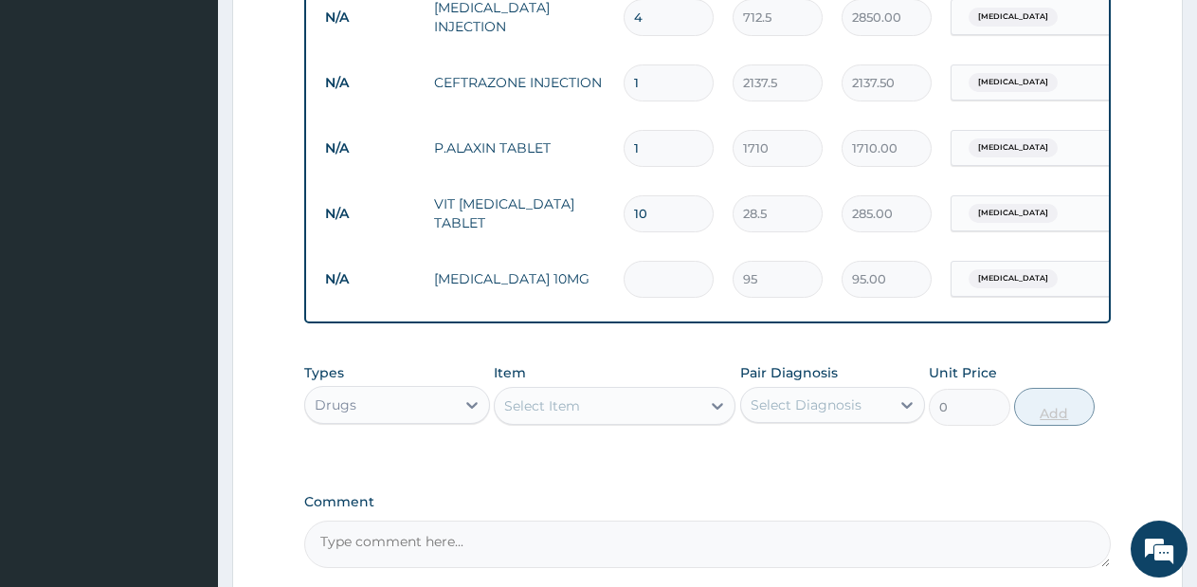
type input "0.00"
type input "2"
type input "190.00"
type input "28"
type input "2660.00"
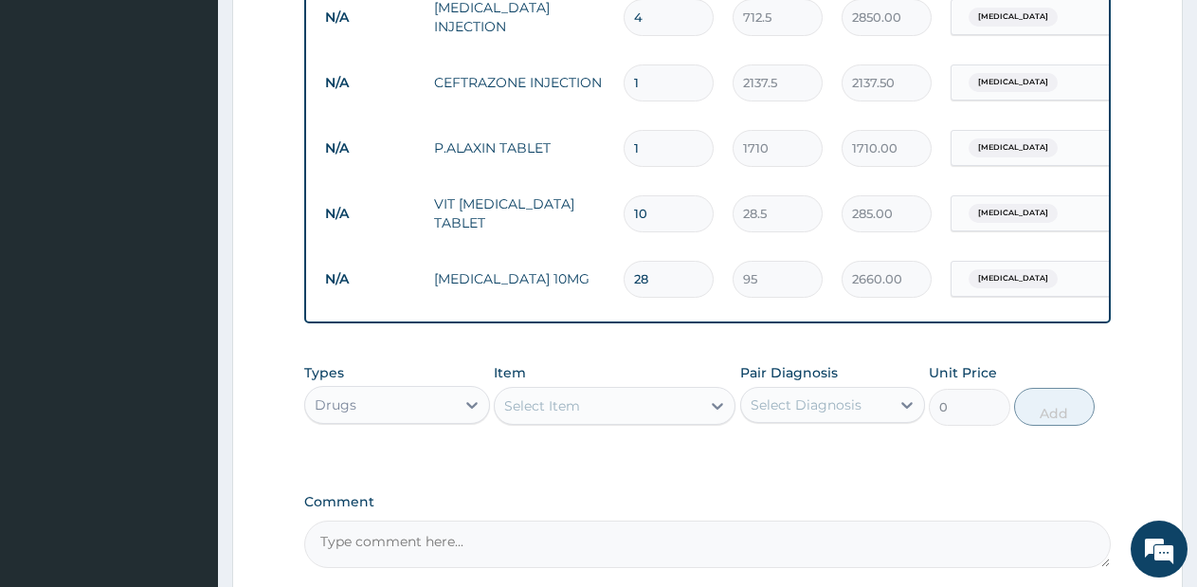
type input "28"
click at [656, 407] on div "Select Item" at bounding box center [598, 405] width 206 height 30
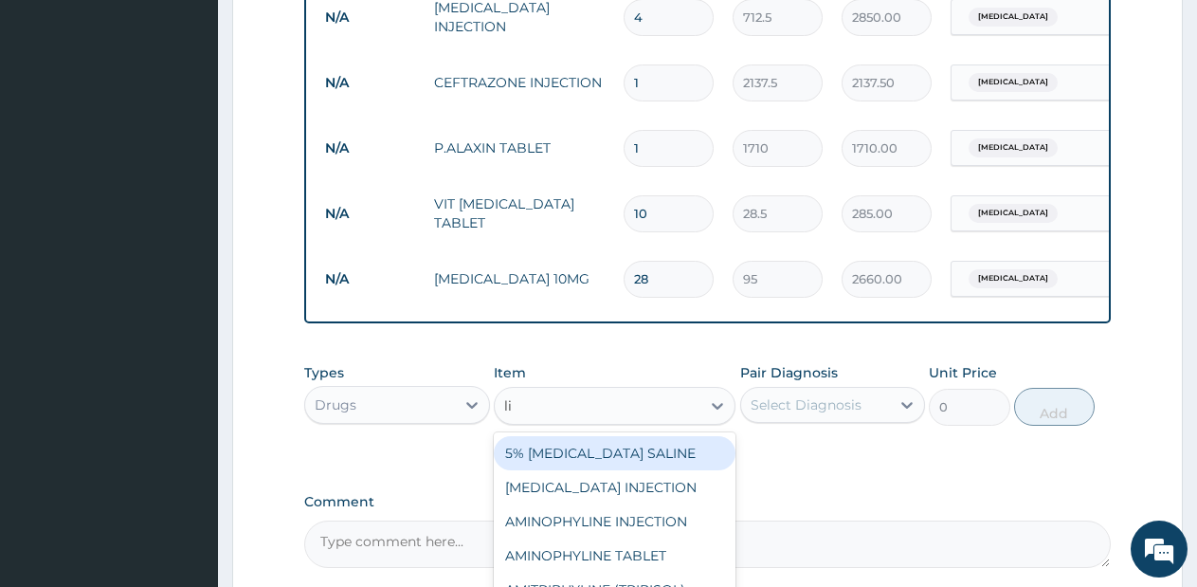
type input "lis"
click at [648, 456] on div "LISINOPRIL 10MG" at bounding box center [615, 453] width 242 height 34
type input "99.75"
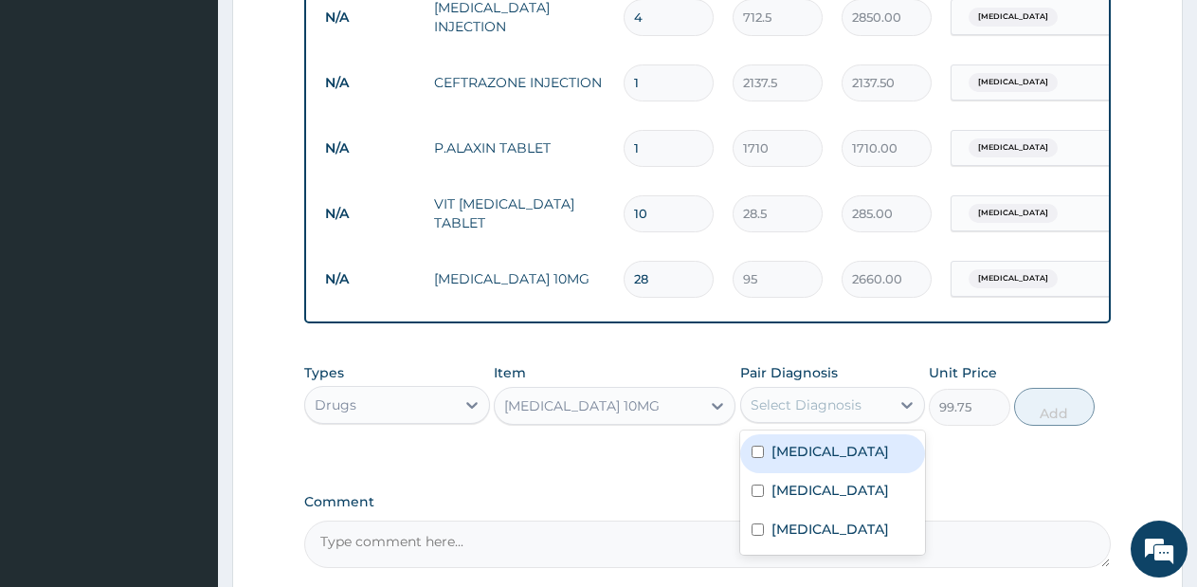
click at [822, 414] on div "Select Diagnosis" at bounding box center [806, 404] width 111 height 19
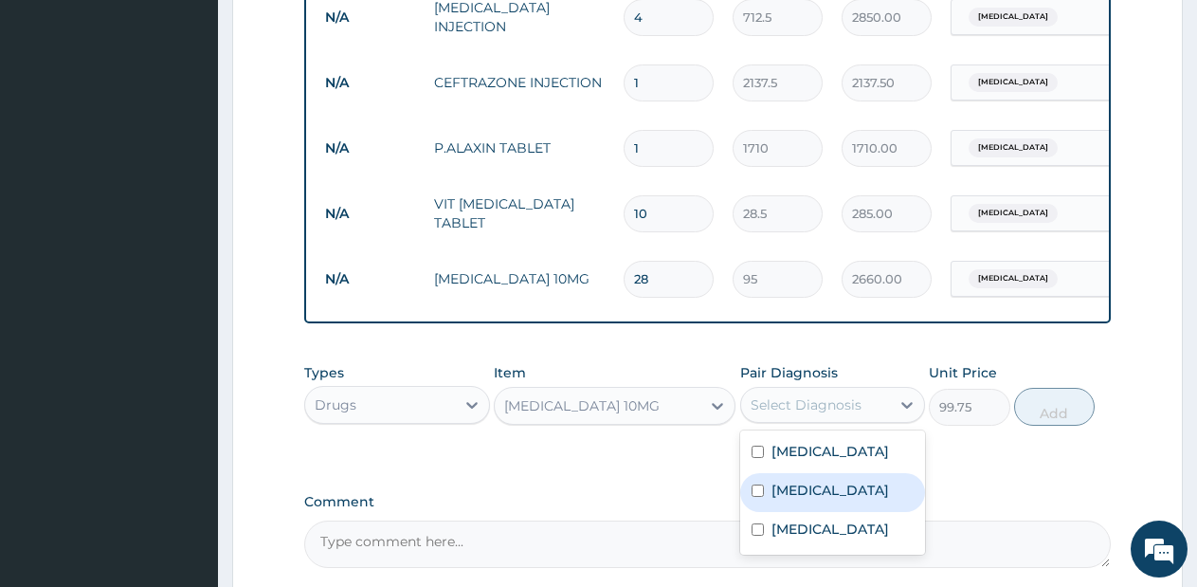
click at [813, 499] on label "Essential hypertension" at bounding box center [830, 489] width 118 height 19
checkbox input "true"
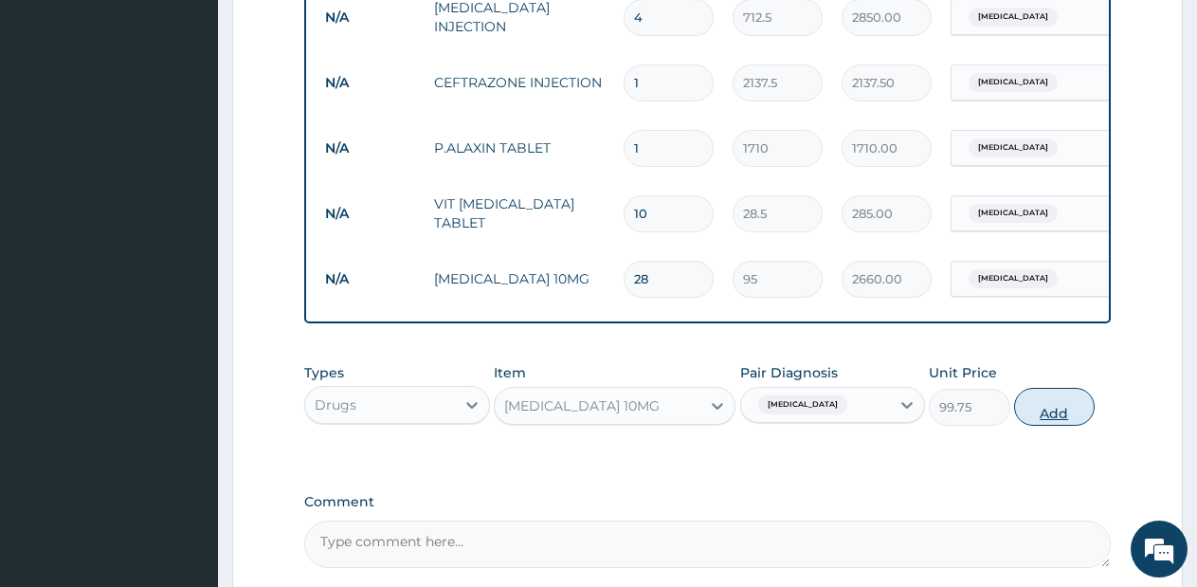
click at [1030, 416] on button "Add" at bounding box center [1054, 407] width 81 height 38
type input "0"
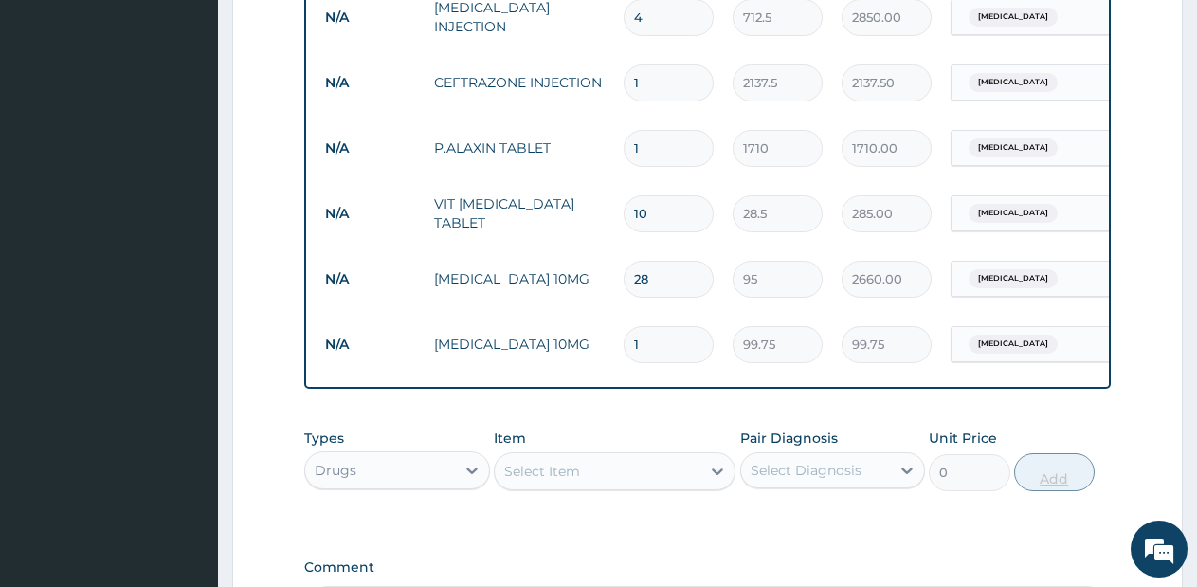
type input "0.00"
type input "2"
type input "199.50"
type input "28"
type input "2793.00"
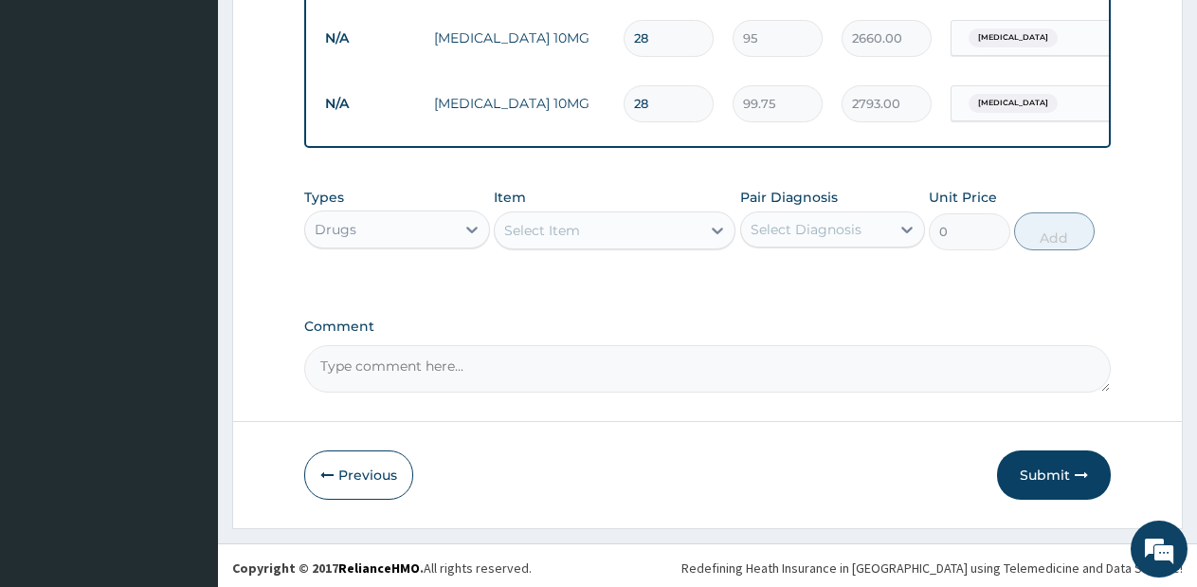
scroll to position [1174, 0]
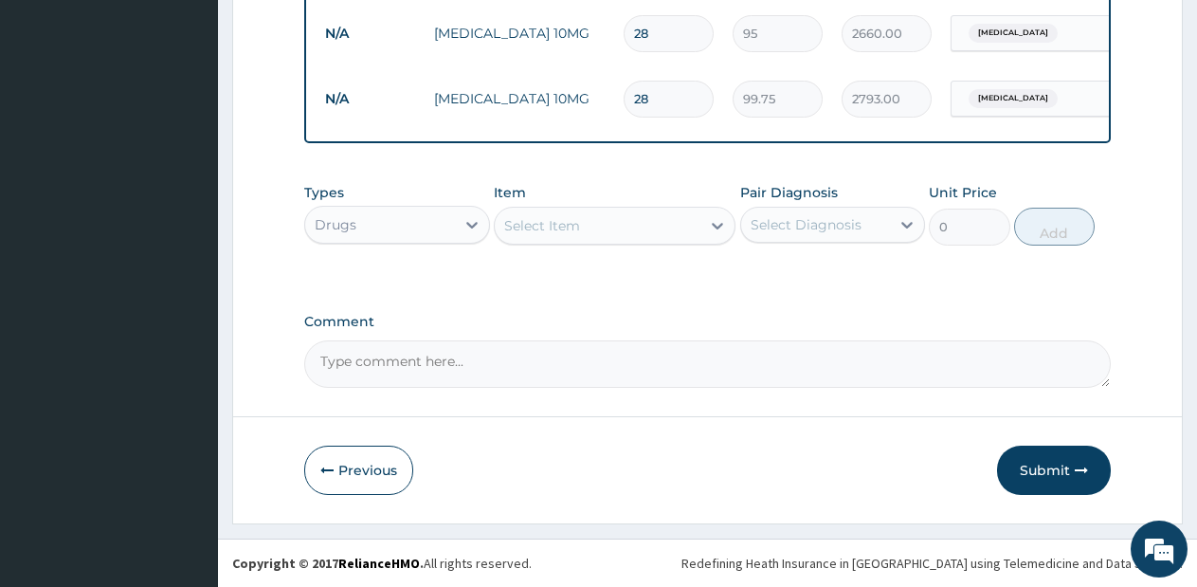
type input "28"
click at [656, 230] on div "Select Item" at bounding box center [598, 225] width 206 height 30
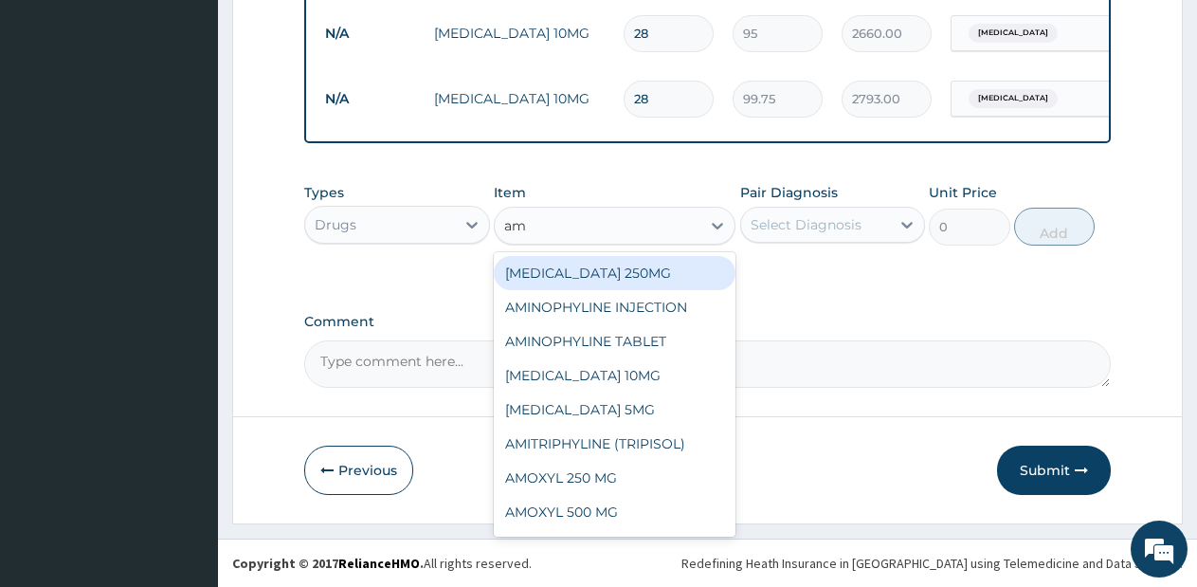
type input "amo"
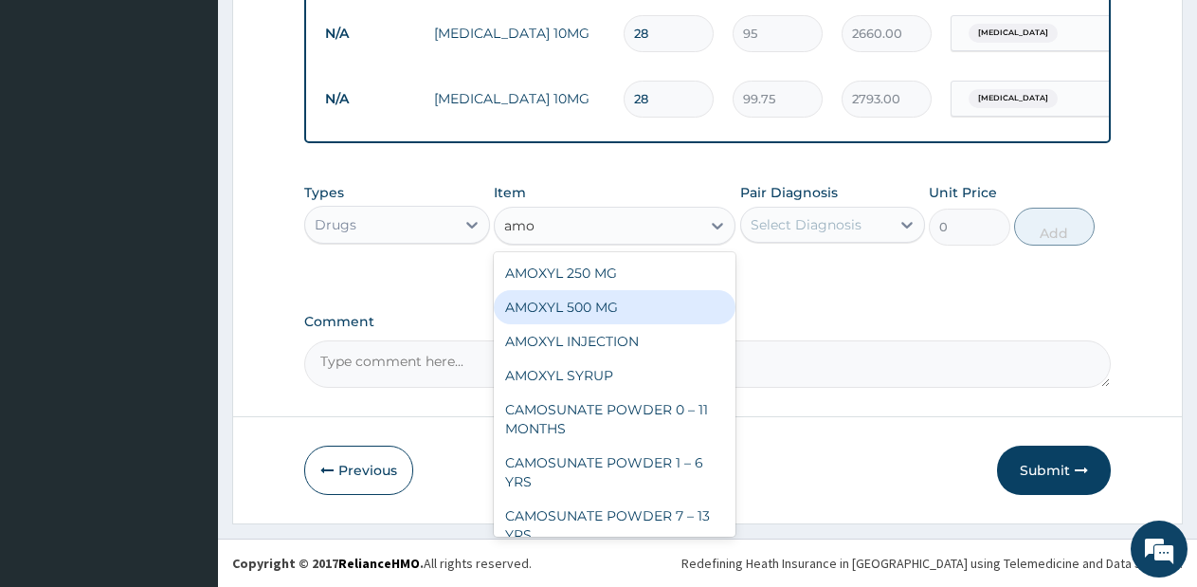
click at [616, 315] on div "AMOXYL 500 MG" at bounding box center [615, 307] width 242 height 34
type input "95"
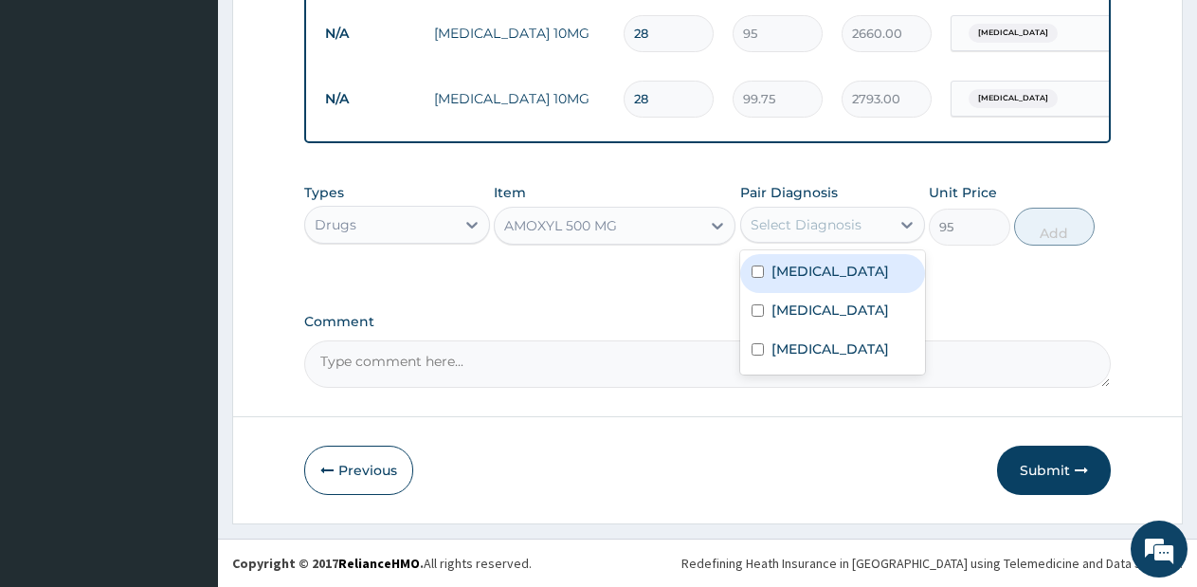
click at [855, 227] on div "Select Diagnosis" at bounding box center [806, 224] width 111 height 19
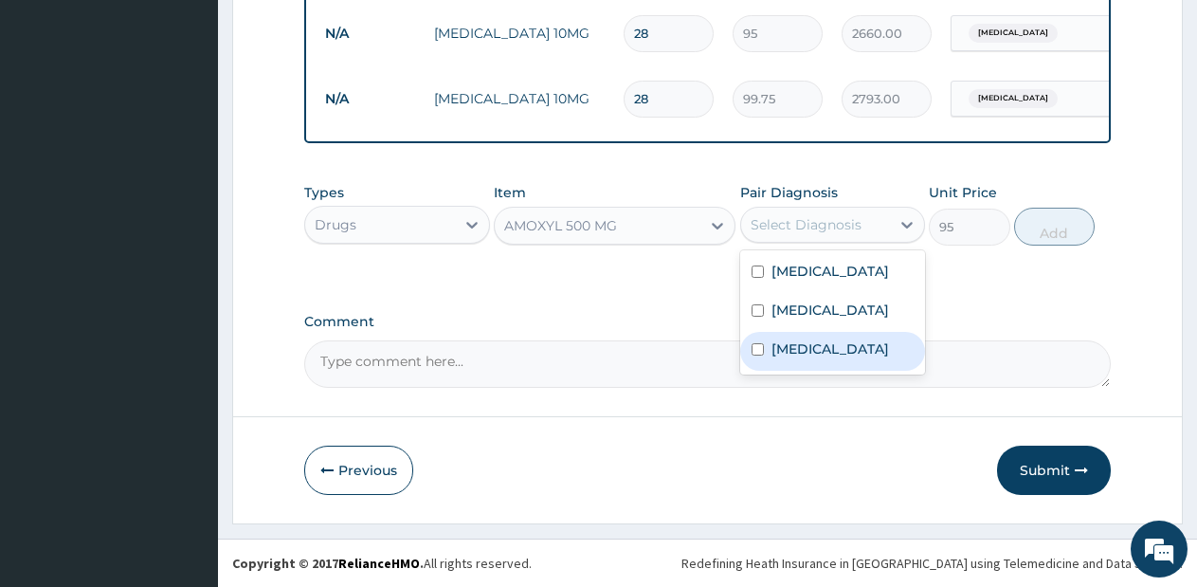
click at [822, 364] on div "Sepsis" at bounding box center [833, 351] width 186 height 39
checkbox input "true"
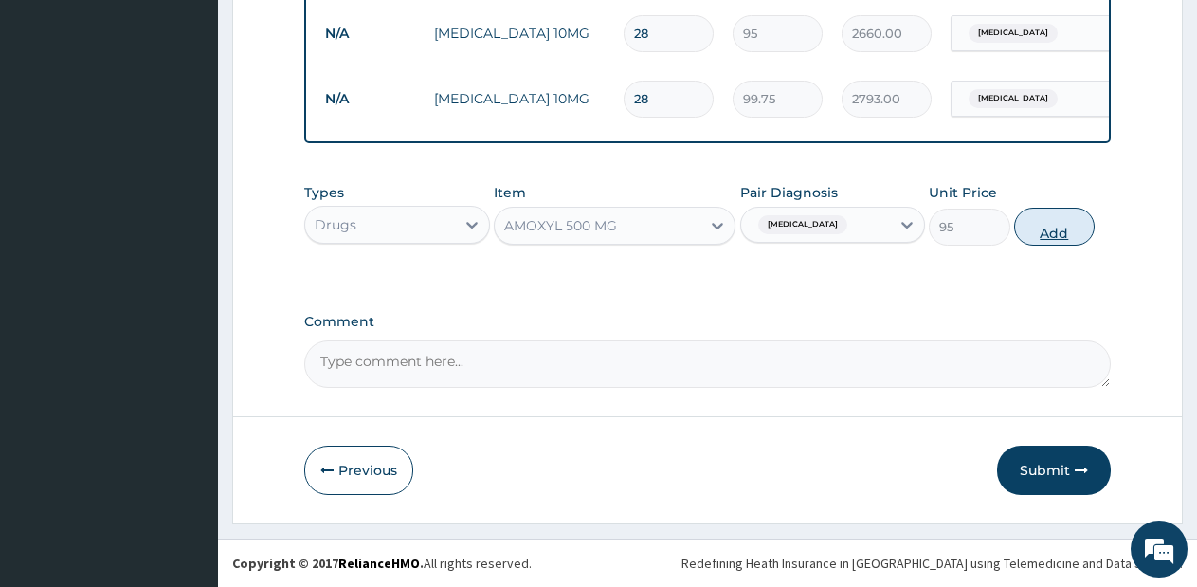
click at [1073, 215] on button "Add" at bounding box center [1054, 227] width 81 height 38
type input "0"
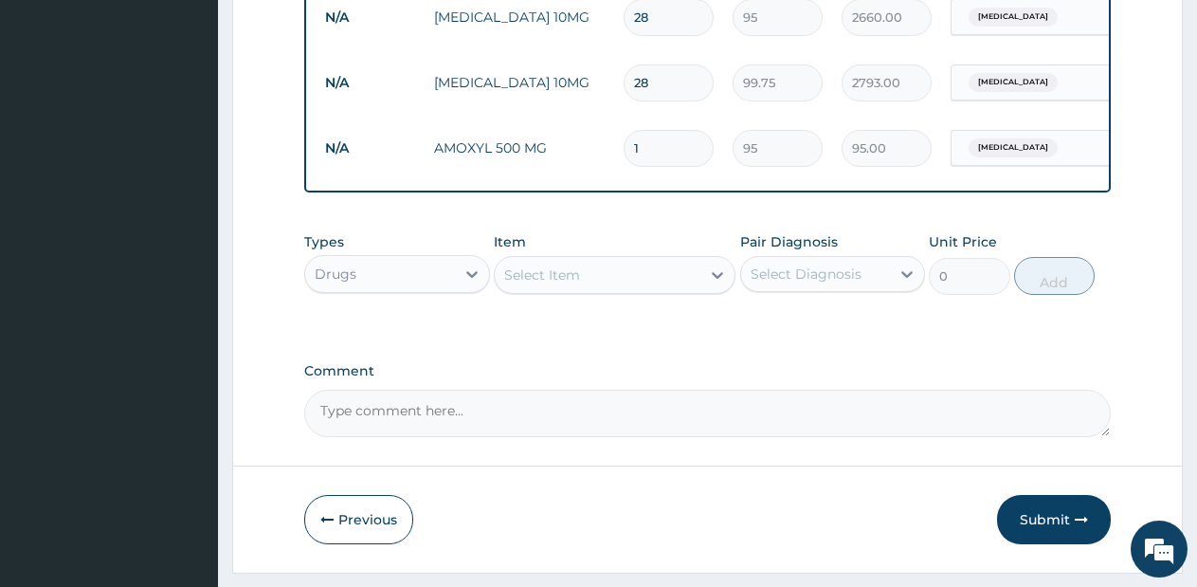
click at [685, 153] on input "1" at bounding box center [669, 148] width 90 height 37
type input "15"
type input "1425.00"
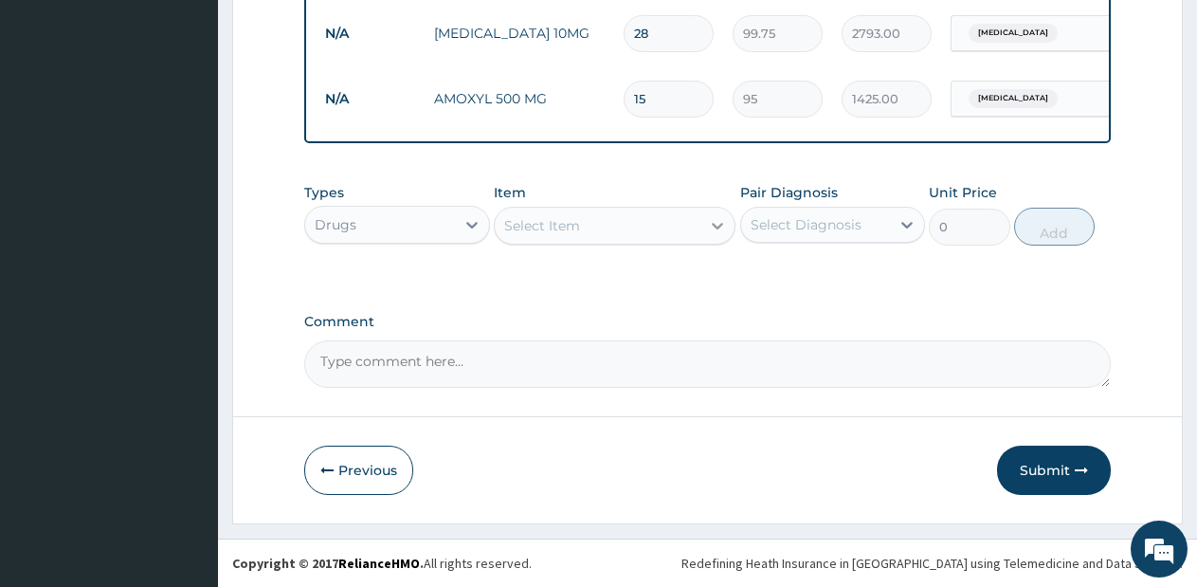
type input "15"
click at [702, 227] on div at bounding box center [717, 225] width 34 height 34
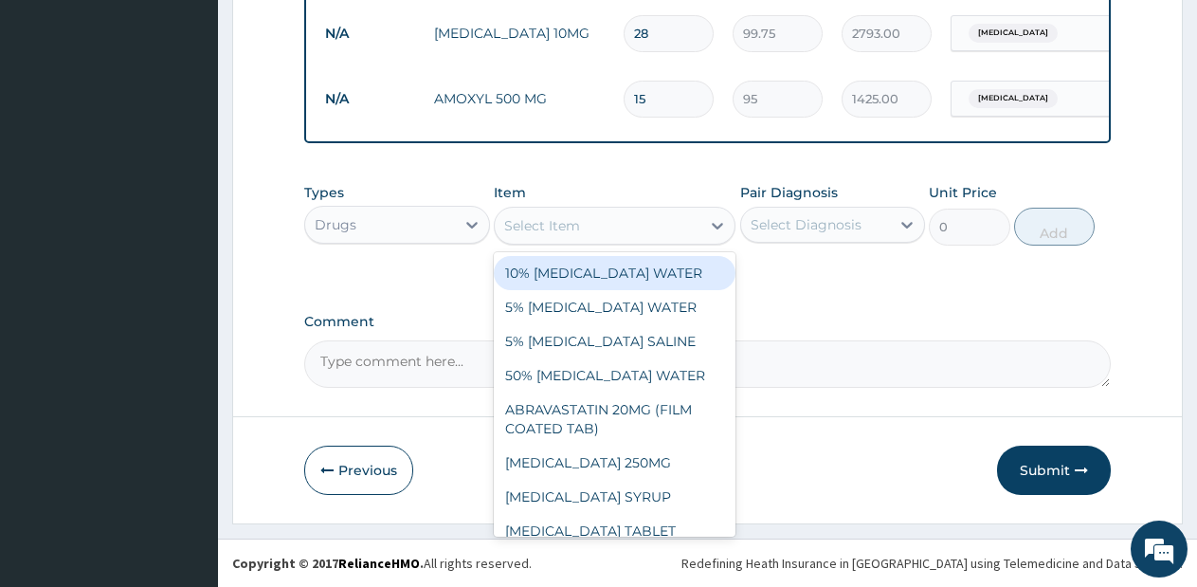
click at [446, 213] on div "Drugs" at bounding box center [380, 224] width 150 height 30
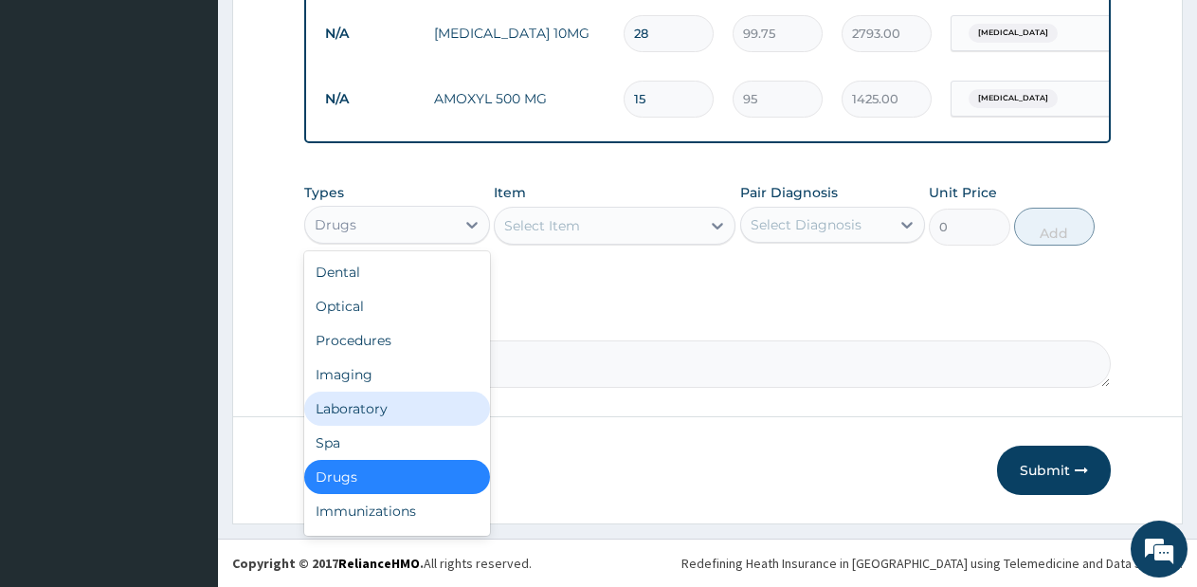
click at [390, 406] on div "Laboratory" at bounding box center [397, 408] width 186 height 34
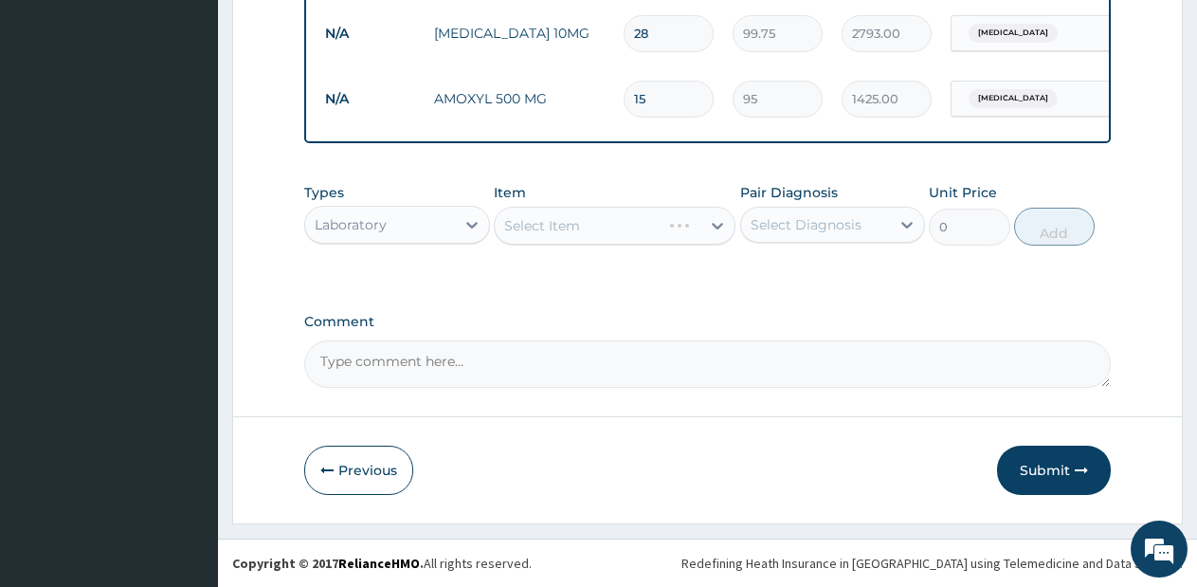
click at [665, 220] on div "Select Item" at bounding box center [615, 226] width 242 height 38
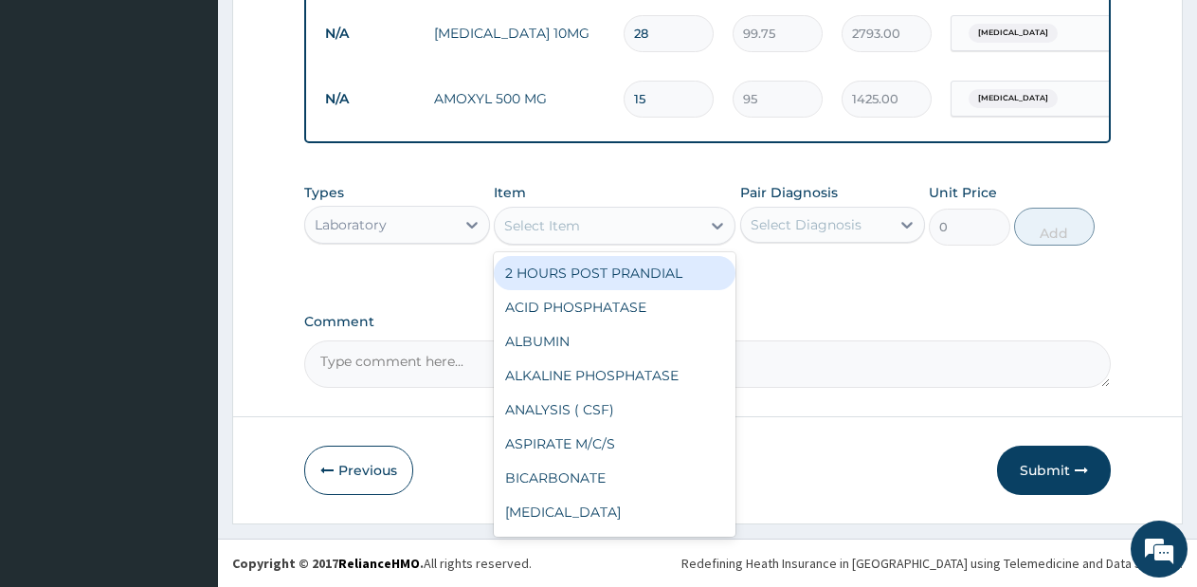
click at [665, 220] on div "Select Item" at bounding box center [598, 225] width 206 height 30
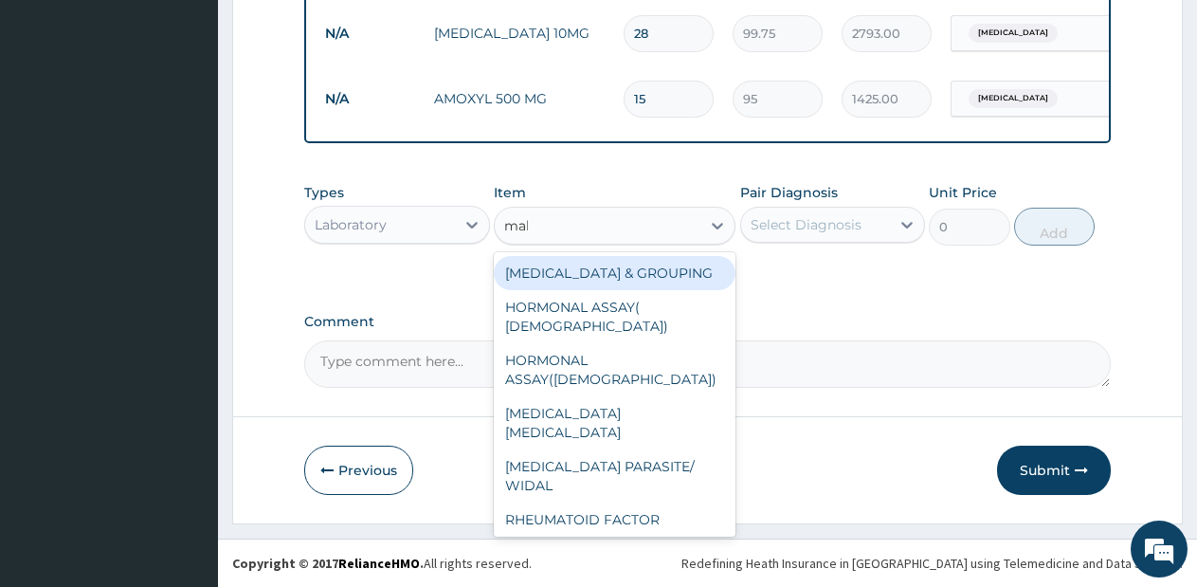
type input "mala"
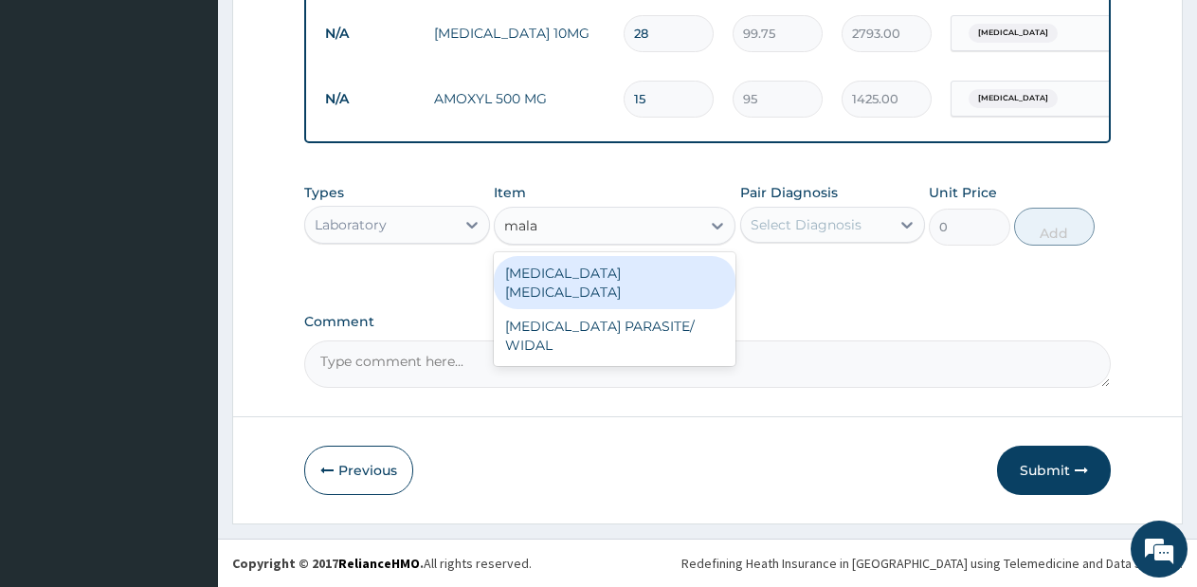
click at [652, 270] on div "MALARIA PARASITE" at bounding box center [615, 282] width 242 height 53
type input "570"
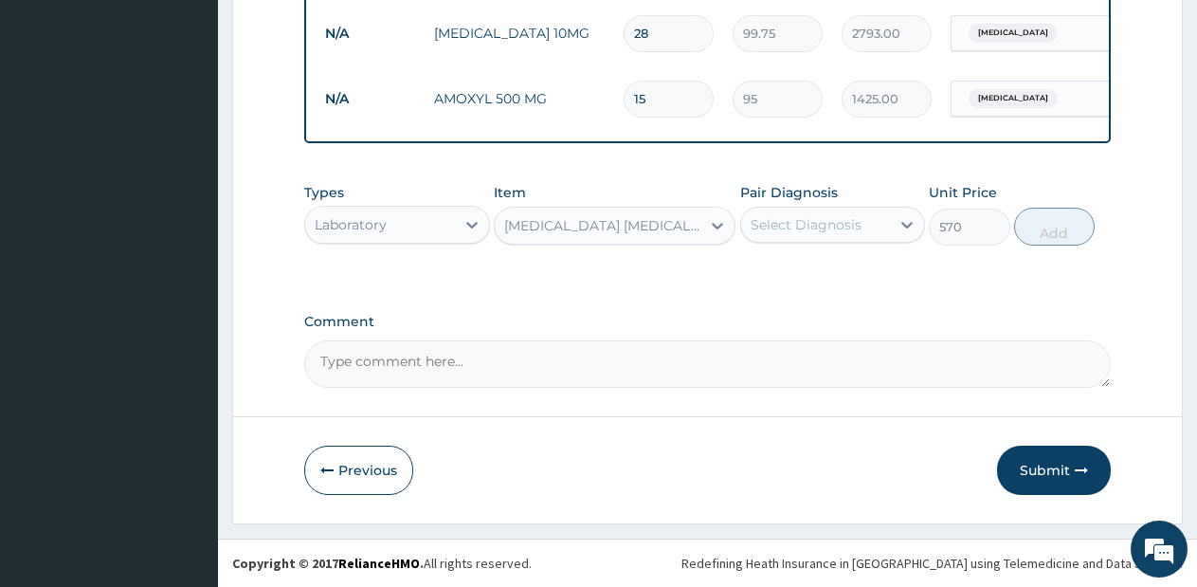
click at [884, 203] on div "Pair Diagnosis Select Diagnosis" at bounding box center [833, 214] width 186 height 63
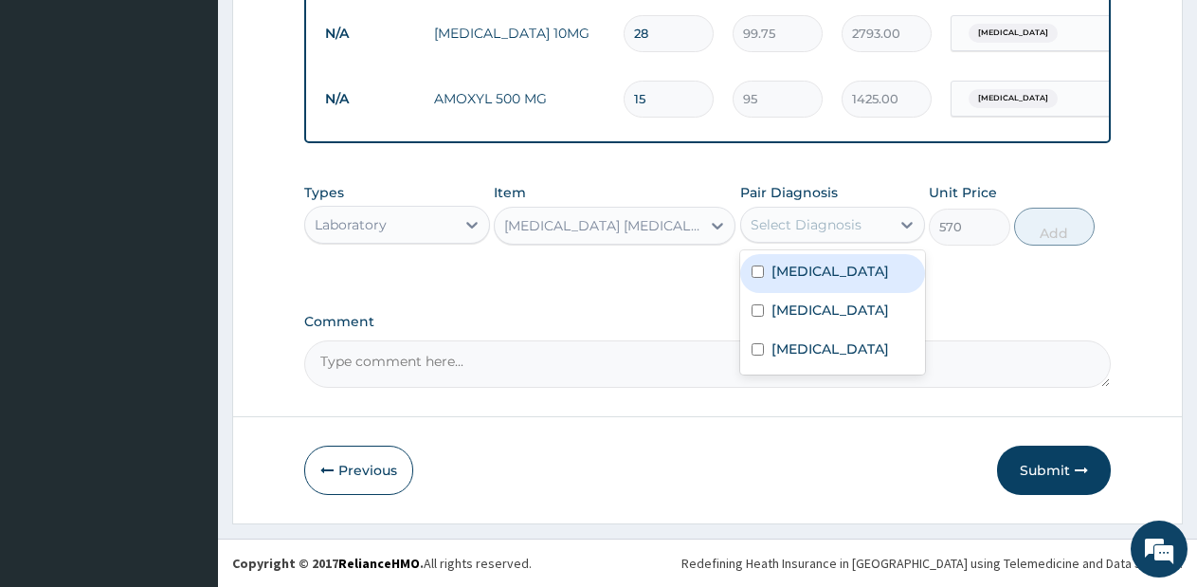
click at [869, 227] on div "Select Diagnosis" at bounding box center [816, 224] width 150 height 30
click at [872, 259] on div "Malaria" at bounding box center [833, 273] width 186 height 39
checkbox input "true"
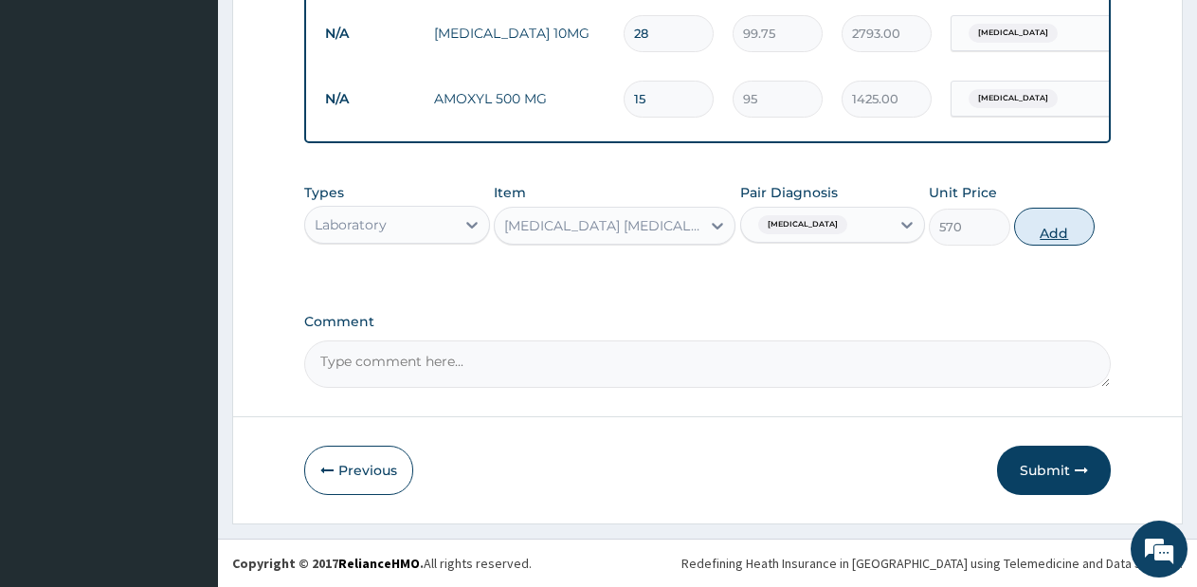
click at [1060, 221] on button "Add" at bounding box center [1054, 227] width 81 height 38
type input "0"
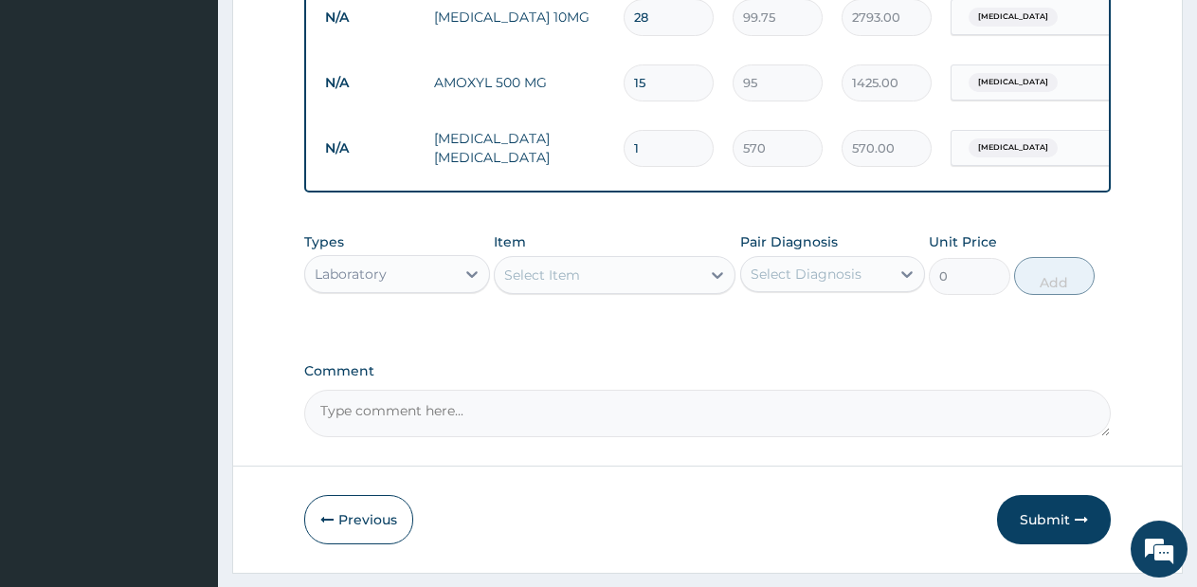
click at [661, 282] on div "Select Item" at bounding box center [598, 275] width 206 height 30
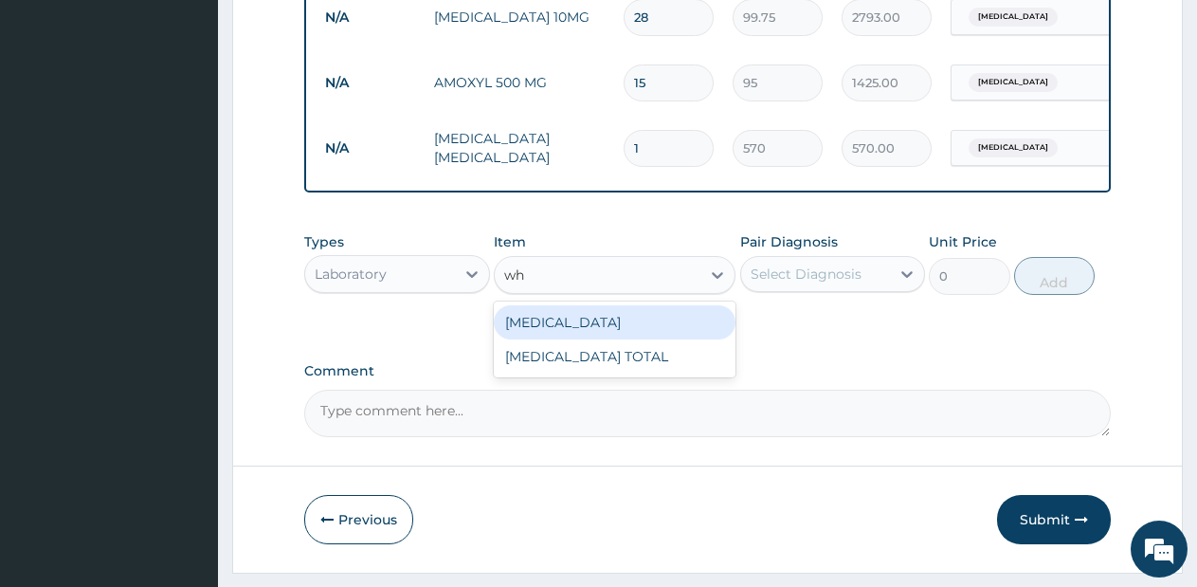
type input "whi"
click at [642, 339] on div "WHITE BLOOD CELL COUNT DIFFERENTIAL" at bounding box center [615, 322] width 242 height 34
type input "1425"
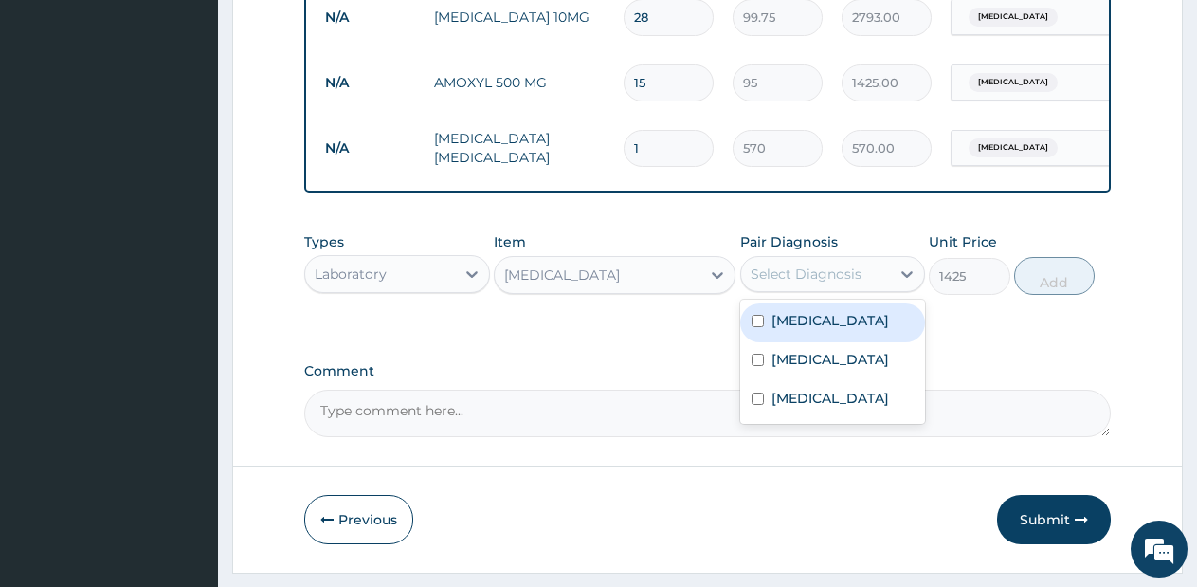
click at [813, 272] on div "Select Diagnosis" at bounding box center [833, 274] width 186 height 36
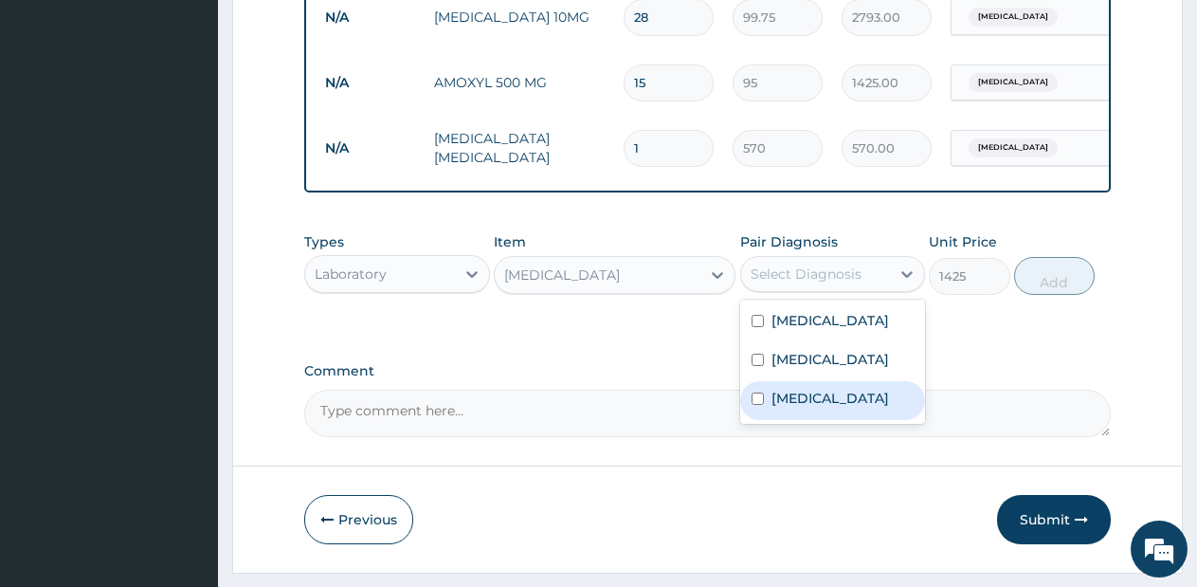
click at [810, 408] on label "Sepsis" at bounding box center [830, 398] width 118 height 19
checkbox input "true"
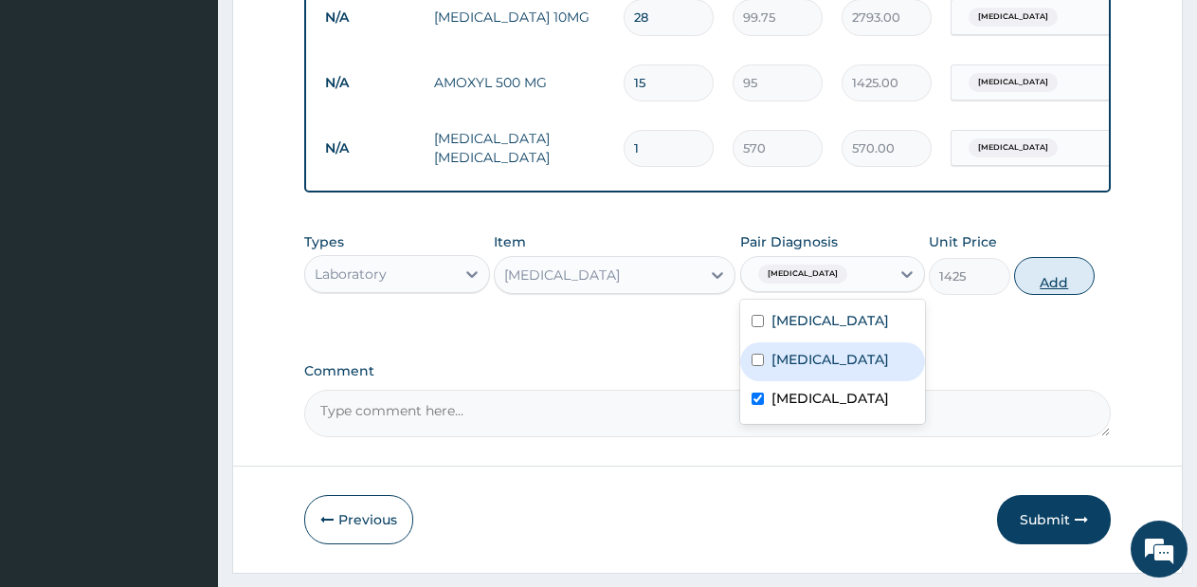
click at [1038, 295] on button "Add" at bounding box center [1054, 276] width 81 height 38
click at [1038, 303] on div "Types Laboratory Item WHITE BLOOD CELL COUNT DIFFERENTIAL Pair Diagnosis option…" at bounding box center [707, 264] width 806 height 82
type input "0"
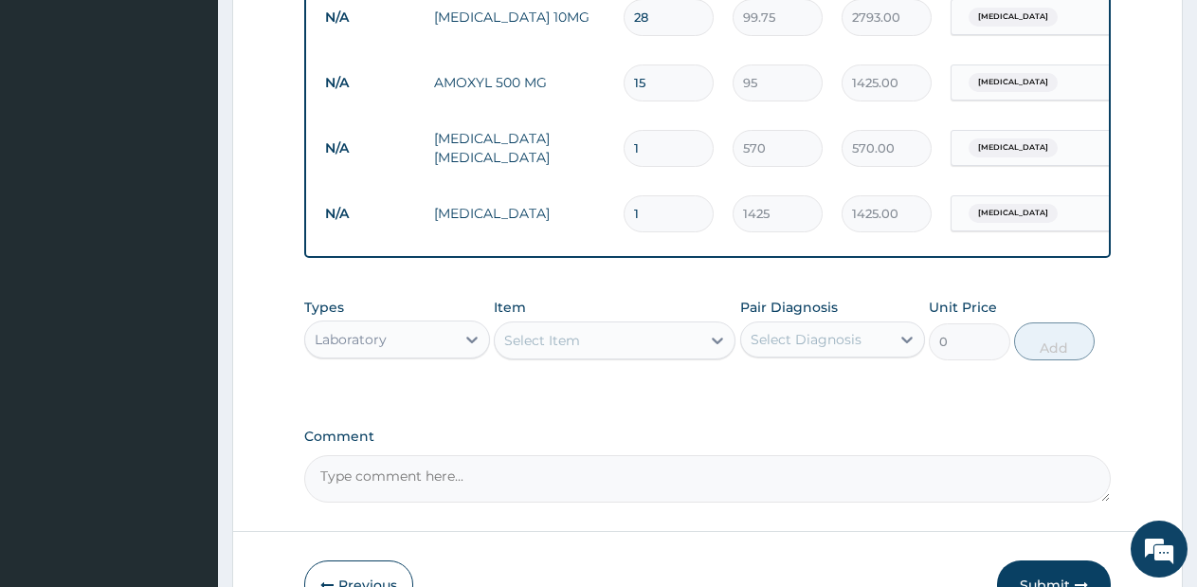
scroll to position [1370, 0]
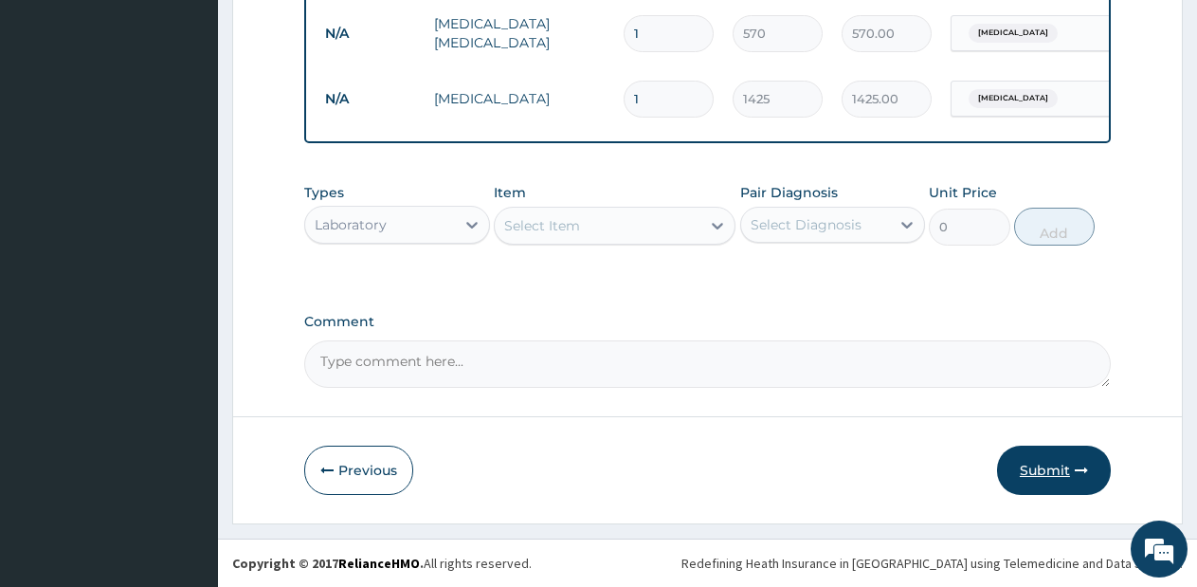
click at [1068, 478] on button "Submit" at bounding box center [1054, 469] width 114 height 49
click at [1069, 473] on button "Submit" at bounding box center [1054, 469] width 114 height 49
click at [1026, 483] on button "Submit" at bounding box center [1054, 469] width 114 height 49
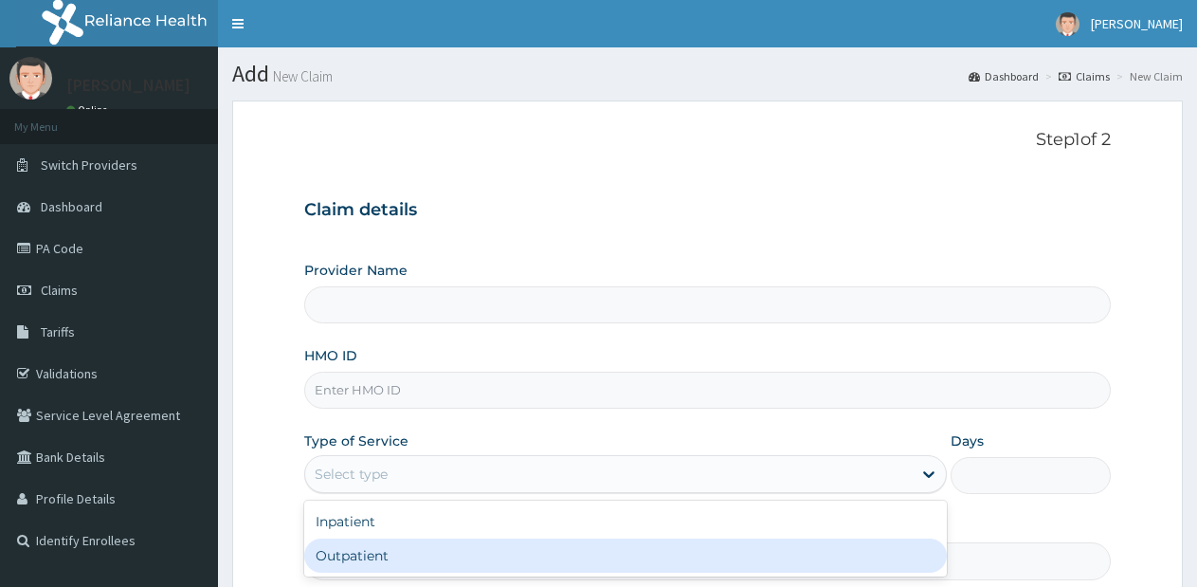
click at [672, 553] on div "Outpatient" at bounding box center [625, 555] width 642 height 34
type input "1"
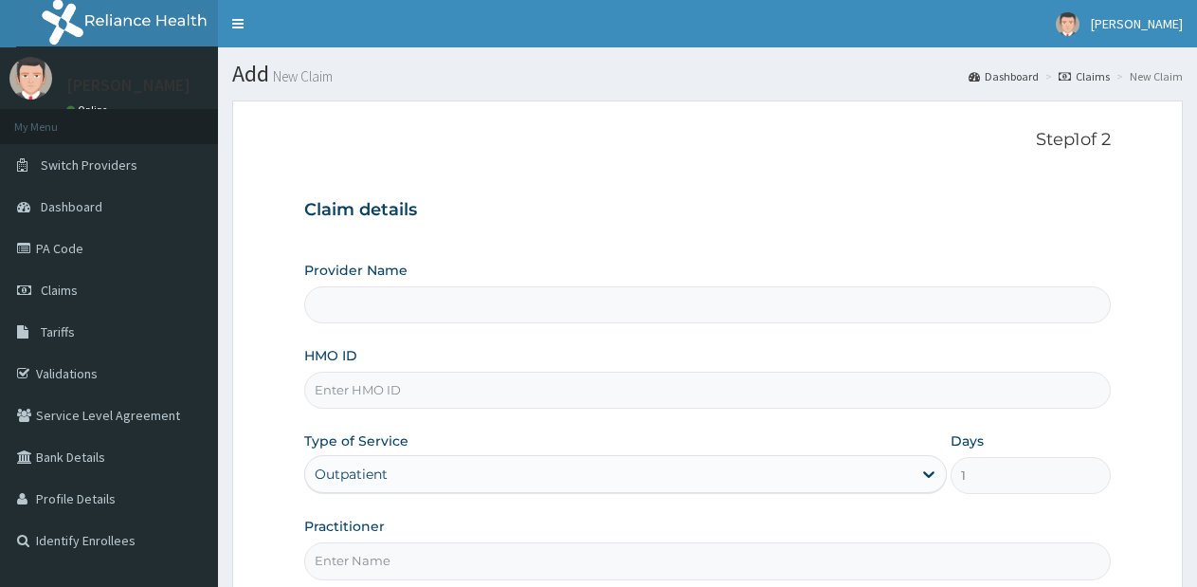
type input "Lifesource Hospital"
